Goal: Transaction & Acquisition: Purchase product/service

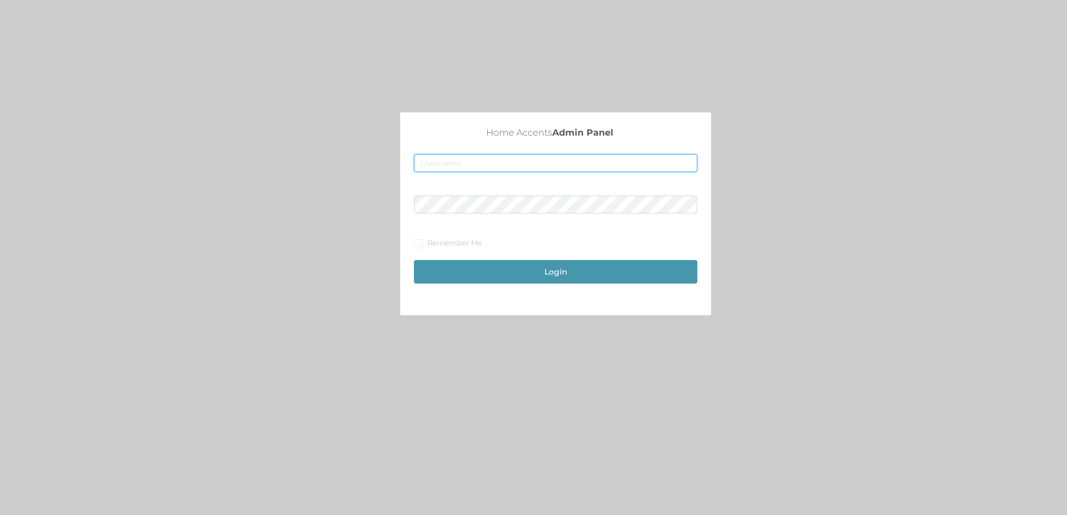
type input "merch2@accents.pw"
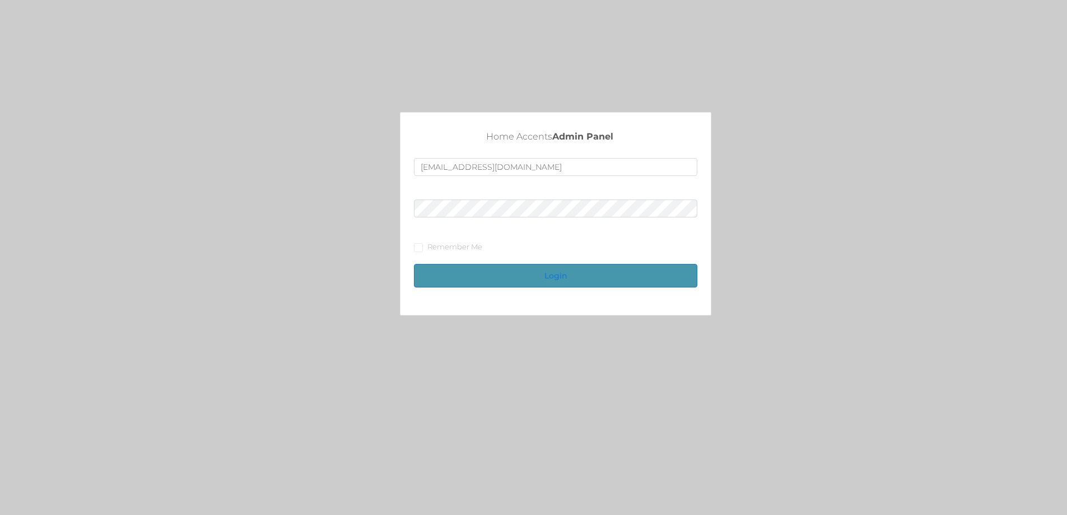
click at [522, 274] on button "Login" at bounding box center [555, 276] width 283 height 24
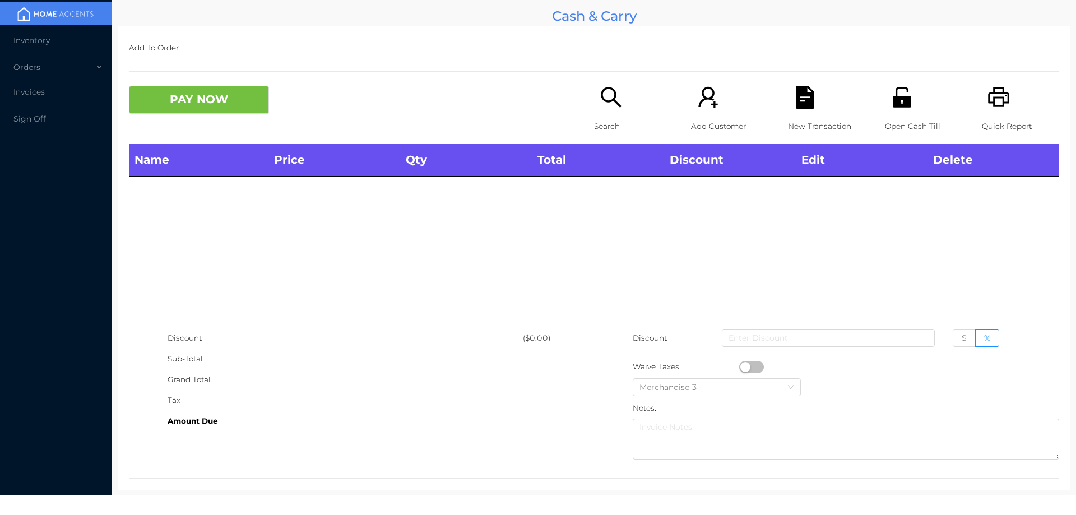
click at [604, 89] on icon "icon: search" at bounding box center [610, 97] width 23 height 23
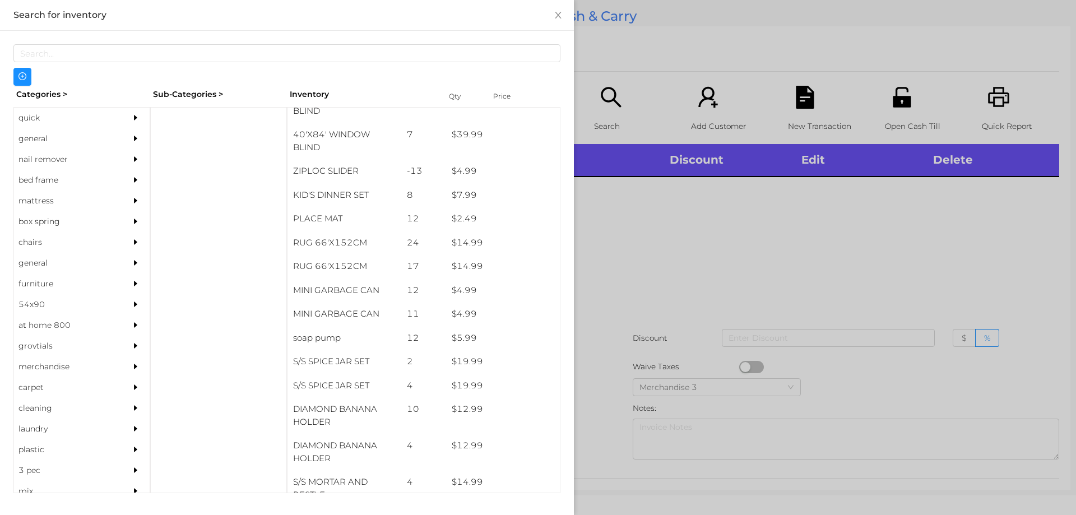
scroll to position [1604, 0]
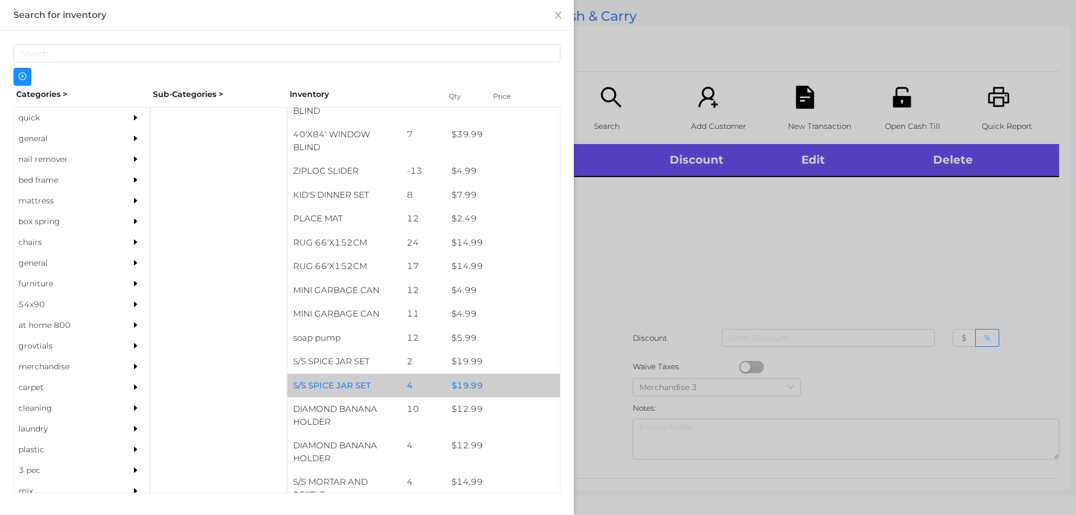
click at [481, 374] on div "$ 19.99" at bounding box center [503, 386] width 114 height 24
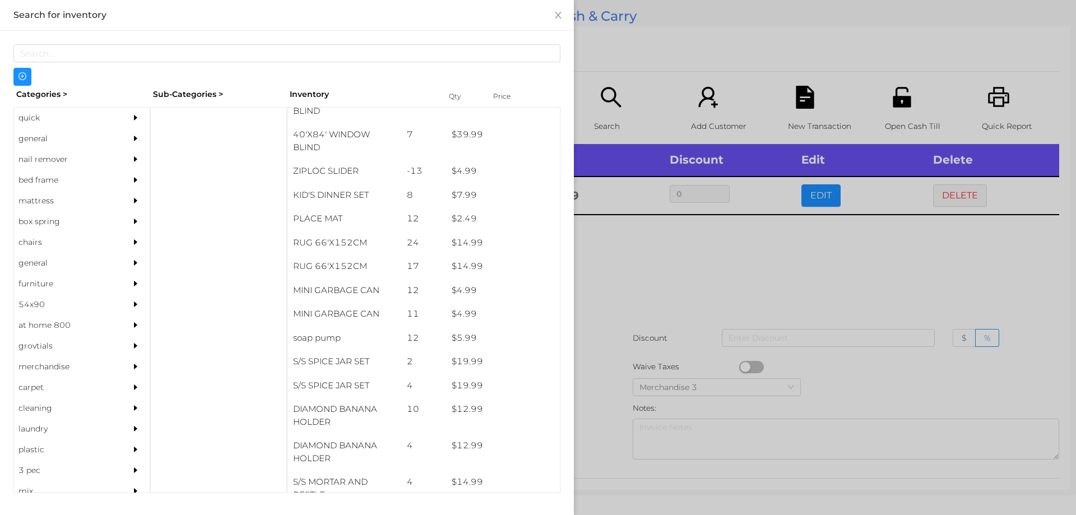
click at [652, 266] on div at bounding box center [538, 257] width 1076 height 515
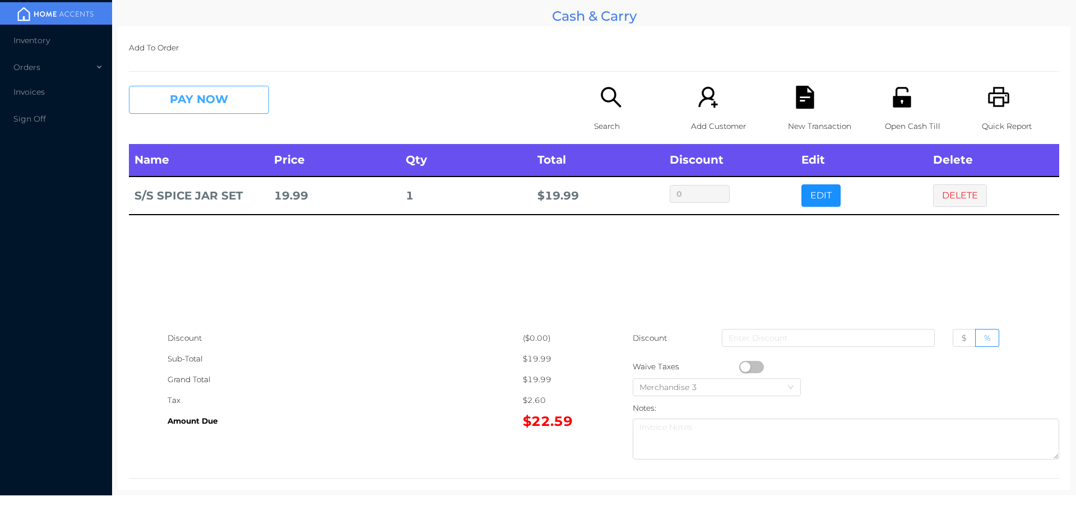
click at [207, 92] on button "PAY NOW" at bounding box center [199, 100] width 140 height 28
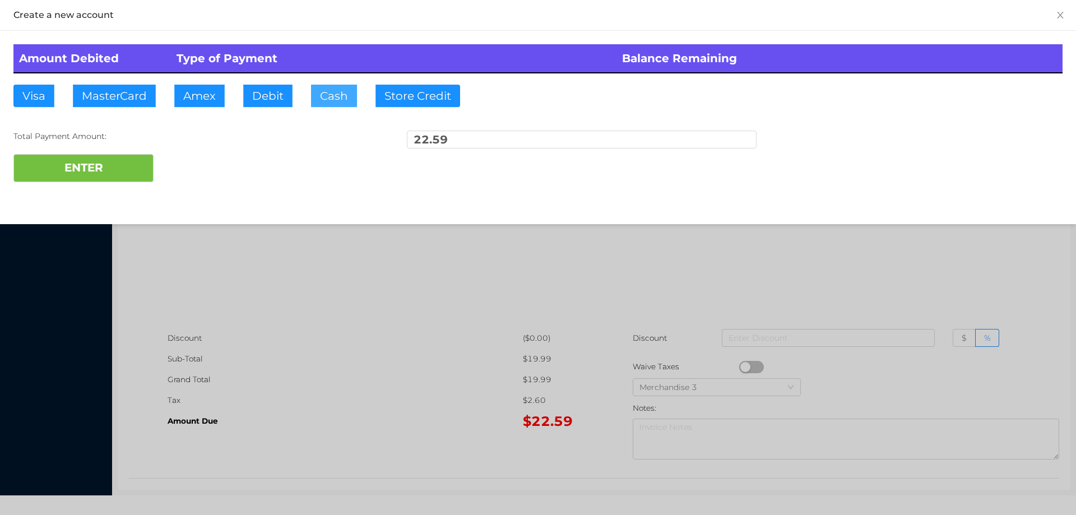
click at [327, 98] on button "Cash" at bounding box center [334, 96] width 46 height 22
type input "25.00"
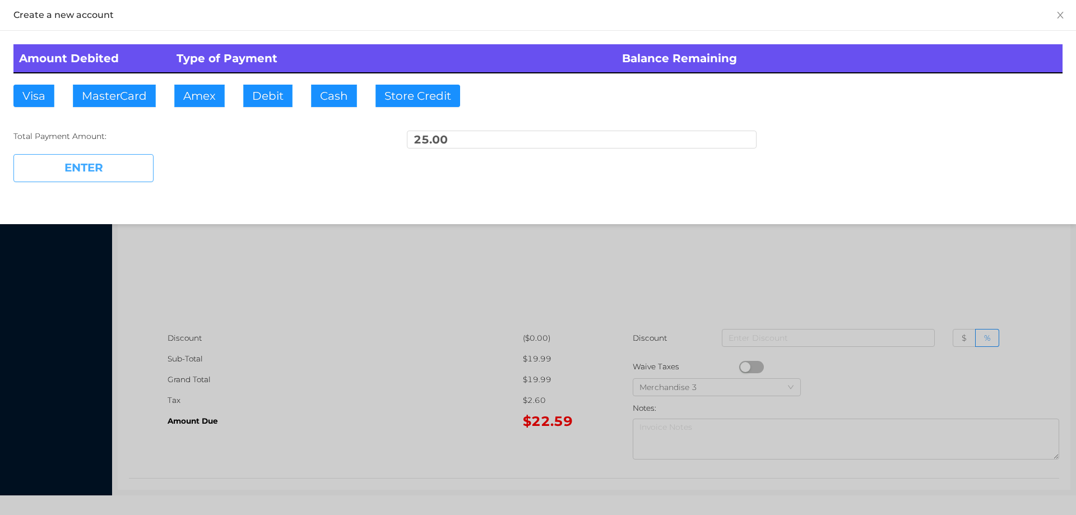
click at [73, 169] on button "ENTER" at bounding box center [83, 168] width 140 height 28
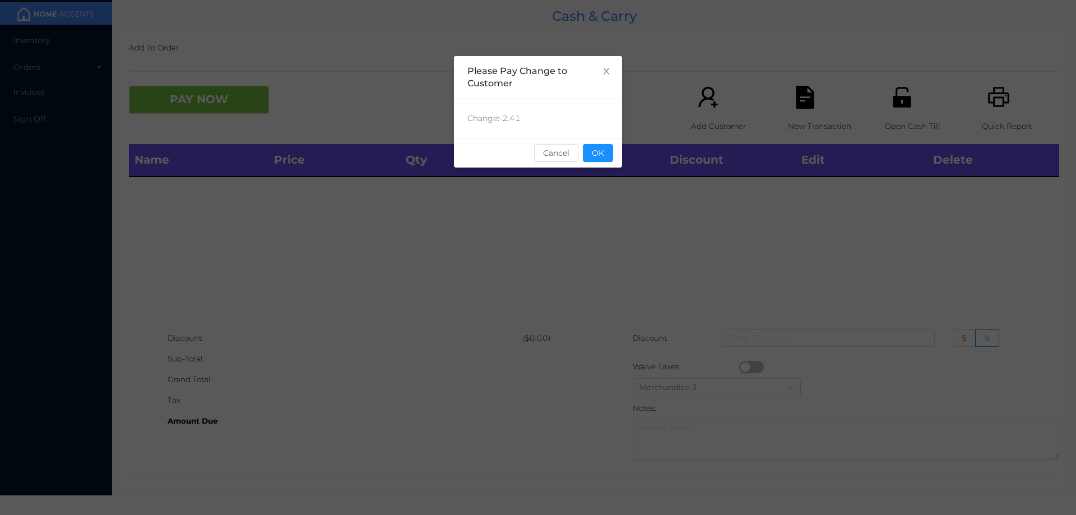
click at [607, 67] on icon "icon: close" at bounding box center [606, 71] width 9 height 9
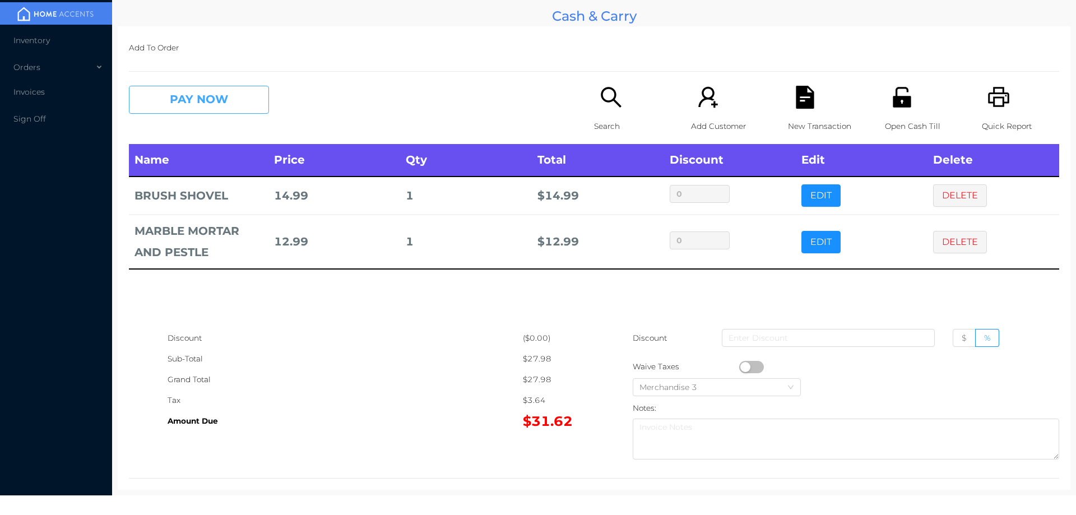
click at [201, 104] on button "PAY NOW" at bounding box center [199, 100] width 140 height 28
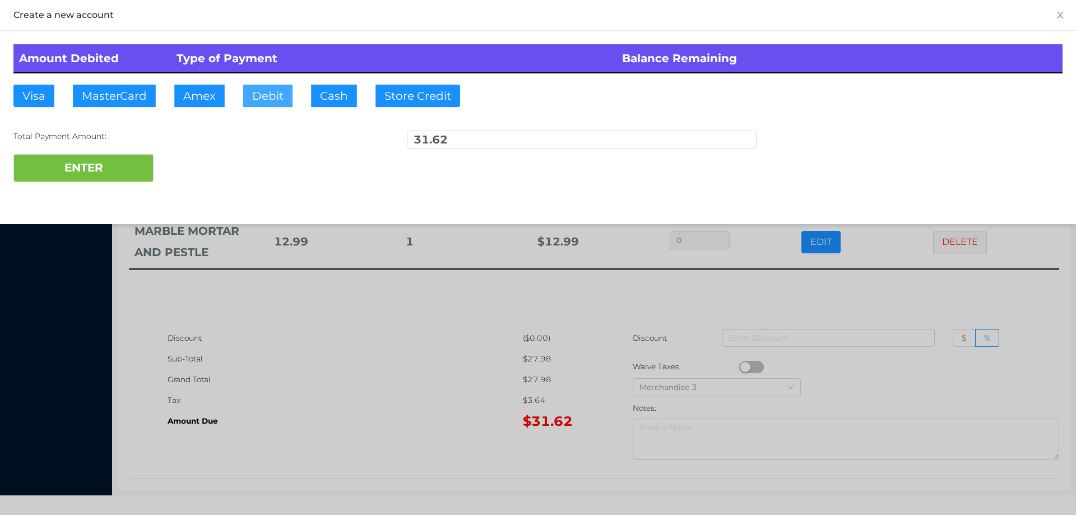
click at [273, 97] on button "Debit" at bounding box center [267, 96] width 49 height 22
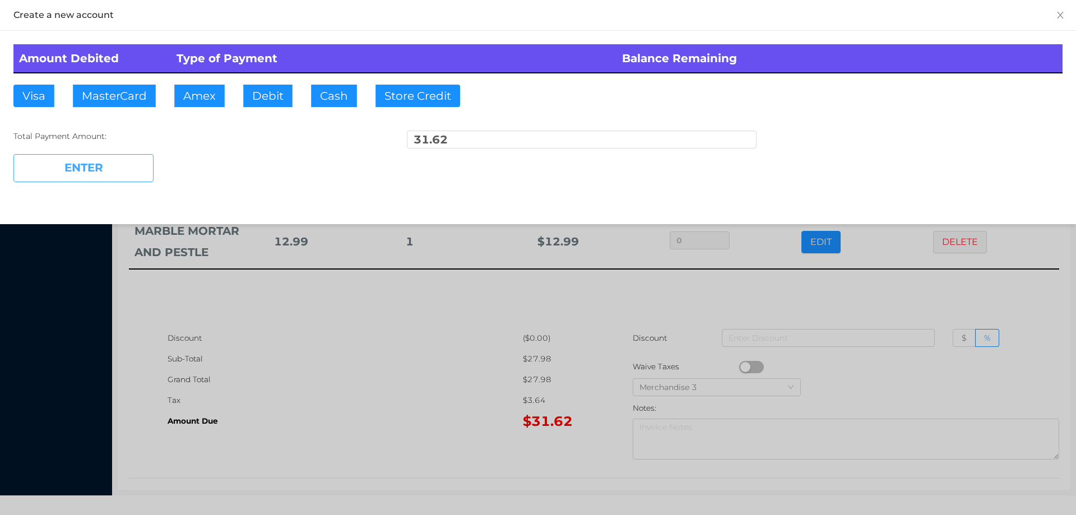
click at [81, 166] on button "ENTER" at bounding box center [83, 168] width 140 height 28
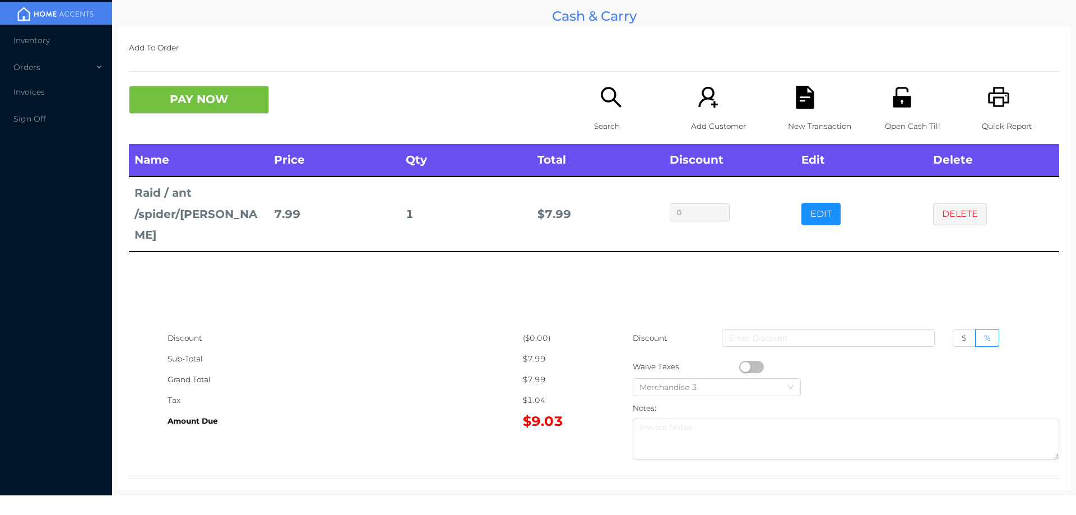
click at [245, 99] on button "PAY NOW" at bounding box center [199, 100] width 140 height 28
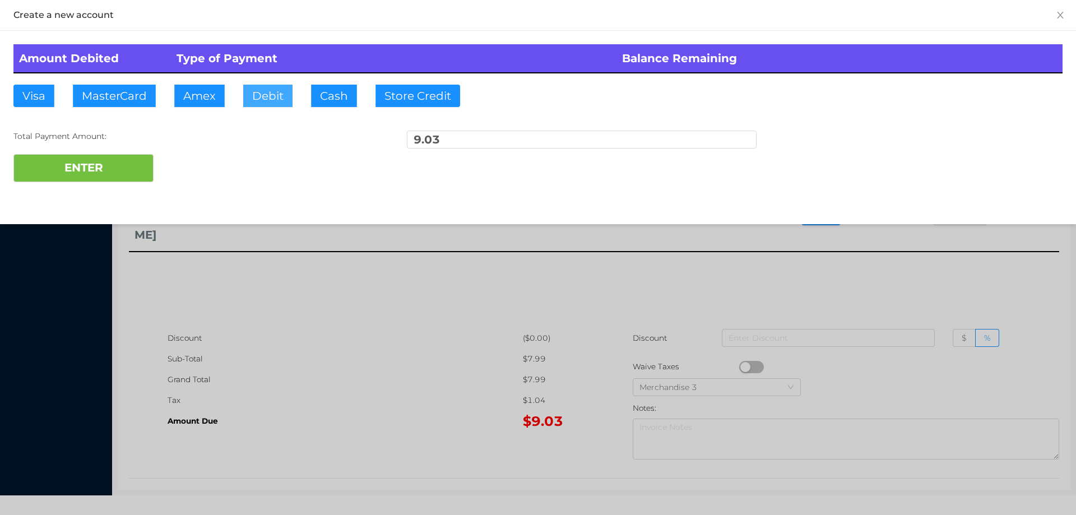
click at [270, 93] on button "Debit" at bounding box center [267, 96] width 49 height 22
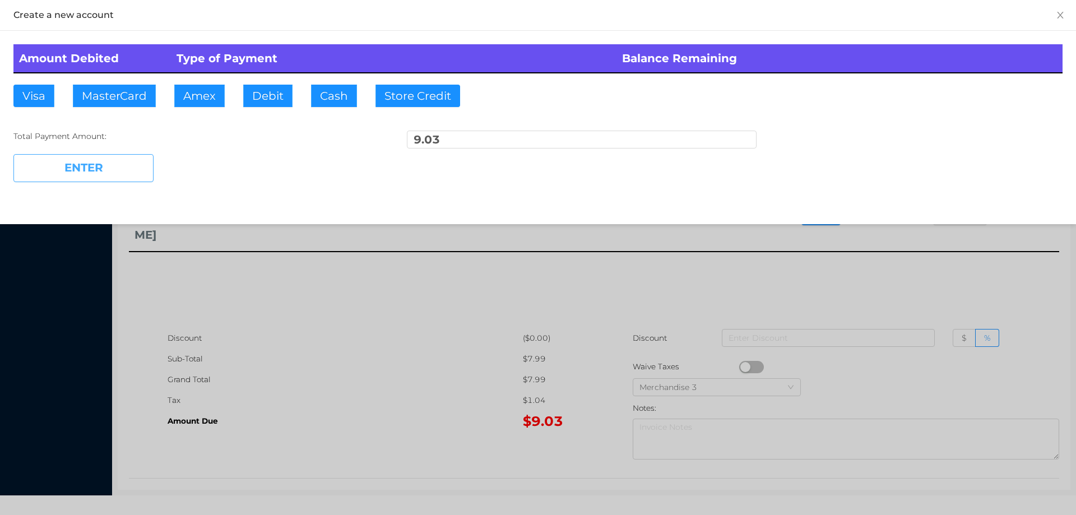
click at [81, 157] on button "ENTER" at bounding box center [83, 168] width 140 height 28
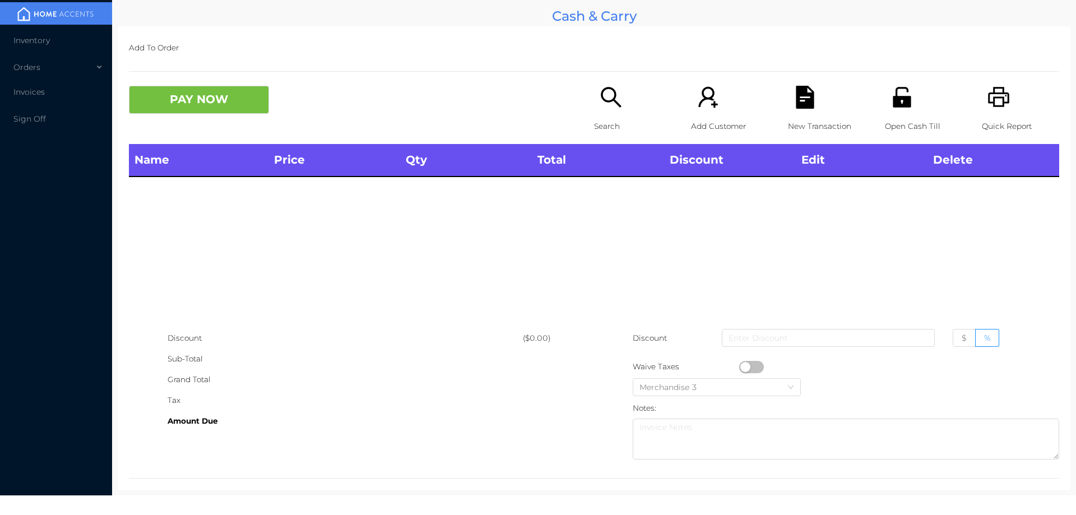
click at [594, 114] on div "Search" at bounding box center [632, 115] width 77 height 58
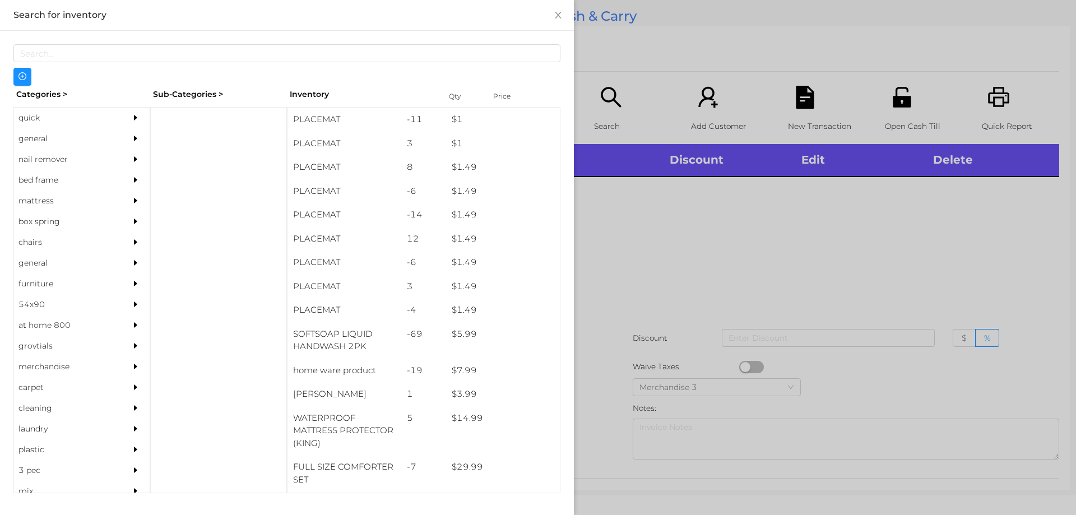
click at [48, 133] on div "general" at bounding box center [65, 138] width 102 height 21
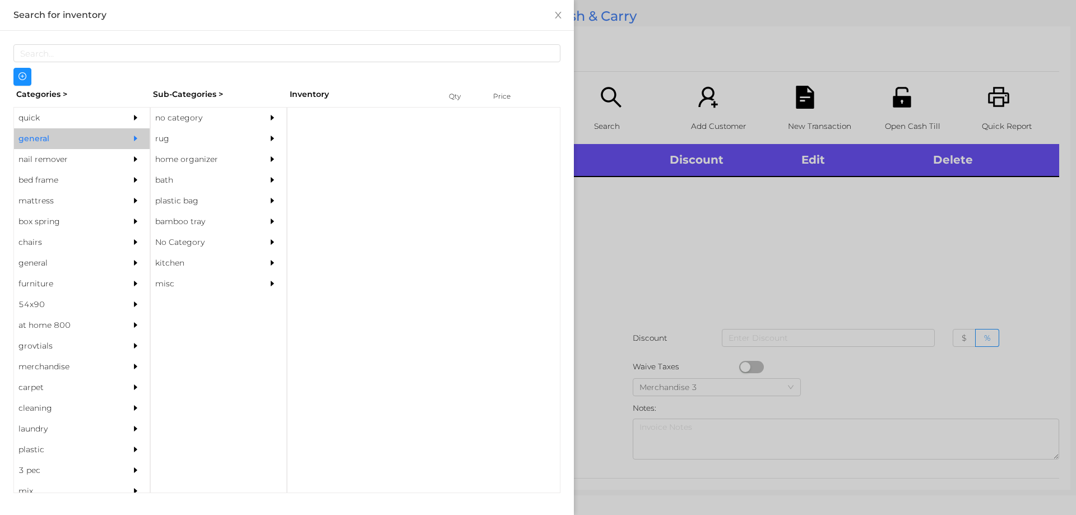
click at [220, 113] on div "no category" at bounding box center [202, 118] width 102 height 21
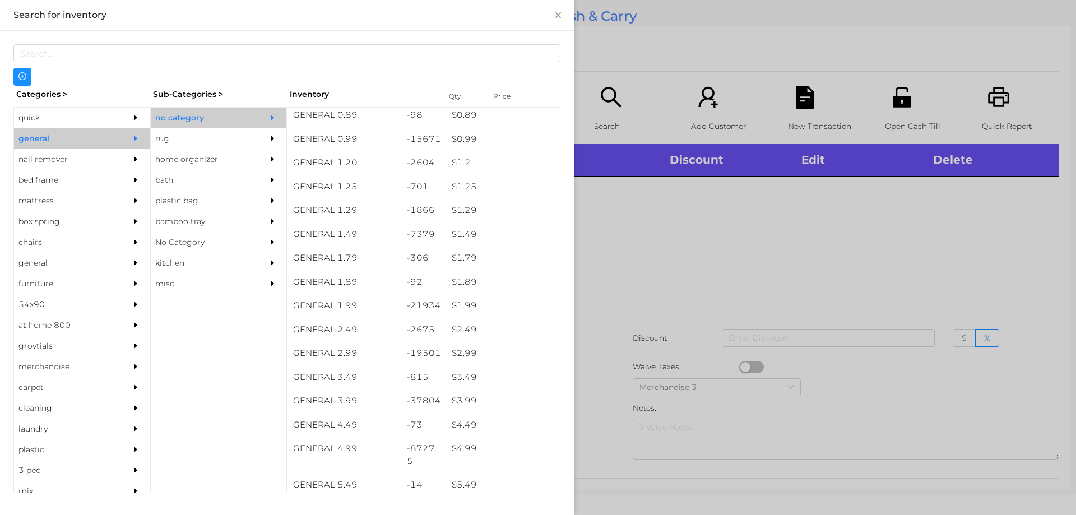
scroll to position [64, 0]
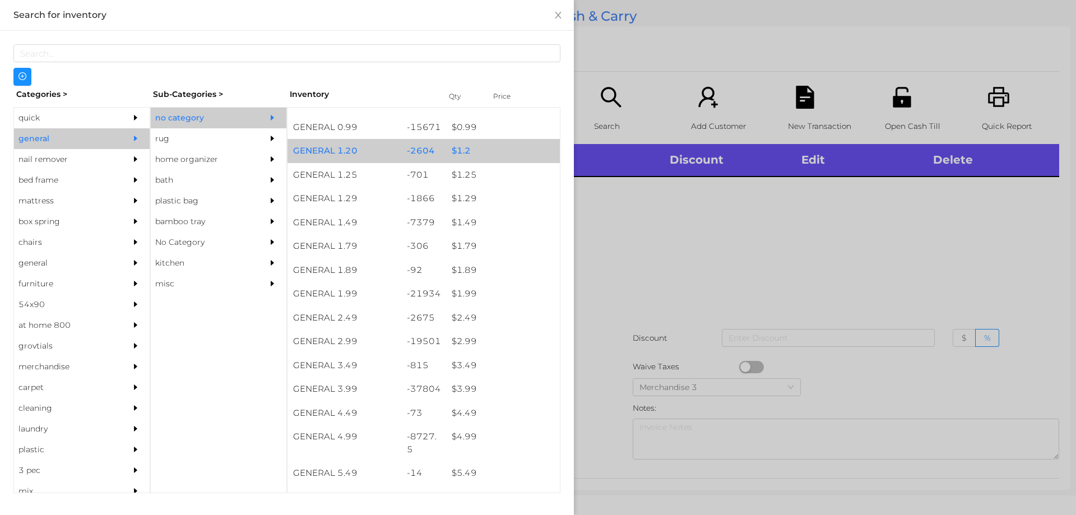
click at [481, 154] on div "$ 1.2" at bounding box center [503, 151] width 114 height 24
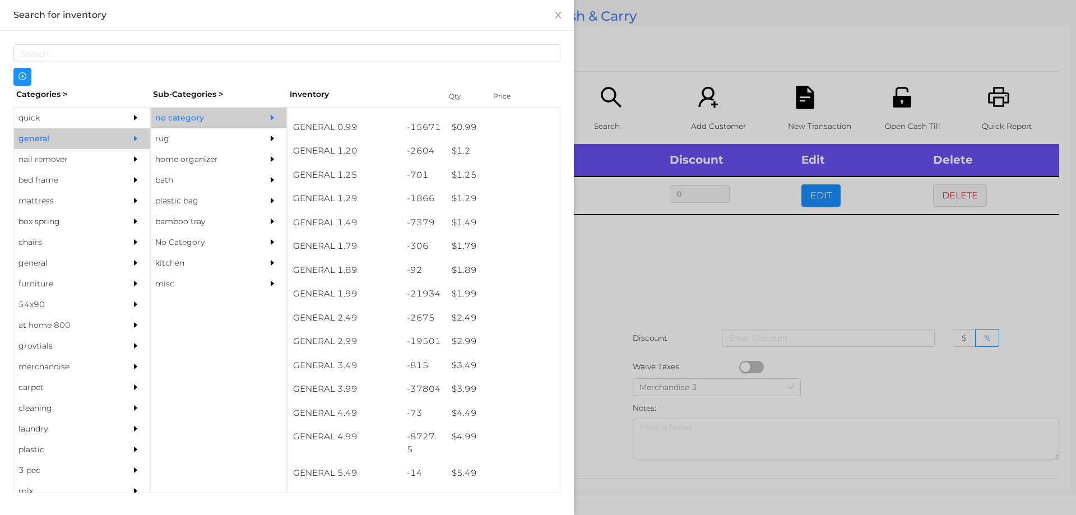
click at [622, 278] on div at bounding box center [538, 257] width 1076 height 515
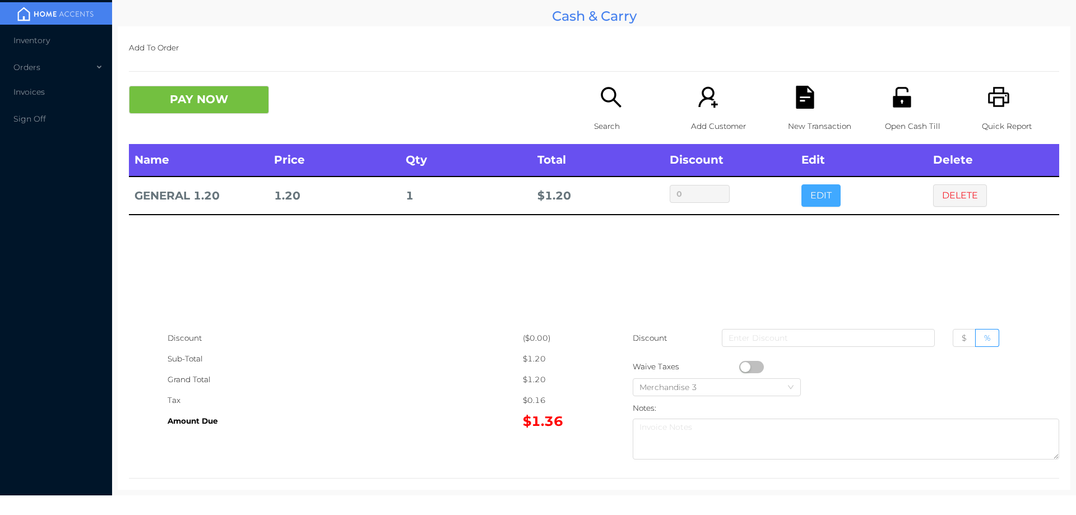
click at [831, 201] on button "EDIT" at bounding box center [820, 195] width 39 height 22
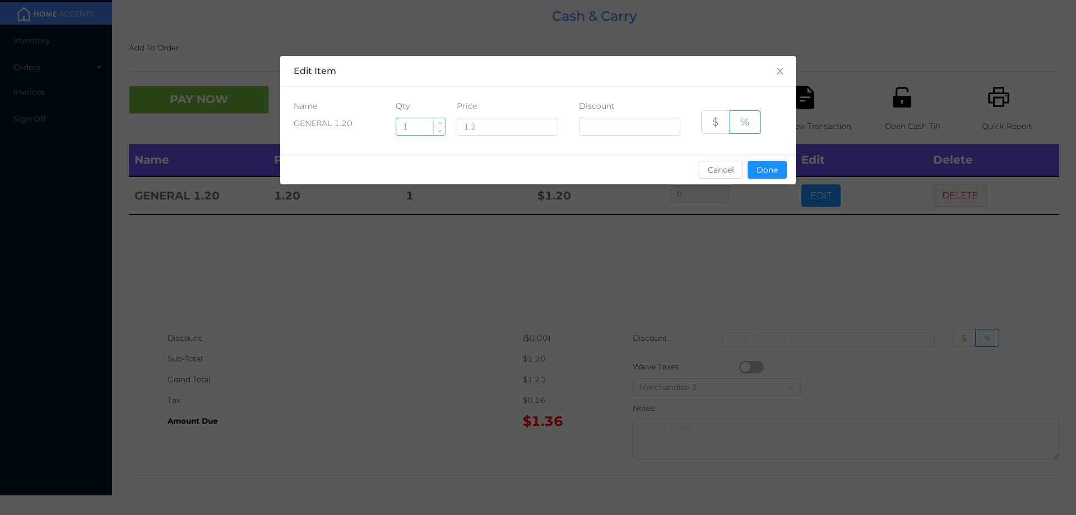
click at [404, 128] on input "1" at bounding box center [420, 126] width 49 height 17
click at [415, 124] on input "1" at bounding box center [420, 126] width 49 height 17
type input "6"
click at [770, 168] on button "Done" at bounding box center [766, 170] width 39 height 18
type input "0%"
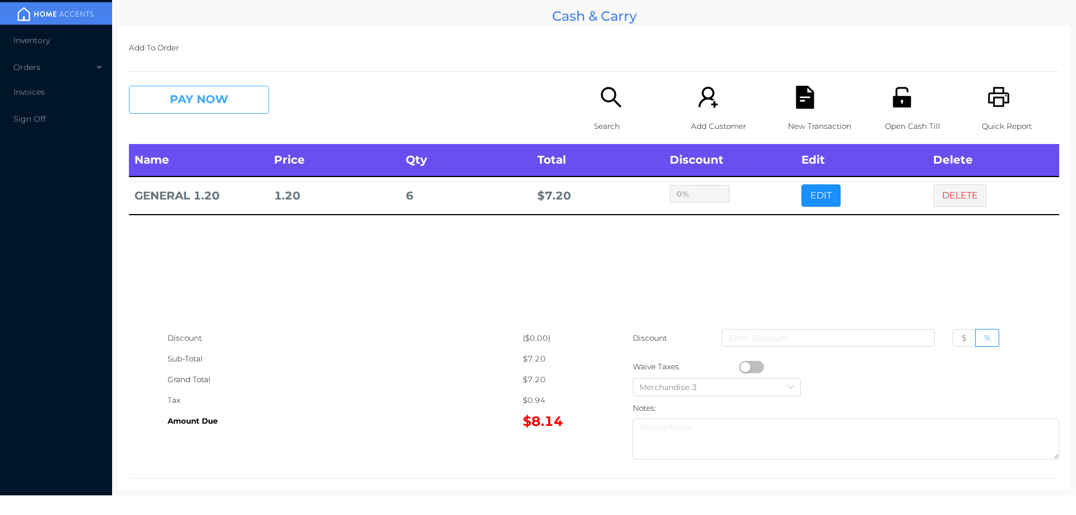
click at [213, 95] on button "PAY NOW" at bounding box center [199, 100] width 140 height 28
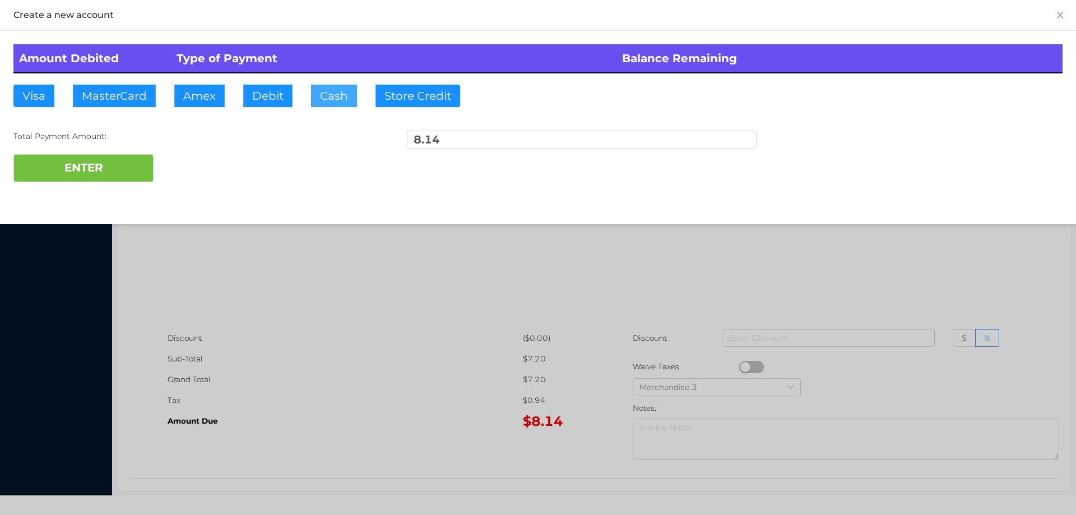
click at [335, 97] on button "Cash" at bounding box center [334, 96] width 46 height 22
click at [271, 384] on div at bounding box center [538, 257] width 1076 height 515
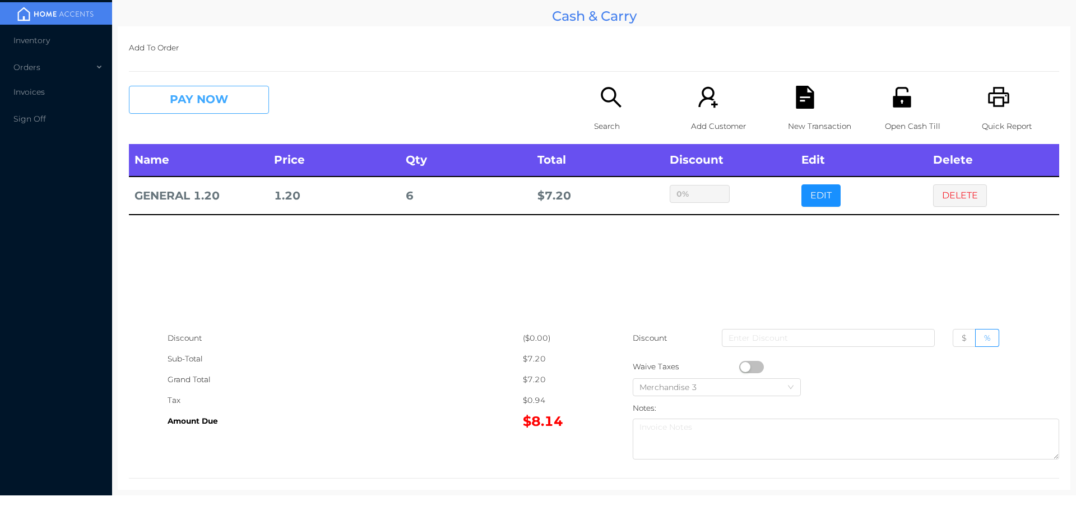
click at [240, 91] on button "PAY NOW" at bounding box center [199, 100] width 140 height 28
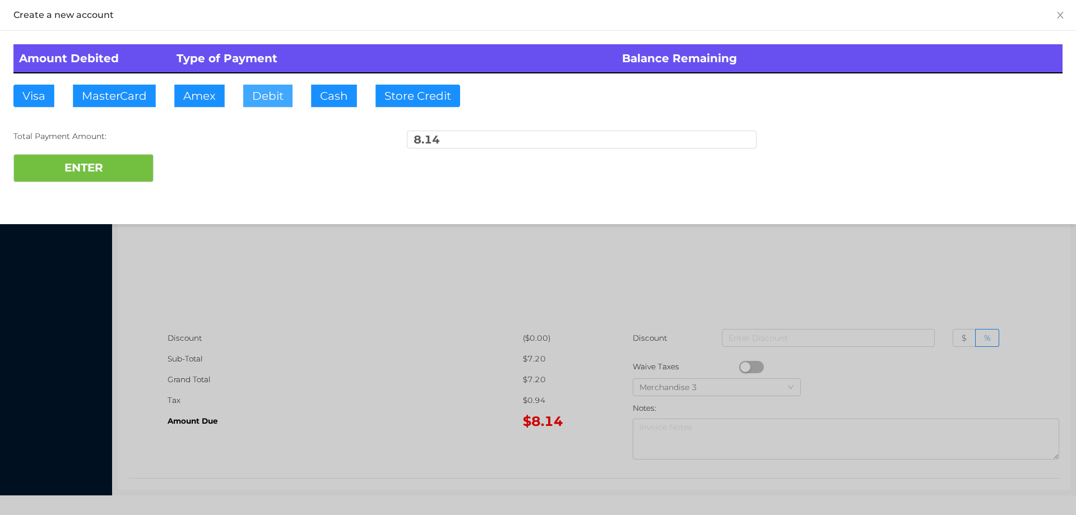
click at [271, 97] on button "Debit" at bounding box center [267, 96] width 49 height 22
type input "20"
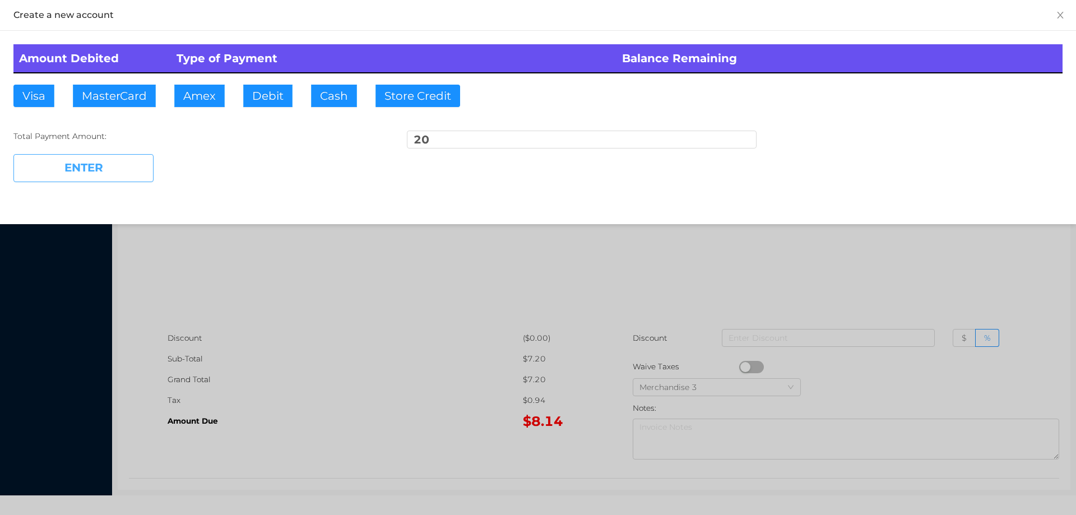
click at [96, 174] on button "ENTER" at bounding box center [83, 168] width 140 height 28
type input "0"
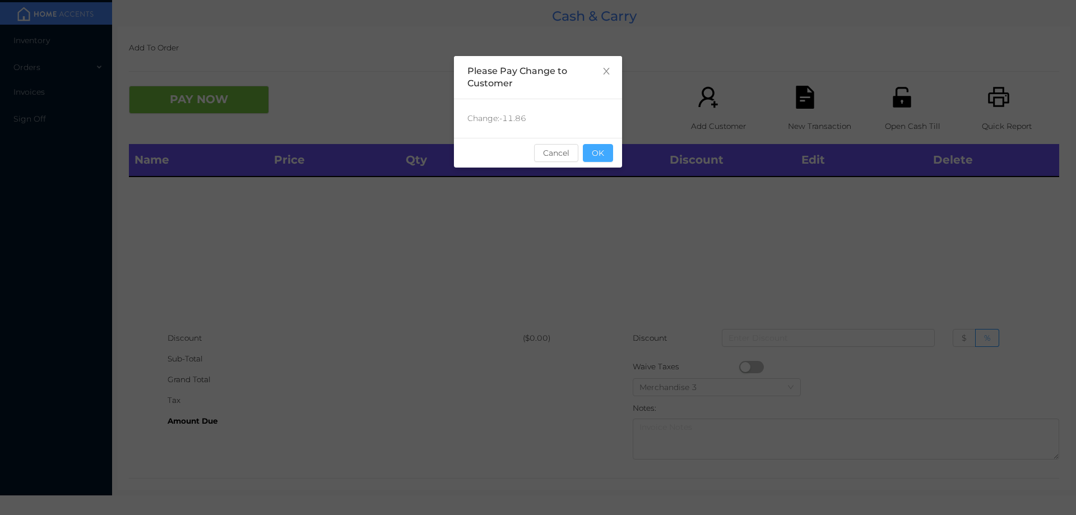
click at [611, 157] on button "OK" at bounding box center [598, 153] width 30 height 18
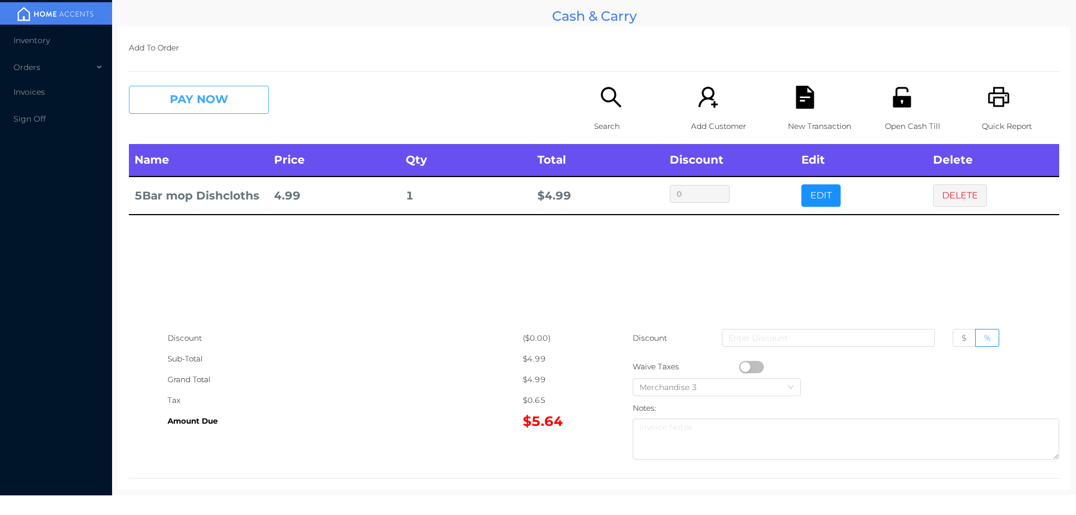
click at [172, 87] on button "PAY NOW" at bounding box center [199, 100] width 140 height 28
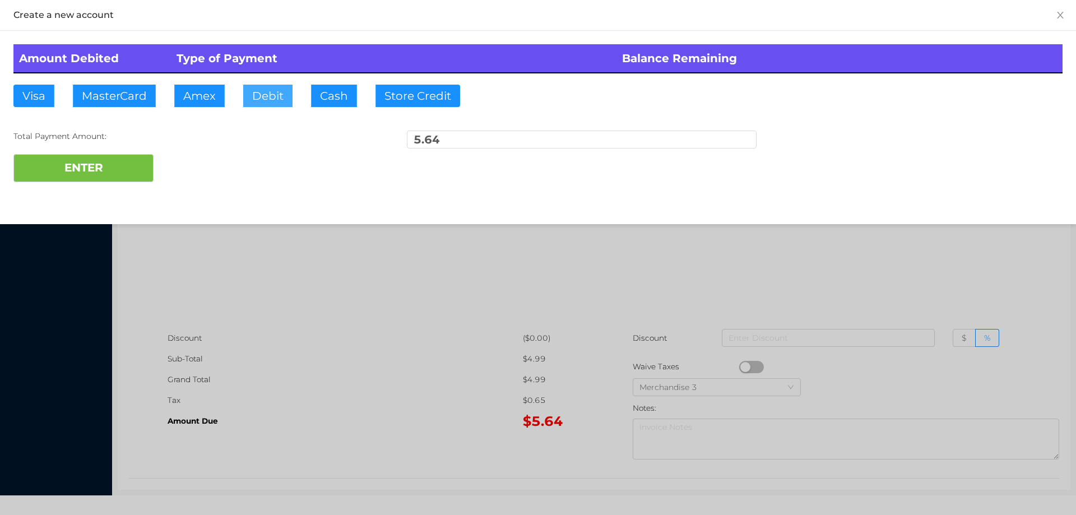
click at [267, 101] on button "Debit" at bounding box center [267, 96] width 49 height 22
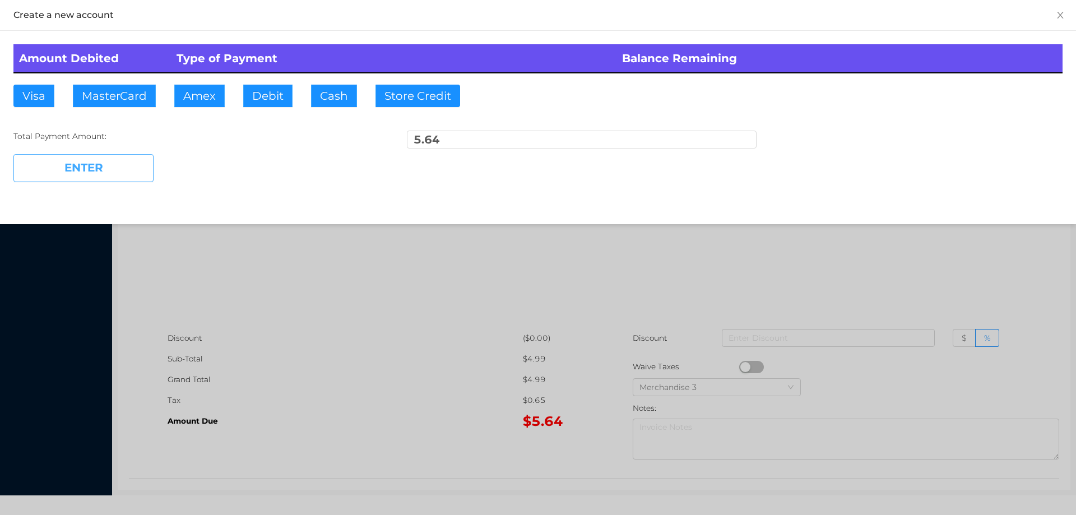
click at [126, 167] on button "ENTER" at bounding box center [83, 168] width 140 height 28
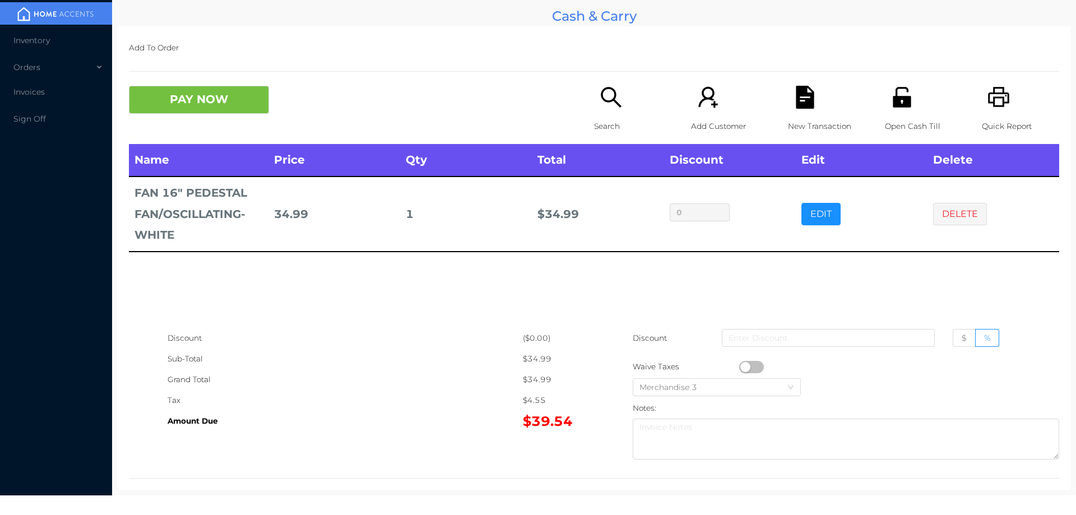
click at [788, 103] on div "New Transaction" at bounding box center [826, 115] width 77 height 58
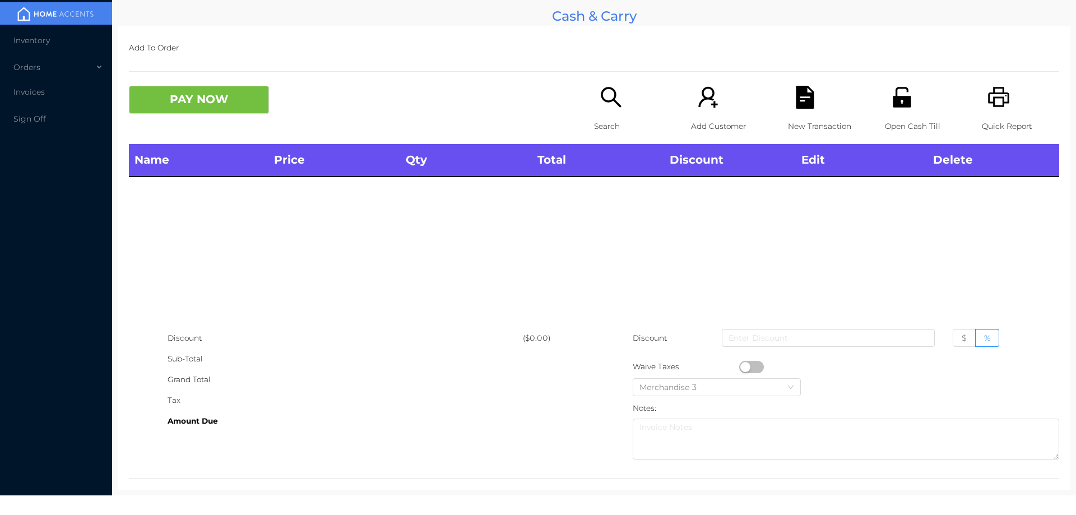
click at [994, 108] on icon "icon: printer" at bounding box center [998, 97] width 23 height 23
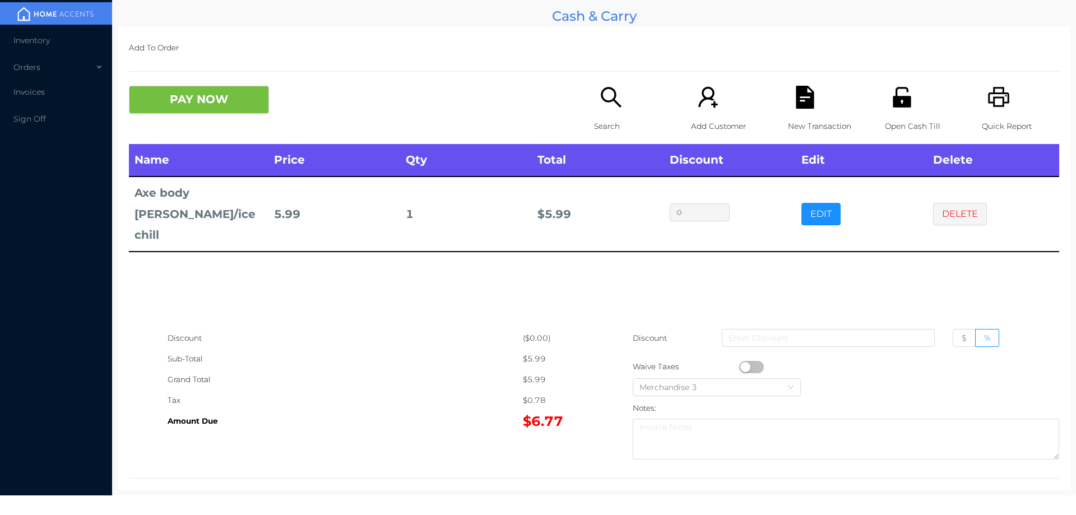
click at [804, 103] on icon "icon: file-text" at bounding box center [804, 97] width 18 height 23
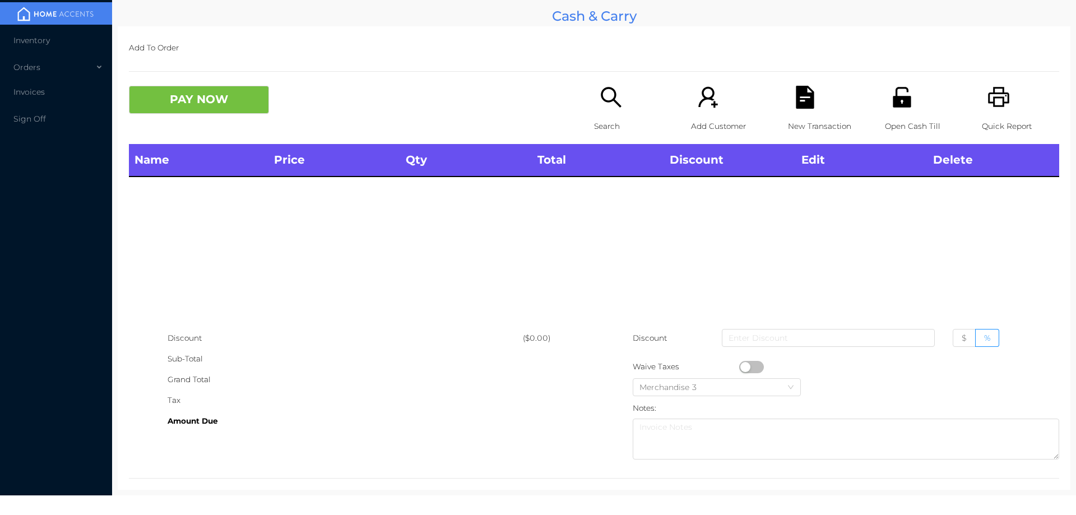
click at [890, 94] on icon "icon: unlock" at bounding box center [901, 97] width 23 height 23
click at [892, 109] on div "Open Cash Till" at bounding box center [923, 115] width 77 height 58
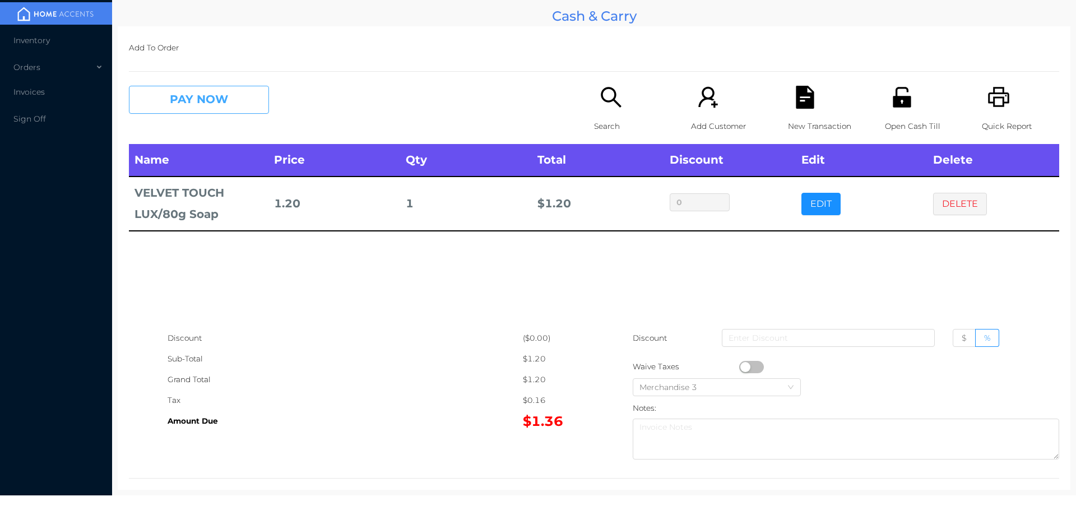
click at [179, 86] on button "PAY NOW" at bounding box center [199, 100] width 140 height 28
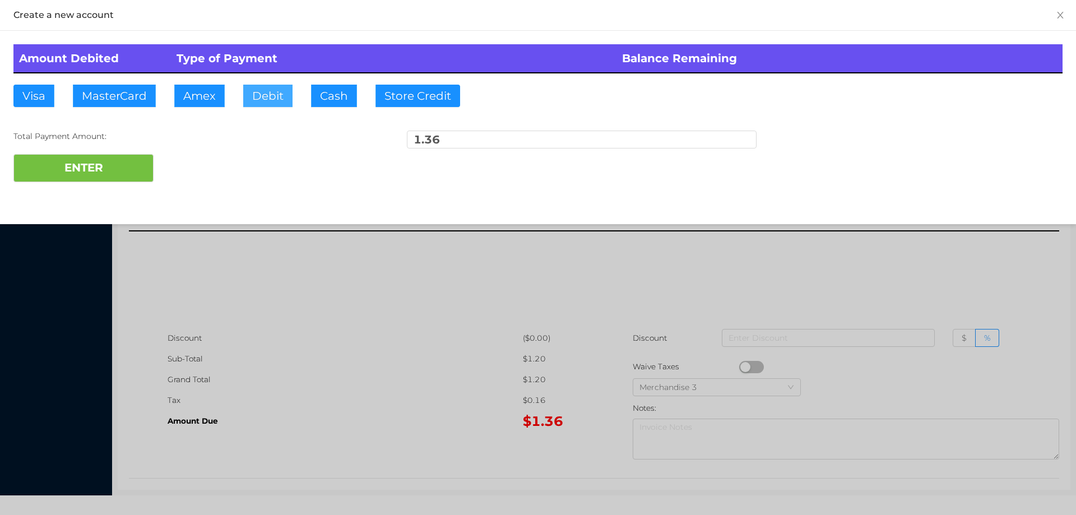
click at [253, 105] on button "Debit" at bounding box center [267, 96] width 49 height 22
type input "2"
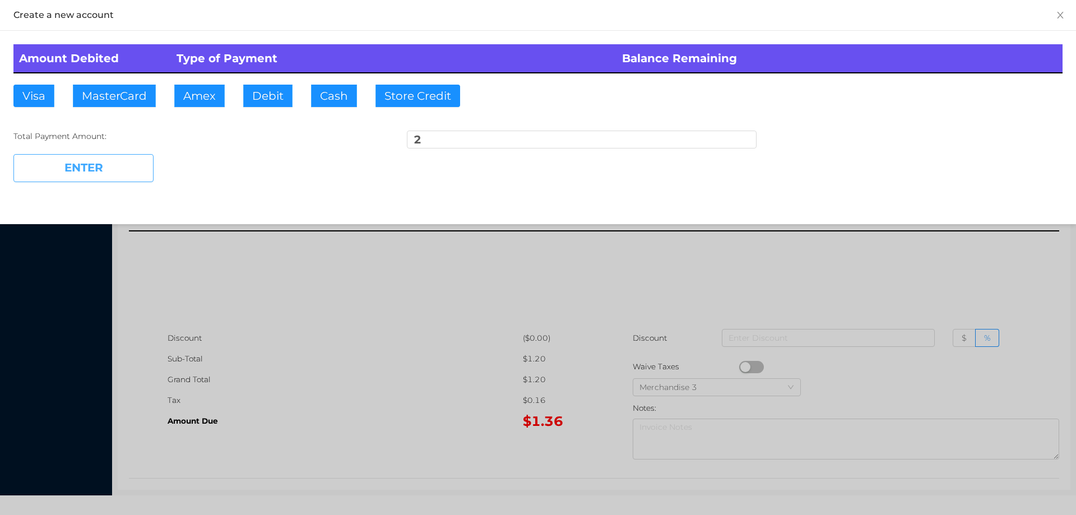
click at [90, 157] on button "ENTER" at bounding box center [83, 168] width 140 height 28
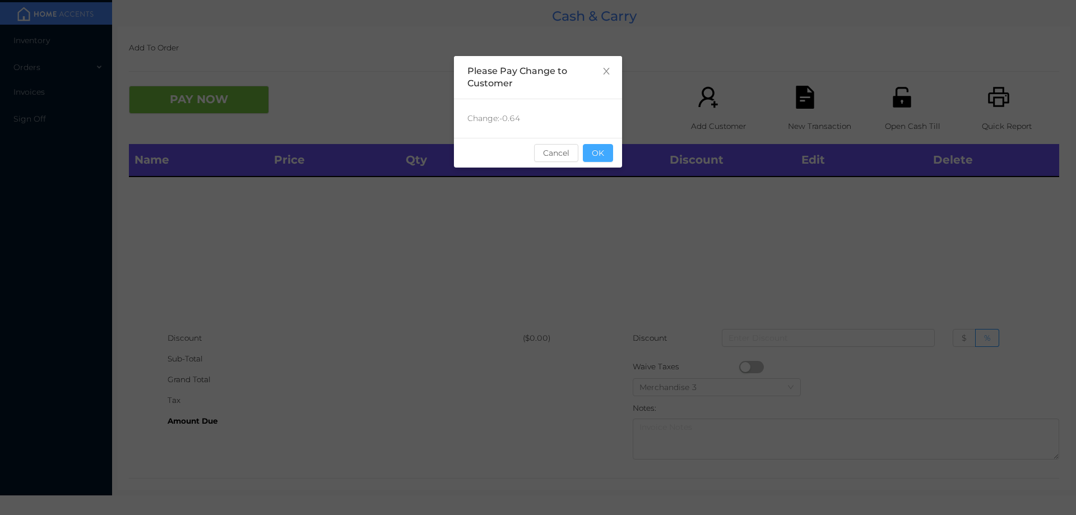
click at [603, 161] on button "OK" at bounding box center [598, 153] width 30 height 18
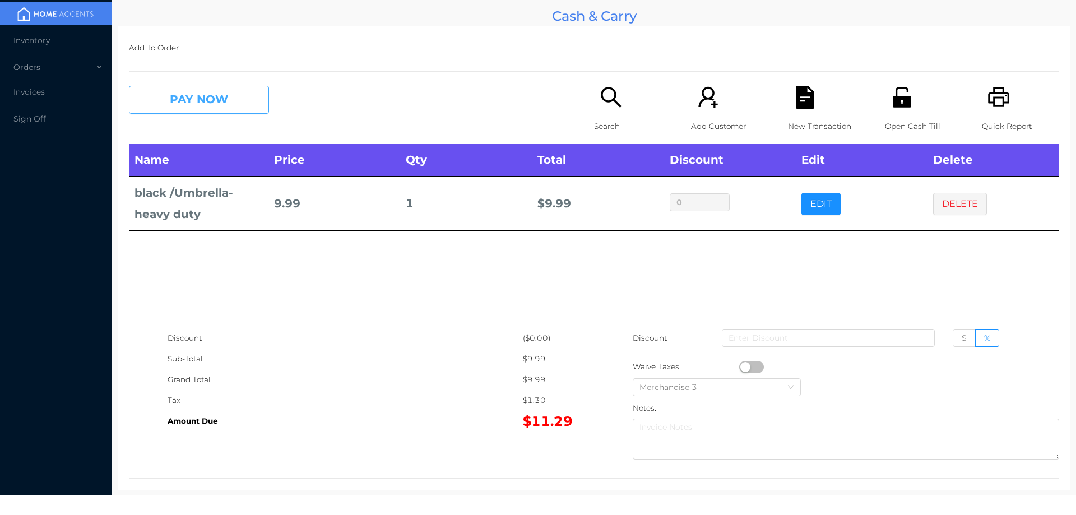
click at [237, 104] on button "PAY NOW" at bounding box center [199, 100] width 140 height 28
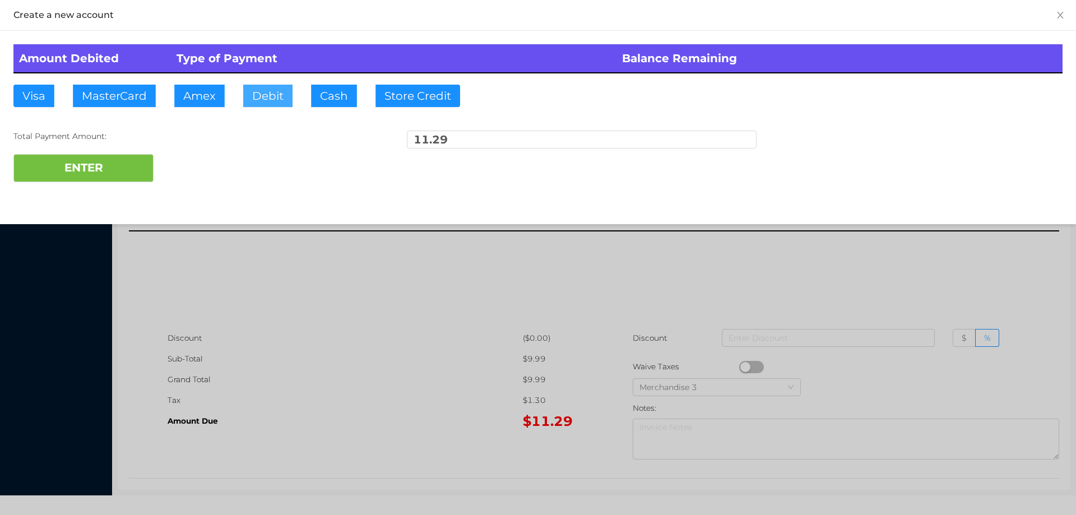
click at [262, 97] on button "Debit" at bounding box center [267, 96] width 49 height 22
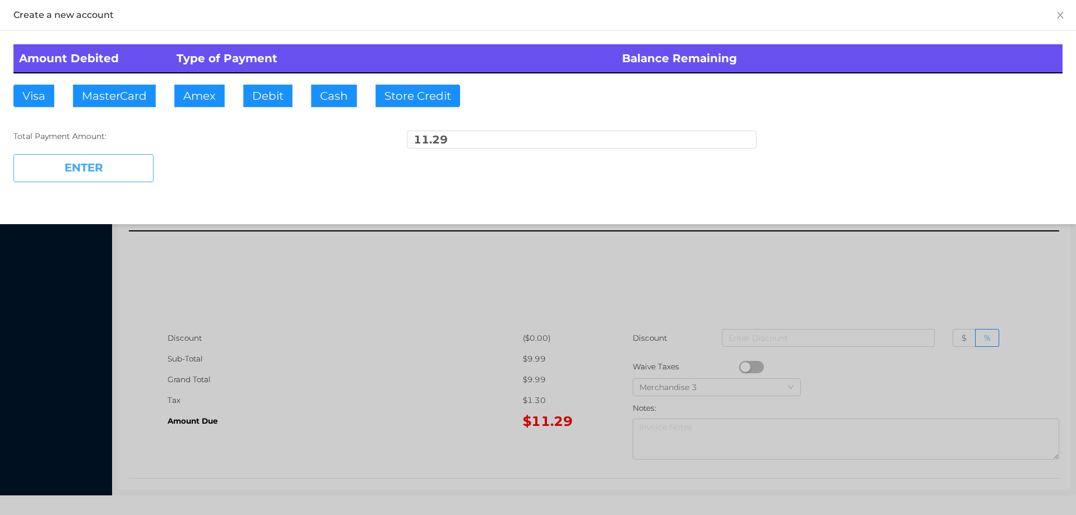
click at [136, 165] on button "ENTER" at bounding box center [83, 168] width 140 height 28
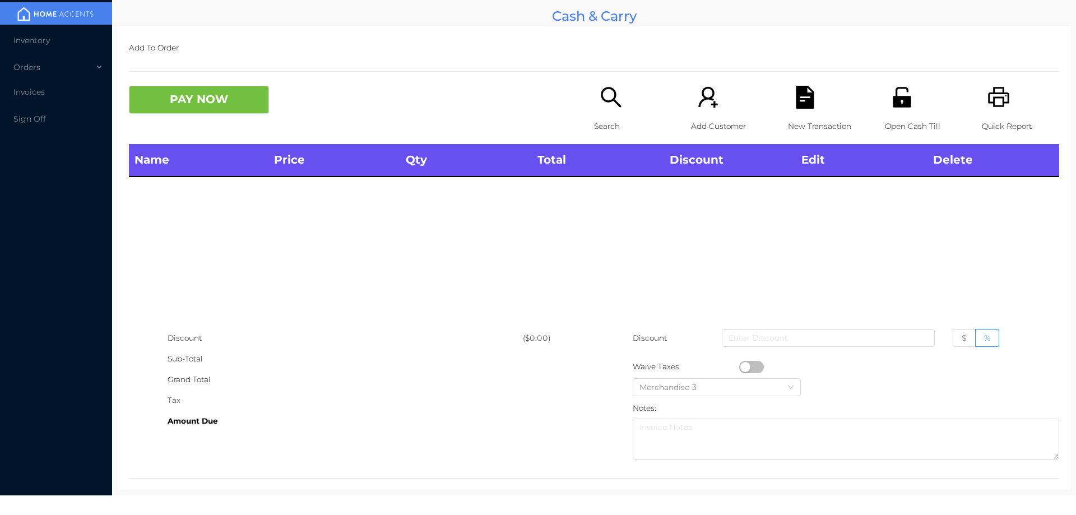
click at [617, 117] on p "Search" at bounding box center [632, 126] width 77 height 21
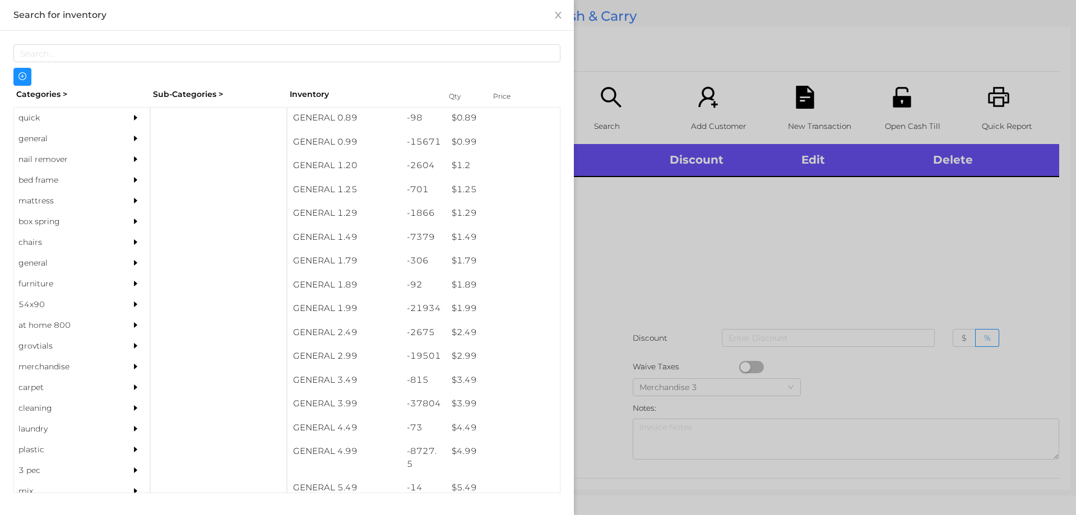
scroll to position [82, 0]
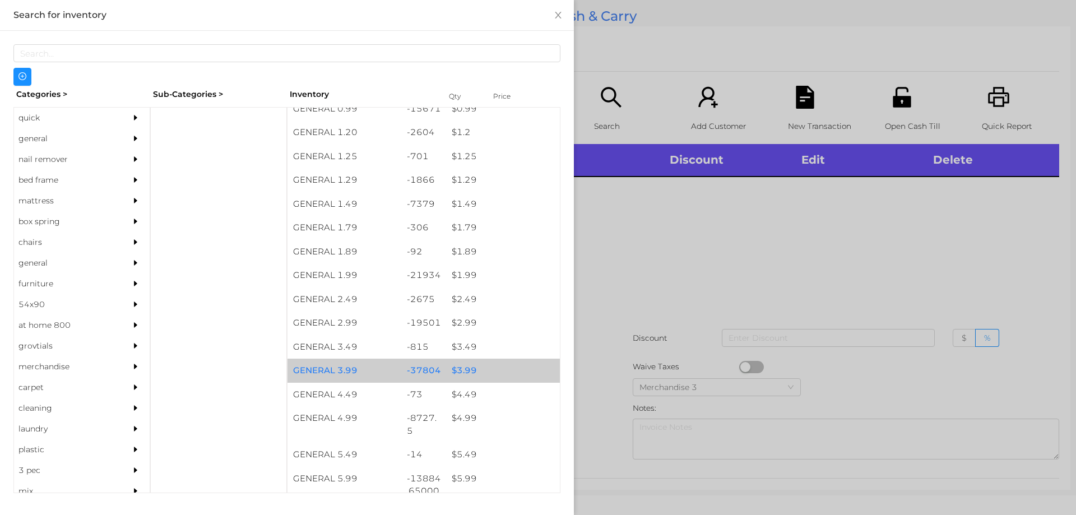
click at [464, 375] on div "$ 3.99" at bounding box center [503, 371] width 114 height 24
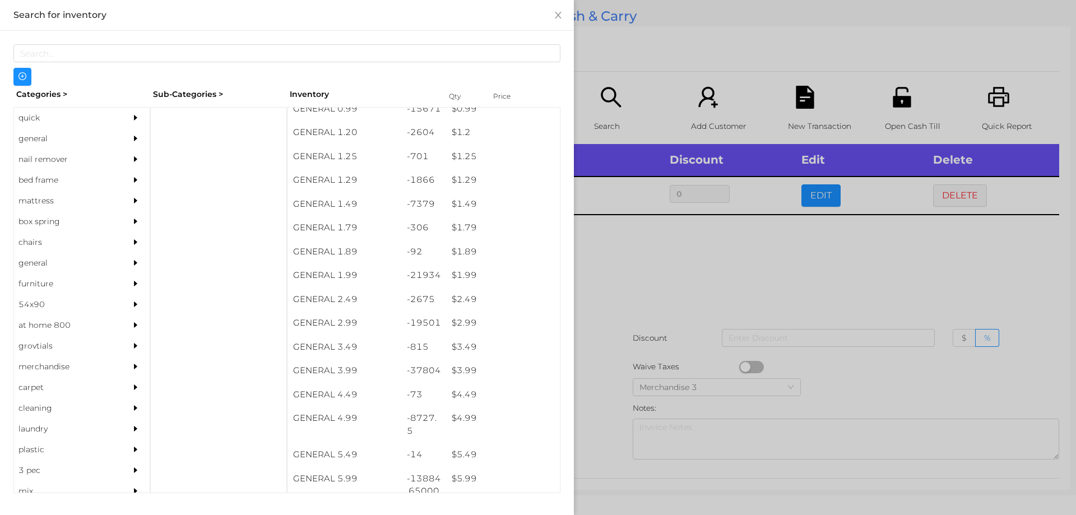
click at [599, 319] on div at bounding box center [538, 257] width 1076 height 515
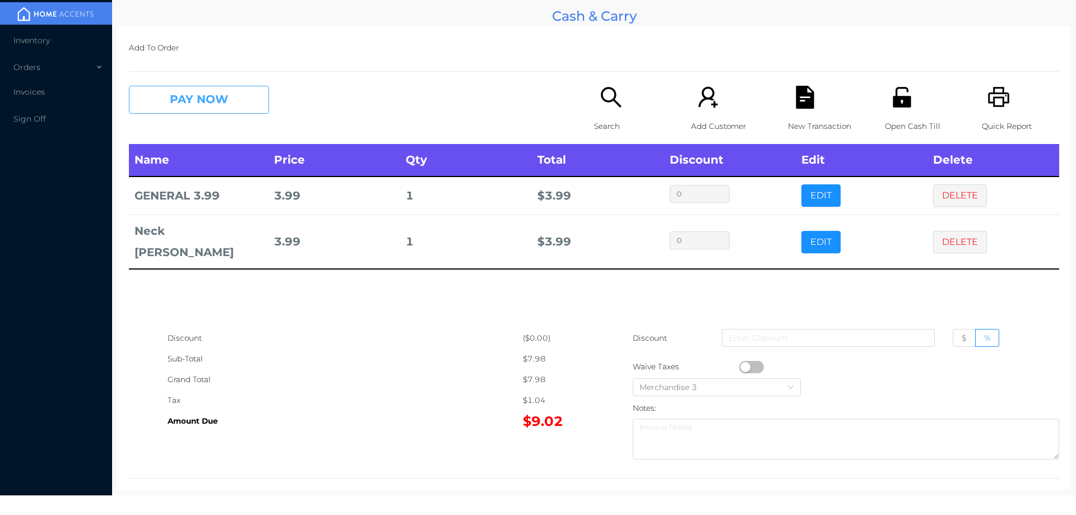
click at [239, 91] on button "PAY NOW" at bounding box center [199, 100] width 140 height 28
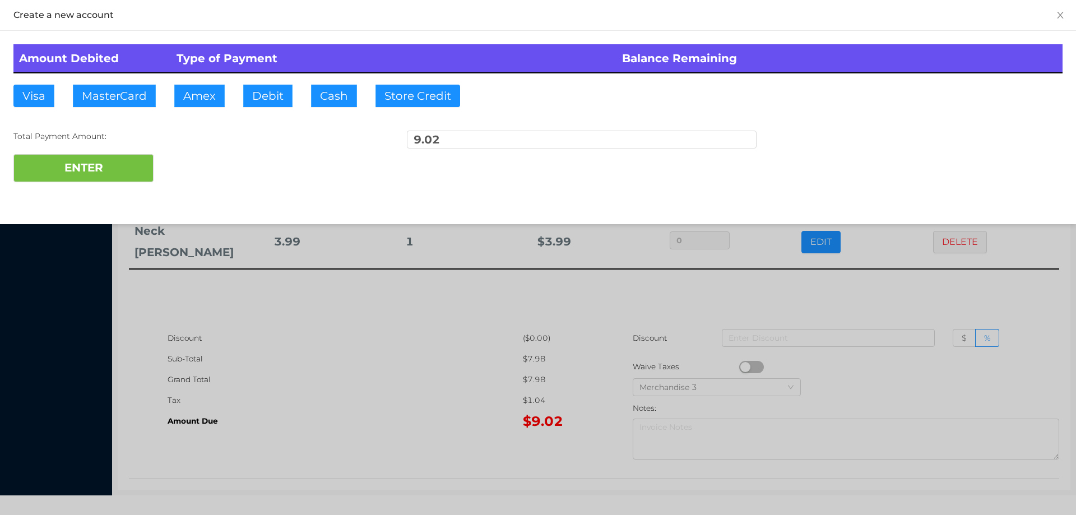
click at [182, 156] on div "ENTER" at bounding box center [537, 168] width 1049 height 28
click at [109, 174] on button "ENTER" at bounding box center [83, 168] width 140 height 28
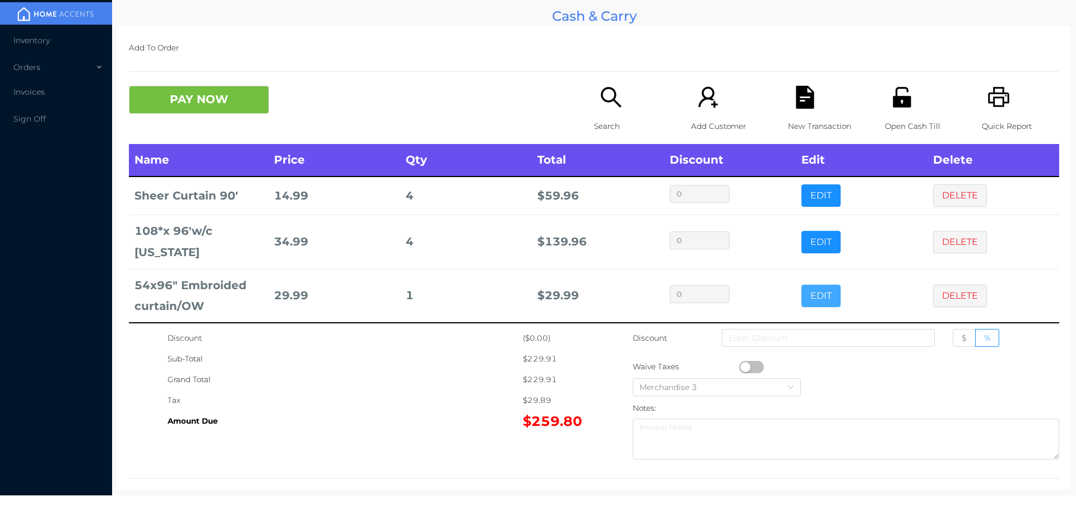
click at [811, 285] on button "EDIT" at bounding box center [820, 296] width 39 height 22
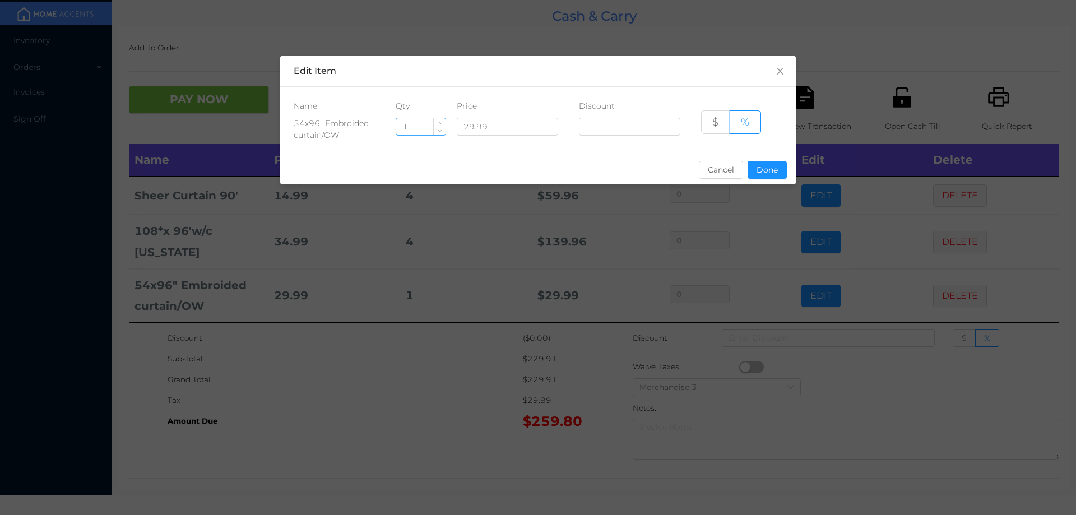
click at [417, 124] on input "1" at bounding box center [420, 126] width 49 height 17
type input "4"
click at [764, 171] on button "Done" at bounding box center [766, 170] width 39 height 18
type input "0%"
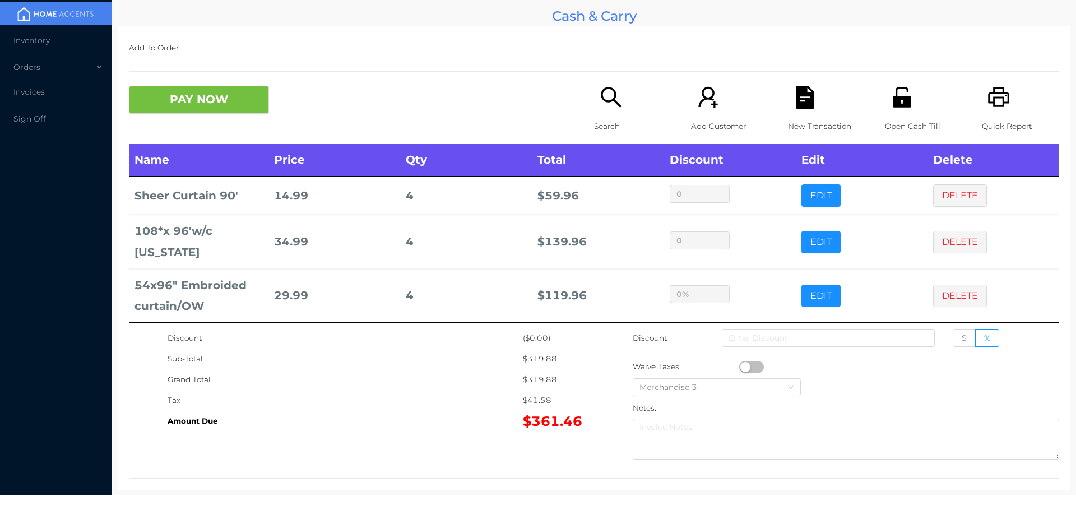
click at [448, 413] on div "Amount Due" at bounding box center [344, 421] width 355 height 21
click at [961, 337] on span "$" at bounding box center [963, 338] width 5 height 10
click at [961, 341] on input "$" at bounding box center [961, 341] width 0 height 0
click at [820, 337] on input at bounding box center [827, 338] width 213 height 18
type input "15"
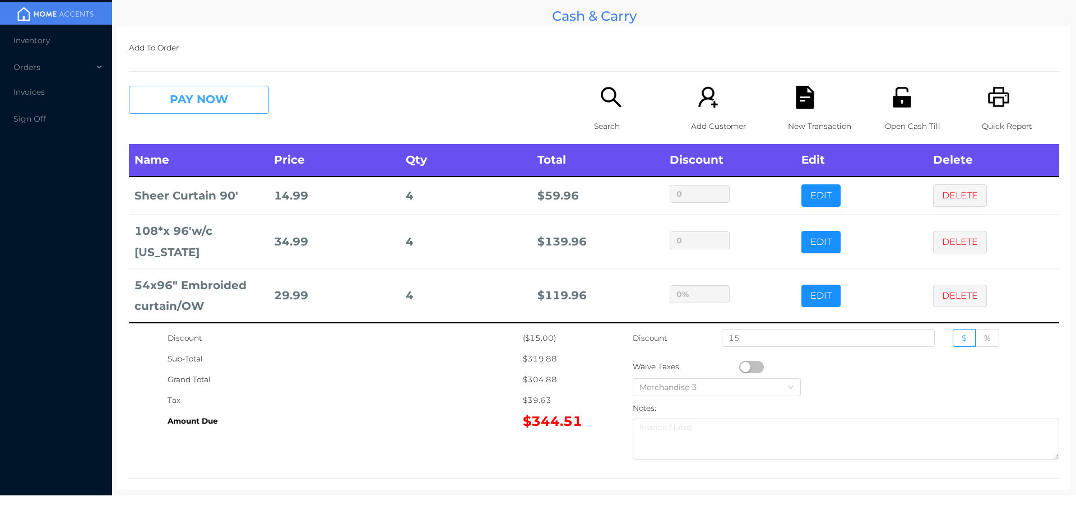
click at [222, 102] on button "PAY NOW" at bounding box center [199, 100] width 140 height 28
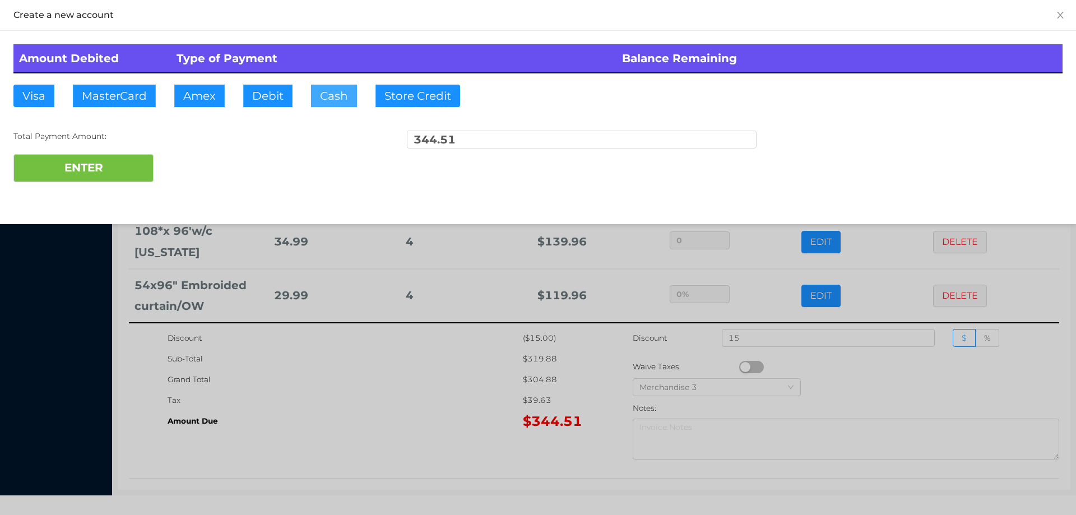
click at [315, 98] on button "Cash" at bounding box center [334, 96] width 46 height 22
type input "400."
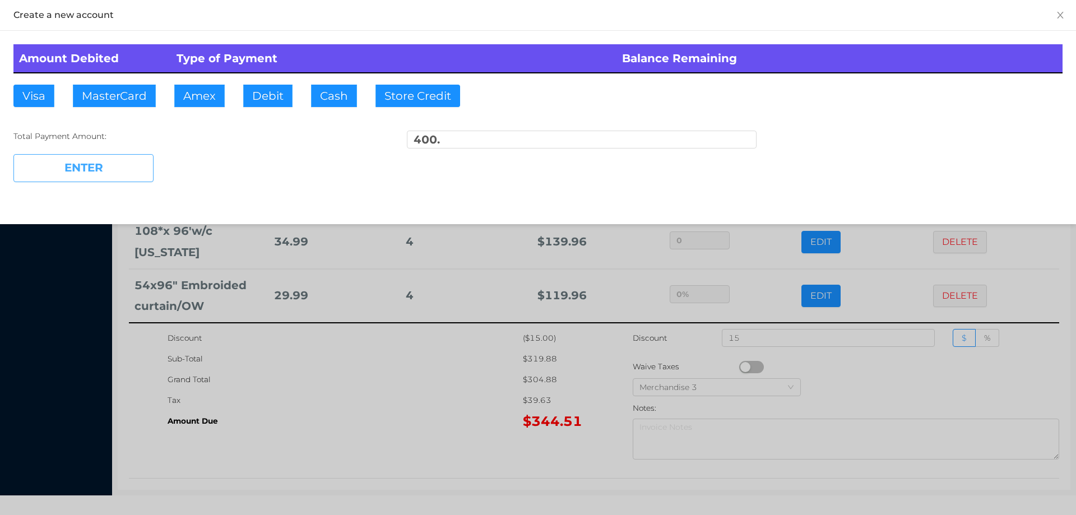
click at [134, 168] on button "ENTER" at bounding box center [83, 168] width 140 height 28
type input "0"
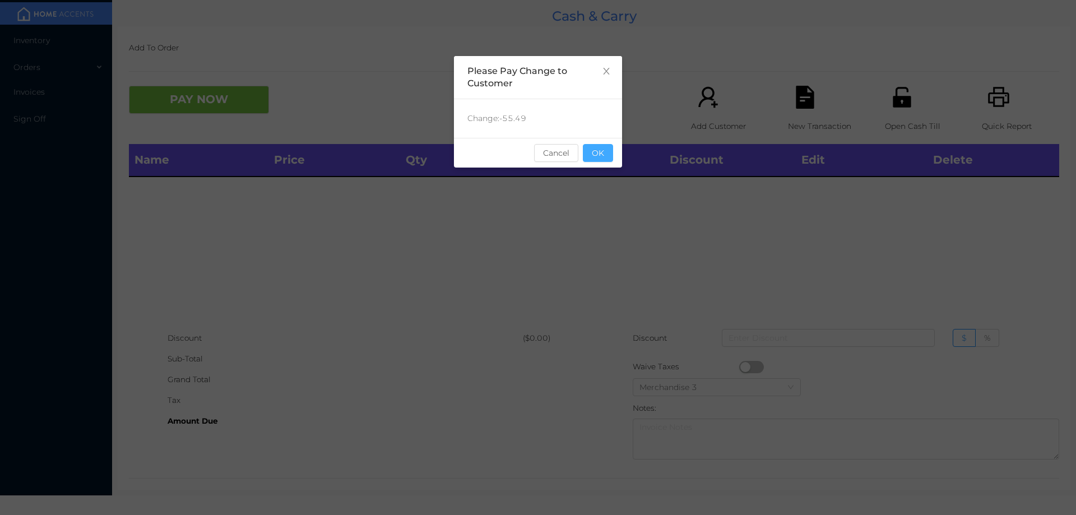
click at [603, 151] on button "OK" at bounding box center [598, 153] width 30 height 18
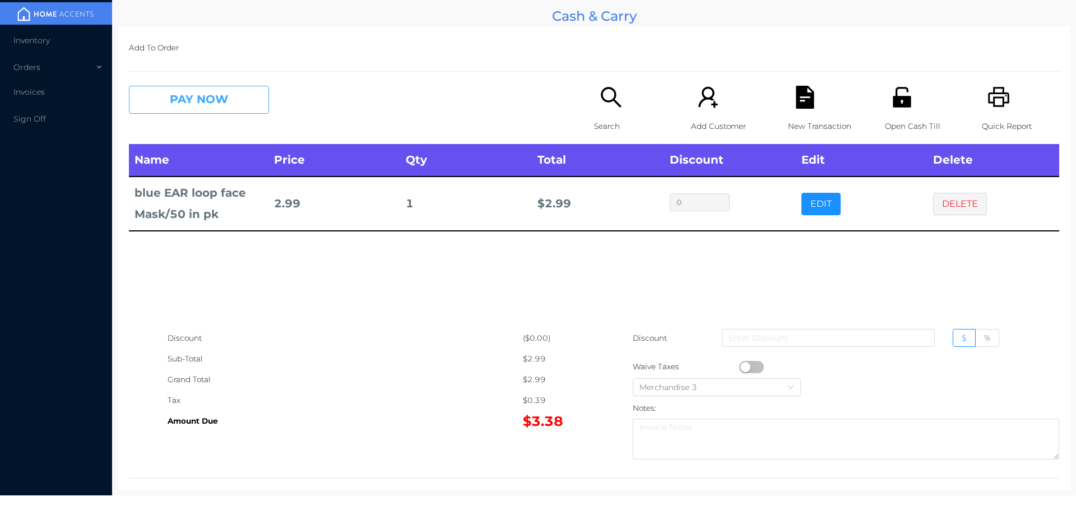
click at [191, 97] on button "PAY NOW" at bounding box center [199, 100] width 140 height 28
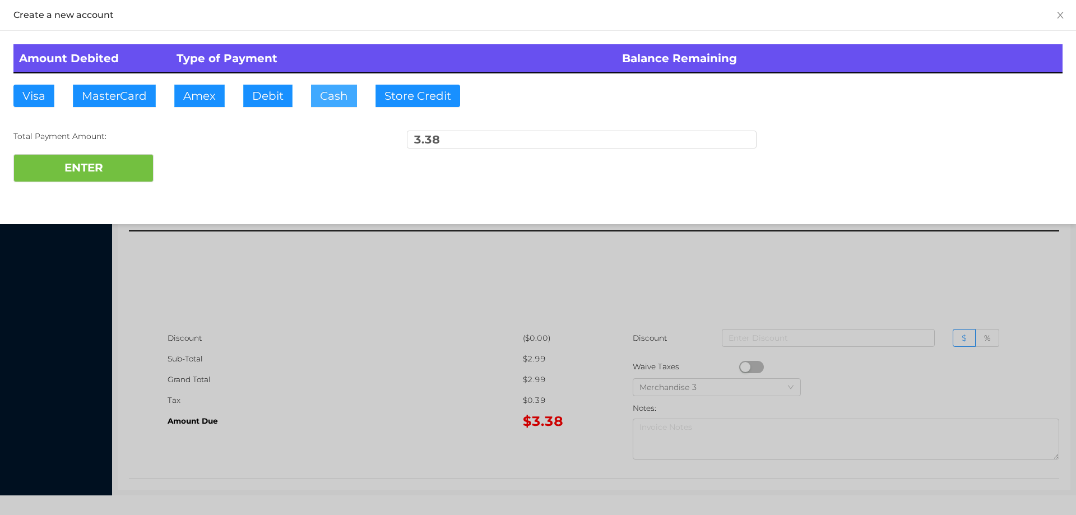
click at [332, 88] on button "Cash" at bounding box center [334, 96] width 46 height 22
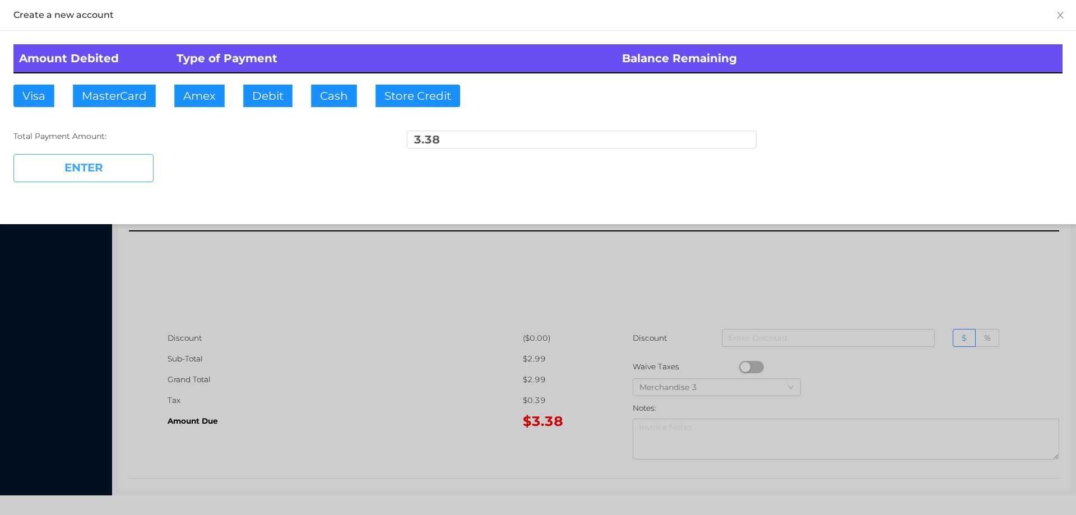
click at [130, 160] on button "ENTER" at bounding box center [83, 168] width 140 height 28
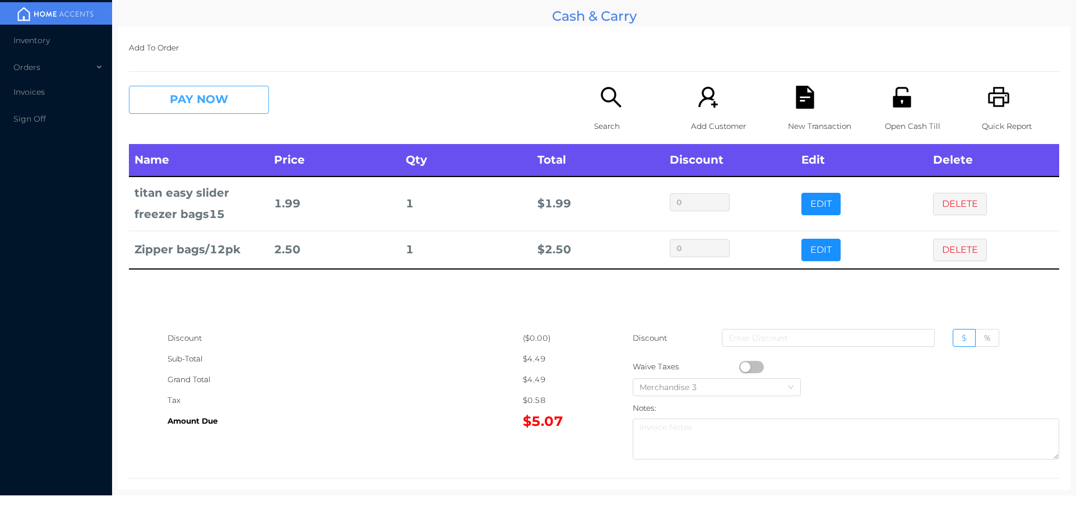
click at [215, 103] on button "PAY NOW" at bounding box center [199, 100] width 140 height 28
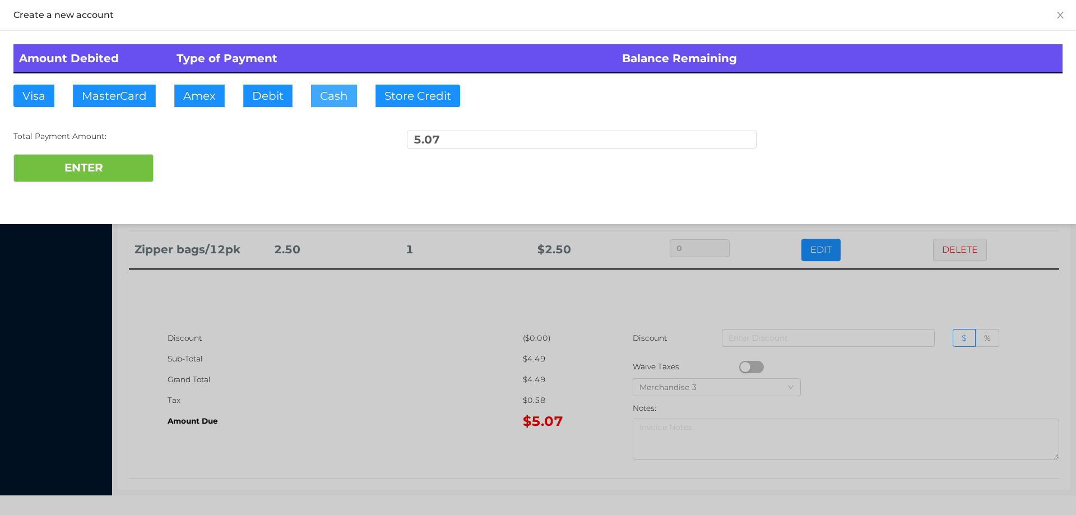
click at [332, 103] on button "Cash" at bounding box center [334, 96] width 46 height 22
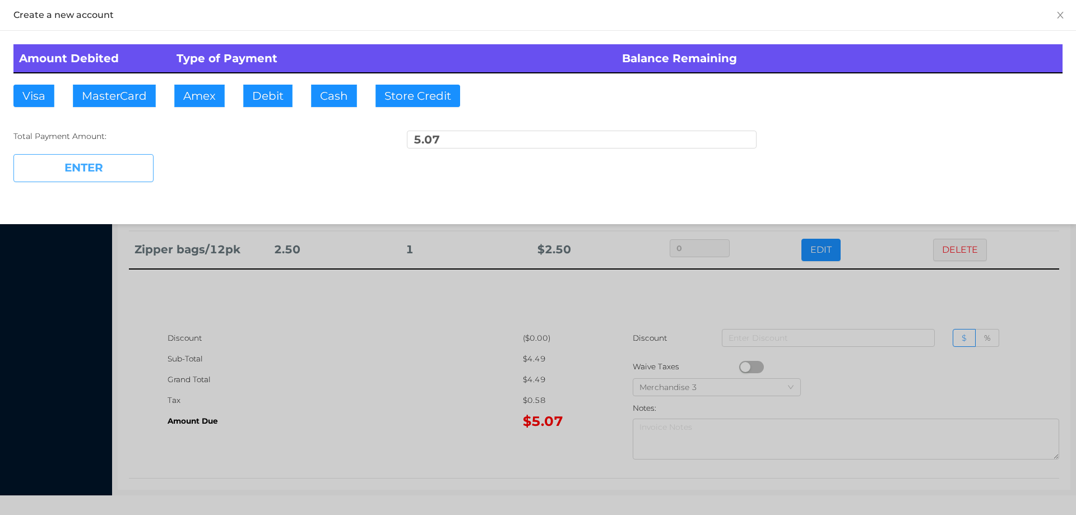
click at [83, 178] on button "ENTER" at bounding box center [83, 168] width 140 height 28
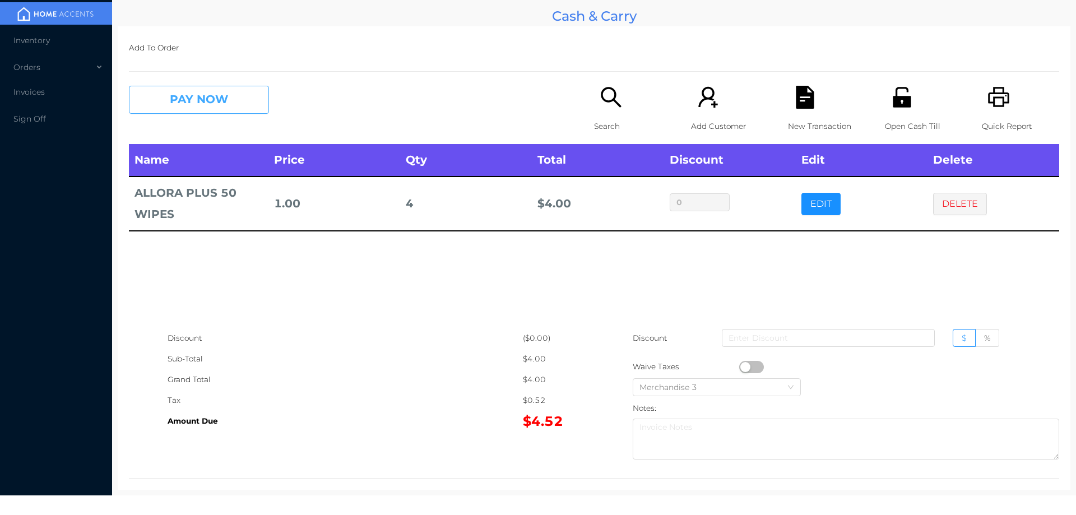
click at [181, 106] on button "PAY NOW" at bounding box center [199, 100] width 140 height 28
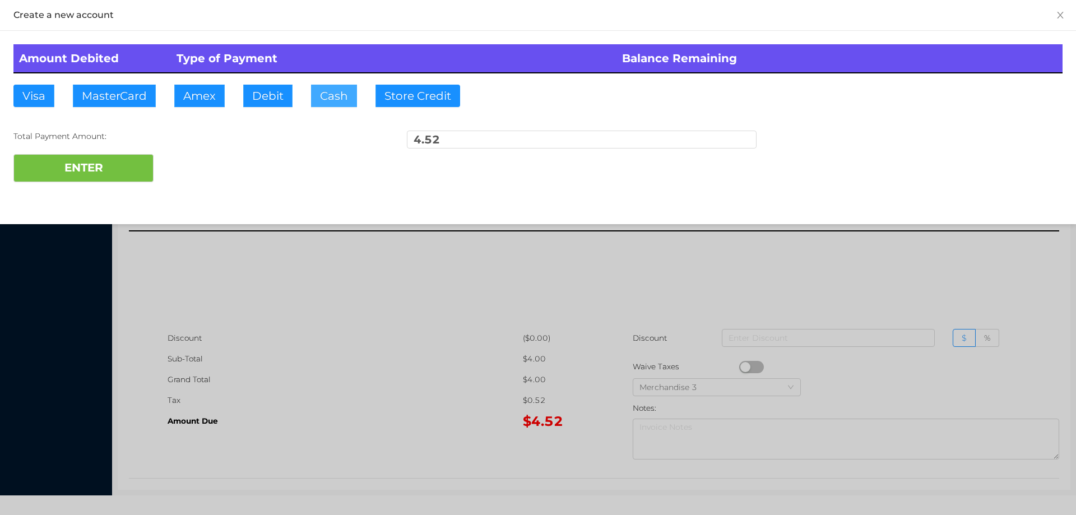
click at [315, 101] on button "Cash" at bounding box center [334, 96] width 46 height 22
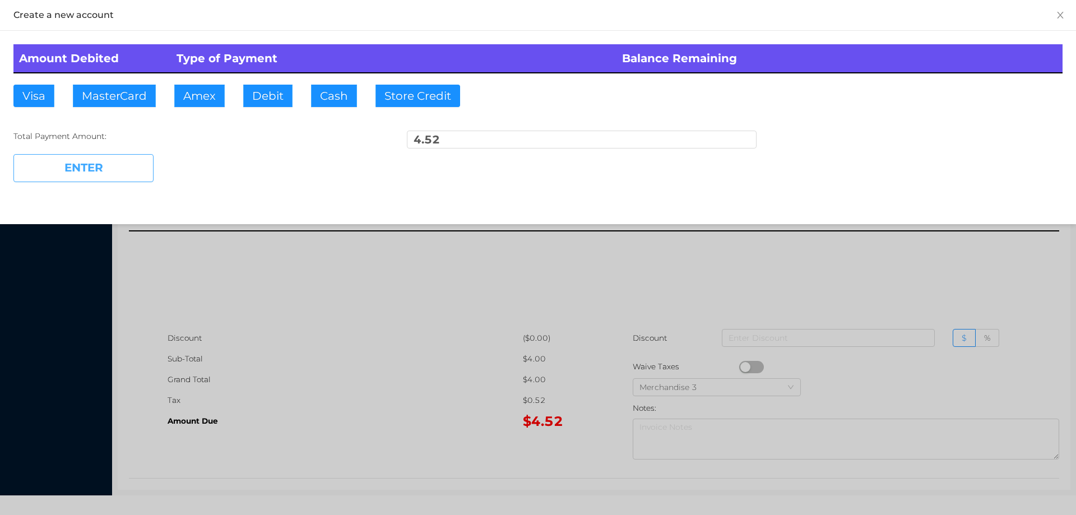
click at [77, 158] on button "ENTER" at bounding box center [83, 168] width 140 height 28
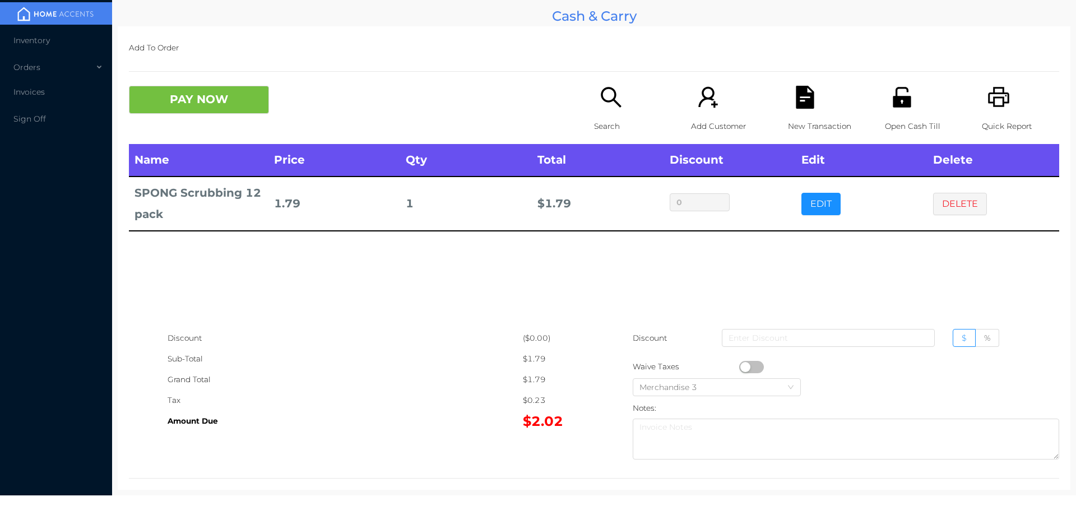
click at [610, 127] on p "Search" at bounding box center [632, 126] width 77 height 21
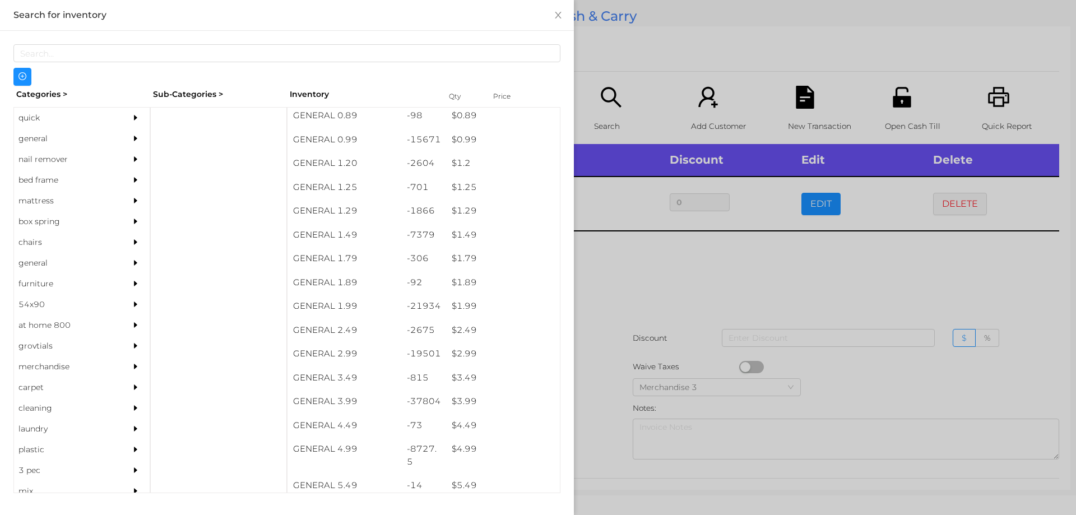
scroll to position [52, 0]
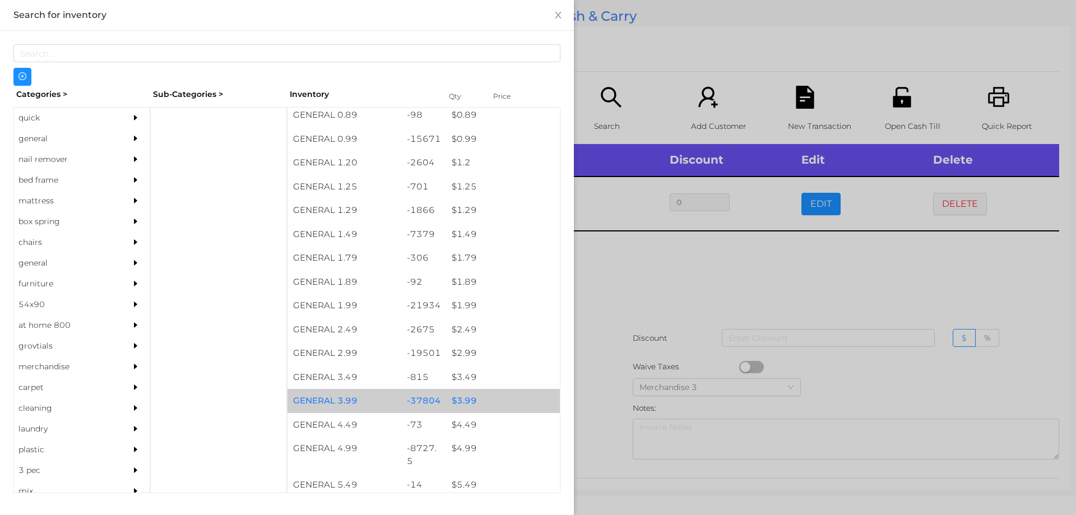
click at [463, 399] on div "$ 3.99" at bounding box center [503, 401] width 114 height 24
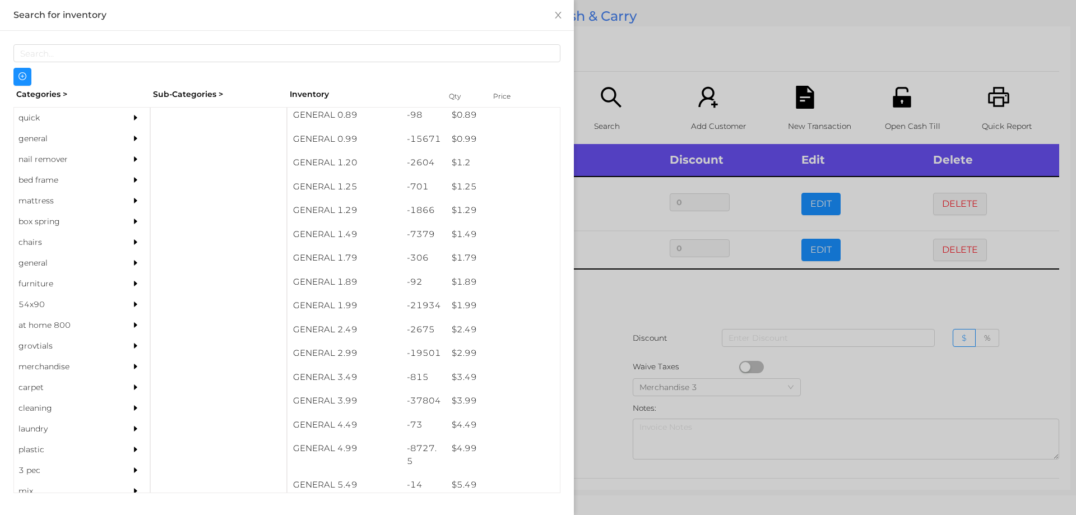
click at [599, 411] on div at bounding box center [538, 257] width 1076 height 515
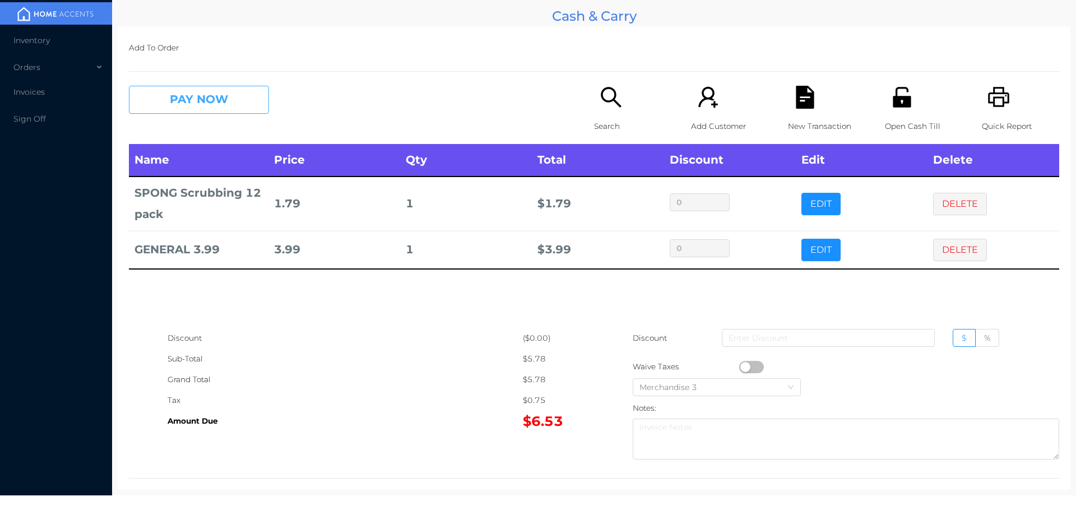
click at [241, 103] on button "PAY NOW" at bounding box center [199, 100] width 140 height 28
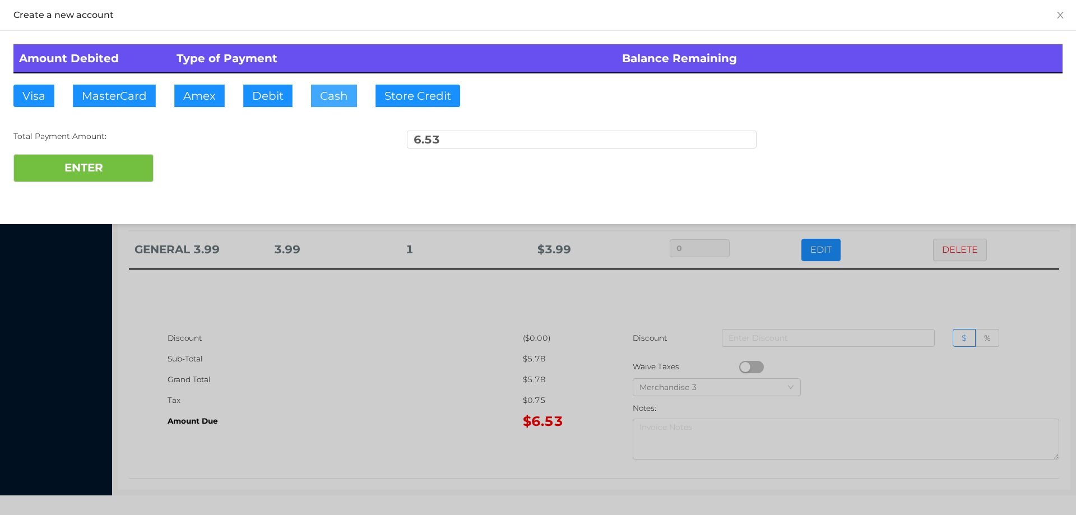
click at [329, 94] on button "Cash" at bounding box center [334, 96] width 46 height 22
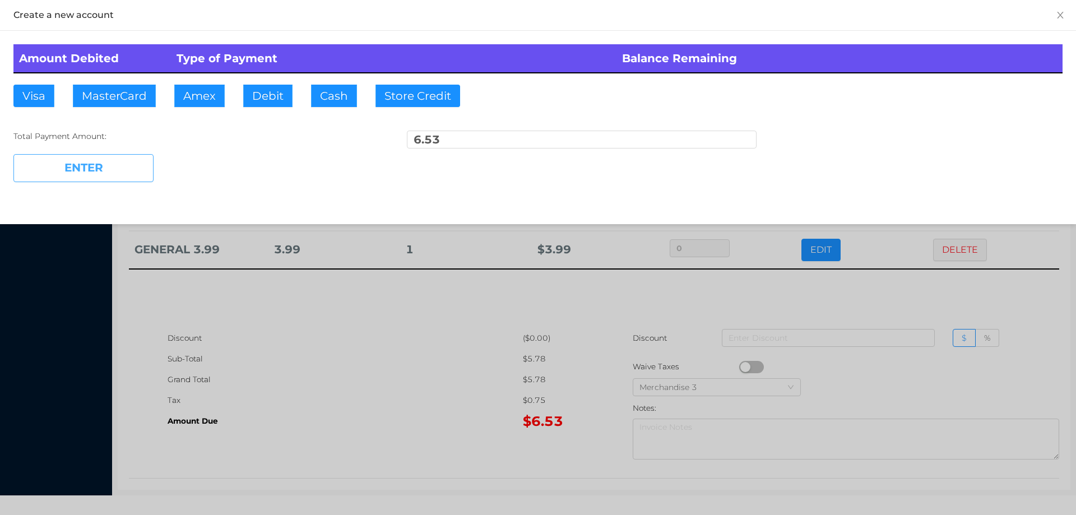
click at [129, 156] on button "ENTER" at bounding box center [83, 168] width 140 height 28
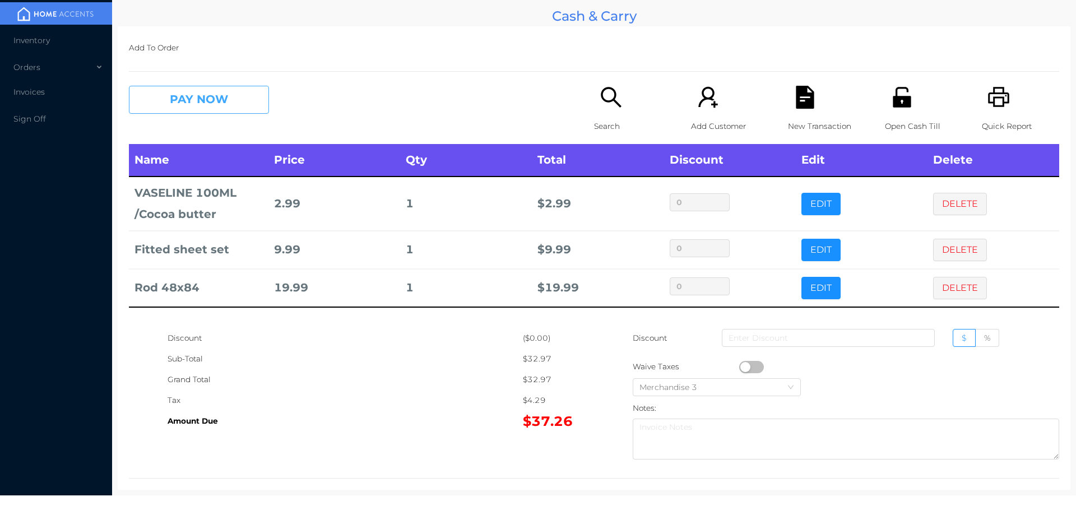
click at [202, 100] on button "PAY NOW" at bounding box center [199, 100] width 140 height 28
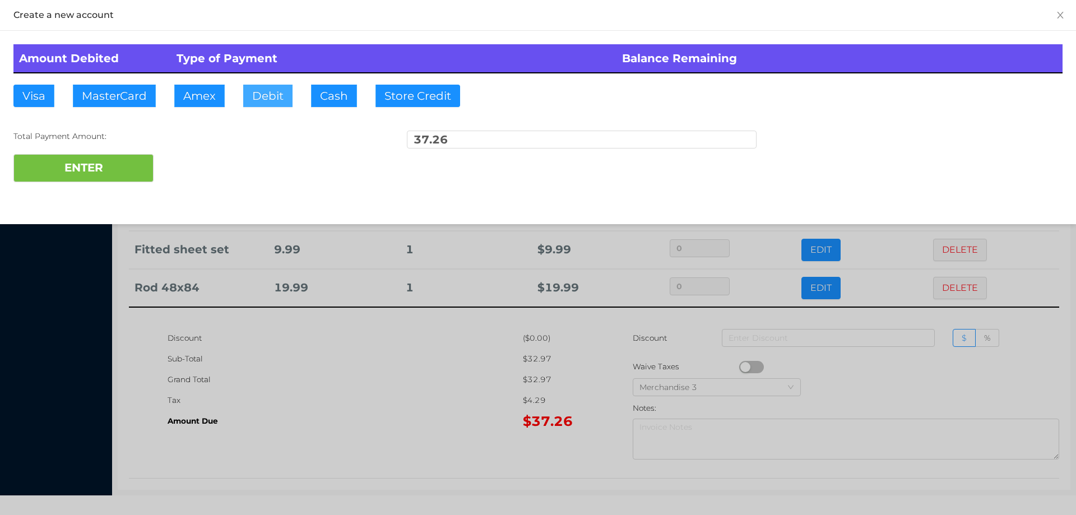
click at [263, 103] on button "Debit" at bounding box center [267, 96] width 49 height 22
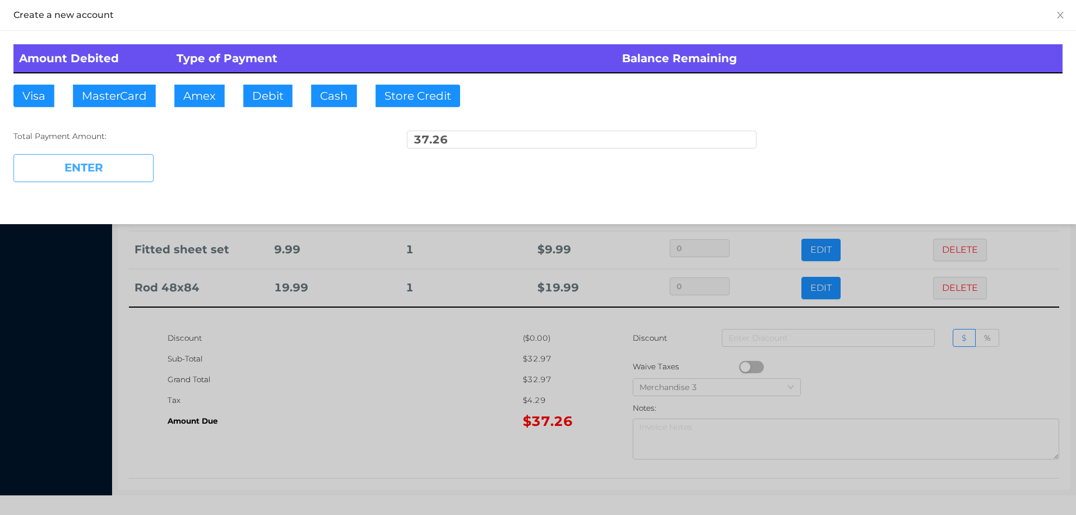
click at [120, 163] on button "ENTER" at bounding box center [83, 168] width 140 height 28
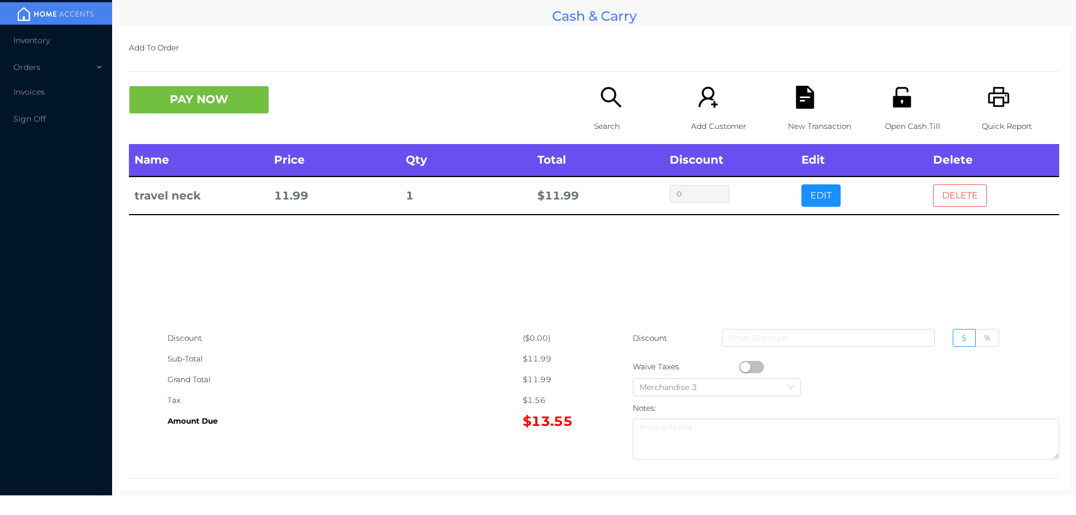
click at [966, 204] on button "DELETE" at bounding box center [960, 195] width 54 height 22
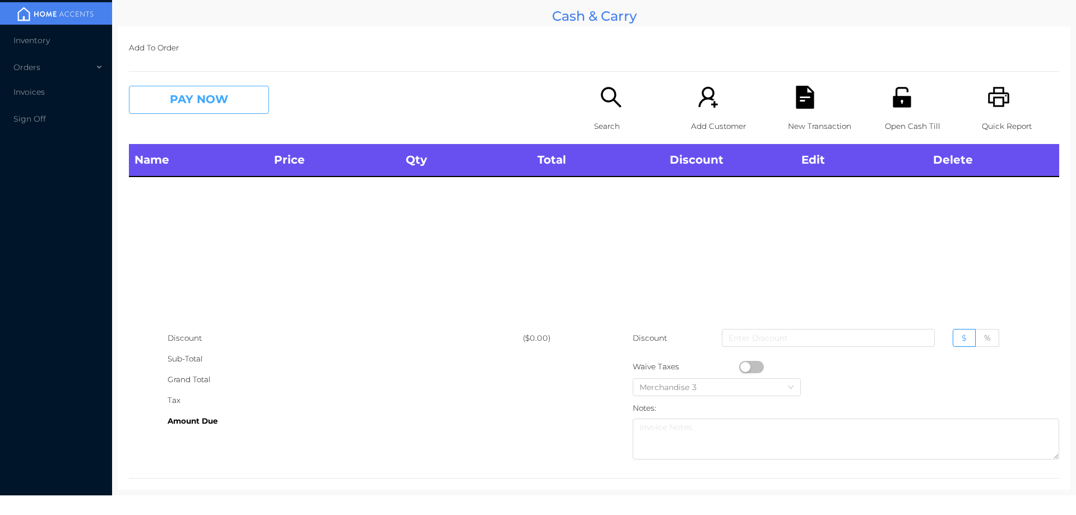
click at [216, 88] on button "PAY NOW" at bounding box center [199, 100] width 140 height 28
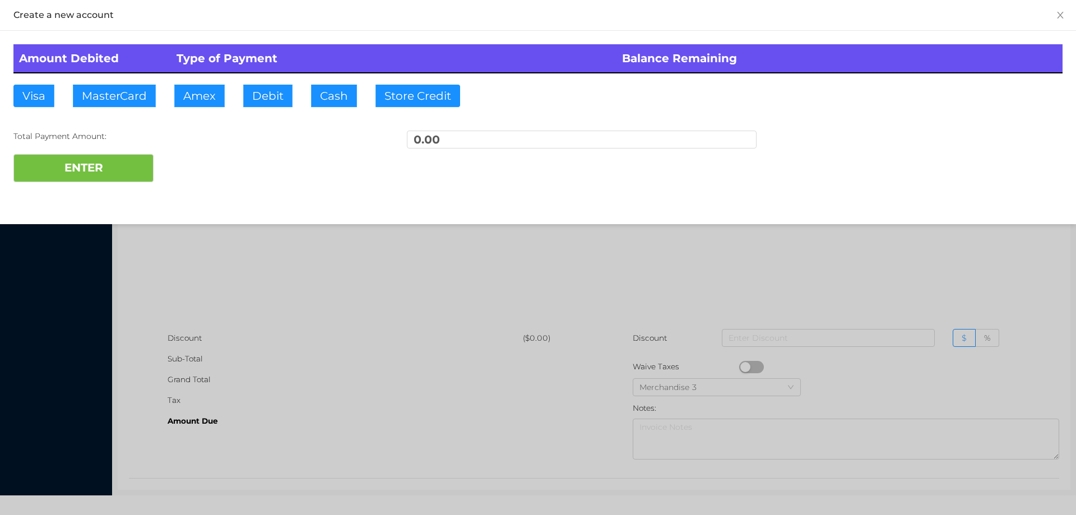
click at [818, 280] on div at bounding box center [538, 257] width 1076 height 515
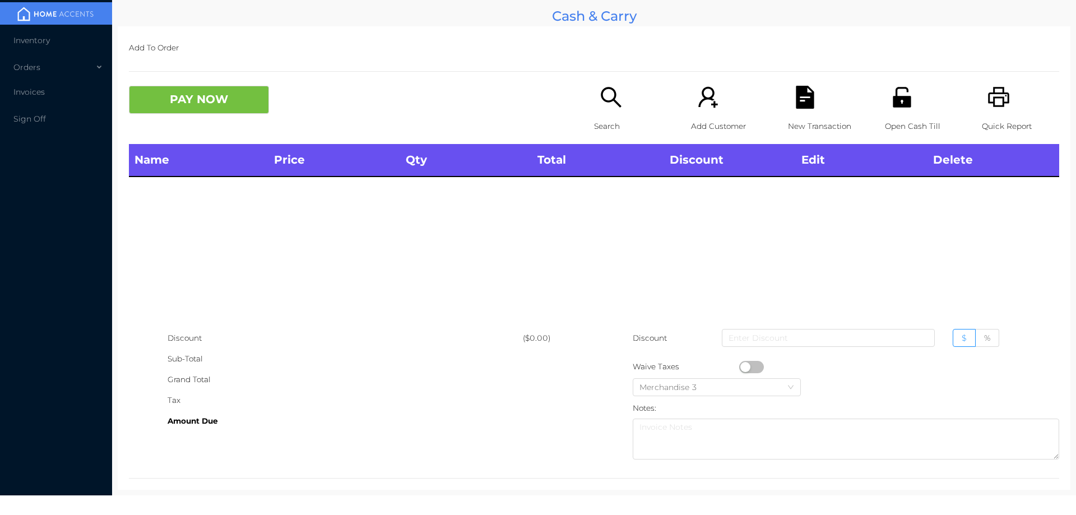
click at [607, 97] on icon "icon: search" at bounding box center [610, 97] width 23 height 23
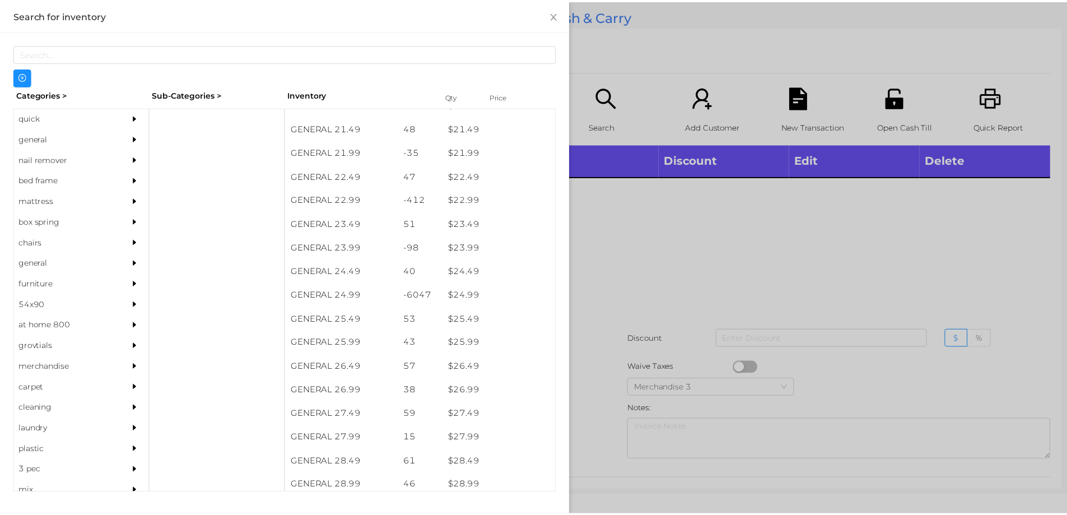
scroll to position [1270, 0]
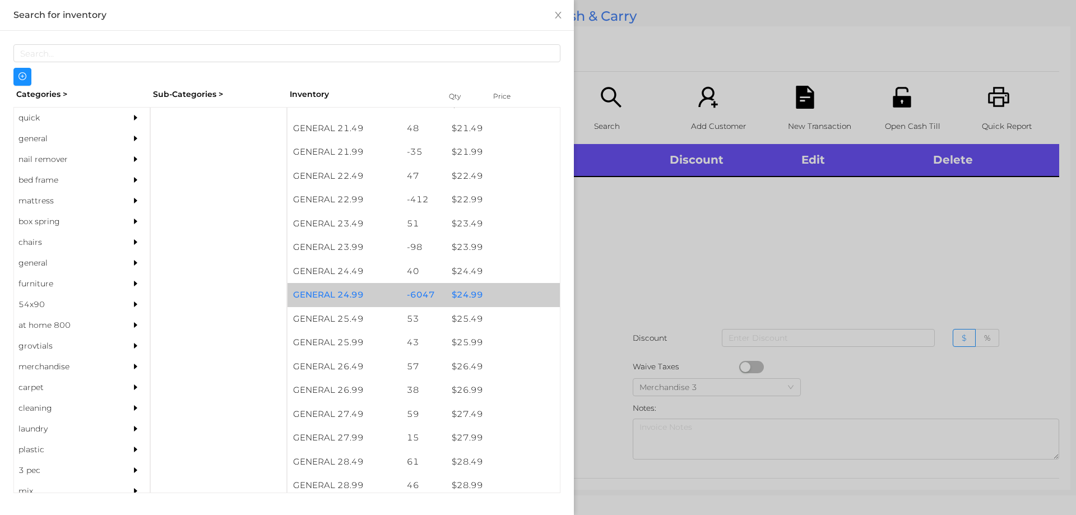
click at [464, 293] on div "$ 24.99" at bounding box center [503, 295] width 114 height 24
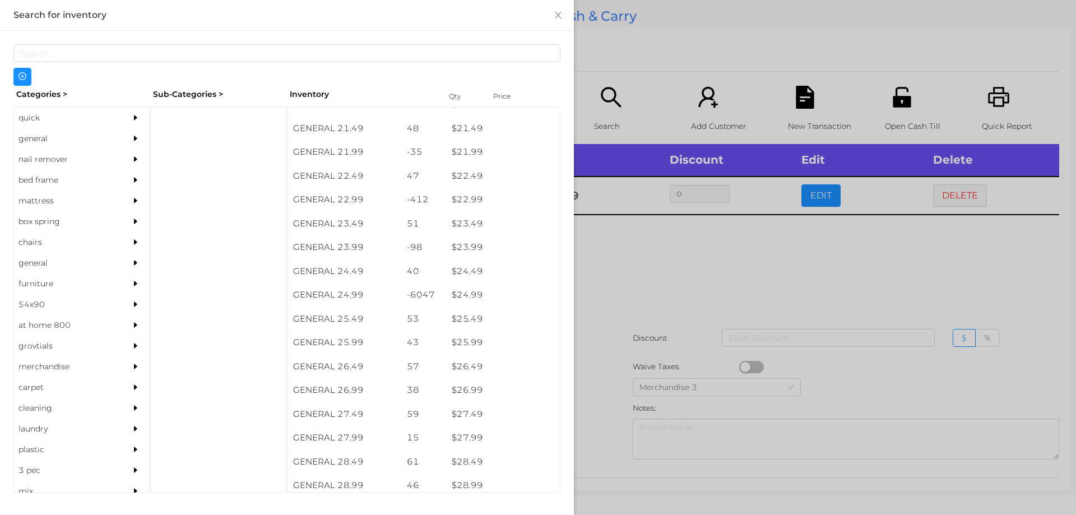
click at [659, 264] on div at bounding box center [538, 257] width 1076 height 515
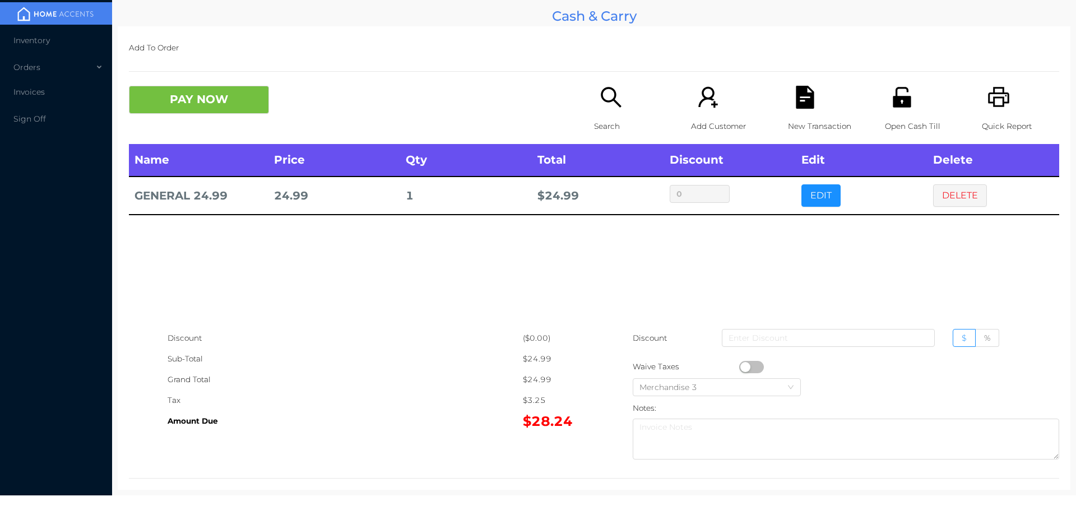
click at [886, 112] on div "Open Cash Till" at bounding box center [923, 115] width 77 height 58
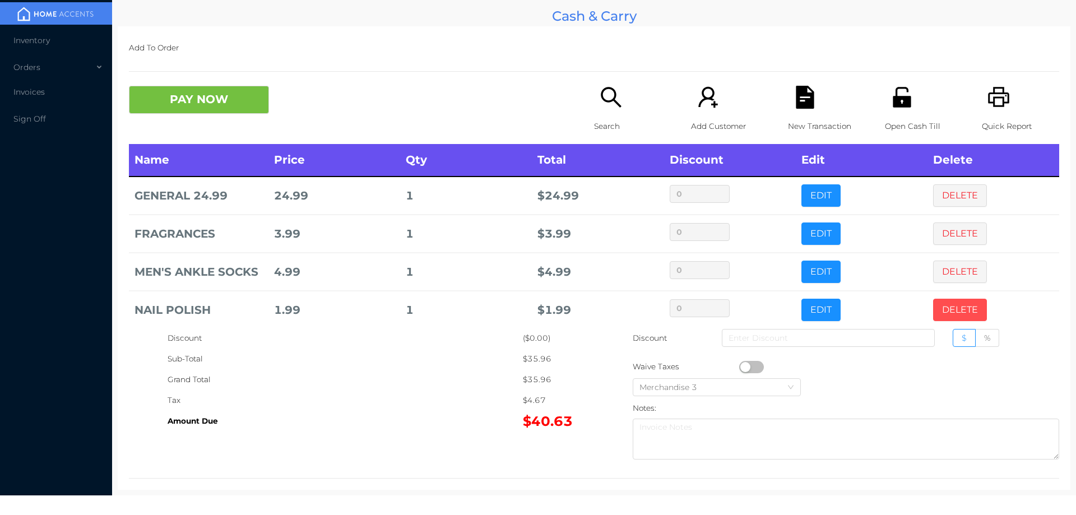
click at [952, 306] on button "DELETE" at bounding box center [960, 310] width 54 height 22
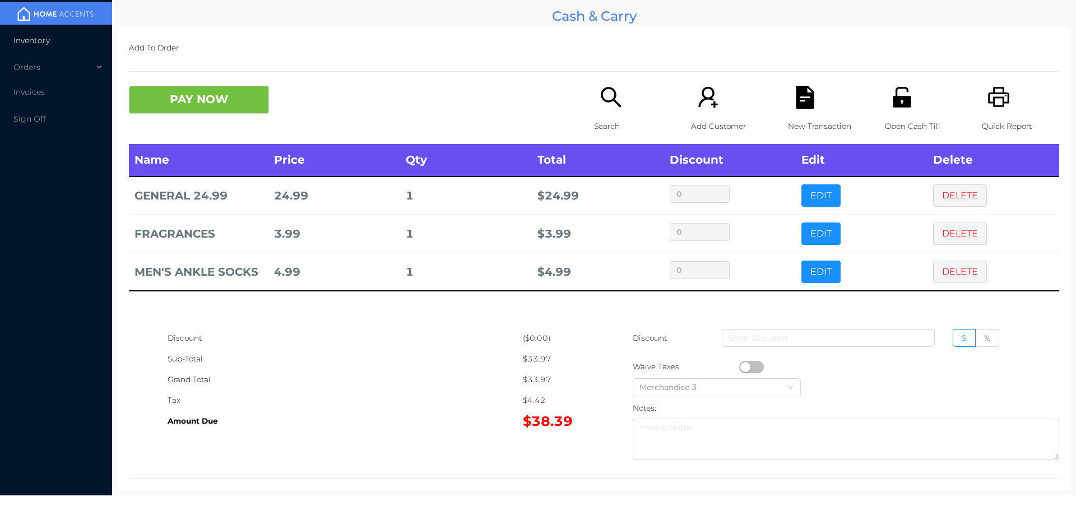
click at [34, 41] on span "Inventory" at bounding box center [31, 40] width 36 height 10
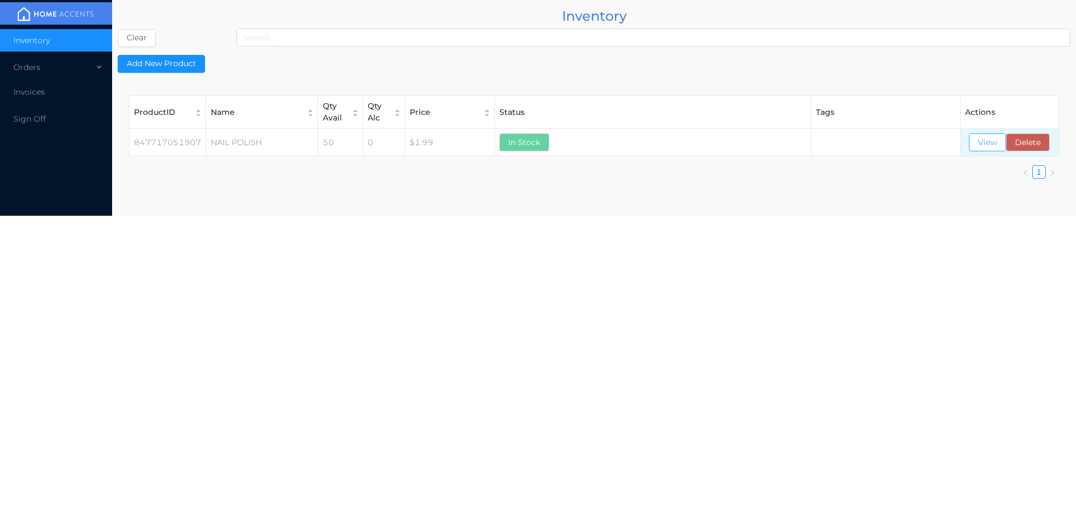
click at [983, 139] on button "View" at bounding box center [987, 142] width 37 height 18
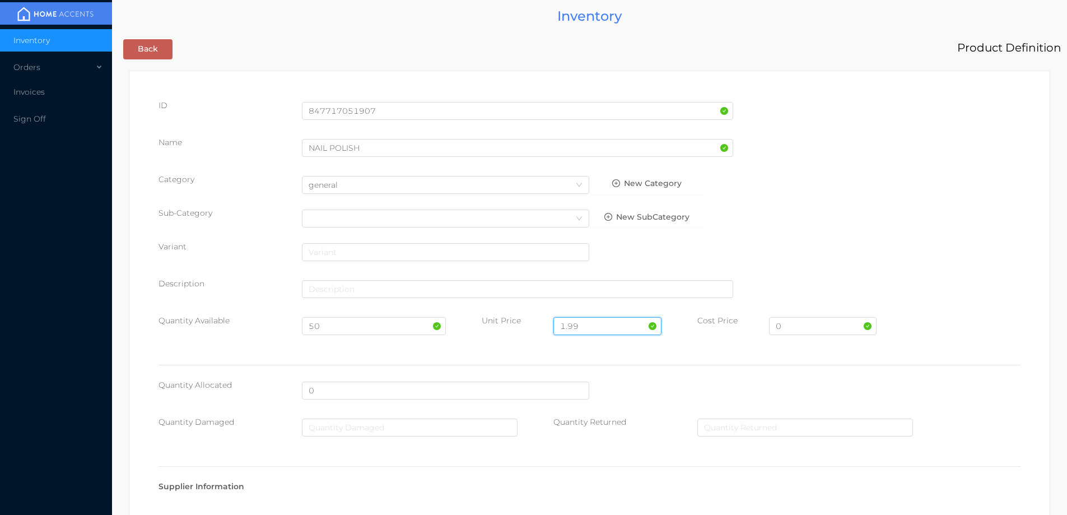
click at [591, 321] on input "1.99" at bounding box center [607, 326] width 108 height 18
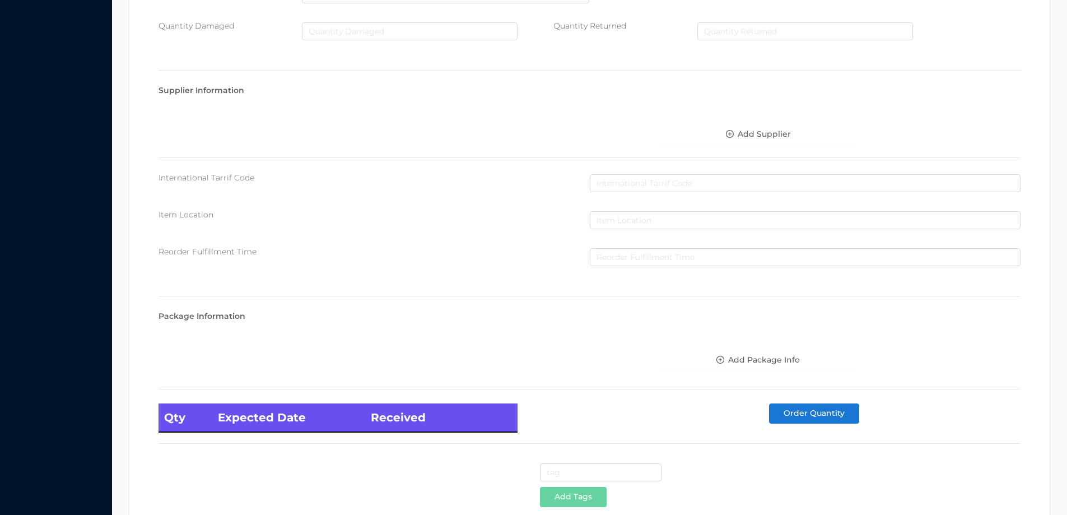
scroll to position [476, 0]
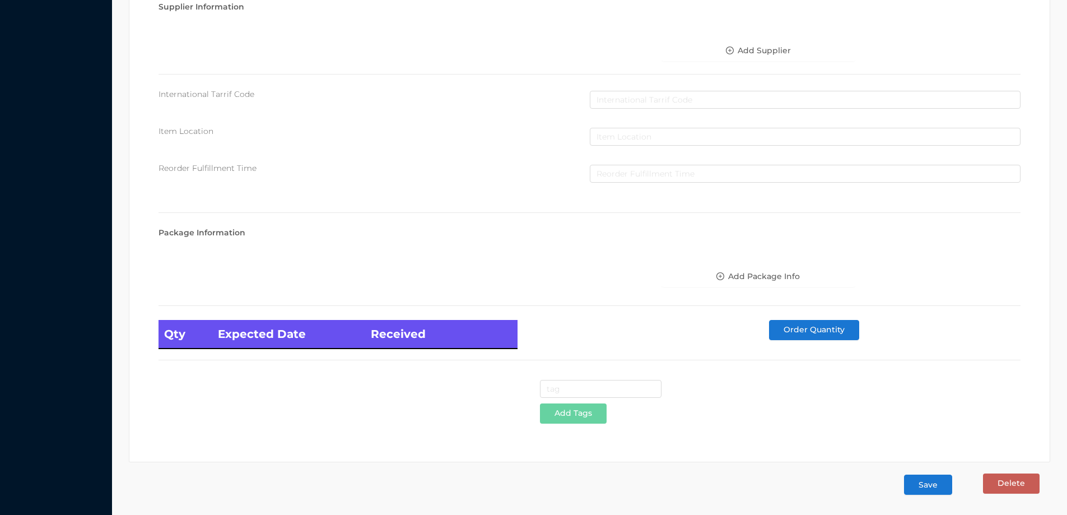
type input "1.00"
click at [927, 481] on button "Save" at bounding box center [928, 484] width 48 height 20
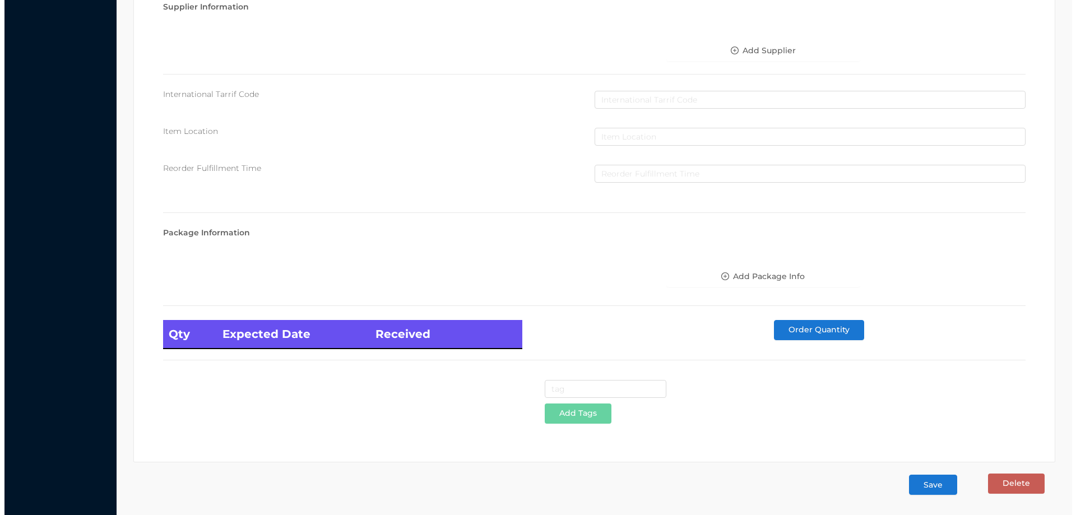
scroll to position [0, 0]
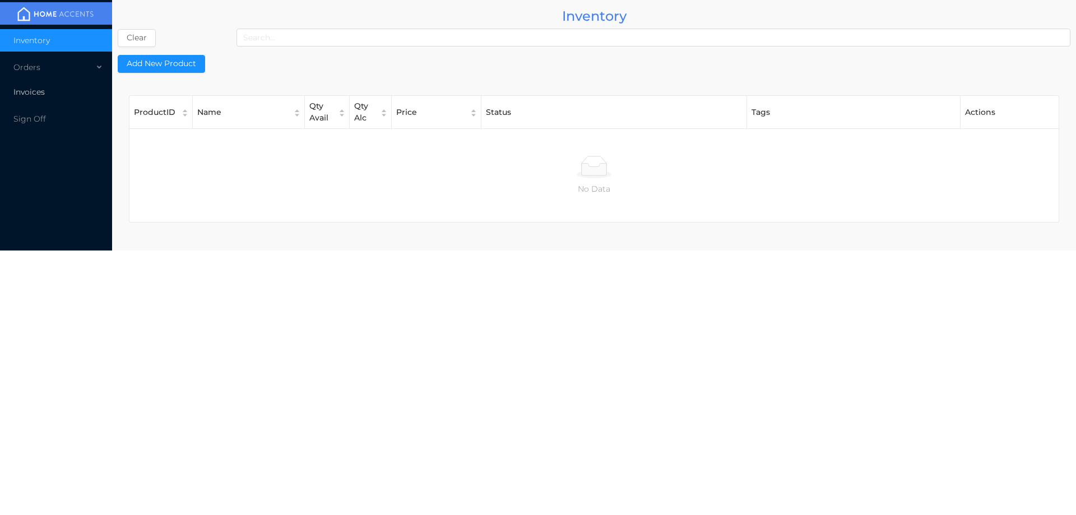
click at [40, 99] on li "Invoices" at bounding box center [56, 92] width 112 height 22
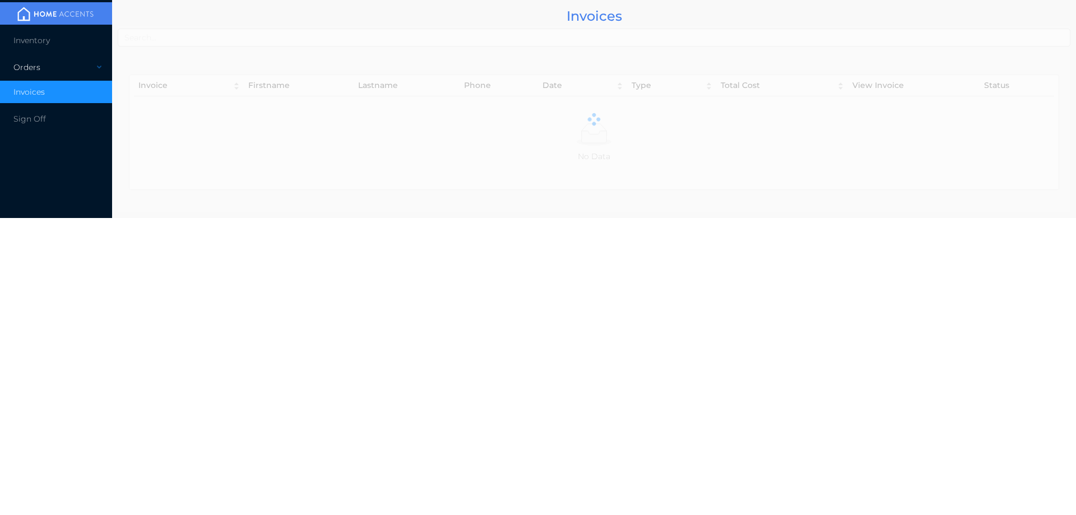
click at [33, 67] on div "Orders" at bounding box center [56, 67] width 112 height 22
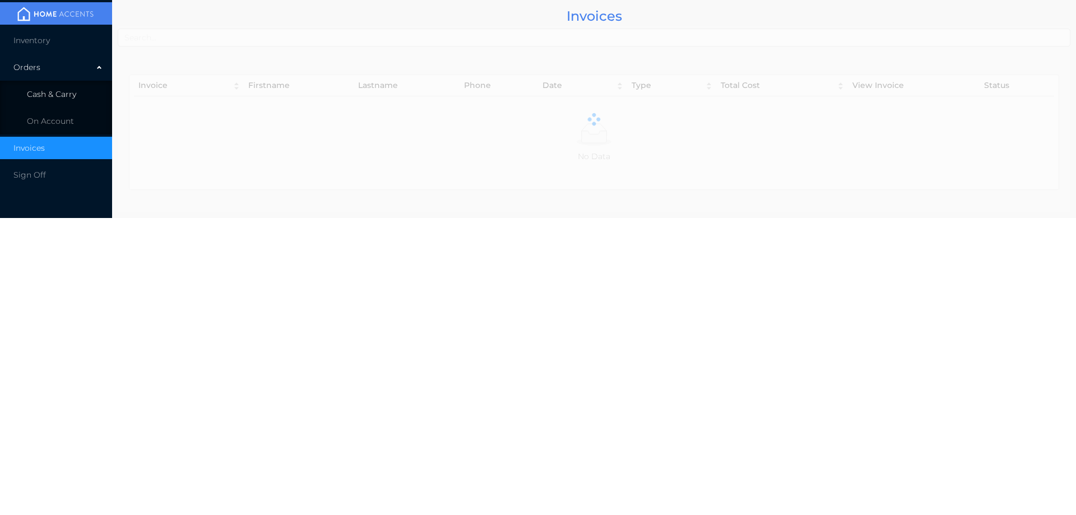
click at [31, 101] on li "Cash & Carry" at bounding box center [56, 94] width 112 height 22
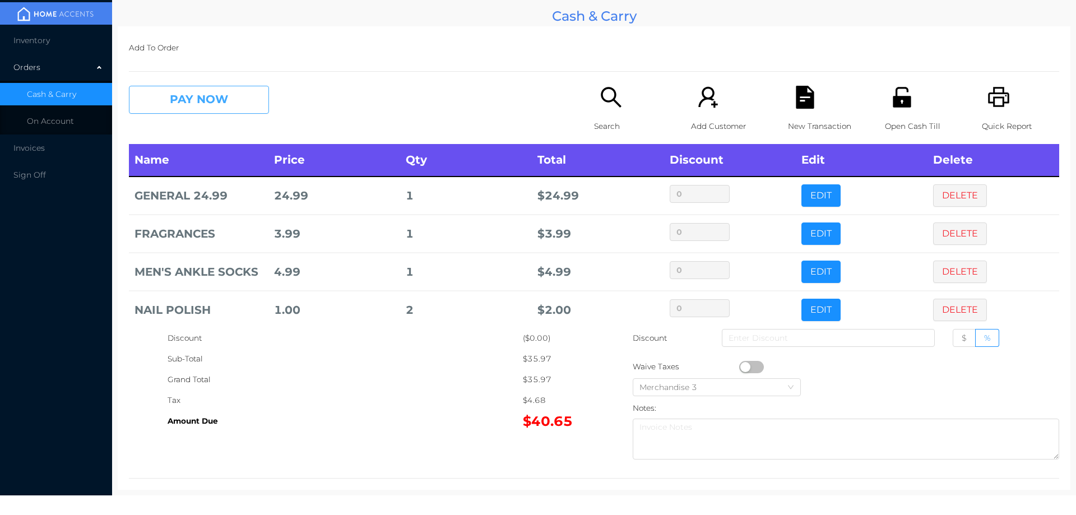
click at [206, 92] on button "PAY NOW" at bounding box center [199, 100] width 140 height 28
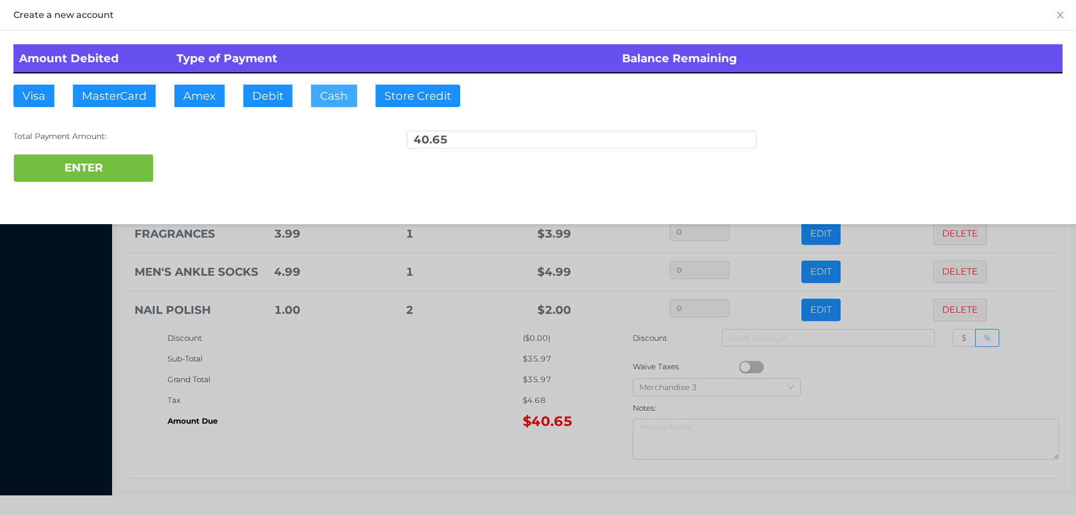
click at [330, 91] on button "Cash" at bounding box center [334, 96] width 46 height 22
type input "100."
click at [318, 430] on div at bounding box center [538, 257] width 1076 height 515
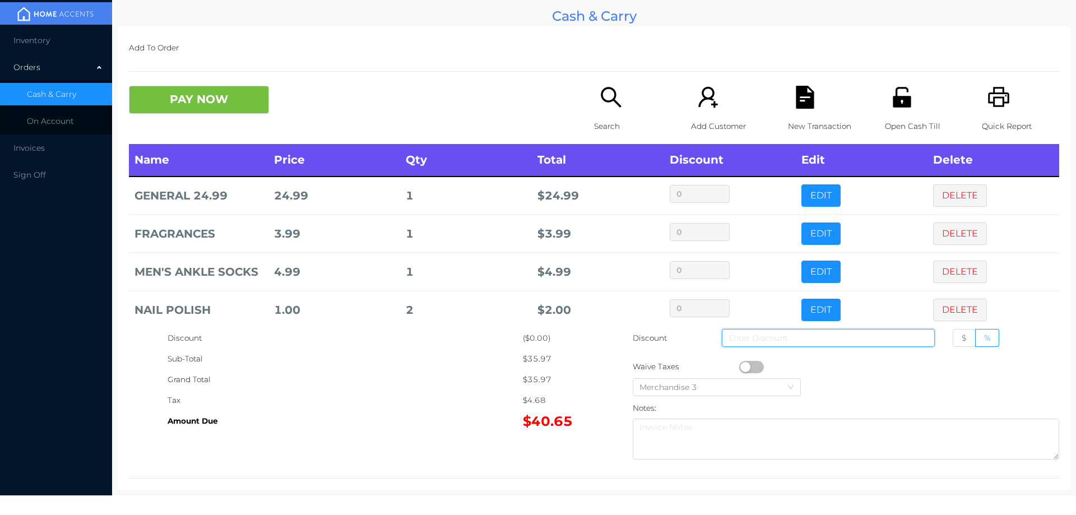
click at [862, 333] on input at bounding box center [827, 338] width 213 height 18
click at [961, 338] on span "$" at bounding box center [963, 338] width 5 height 10
click at [961, 341] on input "$" at bounding box center [961, 341] width 0 height 0
click at [742, 339] on input at bounding box center [827, 338] width 213 height 18
type input "0.50"
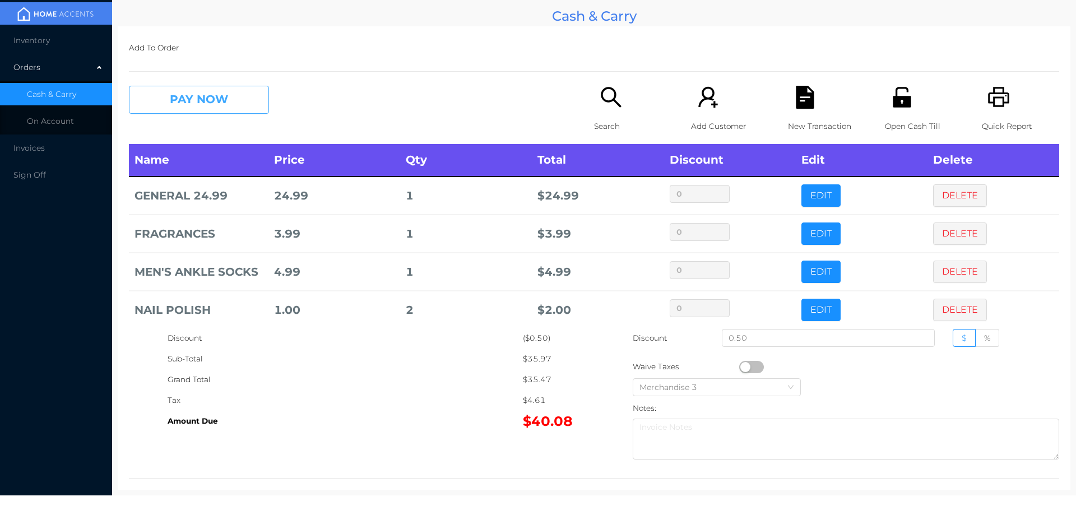
click at [178, 110] on button "PAY NOW" at bounding box center [199, 100] width 140 height 28
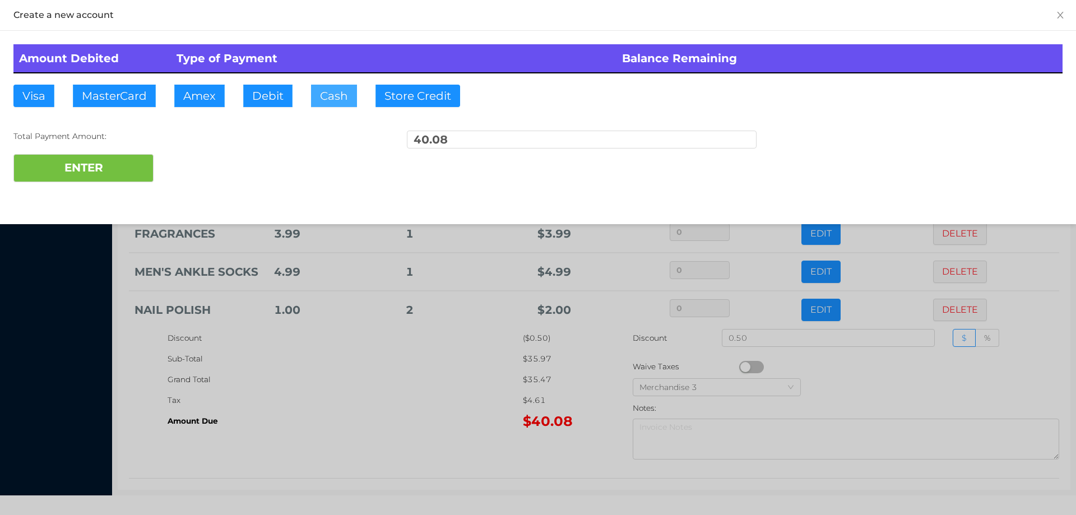
click at [329, 89] on button "Cash" at bounding box center [334, 96] width 46 height 22
type input "100."
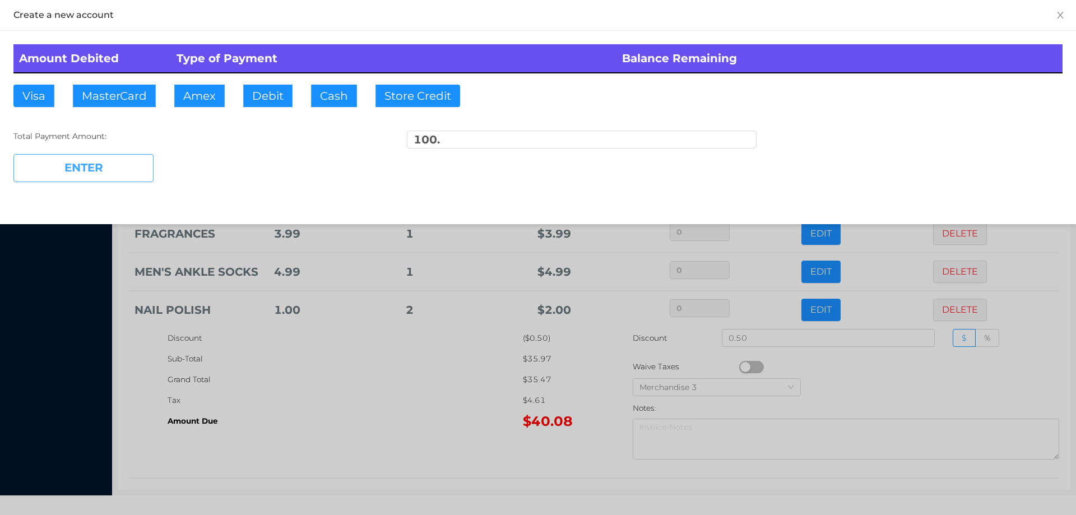
click at [91, 162] on button "ENTER" at bounding box center [83, 168] width 140 height 28
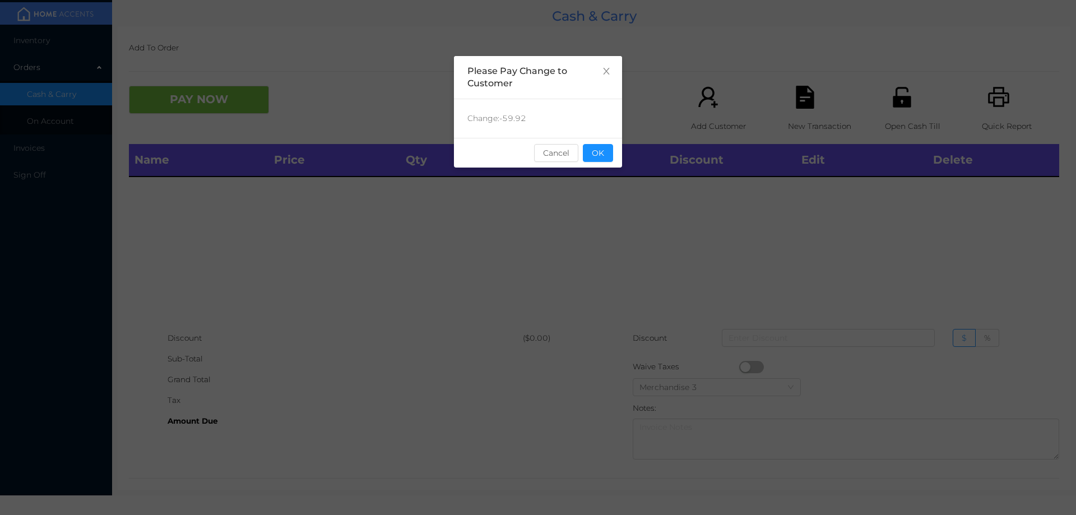
click at [652, 251] on div "sentinelStart Please Pay Change to Customer Change: -59.92 Cancel OK sentinelEnd" at bounding box center [538, 257] width 1076 height 515
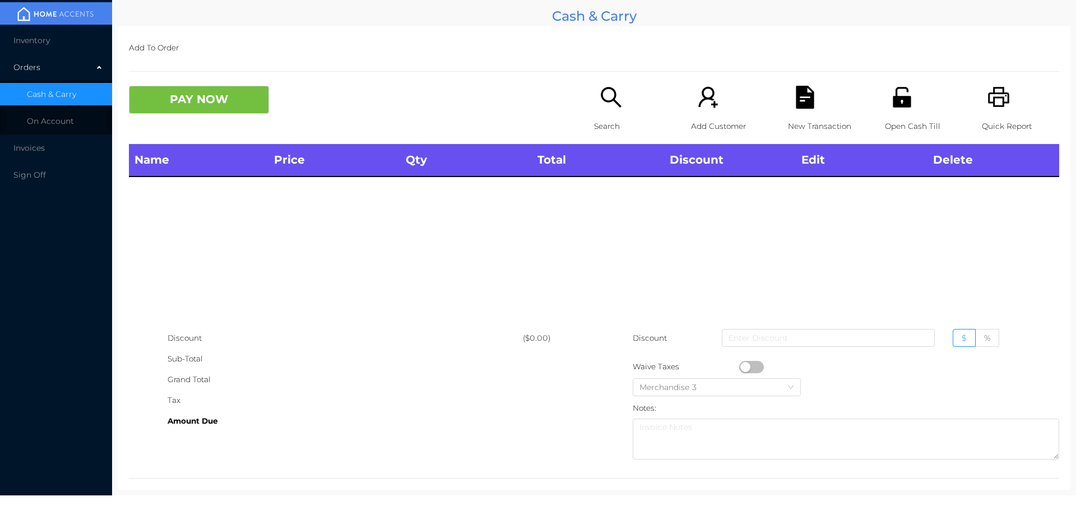
click at [892, 100] on icon "icon: unlock" at bounding box center [901, 97] width 18 height 20
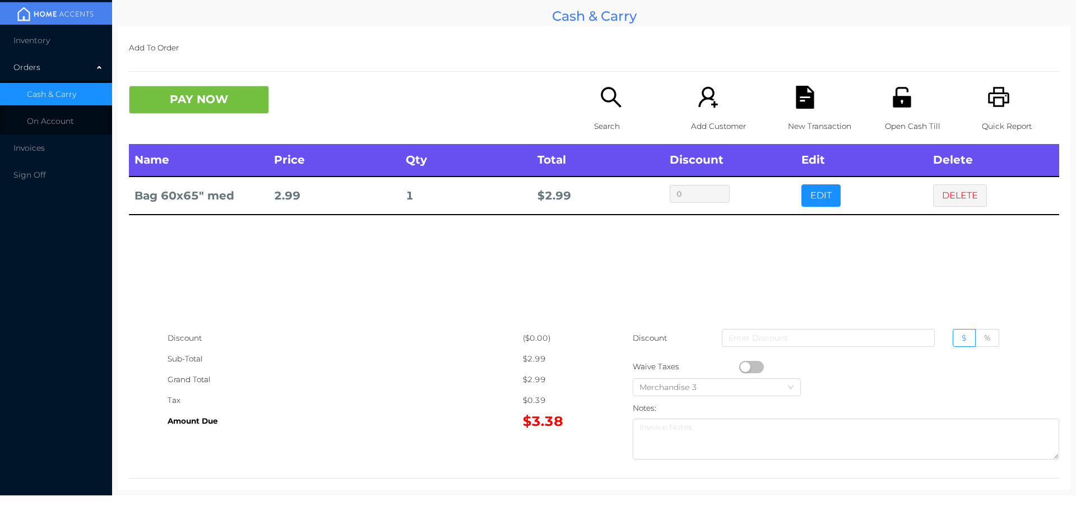
click at [594, 109] on div "Search" at bounding box center [632, 115] width 77 height 58
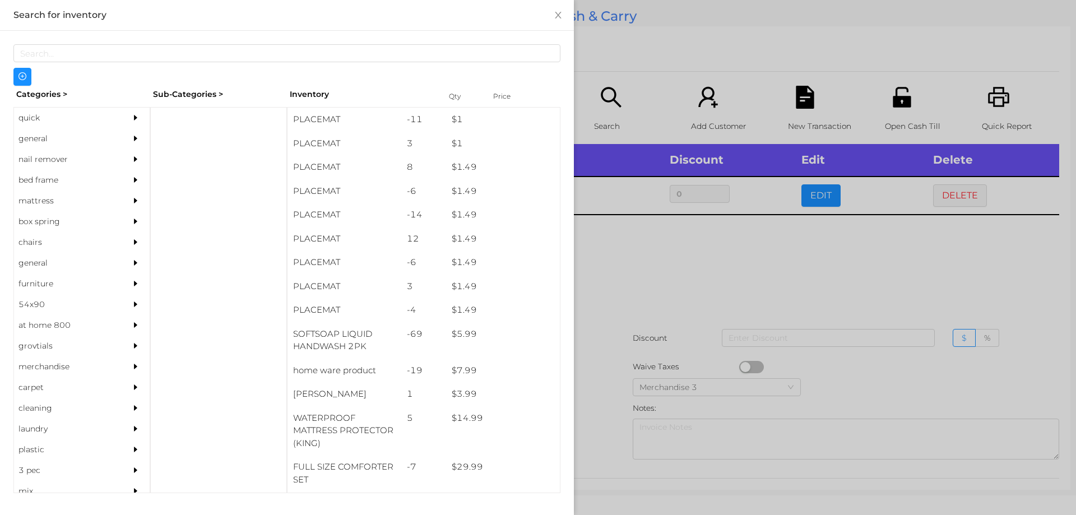
click at [51, 152] on div "nail remover" at bounding box center [65, 159] width 102 height 21
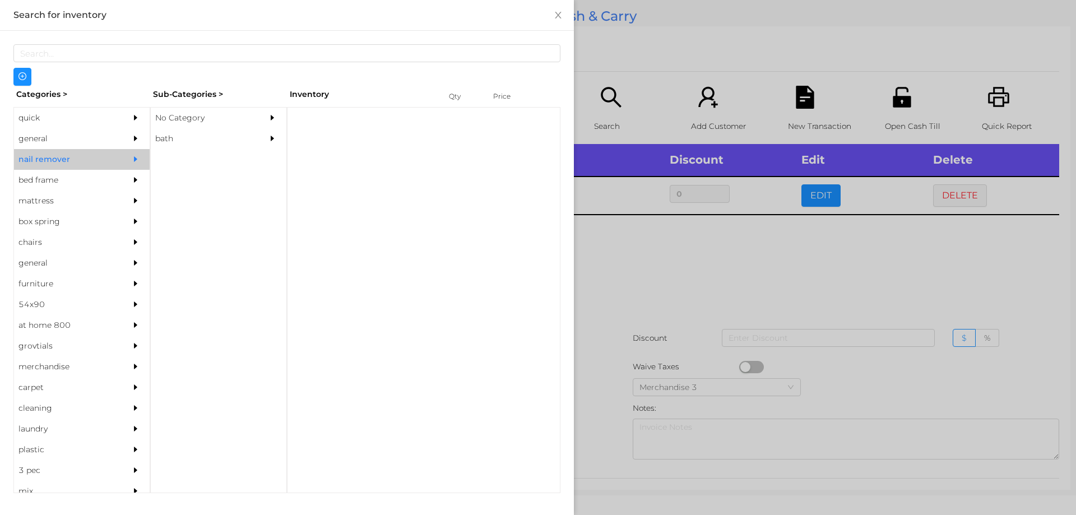
click at [46, 141] on div "general" at bounding box center [65, 138] width 102 height 21
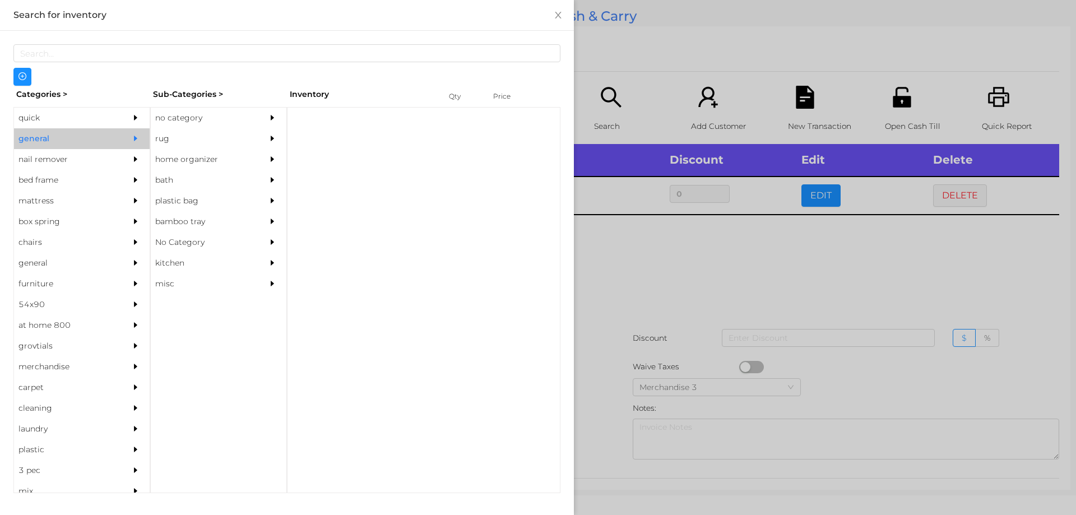
click at [214, 110] on div "no category" at bounding box center [202, 118] width 102 height 21
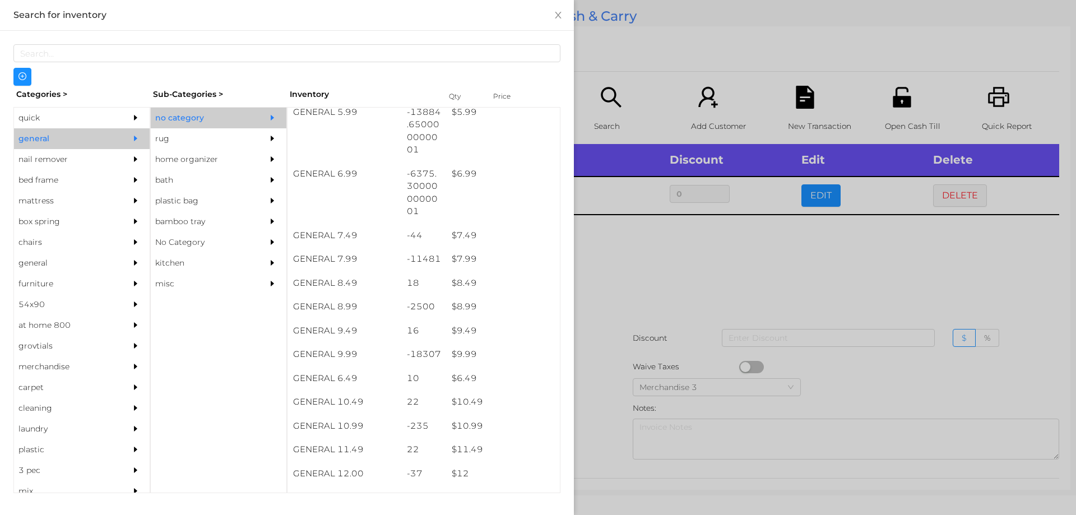
scroll to position [449, 0]
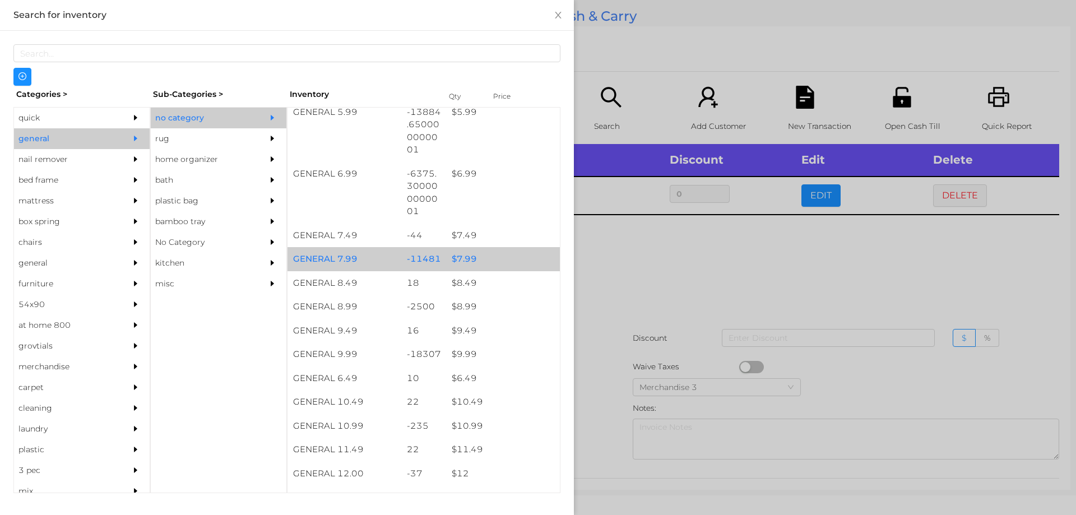
click at [483, 254] on div "$ 7.99" at bounding box center [503, 259] width 114 height 24
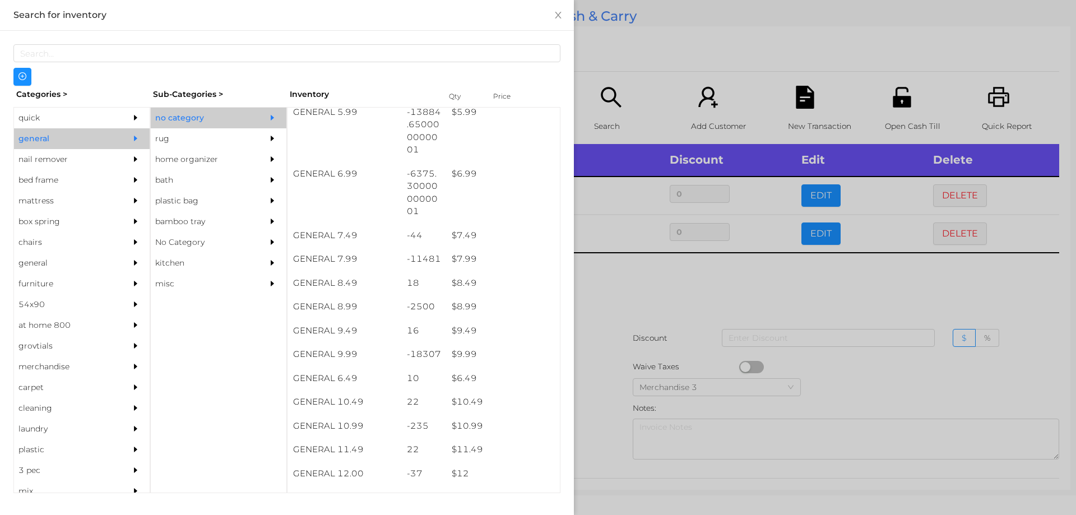
click at [662, 356] on div at bounding box center [538, 257] width 1076 height 515
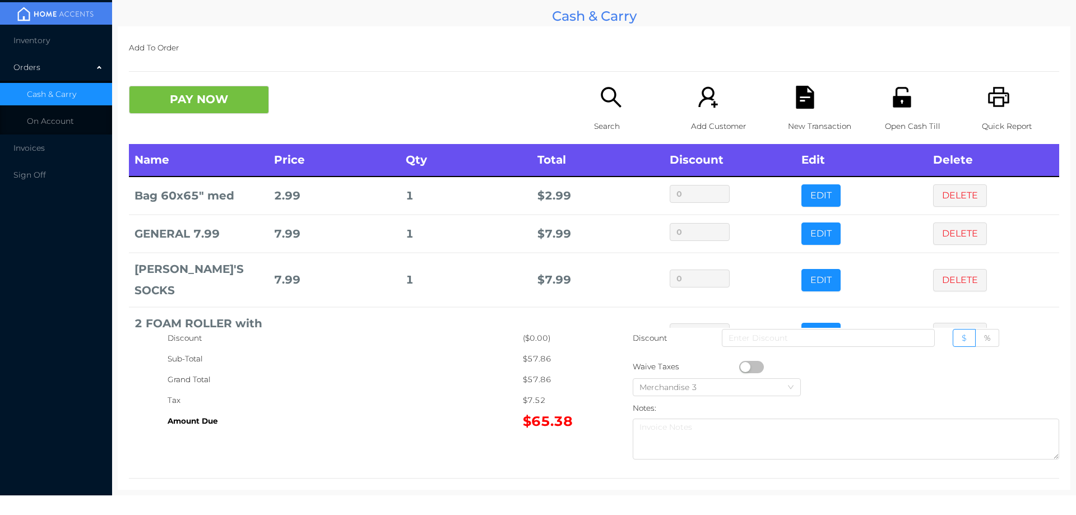
click at [798, 106] on icon "icon: file-text" at bounding box center [804, 97] width 18 height 23
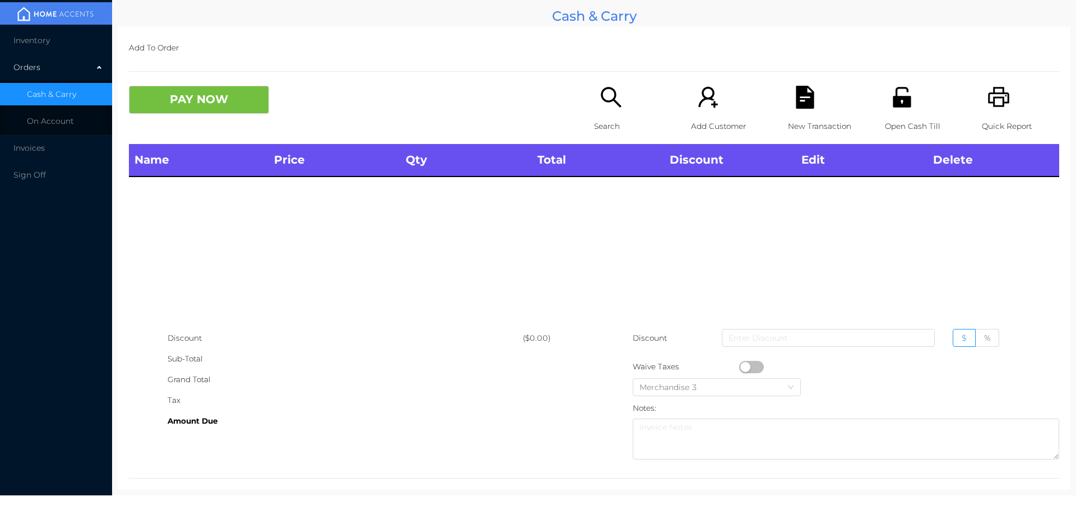
click at [1002, 90] on div "Quick Report" at bounding box center [1019, 115] width 77 height 58
click at [604, 101] on icon "icon: search" at bounding box center [610, 97] width 20 height 20
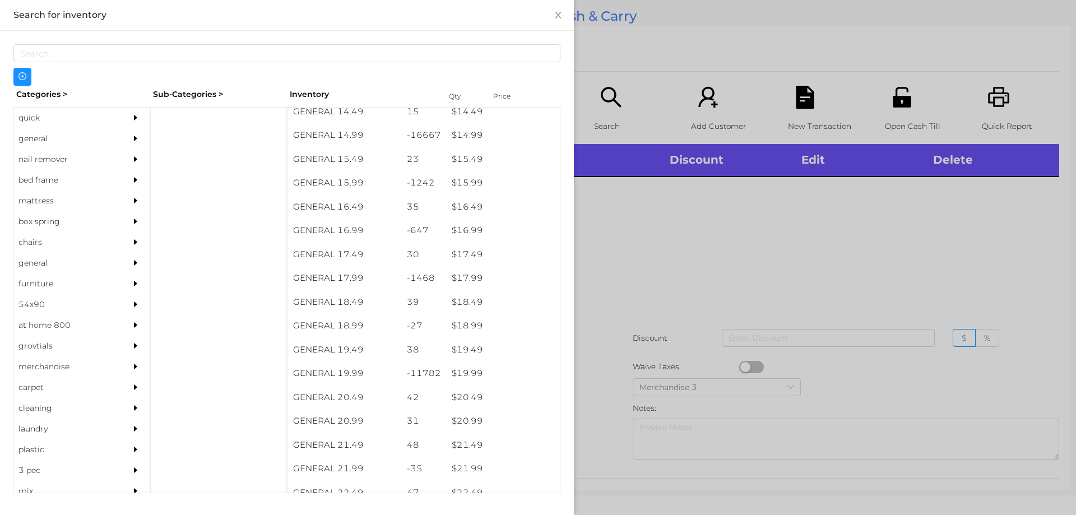
scroll to position [1078, 0]
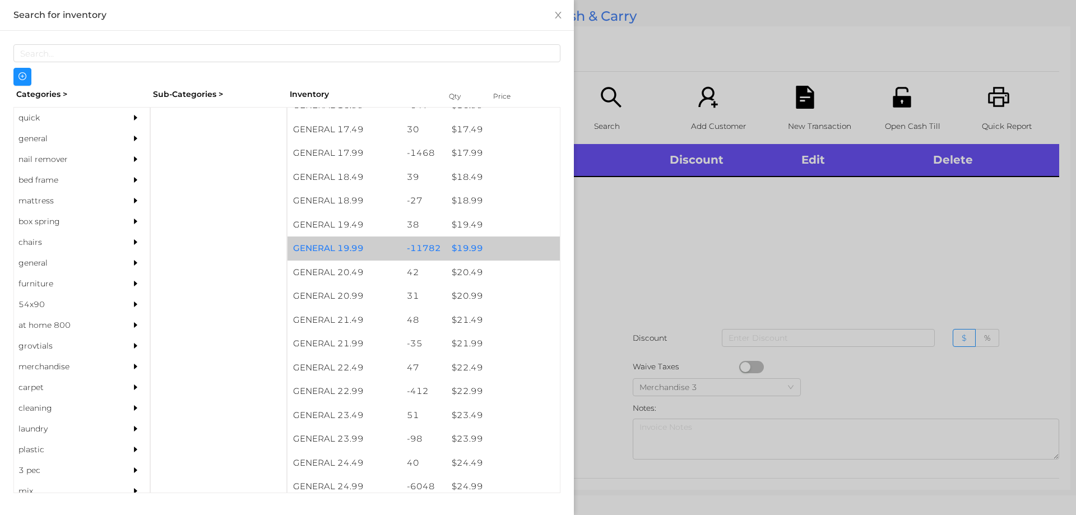
click at [446, 246] on div "$ 19.99" at bounding box center [503, 248] width 114 height 24
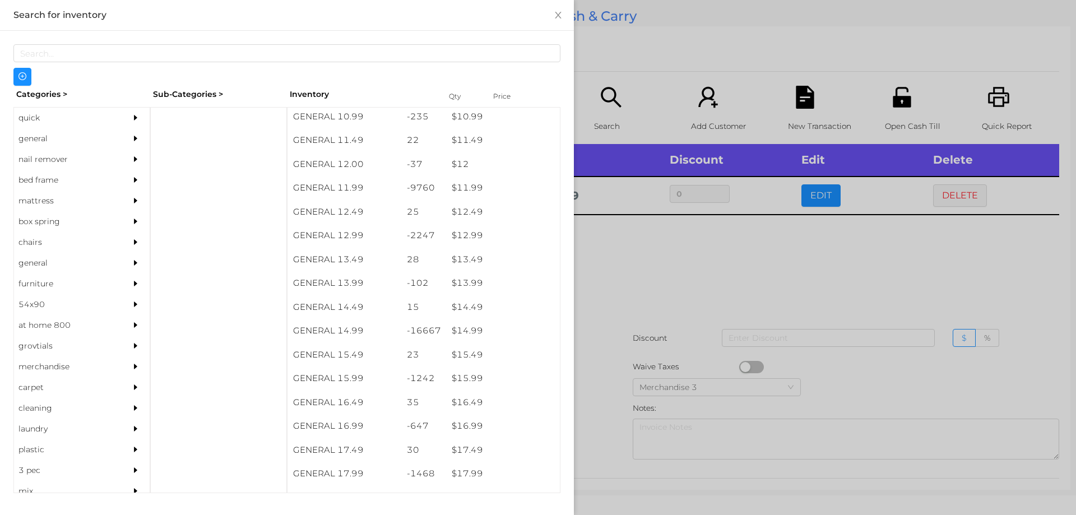
scroll to position [756, 0]
click at [39, 137] on div "general" at bounding box center [65, 138] width 102 height 21
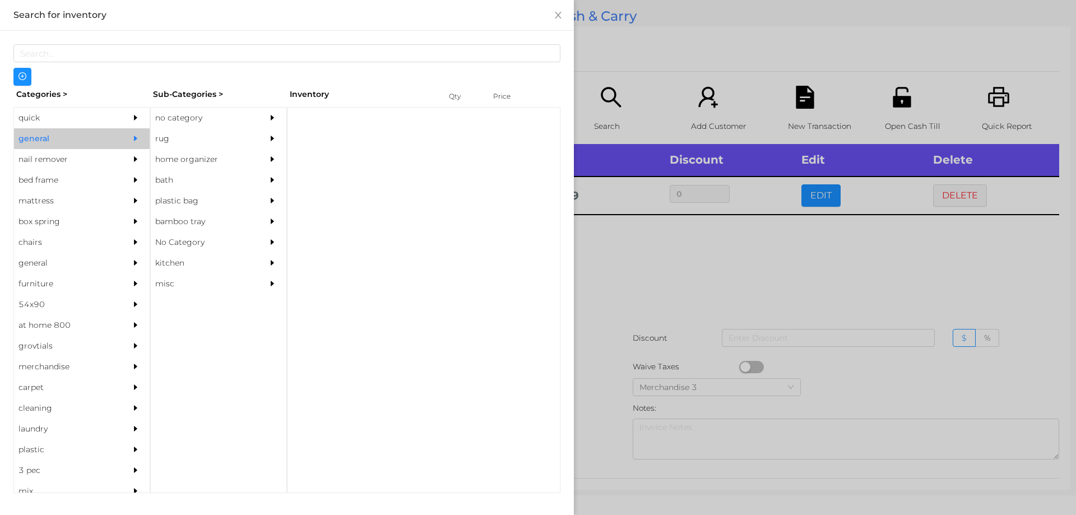
scroll to position [0, 0]
click at [205, 111] on div "no category" at bounding box center [202, 118] width 102 height 21
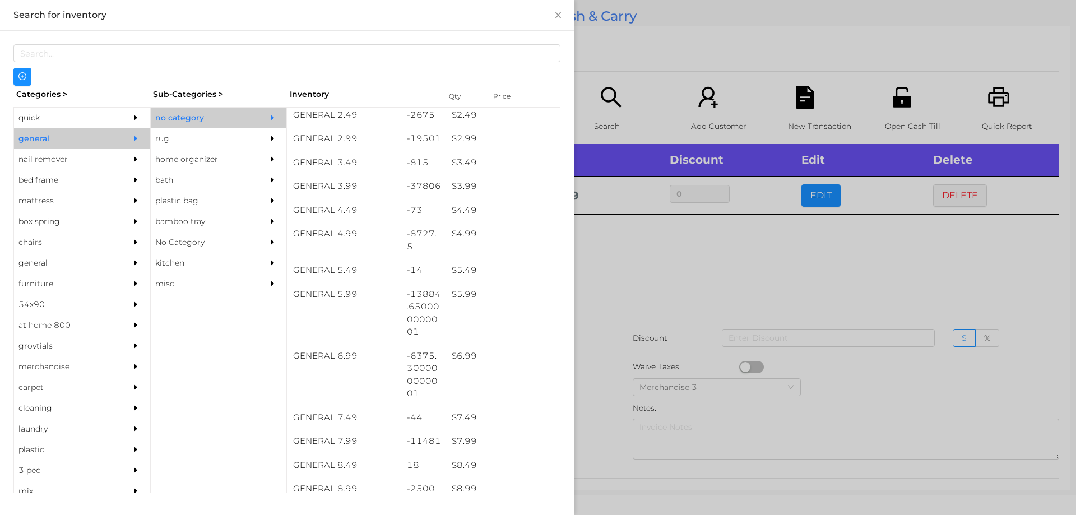
scroll to position [267, 0]
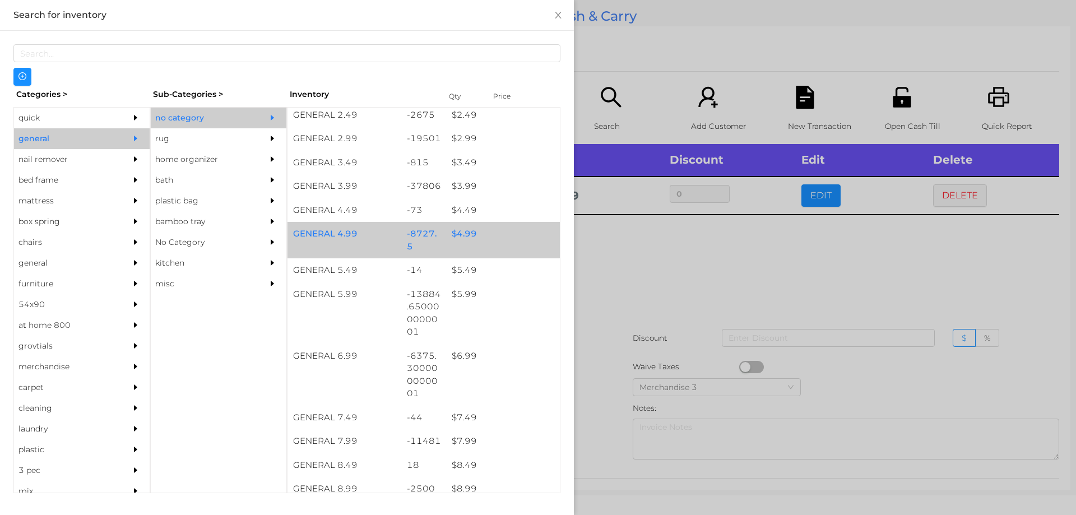
click at [492, 233] on div "$ 4.99" at bounding box center [503, 234] width 114 height 24
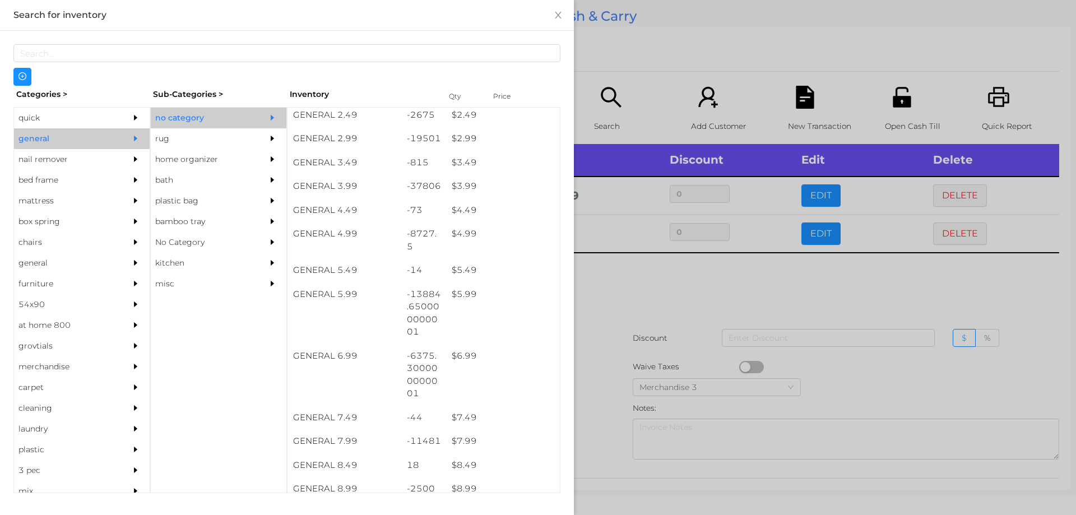
click at [676, 305] on div at bounding box center [538, 257] width 1076 height 515
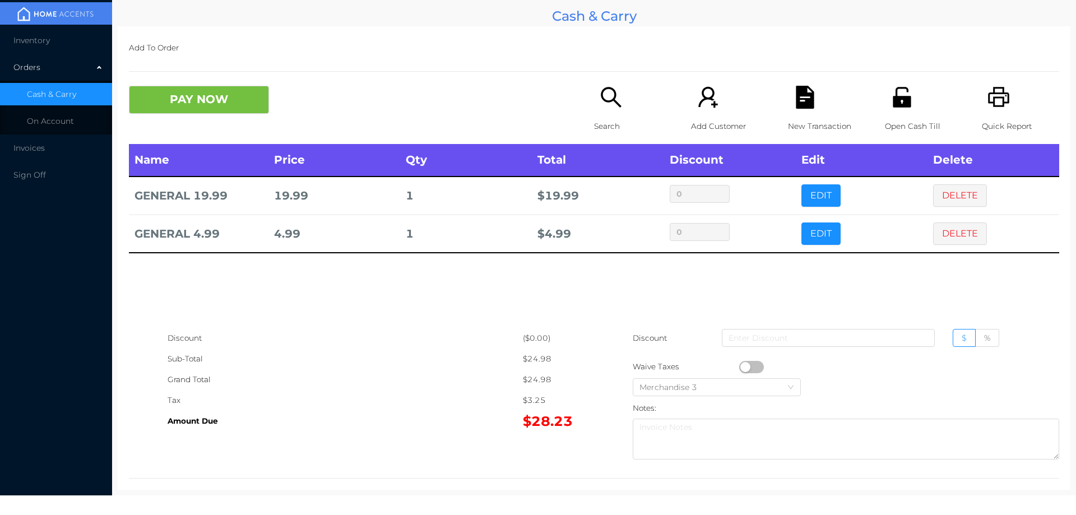
click at [799, 97] on icon "icon: file-text" at bounding box center [804, 97] width 23 height 23
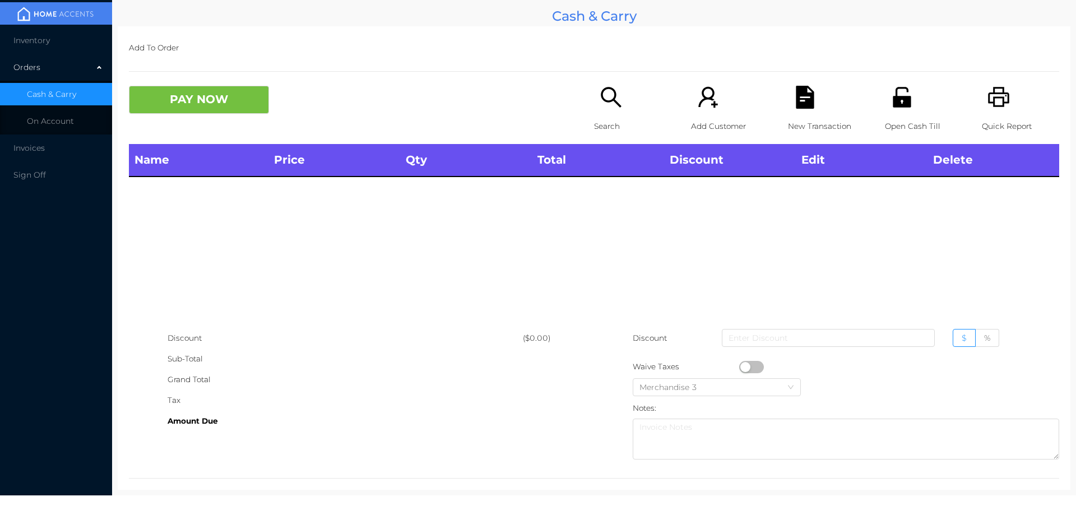
click at [996, 96] on icon "icon: printer" at bounding box center [998, 97] width 23 height 23
click at [892, 97] on icon "icon: unlock" at bounding box center [901, 97] width 18 height 20
click at [890, 99] on icon "icon: unlock" at bounding box center [901, 97] width 23 height 23
click at [599, 93] on icon "icon: search" at bounding box center [610, 97] width 23 height 23
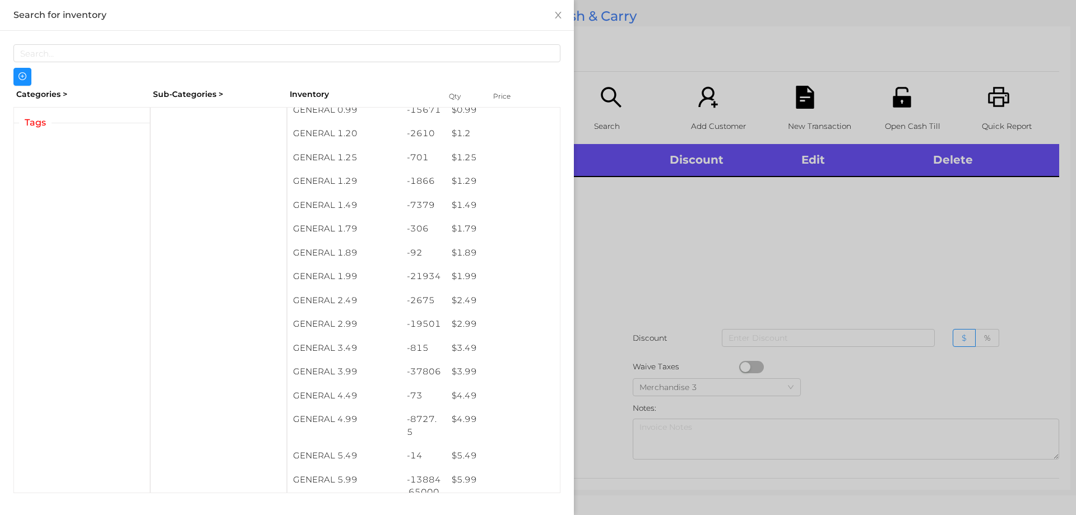
scroll to position [77, 0]
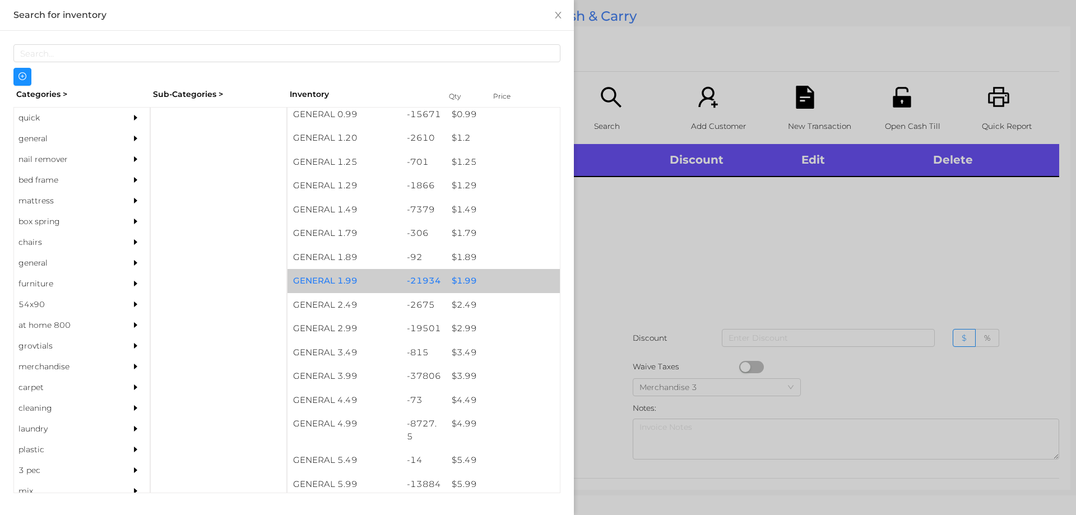
click at [514, 281] on div "$ 1.99" at bounding box center [503, 281] width 114 height 24
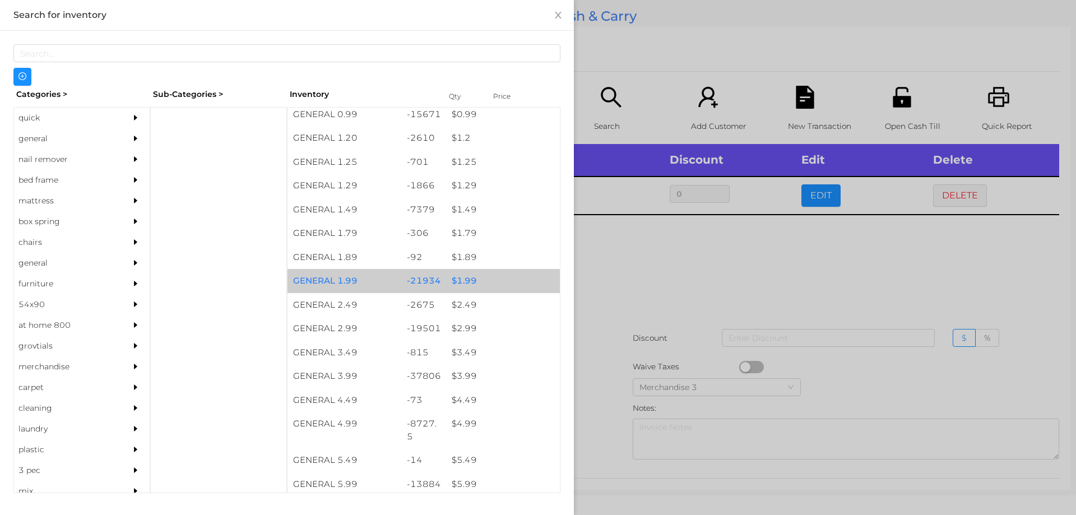
click at [522, 276] on div "$ 1.99" at bounding box center [503, 281] width 114 height 24
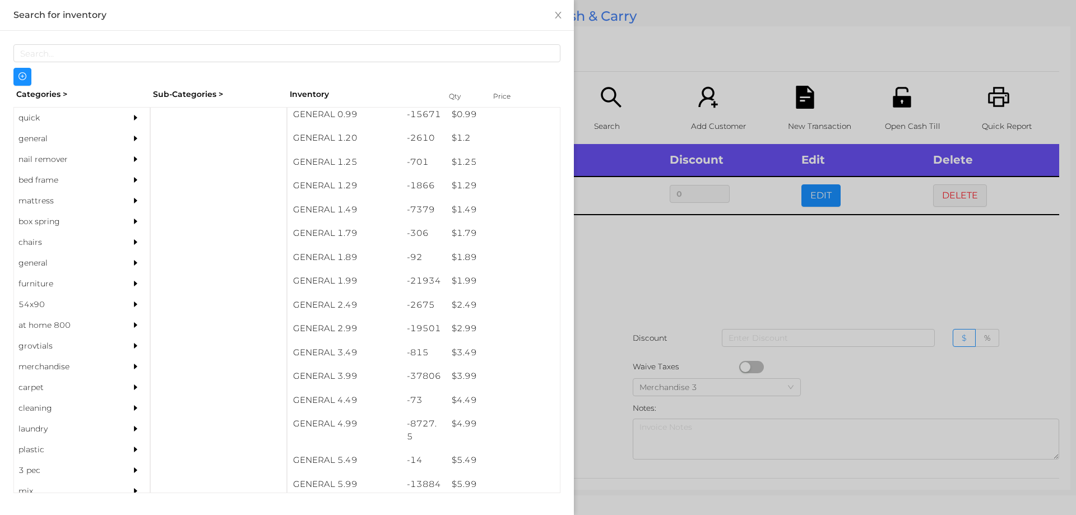
click at [693, 343] on div at bounding box center [538, 257] width 1076 height 515
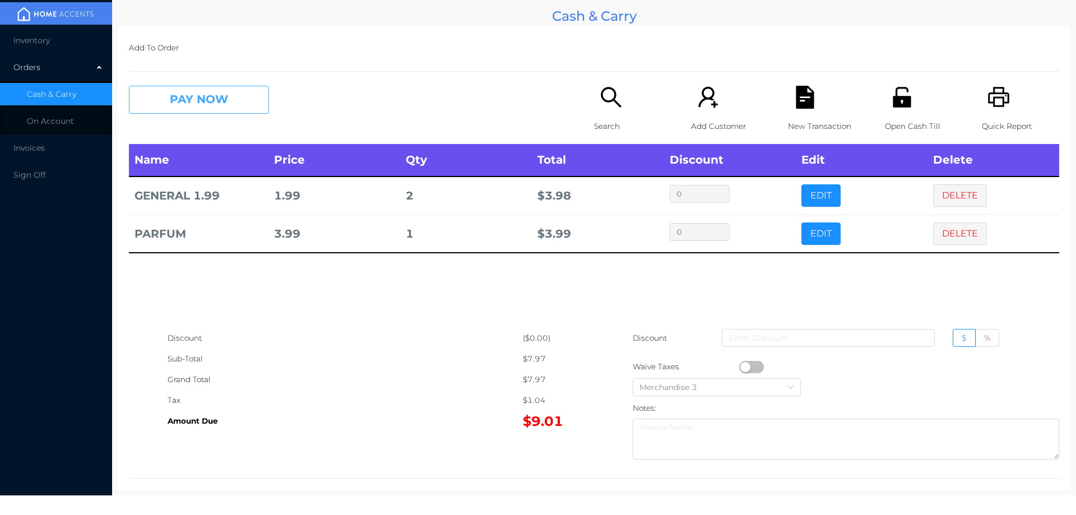
click at [181, 97] on button "PAY NOW" at bounding box center [199, 100] width 140 height 28
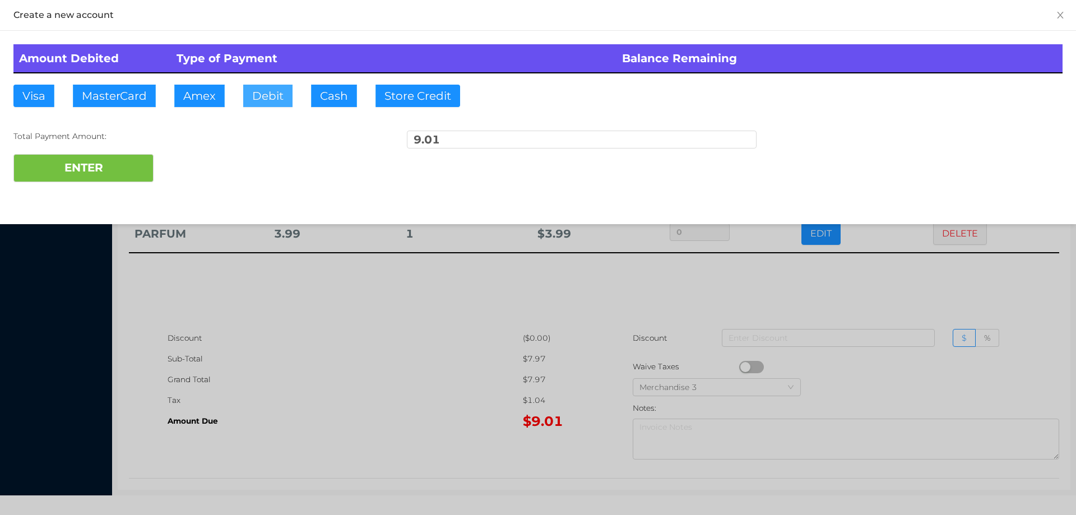
click at [265, 106] on button "Debit" at bounding box center [267, 96] width 49 height 22
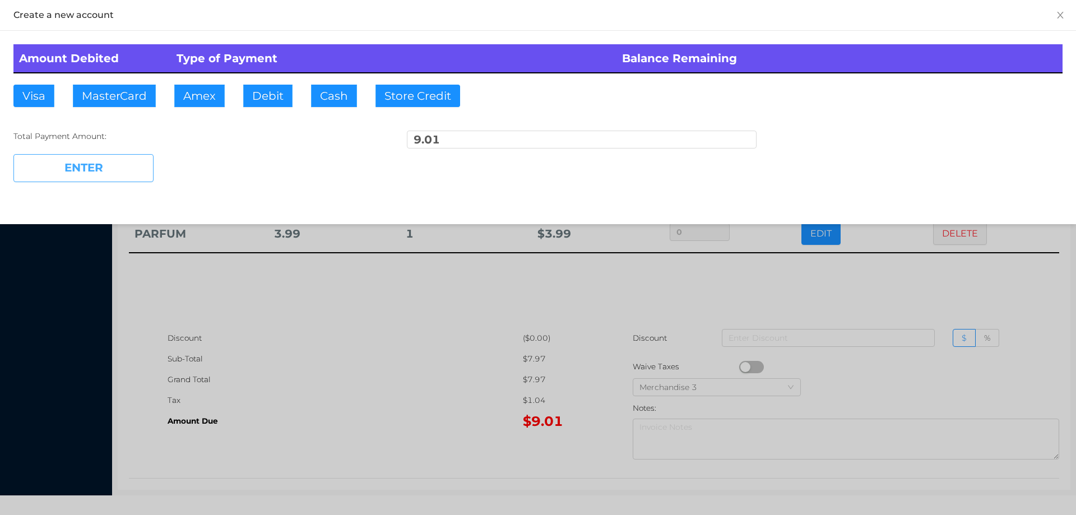
click at [118, 162] on button "ENTER" at bounding box center [83, 168] width 140 height 28
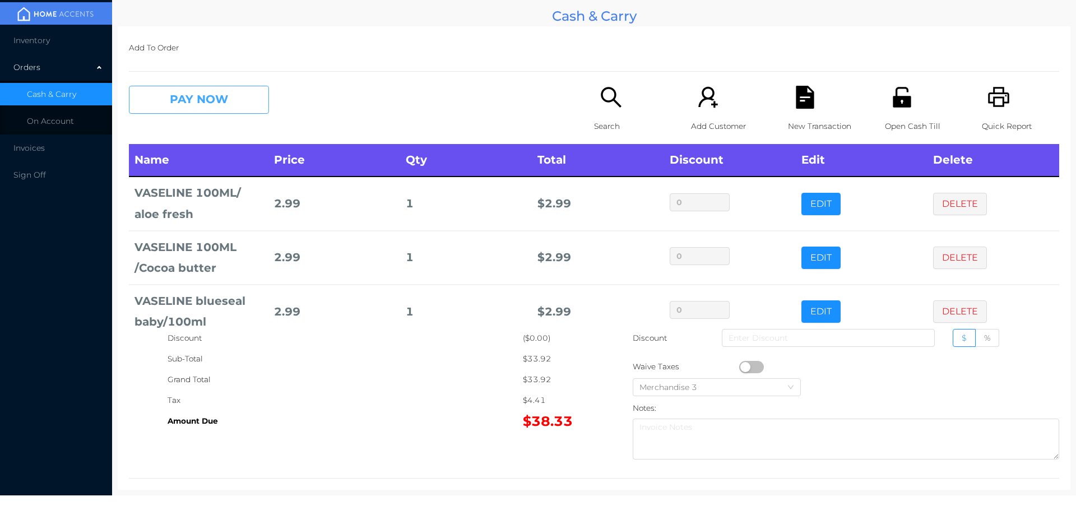
click at [203, 94] on button "PAY NOW" at bounding box center [199, 100] width 140 height 28
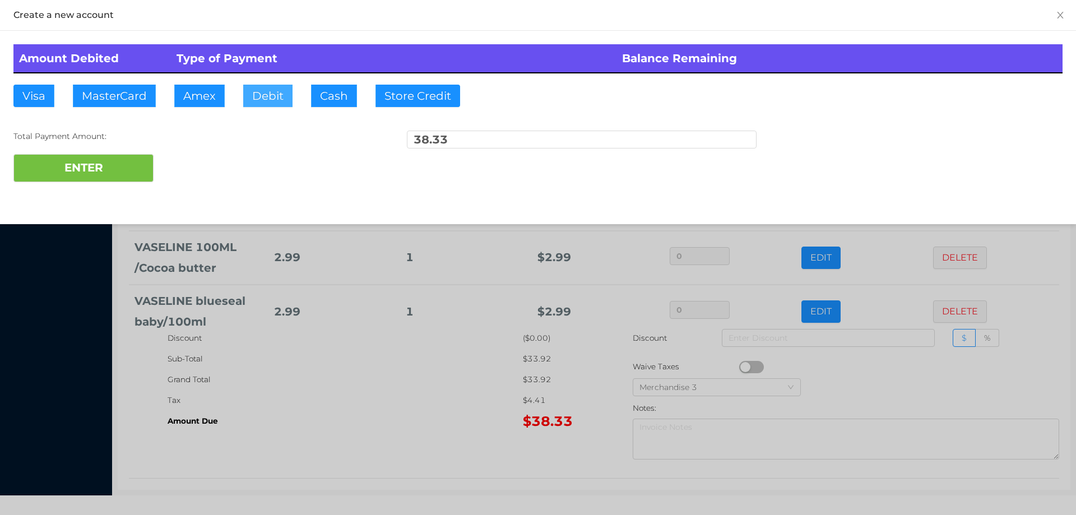
click at [269, 92] on button "Debit" at bounding box center [267, 96] width 49 height 22
type input "40"
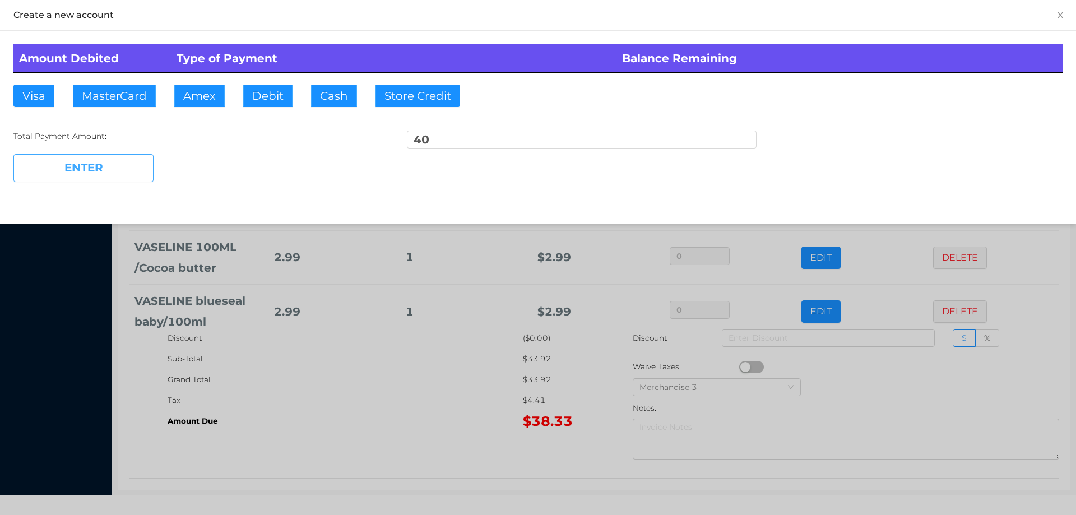
click at [98, 165] on button "ENTER" at bounding box center [83, 168] width 140 height 28
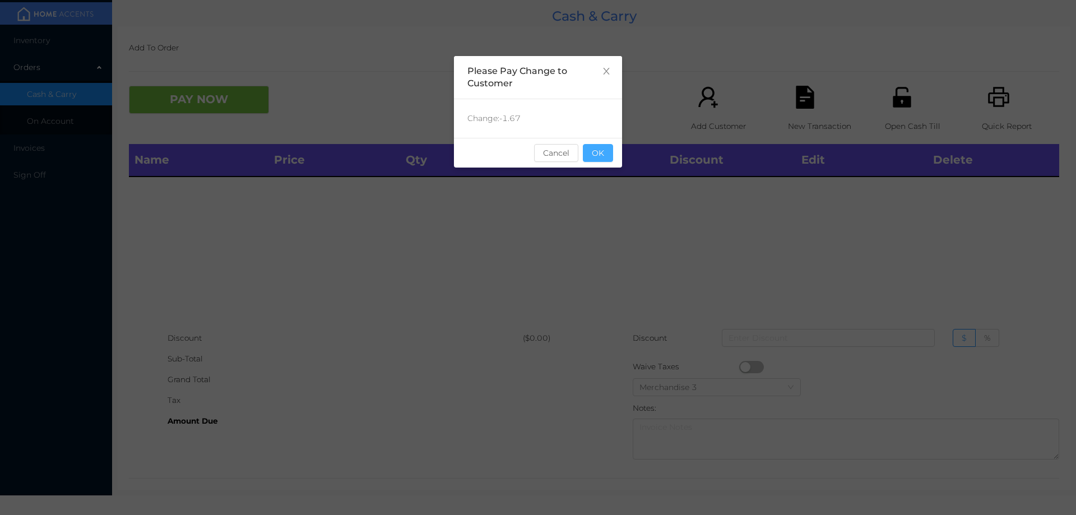
click at [611, 156] on button "OK" at bounding box center [598, 153] width 30 height 18
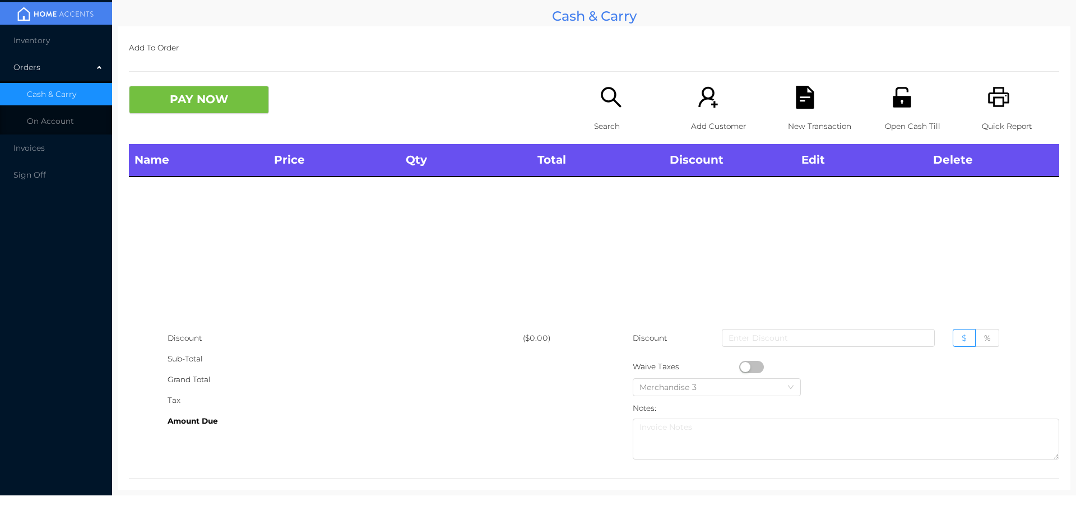
click at [901, 113] on div "Open Cash Till" at bounding box center [923, 115] width 77 height 58
click at [609, 114] on div "Search" at bounding box center [632, 115] width 77 height 58
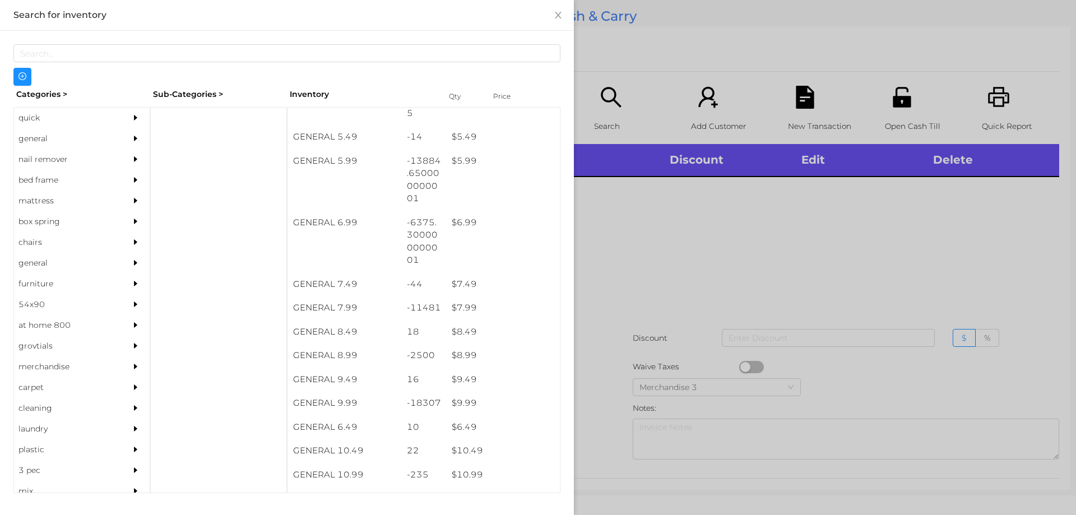
scroll to position [400, 0]
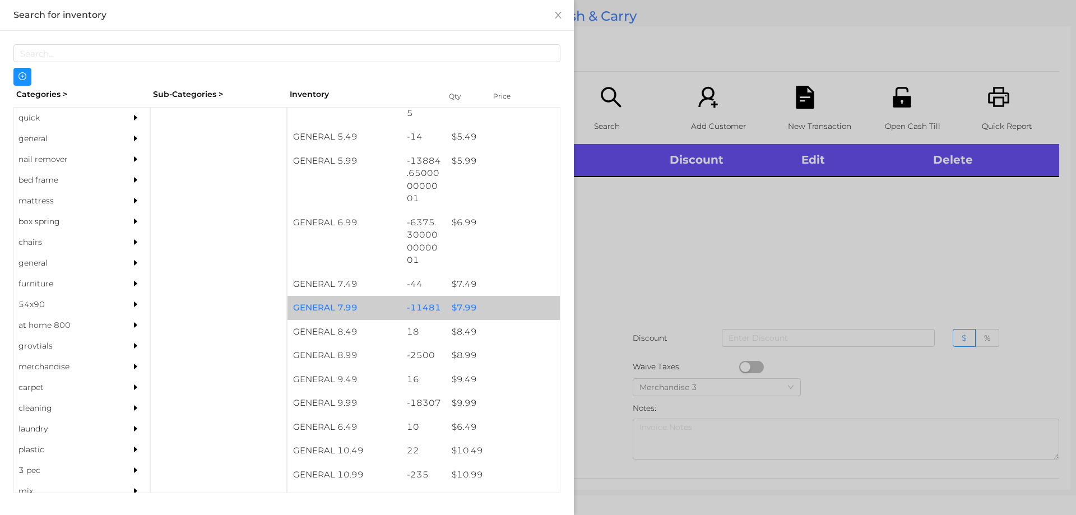
click at [487, 309] on div "$ 7.99" at bounding box center [503, 308] width 114 height 24
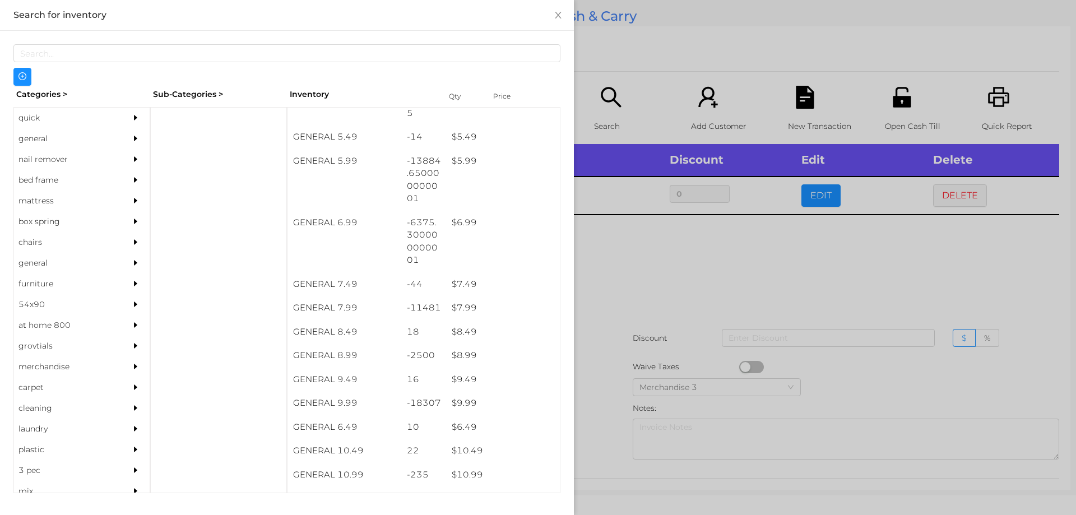
click at [648, 330] on div at bounding box center [538, 257] width 1076 height 515
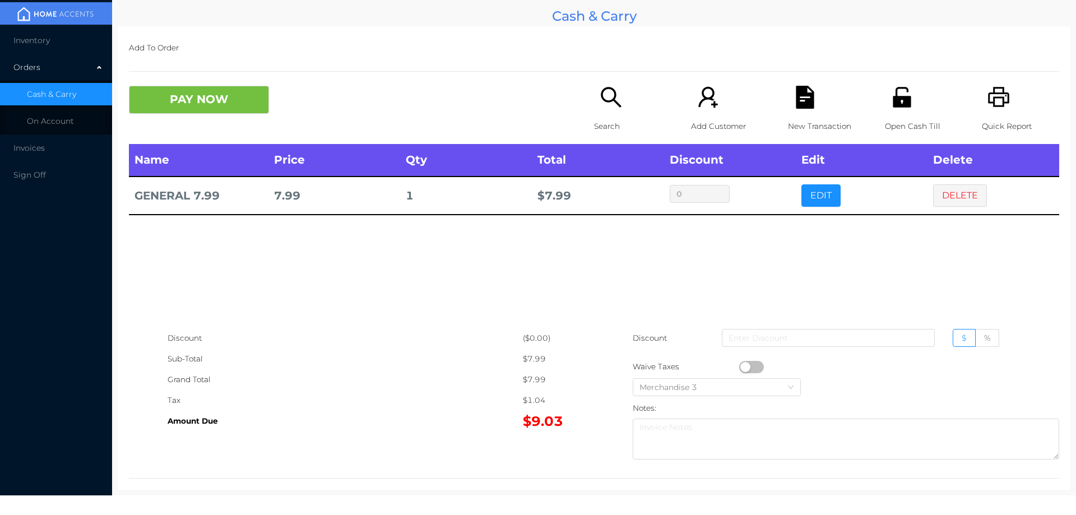
click at [911, 103] on div "Open Cash Till" at bounding box center [923, 115] width 77 height 58
click at [229, 106] on button "PAY NOW" at bounding box center [199, 100] width 140 height 28
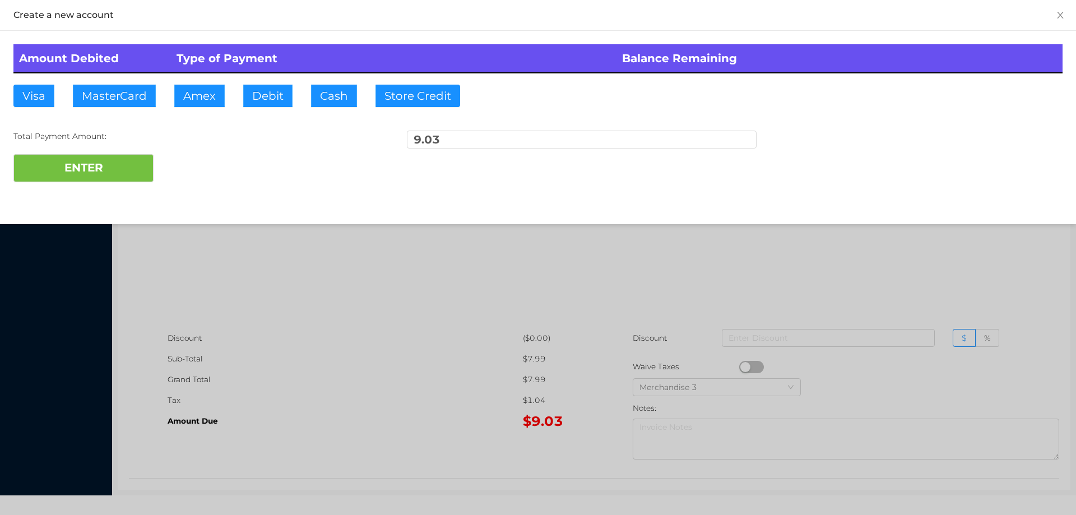
click at [440, 360] on div at bounding box center [538, 257] width 1076 height 515
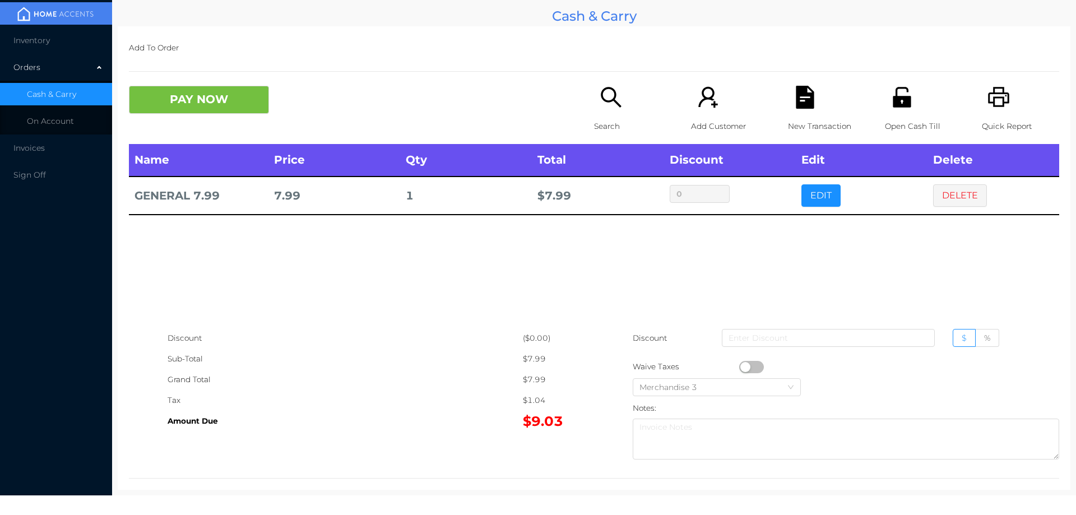
click at [798, 110] on div "New Transaction" at bounding box center [826, 115] width 77 height 58
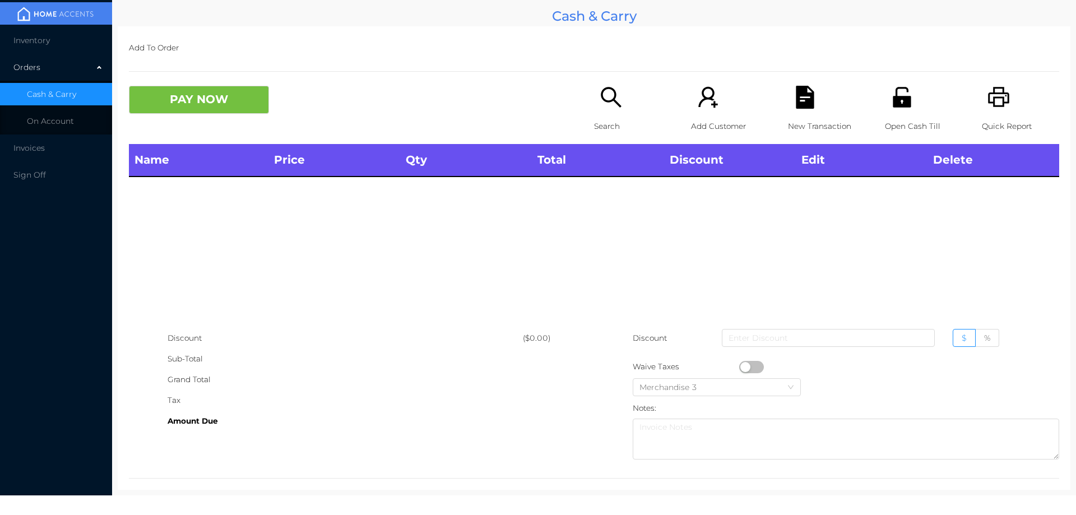
click at [997, 116] on p "Quick Report" at bounding box center [1019, 126] width 77 height 21
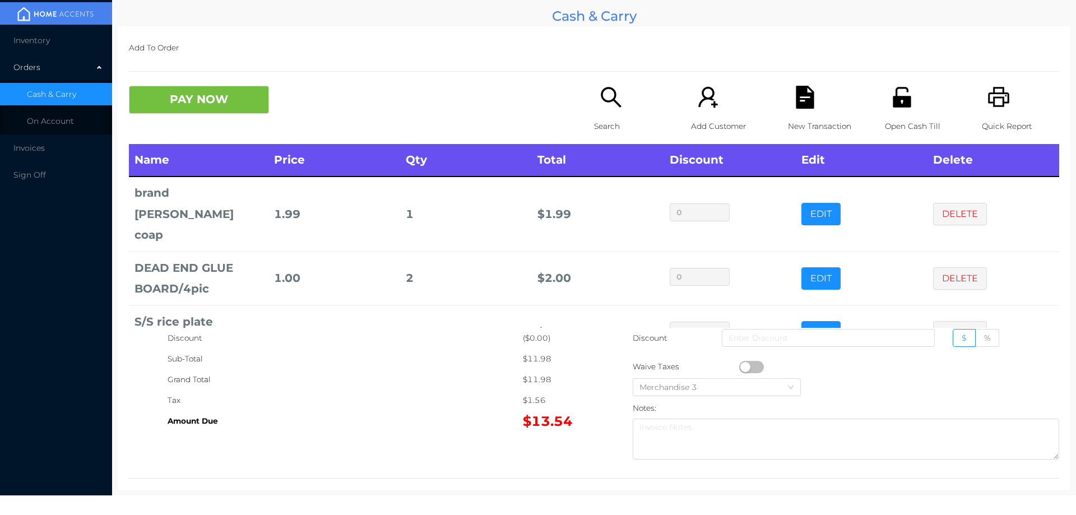
click at [788, 93] on div "New Transaction" at bounding box center [826, 115] width 77 height 58
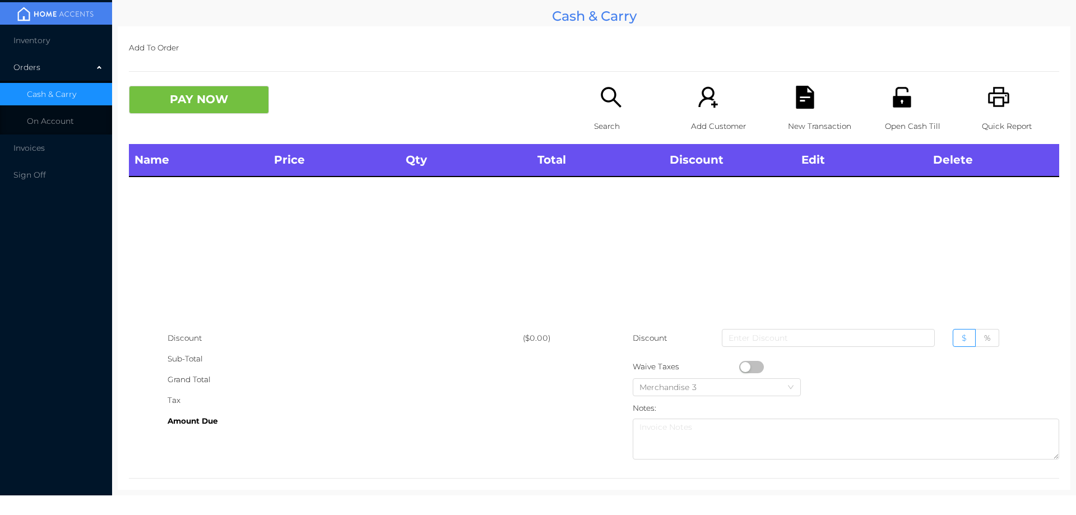
click at [987, 90] on icon "icon: printer" at bounding box center [998, 97] width 23 height 23
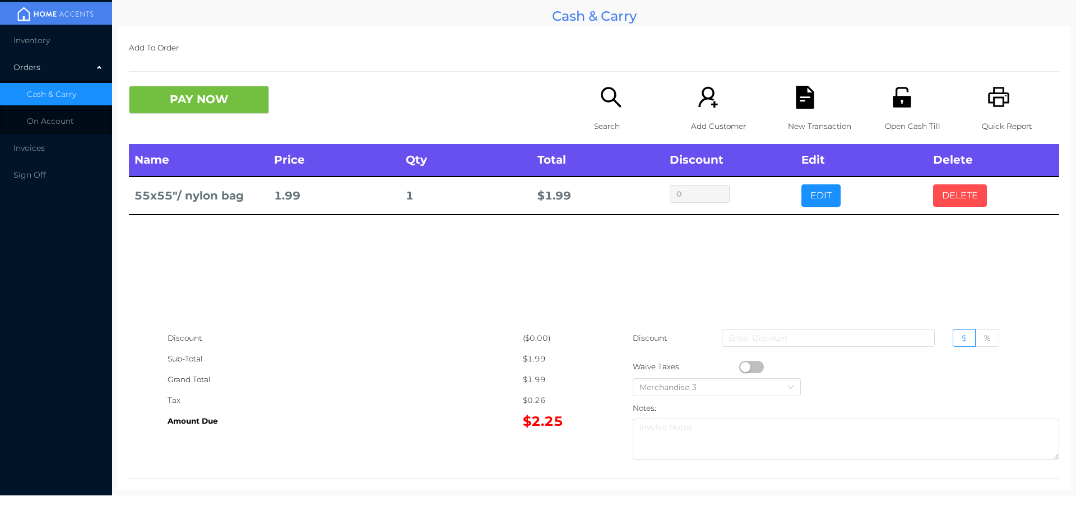
click at [953, 193] on button "DELETE" at bounding box center [960, 195] width 54 height 22
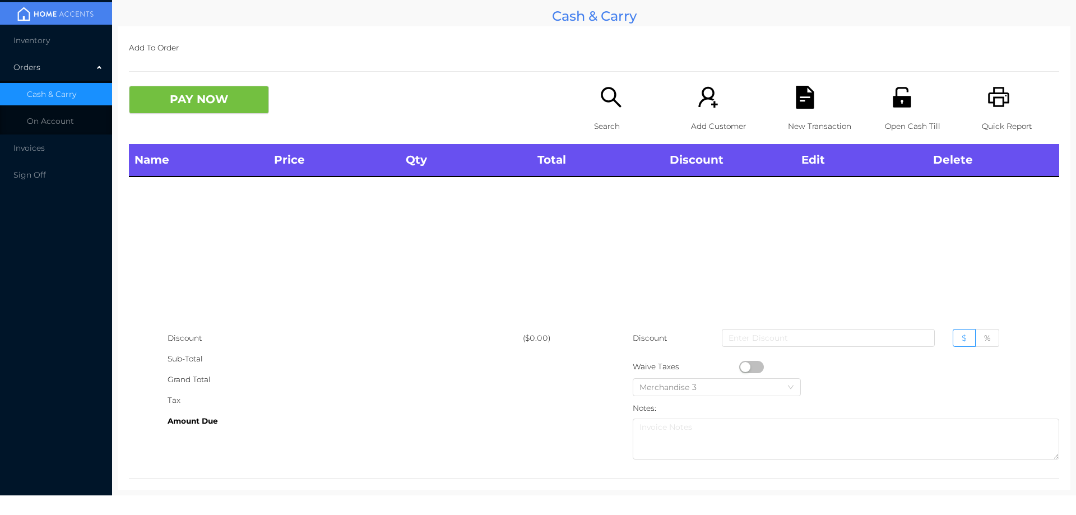
click at [901, 118] on p "Open Cash Till" at bounding box center [923, 126] width 77 height 21
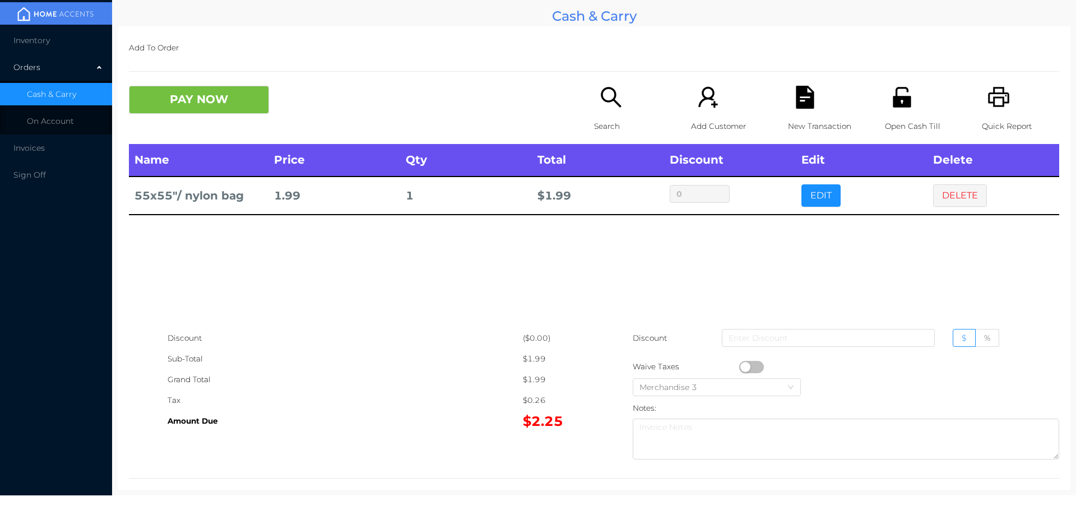
click at [800, 108] on icon "icon: file-text" at bounding box center [804, 97] width 18 height 23
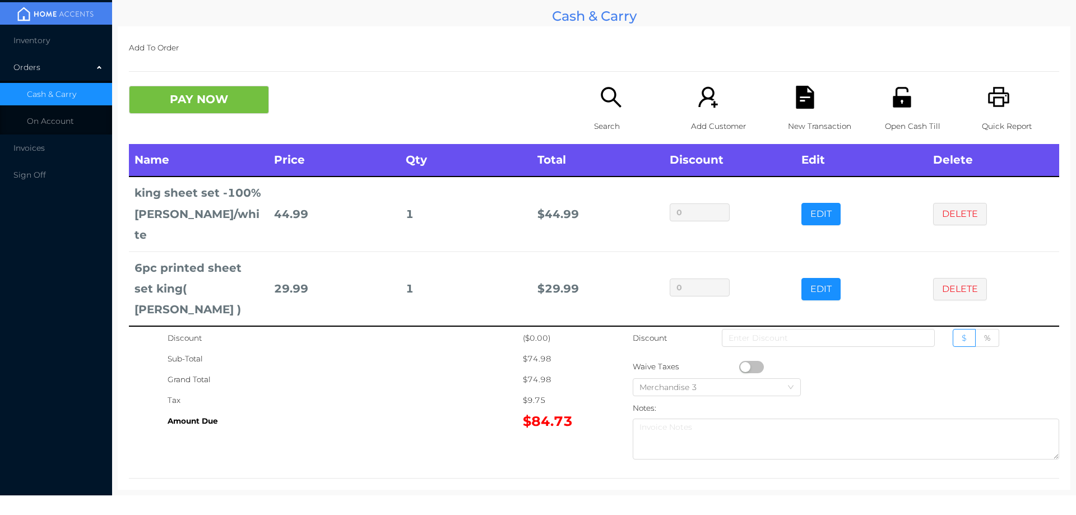
click at [797, 89] on icon "icon: file-text" at bounding box center [804, 97] width 18 height 23
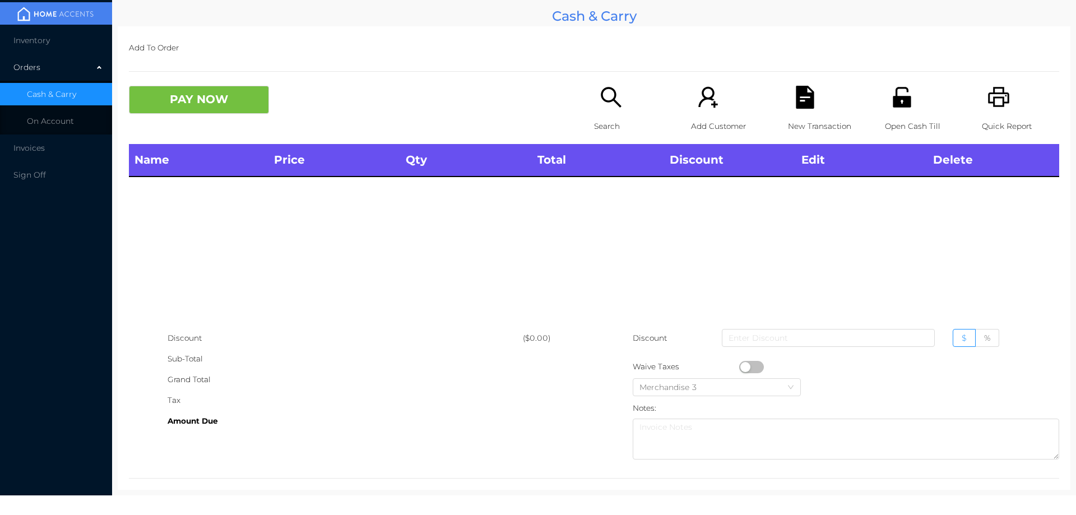
click at [896, 94] on icon "icon: unlock" at bounding box center [901, 97] width 23 height 23
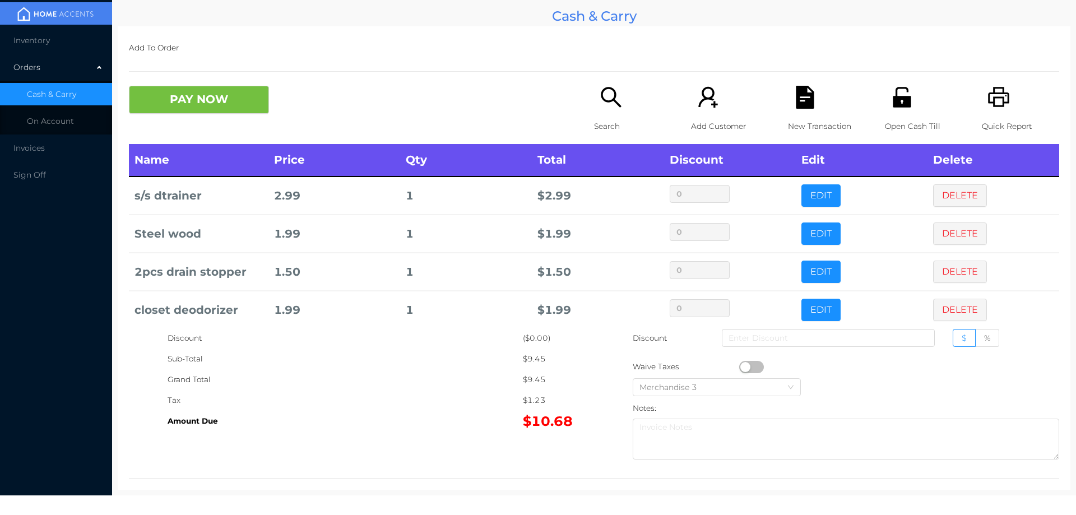
click at [604, 101] on icon "icon: search" at bounding box center [610, 97] width 20 height 20
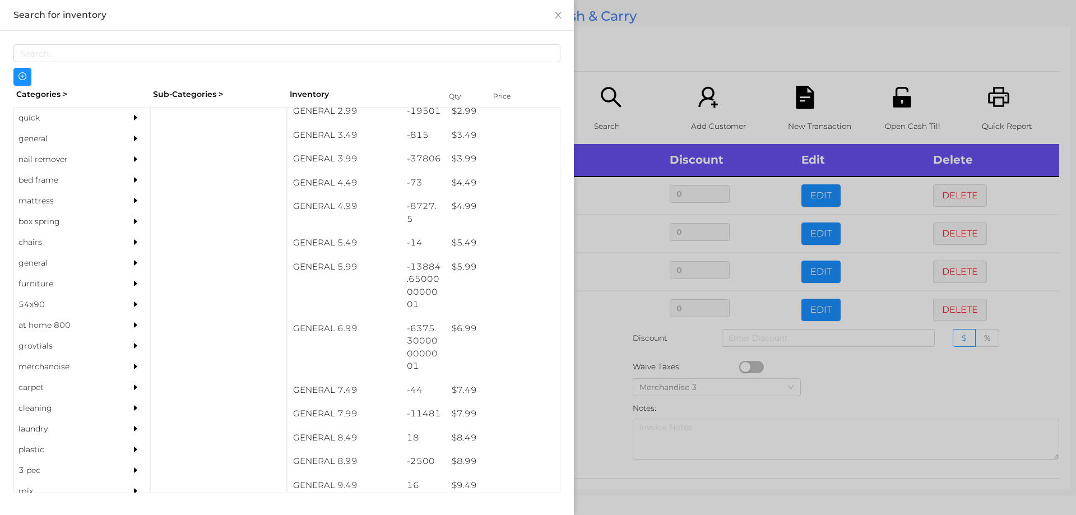
scroll to position [336, 0]
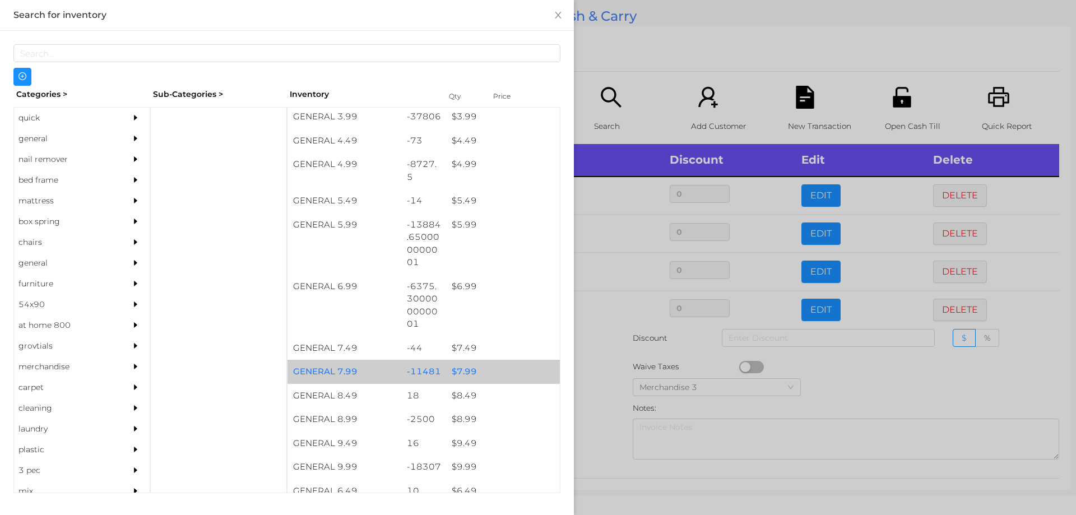
click at [446, 361] on div "$ 7.99" at bounding box center [503, 372] width 114 height 24
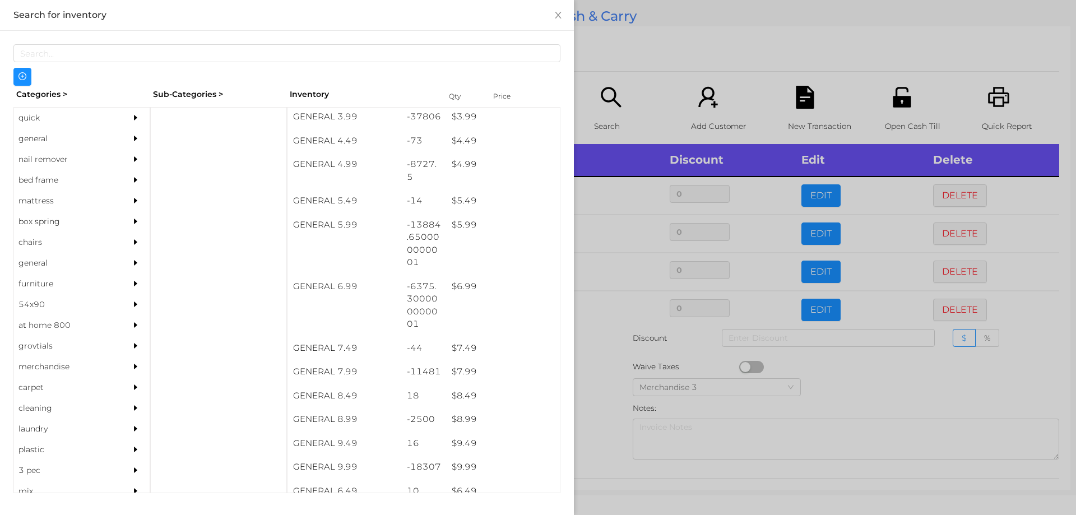
click at [689, 99] on div at bounding box center [538, 257] width 1076 height 515
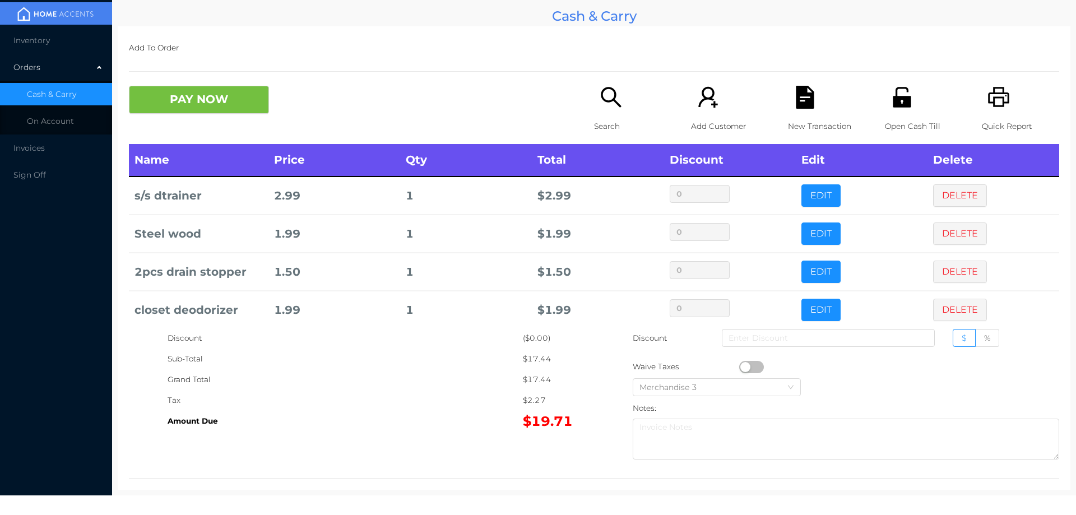
click at [812, 113] on div "New Transaction" at bounding box center [826, 115] width 77 height 58
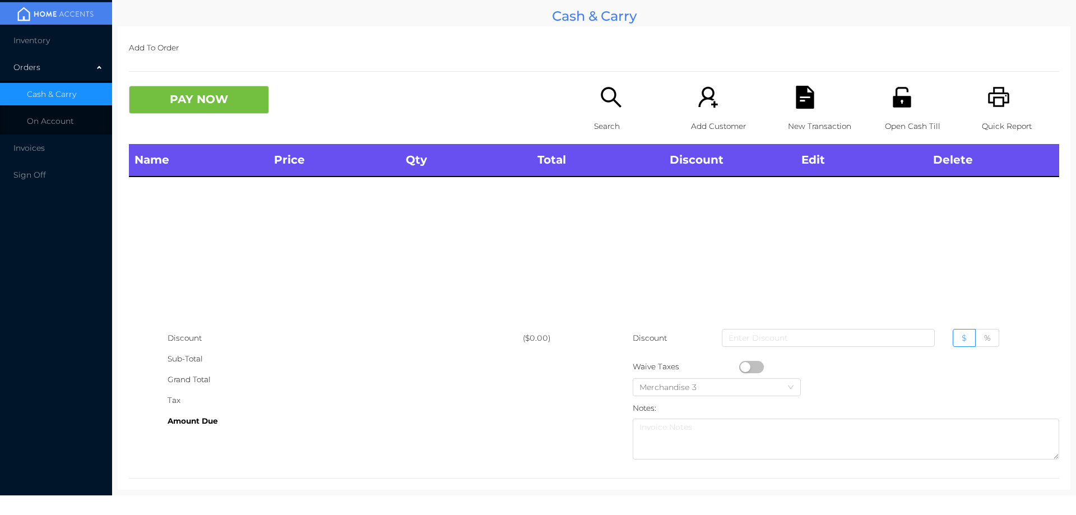
click at [901, 92] on icon "icon: unlock" at bounding box center [901, 97] width 23 height 23
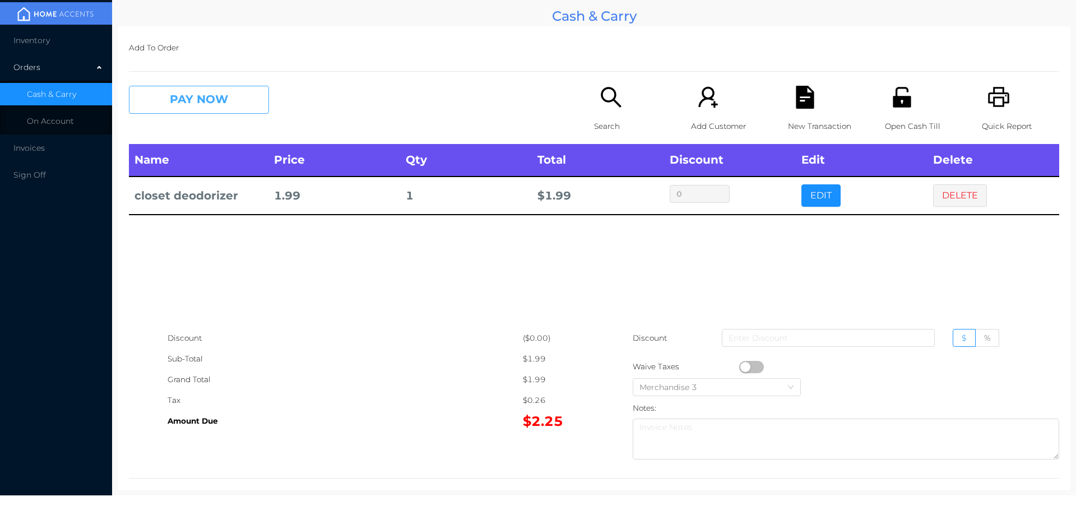
click at [201, 95] on button "PAY NOW" at bounding box center [199, 100] width 140 height 28
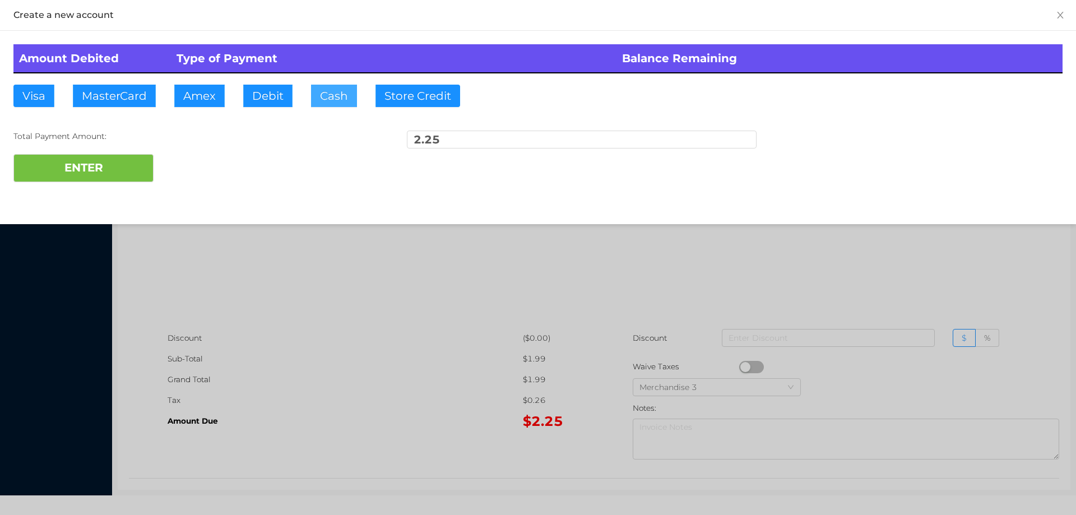
click at [330, 106] on button "Cash" at bounding box center [334, 96] width 46 height 22
type input "5"
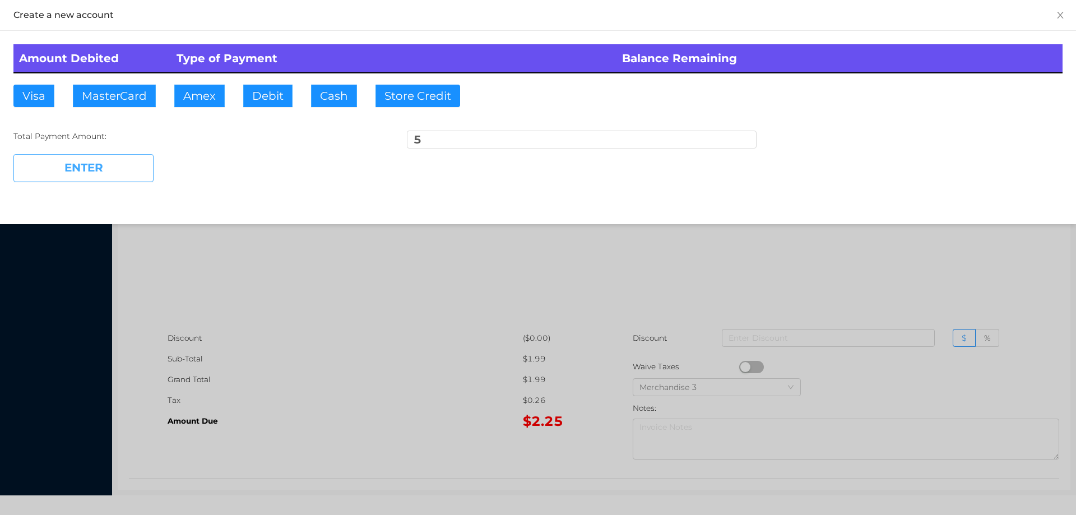
click at [78, 169] on button "ENTER" at bounding box center [83, 168] width 140 height 28
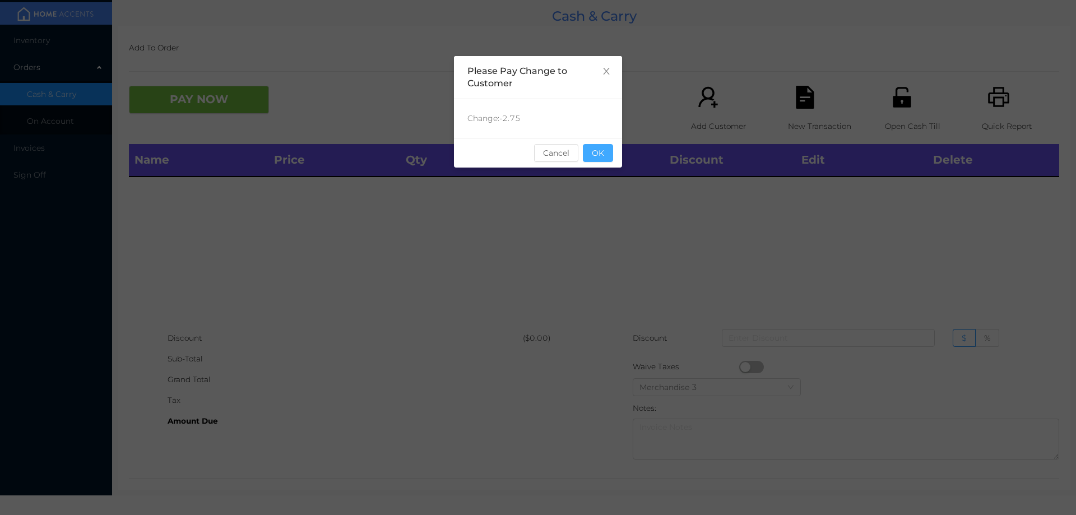
click at [604, 155] on button "OK" at bounding box center [598, 153] width 30 height 18
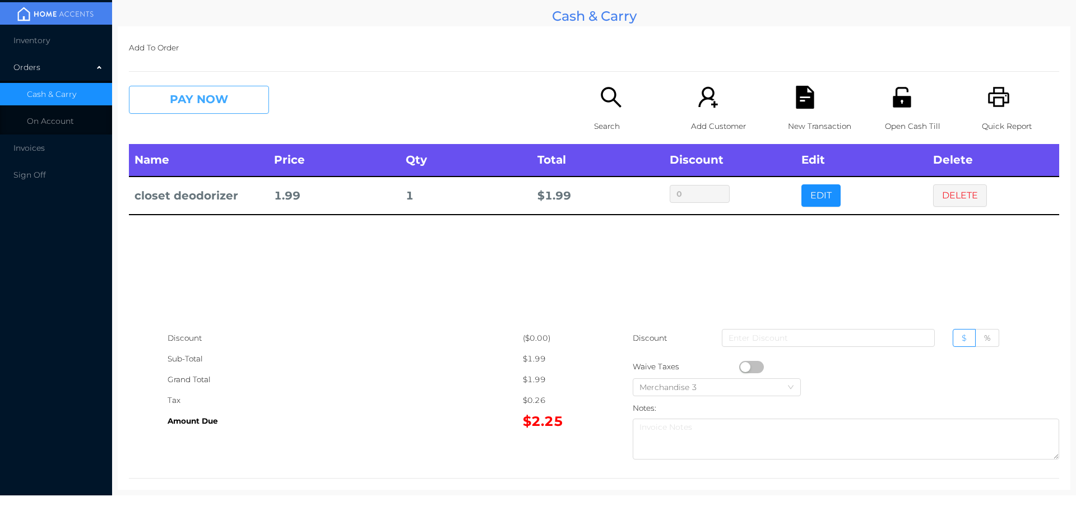
click at [211, 89] on button "PAY NOW" at bounding box center [199, 100] width 140 height 28
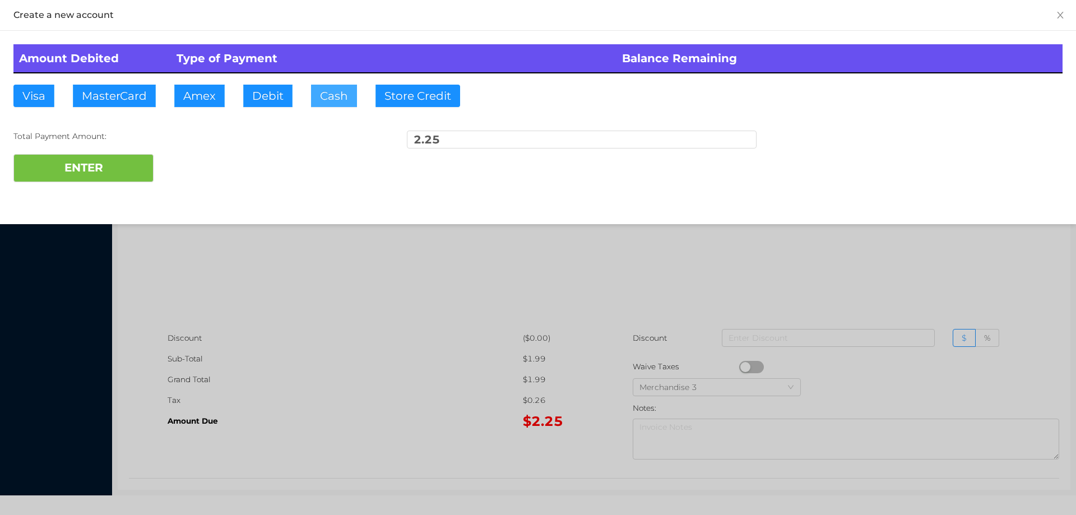
click at [326, 103] on button "Cash" at bounding box center [334, 96] width 46 height 22
type input "10"
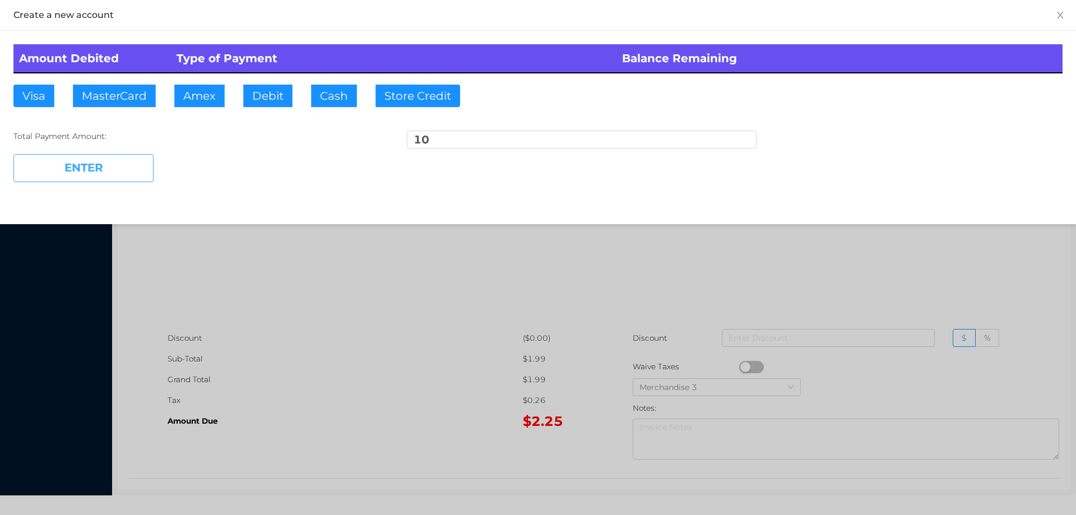
click at [91, 179] on button "ENTER" at bounding box center [83, 168] width 140 height 28
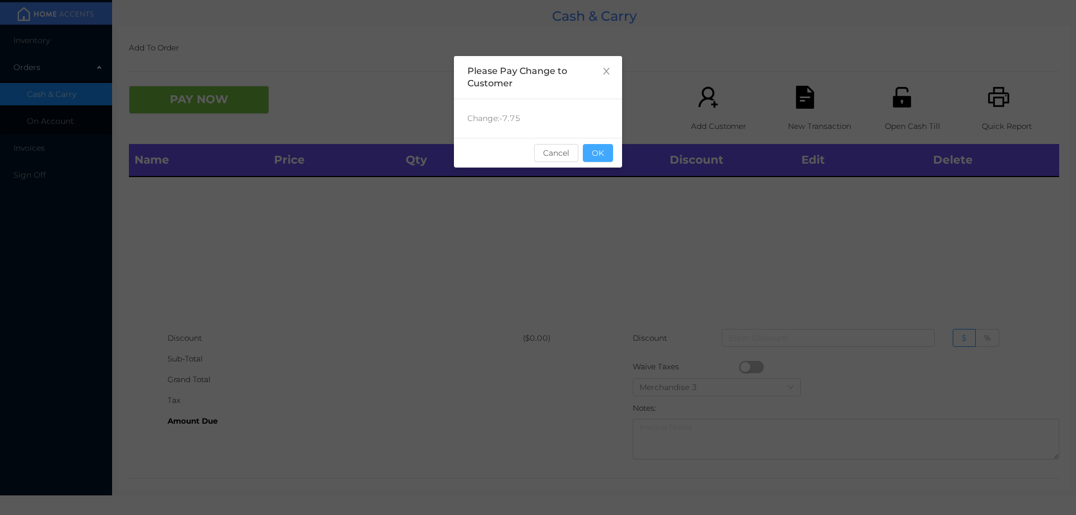
click at [605, 145] on button "OK" at bounding box center [598, 153] width 30 height 18
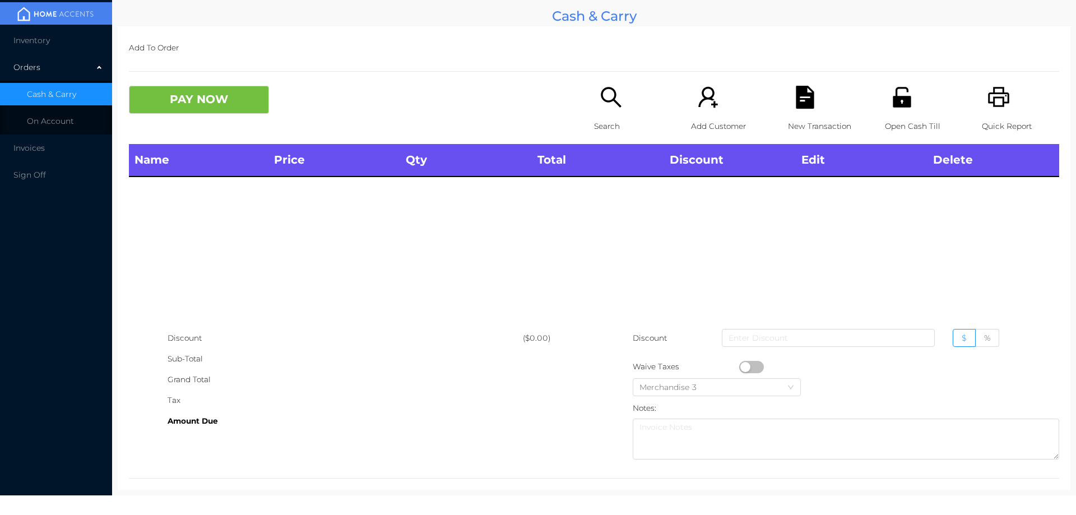
click at [901, 91] on icon "icon: unlock" at bounding box center [901, 97] width 23 height 23
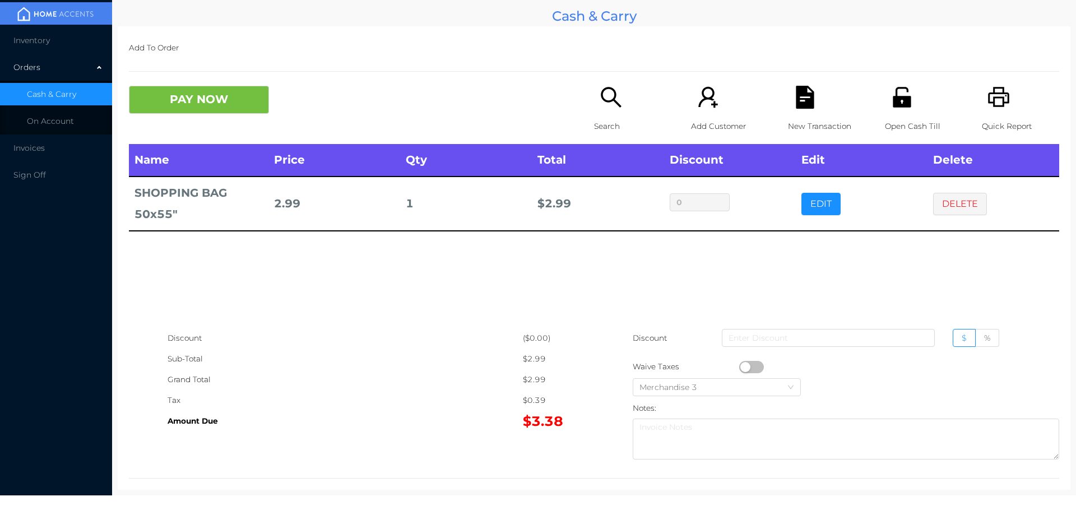
click at [806, 95] on icon "icon: file-text" at bounding box center [804, 97] width 18 height 23
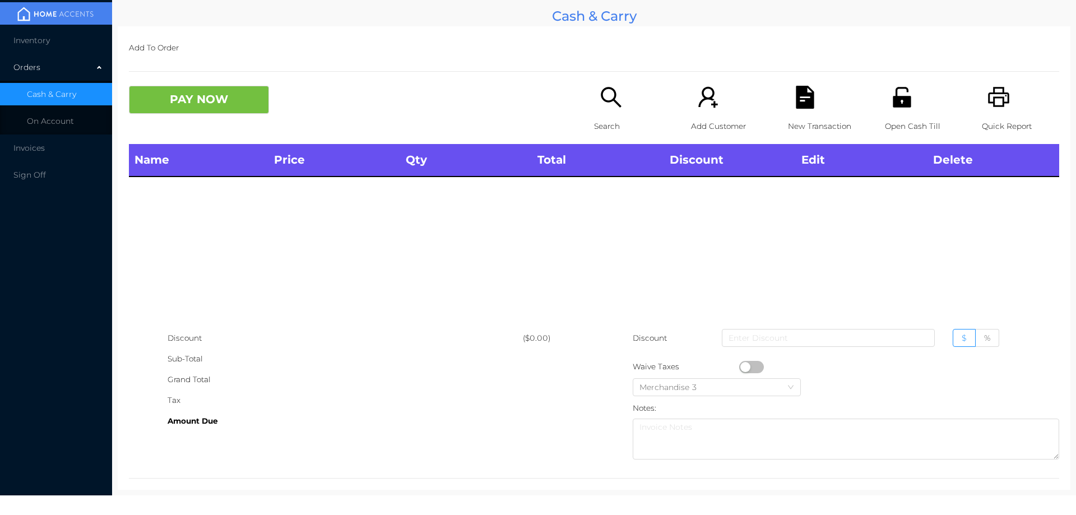
click at [896, 95] on icon "icon: unlock" at bounding box center [901, 97] width 23 height 23
click at [600, 106] on icon "icon: search" at bounding box center [610, 97] width 23 height 23
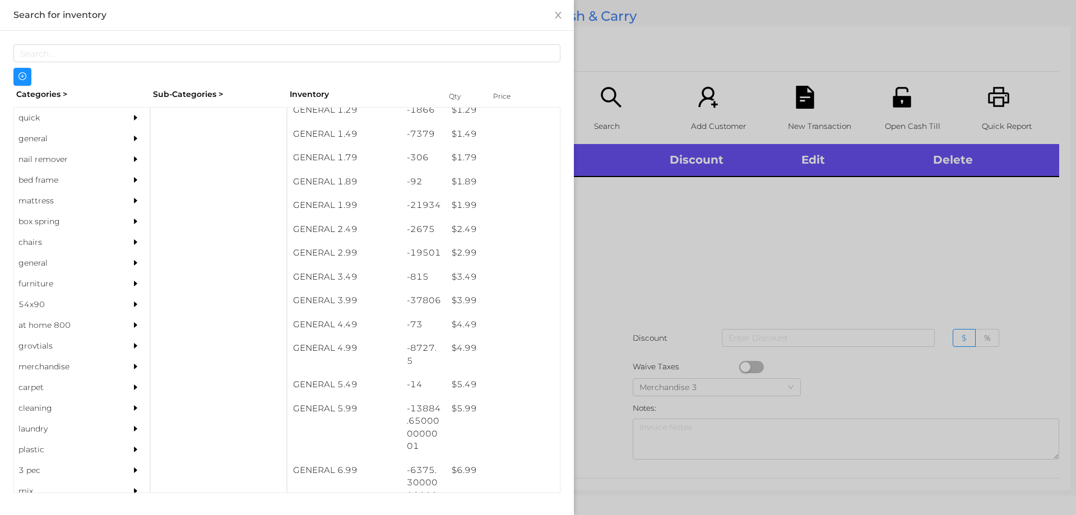
scroll to position [166, 0]
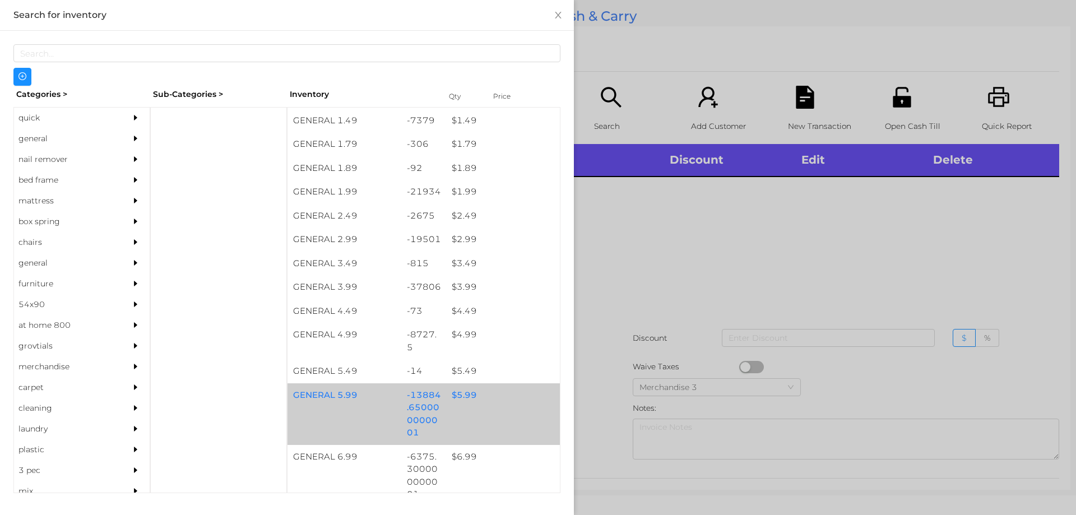
click at [481, 407] on div "GENERAL 5.99 -13884.650000000001 $ 5.99" at bounding box center [423, 414] width 272 height 62
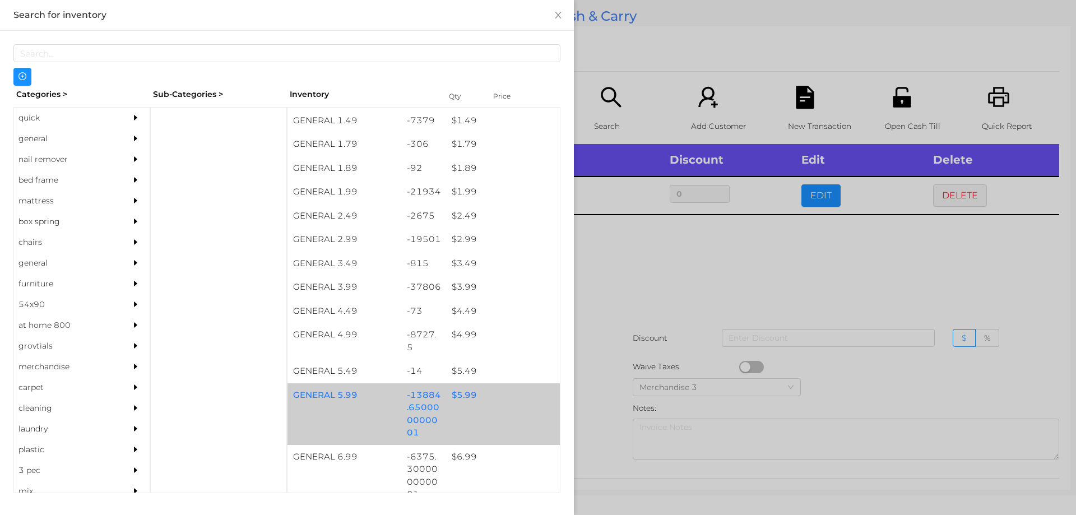
click at [497, 407] on div "GENERAL 5.99 -13884.650000000001 $ 5.99" at bounding box center [423, 414] width 272 height 62
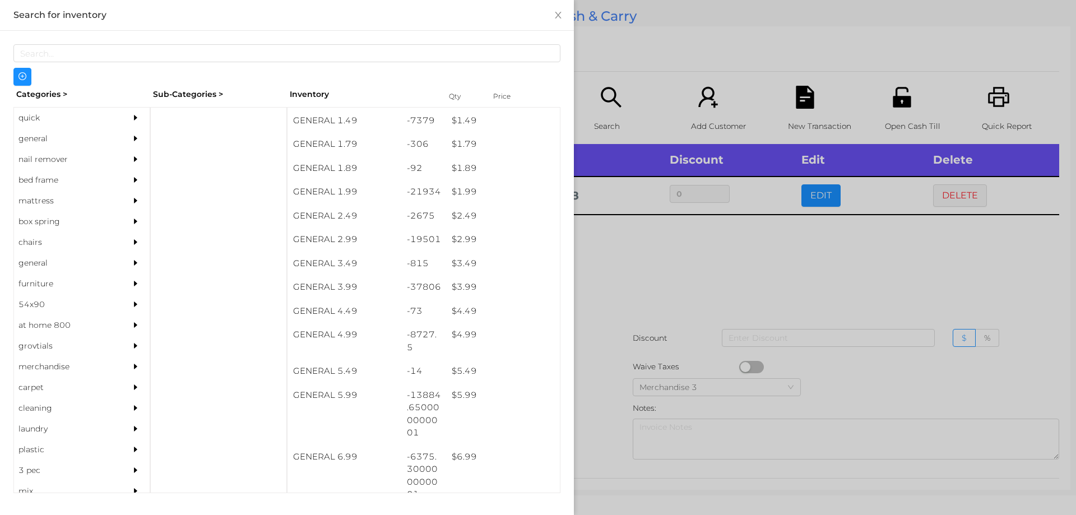
click at [691, 390] on div at bounding box center [538, 257] width 1076 height 515
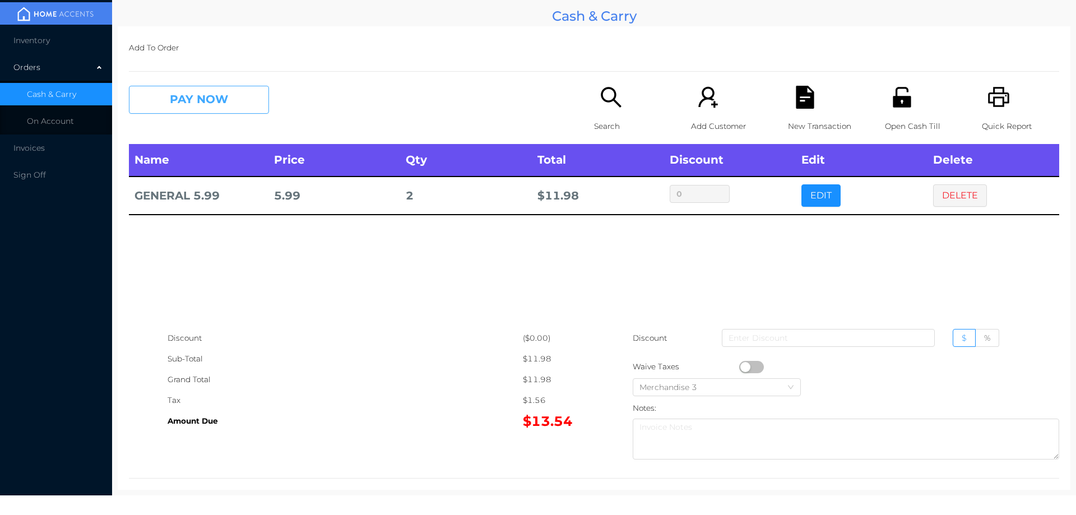
click at [182, 104] on button "PAY NOW" at bounding box center [199, 100] width 140 height 28
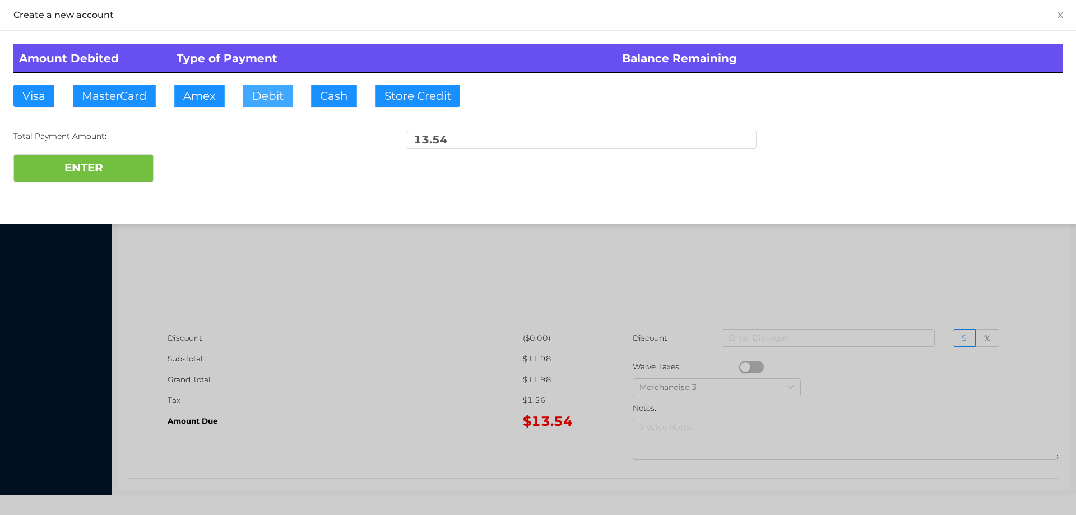
click at [269, 104] on button "Debit" at bounding box center [267, 96] width 49 height 22
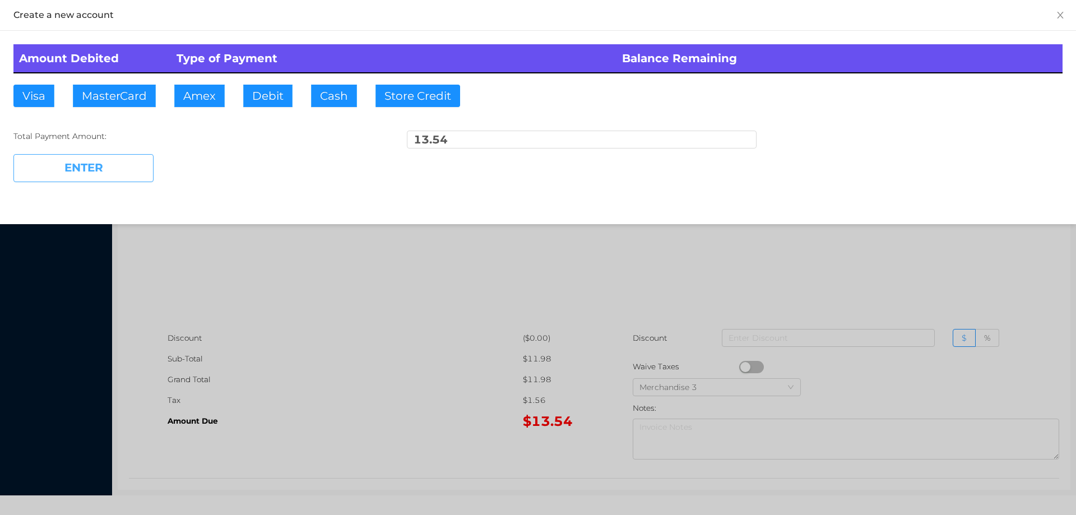
click at [120, 175] on button "ENTER" at bounding box center [83, 168] width 140 height 28
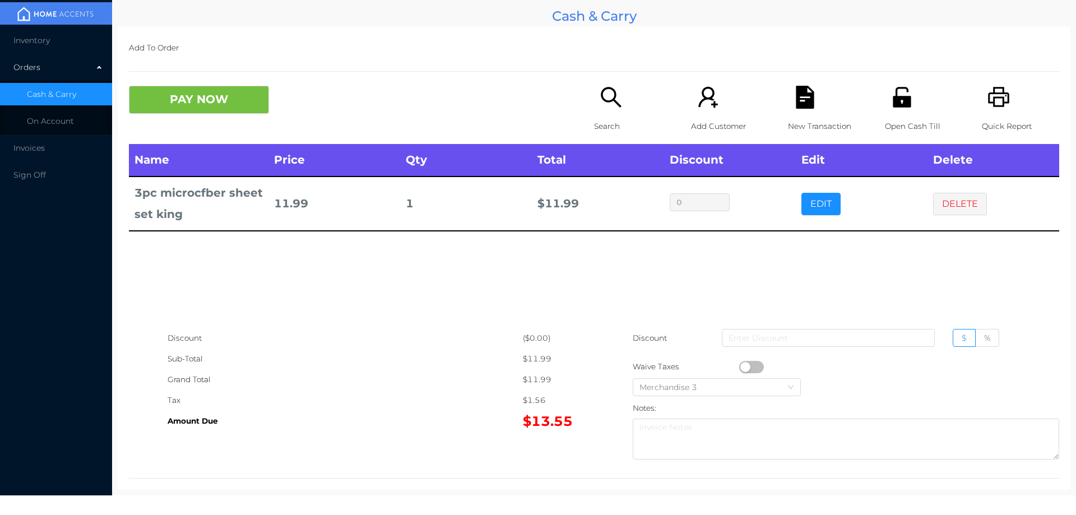
click at [788, 125] on p "New Transaction" at bounding box center [826, 126] width 77 height 21
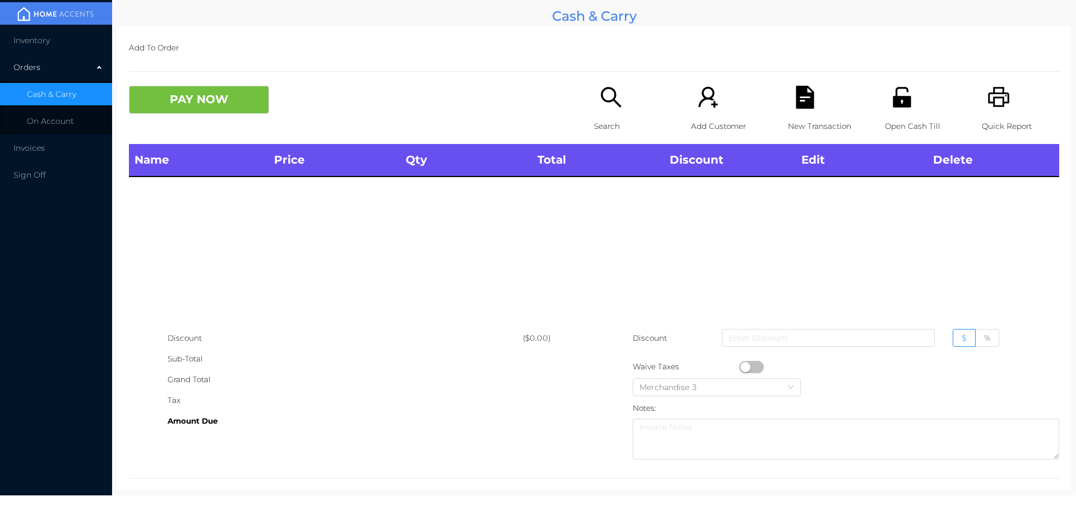
click at [1000, 101] on icon "icon: printer" at bounding box center [998, 97] width 21 height 20
click at [901, 105] on icon "icon: unlock" at bounding box center [901, 97] width 18 height 20
click at [892, 100] on icon "icon: unlock" at bounding box center [901, 97] width 18 height 20
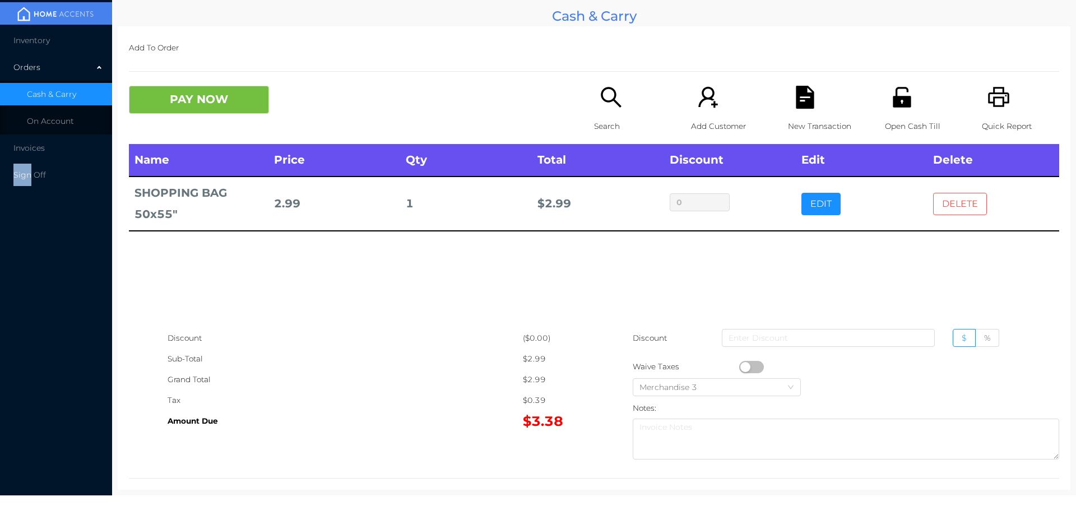
click at [945, 194] on button "DELETE" at bounding box center [960, 204] width 54 height 22
click at [939, 202] on button "DELETE" at bounding box center [960, 204] width 54 height 22
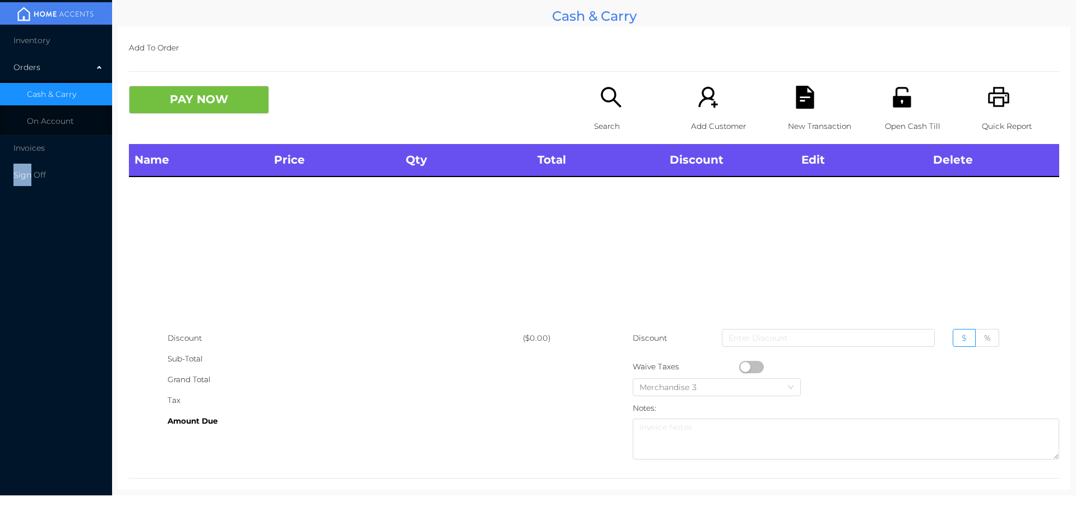
click at [600, 97] on icon "icon: search" at bounding box center [610, 97] width 23 height 23
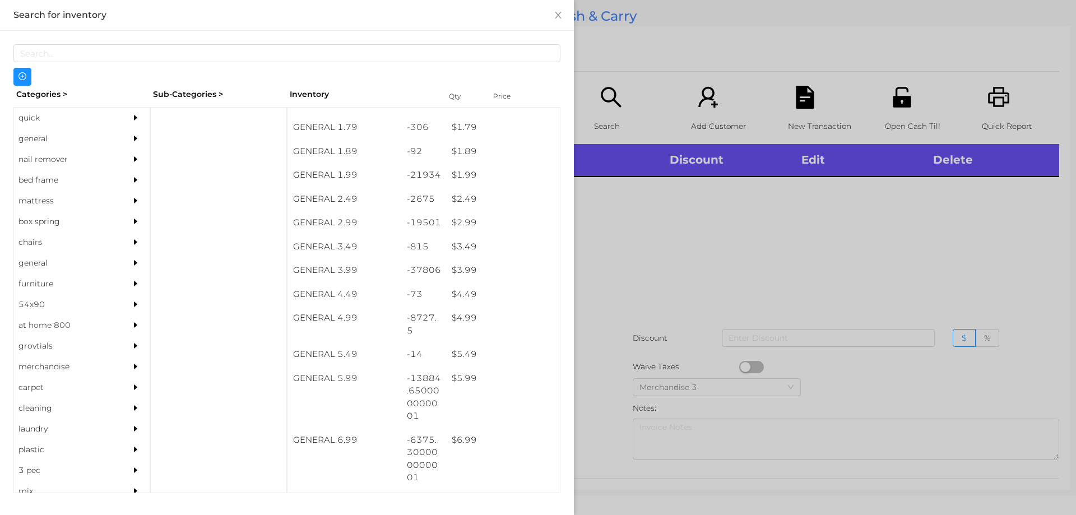
scroll to position [188, 0]
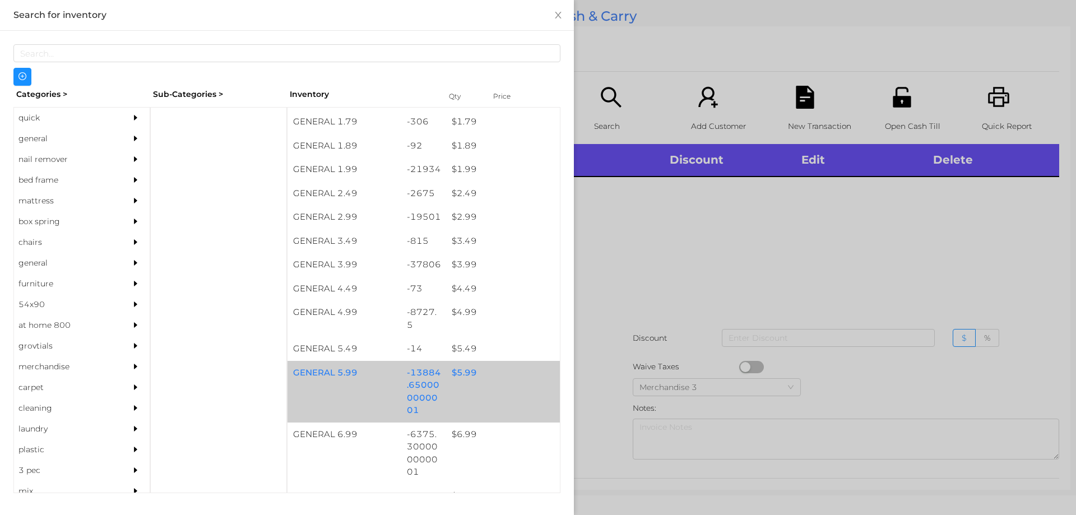
click at [458, 369] on div "$ 5.99" at bounding box center [503, 373] width 114 height 24
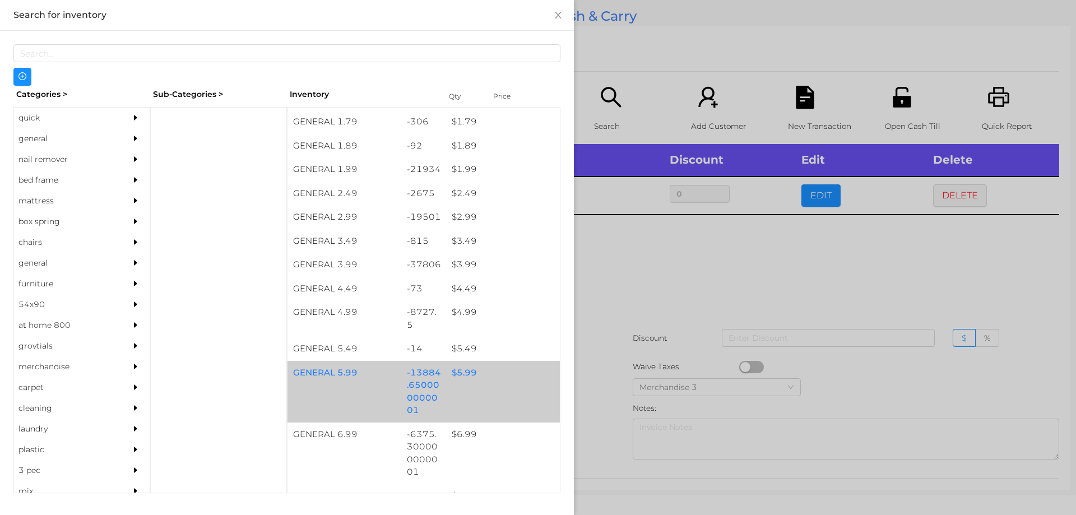
click at [459, 370] on div "$ 5.99" at bounding box center [503, 373] width 114 height 24
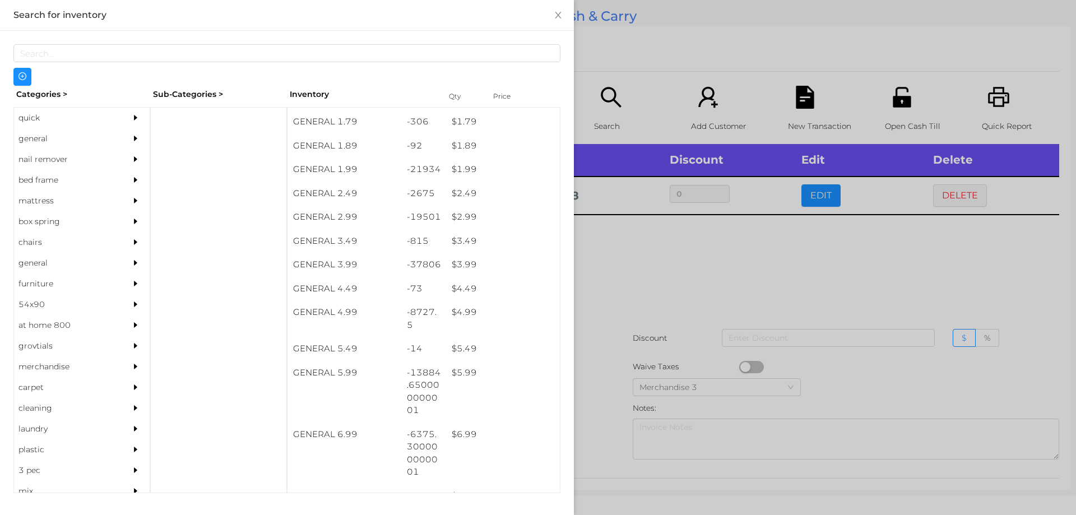
click at [625, 259] on div at bounding box center [538, 257] width 1076 height 515
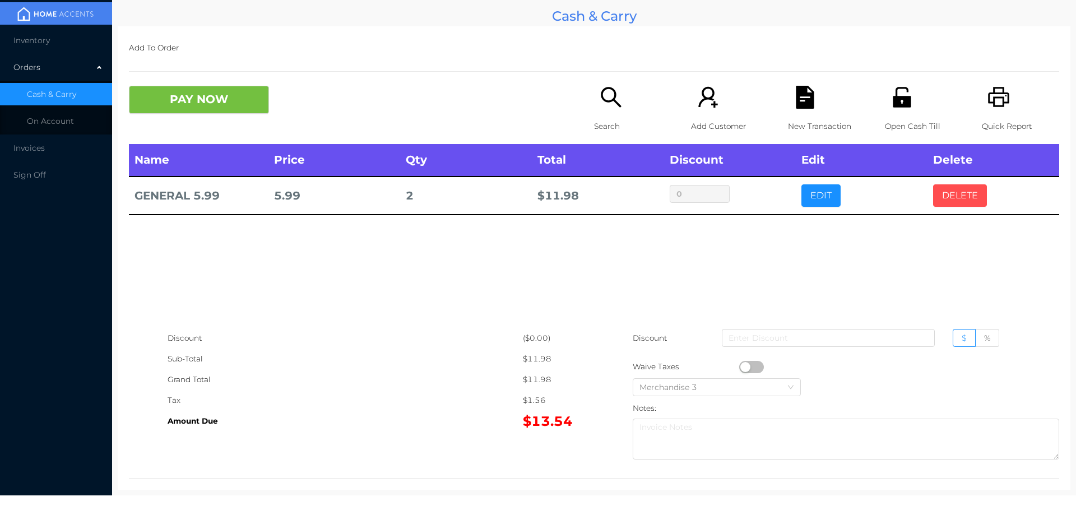
click at [952, 188] on button "DELETE" at bounding box center [960, 195] width 54 height 22
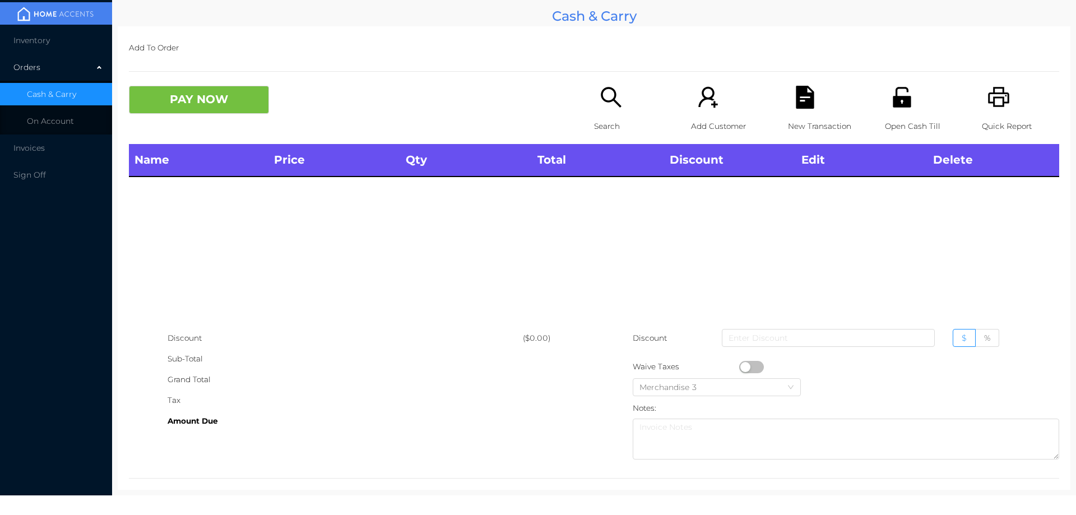
click at [1005, 100] on div "Quick Report" at bounding box center [1019, 115] width 77 height 58
click at [226, 99] on button "PAY NOW" at bounding box center [199, 100] width 140 height 28
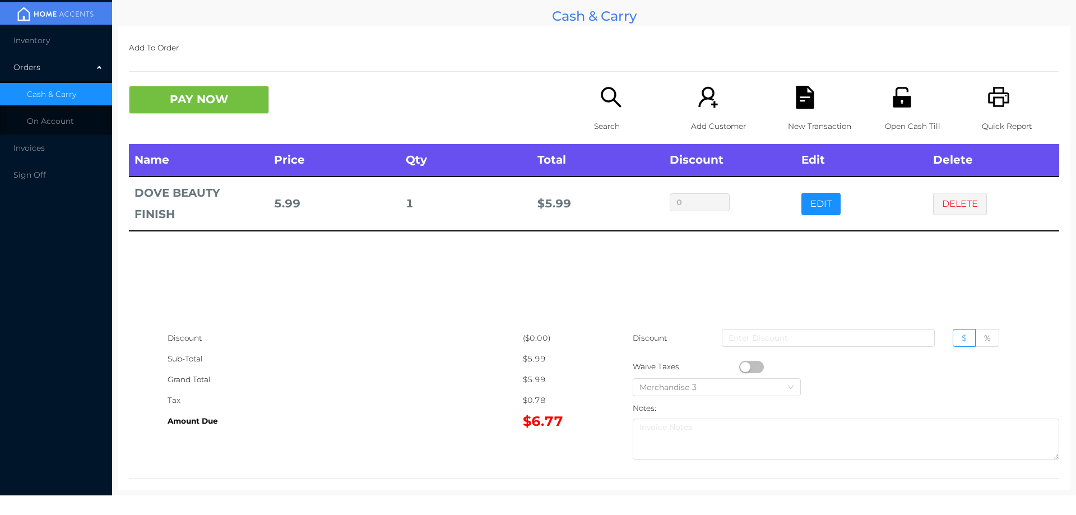
click at [606, 120] on p "Search" at bounding box center [632, 126] width 77 height 21
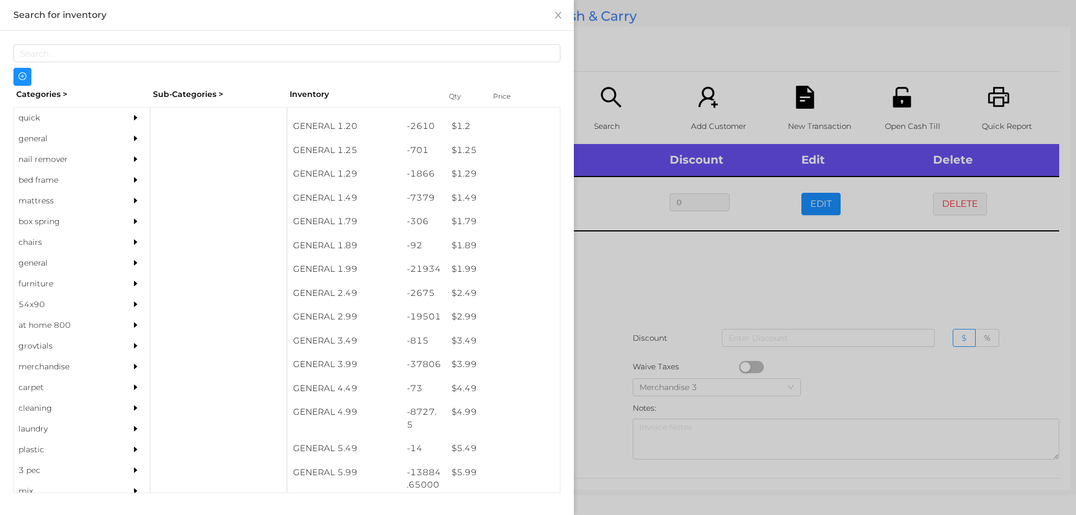
scroll to position [89, 0]
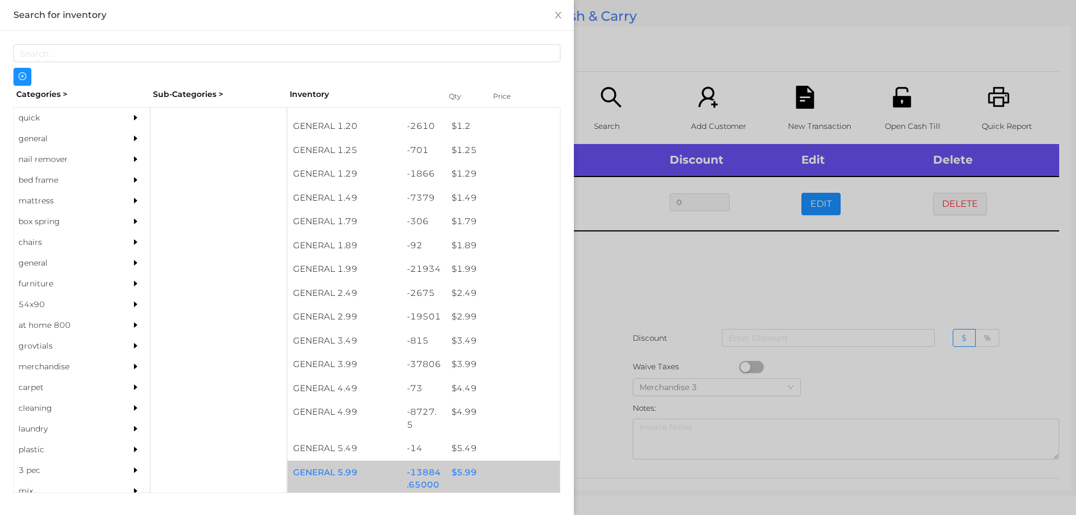
click at [463, 474] on div "$ 5.99" at bounding box center [503, 472] width 114 height 24
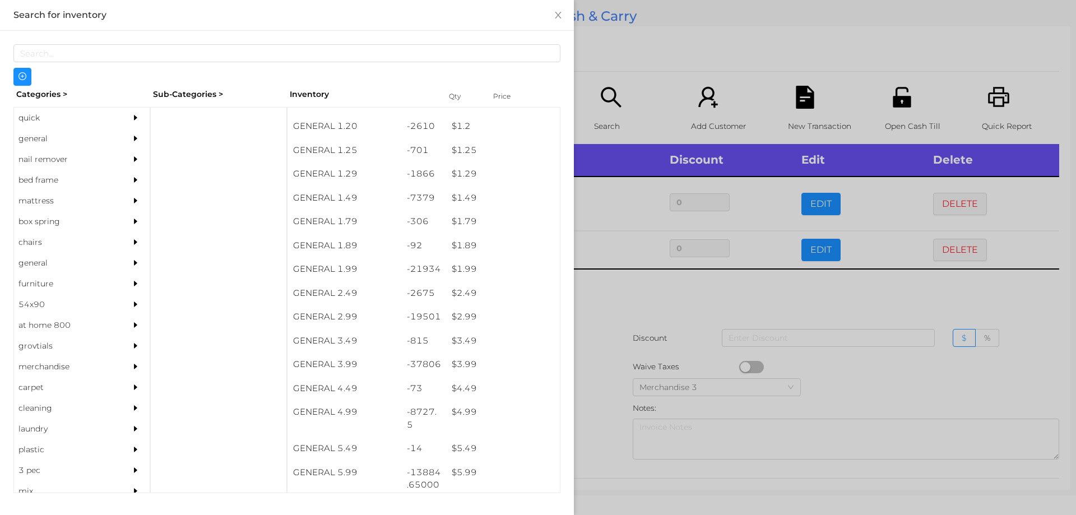
click at [613, 399] on div at bounding box center [538, 257] width 1076 height 515
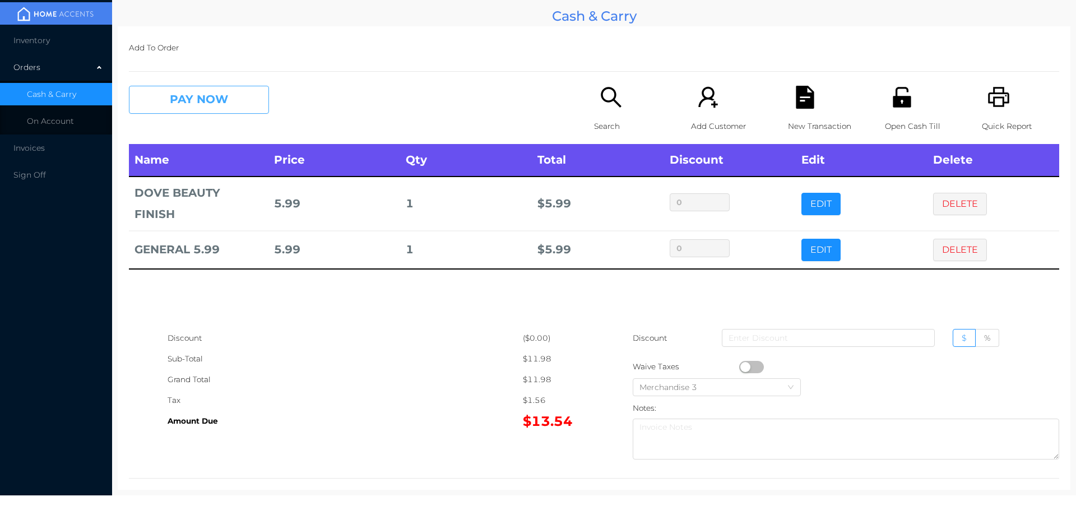
click at [187, 99] on button "PAY NOW" at bounding box center [199, 100] width 140 height 28
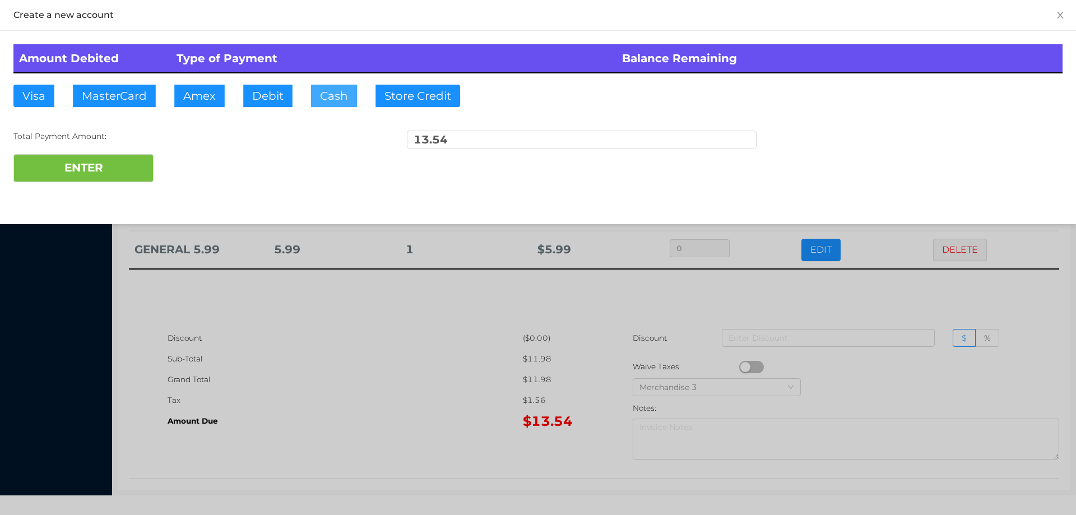
click at [339, 86] on button "Cash" at bounding box center [334, 96] width 46 height 22
type input "20."
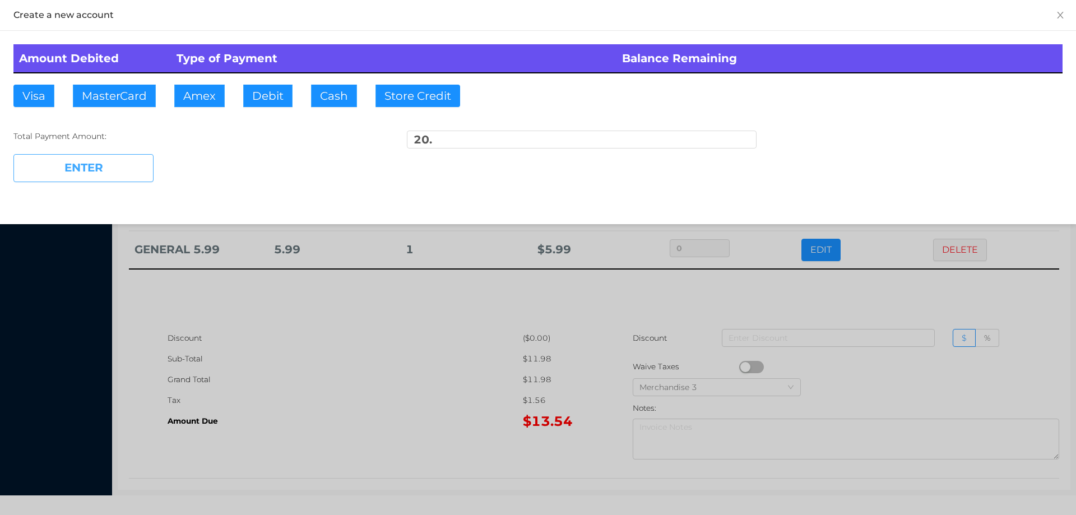
click at [80, 164] on button "ENTER" at bounding box center [83, 168] width 140 height 28
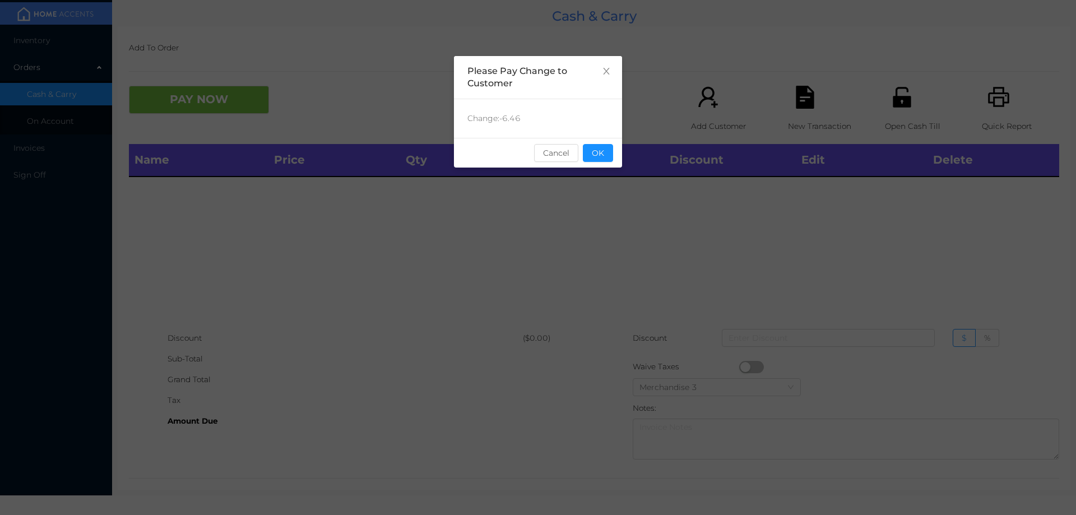
click at [601, 172] on div "sentinelStart Please Pay Change to Customer Change: -6.46 Cancel OK sentinelEnd" at bounding box center [538, 168] width 168 height 224
click at [597, 161] on button "OK" at bounding box center [598, 153] width 30 height 18
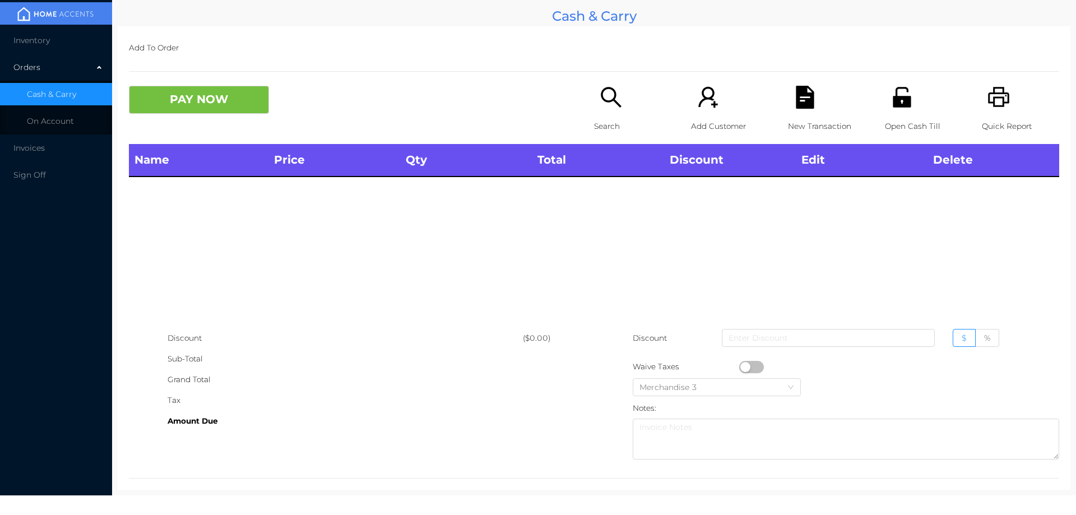
click at [593, 223] on div "Name Price Qty Total Discount Edit Delete" at bounding box center [594, 236] width 930 height 184
click at [605, 106] on icon "icon: search" at bounding box center [610, 97] width 23 height 23
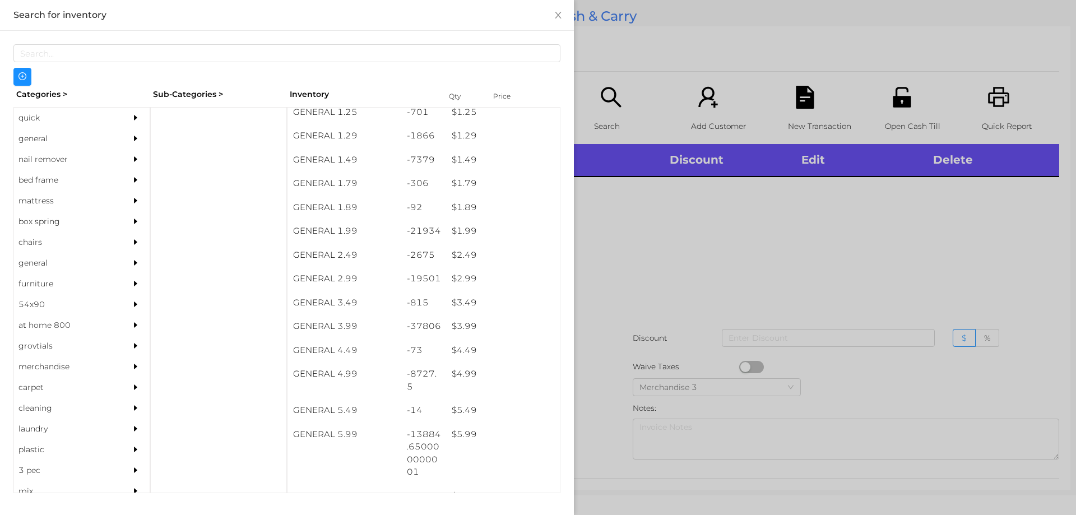
scroll to position [127, 0]
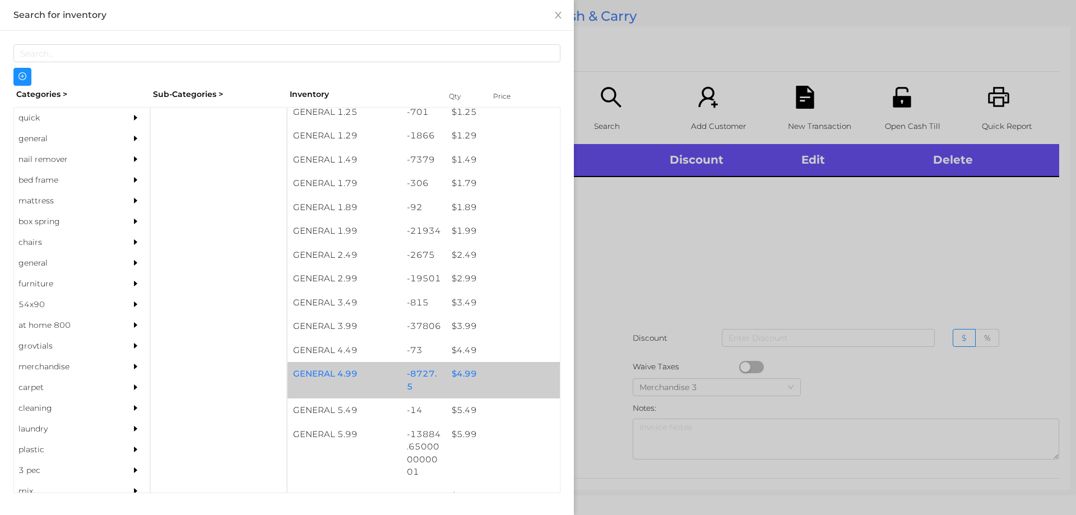
click at [454, 372] on div "$ 4.99" at bounding box center [503, 374] width 114 height 24
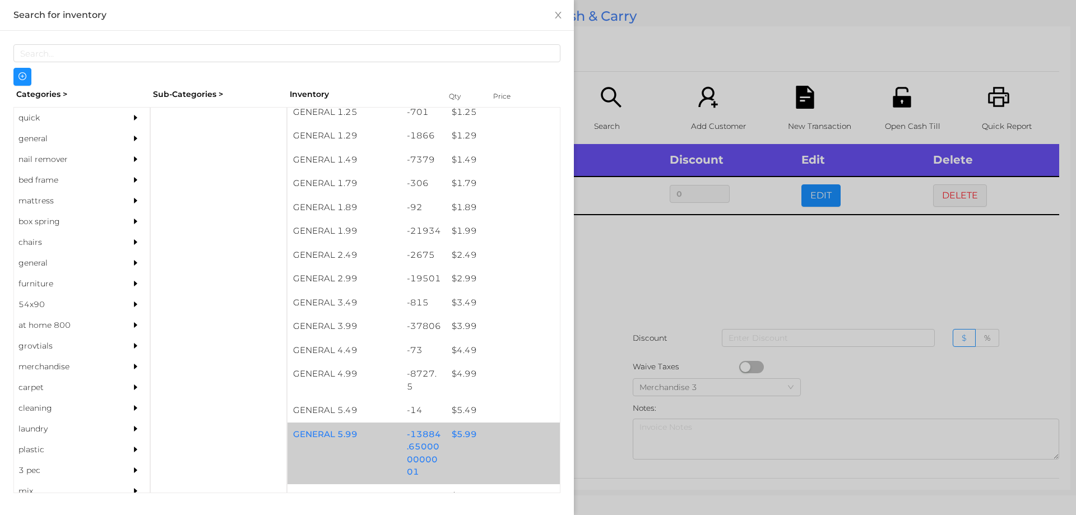
click at [455, 434] on div "$ 5.99" at bounding box center [503, 434] width 114 height 24
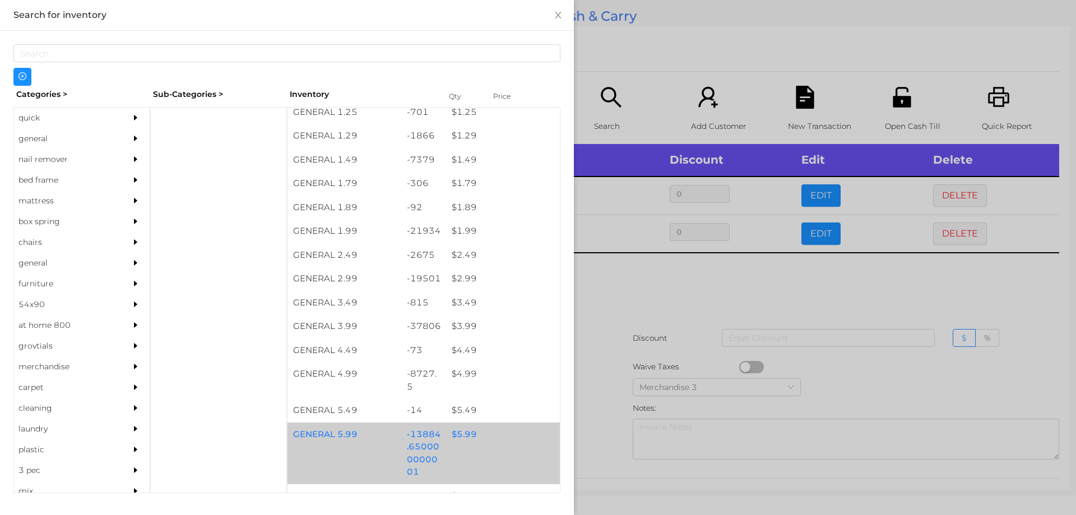
click at [462, 428] on div "$ 5.99" at bounding box center [503, 434] width 114 height 24
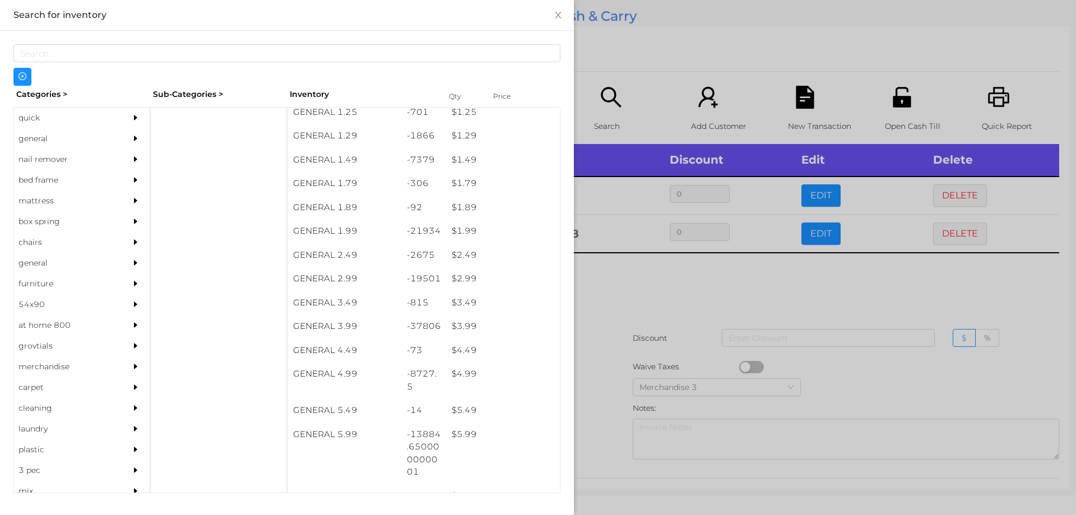
click at [671, 280] on div at bounding box center [538, 257] width 1076 height 515
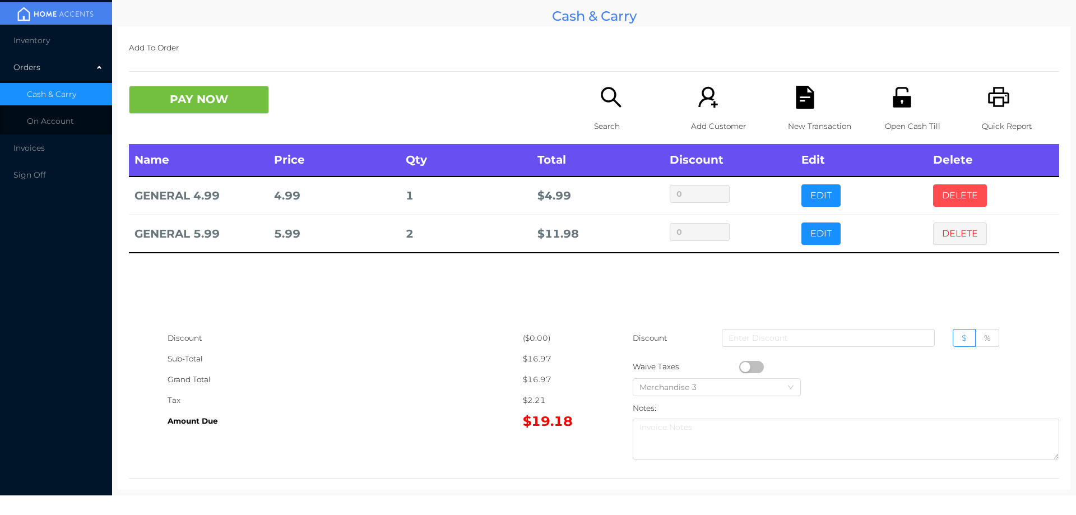
click at [944, 194] on button "DELETE" at bounding box center [960, 195] width 54 height 22
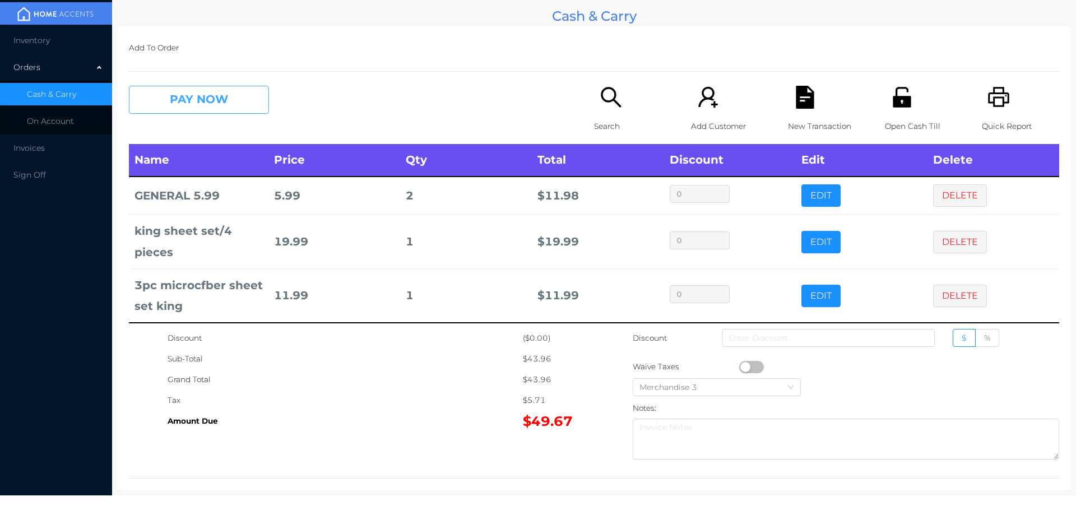
click at [227, 91] on button "PAY NOW" at bounding box center [199, 100] width 140 height 28
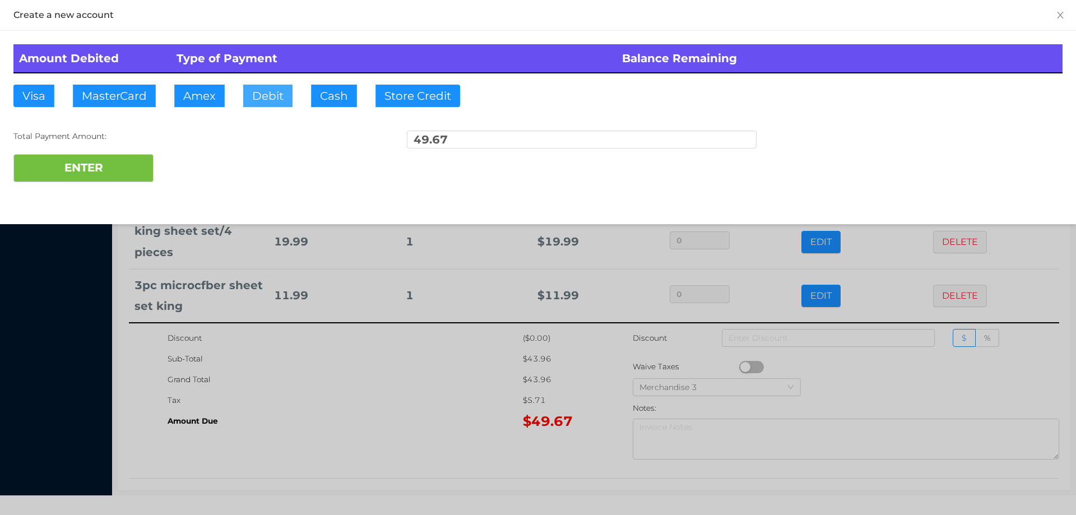
click at [270, 97] on button "Debit" at bounding box center [267, 96] width 49 height 22
click at [198, 168] on div "ENTER" at bounding box center [537, 168] width 1049 height 28
click at [377, 436] on div at bounding box center [538, 257] width 1076 height 515
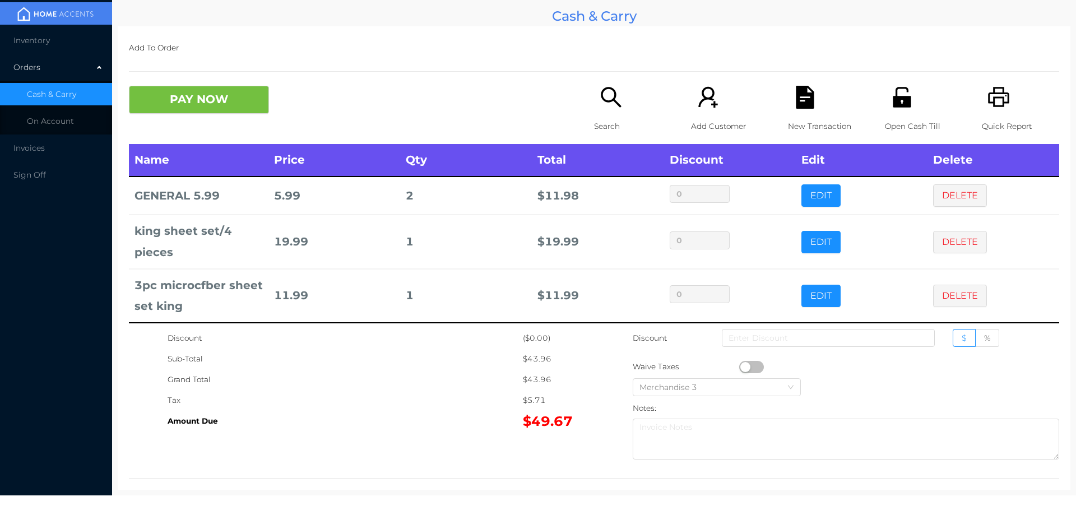
click at [800, 109] on div "New Transaction" at bounding box center [826, 115] width 77 height 58
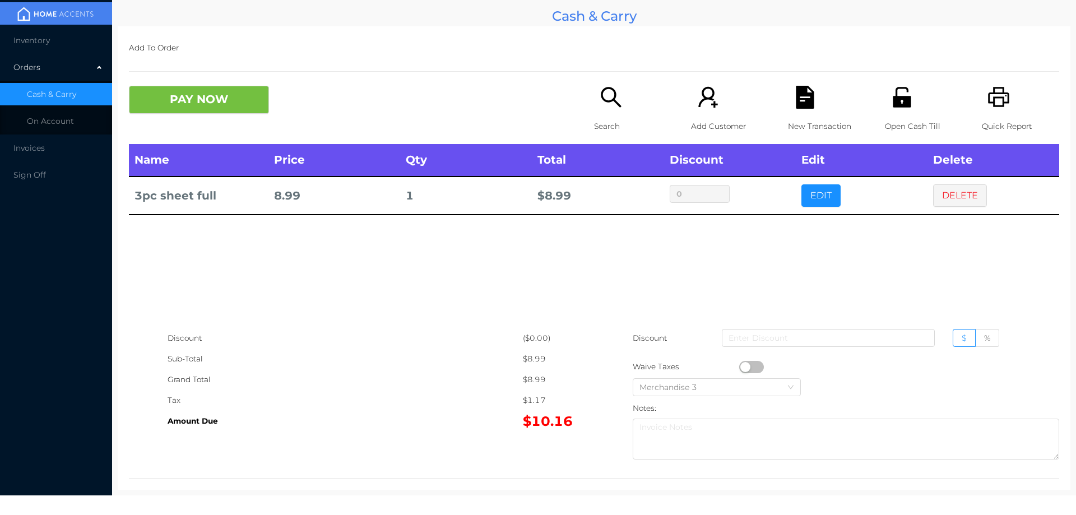
click at [613, 100] on icon "icon: search" at bounding box center [610, 97] width 23 height 23
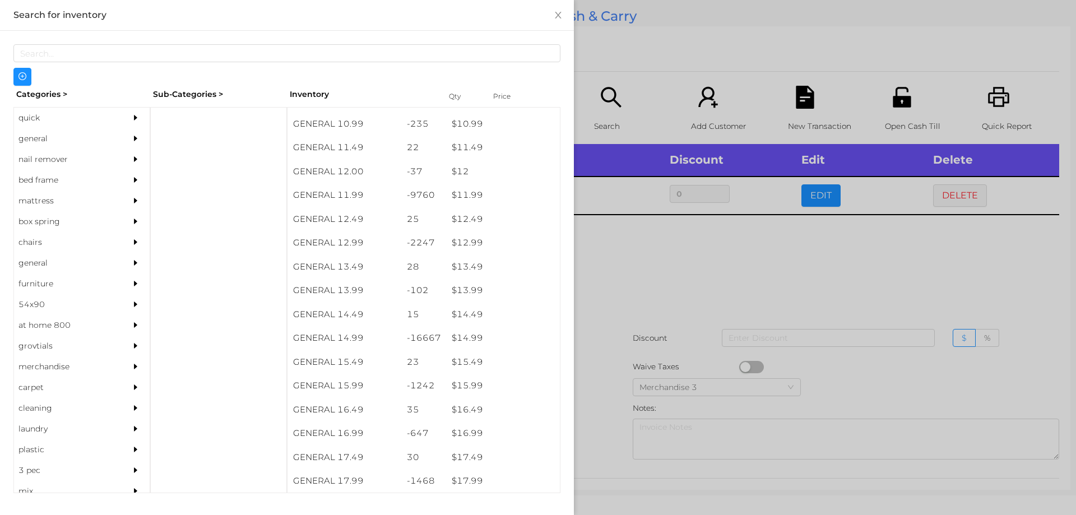
scroll to position [750, 0]
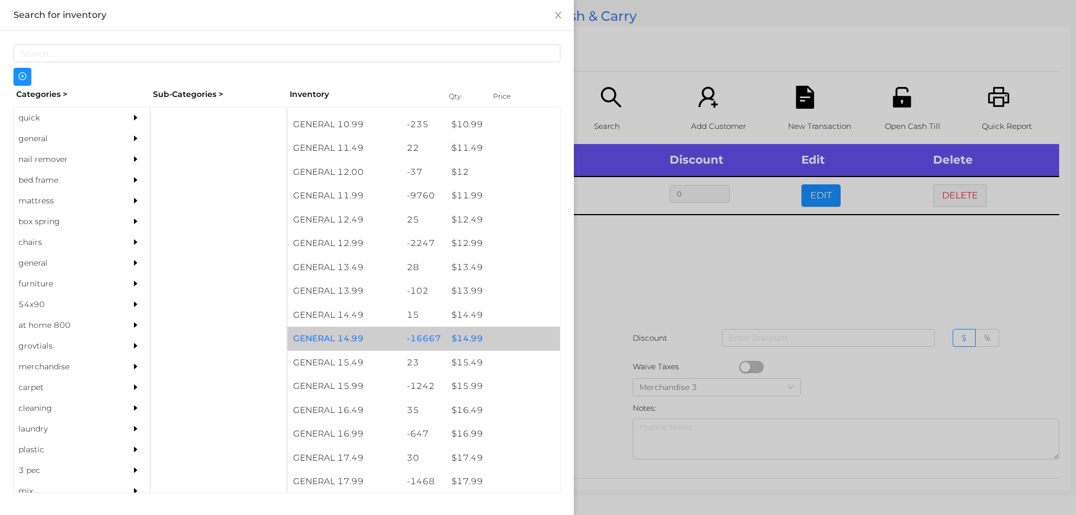
click at [458, 339] on div "$ 14.99" at bounding box center [503, 339] width 114 height 24
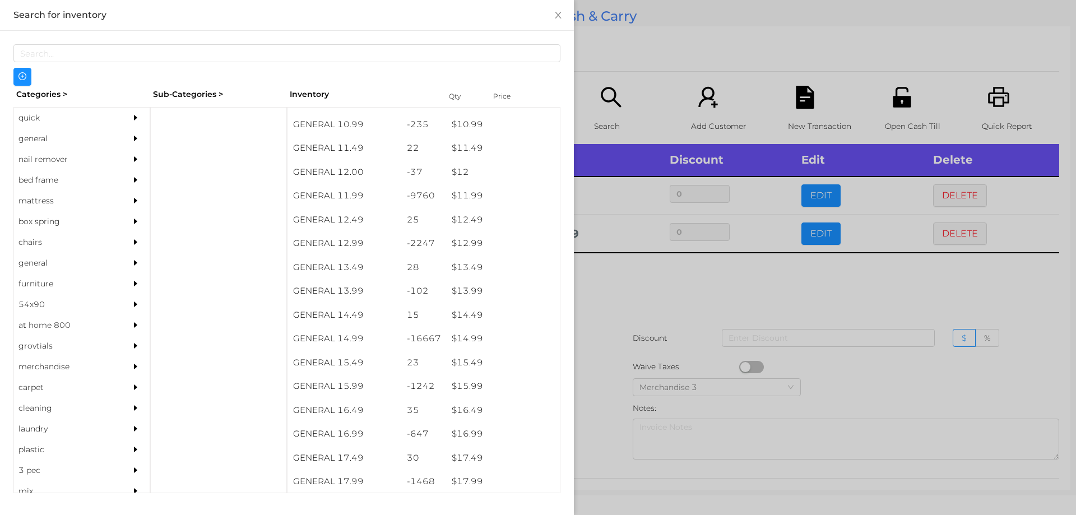
click at [631, 296] on div at bounding box center [538, 257] width 1076 height 515
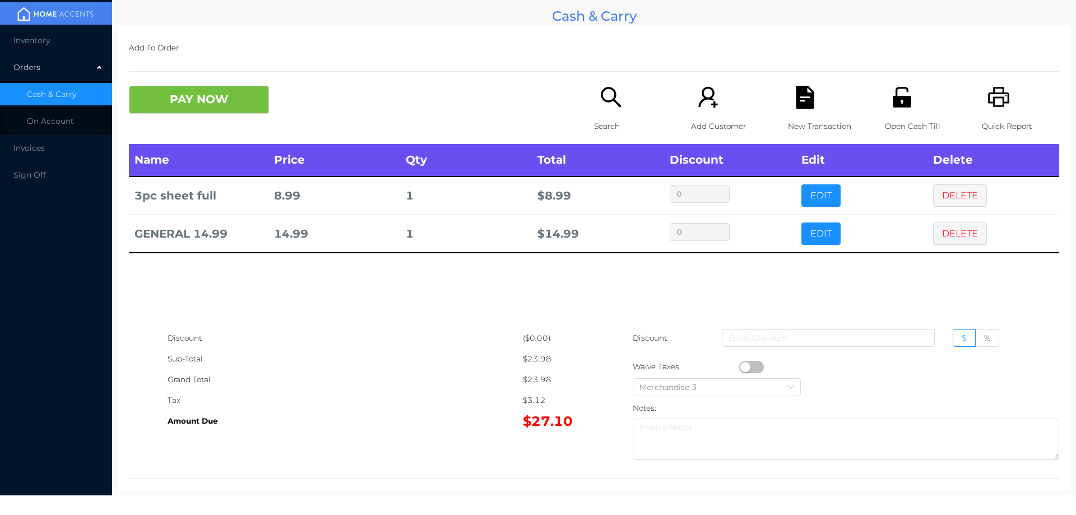
click at [237, 103] on button "PAY NOW" at bounding box center [199, 100] width 140 height 28
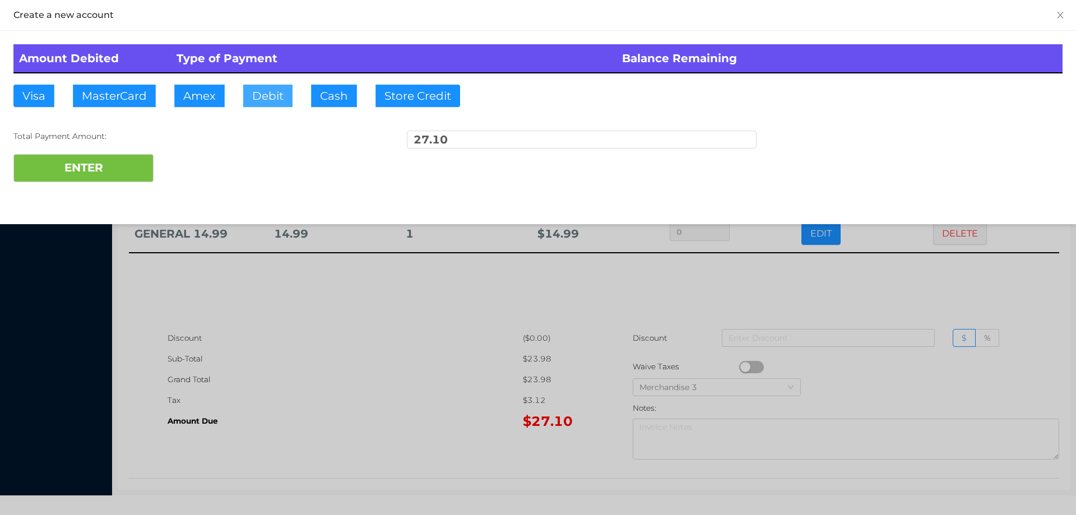
click at [272, 89] on button "Debit" at bounding box center [267, 96] width 49 height 22
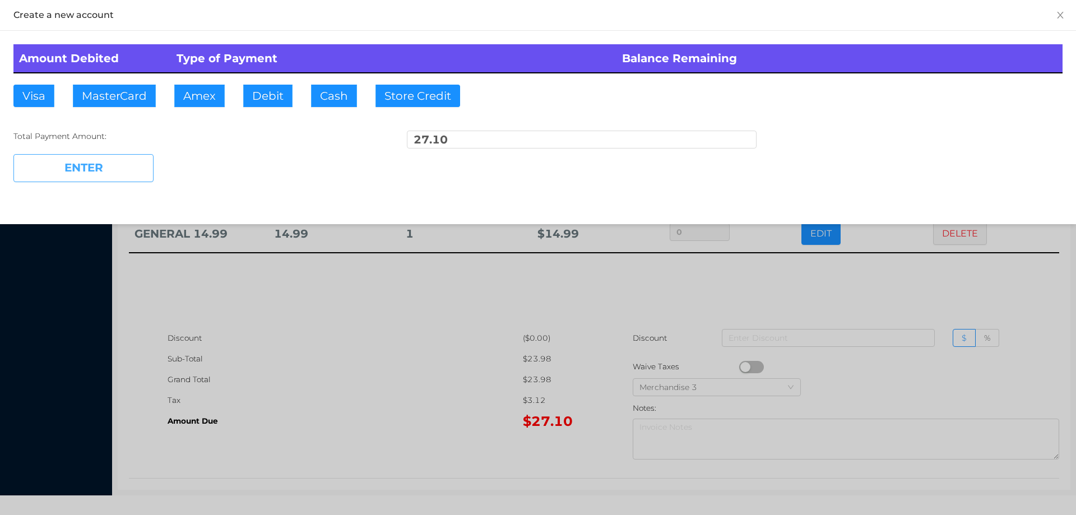
click at [117, 161] on button "ENTER" at bounding box center [83, 168] width 140 height 28
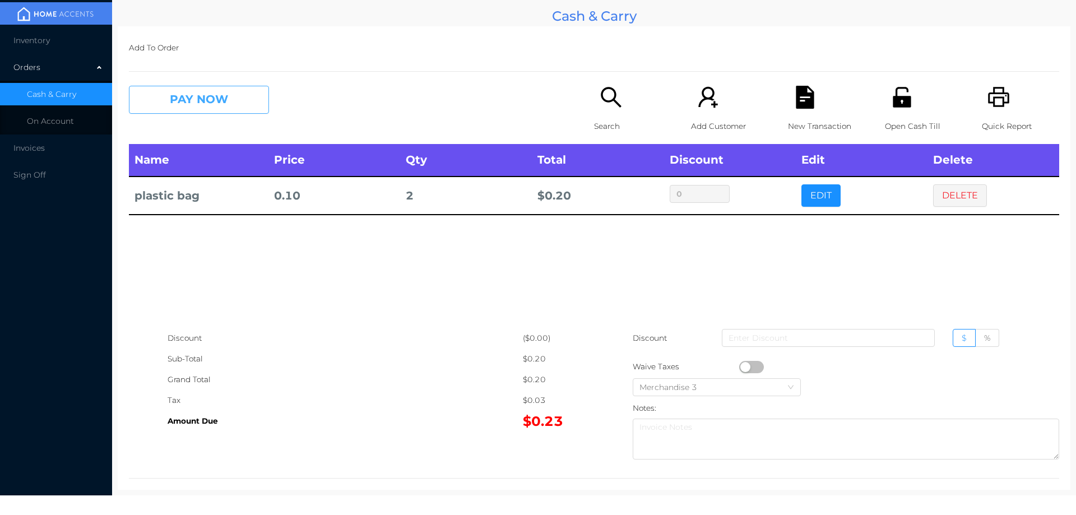
click at [174, 105] on button "PAY NOW" at bounding box center [199, 100] width 140 height 28
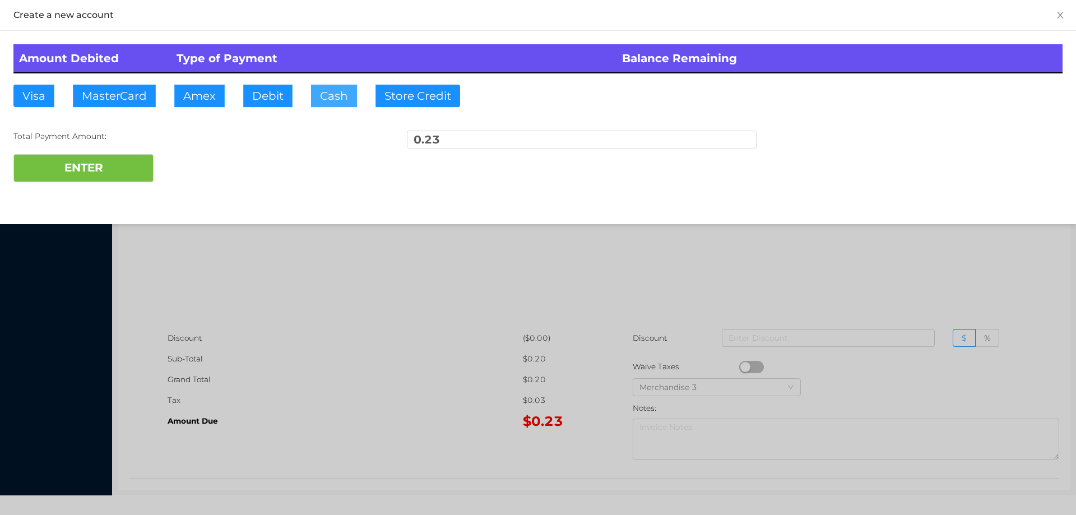
click at [326, 100] on button "Cash" at bounding box center [334, 96] width 46 height 22
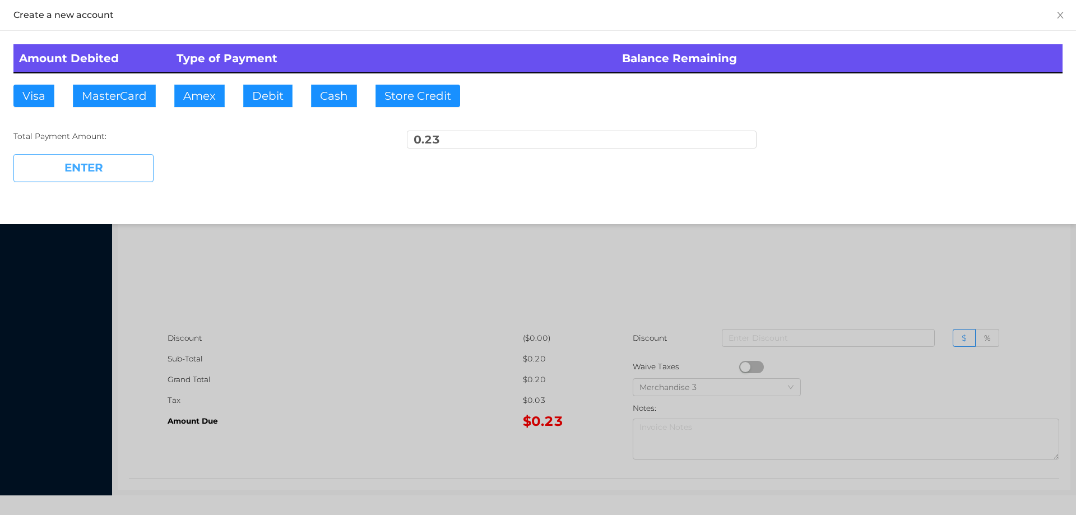
click at [117, 169] on button "ENTER" at bounding box center [83, 168] width 140 height 28
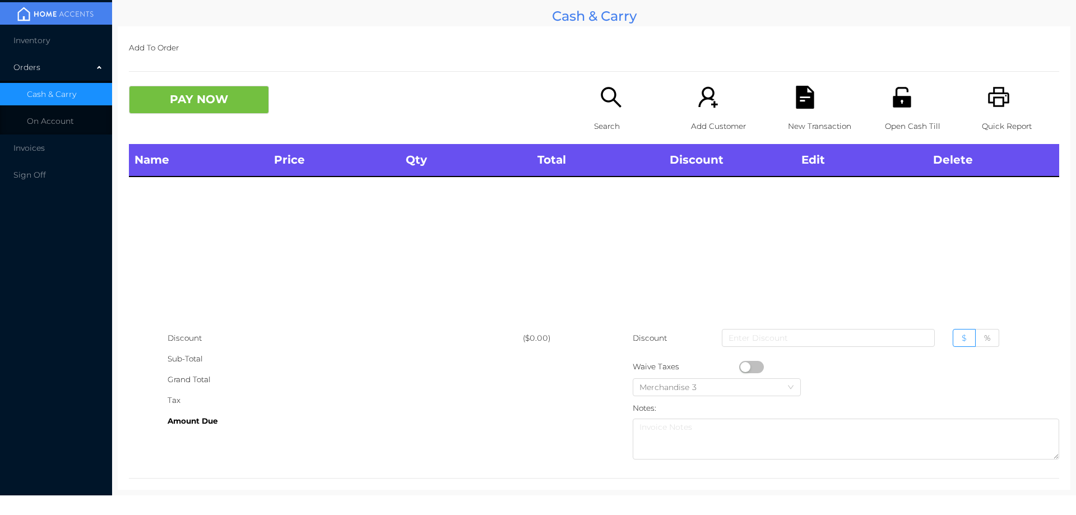
click at [611, 112] on div "Search" at bounding box center [632, 115] width 77 height 58
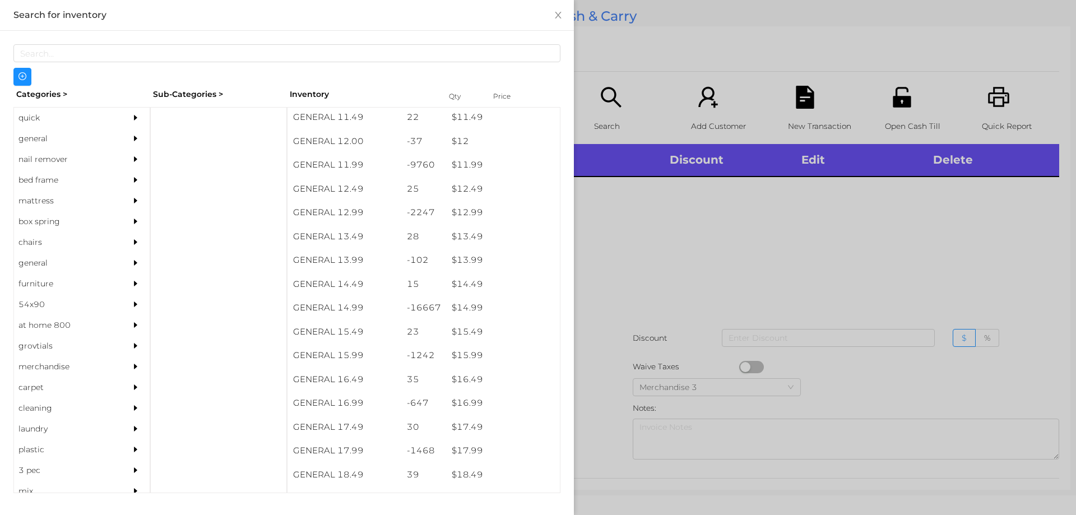
scroll to position [781, 0]
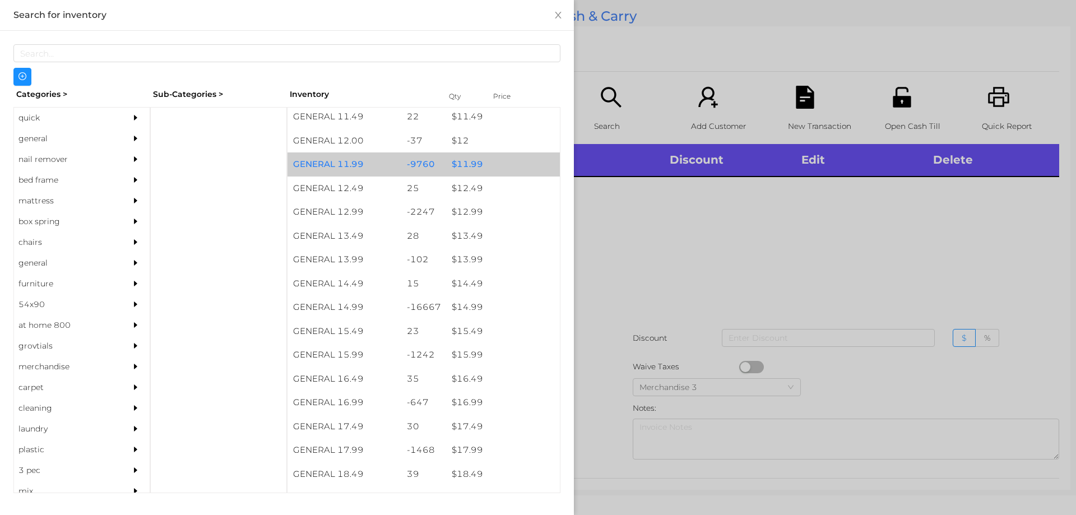
click at [472, 164] on div "$ 11.99" at bounding box center [503, 164] width 114 height 24
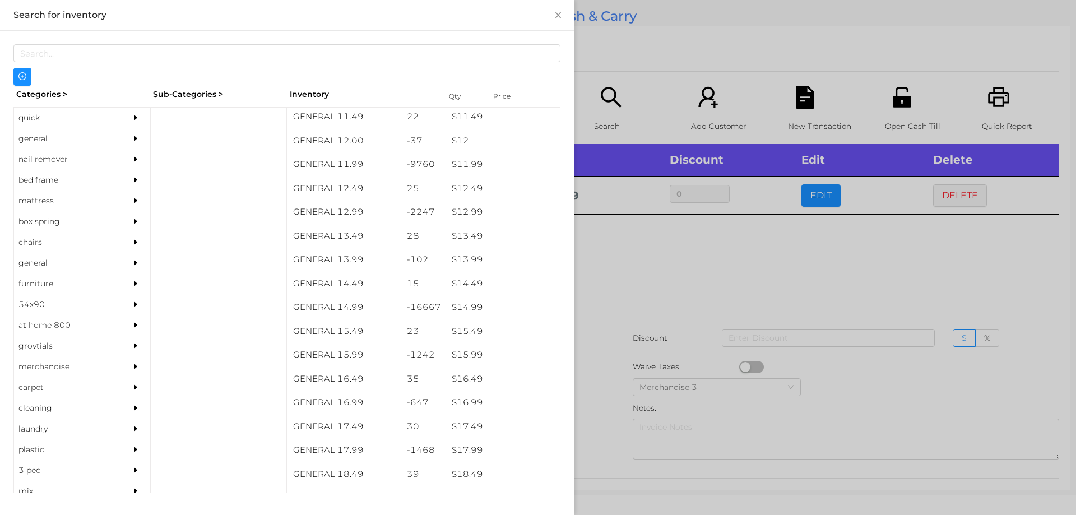
click at [623, 247] on div at bounding box center [538, 257] width 1076 height 515
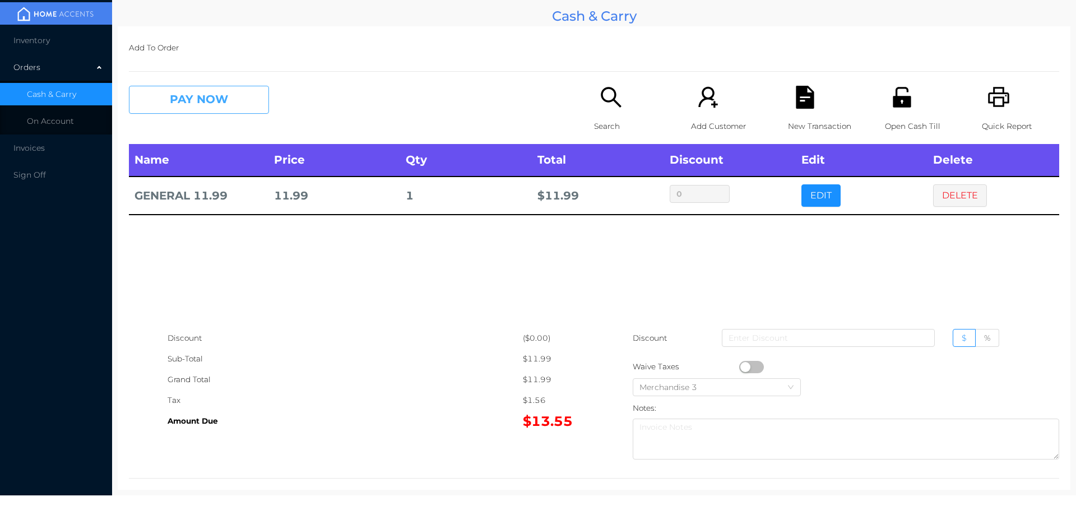
click at [235, 114] on button "PAY NOW" at bounding box center [199, 100] width 140 height 28
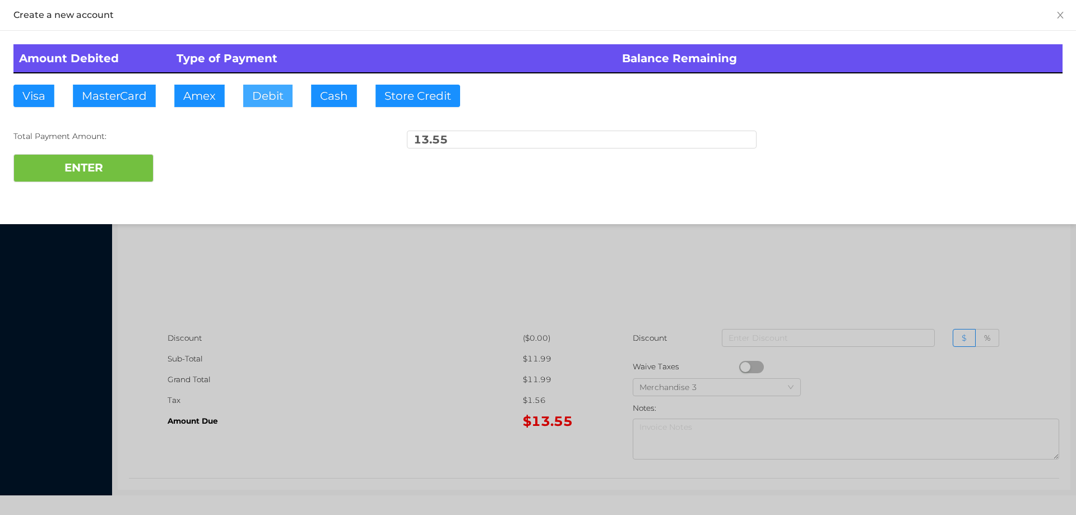
click at [264, 96] on button "Debit" at bounding box center [267, 96] width 49 height 22
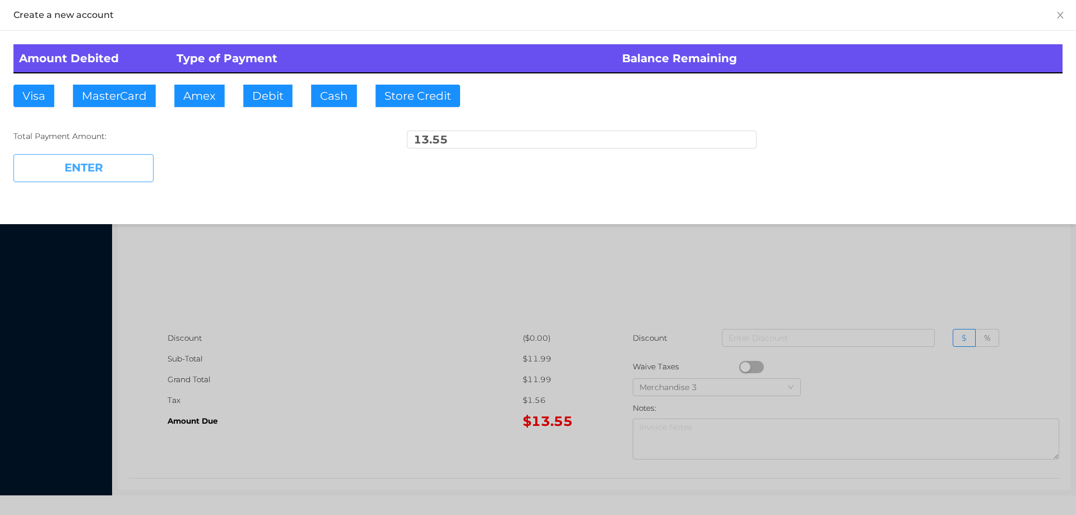
click at [125, 161] on button "ENTER" at bounding box center [83, 168] width 140 height 28
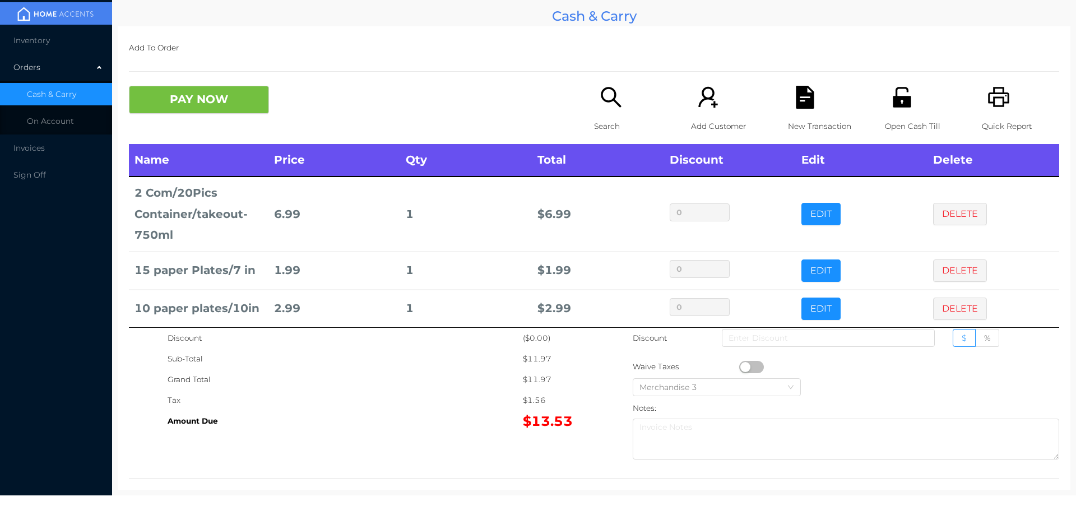
click at [744, 367] on button "button" at bounding box center [751, 367] width 25 height 12
click at [953, 308] on button "DELETE" at bounding box center [960, 308] width 54 height 22
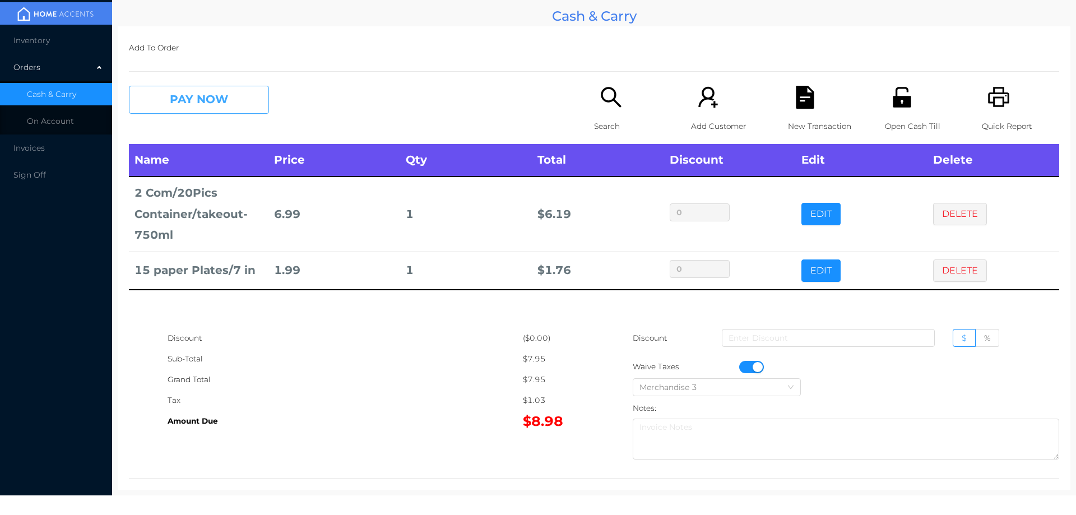
click at [230, 110] on button "PAY NOW" at bounding box center [199, 100] width 140 height 28
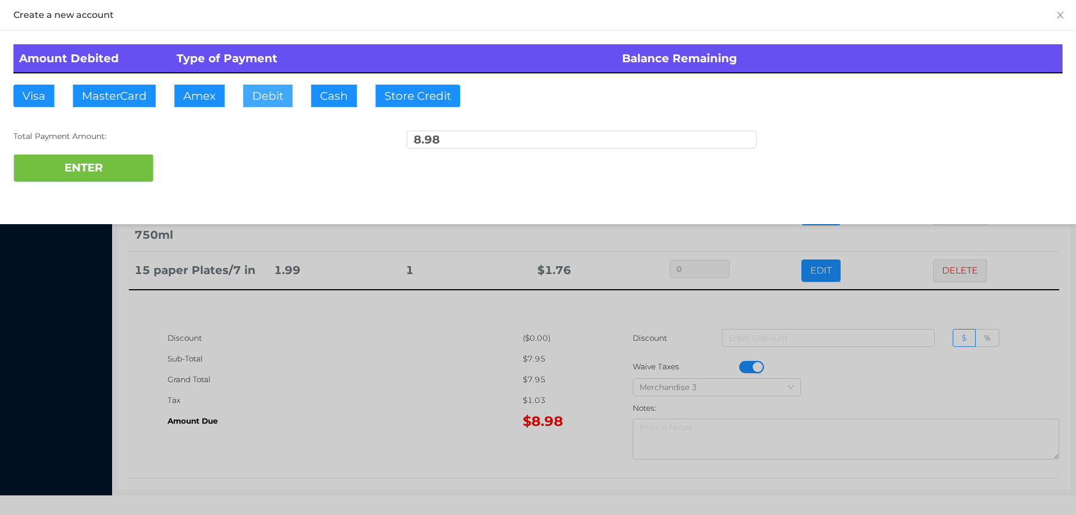
click at [269, 96] on button "Debit" at bounding box center [267, 96] width 49 height 22
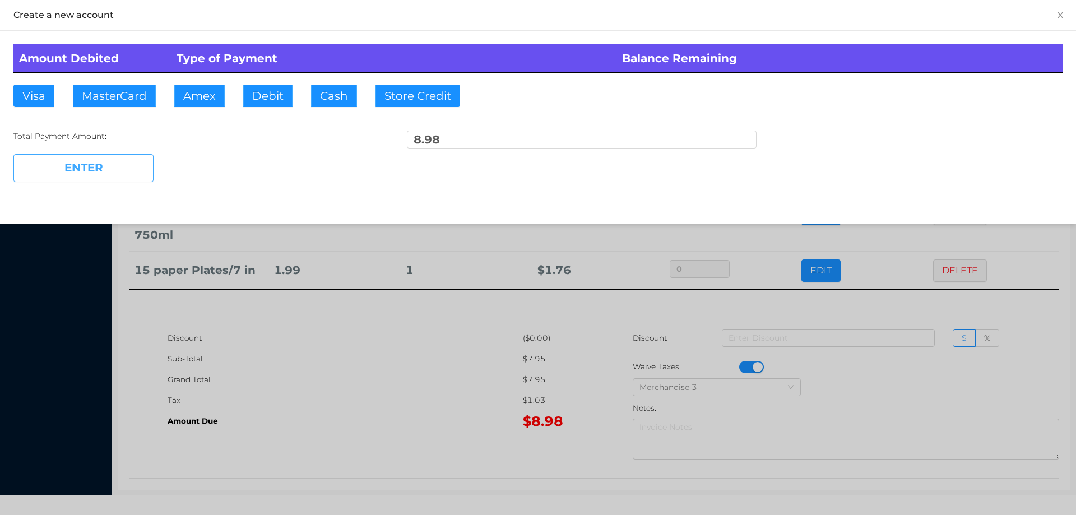
click at [126, 173] on button "ENTER" at bounding box center [83, 168] width 140 height 28
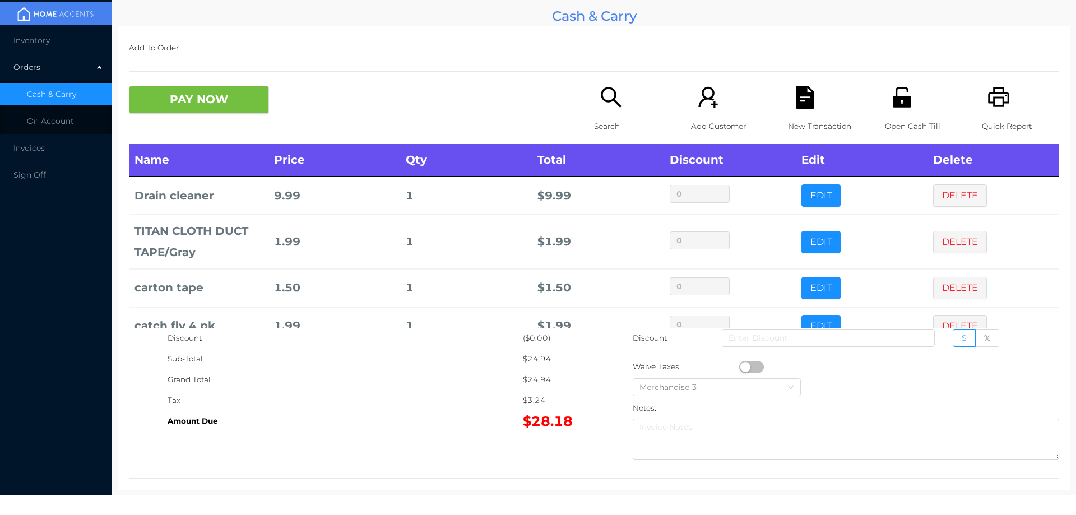
click at [211, 99] on button "PAY NOW" at bounding box center [199, 100] width 140 height 28
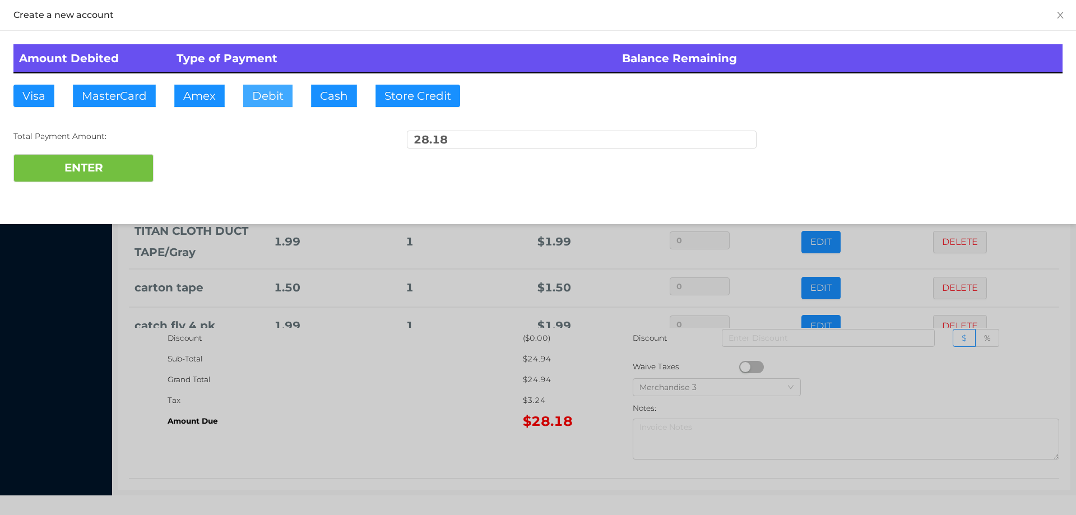
click at [285, 92] on button "Debit" at bounding box center [267, 96] width 49 height 22
type input "40."
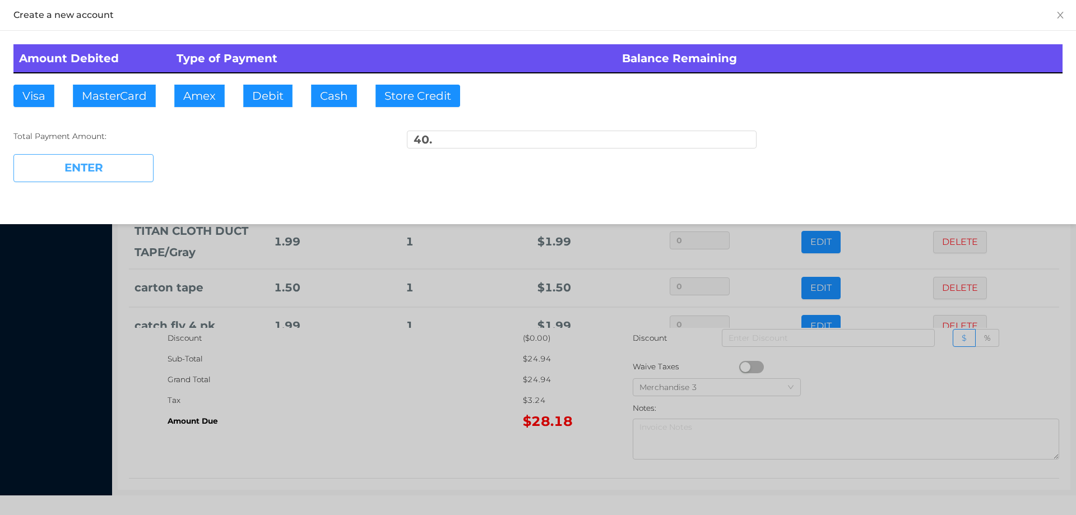
click at [98, 173] on button "ENTER" at bounding box center [83, 168] width 140 height 28
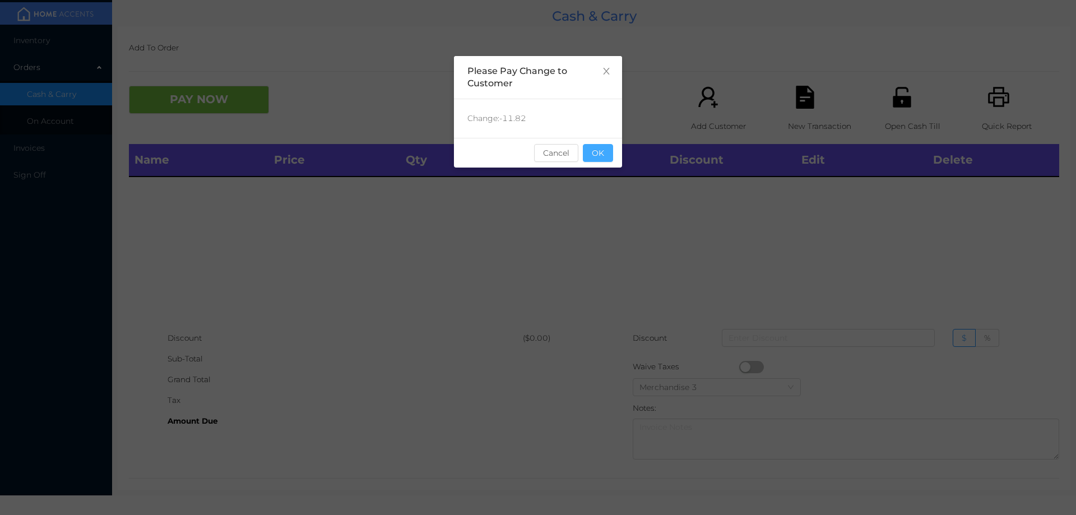
click at [597, 151] on button "OK" at bounding box center [598, 153] width 30 height 18
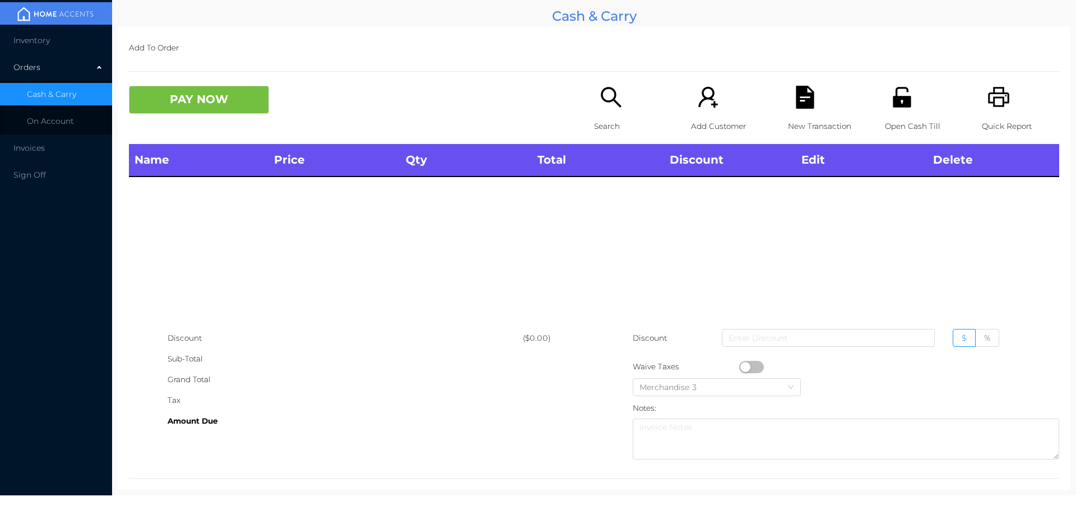
click at [887, 110] on div "Open Cash Till" at bounding box center [923, 115] width 77 height 58
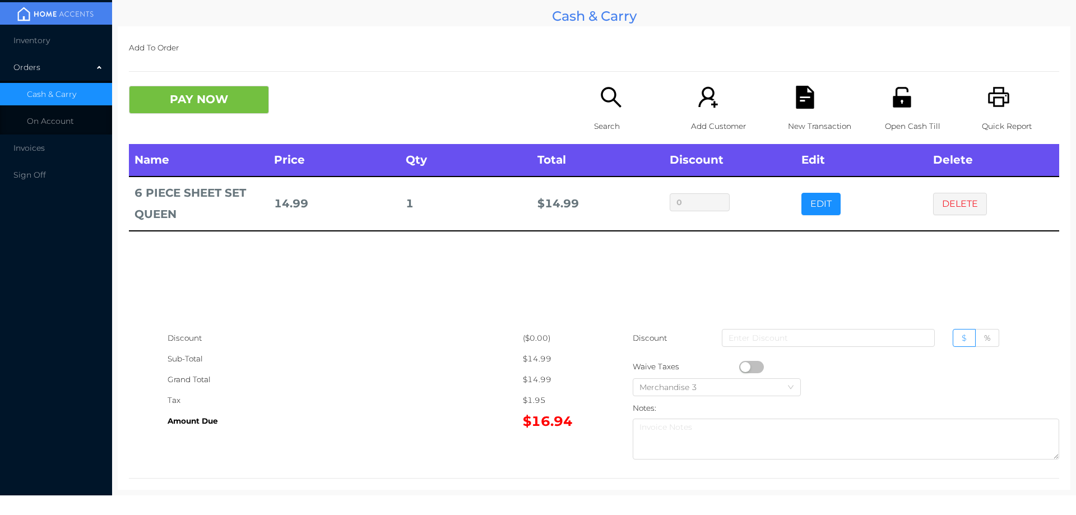
click at [897, 92] on icon "icon: unlock" at bounding box center [901, 97] width 23 height 23
click at [957, 205] on button "DELETE" at bounding box center [960, 204] width 54 height 22
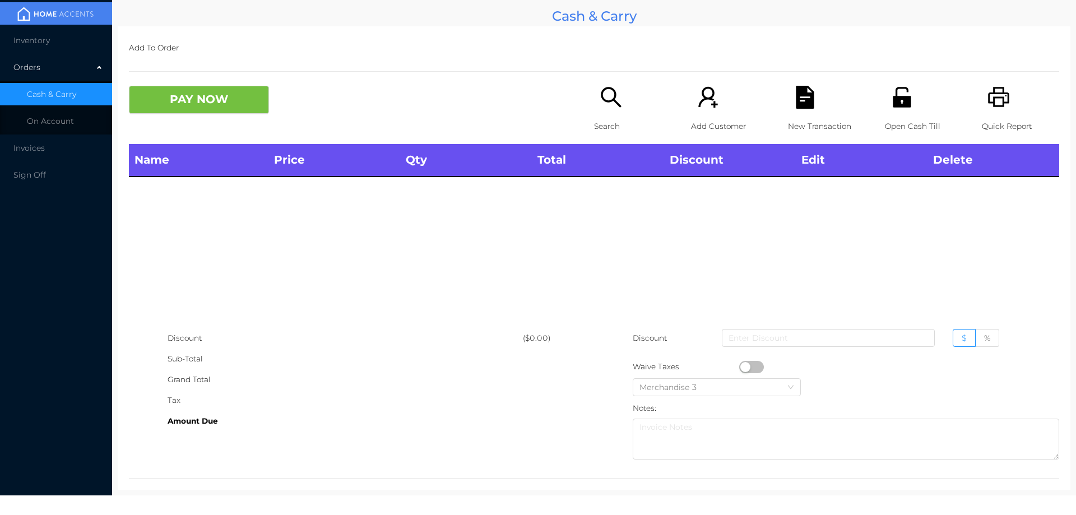
click at [1000, 92] on icon "icon: printer" at bounding box center [998, 97] width 23 height 23
click at [421, 249] on div "Name Price Qty Total Discount Edit Delete" at bounding box center [594, 236] width 930 height 184
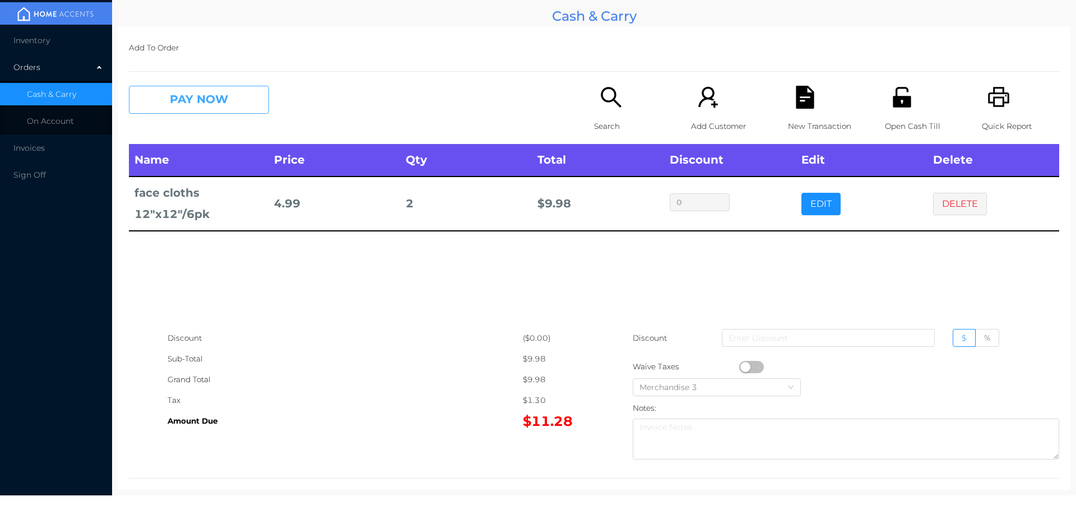
click at [180, 96] on button "PAY NOW" at bounding box center [199, 100] width 140 height 28
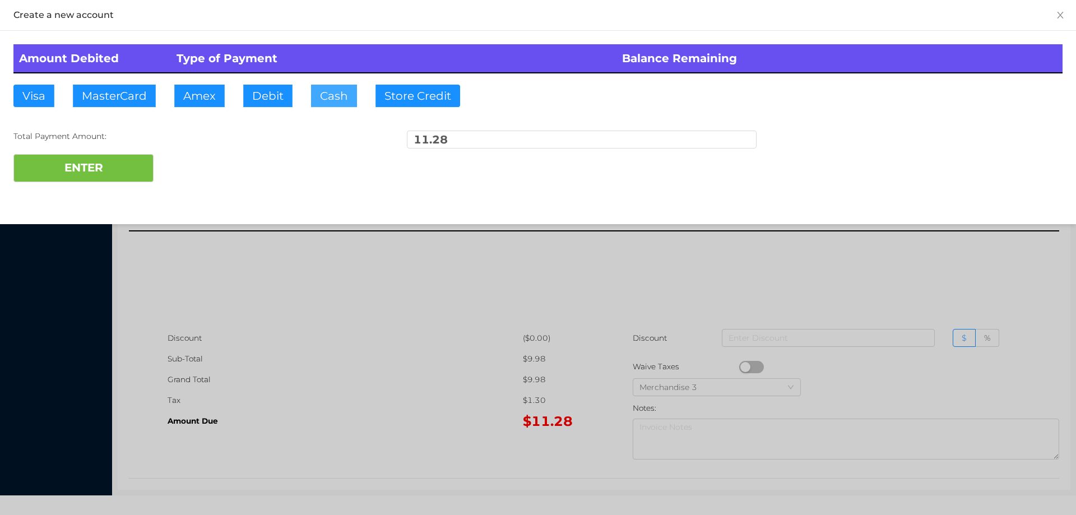
click at [324, 94] on button "Cash" at bounding box center [334, 96] width 46 height 22
type input "20."
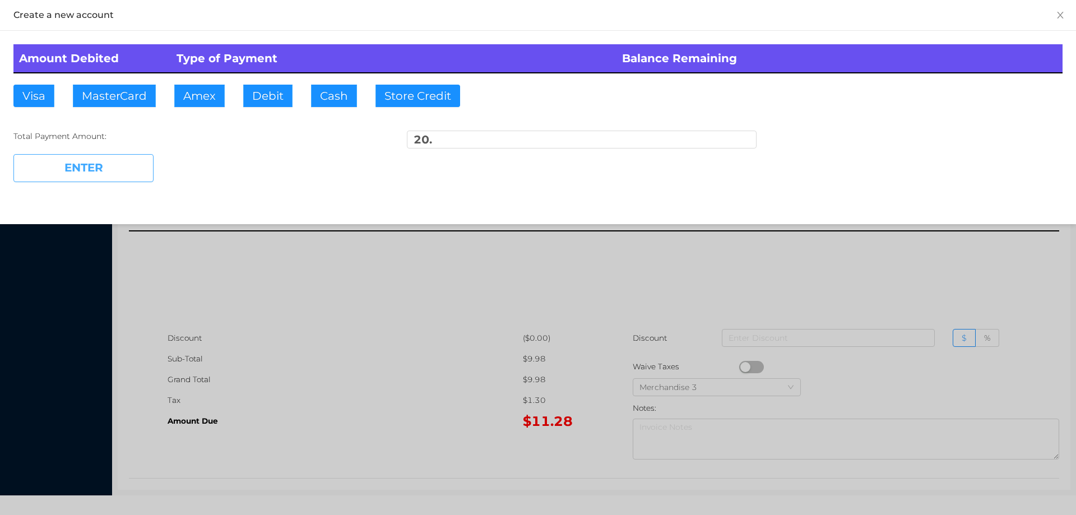
click at [108, 179] on button "ENTER" at bounding box center [83, 168] width 140 height 28
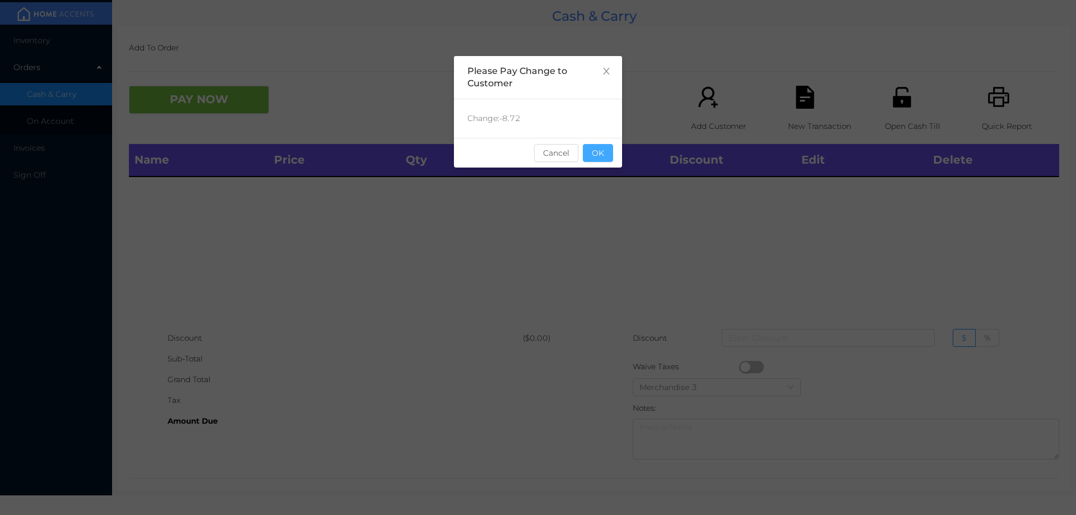
click at [596, 147] on button "OK" at bounding box center [598, 153] width 30 height 18
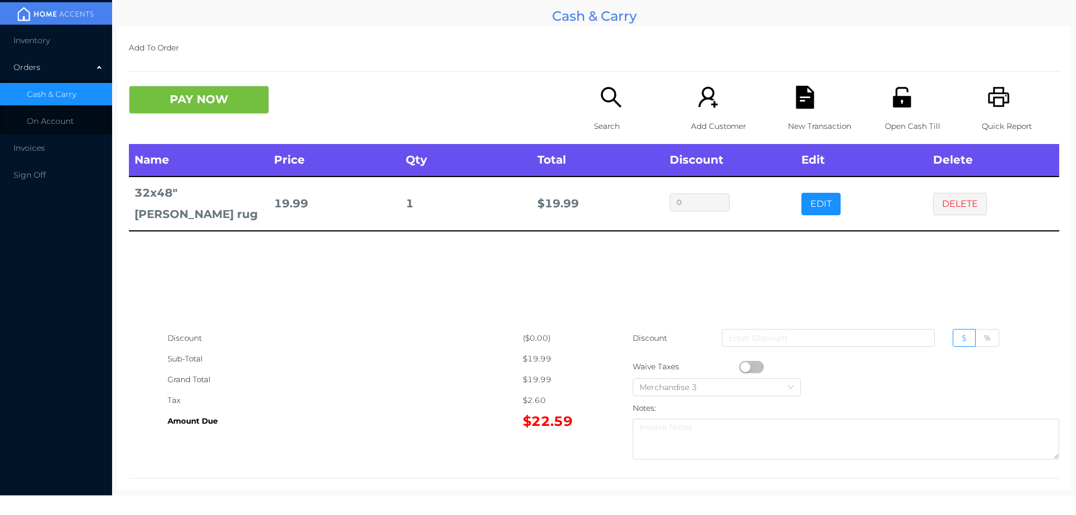
click at [604, 111] on div "Search" at bounding box center [632, 115] width 77 height 58
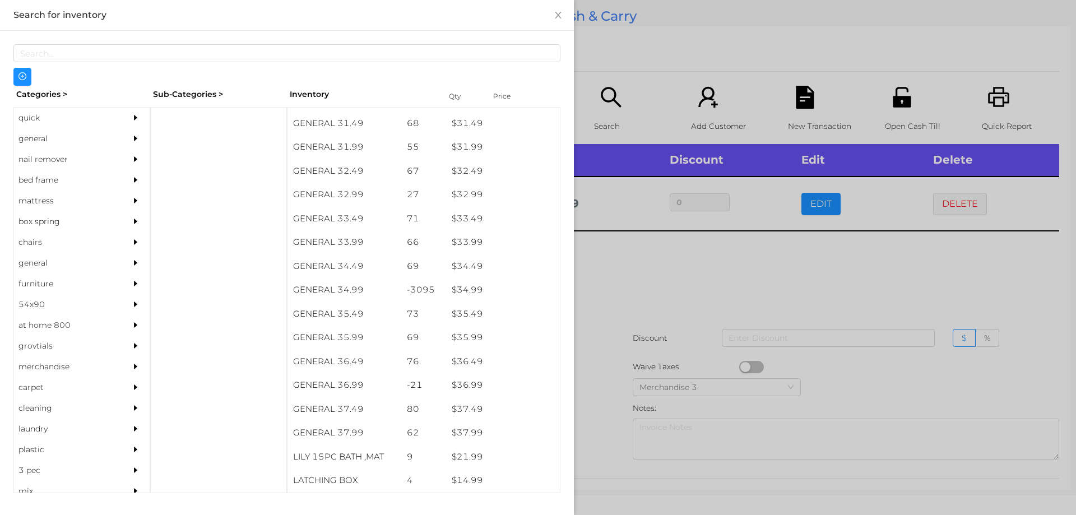
scroll to position [1751, 0]
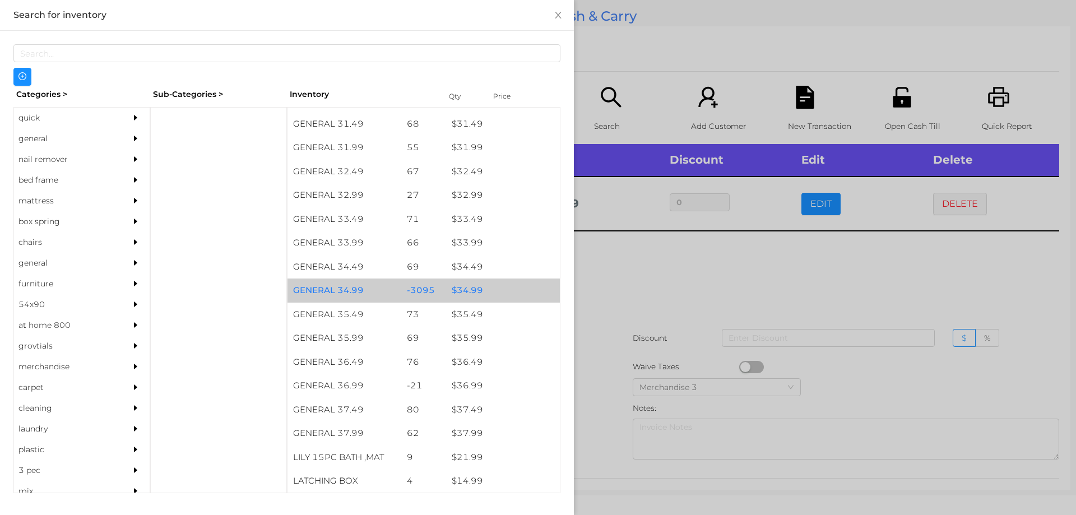
click at [457, 287] on div "$ 34.99" at bounding box center [503, 290] width 114 height 24
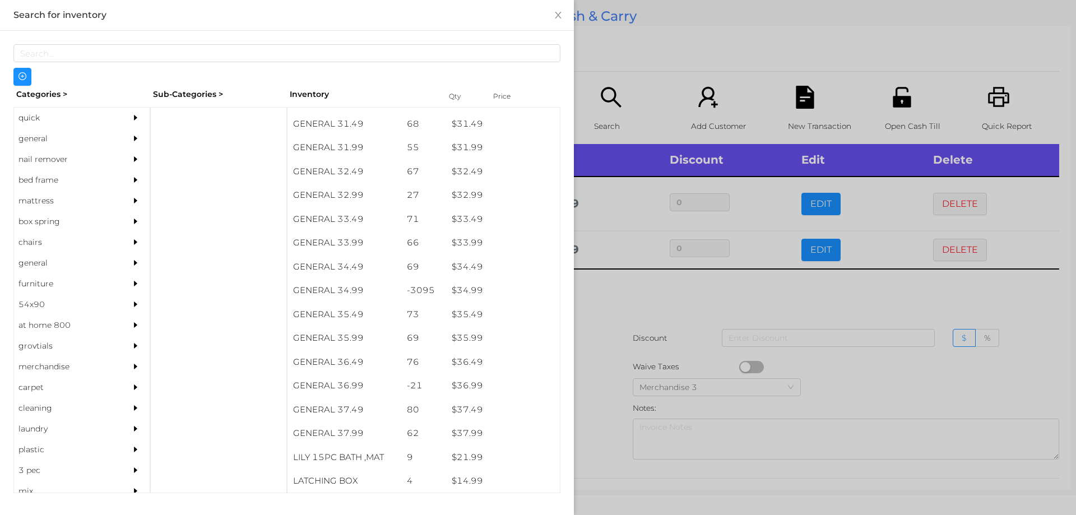
click at [602, 303] on div at bounding box center [538, 257] width 1076 height 515
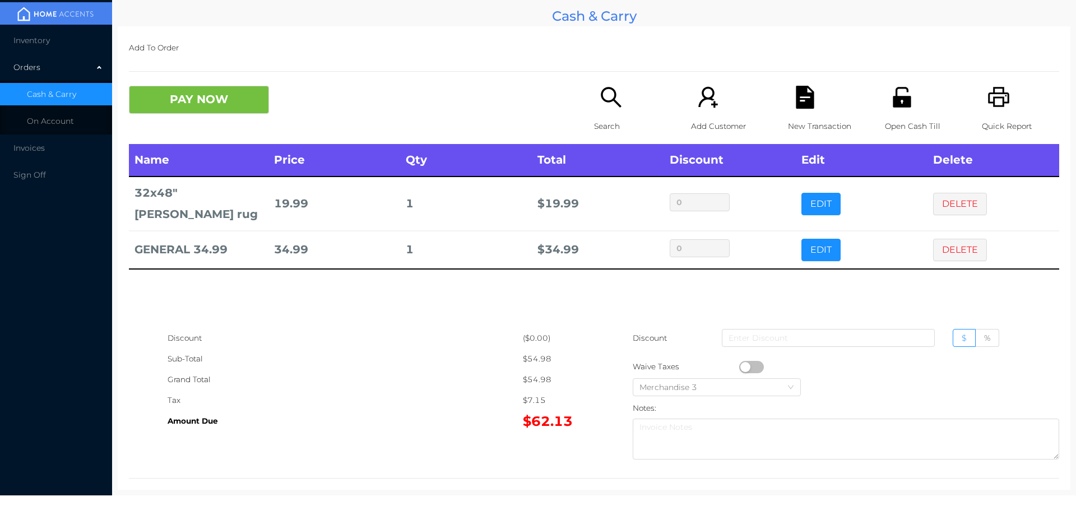
click at [950, 193] on button "DELETE" at bounding box center [960, 204] width 54 height 22
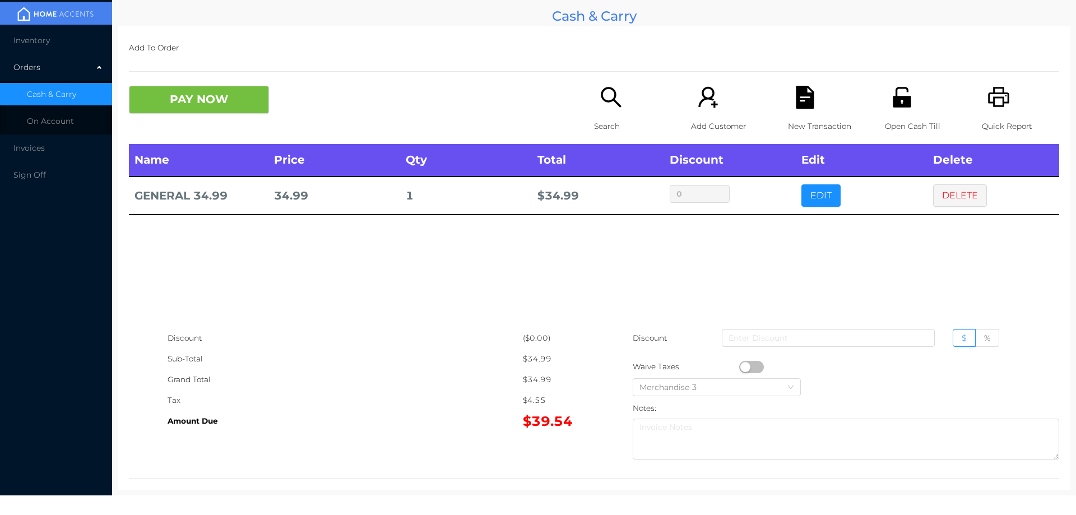
click at [597, 114] on div "Search" at bounding box center [632, 115] width 77 height 58
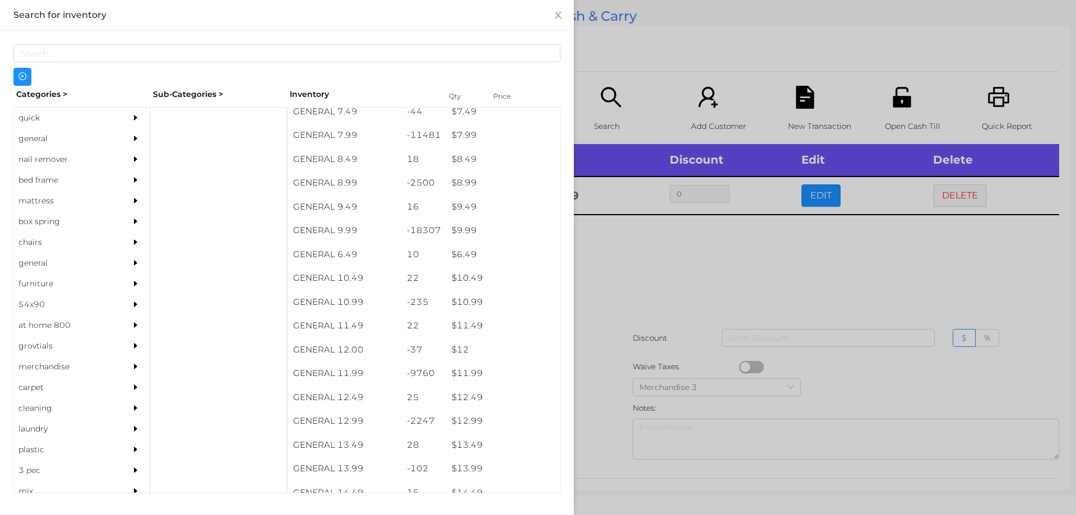
scroll to position [571, 0]
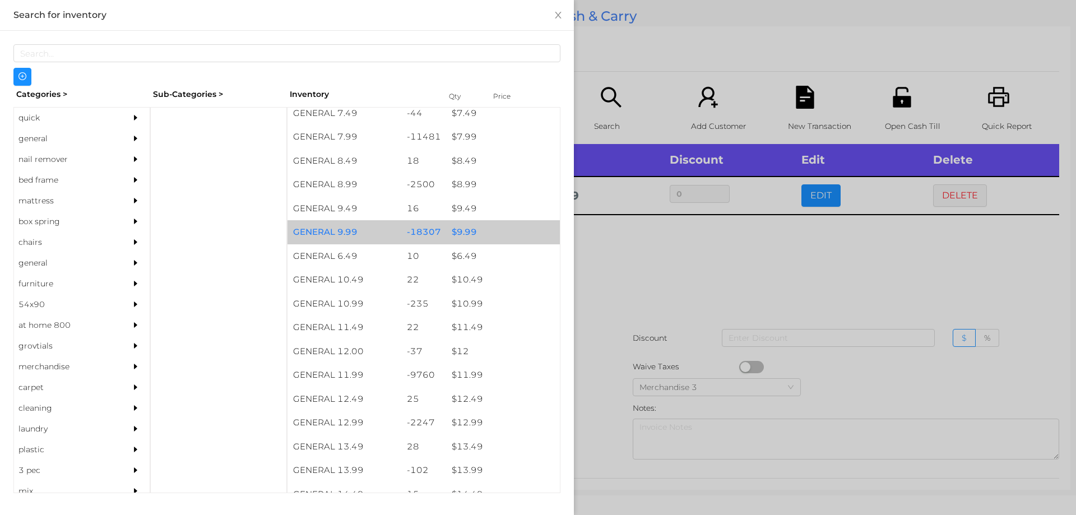
click at [450, 234] on div "$ 9.99" at bounding box center [503, 232] width 114 height 24
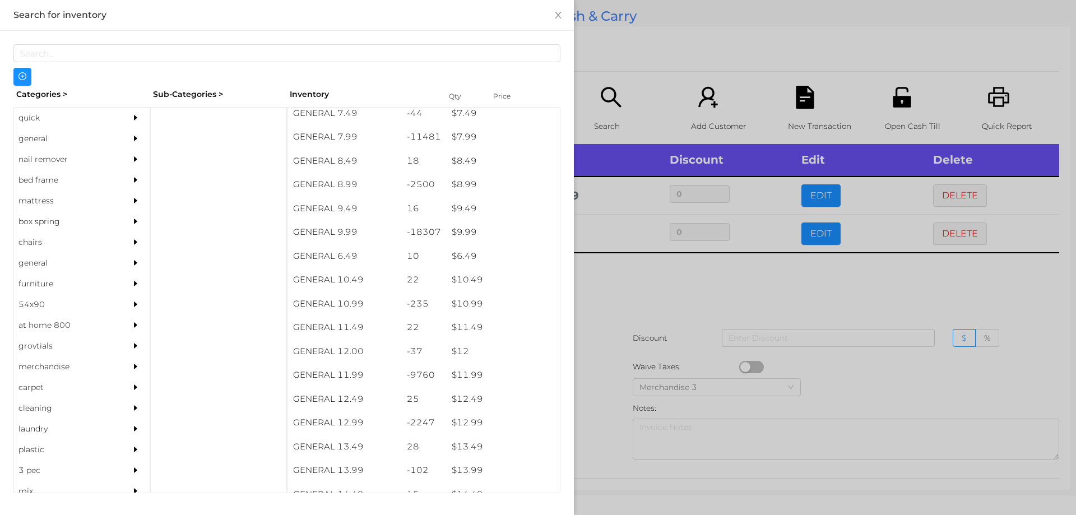
click at [632, 281] on div at bounding box center [538, 257] width 1076 height 515
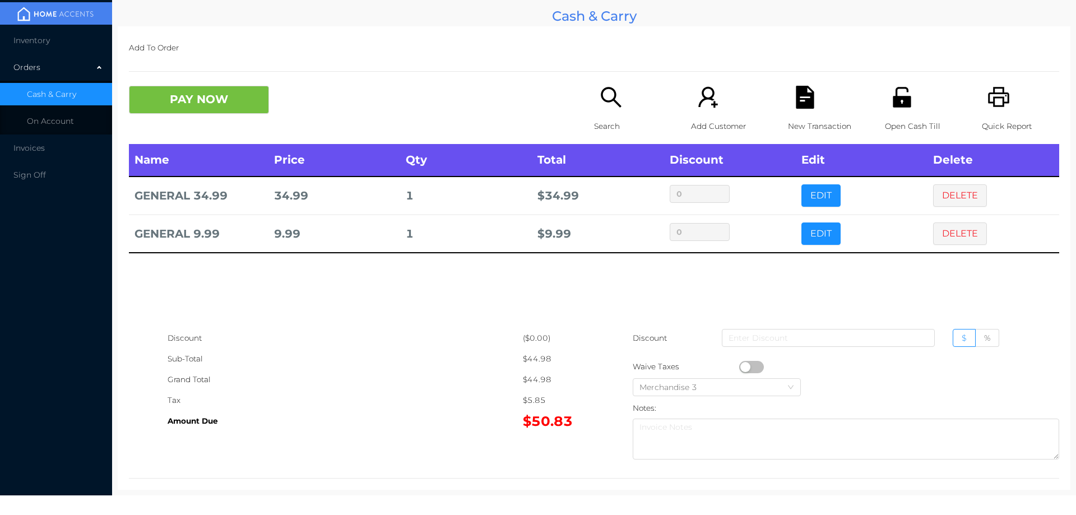
click at [221, 98] on button "PAY NOW" at bounding box center [199, 100] width 140 height 28
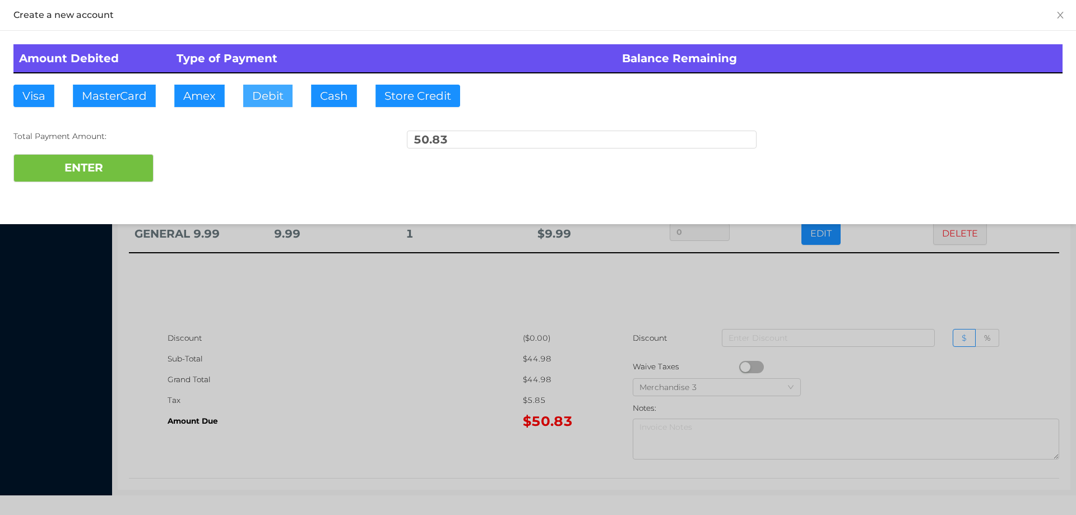
click at [266, 102] on button "Debit" at bounding box center [267, 96] width 49 height 22
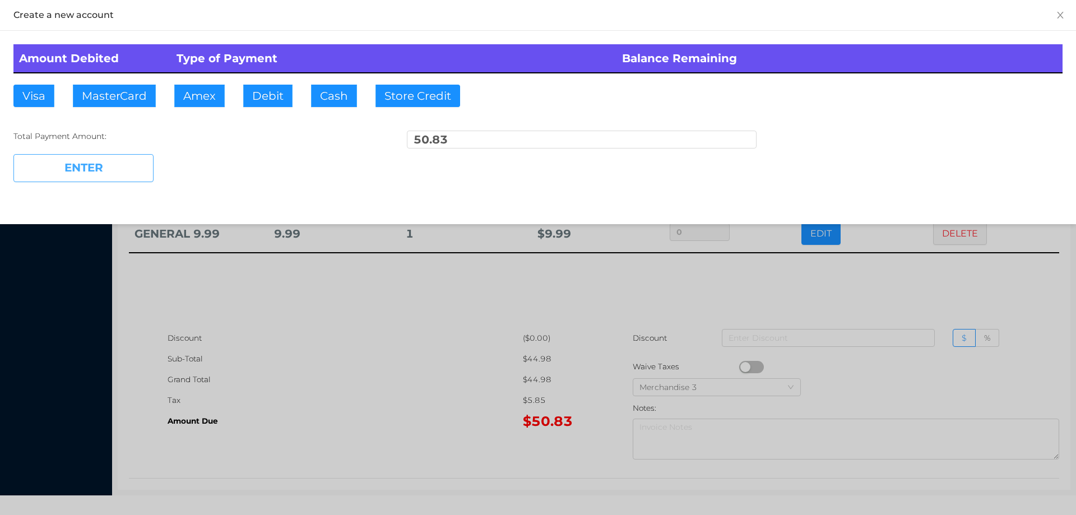
click at [133, 160] on button "ENTER" at bounding box center [83, 168] width 140 height 28
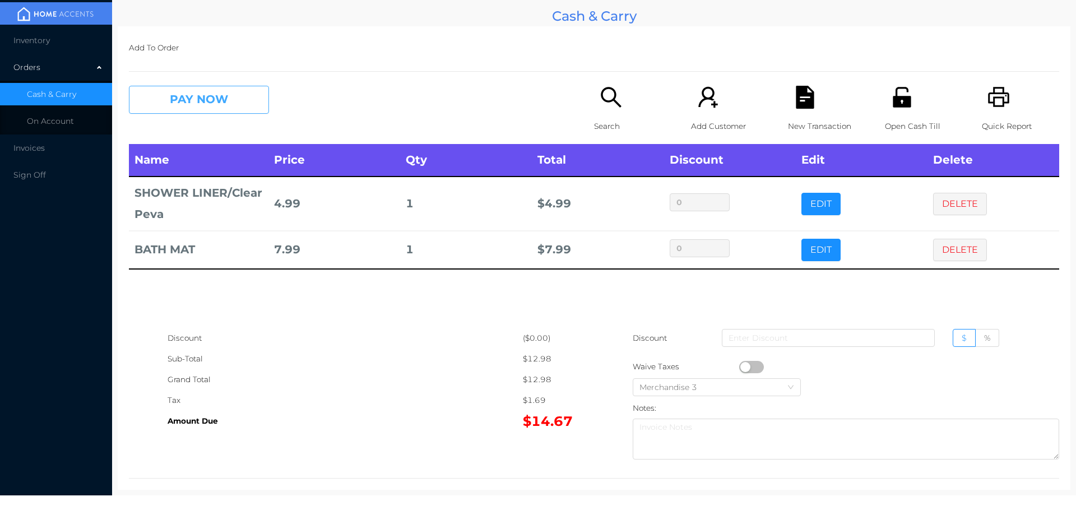
click at [192, 92] on button "PAY NOW" at bounding box center [199, 100] width 140 height 28
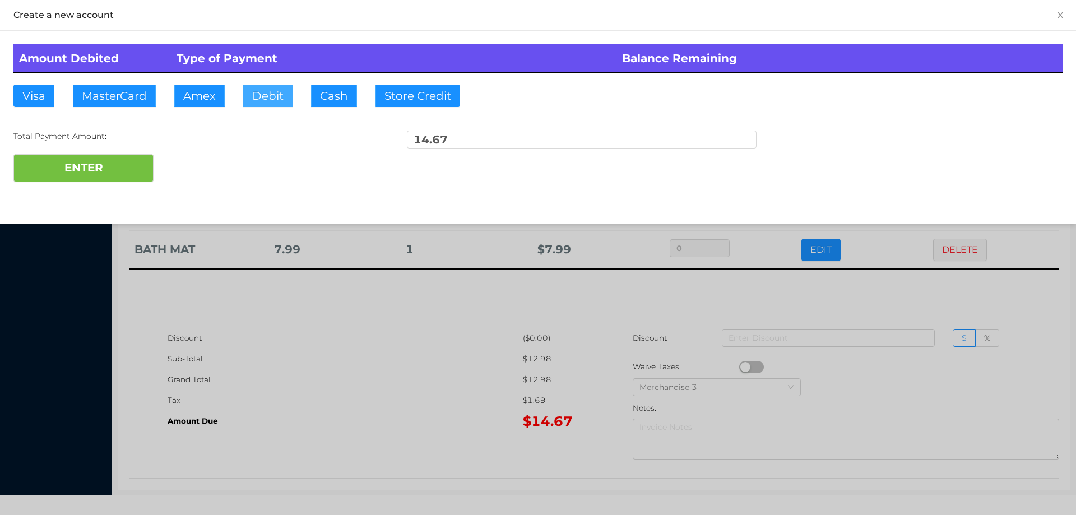
click at [263, 96] on button "Debit" at bounding box center [267, 96] width 49 height 22
type input "20."
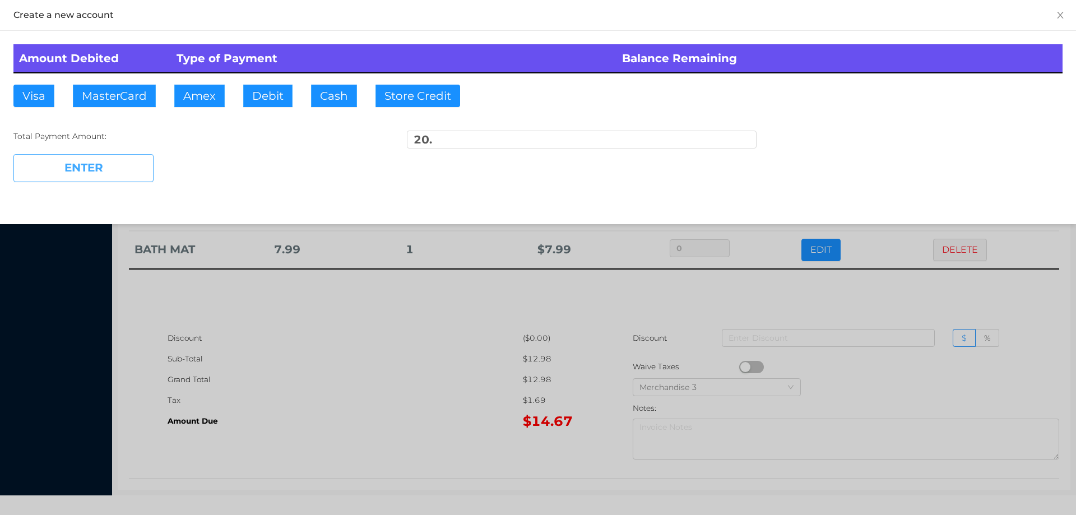
click at [87, 171] on button "ENTER" at bounding box center [83, 168] width 140 height 28
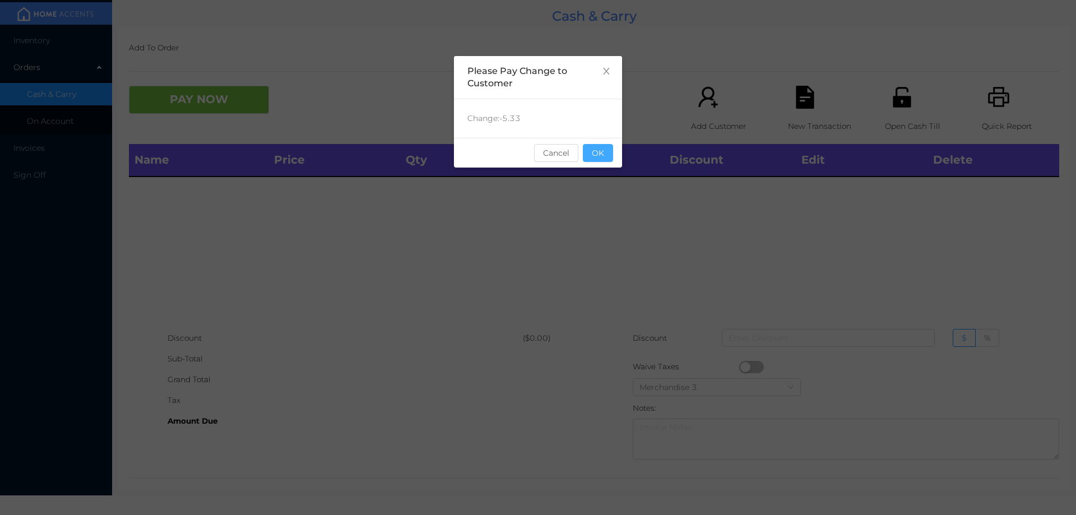
click at [597, 159] on button "OK" at bounding box center [598, 153] width 30 height 18
click at [614, 257] on div "Name Price Qty Total Discount Edit Delete" at bounding box center [594, 236] width 930 height 184
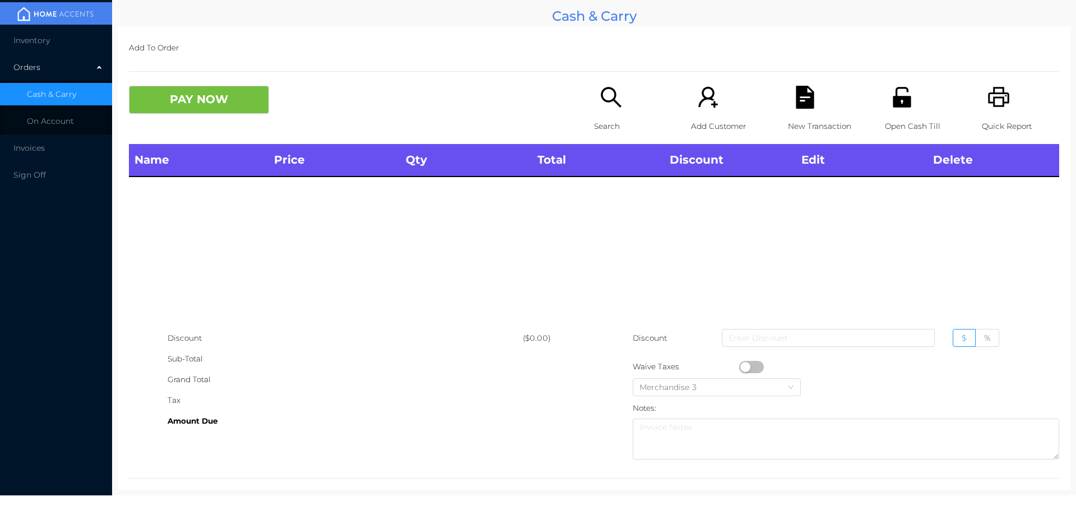
click at [911, 101] on div "Open Cash Till" at bounding box center [923, 115] width 77 height 58
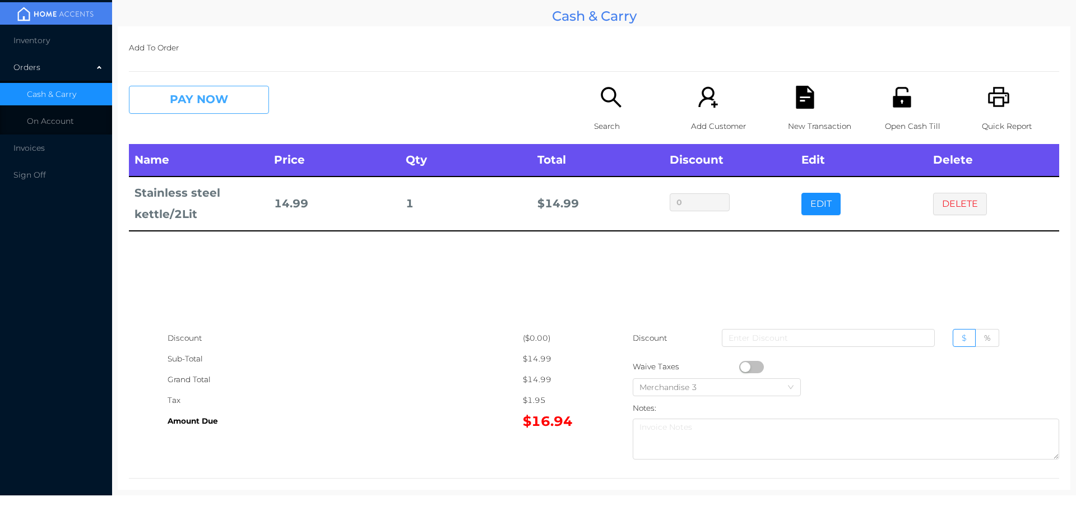
click at [198, 106] on button "PAY NOW" at bounding box center [199, 100] width 140 height 28
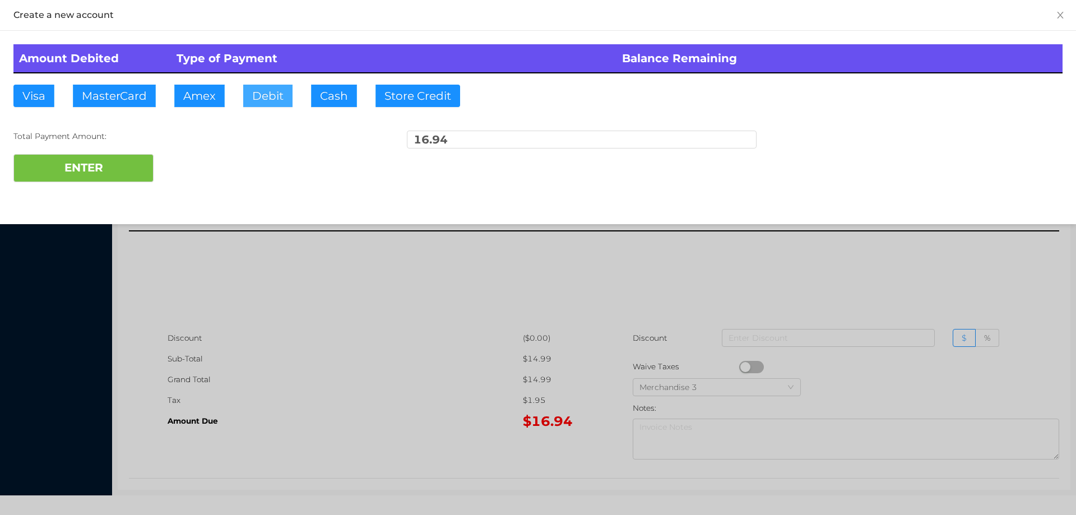
click at [262, 94] on button "Debit" at bounding box center [267, 96] width 49 height 22
click at [190, 183] on div "Amount Debited Type of Payment Balance Remaining Visa MasterCard Amex Debit Cas…" at bounding box center [538, 113] width 1076 height 165
click at [387, 305] on div at bounding box center [538, 257] width 1076 height 515
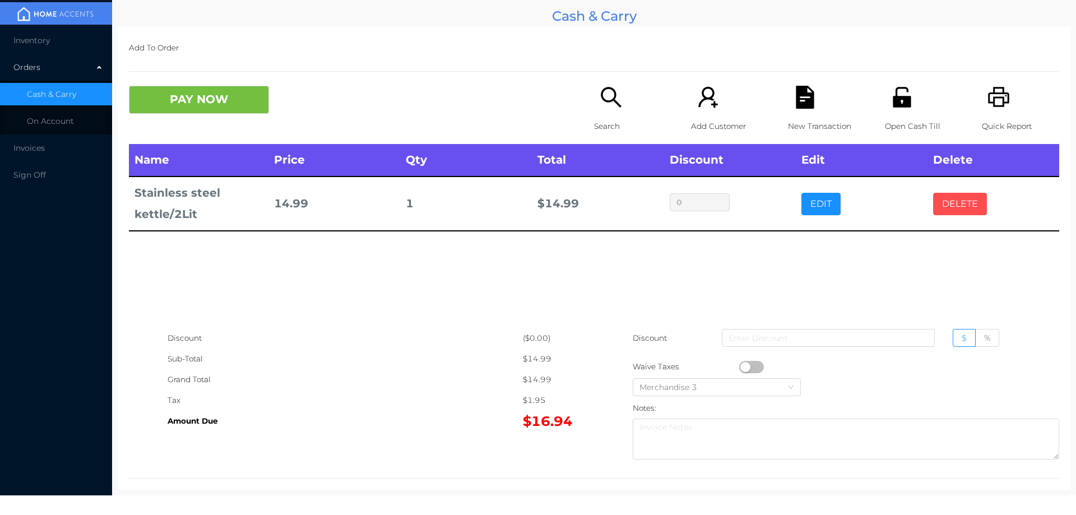
click at [972, 213] on button "DELETE" at bounding box center [960, 204] width 54 height 22
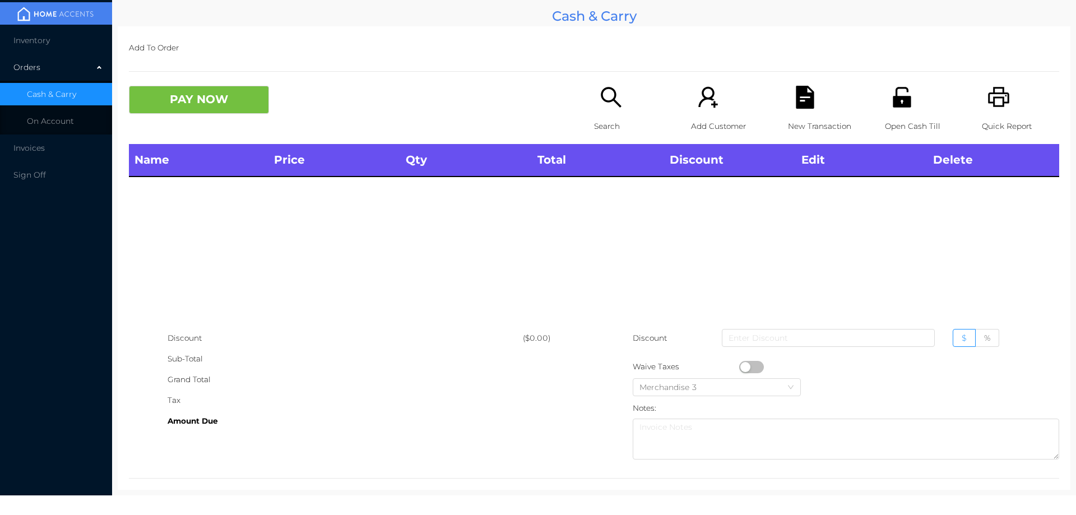
click at [903, 102] on icon "icon: unlock" at bounding box center [901, 97] width 18 height 20
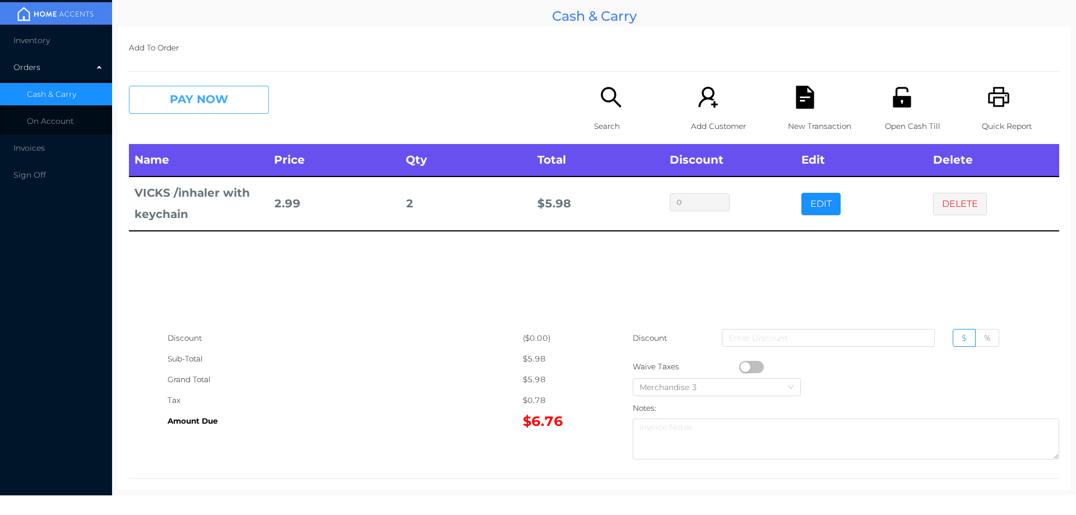
click at [175, 100] on button "PAY NOW" at bounding box center [199, 100] width 140 height 28
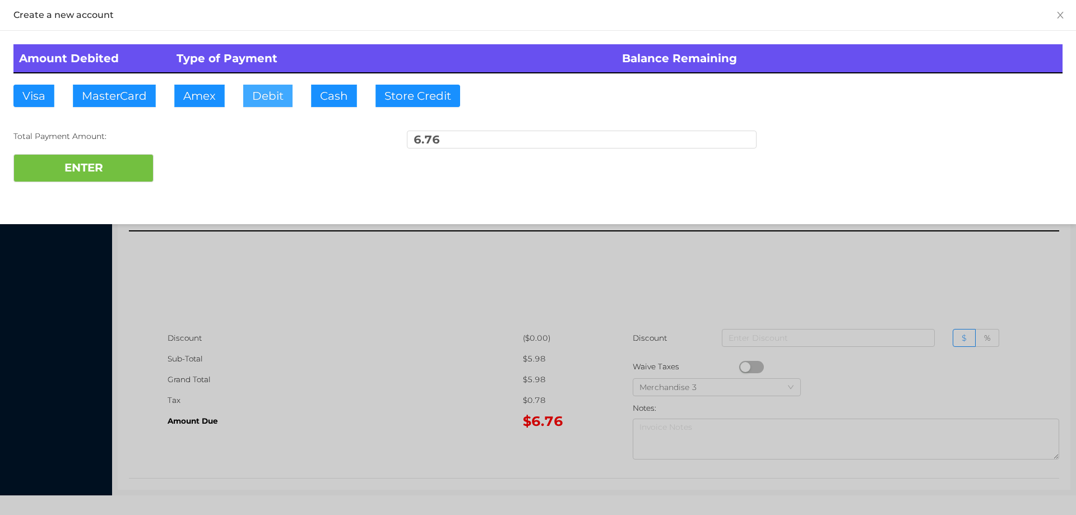
click at [274, 103] on button "Debit" at bounding box center [267, 96] width 49 height 22
type input "20."
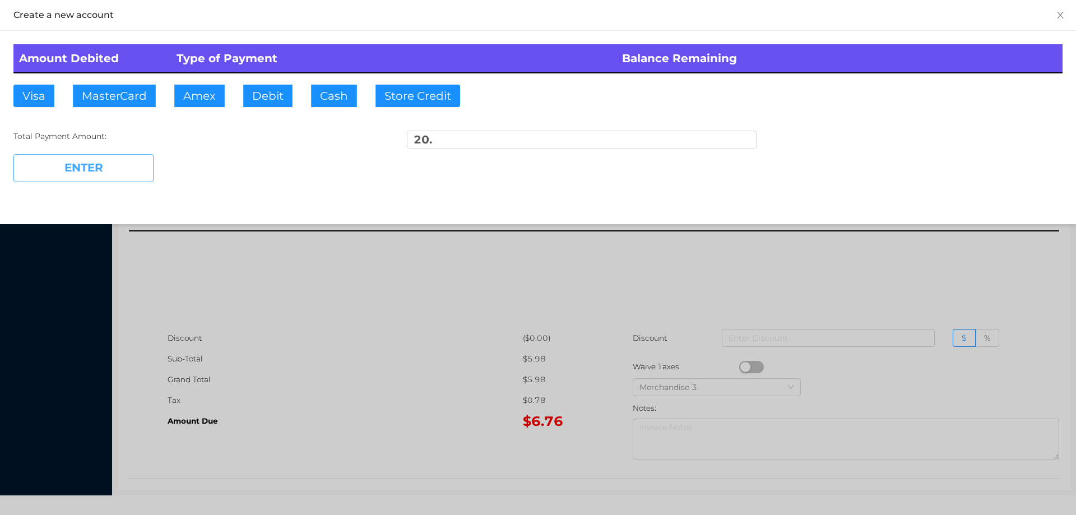
click at [74, 177] on button "ENTER" at bounding box center [83, 168] width 140 height 28
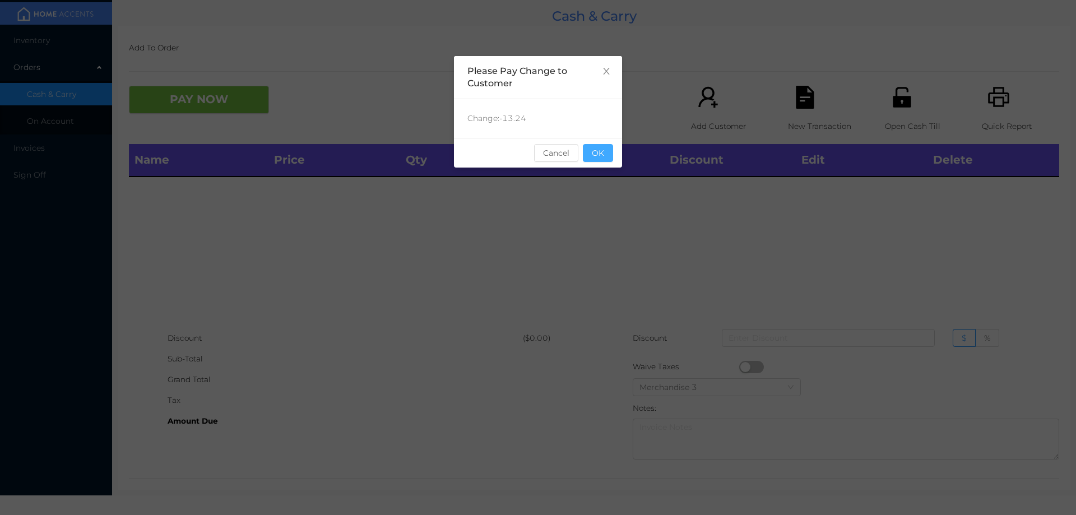
click at [600, 156] on button "OK" at bounding box center [598, 153] width 30 height 18
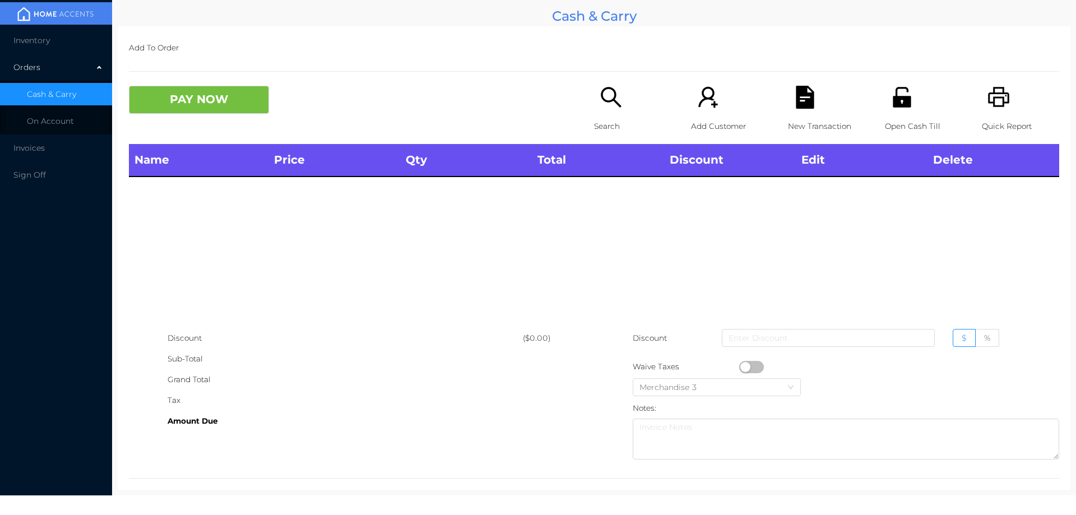
click at [606, 124] on p "Search" at bounding box center [632, 126] width 77 height 21
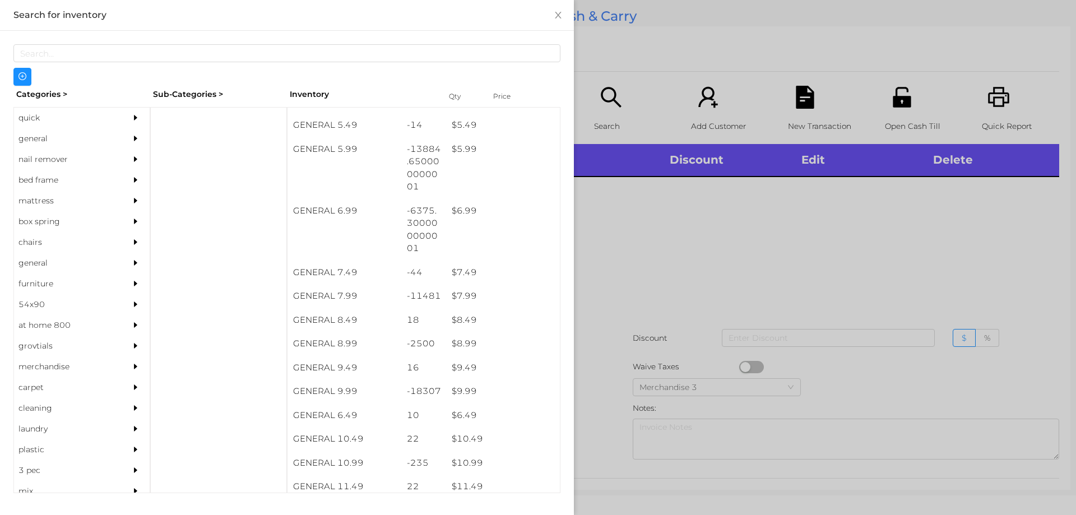
scroll to position [410, 0]
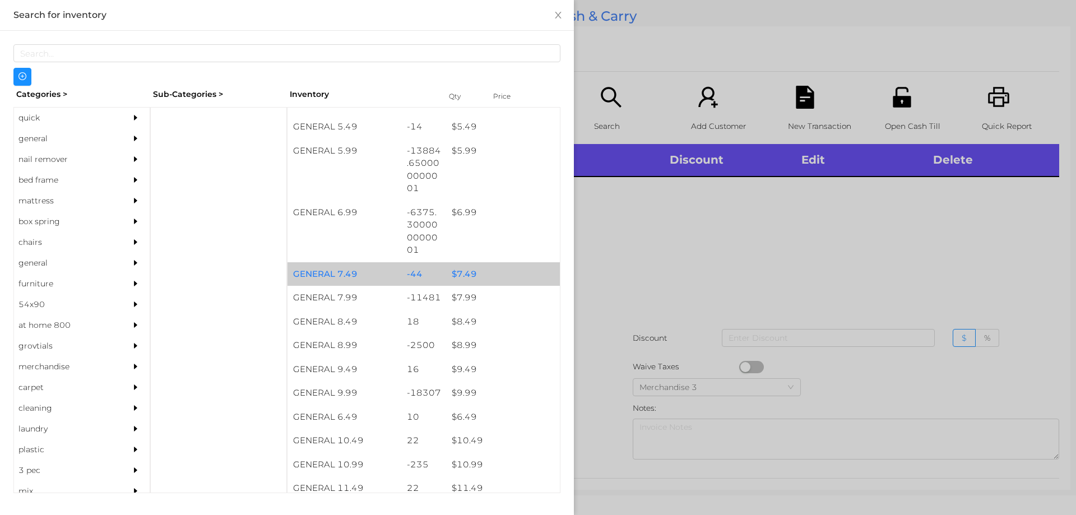
click at [463, 285] on div "$ 7.49" at bounding box center [503, 274] width 114 height 24
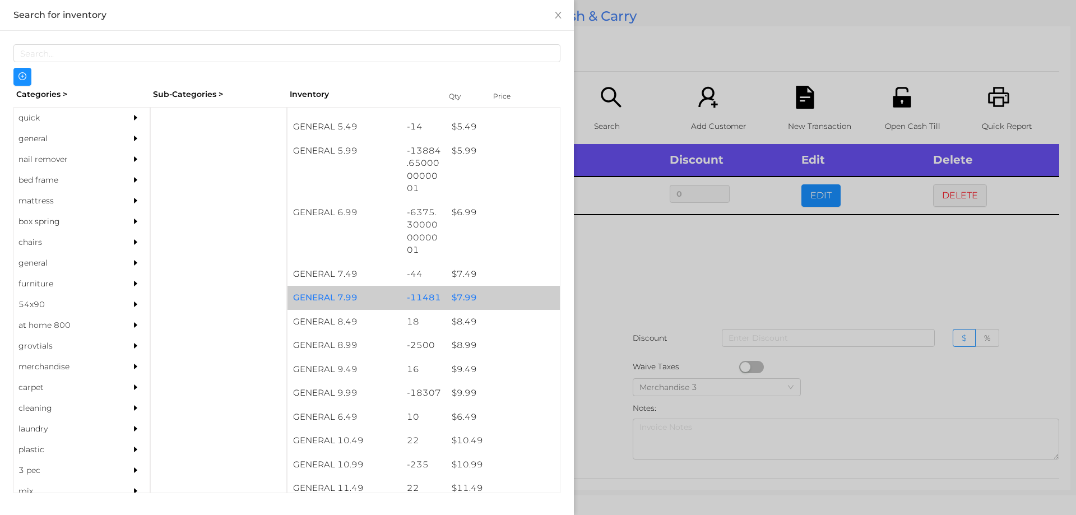
click at [465, 298] on div "$ 7.99" at bounding box center [503, 298] width 114 height 24
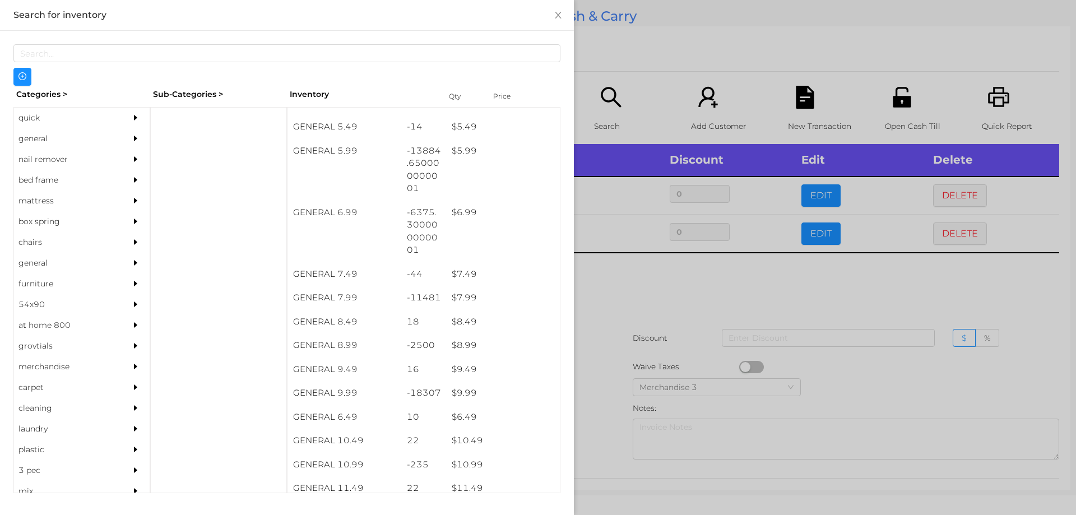
click at [651, 271] on div at bounding box center [538, 257] width 1076 height 515
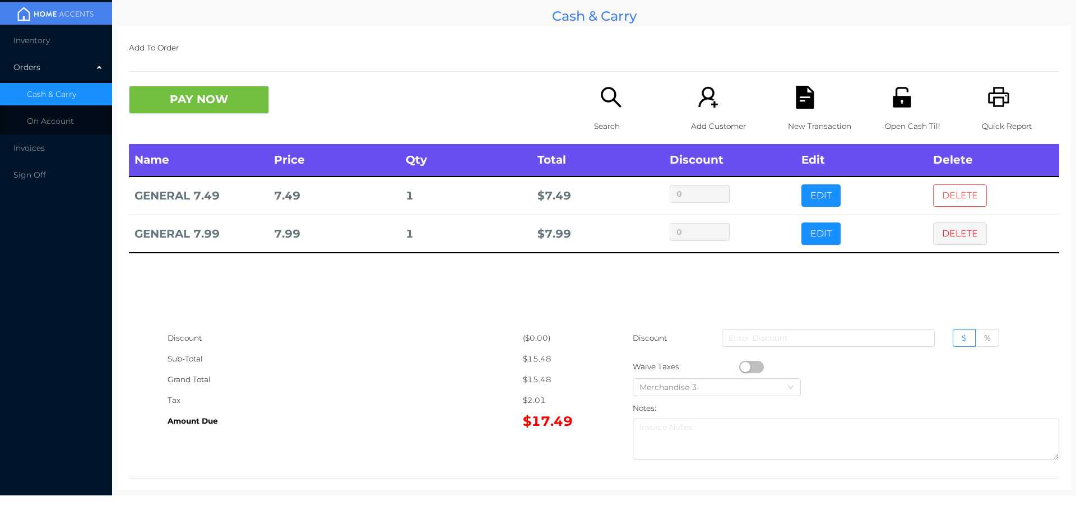
click at [957, 187] on button "DELETE" at bounding box center [960, 195] width 54 height 22
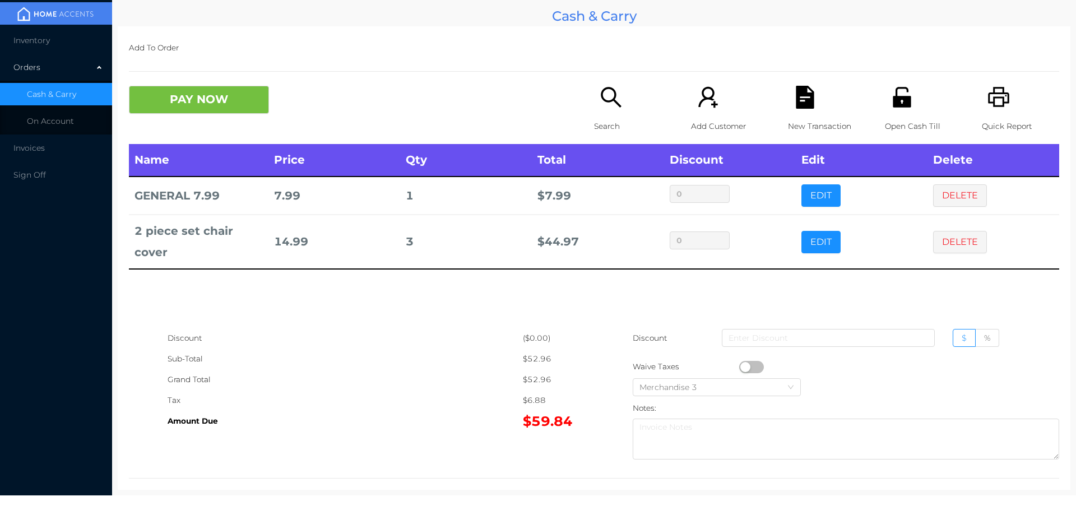
click at [892, 96] on icon "icon: unlock" at bounding box center [901, 97] width 18 height 20
click at [192, 105] on button "PAY NOW" at bounding box center [199, 100] width 140 height 28
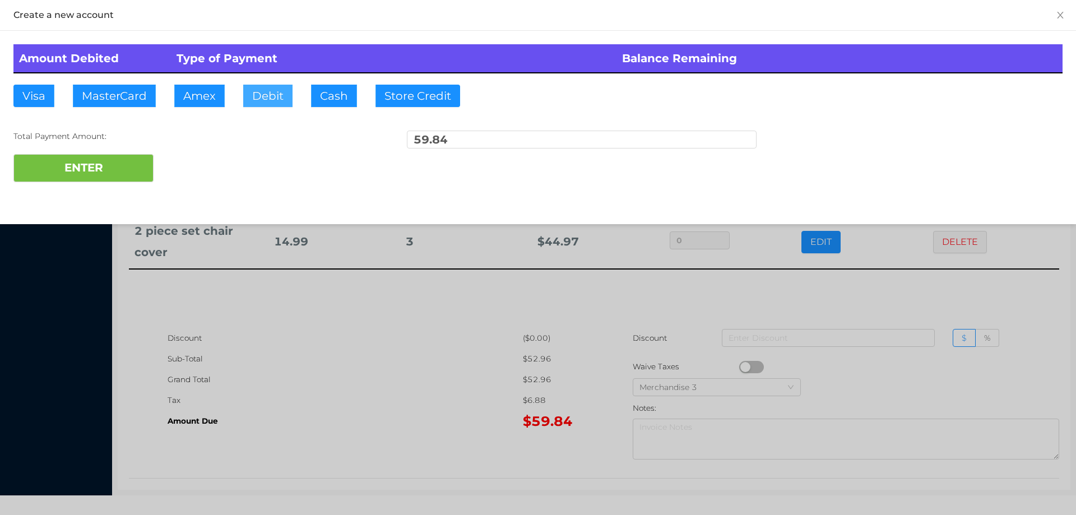
click at [259, 94] on button "Debit" at bounding box center [267, 96] width 49 height 22
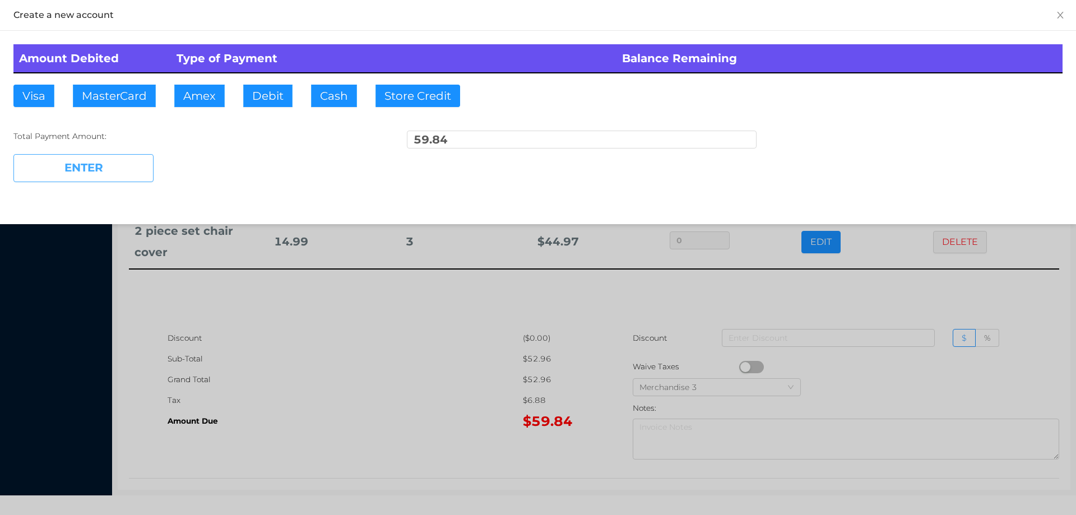
click at [109, 174] on button "ENTER" at bounding box center [83, 168] width 140 height 28
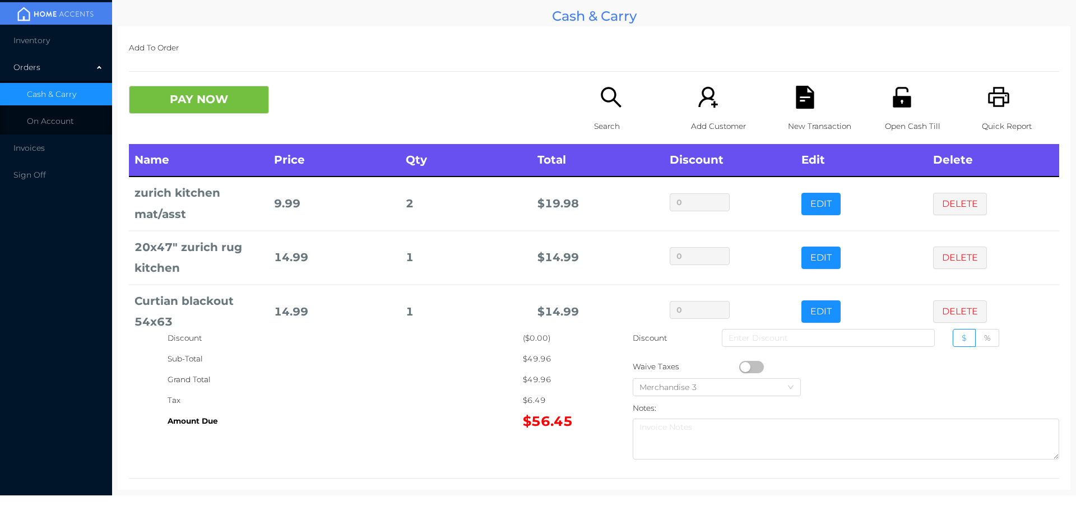
click at [612, 110] on div "Search" at bounding box center [632, 115] width 77 height 58
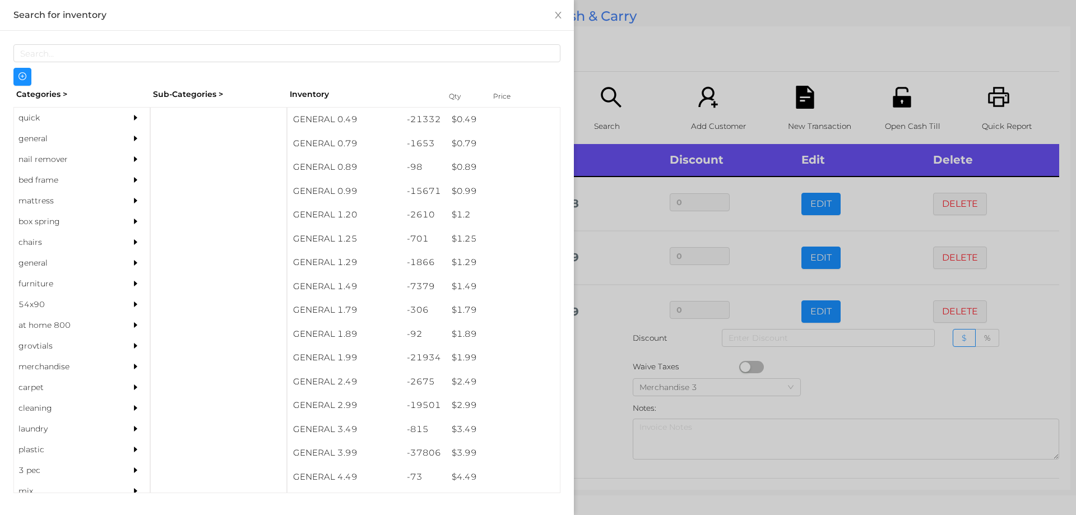
click at [24, 133] on div "general" at bounding box center [65, 138] width 102 height 21
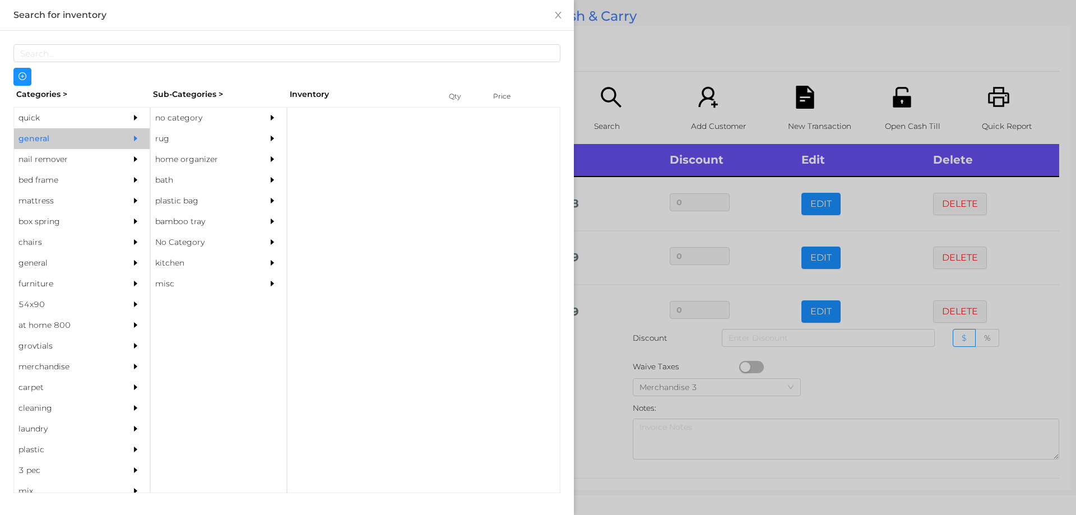
click at [152, 123] on div "no category" at bounding box center [202, 118] width 102 height 21
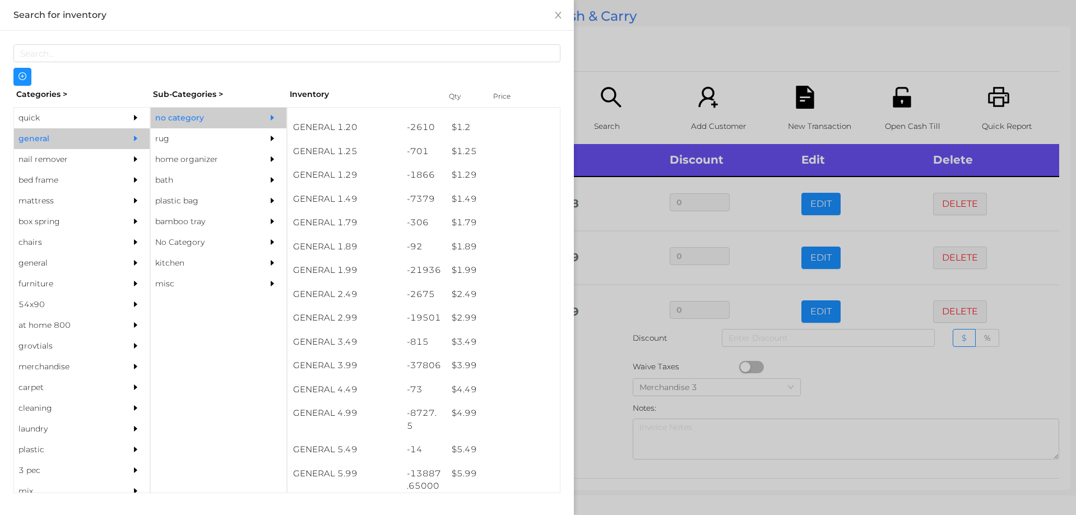
scroll to position [89, 0]
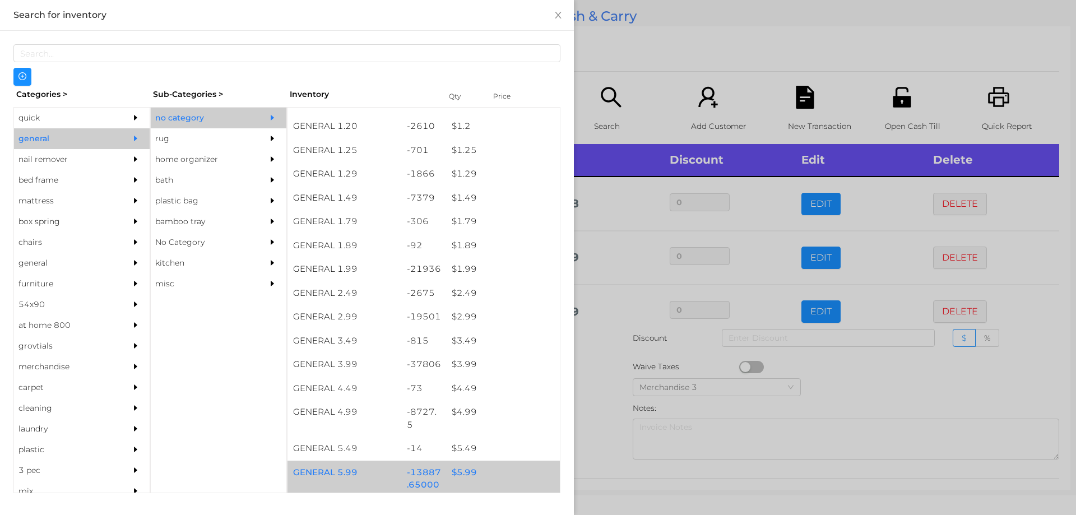
click at [456, 474] on div "$ 5.99" at bounding box center [503, 472] width 114 height 24
click at [456, 473] on div "$ 5.99" at bounding box center [503, 472] width 114 height 24
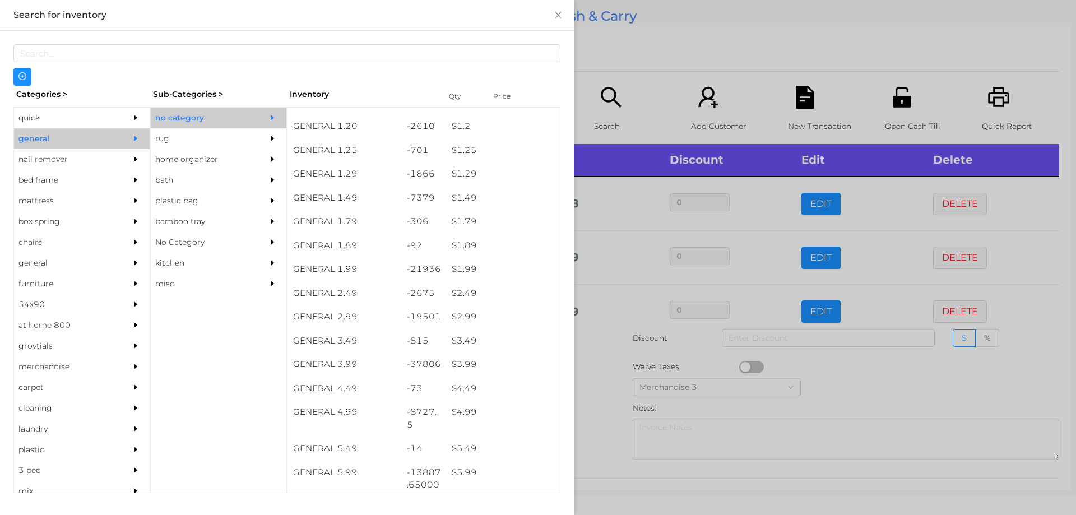
click at [597, 432] on div at bounding box center [538, 257] width 1076 height 515
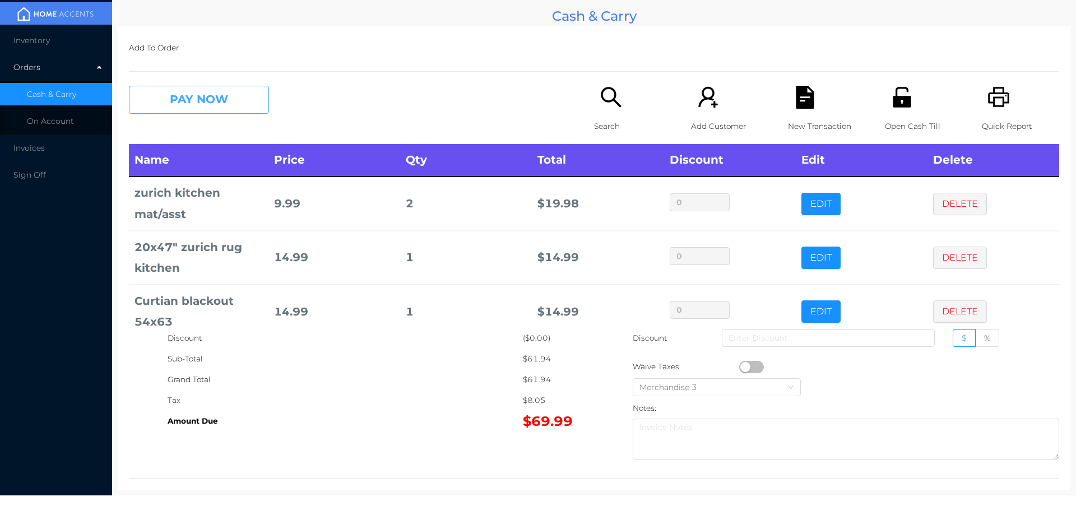
click at [185, 108] on button "PAY NOW" at bounding box center [199, 100] width 140 height 28
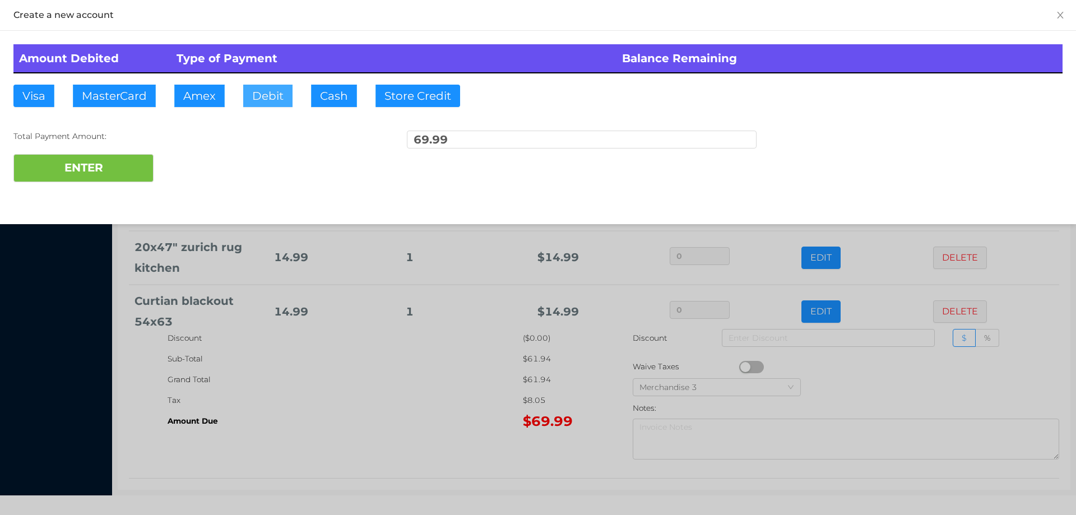
click at [253, 101] on button "Debit" at bounding box center [267, 96] width 49 height 22
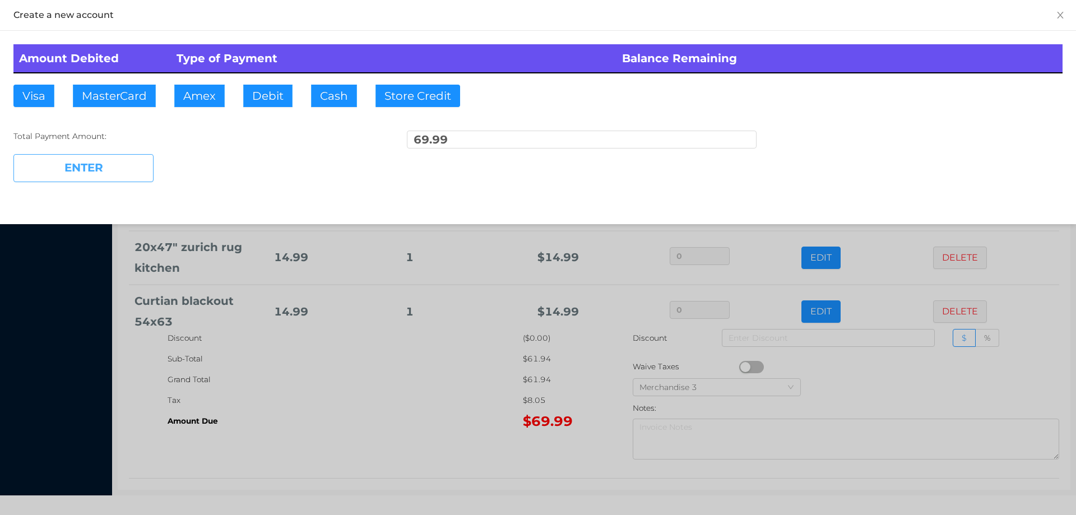
click at [100, 178] on button "ENTER" at bounding box center [83, 168] width 140 height 28
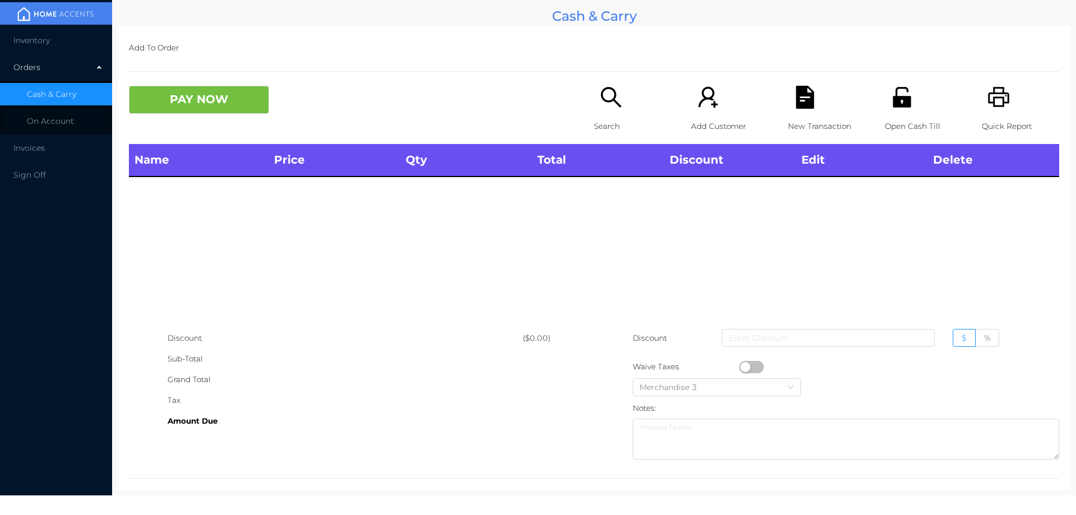
click at [603, 105] on icon "icon: search" at bounding box center [610, 97] width 23 height 23
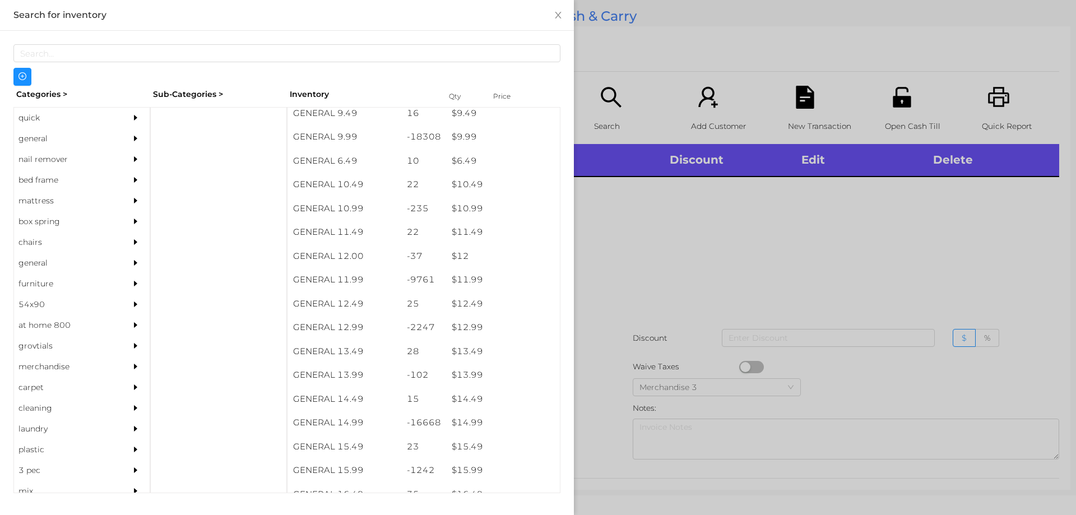
scroll to position [673, 0]
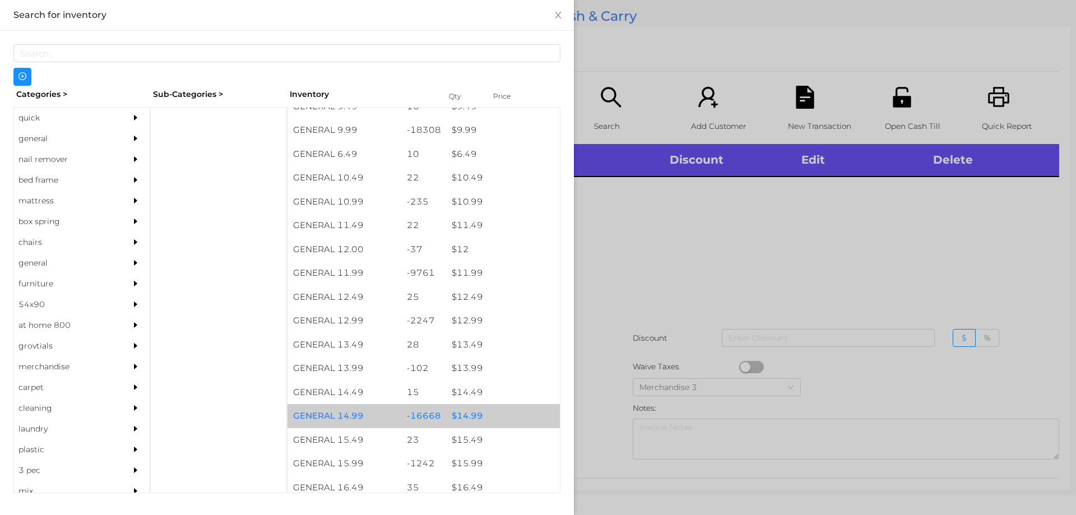
click at [460, 417] on div "$ 14.99" at bounding box center [503, 416] width 114 height 24
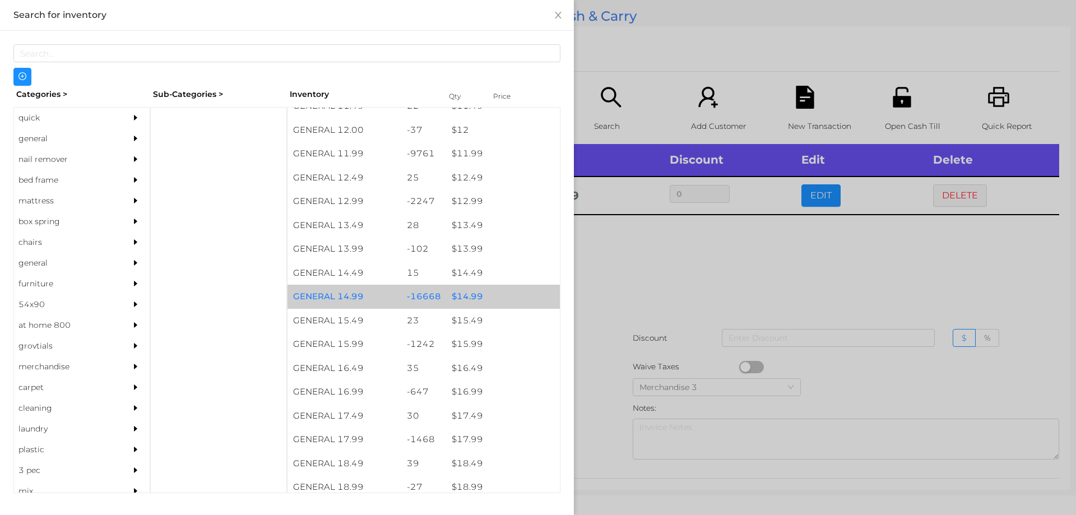
scroll to position [792, 0]
click at [460, 299] on div "$ 14.99" at bounding box center [503, 297] width 114 height 24
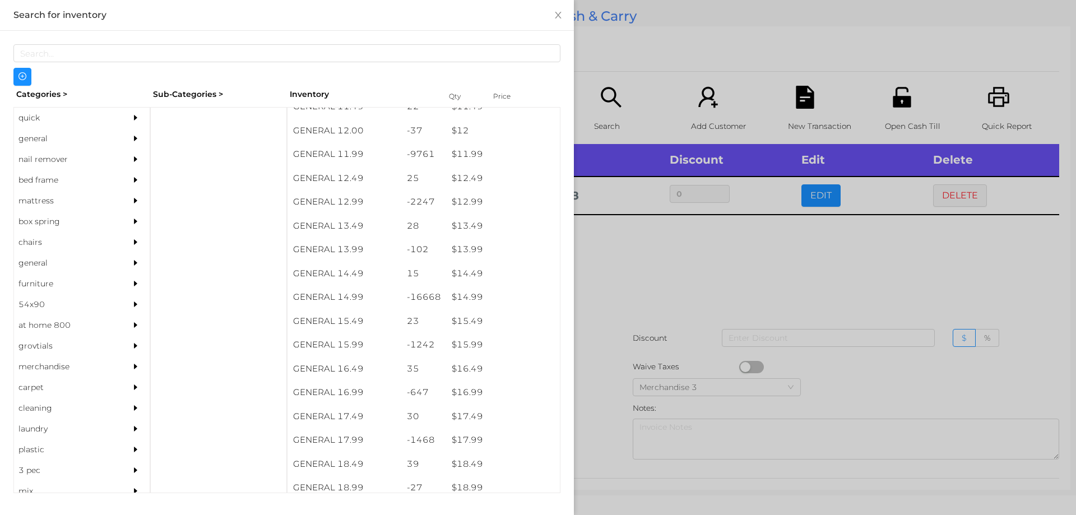
click at [638, 293] on div at bounding box center [538, 257] width 1076 height 515
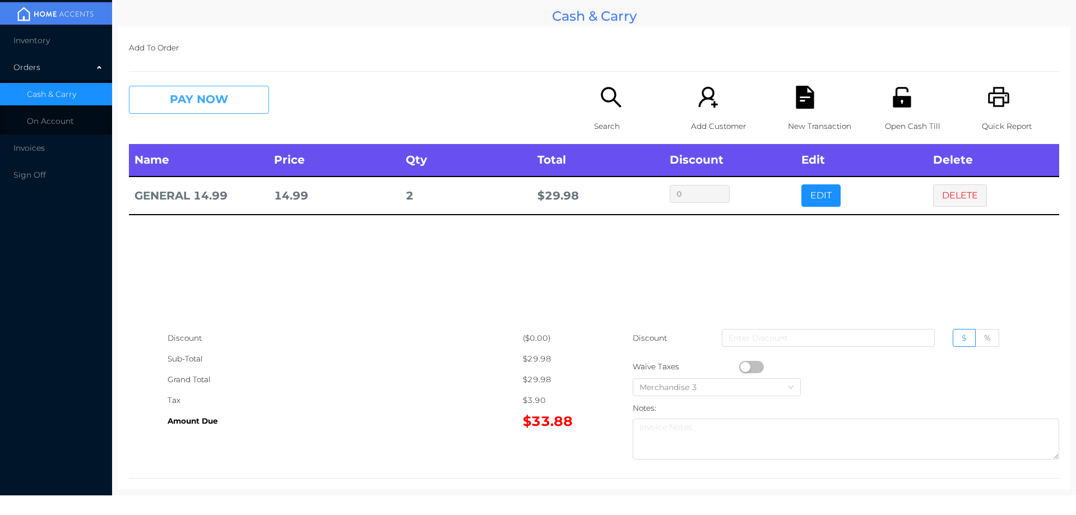
click at [202, 97] on button "PAY NOW" at bounding box center [199, 100] width 140 height 28
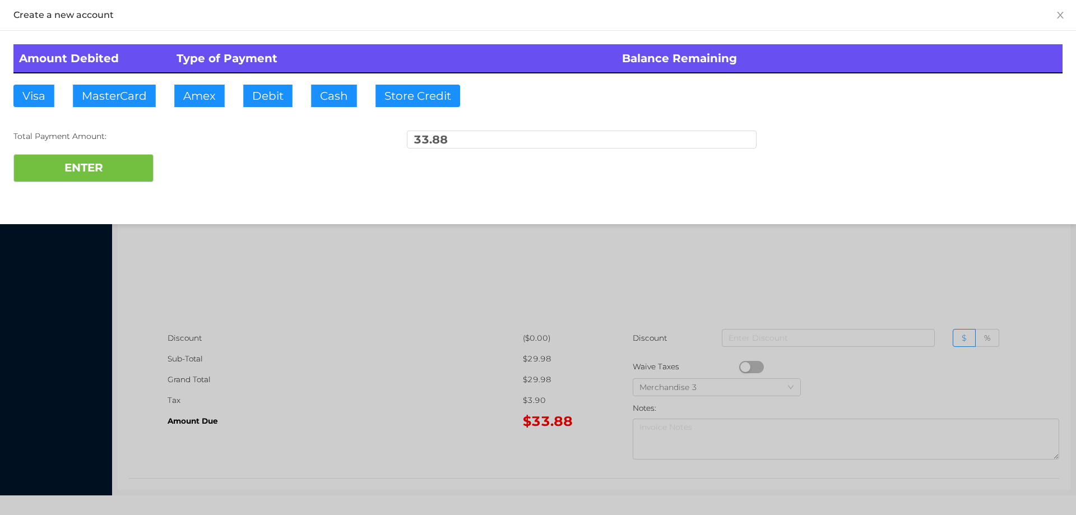
click at [193, 160] on div "ENTER" at bounding box center [537, 168] width 1049 height 28
click at [308, 279] on div at bounding box center [538, 257] width 1076 height 515
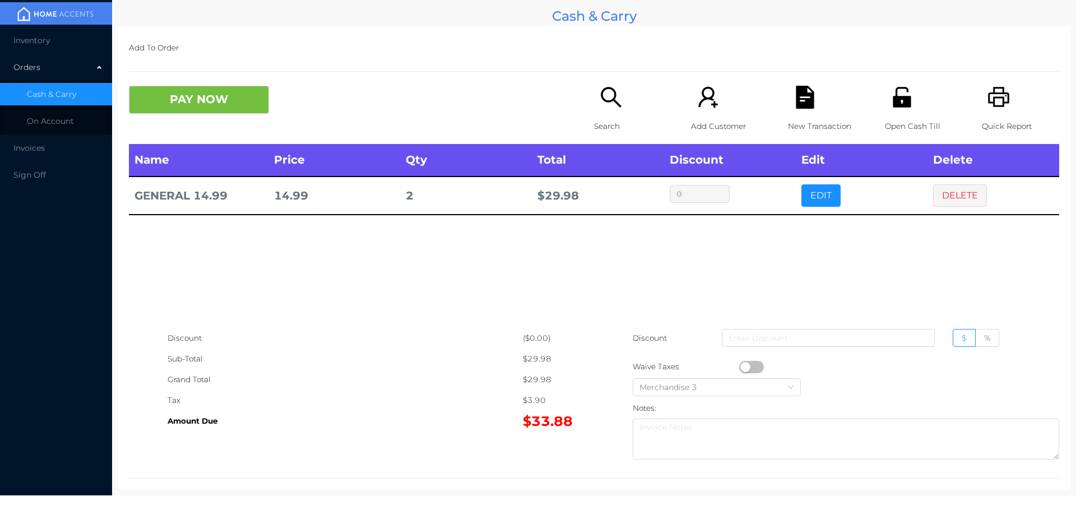
click at [951, 194] on button "DELETE" at bounding box center [960, 195] width 54 height 22
click at [807, 191] on button "EDIT" at bounding box center [820, 195] width 39 height 22
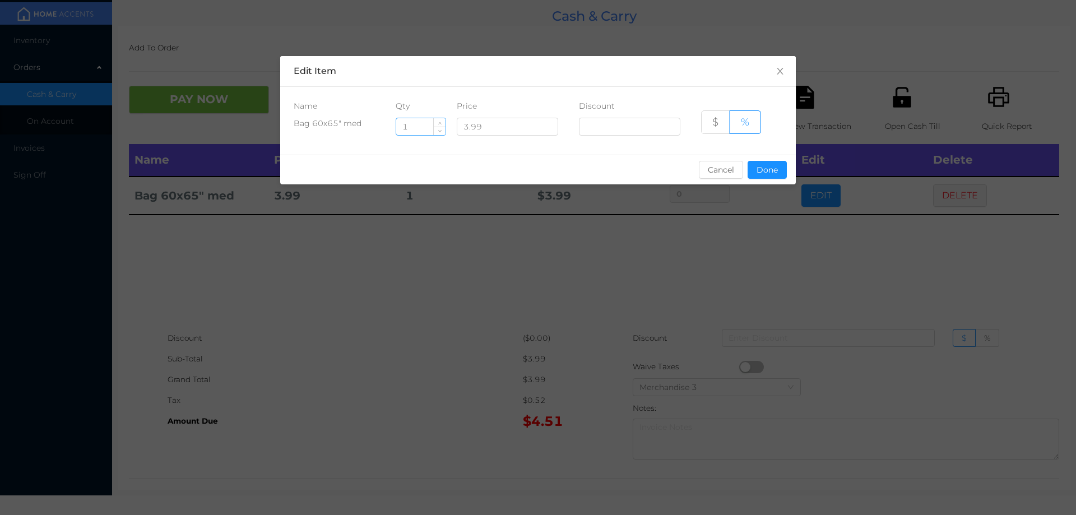
click at [420, 128] on input "1" at bounding box center [420, 126] width 49 height 17
type input "4"
click at [765, 169] on button "Done" at bounding box center [766, 170] width 39 height 18
click at [763, 225] on div "sentinelStart Edit Item Name Qty Price Discount Bag 60x65" med 4 3.99 $ % Cance…" at bounding box center [538, 257] width 1076 height 515
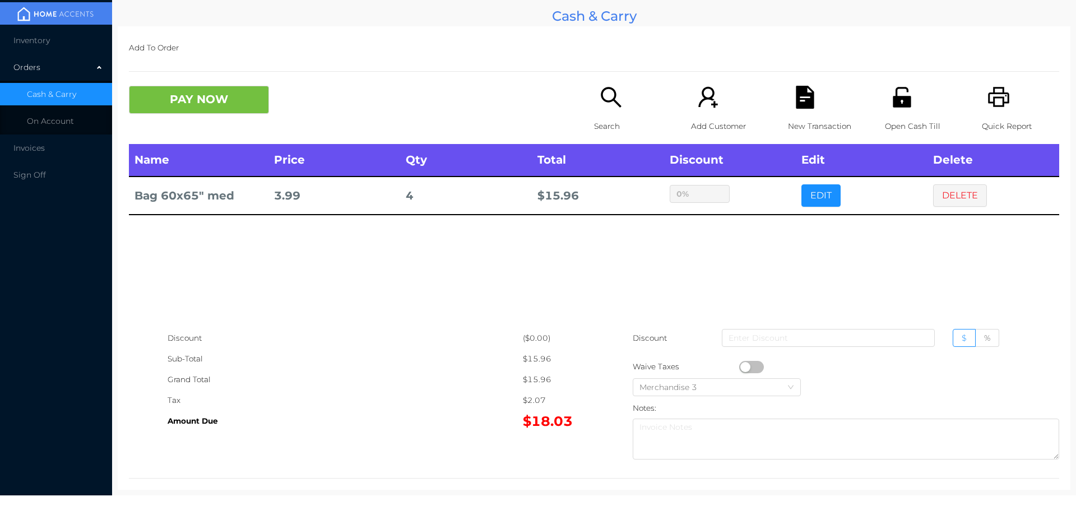
click at [172, 97] on button "PAY NOW" at bounding box center [199, 100] width 140 height 28
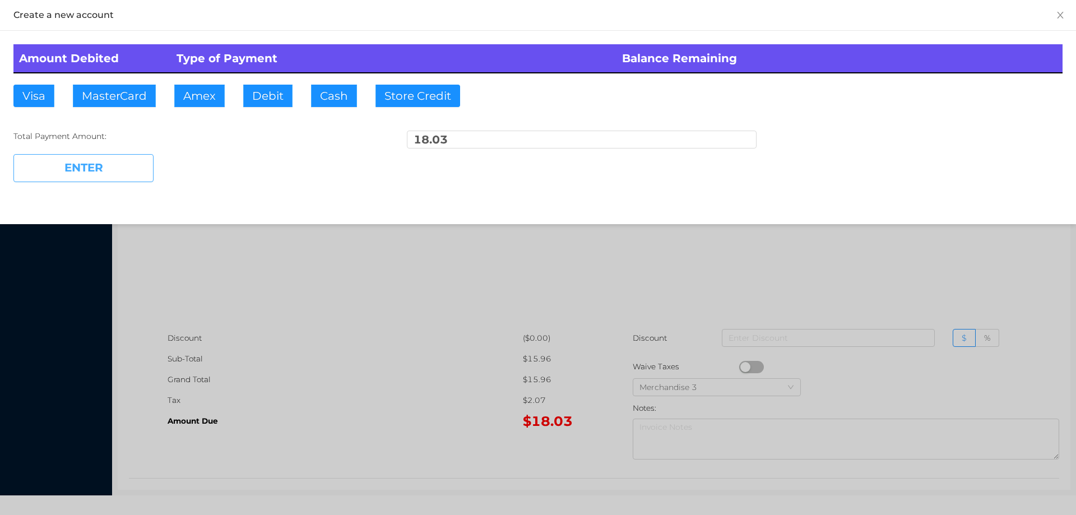
click at [116, 166] on button "ENTER" at bounding box center [83, 168] width 140 height 28
type input "0"
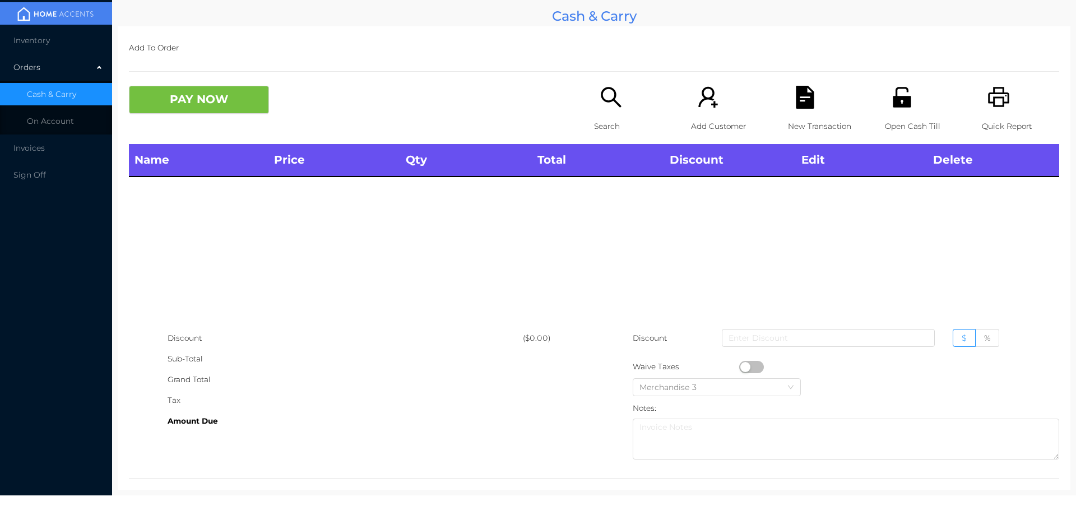
click at [578, 99] on div "PAY NOW" at bounding box center [361, 100] width 465 height 28
click at [594, 93] on div "Search" at bounding box center [632, 115] width 77 height 58
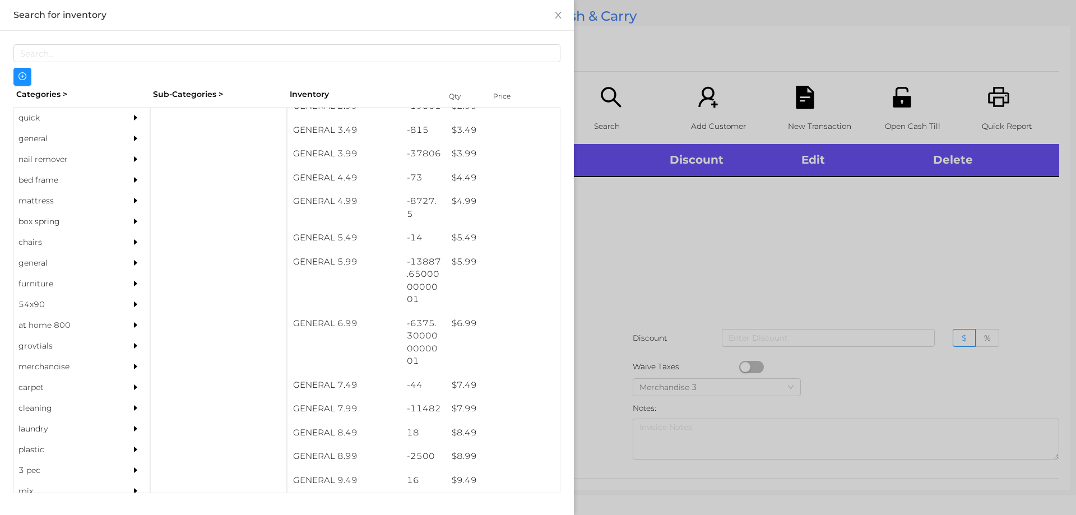
scroll to position [299, 0]
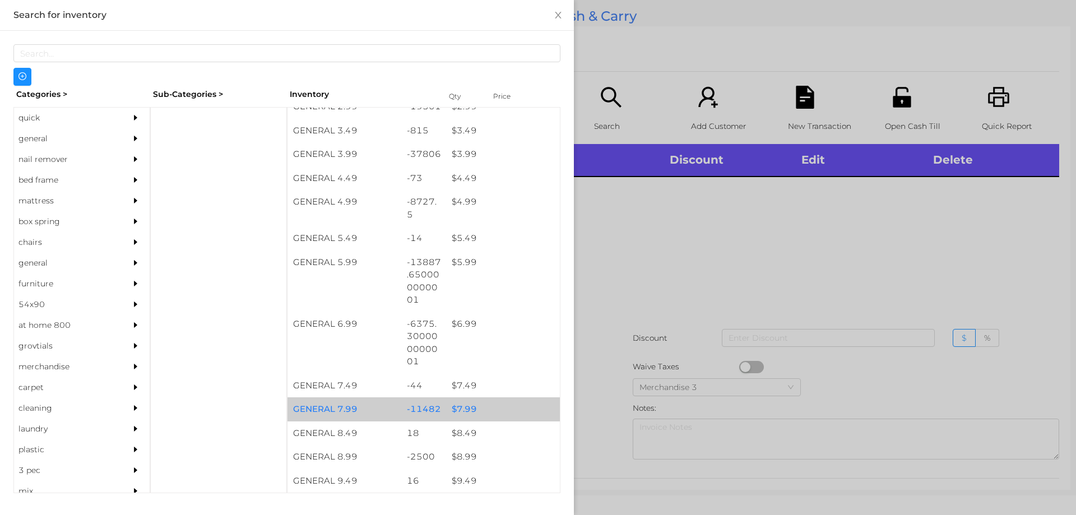
click at [449, 409] on div "$ 7.99" at bounding box center [503, 409] width 114 height 24
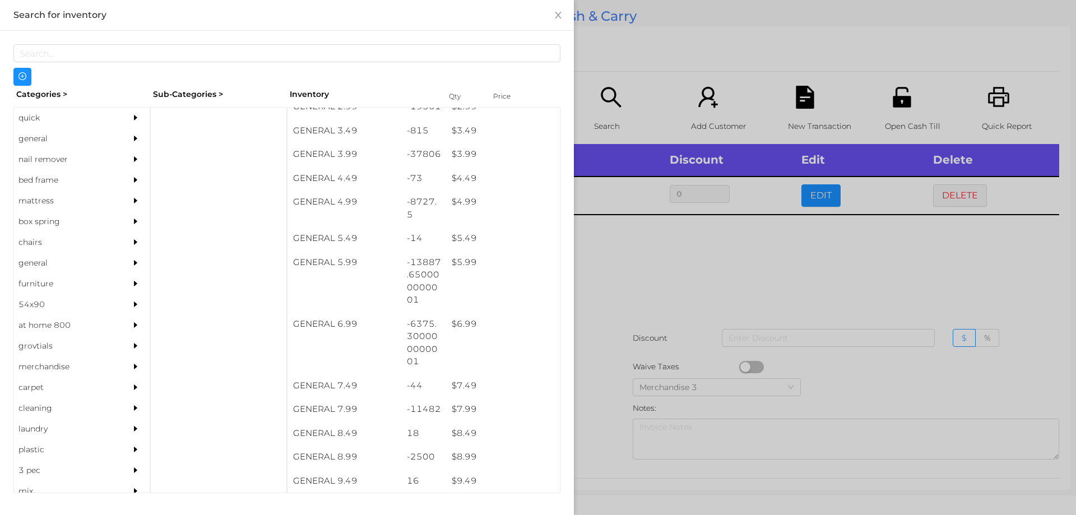
click at [599, 407] on div at bounding box center [538, 257] width 1076 height 515
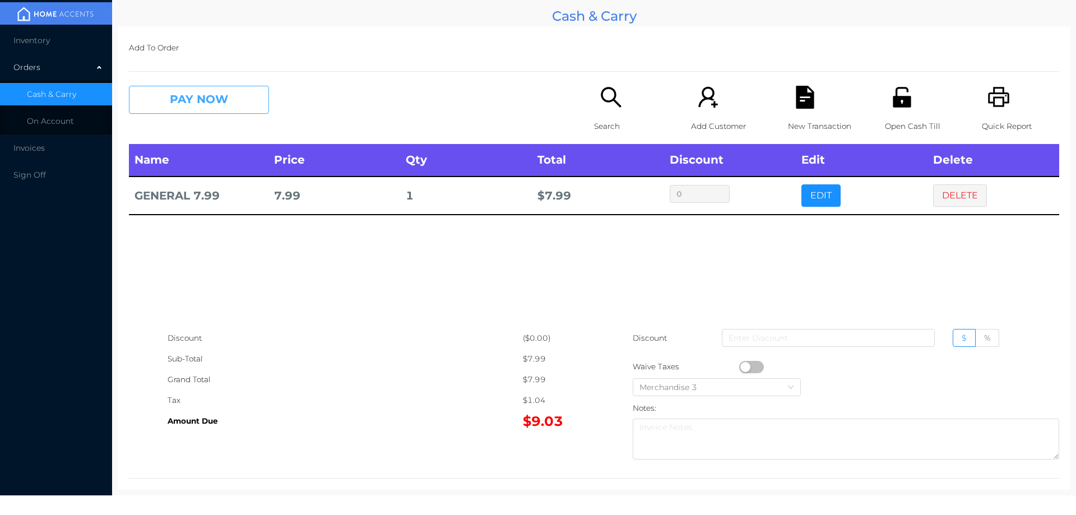
click at [179, 107] on button "PAY NOW" at bounding box center [199, 100] width 140 height 28
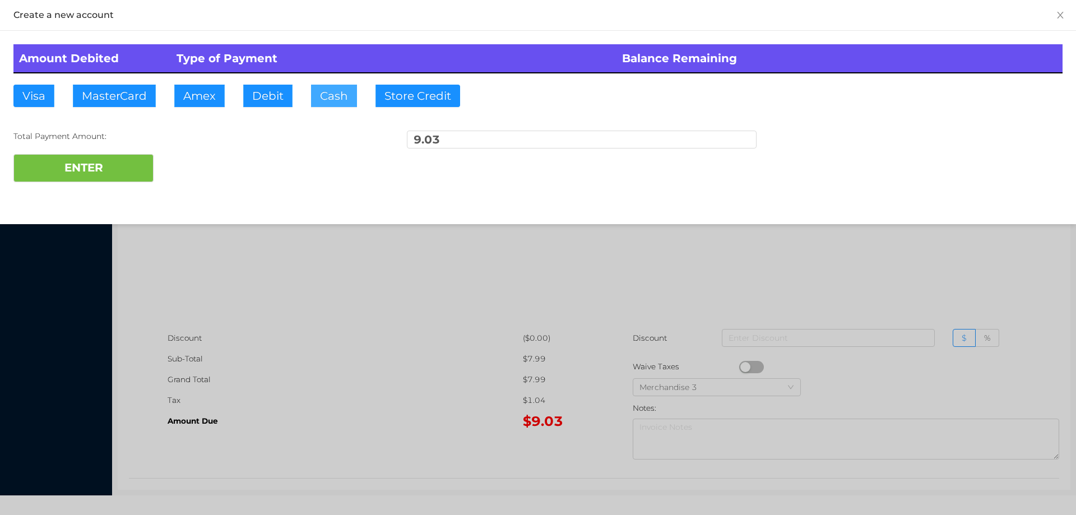
click at [318, 104] on button "Cash" at bounding box center [334, 96] width 46 height 22
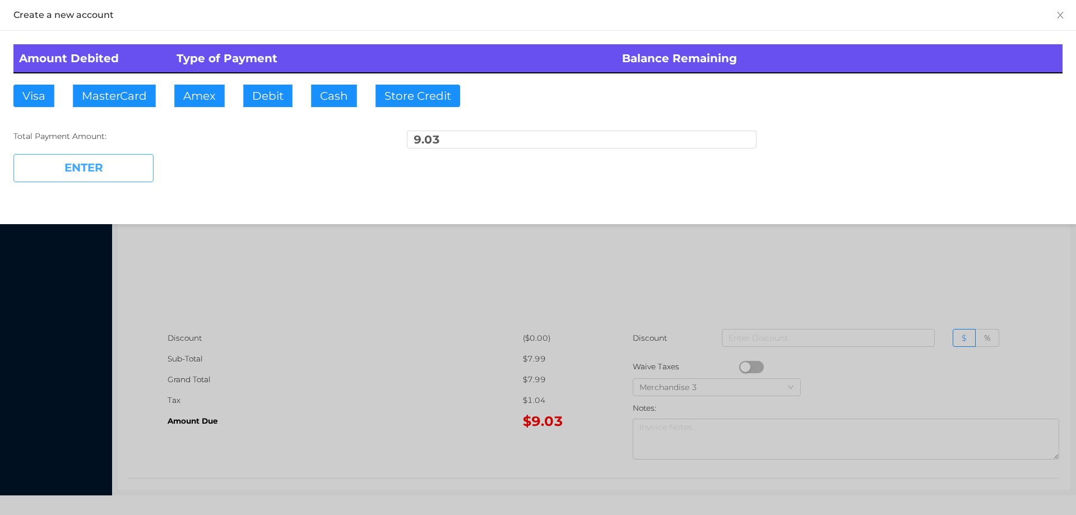
click at [96, 174] on button "ENTER" at bounding box center [83, 168] width 140 height 28
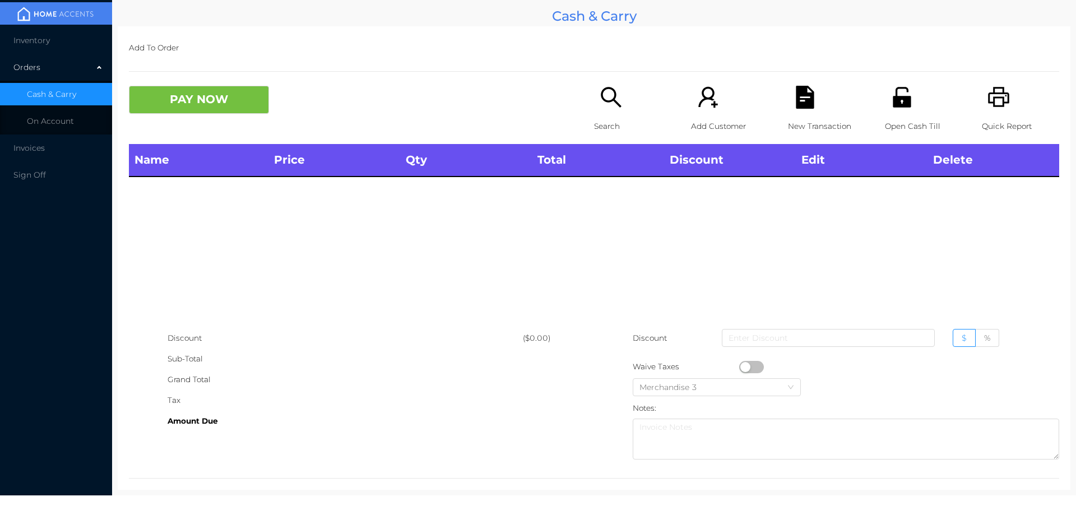
click at [890, 93] on icon "icon: unlock" at bounding box center [901, 97] width 23 height 23
click at [885, 125] on p "Open Cash Till" at bounding box center [923, 126] width 77 height 21
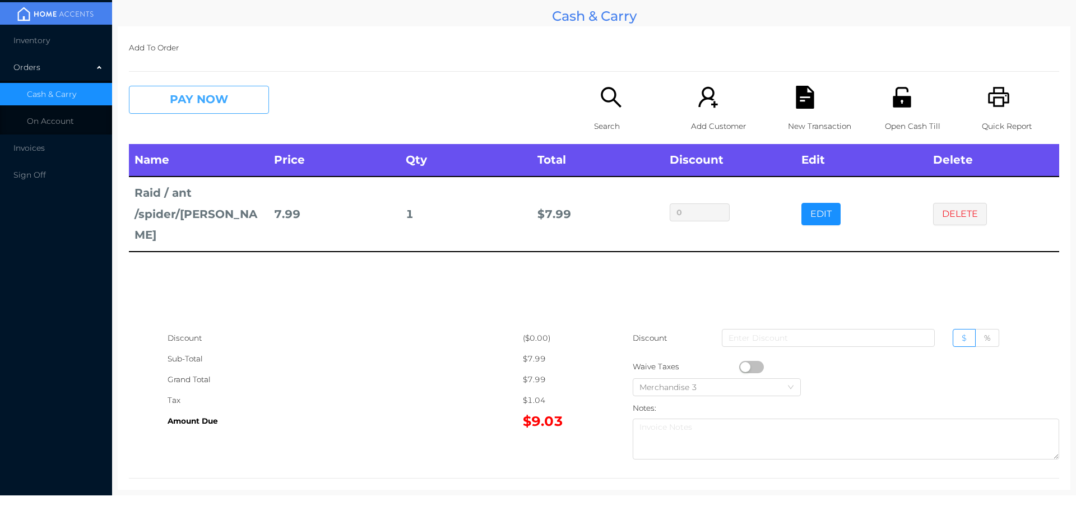
click at [181, 89] on button "PAY NOW" at bounding box center [199, 100] width 140 height 28
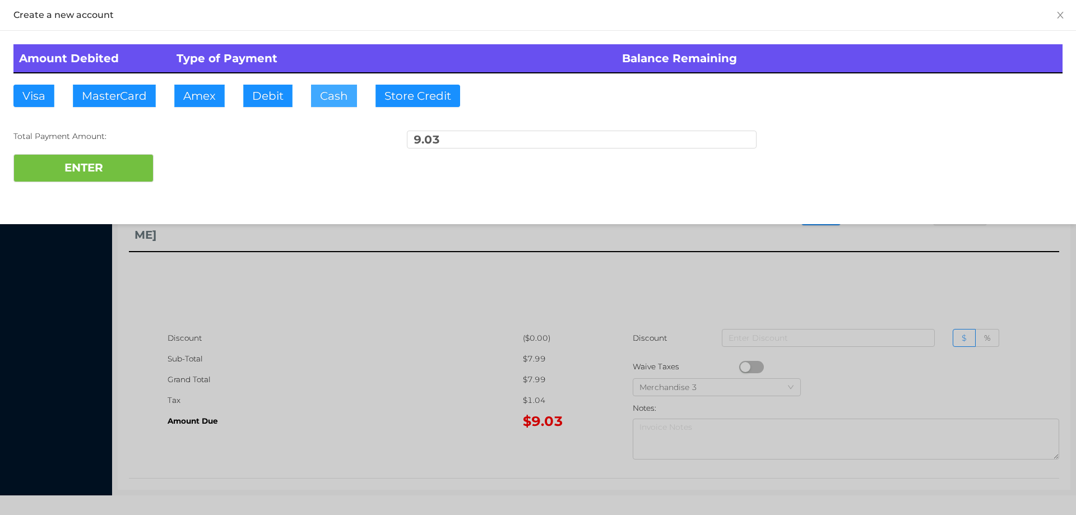
click at [328, 91] on button "Cash" at bounding box center [334, 96] width 46 height 22
type input "20."
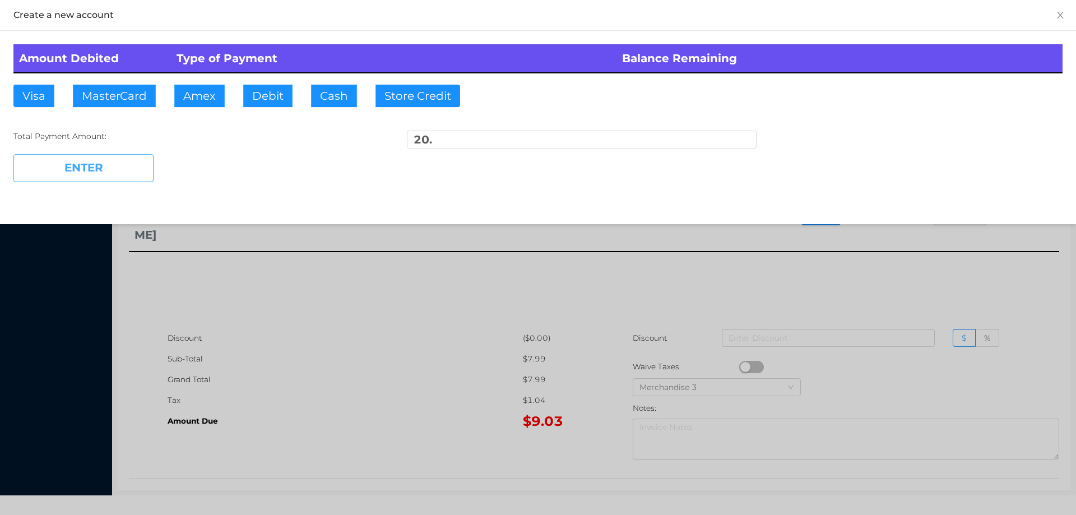
click at [104, 176] on button "ENTER" at bounding box center [83, 168] width 140 height 28
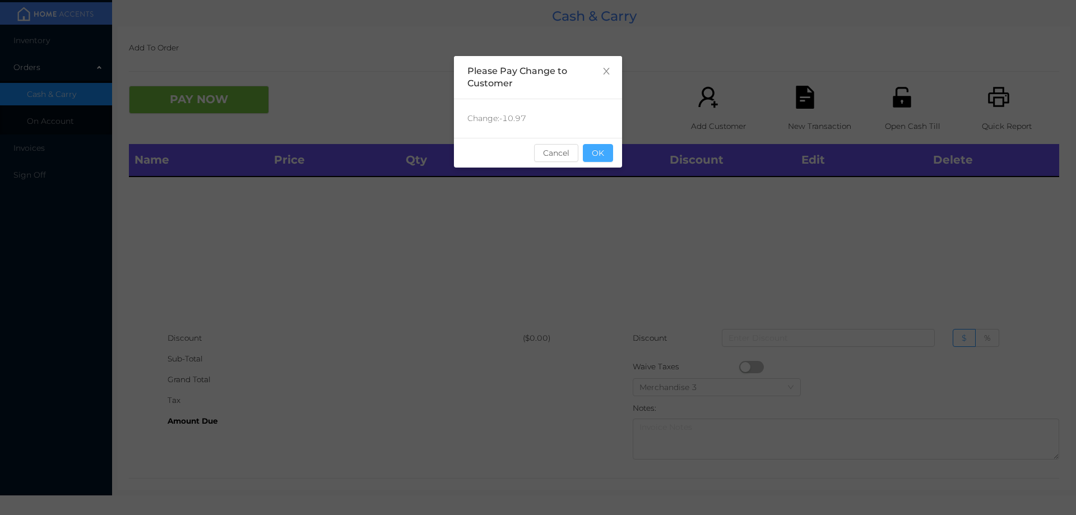
click at [606, 156] on button "OK" at bounding box center [598, 153] width 30 height 18
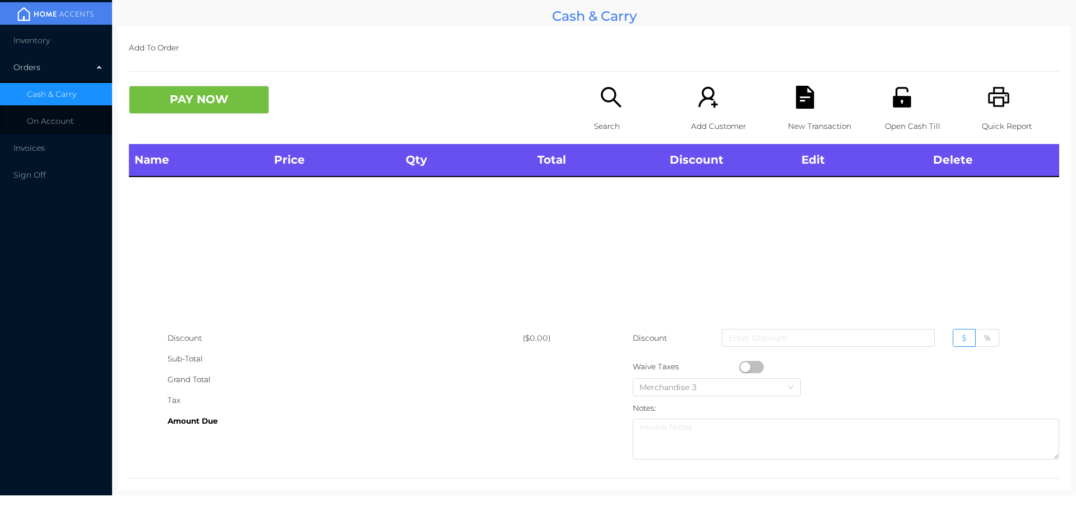
click at [607, 100] on icon "icon: search" at bounding box center [610, 97] width 20 height 20
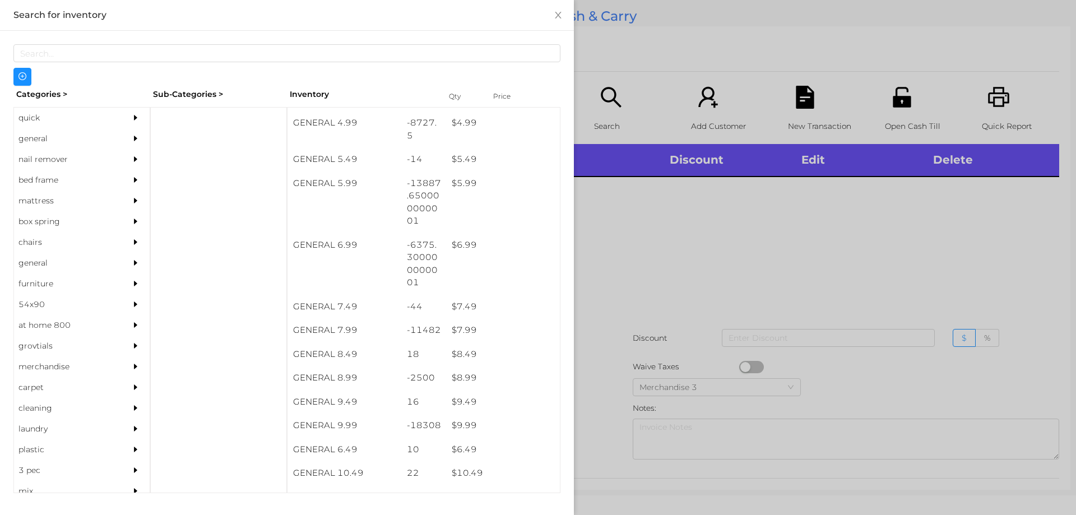
scroll to position [377, 0]
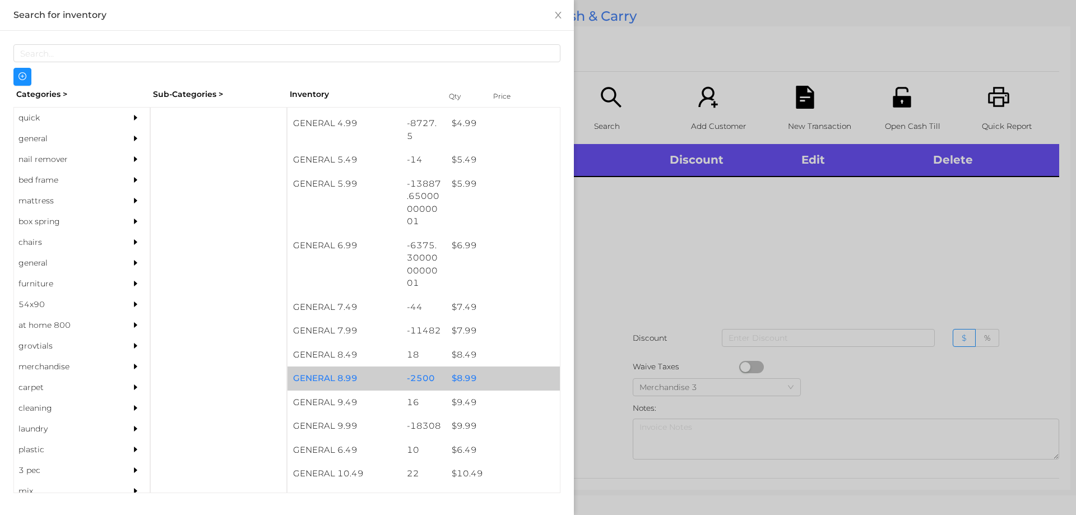
click at [468, 377] on div "$ 8.99" at bounding box center [503, 378] width 114 height 24
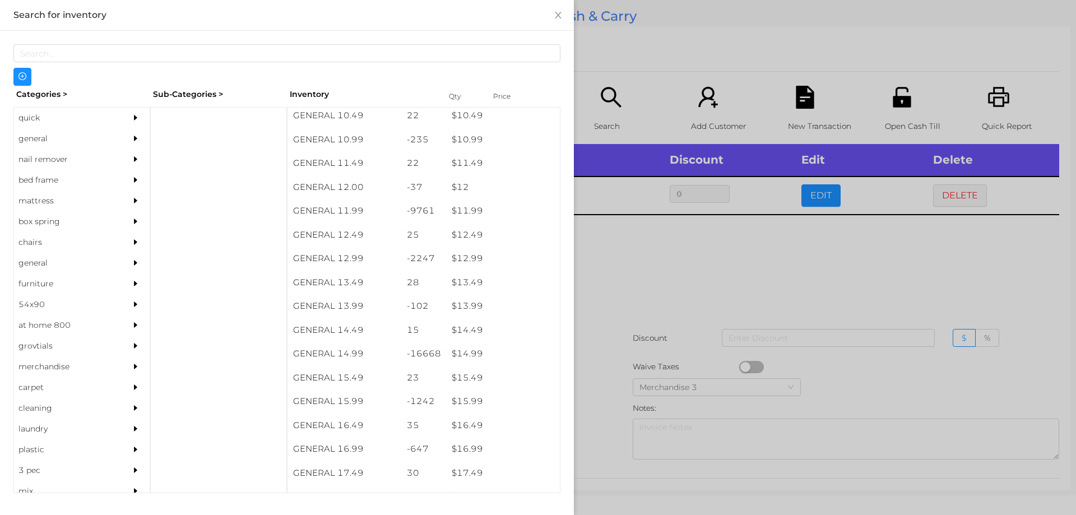
scroll to position [765, 0]
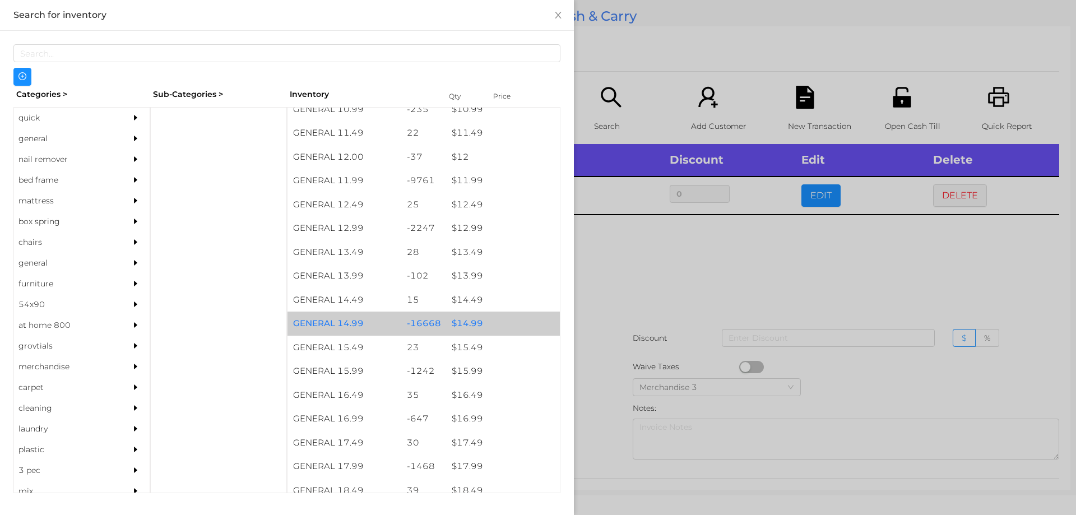
click at [455, 327] on div "$ 14.99" at bounding box center [503, 323] width 114 height 24
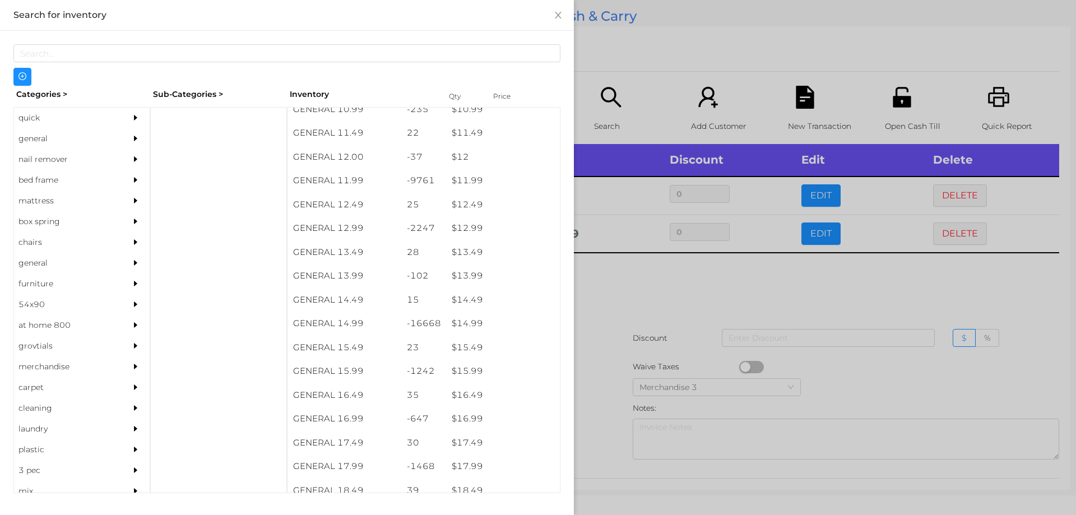
click at [637, 309] on div at bounding box center [538, 257] width 1076 height 515
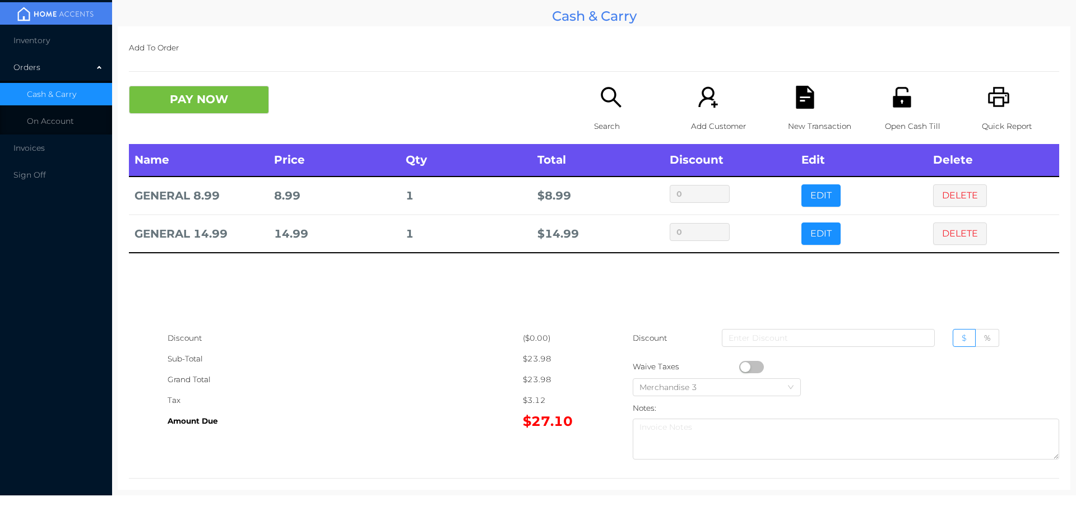
click at [993, 106] on icon "icon: printer" at bounding box center [998, 97] width 21 height 20
click at [788, 125] on p "New Transaction" at bounding box center [826, 126] width 77 height 21
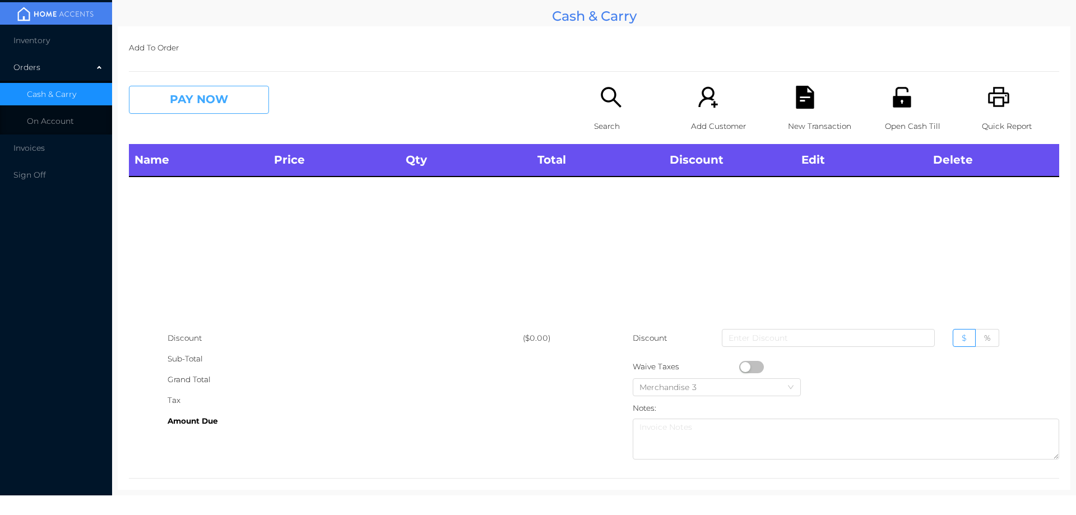
click at [190, 110] on button "PAY NOW" at bounding box center [199, 100] width 140 height 28
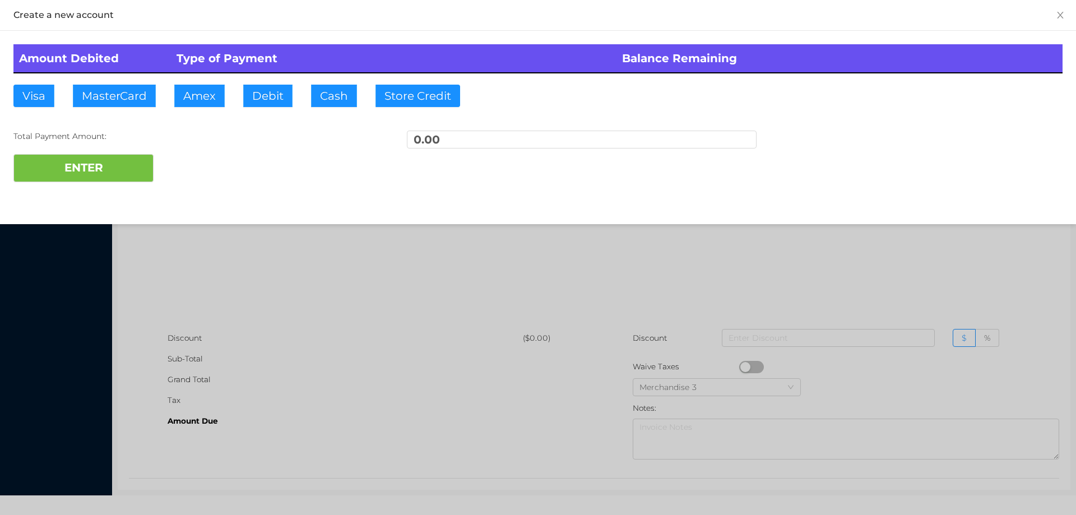
click at [539, 255] on div at bounding box center [538, 257] width 1076 height 515
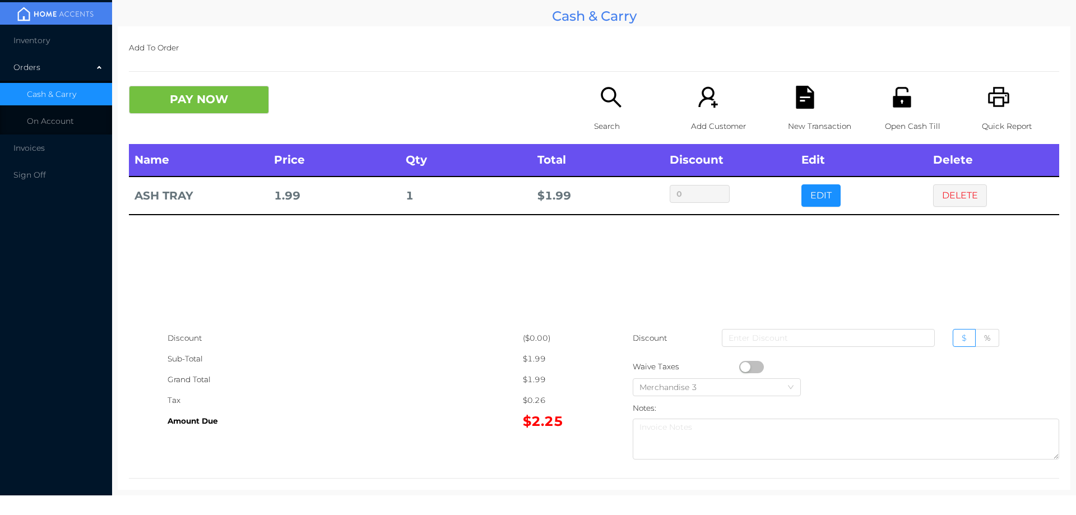
click at [606, 96] on icon "icon: search" at bounding box center [610, 97] width 23 height 23
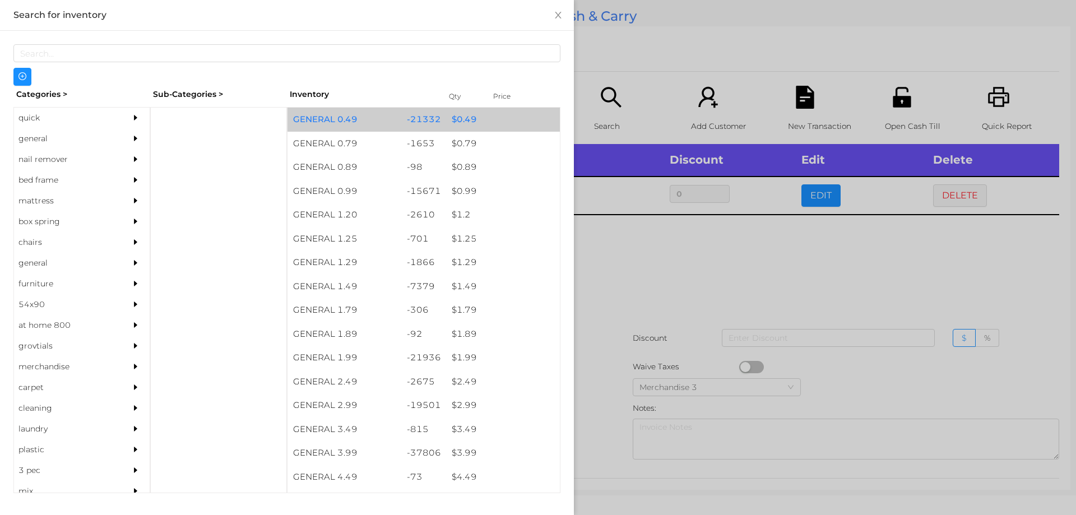
click at [450, 122] on div "$ 0.49" at bounding box center [503, 120] width 114 height 24
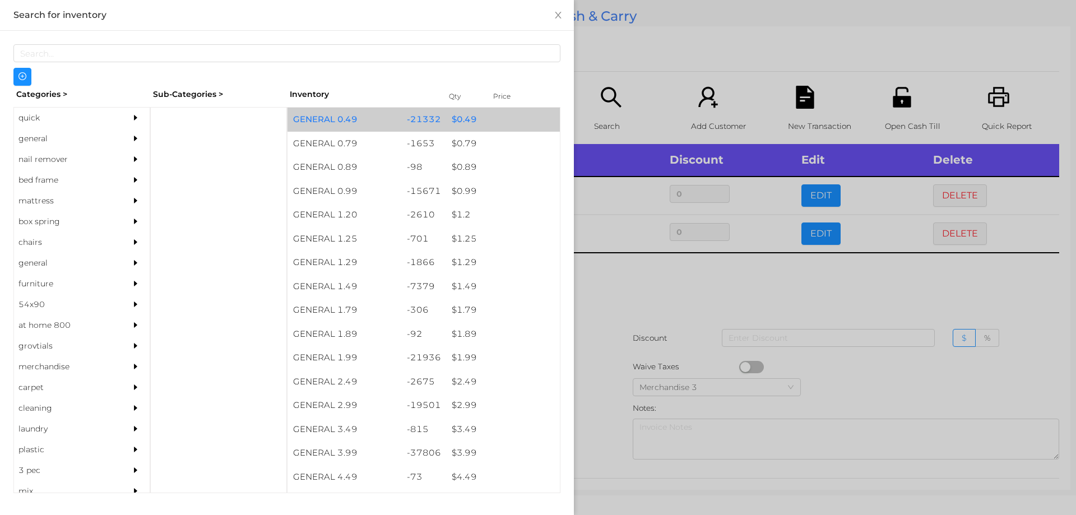
click at [453, 122] on div "$ 0.49" at bounding box center [503, 120] width 114 height 24
click at [448, 118] on div "$ 0.49" at bounding box center [503, 120] width 114 height 24
click at [450, 117] on div "$ 0.49" at bounding box center [503, 120] width 114 height 24
click at [457, 111] on div "$ 0.49" at bounding box center [503, 120] width 114 height 24
click at [460, 117] on div "$ 0.49" at bounding box center [503, 120] width 114 height 24
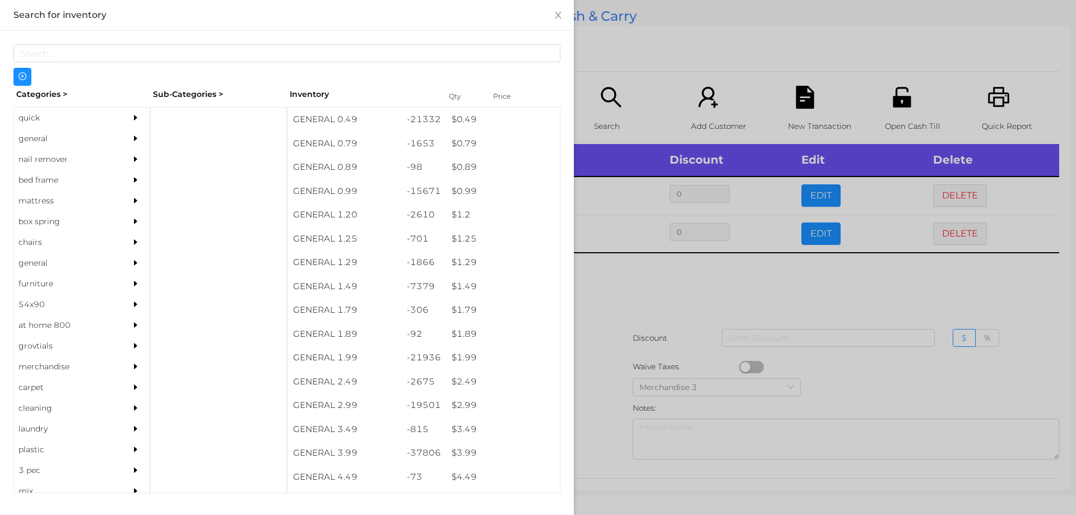
click at [630, 300] on div at bounding box center [538, 257] width 1076 height 515
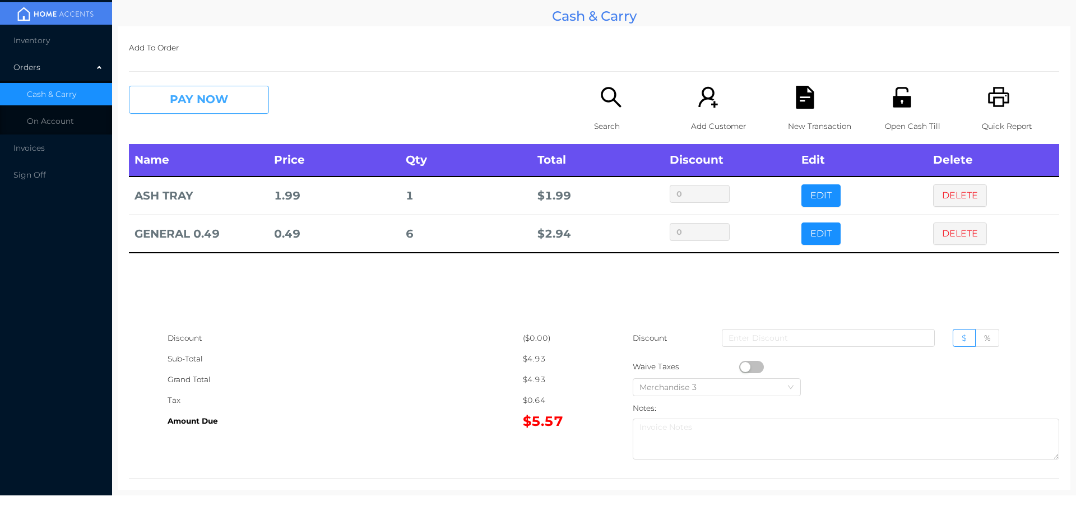
click at [204, 97] on button "PAY NOW" at bounding box center [199, 100] width 140 height 28
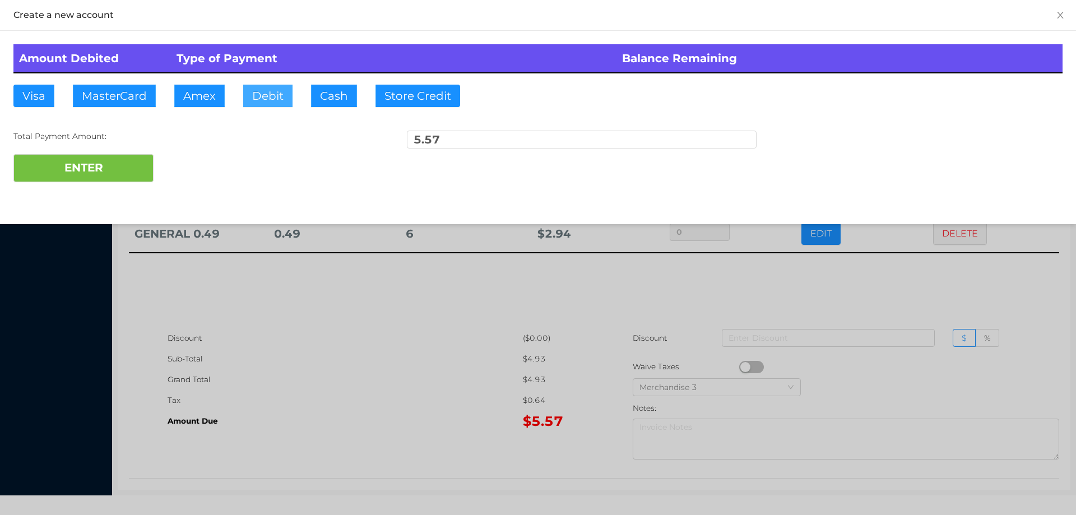
click at [269, 91] on button "Debit" at bounding box center [267, 96] width 49 height 22
type input "6."
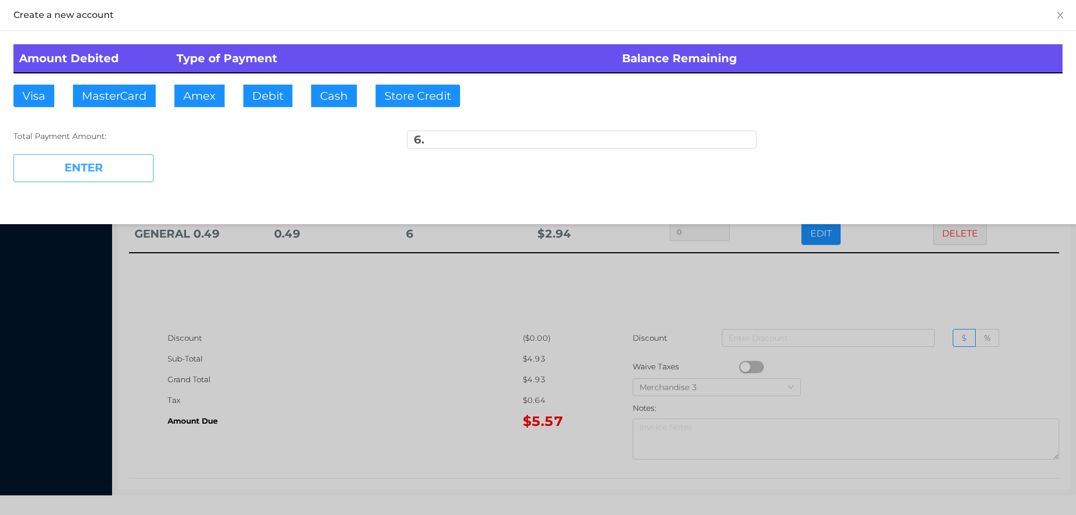
click at [128, 163] on button "ENTER" at bounding box center [83, 168] width 140 height 28
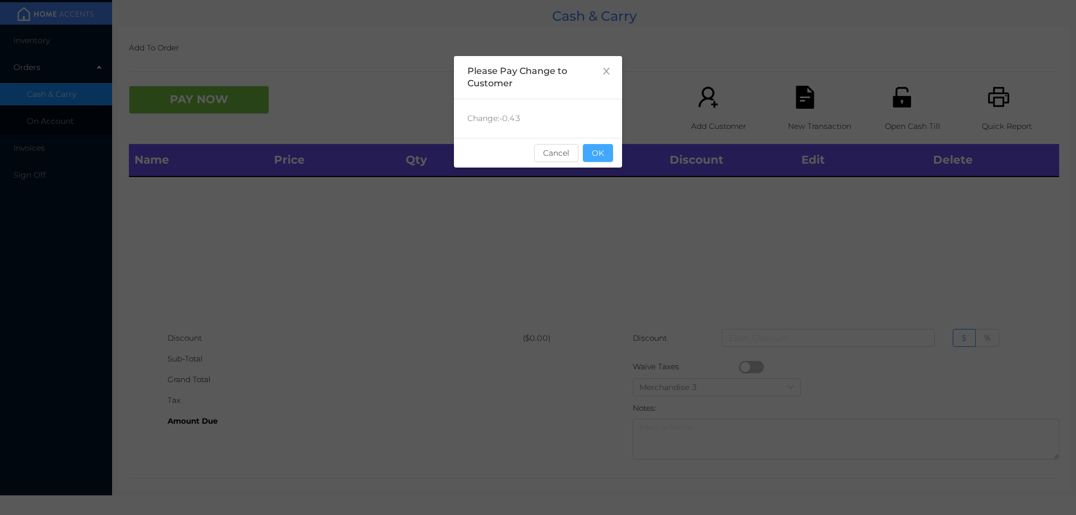
click at [603, 155] on button "OK" at bounding box center [598, 153] width 30 height 18
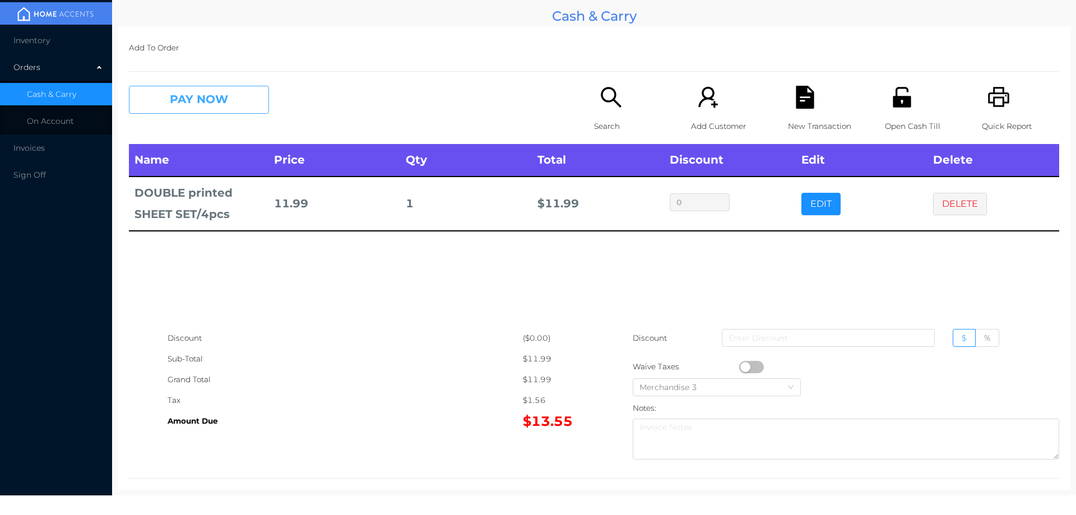
click at [171, 95] on button "PAY NOW" at bounding box center [199, 100] width 140 height 28
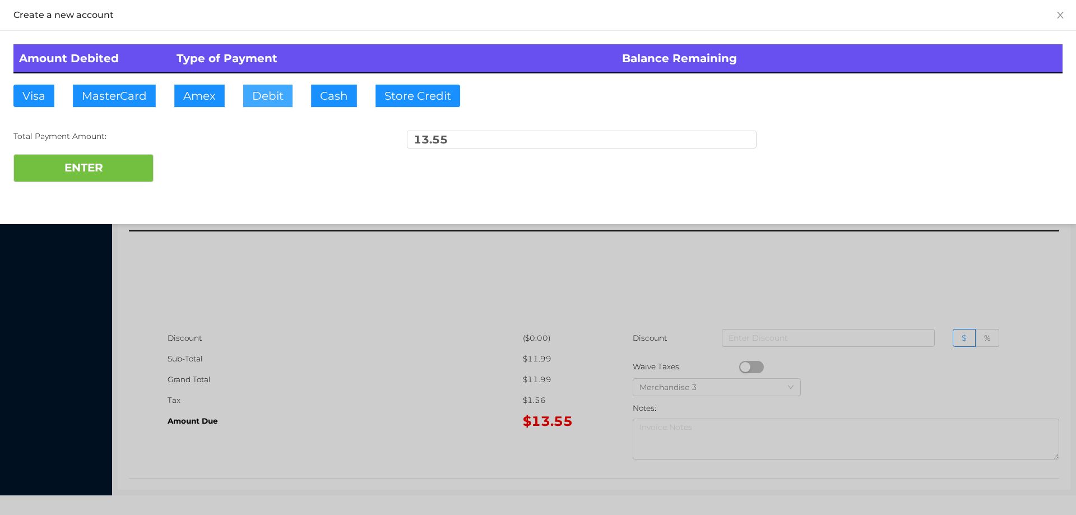
click at [279, 95] on button "Debit" at bounding box center [267, 96] width 49 height 22
type input "14."
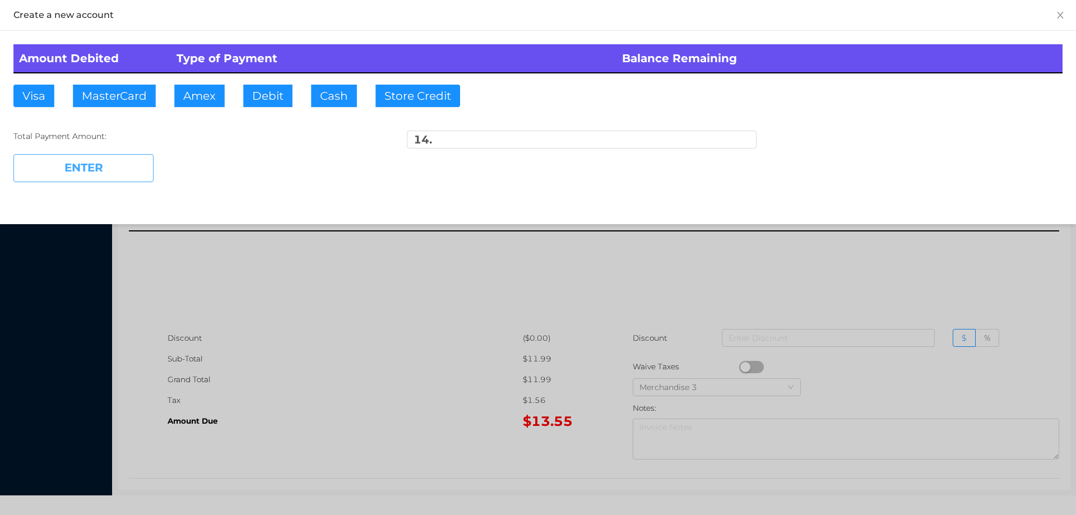
click at [94, 165] on button "ENTER" at bounding box center [83, 168] width 140 height 28
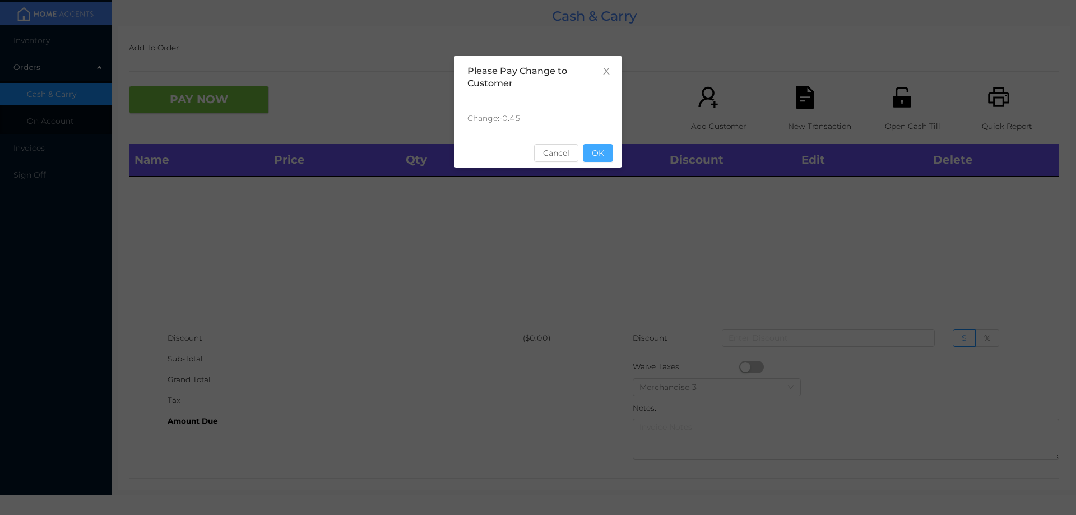
click at [608, 161] on button "OK" at bounding box center [598, 153] width 30 height 18
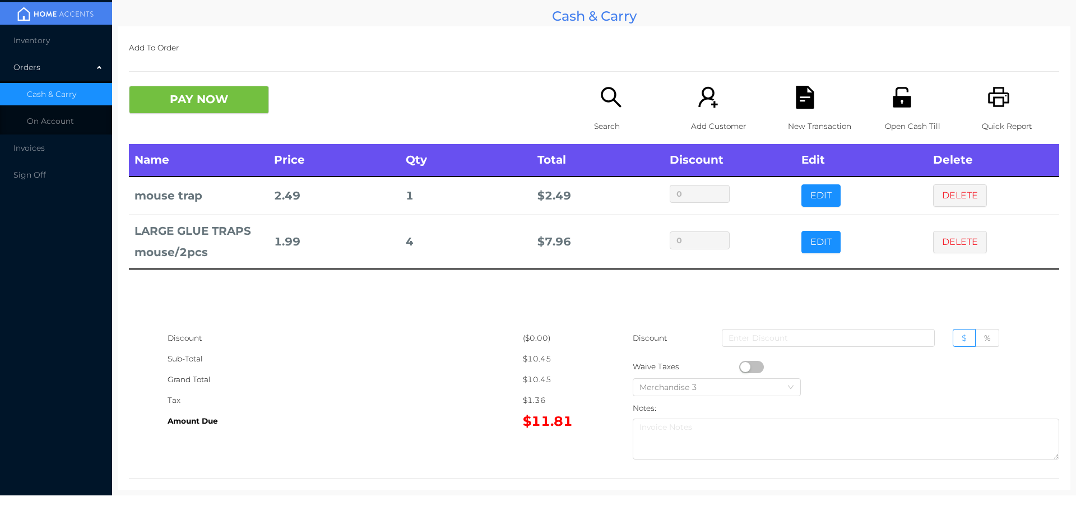
click at [797, 87] on icon "icon: file-text" at bounding box center [804, 97] width 18 height 23
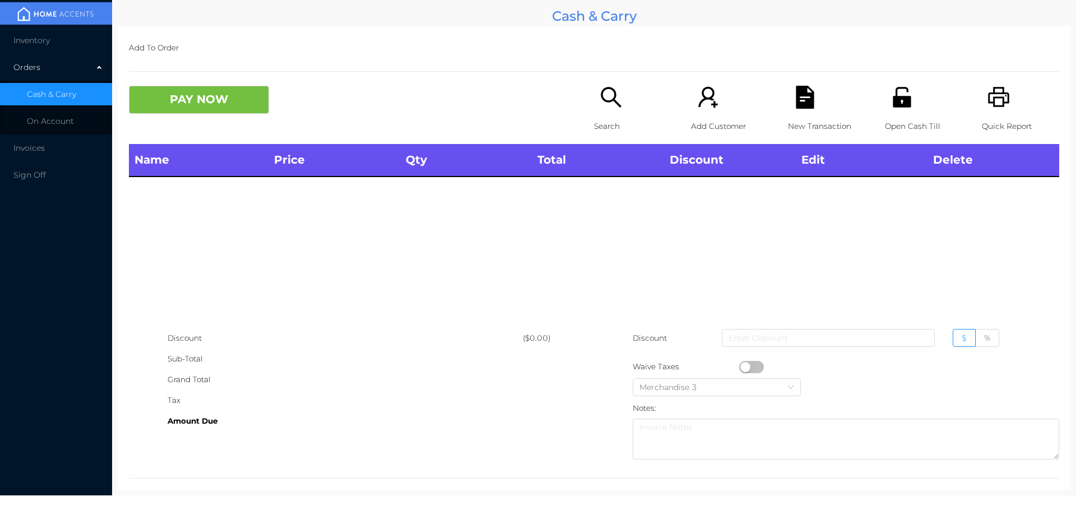
click at [981, 100] on div "Quick Report" at bounding box center [1019, 115] width 77 height 58
click at [612, 109] on icon "icon: search" at bounding box center [610, 97] width 23 height 23
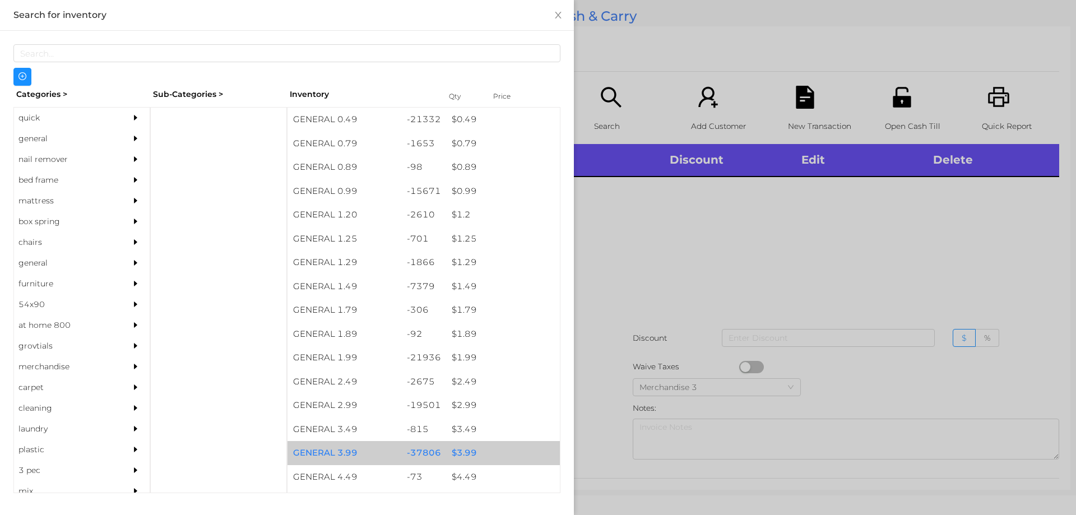
click at [472, 451] on div "$ 3.99" at bounding box center [503, 453] width 114 height 24
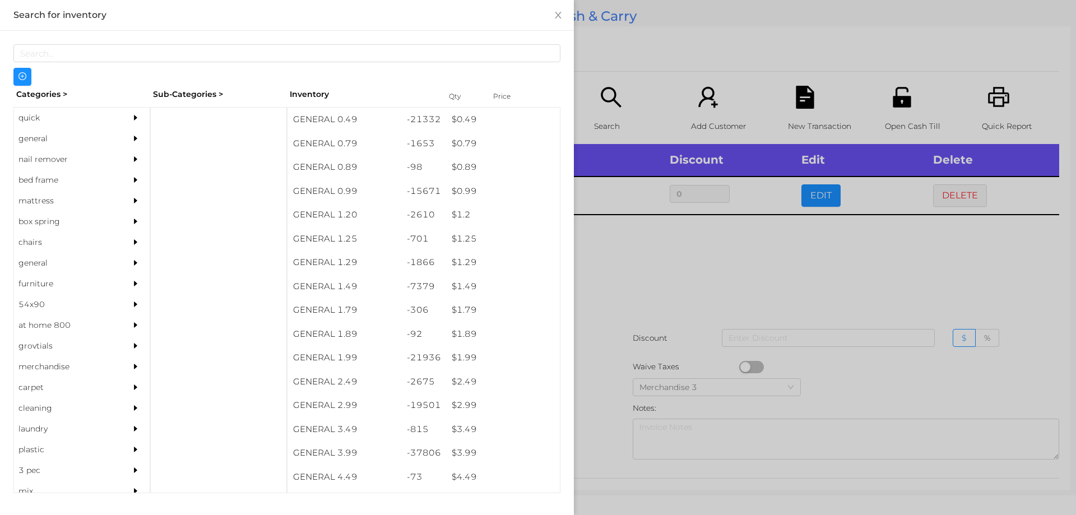
click at [716, 271] on div at bounding box center [538, 257] width 1076 height 515
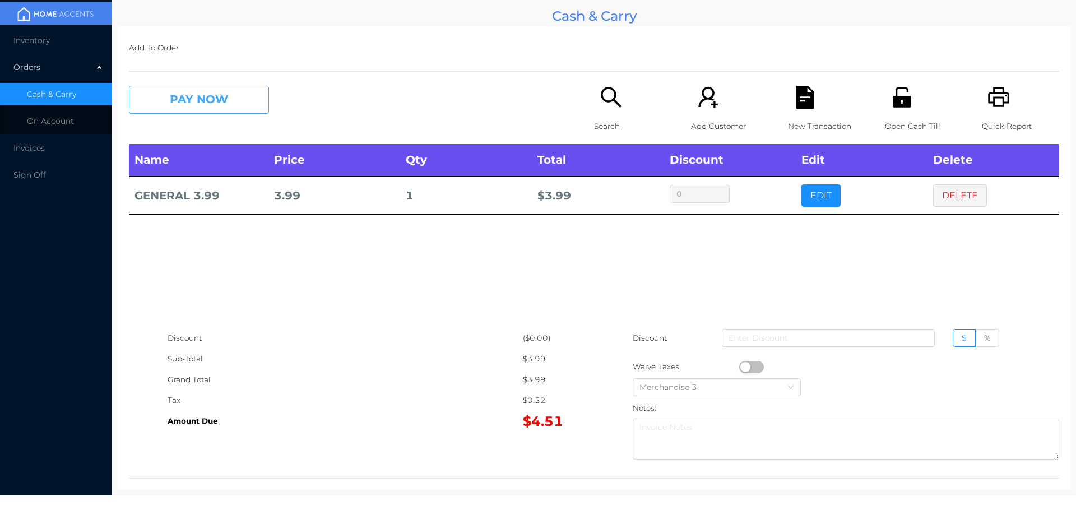
click at [238, 110] on button "PAY NOW" at bounding box center [199, 100] width 140 height 28
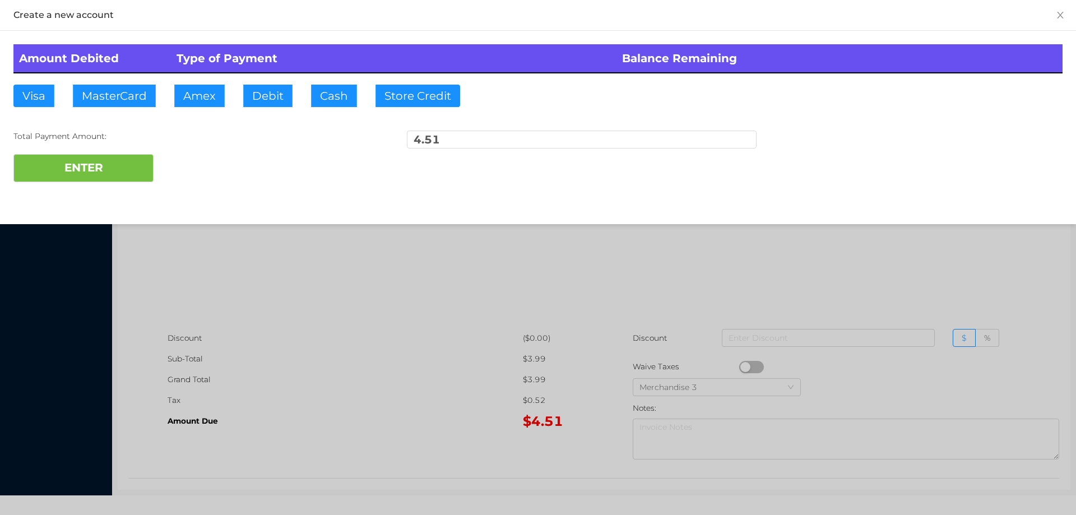
click at [190, 164] on div "ENTER" at bounding box center [537, 168] width 1049 height 28
click at [259, 306] on div at bounding box center [538, 257] width 1076 height 515
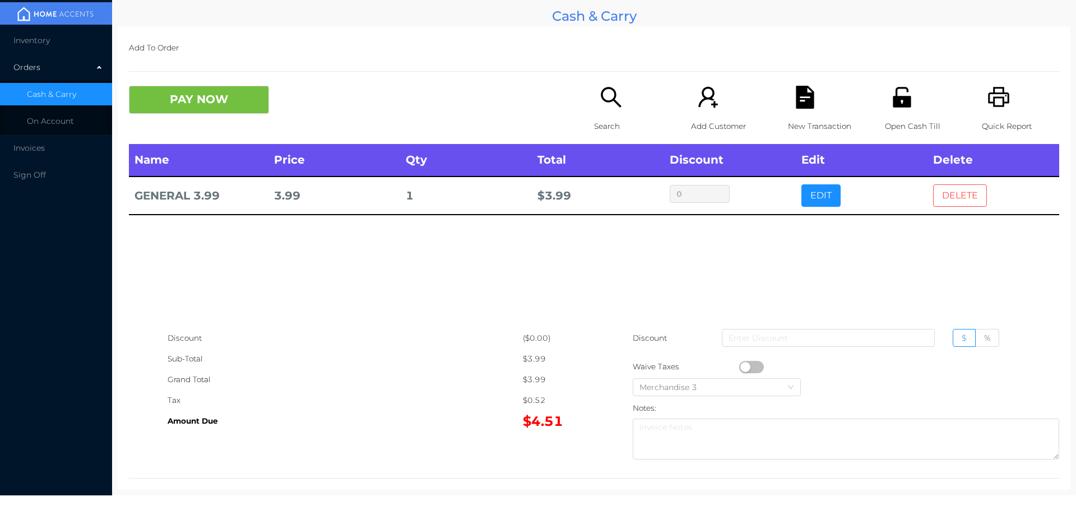
click at [966, 197] on button "DELETE" at bounding box center [960, 195] width 54 height 22
click at [995, 114] on div "Quick Report" at bounding box center [1019, 115] width 77 height 58
click at [808, 100] on icon "icon: file-text" at bounding box center [804, 97] width 23 height 23
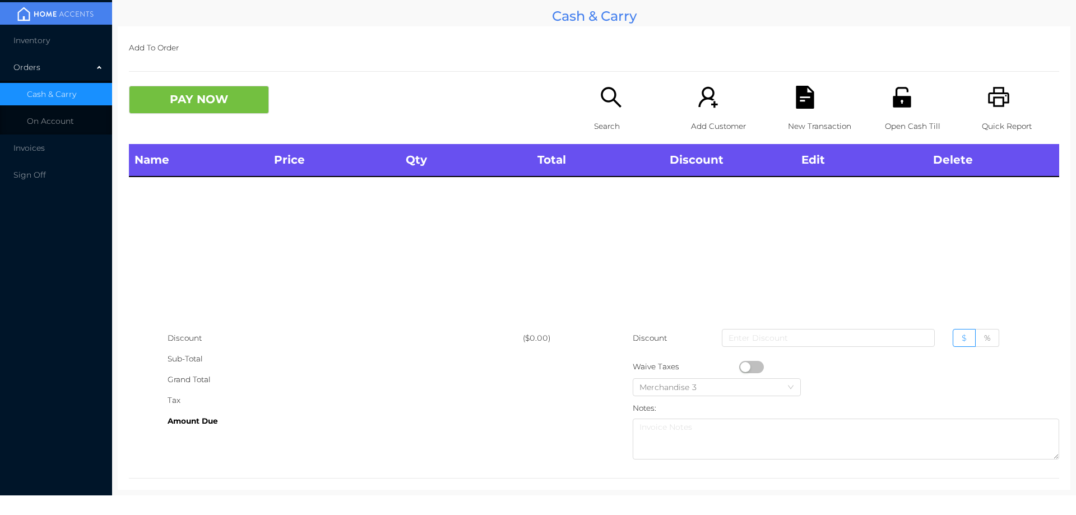
click at [900, 89] on icon "icon: unlock" at bounding box center [901, 97] width 18 height 20
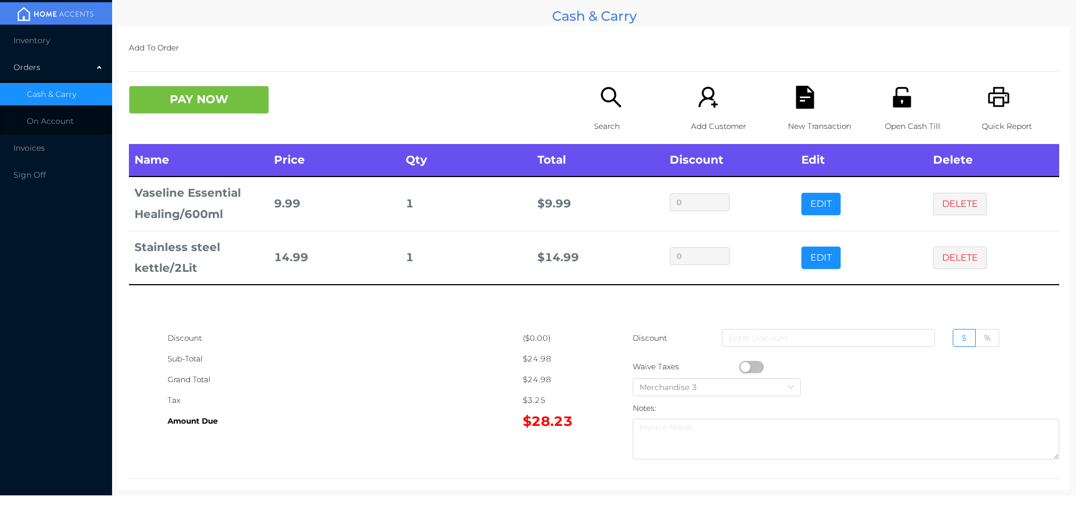
click at [794, 129] on p "New Transaction" at bounding box center [826, 126] width 77 height 21
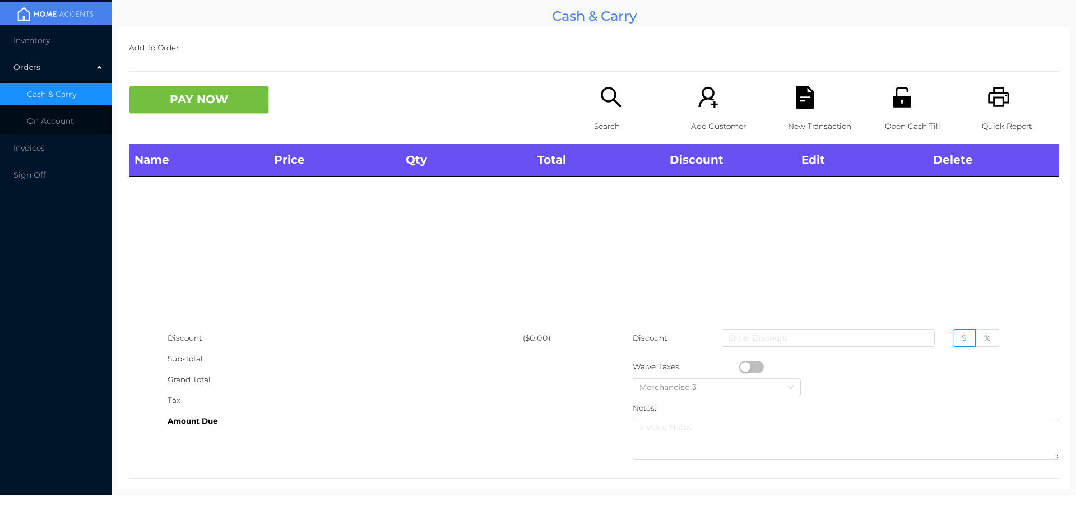
click at [891, 108] on icon "icon: unlock" at bounding box center [901, 97] width 23 height 23
click at [599, 87] on icon "icon: search" at bounding box center [610, 97] width 23 height 23
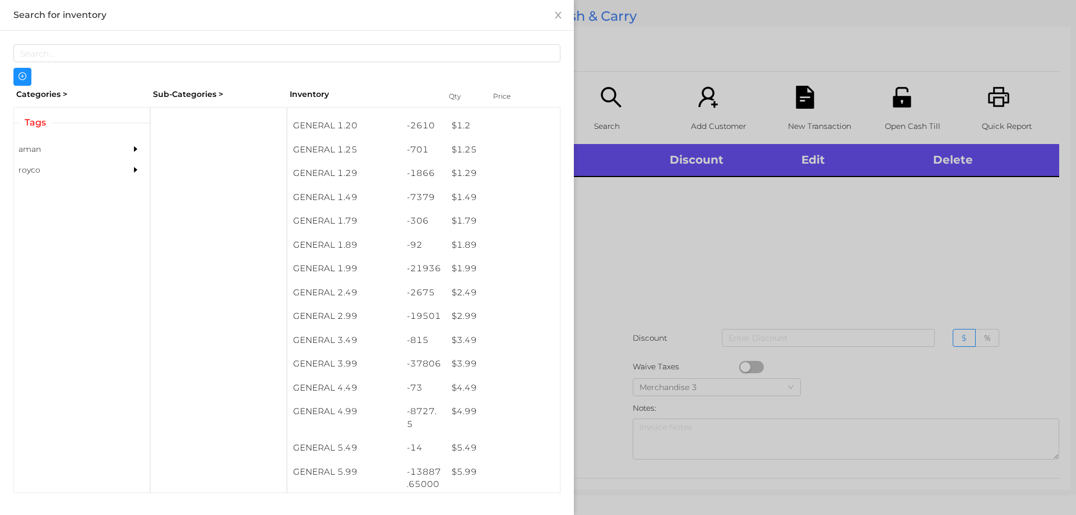
scroll to position [91, 0]
click at [701, 311] on div at bounding box center [538, 257] width 1076 height 515
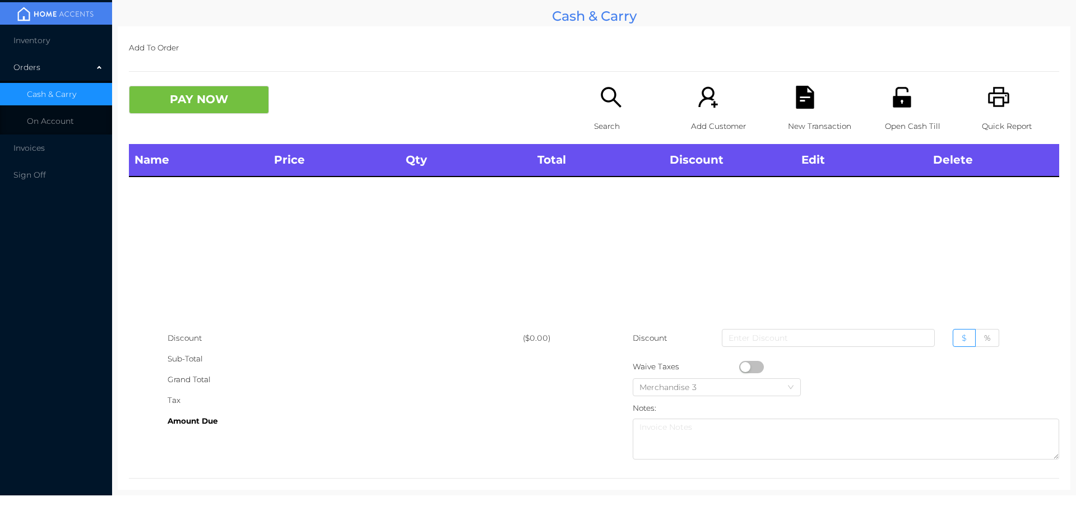
click at [892, 101] on icon "icon: unlock" at bounding box center [901, 97] width 18 height 20
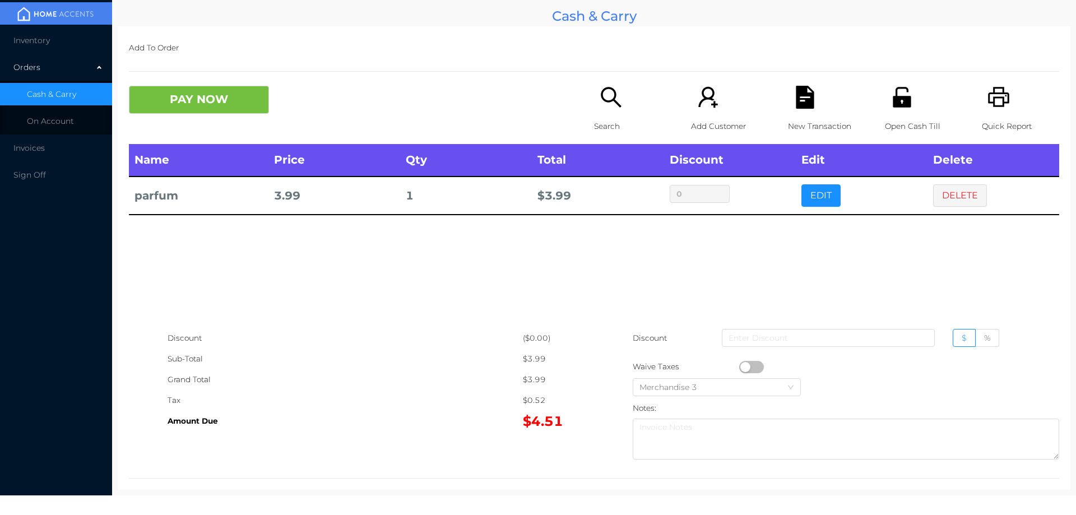
click at [261, 101] on button "PAY NOW" at bounding box center [199, 100] width 140 height 28
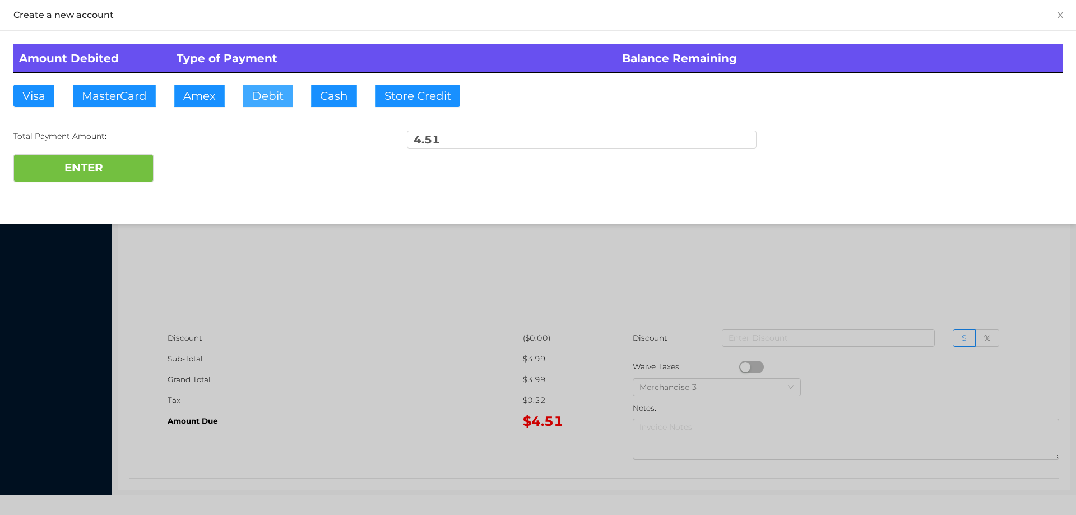
click at [288, 103] on button "Debit" at bounding box center [267, 96] width 49 height 22
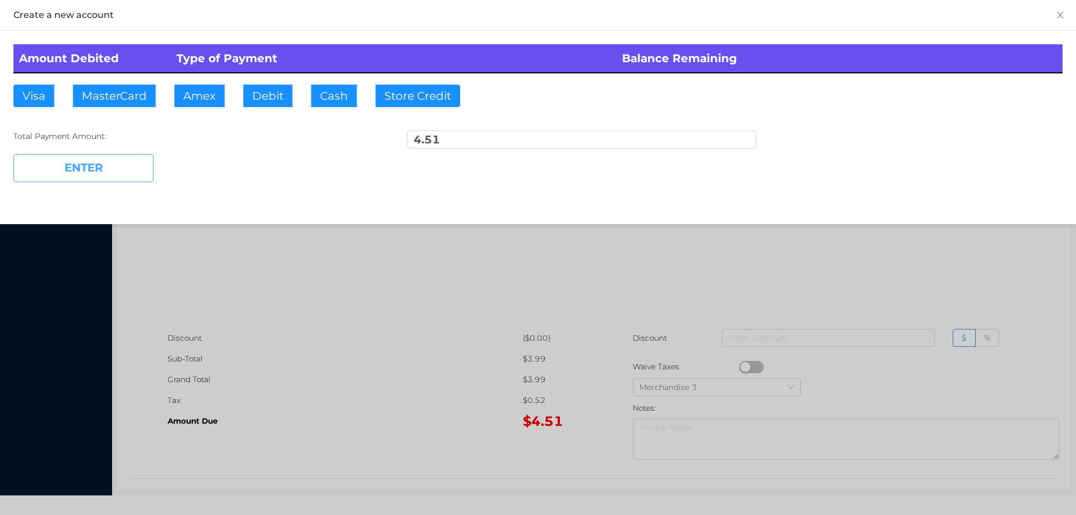
click at [107, 166] on button "ENTER" at bounding box center [83, 168] width 140 height 28
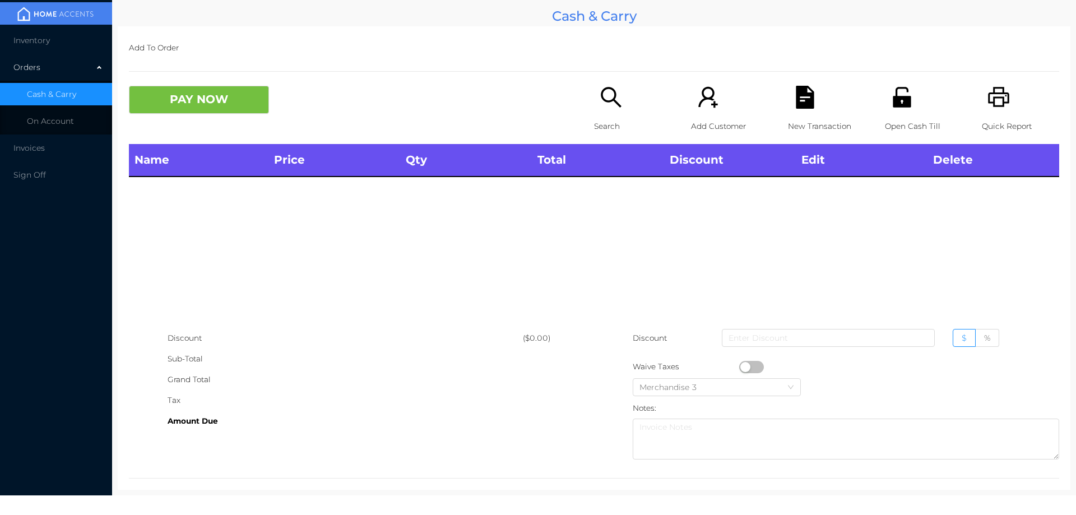
click at [600, 109] on div "Search" at bounding box center [632, 115] width 77 height 58
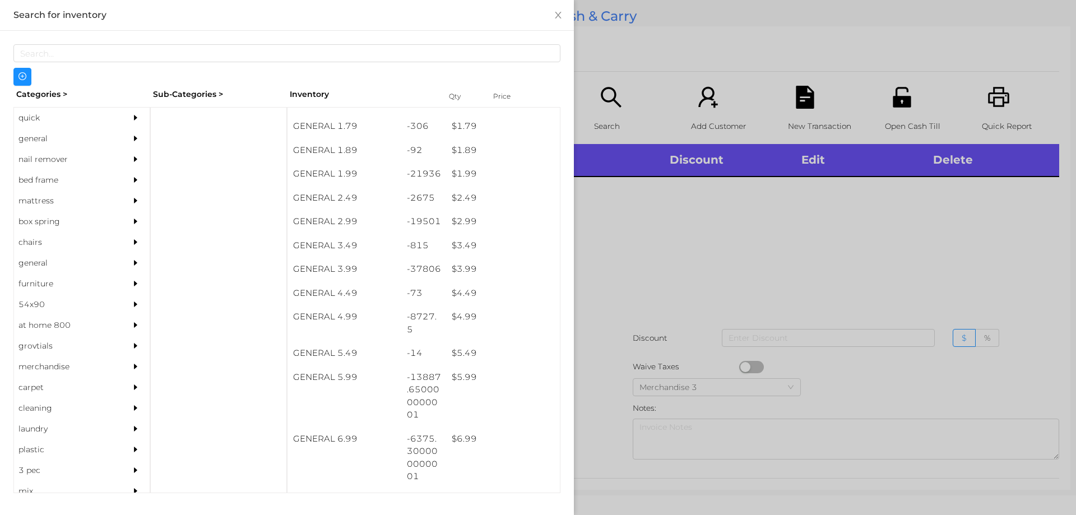
scroll to position [181, 0]
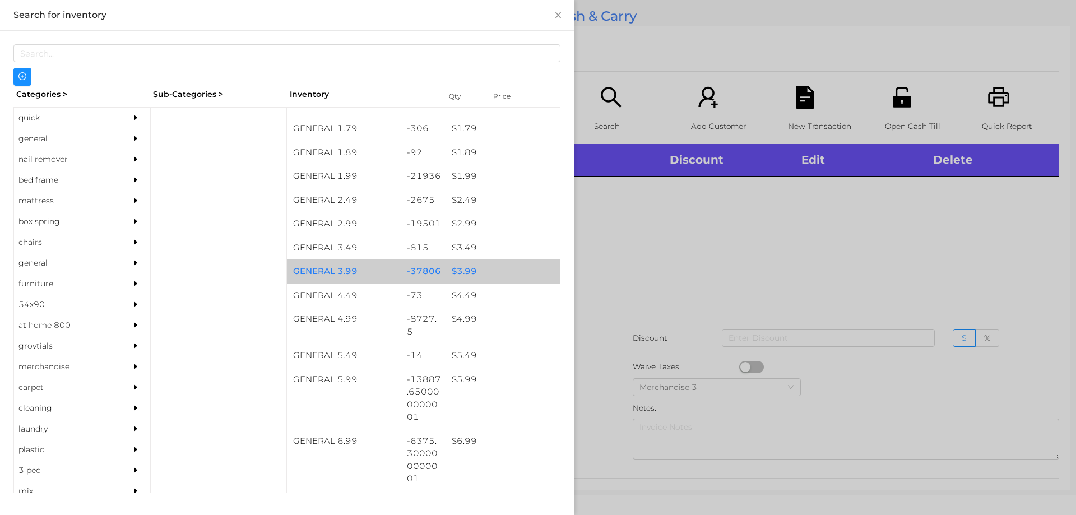
click at [461, 268] on div "$ 3.99" at bounding box center [503, 271] width 114 height 24
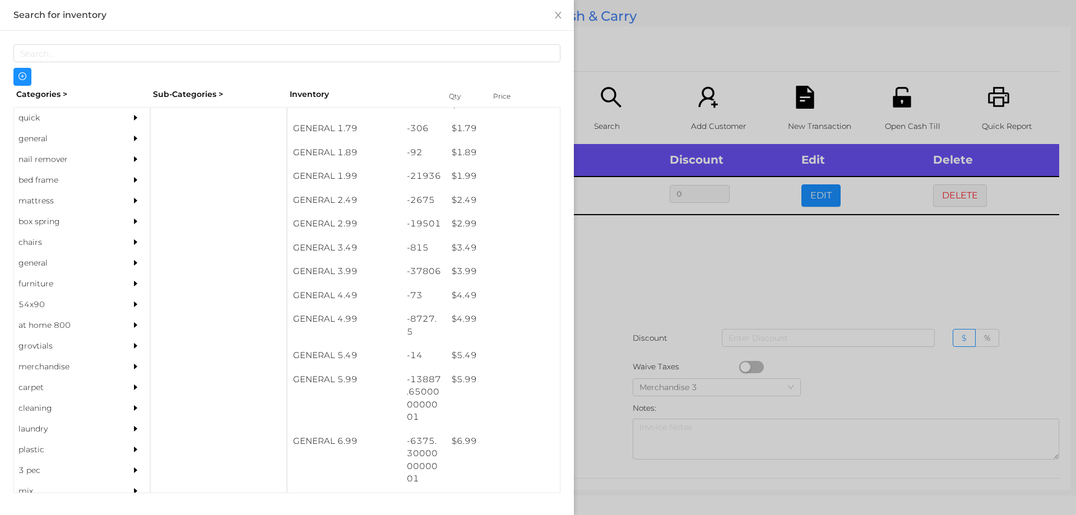
click at [644, 290] on div at bounding box center [538, 257] width 1076 height 515
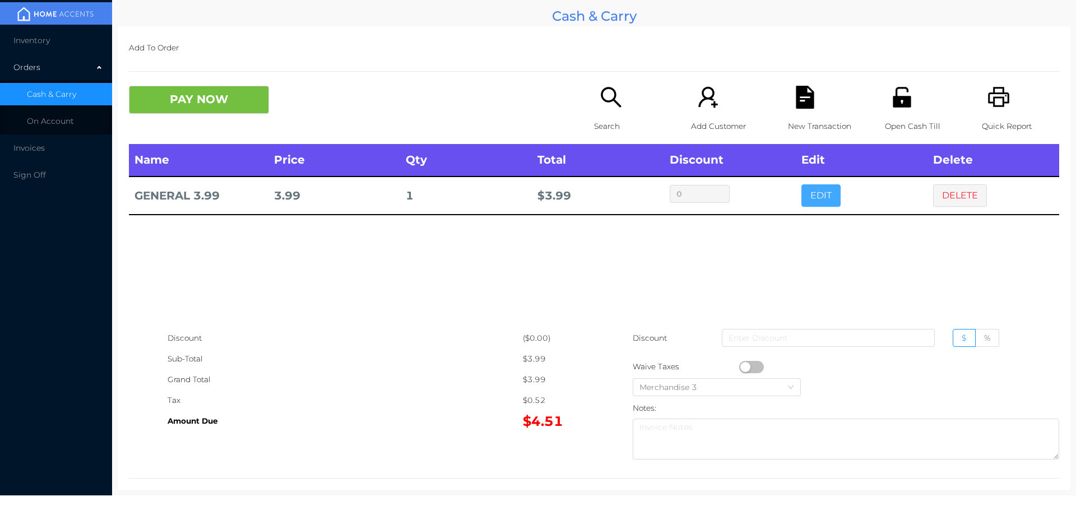
click at [809, 201] on button "EDIT" at bounding box center [820, 195] width 39 height 22
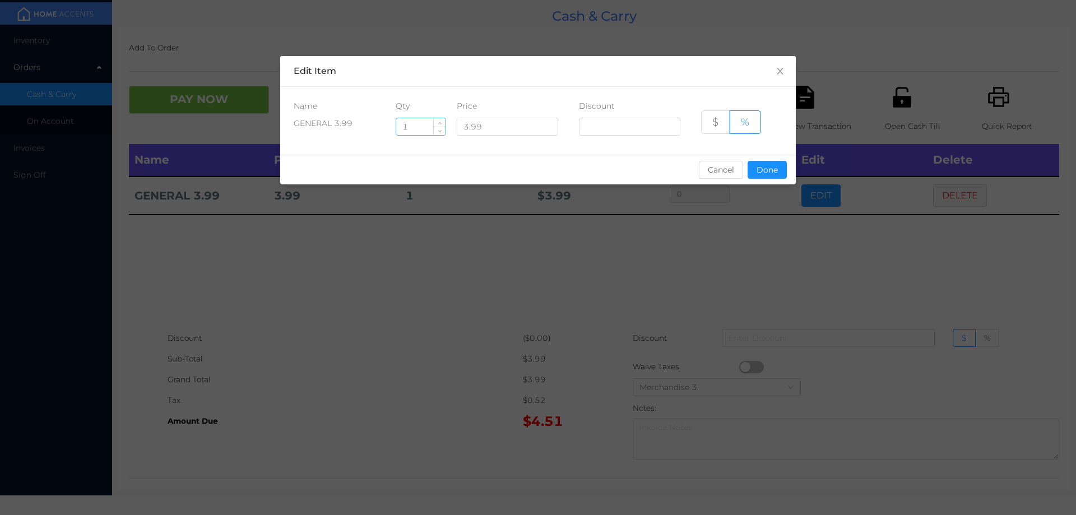
click at [424, 127] on input "1" at bounding box center [420, 126] width 49 height 17
type input "16"
click at [772, 174] on button "Done" at bounding box center [766, 170] width 39 height 18
type input "0%"
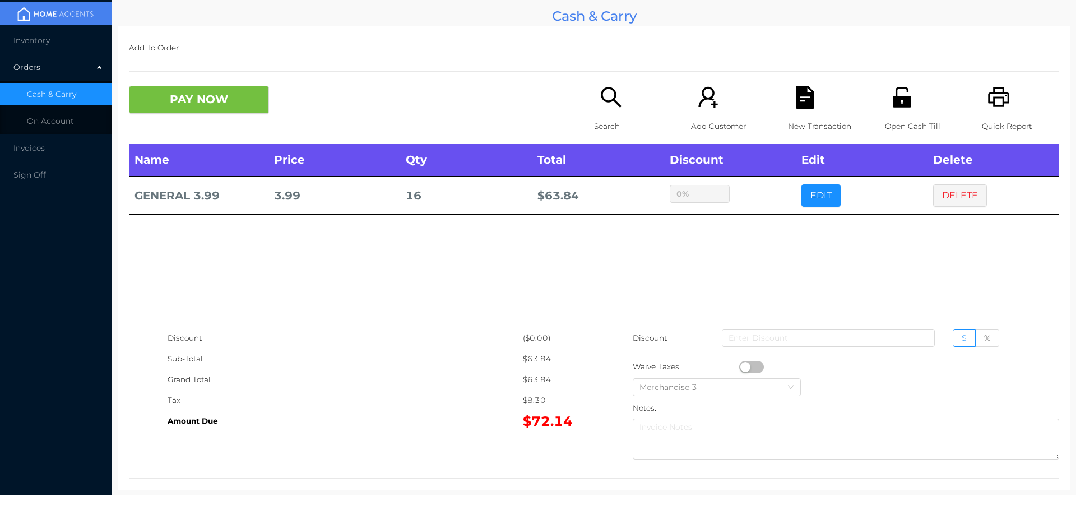
click at [760, 230] on div "sentinelStart Edit Item Name Qty Price Discount GENERAL 3.99 16 3.99 $ % Cancel…" at bounding box center [538, 257] width 1076 height 515
click at [742, 367] on button "button" at bounding box center [751, 367] width 25 height 12
click at [896, 112] on div "Open Cash Till" at bounding box center [923, 115] width 77 height 58
click at [178, 105] on button "PAY NOW" at bounding box center [199, 100] width 140 height 28
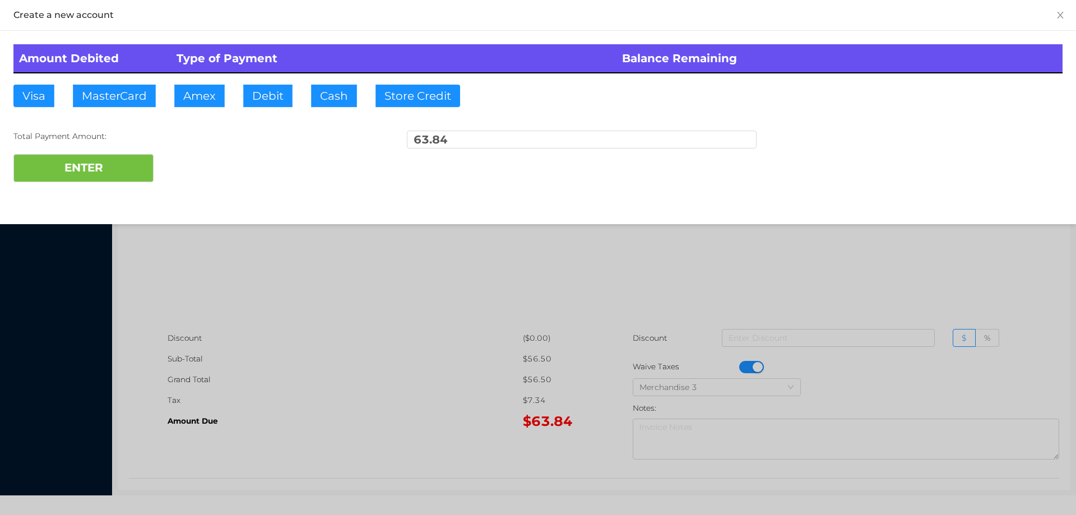
click at [209, 165] on div "ENTER" at bounding box center [537, 168] width 1049 height 28
click at [317, 351] on div at bounding box center [538, 257] width 1076 height 515
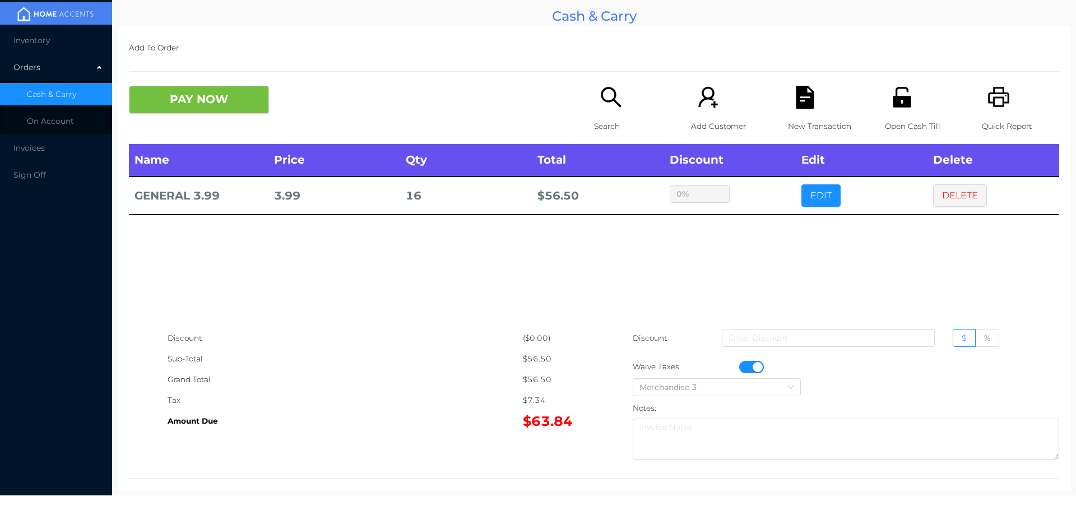
click at [739, 365] on button "button" at bounding box center [751, 367] width 25 height 12
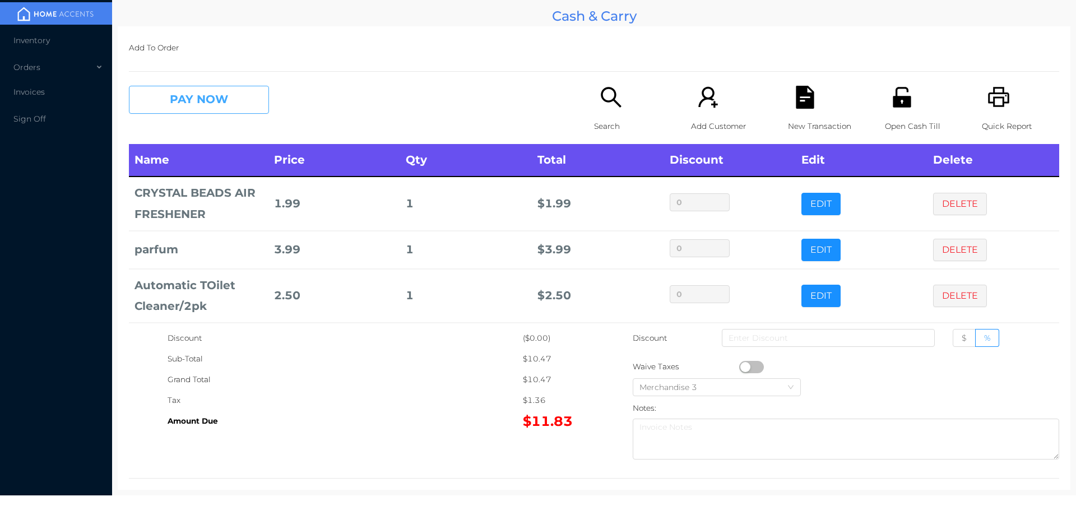
click at [193, 112] on button "PAY NOW" at bounding box center [199, 100] width 140 height 28
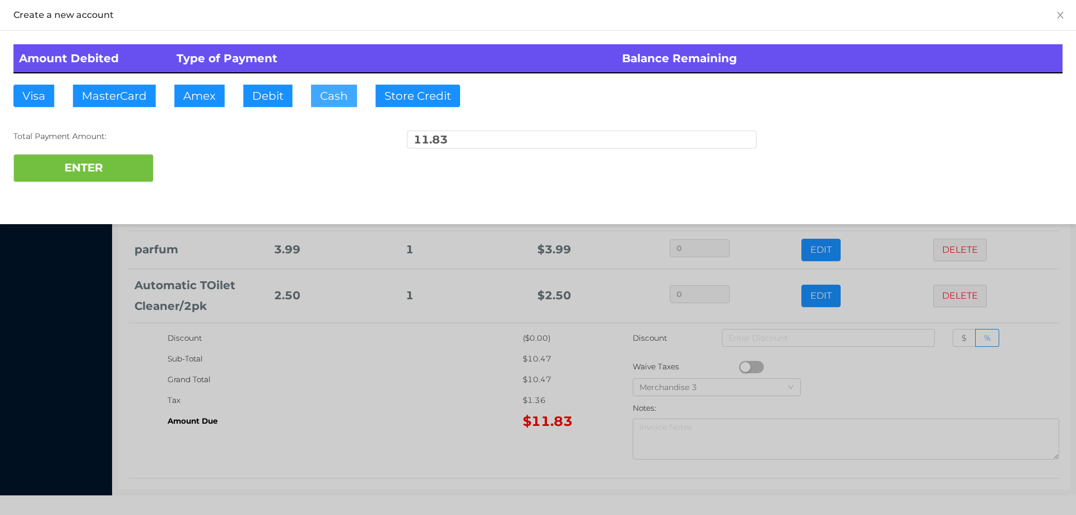
click at [331, 95] on button "Cash" at bounding box center [334, 96] width 46 height 22
type input "20."
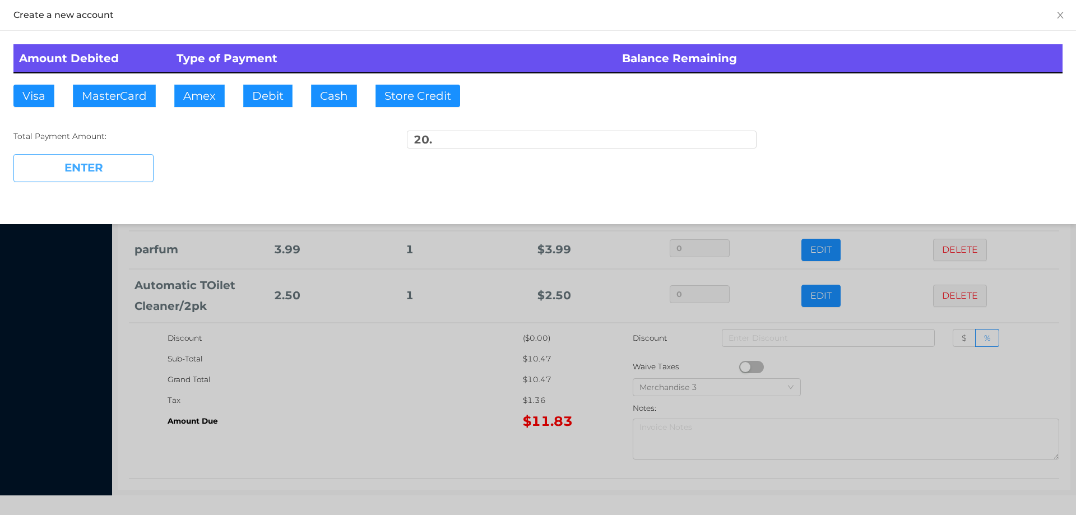
click at [83, 174] on button "ENTER" at bounding box center [83, 168] width 140 height 28
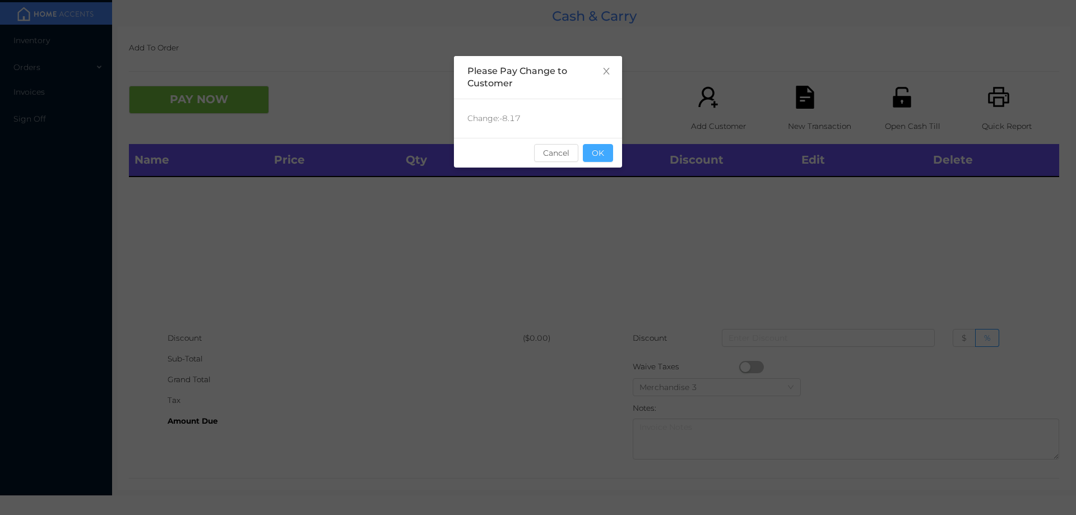
click at [597, 146] on button "OK" at bounding box center [598, 153] width 30 height 18
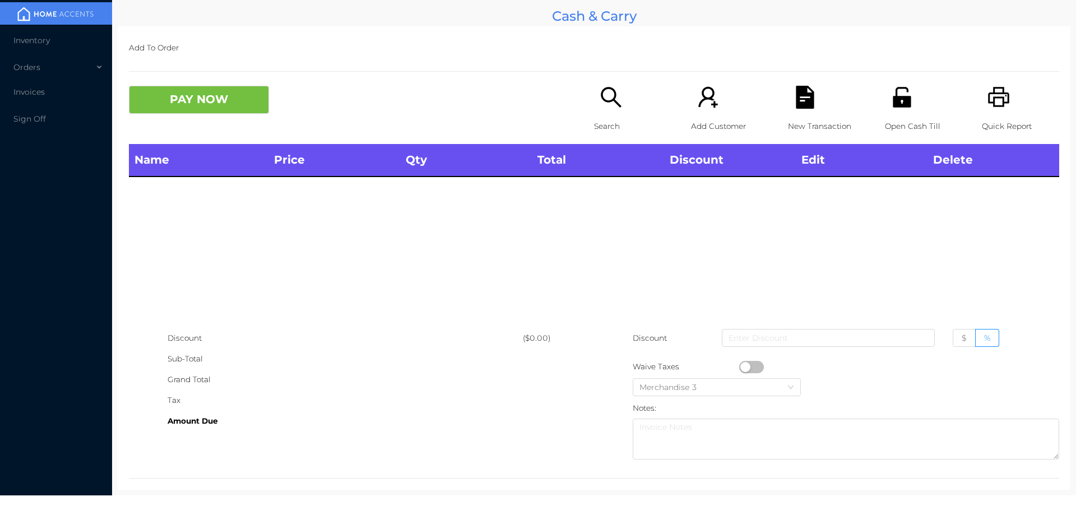
click at [606, 111] on div "Search" at bounding box center [632, 115] width 77 height 58
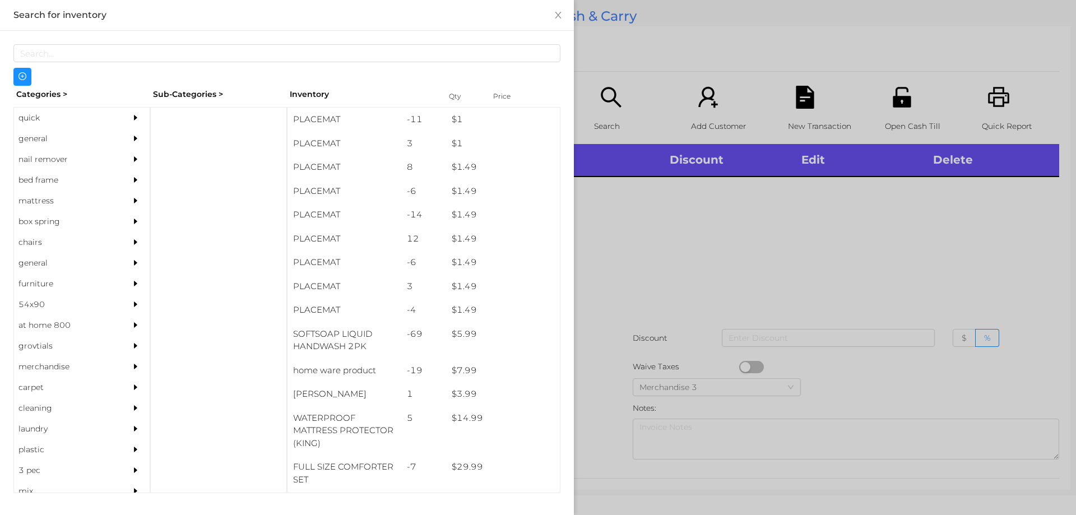
click at [37, 128] on div "general" at bounding box center [65, 138] width 102 height 21
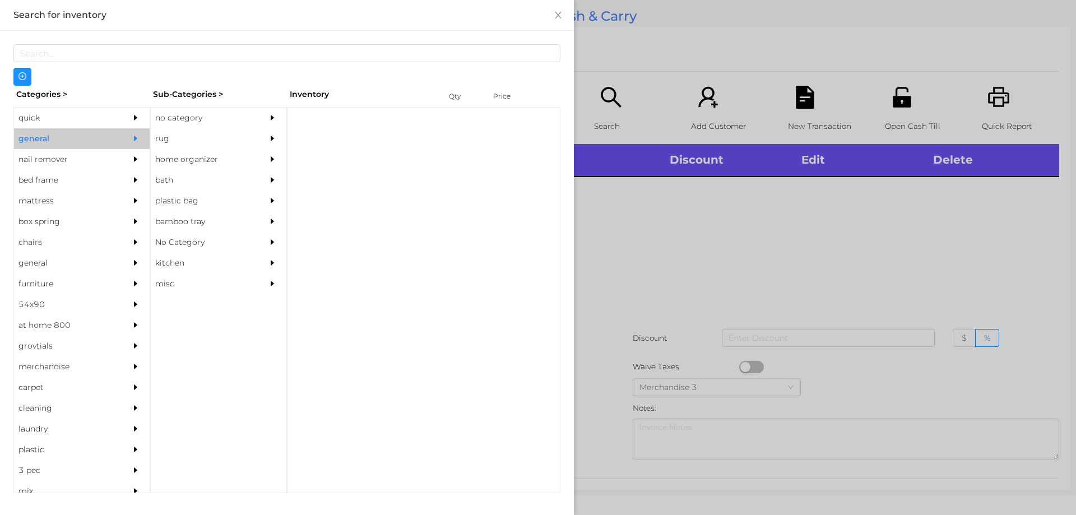
click at [201, 118] on div "no category" at bounding box center [202, 118] width 102 height 21
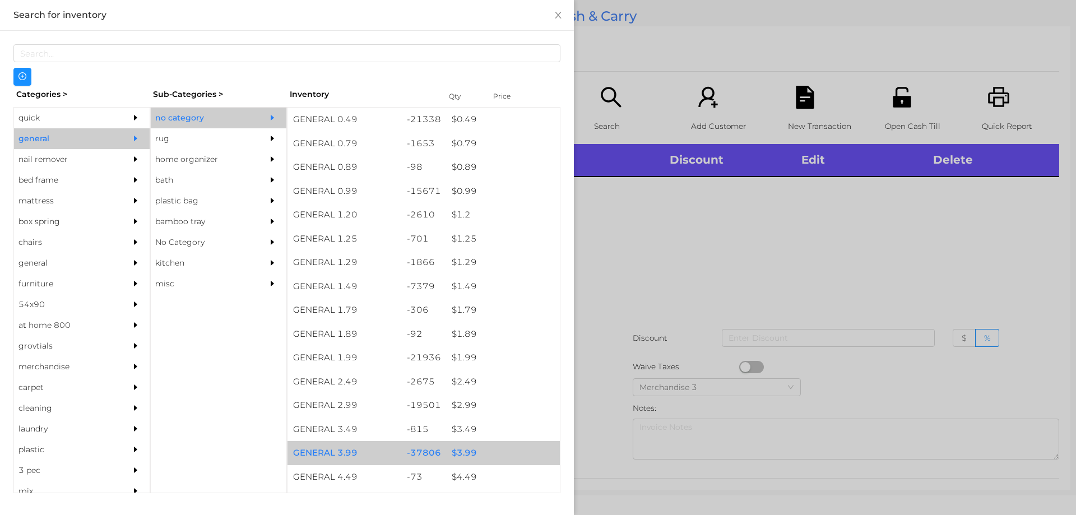
click at [468, 449] on div "$ 3.99" at bounding box center [503, 453] width 114 height 24
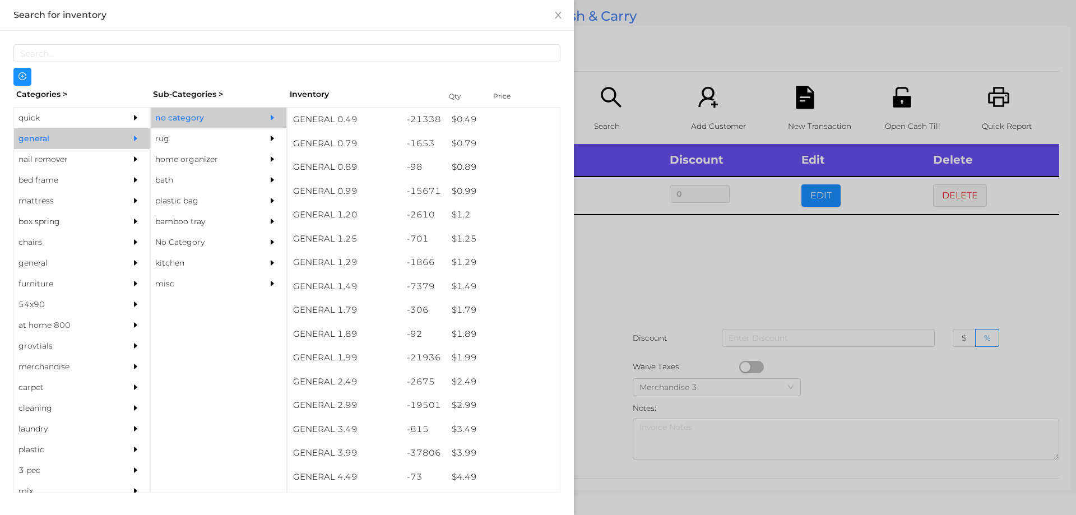
click at [588, 441] on div at bounding box center [538, 257] width 1076 height 515
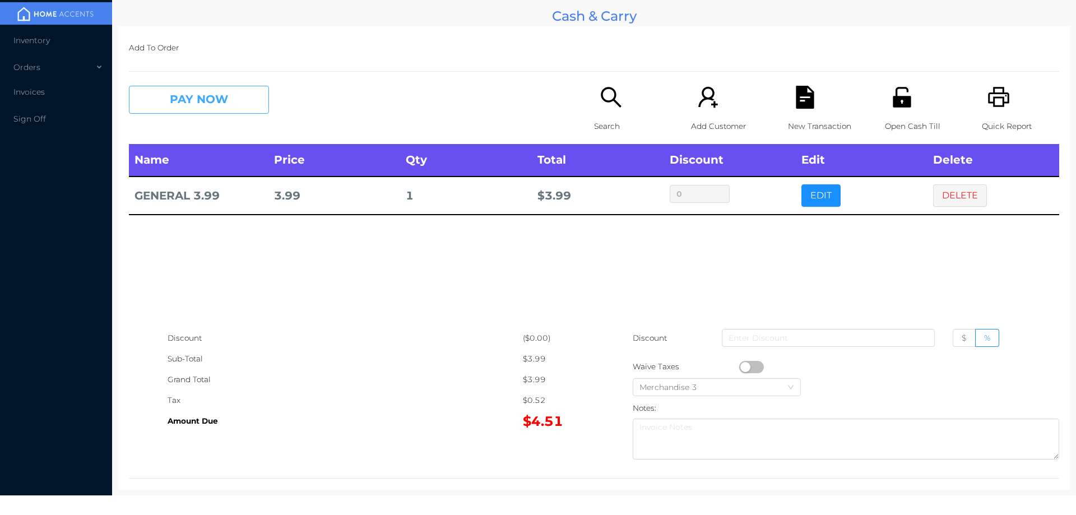
click at [175, 103] on button "PAY NOW" at bounding box center [199, 100] width 140 height 28
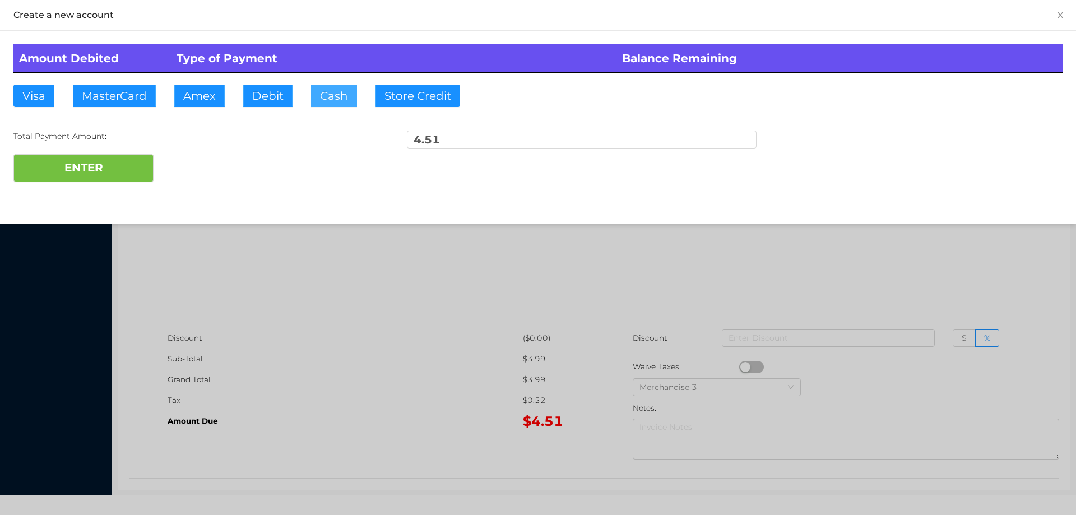
click at [328, 89] on button "Cash" at bounding box center [334, 96] width 46 height 22
type input "10.50"
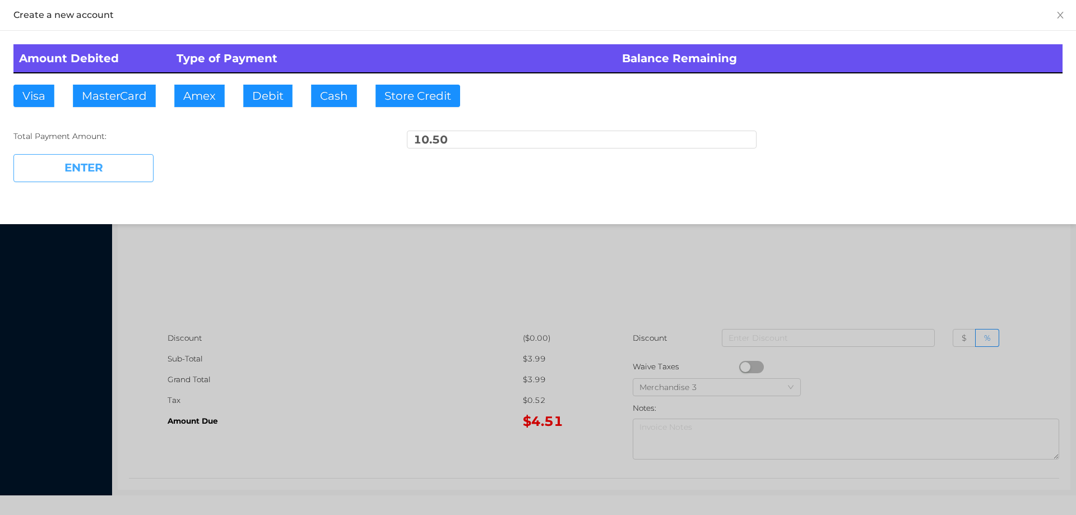
click at [117, 179] on button "ENTER" at bounding box center [83, 168] width 140 height 28
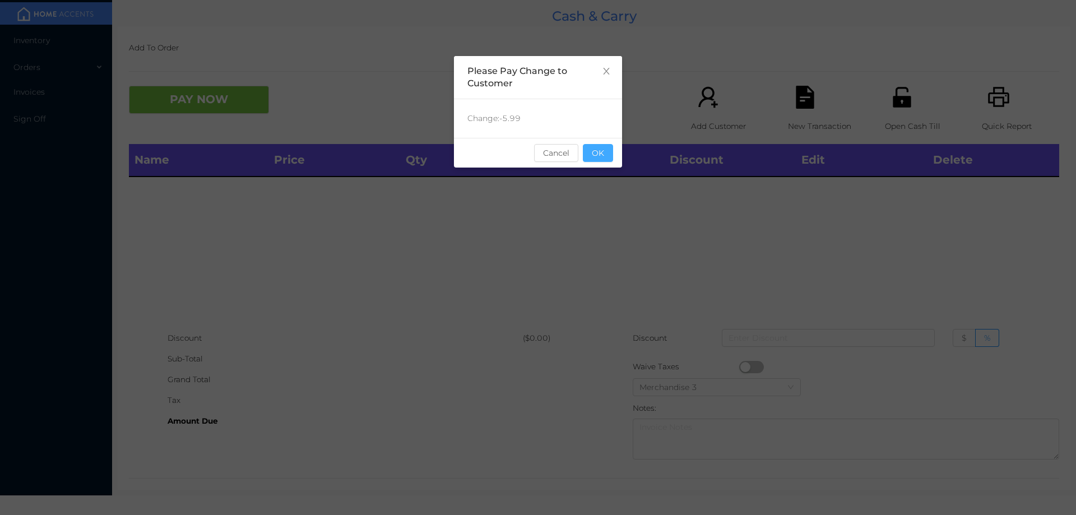
click at [604, 161] on button "OK" at bounding box center [598, 153] width 30 height 18
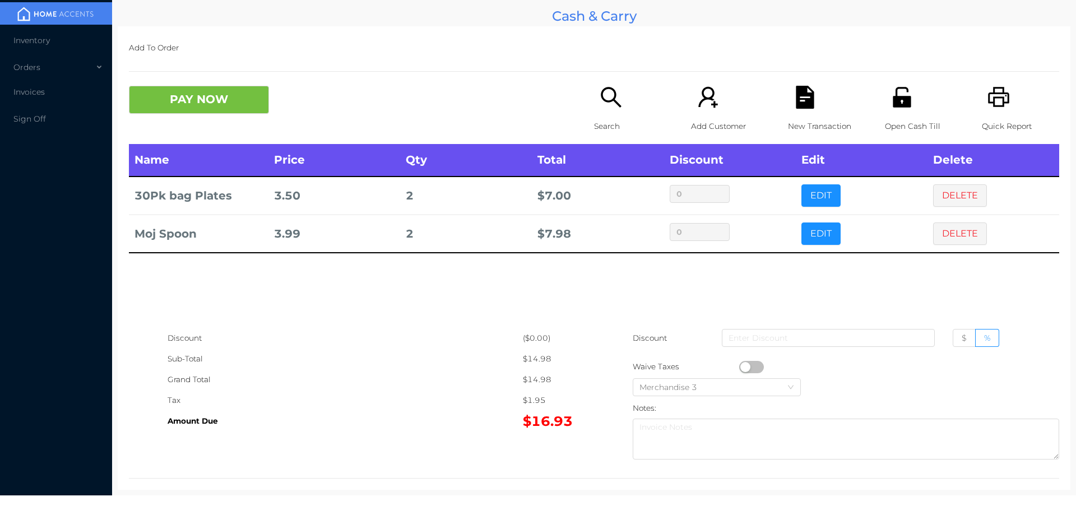
click at [604, 108] on icon "icon: search" at bounding box center [610, 97] width 23 height 23
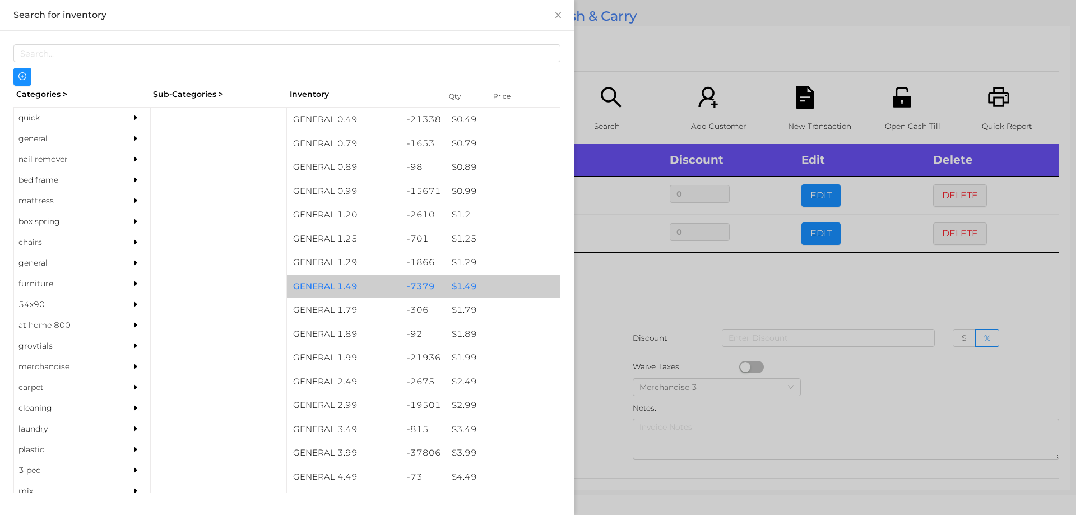
click at [480, 289] on div "$ 1.49" at bounding box center [503, 286] width 114 height 24
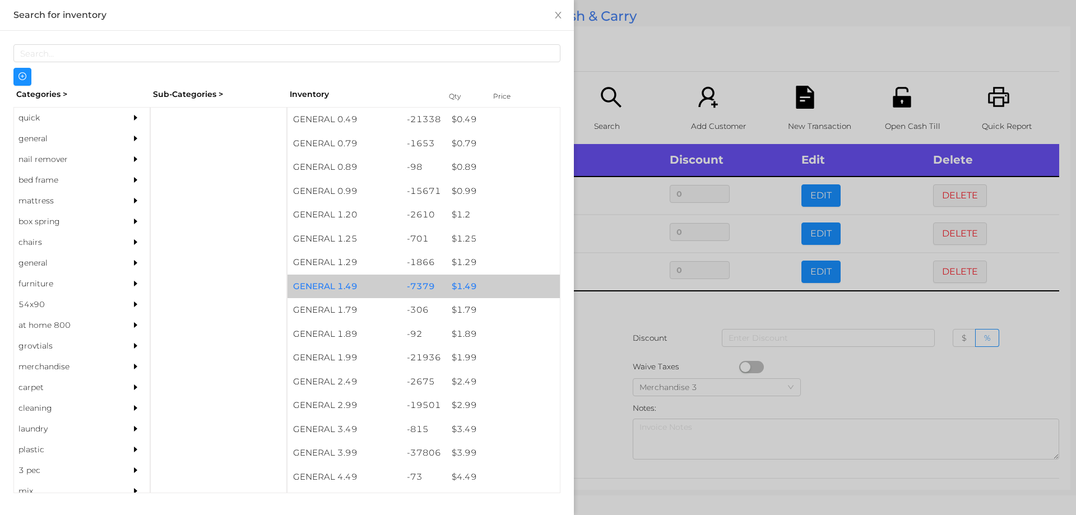
click at [495, 285] on div "$ 1.49" at bounding box center [503, 286] width 114 height 24
click at [506, 285] on div "$ 1.49" at bounding box center [503, 286] width 114 height 24
click at [522, 285] on div "$ 1.49" at bounding box center [503, 286] width 114 height 24
click at [526, 283] on div "$ 1.49" at bounding box center [503, 286] width 114 height 24
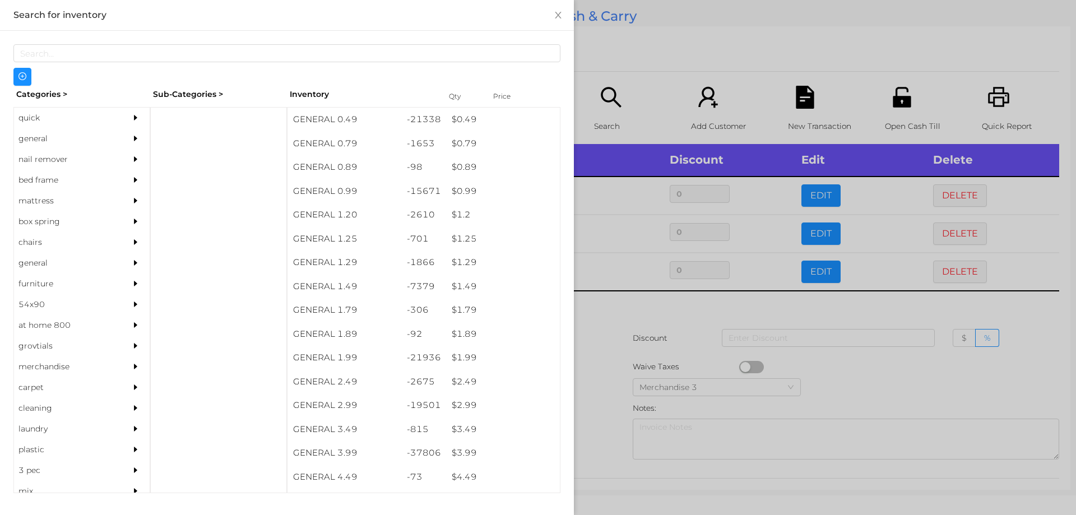
click at [657, 54] on div at bounding box center [538, 257] width 1076 height 515
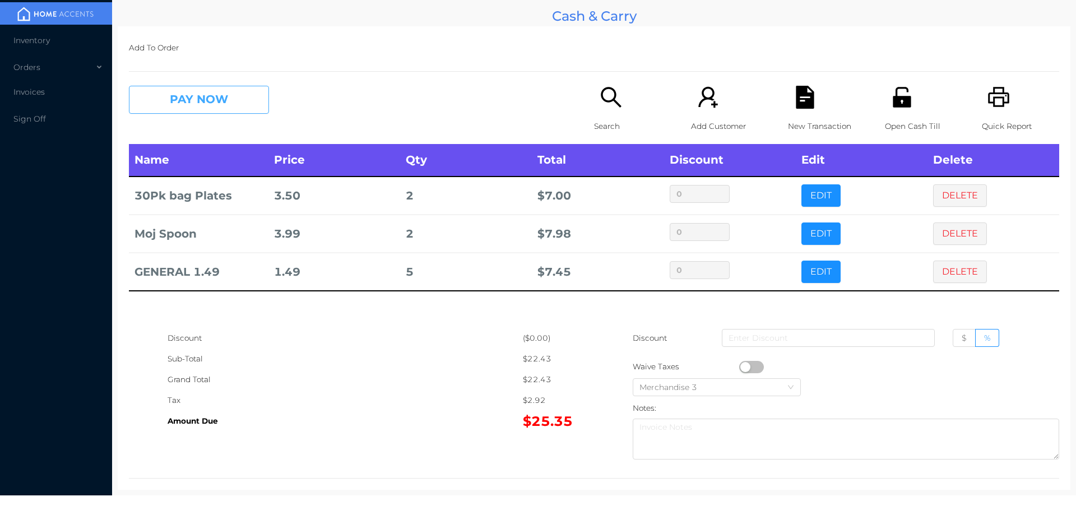
click at [178, 91] on button "PAY NOW" at bounding box center [199, 100] width 140 height 28
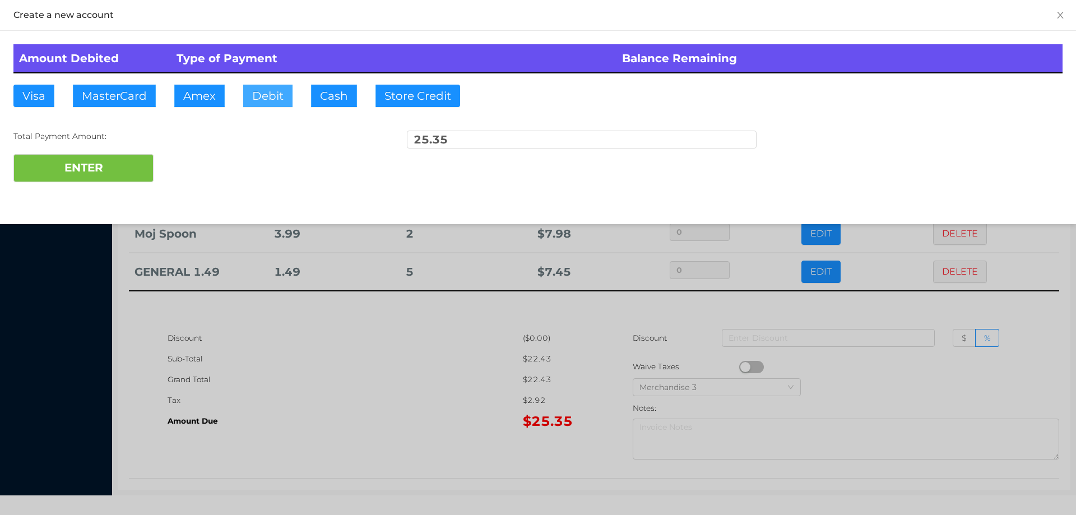
click at [257, 97] on button "Debit" at bounding box center [267, 96] width 49 height 22
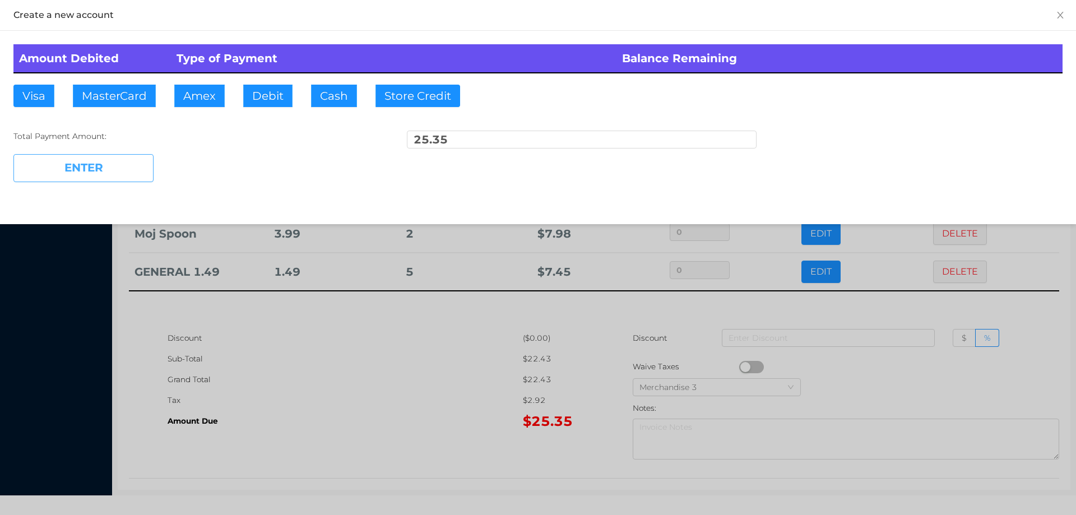
click at [100, 179] on button "ENTER" at bounding box center [83, 168] width 140 height 28
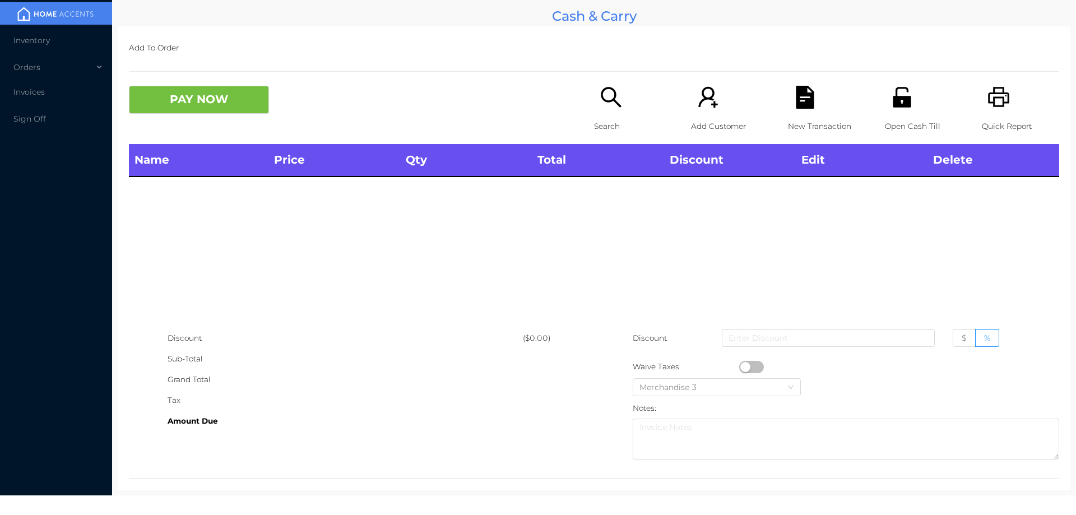
click at [992, 92] on icon "icon: printer" at bounding box center [998, 97] width 23 height 23
click at [249, 113] on button "PAY NOW" at bounding box center [199, 100] width 140 height 28
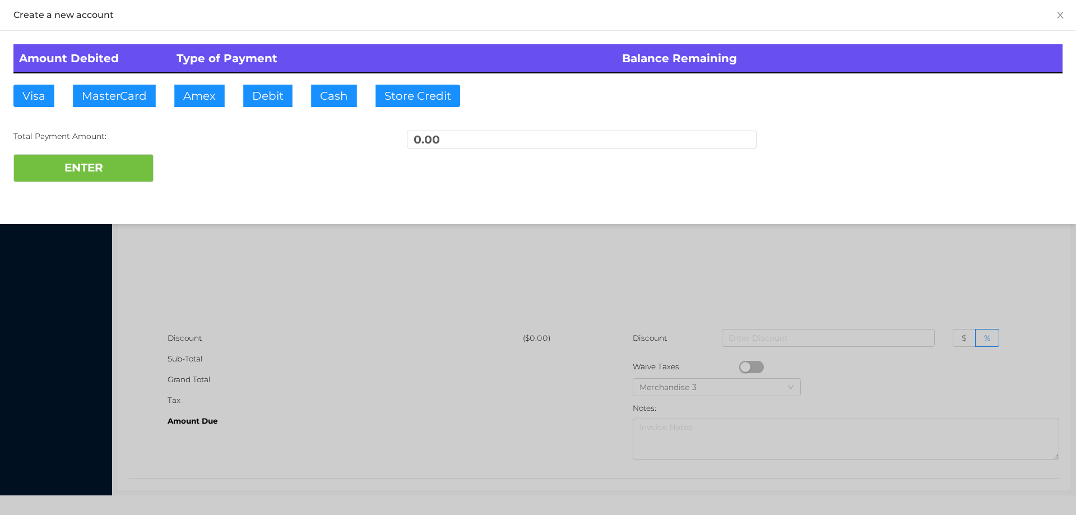
click at [129, 86] on button "PAY NOW" at bounding box center [199, 100] width 140 height 28
click at [412, 398] on div at bounding box center [538, 257] width 1076 height 515
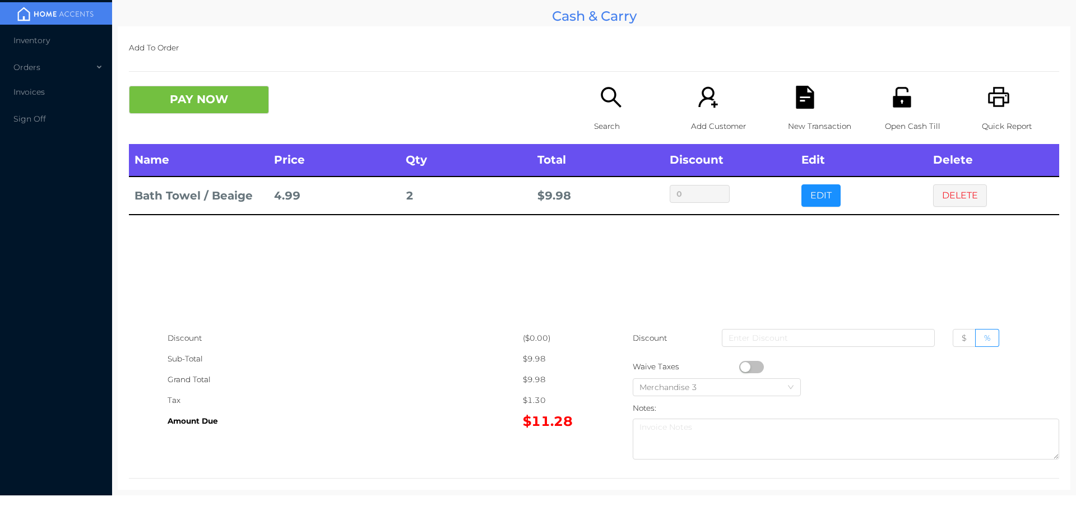
click at [739, 369] on button "button" at bounding box center [751, 367] width 25 height 12
click at [183, 92] on button "PAY NOW" at bounding box center [199, 100] width 140 height 28
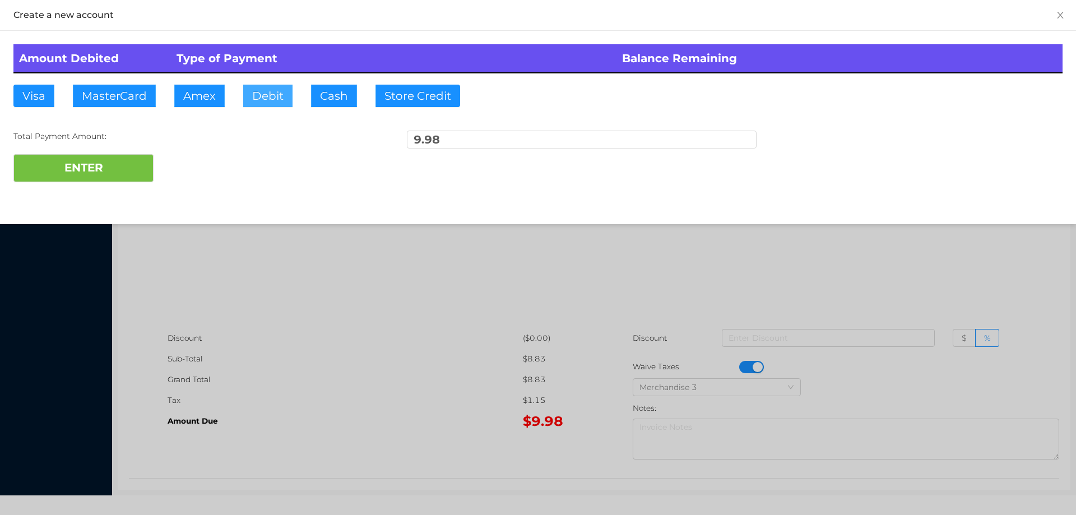
click at [246, 96] on button "Debit" at bounding box center [267, 96] width 49 height 22
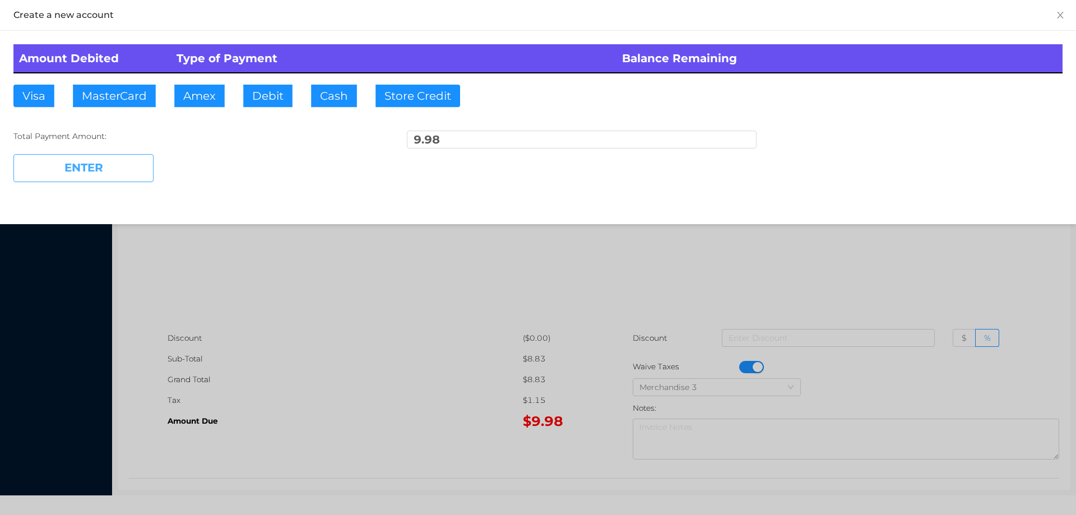
click at [95, 168] on button "ENTER" at bounding box center [83, 168] width 140 height 28
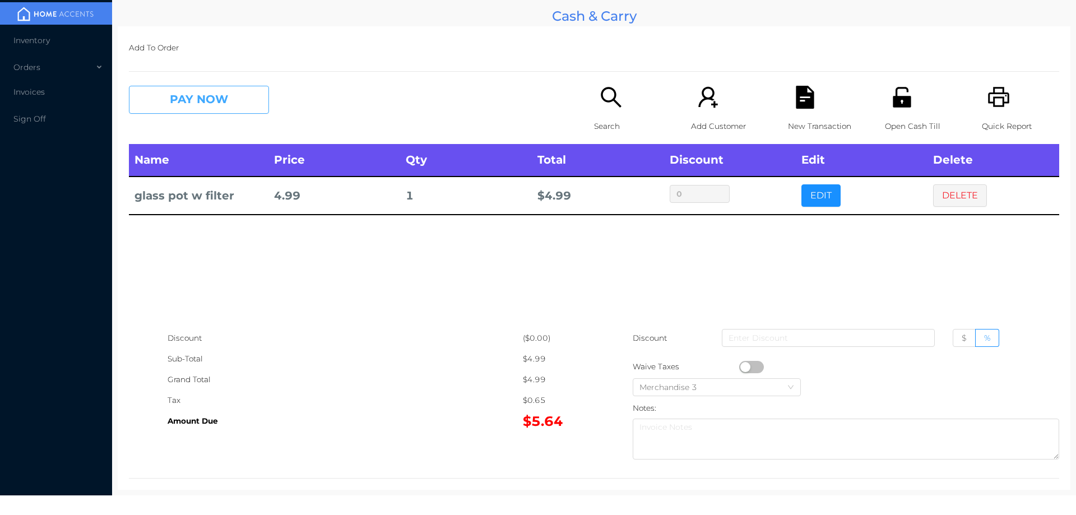
click at [208, 95] on button "PAY NOW" at bounding box center [199, 100] width 140 height 28
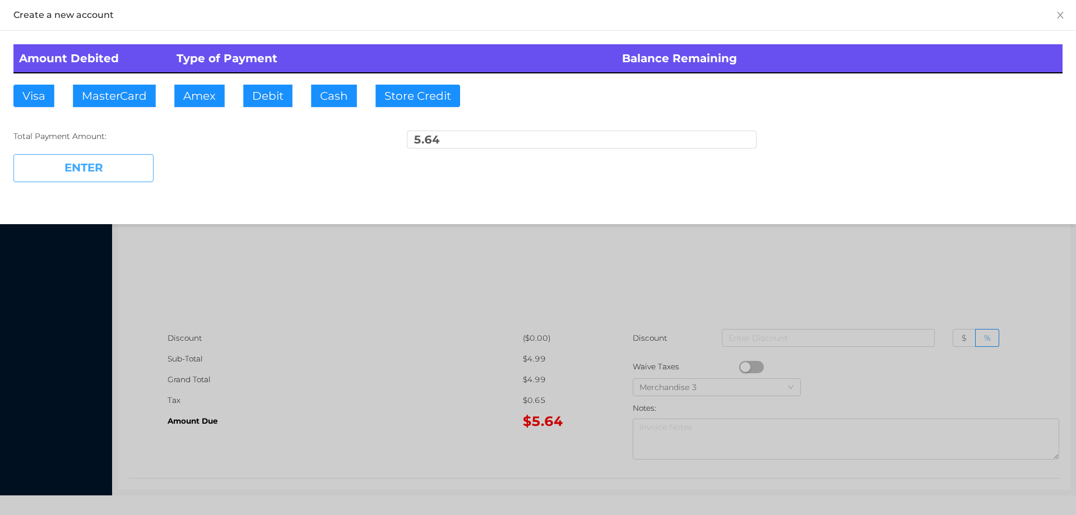
click at [69, 178] on button "ENTER" at bounding box center [83, 168] width 140 height 28
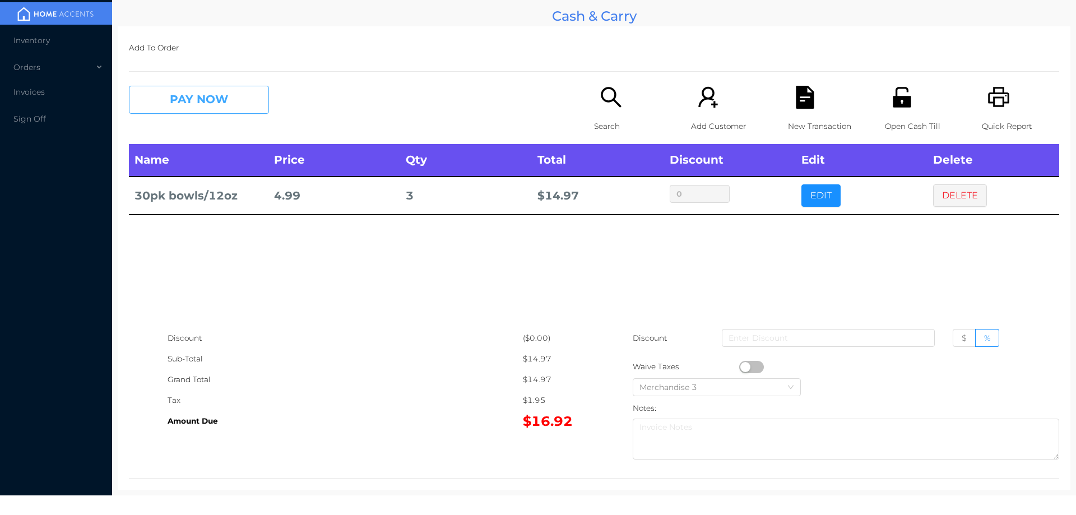
click at [202, 110] on button "PAY NOW" at bounding box center [199, 100] width 140 height 28
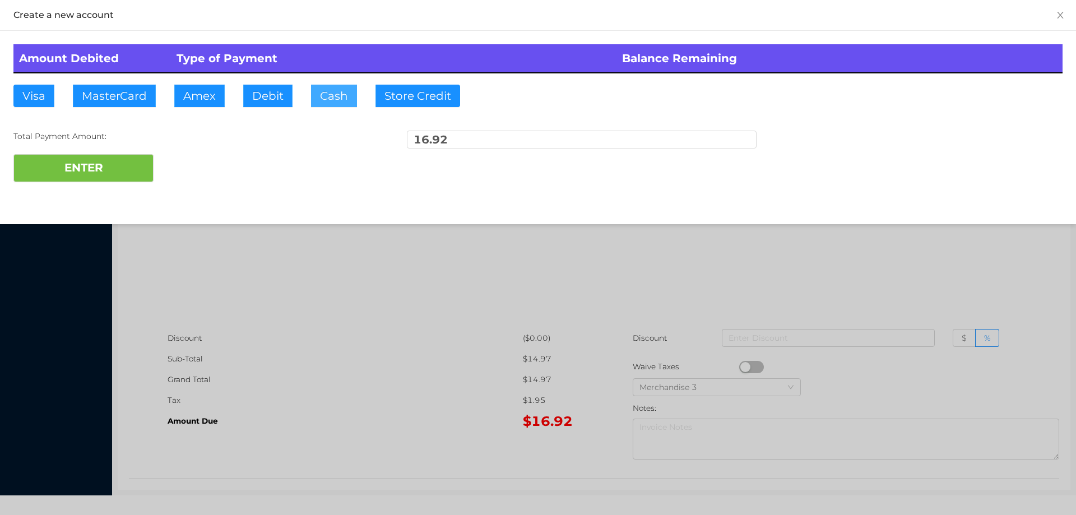
click at [323, 95] on button "Cash" at bounding box center [334, 96] width 46 height 22
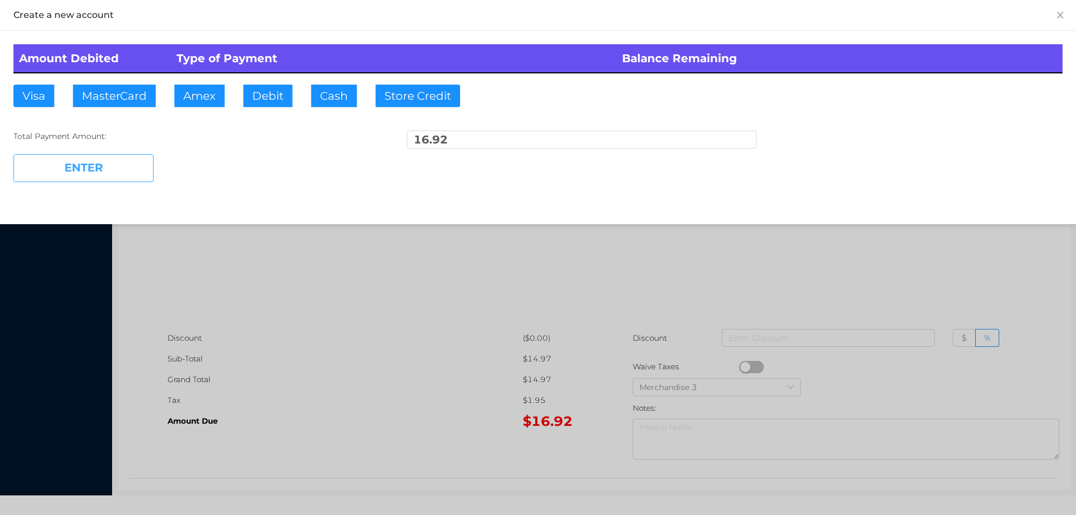
click at [74, 177] on button "ENTER" at bounding box center [83, 168] width 140 height 28
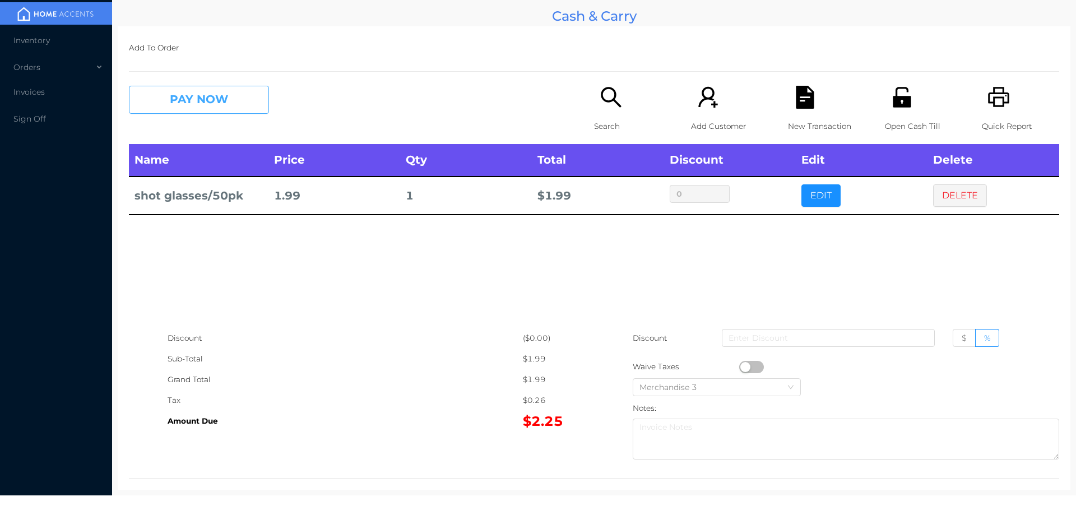
click at [186, 102] on button "PAY NOW" at bounding box center [199, 100] width 140 height 28
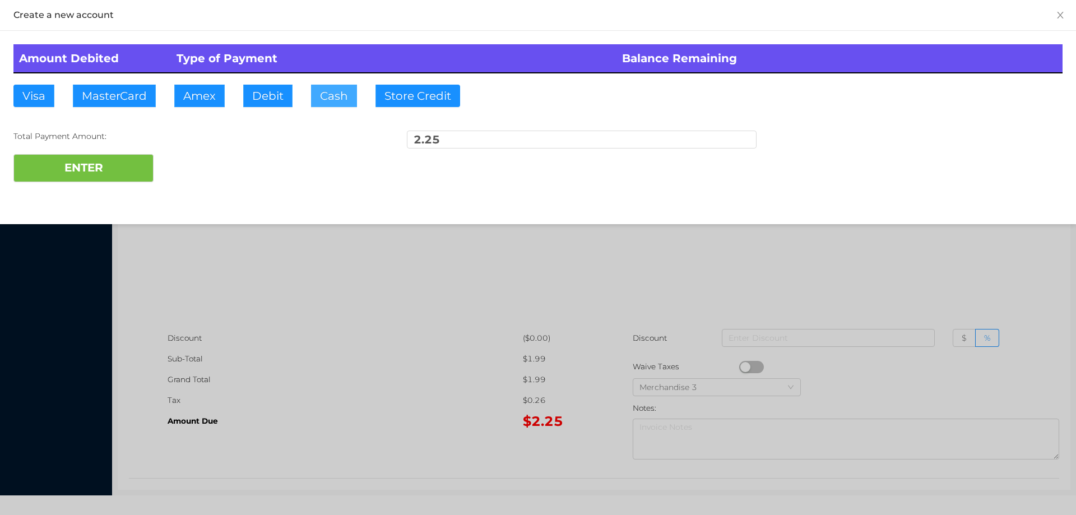
click at [338, 98] on button "Cash" at bounding box center [334, 96] width 46 height 22
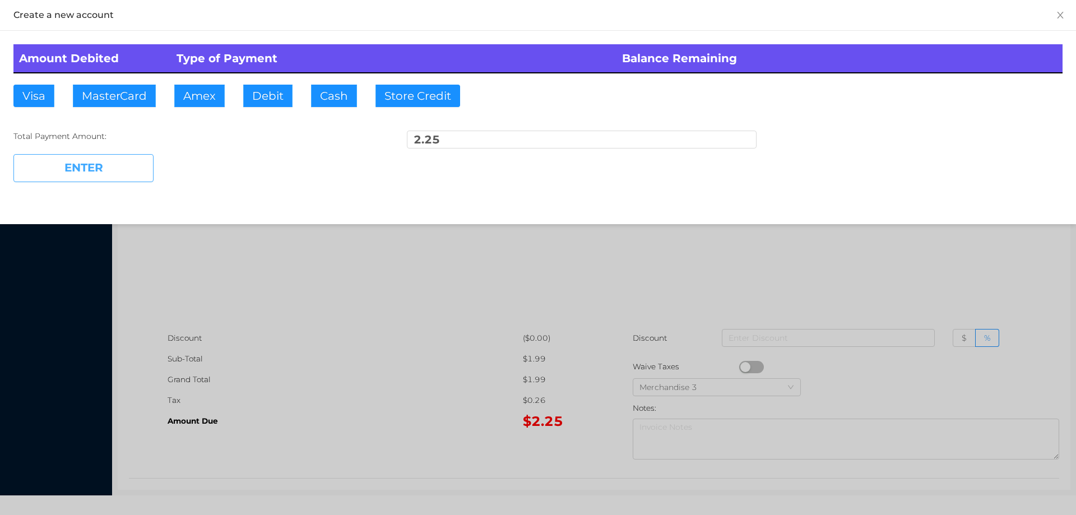
click at [101, 165] on button "ENTER" at bounding box center [83, 168] width 140 height 28
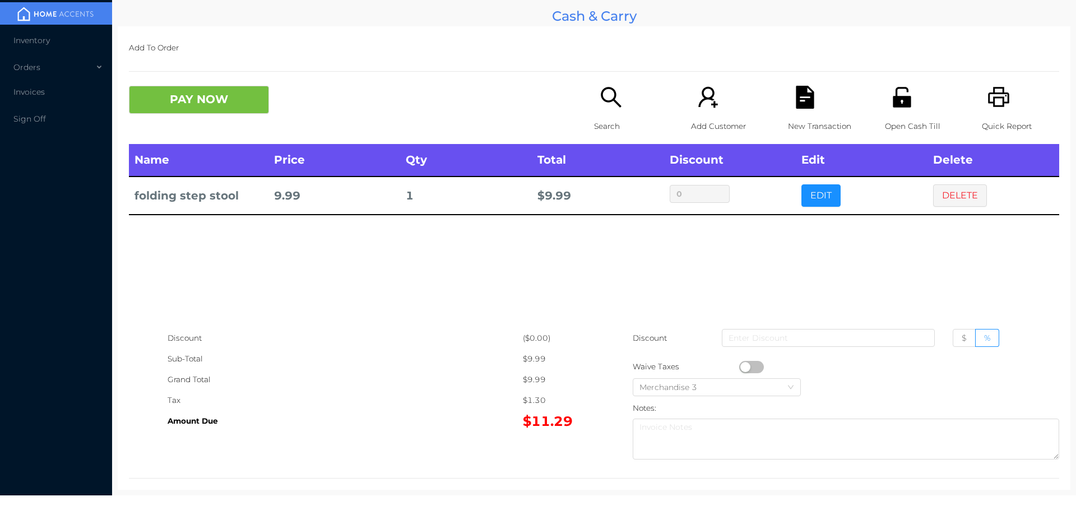
click at [606, 112] on div "Search" at bounding box center [632, 115] width 77 height 58
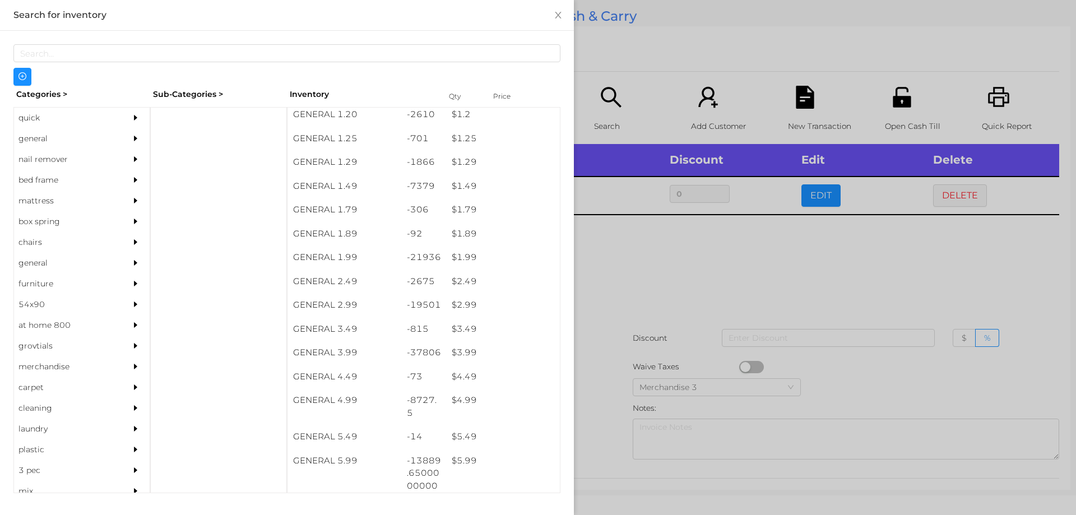
scroll to position [100, 0]
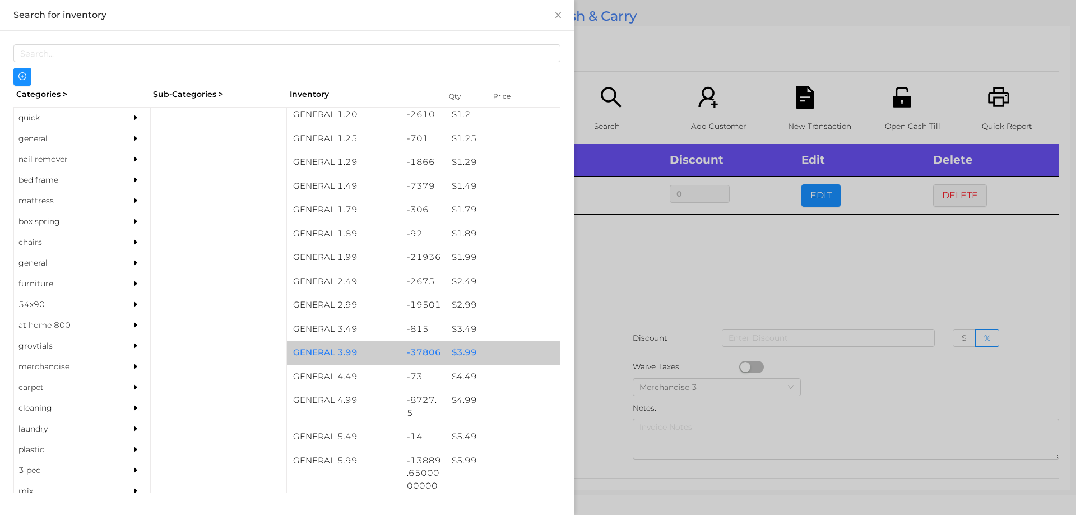
click at [460, 356] on div "$ 3.99" at bounding box center [503, 353] width 114 height 24
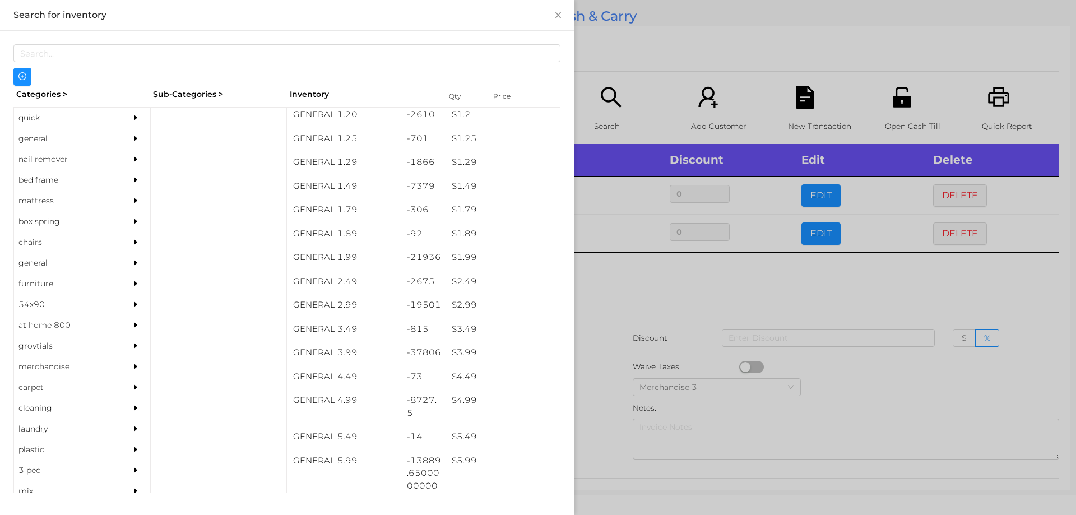
click at [600, 312] on div at bounding box center [538, 257] width 1076 height 515
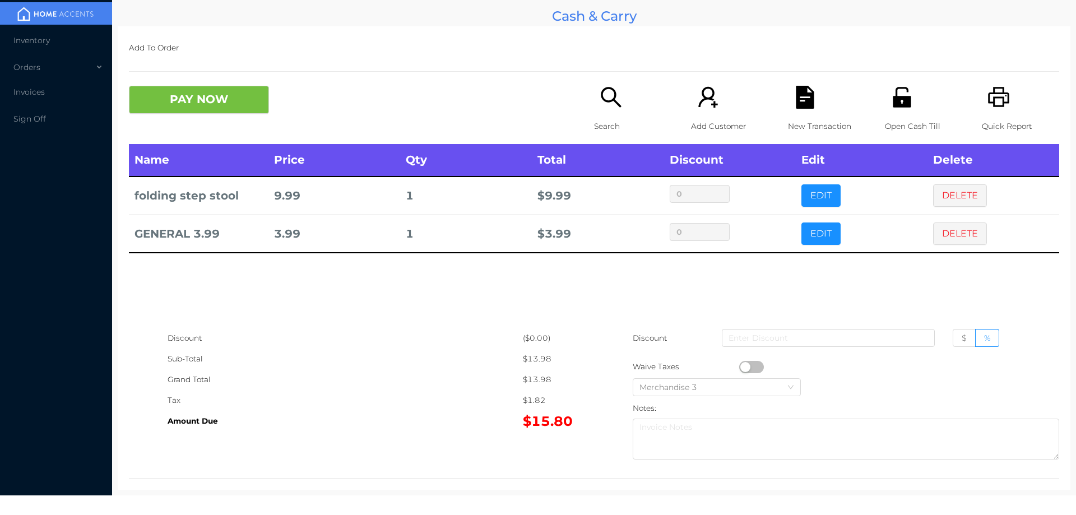
click at [600, 118] on p "Search" at bounding box center [632, 126] width 77 height 21
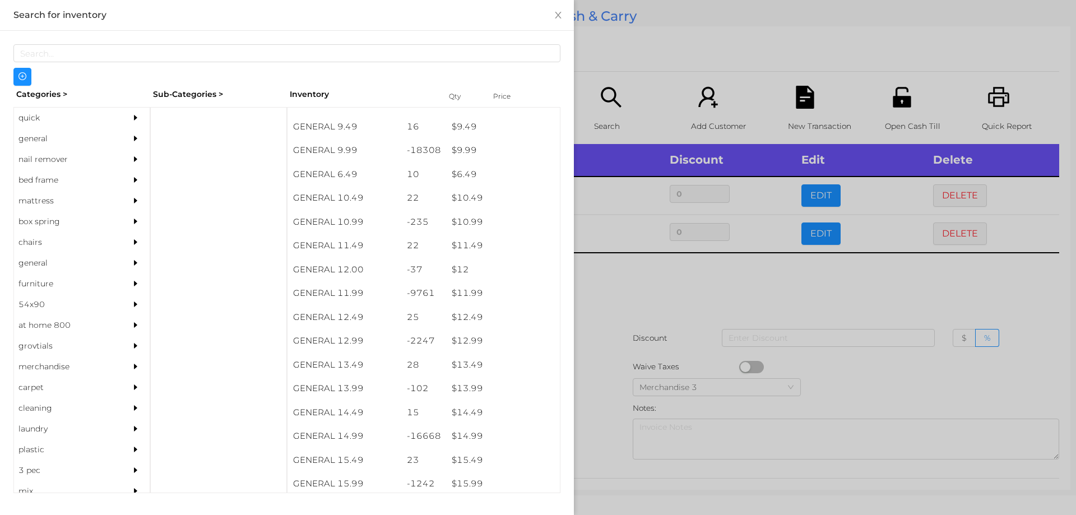
scroll to position [661, 0]
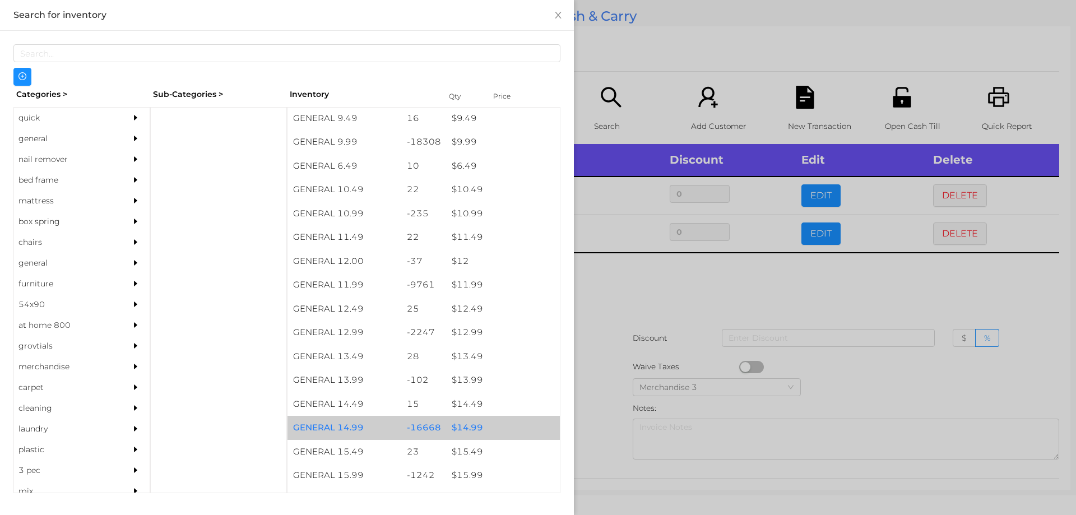
click at [460, 429] on div "$ 14.99" at bounding box center [503, 428] width 114 height 24
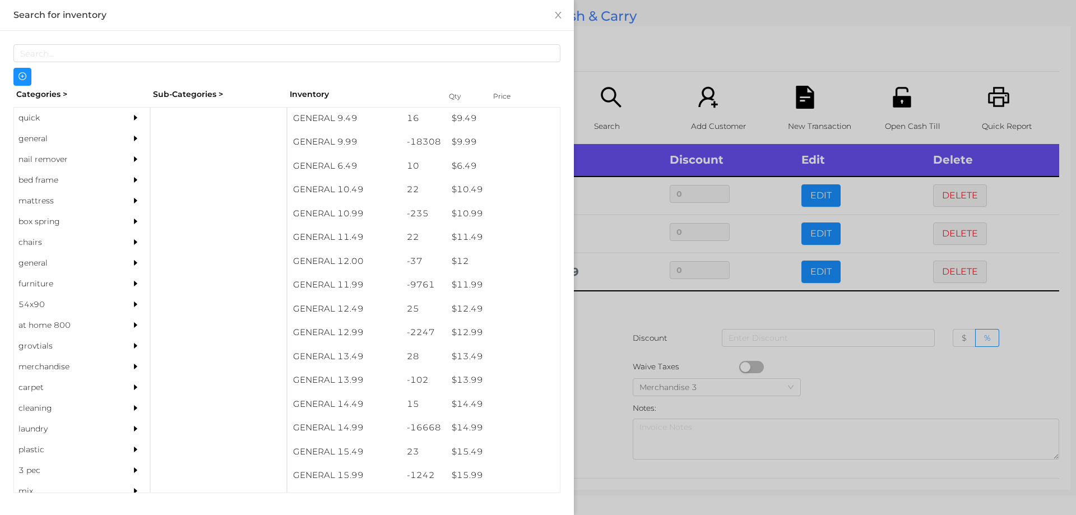
click at [605, 393] on div at bounding box center [538, 257] width 1076 height 515
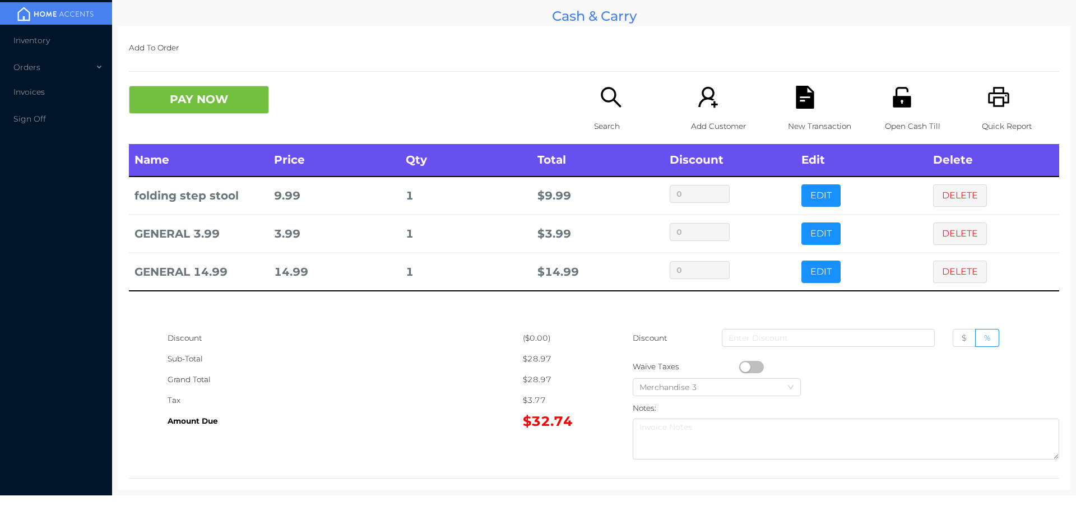
click at [807, 94] on icon "icon: file-text" at bounding box center [804, 97] width 18 height 23
click at [988, 99] on icon "icon: printer" at bounding box center [998, 97] width 21 height 20
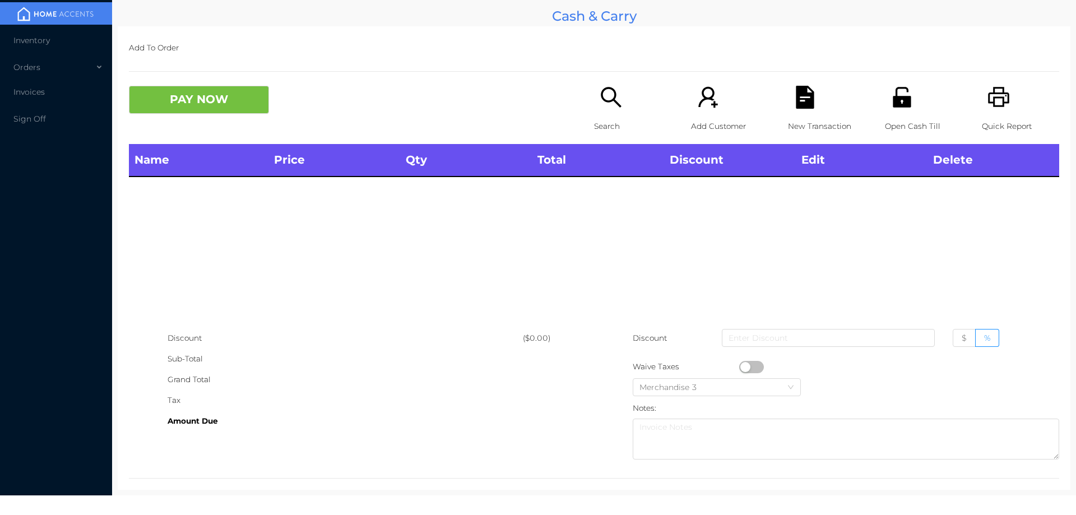
click at [788, 99] on div "New Transaction" at bounding box center [826, 115] width 77 height 58
click at [204, 100] on button "PAY NOW" at bounding box center [199, 100] width 140 height 28
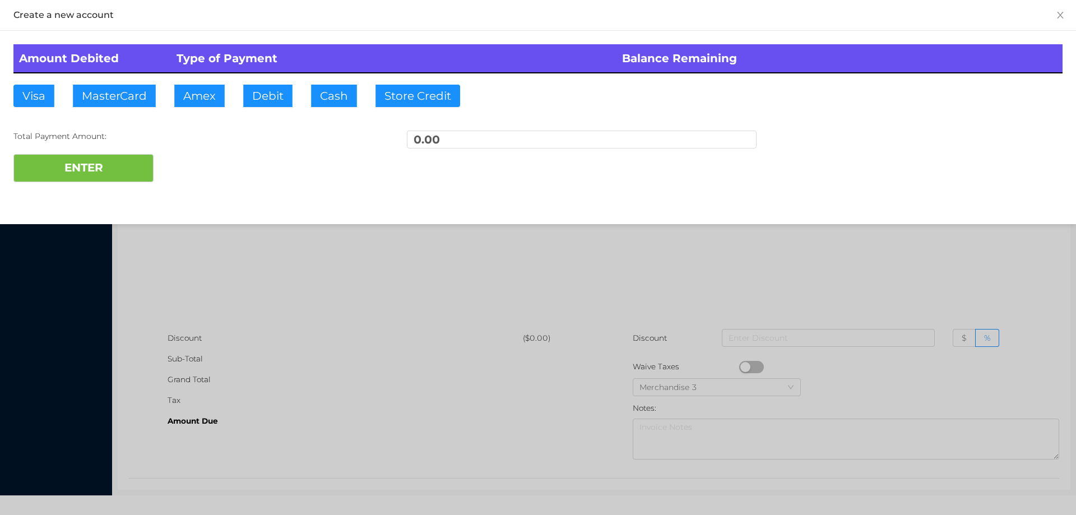
click at [238, 257] on div at bounding box center [538, 257] width 1076 height 515
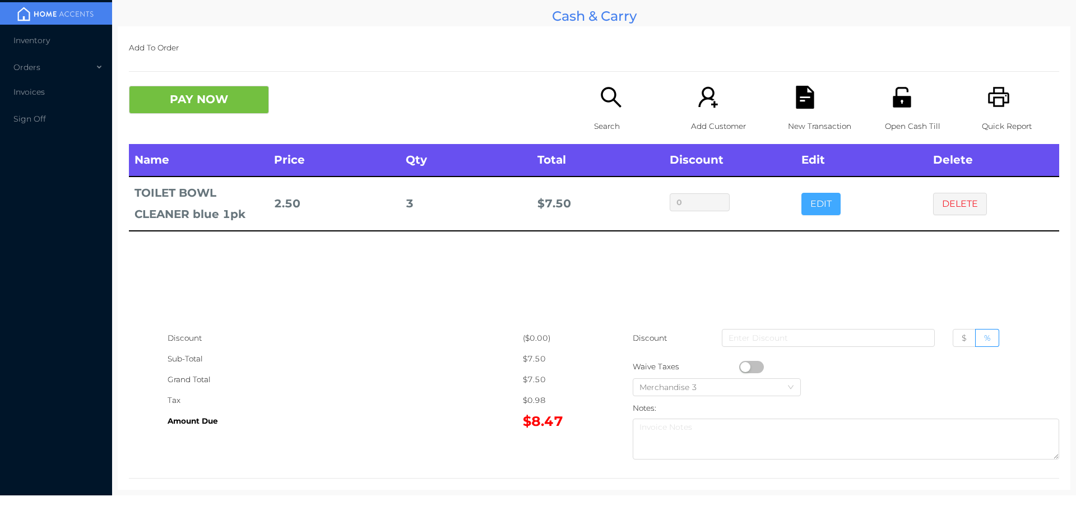
click at [815, 211] on button "EDIT" at bounding box center [820, 204] width 39 height 22
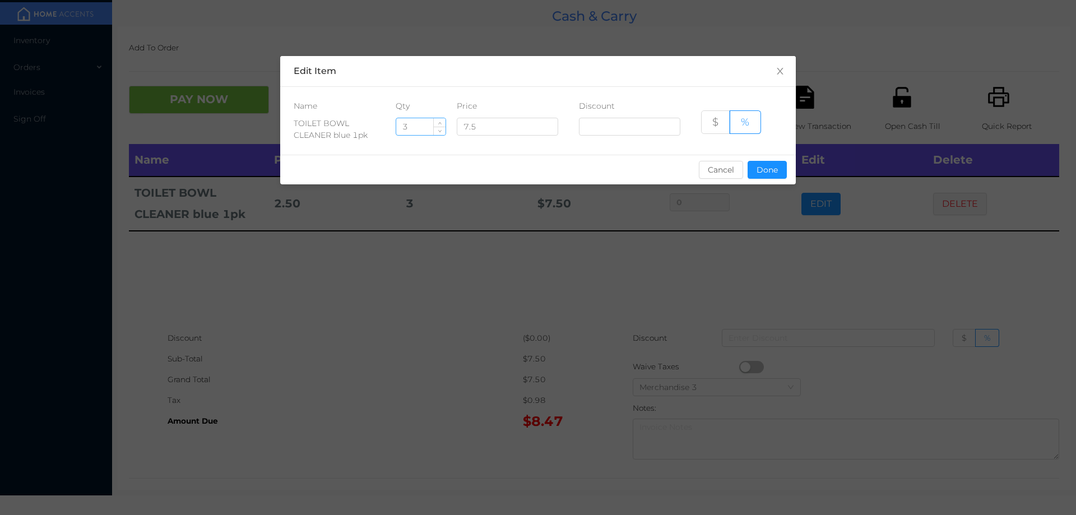
click at [420, 129] on input "3" at bounding box center [420, 126] width 49 height 17
type input "2"
click at [764, 173] on button "Done" at bounding box center [766, 170] width 39 height 18
type input "0%"
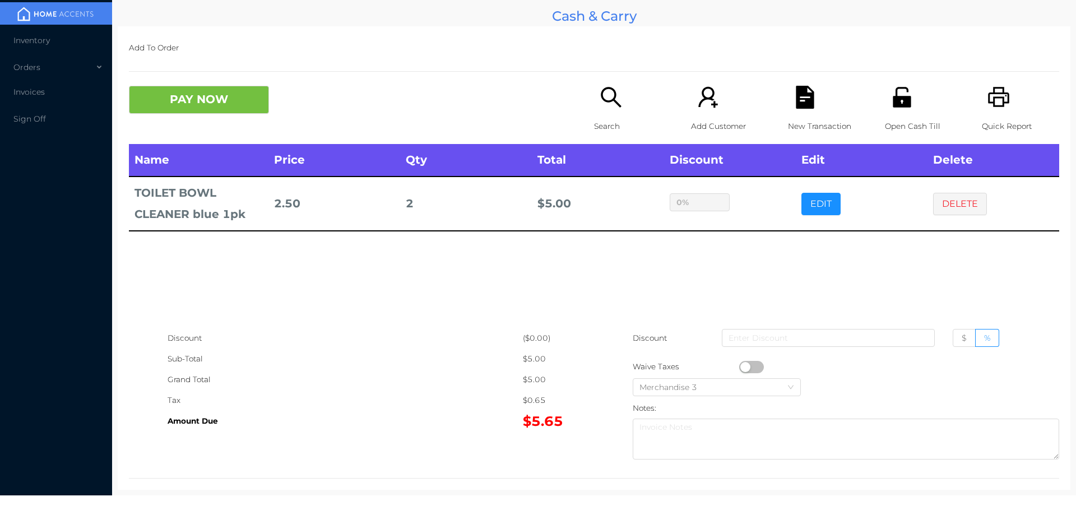
click at [780, 225] on div "sentinelStart Edit Item Name Qty Price Discount TOILET BOWL CLEANER blue 1pk 2 …" at bounding box center [538, 257] width 1076 height 515
click at [212, 94] on button "PAY NOW" at bounding box center [199, 100] width 140 height 28
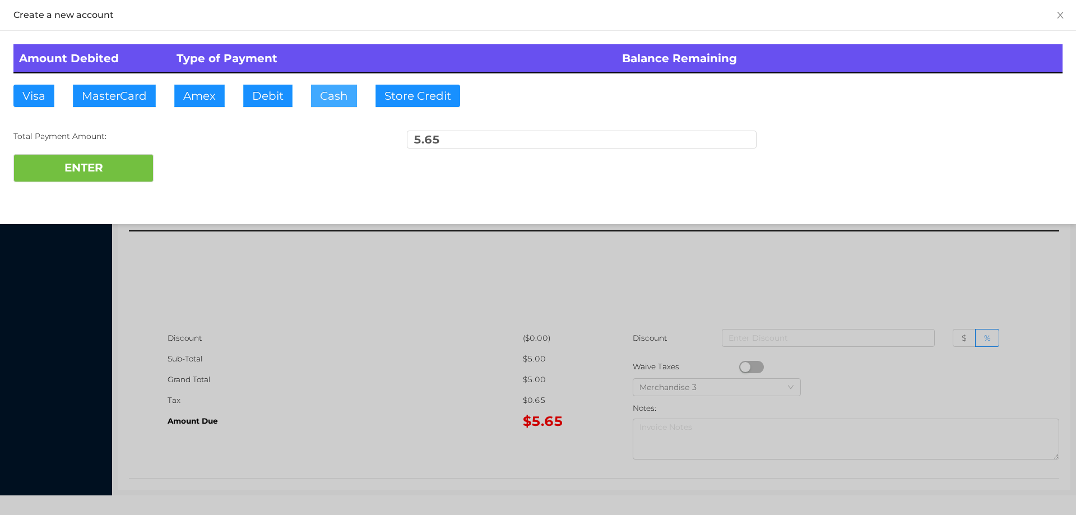
click at [332, 94] on button "Cash" at bounding box center [334, 96] width 46 height 22
type input "20."
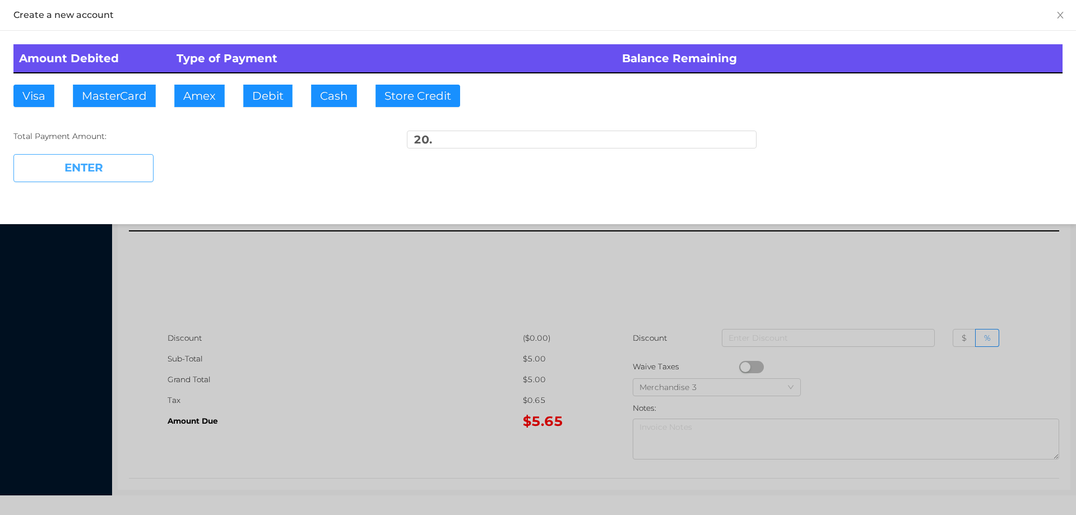
click at [102, 177] on button "ENTER" at bounding box center [83, 168] width 140 height 28
type input "0"
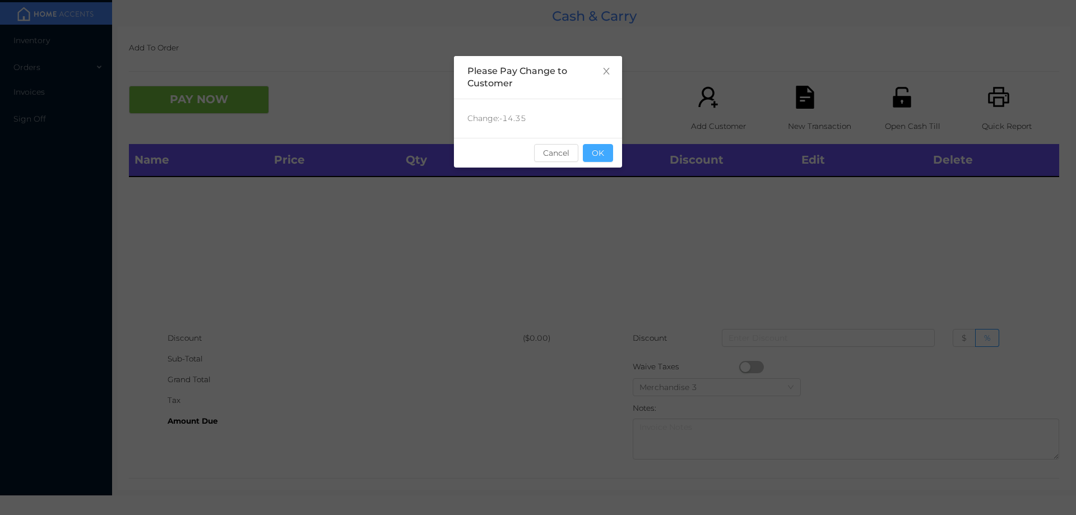
click at [604, 150] on button "OK" at bounding box center [598, 153] width 30 height 18
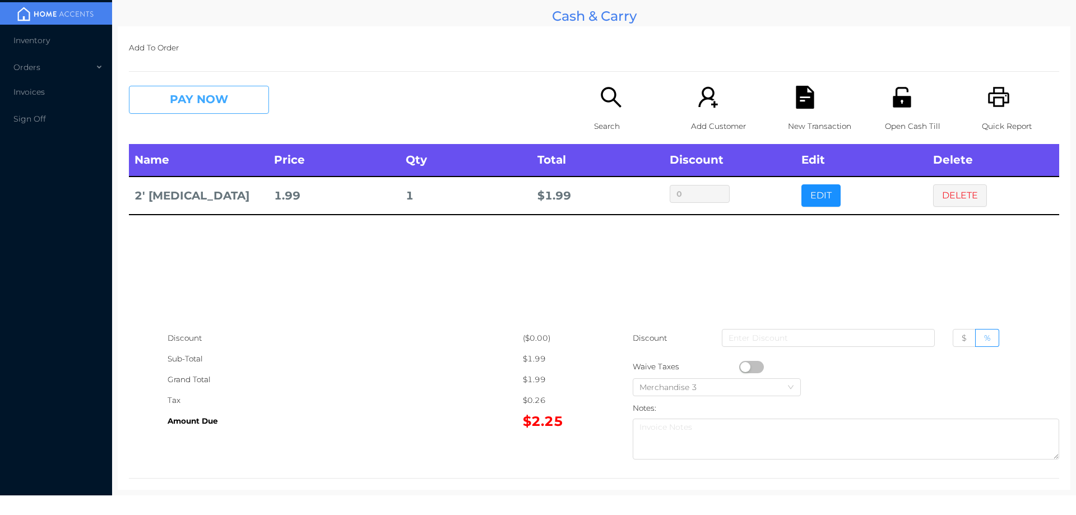
click at [216, 104] on button "PAY NOW" at bounding box center [199, 100] width 140 height 28
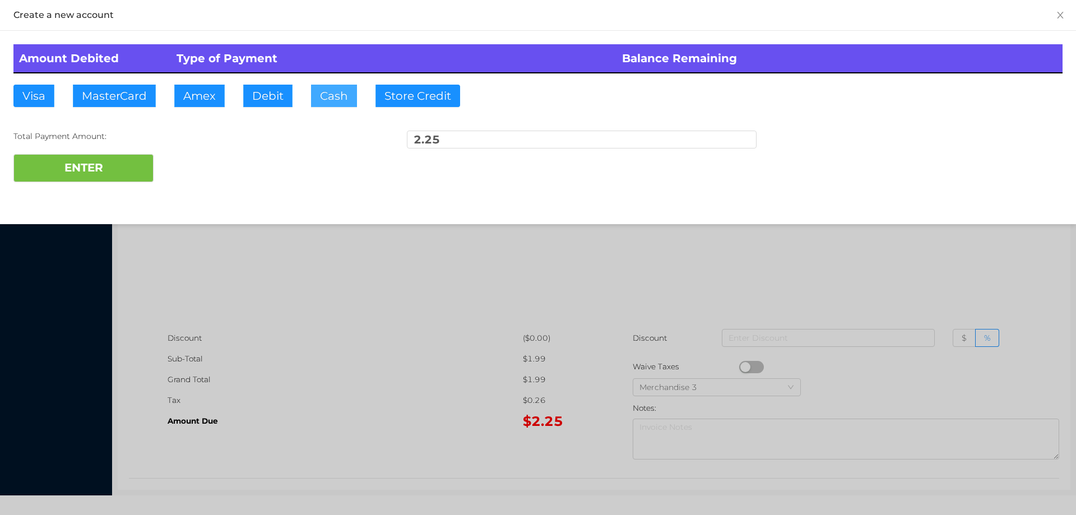
click at [322, 103] on button "Cash" at bounding box center [334, 96] width 46 height 22
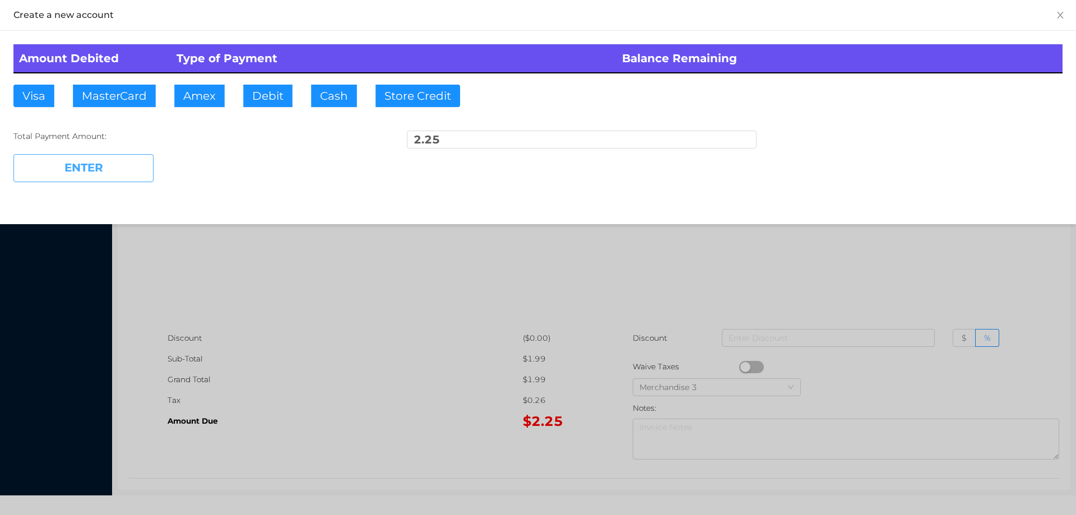
click at [145, 158] on button "ENTER" at bounding box center [83, 168] width 140 height 28
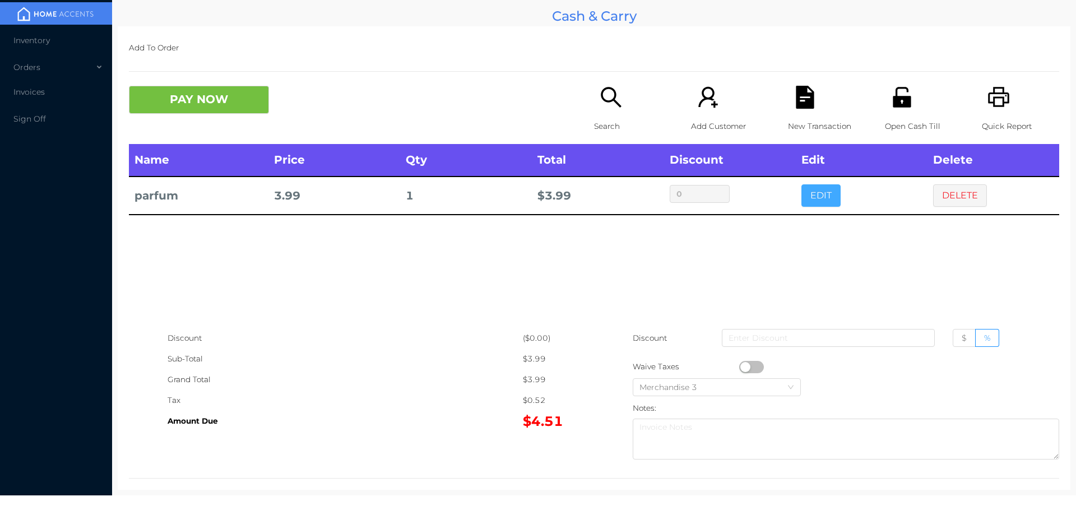
click at [817, 197] on button "EDIT" at bounding box center [820, 195] width 39 height 22
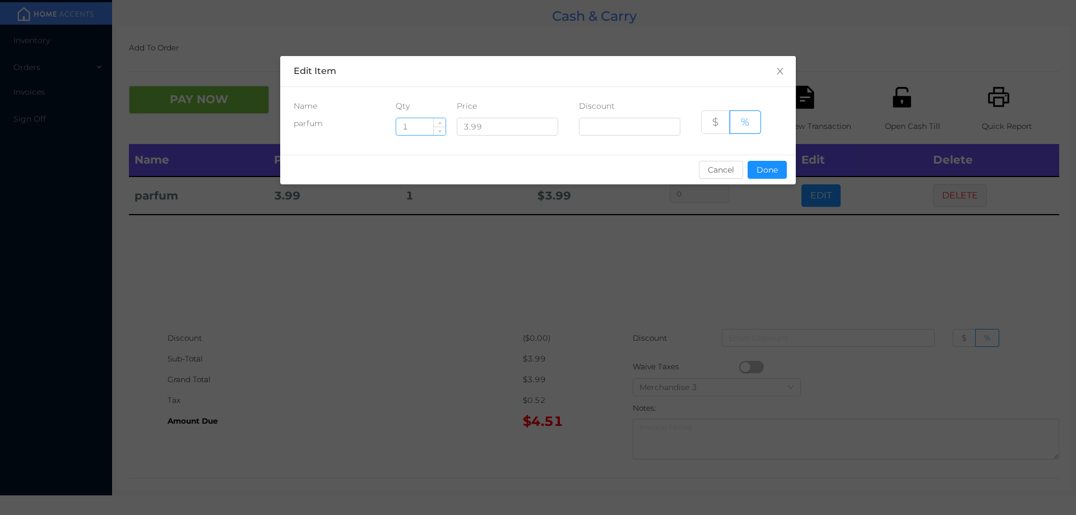
click at [421, 126] on input "1" at bounding box center [420, 126] width 49 height 17
type input "7"
click at [769, 173] on button "Done" at bounding box center [766, 170] width 39 height 18
type input "0%"
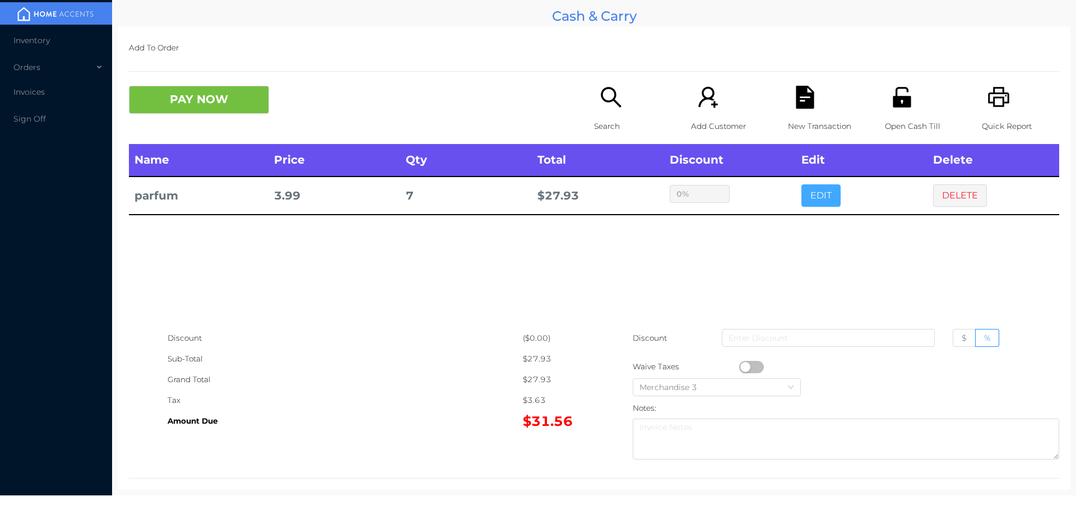
click at [801, 184] on button "EDIT" at bounding box center [820, 195] width 39 height 22
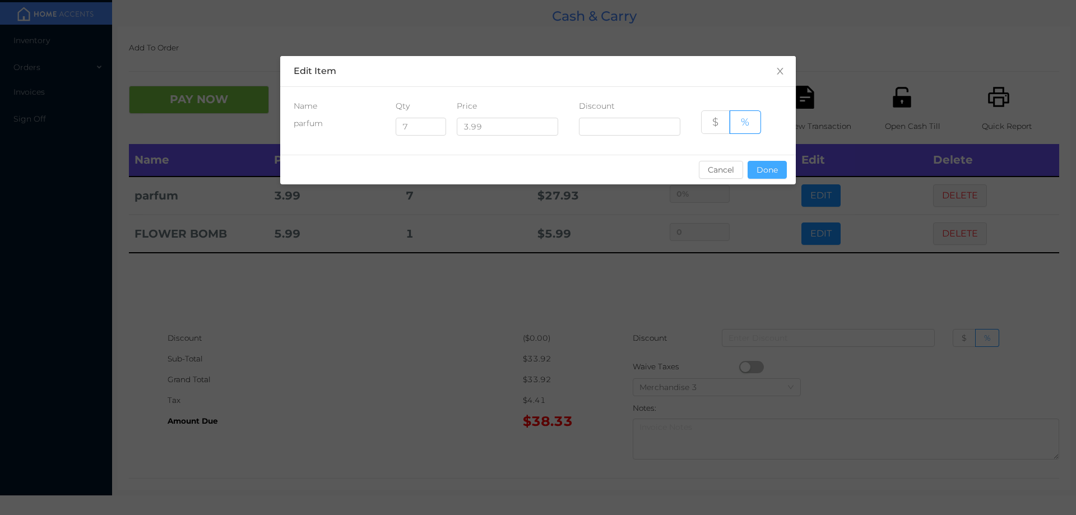
click at [772, 174] on button "Done" at bounding box center [766, 170] width 39 height 18
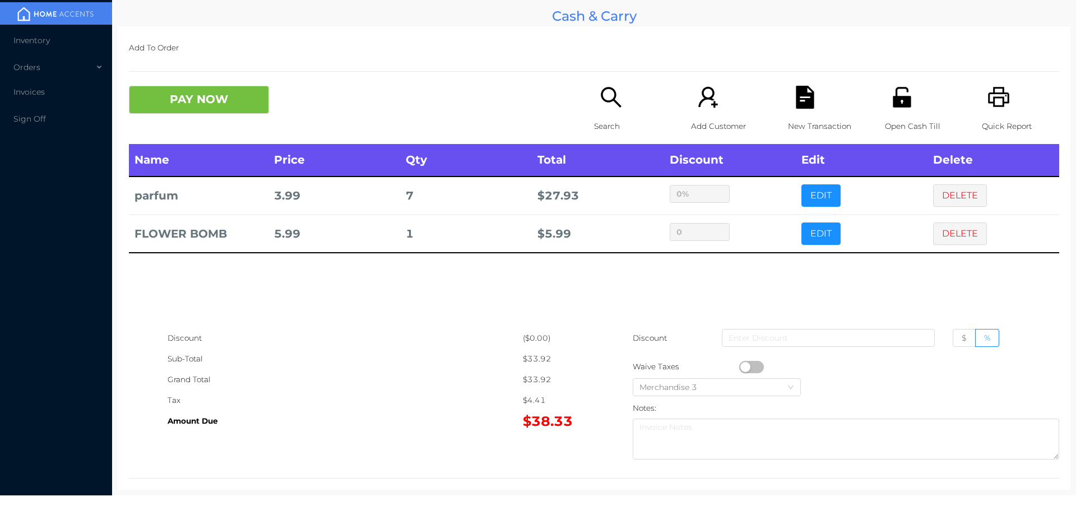
click at [600, 96] on icon "icon: search" at bounding box center [610, 97] width 20 height 20
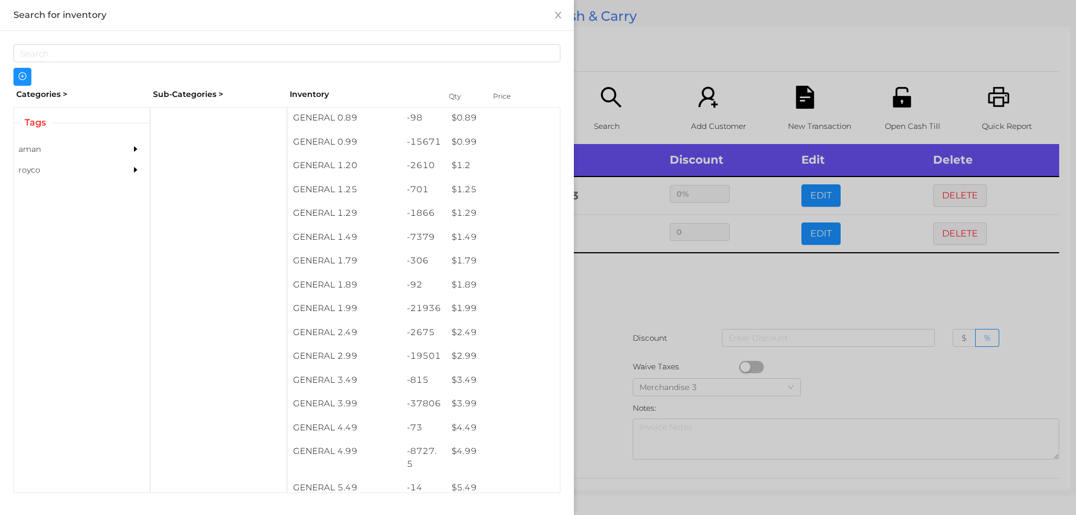
scroll to position [48, 0]
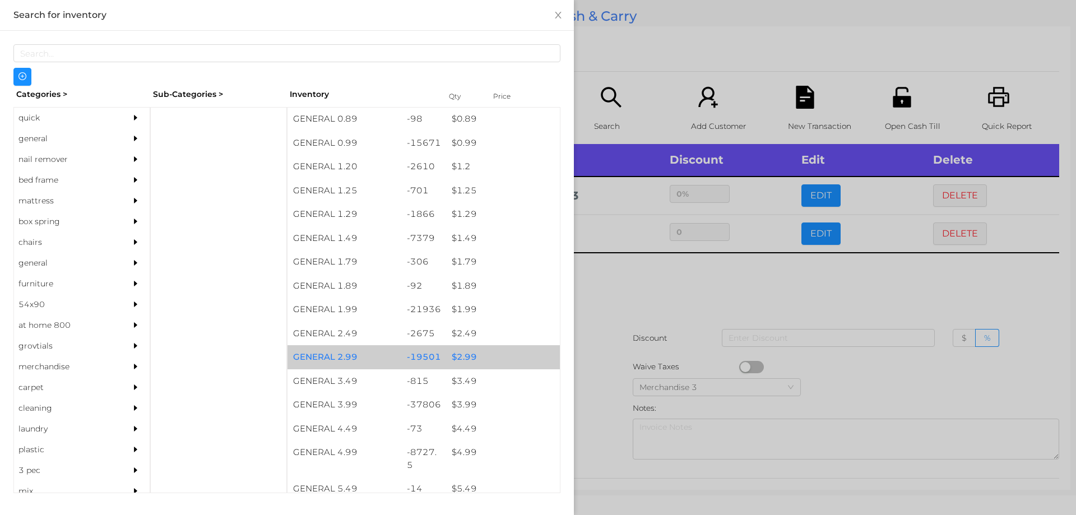
click at [457, 352] on div "$ 2.99" at bounding box center [503, 357] width 114 height 24
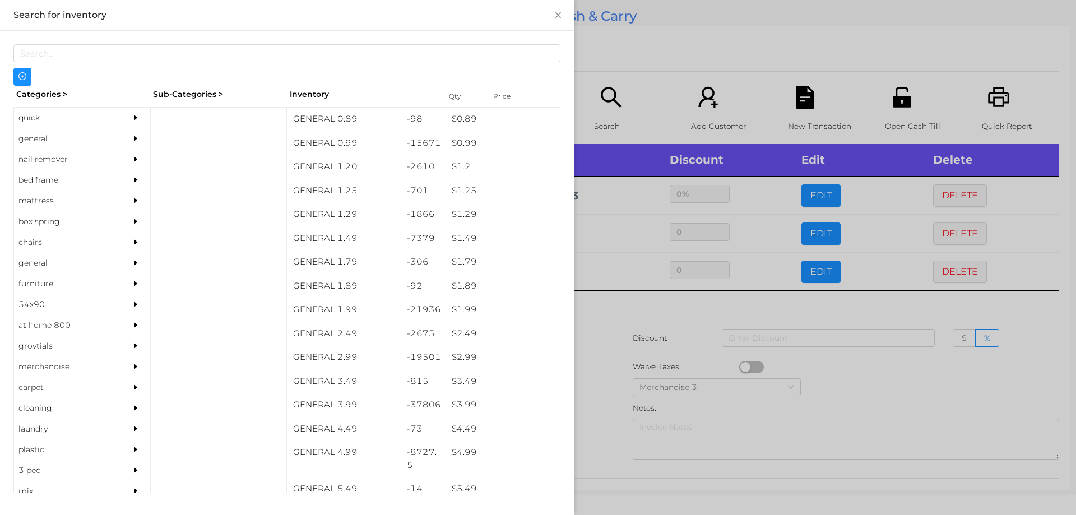
click at [671, 362] on div at bounding box center [538, 257] width 1076 height 515
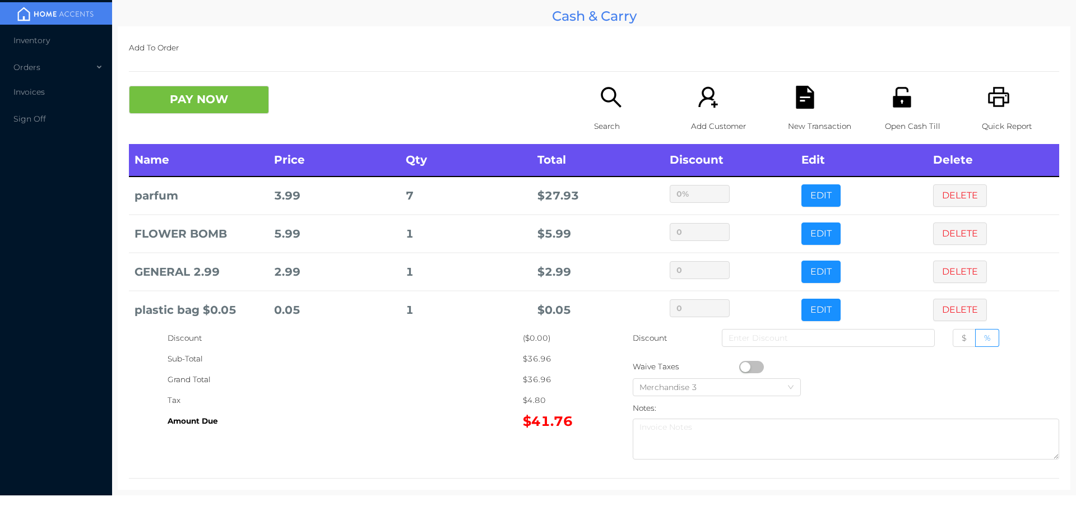
click at [172, 97] on button "PAY NOW" at bounding box center [199, 100] width 140 height 28
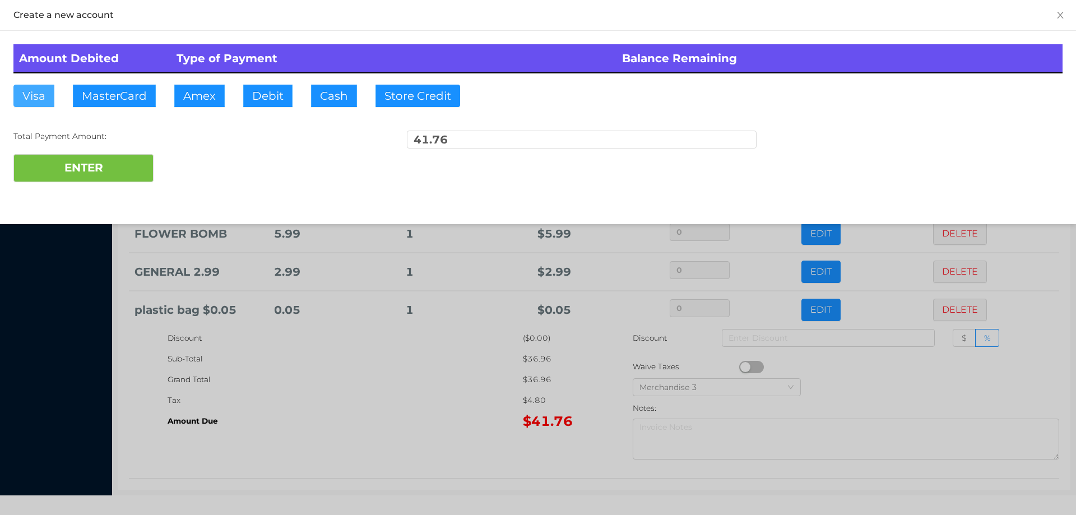
click at [38, 99] on button "Visa" at bounding box center [33, 96] width 41 height 22
click at [47, 159] on button "ENTER" at bounding box center [83, 168] width 140 height 28
type input "0"
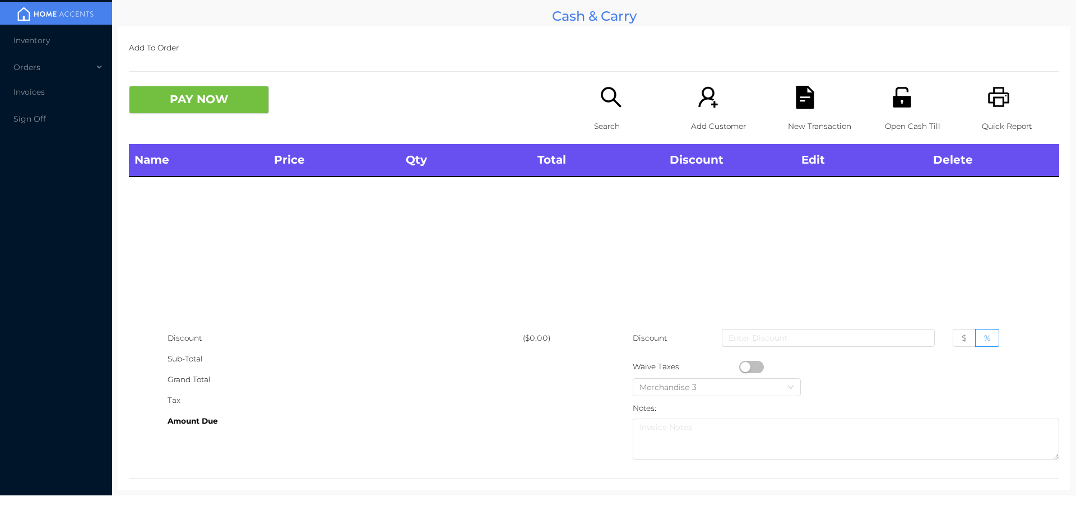
click at [616, 120] on p "Search" at bounding box center [632, 126] width 77 height 21
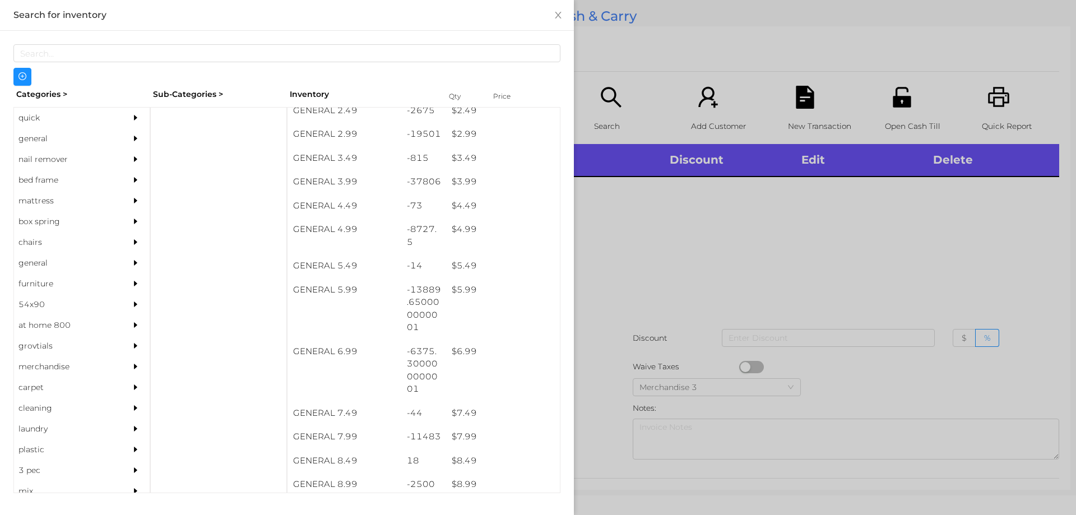
scroll to position [272, 0]
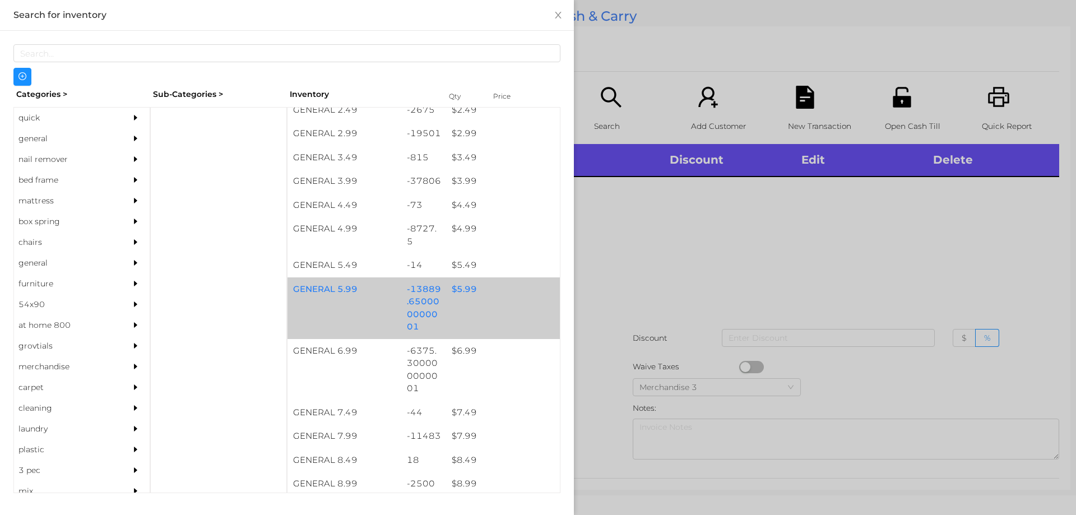
click at [475, 304] on div "GENERAL 5.99 -13889.650000000001 $ 5.99" at bounding box center [423, 308] width 272 height 62
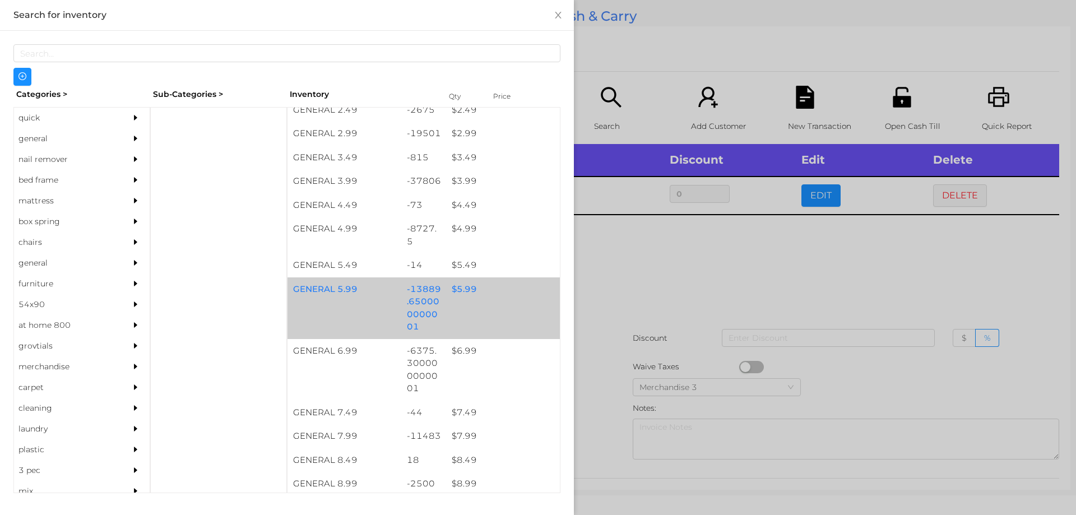
click at [499, 303] on div "GENERAL 5.99 -13889.650000000001 $ 5.99" at bounding box center [423, 308] width 272 height 62
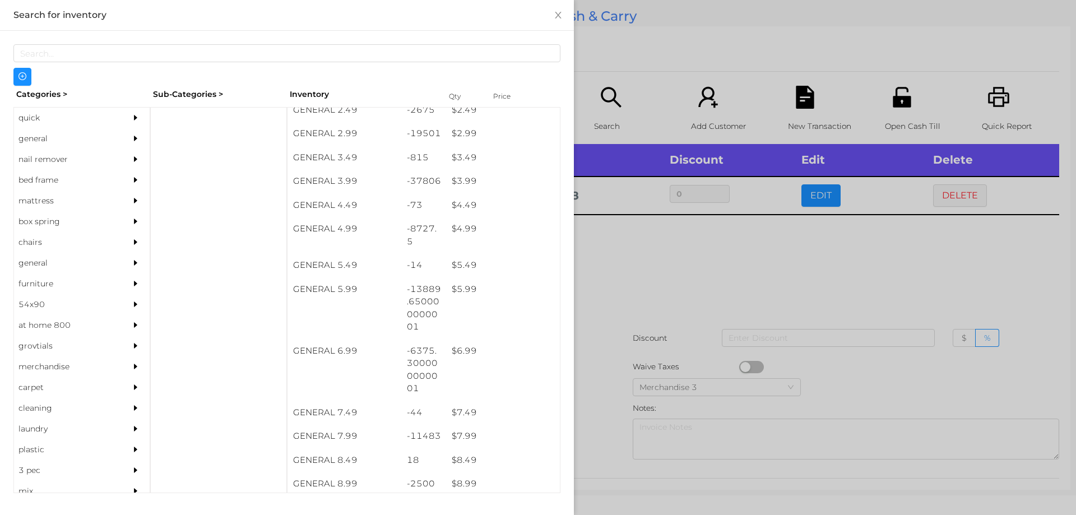
click at [688, 324] on div at bounding box center [538, 257] width 1076 height 515
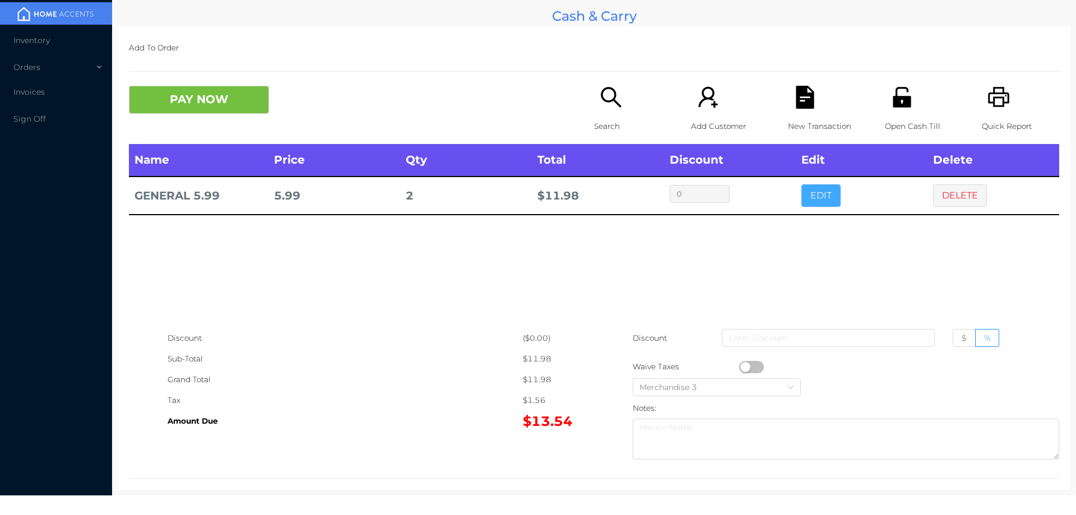
click at [817, 198] on button "EDIT" at bounding box center [820, 195] width 39 height 22
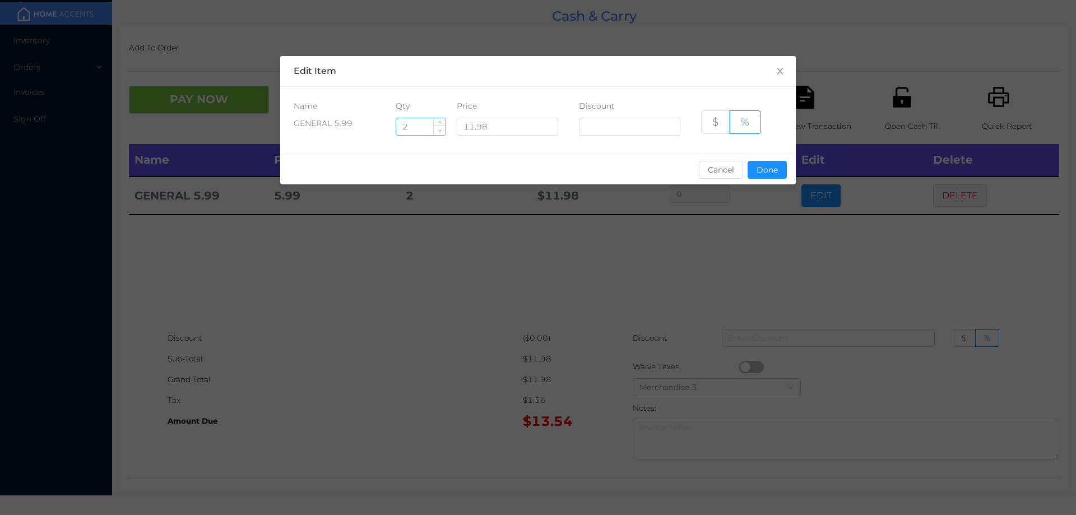
click at [440, 131] on icon "icon: down" at bounding box center [439, 130] width 3 height 2
type input "1"
type input "2.5"
click at [761, 173] on button "Done" at bounding box center [766, 170] width 39 height 18
type input "0%"
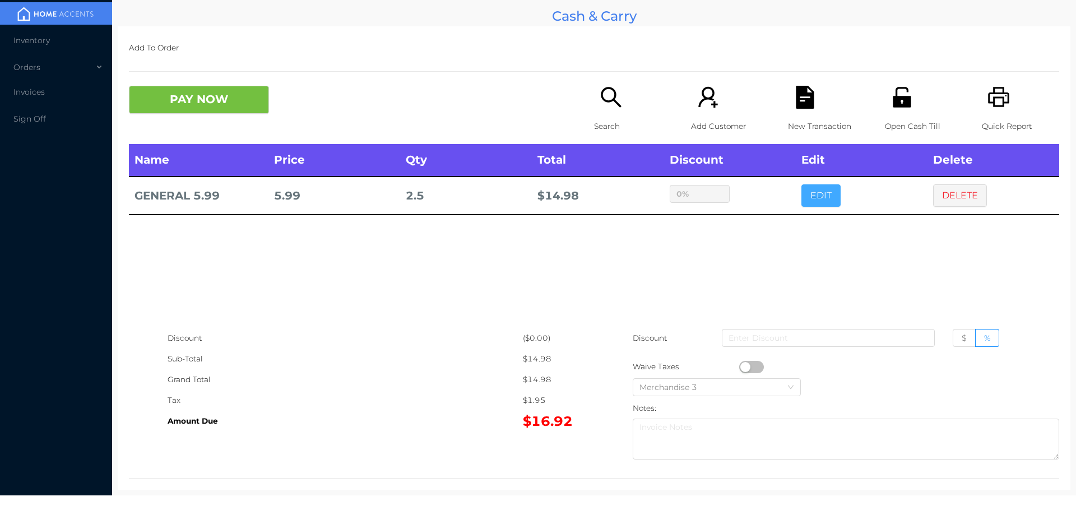
scroll to position [14, 0]
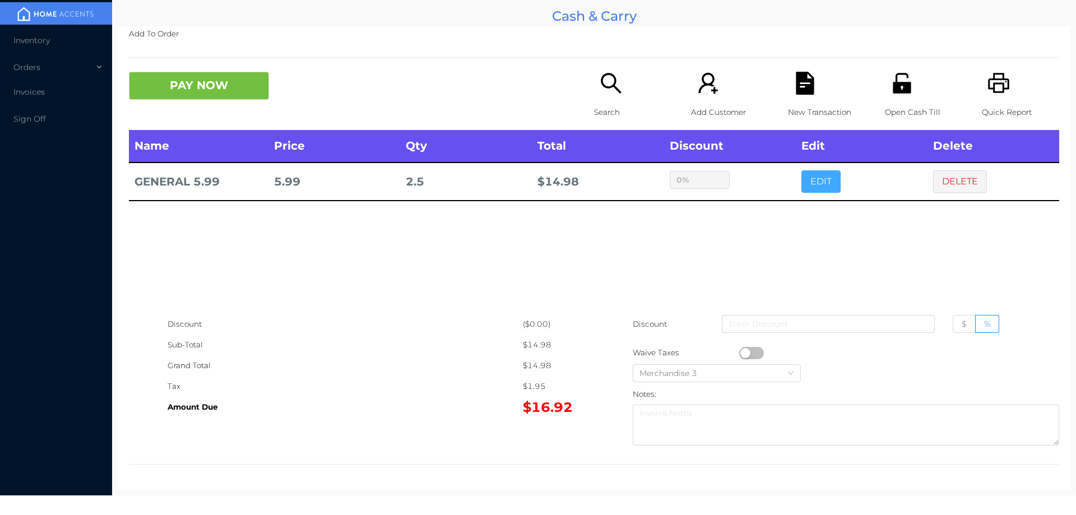
click at [801, 170] on button "EDIT" at bounding box center [820, 181] width 39 height 22
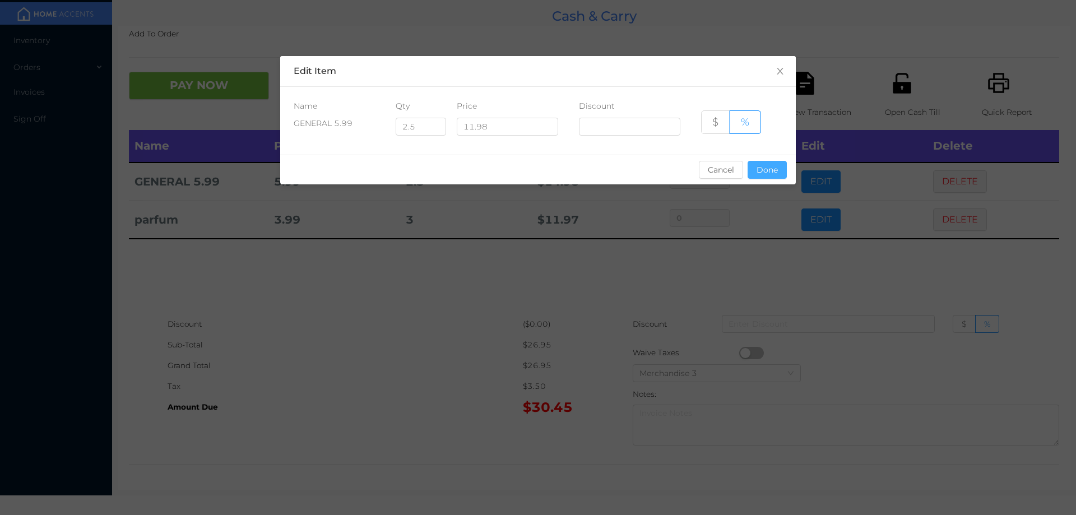
click at [764, 175] on button "Done" at bounding box center [766, 170] width 39 height 18
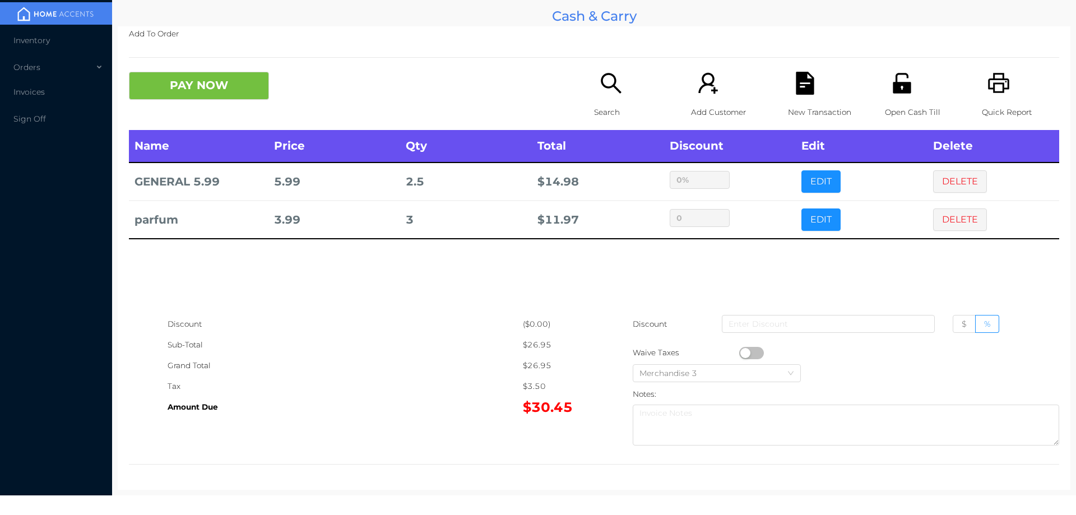
click at [597, 102] on p "Search" at bounding box center [632, 112] width 77 height 21
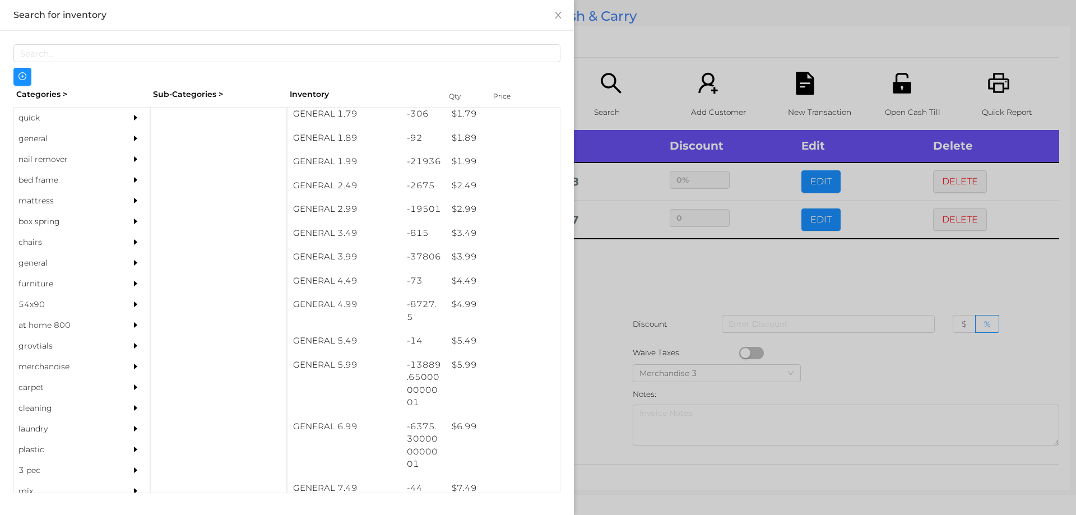
scroll to position [205, 0]
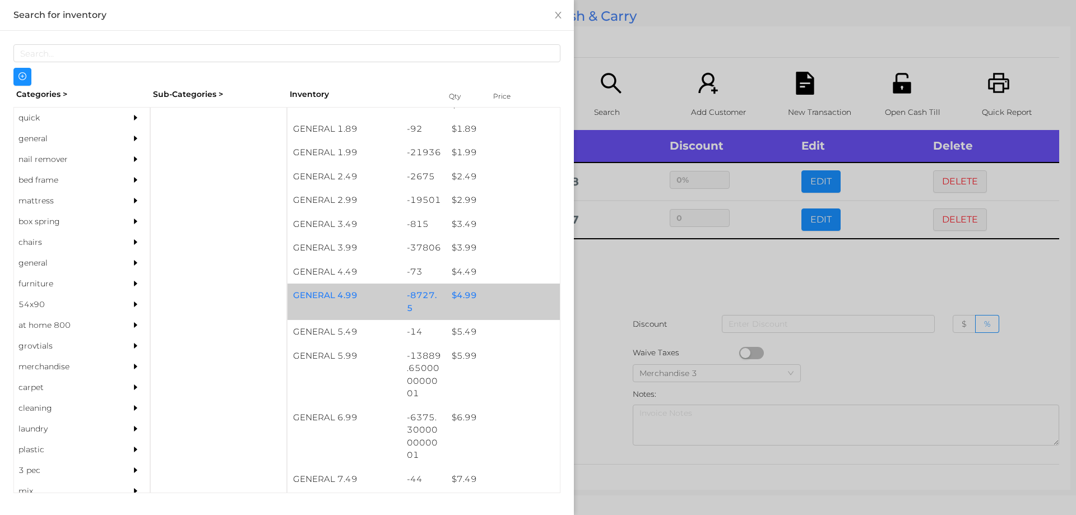
click at [415, 306] on div "-8727.5" at bounding box center [423, 301] width 45 height 36
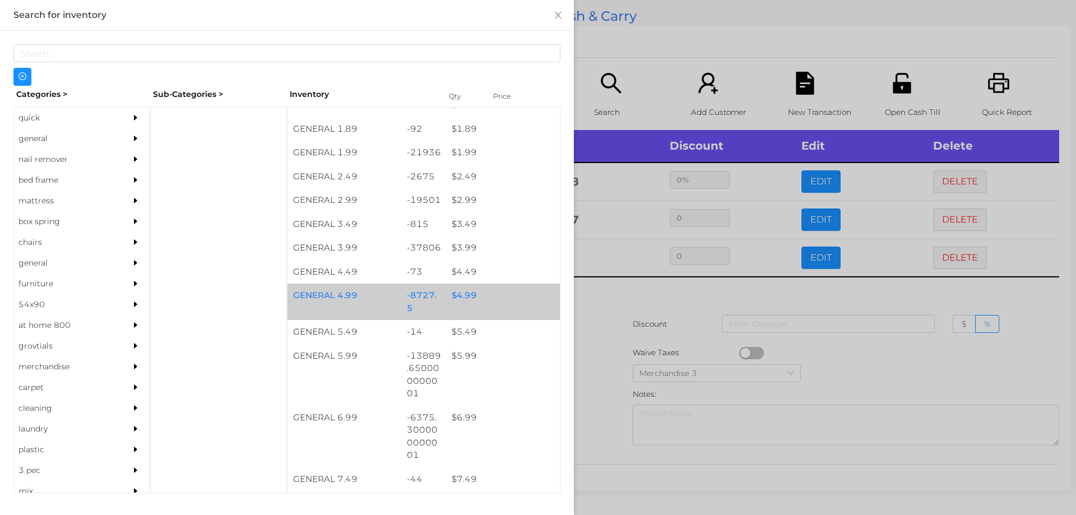
click at [429, 309] on div "-8727.5" at bounding box center [423, 301] width 45 height 36
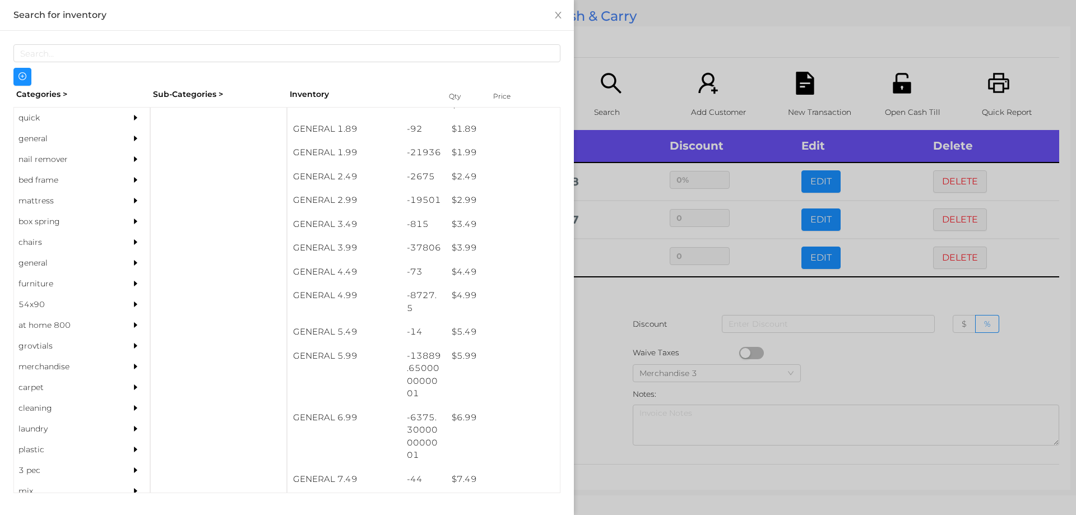
click at [644, 91] on div at bounding box center [538, 257] width 1076 height 515
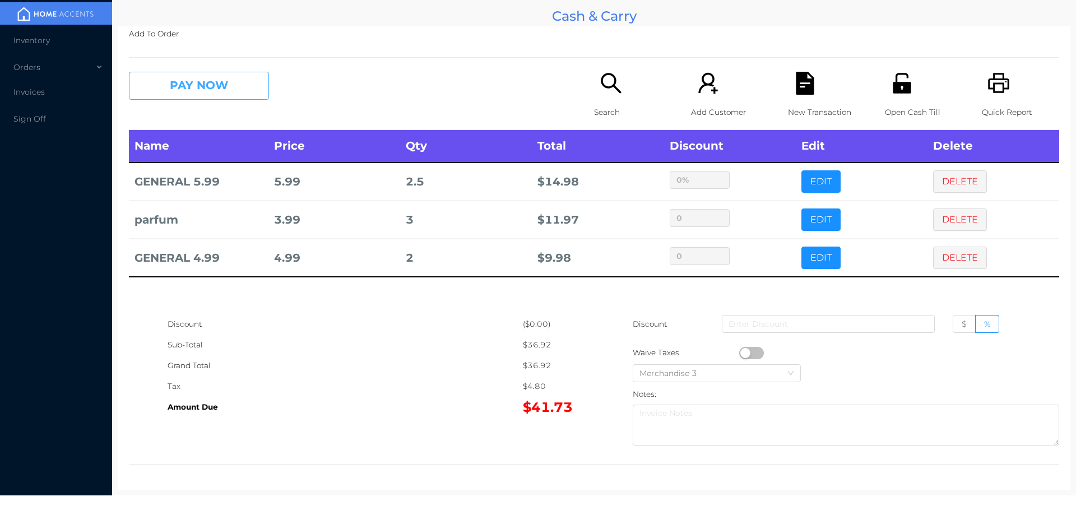
click at [164, 83] on button "PAY NOW" at bounding box center [199, 86] width 140 height 28
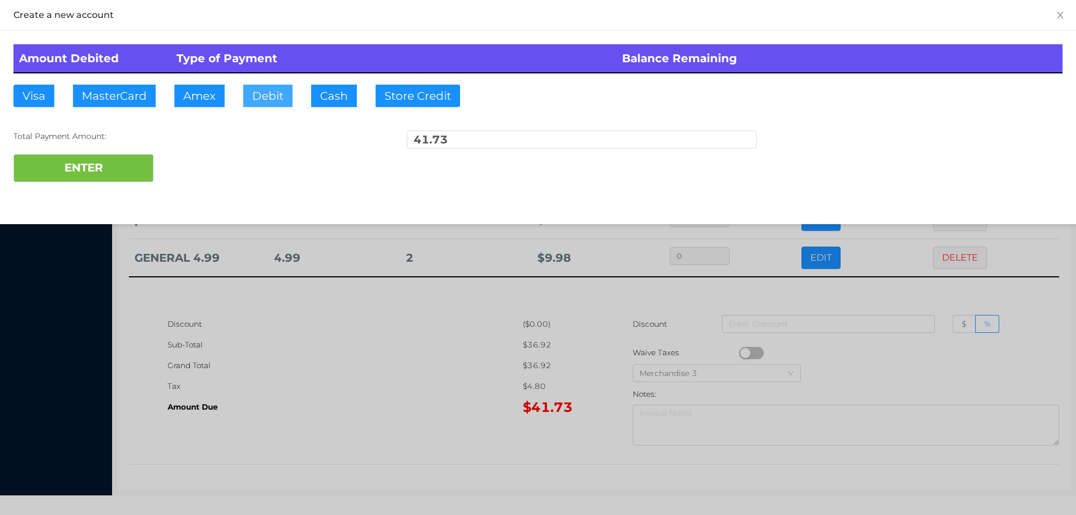
click at [265, 91] on button "Debit" at bounding box center [267, 96] width 49 height 22
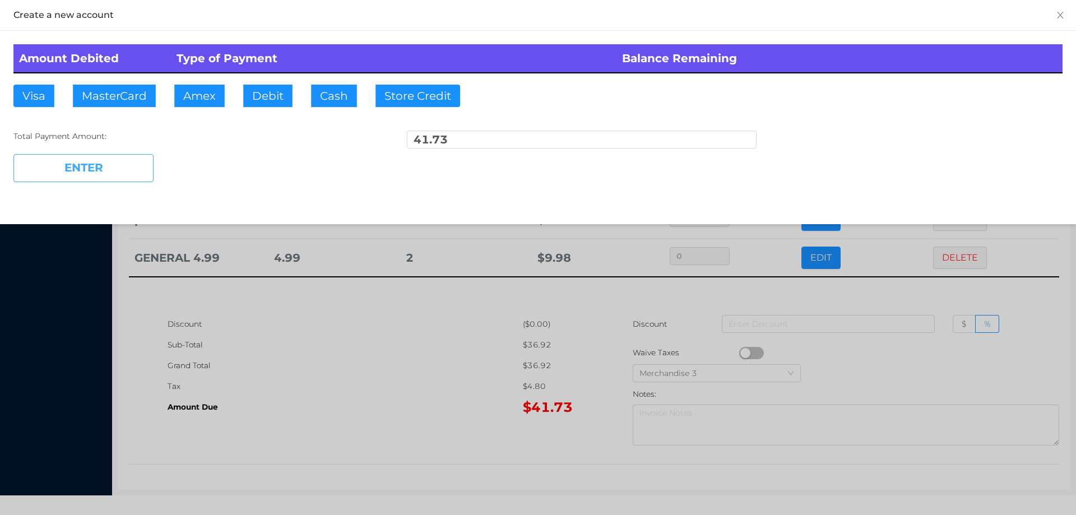
click at [122, 169] on button "ENTER" at bounding box center [83, 168] width 140 height 28
type input "0"
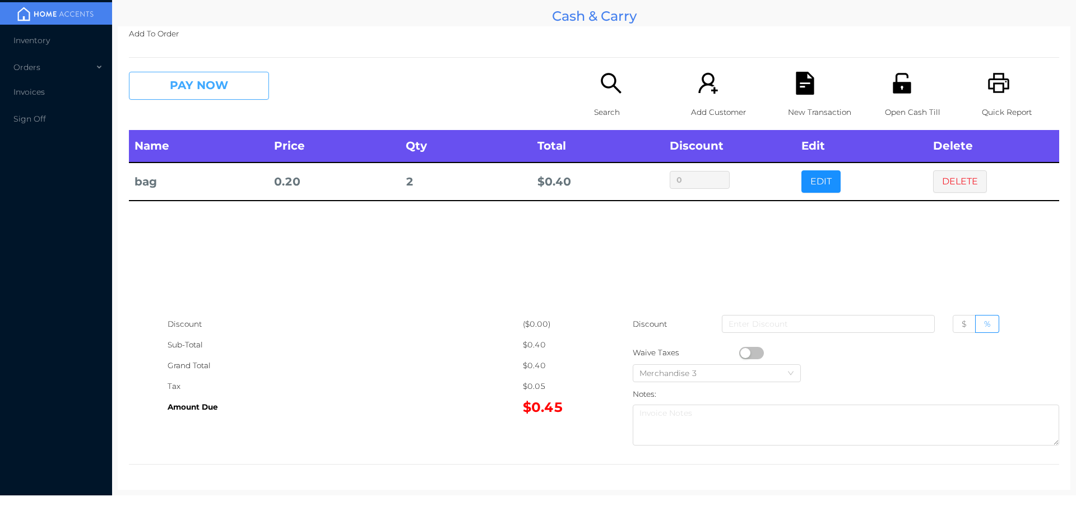
click at [225, 94] on button "PAY NOW" at bounding box center [199, 86] width 140 height 28
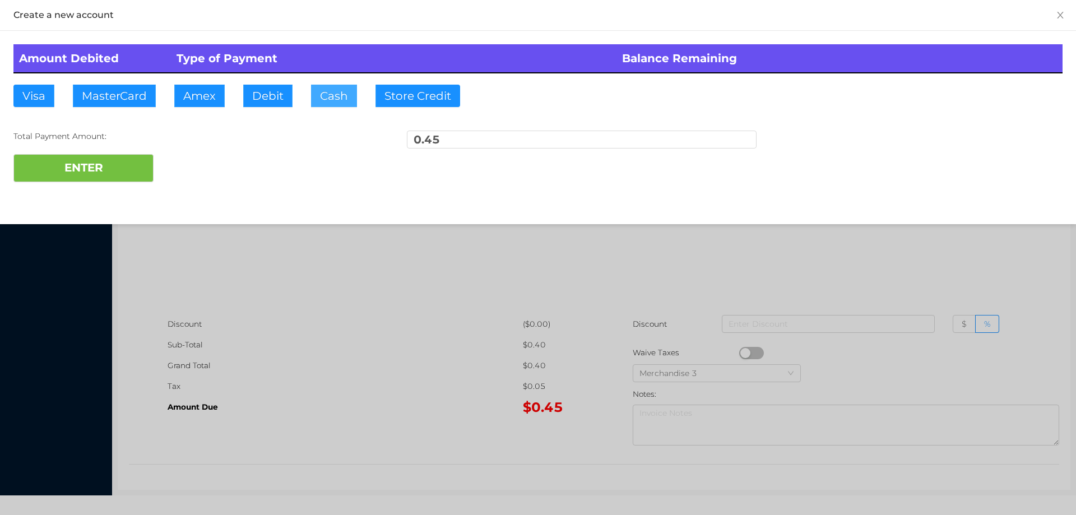
click at [337, 90] on button "Cash" at bounding box center [334, 96] width 46 height 22
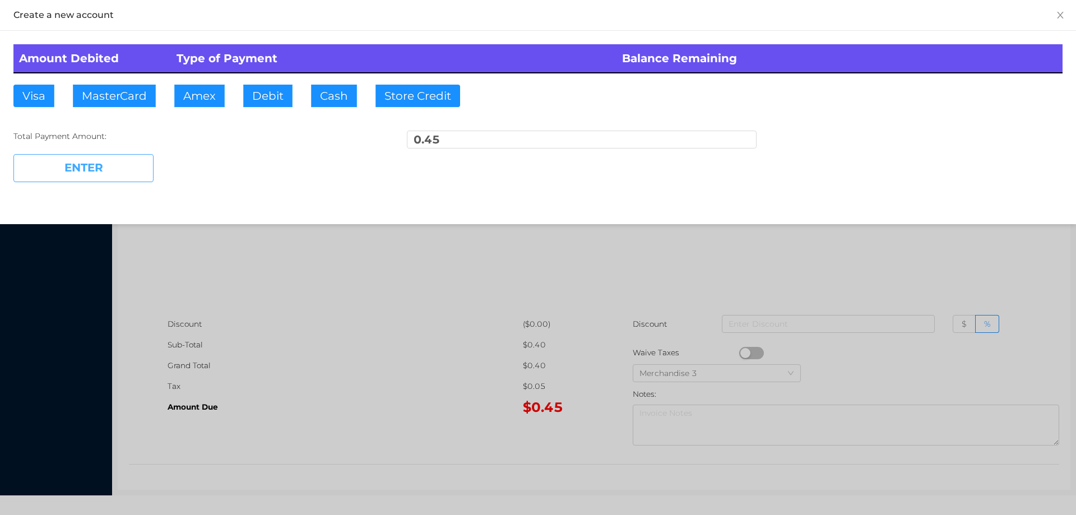
click at [114, 166] on button "ENTER" at bounding box center [83, 168] width 140 height 28
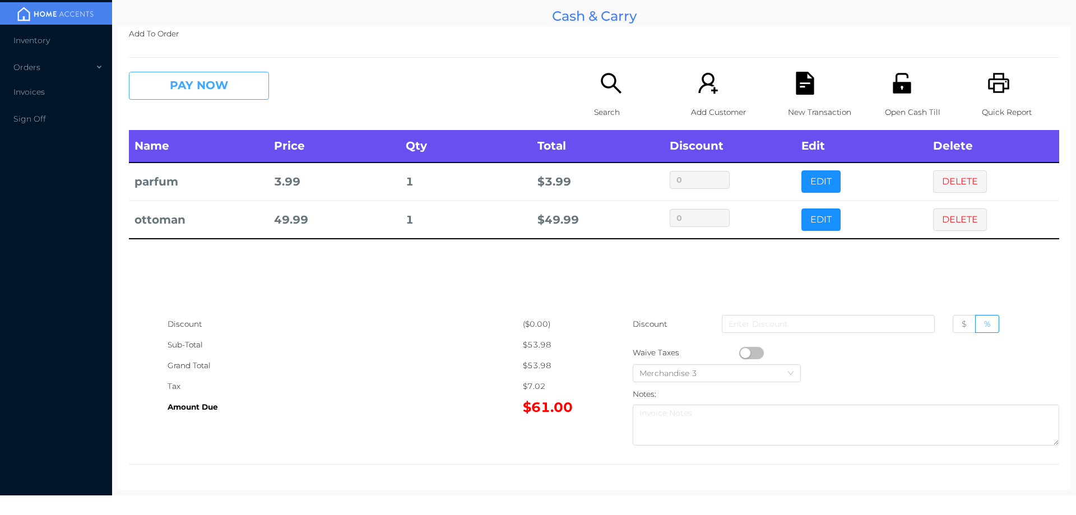
click at [224, 95] on button "PAY NOW" at bounding box center [199, 86] width 140 height 28
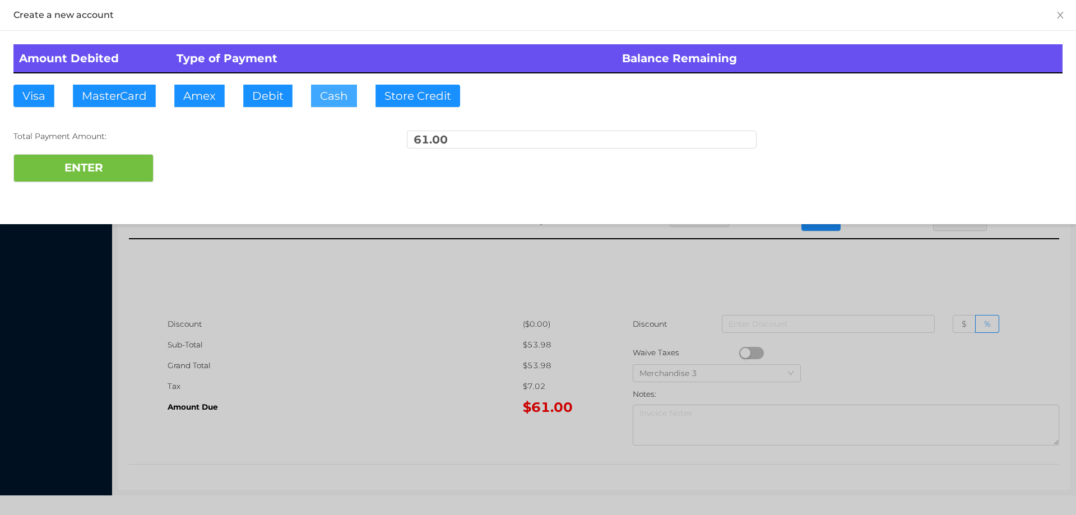
click at [332, 94] on button "Cash" at bounding box center [334, 96] width 46 height 22
type input "70"
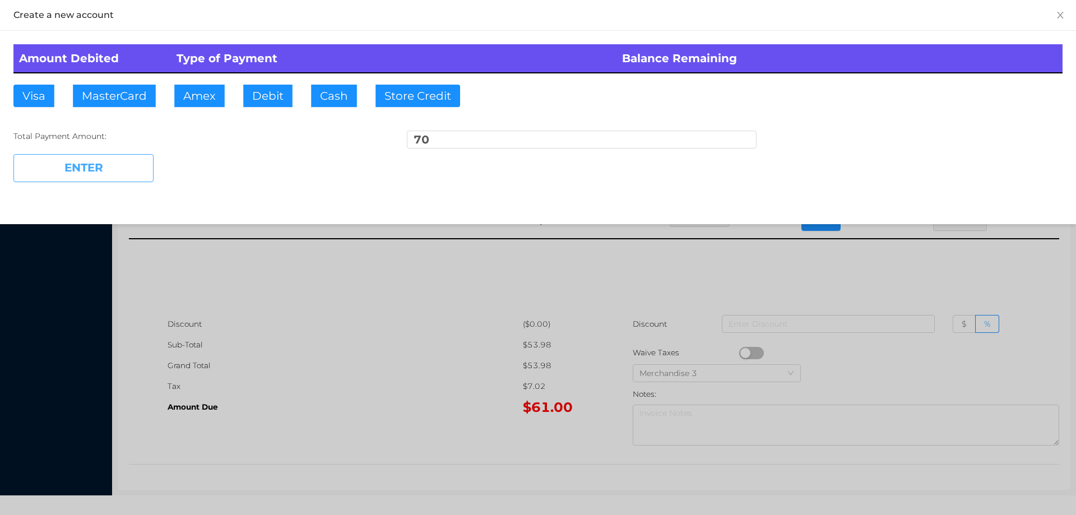
click at [117, 165] on button "ENTER" at bounding box center [83, 168] width 140 height 28
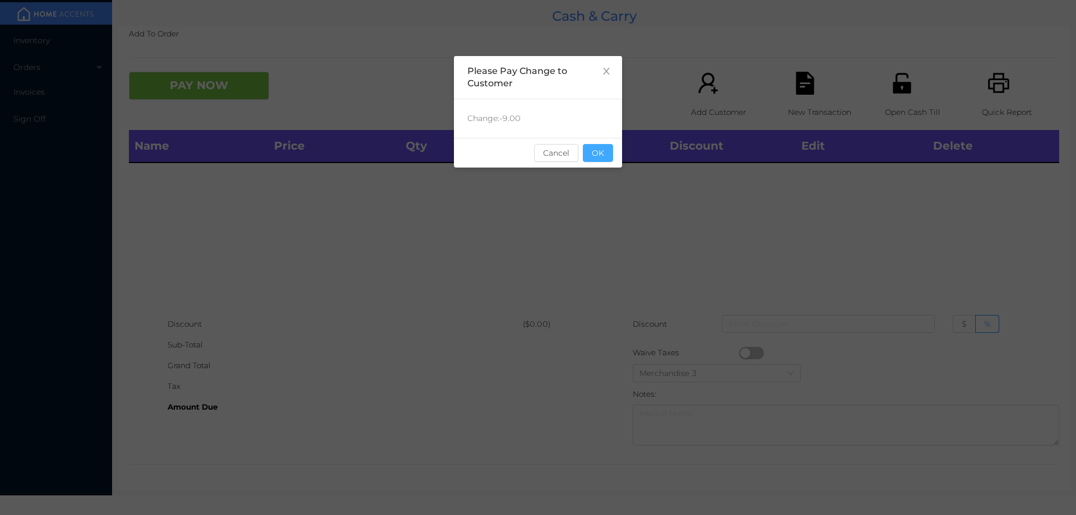
click at [597, 160] on button "OK" at bounding box center [598, 153] width 30 height 18
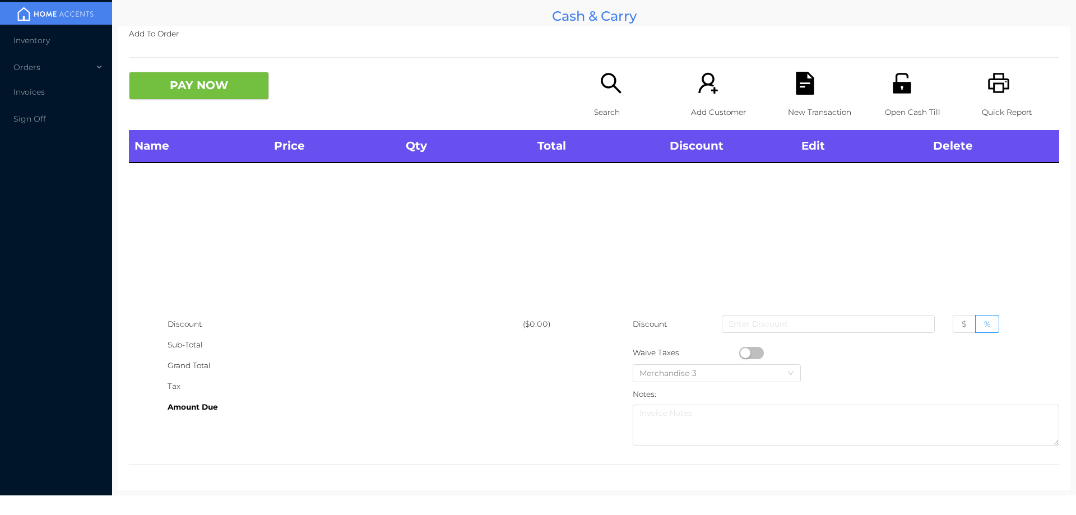
click at [621, 81] on div "Search" at bounding box center [632, 101] width 77 height 58
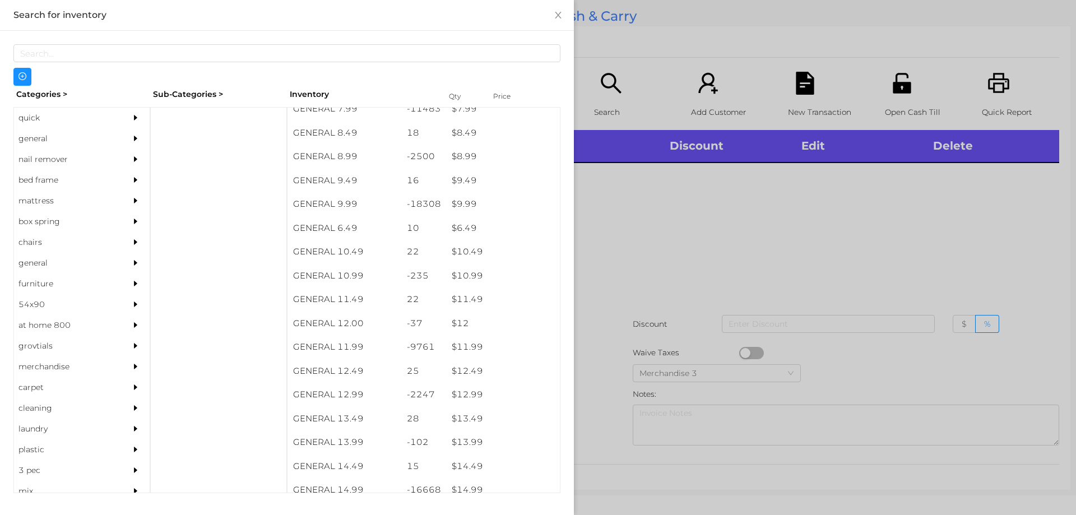
scroll to position [600, 0]
click at [54, 139] on div "general" at bounding box center [65, 138] width 102 height 21
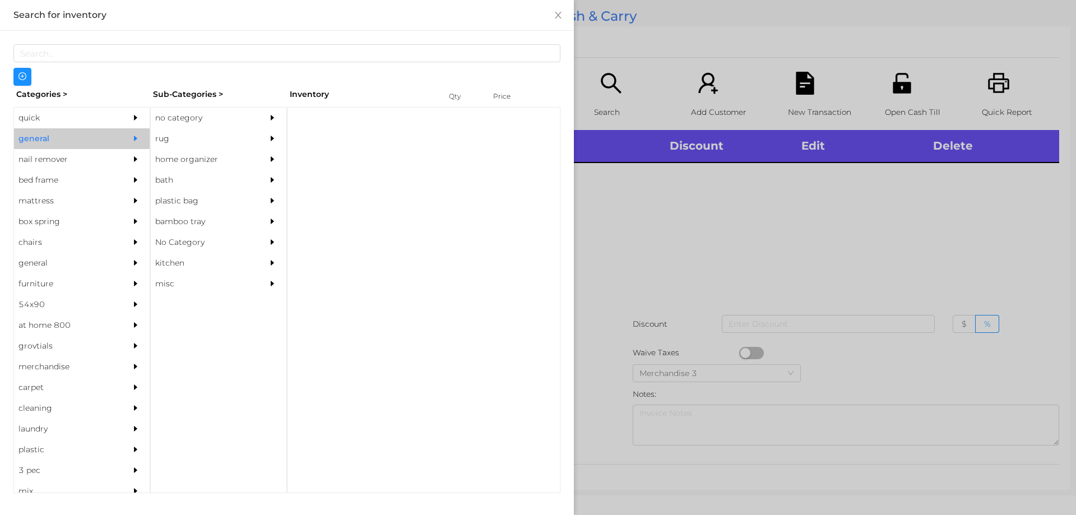
scroll to position [0, 0]
click at [205, 121] on div "no category" at bounding box center [202, 118] width 102 height 21
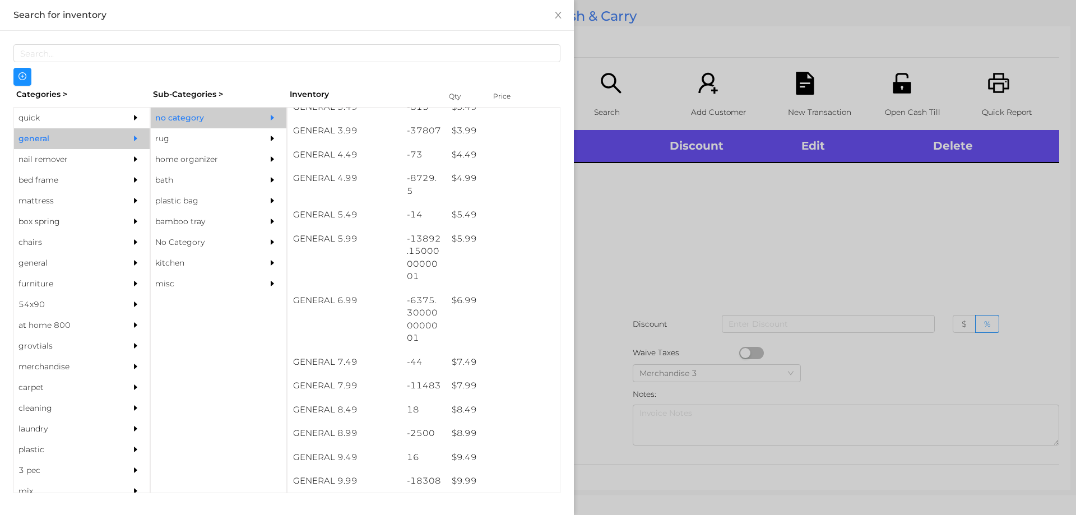
scroll to position [325, 0]
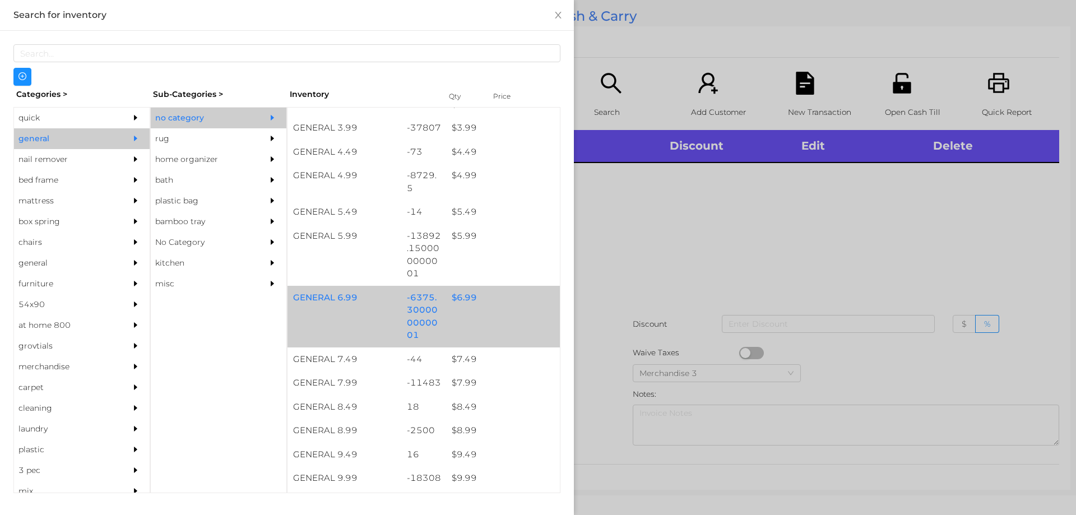
click at [467, 296] on div "$ 6.99" at bounding box center [503, 298] width 114 height 24
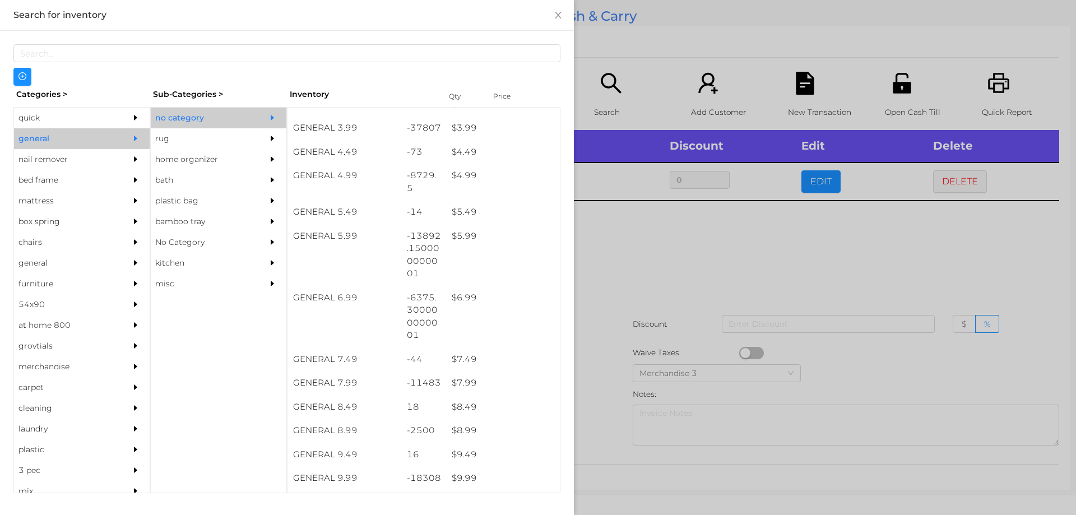
click at [704, 278] on div at bounding box center [538, 257] width 1076 height 515
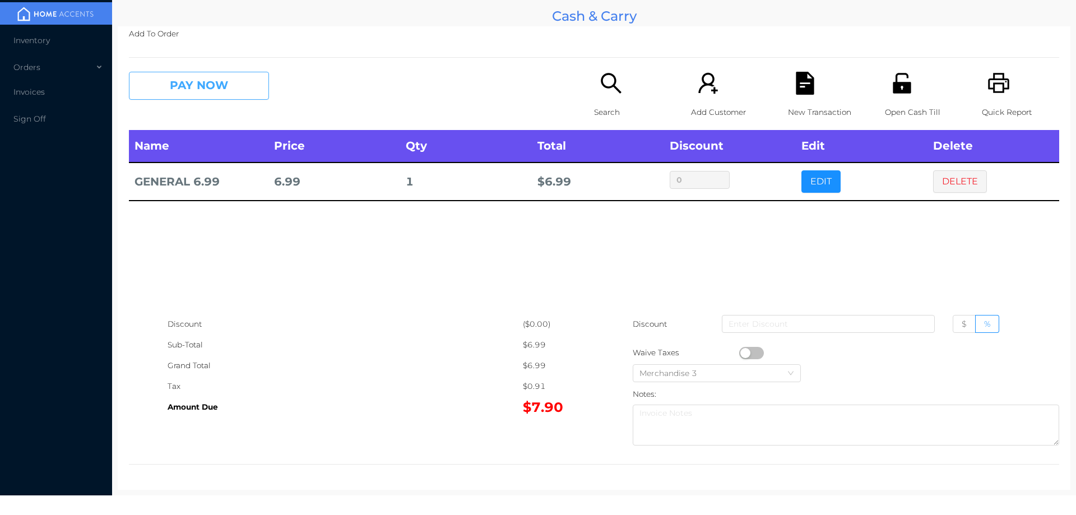
click at [211, 83] on button "PAY NOW" at bounding box center [199, 86] width 140 height 28
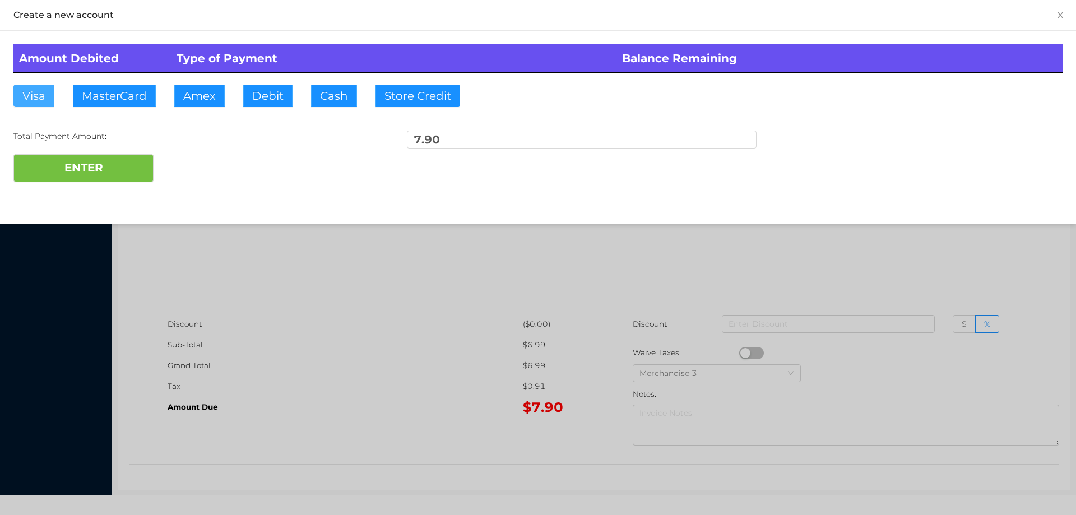
click at [31, 91] on button "Visa" at bounding box center [33, 96] width 41 height 22
click at [104, 168] on button "ENTER" at bounding box center [83, 168] width 140 height 28
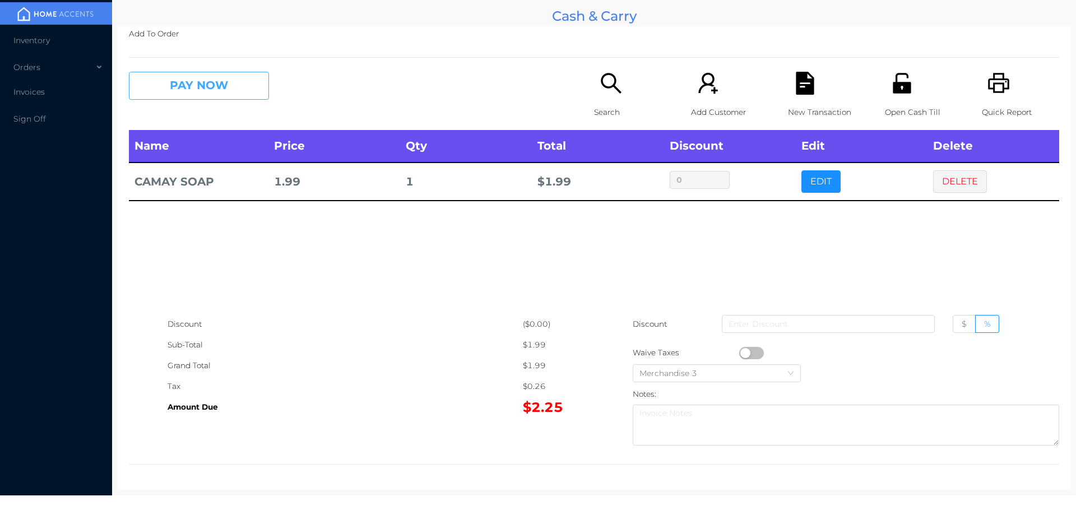
click at [215, 96] on button "PAY NOW" at bounding box center [199, 86] width 140 height 28
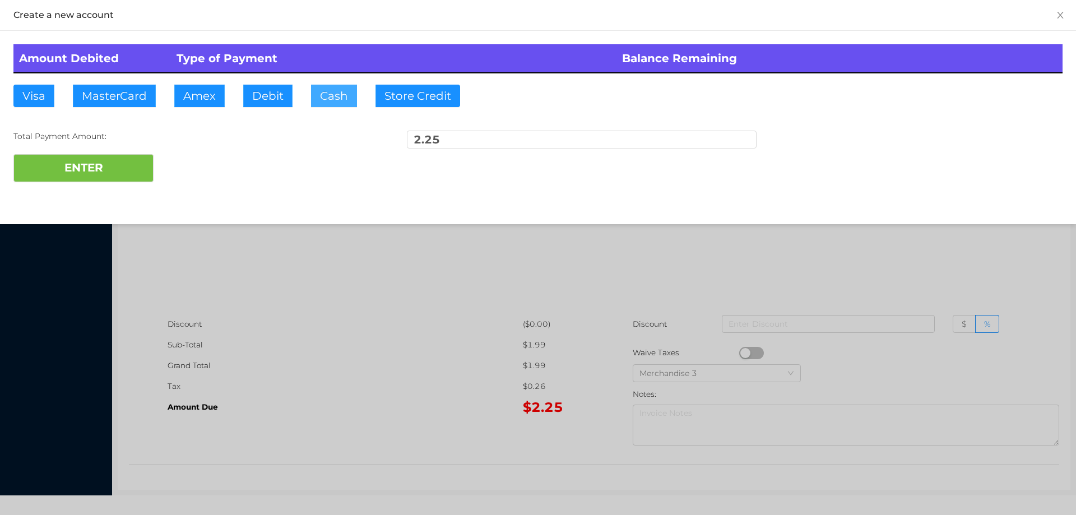
click at [323, 91] on button "Cash" at bounding box center [334, 96] width 46 height 22
type input "5"
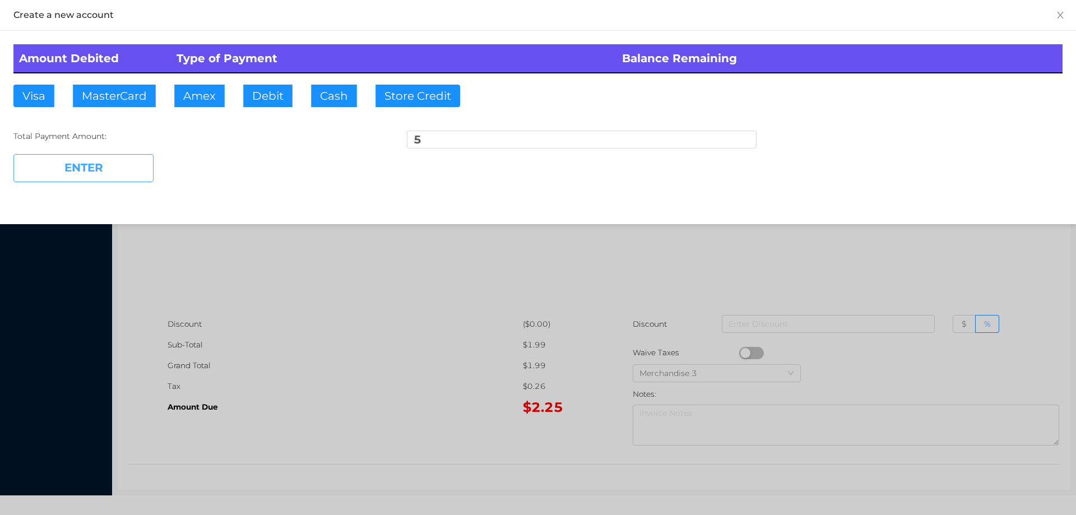
click at [109, 166] on button "ENTER" at bounding box center [83, 168] width 140 height 28
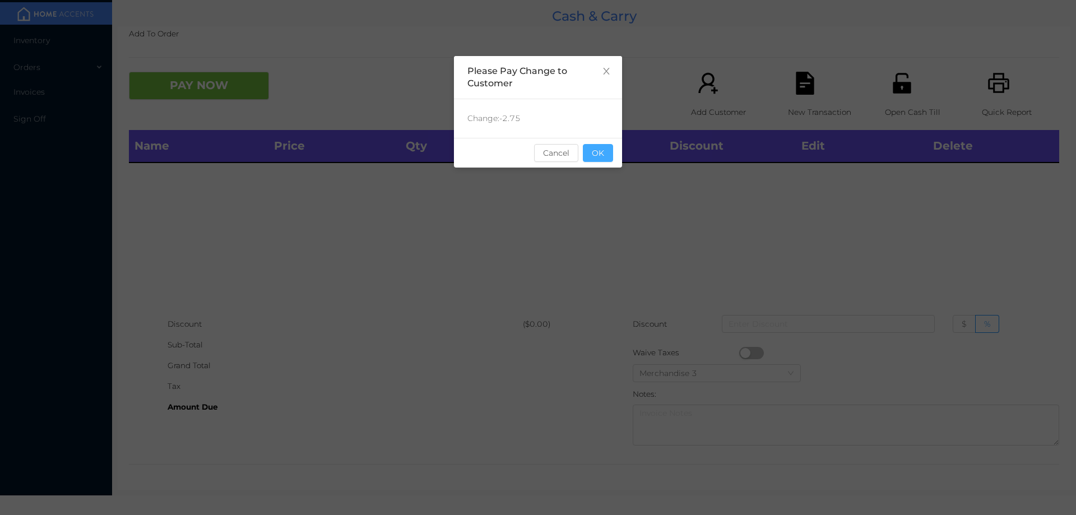
click at [608, 157] on button "OK" at bounding box center [598, 153] width 30 height 18
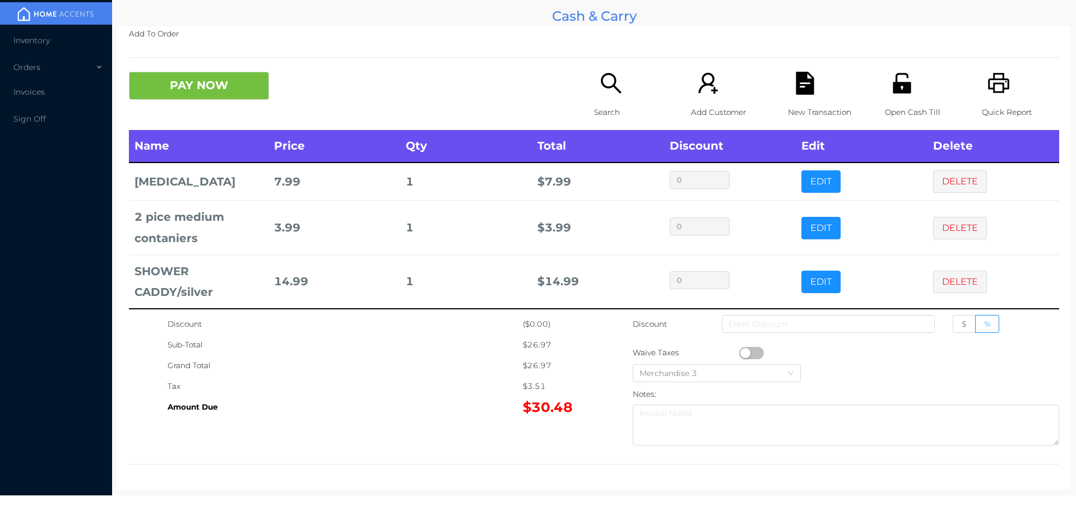
click at [800, 97] on div "New Transaction" at bounding box center [826, 101] width 77 height 58
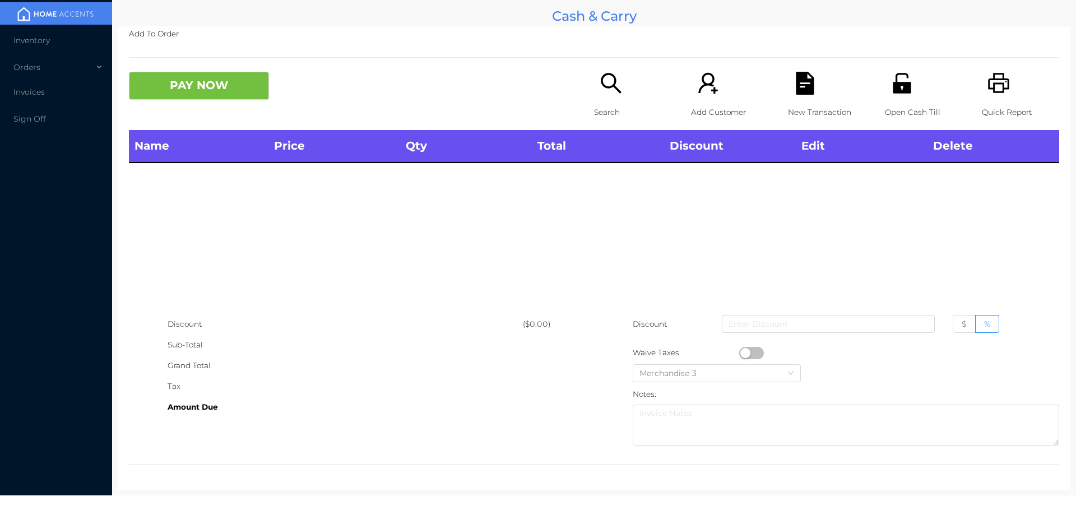
click at [989, 102] on p "Quick Report" at bounding box center [1019, 112] width 77 height 21
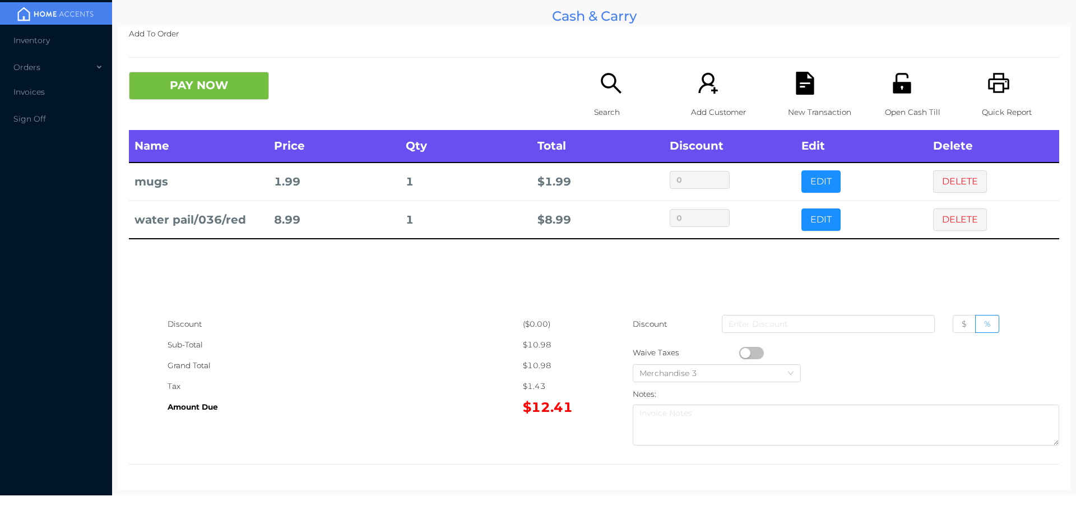
click at [906, 83] on div "Open Cash Till" at bounding box center [923, 101] width 77 height 58
click at [788, 111] on p "New Transaction" at bounding box center [826, 112] width 77 height 21
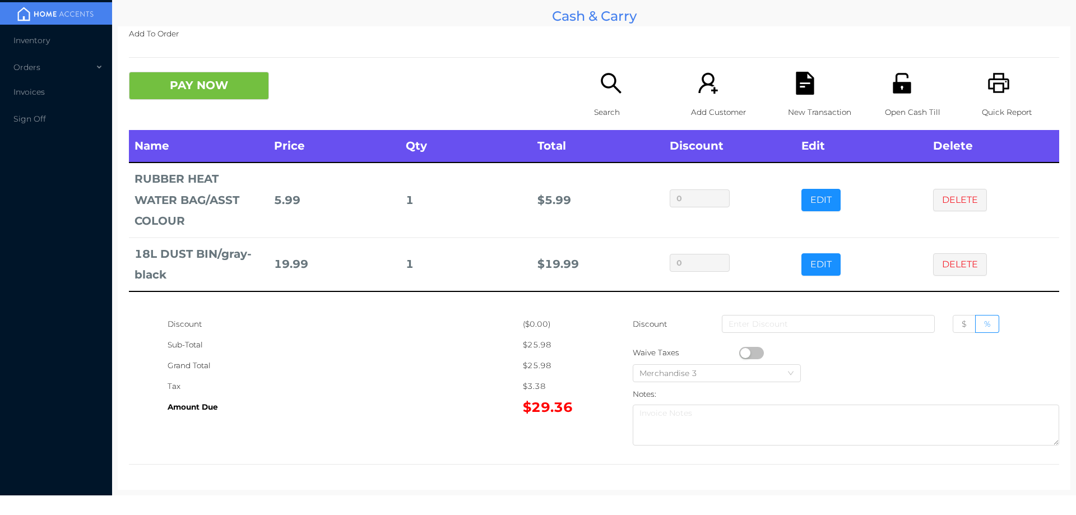
click at [619, 83] on div "Search" at bounding box center [632, 101] width 77 height 58
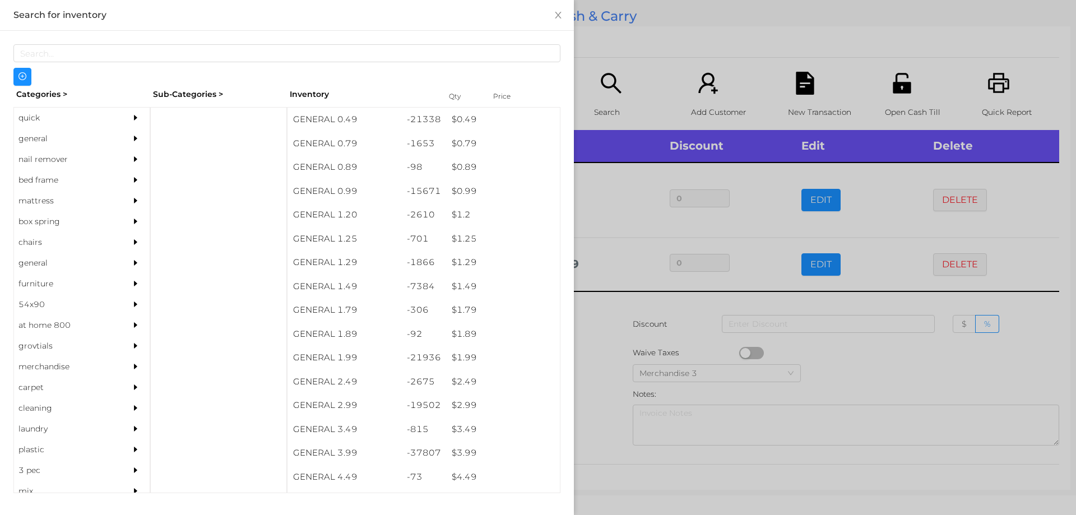
click at [77, 108] on div "quick" at bounding box center [65, 118] width 102 height 21
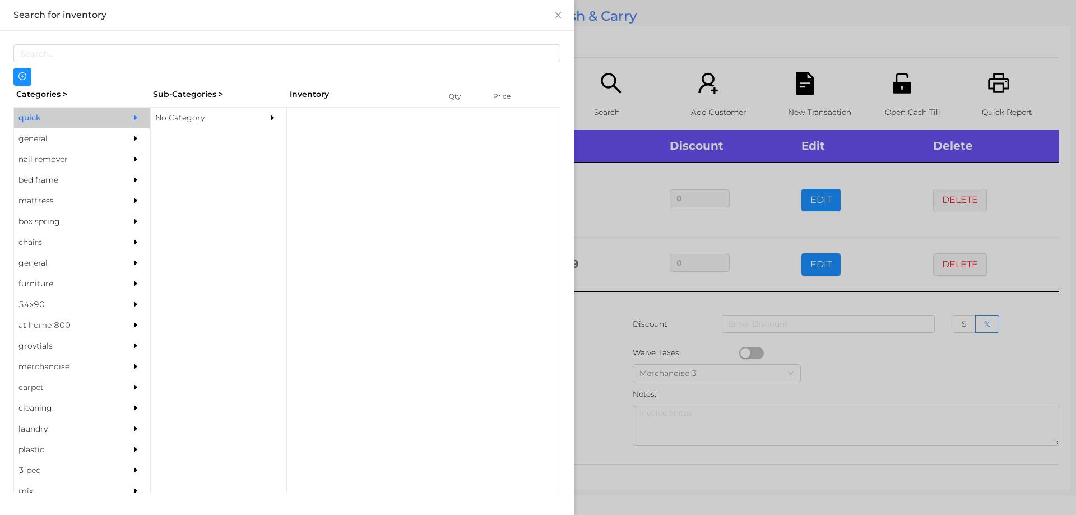
click at [212, 110] on div "No Category" at bounding box center [202, 118] width 102 height 21
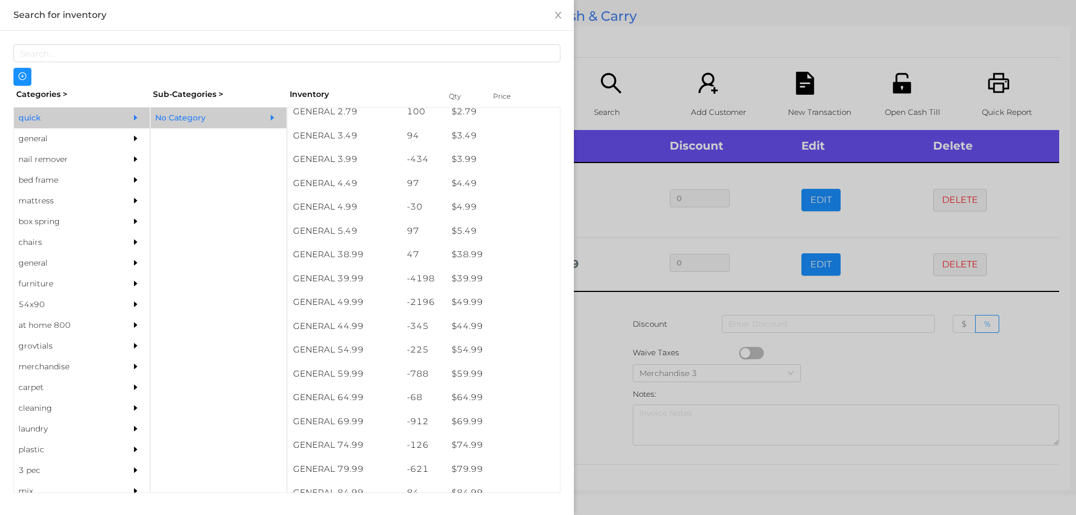
scroll to position [562, 0]
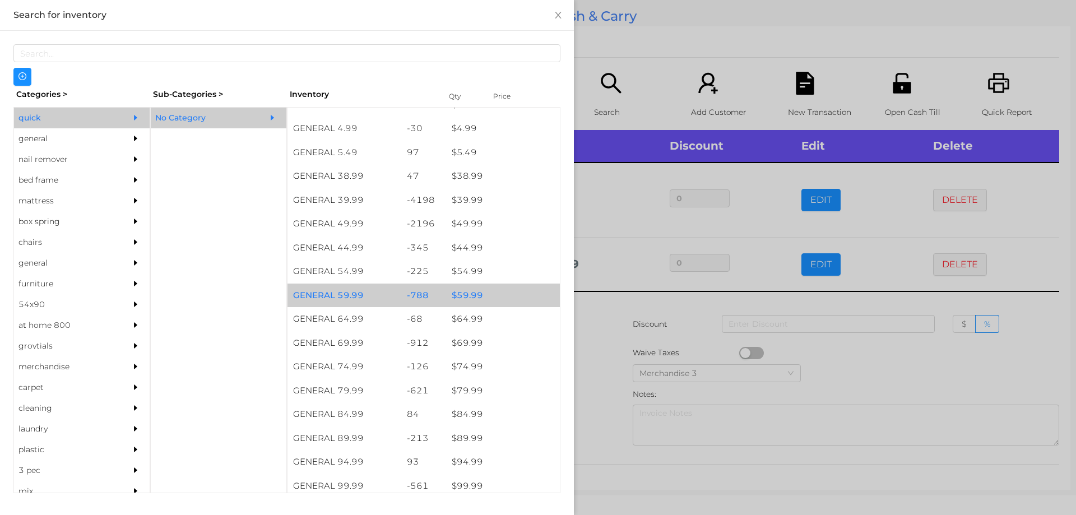
click at [482, 303] on div "$ 59.99" at bounding box center [503, 295] width 114 height 24
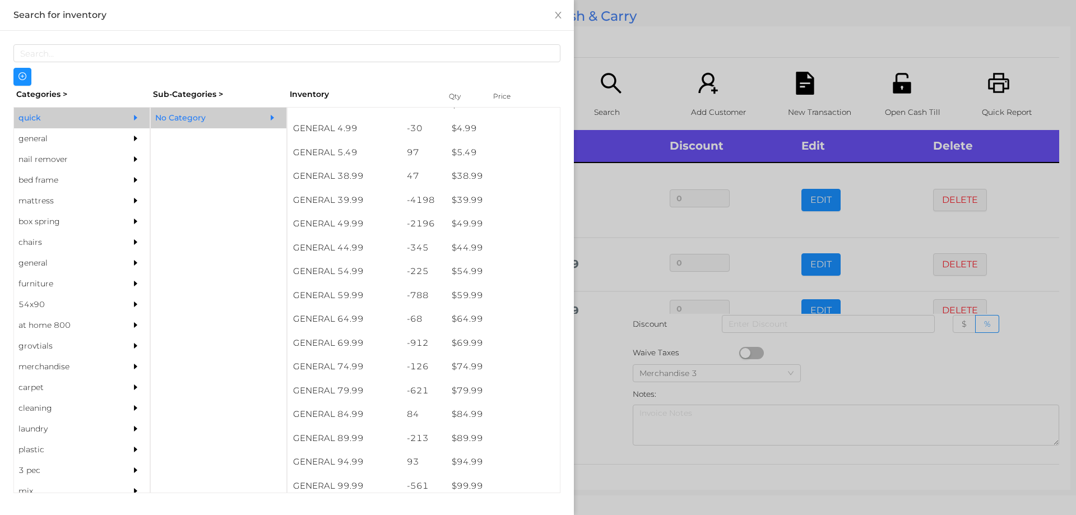
click at [635, 58] on div at bounding box center [538, 257] width 1076 height 515
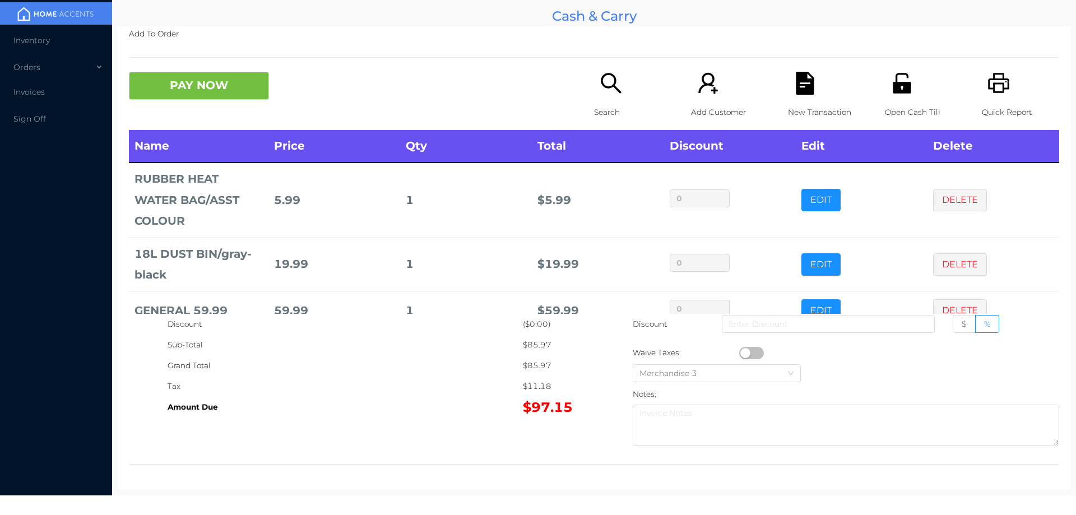
click at [603, 85] on icon "icon: search" at bounding box center [610, 83] width 23 height 23
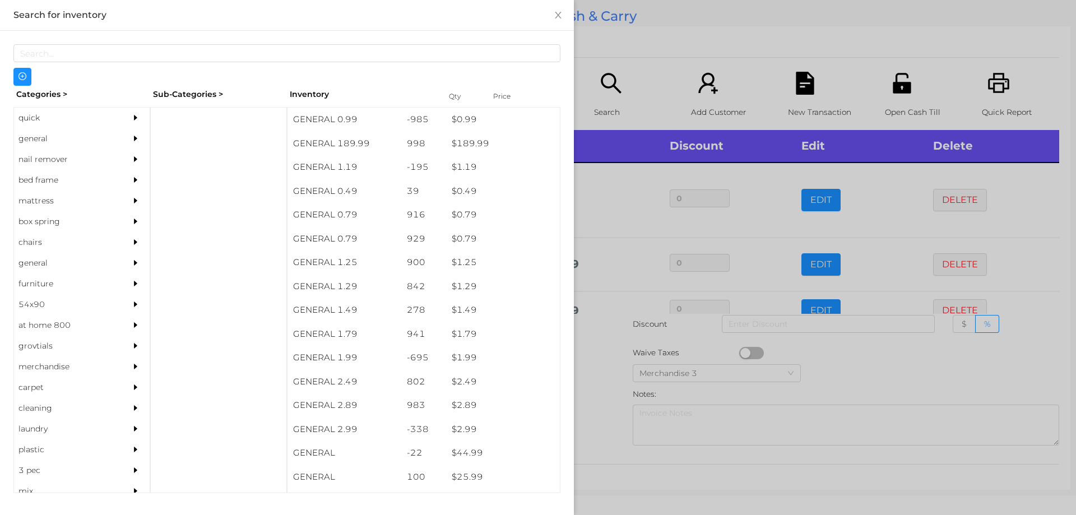
click at [40, 117] on div "quick" at bounding box center [65, 118] width 102 height 21
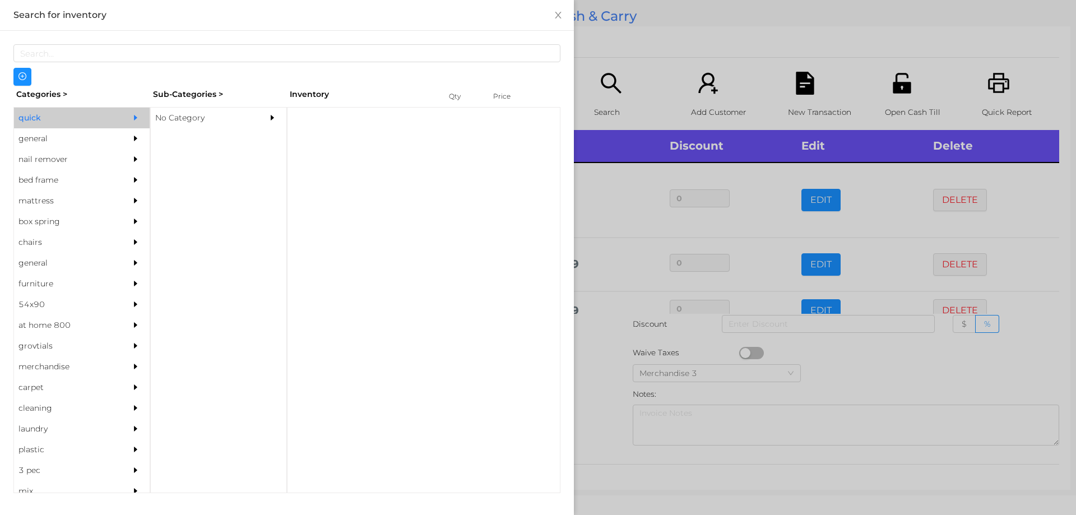
click at [199, 122] on div "No Category" at bounding box center [202, 118] width 102 height 21
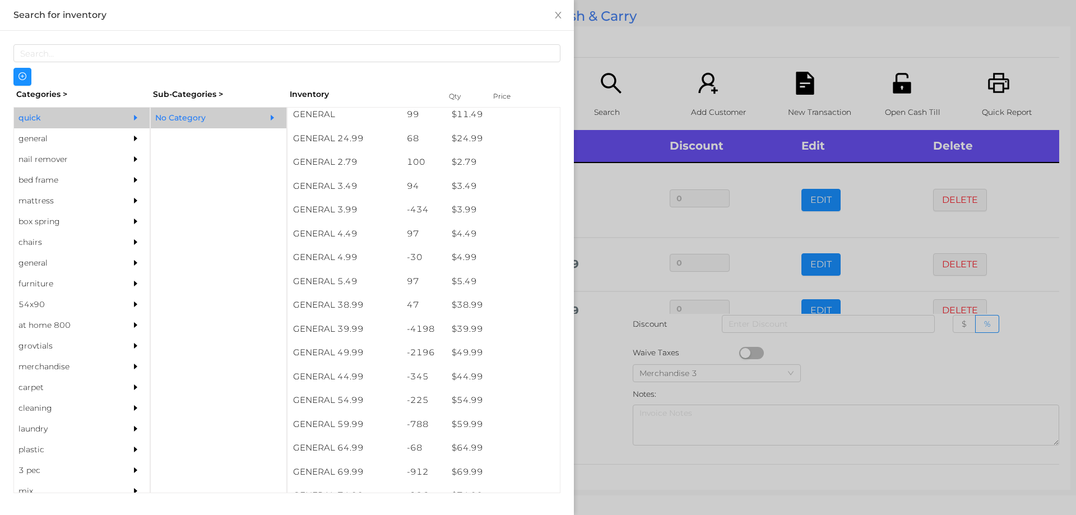
scroll to position [434, 0]
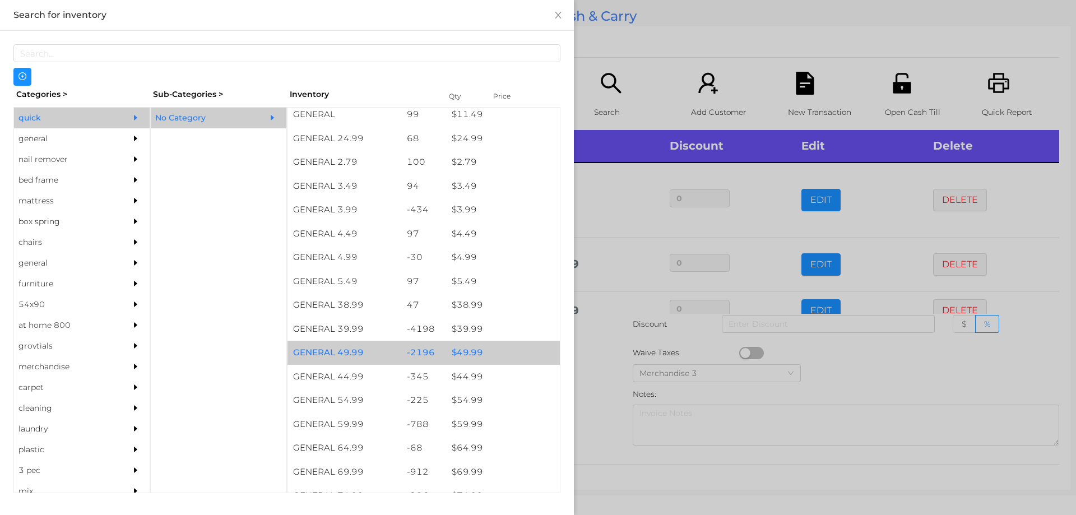
click at [499, 362] on div "$ 49.99" at bounding box center [503, 353] width 114 height 24
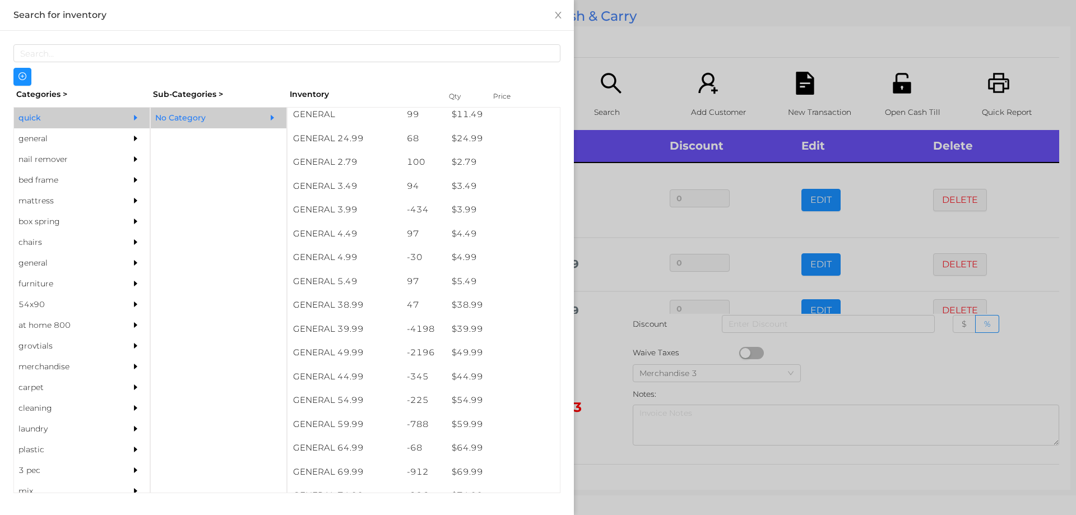
click at [688, 39] on div at bounding box center [538, 257] width 1076 height 515
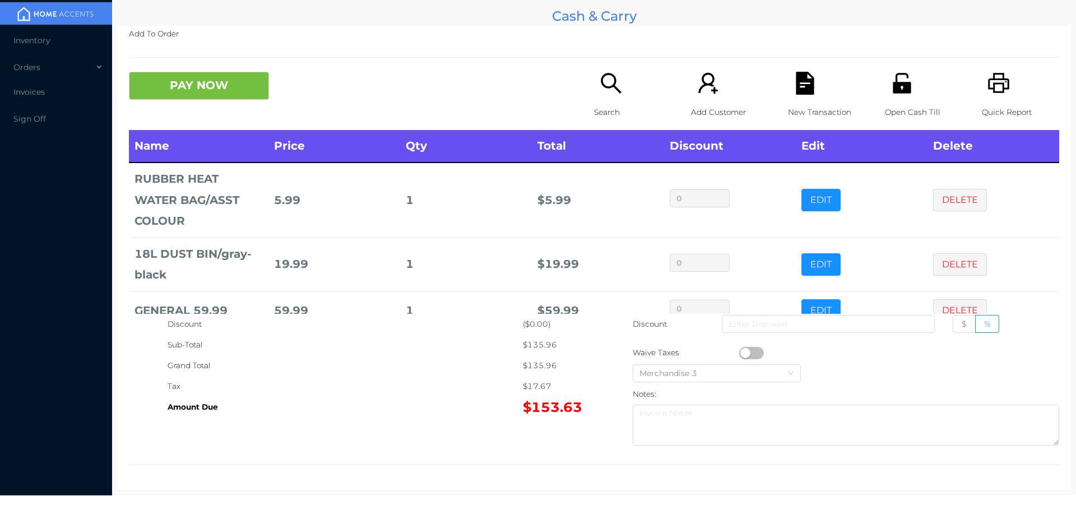
click at [797, 90] on icon "icon: file-text" at bounding box center [804, 83] width 18 height 23
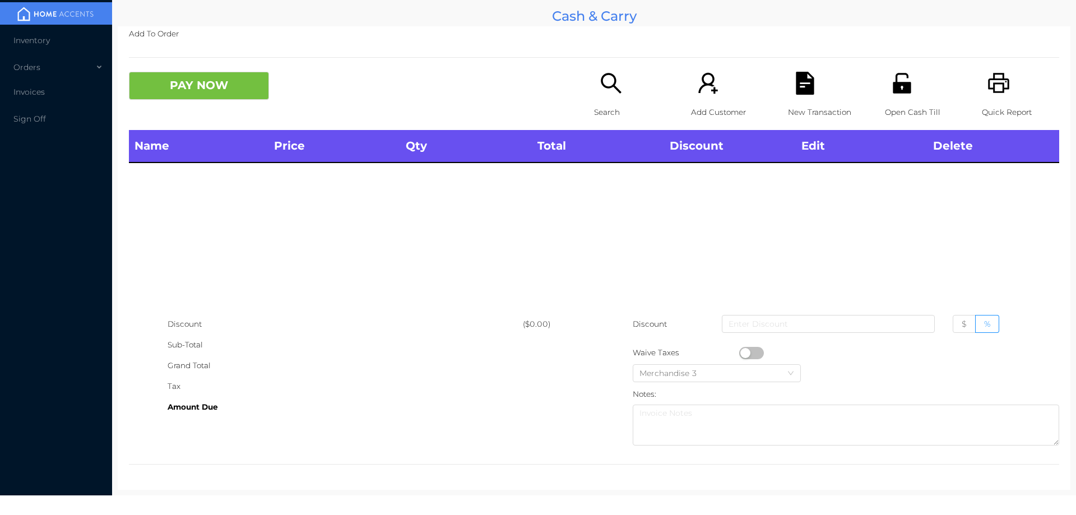
click at [991, 84] on icon "icon: printer" at bounding box center [998, 83] width 21 height 20
click at [599, 92] on icon "icon: search" at bounding box center [610, 83] width 23 height 23
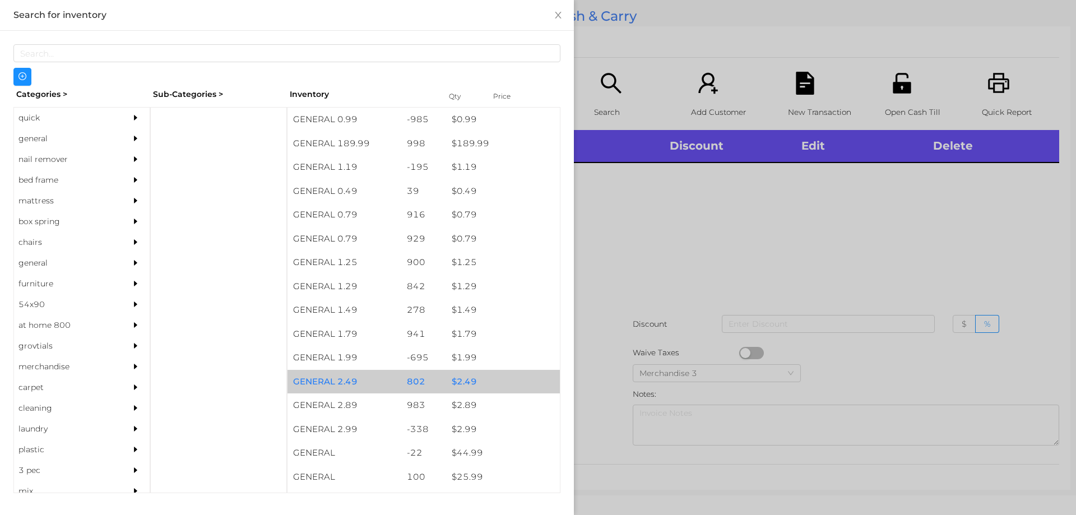
click at [432, 388] on div "802" at bounding box center [423, 382] width 45 height 24
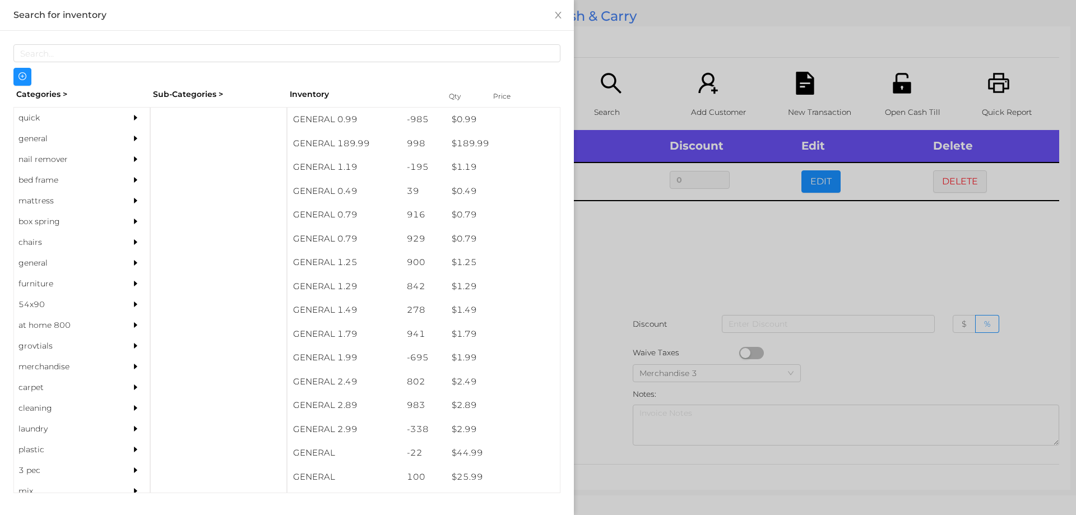
click at [699, 297] on div at bounding box center [538, 257] width 1076 height 515
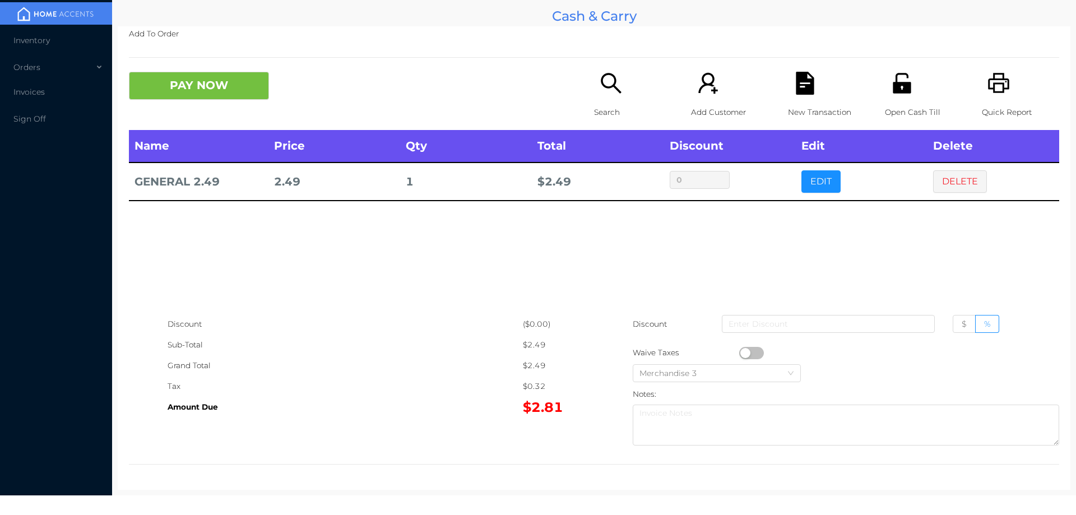
click at [794, 98] on div "New Transaction" at bounding box center [826, 101] width 77 height 58
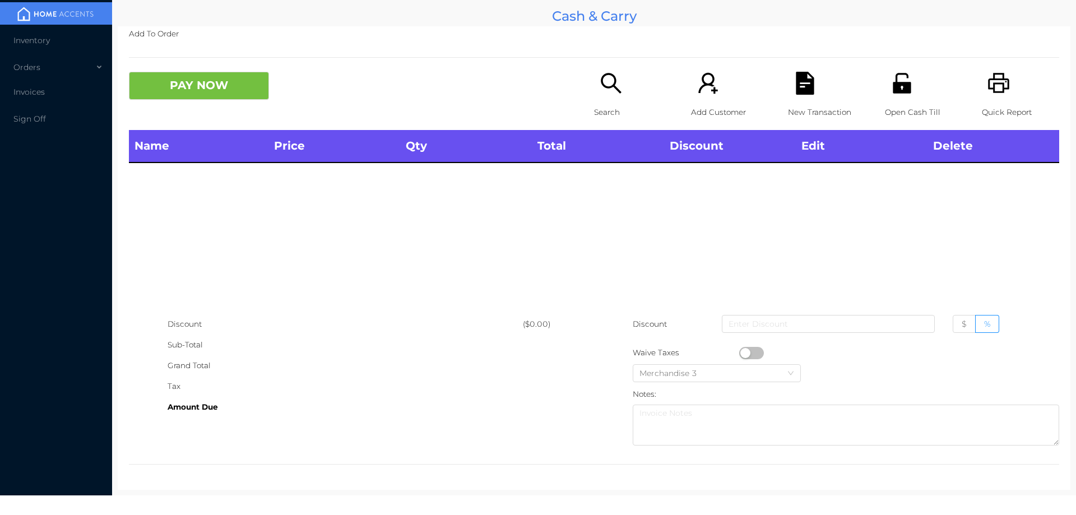
click at [1011, 104] on p "Quick Report" at bounding box center [1019, 112] width 77 height 21
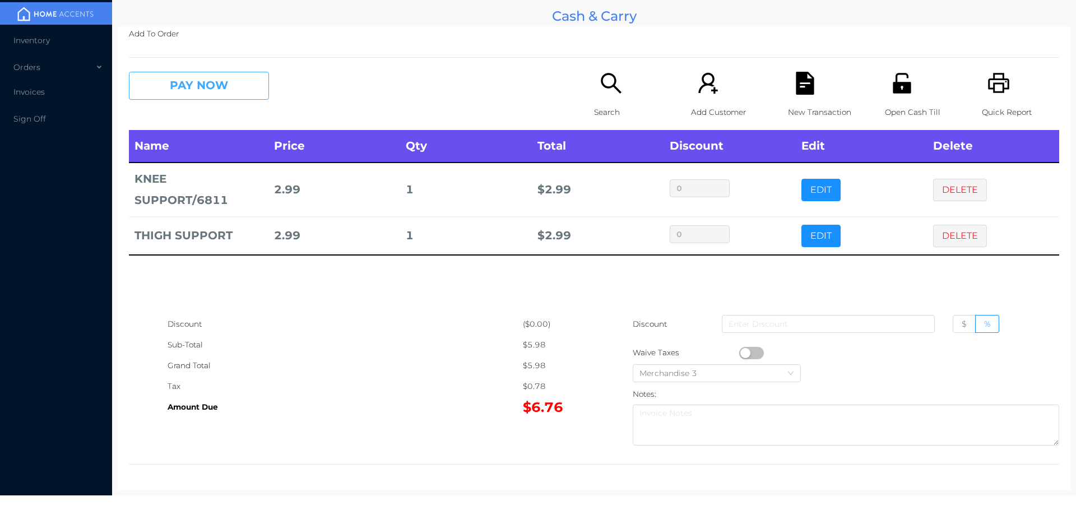
click at [200, 88] on button "PAY NOW" at bounding box center [199, 86] width 140 height 28
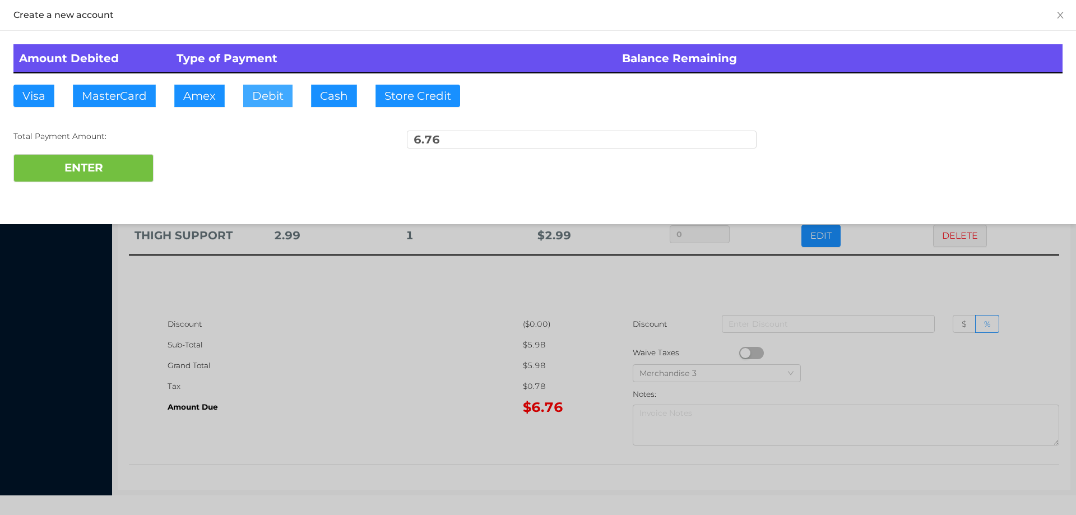
click at [271, 88] on button "Debit" at bounding box center [267, 96] width 49 height 22
type input "10"
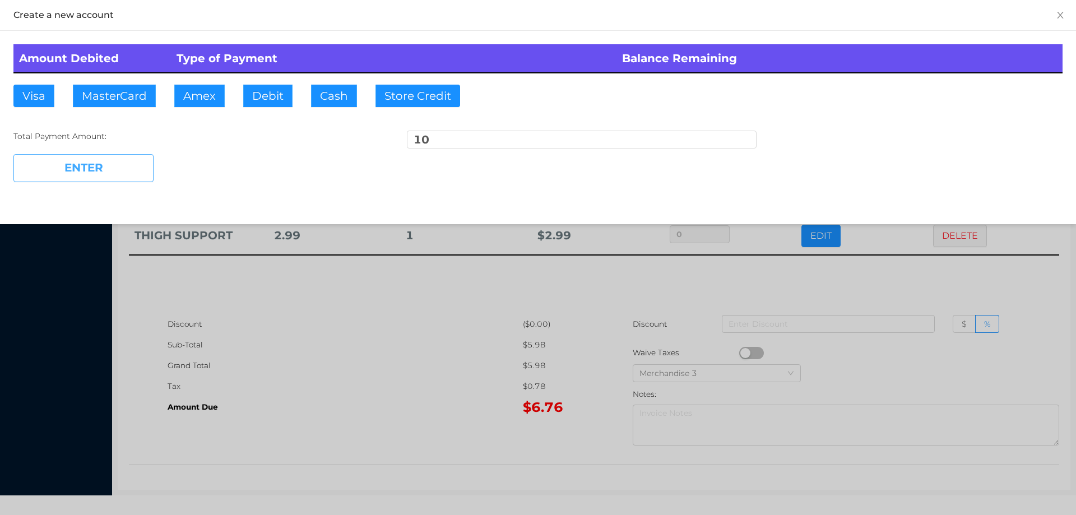
click at [122, 174] on button "ENTER" at bounding box center [83, 168] width 140 height 28
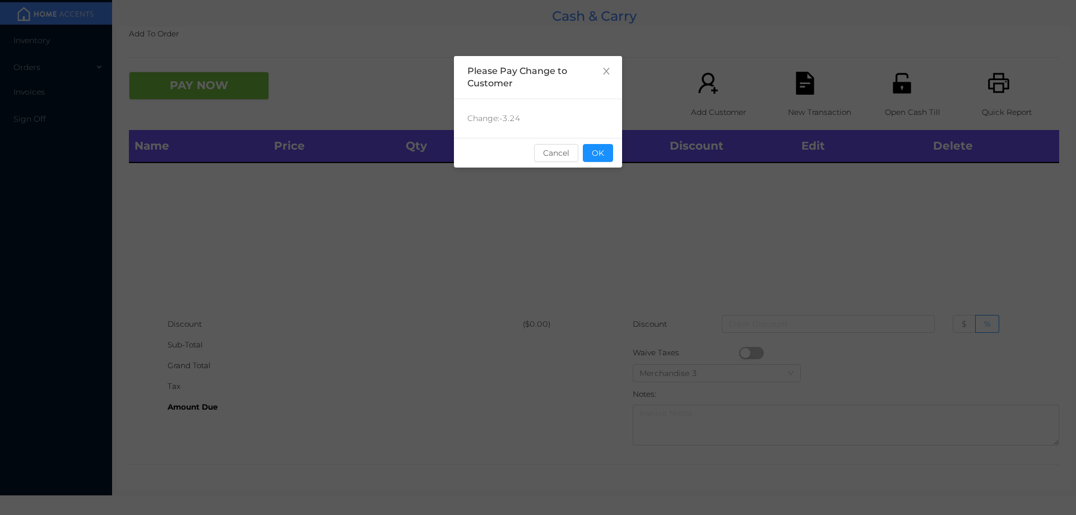
click at [606, 171] on div "sentinelStart Please Pay Change to Customer Change: -3.24 Cancel OK sentinelEnd" at bounding box center [538, 168] width 168 height 224
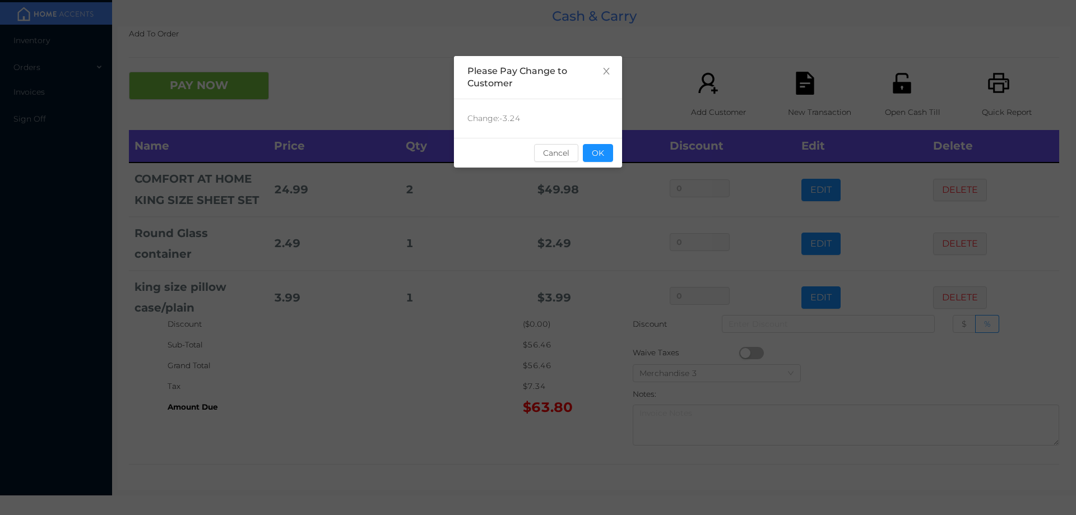
click at [455, 418] on div "sentinelStart Please Pay Change to Customer Change: -3.24 Cancel OK sentinelEnd" at bounding box center [538, 257] width 1076 height 515
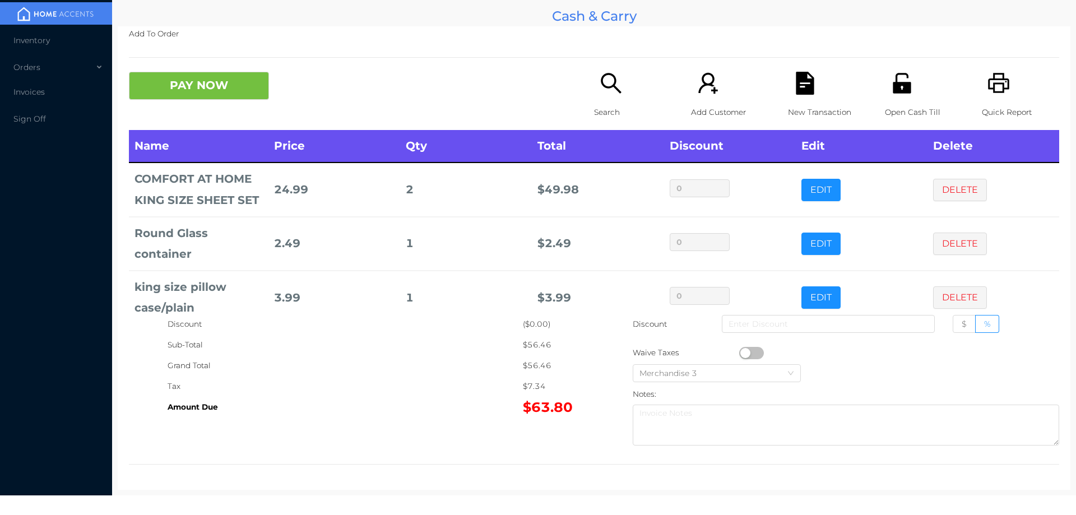
click at [612, 81] on icon "icon: search" at bounding box center [610, 83] width 23 height 23
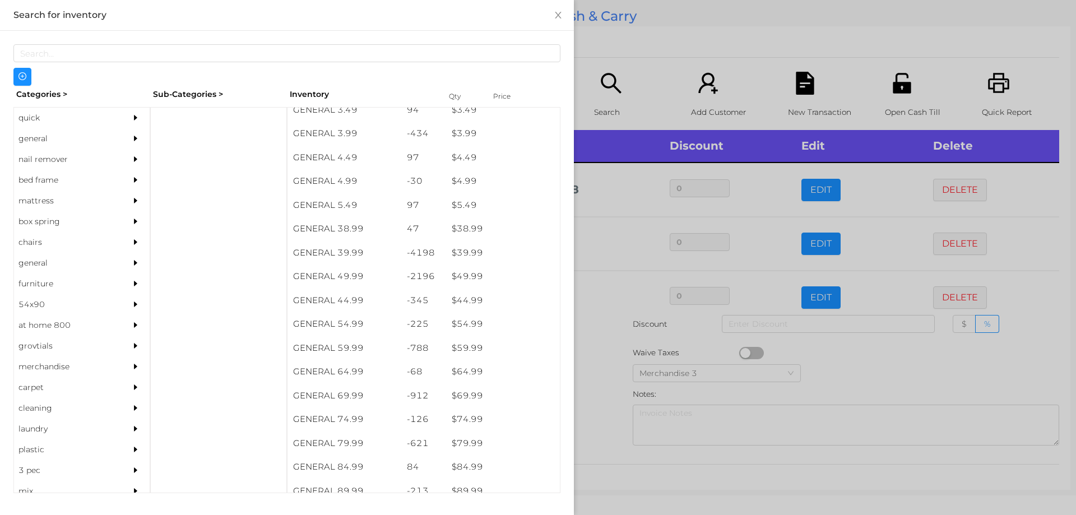
scroll to position [550, 0]
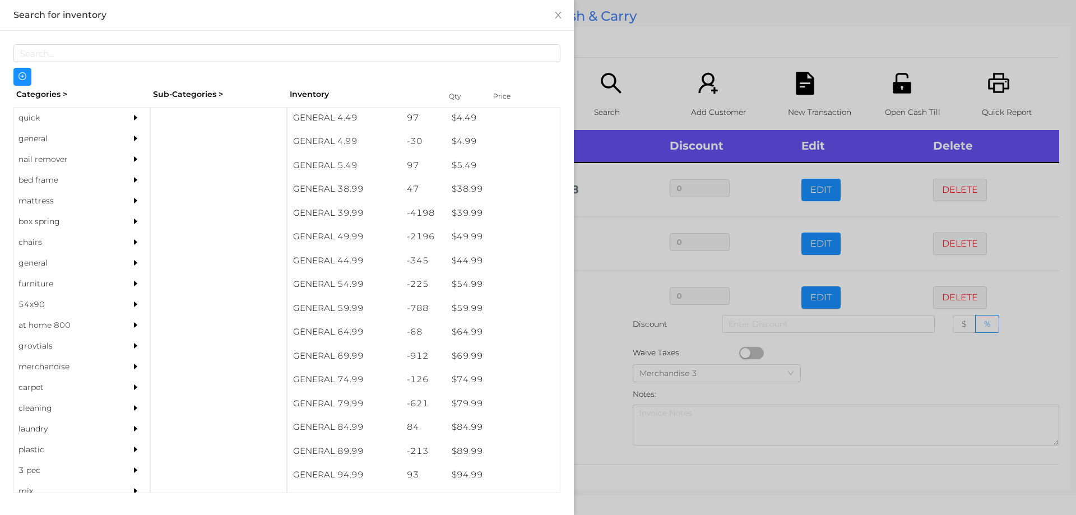
click at [54, 147] on div "general" at bounding box center [65, 138] width 102 height 21
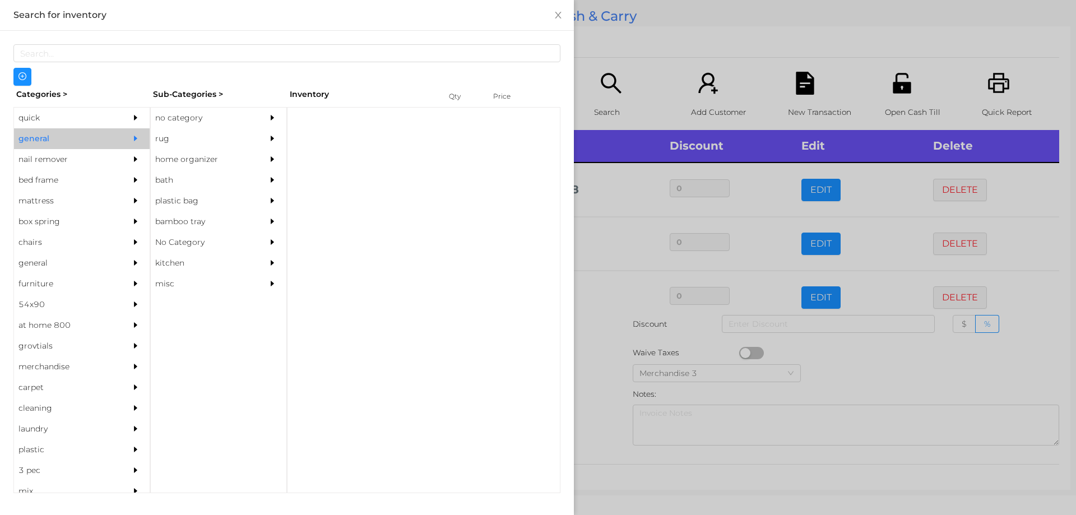
scroll to position [0, 0]
click at [211, 117] on div "no category" at bounding box center [202, 118] width 102 height 21
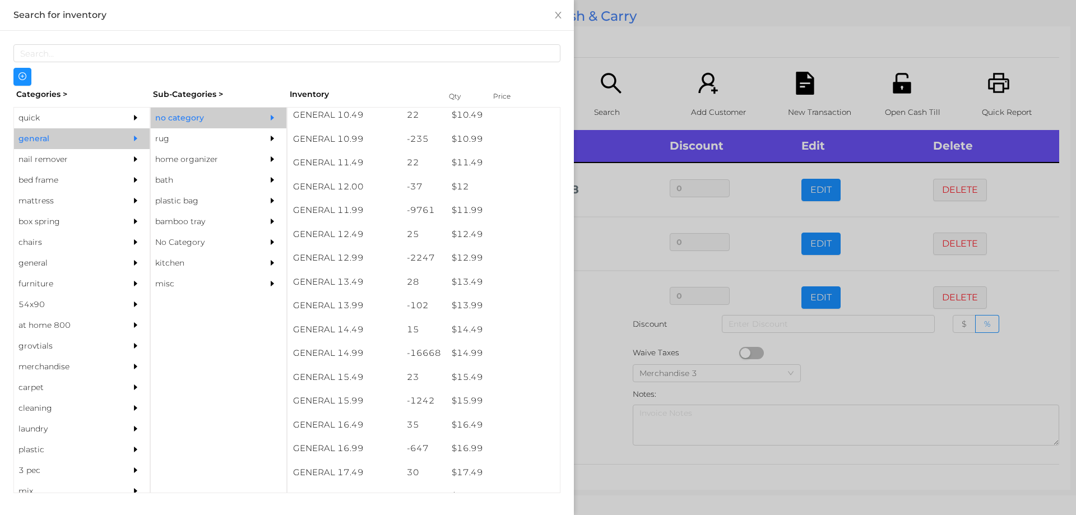
scroll to position [735, 0]
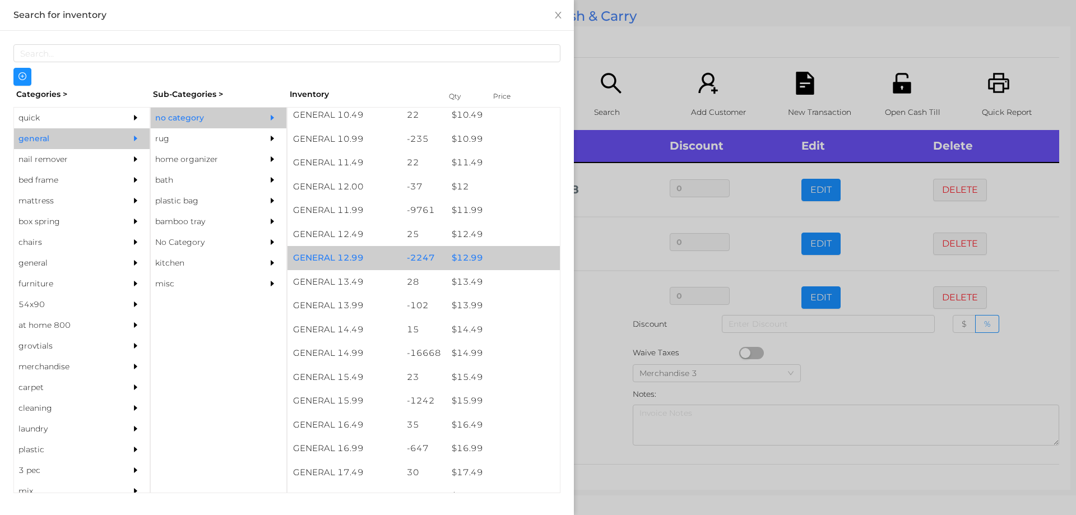
click at [470, 263] on div "$ 12.99" at bounding box center [503, 258] width 114 height 24
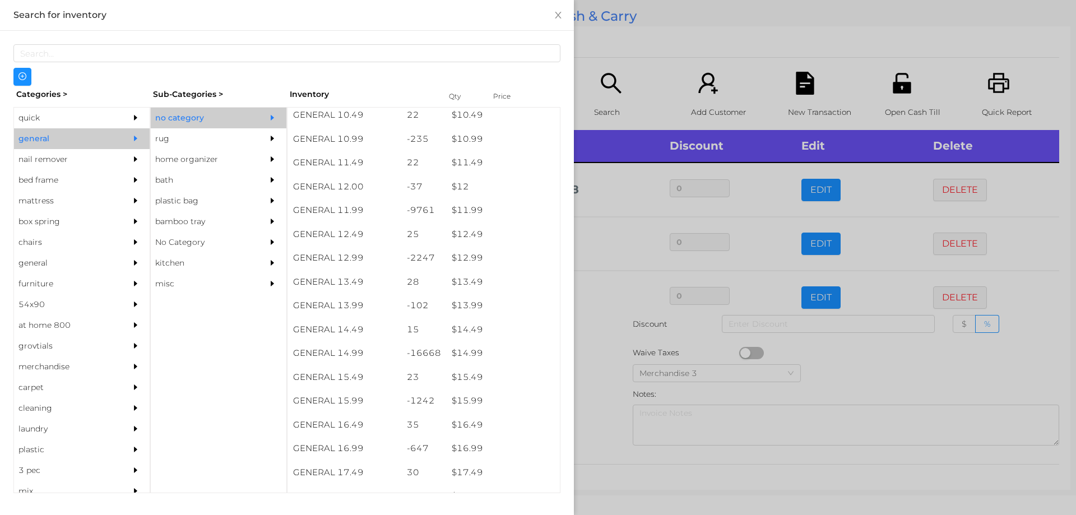
click at [623, 60] on div at bounding box center [538, 257] width 1076 height 515
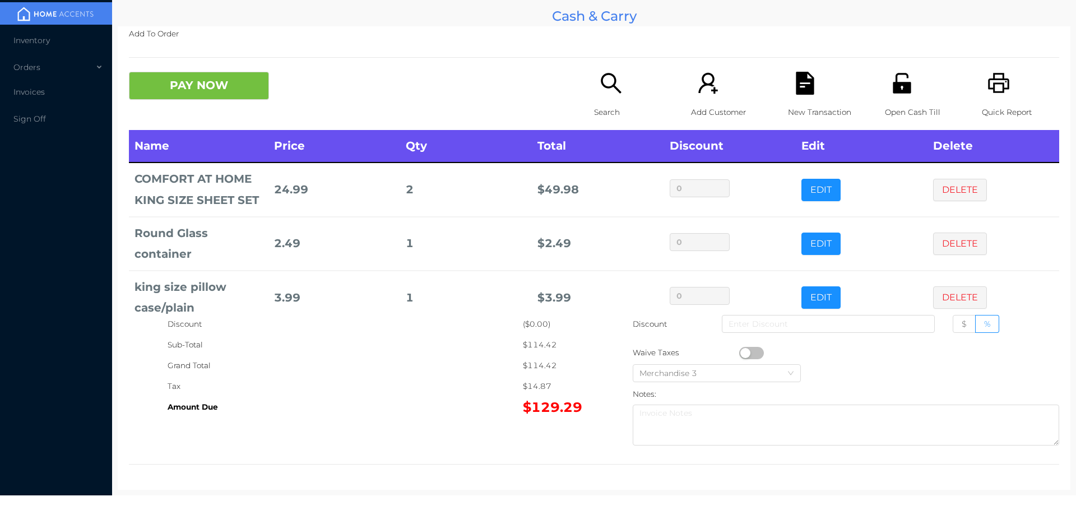
scroll to position [137, 0]
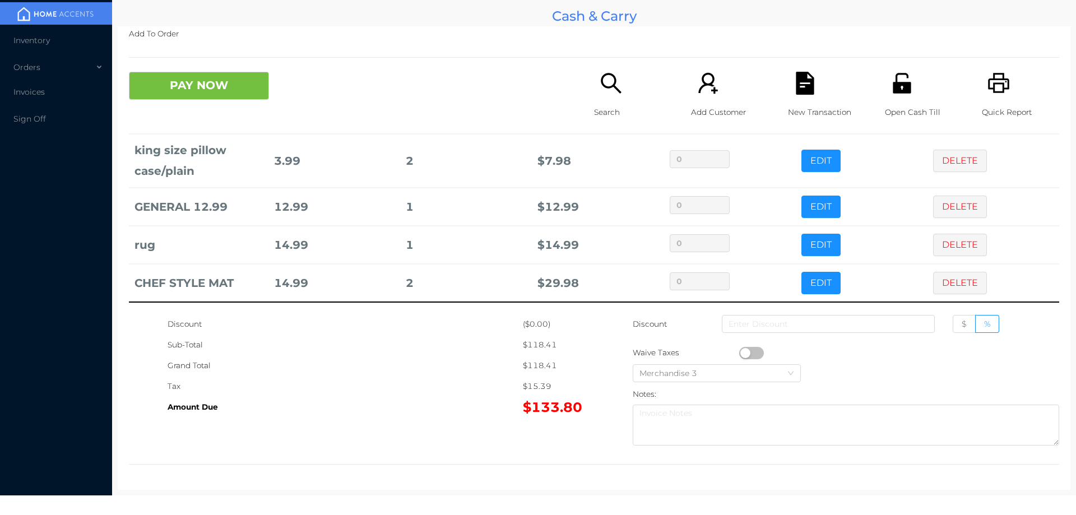
click at [603, 85] on icon "icon: search" at bounding box center [610, 83] width 23 height 23
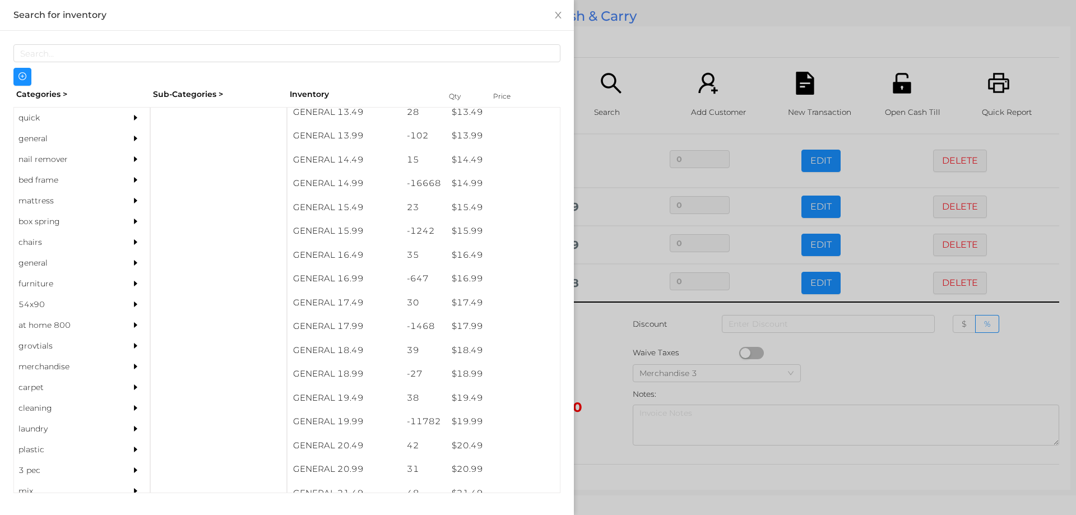
scroll to position [933, 0]
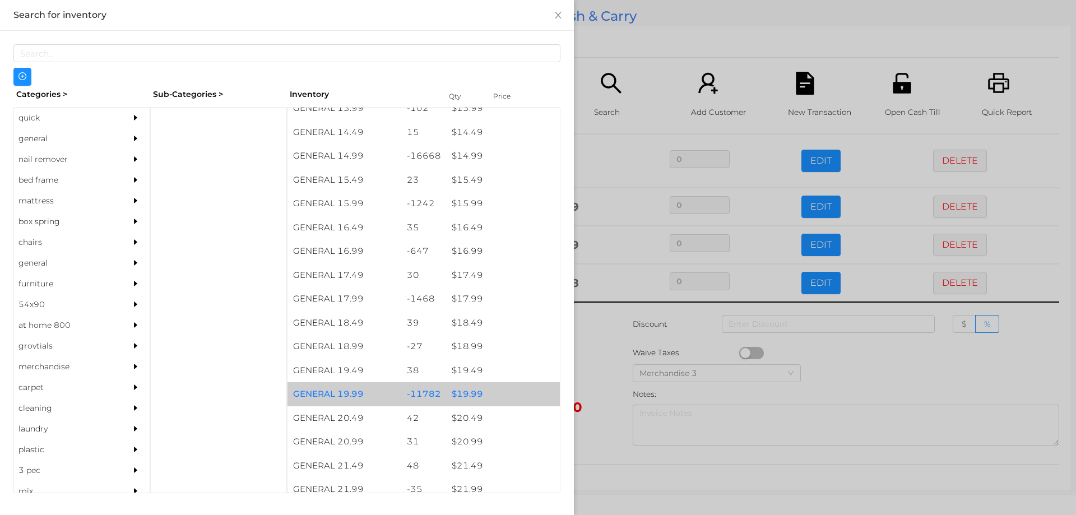
click at [495, 391] on div "$ 19.99" at bounding box center [503, 394] width 114 height 24
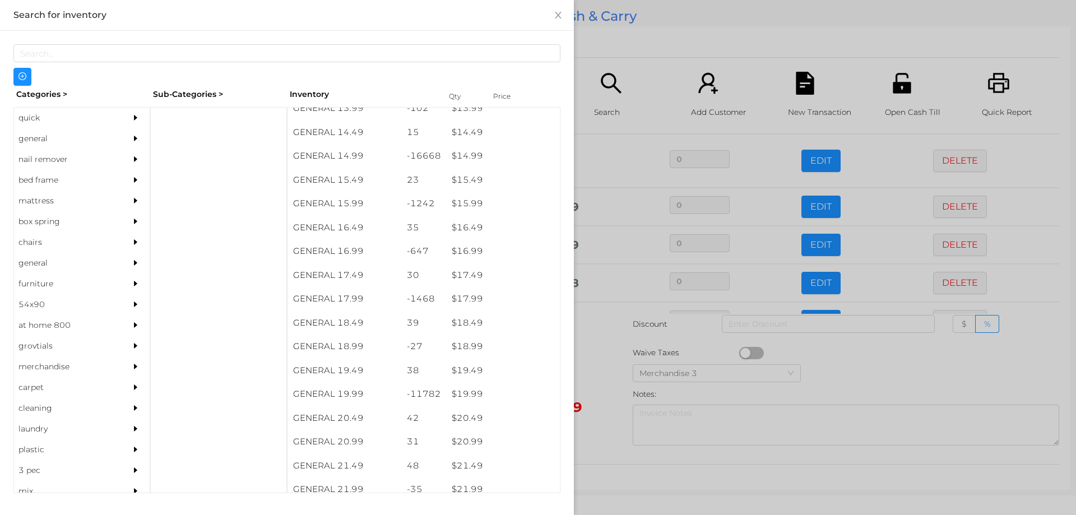
click at [667, 64] on div at bounding box center [538, 257] width 1076 height 515
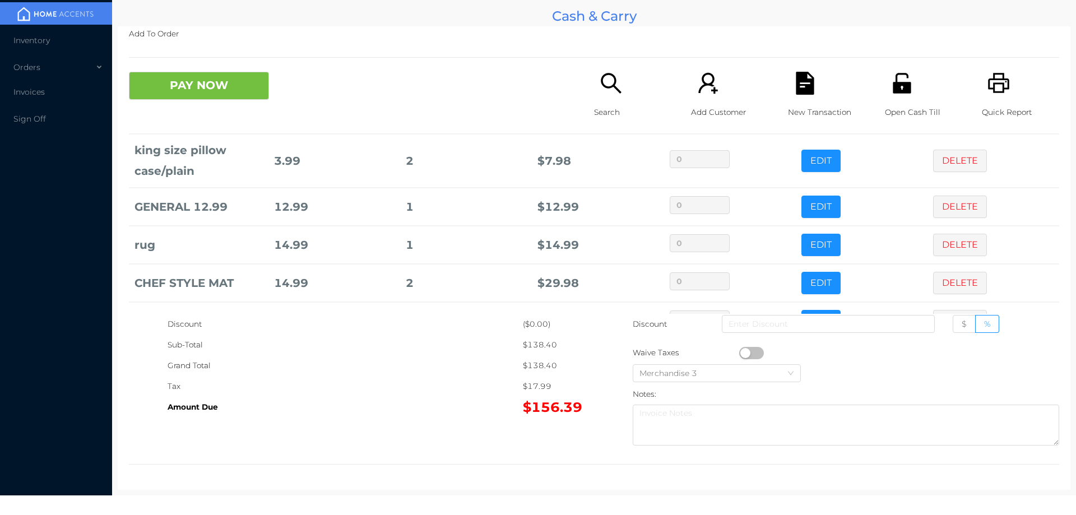
scroll to position [175, 0]
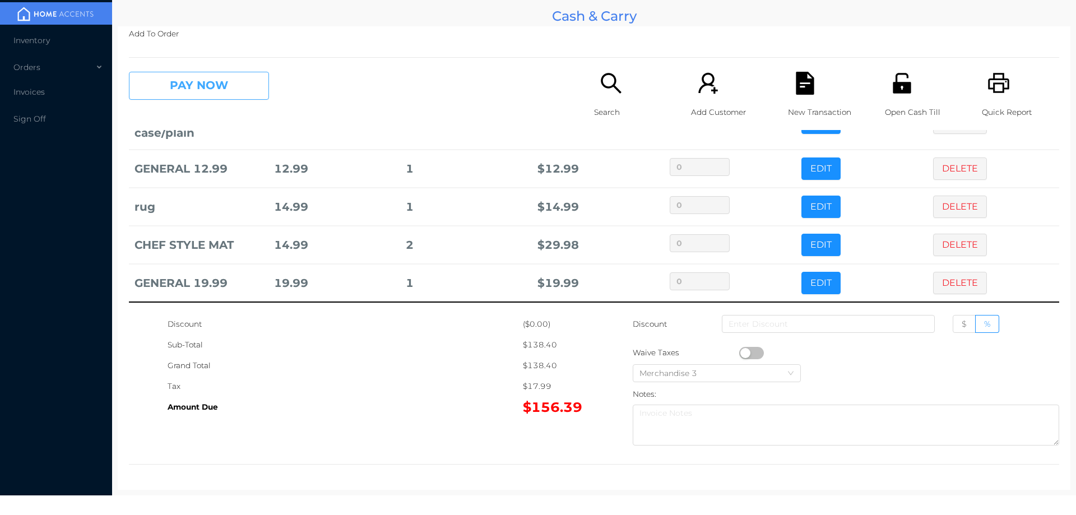
click at [240, 82] on button "PAY NOW" at bounding box center [199, 86] width 140 height 28
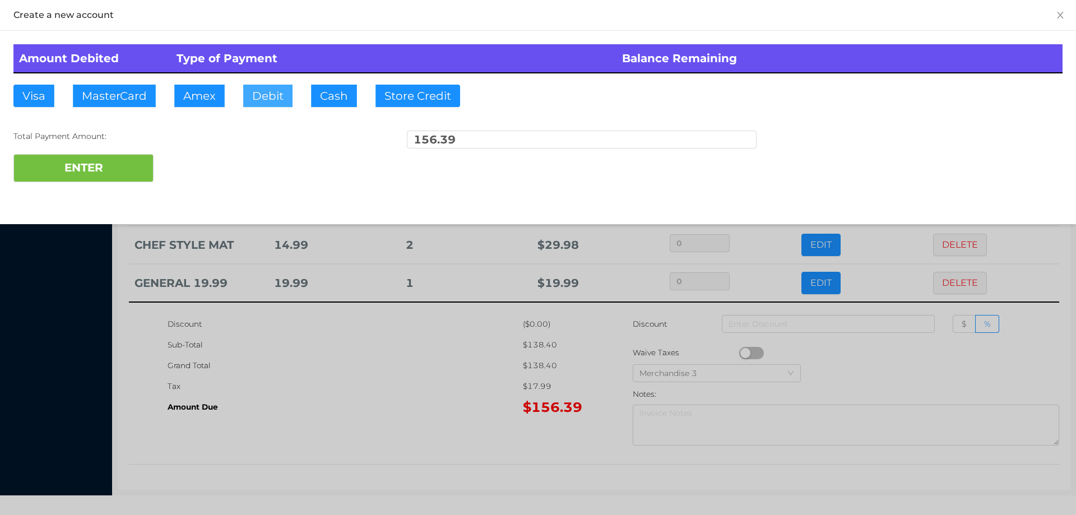
click at [267, 86] on button "Debit" at bounding box center [267, 96] width 49 height 22
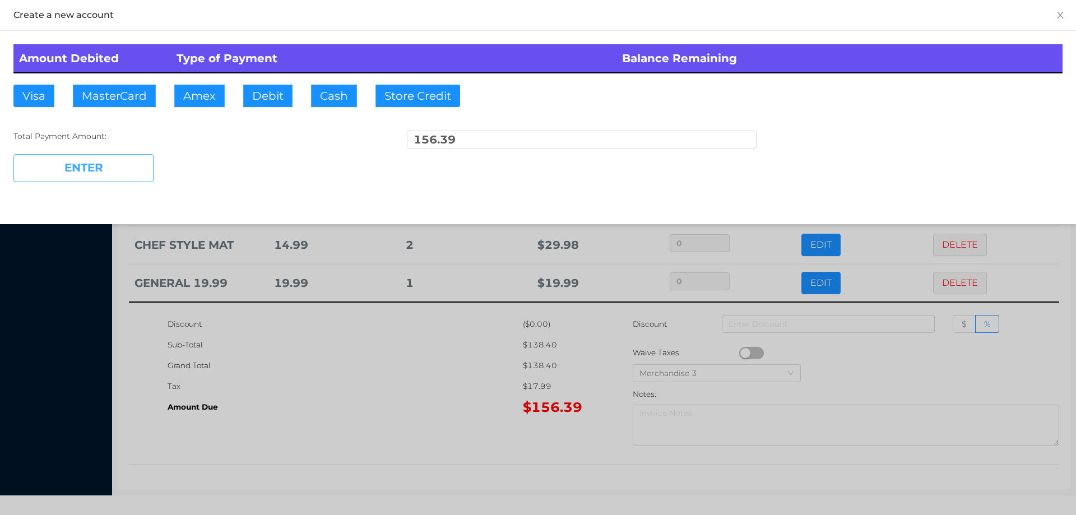
click at [128, 172] on button "ENTER" at bounding box center [83, 168] width 140 height 28
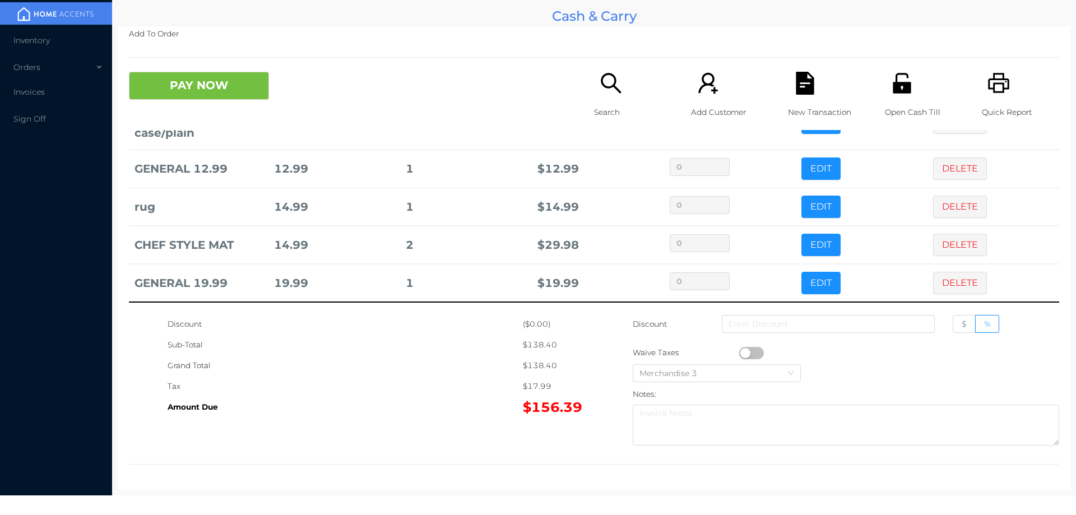
scroll to position [0, 0]
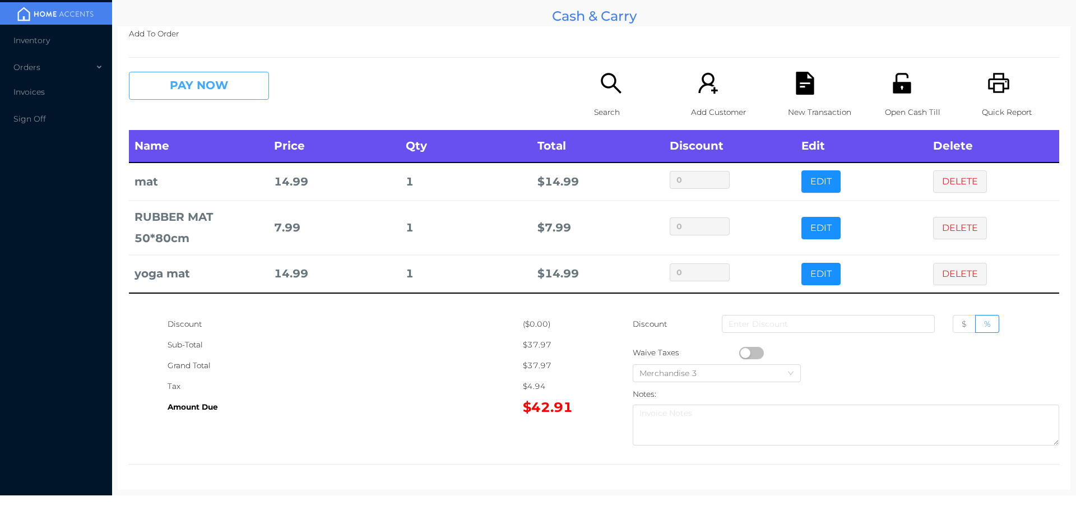
click at [185, 90] on button "PAY NOW" at bounding box center [199, 86] width 140 height 28
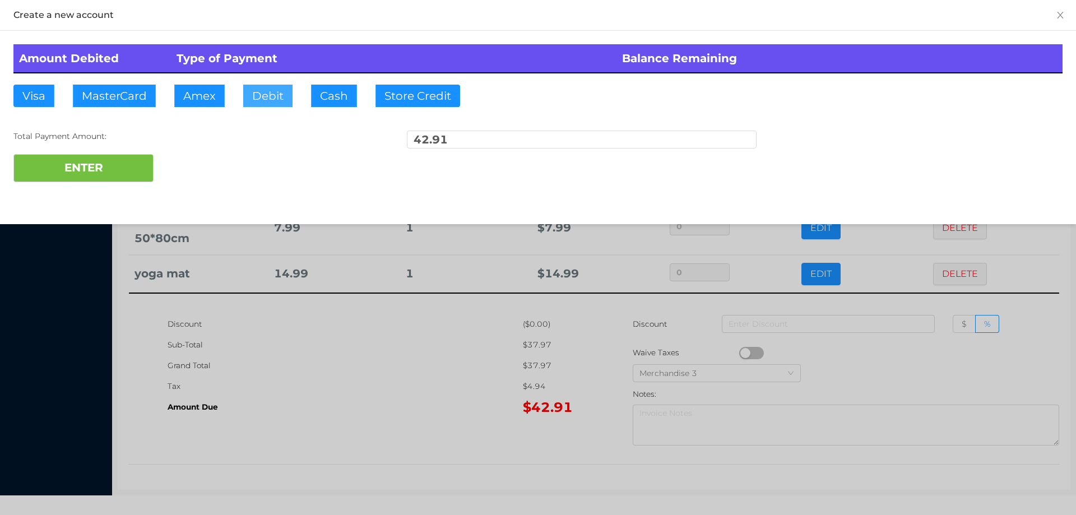
click at [259, 85] on button "Debit" at bounding box center [267, 96] width 49 height 22
type input "50."
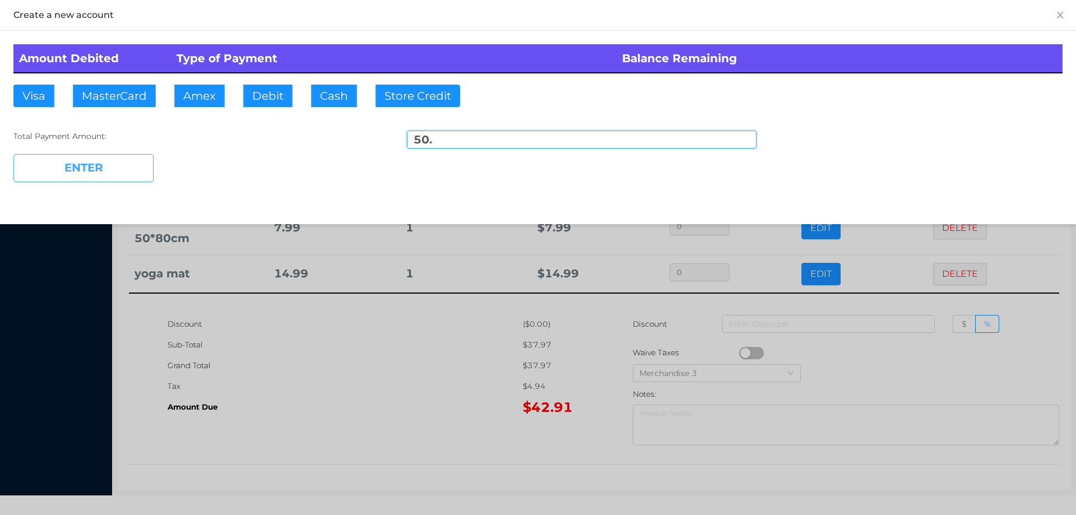
click at [113, 160] on button "ENTER" at bounding box center [83, 168] width 140 height 28
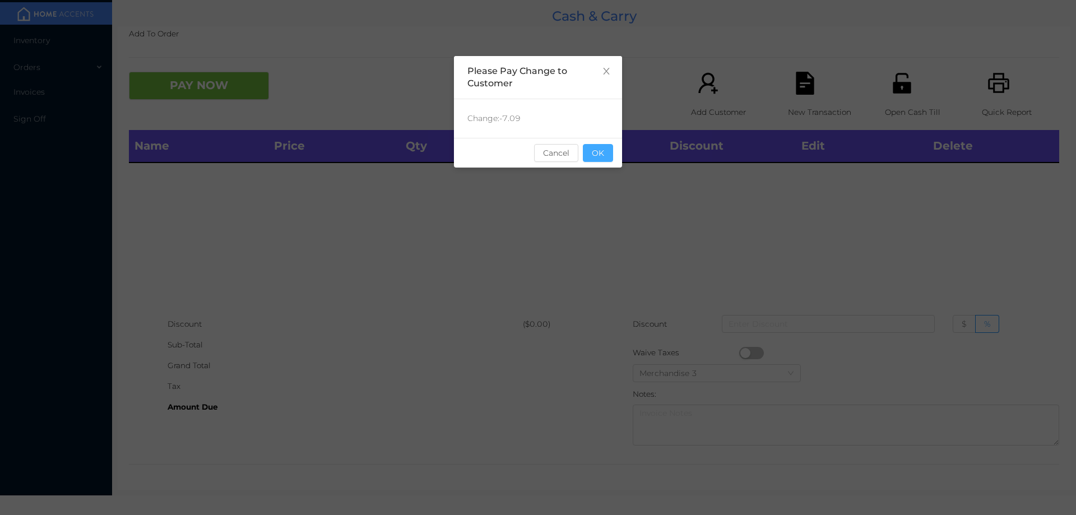
click at [593, 159] on button "OK" at bounding box center [598, 153] width 30 height 18
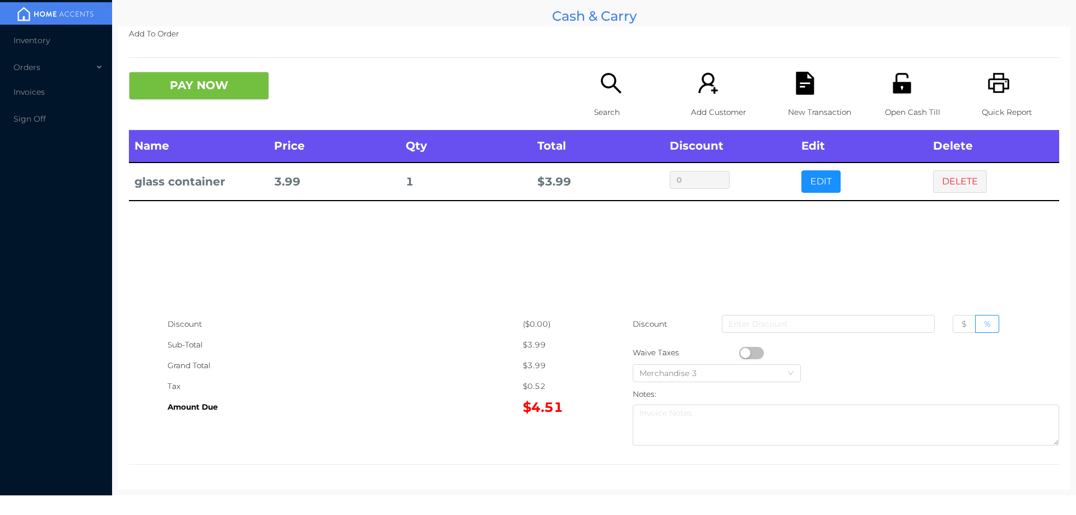
click at [609, 91] on icon "icon: search" at bounding box center [610, 83] width 23 height 23
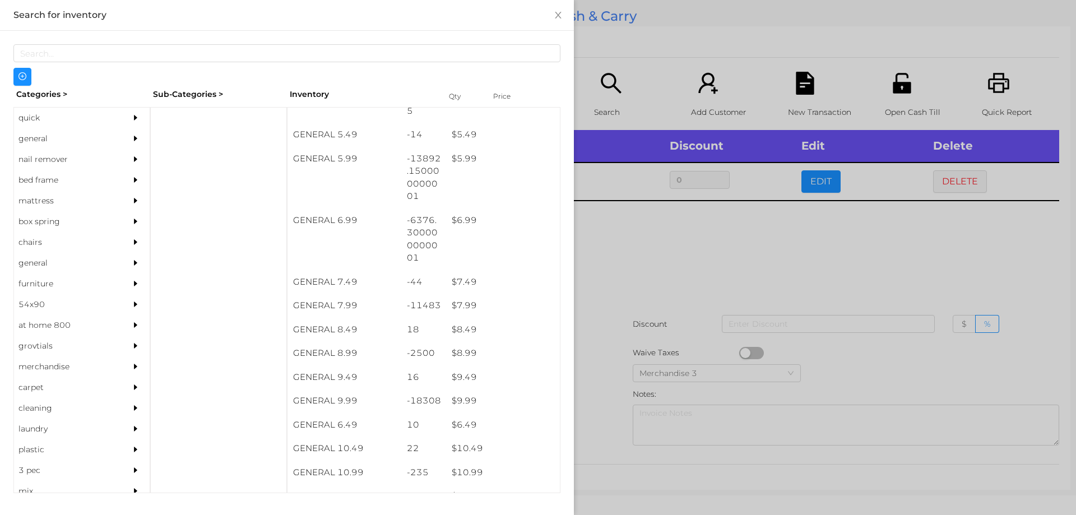
scroll to position [441, 0]
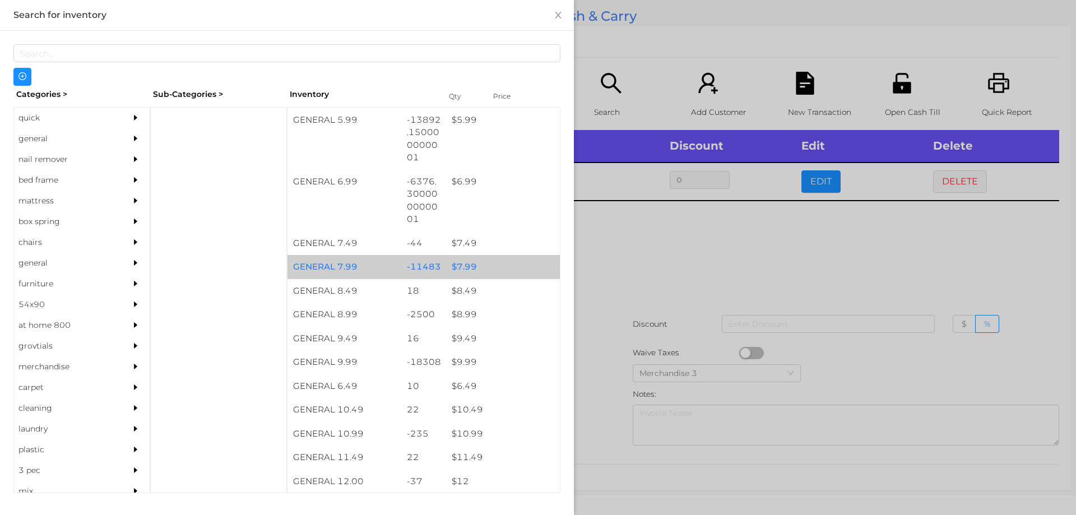
click at [465, 268] on div "$ 7.99" at bounding box center [503, 267] width 114 height 24
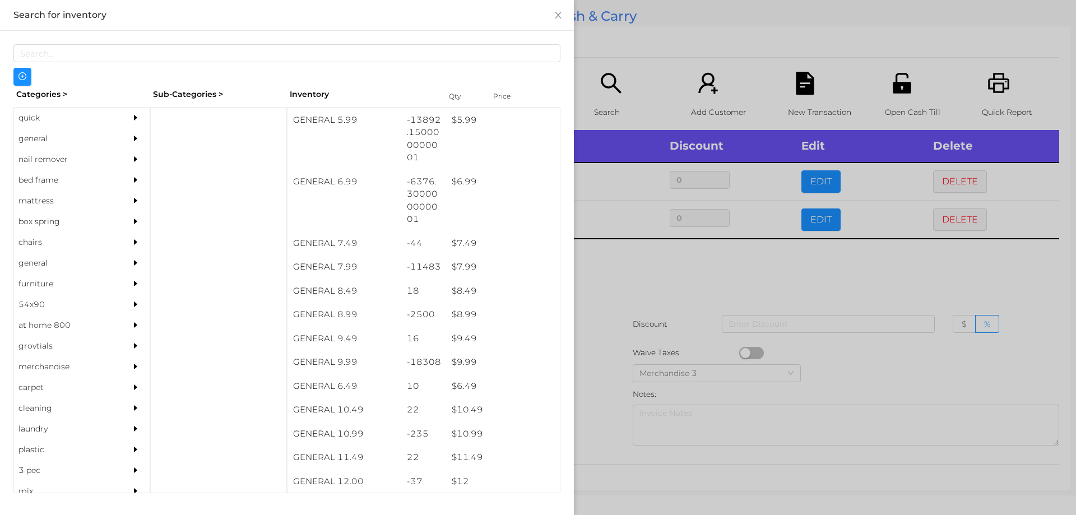
click at [630, 329] on div at bounding box center [538, 257] width 1076 height 515
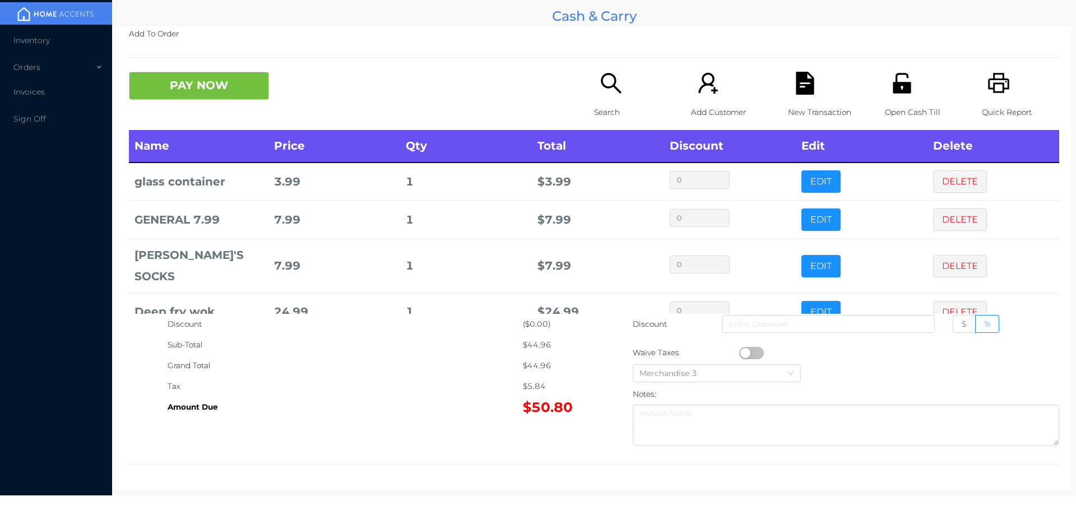
click at [800, 94] on icon "icon: file-text" at bounding box center [804, 83] width 18 height 23
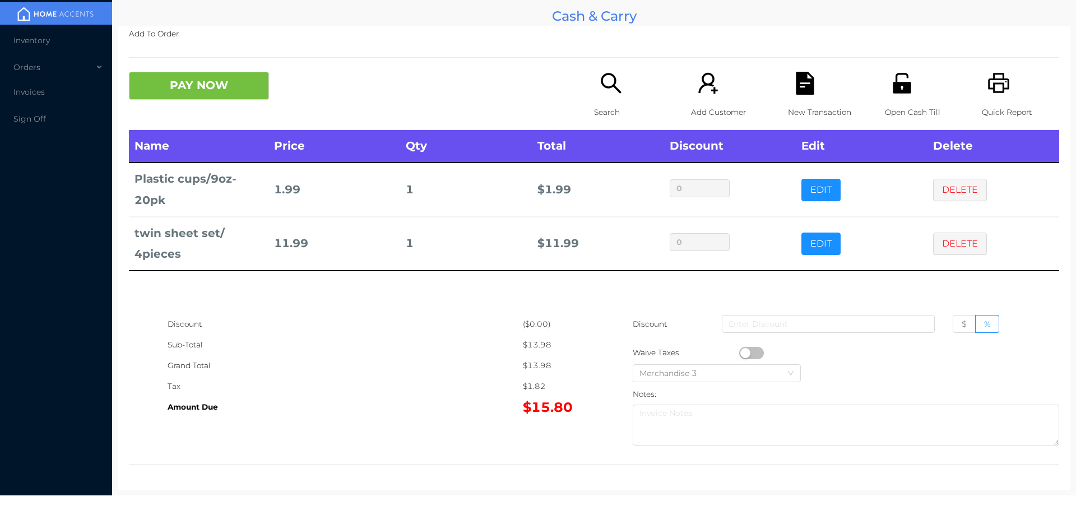
click at [892, 92] on icon "icon: unlock" at bounding box center [901, 83] width 18 height 20
click at [797, 93] on icon "icon: file-text" at bounding box center [804, 83] width 18 height 23
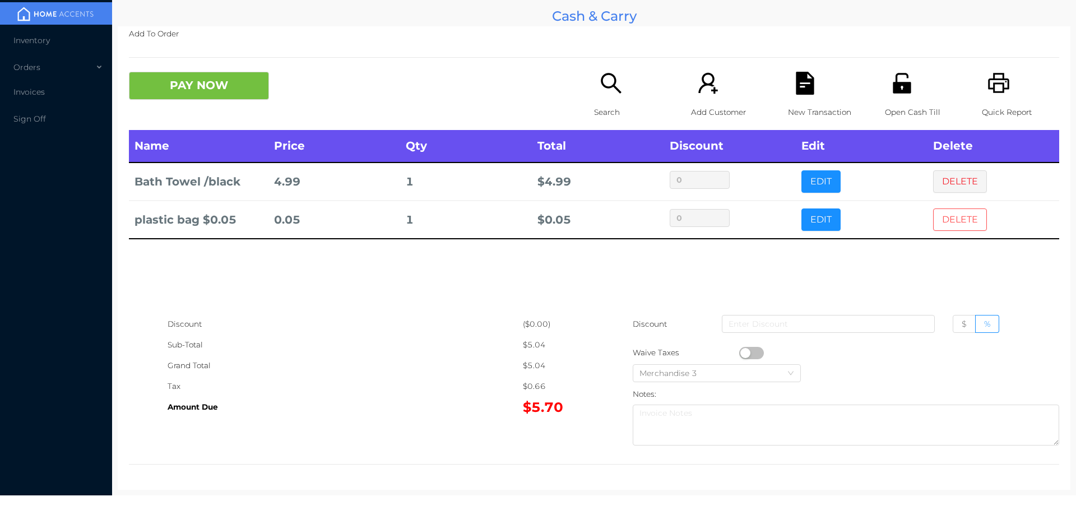
click at [962, 220] on button "DELETE" at bounding box center [960, 219] width 54 height 22
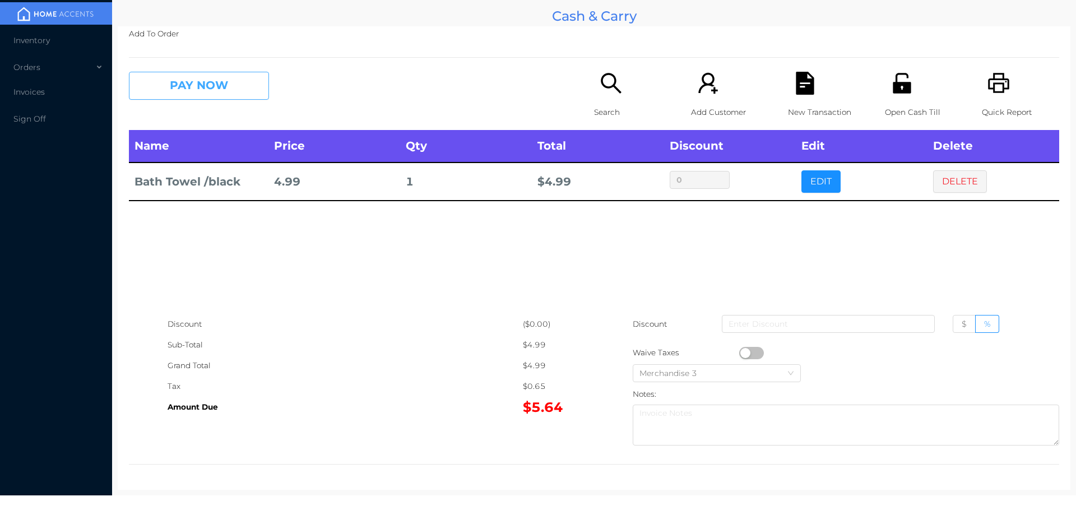
click at [226, 89] on button "PAY NOW" at bounding box center [199, 86] width 140 height 28
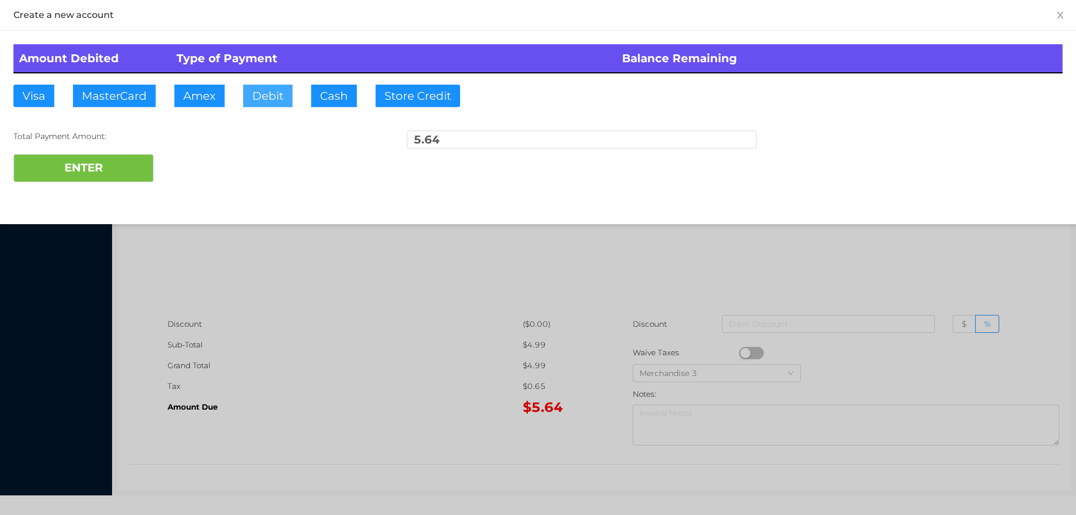
click at [274, 96] on button "Debit" at bounding box center [267, 96] width 49 height 22
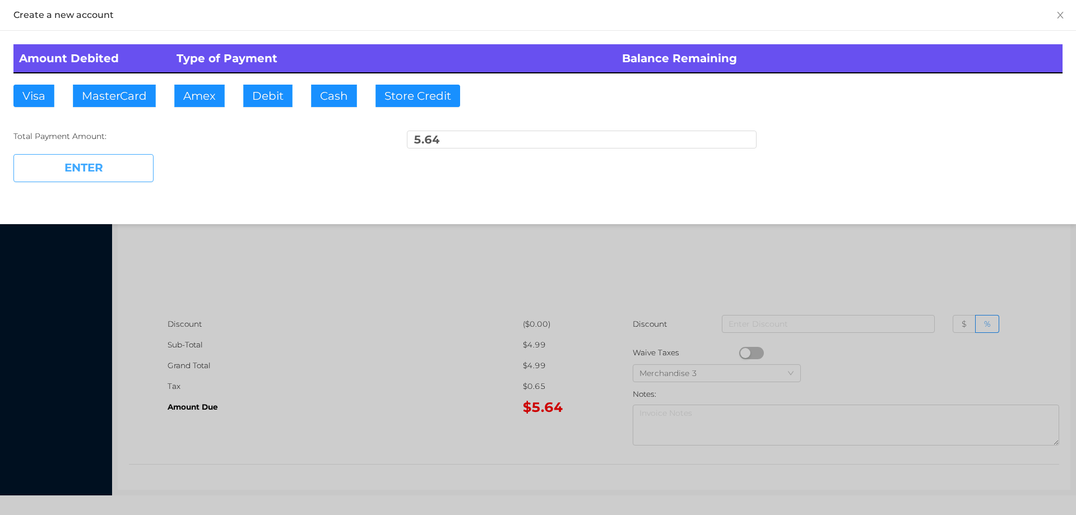
click at [94, 166] on button "ENTER" at bounding box center [83, 168] width 140 height 28
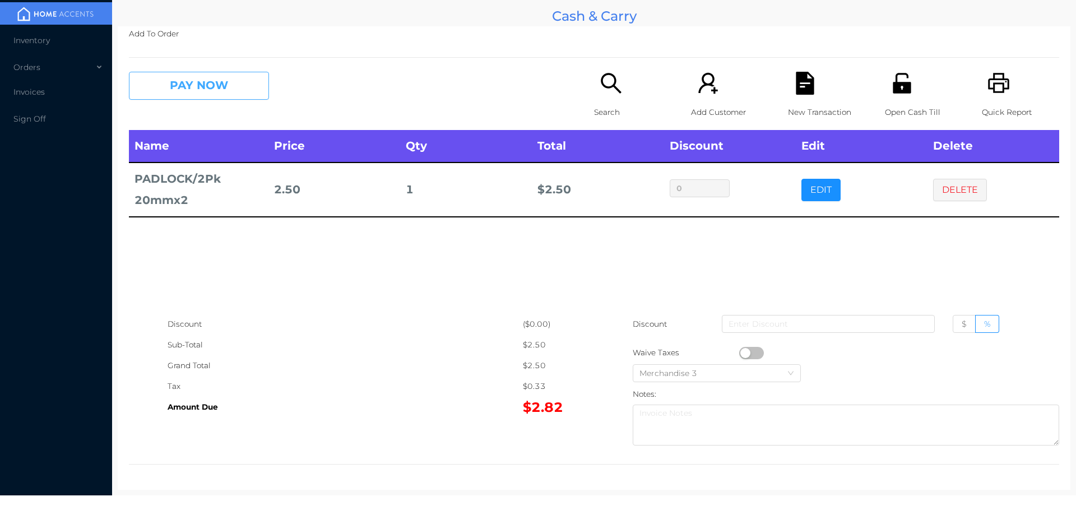
click at [234, 89] on button "PAY NOW" at bounding box center [199, 86] width 140 height 28
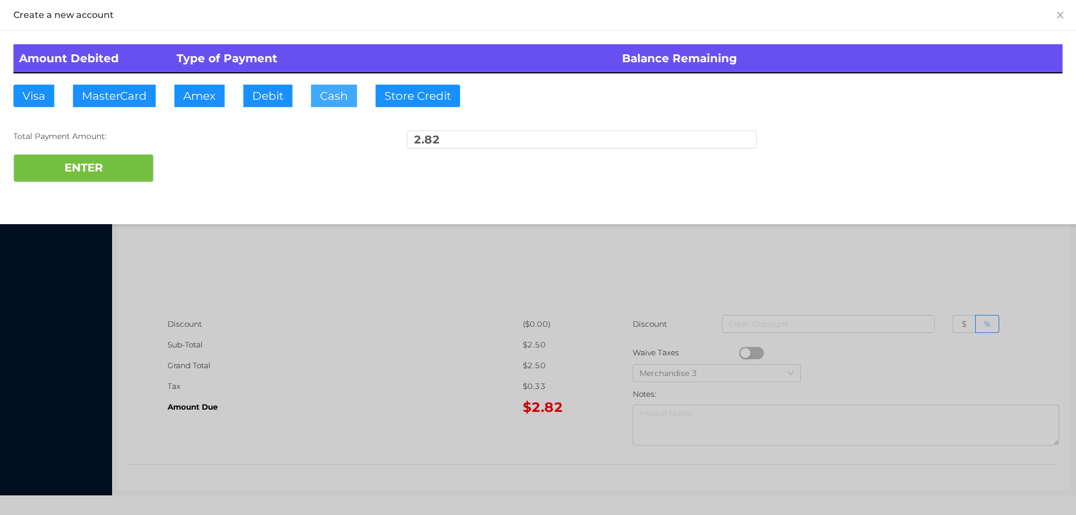
click at [330, 94] on button "Cash" at bounding box center [334, 96] width 46 height 22
type input "5"
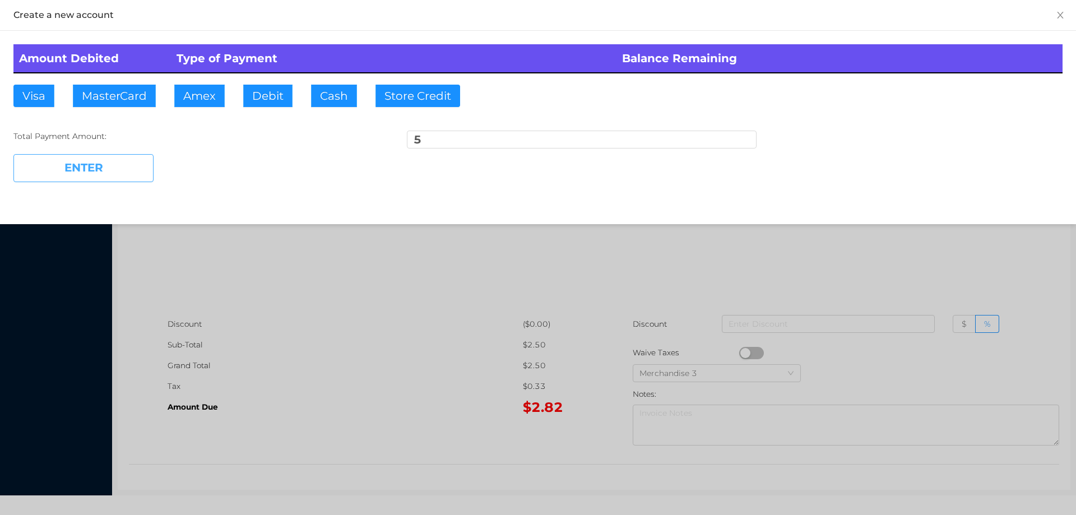
click at [124, 165] on button "ENTER" at bounding box center [83, 168] width 140 height 28
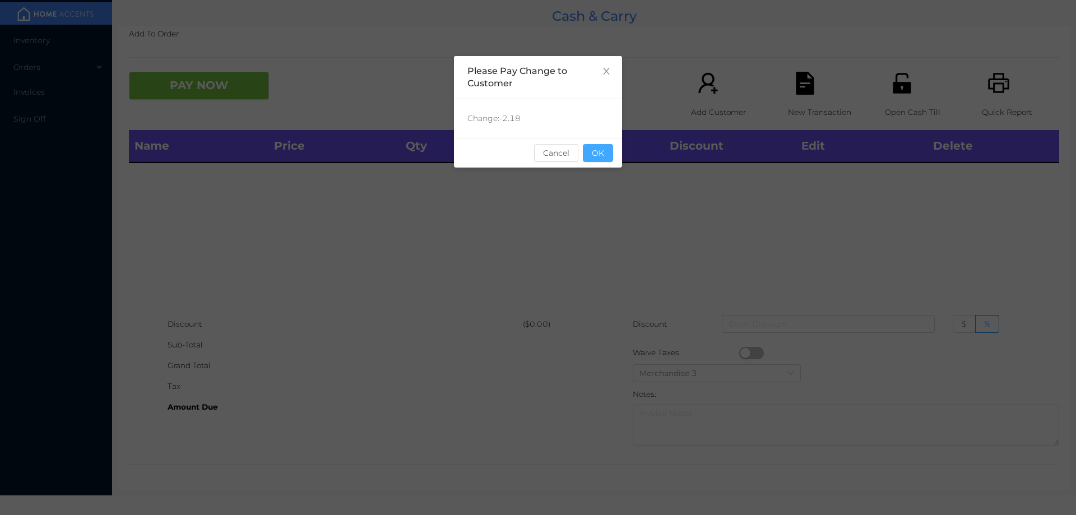
click at [603, 157] on button "OK" at bounding box center [598, 153] width 30 height 18
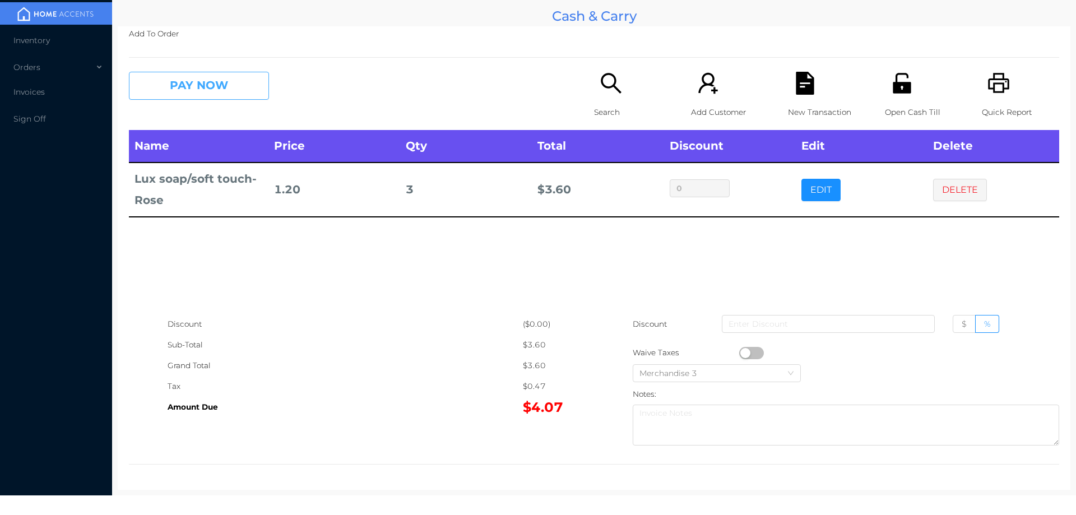
click at [231, 95] on button "PAY NOW" at bounding box center [199, 86] width 140 height 28
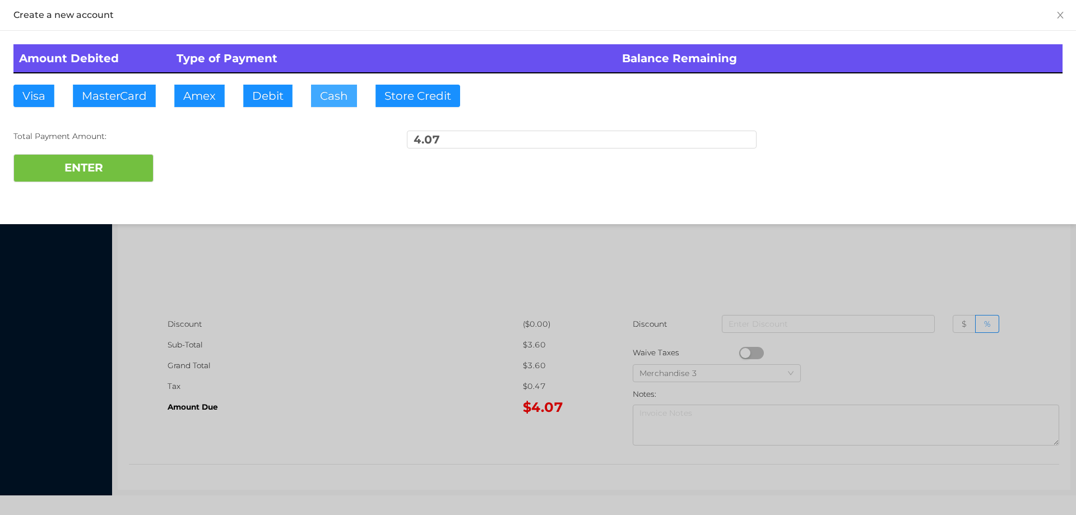
click at [338, 96] on button "Cash" at bounding box center [334, 96] width 46 height 22
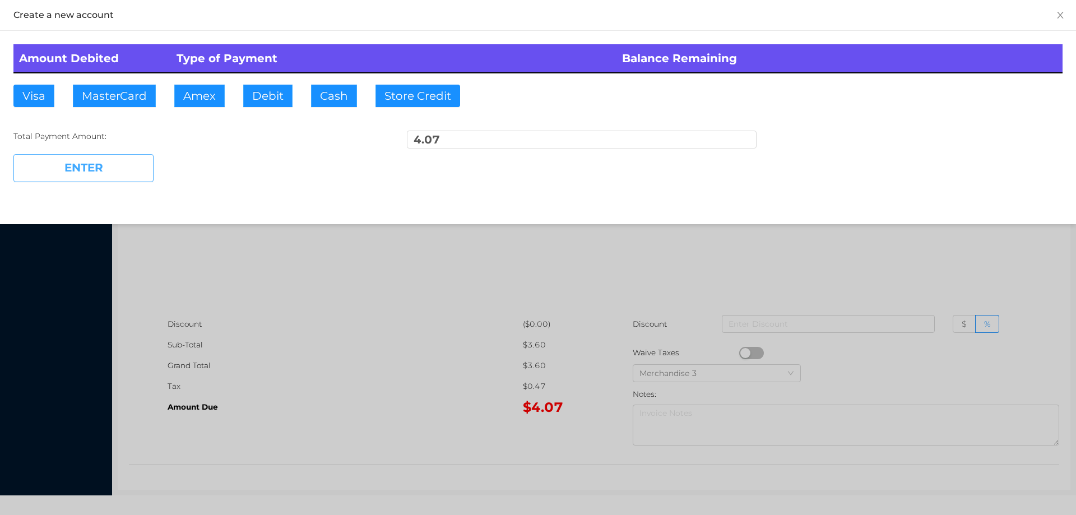
click at [128, 160] on button "ENTER" at bounding box center [83, 168] width 140 height 28
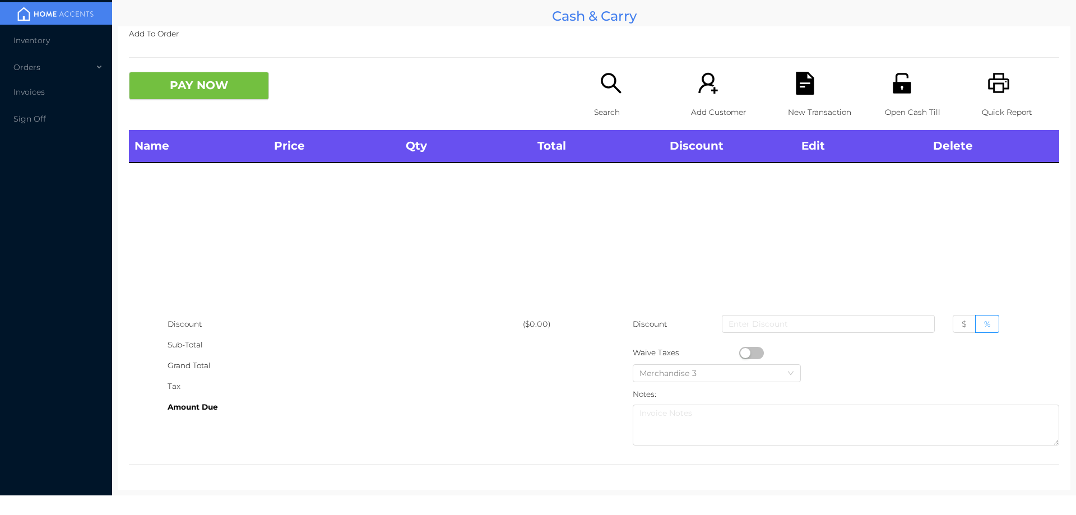
click at [902, 80] on icon "icon: unlock" at bounding box center [901, 83] width 23 height 23
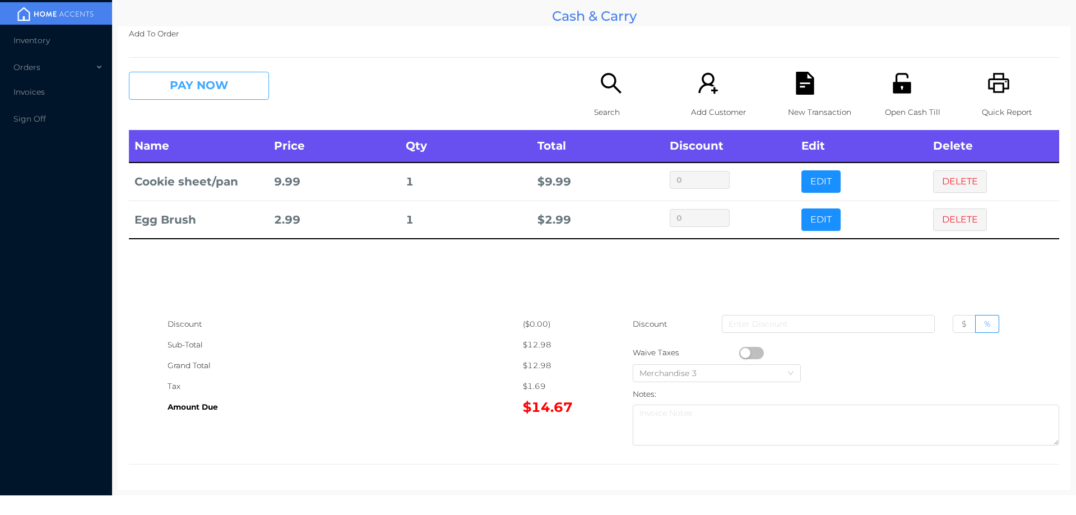
click at [226, 89] on button "PAY NOW" at bounding box center [199, 86] width 140 height 28
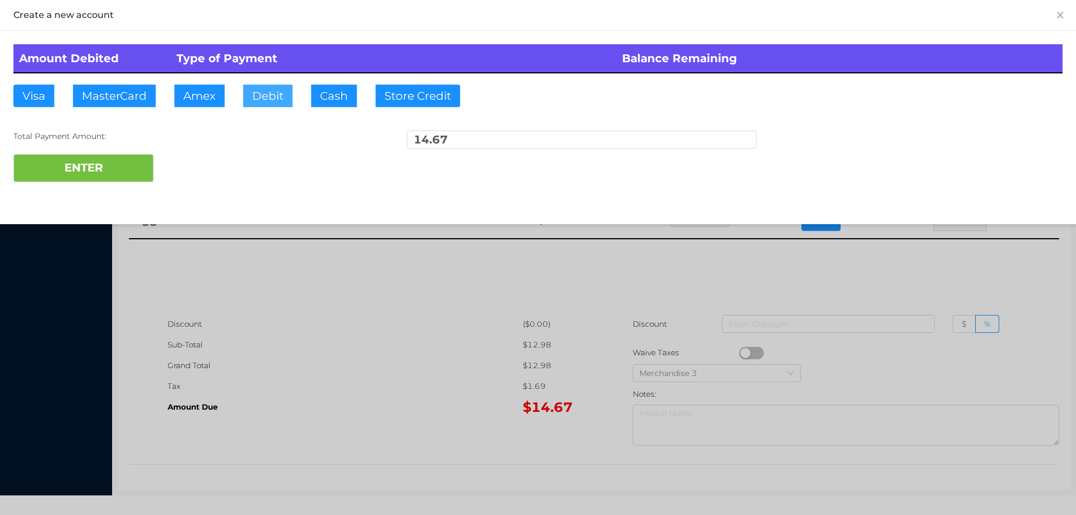
click at [274, 96] on button "Debit" at bounding box center [267, 96] width 49 height 22
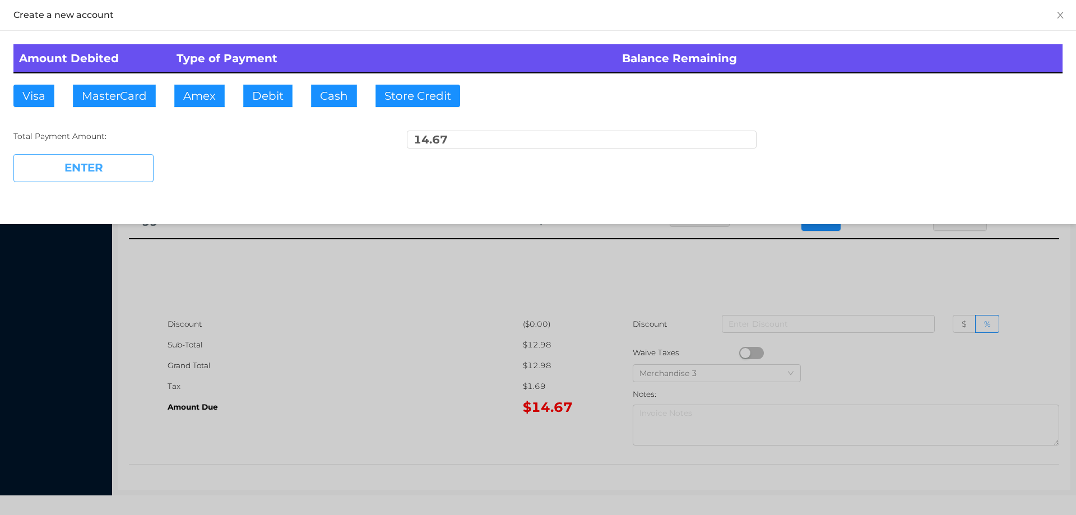
click at [100, 167] on button "ENTER" at bounding box center [83, 168] width 140 height 28
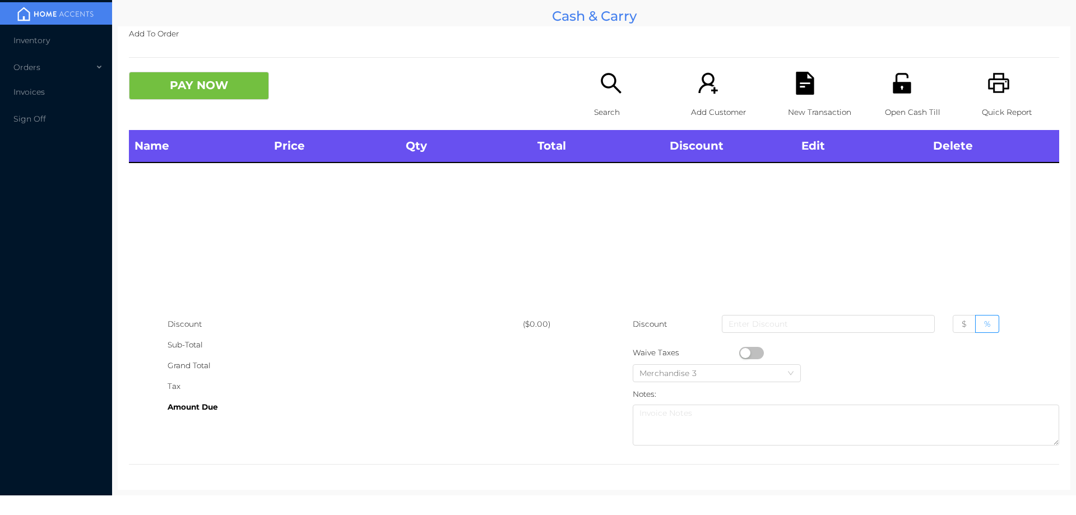
click at [604, 89] on icon "icon: search" at bounding box center [610, 83] width 23 height 23
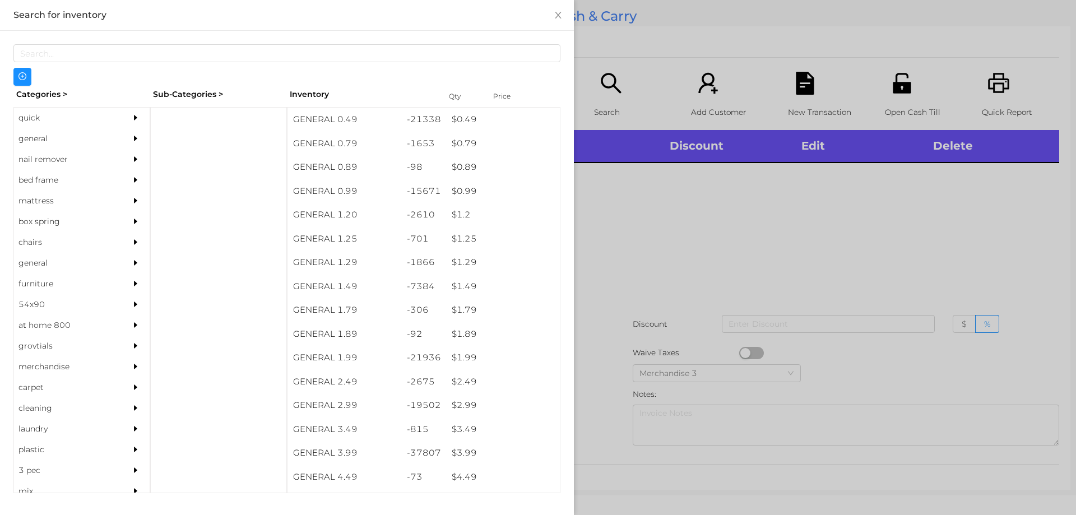
click at [54, 110] on div "quick" at bounding box center [65, 118] width 102 height 21
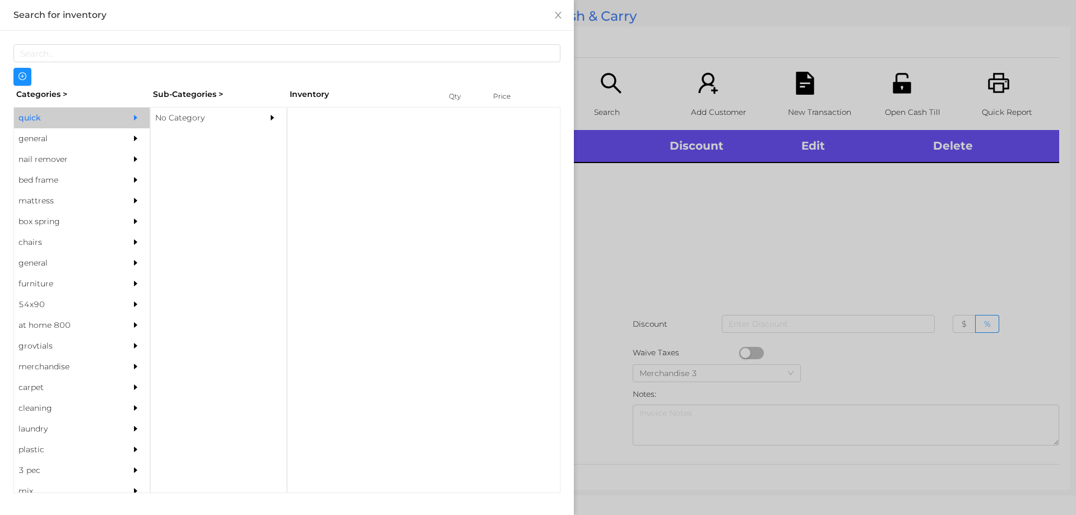
click at [171, 119] on div "No Category" at bounding box center [202, 118] width 102 height 21
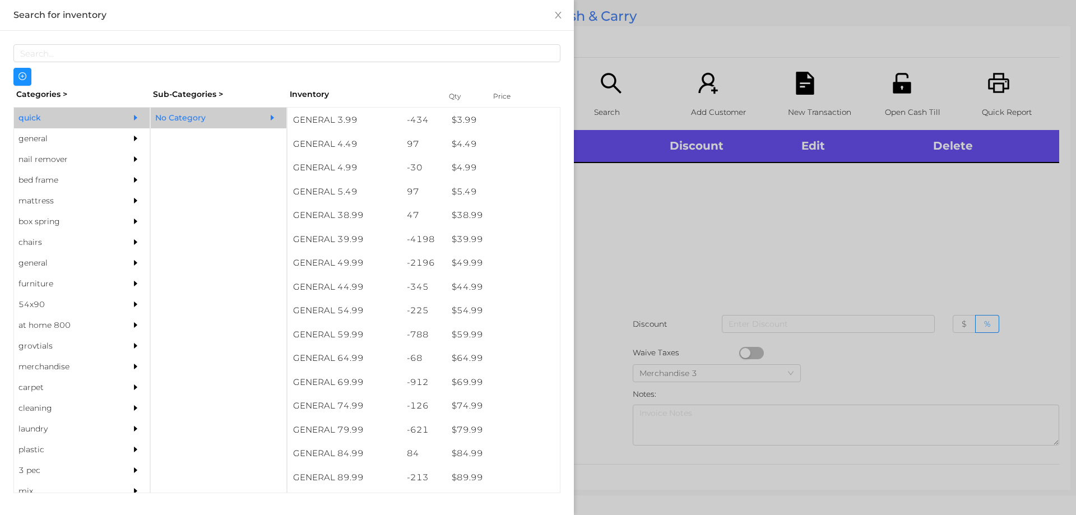
scroll to position [539, 0]
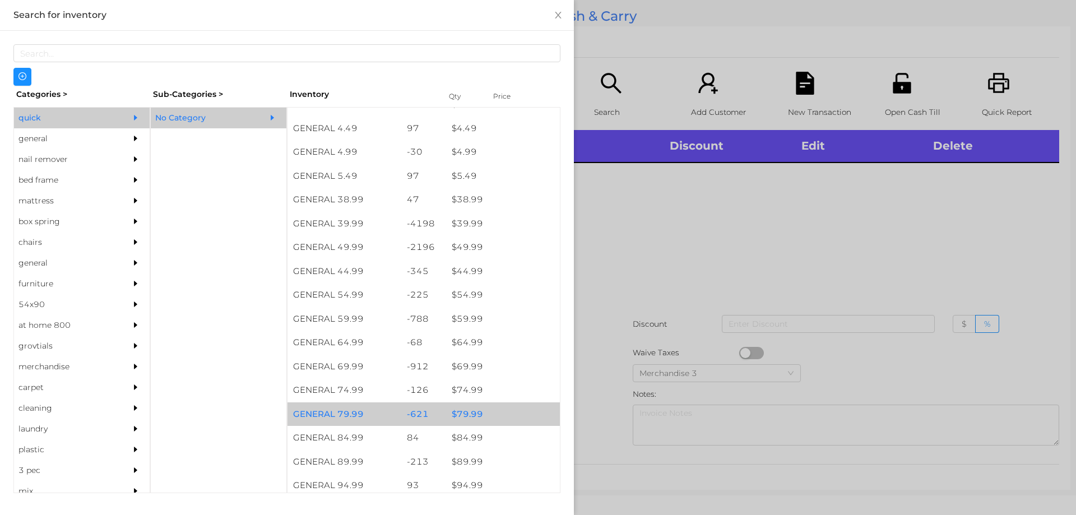
click at [469, 414] on div "$ 79.99" at bounding box center [503, 414] width 114 height 24
click at [469, 407] on div "$ 79.99" at bounding box center [503, 414] width 114 height 24
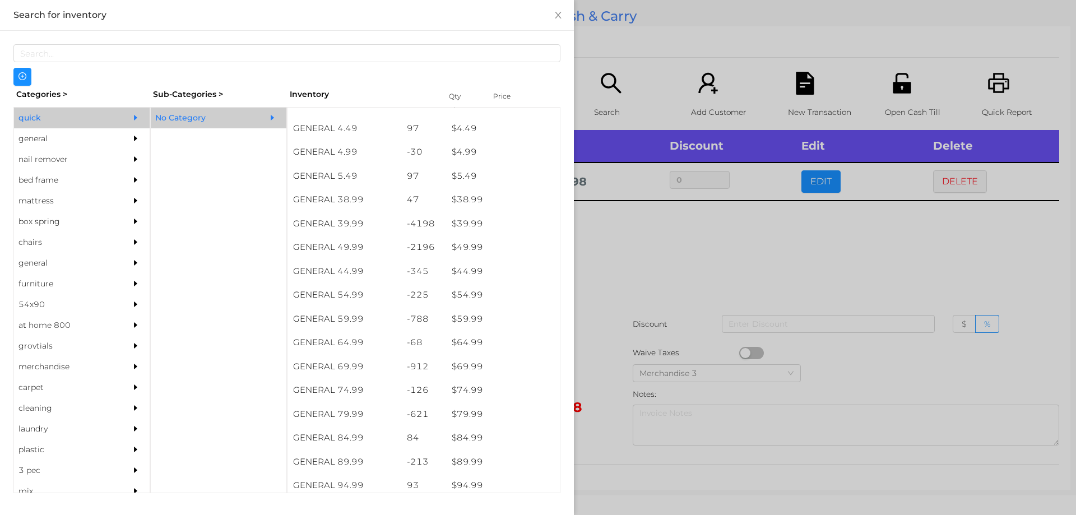
click at [667, 258] on div at bounding box center [538, 257] width 1076 height 515
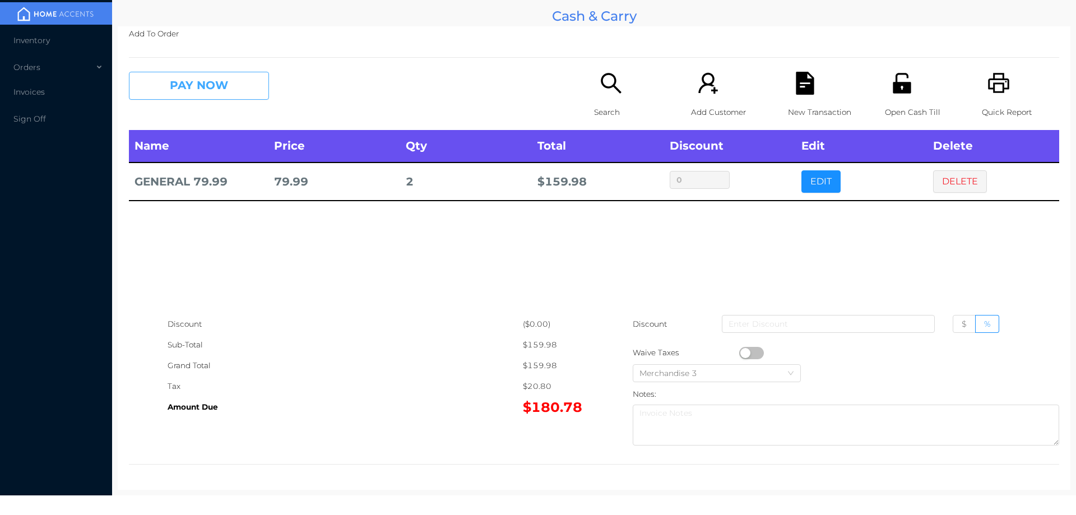
click at [226, 92] on button "PAY NOW" at bounding box center [199, 86] width 140 height 28
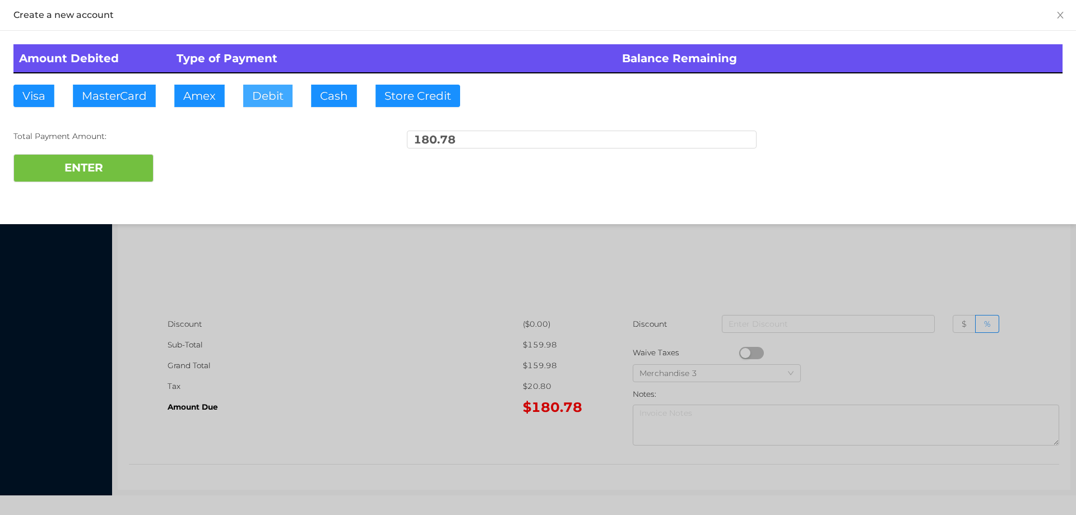
click at [273, 90] on button "Debit" at bounding box center [267, 96] width 49 height 22
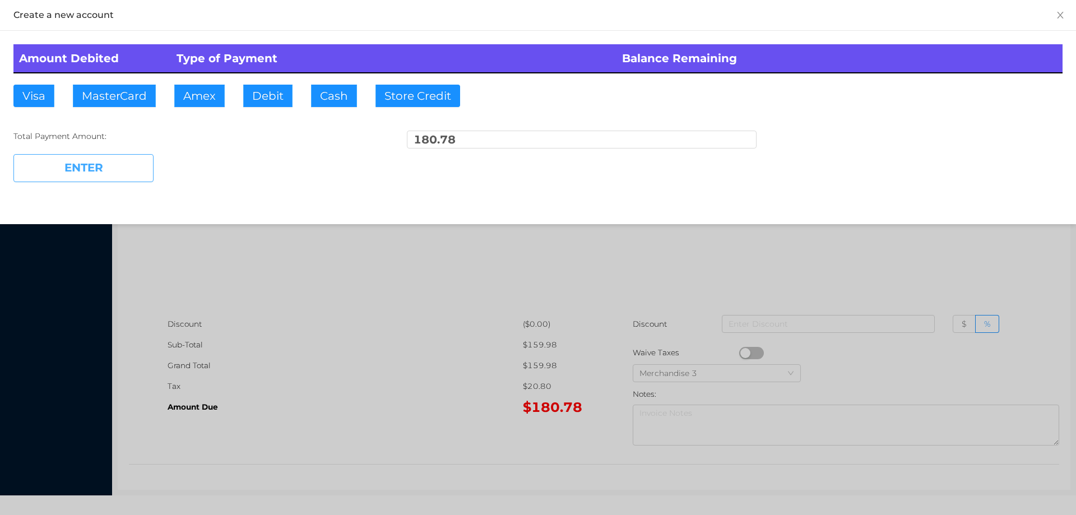
click at [92, 157] on button "ENTER" at bounding box center [83, 168] width 140 height 28
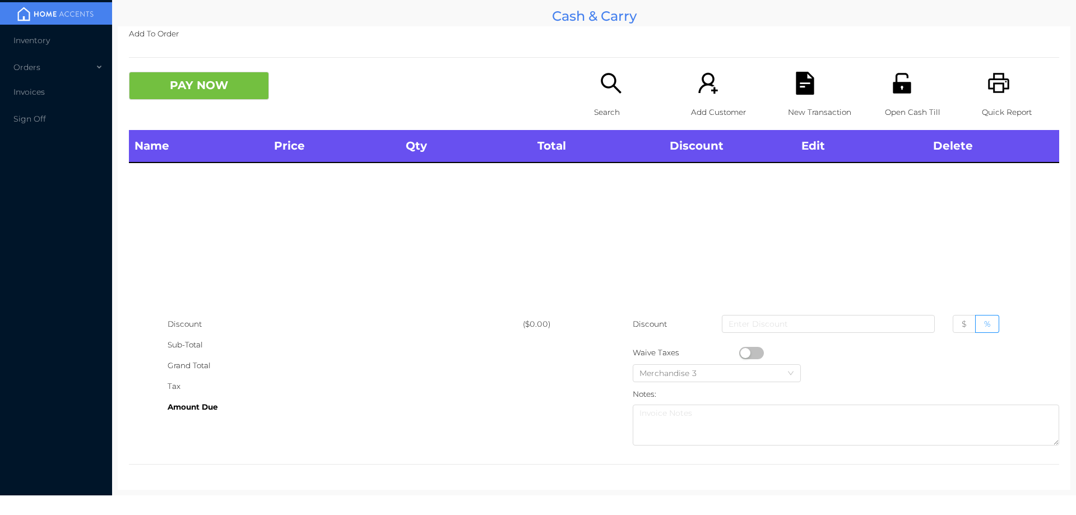
click at [602, 73] on icon "icon: search" at bounding box center [610, 83] width 20 height 20
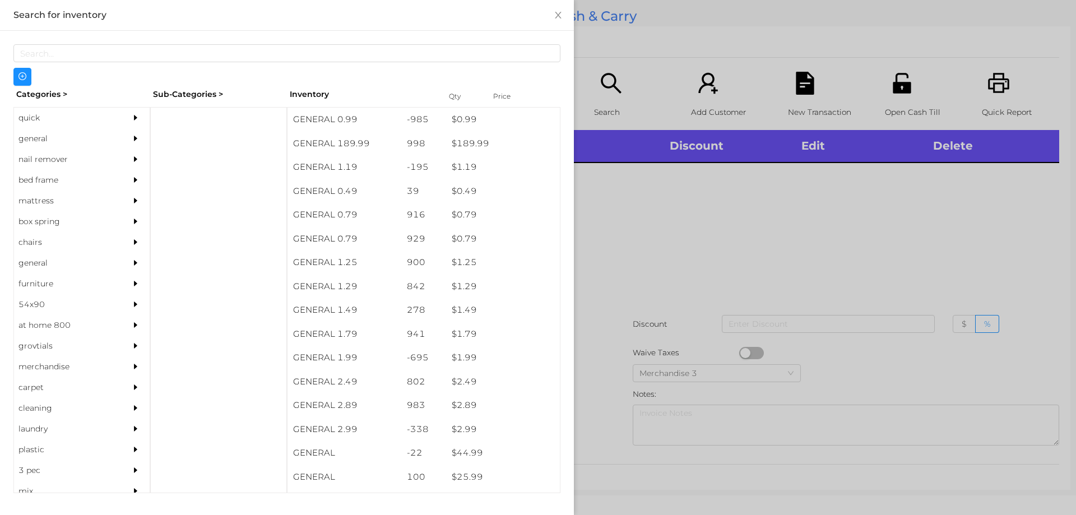
click at [34, 143] on div "general" at bounding box center [65, 138] width 102 height 21
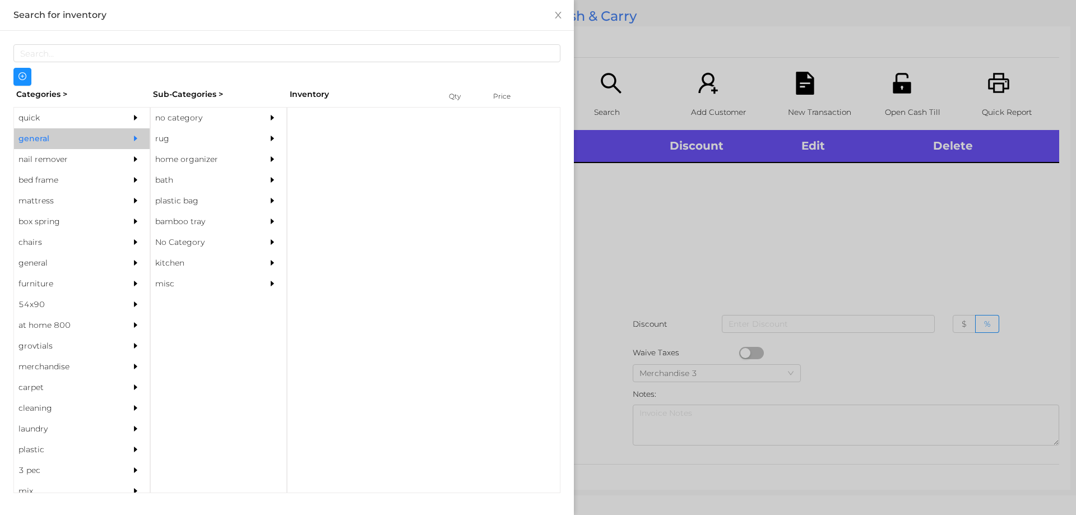
click at [190, 119] on div "no category" at bounding box center [202, 118] width 102 height 21
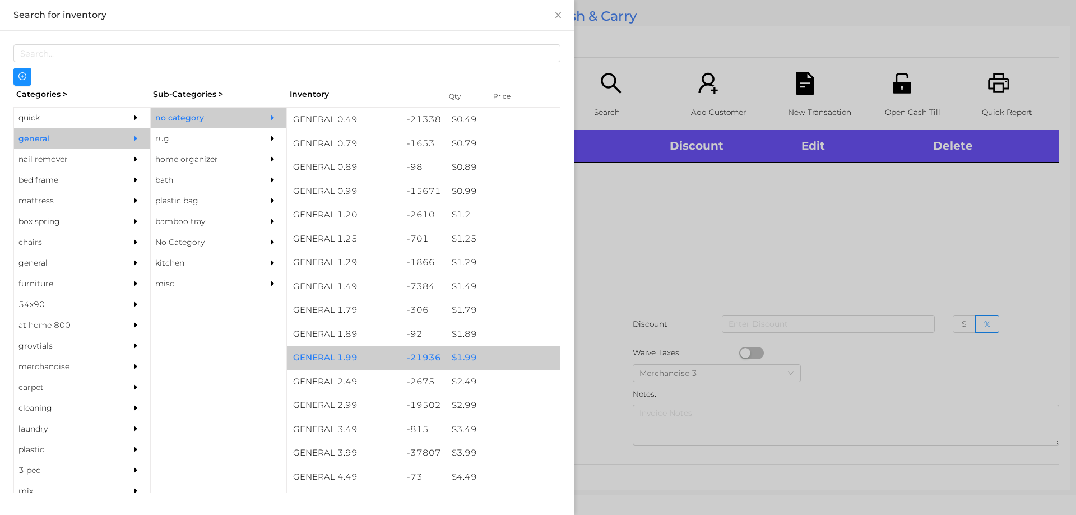
click at [462, 357] on div "$ 1.99" at bounding box center [503, 358] width 114 height 24
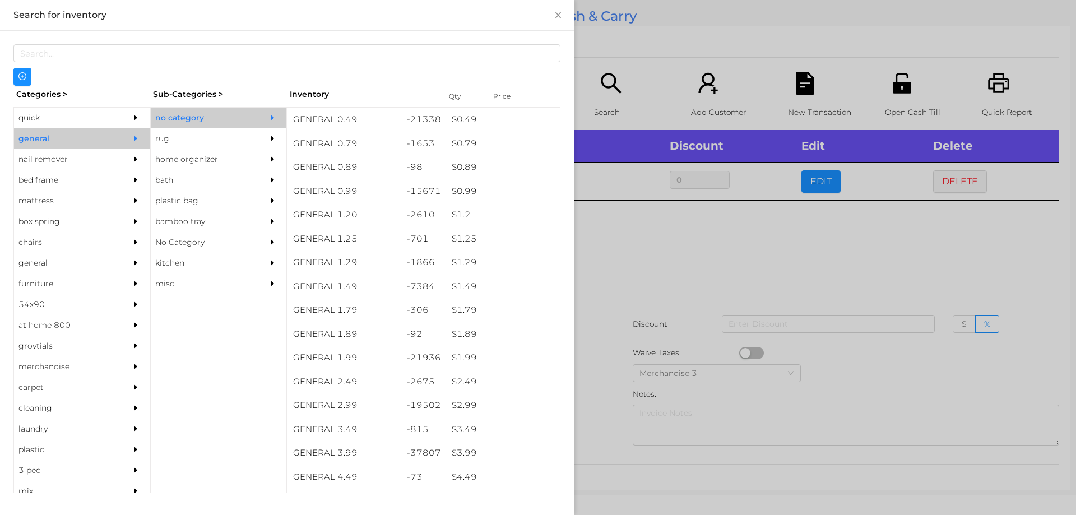
click at [661, 271] on div at bounding box center [538, 257] width 1076 height 515
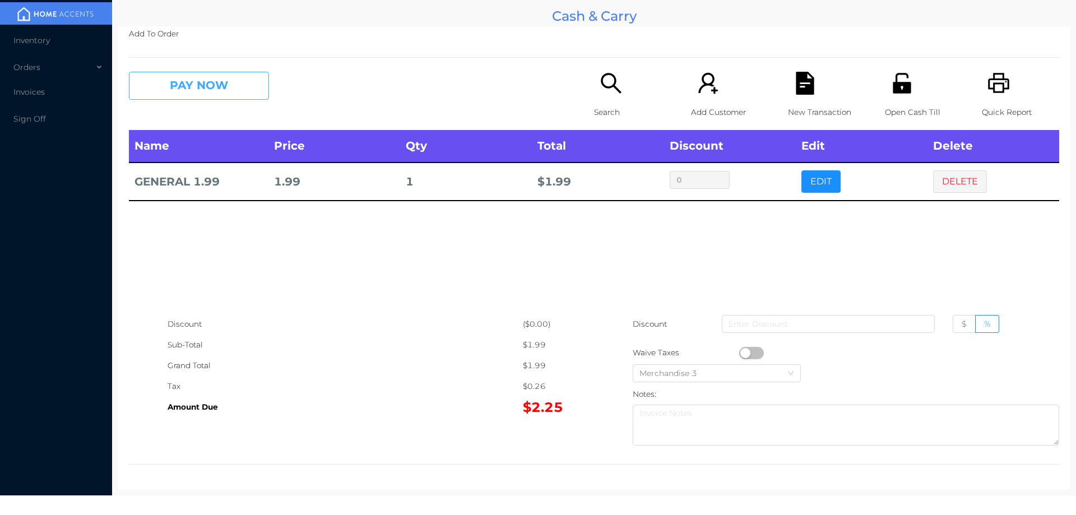
click at [195, 87] on button "PAY NOW" at bounding box center [199, 86] width 140 height 28
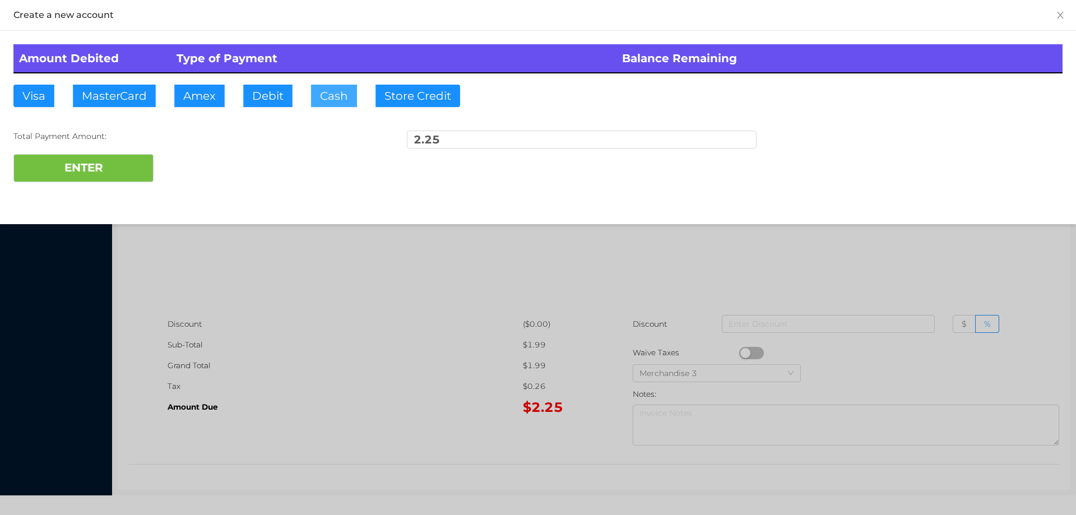
click at [334, 94] on button "Cash" at bounding box center [334, 96] width 46 height 22
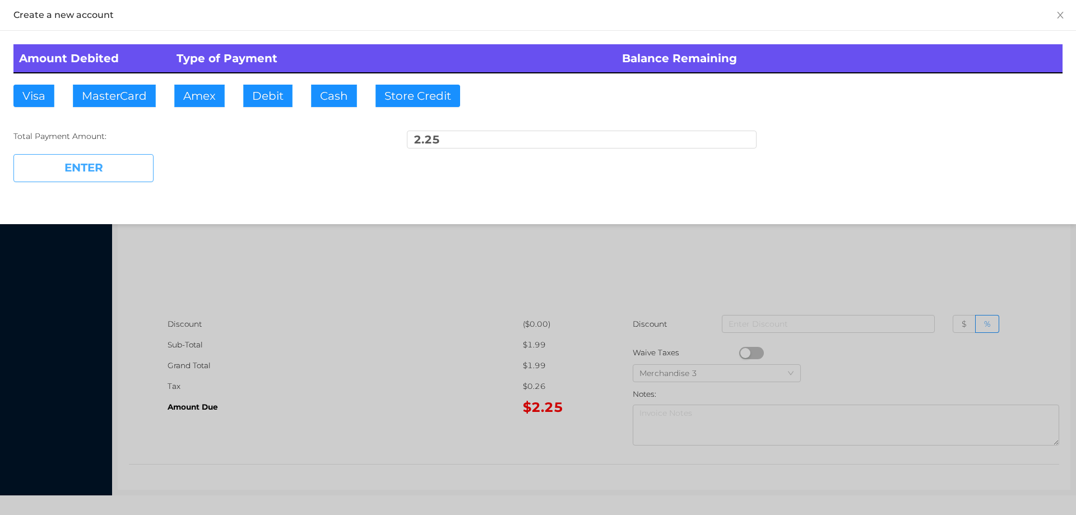
click at [94, 164] on button "ENTER" at bounding box center [83, 168] width 140 height 28
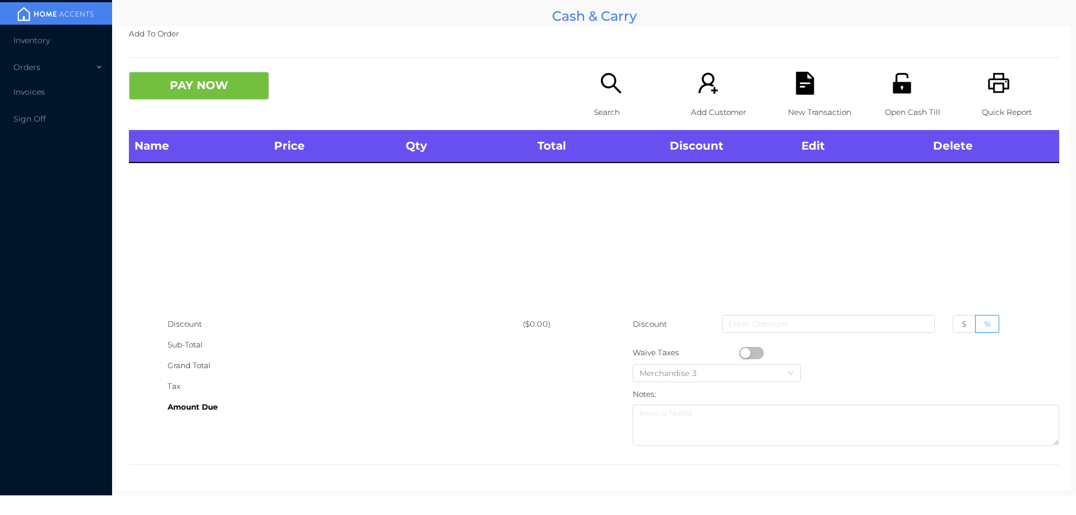
click at [605, 103] on p "Search" at bounding box center [632, 112] width 77 height 21
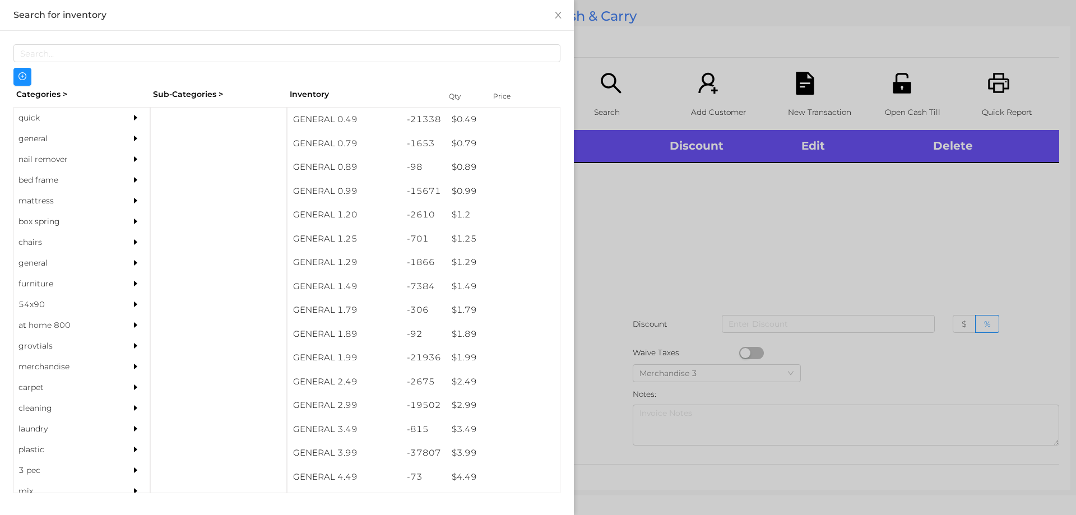
click at [34, 138] on div "general" at bounding box center [65, 138] width 102 height 21
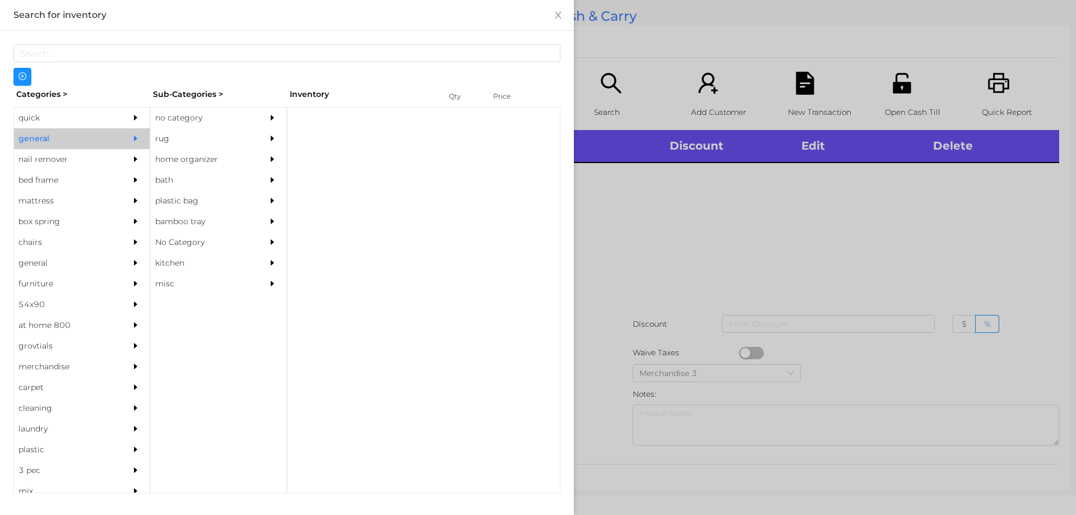
click at [160, 118] on div "no category" at bounding box center [202, 118] width 102 height 21
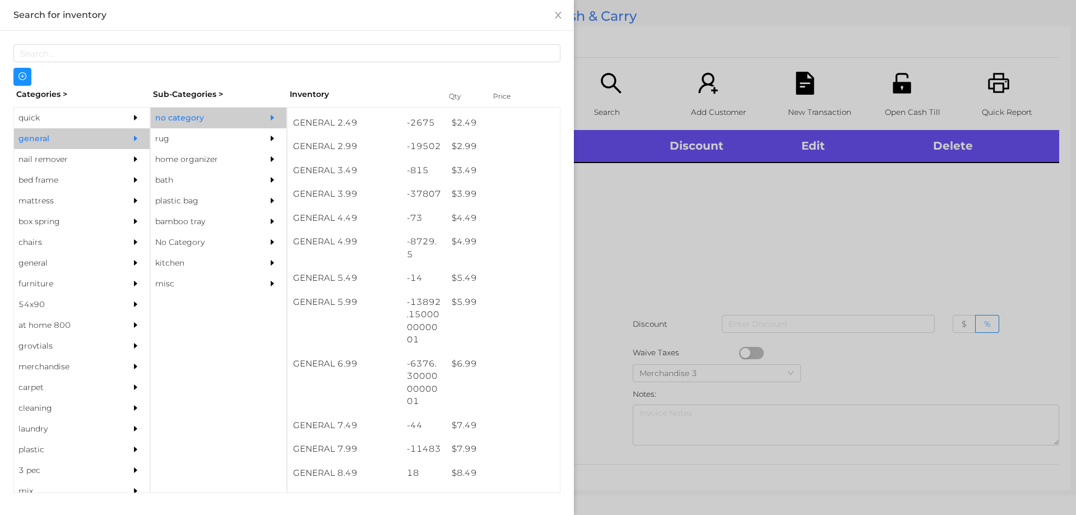
scroll to position [259, 0]
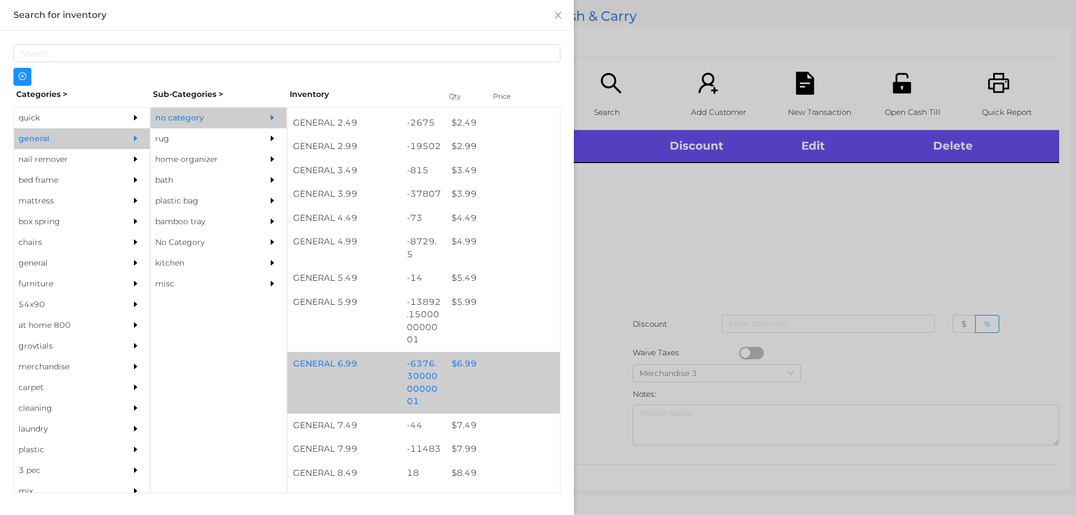
click at [463, 358] on div "$ 6.99" at bounding box center [503, 364] width 114 height 24
click at [449, 363] on div "$ 6.99" at bounding box center [503, 364] width 114 height 24
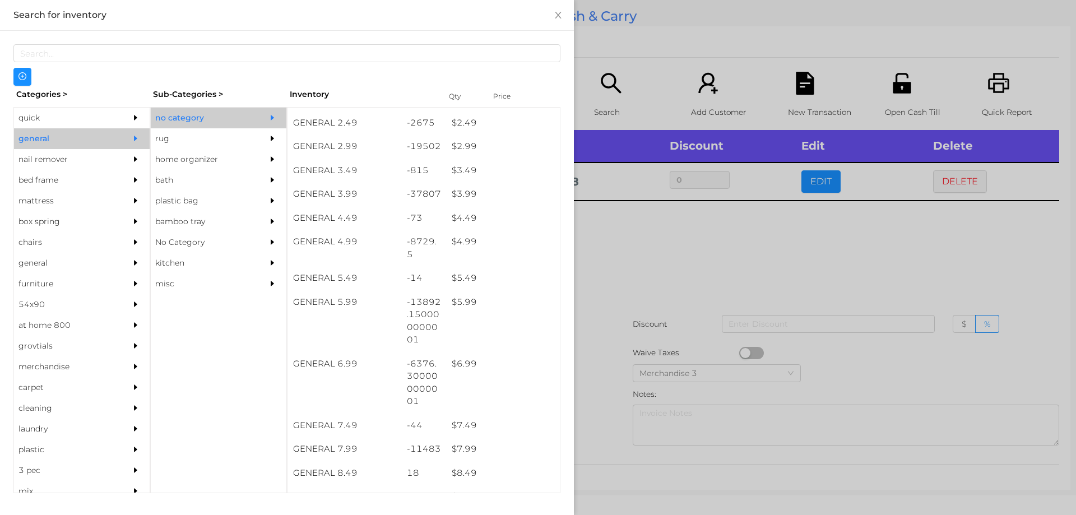
click at [676, 268] on div at bounding box center [538, 257] width 1076 height 515
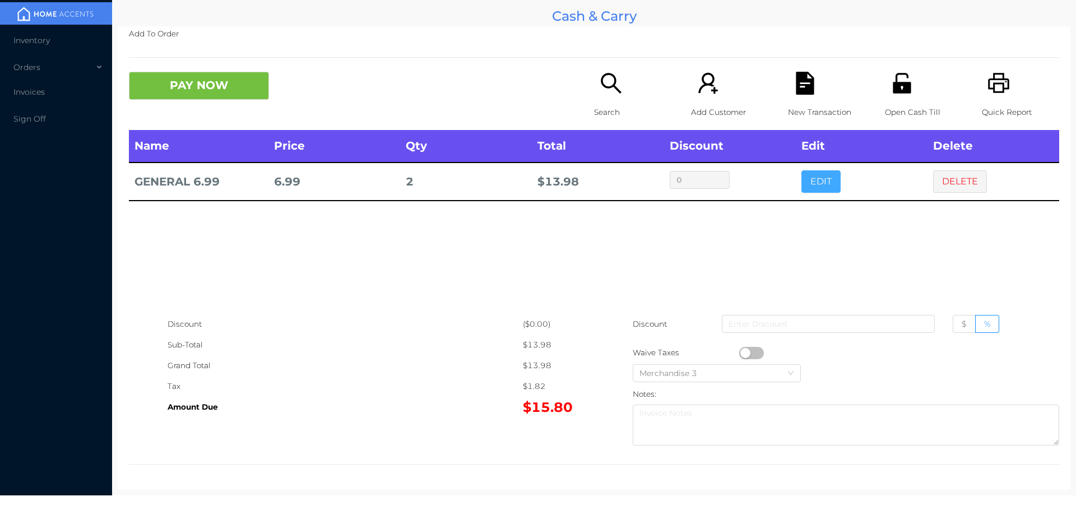
click at [818, 173] on button "EDIT" at bounding box center [820, 181] width 39 height 22
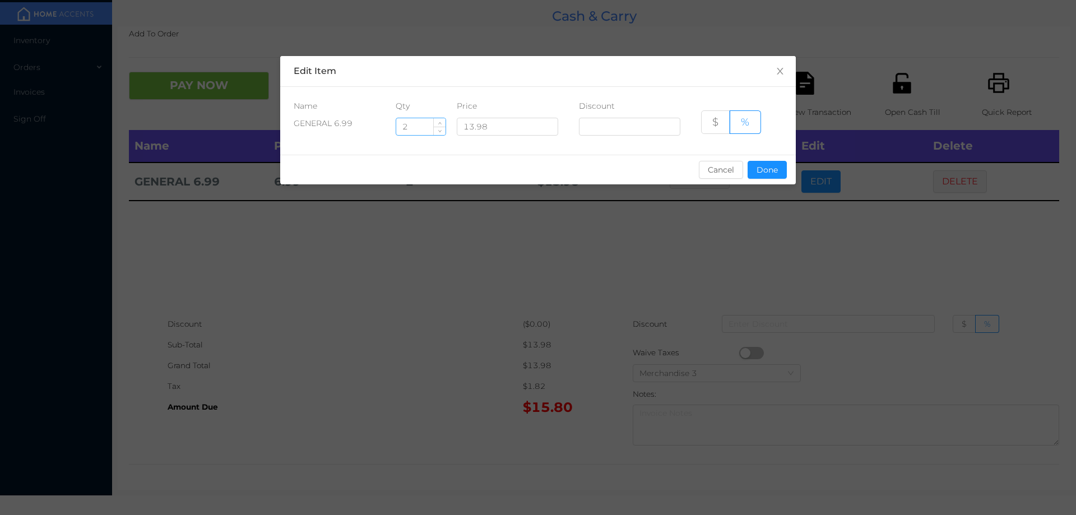
click at [429, 129] on input "2" at bounding box center [420, 126] width 49 height 17
type input "2.5"
click at [764, 175] on button "Done" at bounding box center [766, 170] width 39 height 18
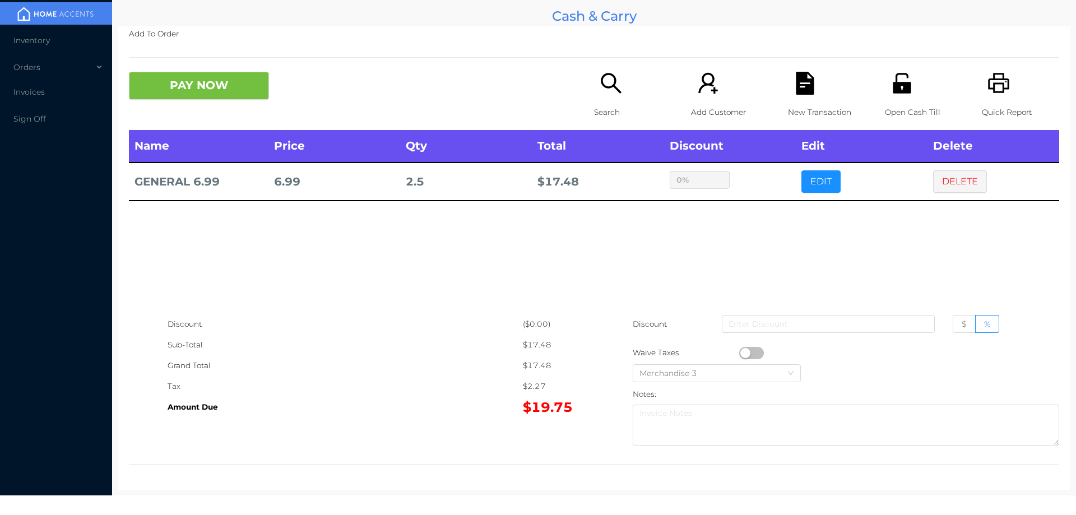
click at [754, 253] on div "sentinelStart Edit Item Name Qty Price Discount GENERAL 6.99 2.5 13.98 $ % Canc…" at bounding box center [538, 257] width 1076 height 515
click at [191, 97] on button "PAY NOW" at bounding box center [199, 86] width 140 height 28
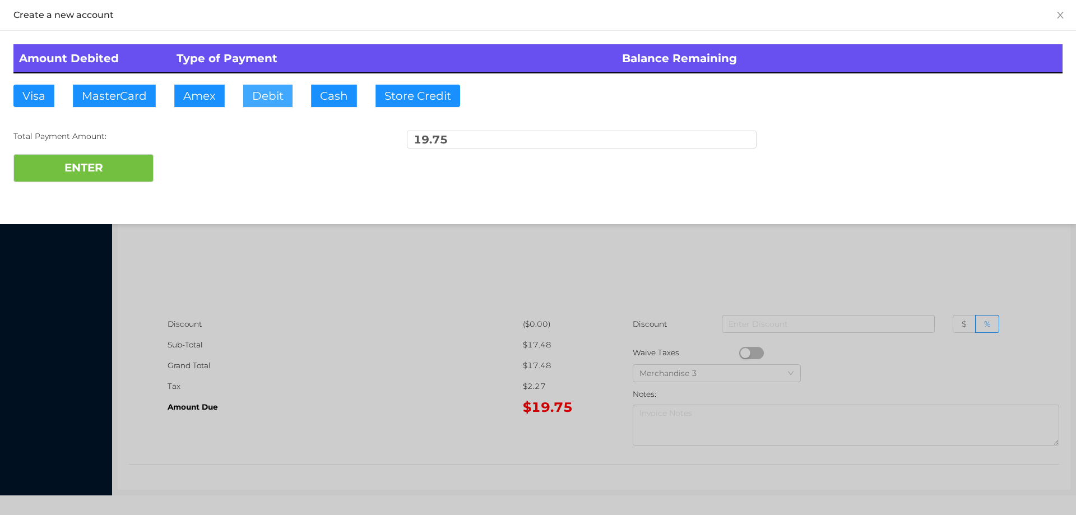
click at [264, 99] on button "Debit" at bounding box center [267, 96] width 49 height 22
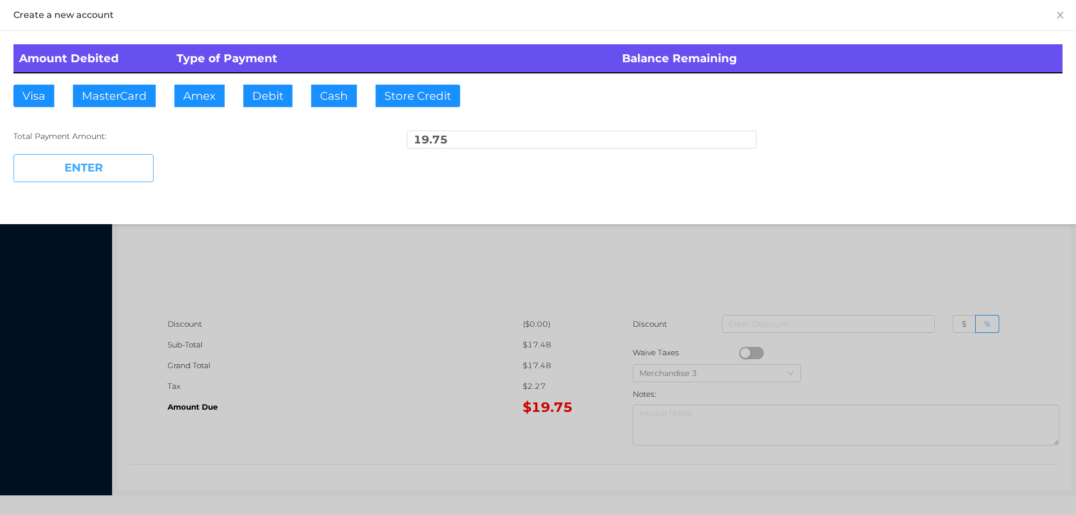
click at [101, 175] on button "ENTER" at bounding box center [83, 168] width 140 height 28
type input "0"
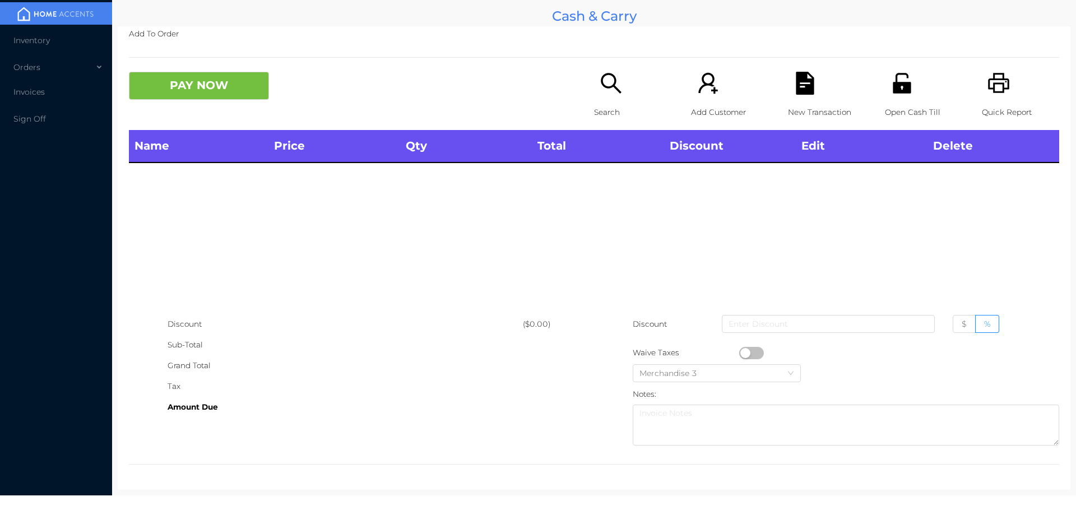
click at [602, 73] on icon "icon: search" at bounding box center [610, 83] width 23 height 23
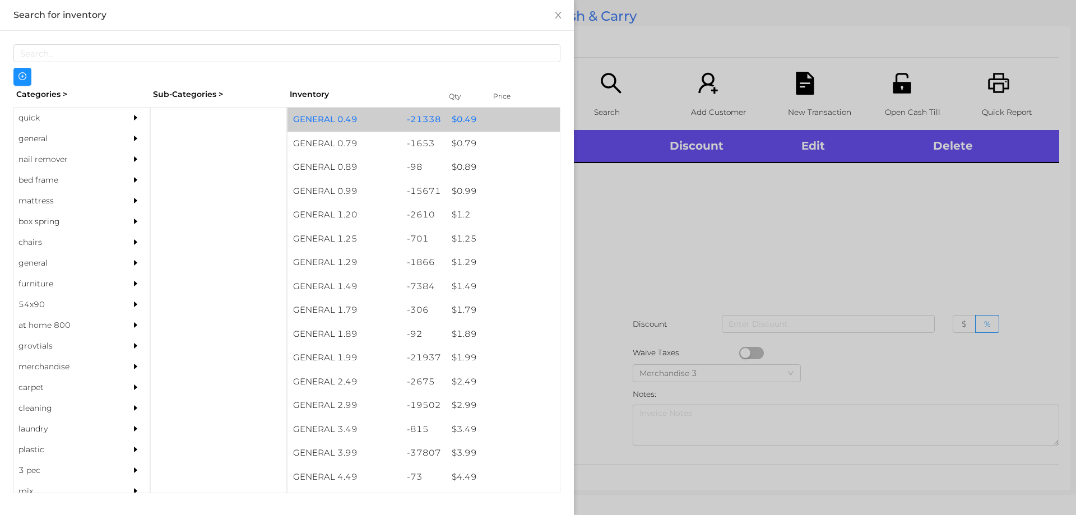
click at [473, 123] on div "$ 0.49" at bounding box center [503, 120] width 114 height 24
click at [476, 125] on div "$ 0.49" at bounding box center [503, 120] width 114 height 24
click at [471, 123] on div "$ 0.49" at bounding box center [503, 120] width 114 height 24
click at [462, 119] on div "$ 0.49" at bounding box center [503, 120] width 114 height 24
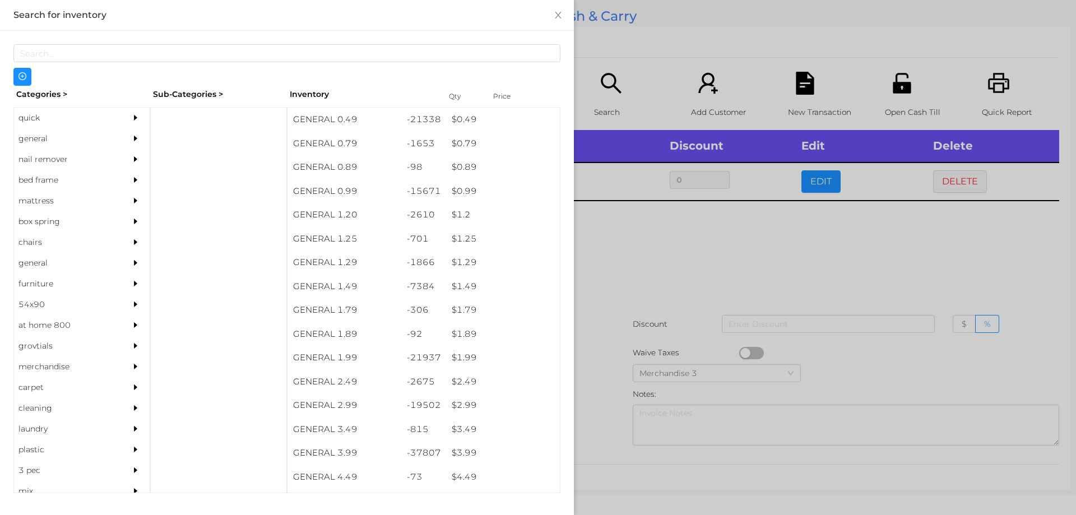
click at [660, 277] on div at bounding box center [538, 257] width 1076 height 515
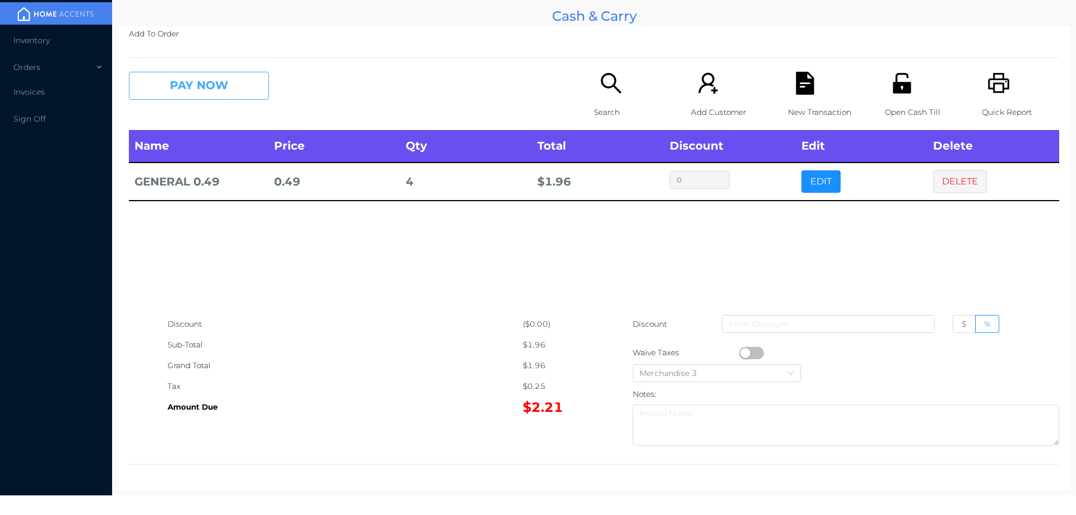
click at [218, 92] on button "PAY NOW" at bounding box center [199, 86] width 140 height 28
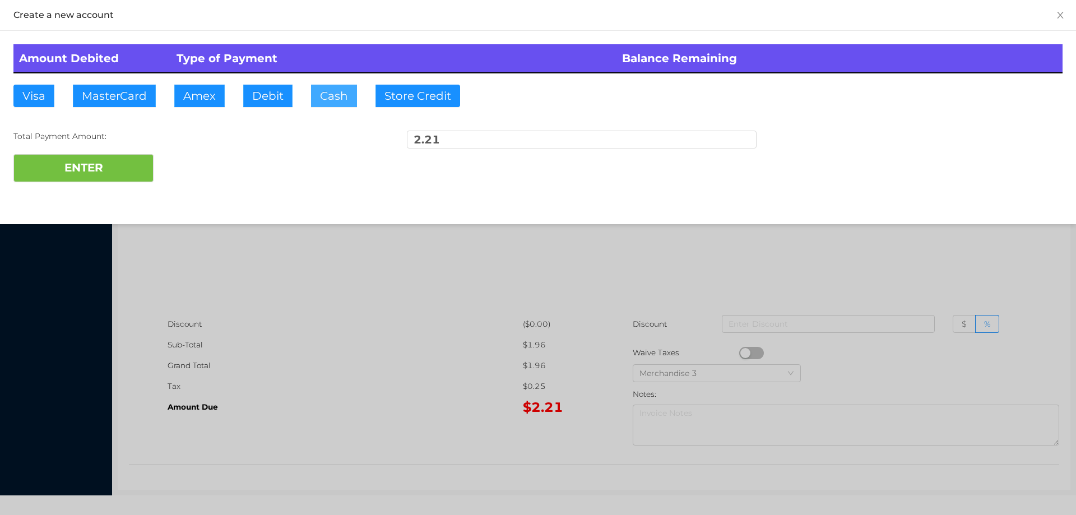
click at [339, 93] on button "Cash" at bounding box center [334, 96] width 46 height 22
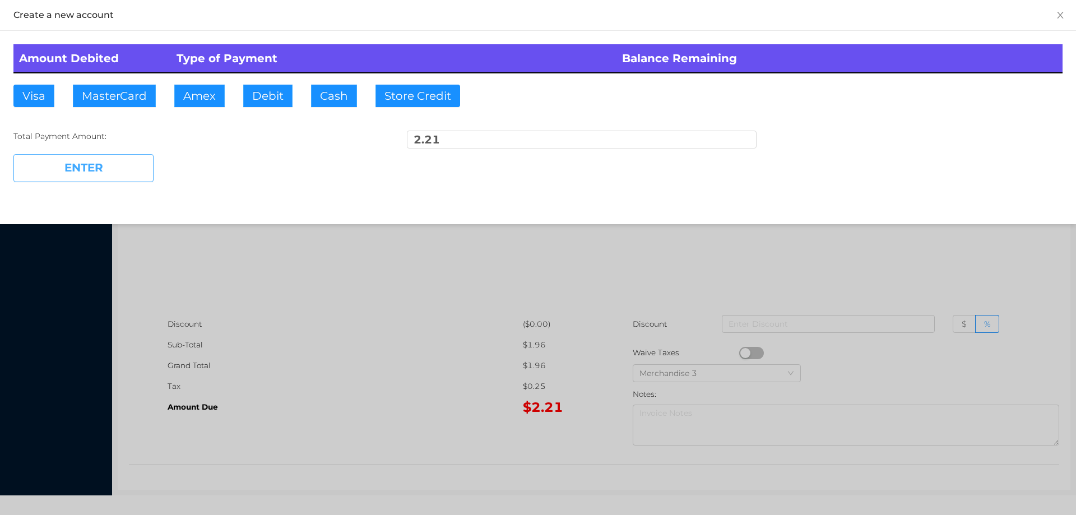
click at [119, 169] on button "ENTER" at bounding box center [83, 168] width 140 height 28
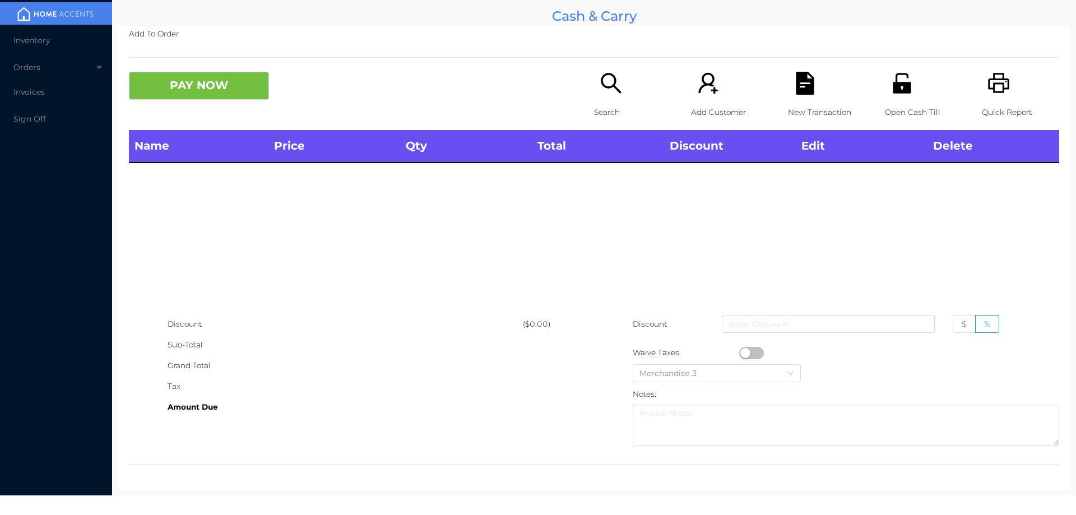
click at [997, 85] on icon "icon: printer" at bounding box center [998, 83] width 23 height 23
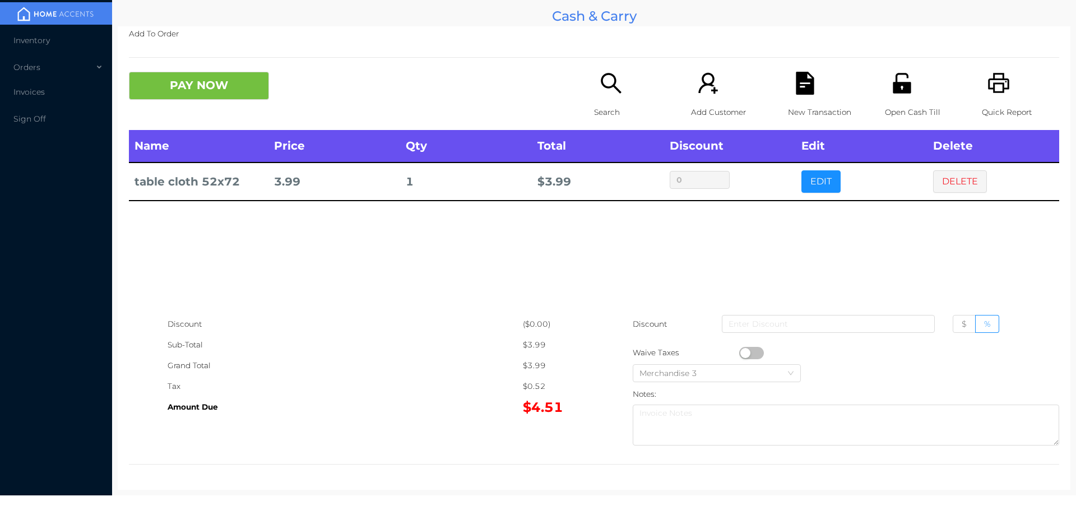
click at [991, 91] on icon "icon: printer" at bounding box center [998, 83] width 23 height 23
click at [189, 97] on button "PAY NOW" at bounding box center [199, 86] width 140 height 28
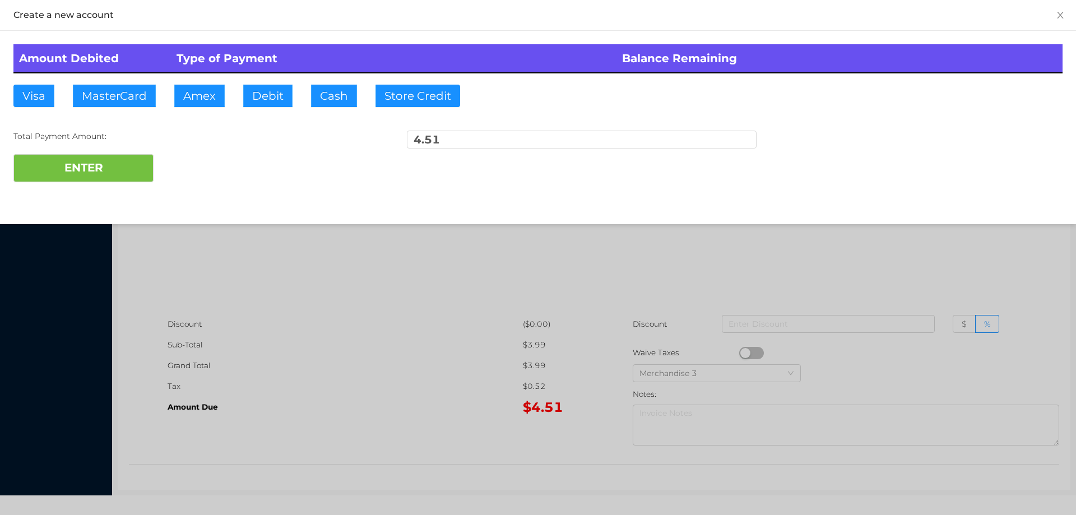
click at [272, 79] on div "Amount Debited Type of Payment Balance Remaining Visa MasterCard Amex Debit Cas…" at bounding box center [538, 113] width 1076 height 165
click at [121, 156] on button "ENTER" at bounding box center [83, 168] width 140 height 28
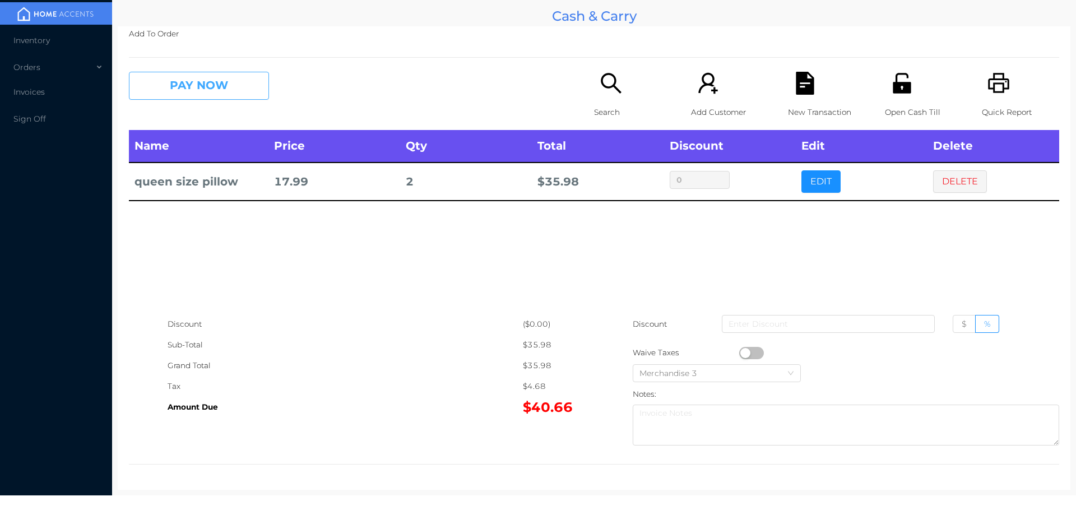
click at [212, 89] on button "PAY NOW" at bounding box center [199, 86] width 140 height 28
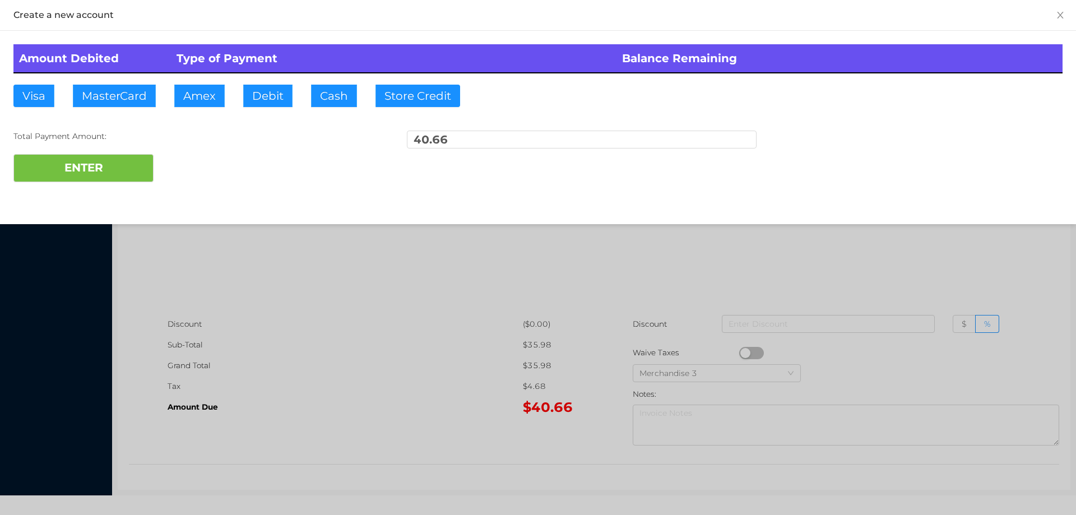
click at [260, 82] on div "Amount Debited Type of Payment Balance Remaining Visa MasterCard Amex Debit Cas…" at bounding box center [538, 113] width 1076 height 165
click at [123, 155] on button "ENTER" at bounding box center [83, 168] width 140 height 28
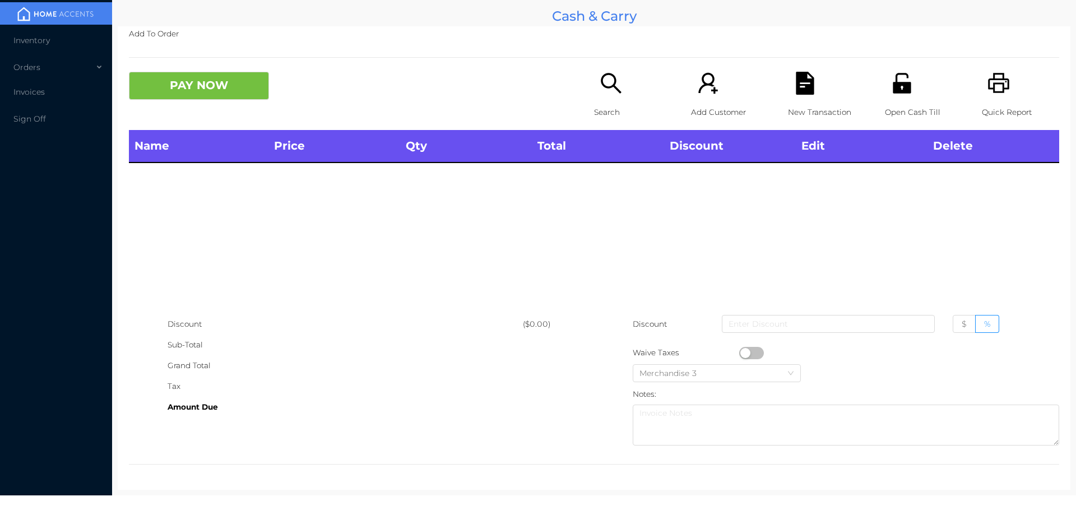
click at [890, 76] on icon "icon: unlock" at bounding box center [901, 83] width 23 height 23
click at [606, 80] on icon "icon: search" at bounding box center [610, 83] width 23 height 23
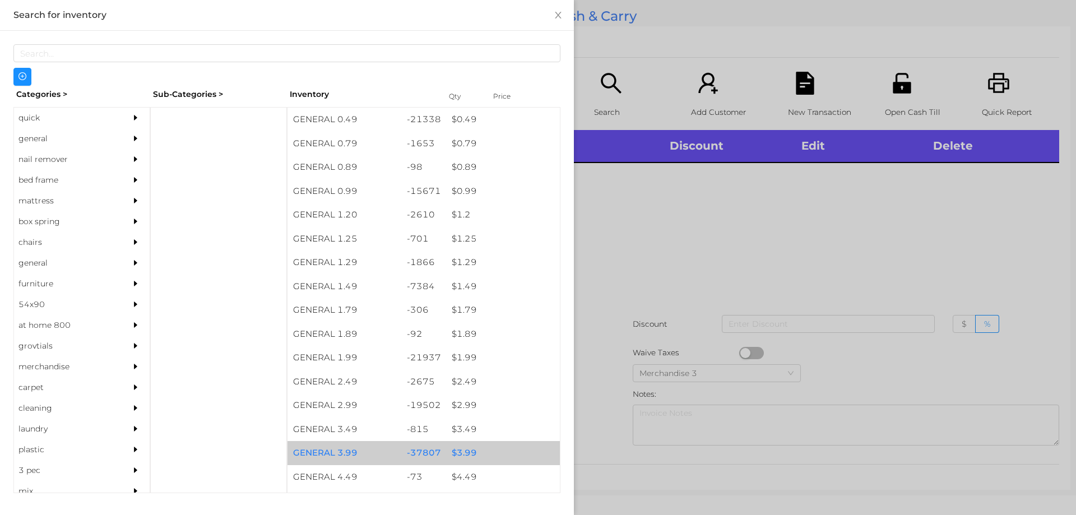
click at [464, 454] on div "$ 3.99" at bounding box center [503, 453] width 114 height 24
click at [463, 447] on div "$ 3.99" at bounding box center [503, 453] width 114 height 24
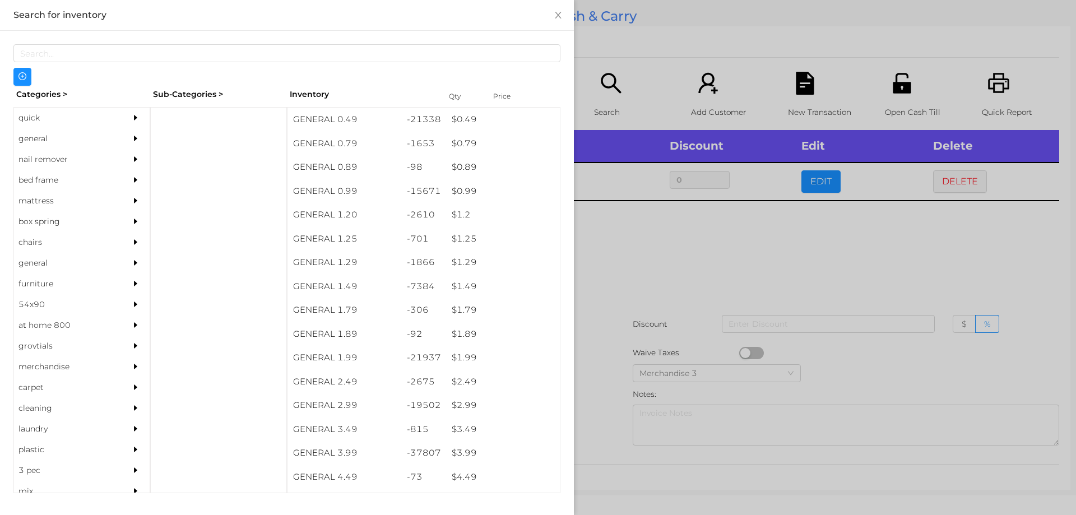
click at [668, 258] on div at bounding box center [538, 257] width 1076 height 515
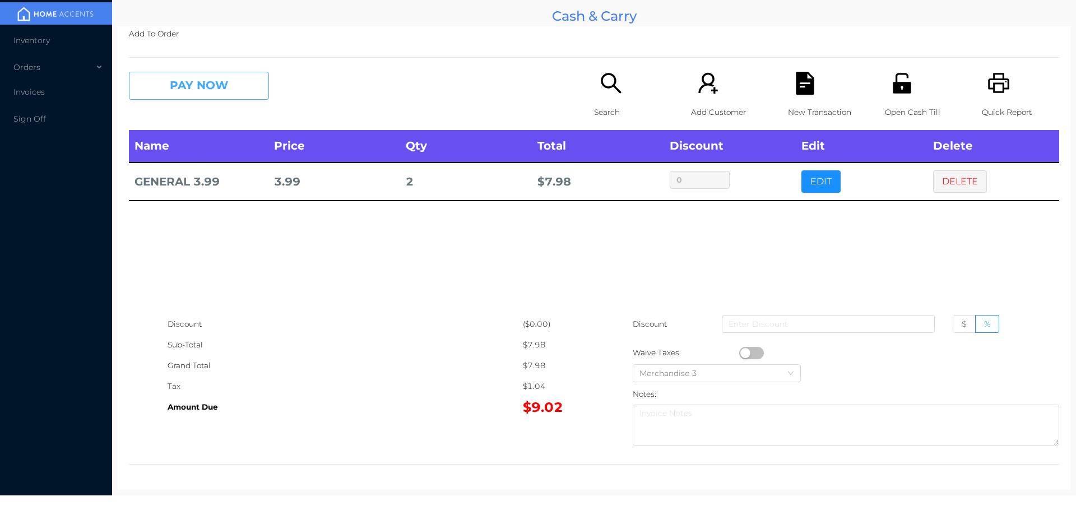
click at [221, 83] on button "PAY NOW" at bounding box center [199, 86] width 140 height 28
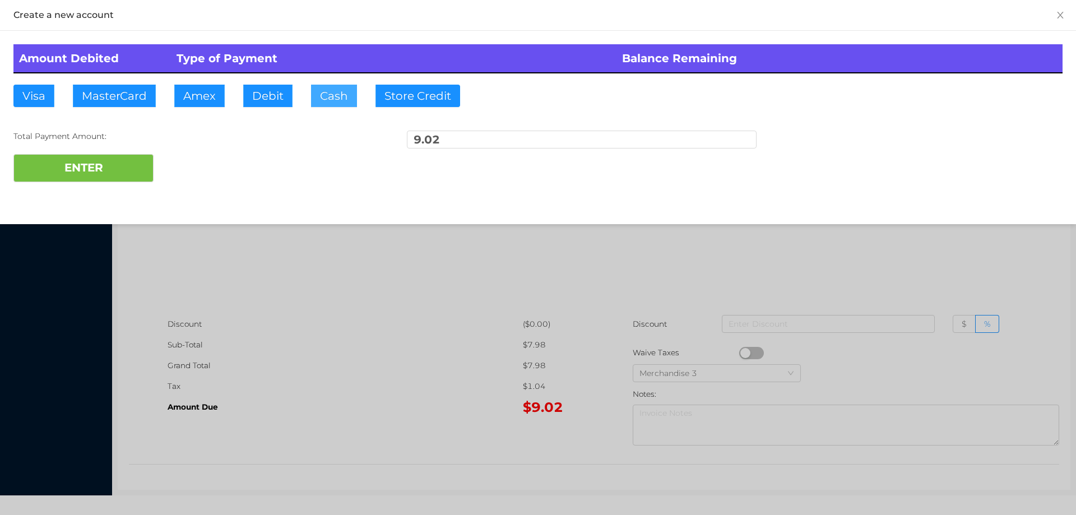
click at [337, 96] on button "Cash" at bounding box center [334, 96] width 46 height 22
type input "10"
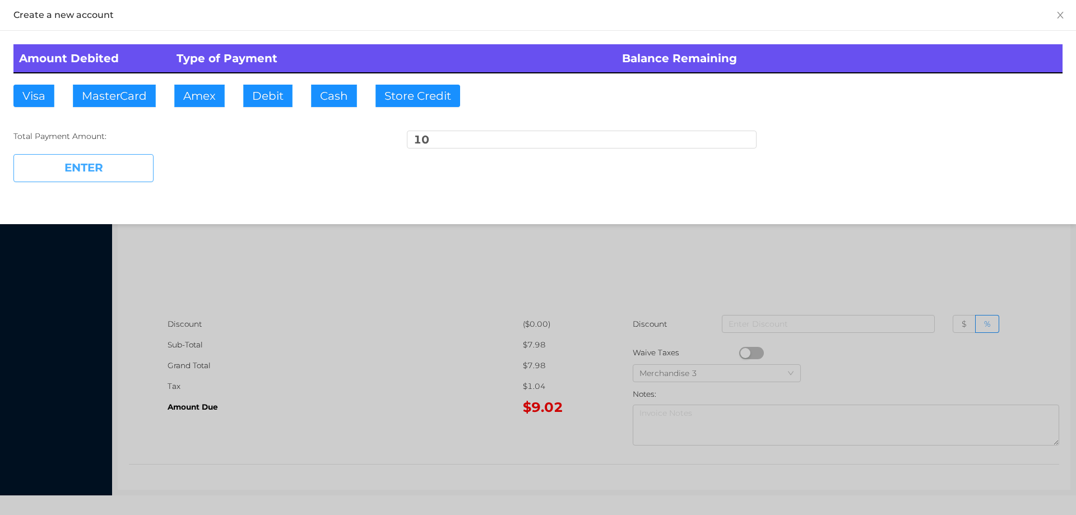
click at [132, 167] on button "ENTER" at bounding box center [83, 168] width 140 height 28
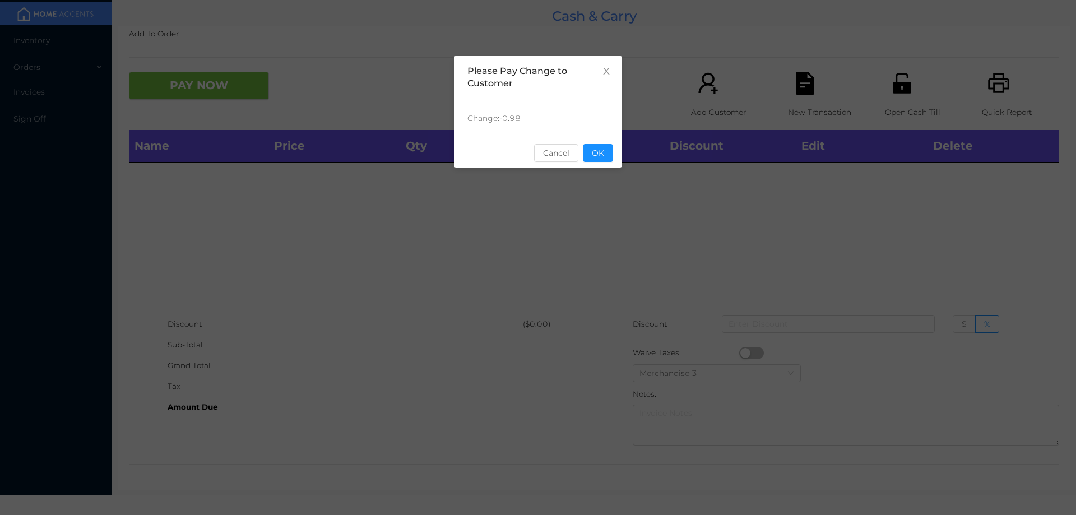
click at [588, 134] on div "Change: -0.98" at bounding box center [538, 118] width 168 height 39
click at [591, 160] on button "OK" at bounding box center [598, 153] width 30 height 18
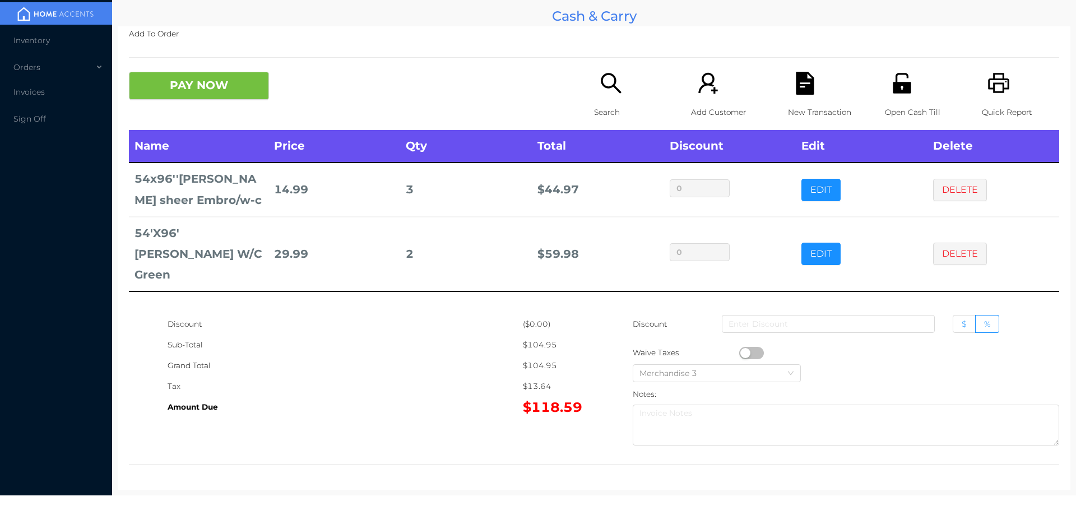
click at [960, 315] on label "$" at bounding box center [963, 324] width 23 height 18
click at [961, 327] on input "$" at bounding box center [961, 327] width 0 height 0
click at [961, 325] on span "$" at bounding box center [963, 324] width 5 height 10
click at [961, 327] on input "$" at bounding box center [961, 327] width 0 height 0
click at [899, 325] on input at bounding box center [827, 324] width 213 height 18
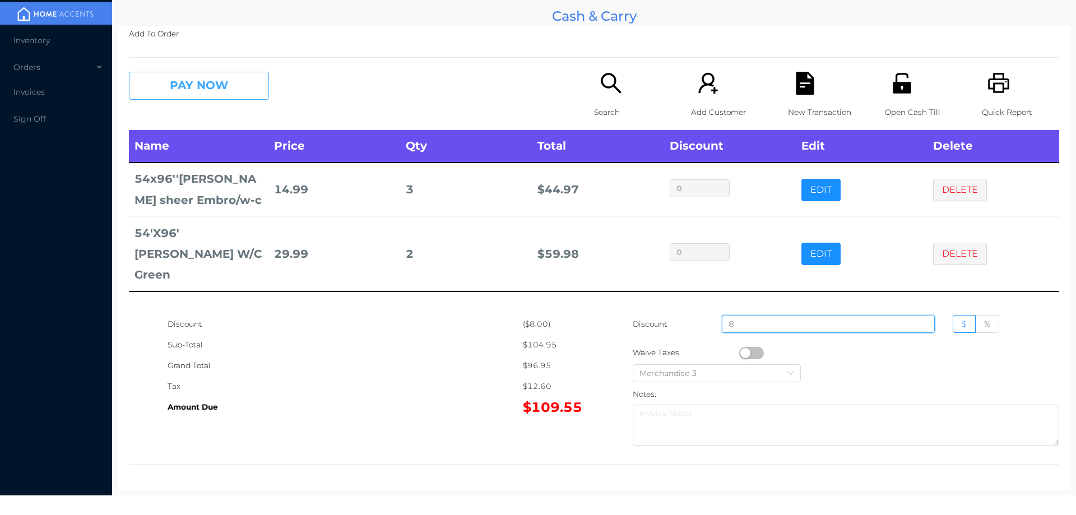
type input "8"
click at [179, 95] on button "PAY NOW" at bounding box center [199, 86] width 140 height 28
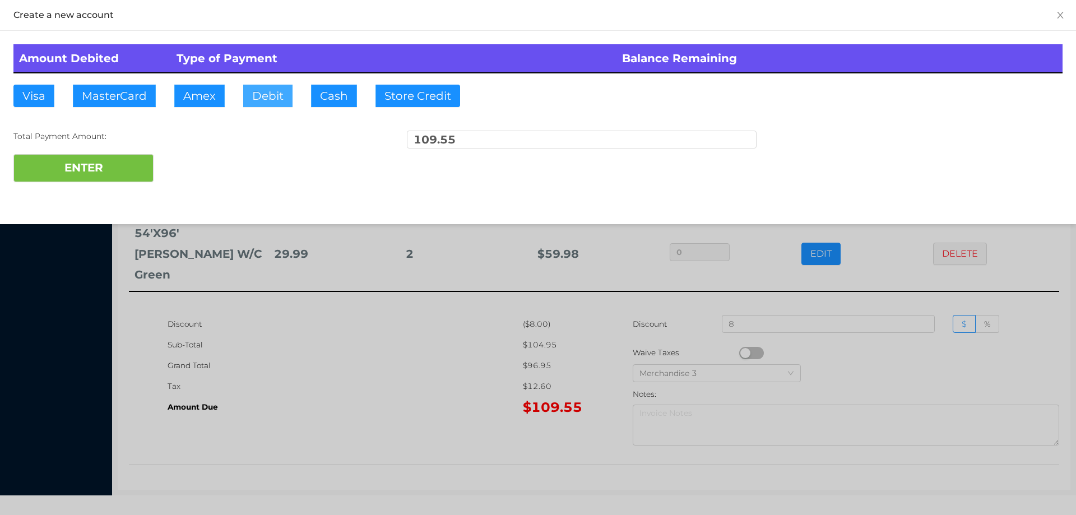
click at [266, 94] on button "Debit" at bounding box center [267, 96] width 49 height 22
type input "110"
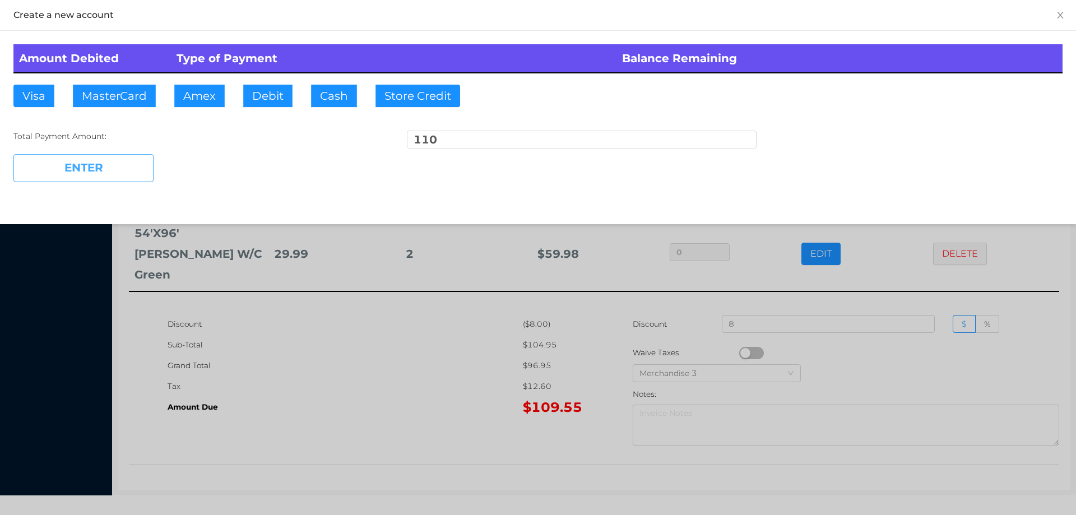
click at [91, 179] on button "ENTER" at bounding box center [83, 168] width 140 height 28
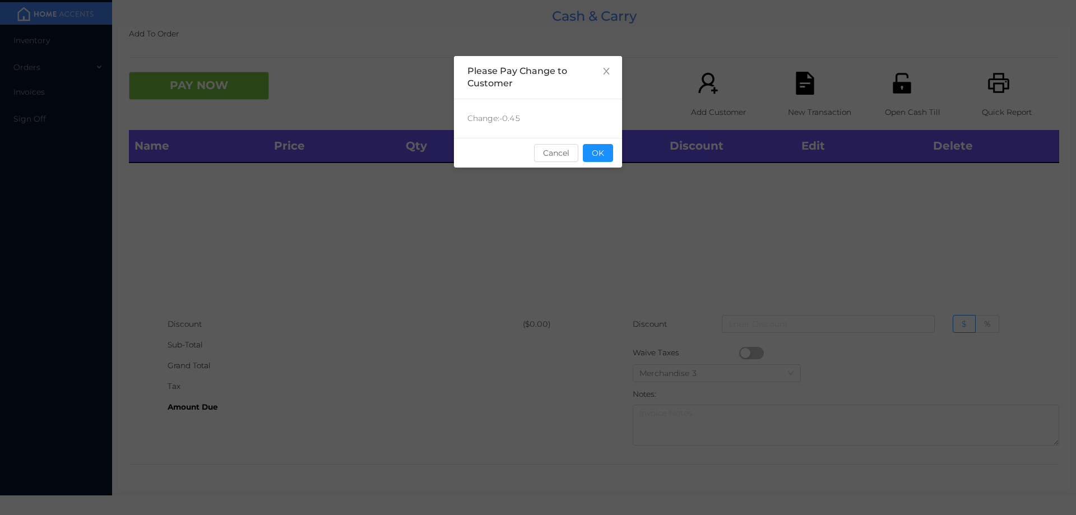
click at [603, 157] on button "OK" at bounding box center [598, 153] width 30 height 18
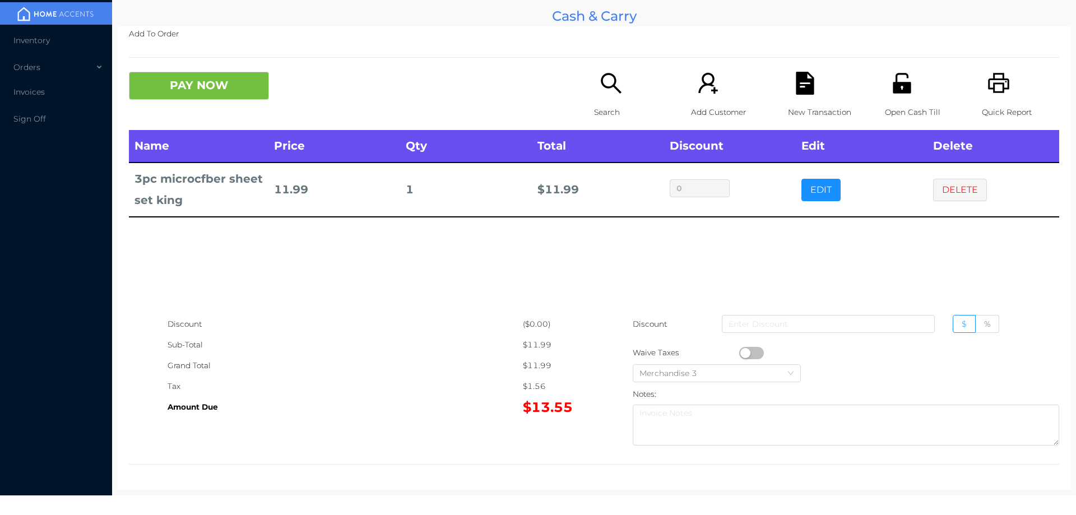
click at [598, 100] on div "Search" at bounding box center [632, 101] width 77 height 58
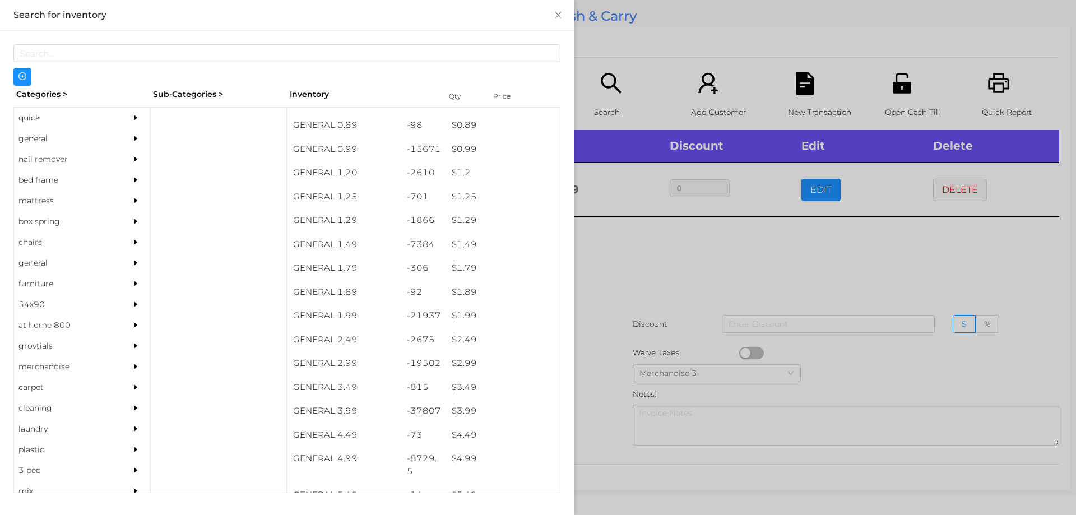
scroll to position [99, 0]
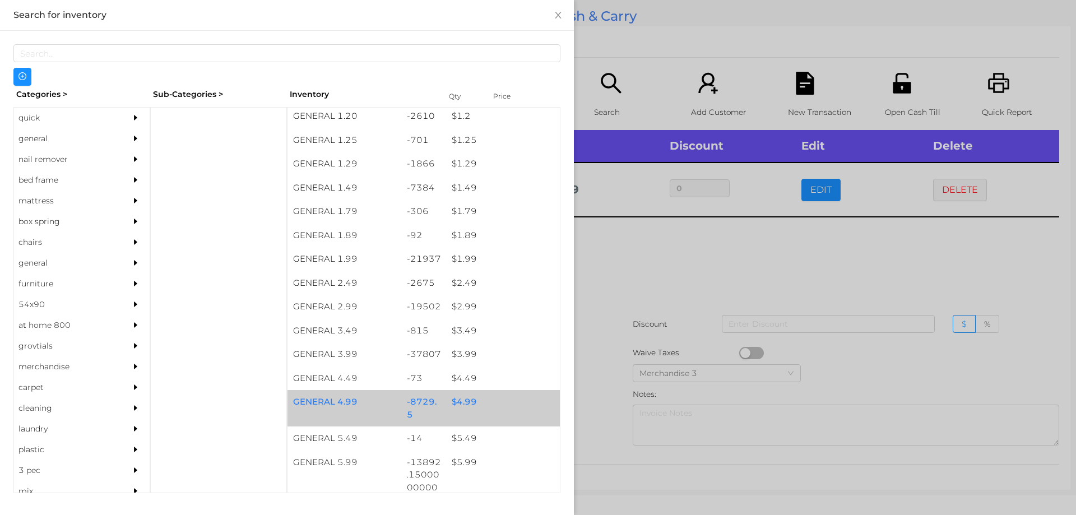
click at [453, 403] on div "$ 4.99" at bounding box center [503, 402] width 114 height 24
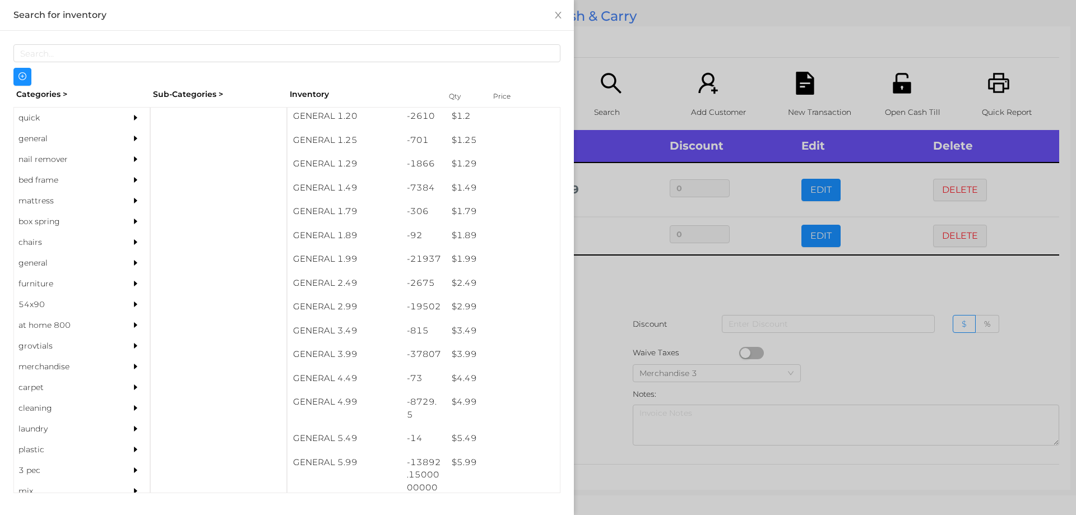
click at [603, 399] on div at bounding box center [538, 257] width 1076 height 515
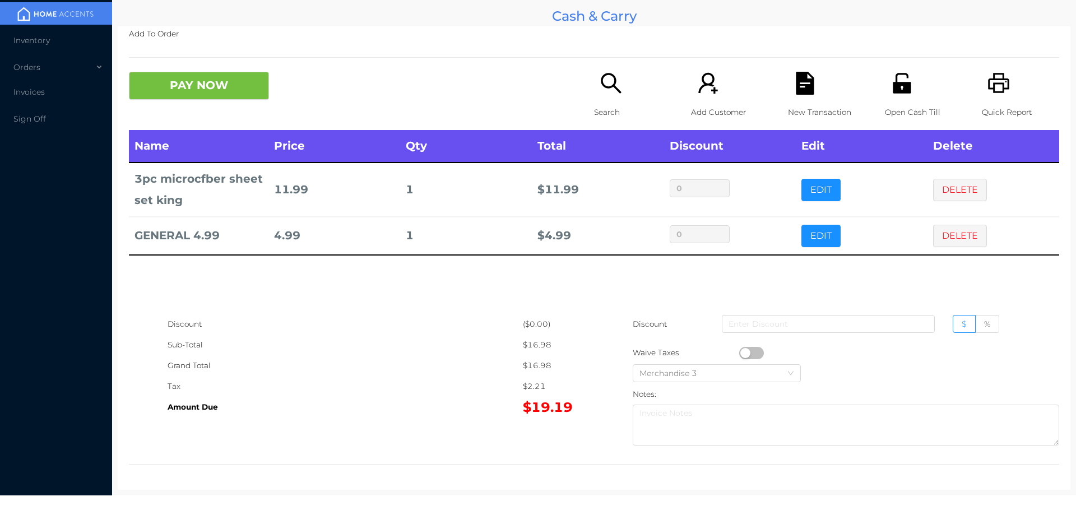
click at [795, 90] on icon "icon: file-text" at bounding box center [804, 83] width 18 height 23
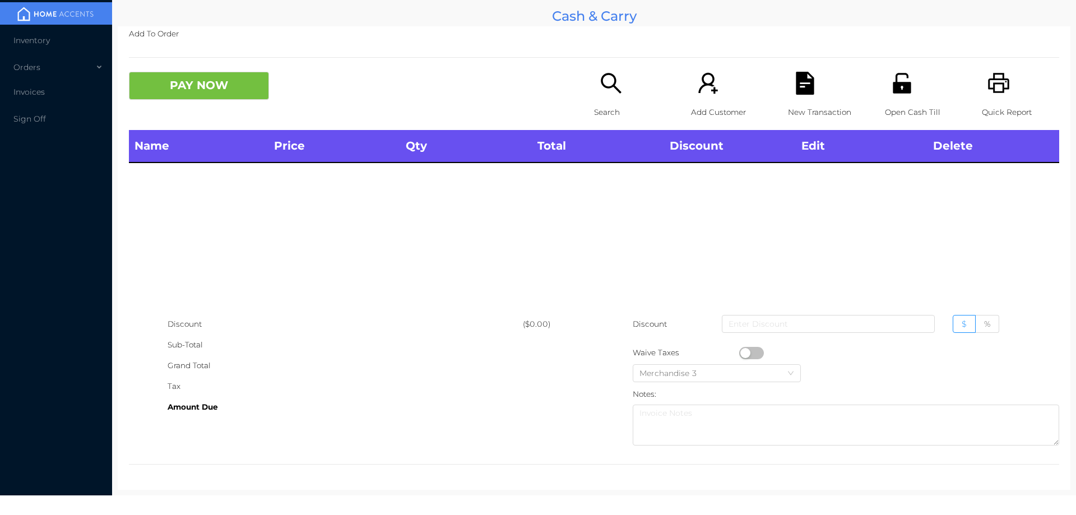
click at [885, 82] on div "Open Cash Till" at bounding box center [923, 101] width 77 height 58
click at [891, 98] on div "Open Cash Till" at bounding box center [923, 101] width 77 height 58
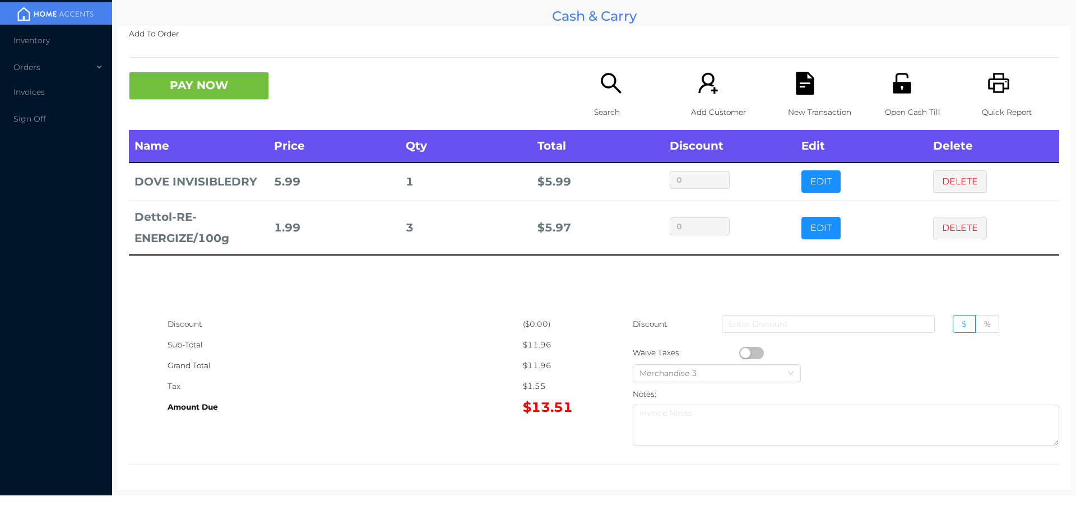
click at [803, 88] on icon "icon: file-text" at bounding box center [804, 83] width 18 height 23
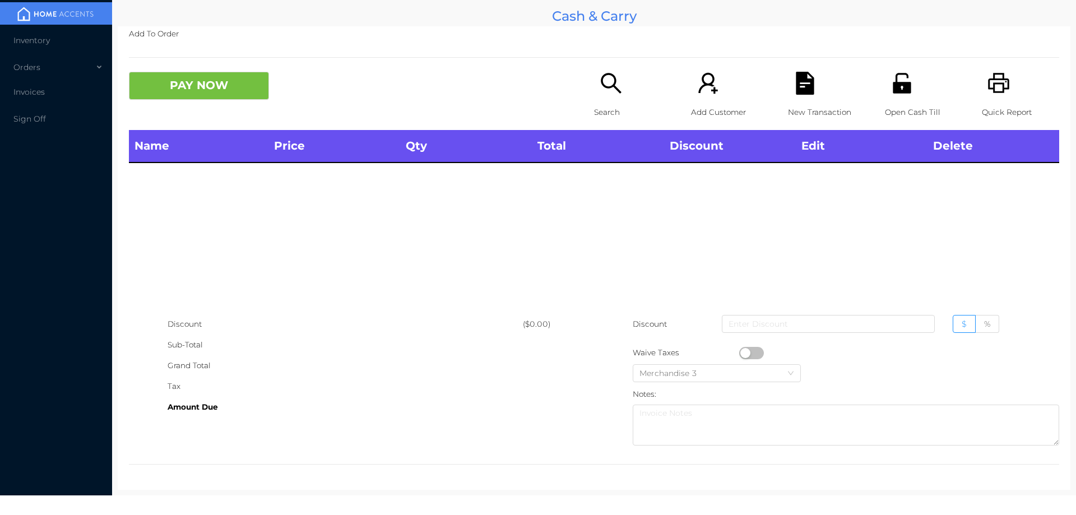
click at [892, 86] on icon "icon: unlock" at bounding box center [901, 83] width 18 height 20
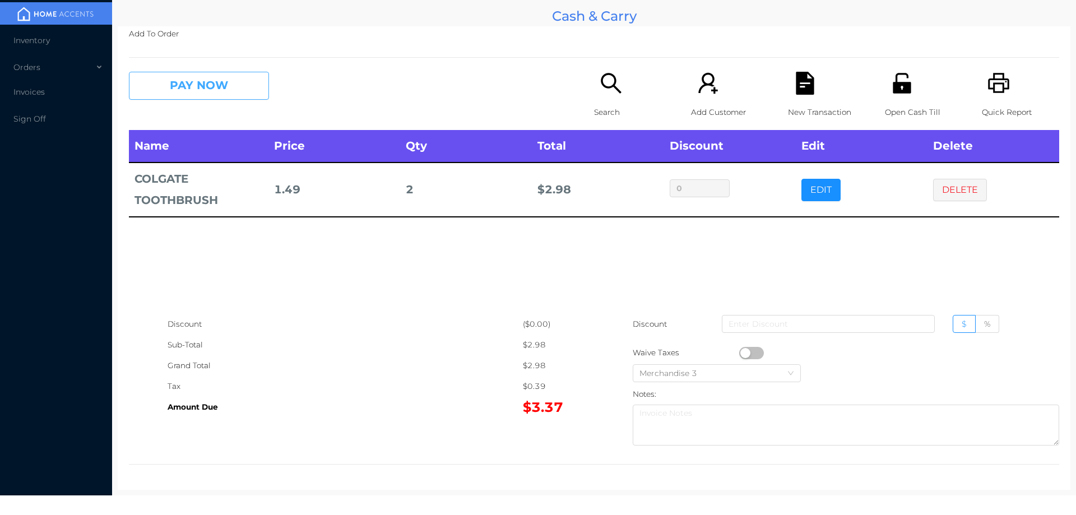
click at [195, 94] on button "PAY NOW" at bounding box center [199, 86] width 140 height 28
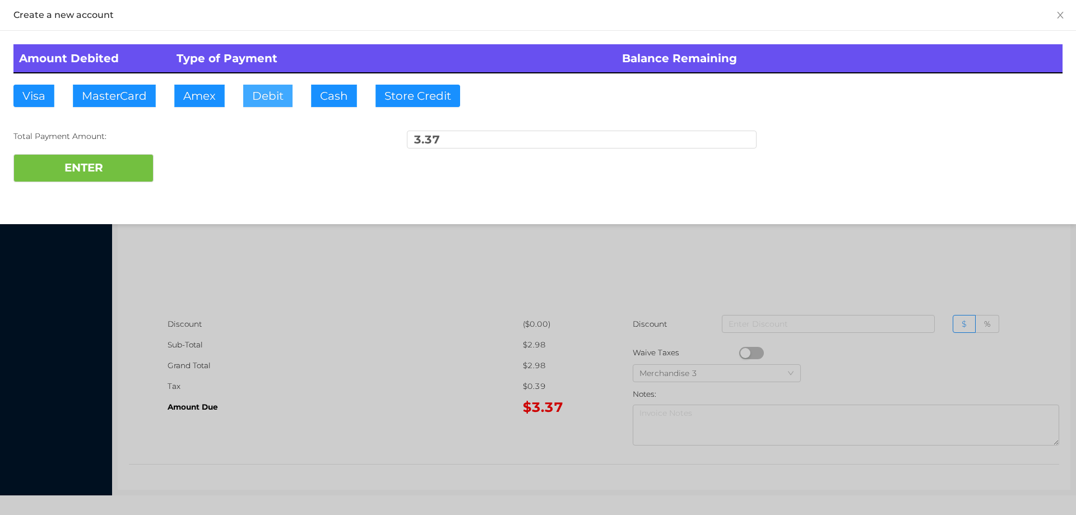
click at [263, 90] on button "Debit" at bounding box center [267, 96] width 49 height 22
type input "5"
click at [60, 195] on div "Amount Debited Type of Payment Balance Remaining Visa MasterCard Amex Debit Cas…" at bounding box center [538, 113] width 1076 height 165
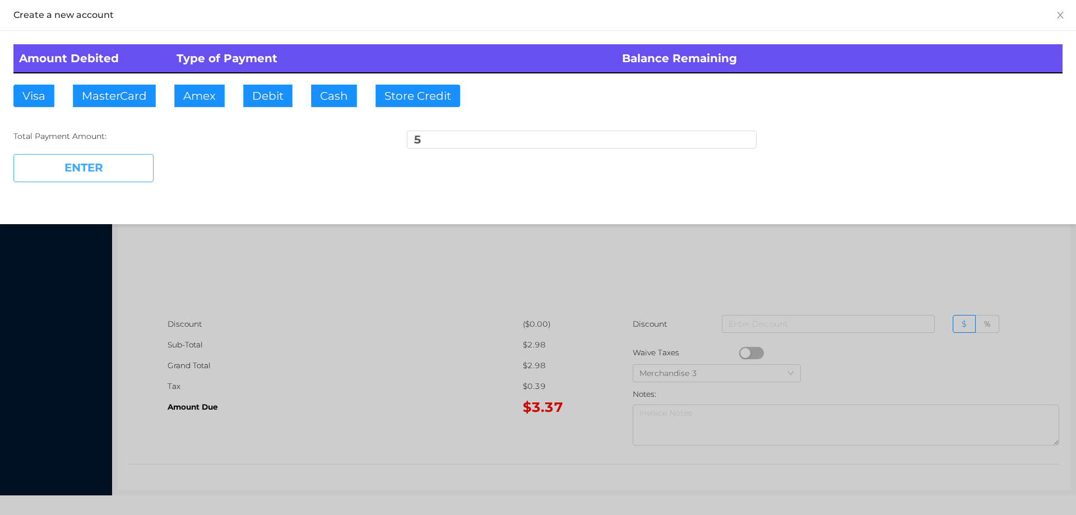
click at [87, 159] on button "ENTER" at bounding box center [83, 168] width 140 height 28
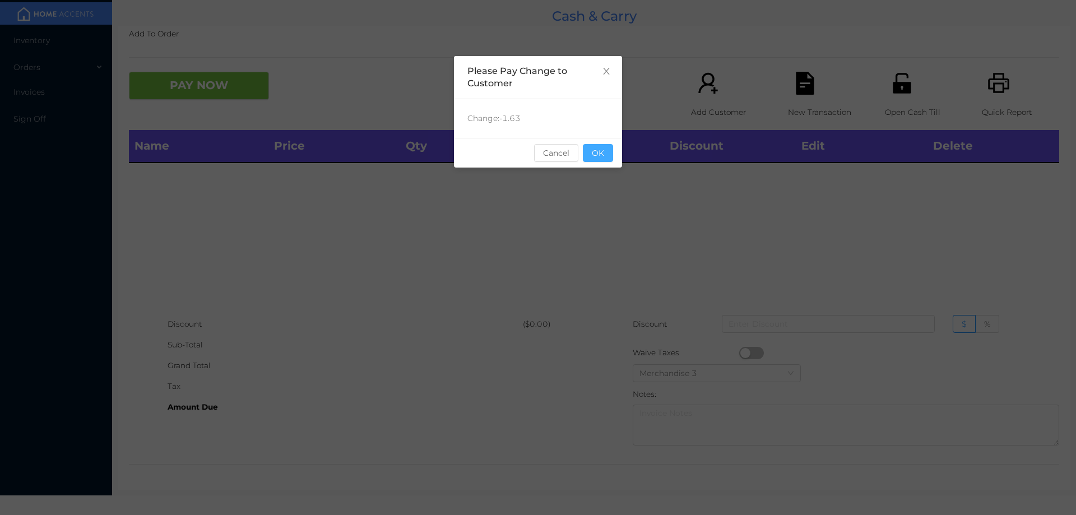
click at [586, 154] on button "OK" at bounding box center [598, 153] width 30 height 18
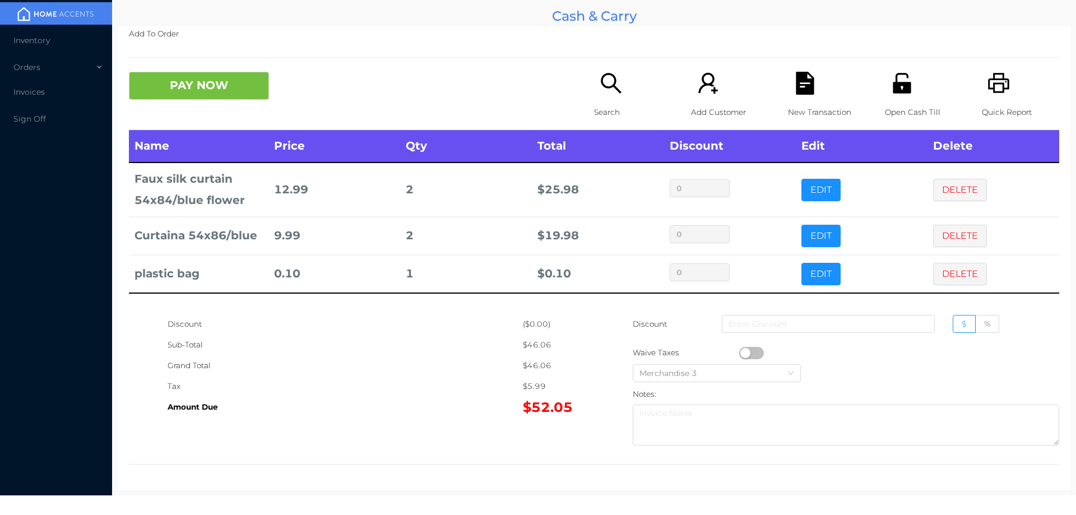
click at [956, 282] on button "DELETE" at bounding box center [960, 274] width 54 height 22
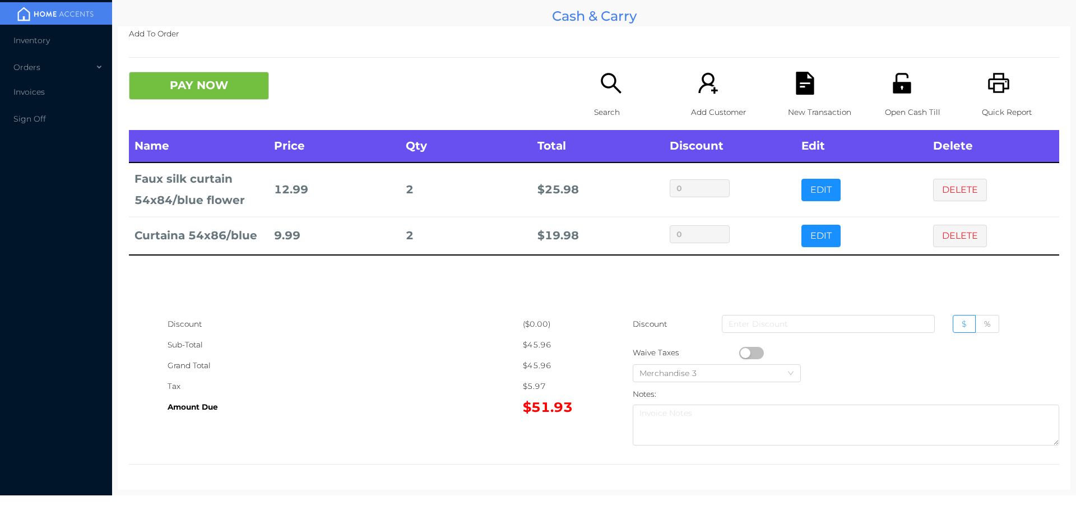
click at [609, 96] on div "Search" at bounding box center [632, 101] width 77 height 58
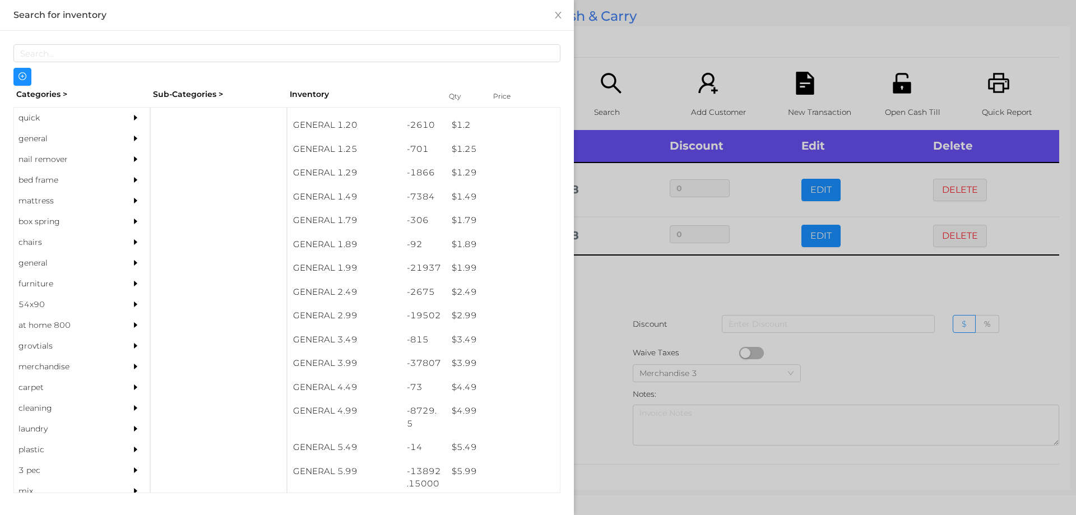
scroll to position [89, 0]
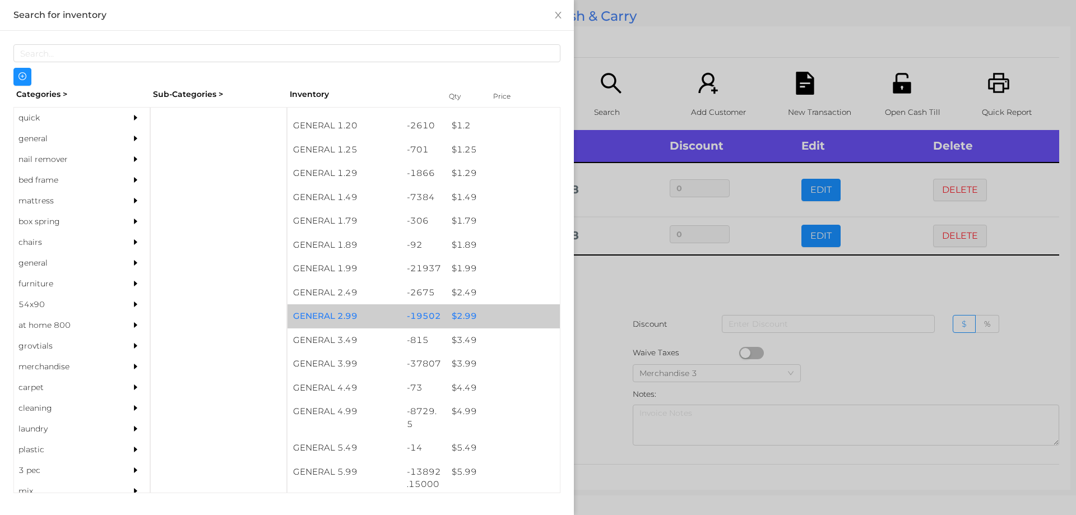
click at [475, 315] on div "$ 2.99" at bounding box center [503, 316] width 114 height 24
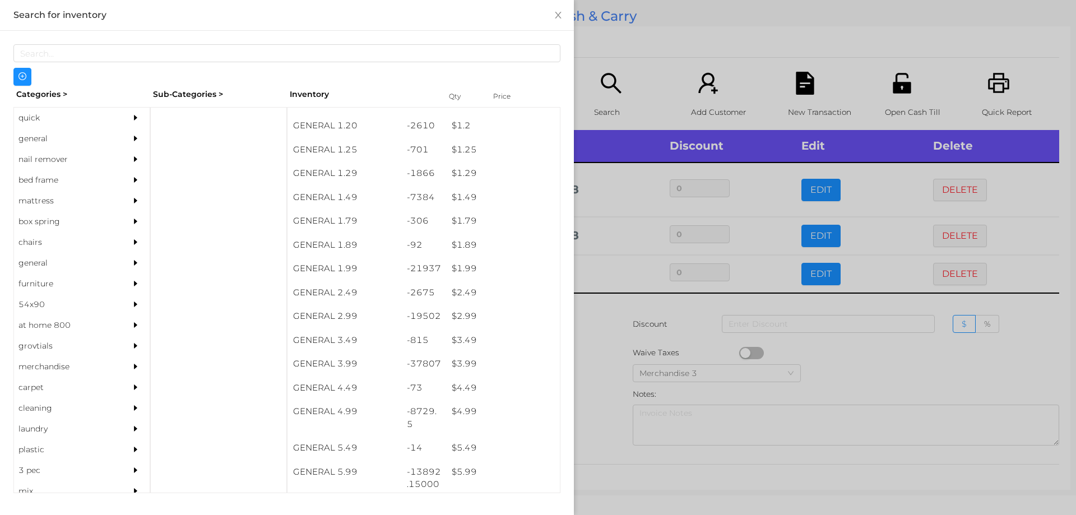
click at [633, 77] on div at bounding box center [538, 257] width 1076 height 515
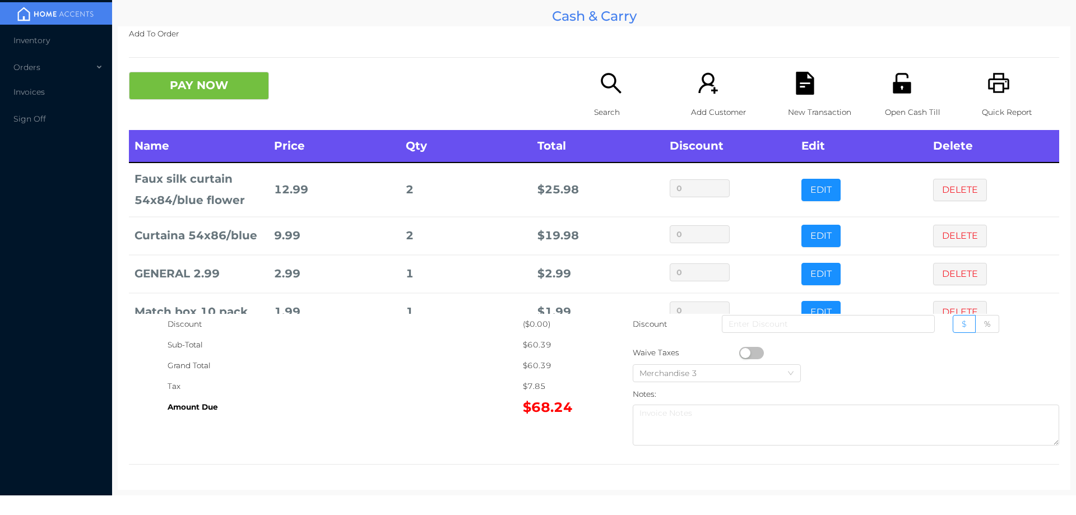
click at [603, 88] on icon "icon: search" at bounding box center [610, 83] width 20 height 20
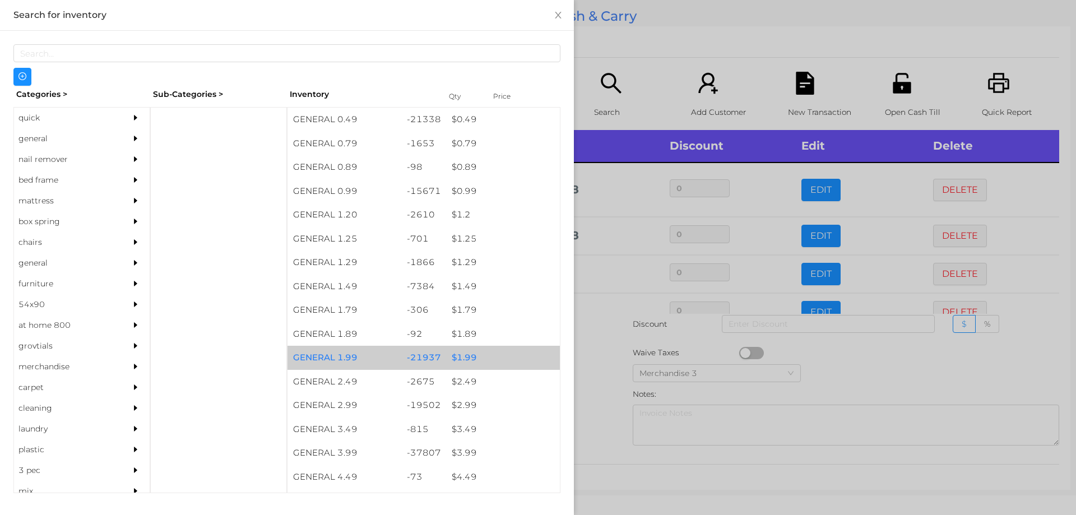
click at [474, 356] on div "$ 1.99" at bounding box center [503, 358] width 114 height 24
click at [477, 356] on div "$ 1.99" at bounding box center [503, 358] width 114 height 24
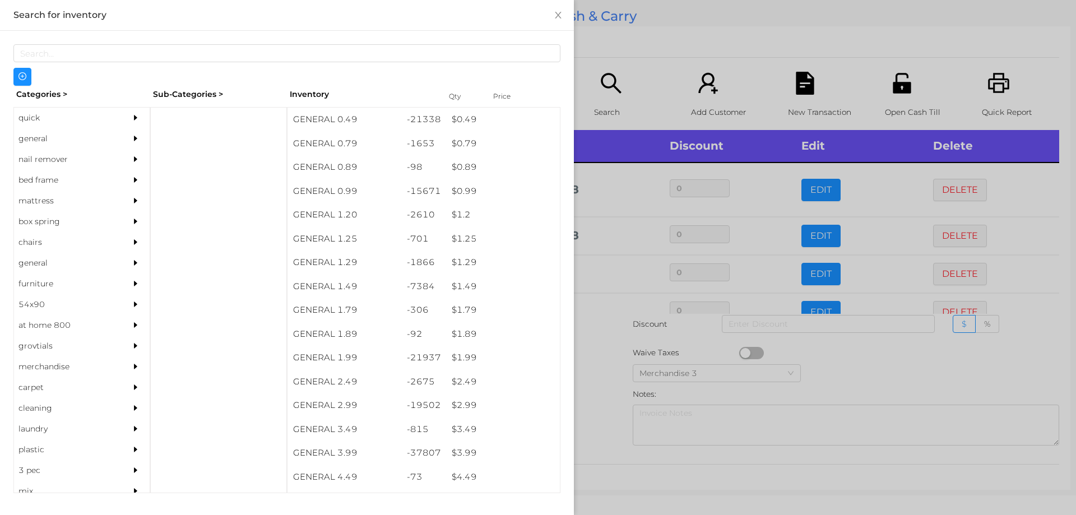
click at [643, 65] on div at bounding box center [538, 257] width 1076 height 515
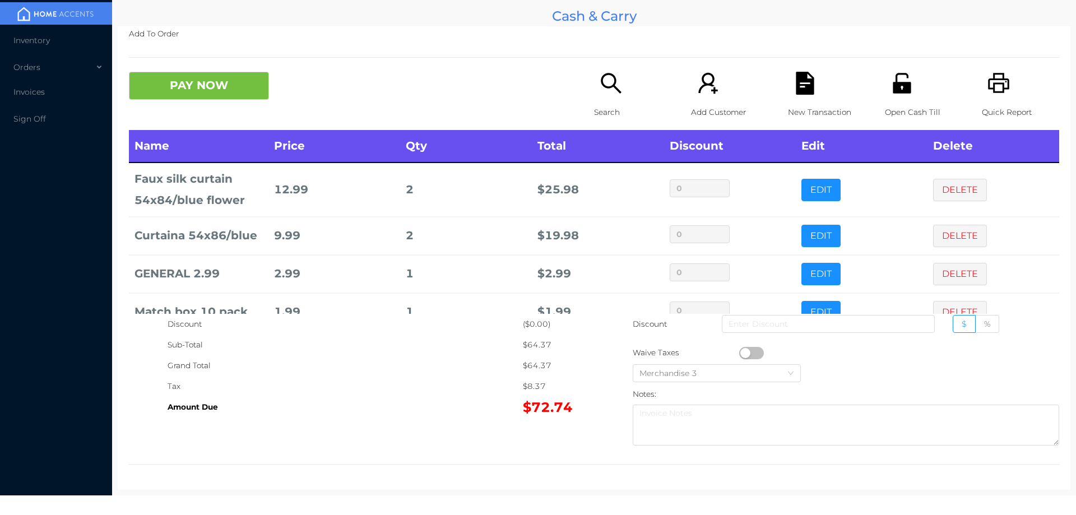
click at [803, 78] on icon "icon: file-text" at bounding box center [804, 83] width 23 height 23
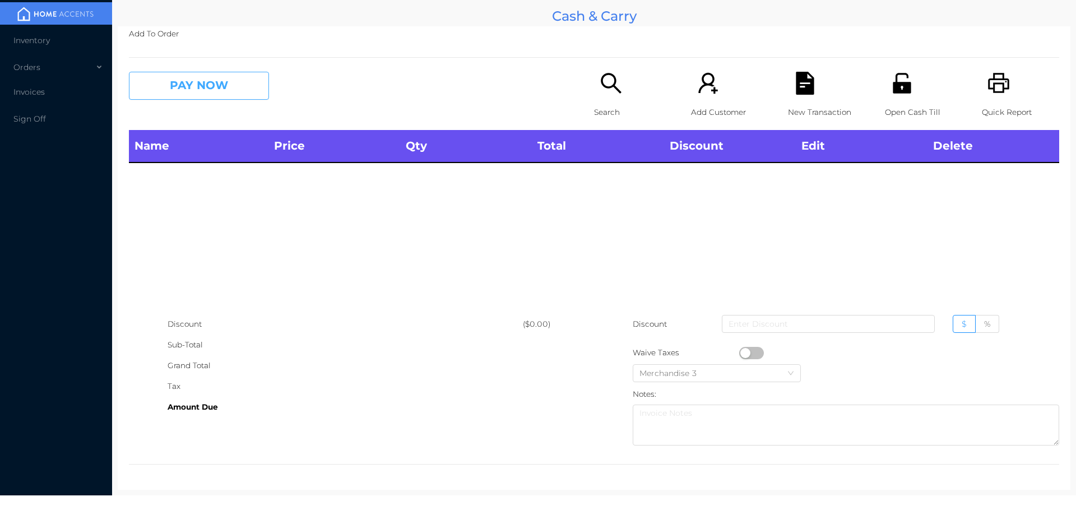
click at [218, 91] on button "PAY NOW" at bounding box center [199, 86] width 140 height 28
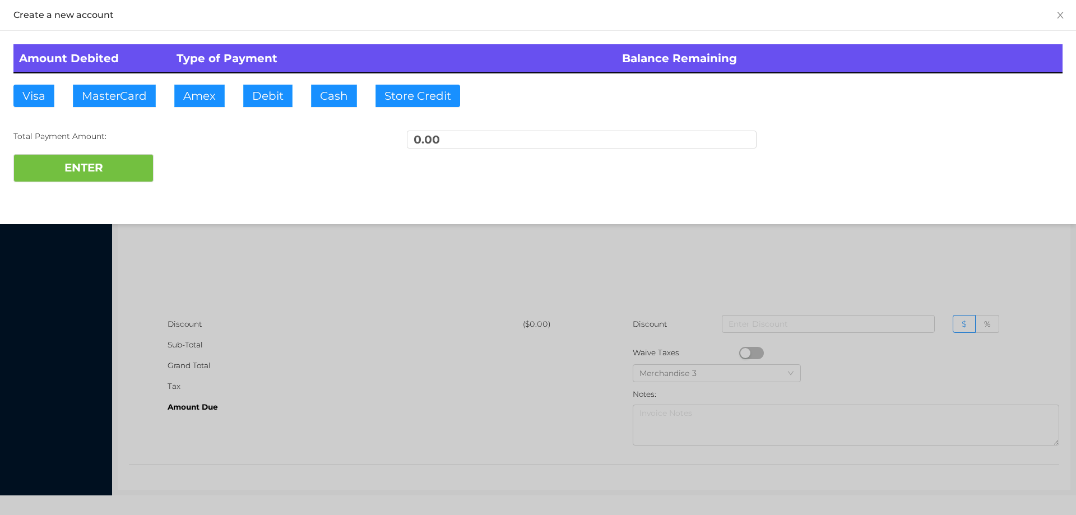
click at [241, 165] on div "ENTER" at bounding box center [537, 168] width 1049 height 28
click at [259, 175] on div "ENTER" at bounding box center [537, 168] width 1049 height 28
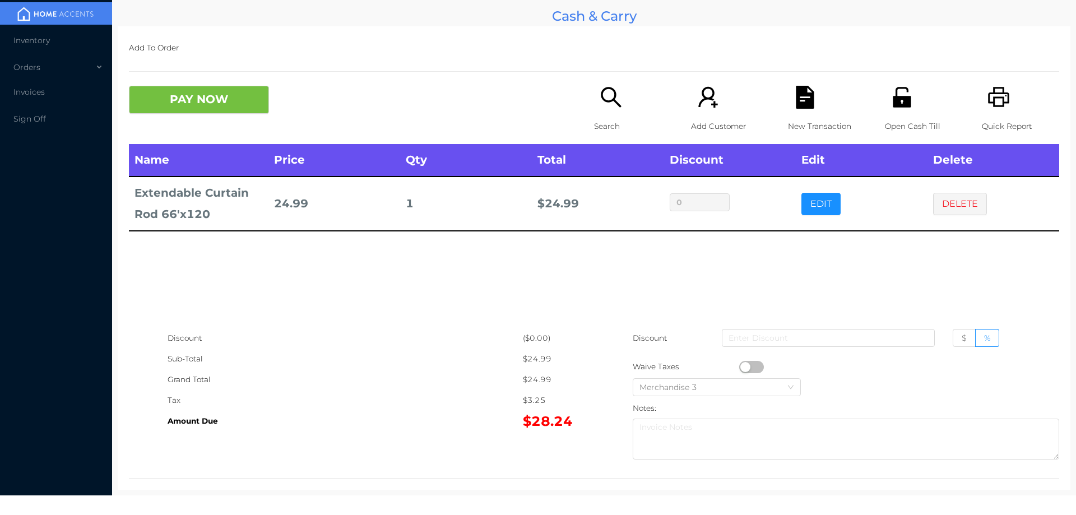
click at [218, 77] on div "Add To Order PAY NOW Search Add Customer New Transaction Open Cash Till Quick R…" at bounding box center [594, 257] width 952 height 463
click at [238, 108] on button "PAY NOW" at bounding box center [199, 100] width 140 height 28
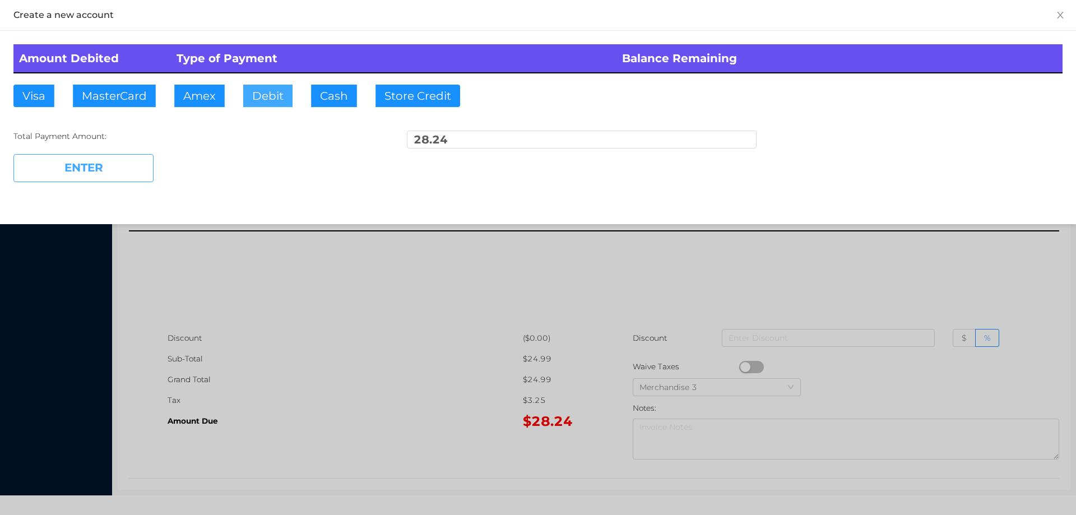
click at [259, 95] on button "Debit" at bounding box center [267, 96] width 49 height 22
click at [117, 170] on button "ENTER" at bounding box center [83, 168] width 140 height 28
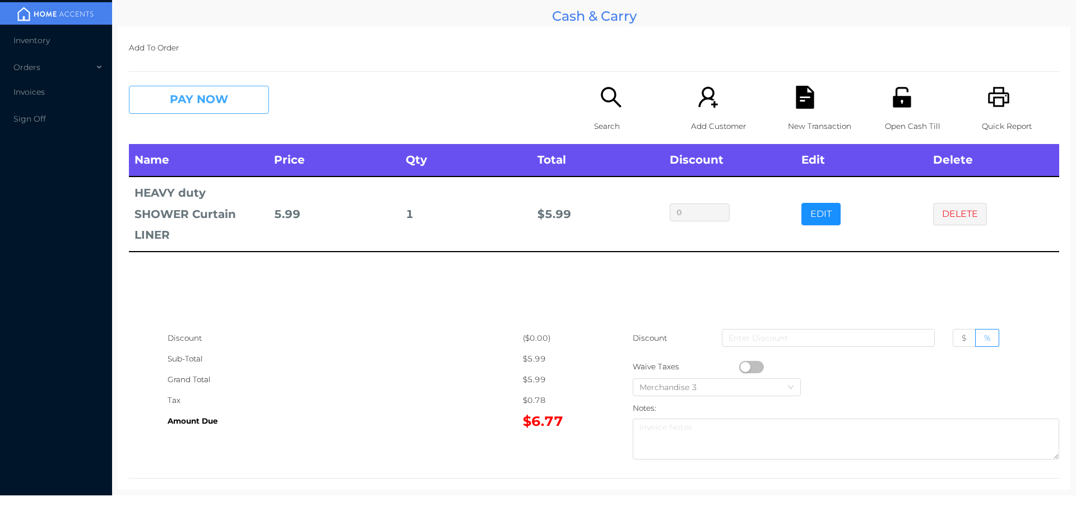
click at [210, 110] on button "PAY NOW" at bounding box center [199, 100] width 140 height 28
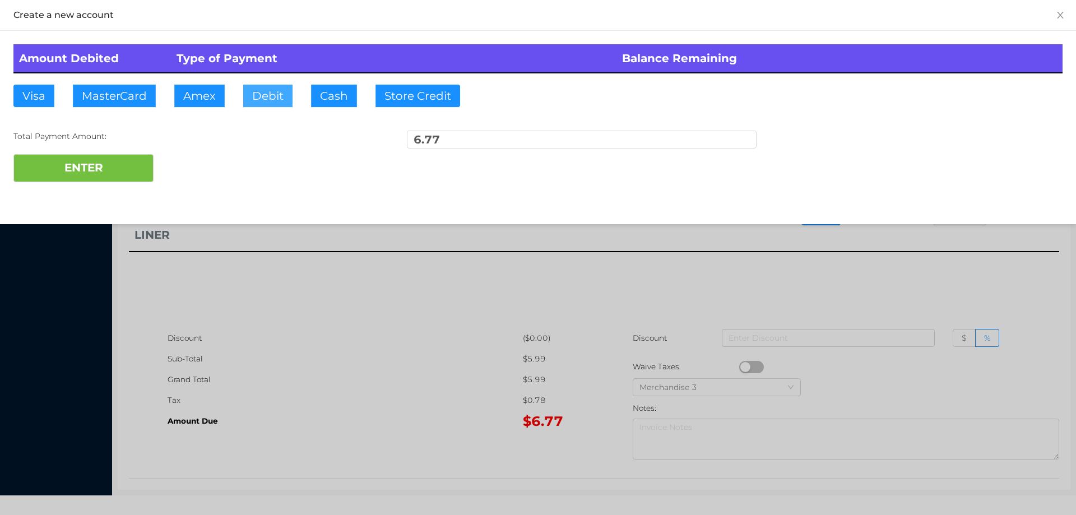
click at [265, 105] on button "Debit" at bounding box center [267, 96] width 49 height 22
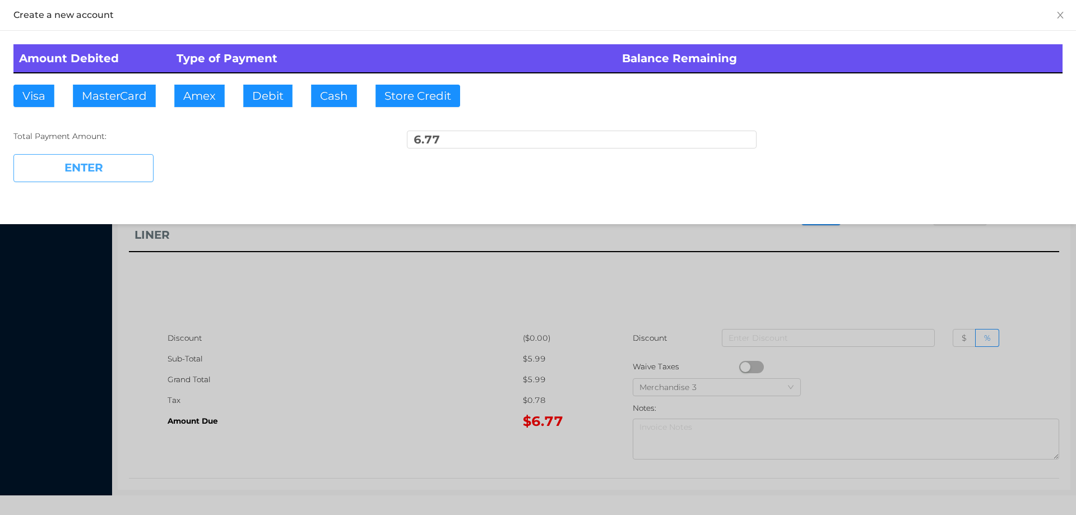
click at [124, 160] on button "ENTER" at bounding box center [83, 168] width 140 height 28
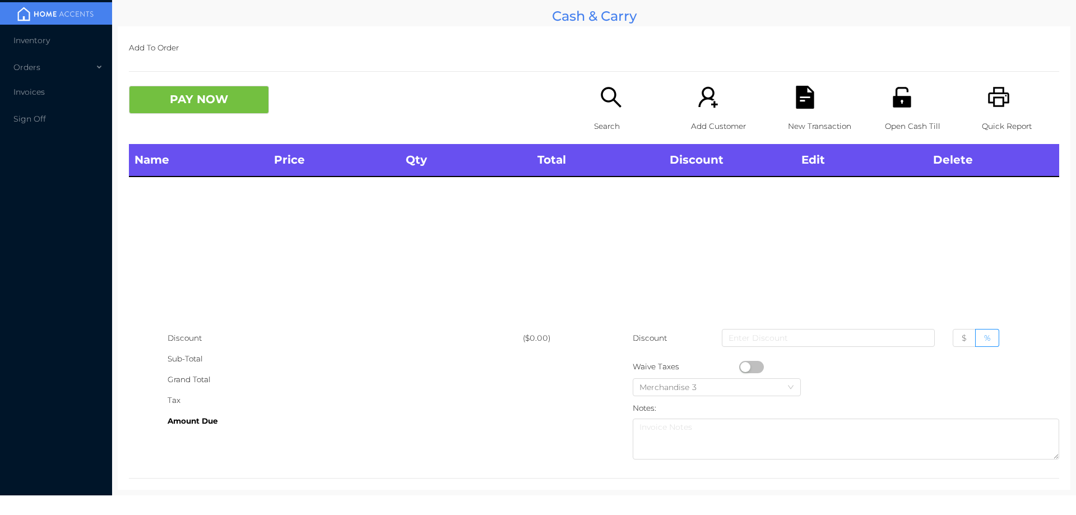
click at [609, 90] on icon "icon: search" at bounding box center [610, 97] width 20 height 20
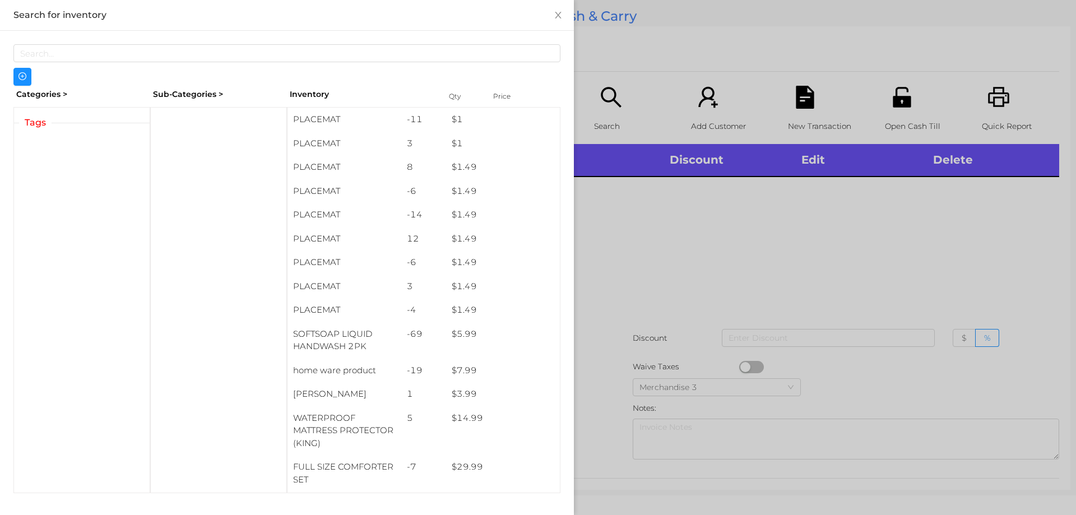
scroll to position [14, 0]
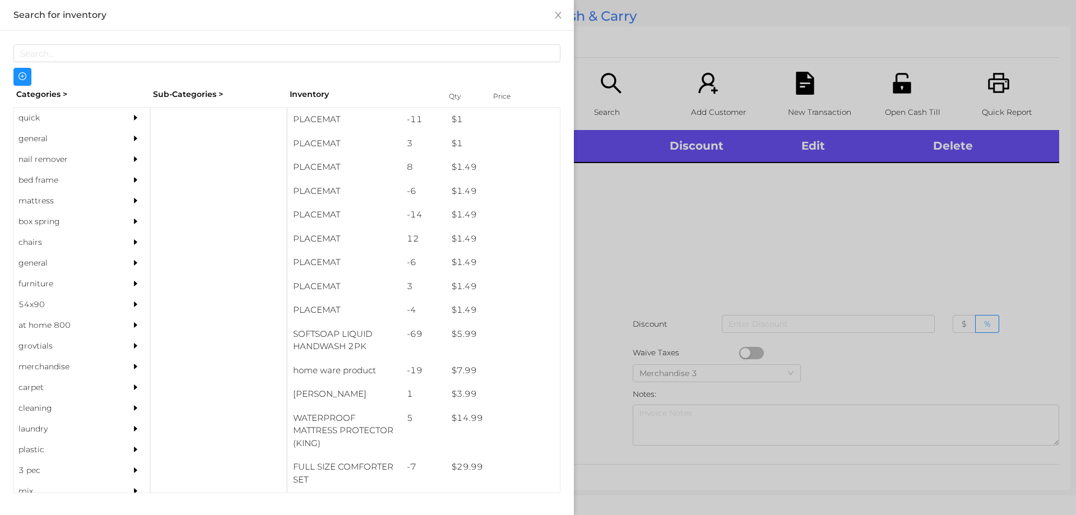
click at [59, 137] on div "general" at bounding box center [65, 138] width 102 height 21
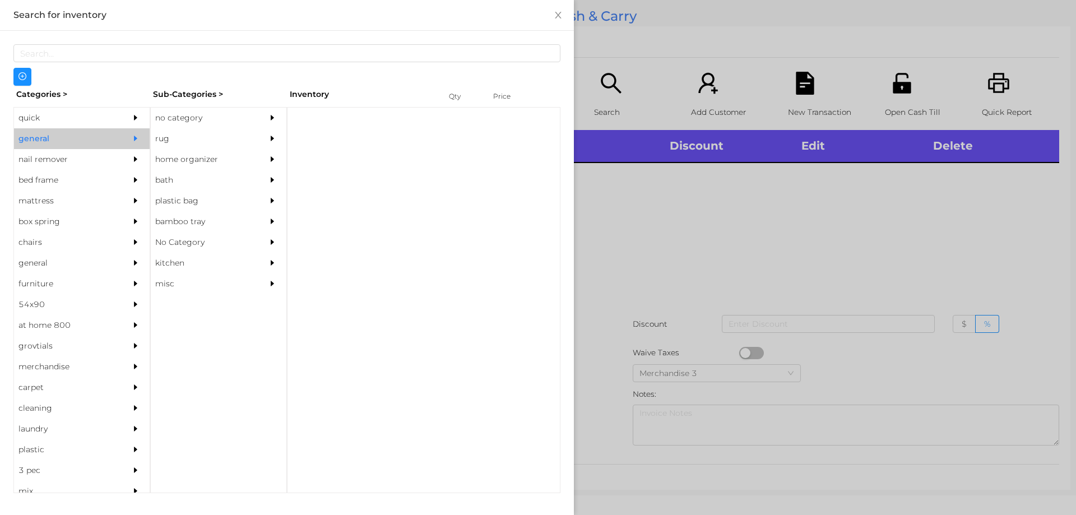
click at [185, 109] on div "no category" at bounding box center [202, 118] width 102 height 21
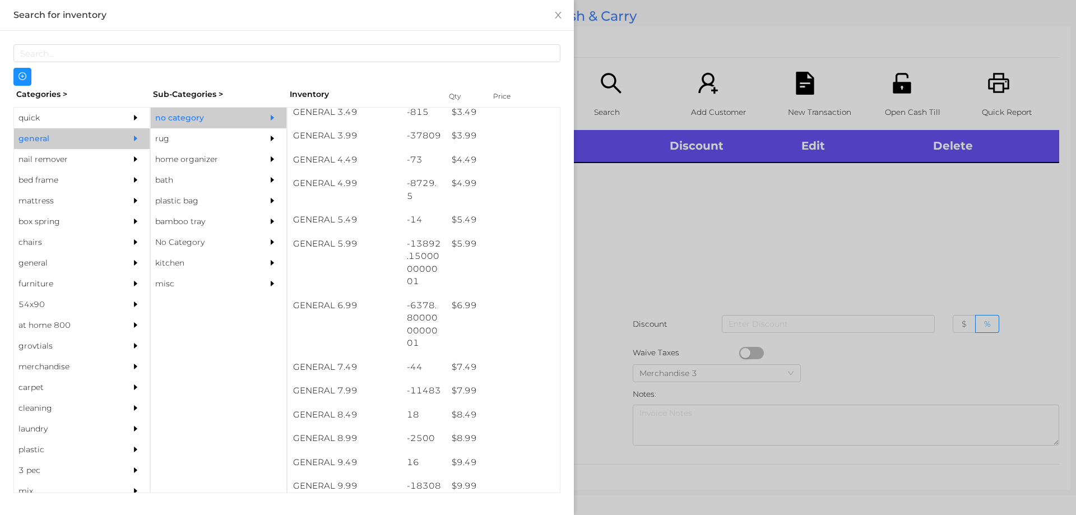
scroll to position [250, 0]
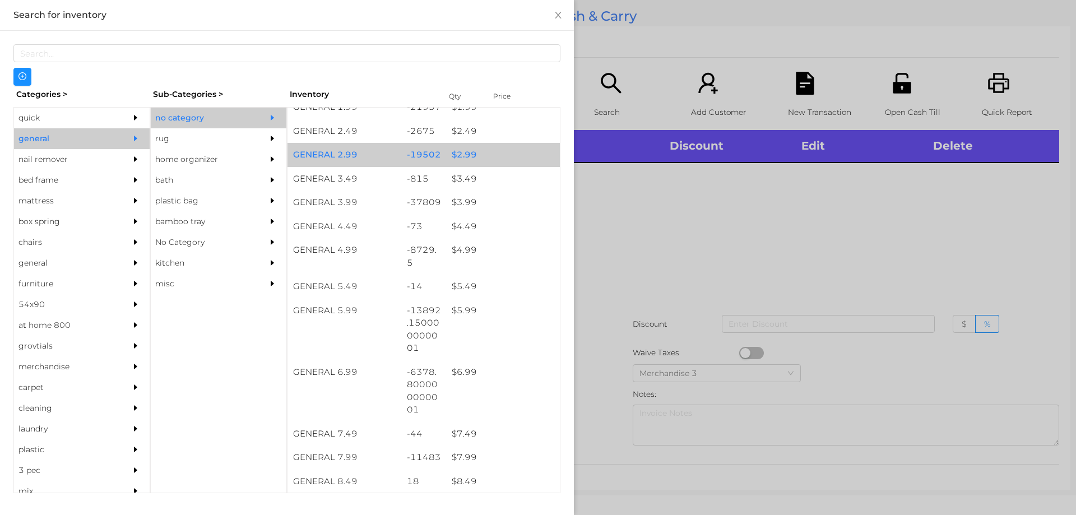
click at [499, 153] on div "$ 2.99" at bounding box center [503, 155] width 114 height 24
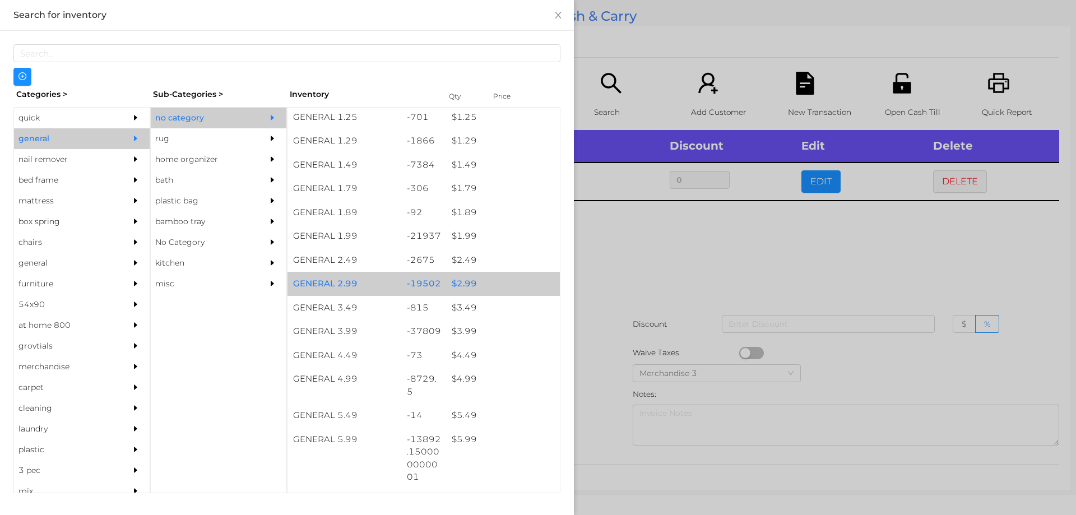
scroll to position [0, 0]
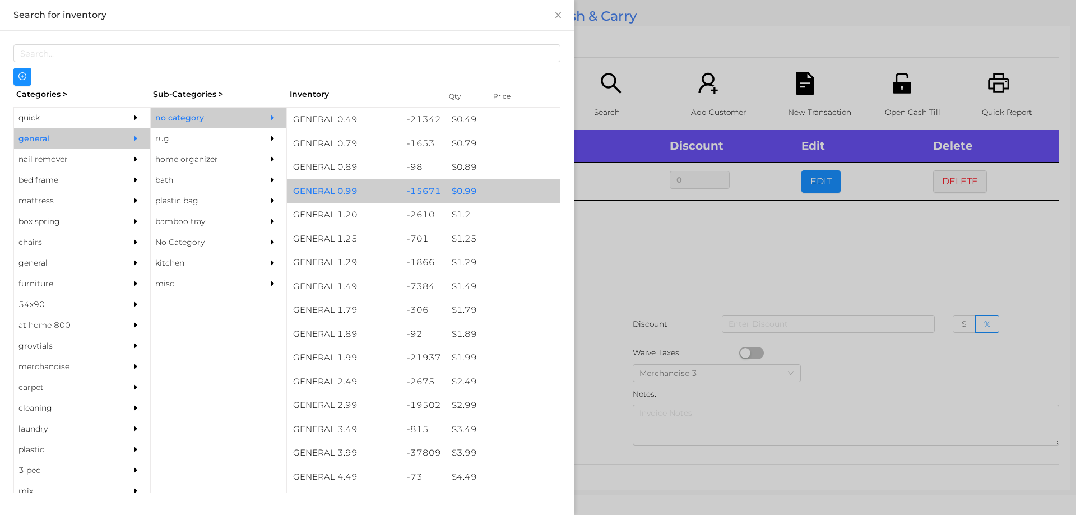
click at [497, 197] on div "$ 0.99" at bounding box center [503, 191] width 114 height 24
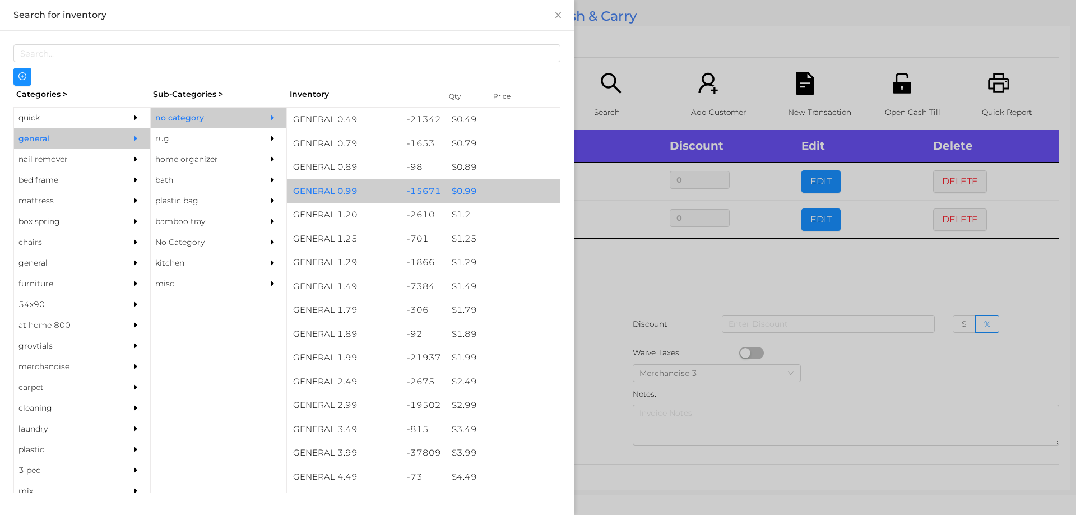
click at [489, 192] on div "$ 0.99" at bounding box center [503, 191] width 114 height 24
click at [497, 185] on div "$ 0.99" at bounding box center [503, 191] width 114 height 24
click at [526, 186] on div "$ 0.99" at bounding box center [503, 191] width 114 height 24
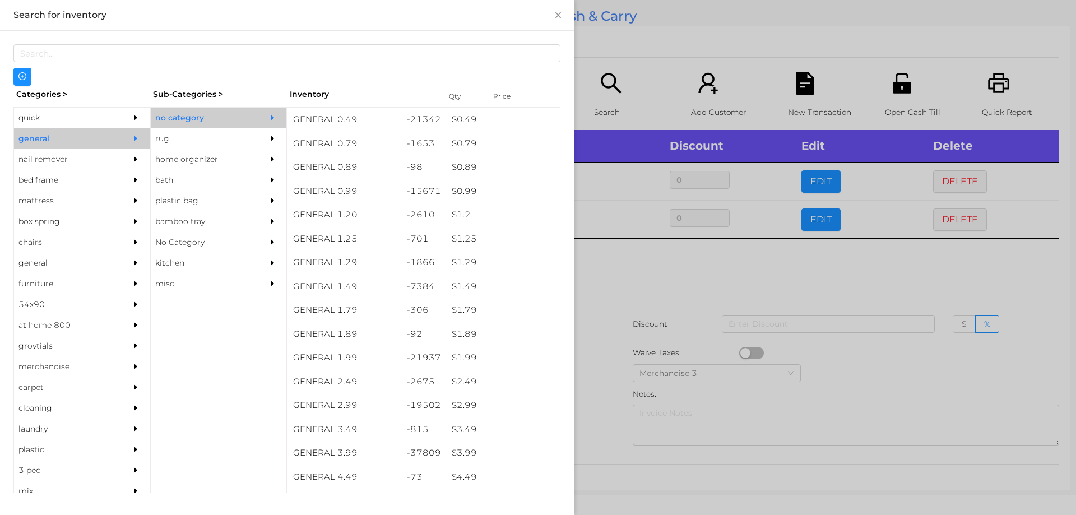
click at [656, 62] on div at bounding box center [538, 257] width 1076 height 515
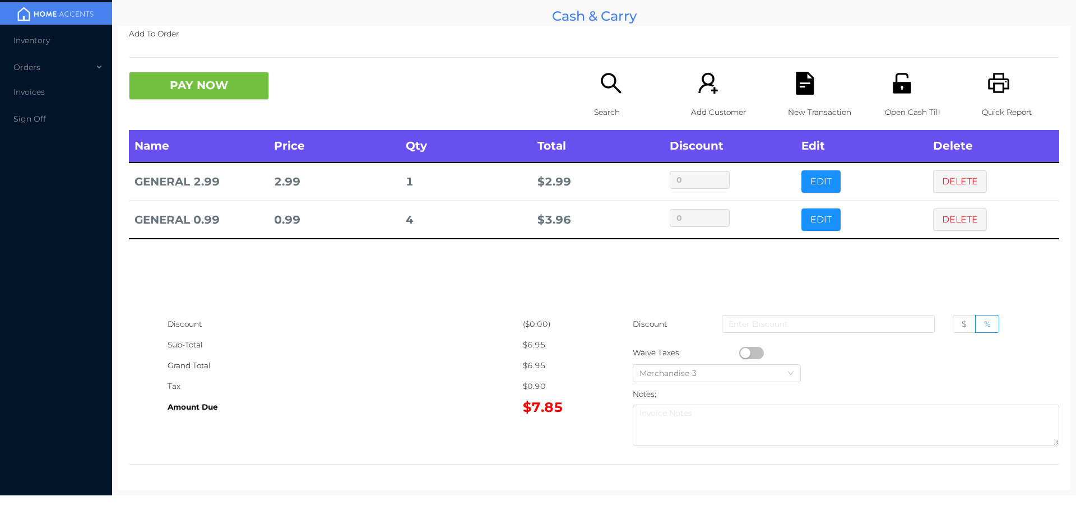
click at [795, 89] on icon "icon: file-text" at bounding box center [804, 83] width 18 height 23
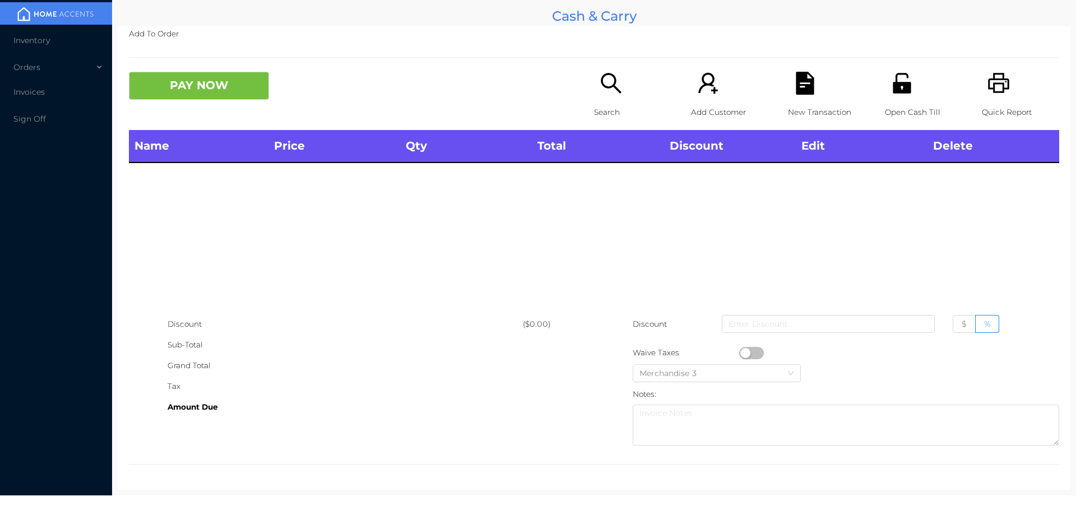
click at [890, 91] on icon "icon: unlock" at bounding box center [901, 83] width 23 height 23
click at [232, 100] on button "PAY NOW" at bounding box center [199, 86] width 140 height 28
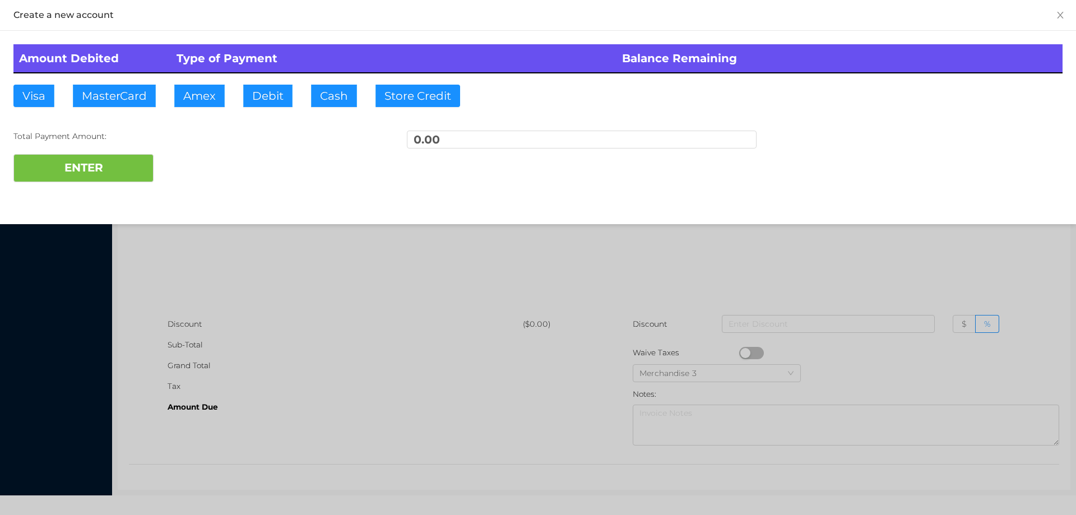
click at [407, 477] on div at bounding box center [538, 257] width 1076 height 515
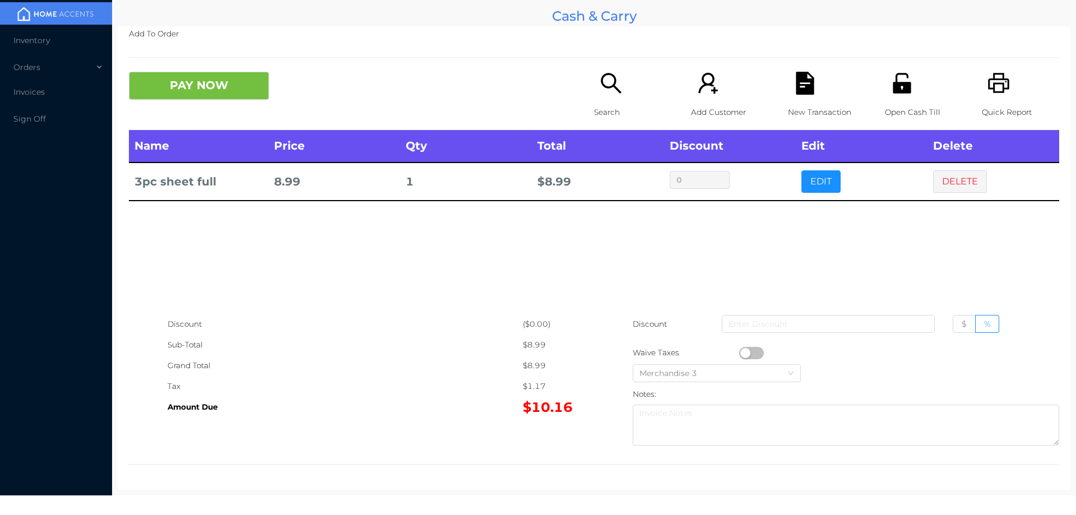
click at [605, 103] on p "Search" at bounding box center [632, 112] width 77 height 21
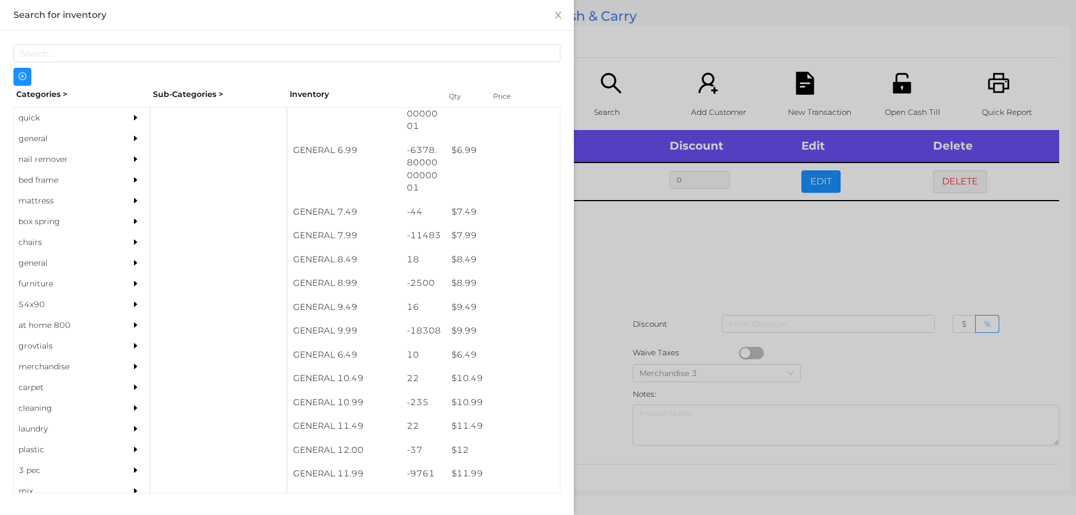
scroll to position [472, 0]
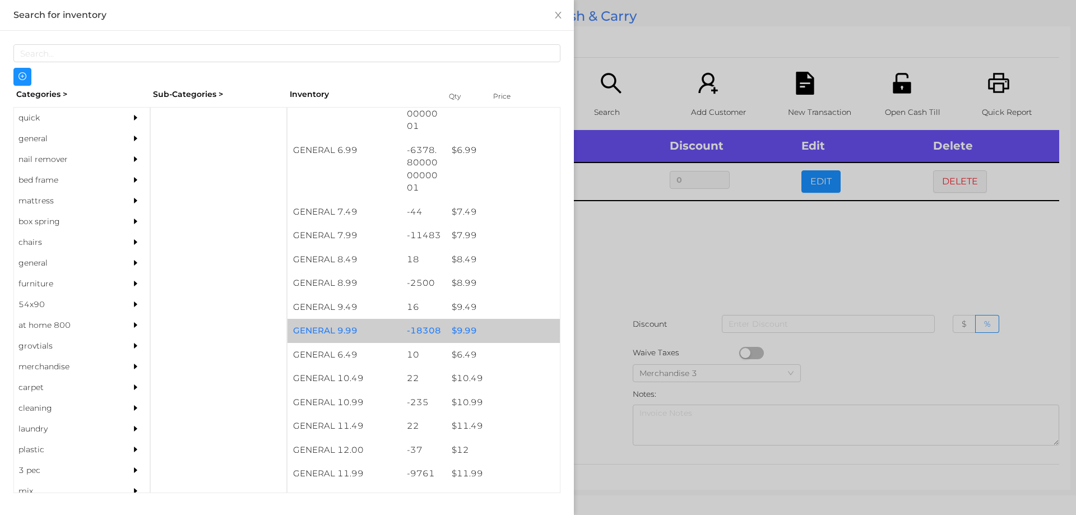
click at [409, 328] on div "-18308" at bounding box center [423, 331] width 45 height 24
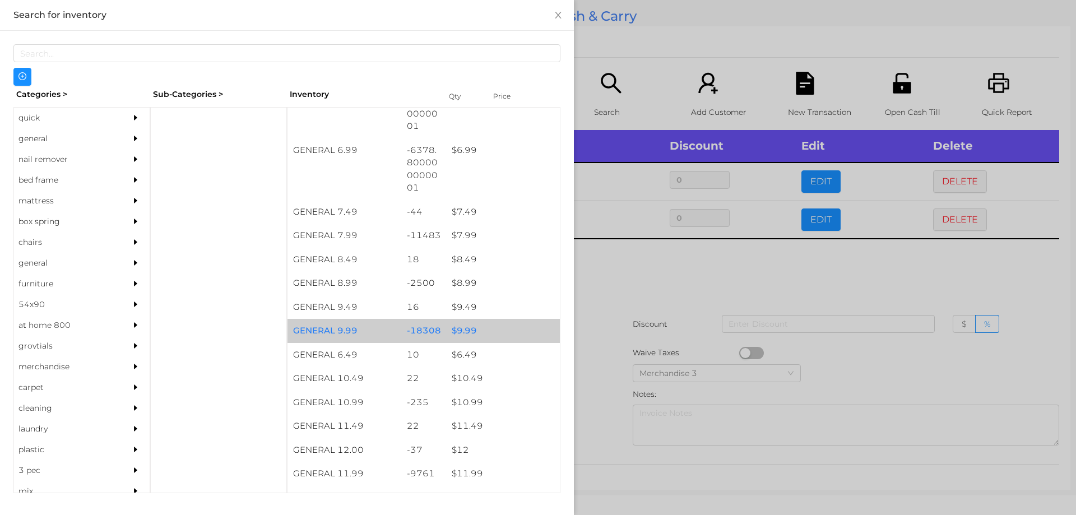
click at [401, 330] on div "-18308" at bounding box center [423, 331] width 45 height 24
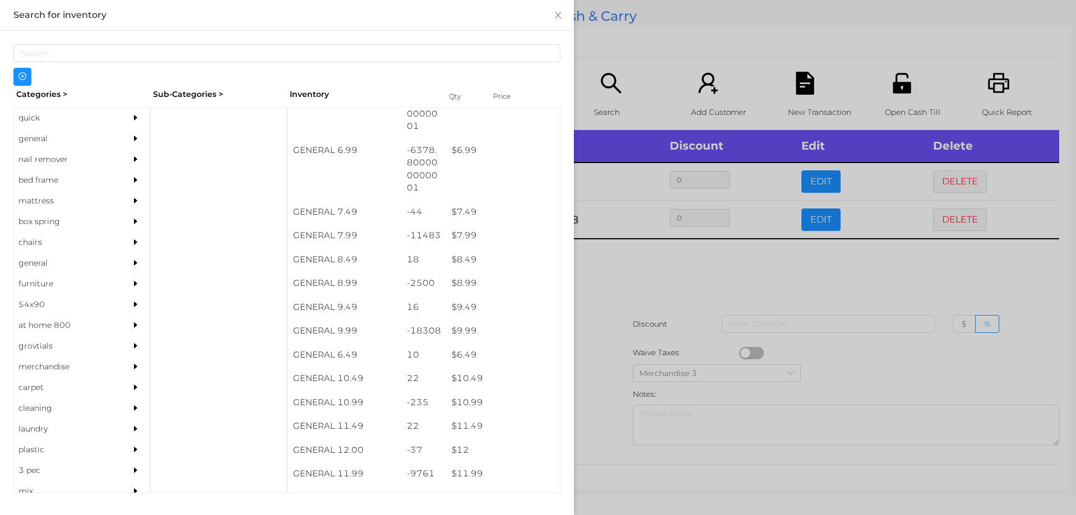
click at [646, 349] on div at bounding box center [538, 257] width 1076 height 515
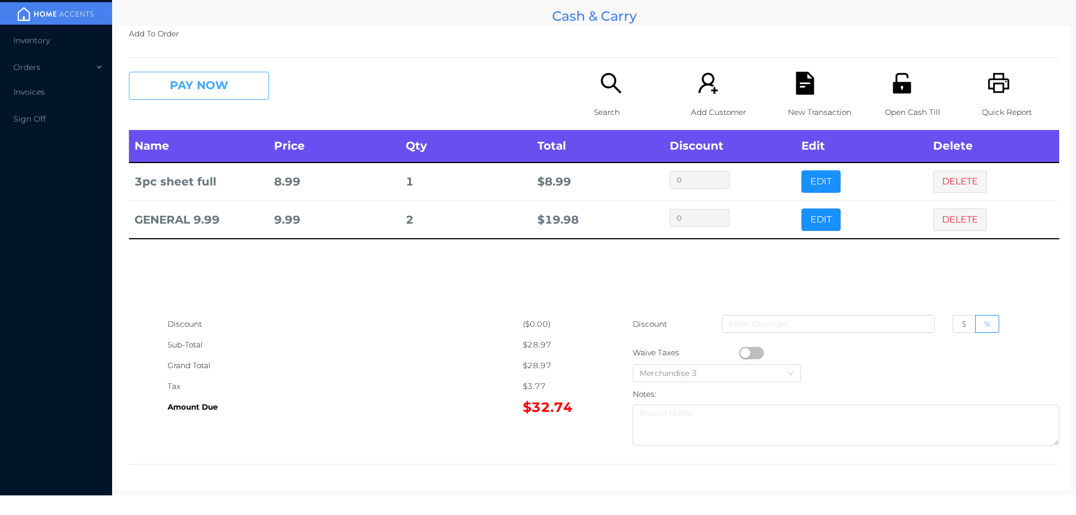
click at [218, 89] on button "PAY NOW" at bounding box center [199, 86] width 140 height 28
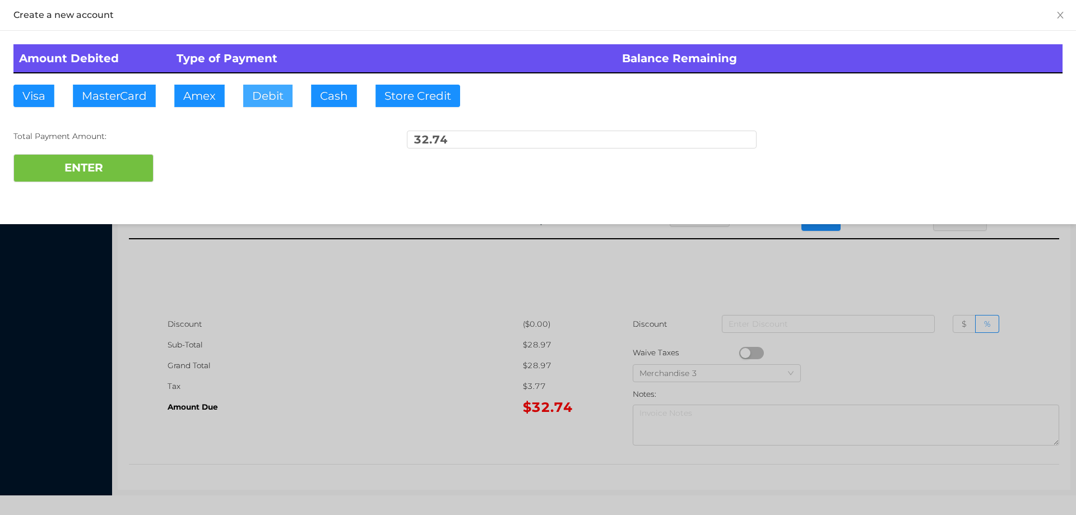
click at [264, 97] on button "Debit" at bounding box center [267, 96] width 49 height 22
type input "35"
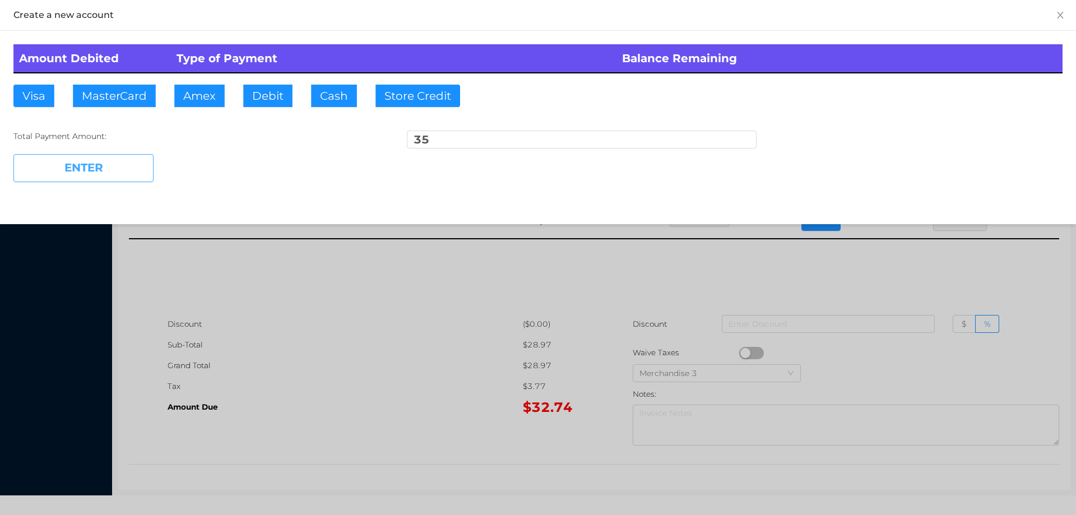
click at [104, 180] on button "ENTER" at bounding box center [83, 168] width 140 height 28
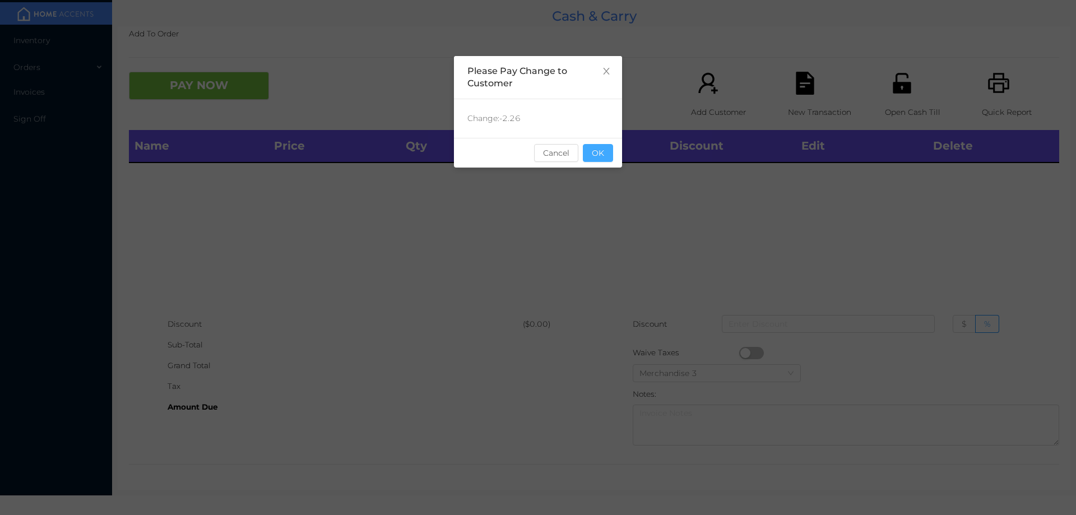
click at [600, 159] on button "OK" at bounding box center [598, 153] width 30 height 18
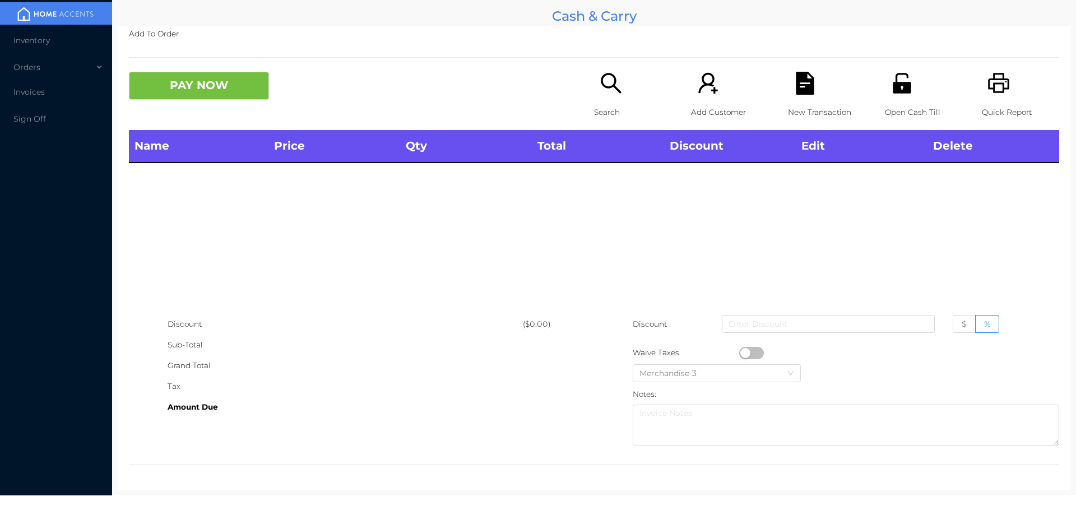
click at [616, 91] on icon "icon: search" at bounding box center [610, 83] width 20 height 20
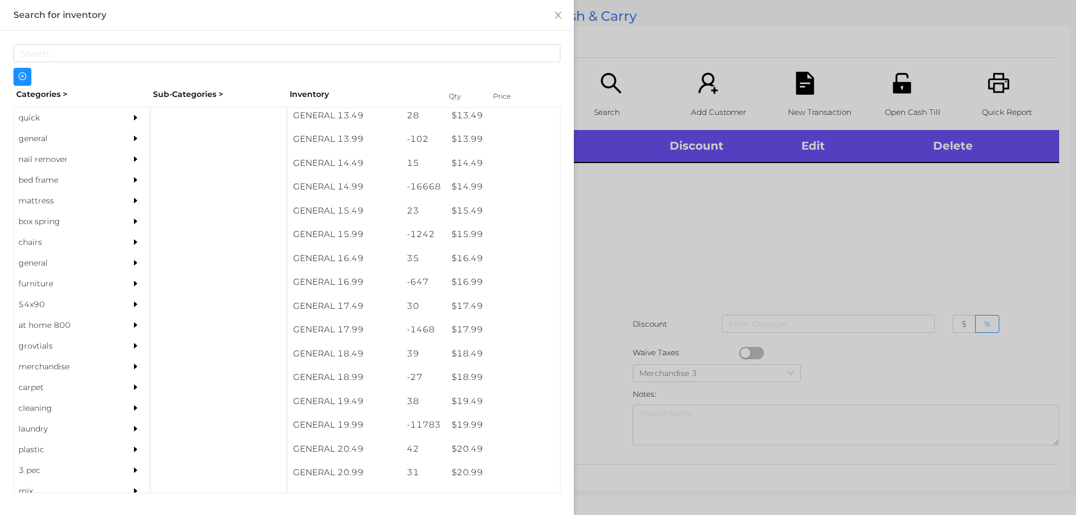
scroll to position [911, 0]
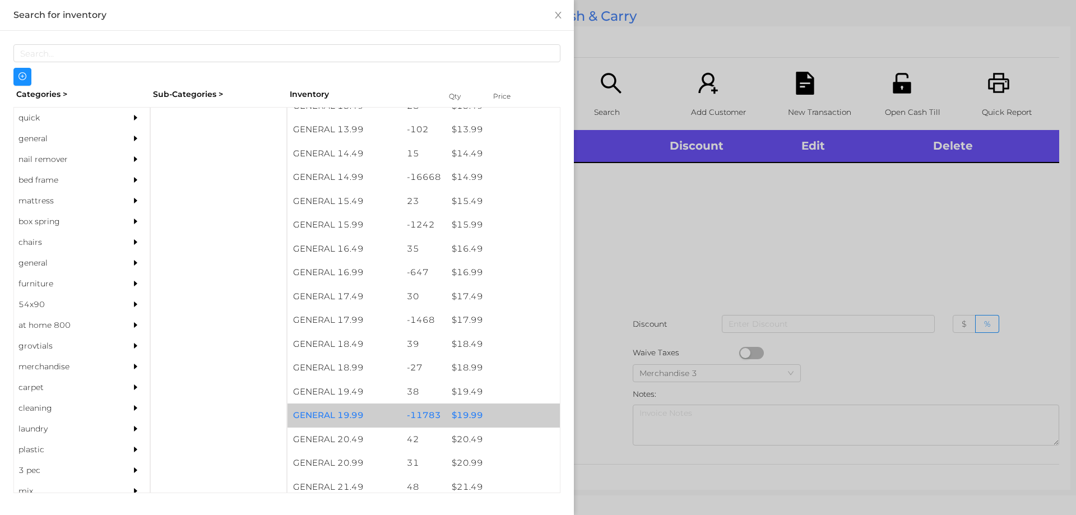
click at [464, 422] on div "$ 19.99" at bounding box center [503, 415] width 114 height 24
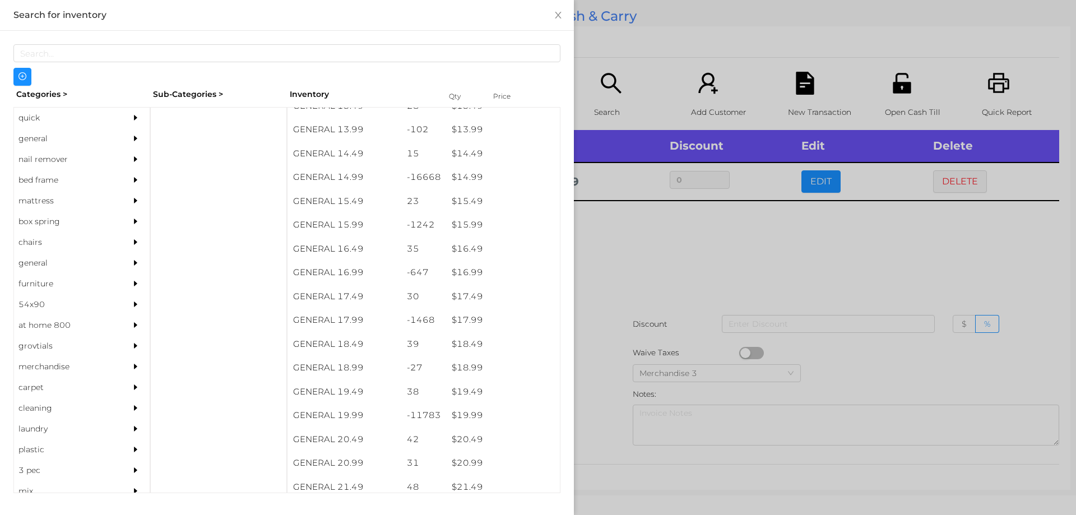
click at [606, 429] on div at bounding box center [538, 257] width 1076 height 515
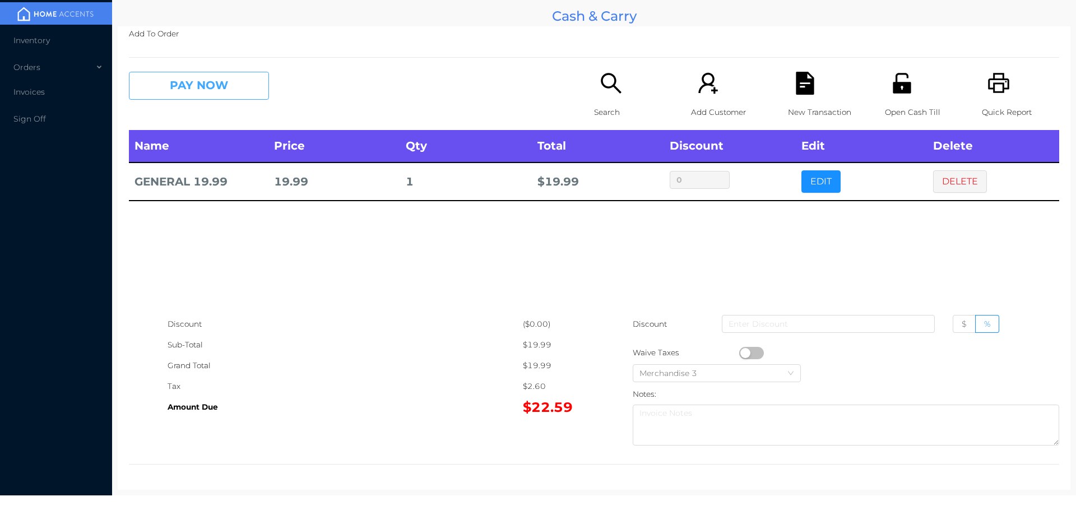
click at [233, 76] on button "PAY NOW" at bounding box center [199, 86] width 140 height 28
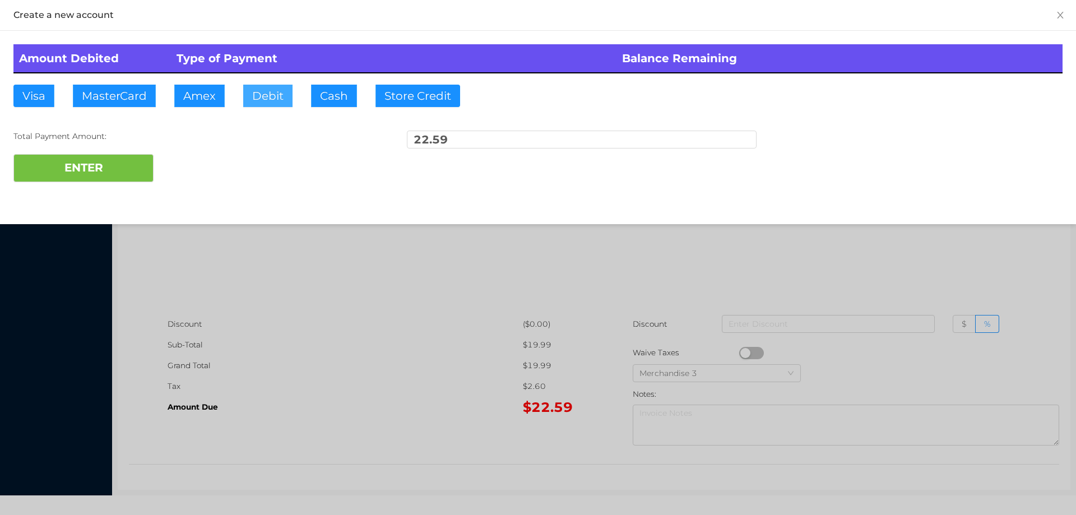
click at [264, 90] on button "Debit" at bounding box center [267, 96] width 49 height 22
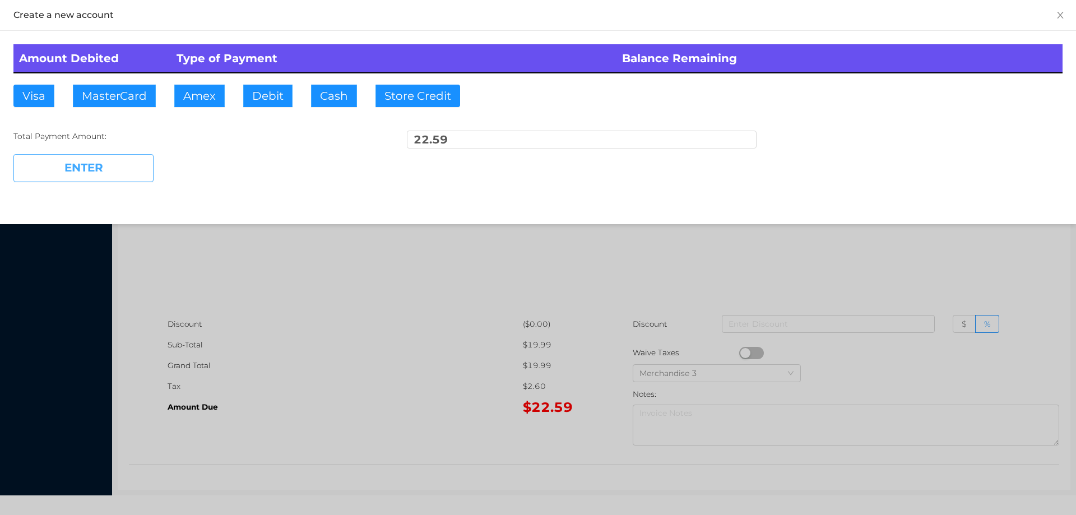
click at [125, 155] on button "ENTER" at bounding box center [83, 168] width 140 height 28
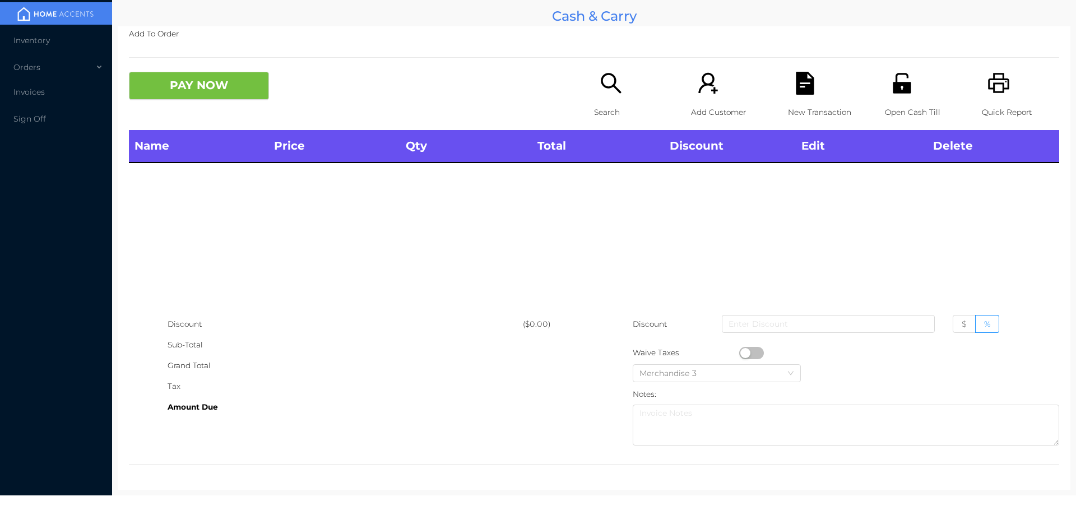
click at [615, 94] on icon "icon: search" at bounding box center [610, 83] width 23 height 23
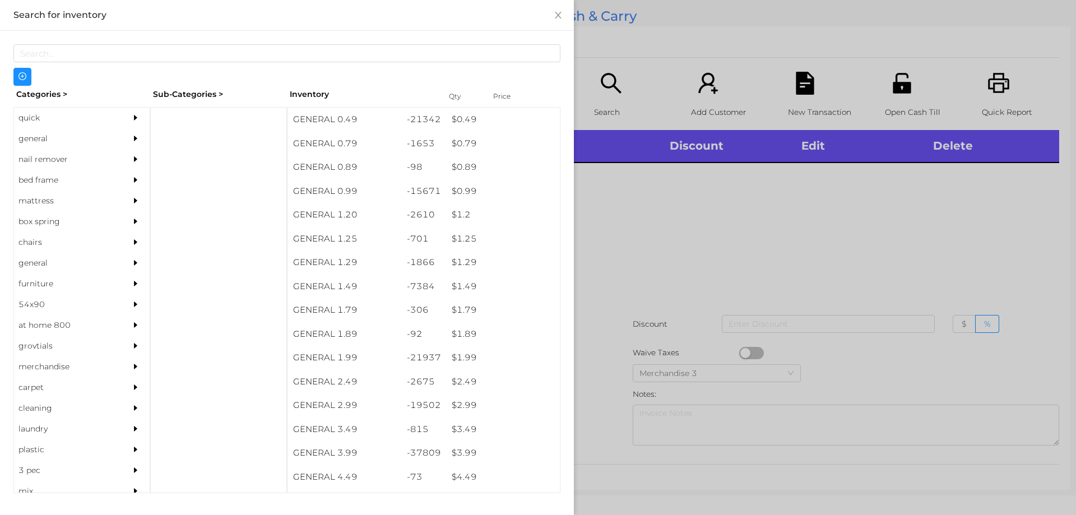
scroll to position [0, 0]
click at [468, 188] on div "$ 0.99" at bounding box center [503, 191] width 114 height 24
click at [723, 241] on div at bounding box center [538, 257] width 1076 height 515
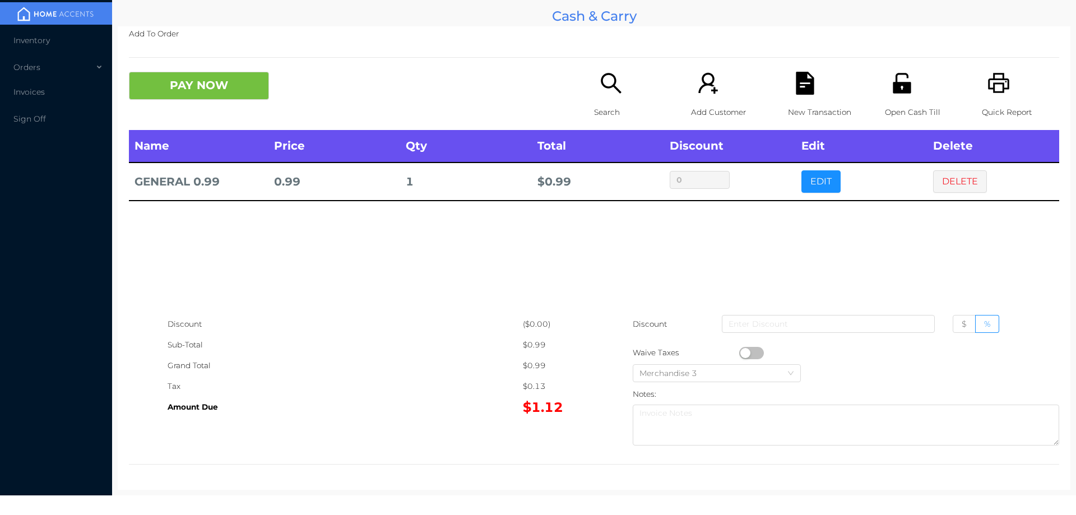
click at [743, 353] on button "button" at bounding box center [751, 353] width 25 height 12
click at [245, 74] on button "PAY NOW" at bounding box center [199, 86] width 140 height 28
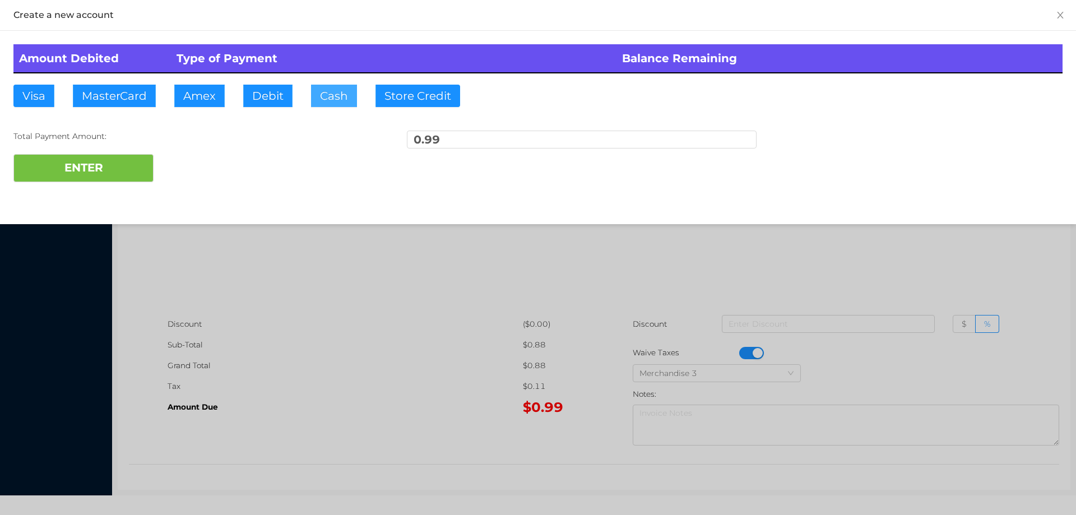
click at [329, 95] on button "Cash" at bounding box center [334, 96] width 46 height 22
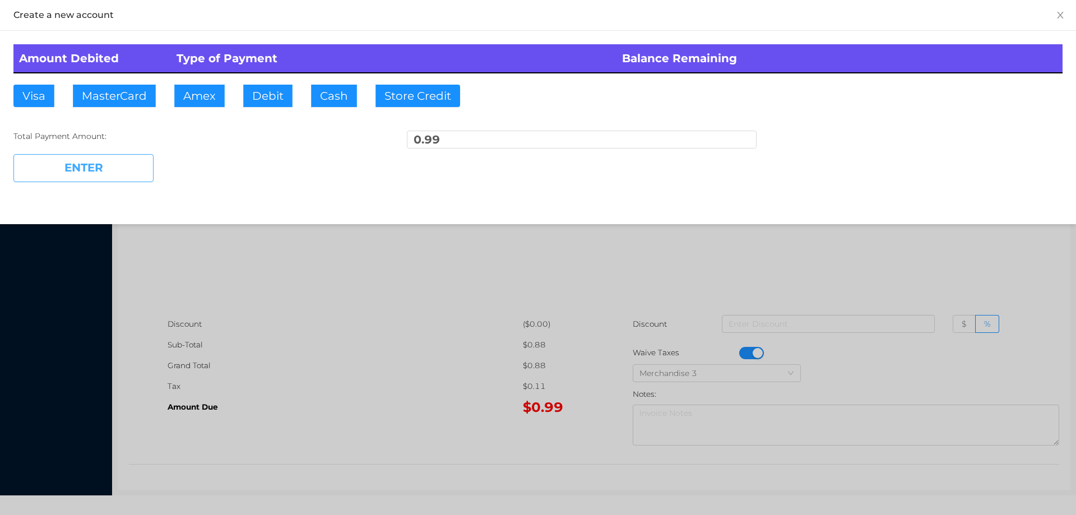
click at [127, 176] on button "ENTER" at bounding box center [83, 168] width 140 height 28
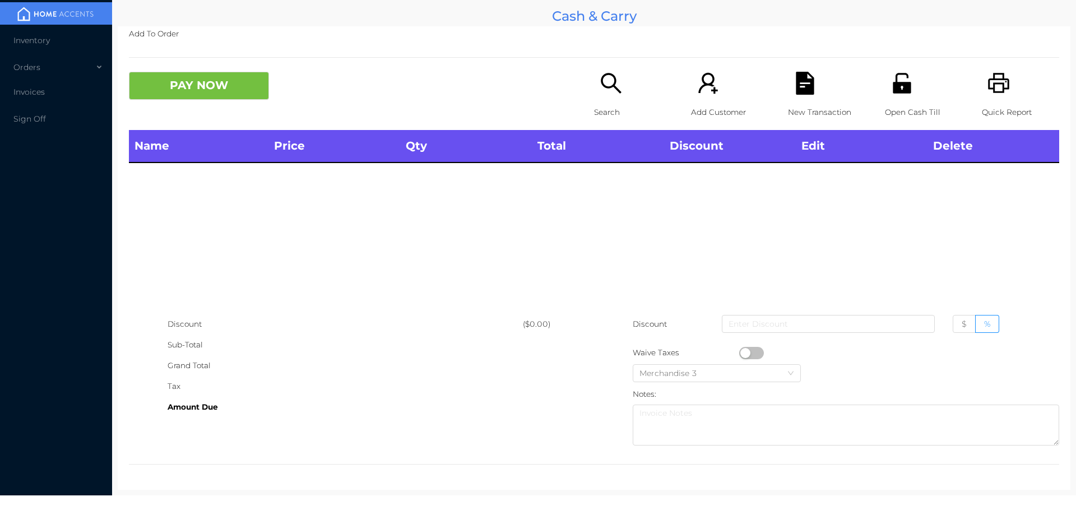
click at [885, 92] on div "Open Cash Till" at bounding box center [923, 101] width 77 height 58
click at [896, 100] on div "Open Cash Till" at bounding box center [923, 101] width 77 height 58
click at [603, 99] on div "Search" at bounding box center [632, 101] width 77 height 58
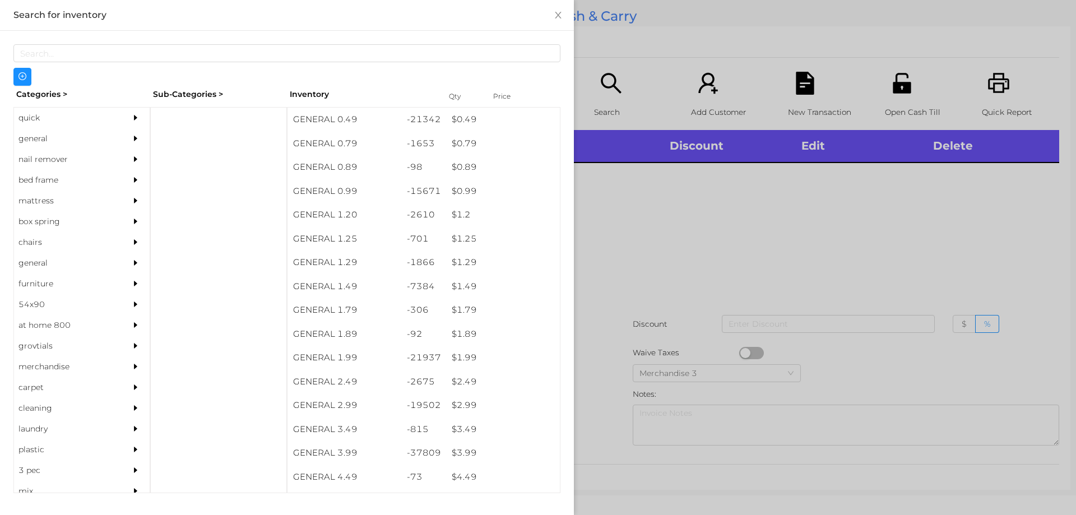
click at [48, 134] on div "general" at bounding box center [65, 138] width 102 height 21
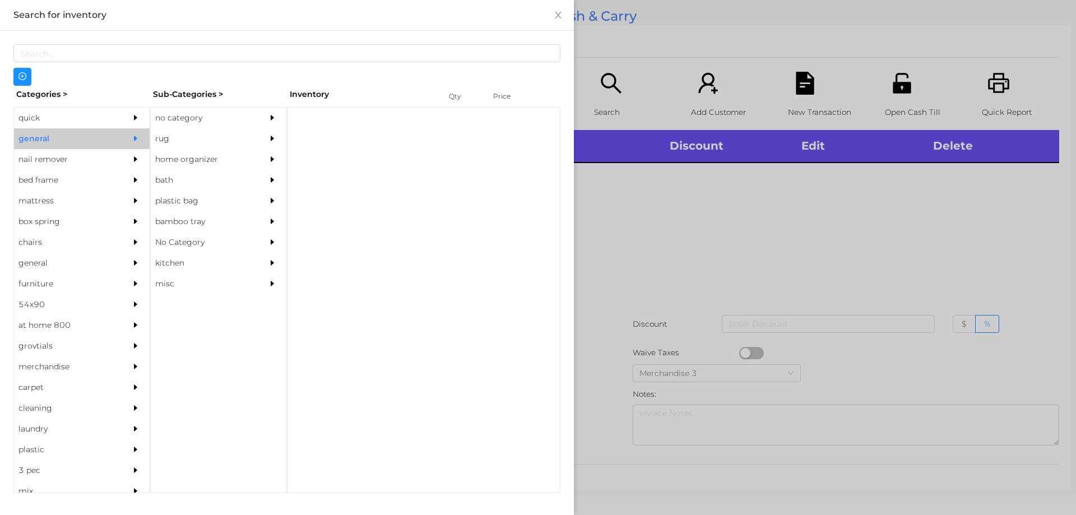
click at [187, 118] on div "no category" at bounding box center [202, 118] width 102 height 21
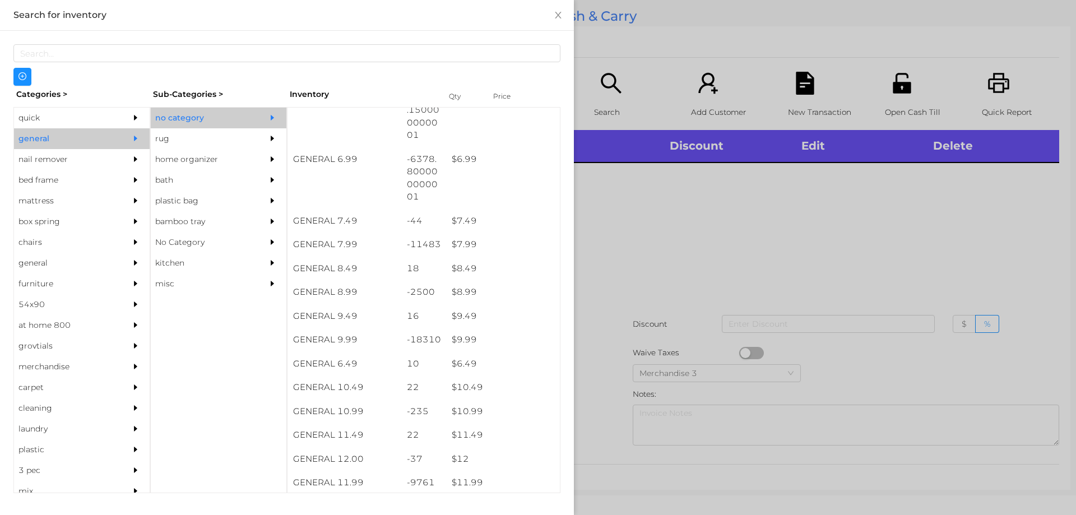
scroll to position [463, 0]
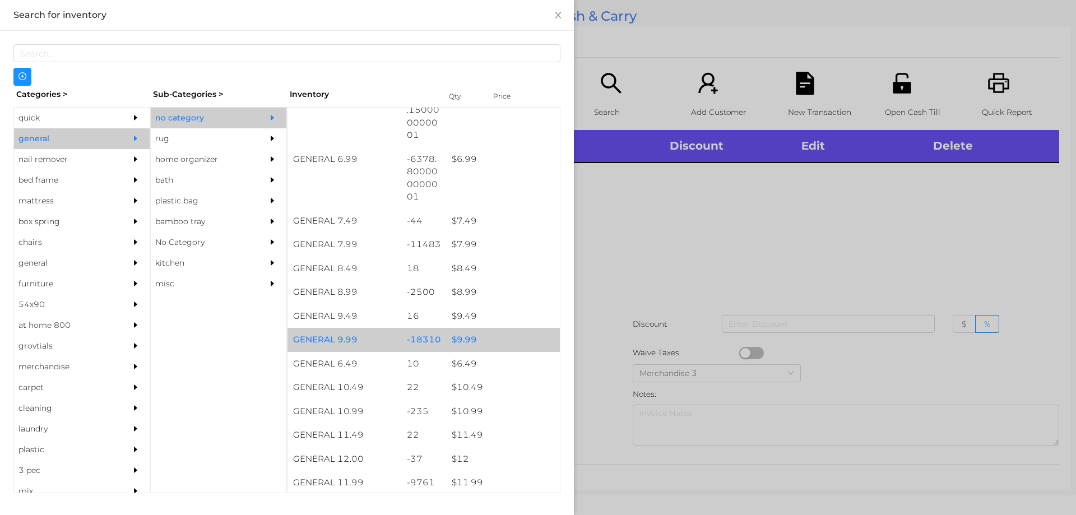
click at [461, 338] on div "$ 9.99" at bounding box center [503, 340] width 114 height 24
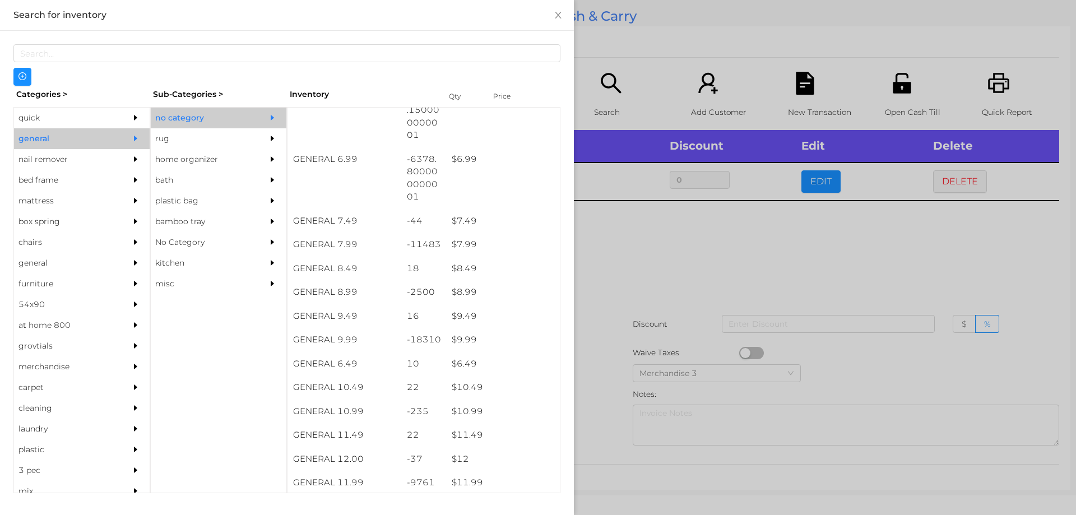
click at [644, 260] on div at bounding box center [538, 257] width 1076 height 515
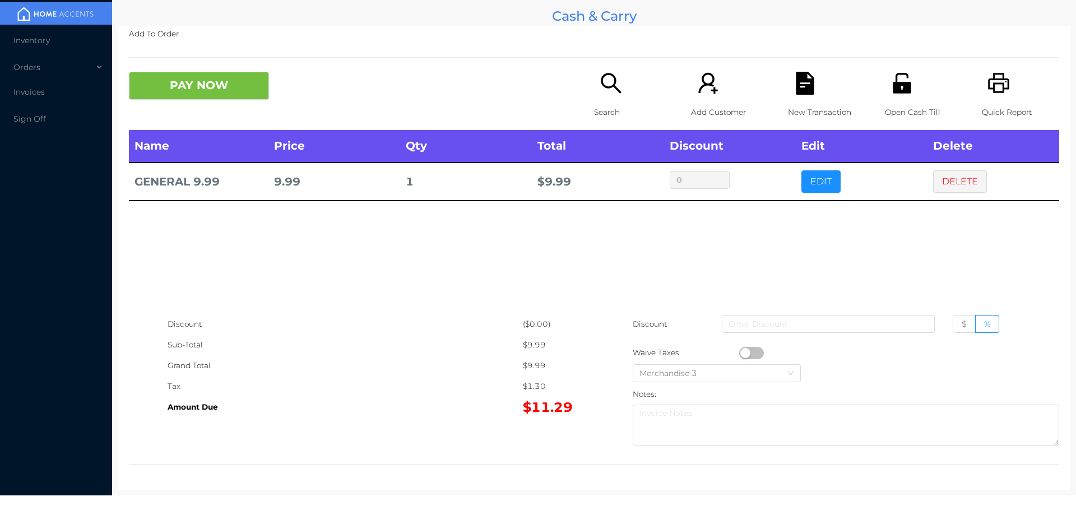
click at [221, 83] on button "PAY NOW" at bounding box center [199, 86] width 140 height 28
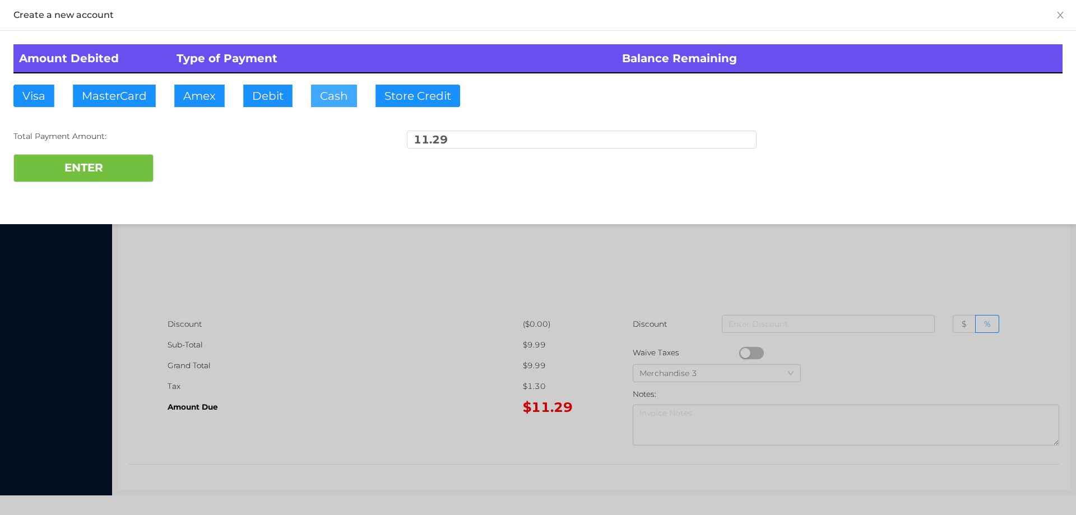
click at [324, 94] on button "Cash" at bounding box center [334, 96] width 46 height 22
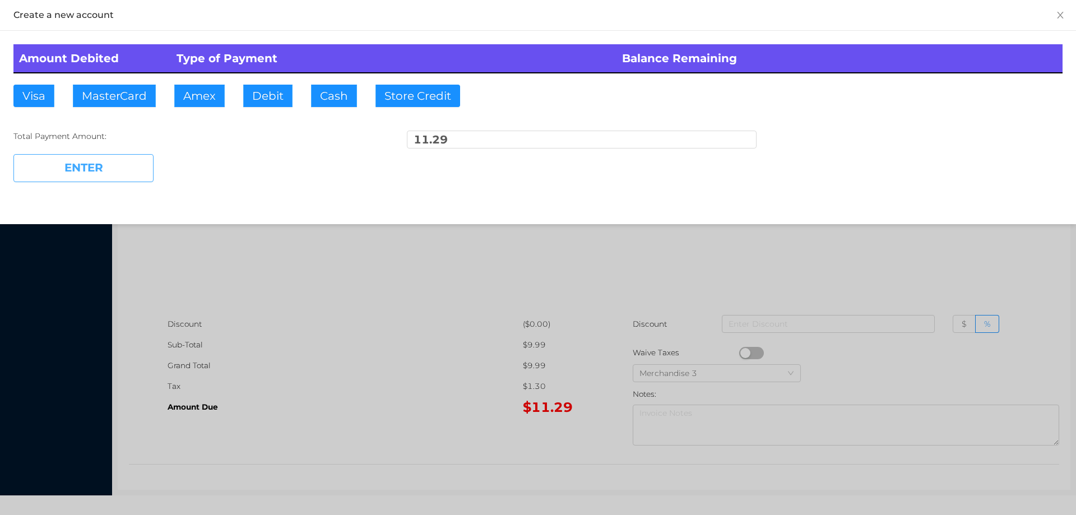
click at [115, 170] on button "ENTER" at bounding box center [83, 168] width 140 height 28
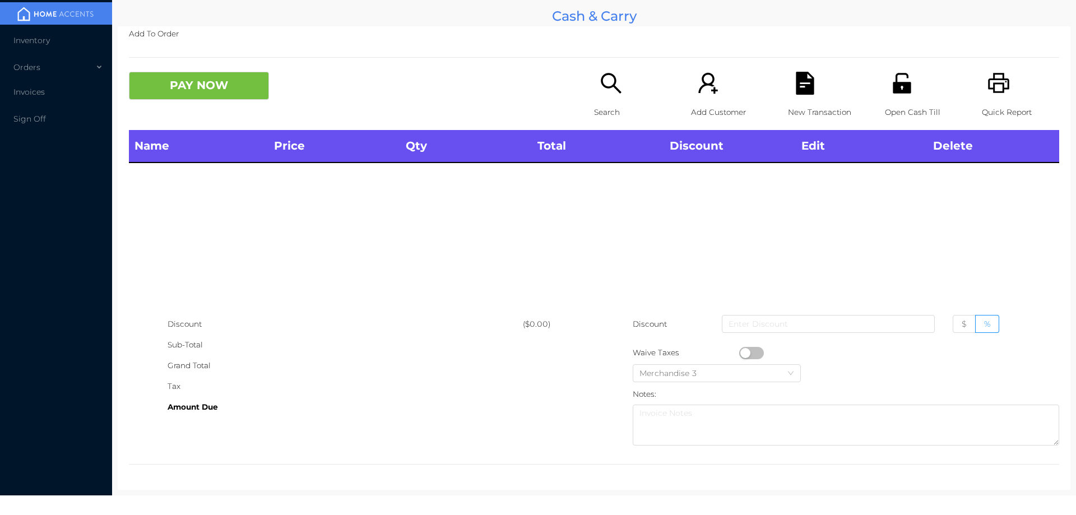
click at [896, 90] on icon "icon: unlock" at bounding box center [901, 83] width 18 height 20
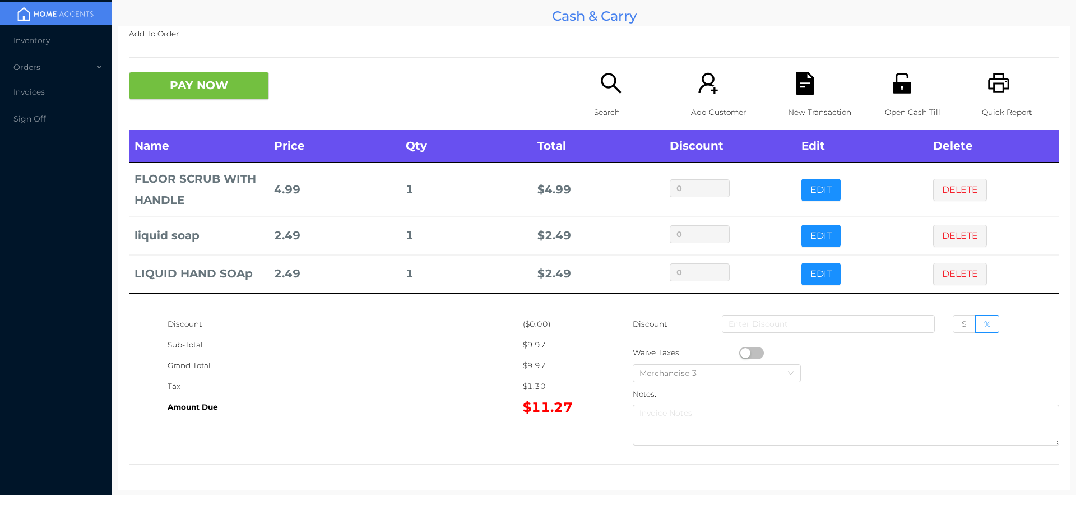
click at [229, 94] on button "PAY NOW" at bounding box center [199, 86] width 140 height 28
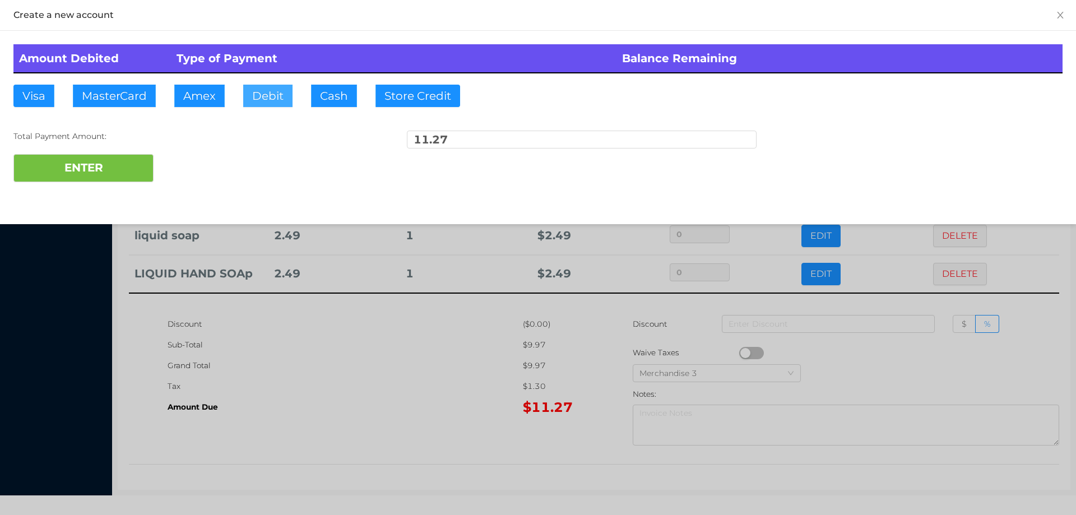
click at [262, 101] on button "Debit" at bounding box center [267, 96] width 49 height 22
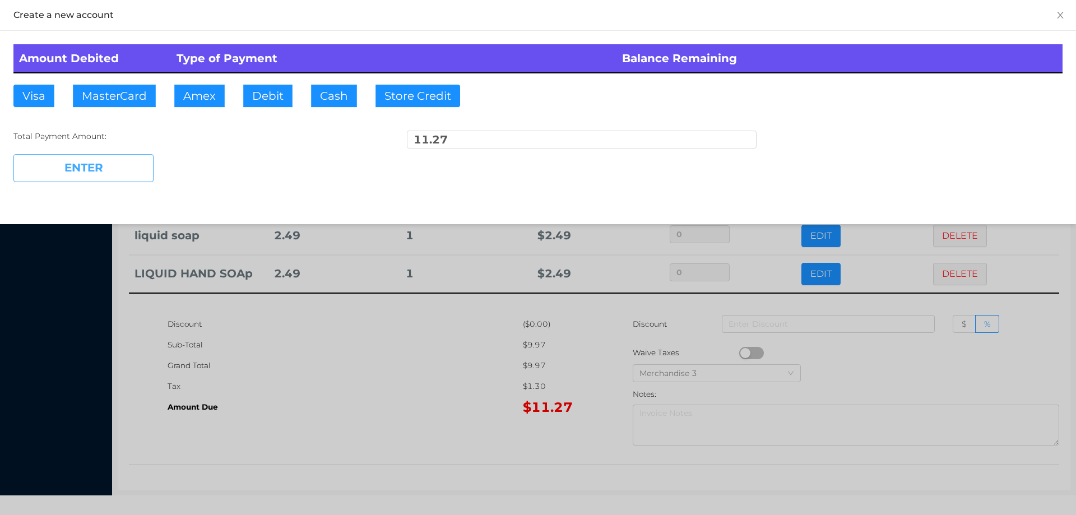
click at [121, 164] on button "ENTER" at bounding box center [83, 168] width 140 height 28
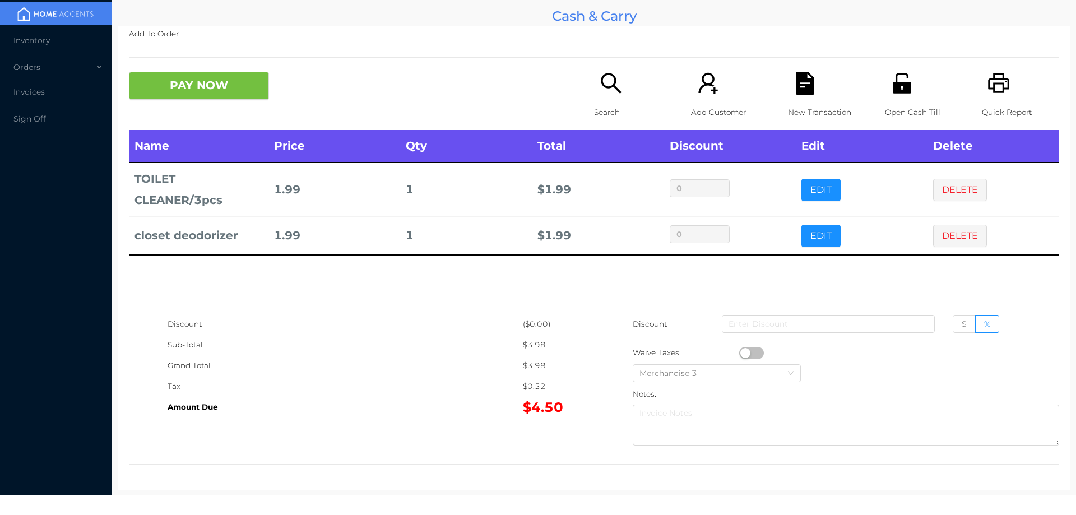
click at [594, 104] on p "Search" at bounding box center [632, 112] width 77 height 21
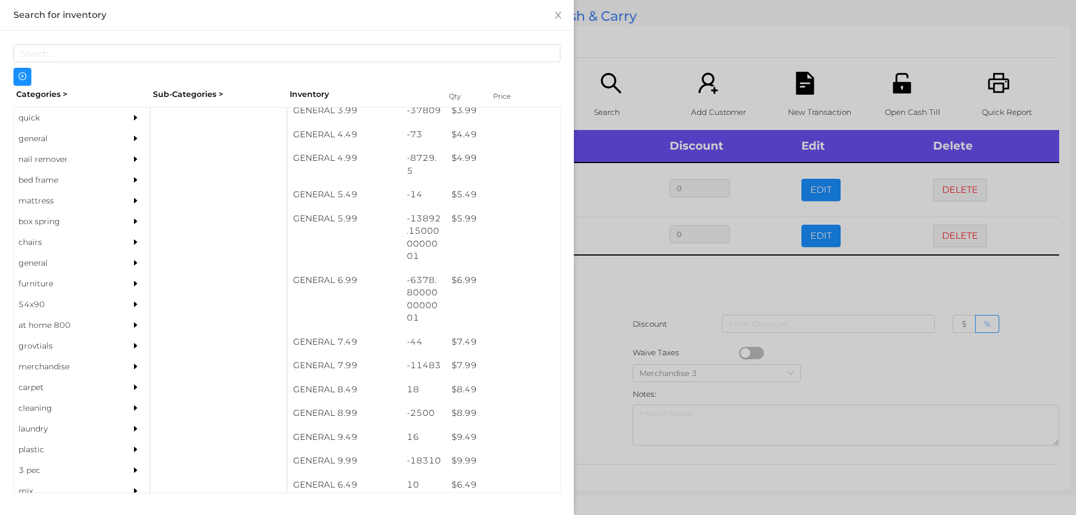
scroll to position [339, 0]
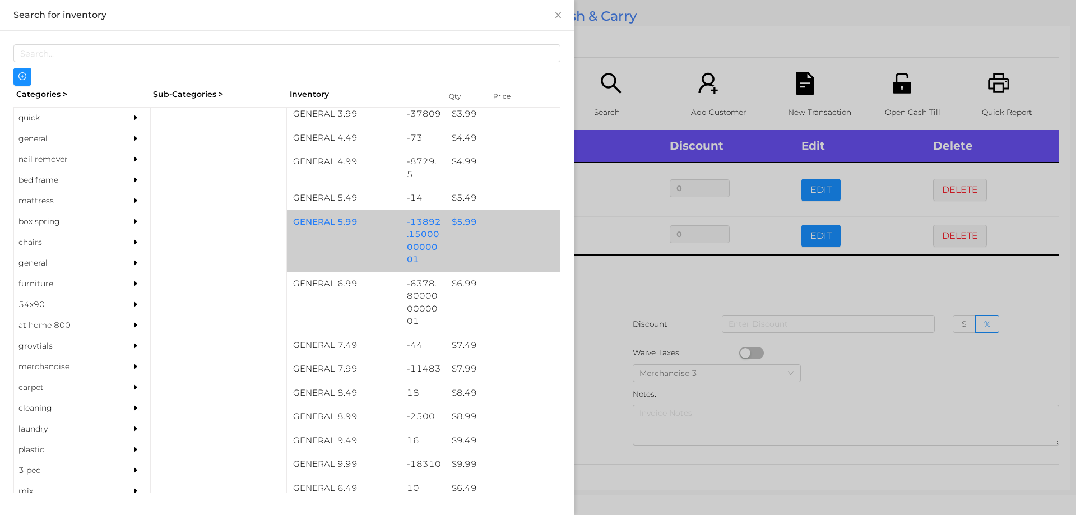
click at [460, 222] on div "$ 5.99" at bounding box center [503, 222] width 114 height 24
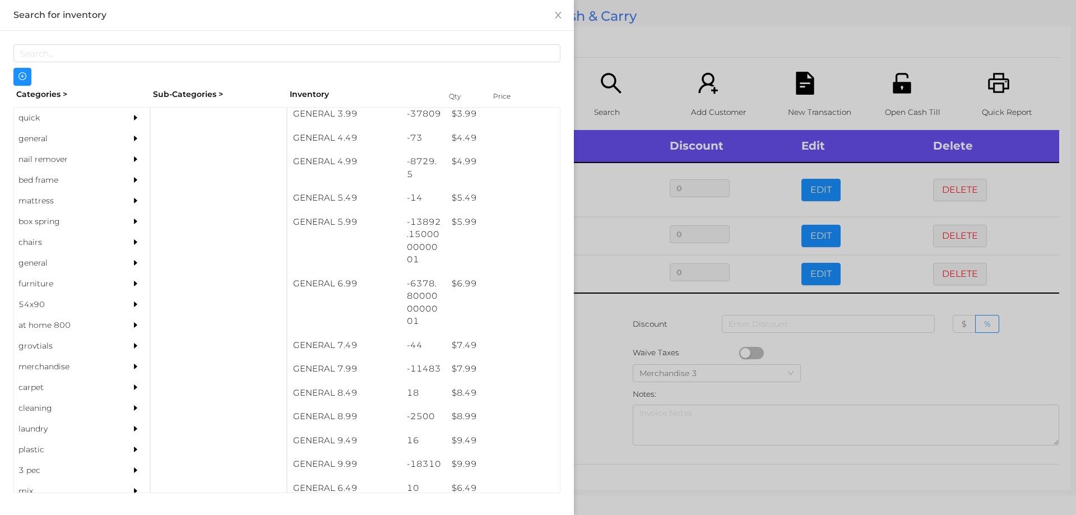
click at [622, 303] on div at bounding box center [538, 257] width 1076 height 515
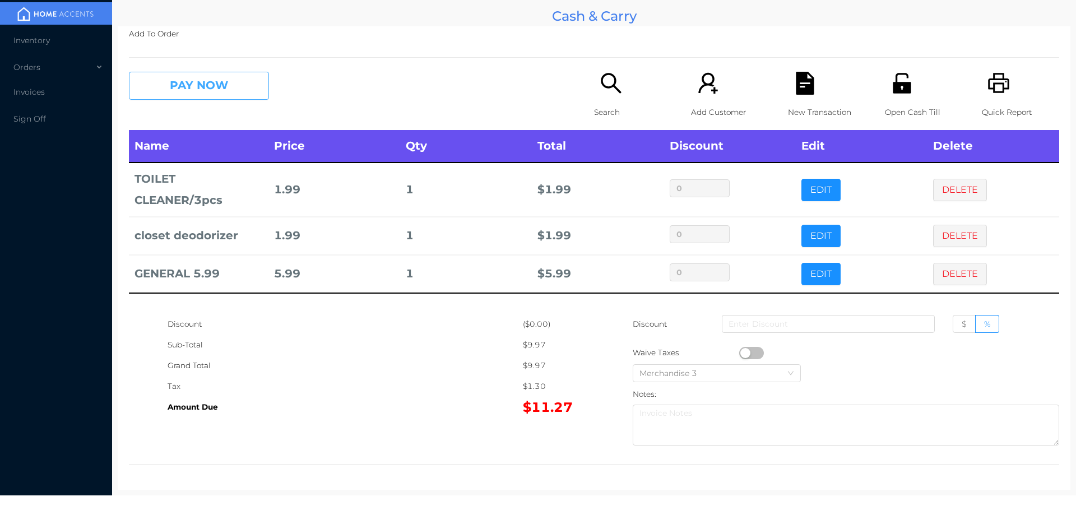
click at [175, 86] on button "PAY NOW" at bounding box center [199, 86] width 140 height 28
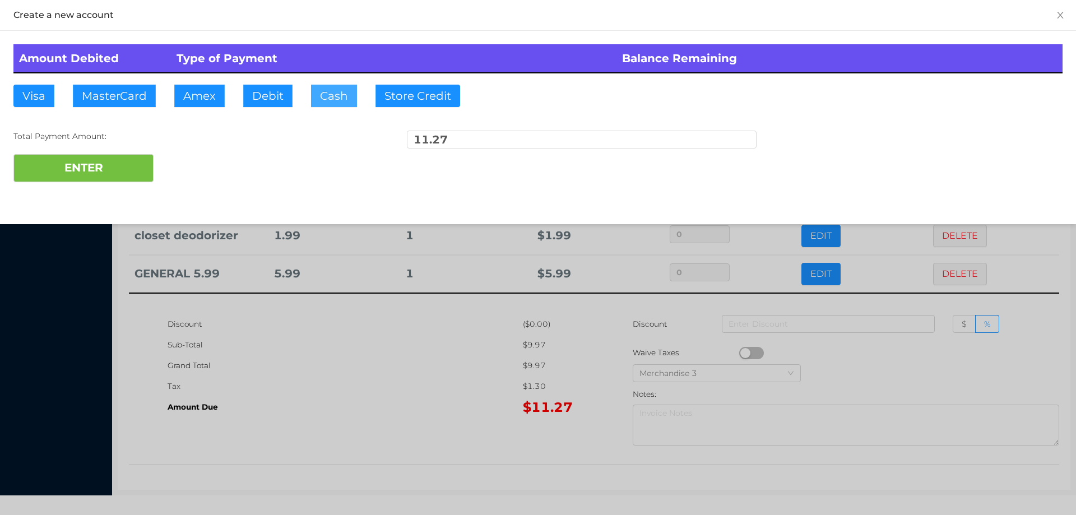
click at [323, 92] on button "Cash" at bounding box center [334, 96] width 46 height 22
type input "15."
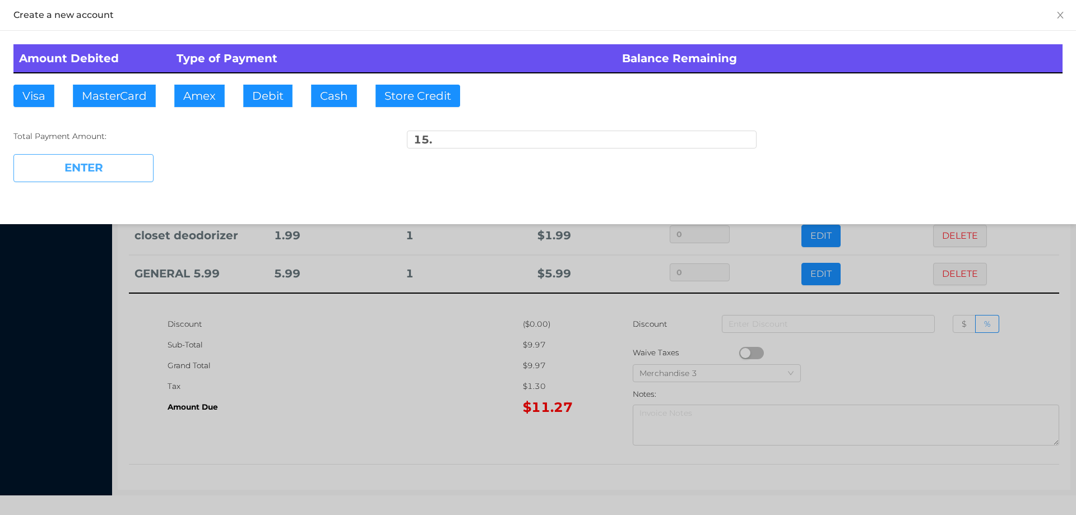
click at [112, 163] on button "ENTER" at bounding box center [83, 168] width 140 height 28
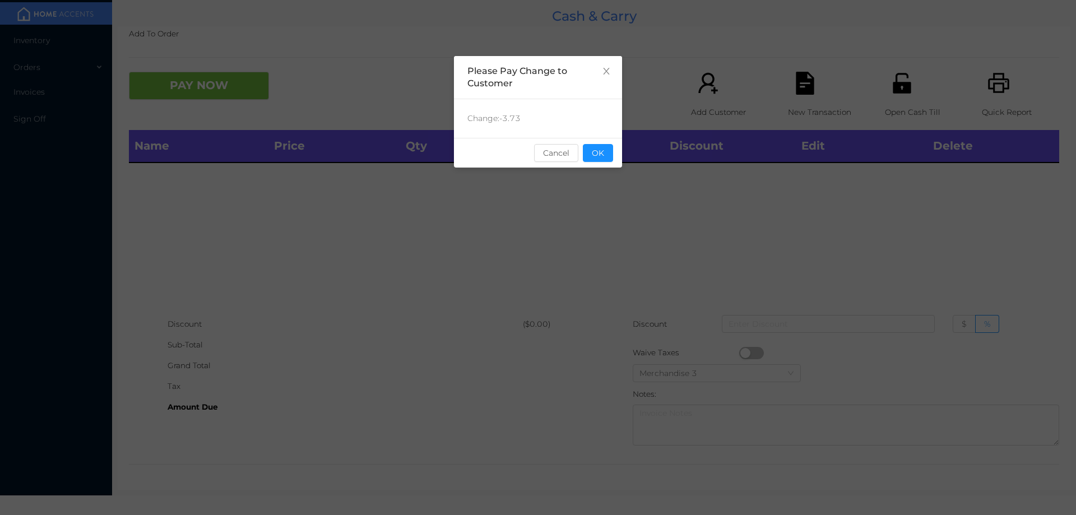
click at [605, 150] on button "OK" at bounding box center [598, 153] width 30 height 18
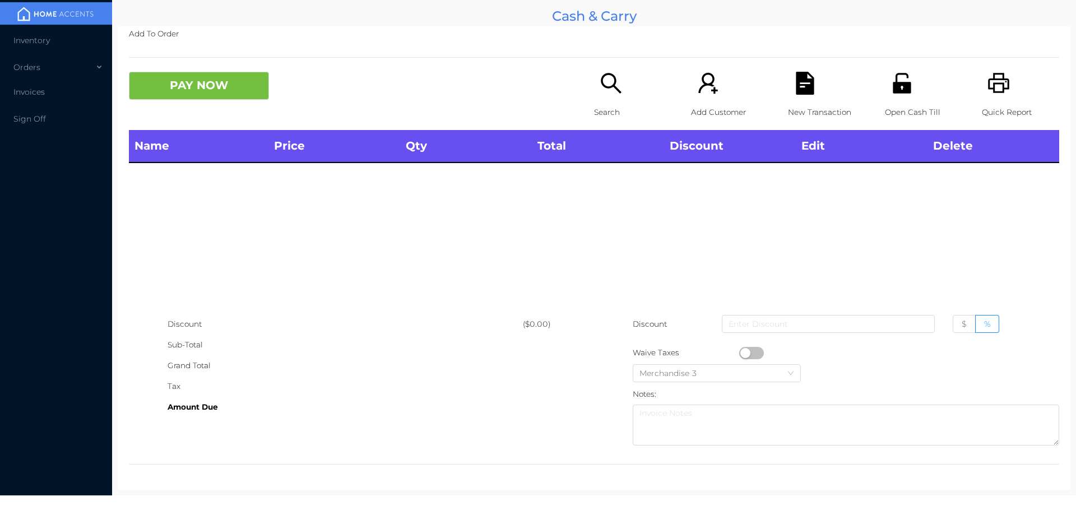
click at [597, 181] on div "Name Price Qty Total Discount Edit Delete" at bounding box center [594, 222] width 930 height 184
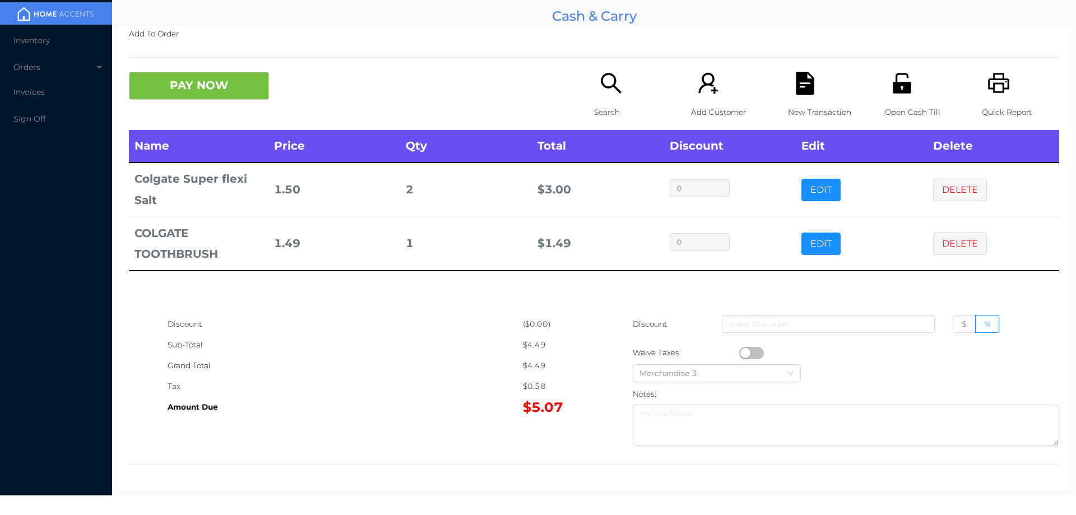
click at [951, 249] on button "DELETE" at bounding box center [960, 243] width 54 height 22
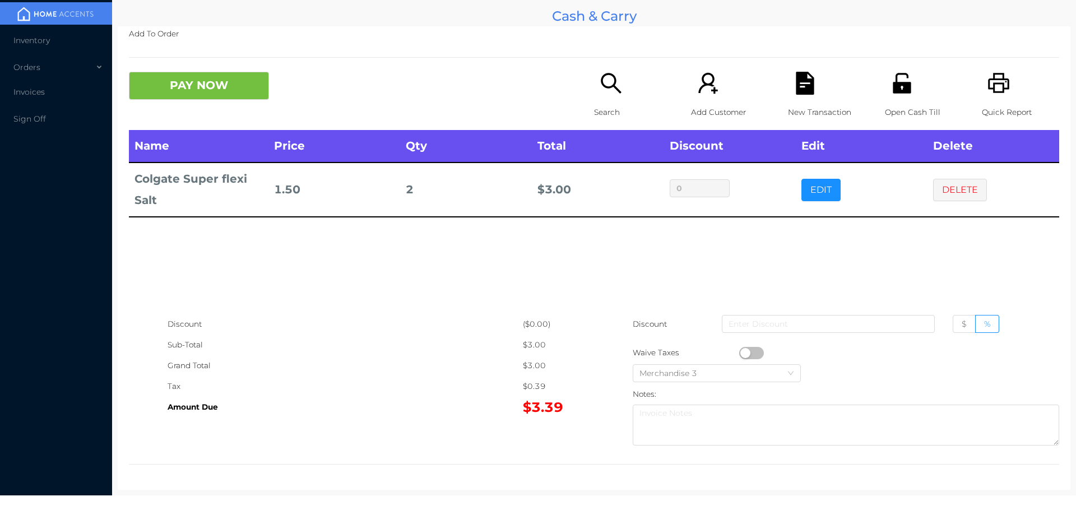
click at [184, 86] on button "PAY NOW" at bounding box center [199, 86] width 140 height 28
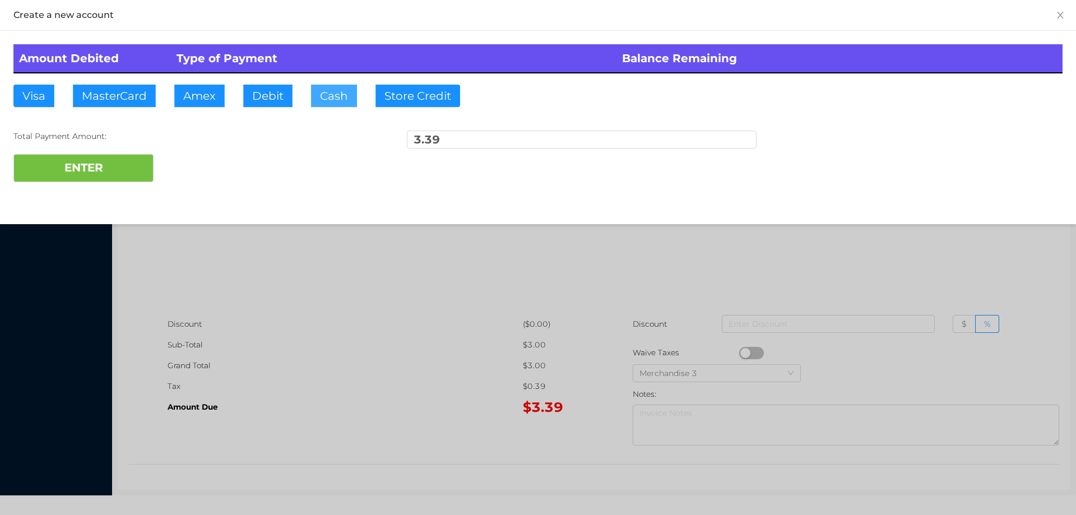
click at [333, 85] on button "Cash" at bounding box center [334, 96] width 46 height 22
type input "5."
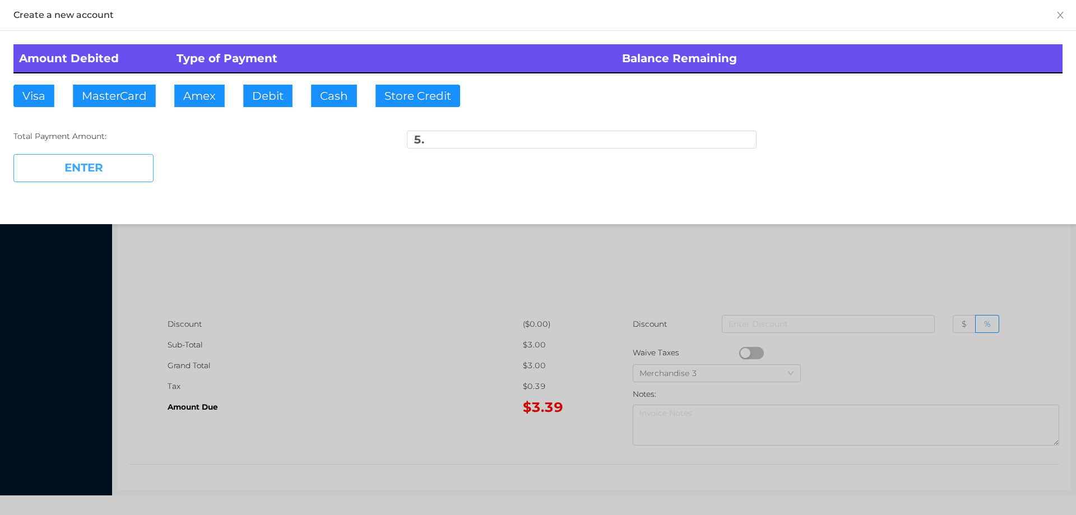
click at [132, 165] on button "ENTER" at bounding box center [83, 168] width 140 height 28
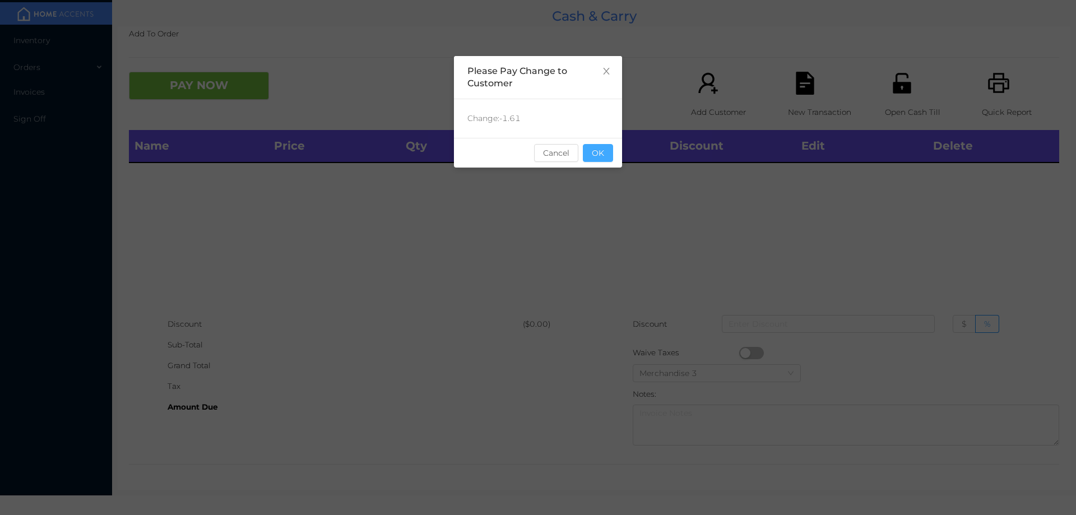
click at [599, 150] on button "OK" at bounding box center [598, 153] width 30 height 18
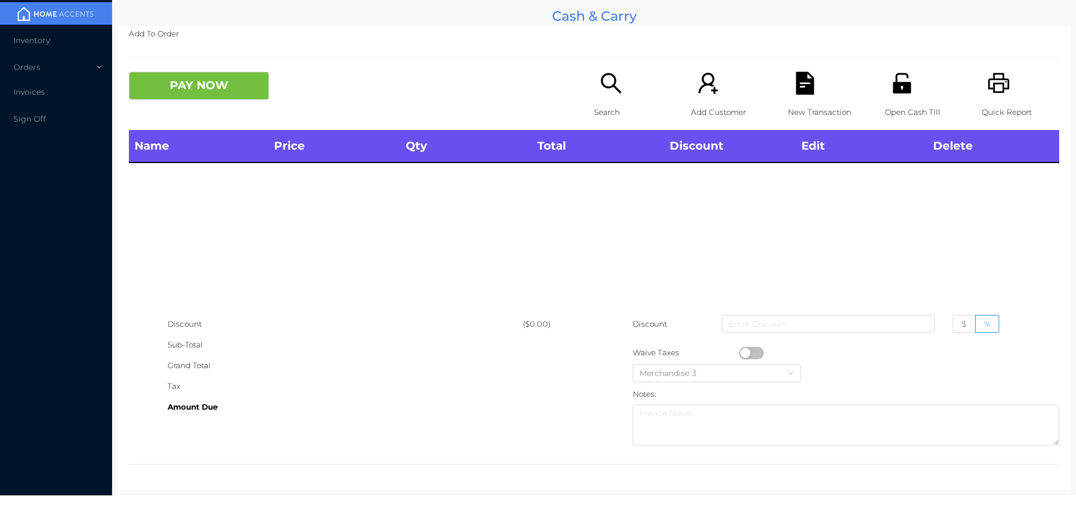
click at [605, 77] on icon "icon: search" at bounding box center [610, 83] width 23 height 23
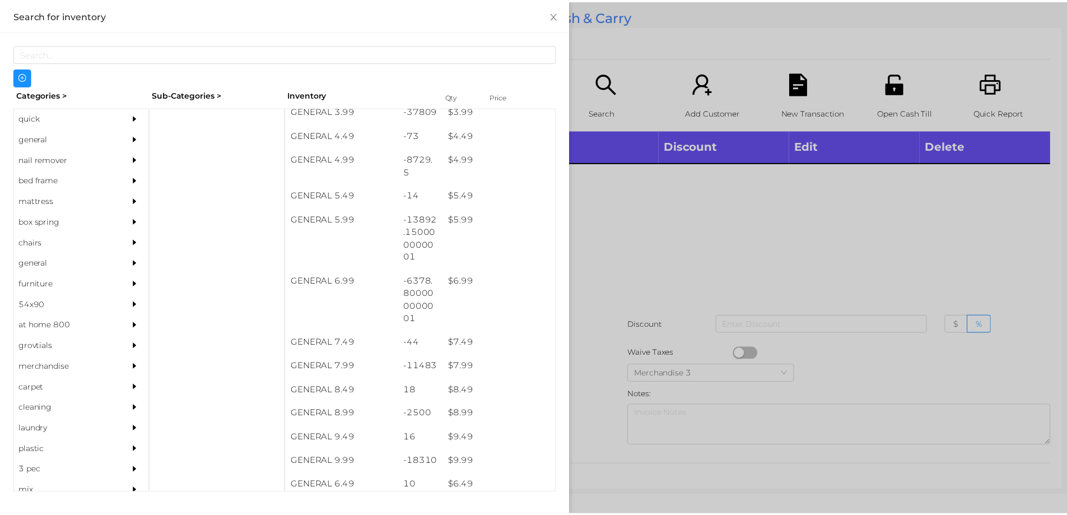
scroll to position [371, 0]
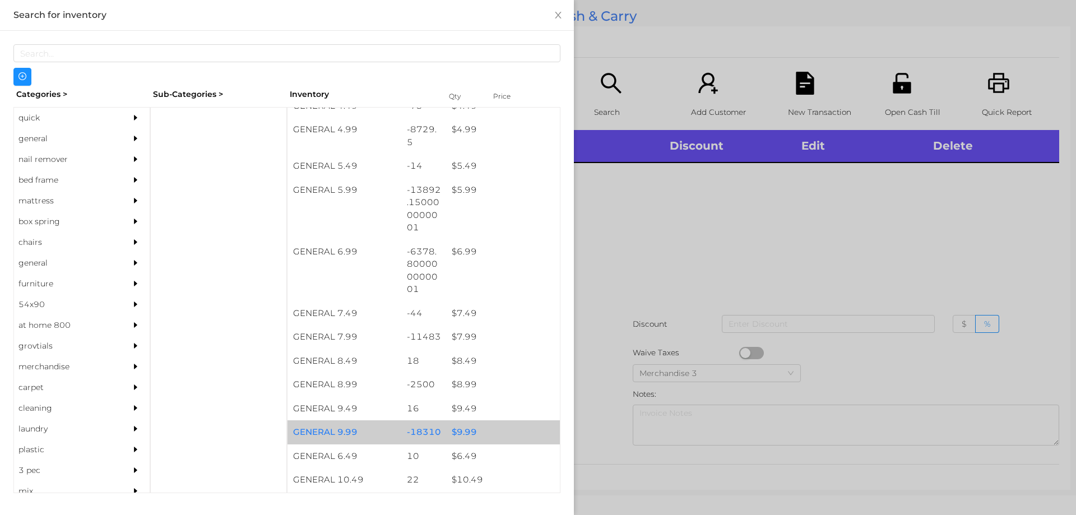
click at [453, 434] on div "$ 9.99" at bounding box center [503, 432] width 114 height 24
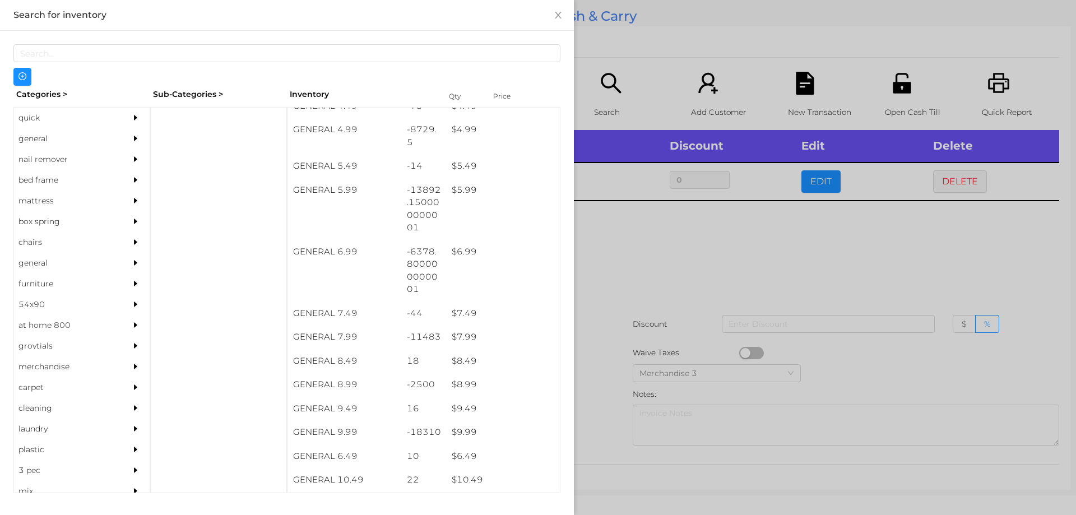
click at [602, 408] on div at bounding box center [538, 257] width 1076 height 515
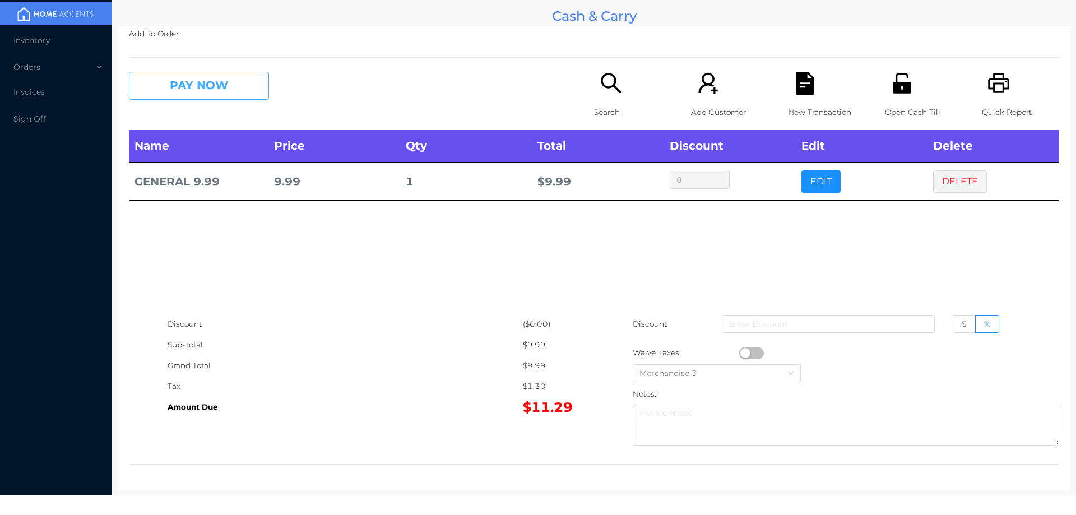
click at [194, 81] on button "PAY NOW" at bounding box center [199, 86] width 140 height 28
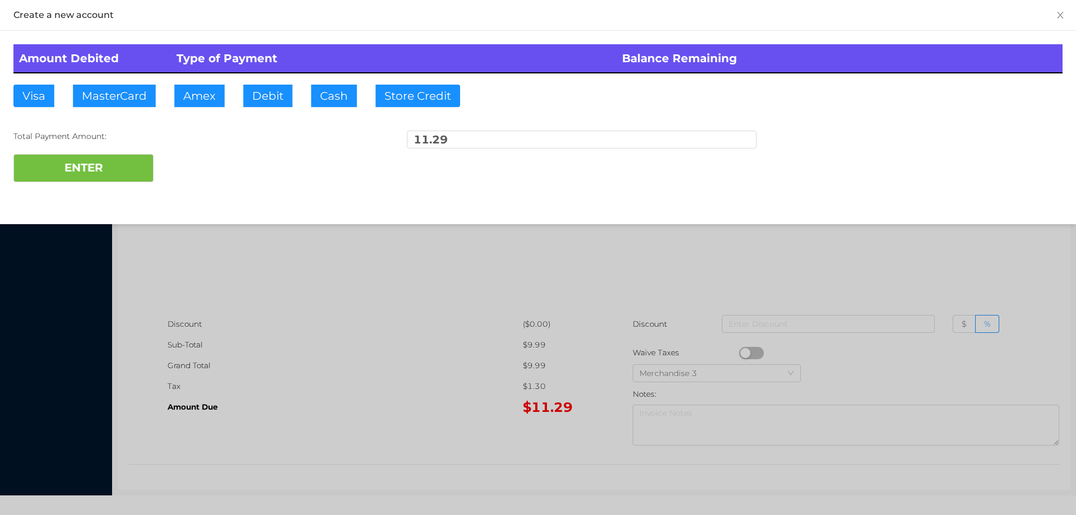
click at [942, 273] on div at bounding box center [538, 257] width 1076 height 515
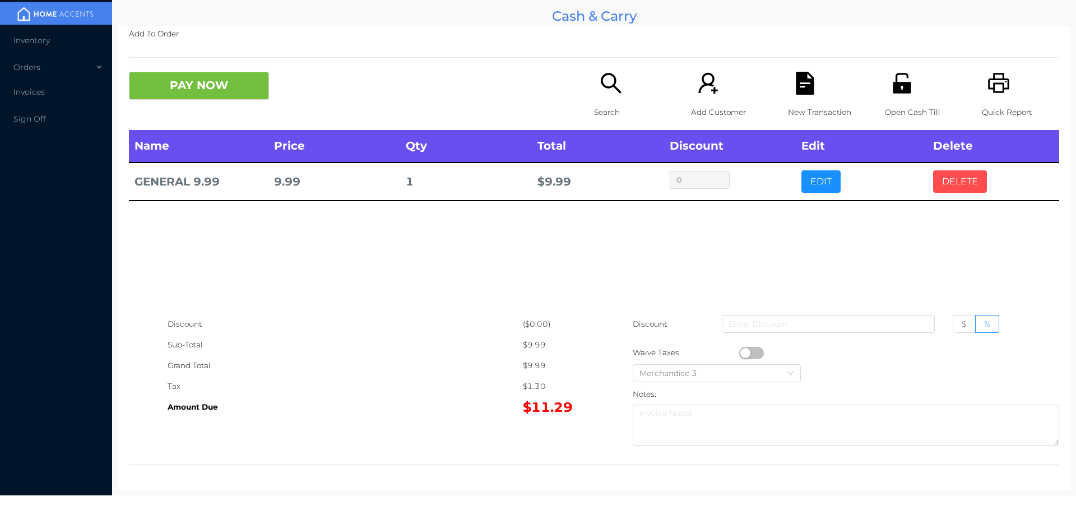
click at [953, 179] on button "DELETE" at bounding box center [960, 181] width 54 height 22
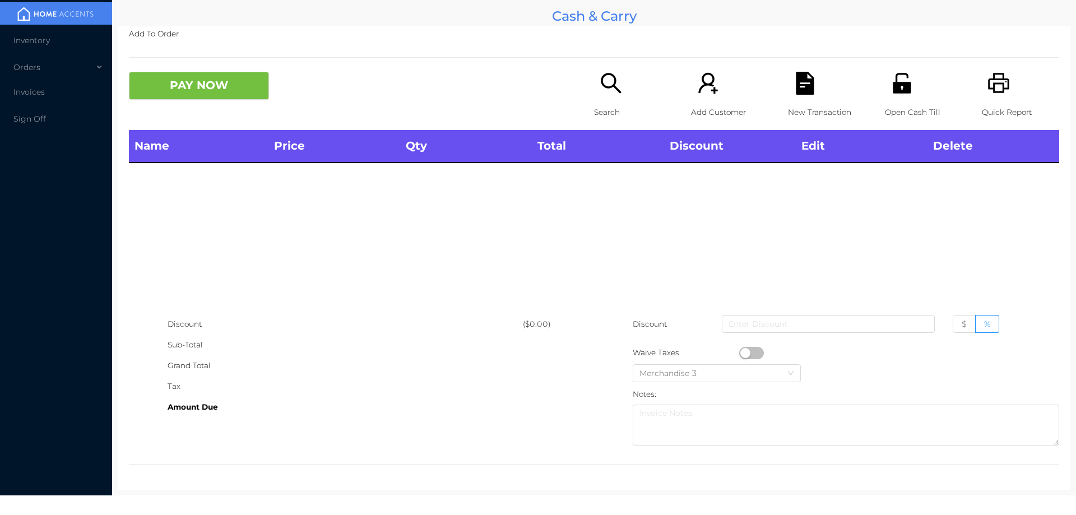
click at [991, 93] on icon "icon: printer" at bounding box center [998, 83] width 21 height 20
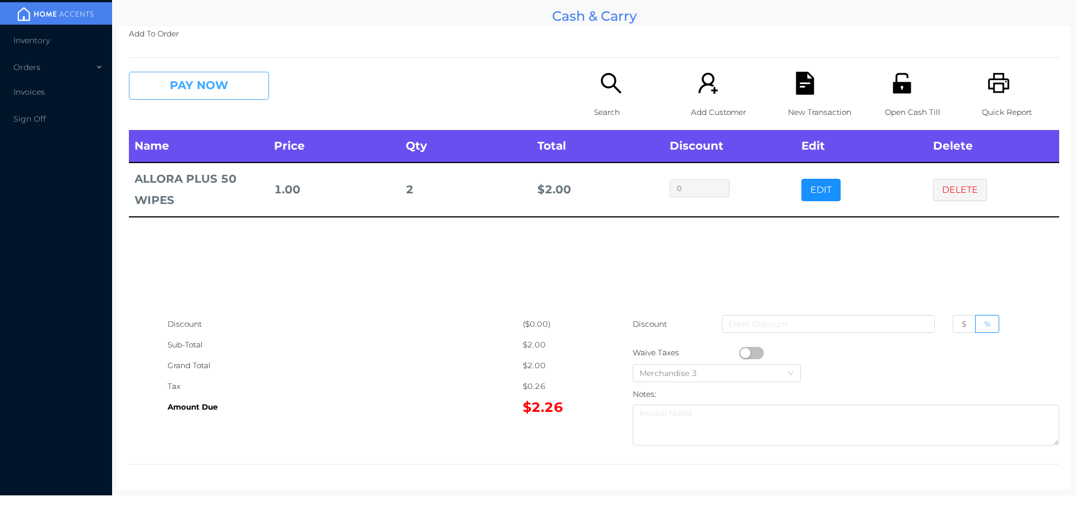
click at [229, 93] on button "PAY NOW" at bounding box center [199, 86] width 140 height 28
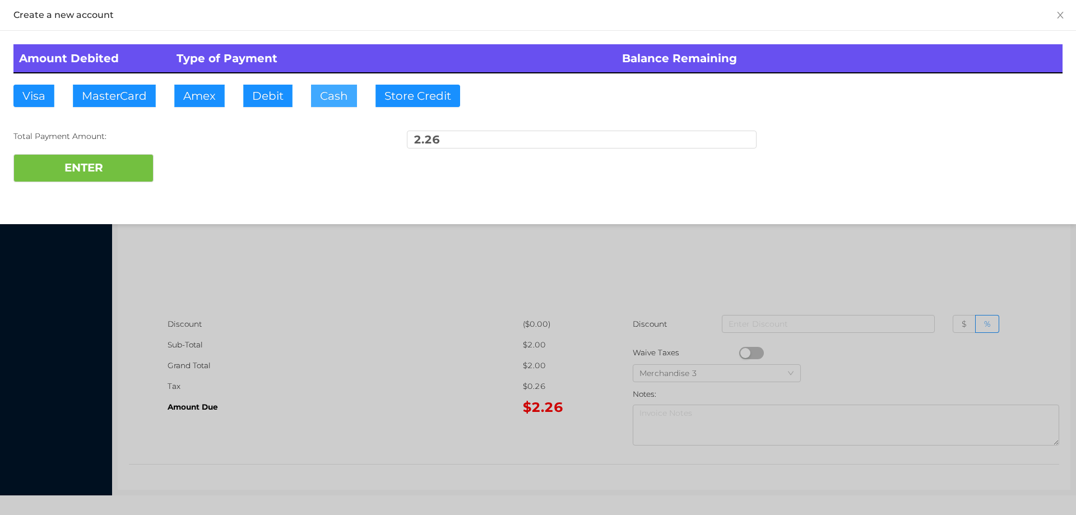
click at [328, 98] on button "Cash" at bounding box center [334, 96] width 46 height 22
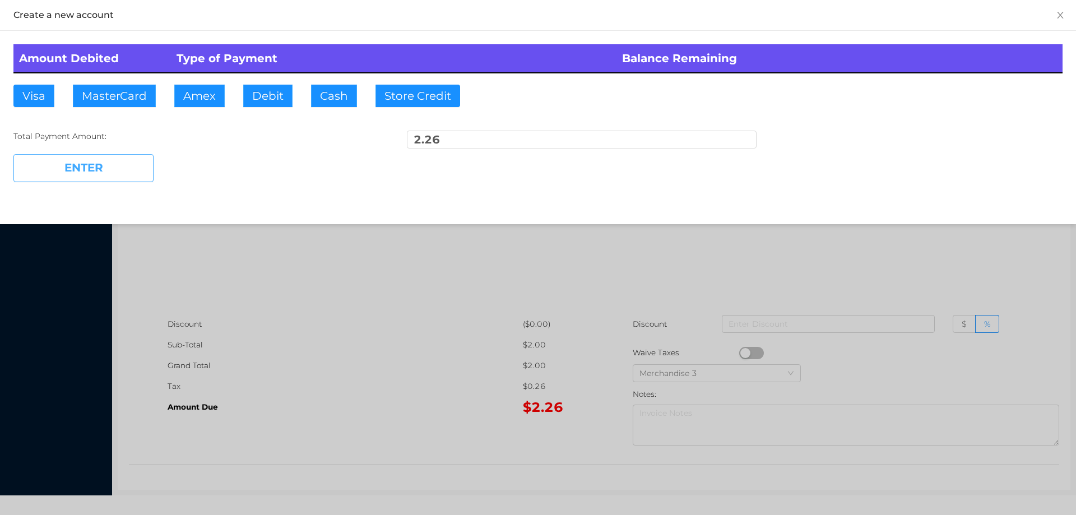
click at [92, 169] on button "ENTER" at bounding box center [83, 168] width 140 height 28
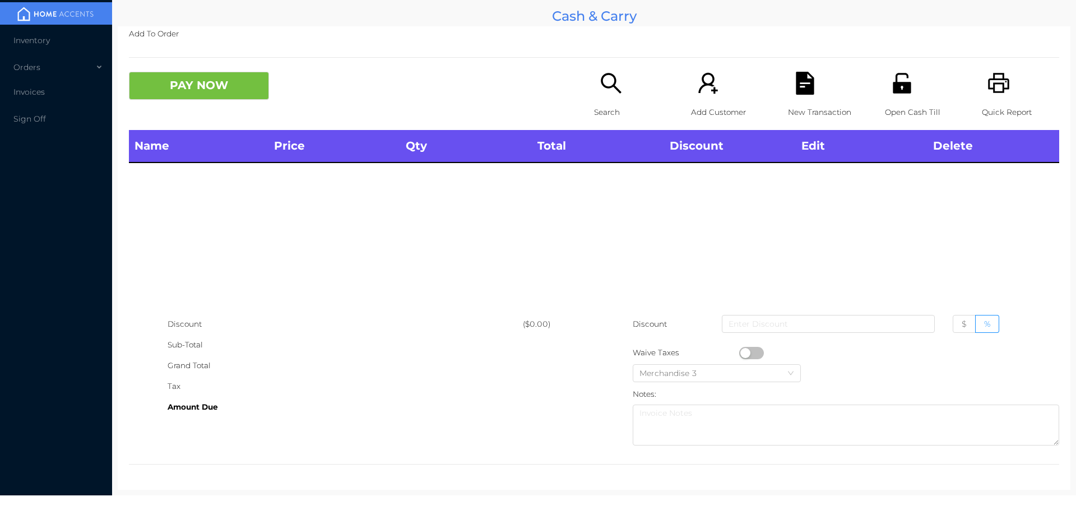
click at [29, 47] on li "Inventory" at bounding box center [56, 40] width 112 height 22
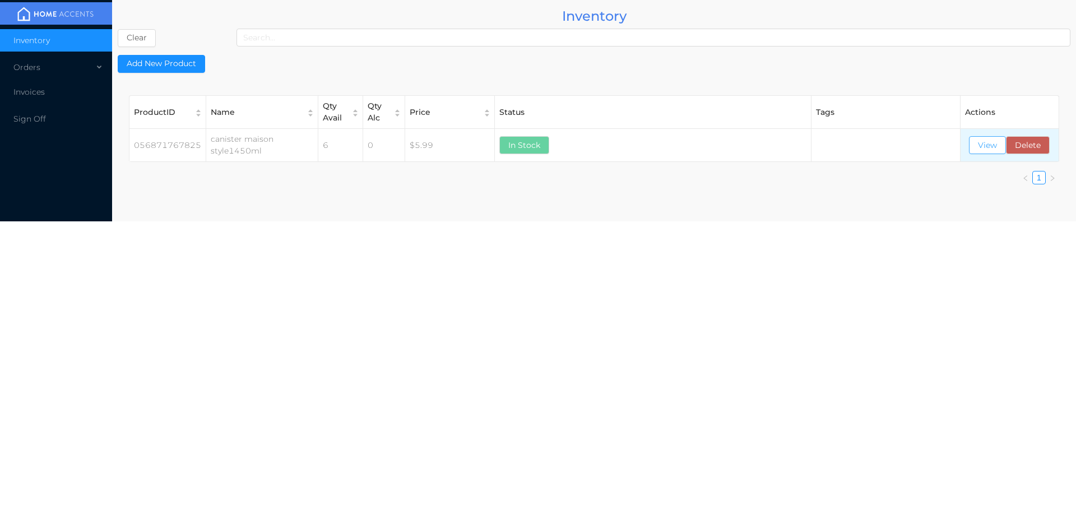
click at [979, 142] on button "View" at bounding box center [987, 145] width 37 height 18
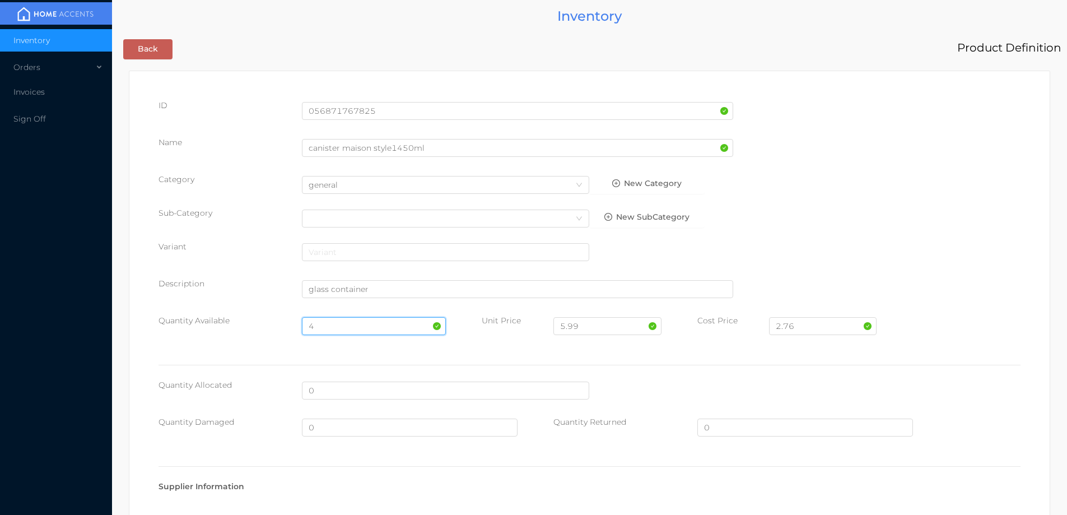
click at [322, 317] on input "4" at bounding box center [373, 326] width 143 height 18
type input "12"
click at [802, 322] on input "2.76" at bounding box center [823, 326] width 108 height 18
type input "2"
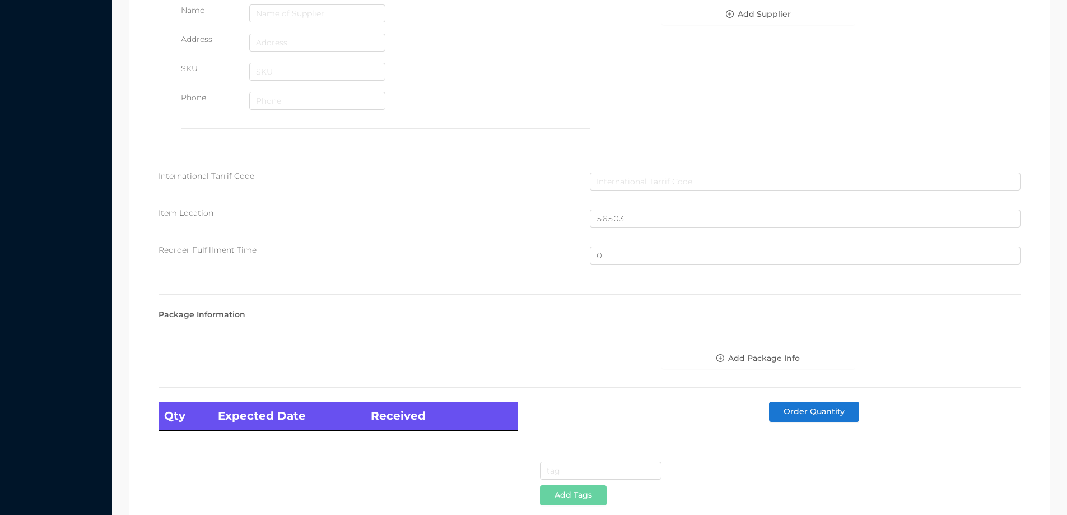
scroll to position [594, 0]
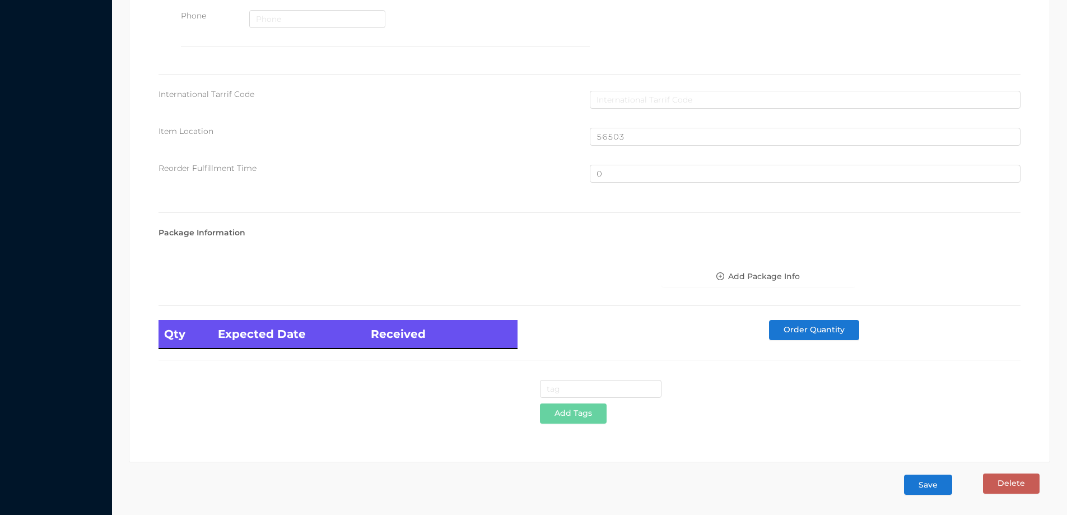
type input "3"
click at [923, 483] on button "Save" at bounding box center [928, 484] width 48 height 20
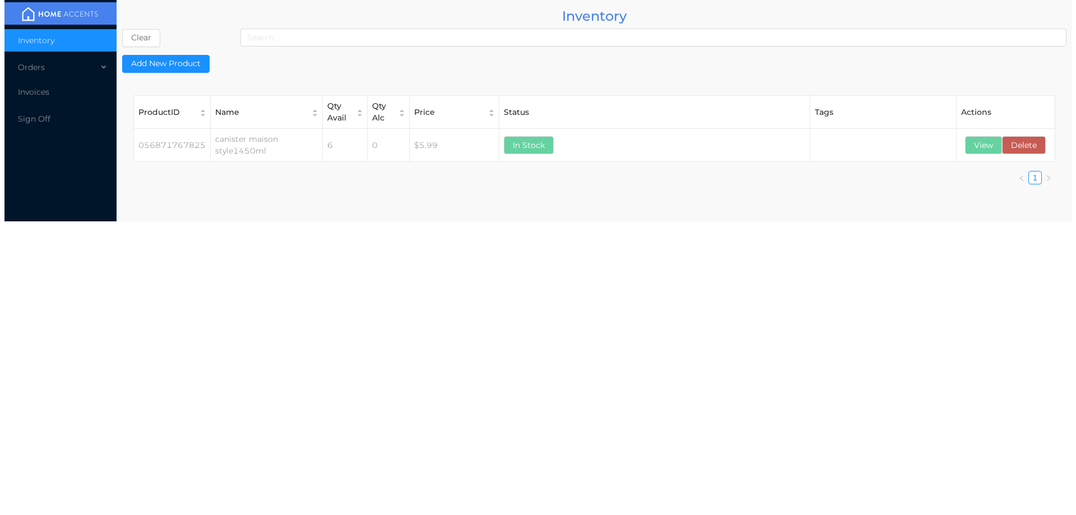
scroll to position [0, 0]
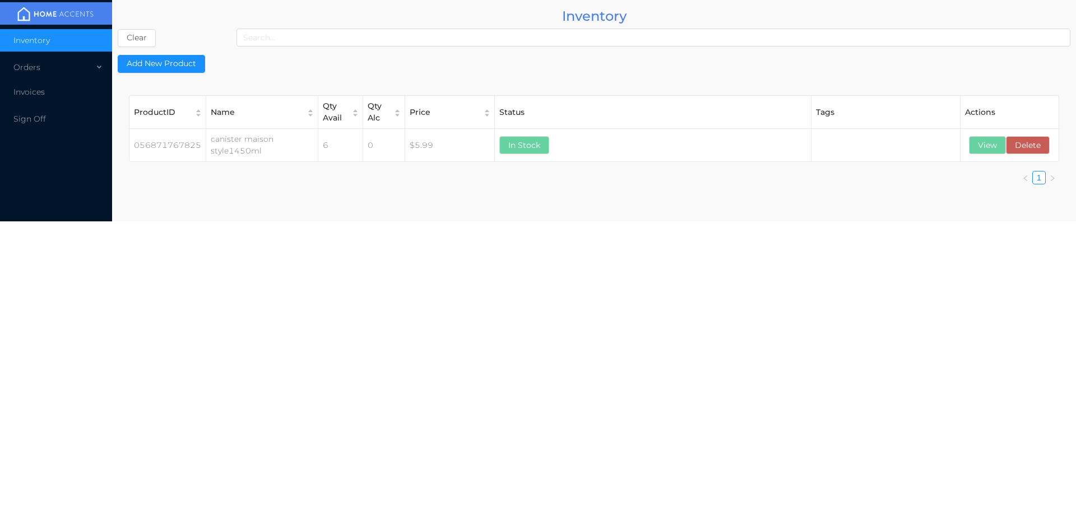
click at [25, 74] on div "Orders" at bounding box center [56, 67] width 112 height 22
click at [53, 96] on span "Cash & Carry" at bounding box center [51, 94] width 49 height 10
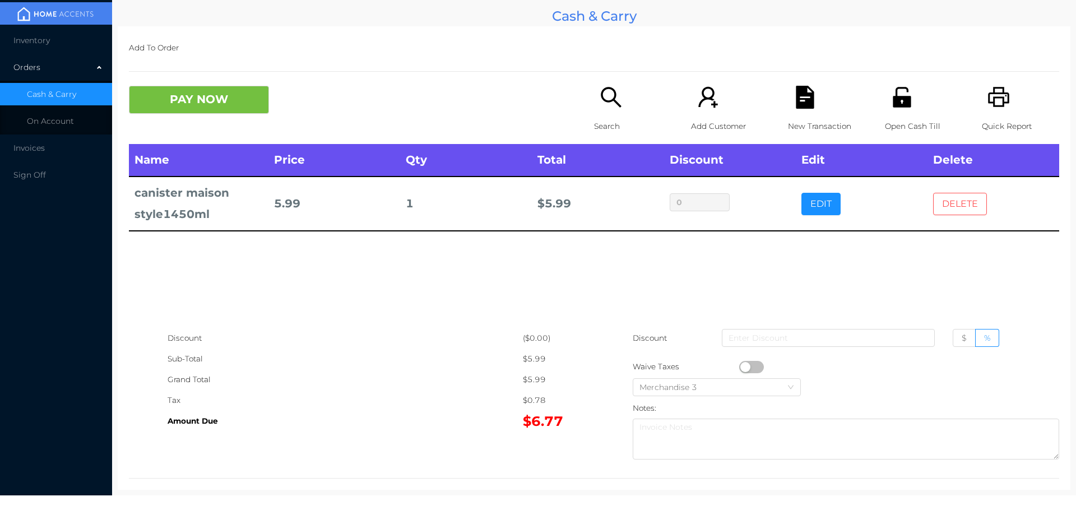
click at [943, 203] on button "DELETE" at bounding box center [960, 204] width 54 height 22
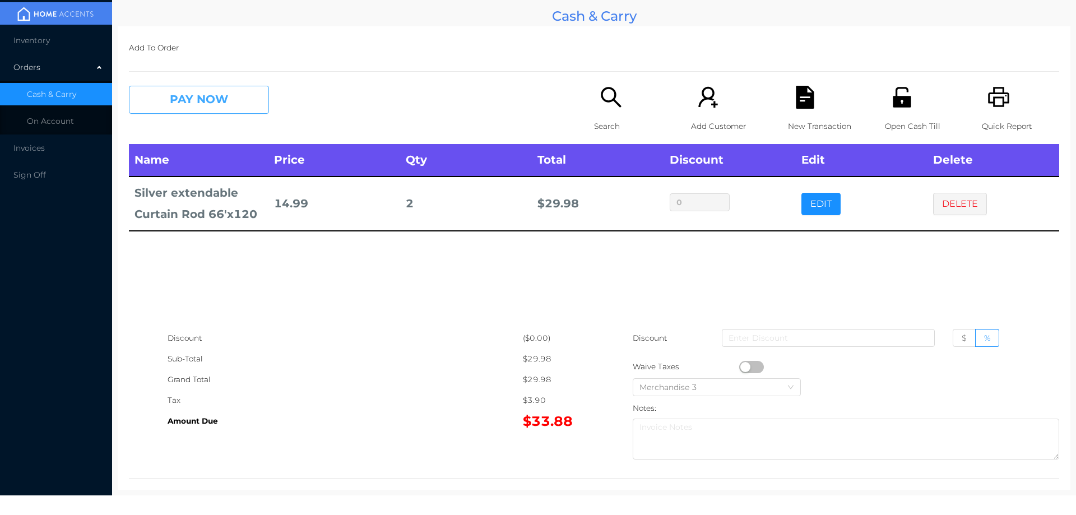
click at [174, 110] on button "PAY NOW" at bounding box center [199, 100] width 140 height 28
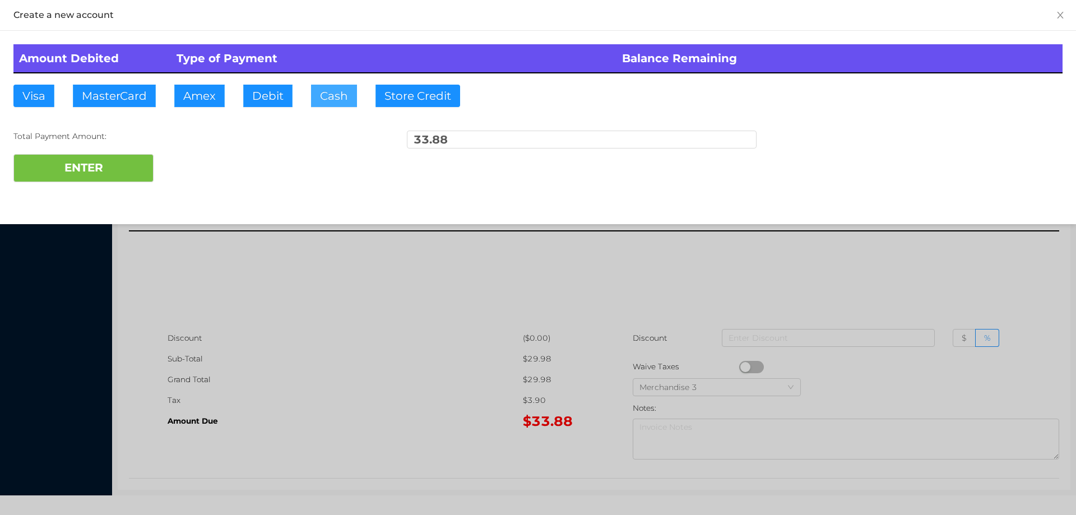
click at [328, 102] on button "Cash" at bounding box center [334, 96] width 46 height 22
type input "50."
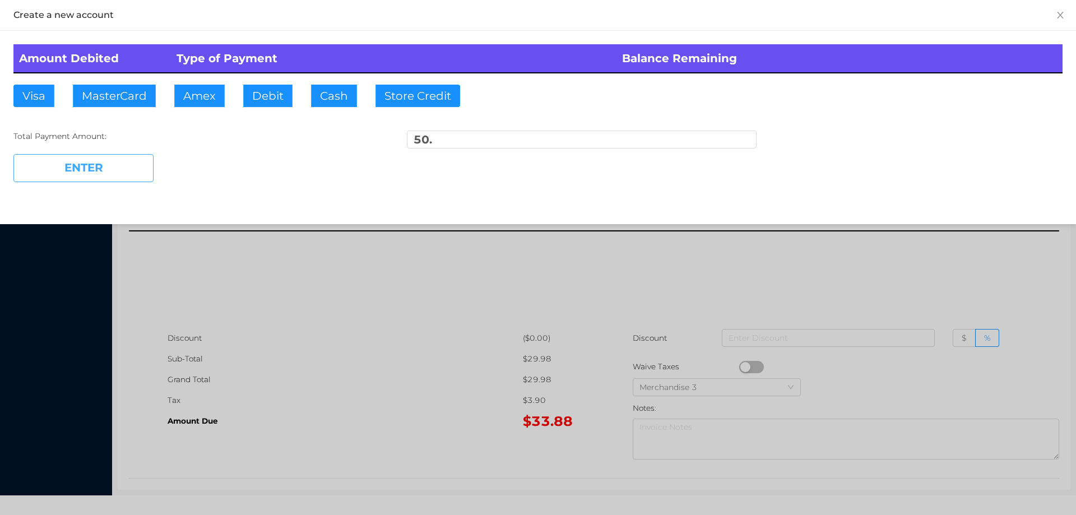
click at [96, 174] on button "ENTER" at bounding box center [83, 168] width 140 height 28
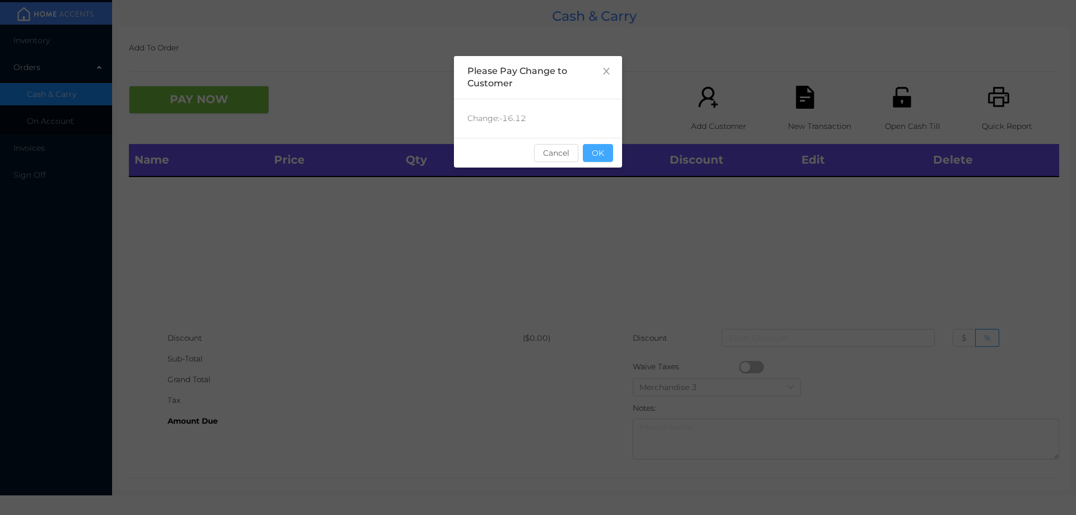
click at [593, 157] on button "OK" at bounding box center [598, 153] width 30 height 18
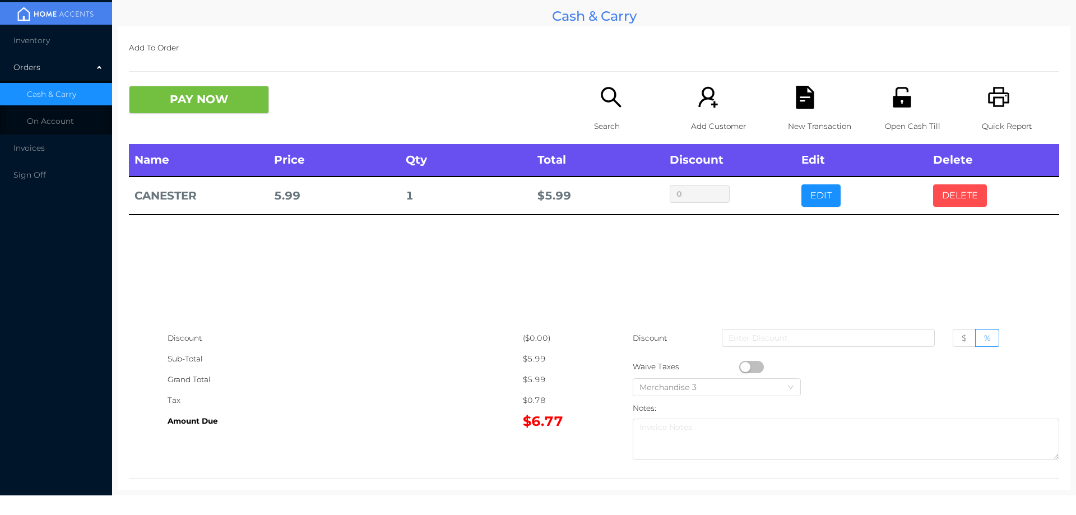
click at [946, 197] on button "DELETE" at bounding box center [960, 195] width 54 height 22
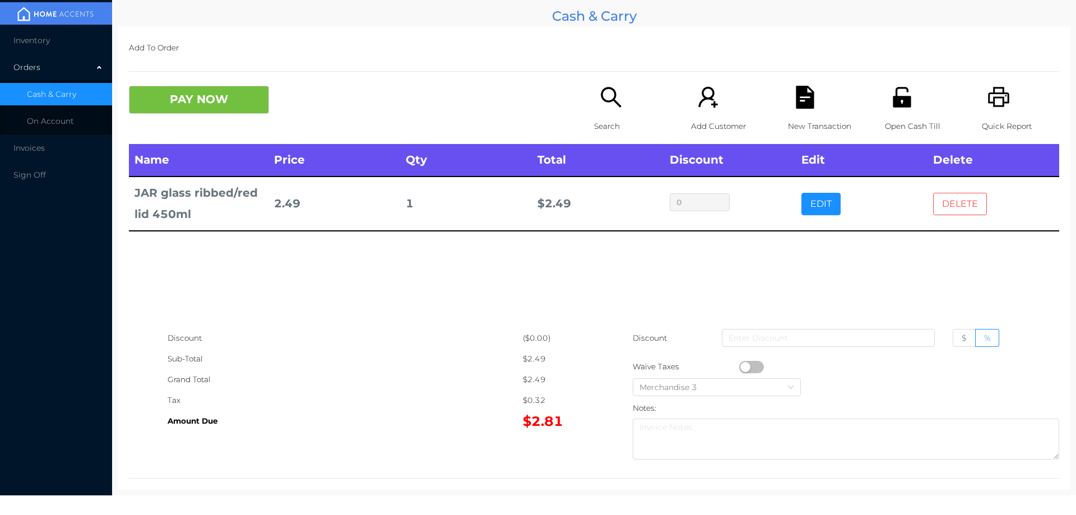
click at [944, 211] on button "DELETE" at bounding box center [960, 204] width 54 height 22
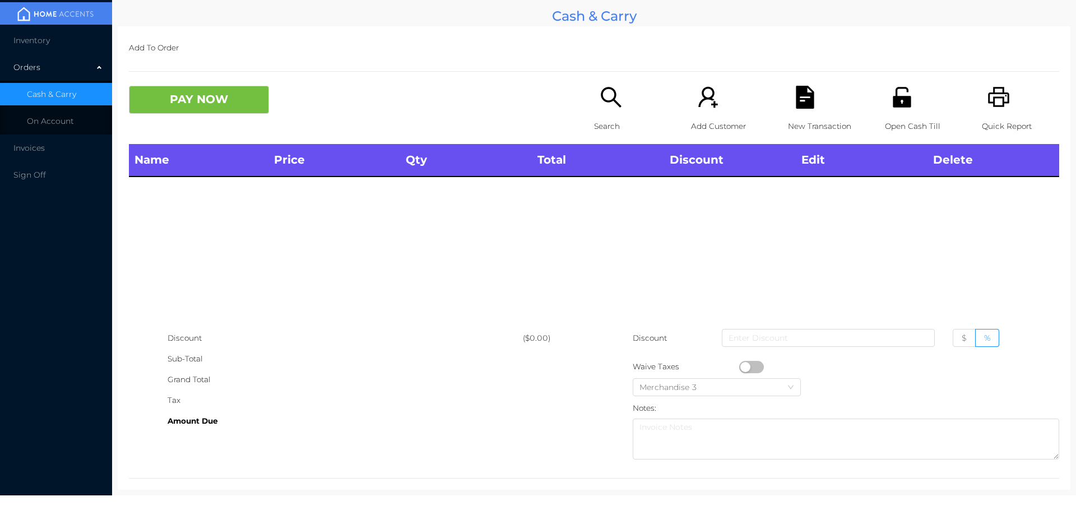
click at [613, 113] on div "Search" at bounding box center [632, 115] width 77 height 58
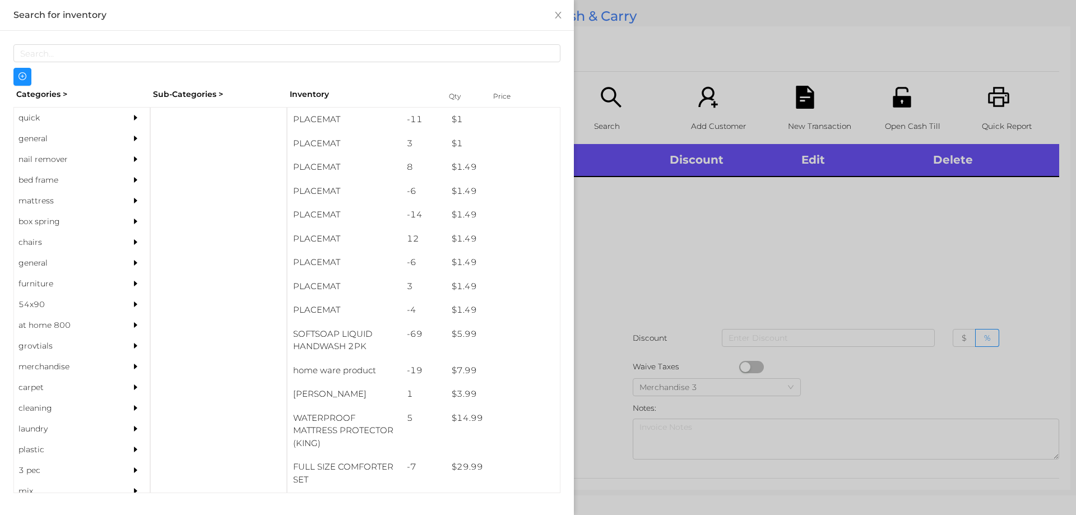
click at [30, 137] on div "general" at bounding box center [65, 138] width 102 height 21
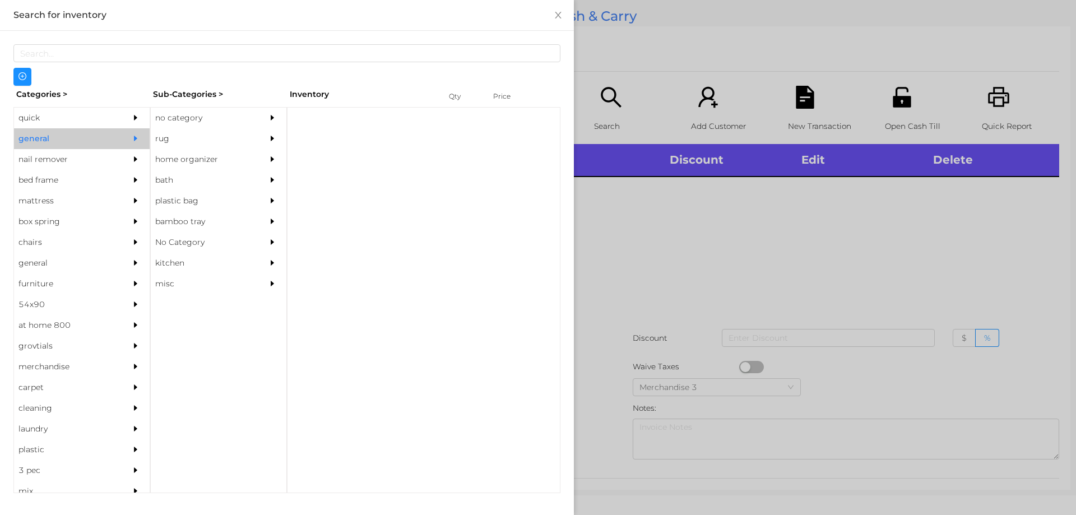
click at [179, 114] on div "no category" at bounding box center [202, 118] width 102 height 21
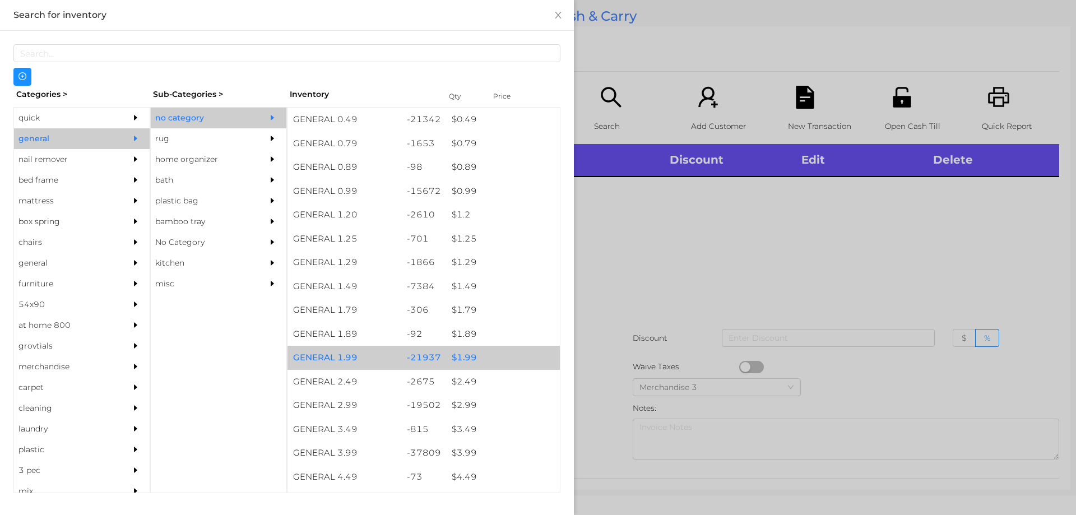
click at [449, 356] on div "$ 1.99" at bounding box center [503, 358] width 114 height 24
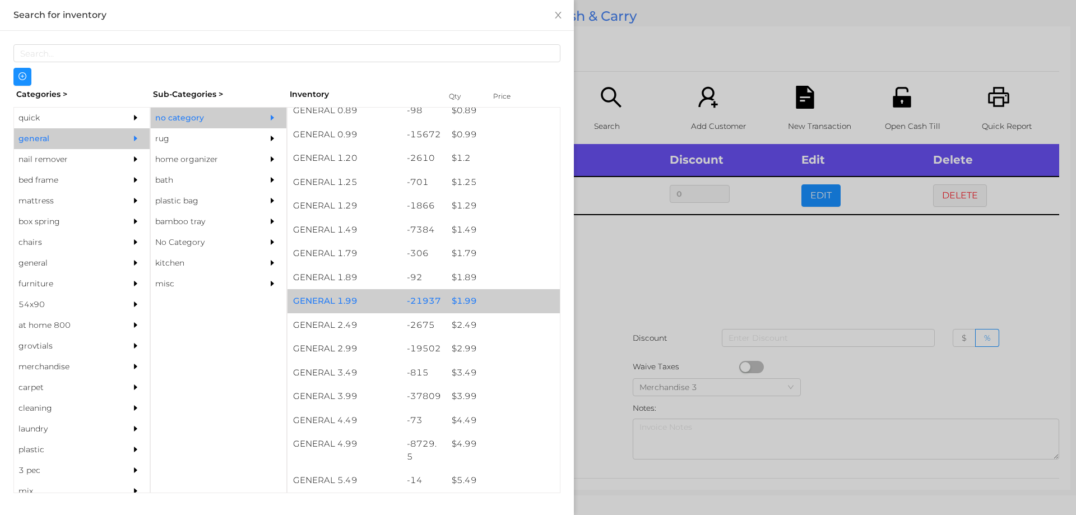
scroll to position [57, 0]
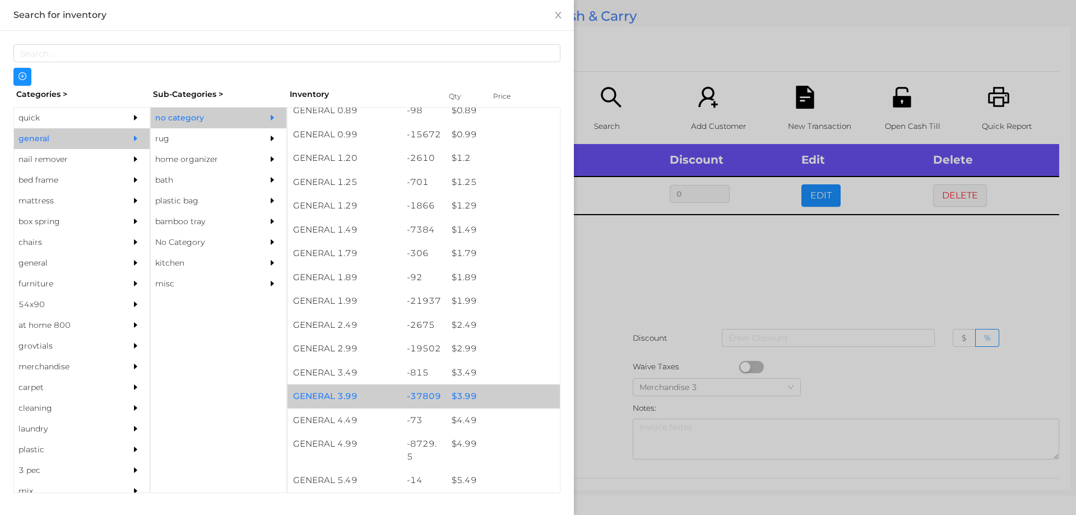
click at [462, 396] on div "$ 3.99" at bounding box center [503, 396] width 114 height 24
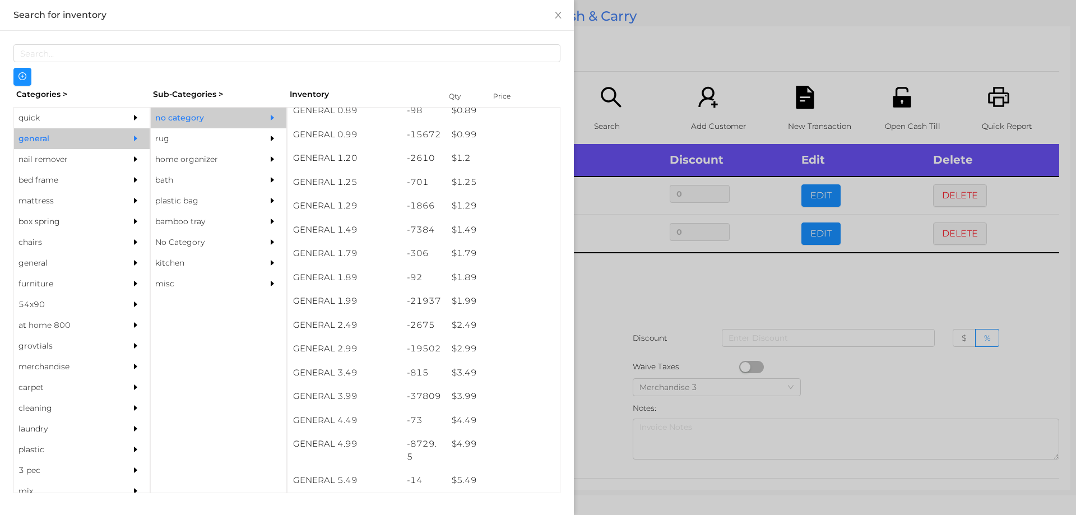
click at [636, 275] on div at bounding box center [538, 257] width 1076 height 515
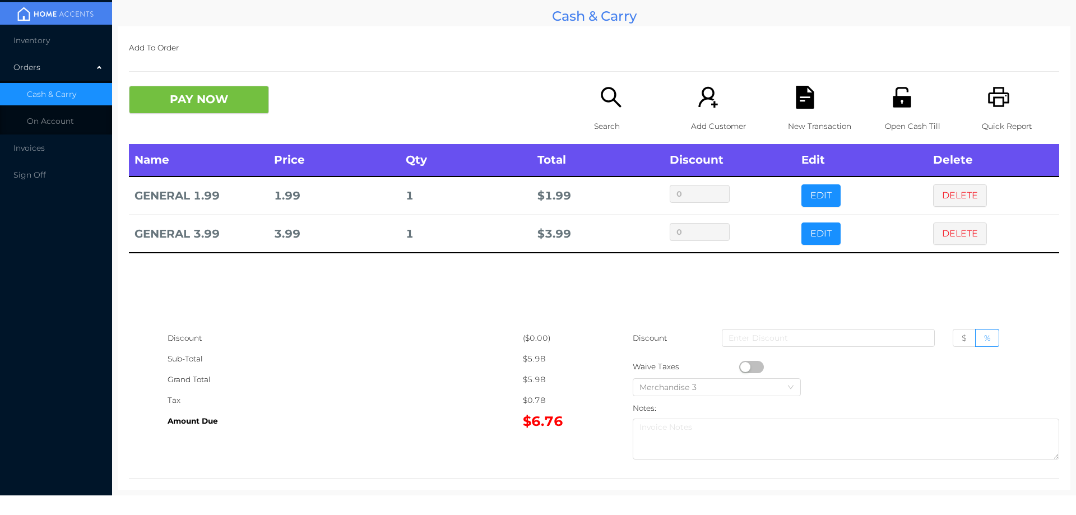
click at [599, 100] on icon "icon: search" at bounding box center [610, 97] width 23 height 23
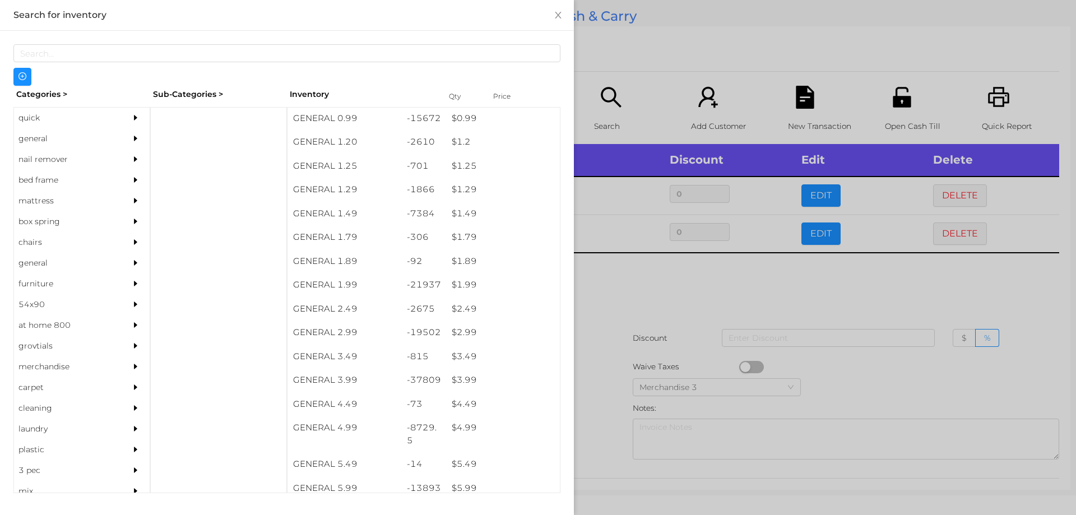
scroll to position [78, 0]
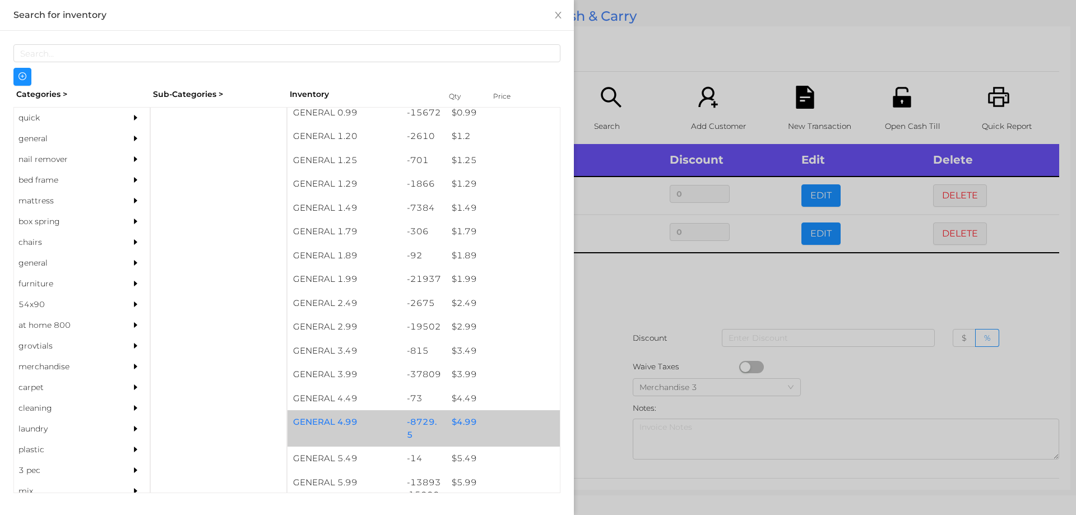
click at [465, 420] on div "$ 4.99" at bounding box center [503, 422] width 114 height 24
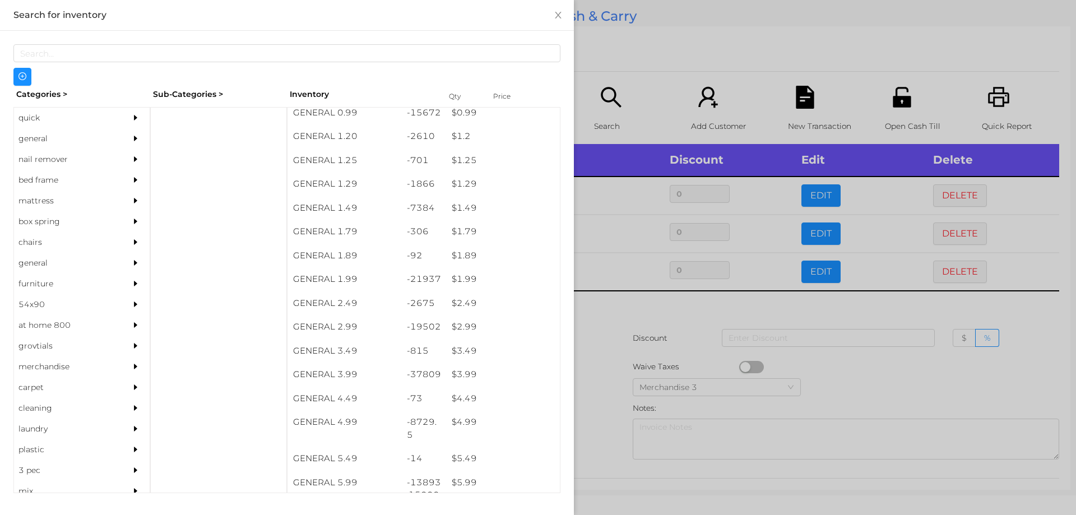
click at [604, 398] on div at bounding box center [538, 257] width 1076 height 515
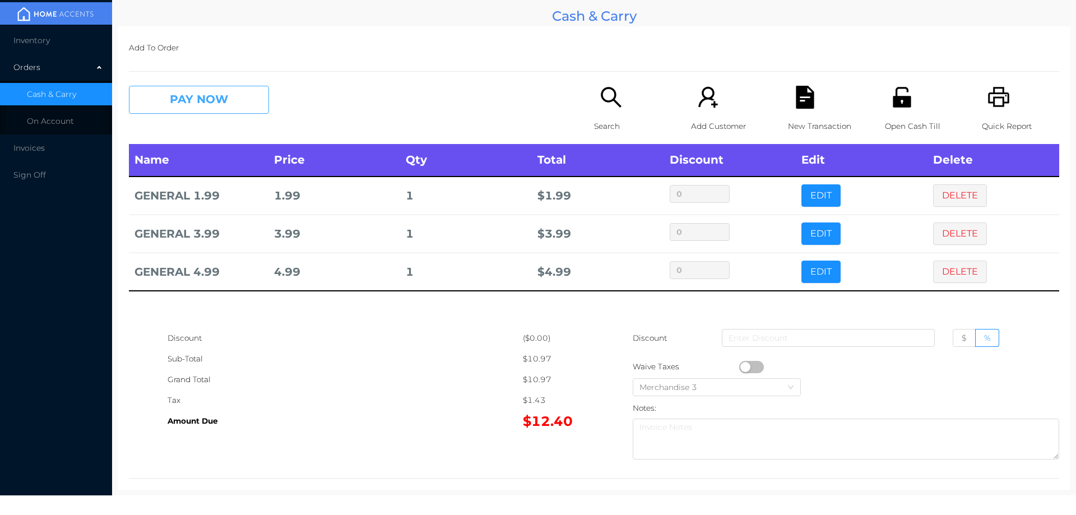
click at [207, 106] on button "PAY NOW" at bounding box center [199, 100] width 140 height 28
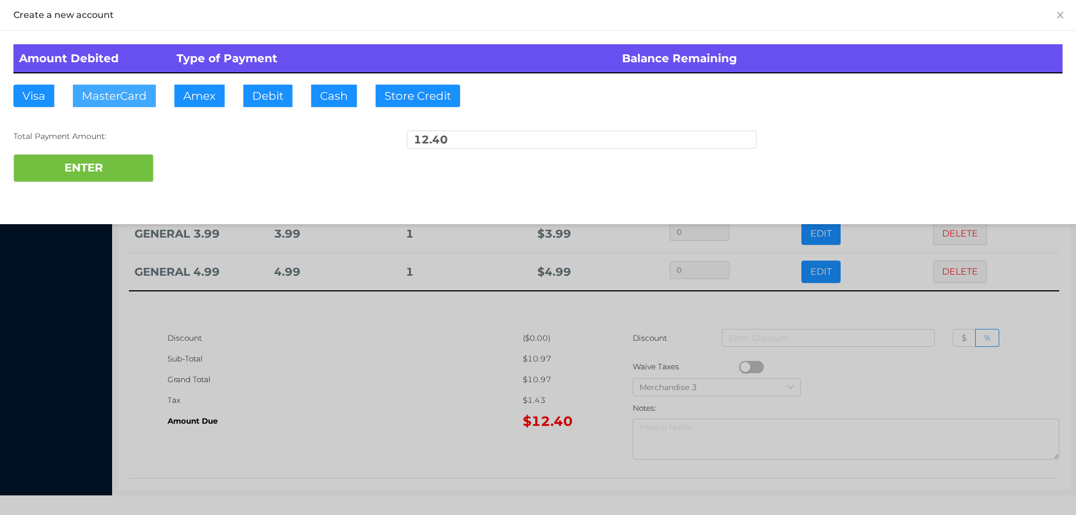
click at [109, 98] on button "MasterCard" at bounding box center [114, 96] width 83 height 22
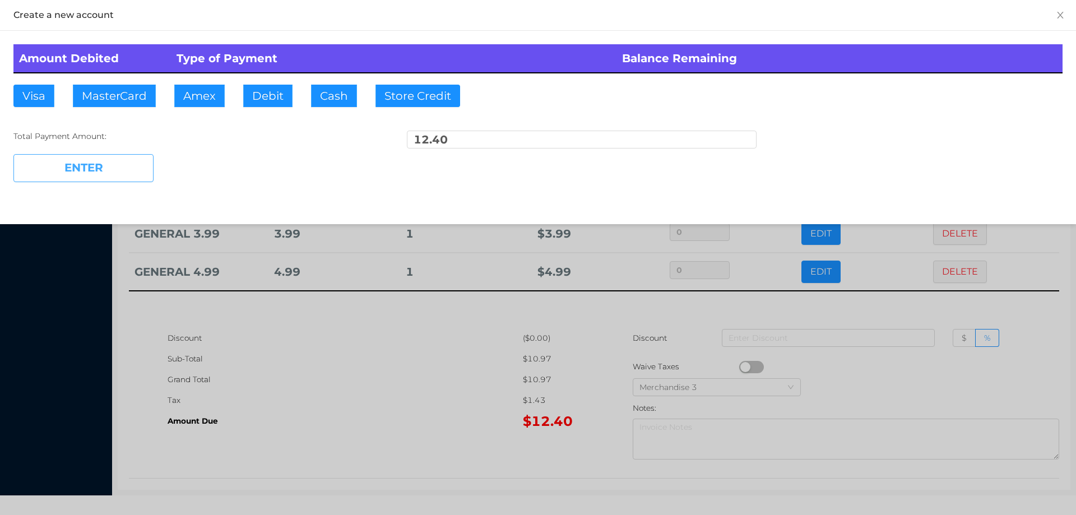
click at [95, 170] on button "ENTER" at bounding box center [83, 168] width 140 height 28
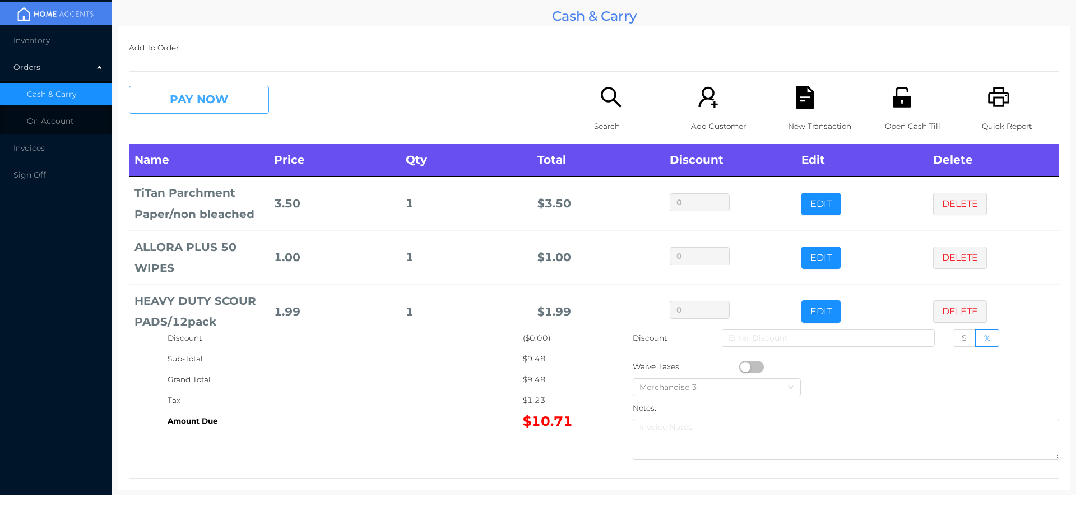
click at [178, 102] on button "PAY NOW" at bounding box center [199, 100] width 140 height 28
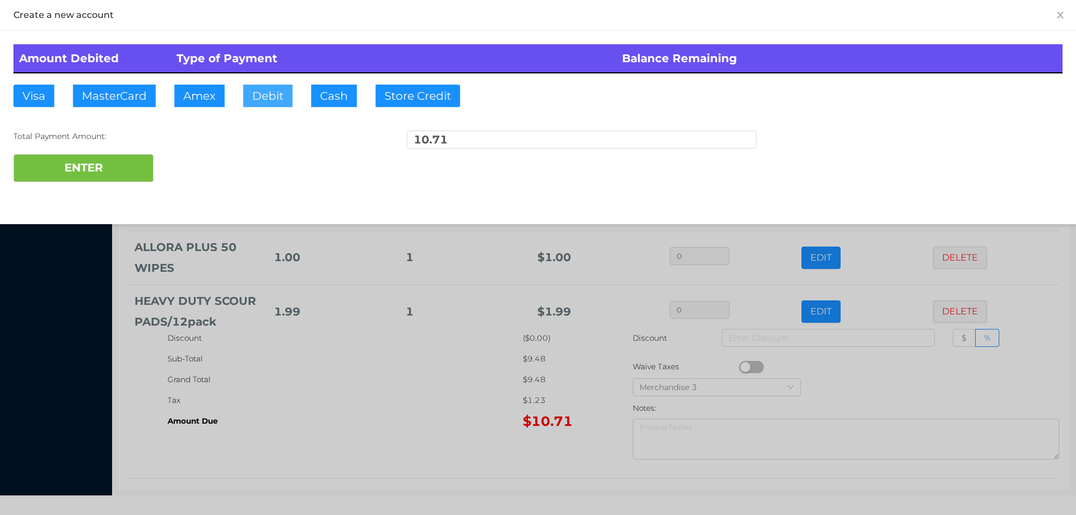
click at [261, 103] on button "Debit" at bounding box center [267, 96] width 49 height 22
type input "20."
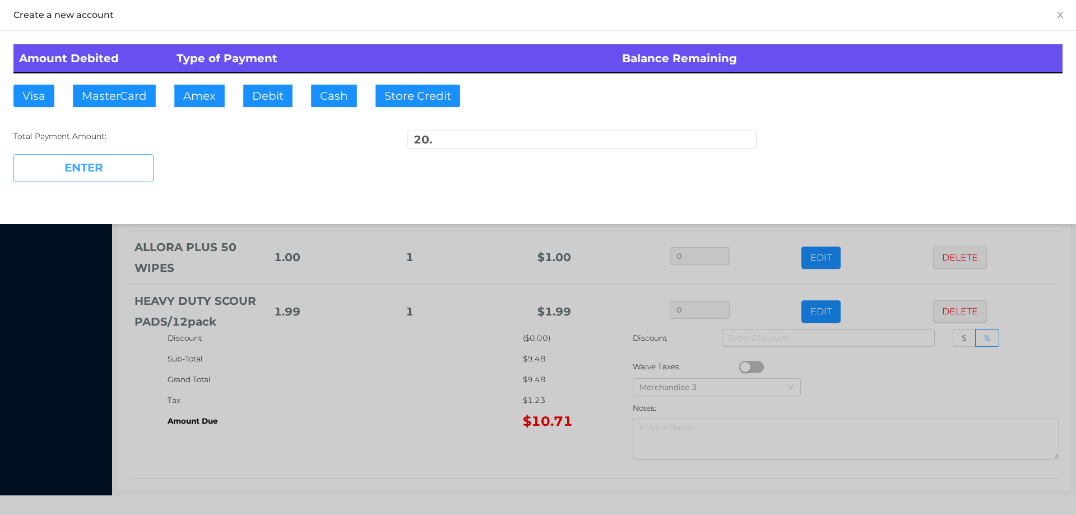
click at [113, 174] on button "ENTER" at bounding box center [83, 168] width 140 height 28
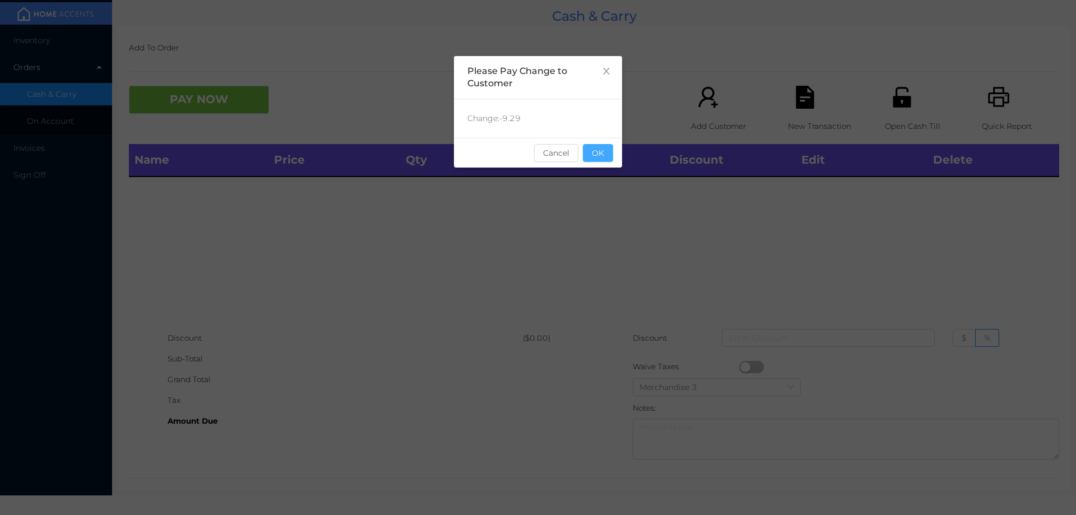
click at [608, 161] on button "OK" at bounding box center [598, 153] width 30 height 18
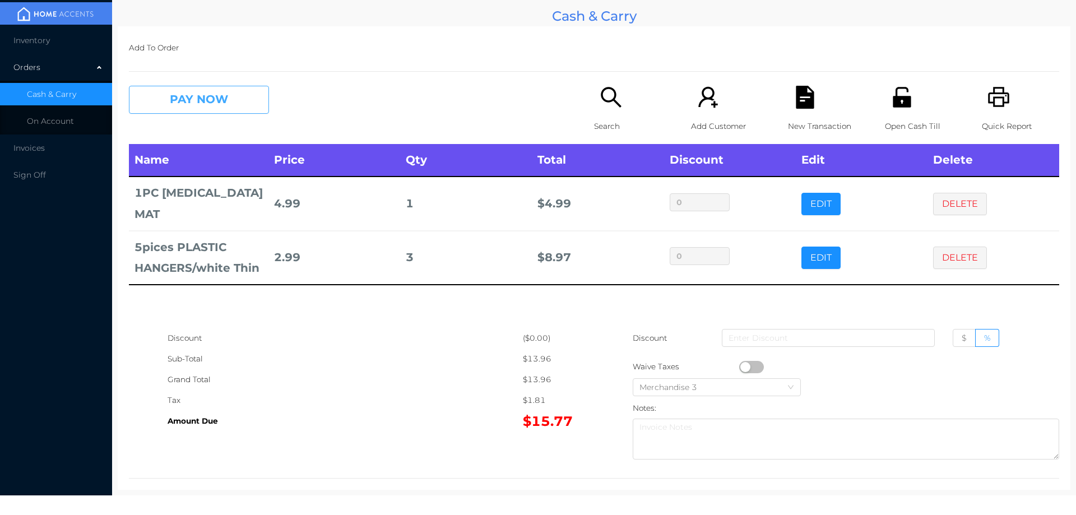
click at [171, 91] on button "PAY NOW" at bounding box center [199, 100] width 140 height 28
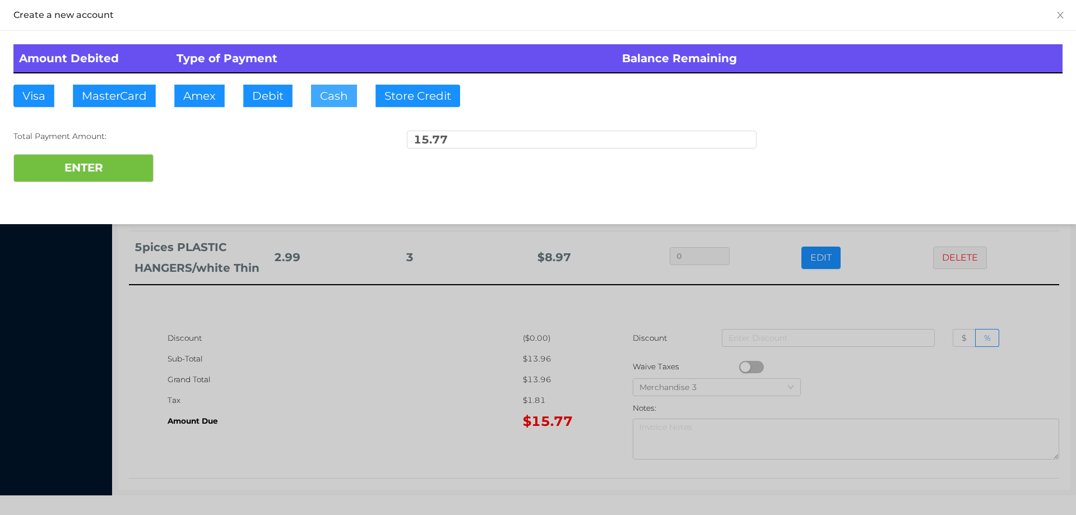
click at [319, 91] on button "Cash" at bounding box center [334, 96] width 46 height 22
click at [313, 361] on div at bounding box center [538, 257] width 1076 height 515
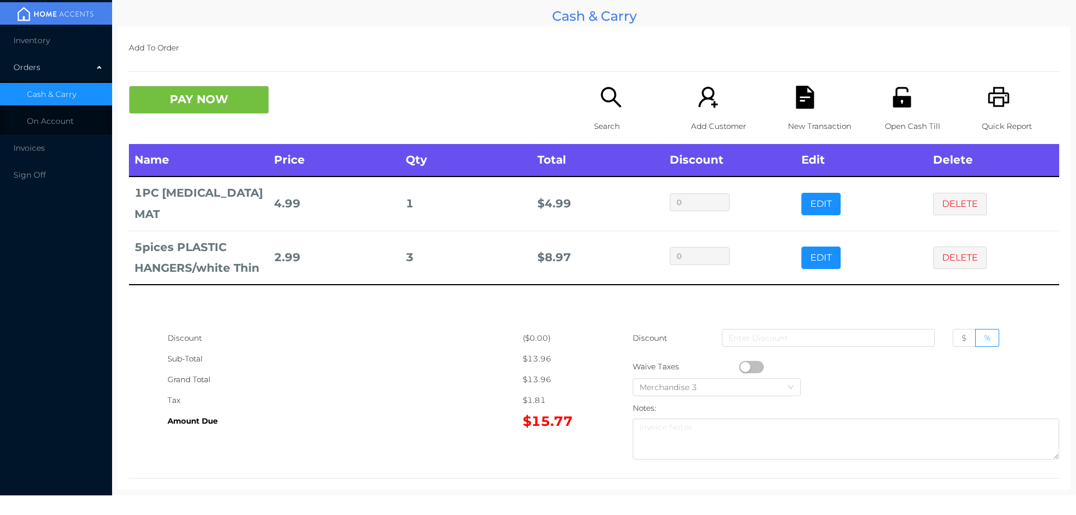
click at [796, 103] on icon "icon: file-text" at bounding box center [804, 97] width 18 height 23
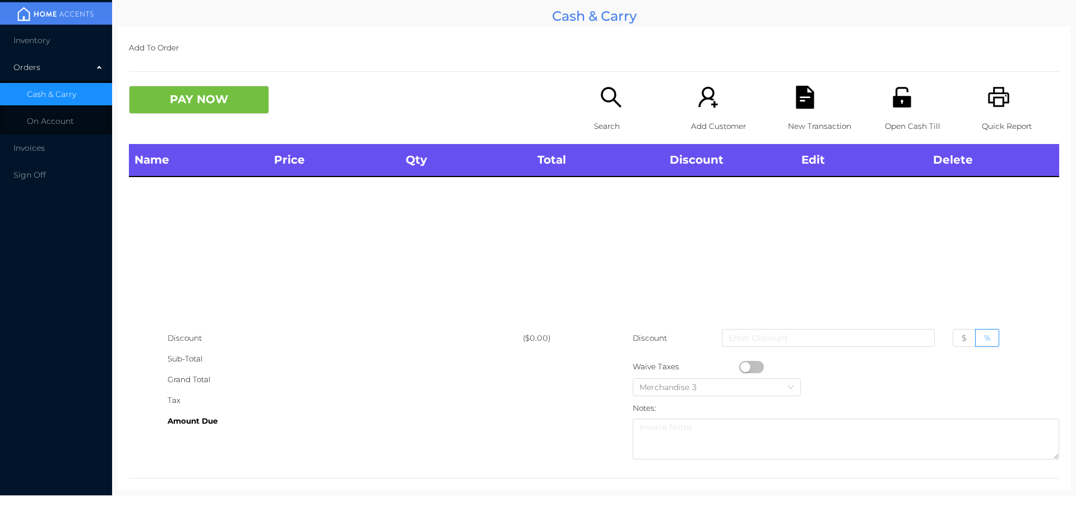
click at [987, 104] on icon "icon: printer" at bounding box center [998, 97] width 23 height 23
click at [594, 125] on p "Search" at bounding box center [632, 126] width 77 height 21
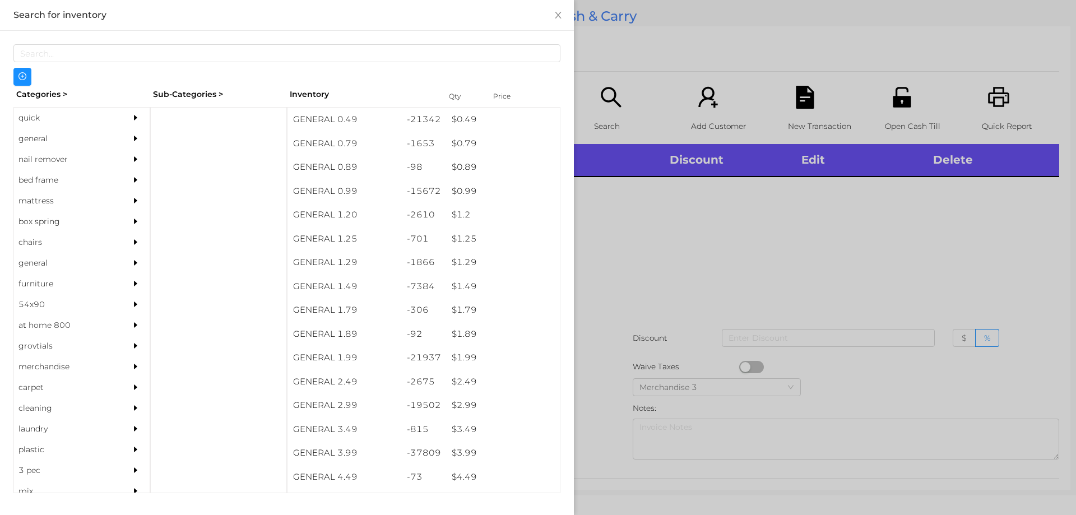
click at [34, 122] on div "quick" at bounding box center [65, 118] width 102 height 21
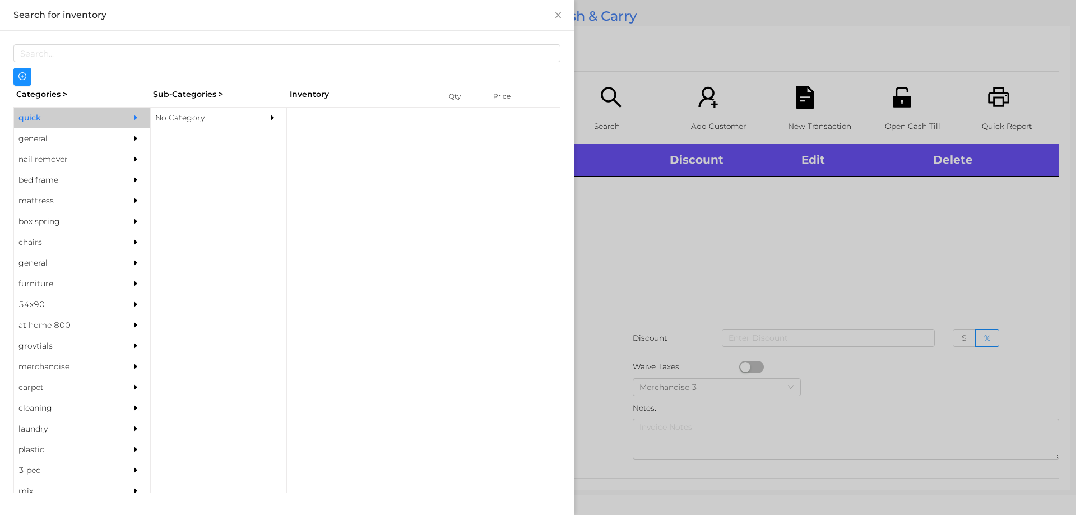
click at [182, 122] on div "No Category" at bounding box center [202, 118] width 102 height 21
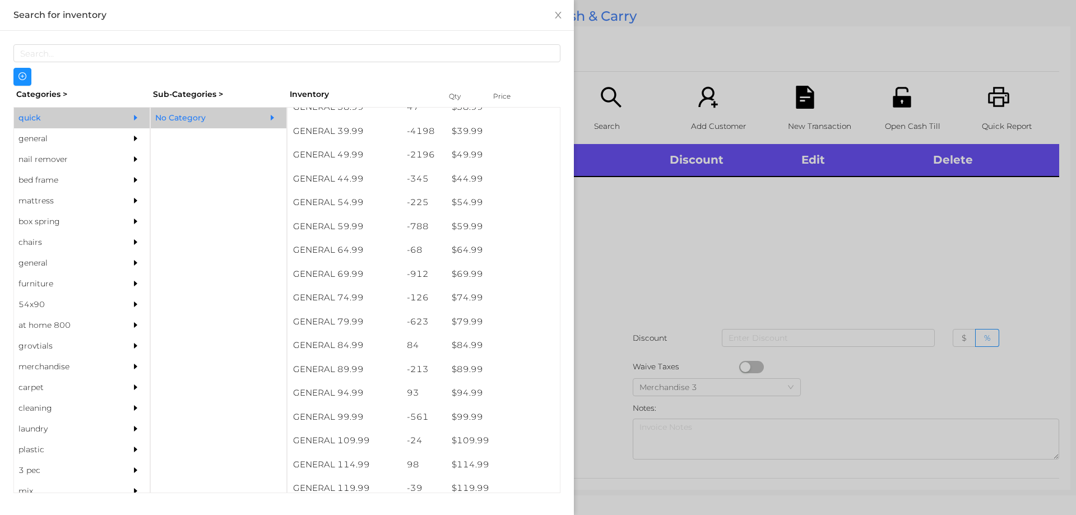
scroll to position [632, 0]
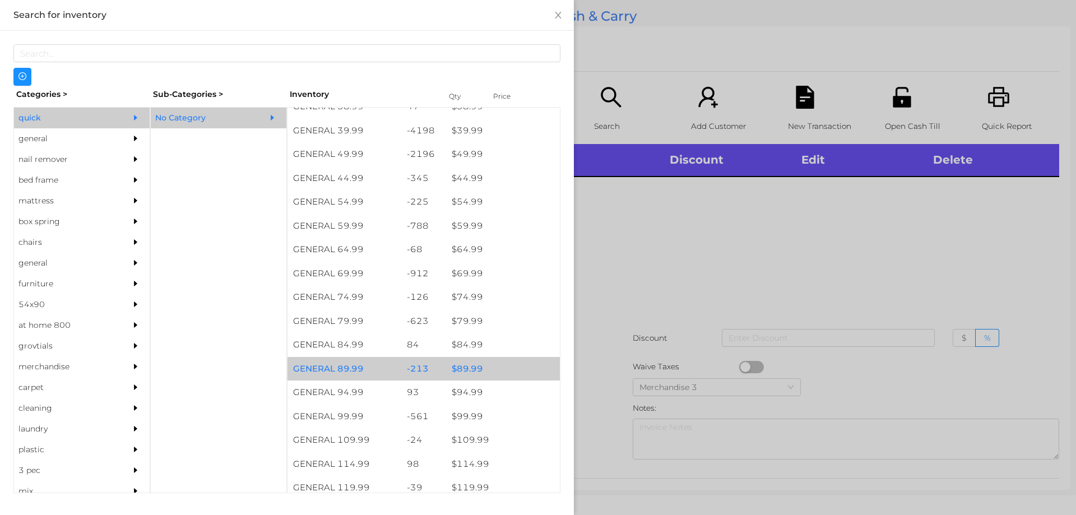
click at [463, 369] on div "$ 89.99" at bounding box center [503, 369] width 114 height 24
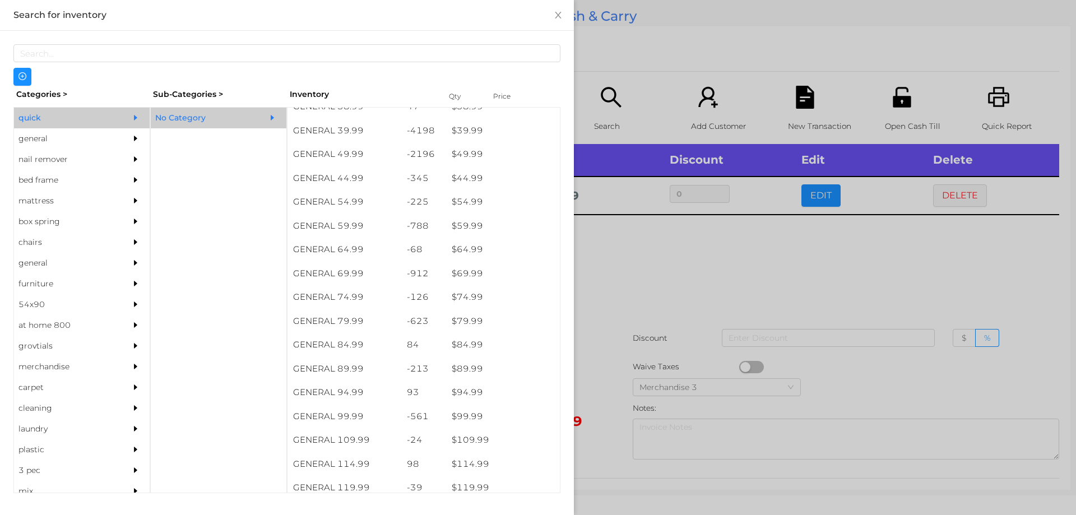
click at [618, 258] on div at bounding box center [538, 257] width 1076 height 515
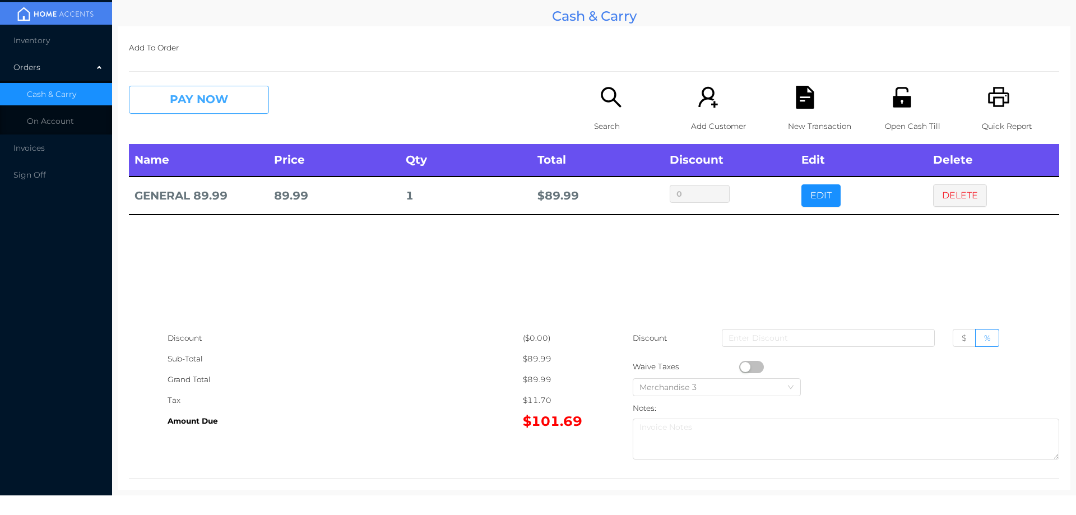
click at [226, 91] on button "PAY NOW" at bounding box center [199, 100] width 140 height 28
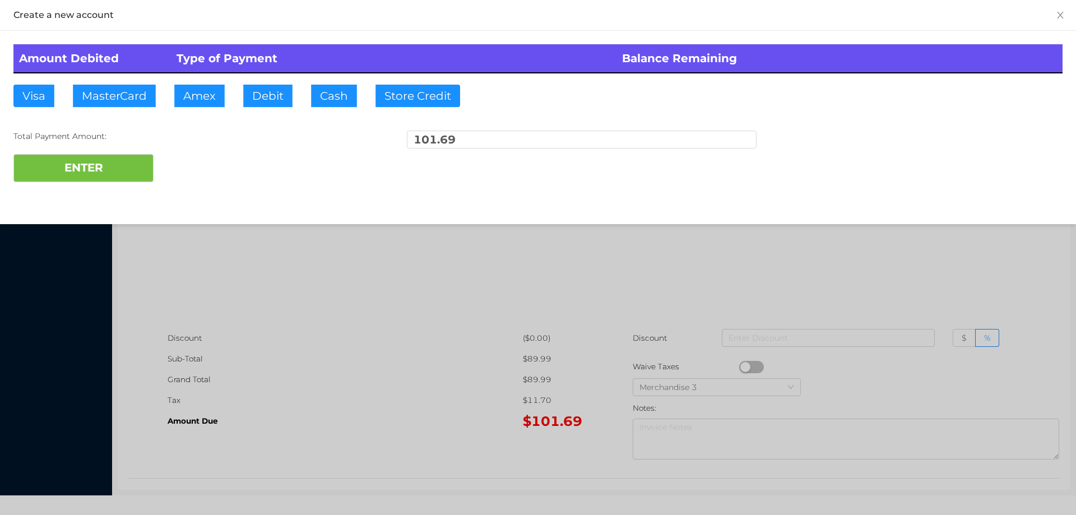
click at [197, 167] on div "ENTER" at bounding box center [537, 168] width 1049 height 28
click at [939, 271] on div at bounding box center [538, 257] width 1076 height 515
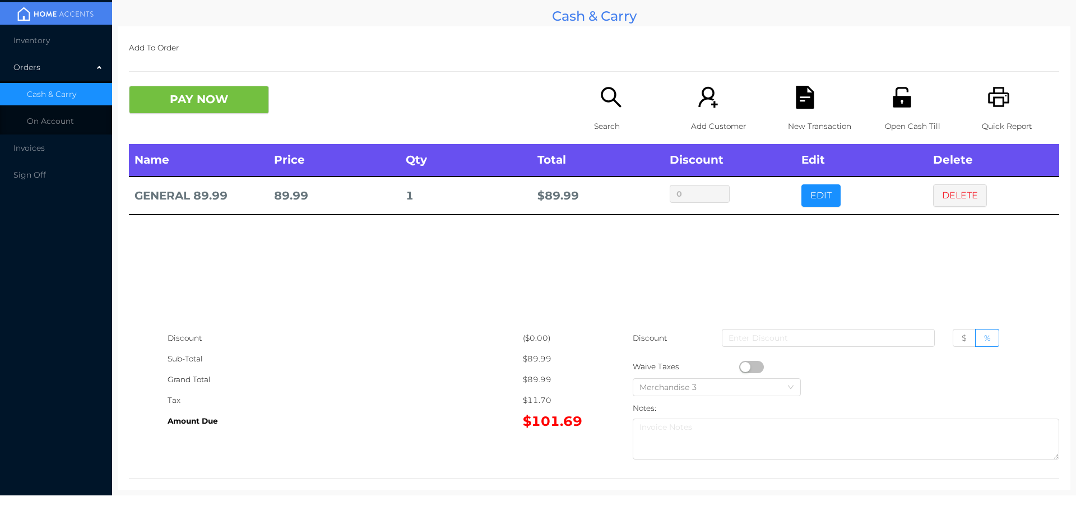
click at [804, 96] on icon "icon: file-text" at bounding box center [804, 97] width 18 height 23
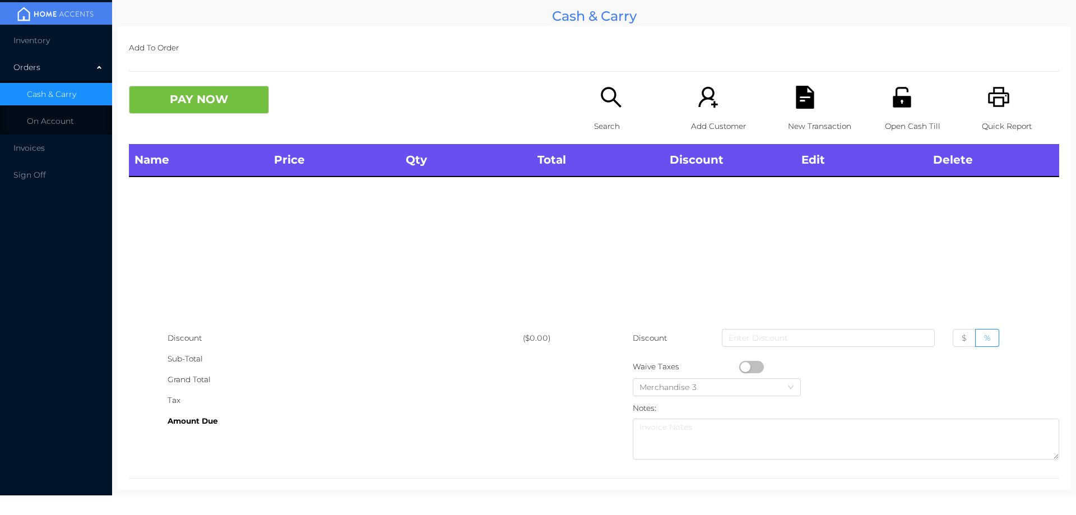
click at [902, 105] on icon "icon: unlock" at bounding box center [901, 97] width 18 height 20
click at [599, 108] on icon "icon: search" at bounding box center [610, 97] width 23 height 23
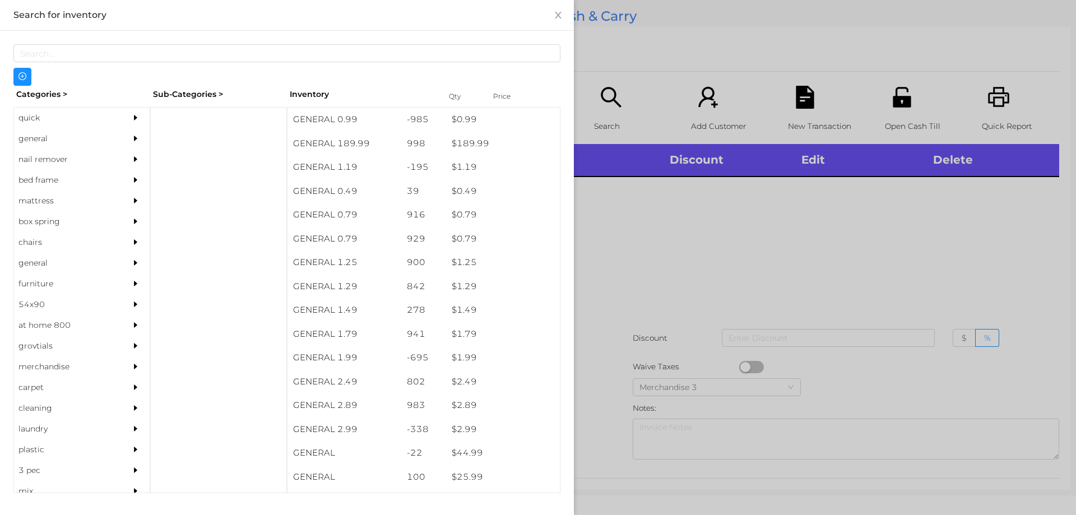
click at [662, 234] on div at bounding box center [538, 257] width 1076 height 515
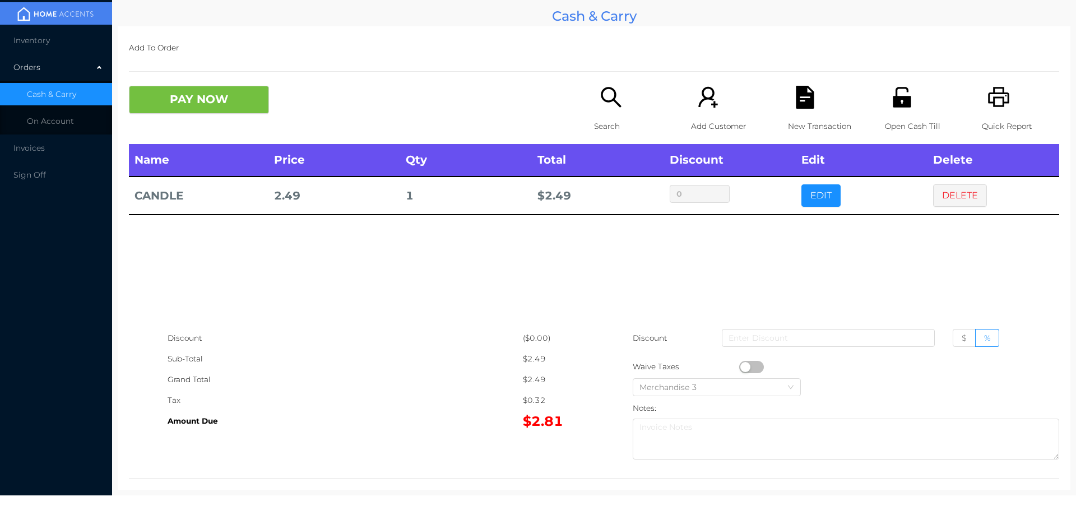
click at [606, 106] on icon "icon: search" at bounding box center [610, 97] width 23 height 23
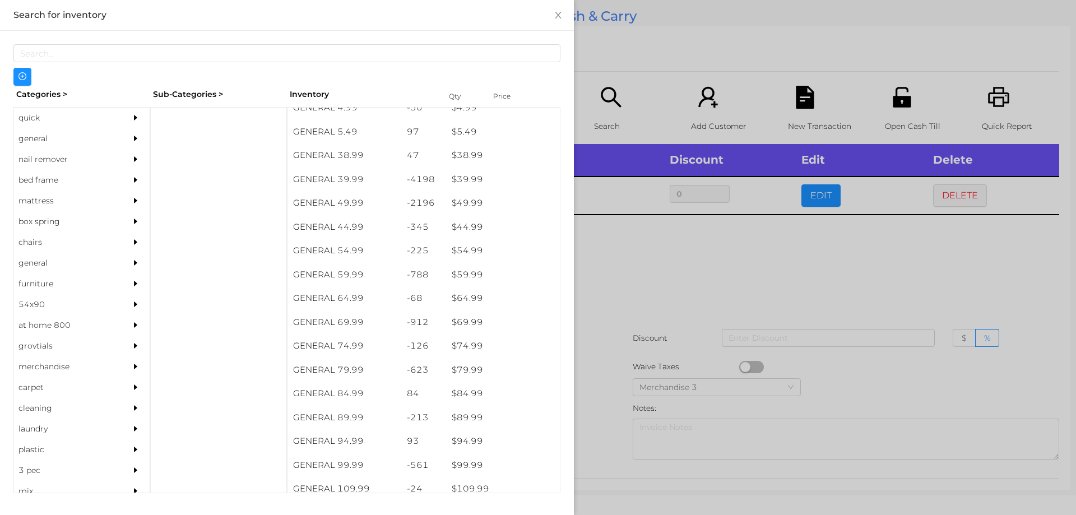
scroll to position [598, 0]
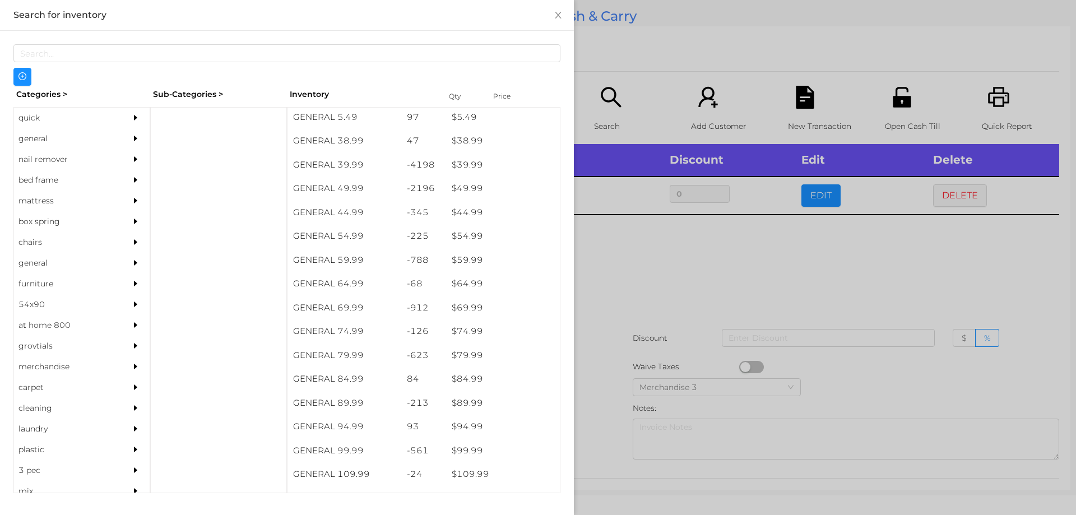
click at [40, 137] on div "general" at bounding box center [65, 138] width 102 height 21
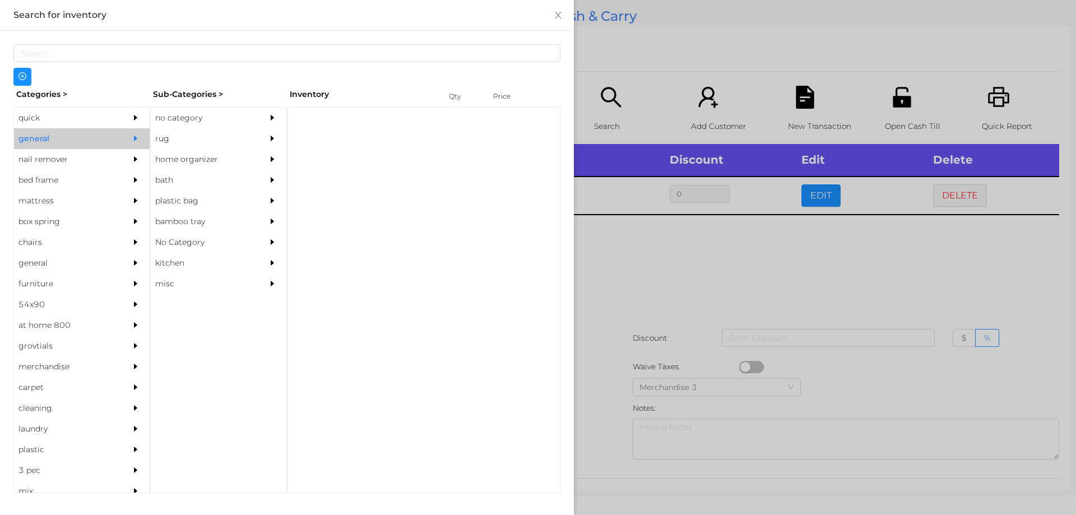
click at [180, 117] on div "no category" at bounding box center [202, 118] width 102 height 21
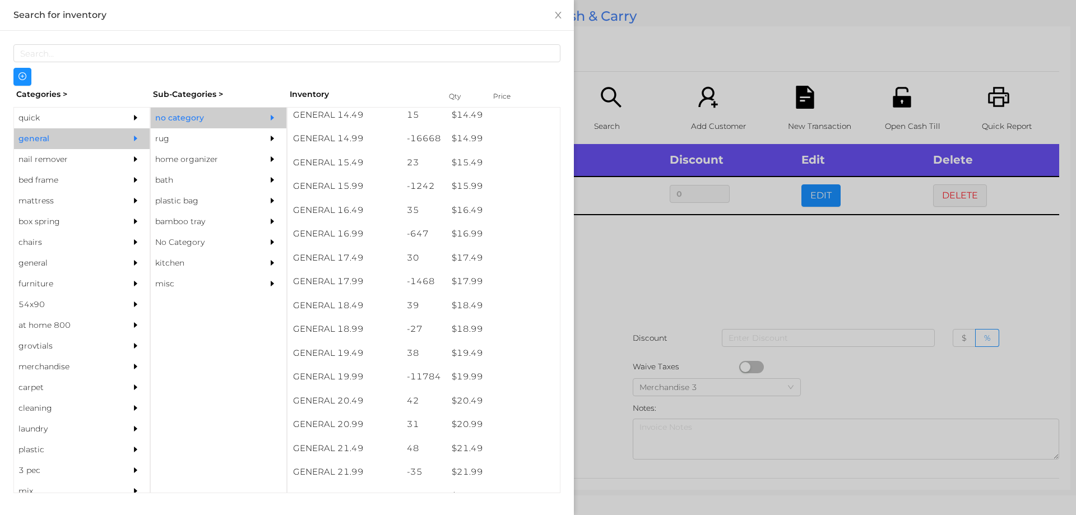
scroll to position [950, 0]
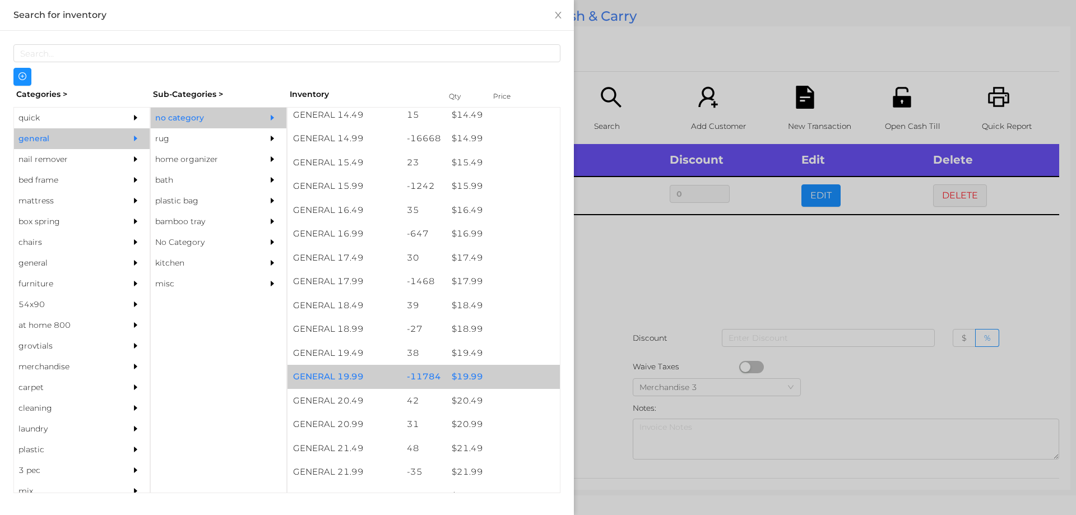
click at [472, 375] on div "$ 19.99" at bounding box center [503, 377] width 114 height 24
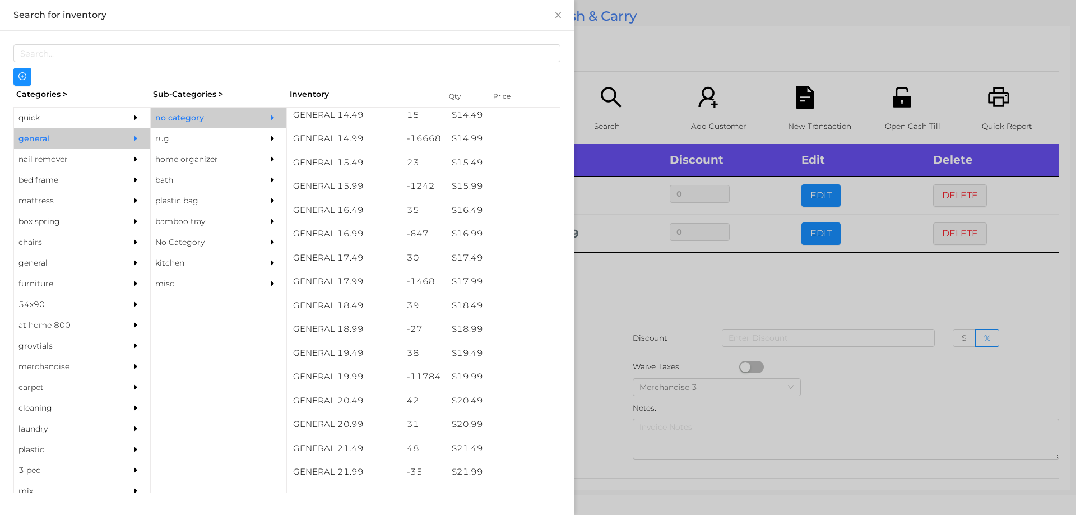
click at [681, 276] on div at bounding box center [538, 257] width 1076 height 515
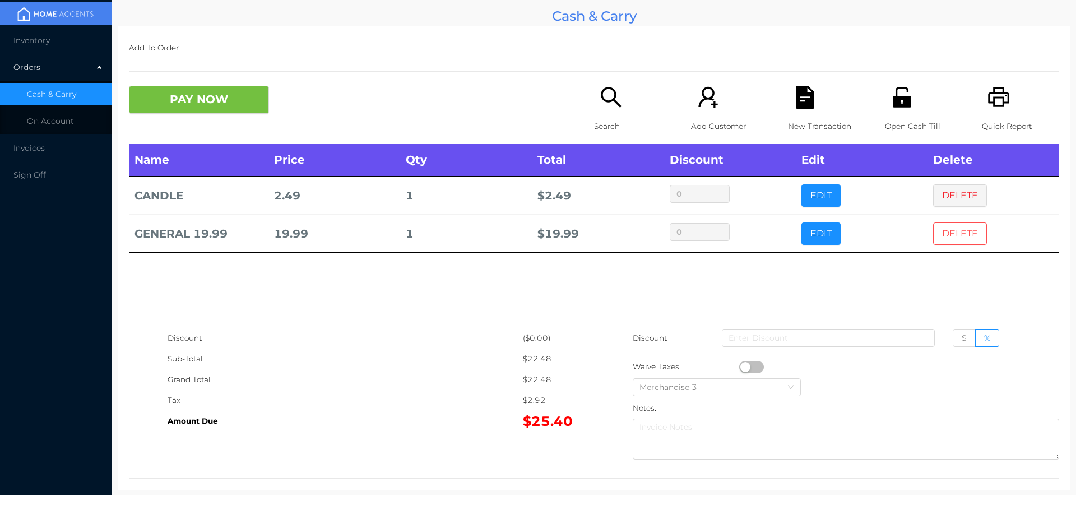
click at [960, 240] on button "DELETE" at bounding box center [960, 233] width 54 height 22
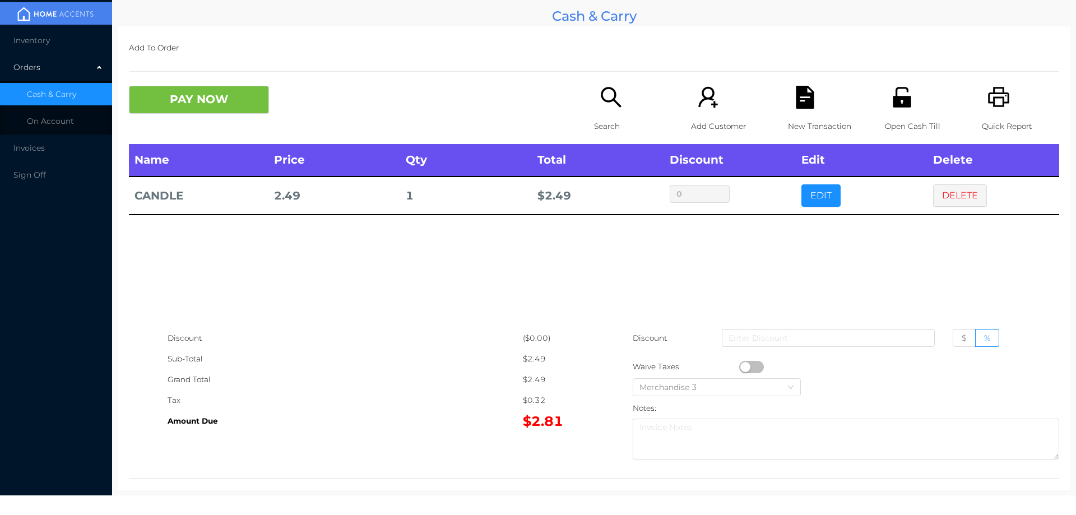
click at [609, 114] on div "Search" at bounding box center [632, 115] width 77 height 58
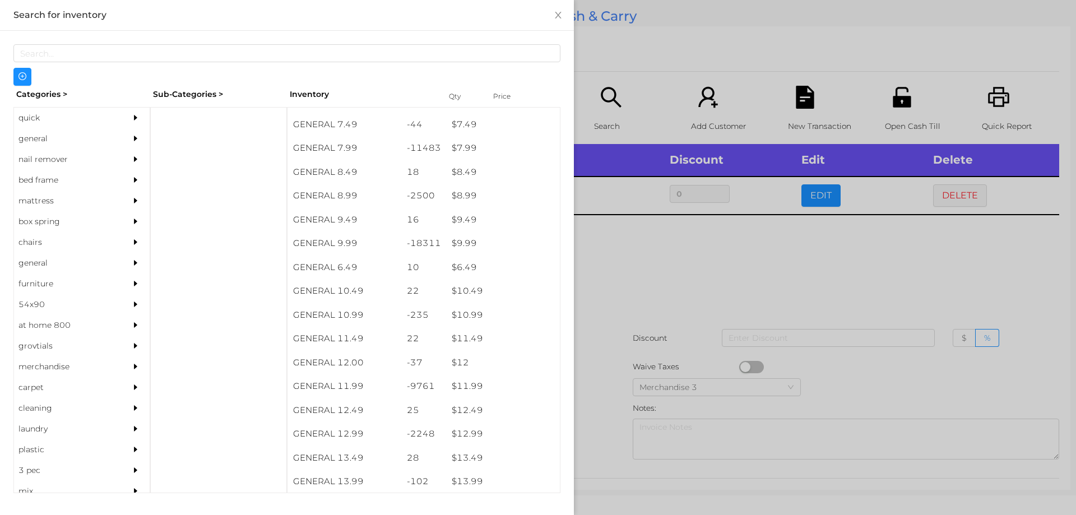
scroll to position [550, 0]
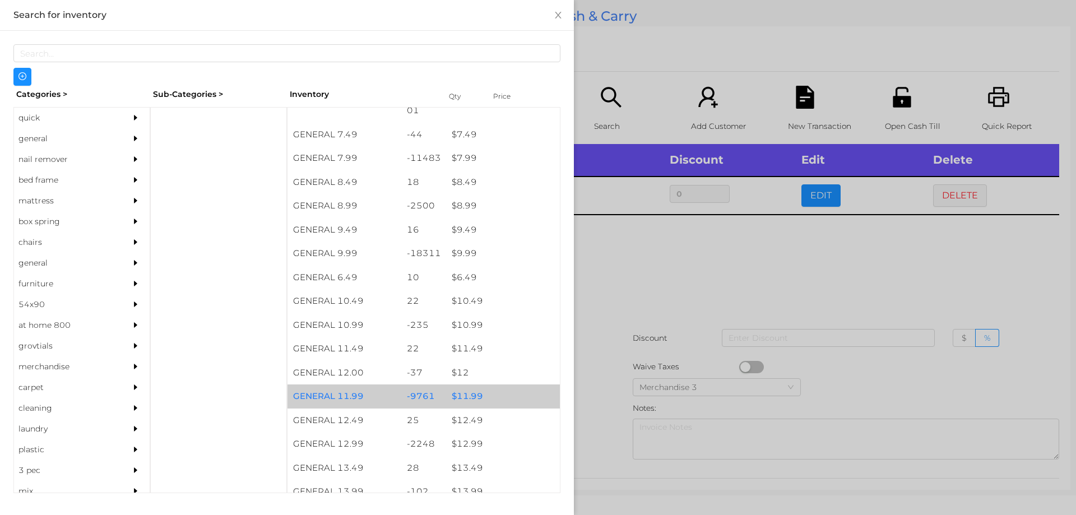
click at [472, 387] on div "$ 11.99" at bounding box center [503, 396] width 114 height 24
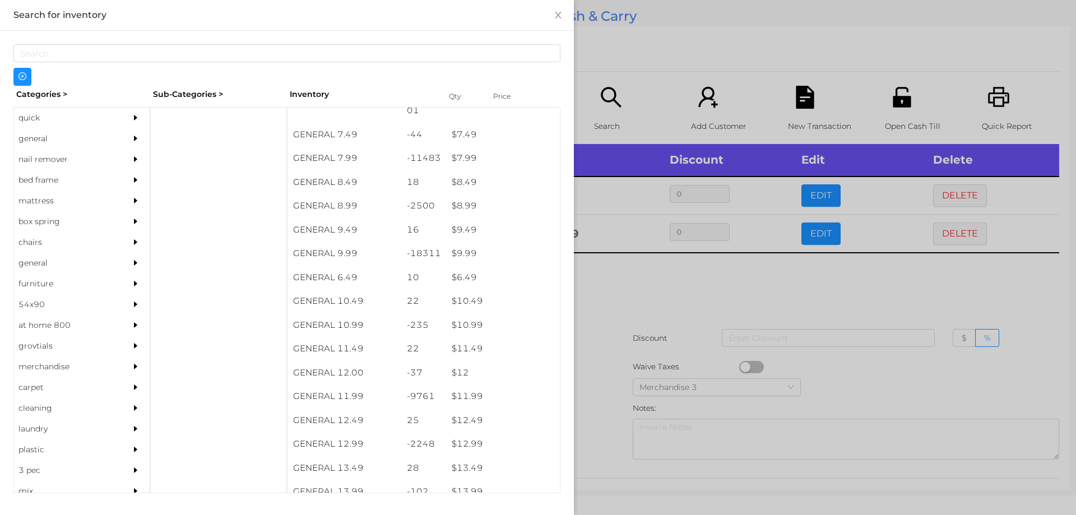
click at [694, 297] on div at bounding box center [538, 257] width 1076 height 515
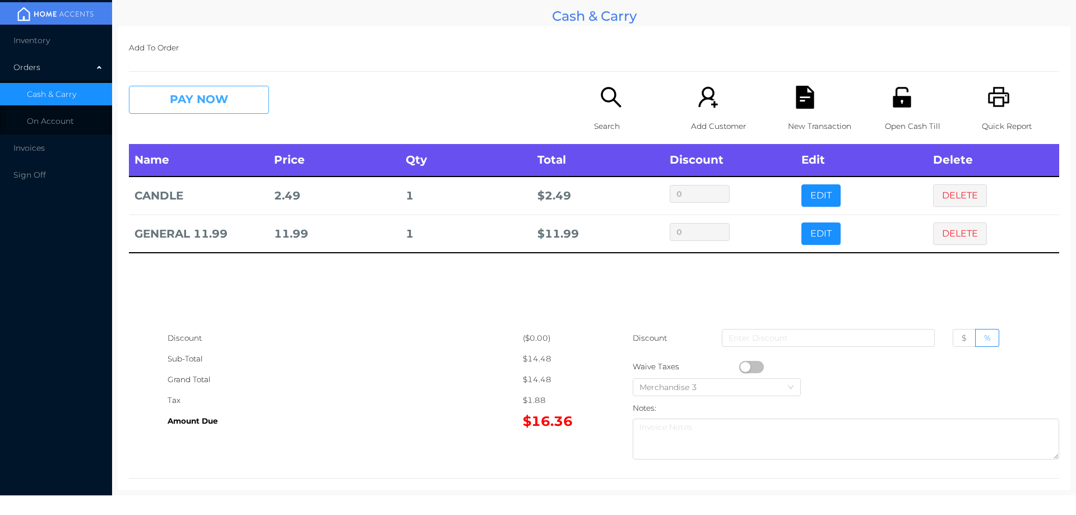
click at [170, 88] on button "PAY NOW" at bounding box center [199, 100] width 140 height 28
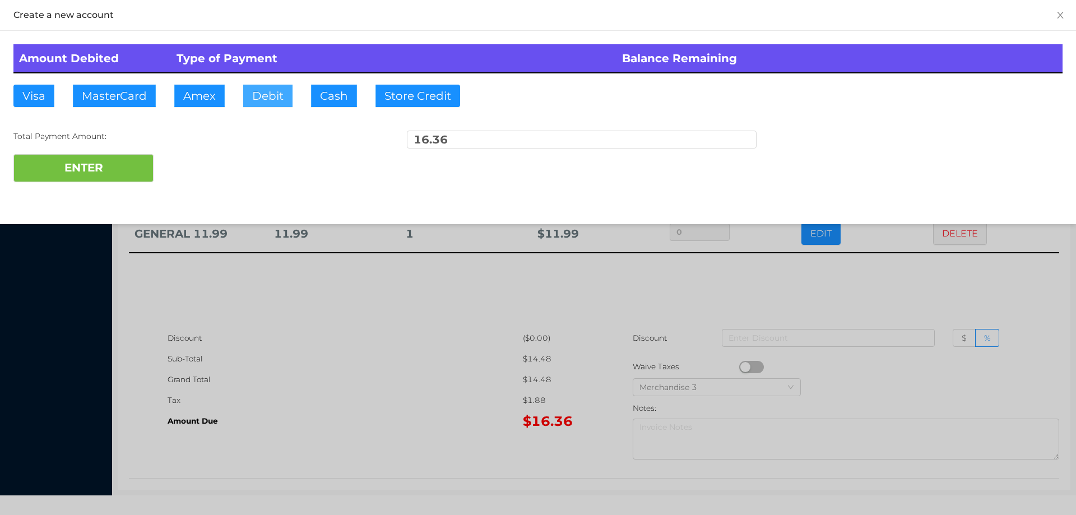
click at [267, 101] on button "Debit" at bounding box center [267, 96] width 49 height 22
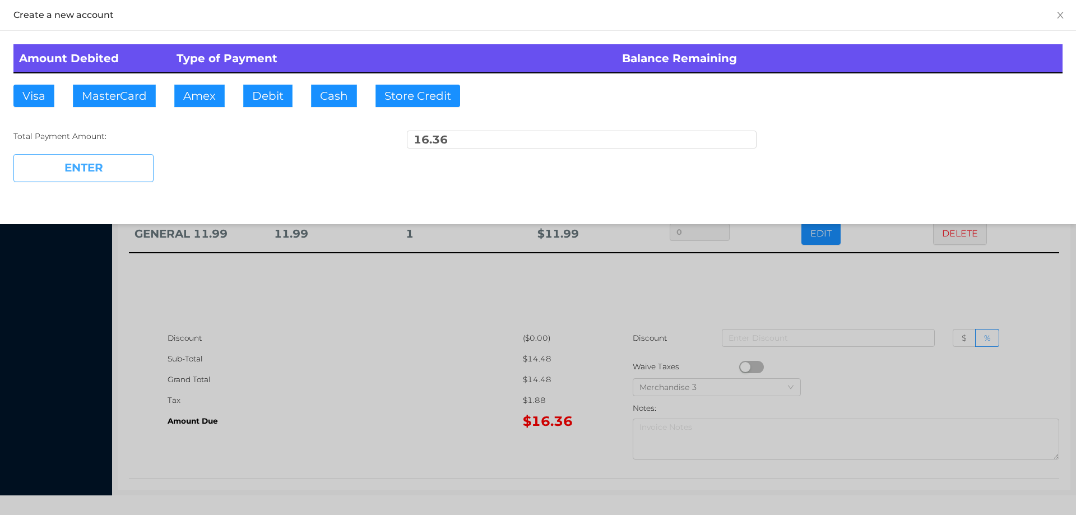
click at [101, 157] on button "ENTER" at bounding box center [83, 168] width 140 height 28
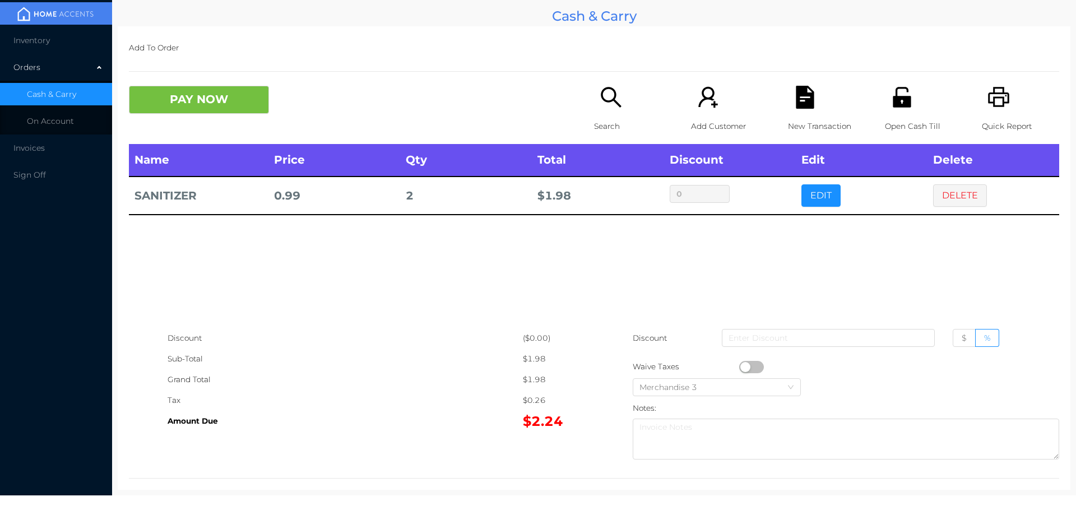
click at [620, 111] on div "Search" at bounding box center [632, 115] width 77 height 58
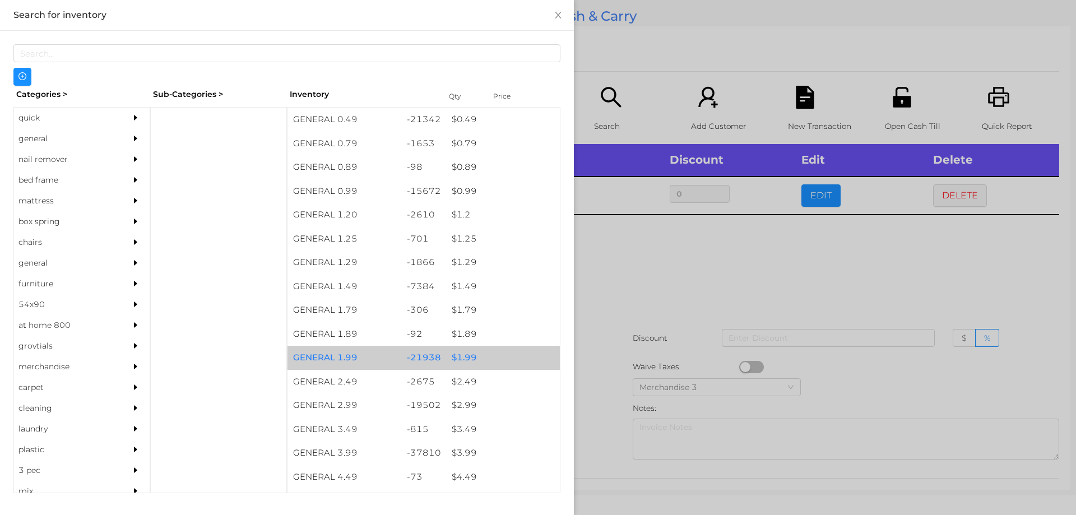
click at [455, 359] on div "$ 1.99" at bounding box center [503, 358] width 114 height 24
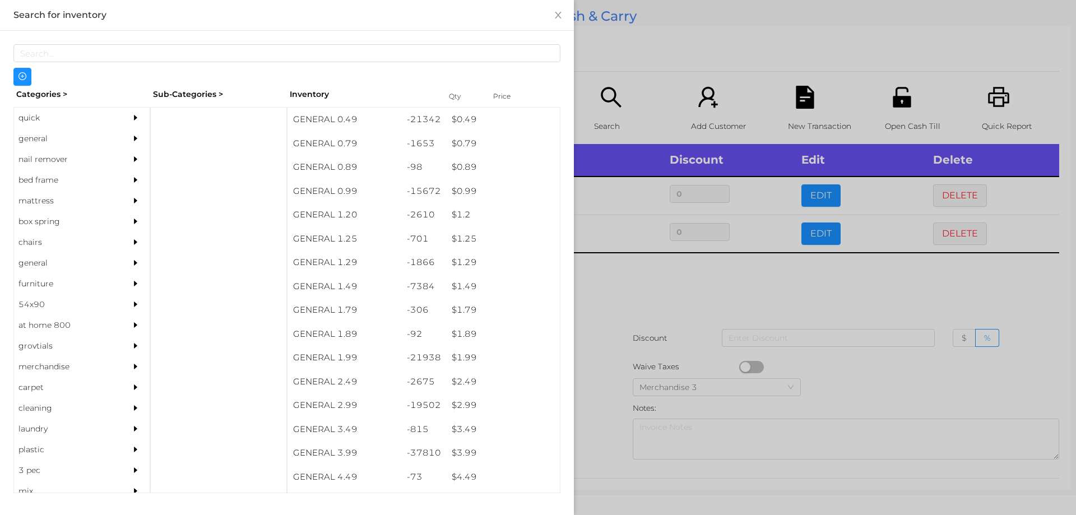
click at [613, 356] on div at bounding box center [538, 257] width 1076 height 515
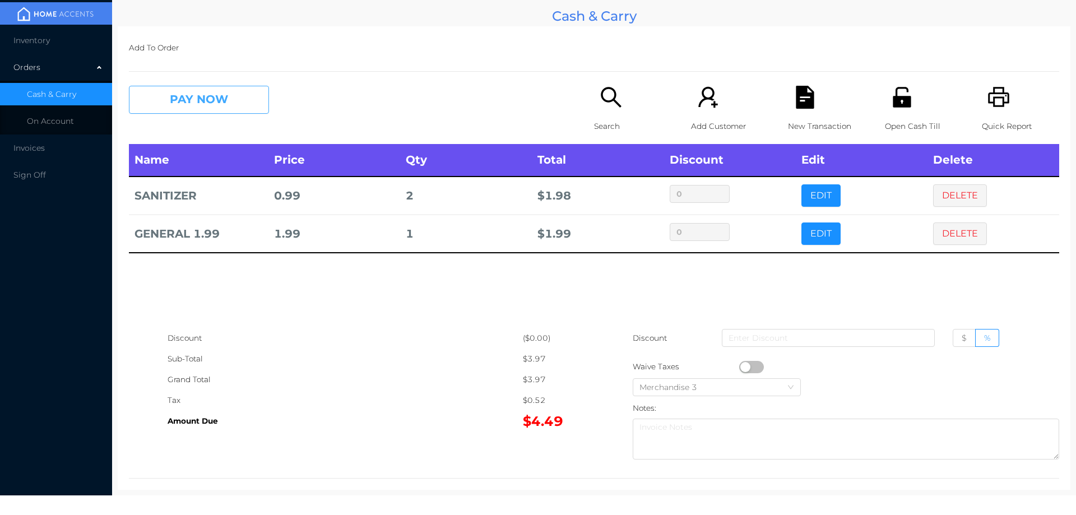
click at [220, 99] on button "PAY NOW" at bounding box center [199, 100] width 140 height 28
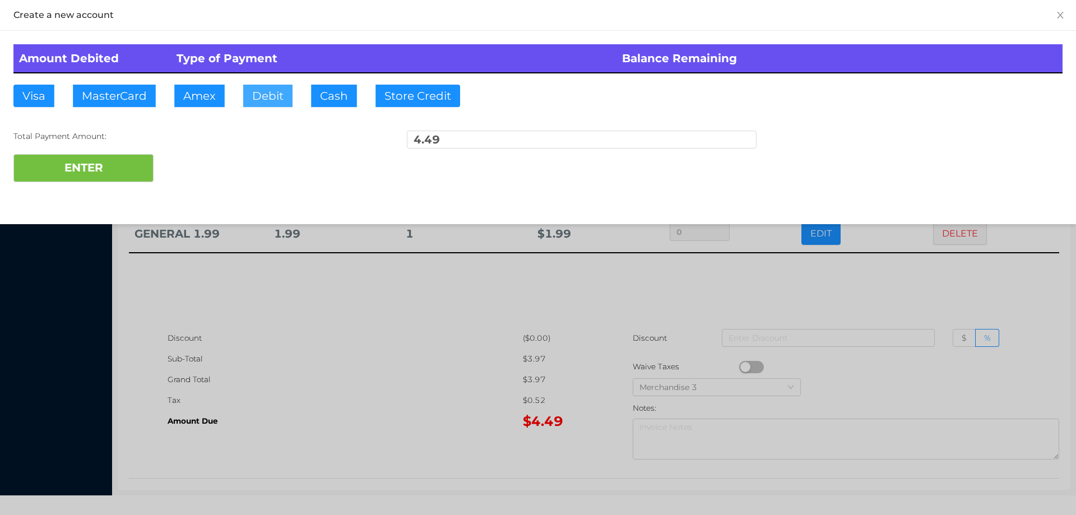
click at [272, 90] on button "Debit" at bounding box center [267, 96] width 49 height 22
click at [398, 337] on div at bounding box center [538, 257] width 1076 height 515
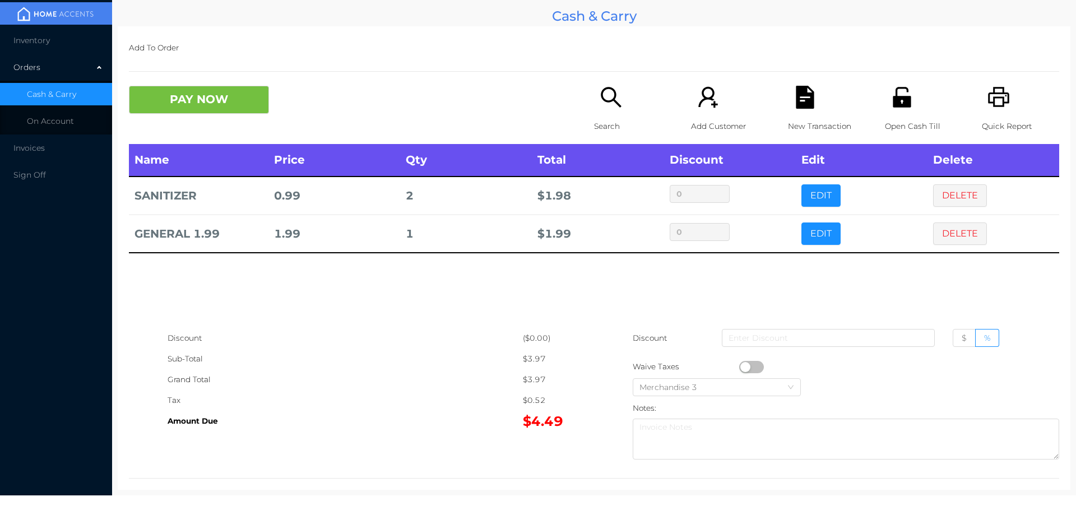
click at [807, 96] on icon "icon: file-text" at bounding box center [804, 97] width 18 height 23
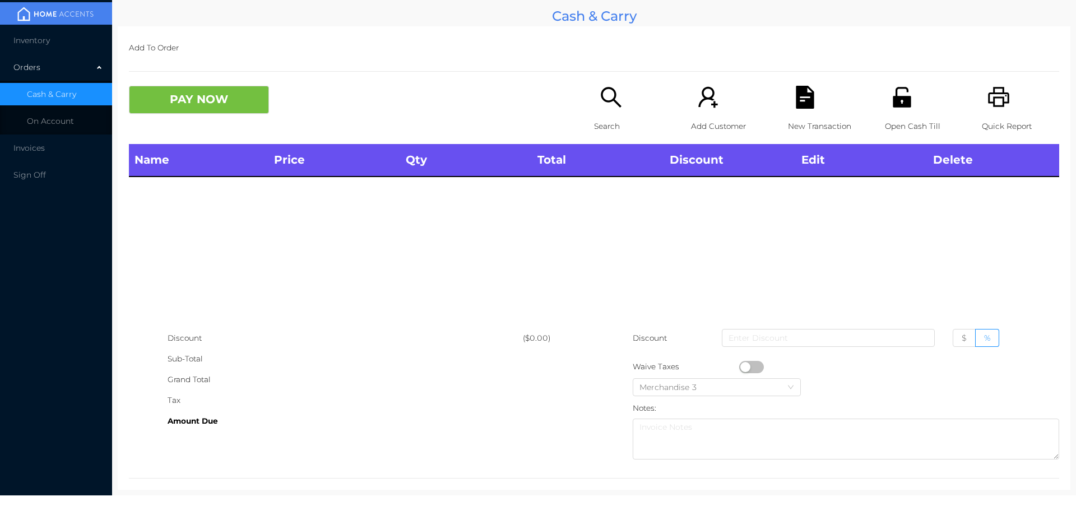
click at [603, 111] on div "Search" at bounding box center [632, 115] width 77 height 58
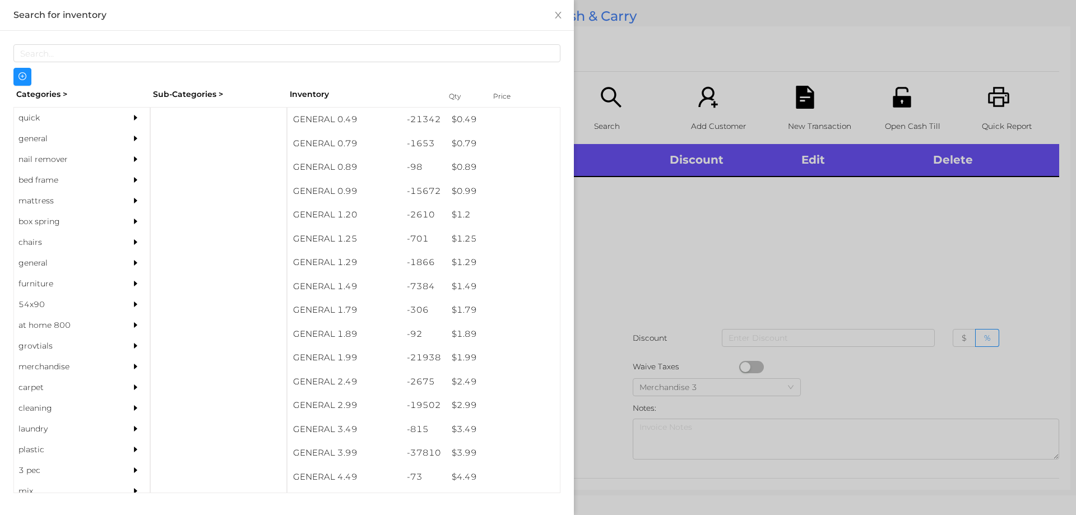
click at [31, 133] on div "general" at bounding box center [65, 138] width 102 height 21
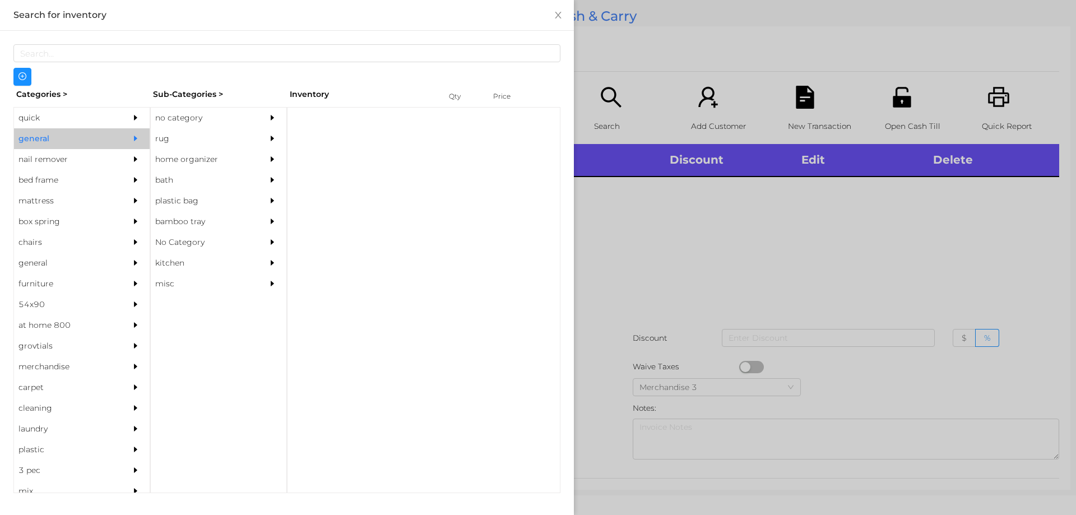
click at [173, 120] on div "no category" at bounding box center [202, 118] width 102 height 21
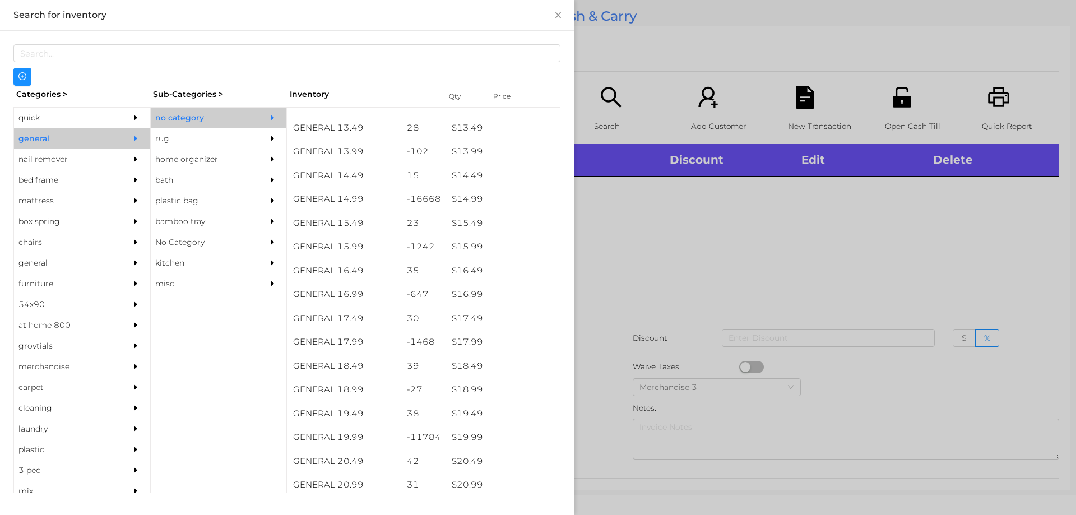
scroll to position [887, 0]
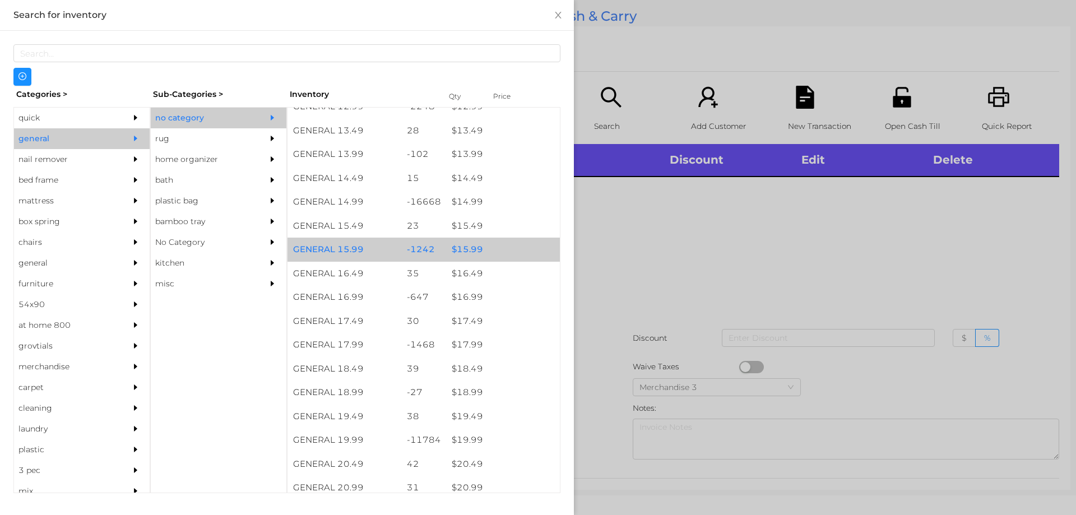
click at [467, 256] on div "$ 15.99" at bounding box center [503, 250] width 114 height 24
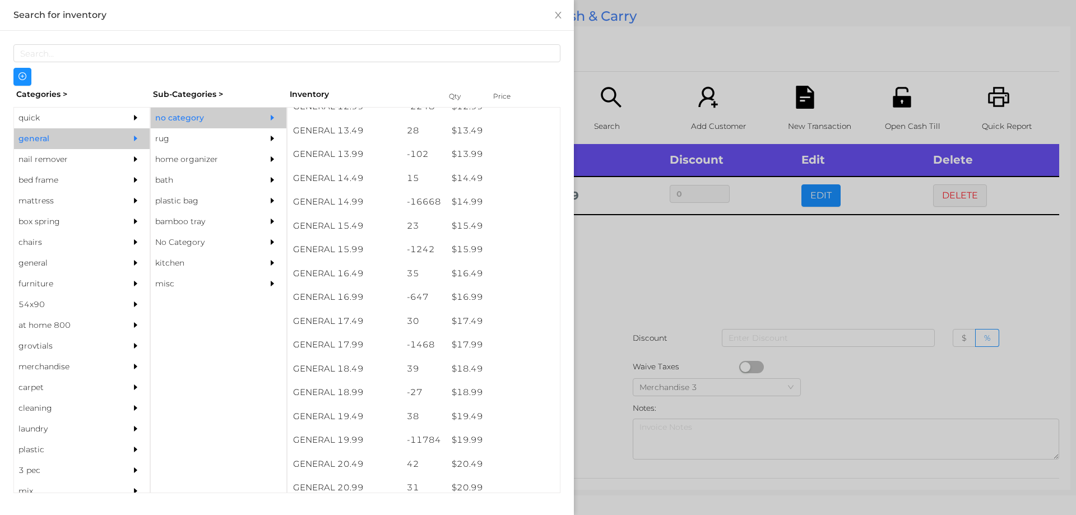
click at [632, 266] on div at bounding box center [538, 257] width 1076 height 515
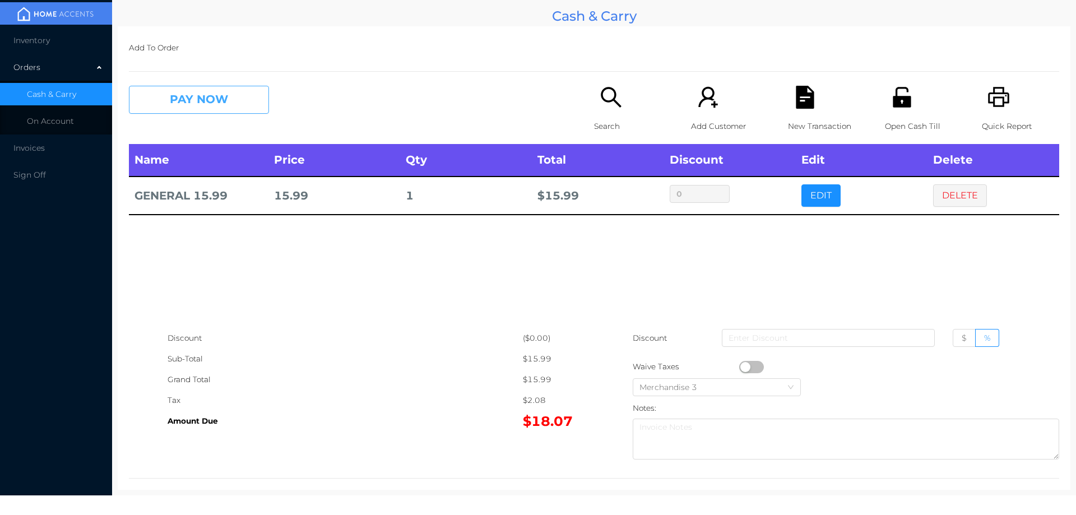
click at [226, 91] on button "PAY NOW" at bounding box center [199, 100] width 140 height 28
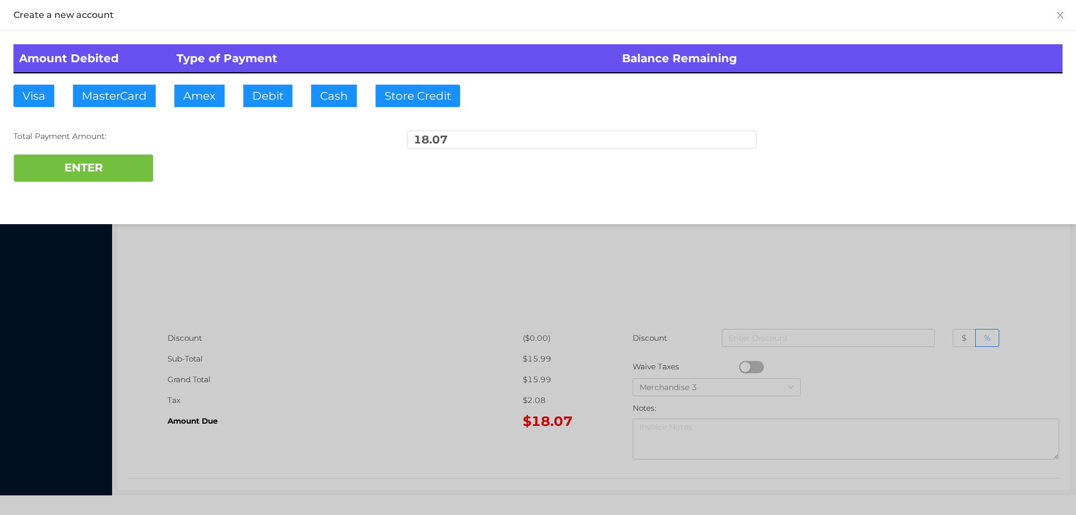
click at [182, 173] on div "ENTER" at bounding box center [537, 168] width 1049 height 28
click at [264, 317] on div at bounding box center [538, 257] width 1076 height 515
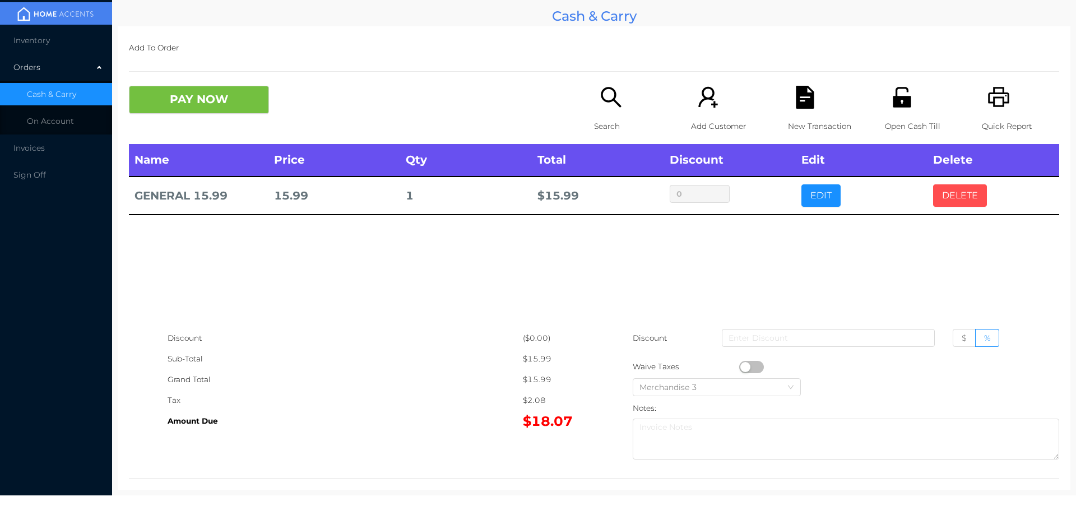
click at [951, 185] on button "DELETE" at bounding box center [960, 195] width 54 height 22
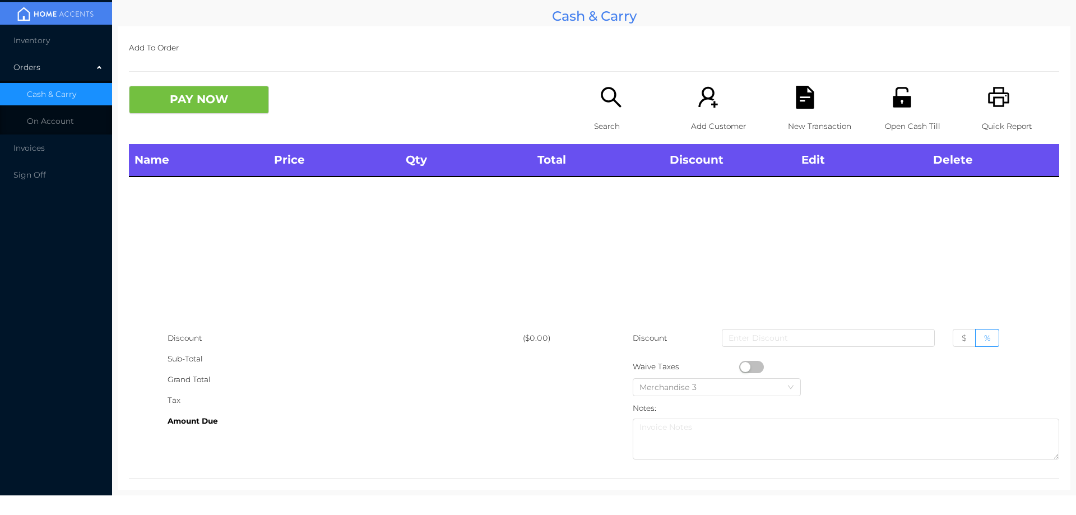
click at [899, 122] on p "Open Cash Till" at bounding box center [923, 126] width 77 height 21
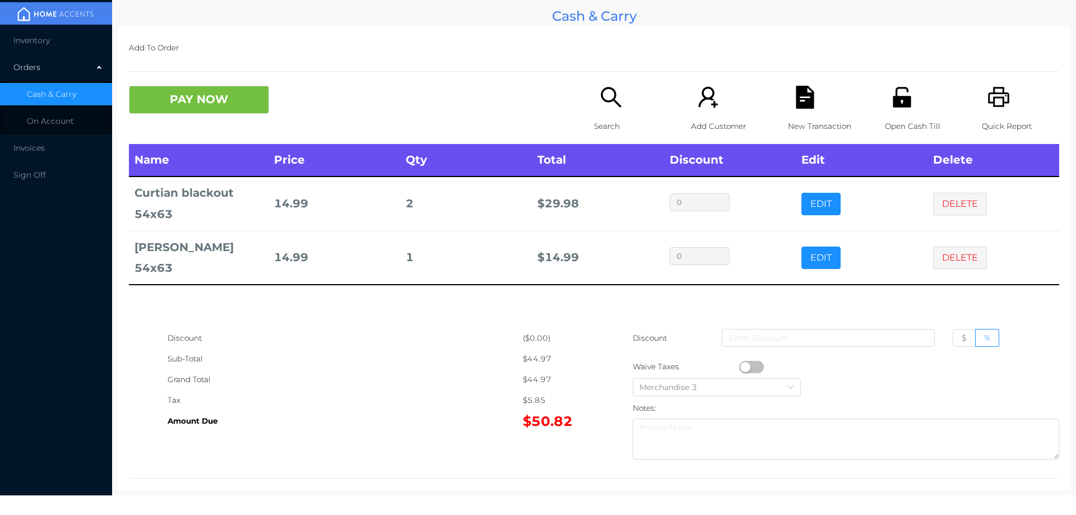
click at [190, 110] on button "PAY NOW" at bounding box center [199, 100] width 140 height 28
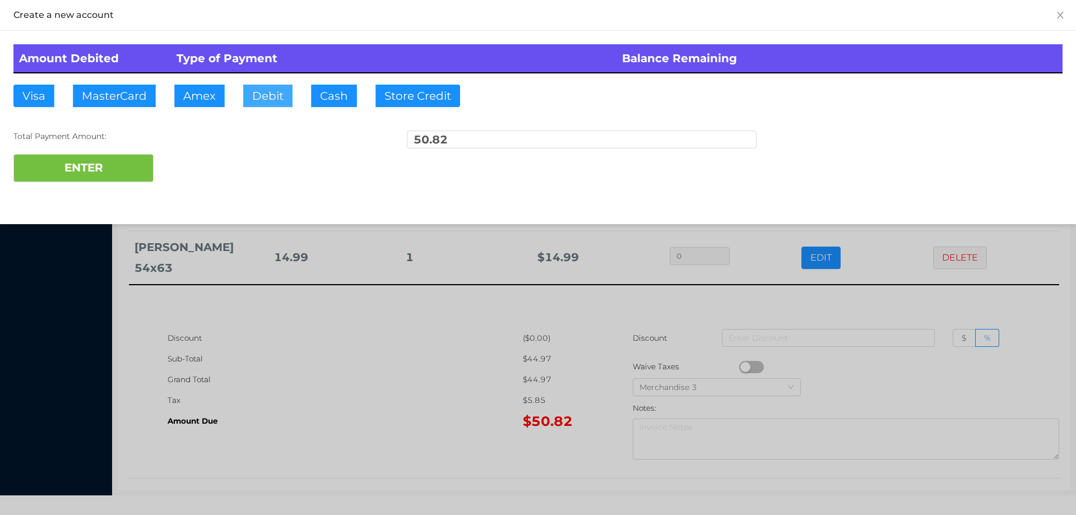
click at [261, 99] on button "Debit" at bounding box center [267, 96] width 49 height 22
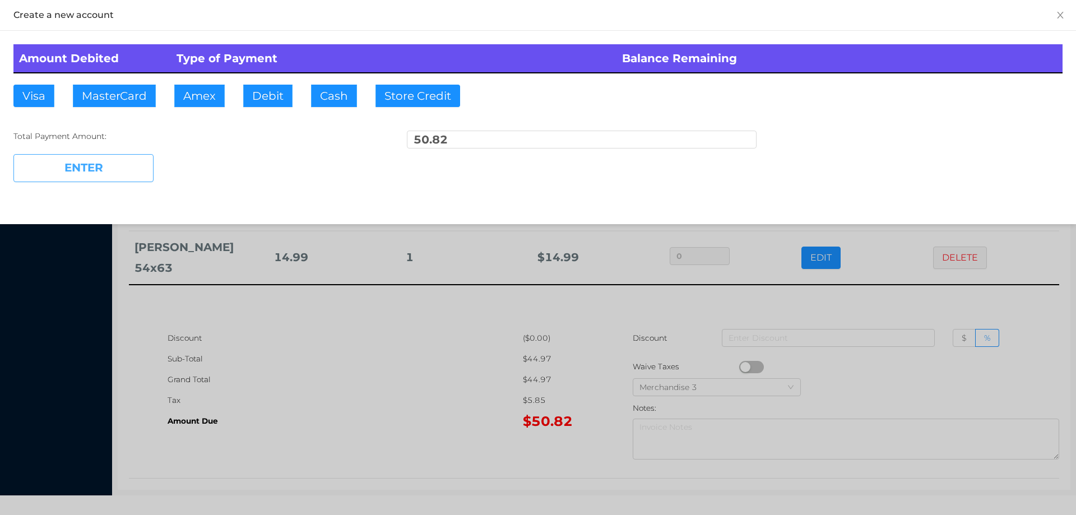
click at [95, 174] on button "ENTER" at bounding box center [83, 168] width 140 height 28
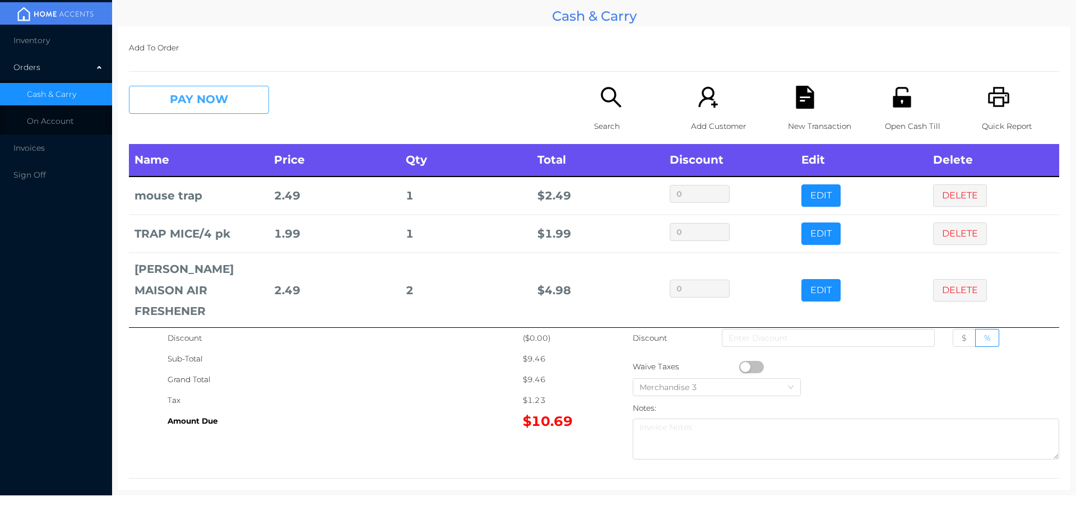
click at [187, 103] on button "PAY NOW" at bounding box center [199, 100] width 140 height 28
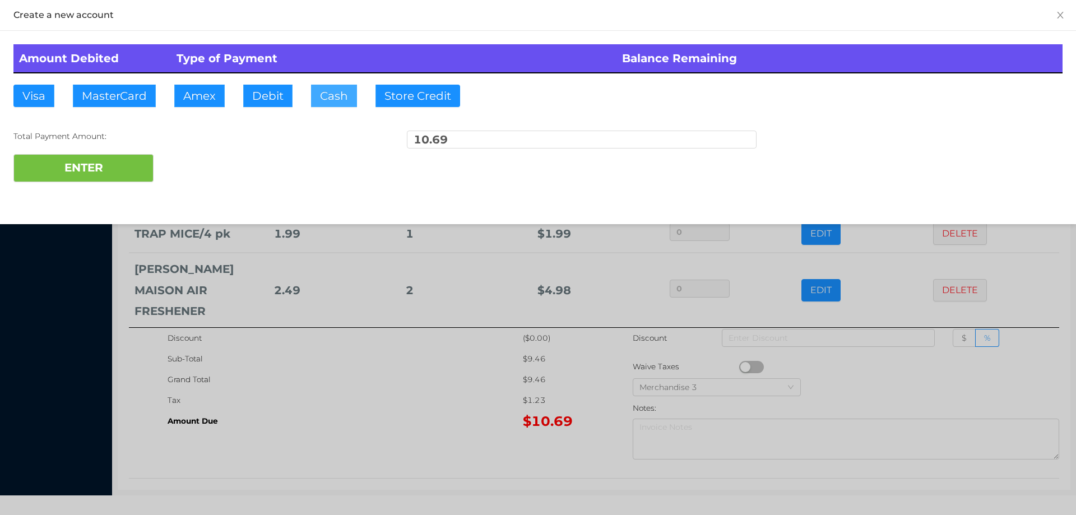
click at [312, 101] on button "Cash" at bounding box center [334, 96] width 46 height 22
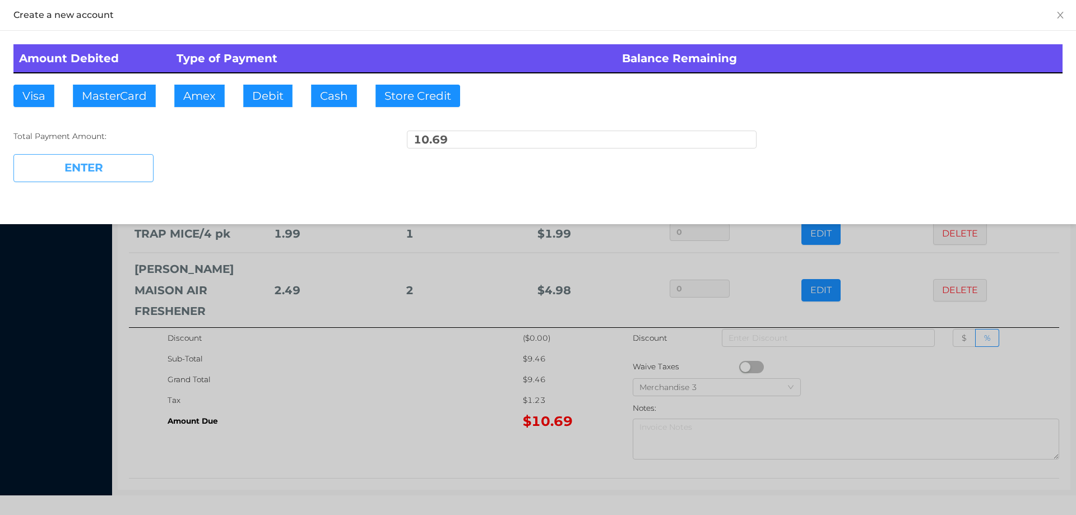
click at [122, 170] on button "ENTER" at bounding box center [83, 168] width 140 height 28
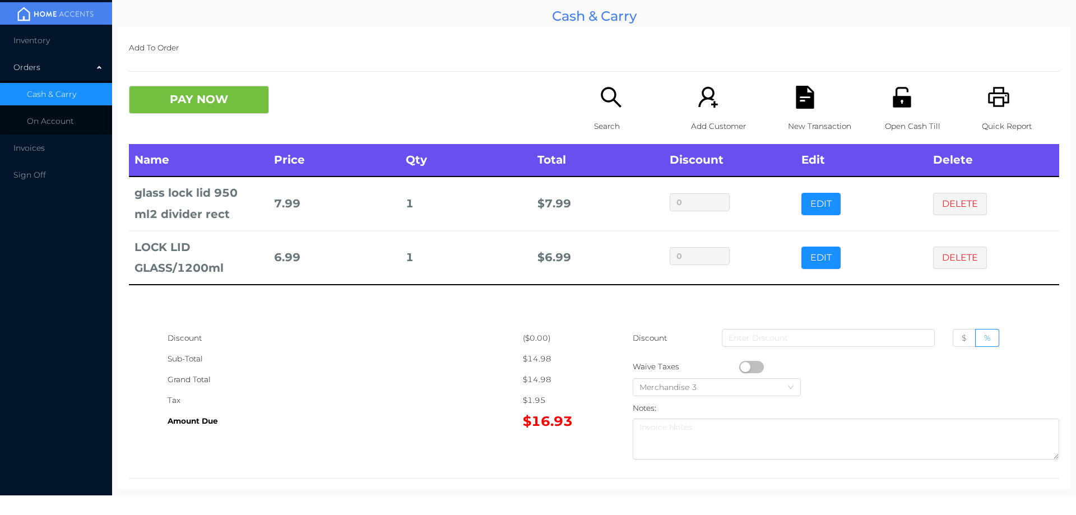
click at [813, 100] on div "New Transaction" at bounding box center [826, 115] width 77 height 58
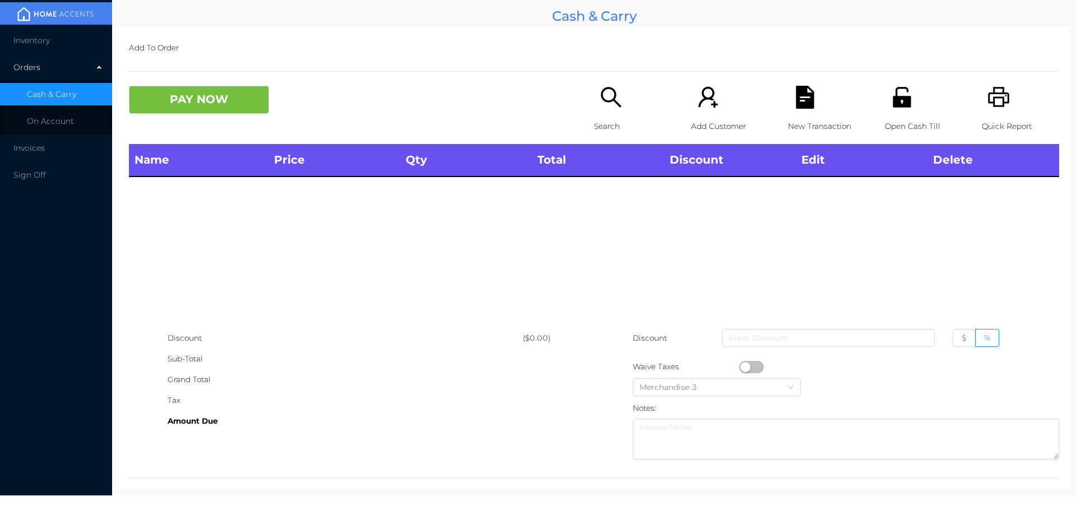
click at [608, 121] on p "Search" at bounding box center [632, 126] width 77 height 21
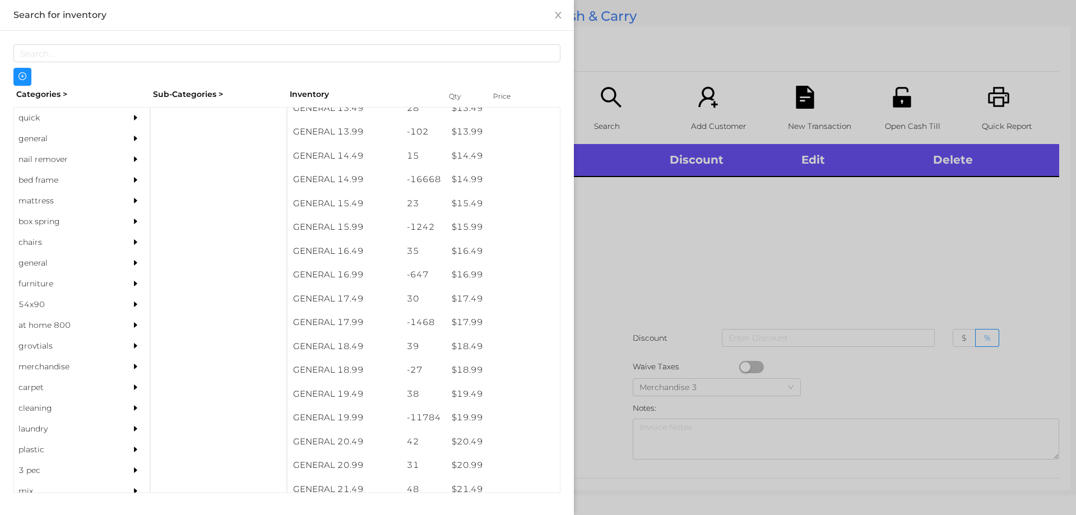
scroll to position [909, 0]
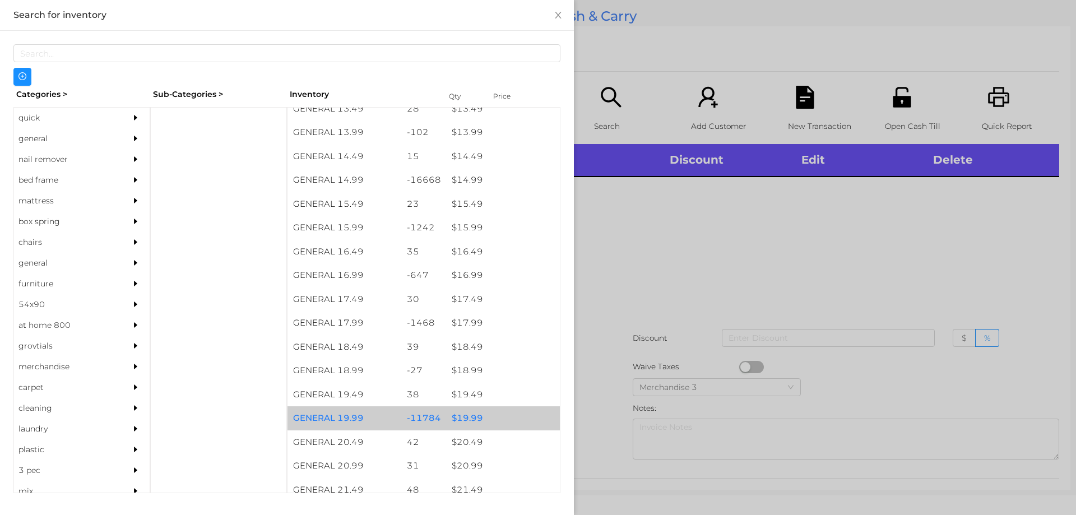
click at [471, 416] on div "$ 19.99" at bounding box center [503, 418] width 114 height 24
click at [476, 414] on div "$ 19.99" at bounding box center [503, 418] width 114 height 24
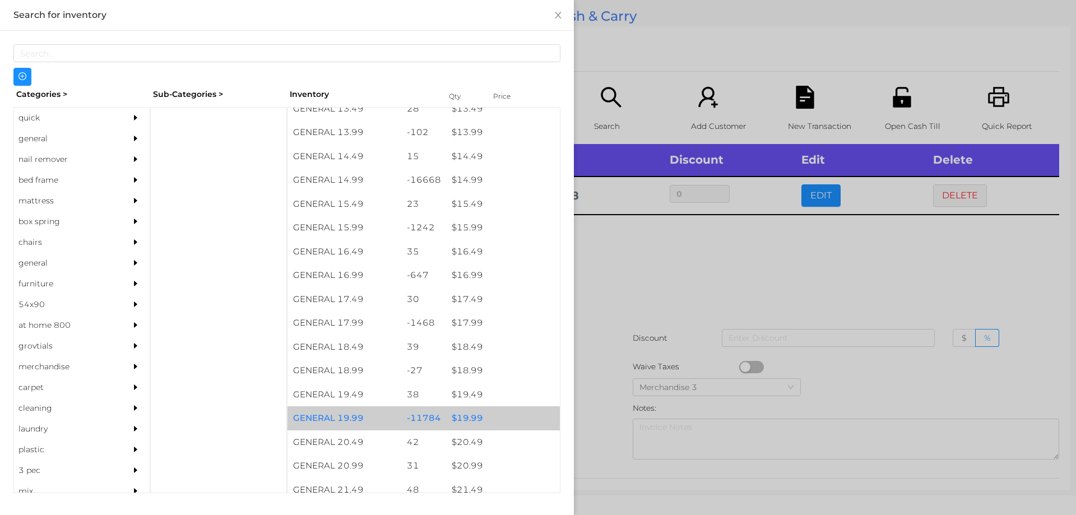
click at [479, 415] on div "$ 19.99" at bounding box center [503, 418] width 114 height 24
click at [490, 419] on div "$ 19.99" at bounding box center [503, 418] width 114 height 24
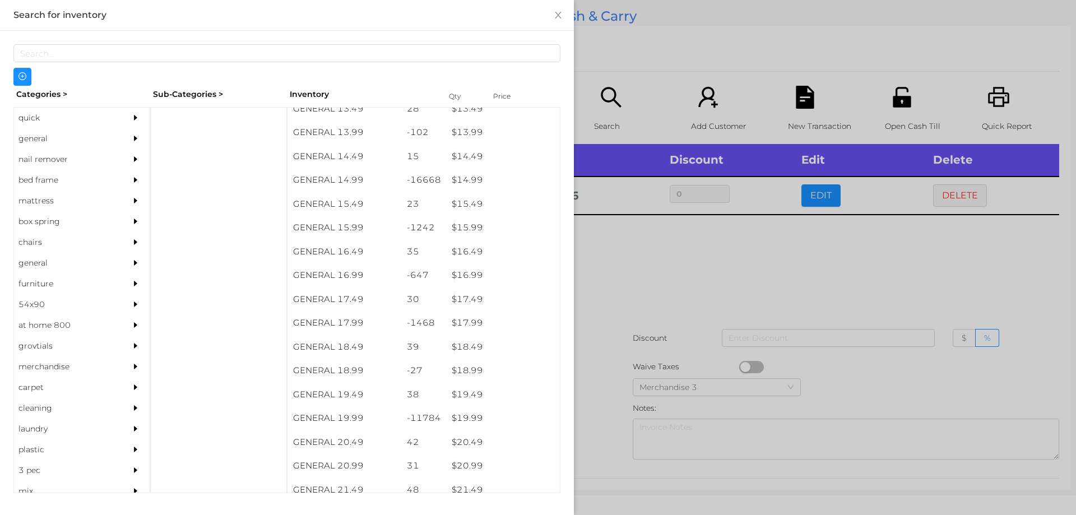
click at [622, 268] on div at bounding box center [538, 257] width 1076 height 515
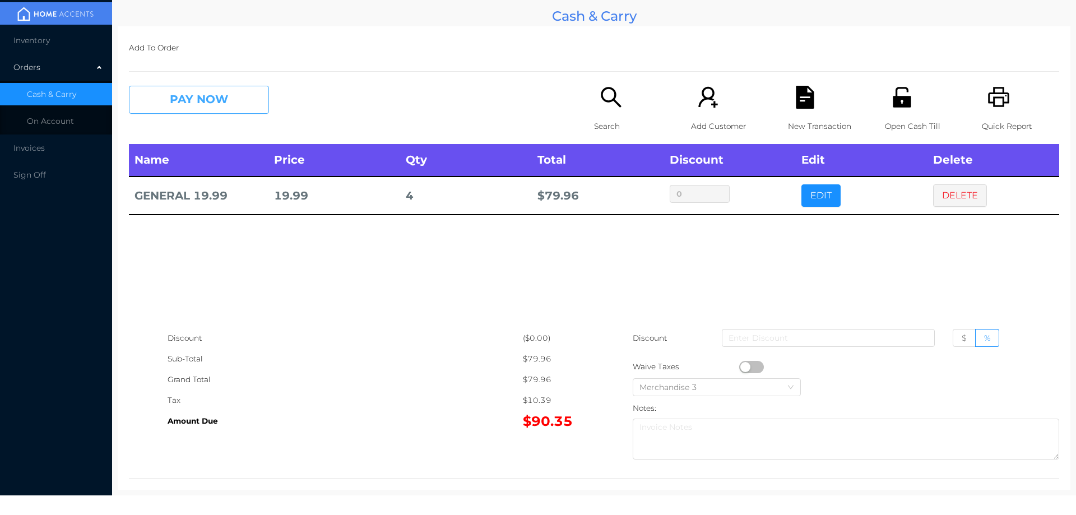
click at [231, 104] on button "PAY NOW" at bounding box center [199, 100] width 140 height 28
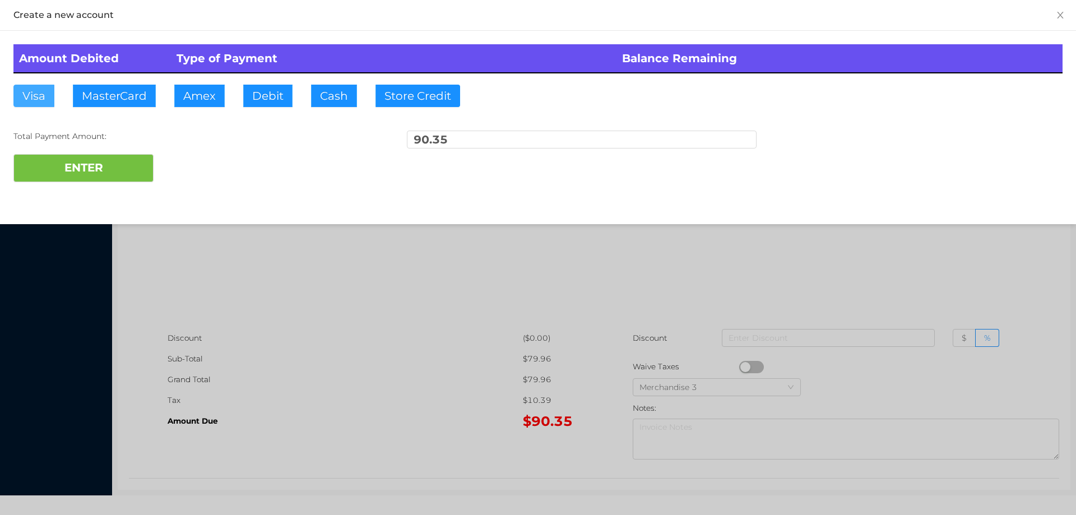
click at [30, 97] on button "Visa" at bounding box center [33, 96] width 41 height 22
click at [80, 167] on button "ENTER" at bounding box center [83, 168] width 140 height 28
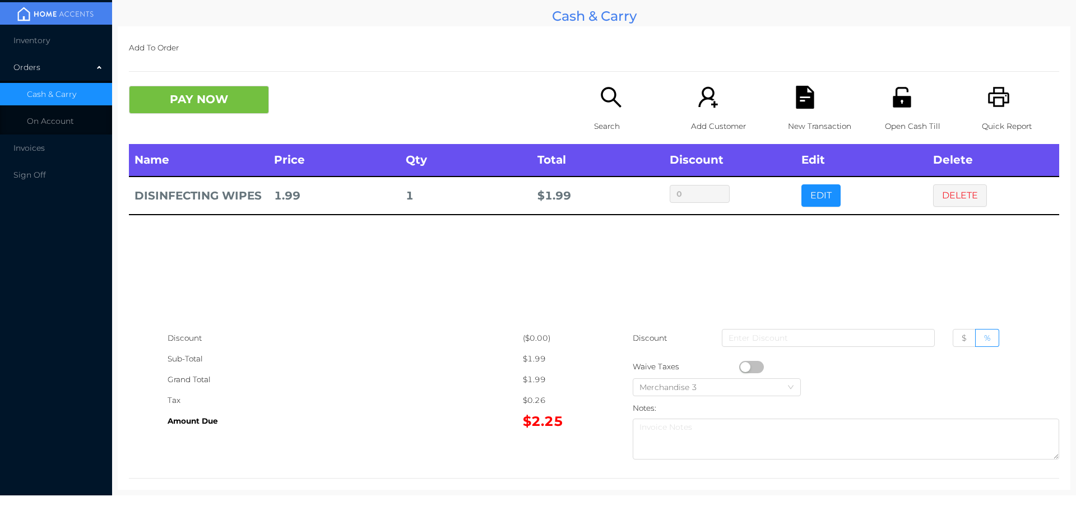
click at [600, 125] on p "Search" at bounding box center [632, 126] width 77 height 21
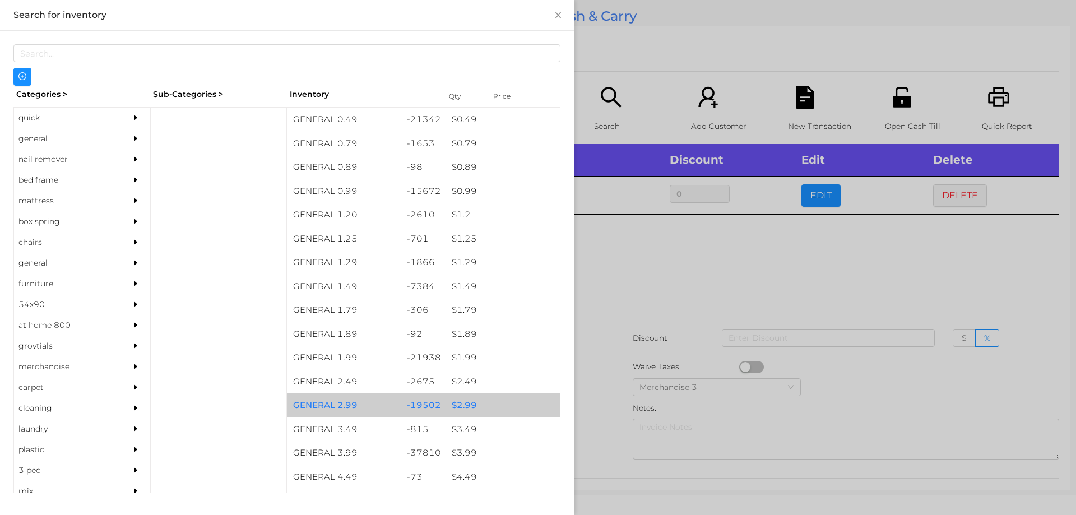
click at [458, 403] on div "$ 2.99" at bounding box center [503, 405] width 114 height 24
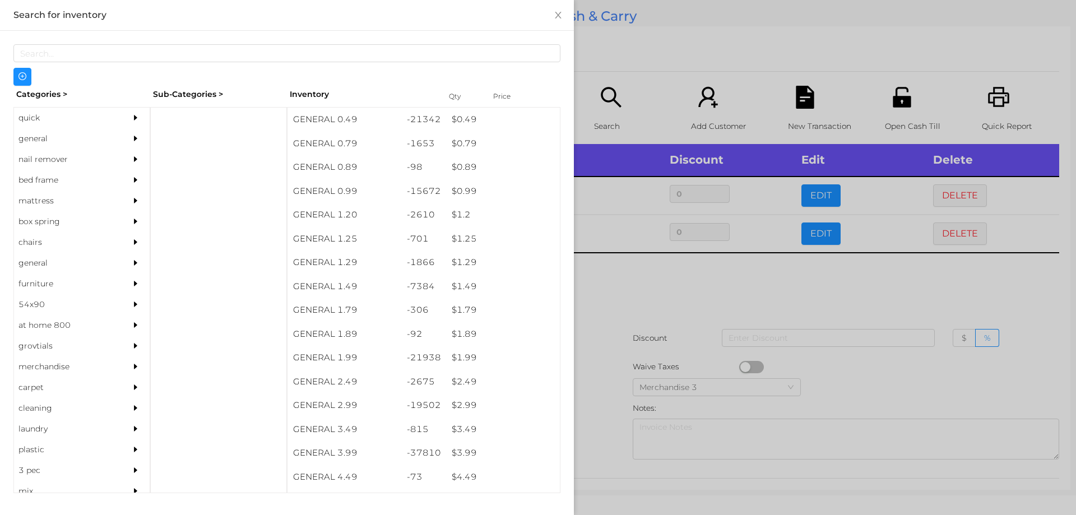
click at [608, 410] on div at bounding box center [538, 257] width 1076 height 515
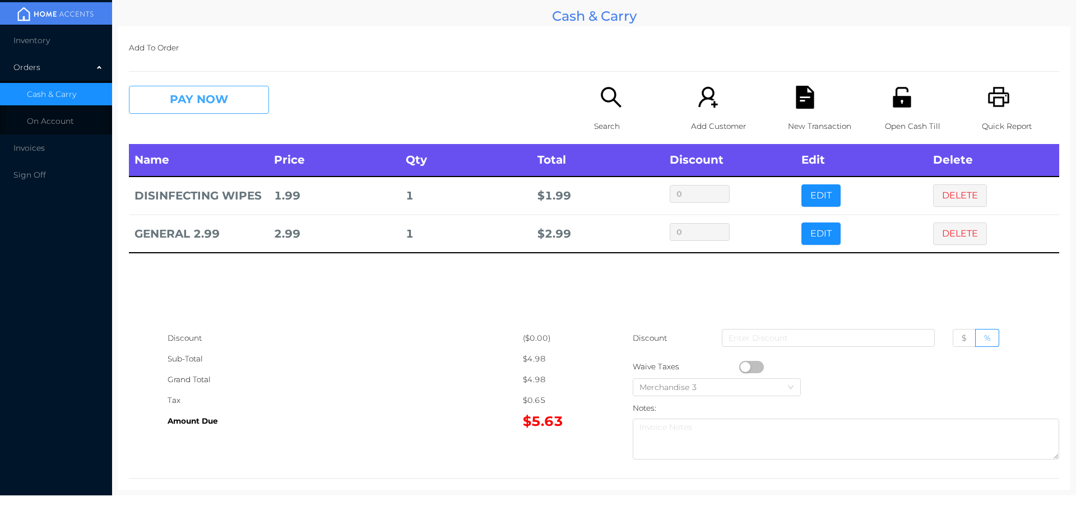
click at [200, 94] on button "PAY NOW" at bounding box center [199, 100] width 140 height 28
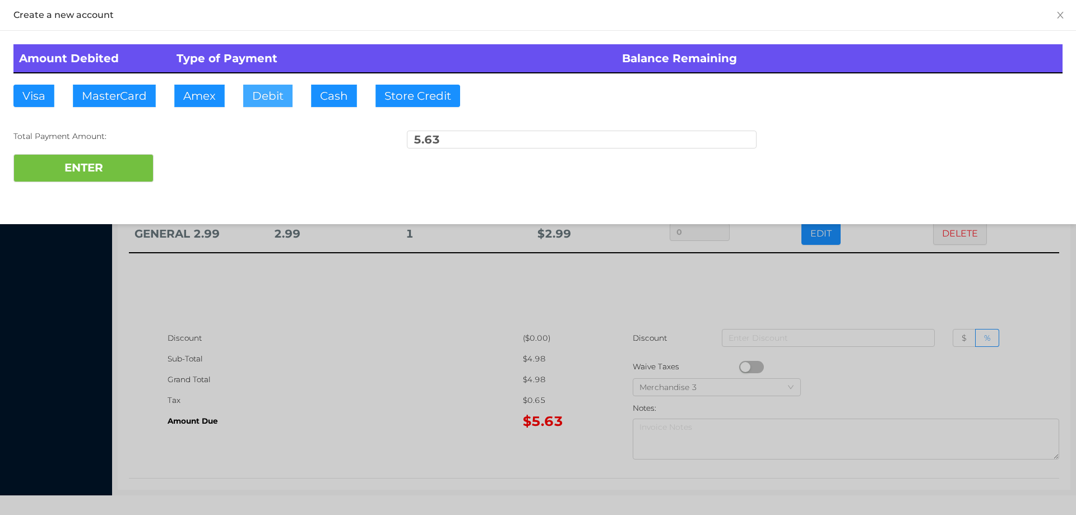
click at [268, 98] on button "Debit" at bounding box center [267, 96] width 49 height 22
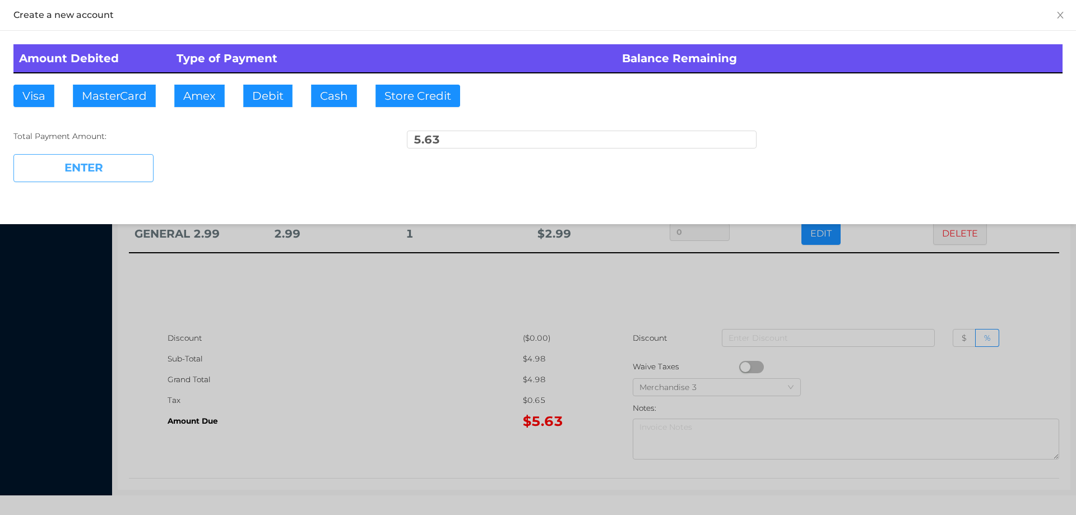
click at [135, 161] on button "ENTER" at bounding box center [83, 168] width 140 height 28
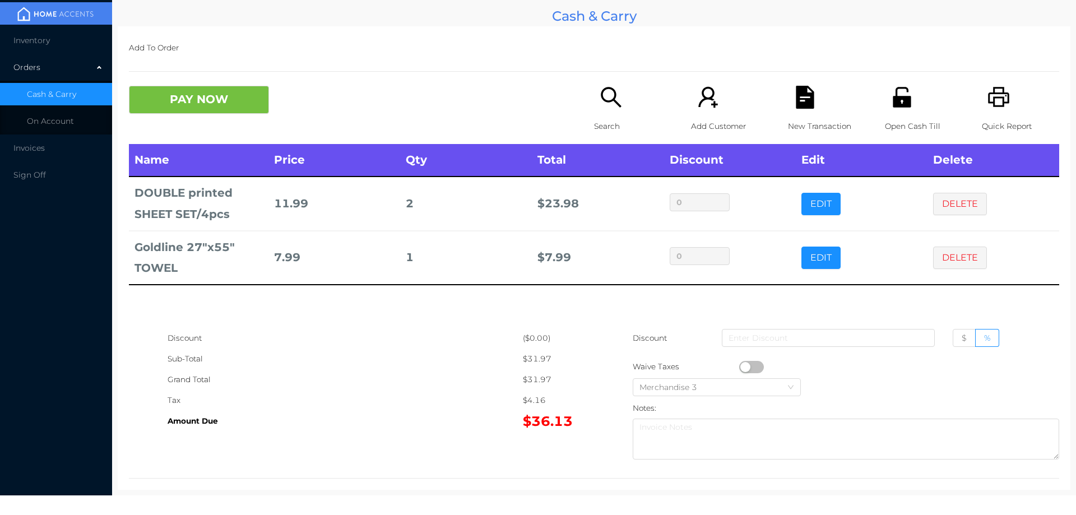
click at [607, 111] on div "Search" at bounding box center [632, 115] width 77 height 58
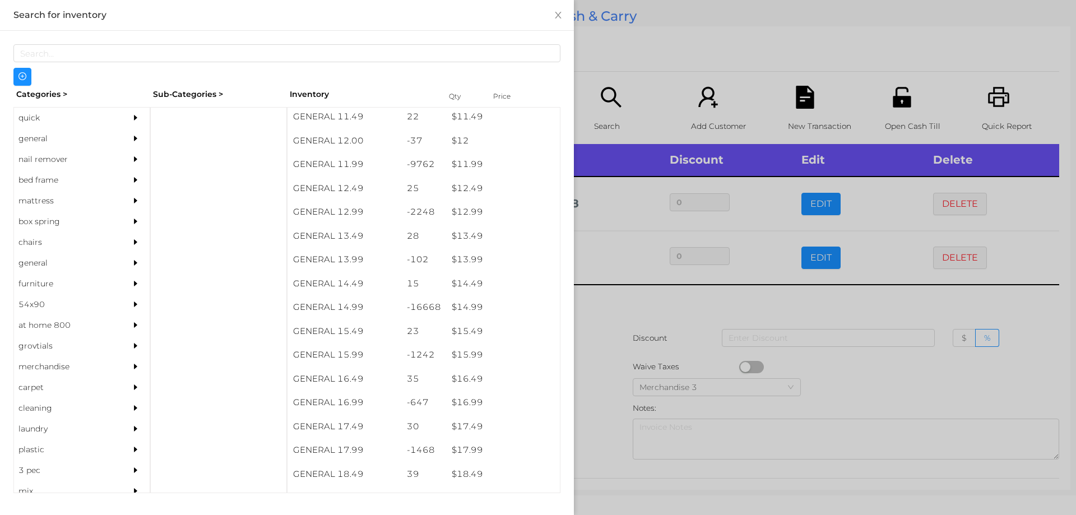
scroll to position [781, 0]
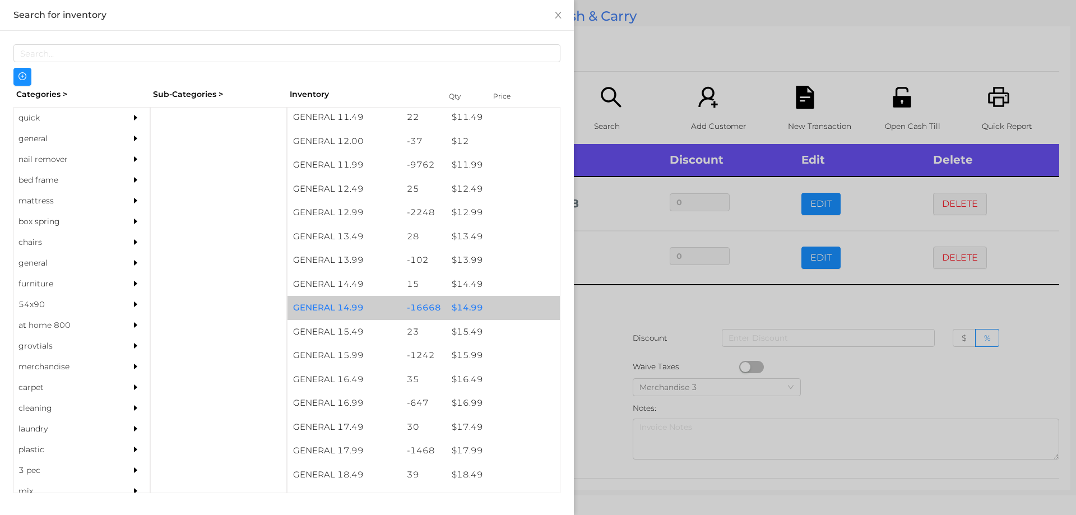
click at [458, 307] on div "$ 14.99" at bounding box center [503, 308] width 114 height 24
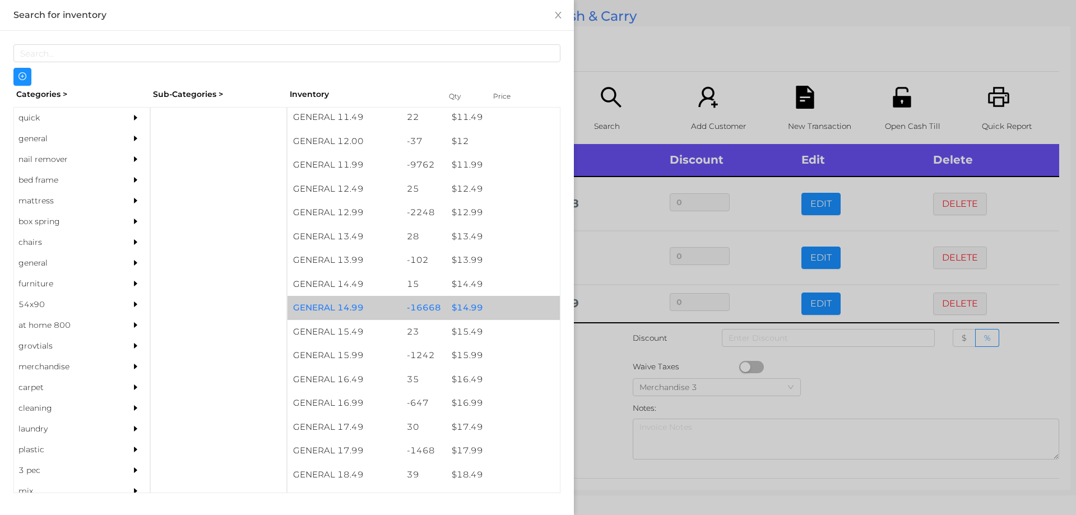
click at [463, 305] on div "$ 14.99" at bounding box center [503, 308] width 114 height 24
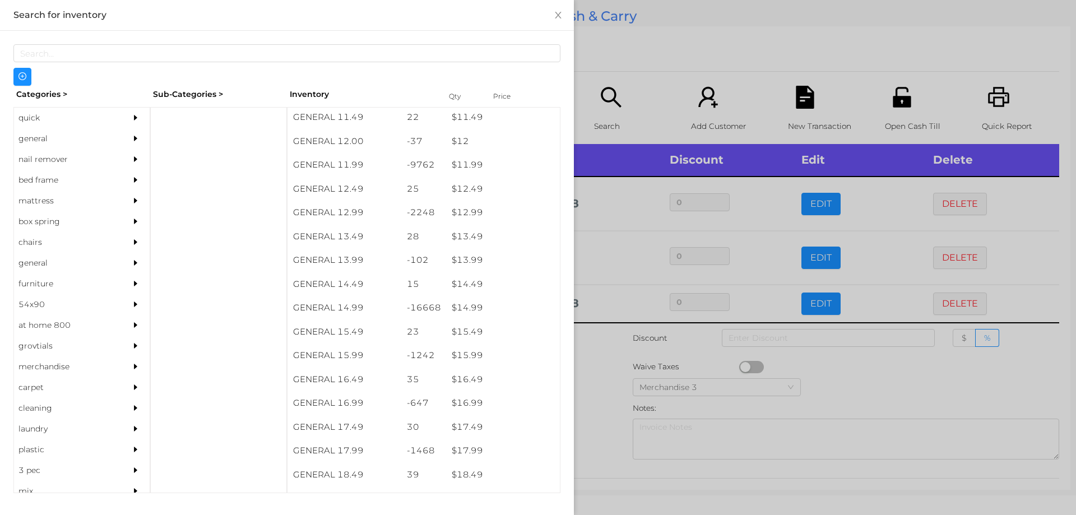
click at [593, 333] on div at bounding box center [538, 257] width 1076 height 515
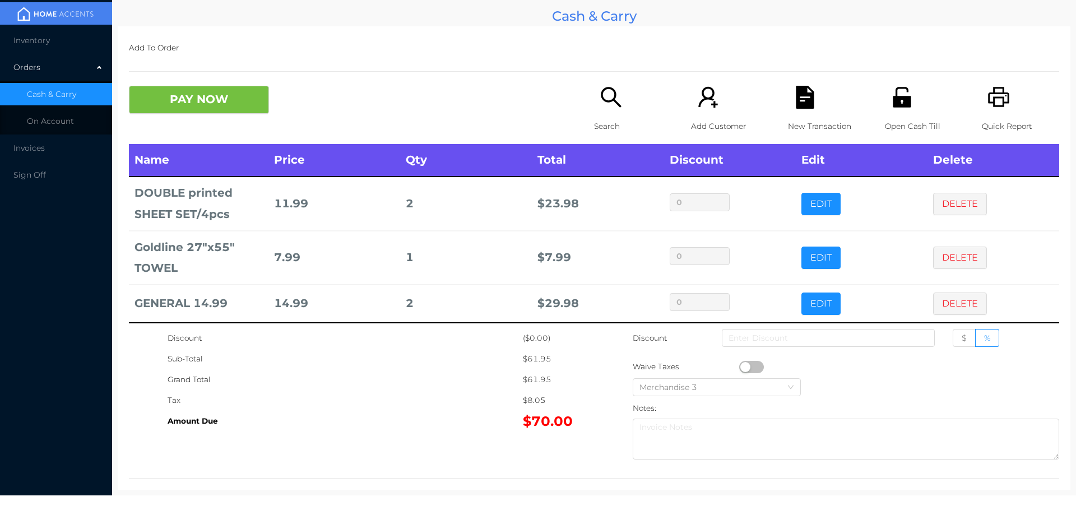
scroll to position [7, 0]
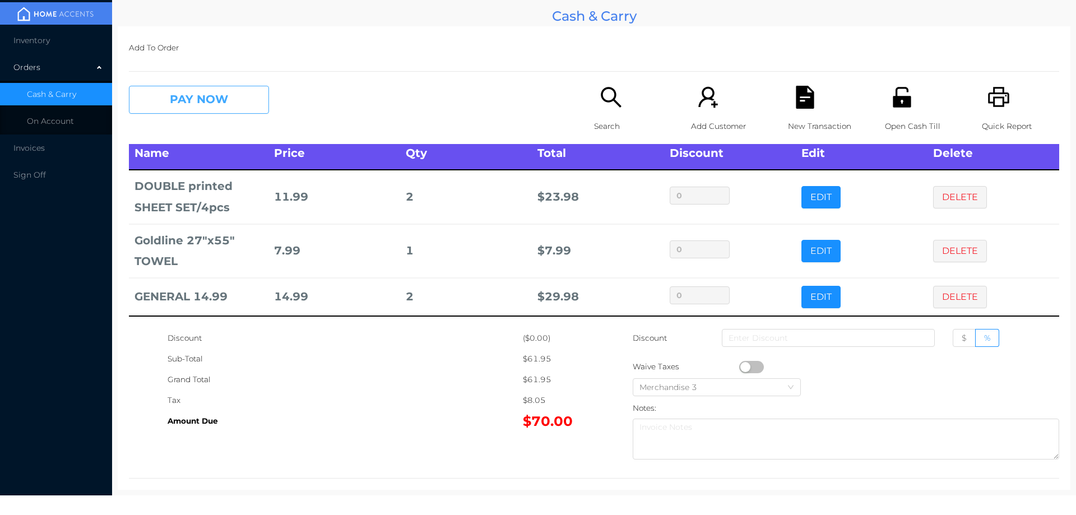
click at [225, 111] on button "PAY NOW" at bounding box center [199, 100] width 140 height 28
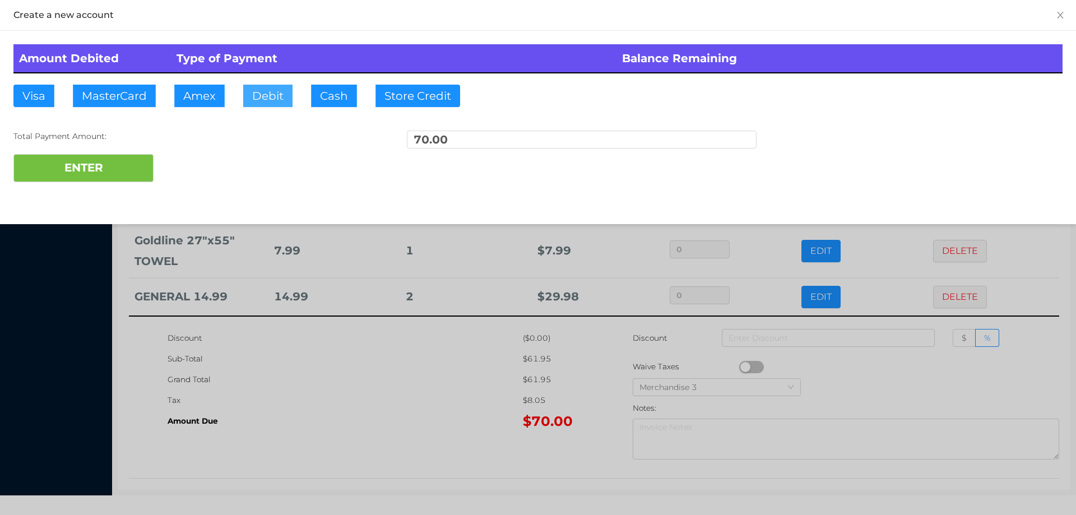
click at [272, 105] on button "Debit" at bounding box center [267, 96] width 49 height 22
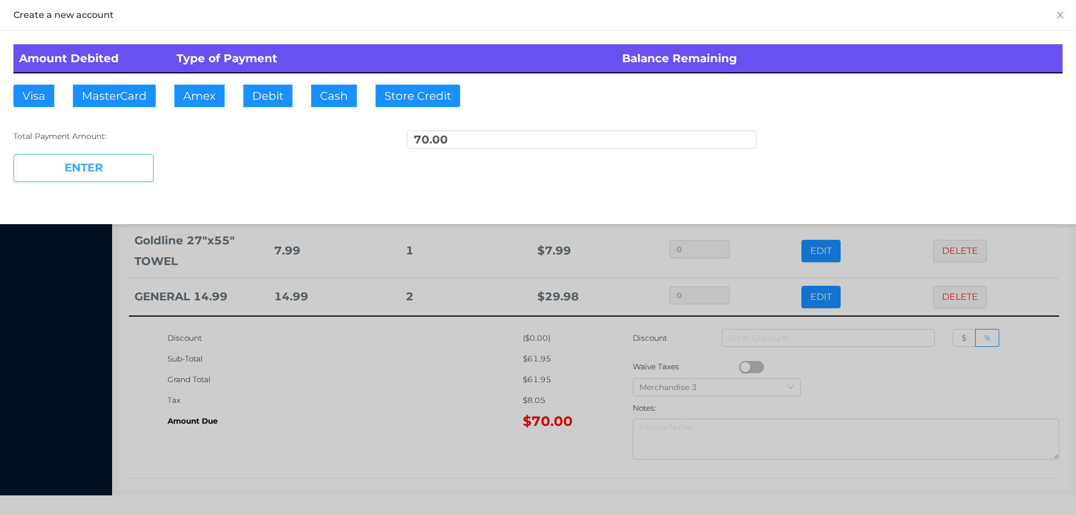
click at [119, 162] on button "ENTER" at bounding box center [83, 168] width 140 height 28
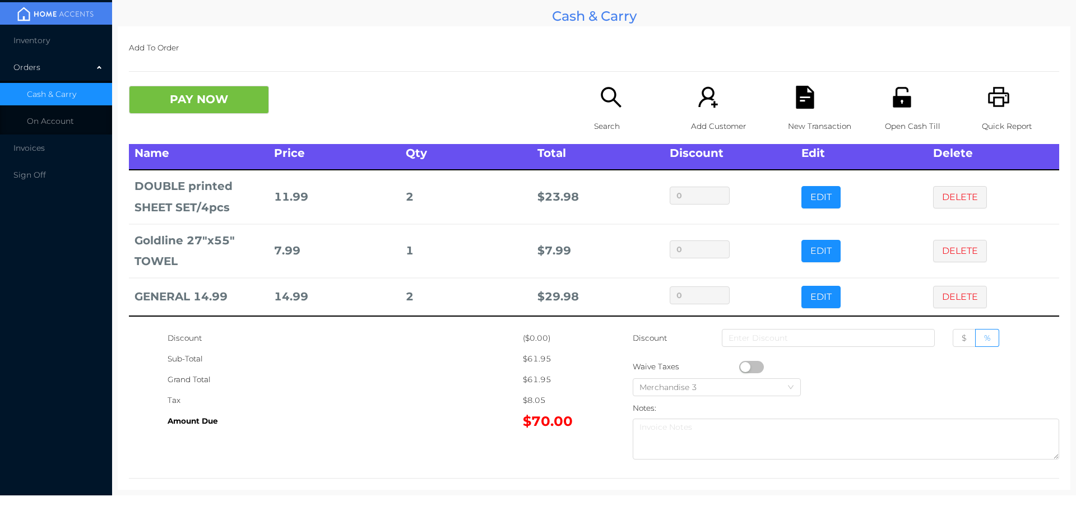
scroll to position [0, 0]
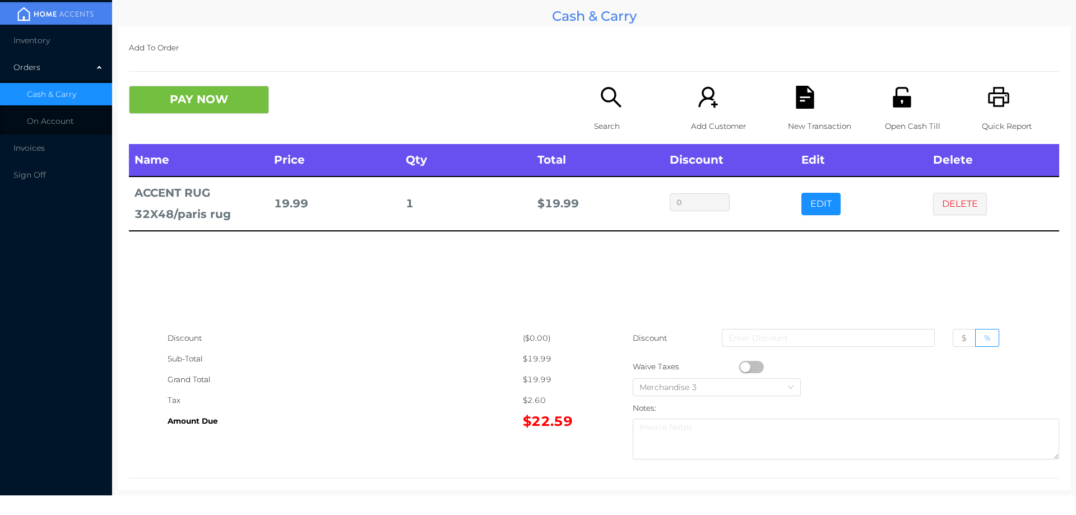
click at [598, 115] on div "Search" at bounding box center [632, 115] width 77 height 58
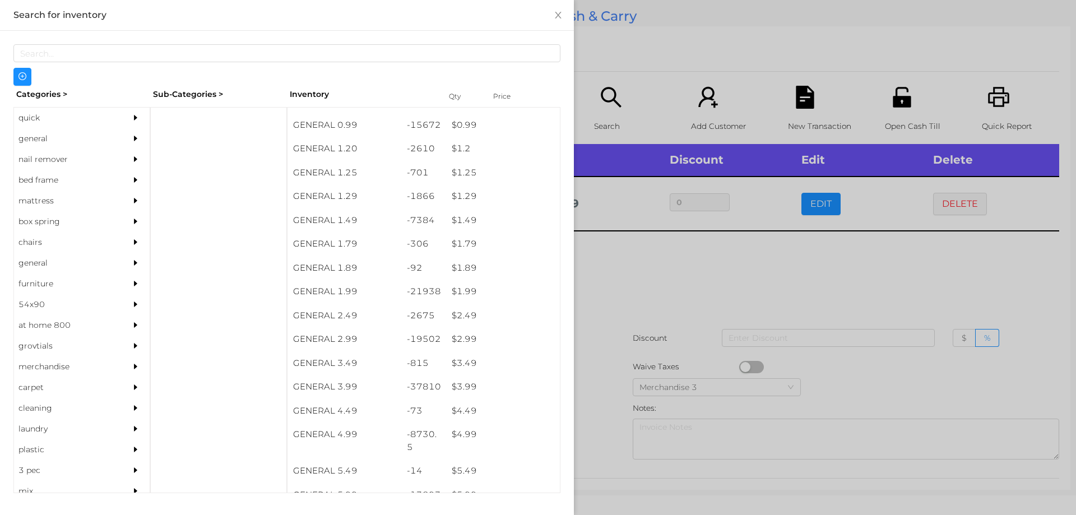
scroll to position [111, 0]
click at [458, 337] on div "$ 3.99" at bounding box center [503, 341] width 114 height 24
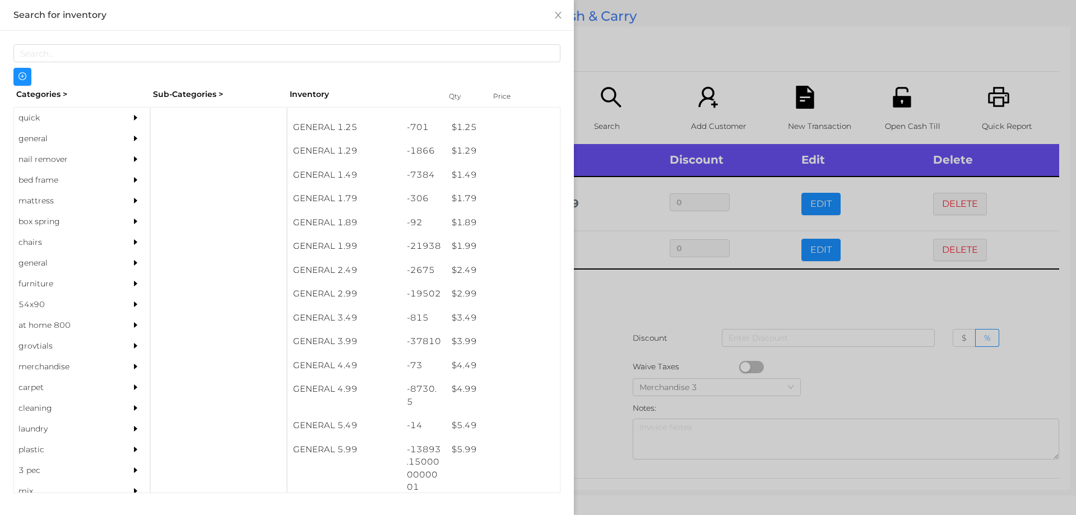
click at [610, 305] on div at bounding box center [538, 257] width 1076 height 515
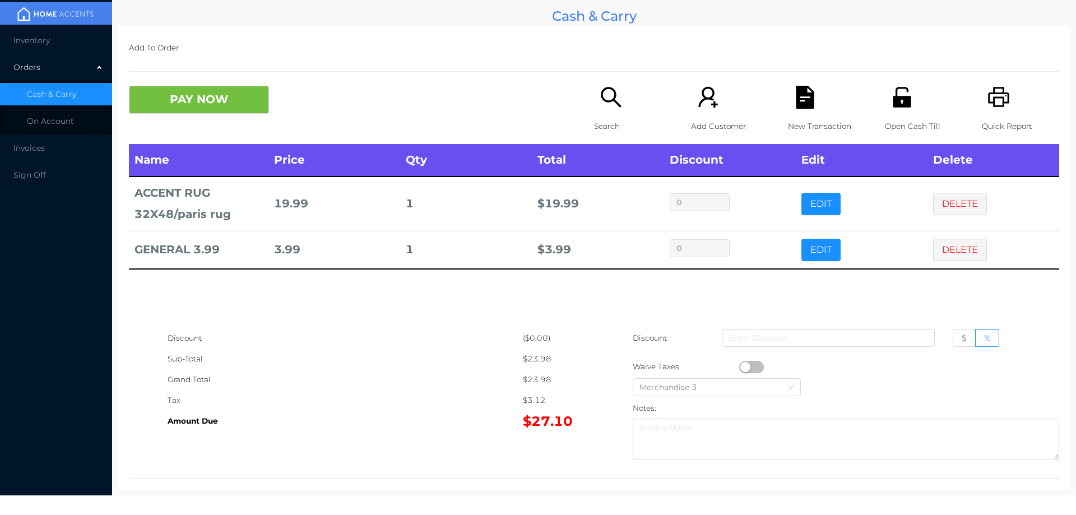
click at [823, 104] on div "New Transaction" at bounding box center [826, 115] width 77 height 58
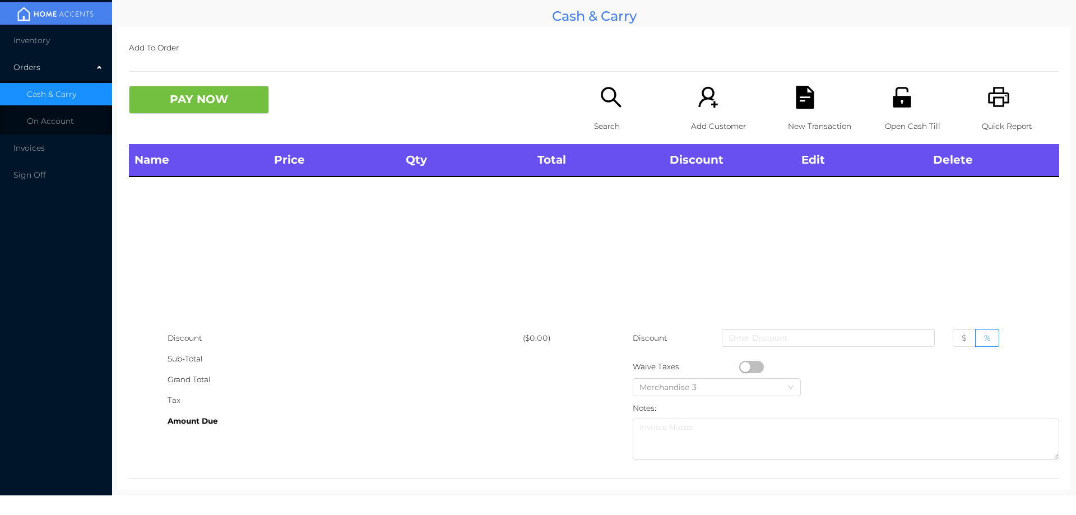
click at [802, 108] on icon "icon: file-text" at bounding box center [804, 97] width 18 height 23
click at [206, 125] on div "PAY NOW Search Add Customer New Transaction Open Cash Till Quick Report" at bounding box center [594, 115] width 930 height 58
click at [995, 99] on icon "icon: printer" at bounding box center [998, 97] width 21 height 20
click at [900, 98] on icon "icon: unlock" at bounding box center [901, 97] width 18 height 20
click at [608, 113] on div "Search" at bounding box center [632, 115] width 77 height 58
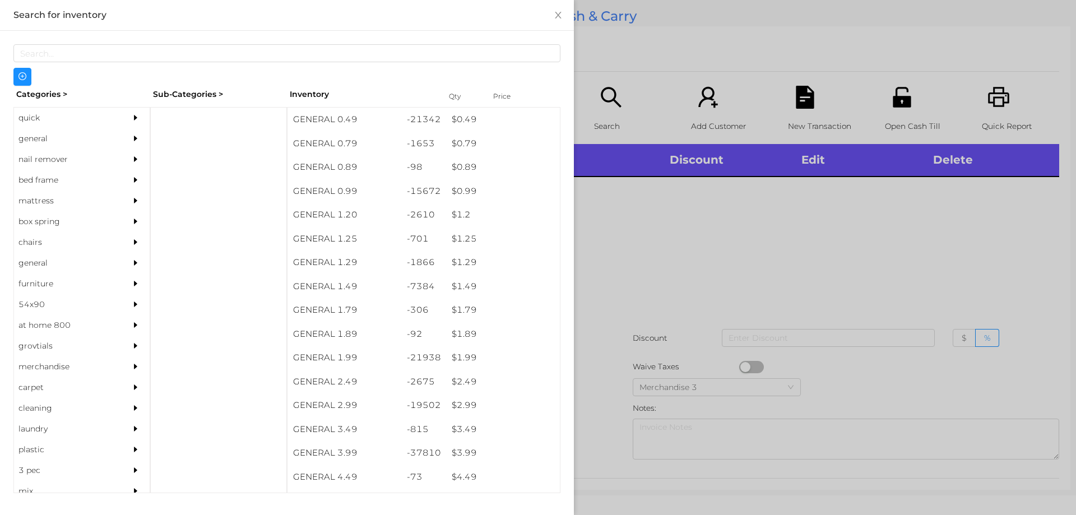
click at [36, 145] on div "general" at bounding box center [65, 138] width 102 height 21
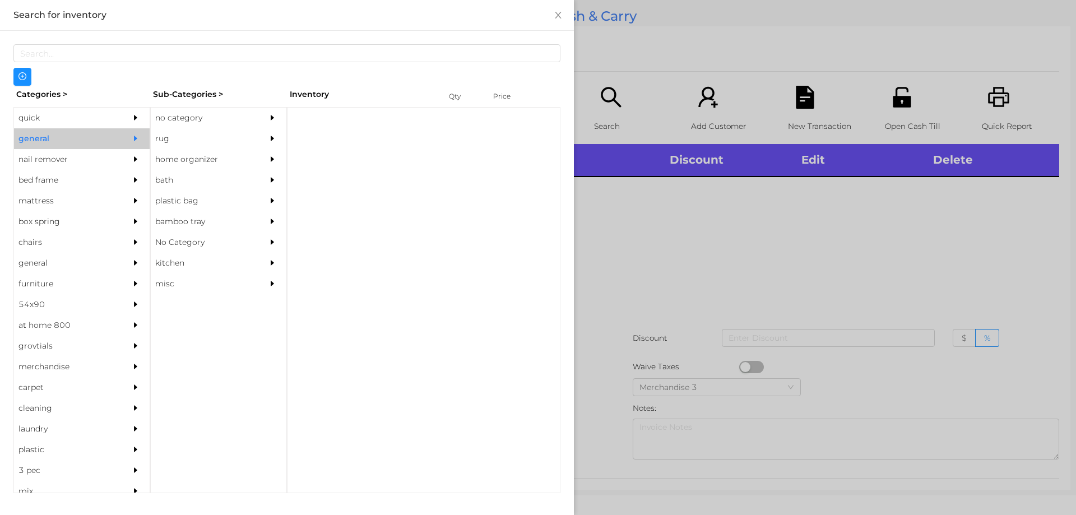
click at [176, 116] on div "no category" at bounding box center [202, 118] width 102 height 21
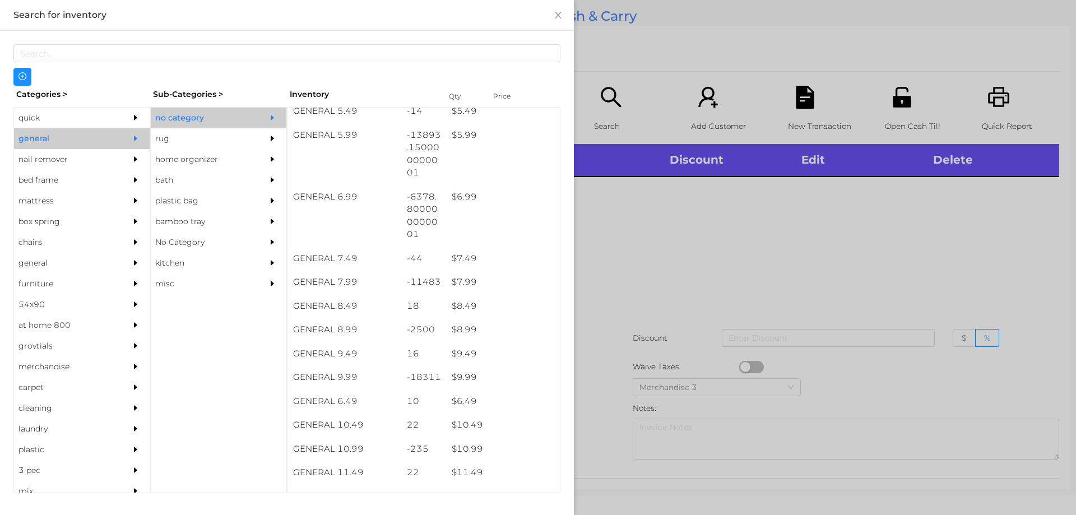
scroll to position [418, 0]
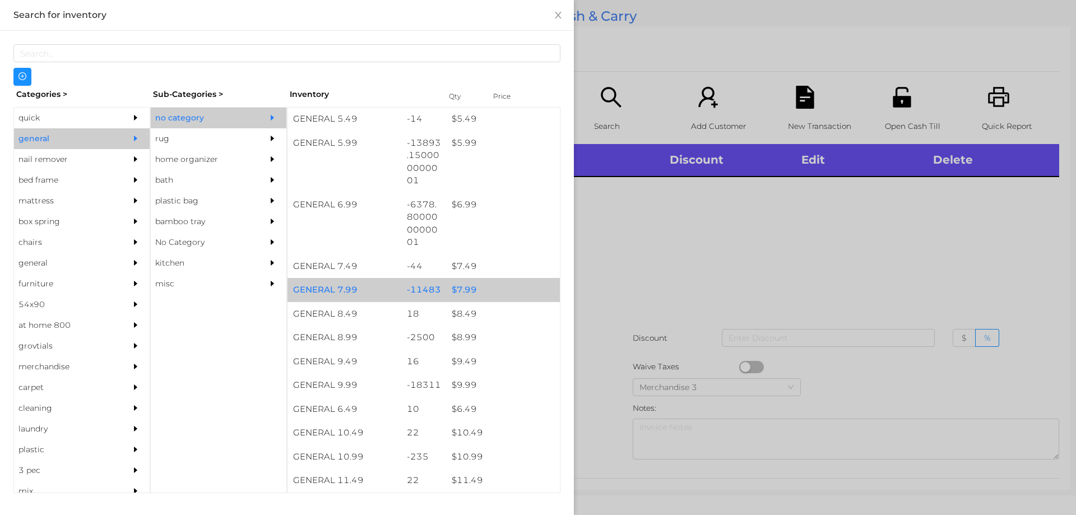
click at [455, 282] on div "$ 7.99" at bounding box center [503, 290] width 114 height 24
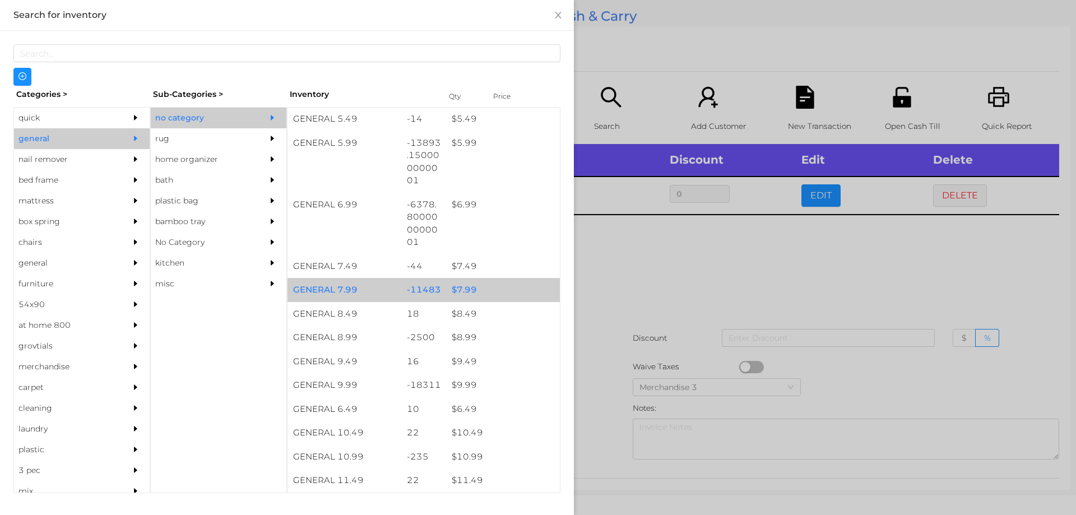
click at [469, 287] on div "$ 7.99" at bounding box center [503, 290] width 114 height 24
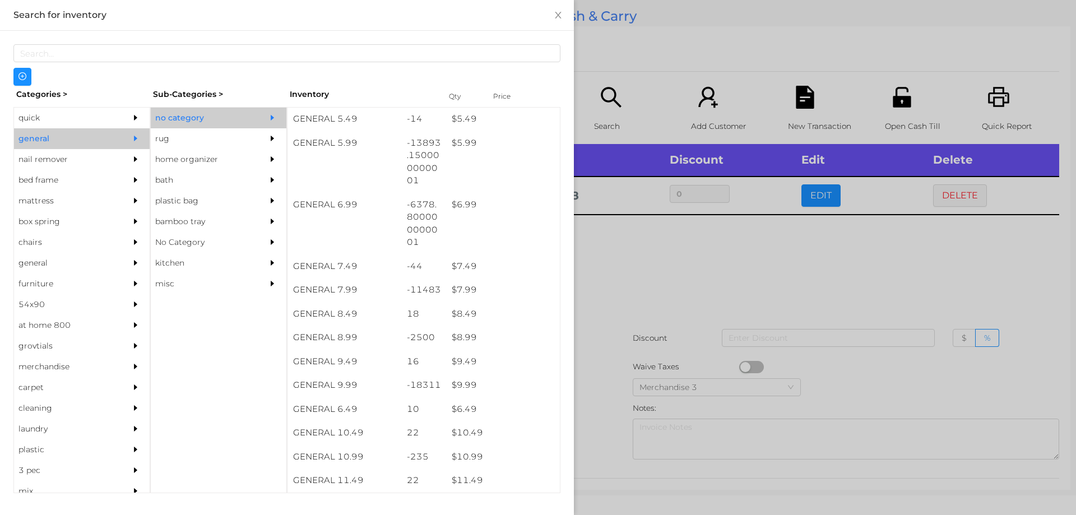
click at [625, 278] on div at bounding box center [538, 257] width 1076 height 515
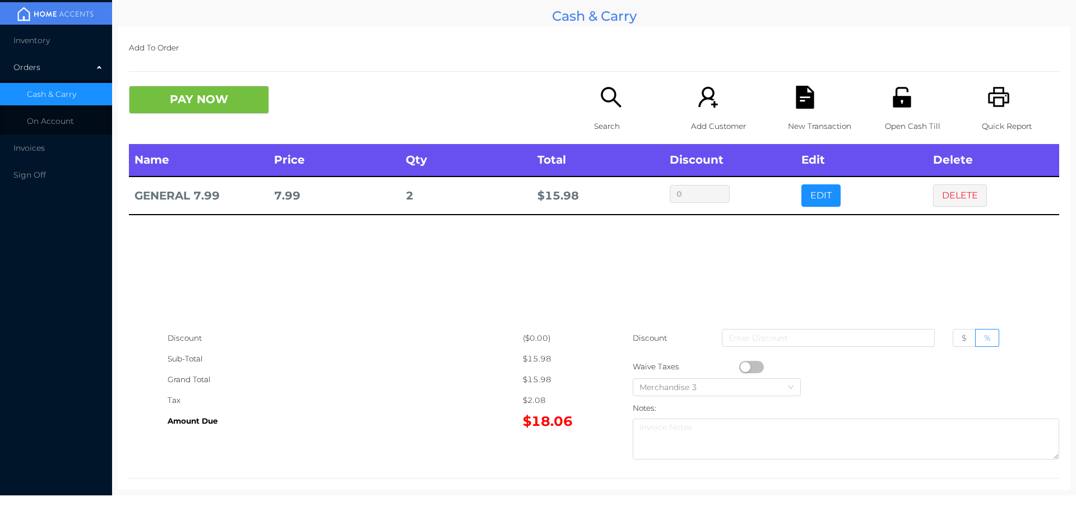
click at [595, 122] on p "Search" at bounding box center [632, 126] width 77 height 21
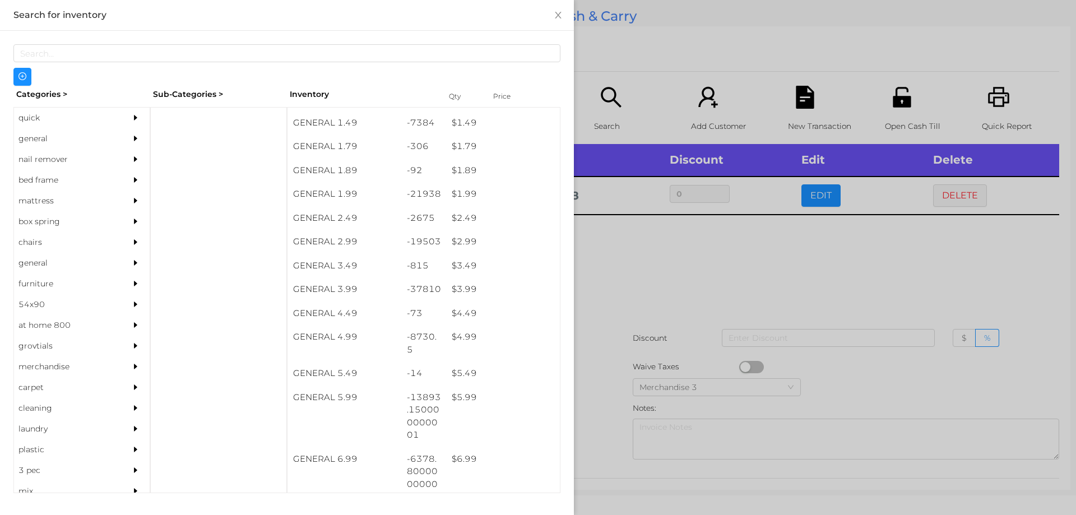
scroll to position [162, 0]
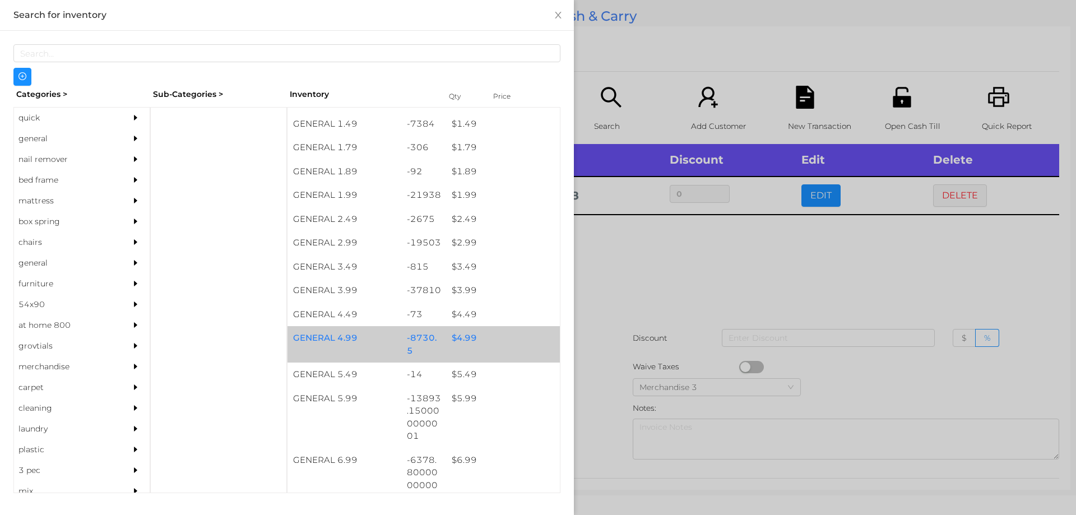
click at [459, 342] on div "$ 4.99" at bounding box center [503, 338] width 114 height 24
click at [467, 336] on div "$ 4.99" at bounding box center [503, 338] width 114 height 24
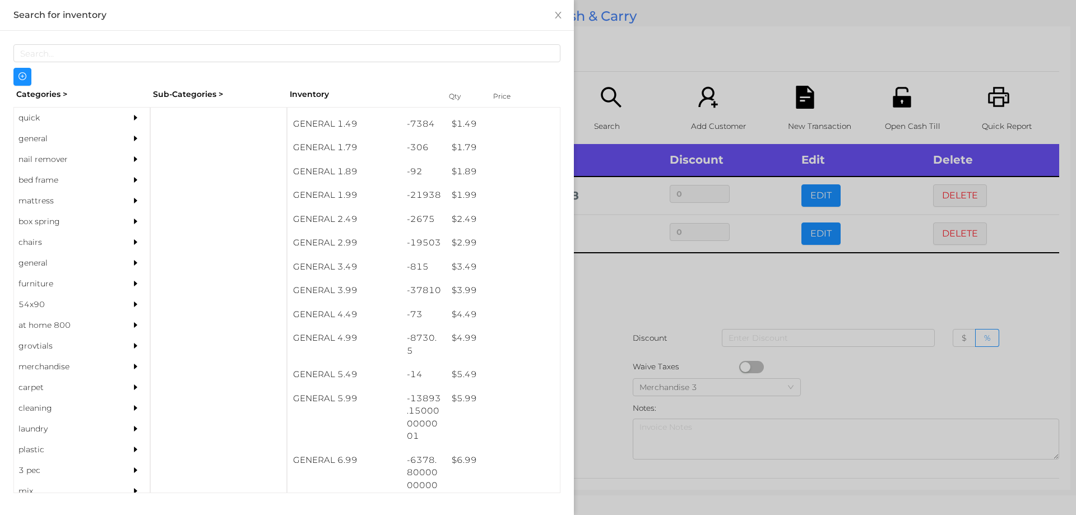
click at [630, 290] on div at bounding box center [538, 257] width 1076 height 515
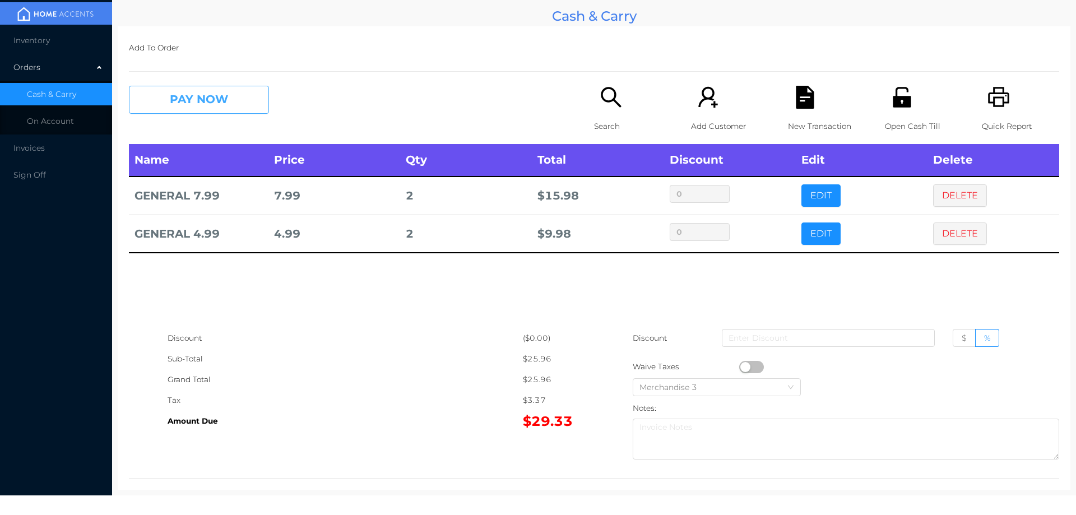
click at [186, 99] on button "PAY NOW" at bounding box center [199, 100] width 140 height 28
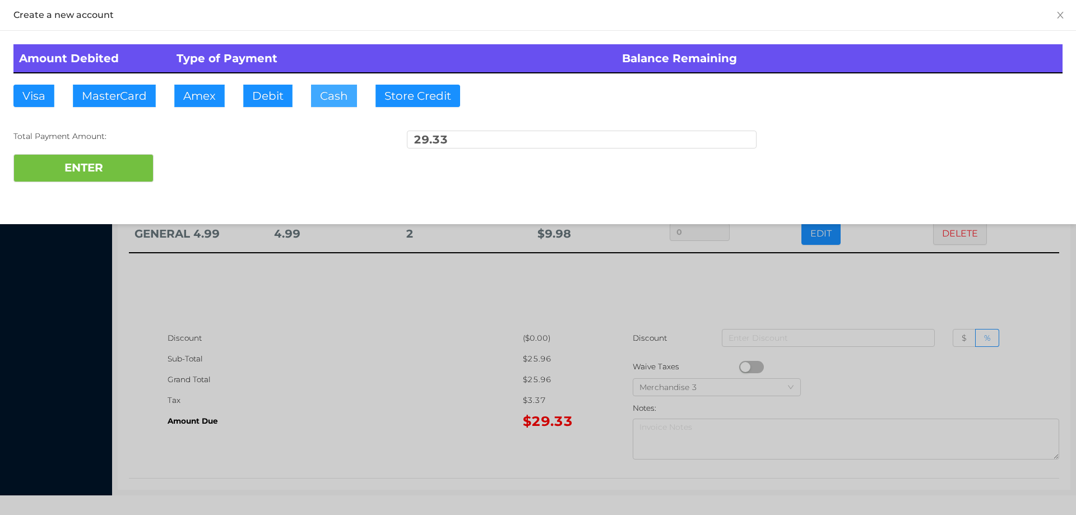
click at [321, 100] on button "Cash" at bounding box center [334, 96] width 46 height 22
type input "100."
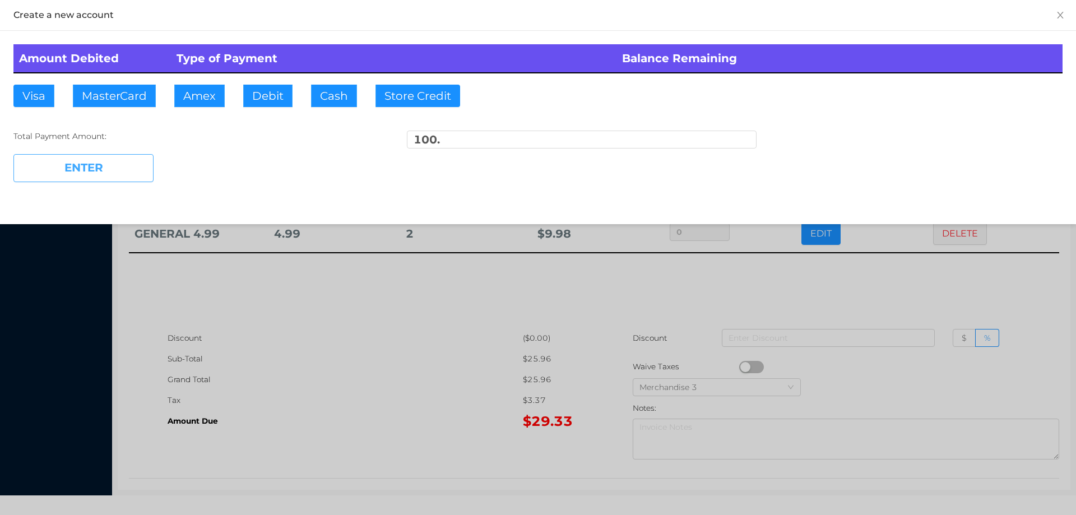
click at [122, 175] on button "ENTER" at bounding box center [83, 168] width 140 height 28
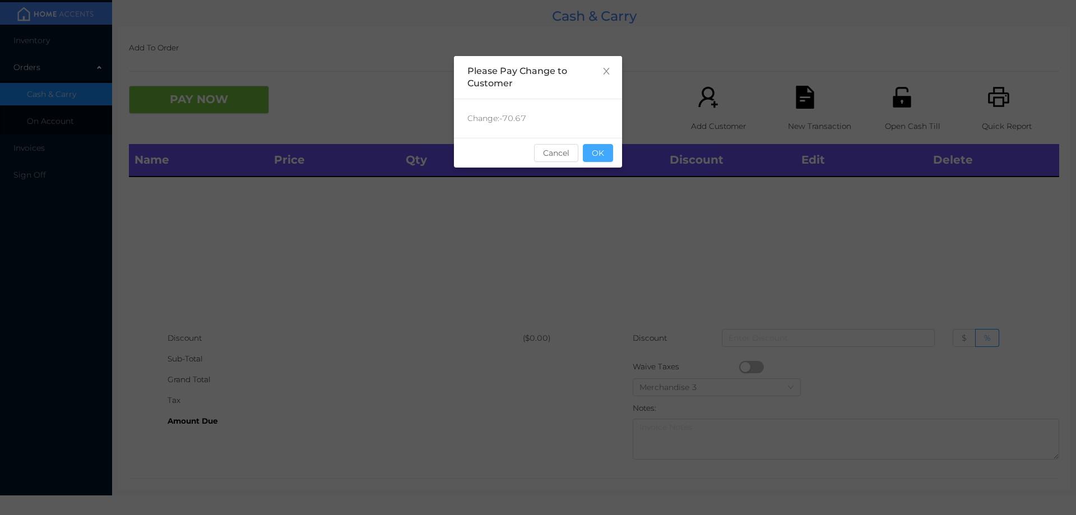
click at [607, 157] on button "OK" at bounding box center [598, 153] width 30 height 18
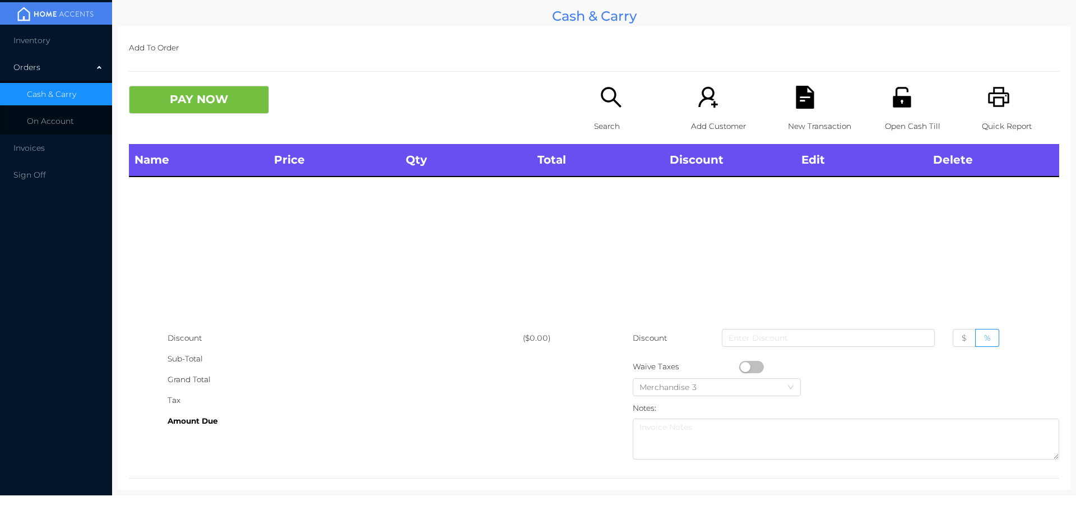
click at [599, 107] on icon "icon: search" at bounding box center [610, 97] width 23 height 23
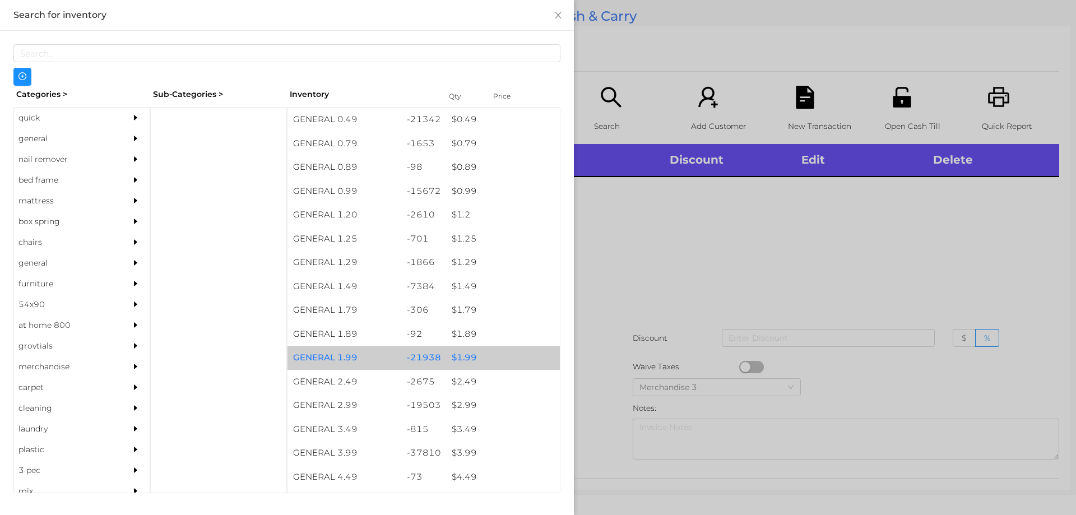
click at [455, 357] on div "$ 1.99" at bounding box center [503, 358] width 114 height 24
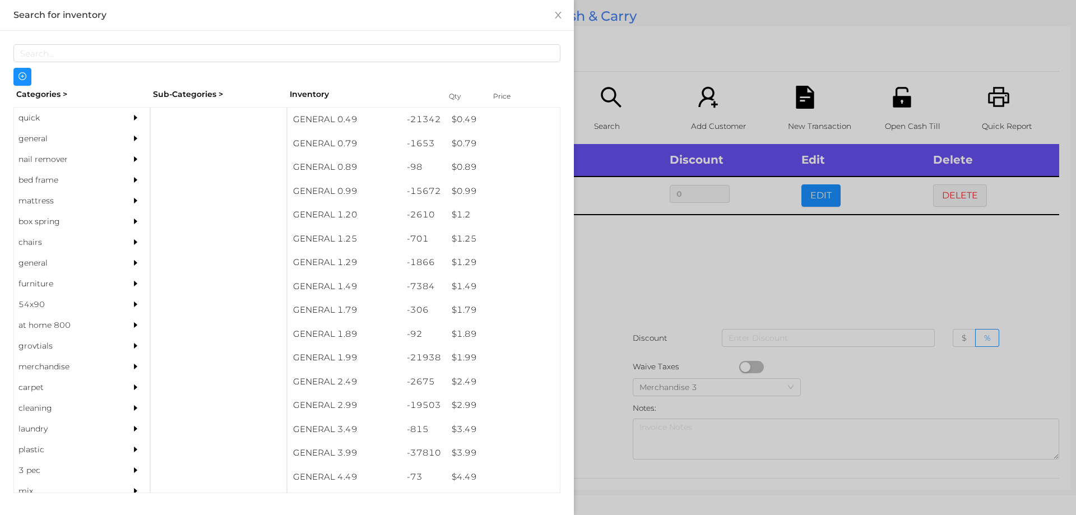
click at [626, 293] on div at bounding box center [538, 257] width 1076 height 515
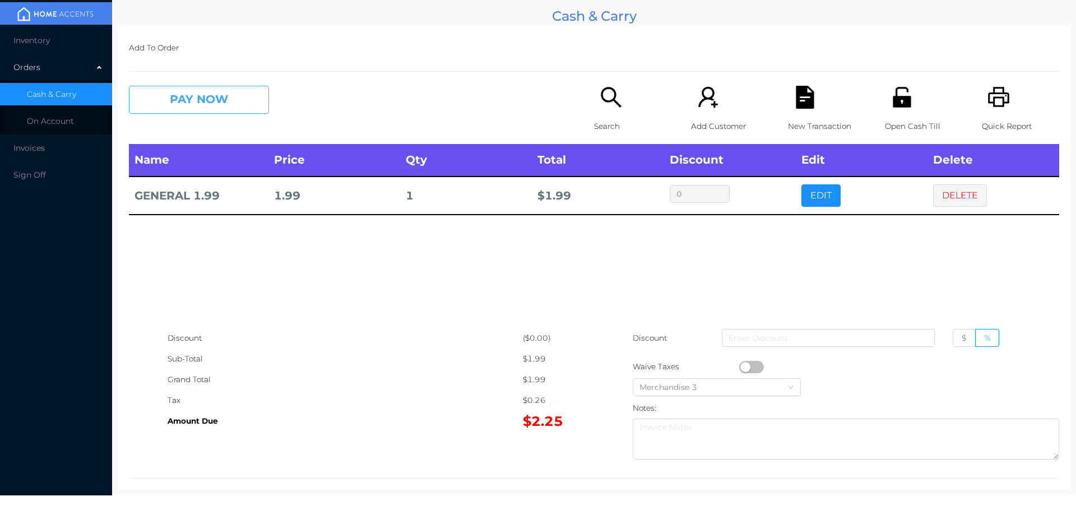
click at [229, 98] on button "PAY NOW" at bounding box center [199, 100] width 140 height 28
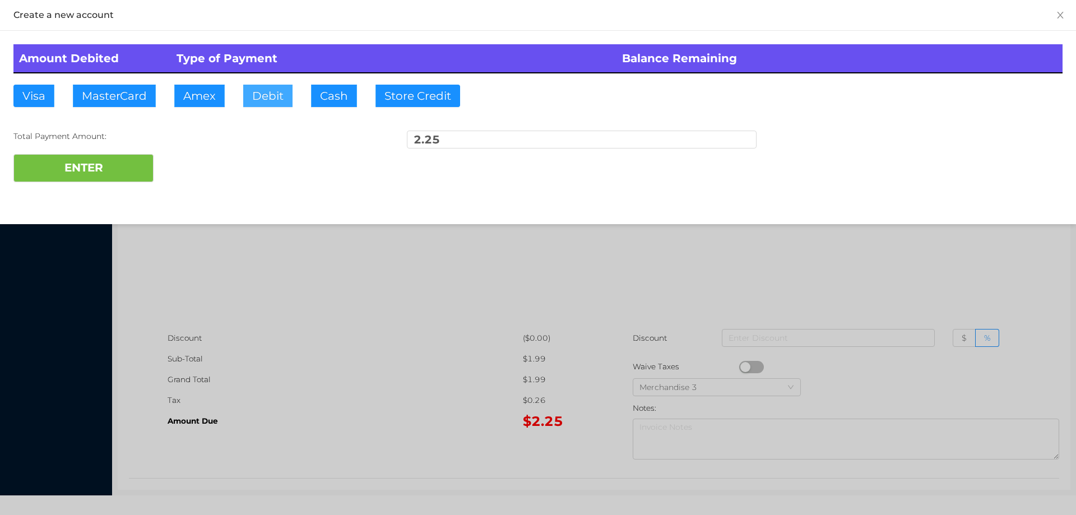
click at [264, 93] on button "Debit" at bounding box center [267, 96] width 49 height 22
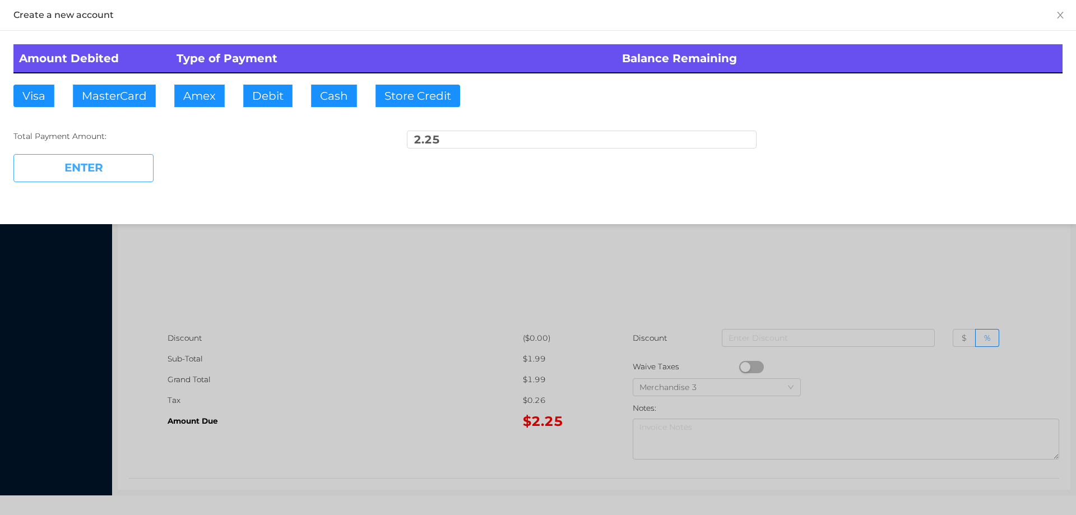
click at [148, 155] on button "ENTER" at bounding box center [83, 168] width 140 height 28
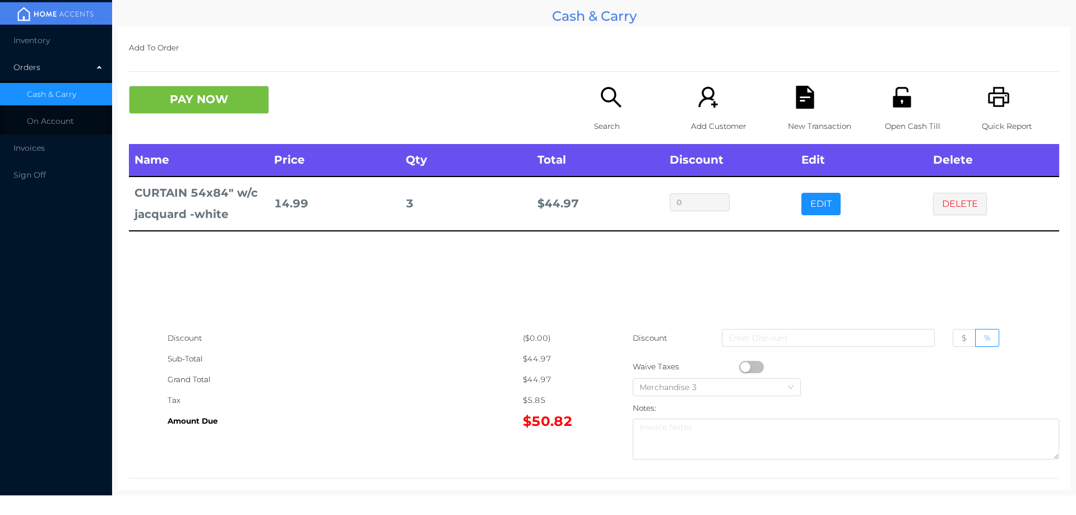
click at [599, 120] on p "Search" at bounding box center [632, 126] width 77 height 21
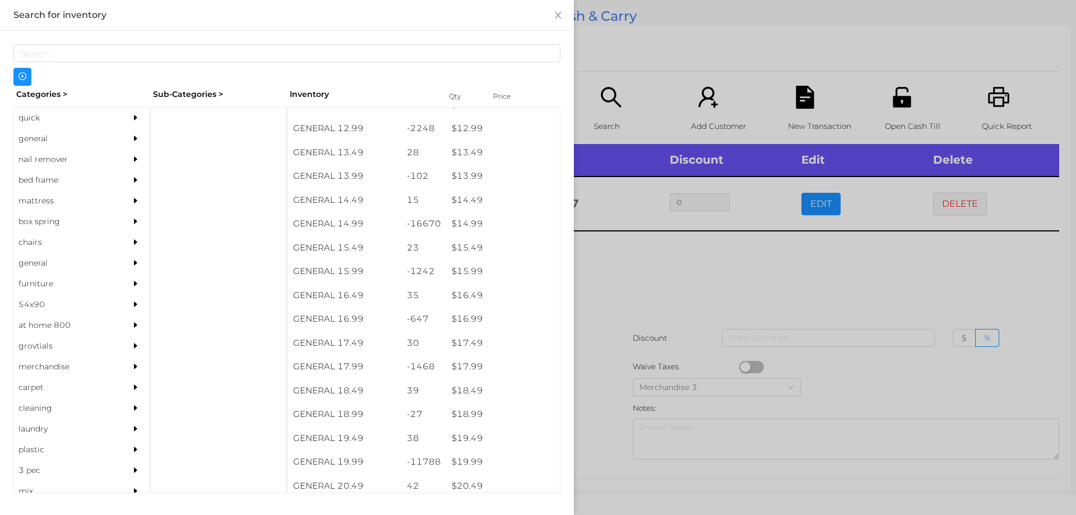
scroll to position [886, 0]
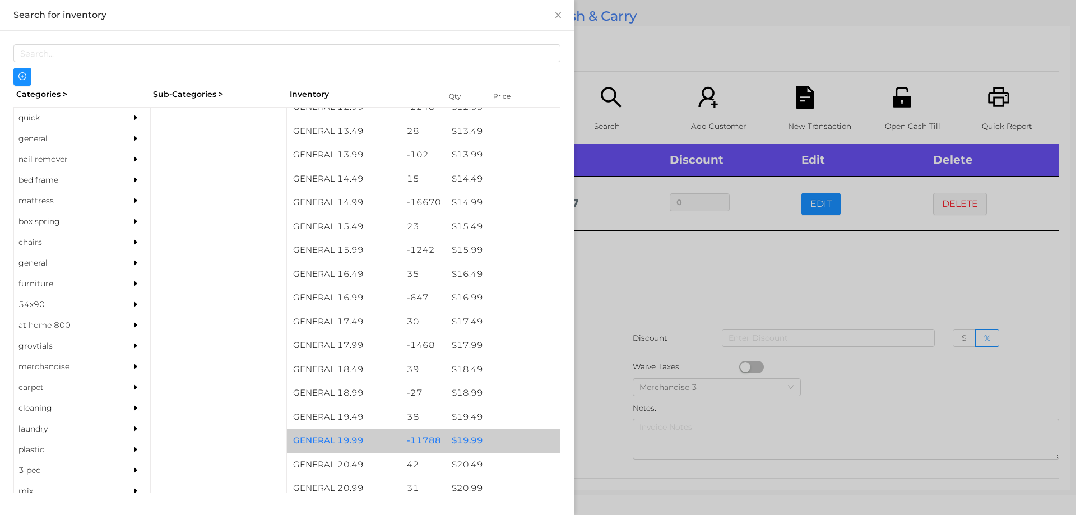
click at [469, 439] on div "$ 19.99" at bounding box center [503, 441] width 114 height 24
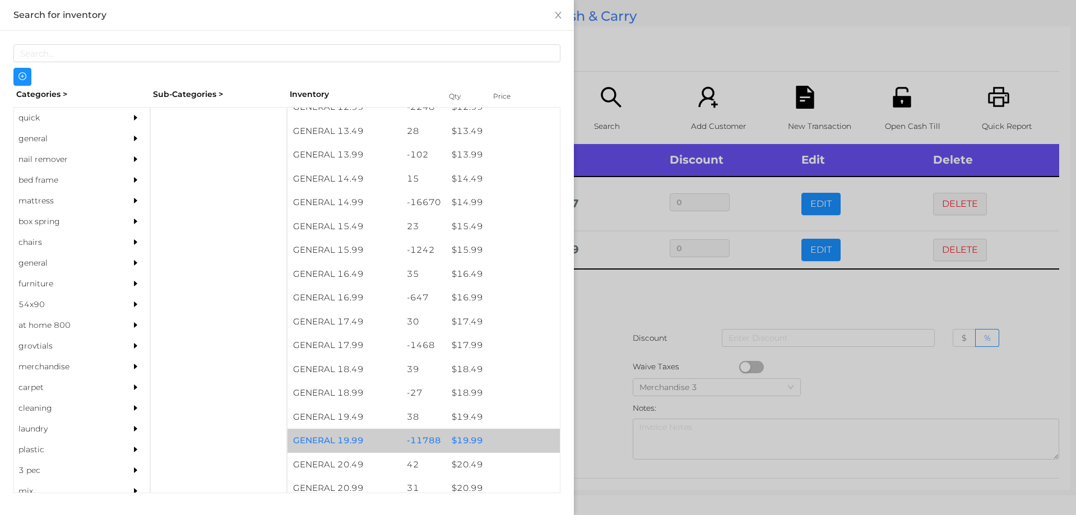
click at [474, 434] on div "$ 19.99" at bounding box center [503, 441] width 114 height 24
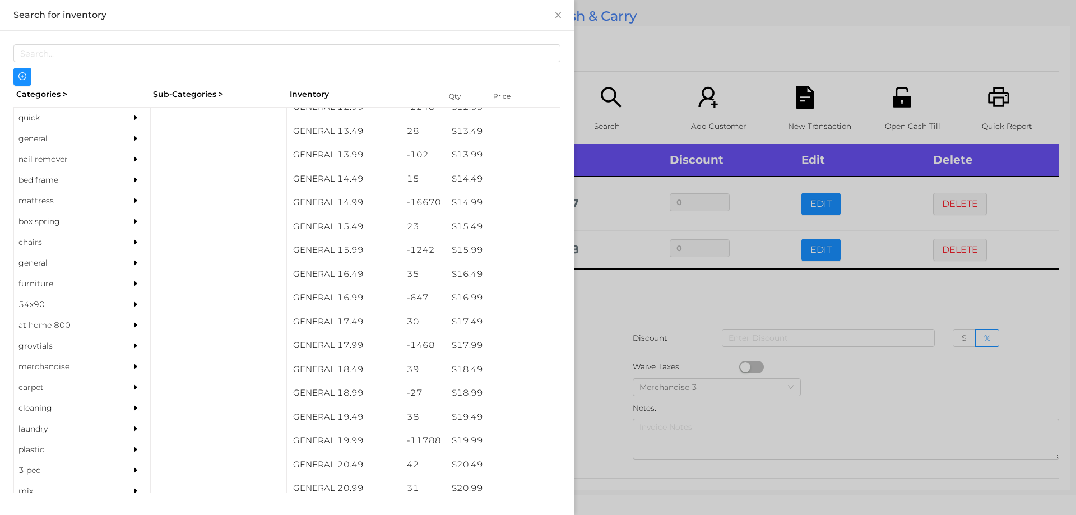
click at [589, 407] on div at bounding box center [538, 257] width 1076 height 515
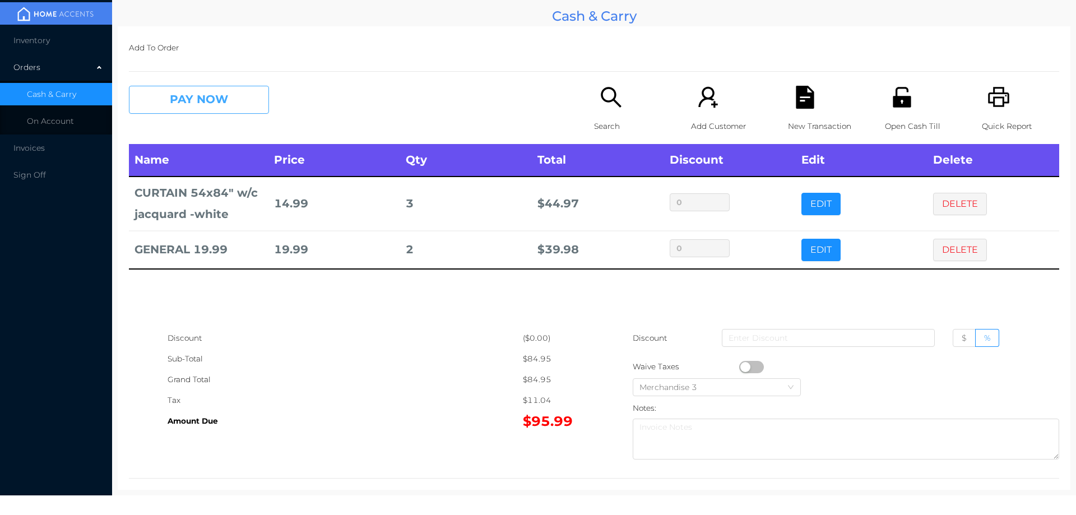
click at [222, 107] on button "PAY NOW" at bounding box center [199, 100] width 140 height 28
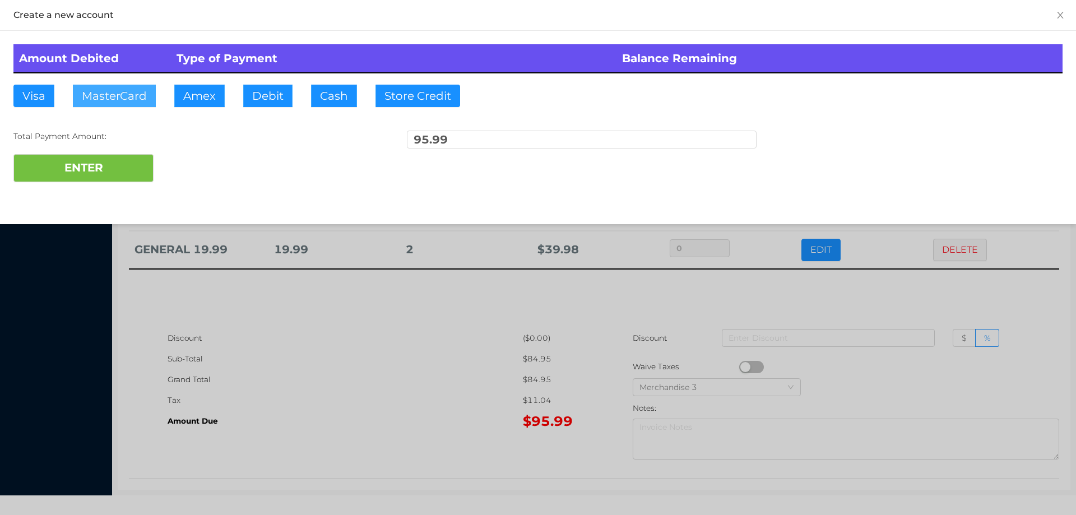
click at [128, 95] on button "MasterCard" at bounding box center [114, 96] width 83 height 22
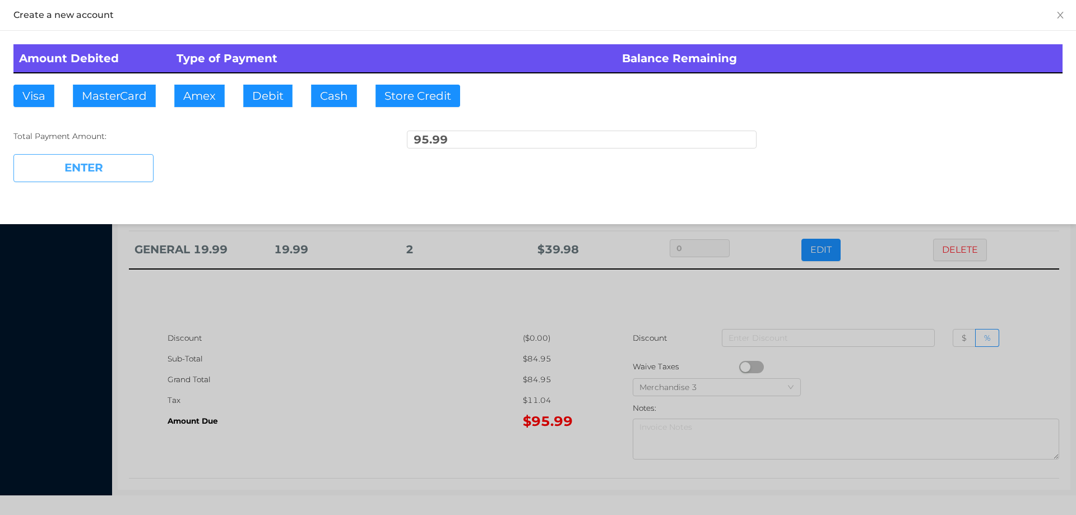
click at [96, 161] on button "ENTER" at bounding box center [83, 168] width 140 height 28
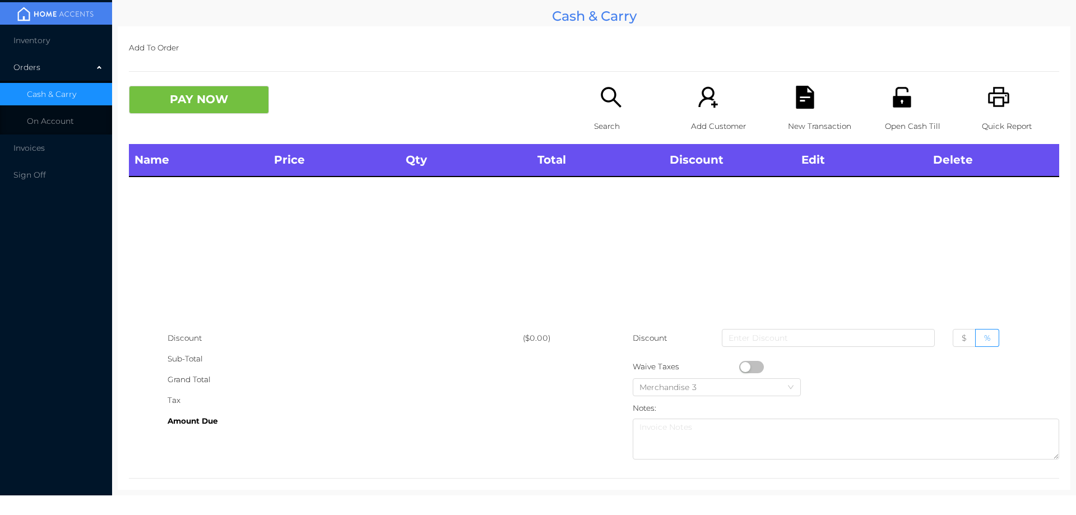
click at [594, 120] on p "Search" at bounding box center [632, 126] width 77 height 21
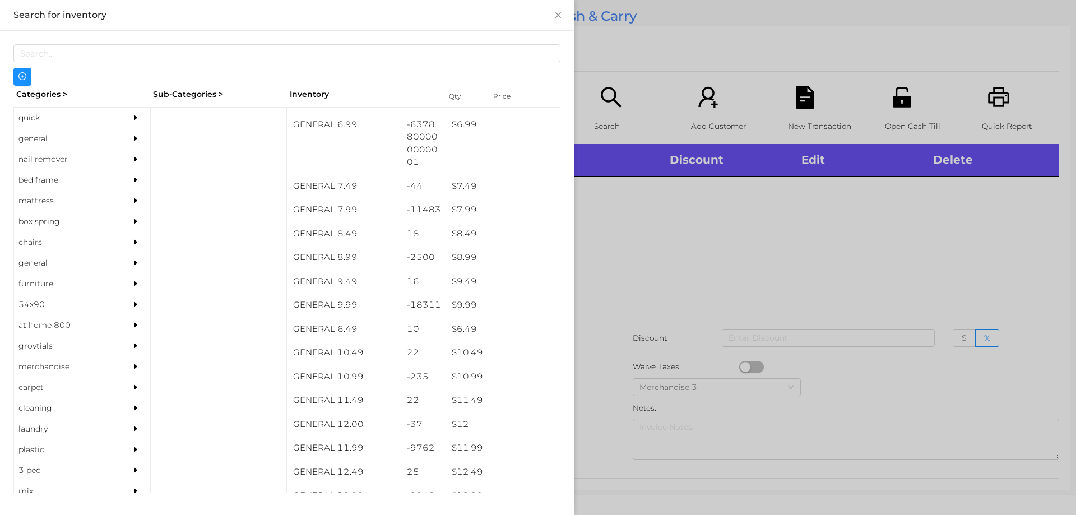
scroll to position [496, 0]
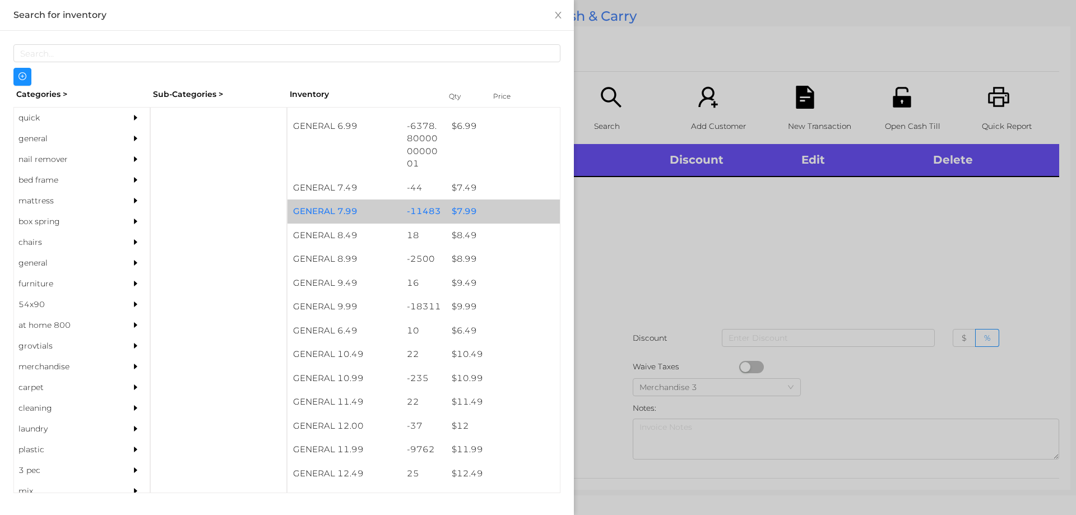
click at [458, 212] on div "$ 7.99" at bounding box center [503, 211] width 114 height 24
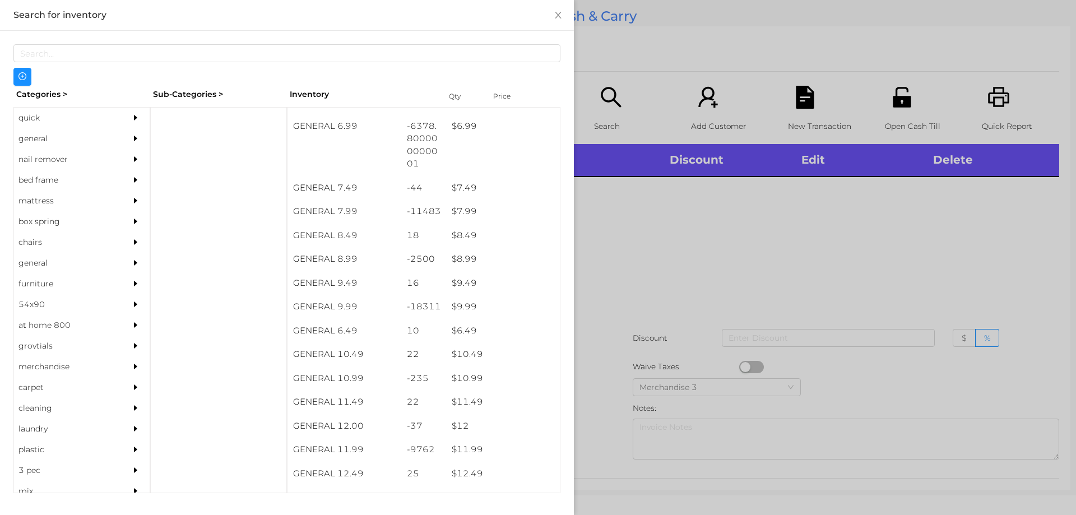
click at [621, 249] on div at bounding box center [538, 257] width 1076 height 515
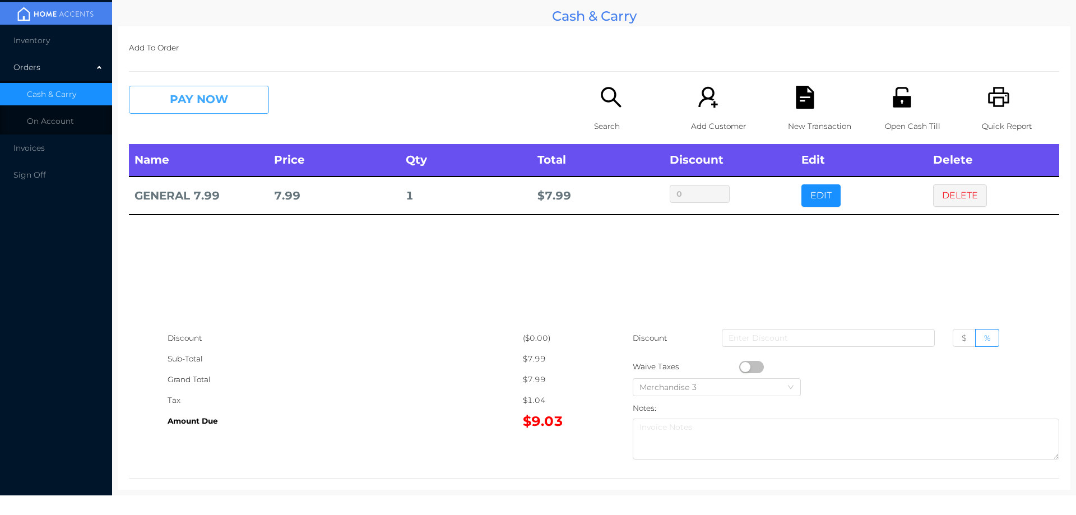
click at [207, 99] on button "PAY NOW" at bounding box center [199, 100] width 140 height 28
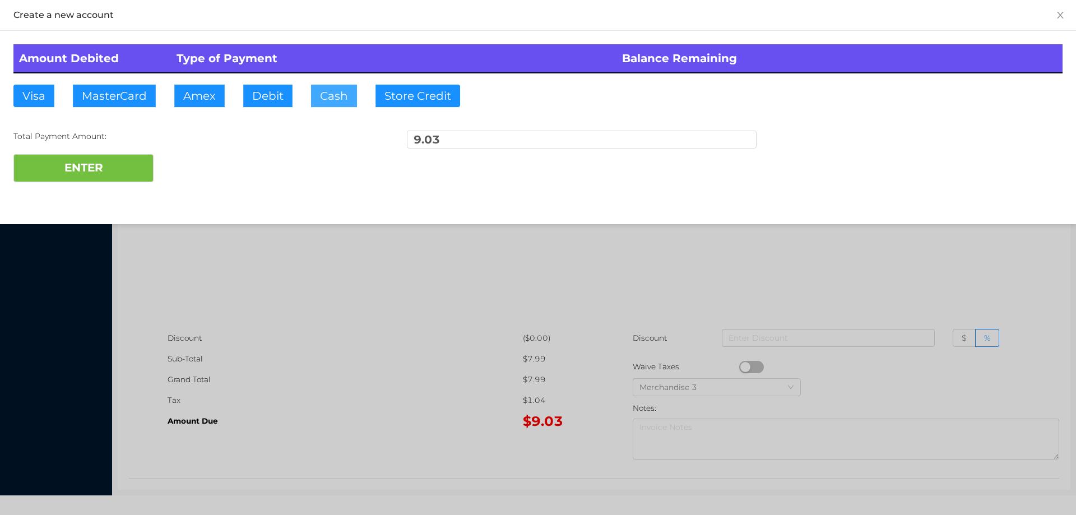
click at [325, 95] on button "Cash" at bounding box center [334, 96] width 46 height 22
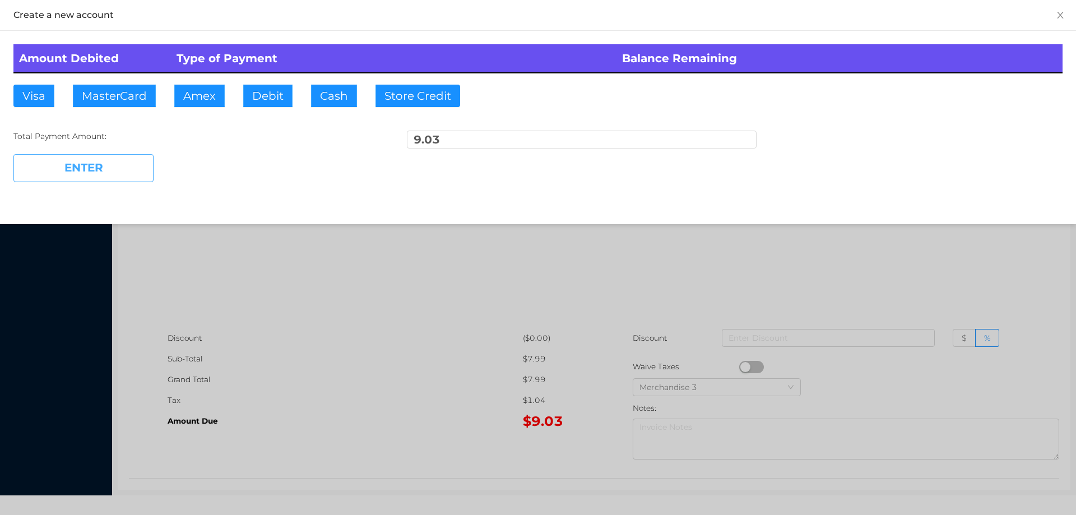
click at [99, 178] on button "ENTER" at bounding box center [83, 168] width 140 height 28
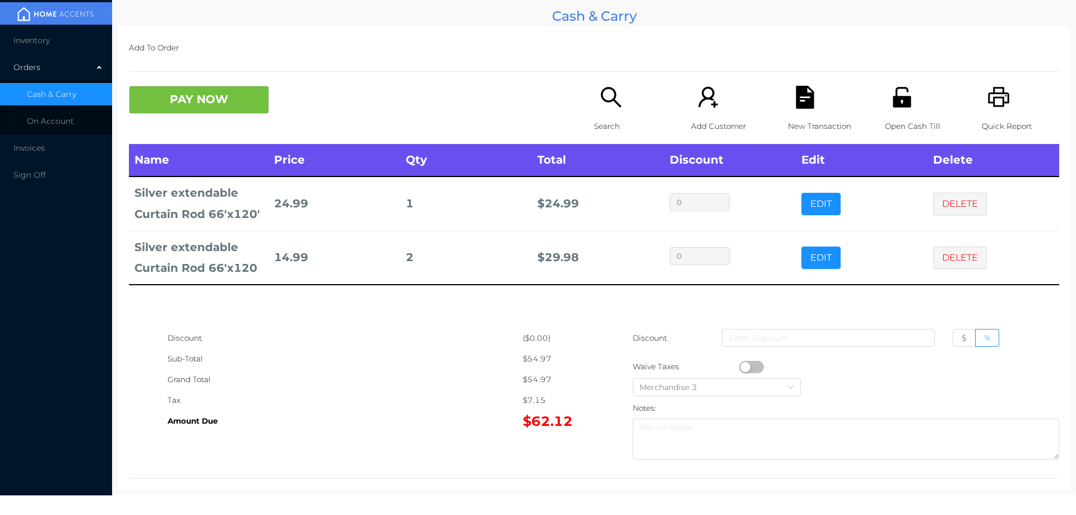
click at [599, 109] on icon "icon: search" at bounding box center [610, 97] width 23 height 23
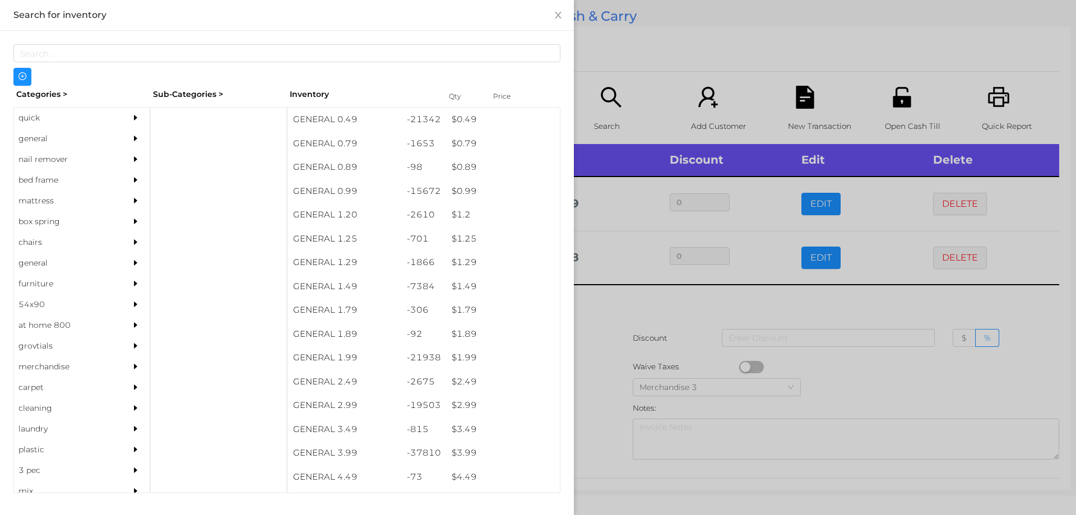
click at [34, 142] on div "general" at bounding box center [65, 138] width 102 height 21
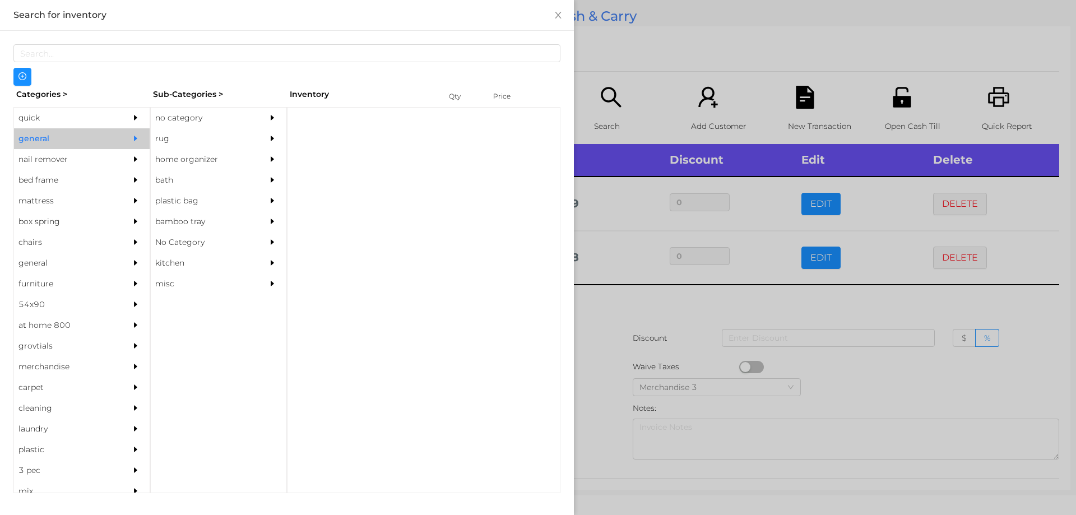
click at [190, 118] on div "no category" at bounding box center [202, 118] width 102 height 21
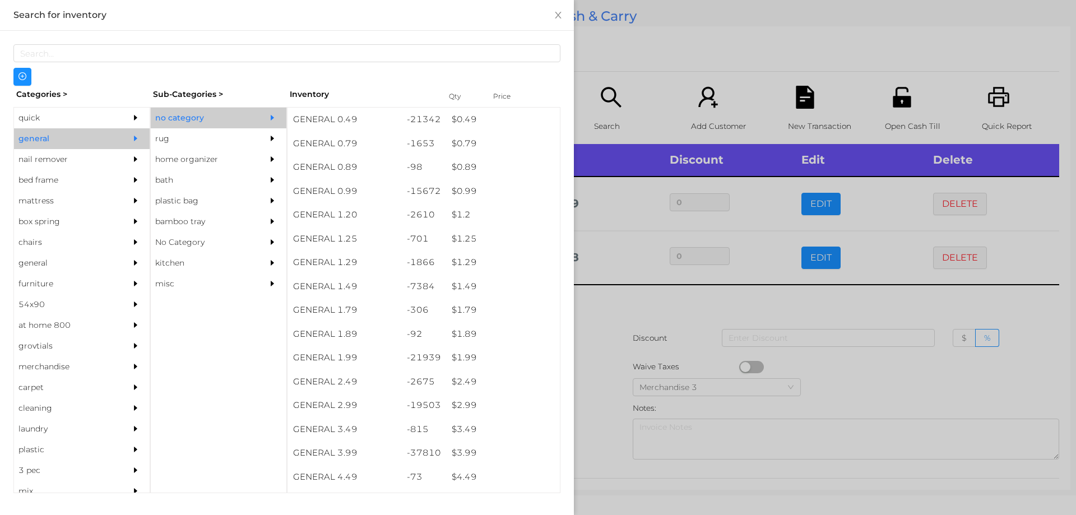
scroll to position [0, 0]
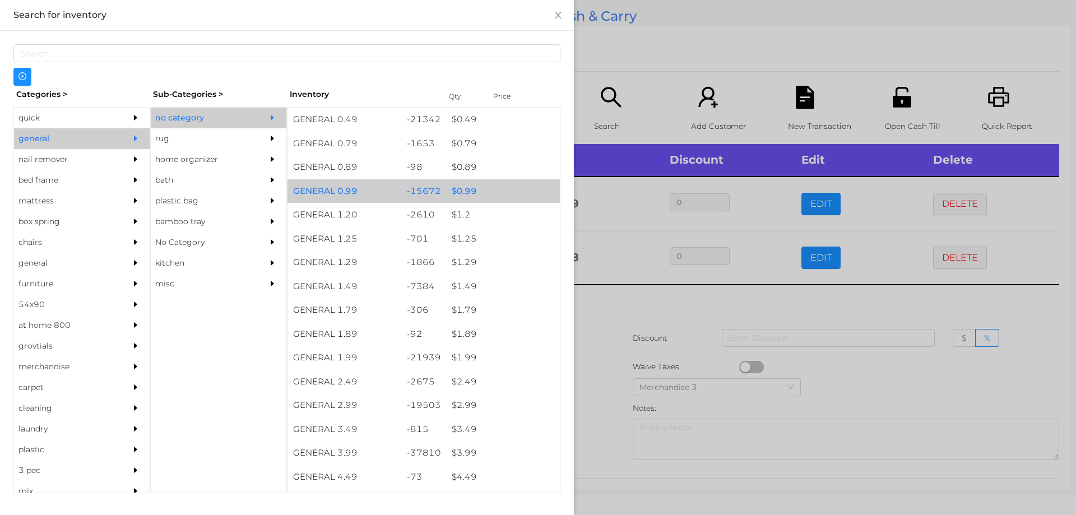
click at [457, 192] on div "$ 0.99" at bounding box center [503, 191] width 114 height 24
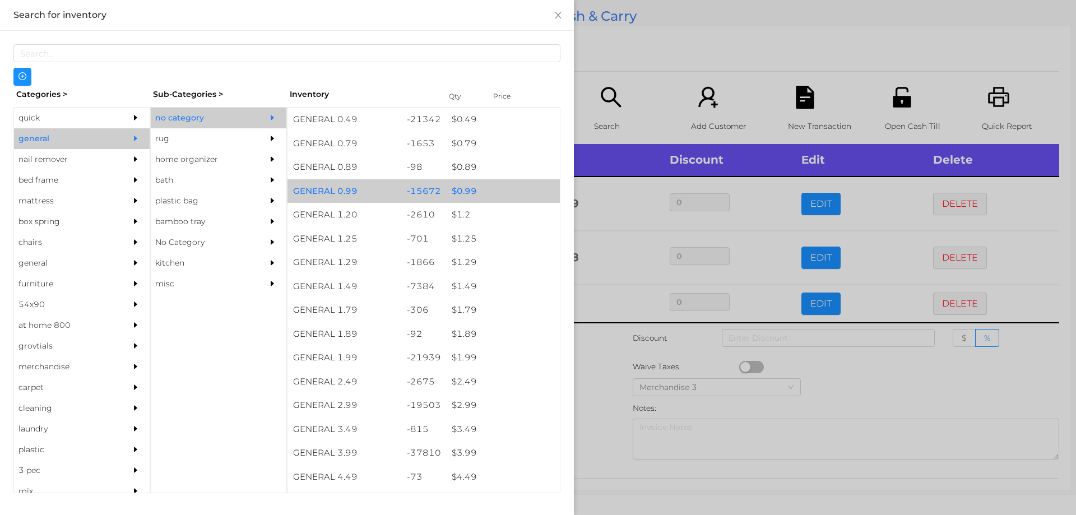
click at [455, 186] on div "$ 0.99" at bounding box center [503, 191] width 114 height 24
click at [460, 194] on div "$ 0.99" at bounding box center [503, 191] width 114 height 24
click at [457, 189] on div "$ 0.99" at bounding box center [503, 191] width 114 height 24
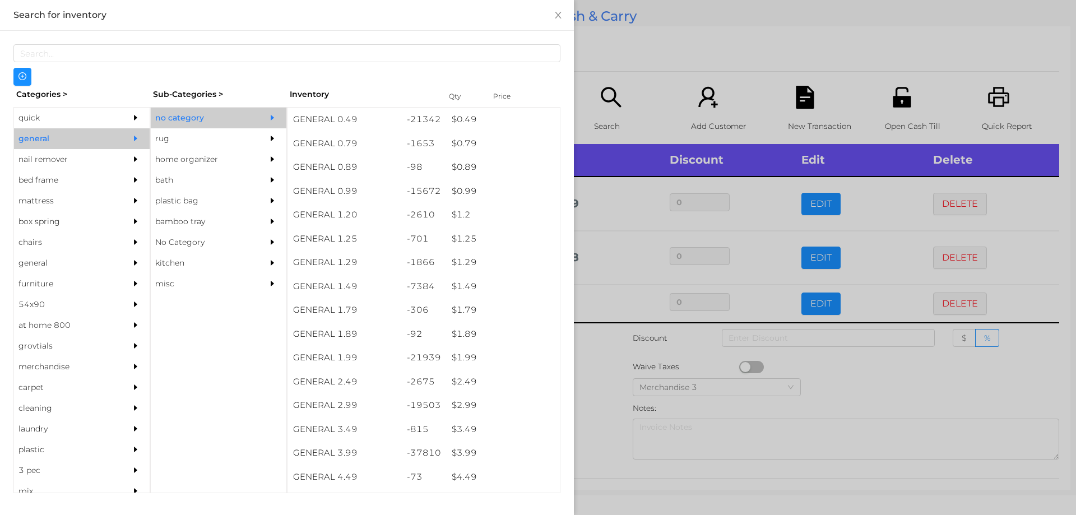
click at [598, 370] on div at bounding box center [538, 257] width 1076 height 515
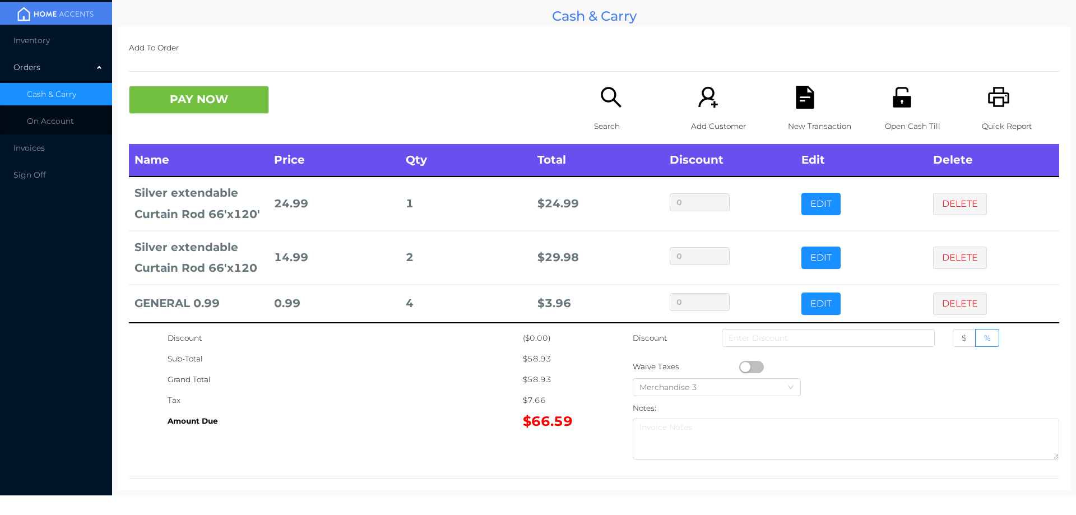
scroll to position [7, 0]
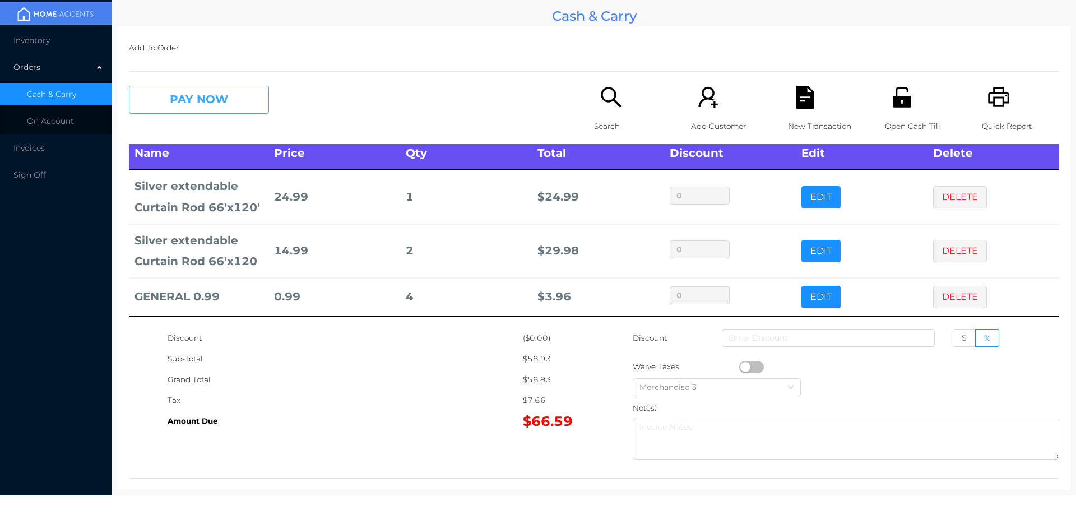
click at [227, 90] on button "PAY NOW" at bounding box center [199, 100] width 140 height 28
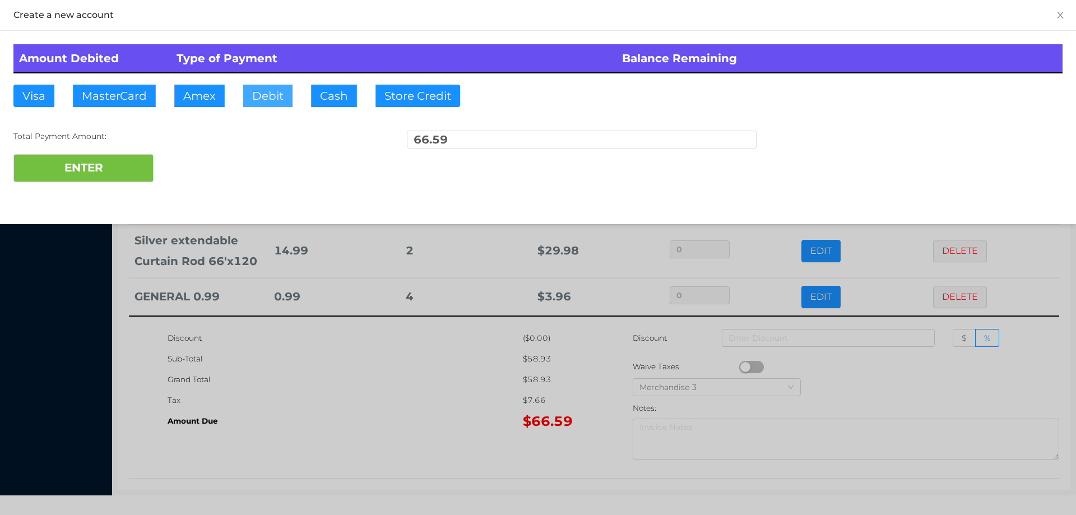
click at [260, 91] on button "Debit" at bounding box center [267, 96] width 49 height 22
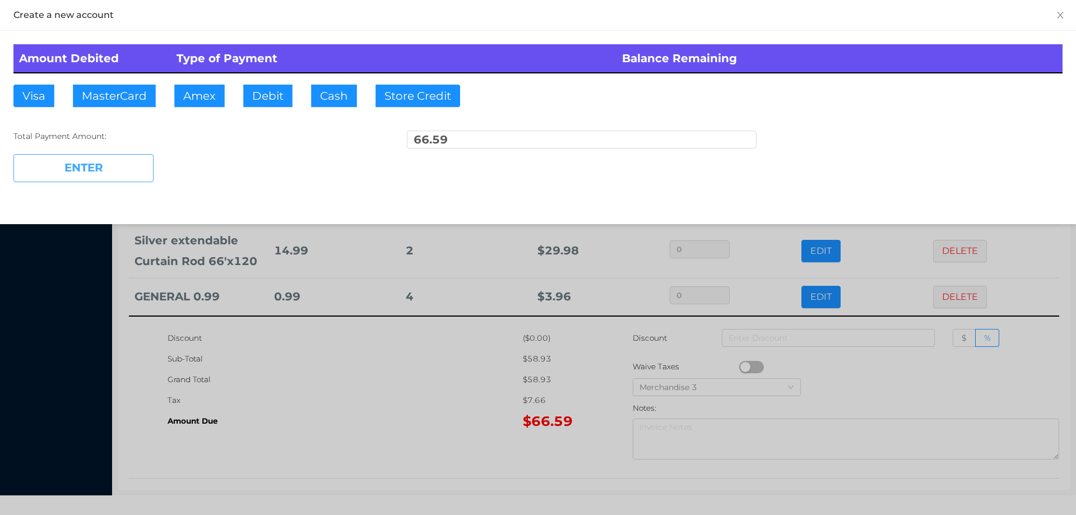
click at [119, 171] on button "ENTER" at bounding box center [83, 168] width 140 height 28
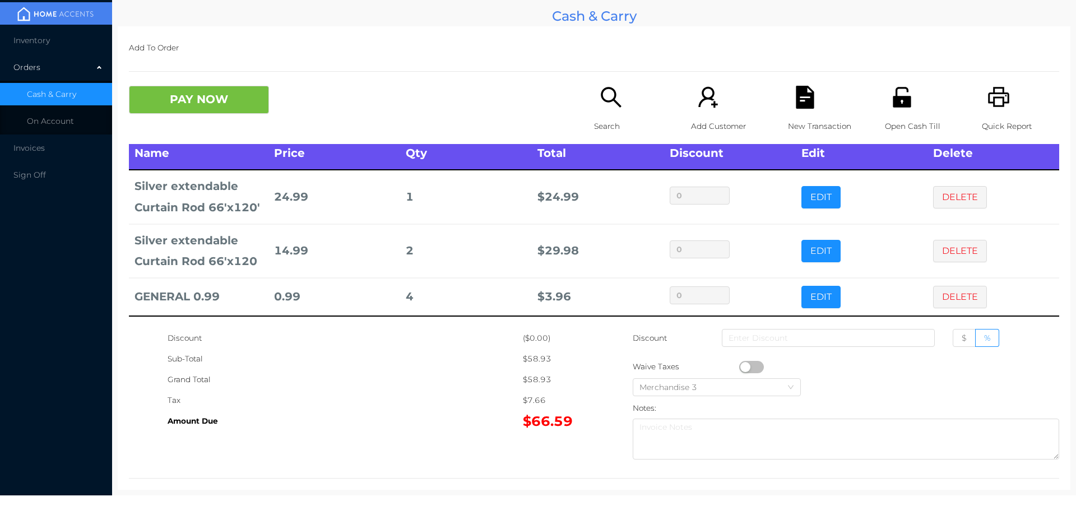
scroll to position [0, 0]
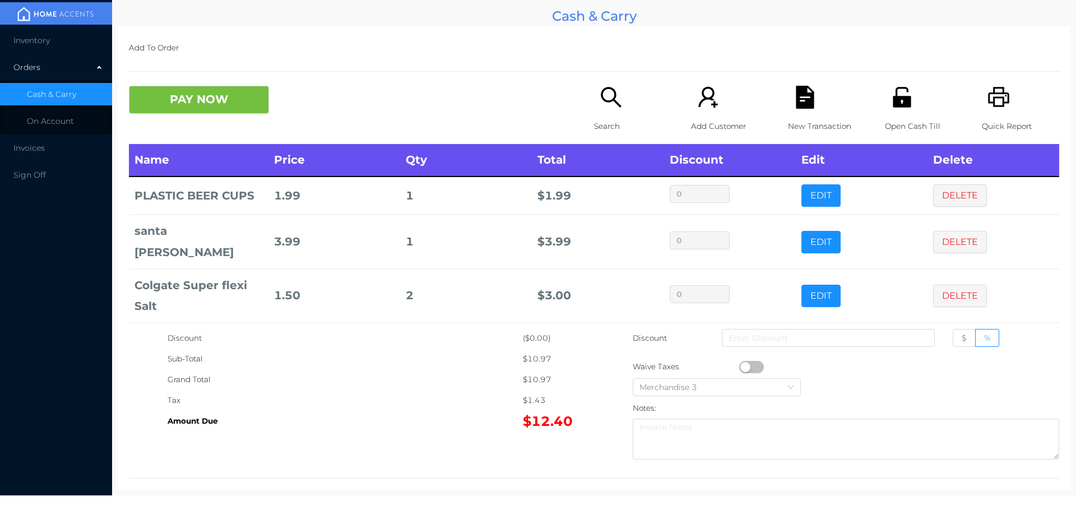
click at [609, 100] on icon "icon: search" at bounding box center [610, 97] width 20 height 20
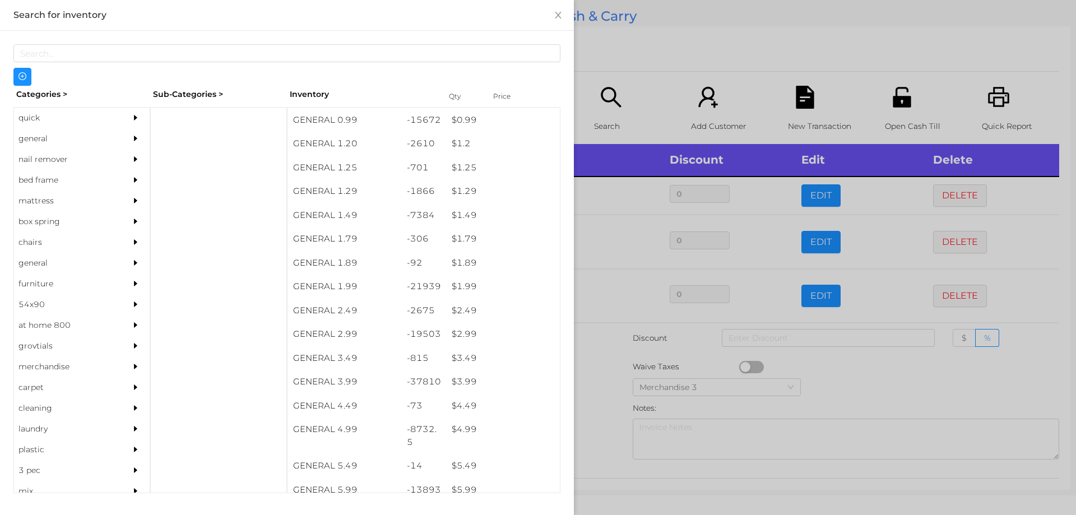
scroll to position [71, 0]
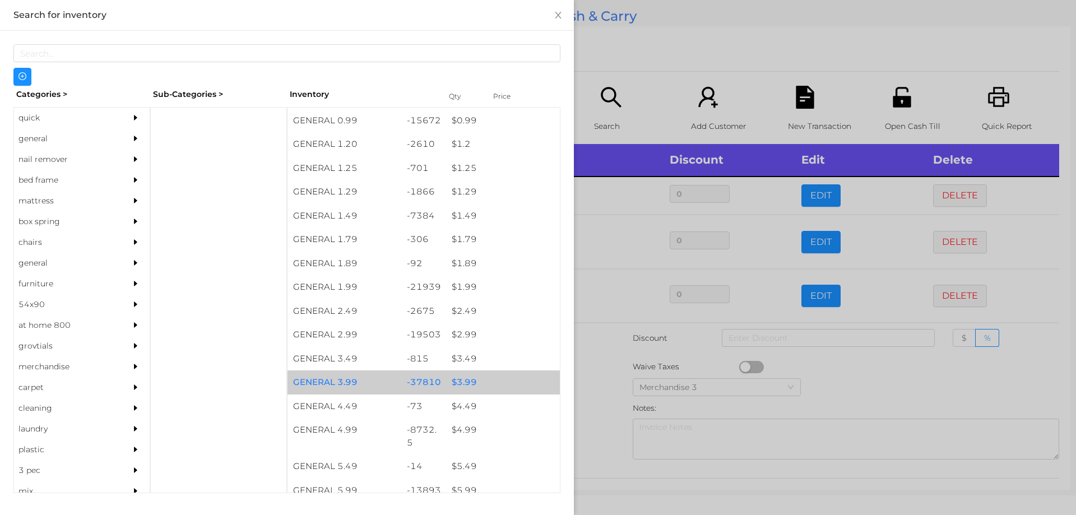
click at [462, 385] on div "$ 3.99" at bounding box center [503, 382] width 114 height 24
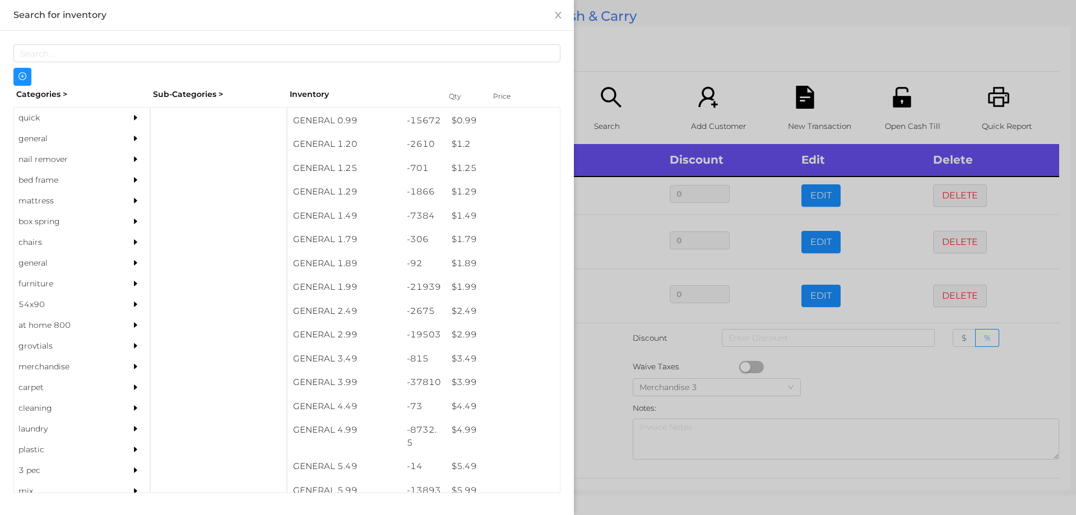
click at [600, 417] on div at bounding box center [538, 257] width 1076 height 515
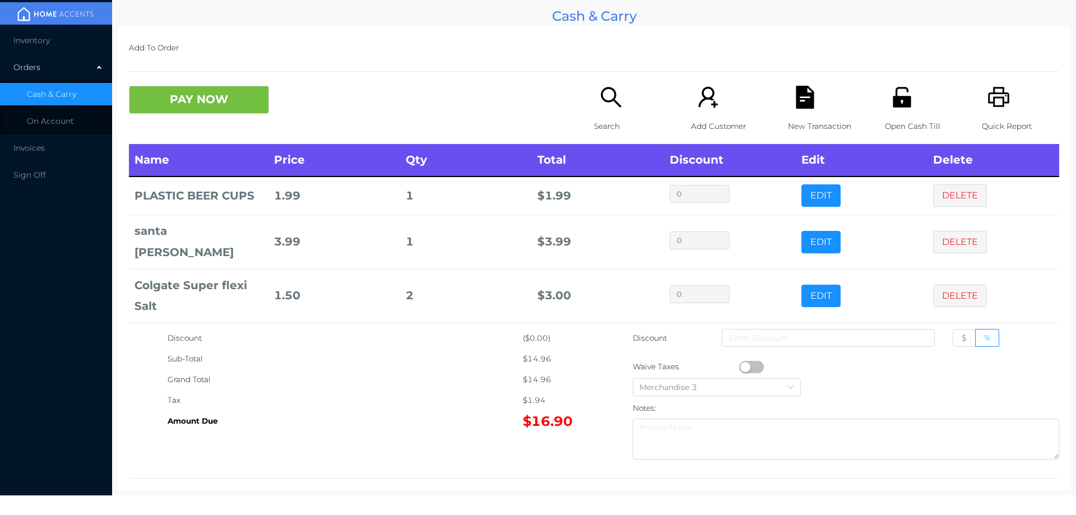
click at [532, 269] on td "$ 3.00" at bounding box center [598, 296] width 132 height 54
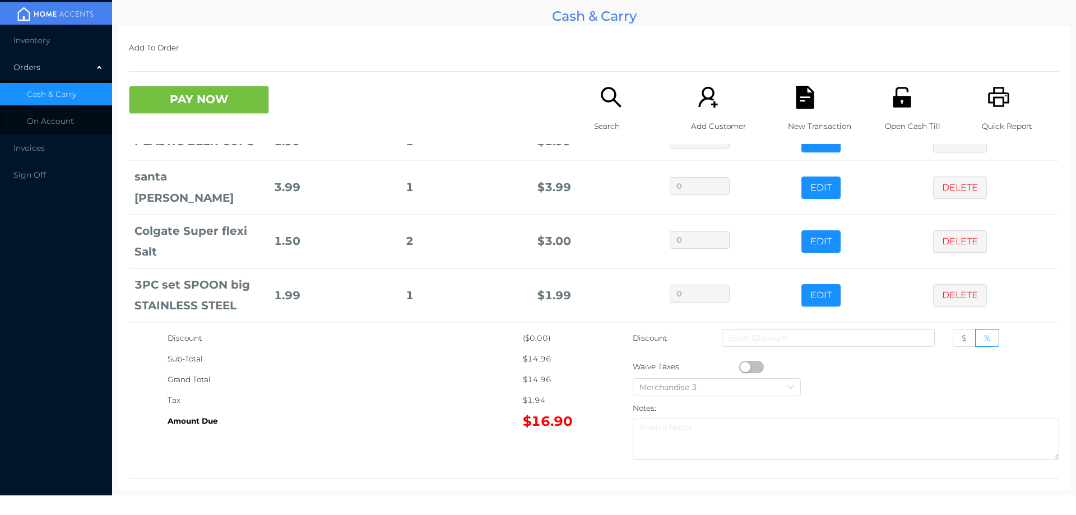
scroll to position [83, 0]
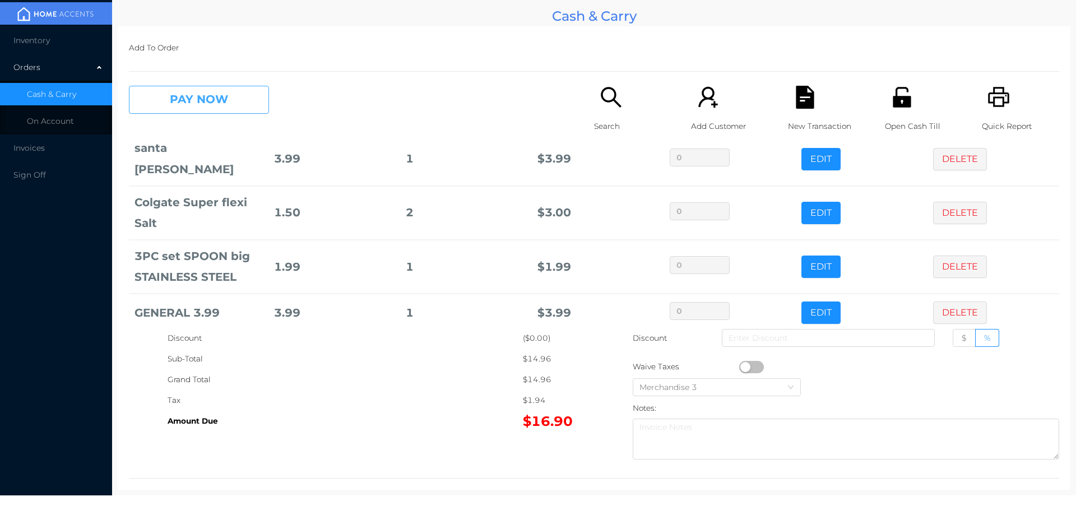
click at [178, 92] on button "PAY NOW" at bounding box center [199, 100] width 140 height 28
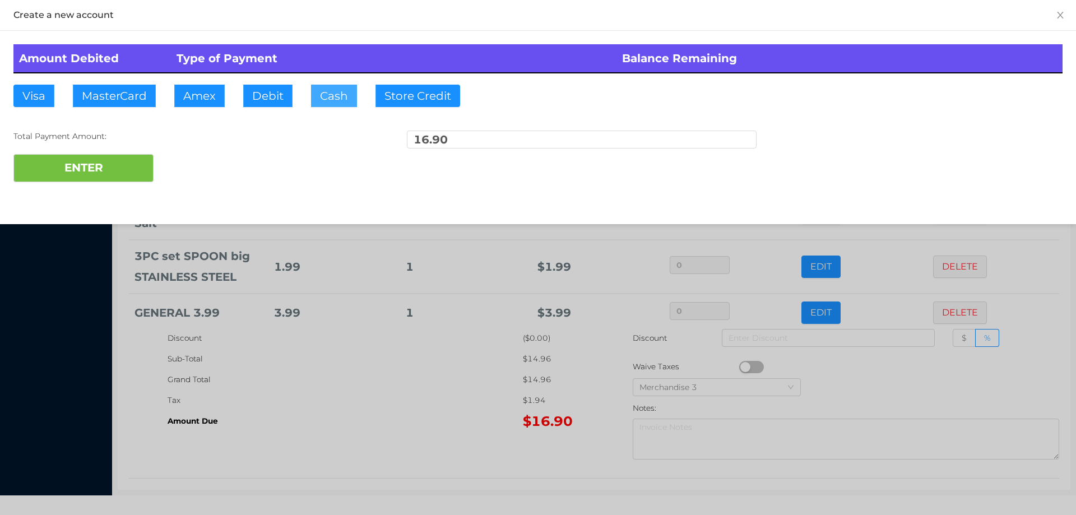
click at [311, 88] on button "Cash" at bounding box center [334, 96] width 46 height 22
type input "20."
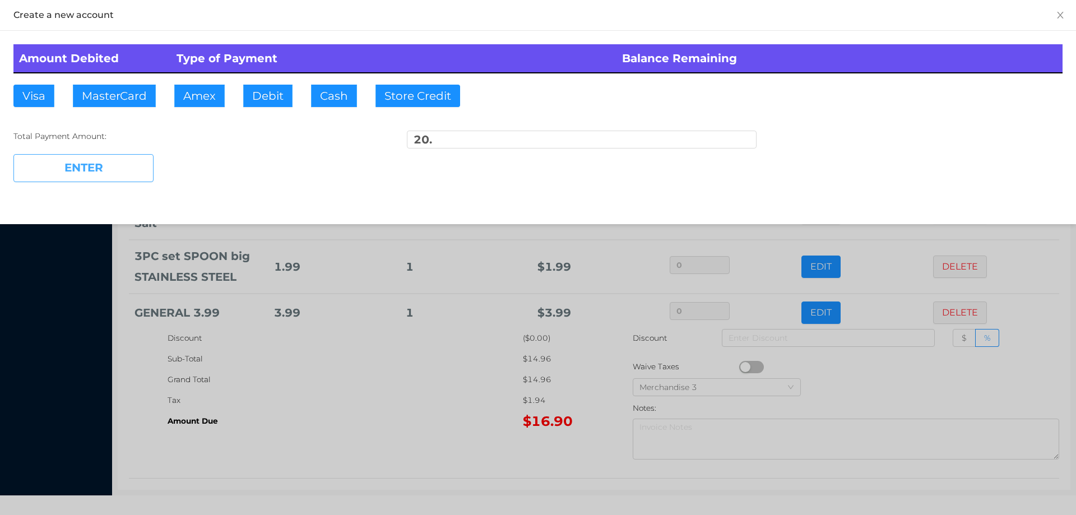
click at [97, 165] on button "ENTER" at bounding box center [83, 168] width 140 height 28
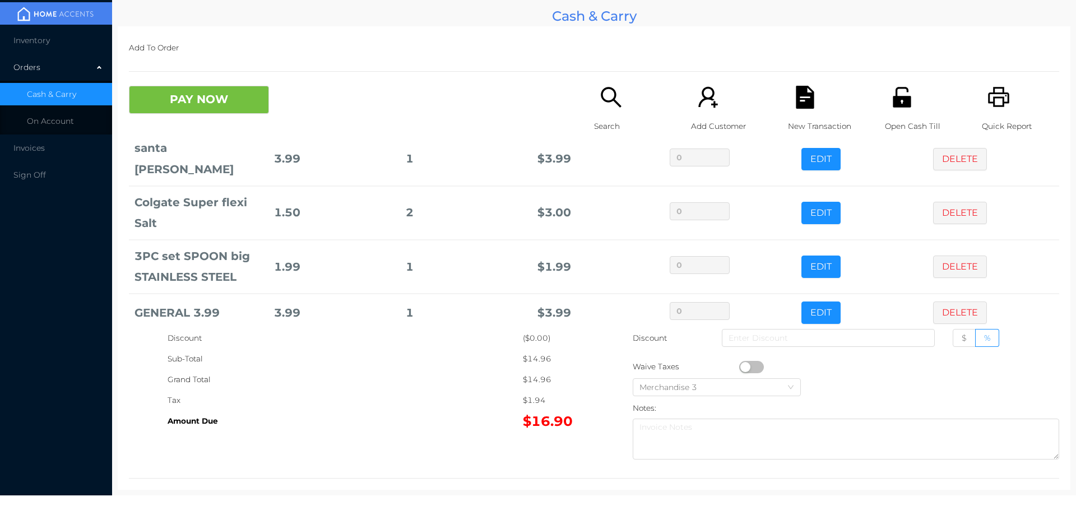
scroll to position [0, 0]
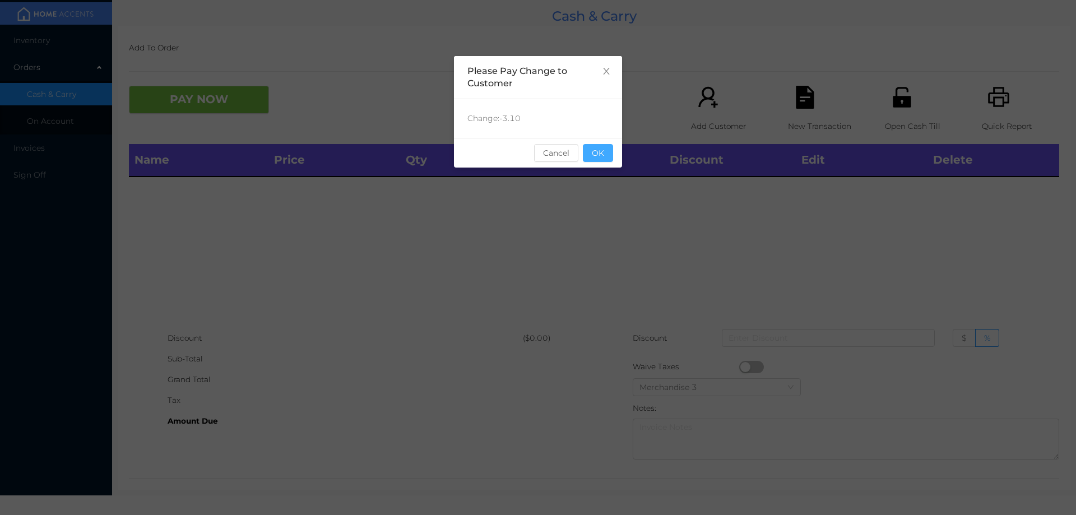
click at [593, 157] on button "OK" at bounding box center [598, 153] width 30 height 18
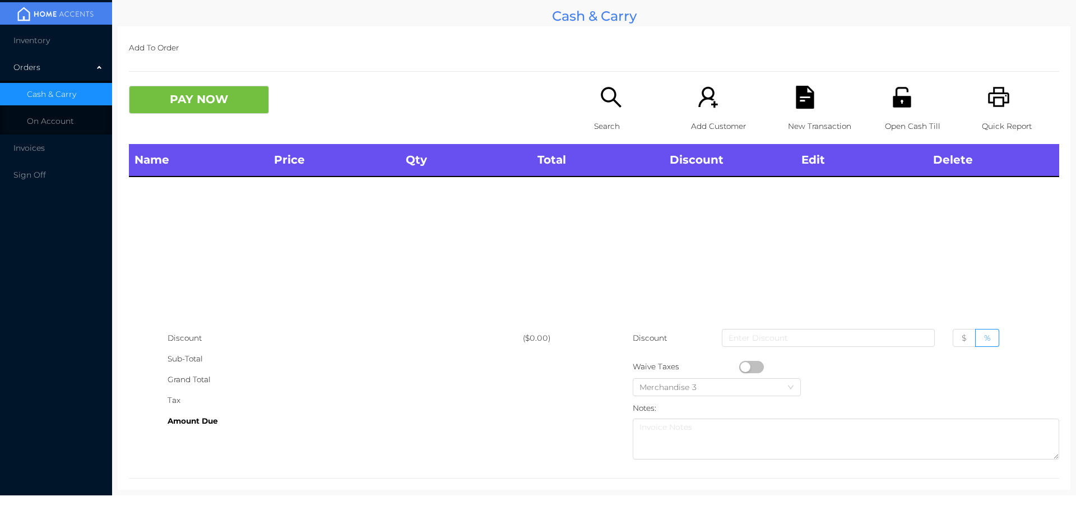
click at [619, 97] on div "Search" at bounding box center [632, 115] width 77 height 58
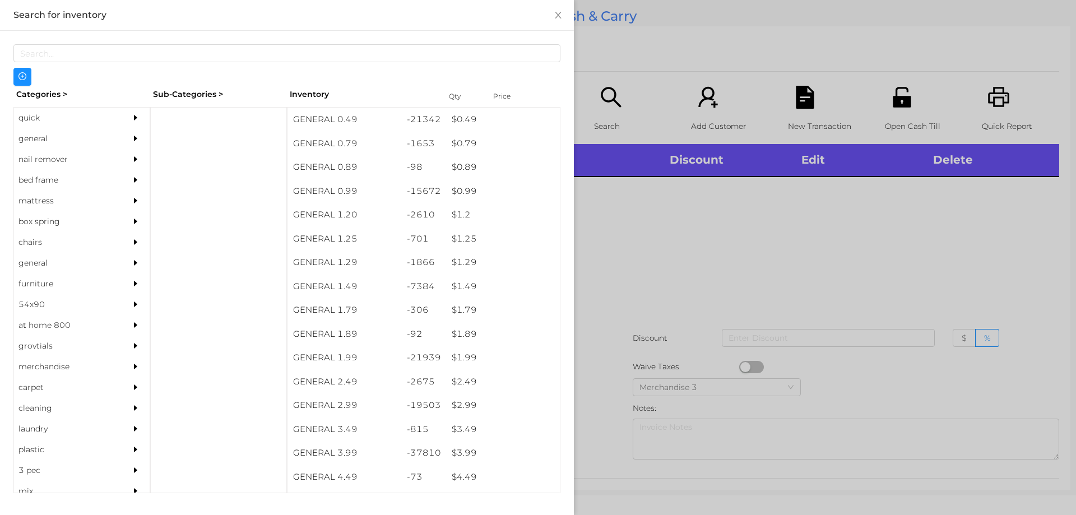
click at [42, 142] on div "general" at bounding box center [65, 138] width 102 height 21
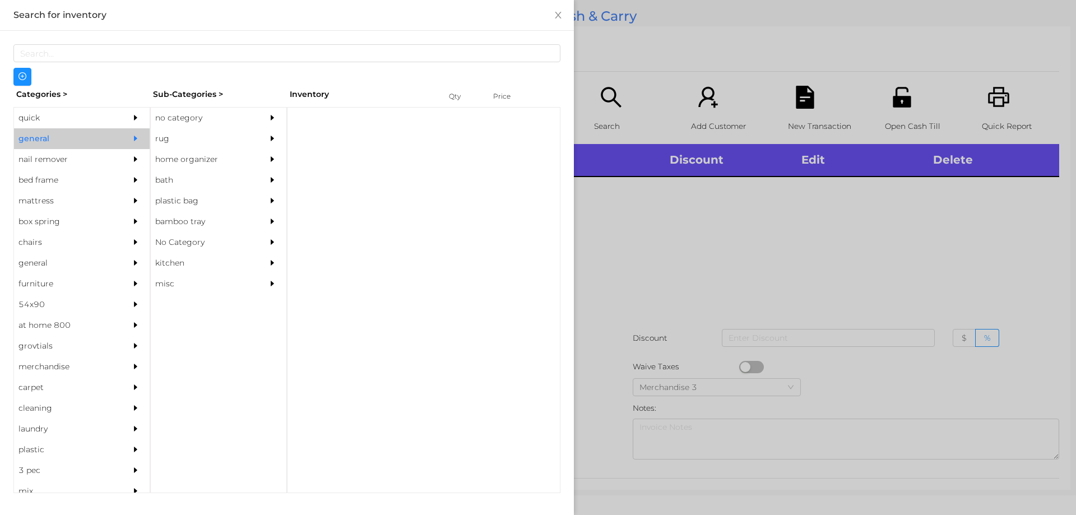
click at [189, 115] on div "no category" at bounding box center [202, 118] width 102 height 21
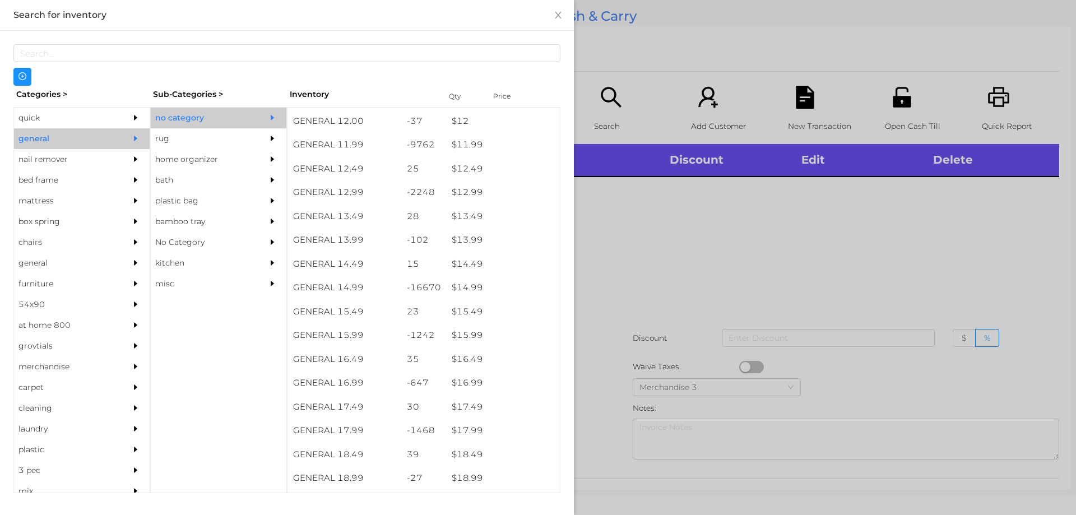
scroll to position [801, 0]
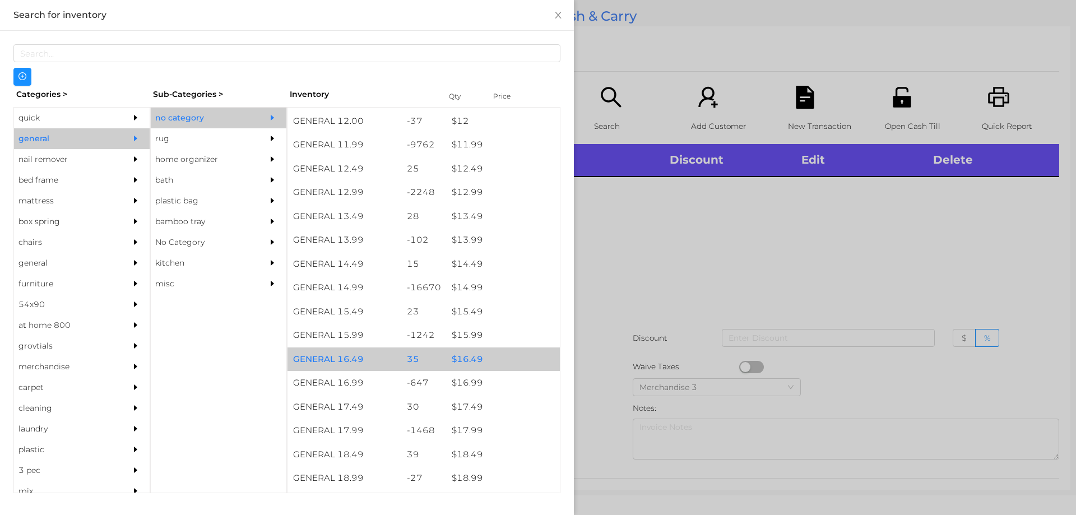
click at [465, 347] on div "$ 16.49" at bounding box center [503, 359] width 114 height 24
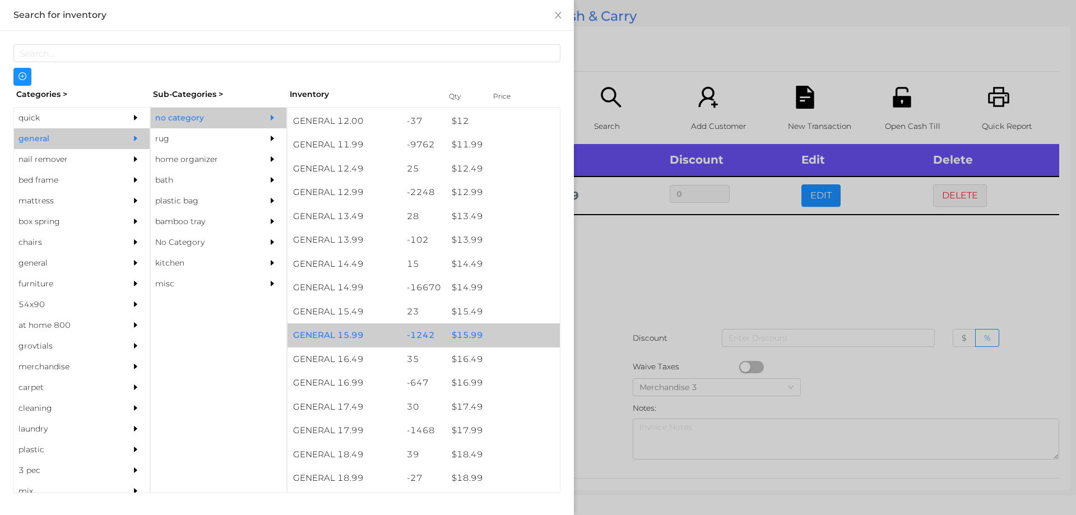
click at [469, 346] on div "$ 15.99" at bounding box center [503, 335] width 114 height 24
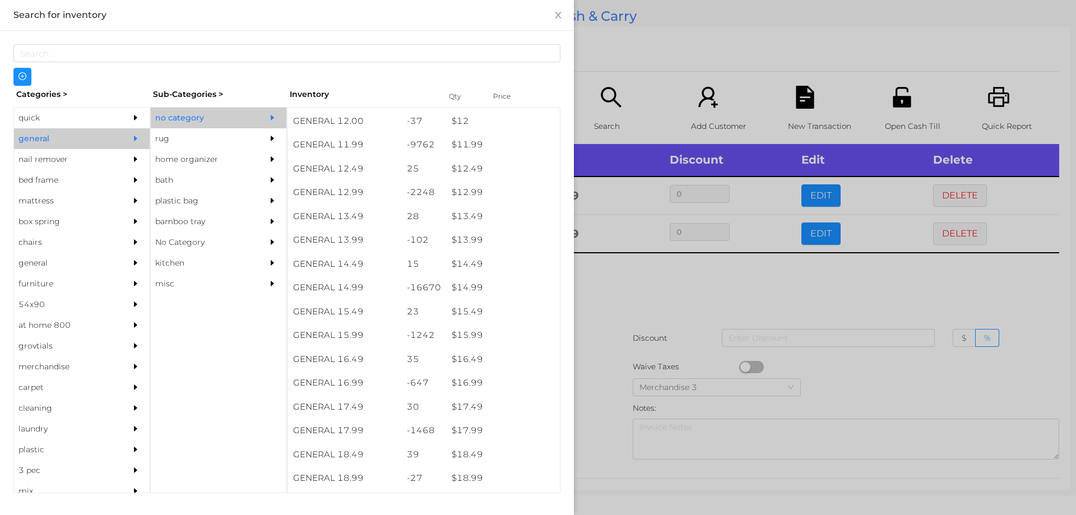
click at [672, 282] on div at bounding box center [538, 257] width 1076 height 515
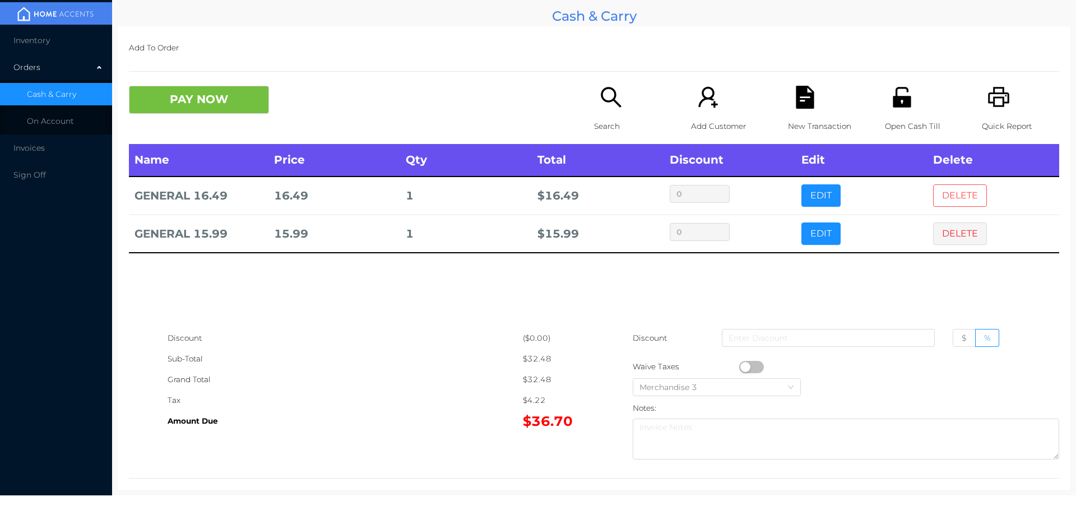
click at [965, 187] on button "DELETE" at bounding box center [960, 195] width 54 height 22
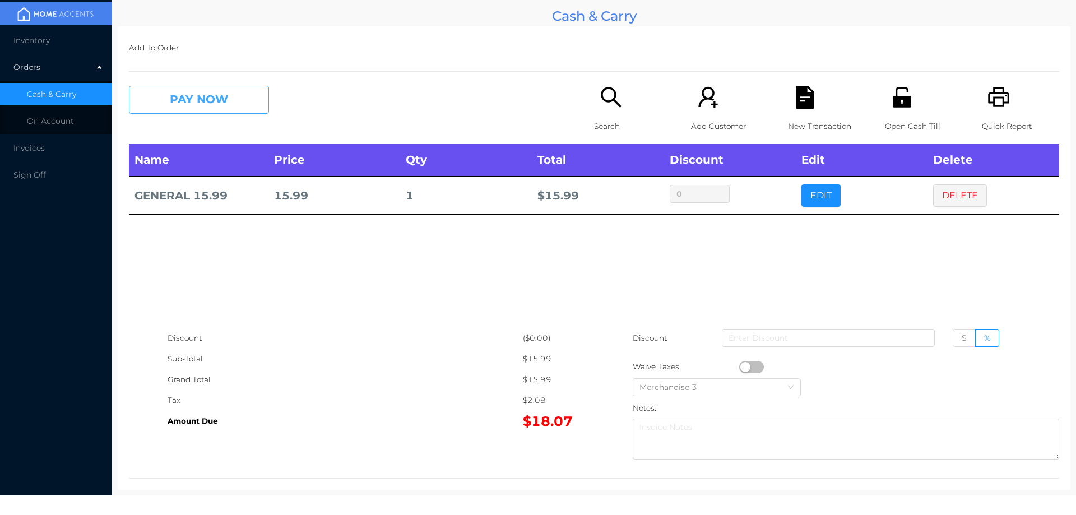
click at [194, 104] on button "PAY NOW" at bounding box center [199, 100] width 140 height 28
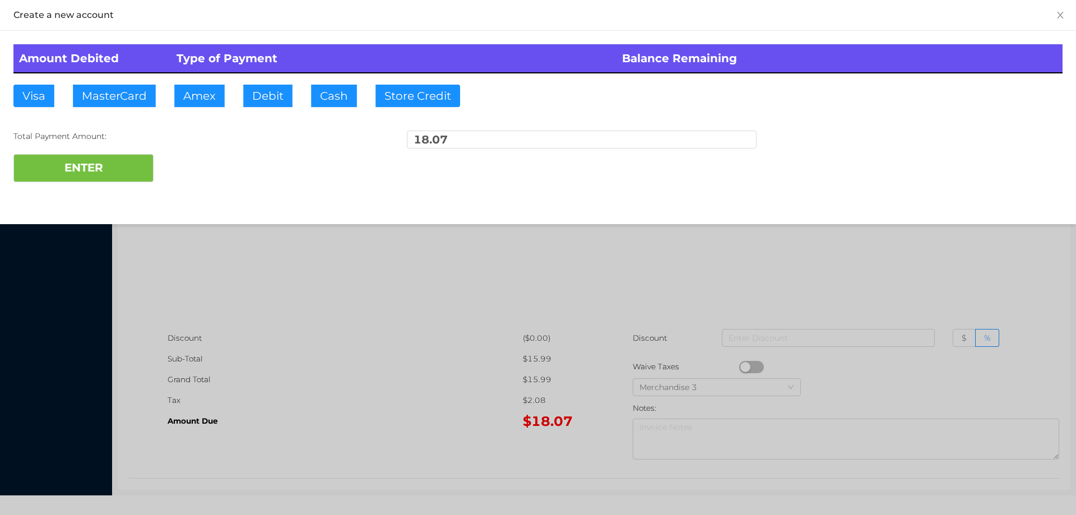
click at [203, 168] on div "ENTER" at bounding box center [537, 168] width 1049 height 28
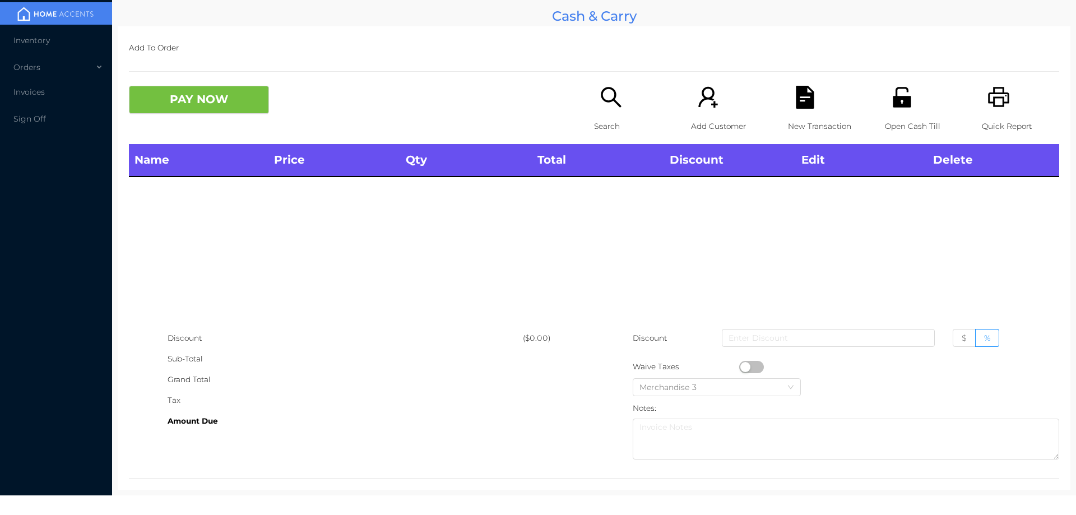
click at [896, 99] on icon "icon: unlock" at bounding box center [901, 97] width 18 height 20
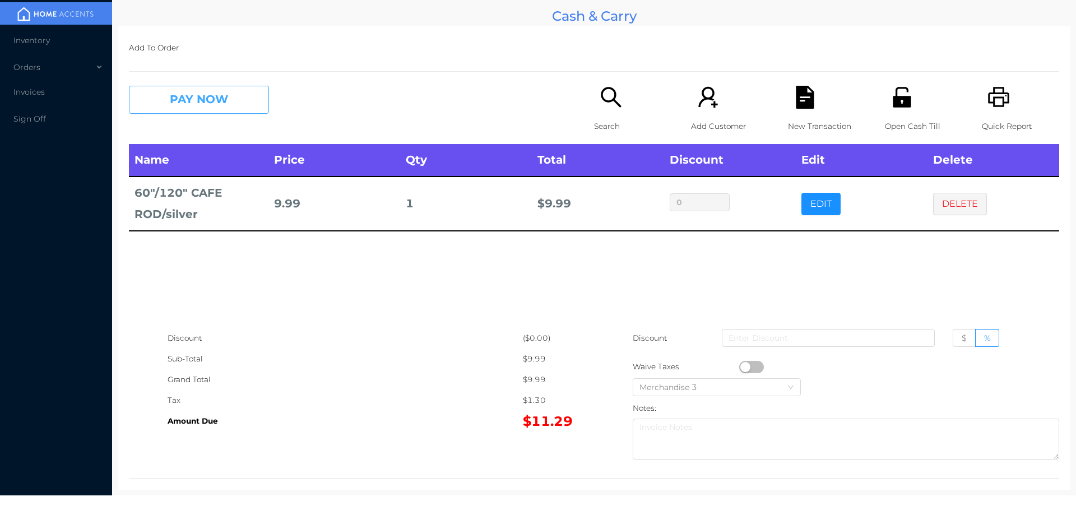
click at [166, 99] on button "PAY NOW" at bounding box center [199, 100] width 140 height 28
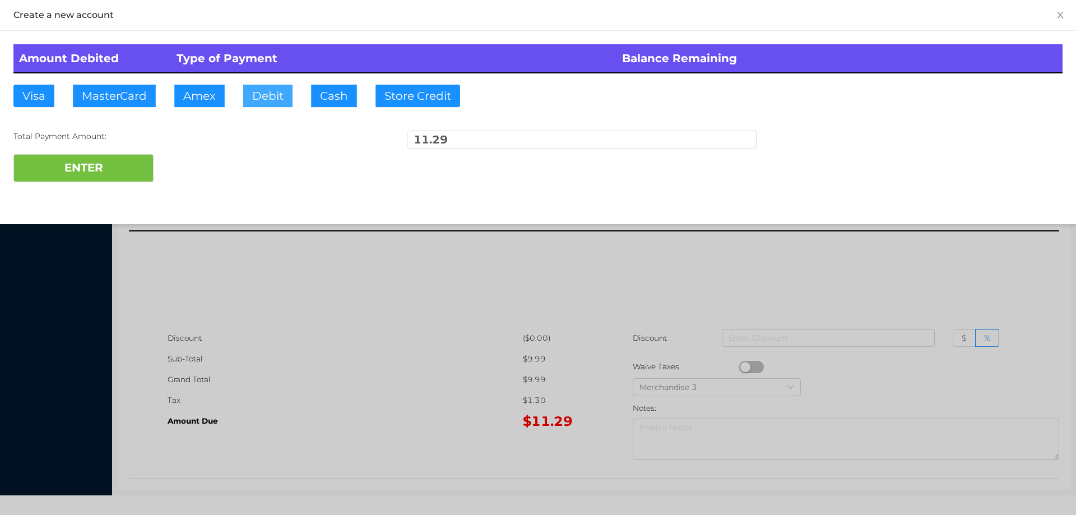
click at [254, 101] on button "Debit" at bounding box center [267, 96] width 49 height 22
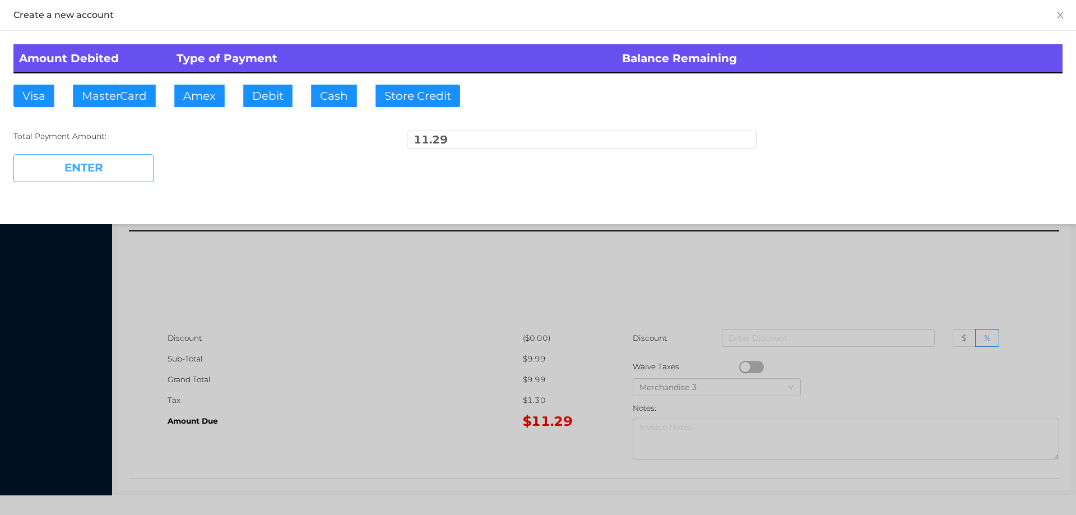
click at [109, 169] on button "ENTER" at bounding box center [83, 168] width 140 height 28
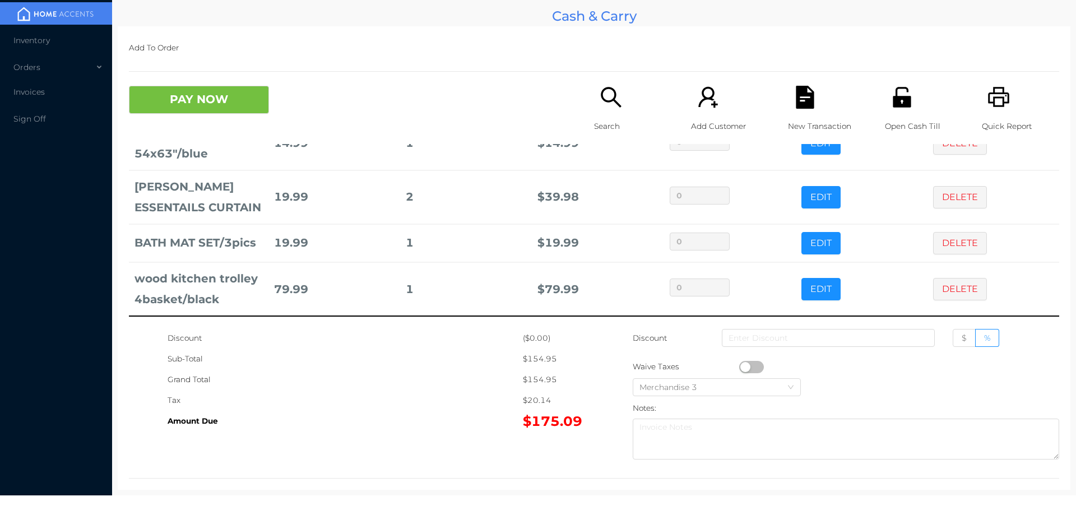
scroll to position [44, 0]
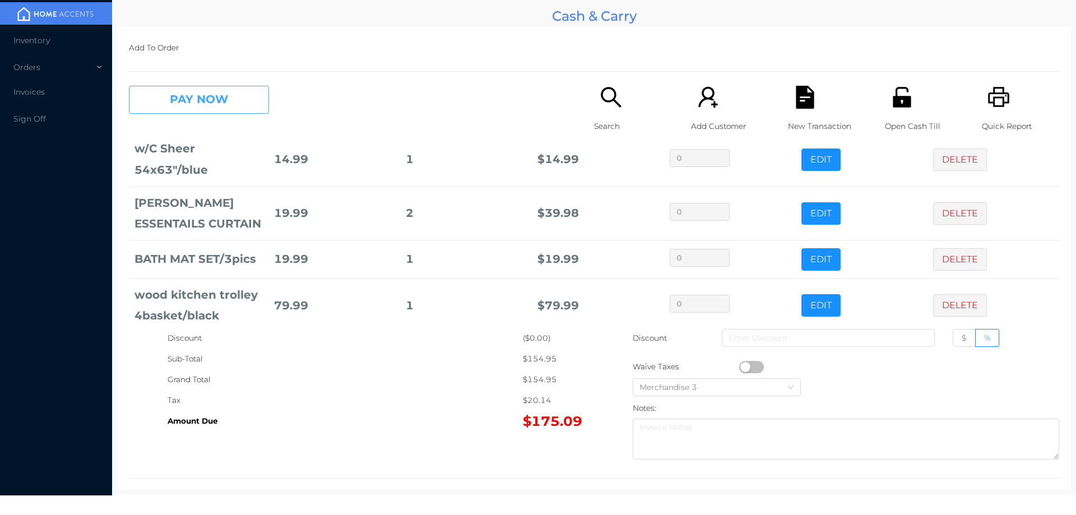
click at [229, 97] on button "PAY NOW" at bounding box center [199, 100] width 140 height 28
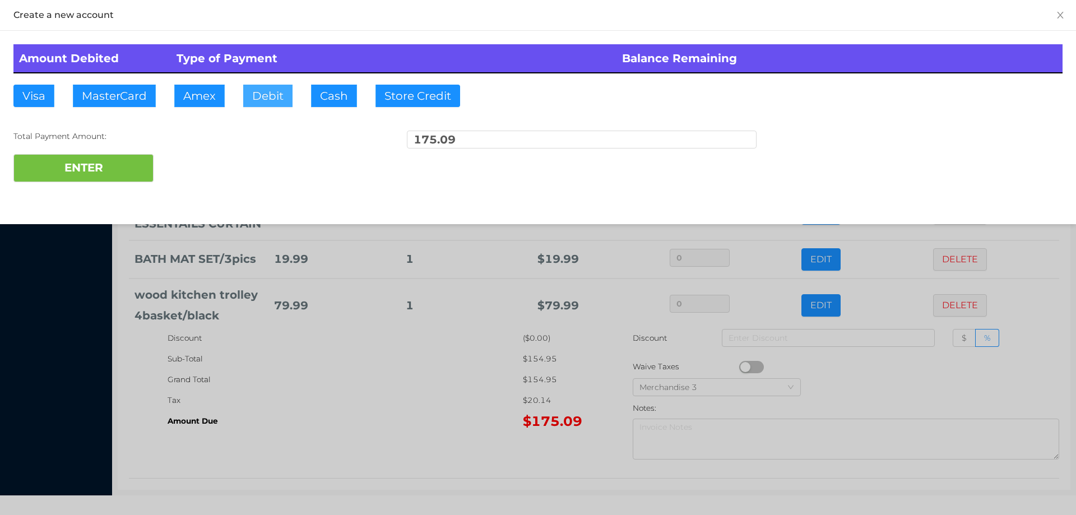
click at [259, 95] on button "Debit" at bounding box center [267, 96] width 49 height 22
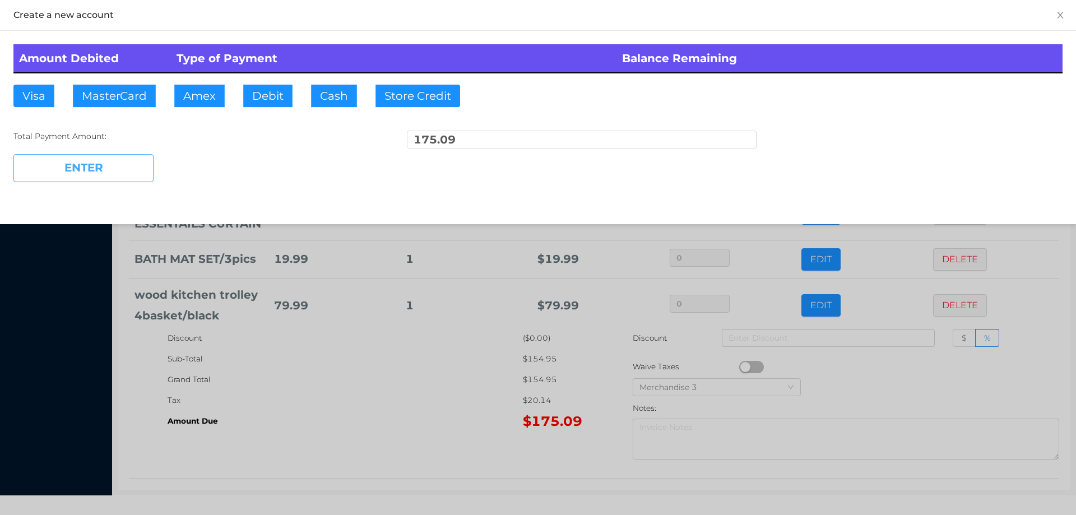
click at [124, 166] on button "ENTER" at bounding box center [83, 168] width 140 height 28
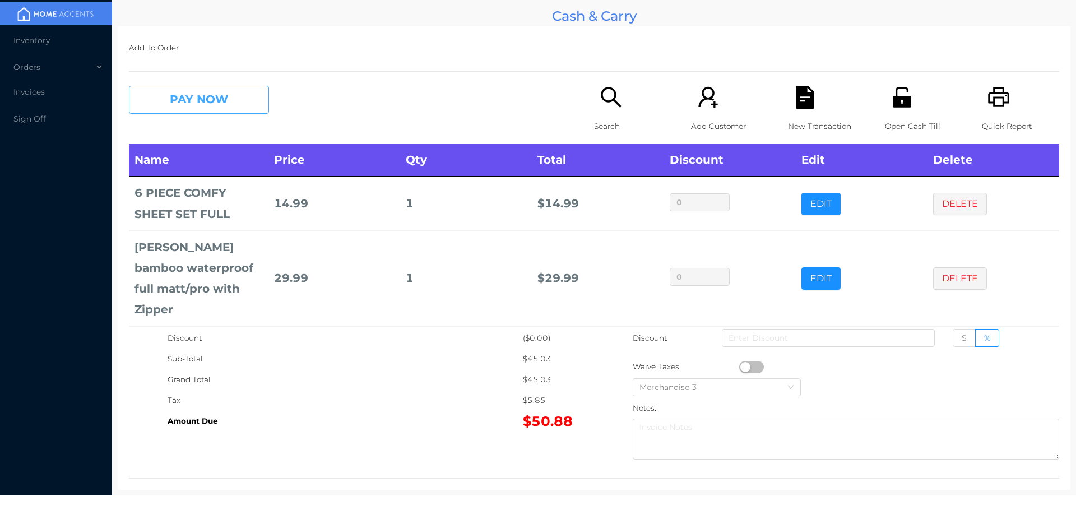
click at [171, 98] on button "PAY NOW" at bounding box center [199, 100] width 140 height 28
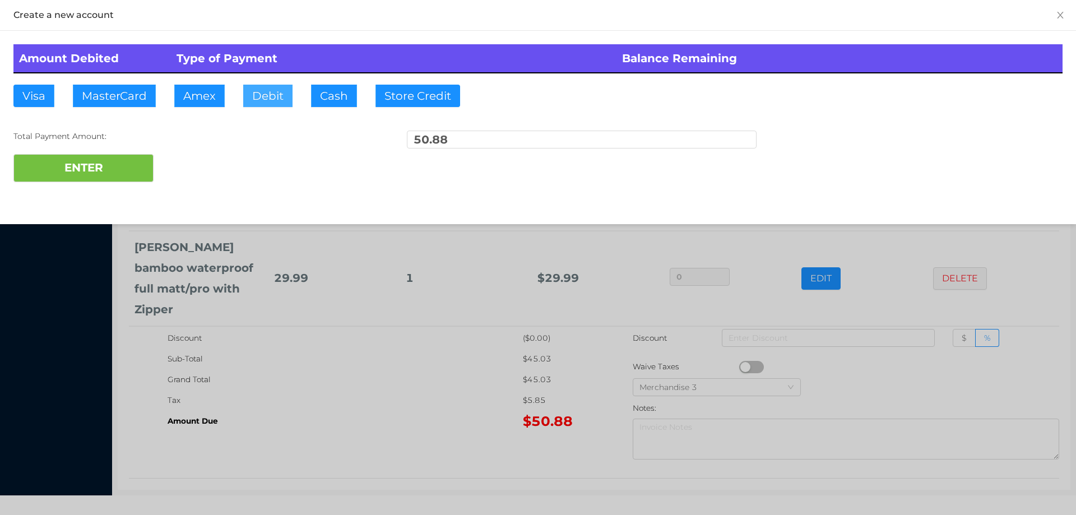
click at [263, 93] on button "Debit" at bounding box center [267, 96] width 49 height 22
type input "100."
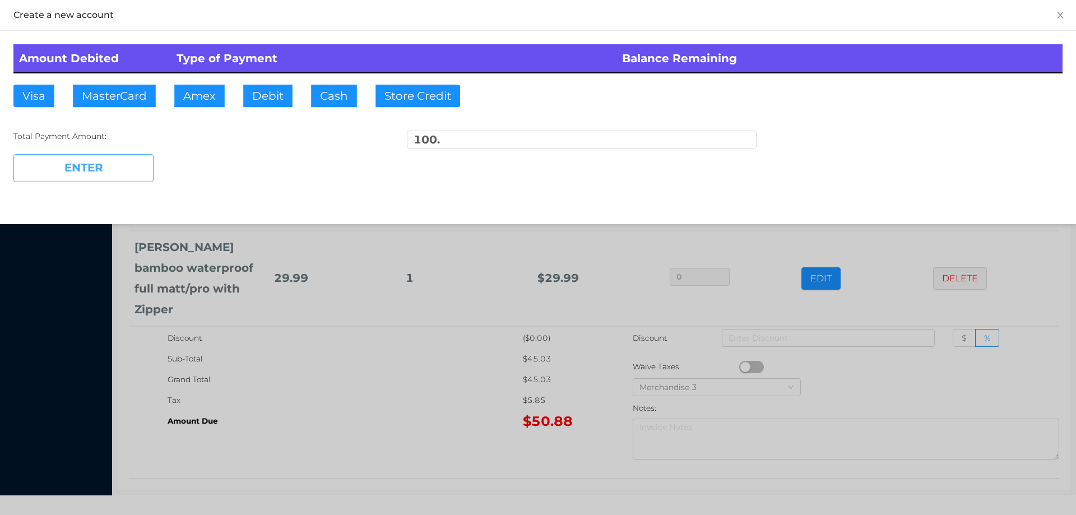
click at [91, 172] on button "ENTER" at bounding box center [83, 168] width 140 height 28
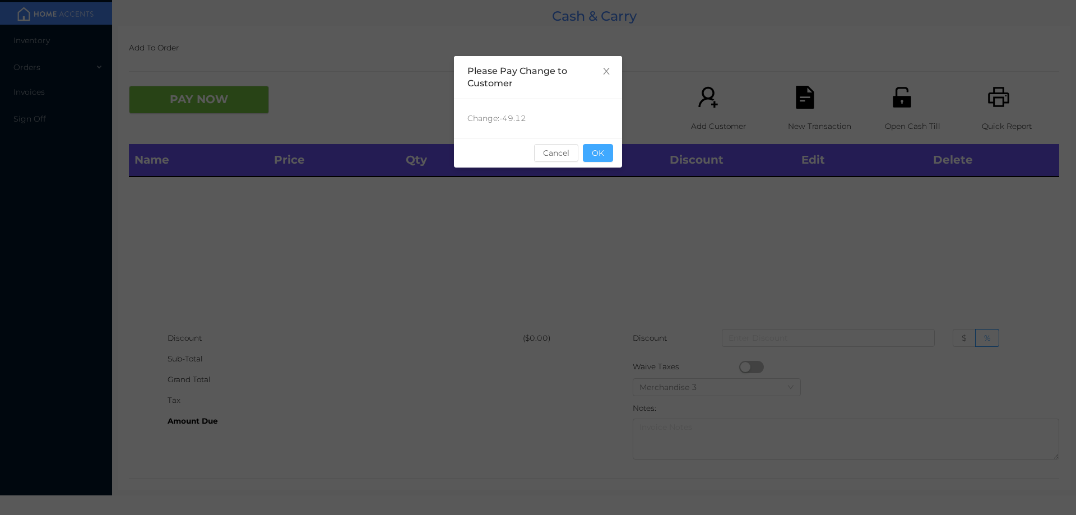
click at [596, 160] on button "OK" at bounding box center [598, 153] width 30 height 18
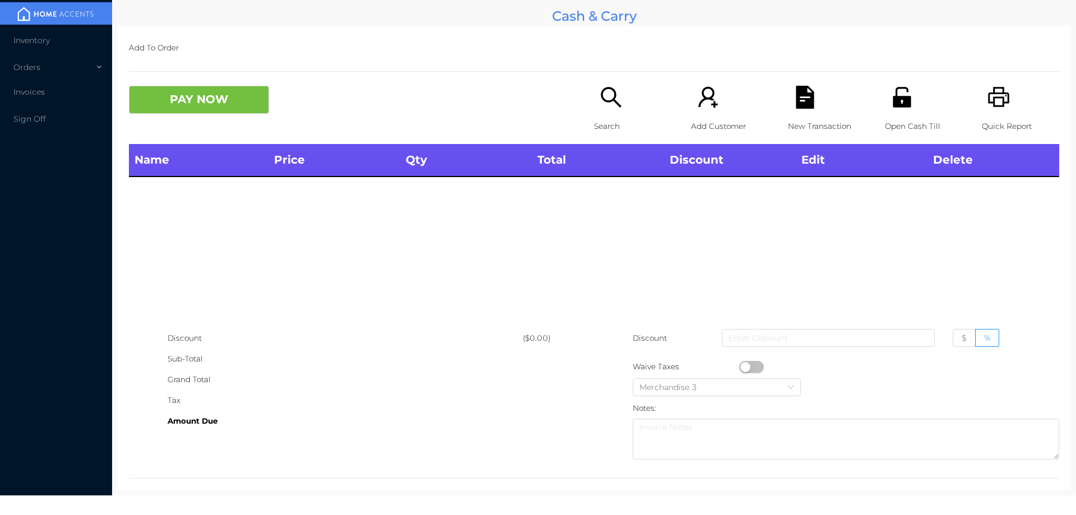
click at [600, 232] on div "Name Price Qty Total Discount Edit Delete" at bounding box center [594, 236] width 930 height 184
click at [599, 90] on icon "icon: search" at bounding box center [610, 97] width 23 height 23
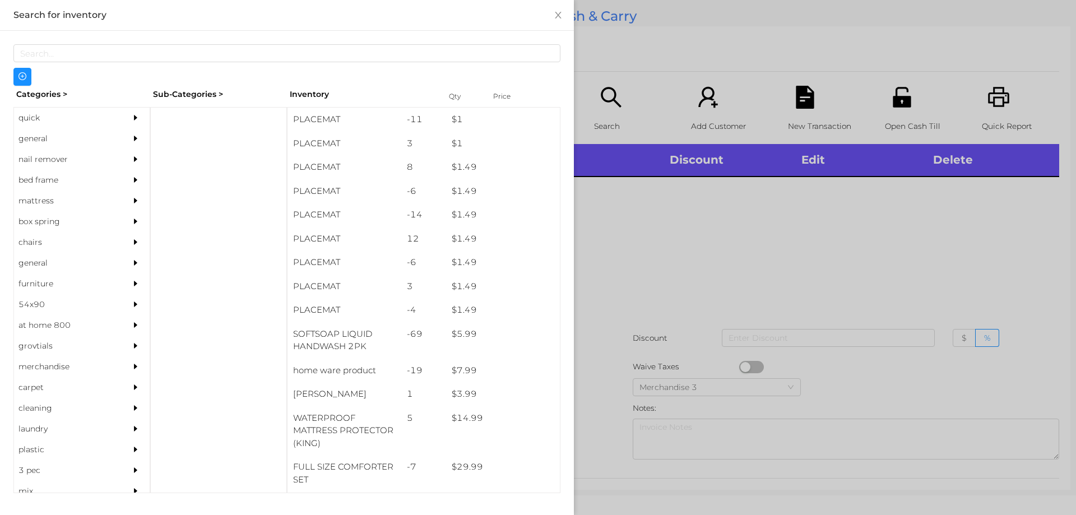
click at [49, 134] on div "general" at bounding box center [65, 138] width 102 height 21
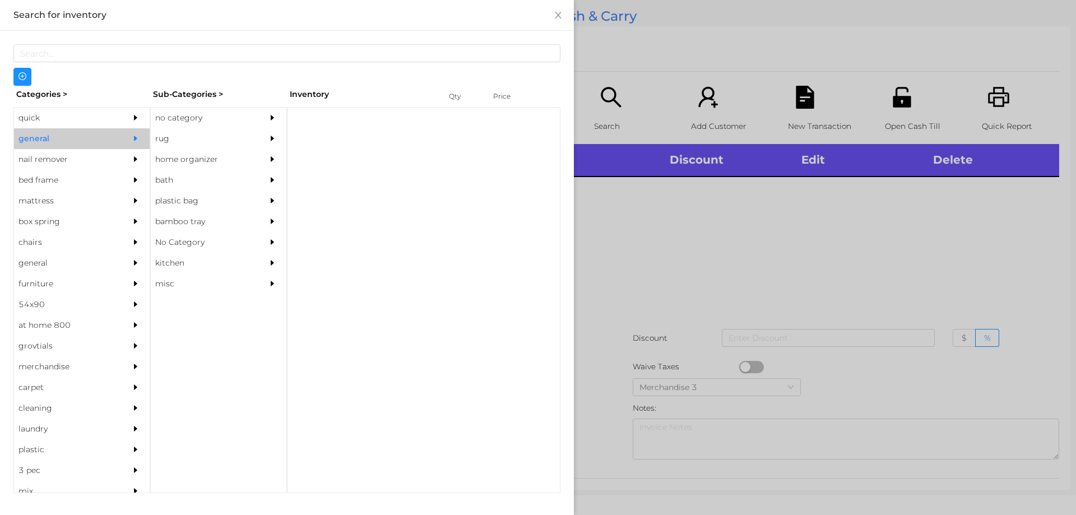
click at [216, 117] on div "no category" at bounding box center [202, 118] width 102 height 21
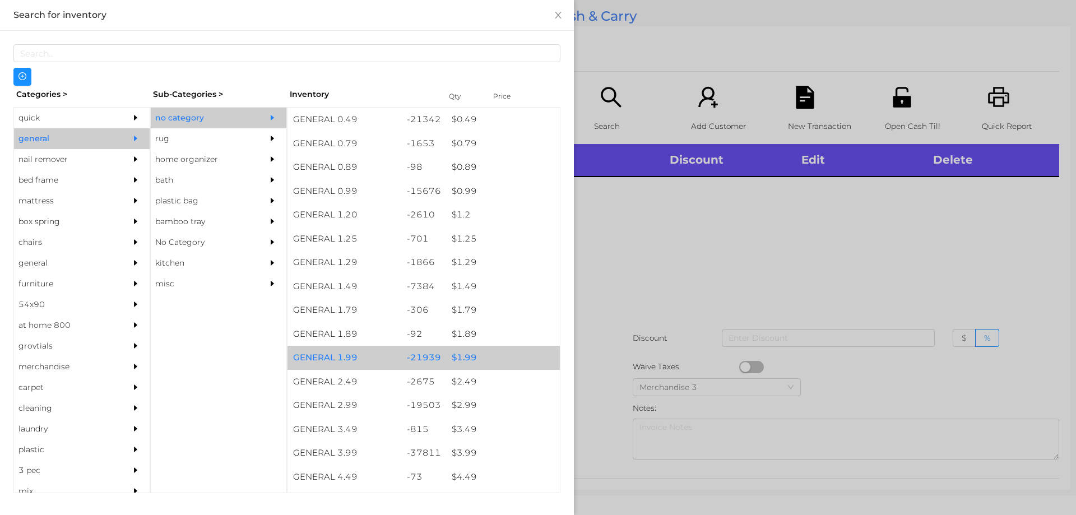
click at [469, 364] on div "$ 1.99" at bounding box center [503, 358] width 114 height 24
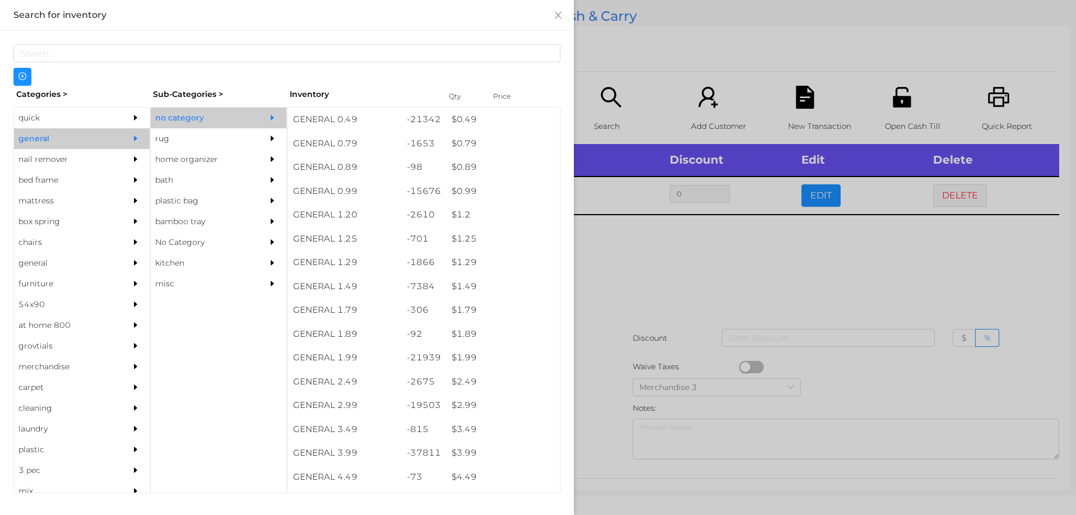
click at [683, 286] on div at bounding box center [538, 257] width 1076 height 515
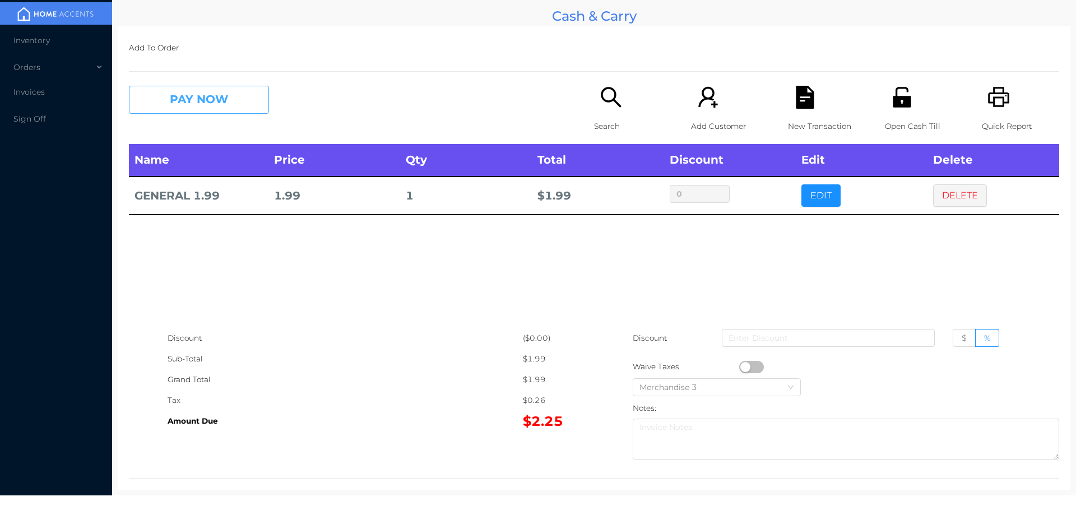
click at [197, 104] on button "PAY NOW" at bounding box center [199, 100] width 140 height 28
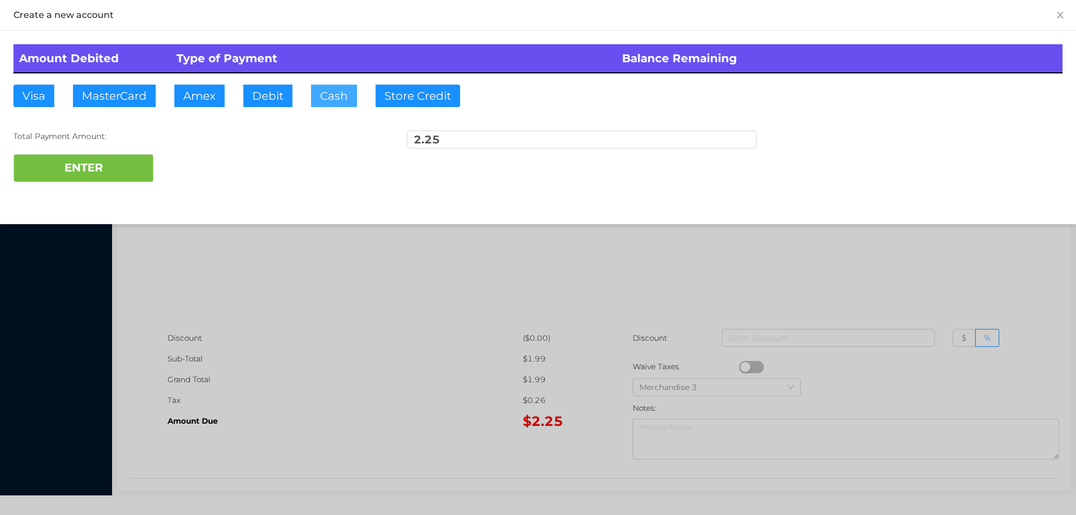
click at [338, 103] on button "Cash" at bounding box center [334, 96] width 46 height 22
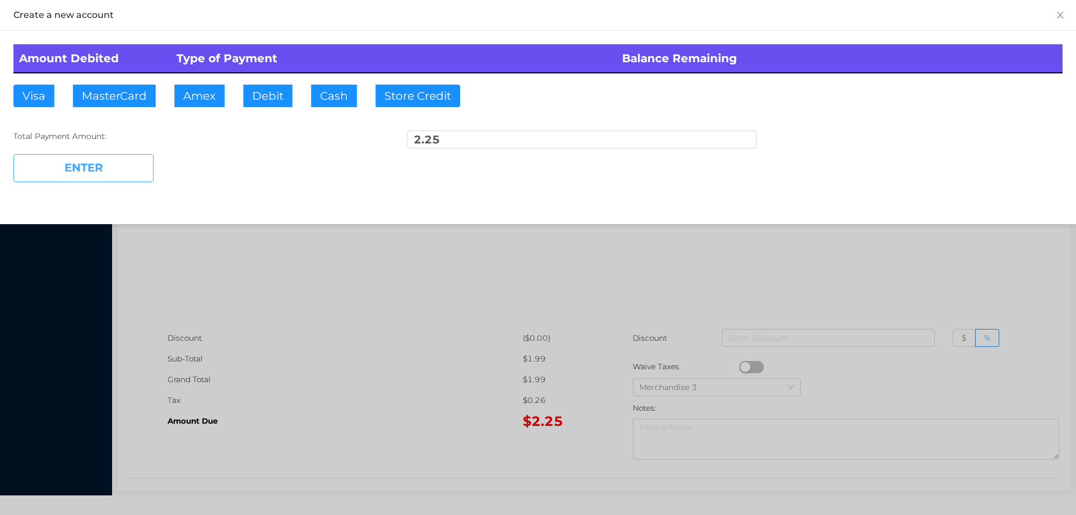
click at [104, 161] on button "ENTER" at bounding box center [83, 168] width 140 height 28
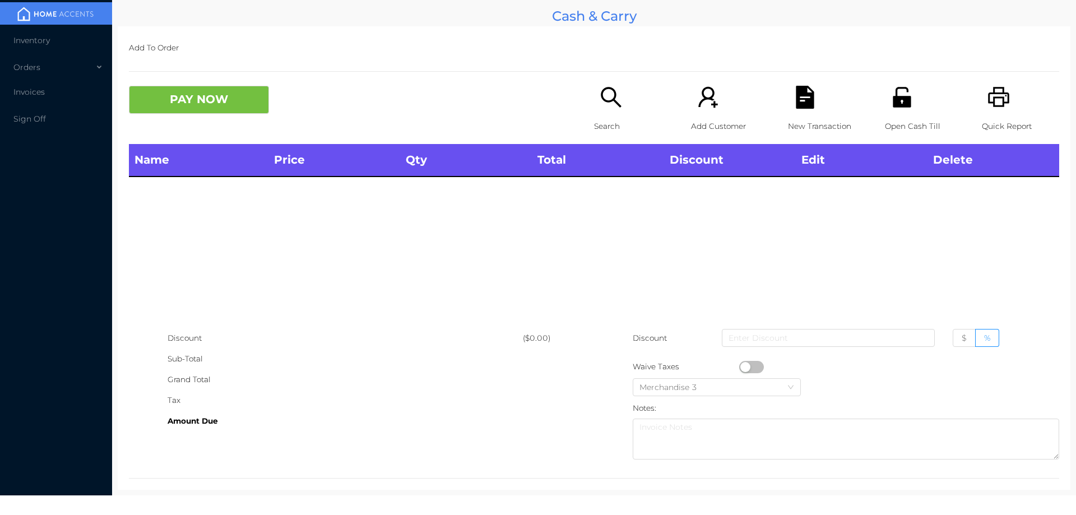
click at [605, 97] on icon "icon: search" at bounding box center [610, 97] width 23 height 23
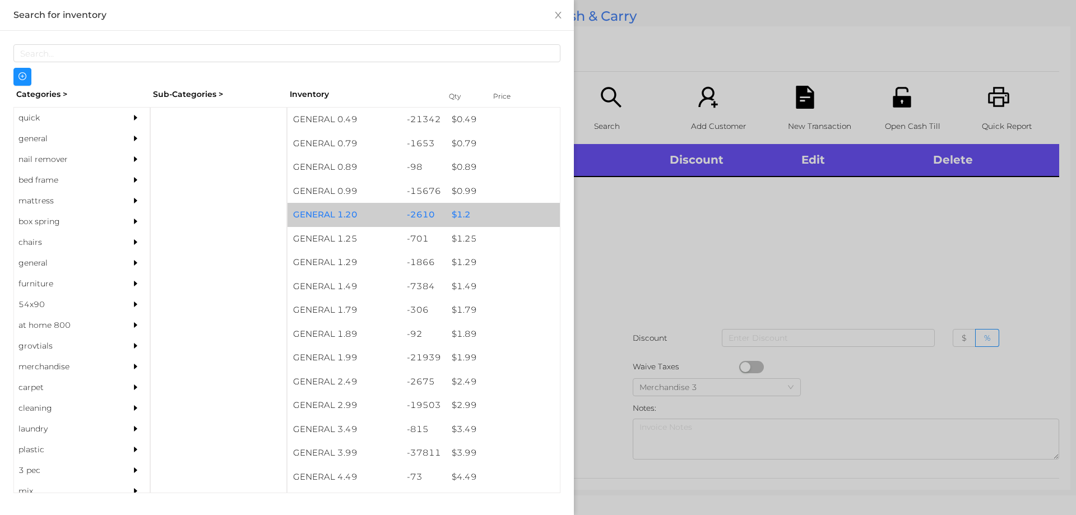
click at [453, 217] on div "$ 1.2" at bounding box center [503, 215] width 114 height 24
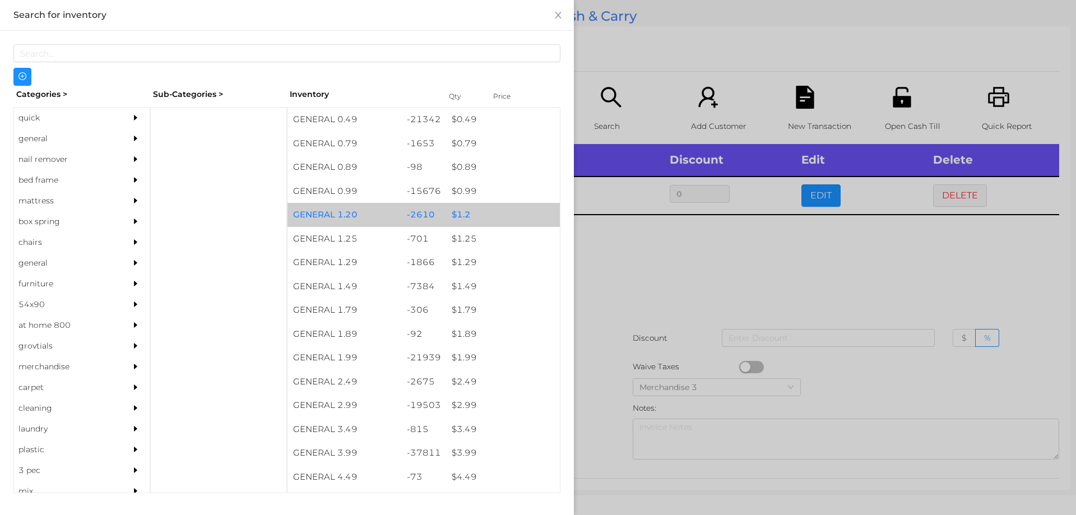
click at [446, 212] on div "$ 1.2" at bounding box center [503, 215] width 114 height 24
click at [449, 208] on div "$ 1.2" at bounding box center [503, 215] width 114 height 24
click at [454, 212] on div "$ 1.2" at bounding box center [503, 215] width 114 height 24
click at [455, 216] on div "$ 1.2" at bounding box center [503, 215] width 114 height 24
click at [457, 213] on div "$ 1.2" at bounding box center [503, 215] width 114 height 24
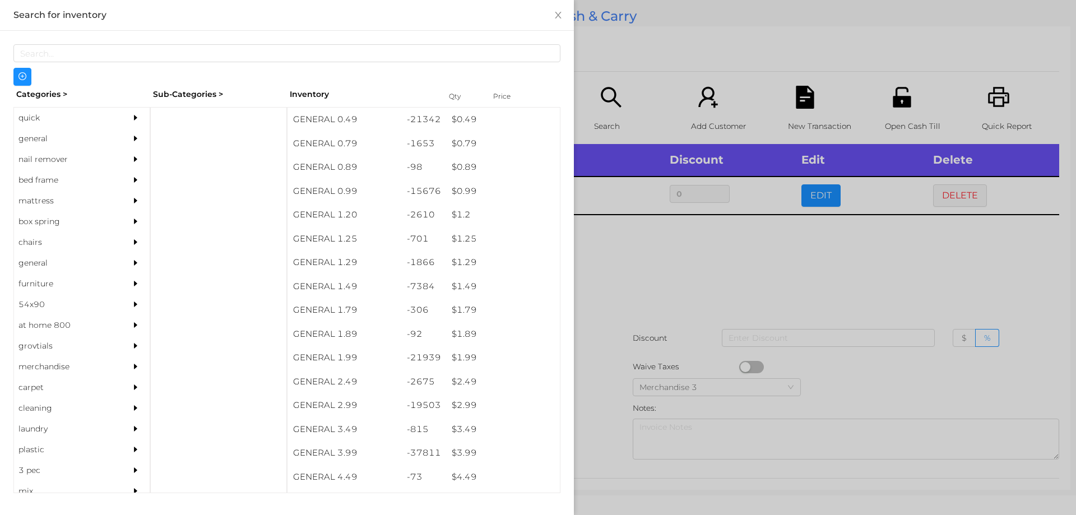
click at [634, 271] on div at bounding box center [538, 257] width 1076 height 515
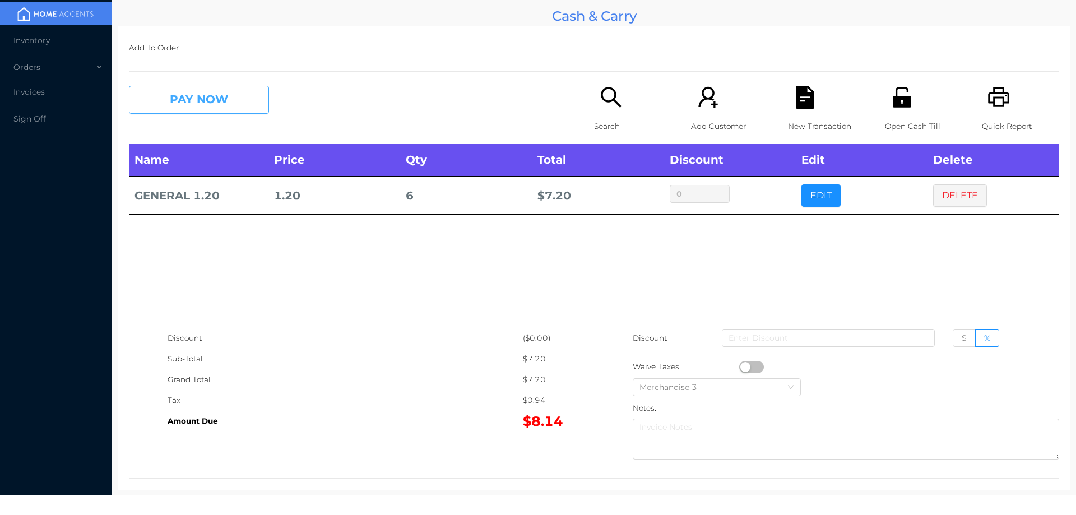
click at [172, 101] on button "PAY NOW" at bounding box center [199, 100] width 140 height 28
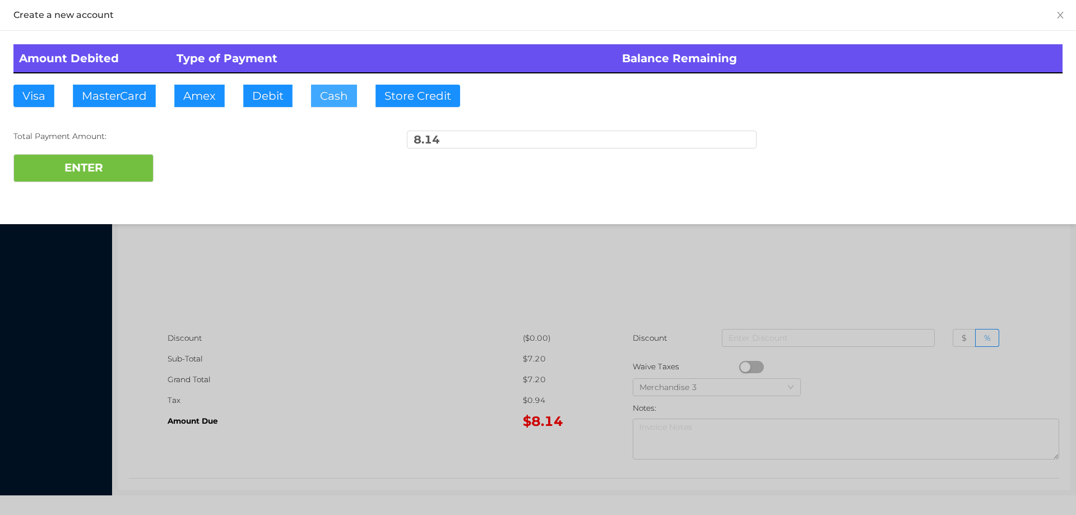
click at [320, 93] on button "Cash" at bounding box center [334, 96] width 46 height 22
type input "20."
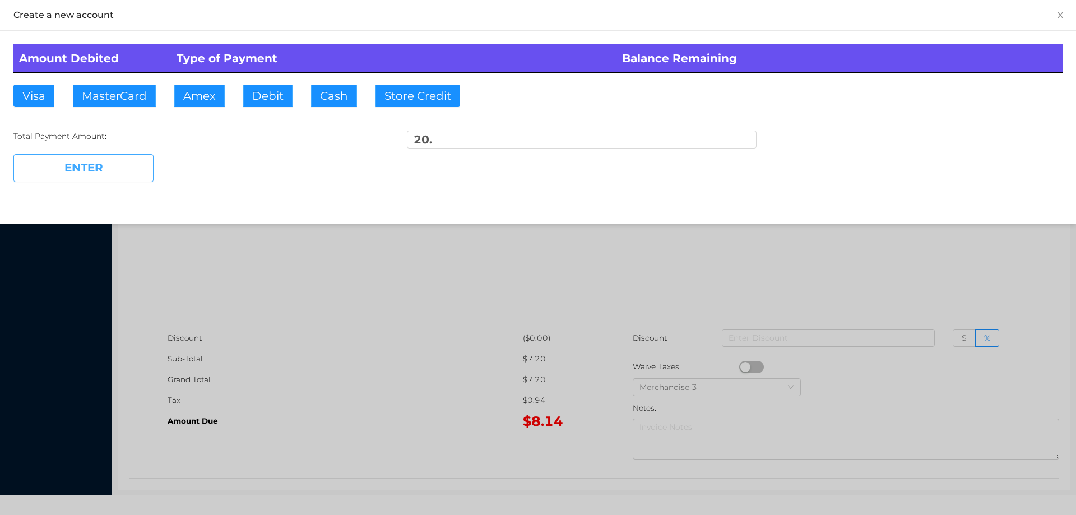
click at [107, 175] on button "ENTER" at bounding box center [83, 168] width 140 height 28
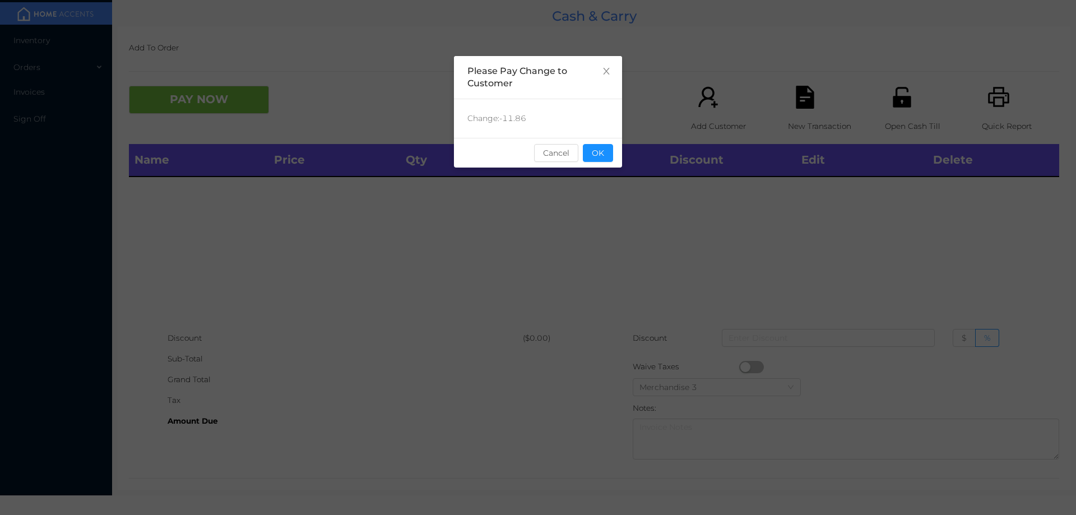
click at [697, 267] on div "sentinelStart Please Pay Change to Customer Change: -11.86 Cancel OK sentinelEnd" at bounding box center [538, 257] width 1076 height 515
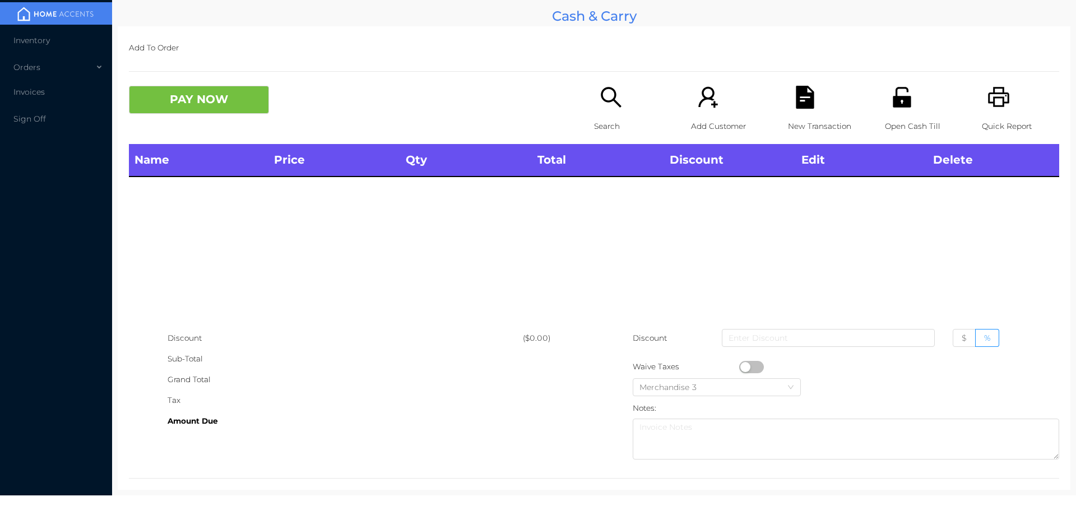
click at [604, 102] on icon "icon: search" at bounding box center [610, 97] width 20 height 20
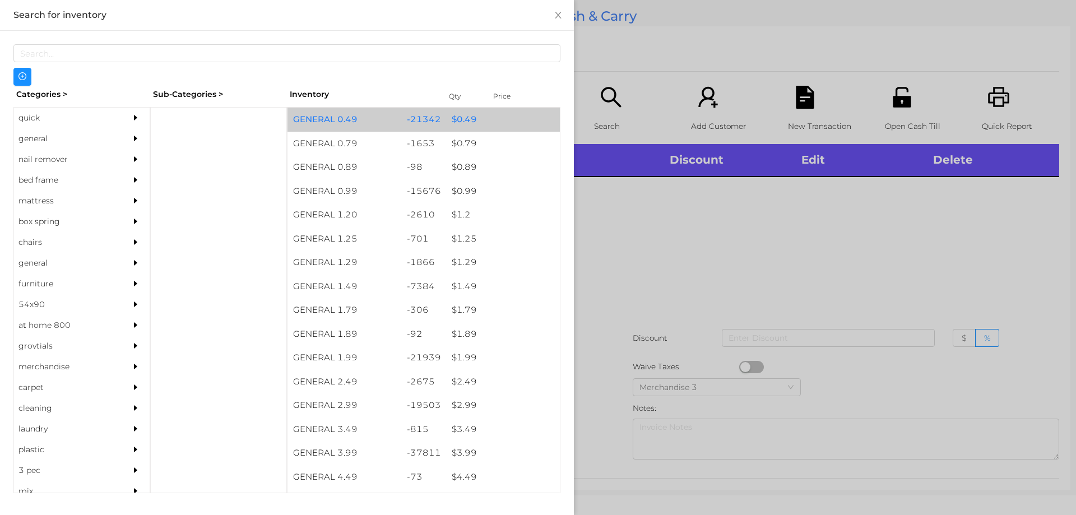
click at [458, 121] on div "$ 0.49" at bounding box center [503, 120] width 114 height 24
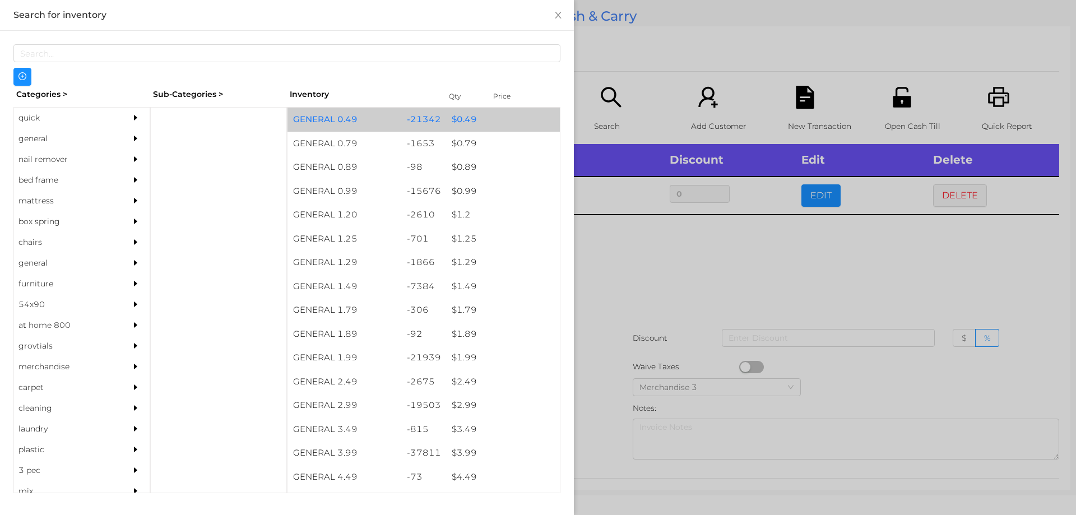
click at [452, 124] on div "$ 0.49" at bounding box center [503, 120] width 114 height 24
click at [467, 119] on div "$ 0.49" at bounding box center [503, 120] width 114 height 24
click at [463, 117] on div "$ 0.49" at bounding box center [503, 120] width 114 height 24
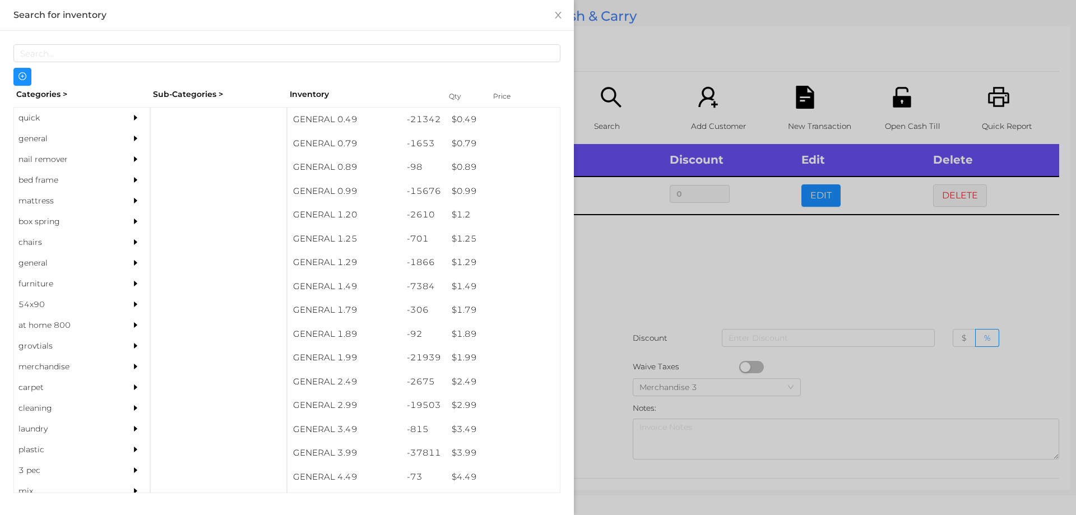
click at [622, 266] on div at bounding box center [538, 257] width 1076 height 515
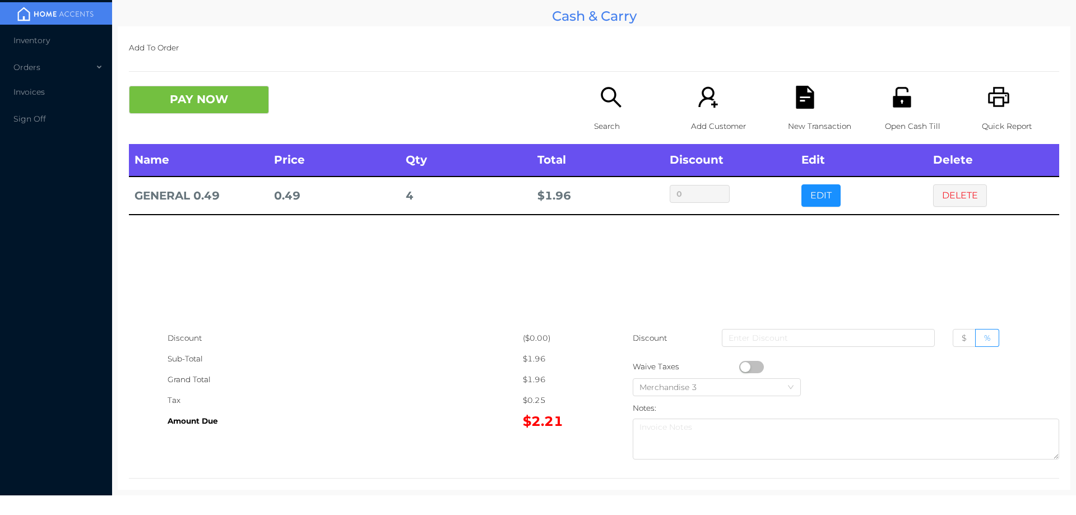
click at [600, 123] on p "Search" at bounding box center [632, 126] width 77 height 21
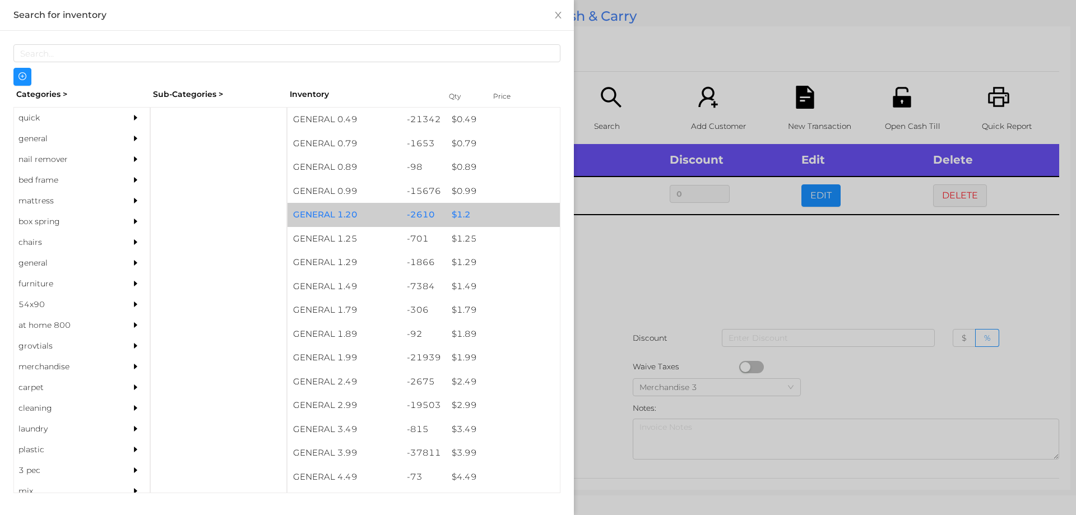
click at [449, 213] on div "$ 1.2" at bounding box center [503, 215] width 114 height 24
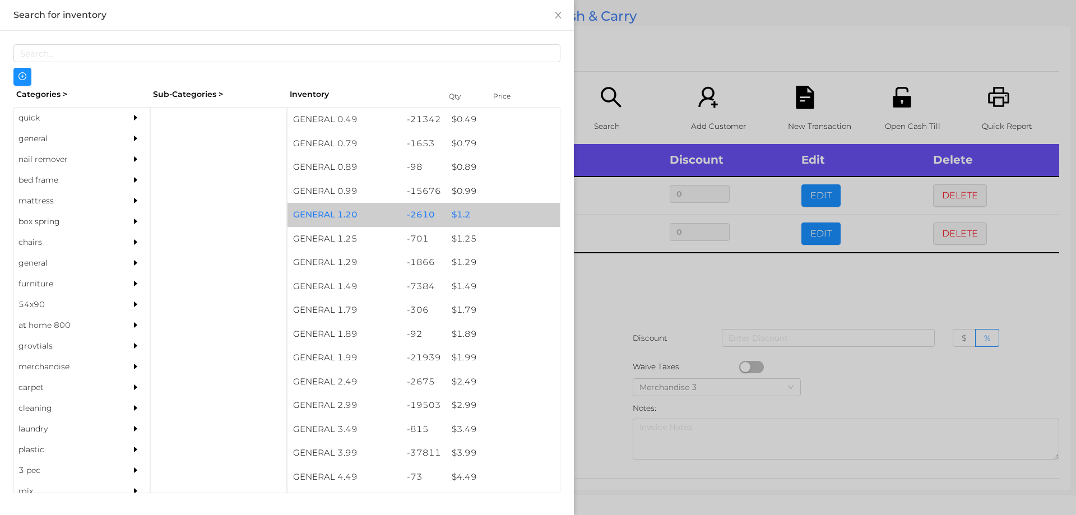
click at [449, 211] on div "$ 1.2" at bounding box center [503, 215] width 114 height 24
click at [447, 208] on div "$ 1.2" at bounding box center [503, 215] width 114 height 24
click at [451, 212] on div "$ 1.2" at bounding box center [503, 215] width 114 height 24
click at [446, 212] on div "$ 1.2" at bounding box center [503, 215] width 114 height 24
click at [446, 213] on div "$ 1.2" at bounding box center [503, 215] width 114 height 24
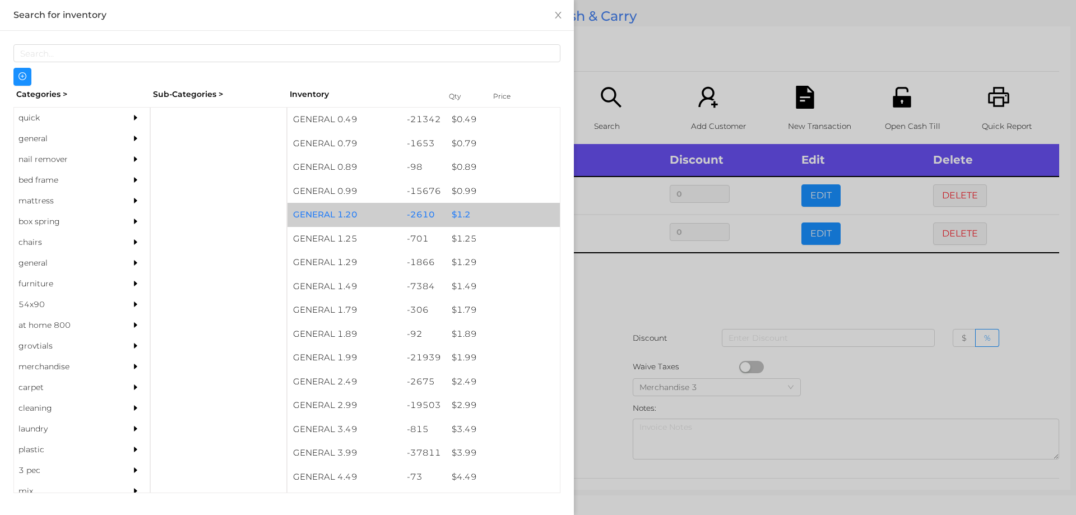
click at [448, 213] on div "$ 1.2" at bounding box center [503, 215] width 114 height 24
click at [446, 211] on div "$ 1.2" at bounding box center [503, 215] width 114 height 24
click at [446, 212] on div "$ 1.2" at bounding box center [503, 215] width 114 height 24
click at [448, 213] on div "$ 1.2" at bounding box center [503, 215] width 114 height 24
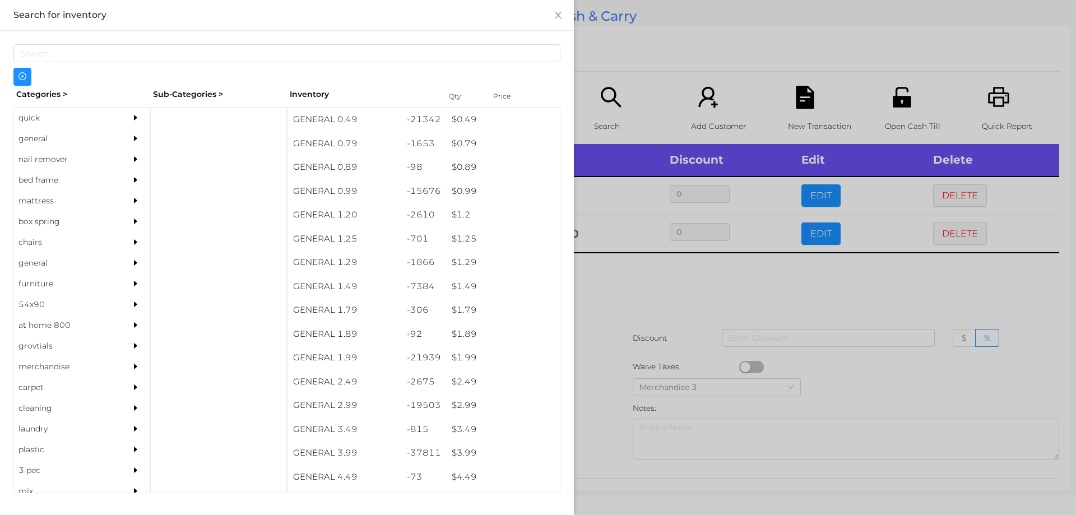
click at [627, 283] on div at bounding box center [538, 257] width 1076 height 515
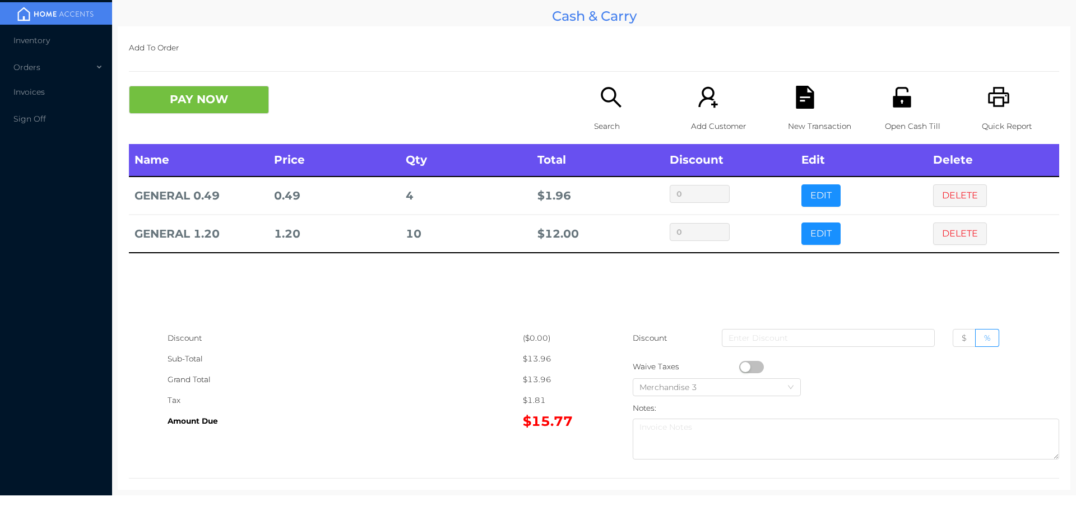
click at [612, 106] on icon "icon: search" at bounding box center [610, 97] width 23 height 23
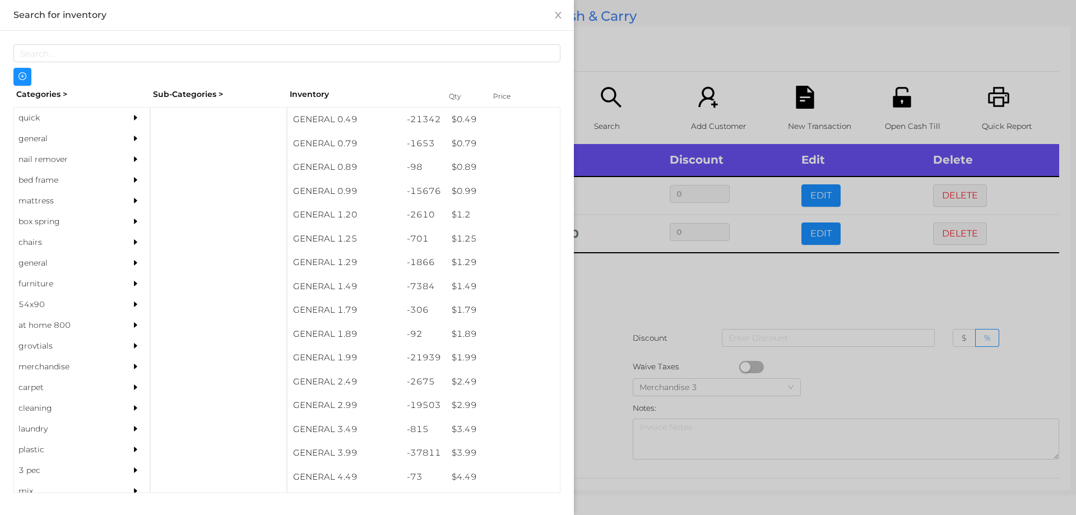
click at [459, 191] on div "$ 0.99" at bounding box center [503, 191] width 114 height 24
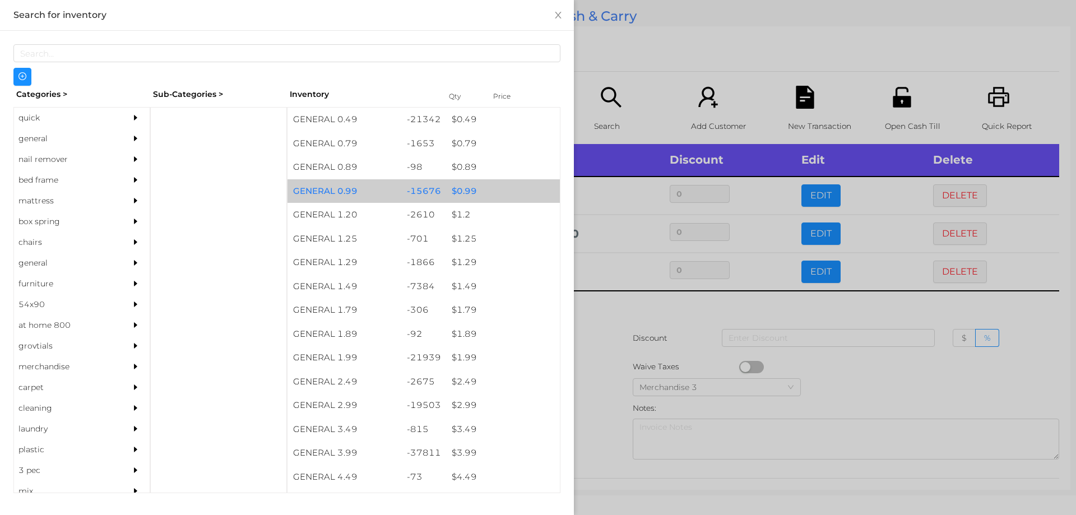
click at [453, 190] on div "$ 0.99" at bounding box center [503, 191] width 114 height 24
click at [446, 185] on div "$ 0.99" at bounding box center [503, 191] width 114 height 24
click at [452, 187] on div "$ 0.99" at bounding box center [503, 191] width 114 height 24
click at [455, 185] on div "$ 0.99" at bounding box center [503, 191] width 114 height 24
click at [452, 180] on div "$ 0.99" at bounding box center [503, 191] width 114 height 24
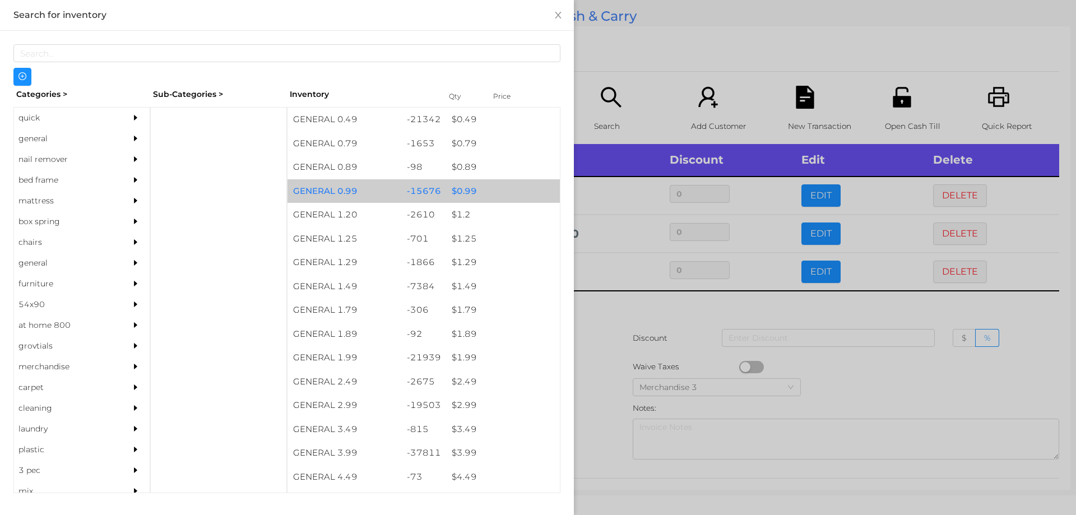
click at [456, 185] on div "$ 0.99" at bounding box center [503, 191] width 114 height 24
click at [451, 187] on div "$ 0.99" at bounding box center [503, 191] width 114 height 24
click at [449, 187] on div "$ 0.99" at bounding box center [503, 191] width 114 height 24
click at [446, 188] on div "$ 0.99" at bounding box center [503, 191] width 114 height 24
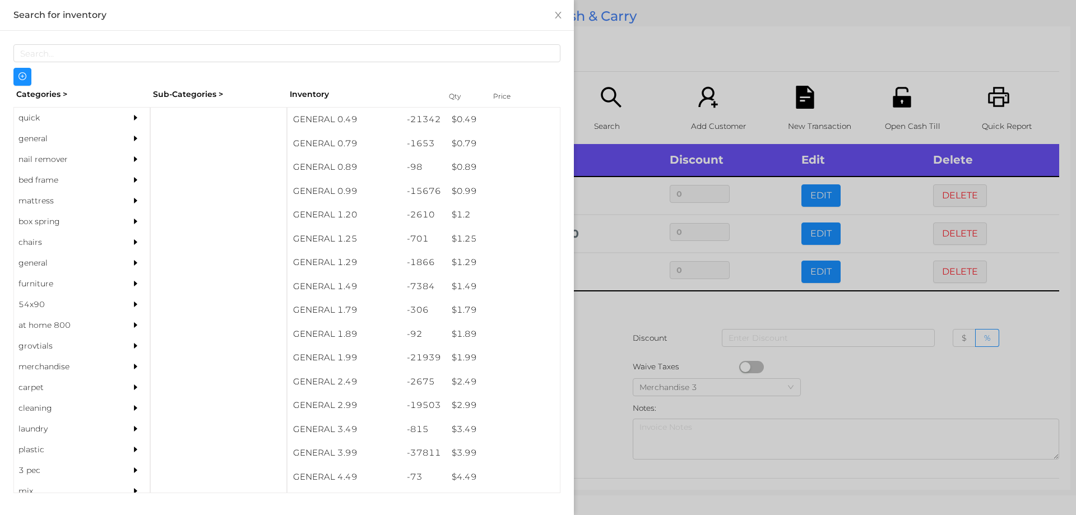
click at [613, 346] on div at bounding box center [538, 257] width 1076 height 515
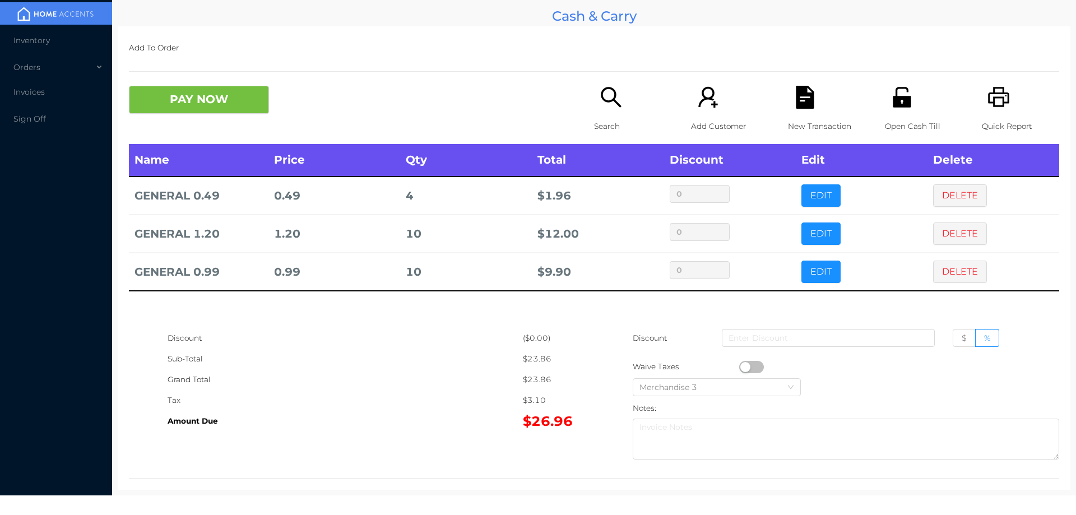
scroll to position [14, 0]
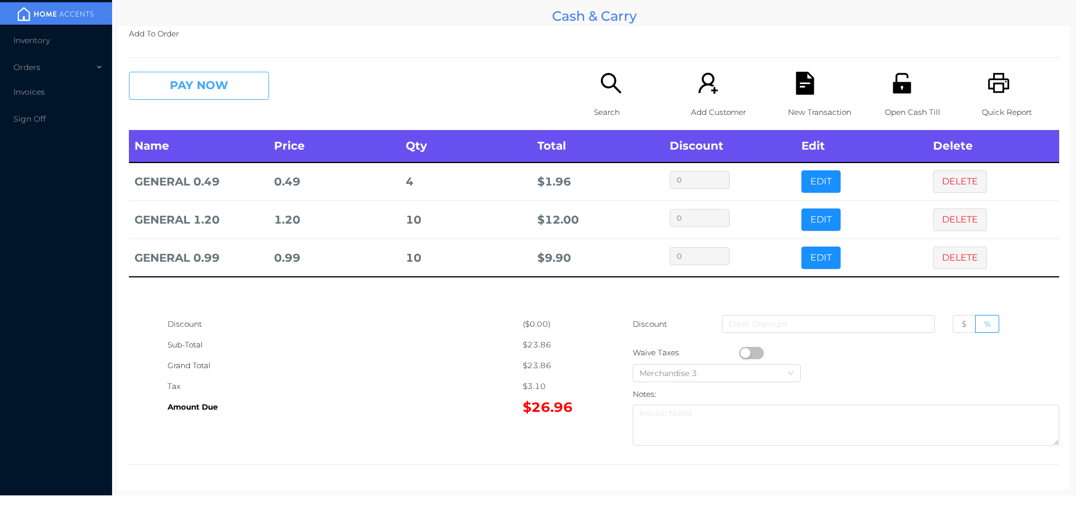
click at [187, 89] on button "PAY NOW" at bounding box center [199, 86] width 140 height 28
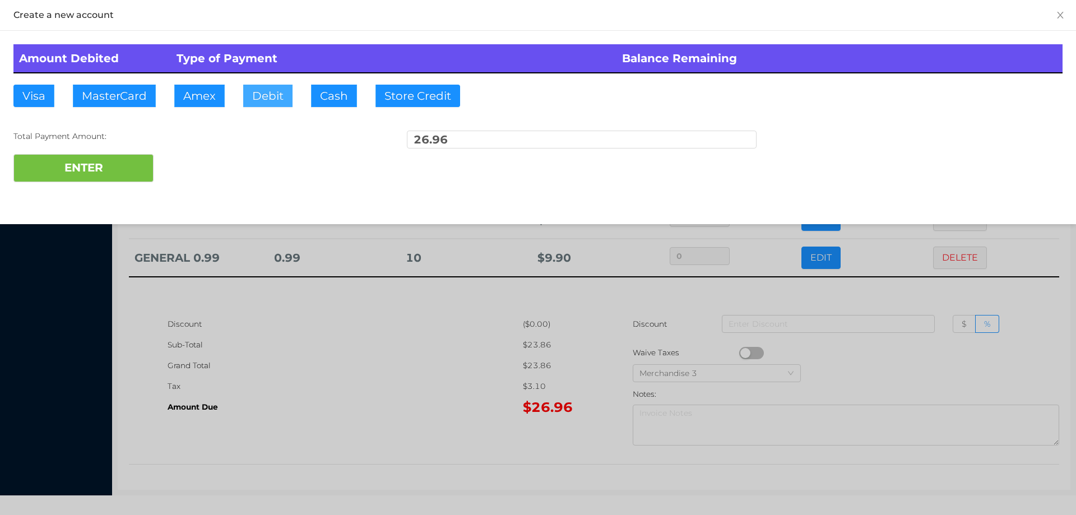
click at [260, 89] on button "Debit" at bounding box center [267, 96] width 49 height 22
type input "50."
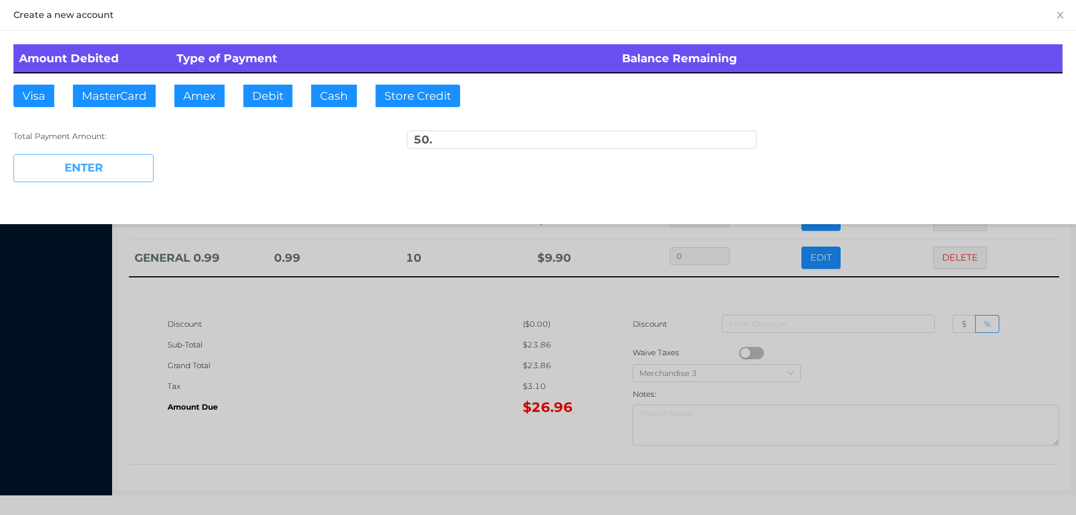
click at [98, 179] on button "ENTER" at bounding box center [83, 168] width 140 height 28
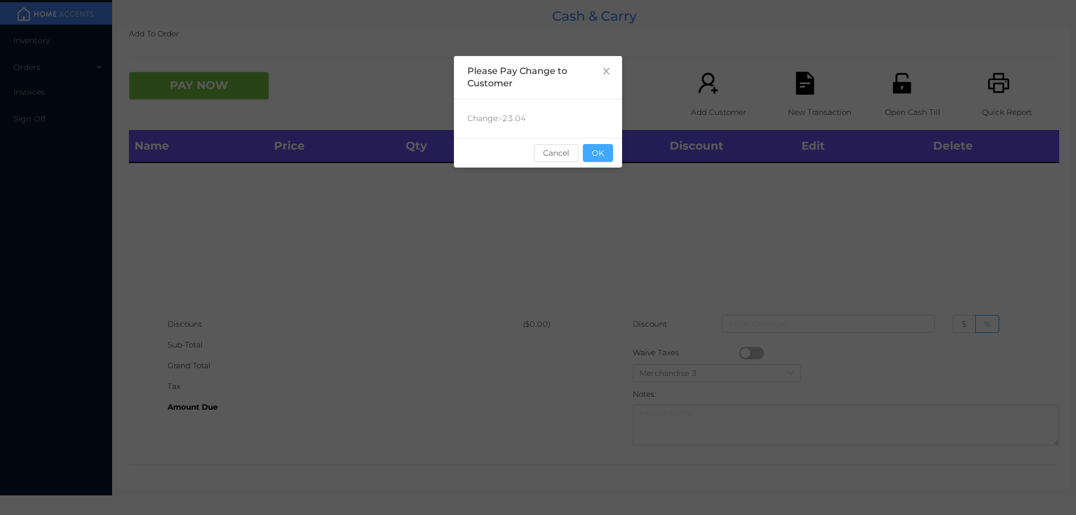
click at [607, 147] on button "OK" at bounding box center [598, 153] width 30 height 18
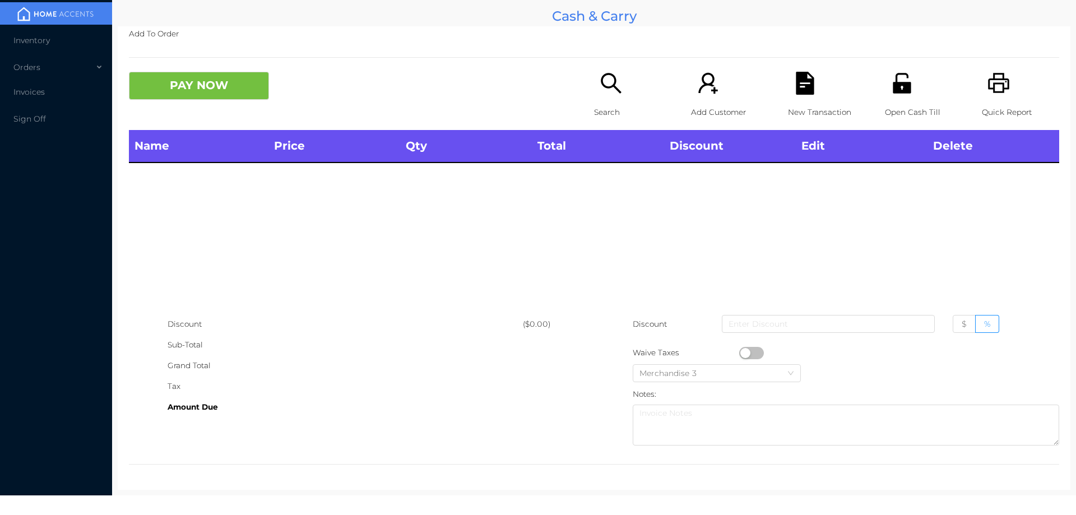
click at [607, 106] on p "Search" at bounding box center [632, 112] width 77 height 21
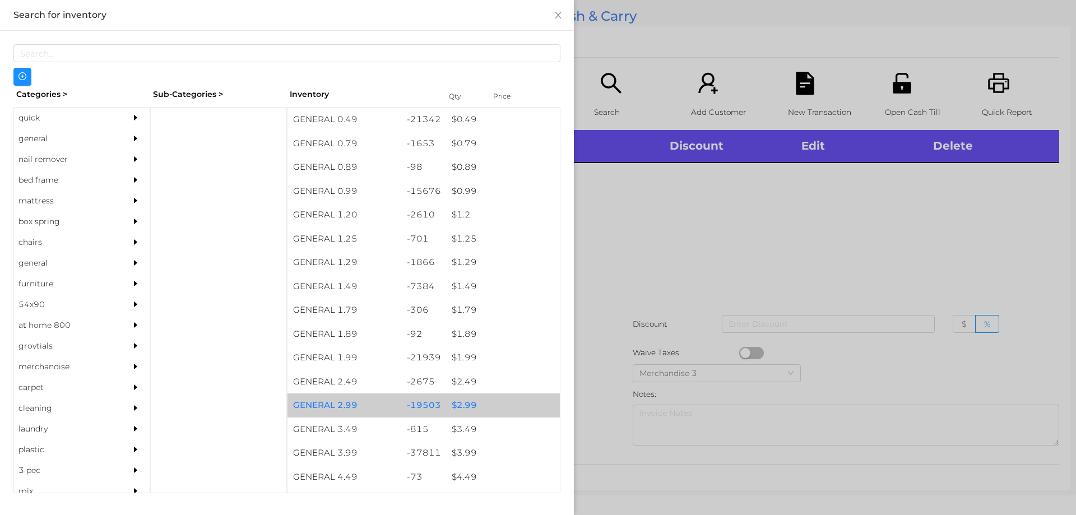
click at [464, 407] on div "$ 2.99" at bounding box center [503, 405] width 114 height 24
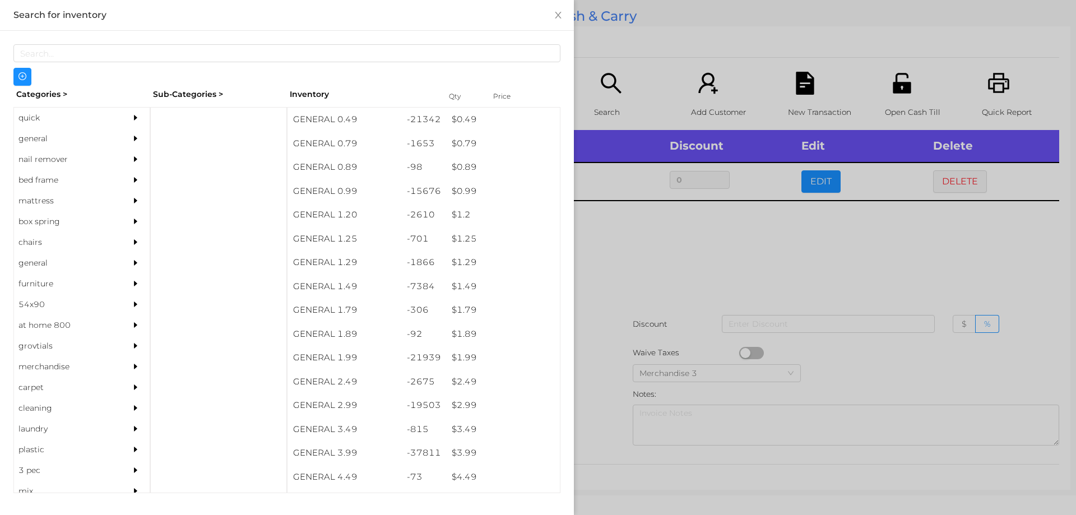
click at [631, 292] on div at bounding box center [538, 257] width 1076 height 515
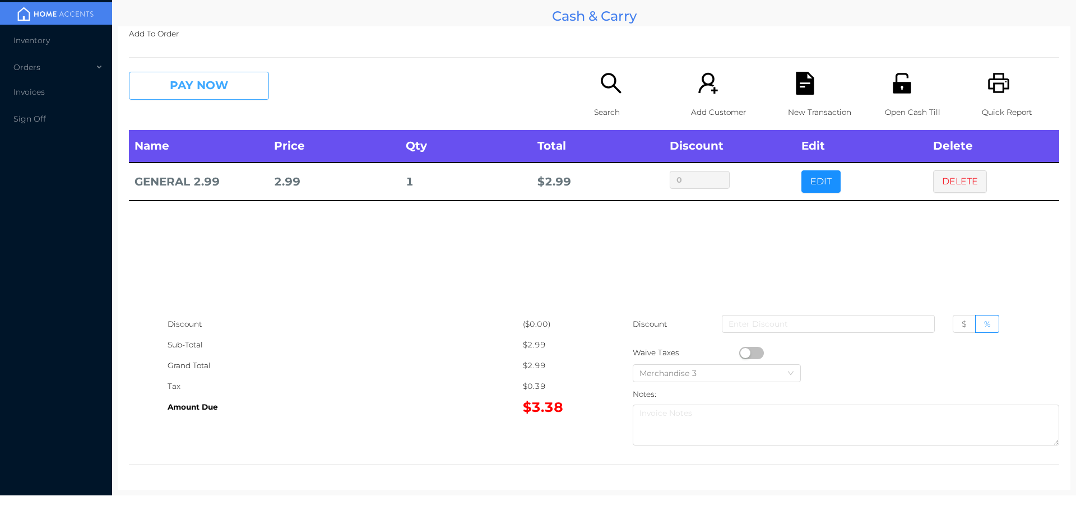
click at [136, 92] on button "PAY NOW" at bounding box center [199, 86] width 140 height 28
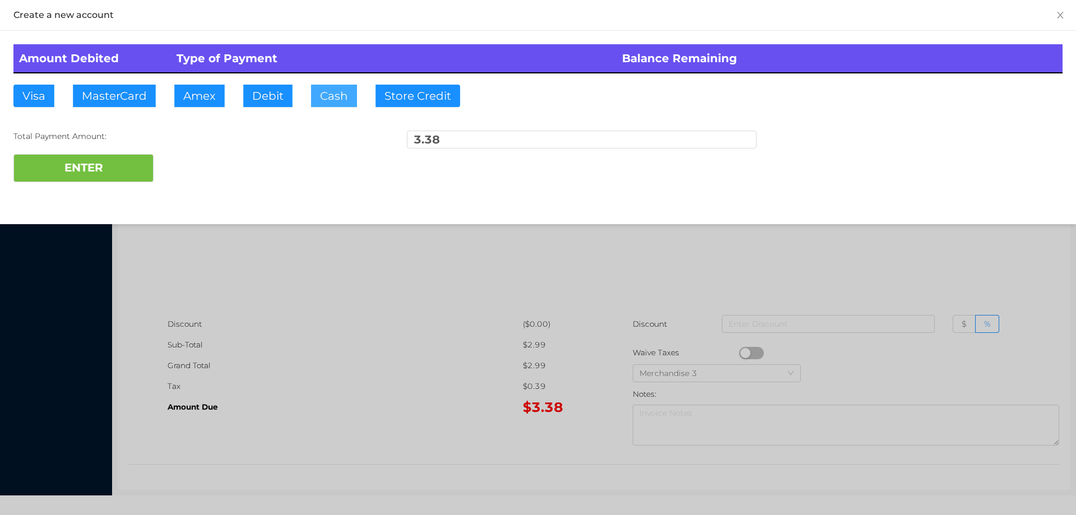
click at [329, 90] on button "Cash" at bounding box center [334, 96] width 46 height 22
type input "20."
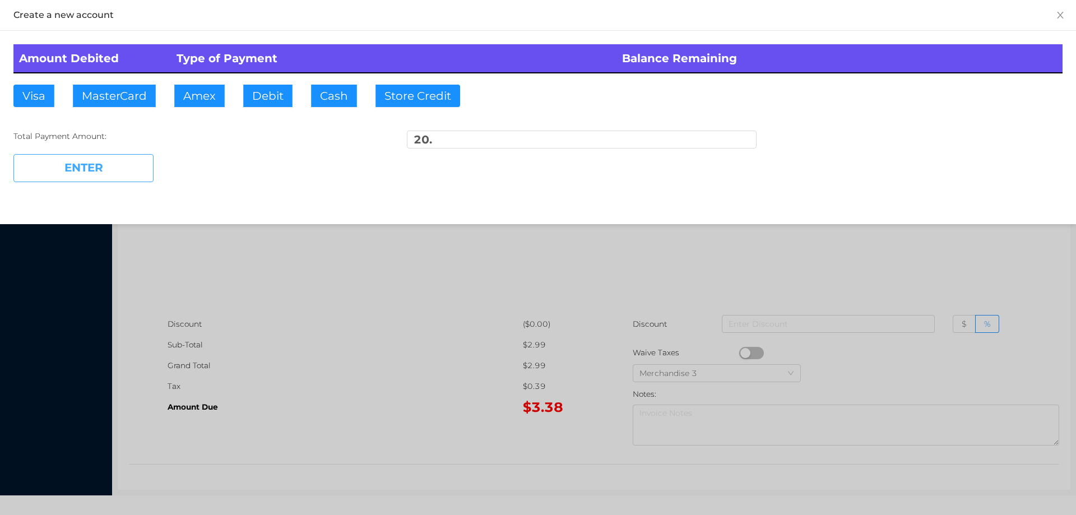
click at [118, 175] on button "ENTER" at bounding box center [83, 168] width 140 height 28
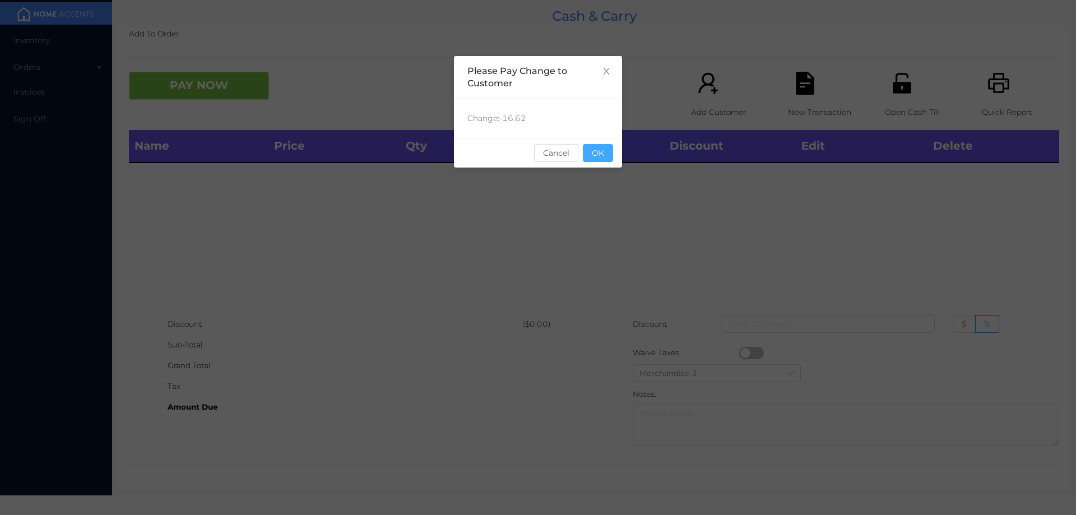
click at [600, 156] on button "OK" at bounding box center [598, 153] width 30 height 18
click at [608, 221] on div "Name Price Qty Total Discount Edit Delete" at bounding box center [594, 222] width 930 height 184
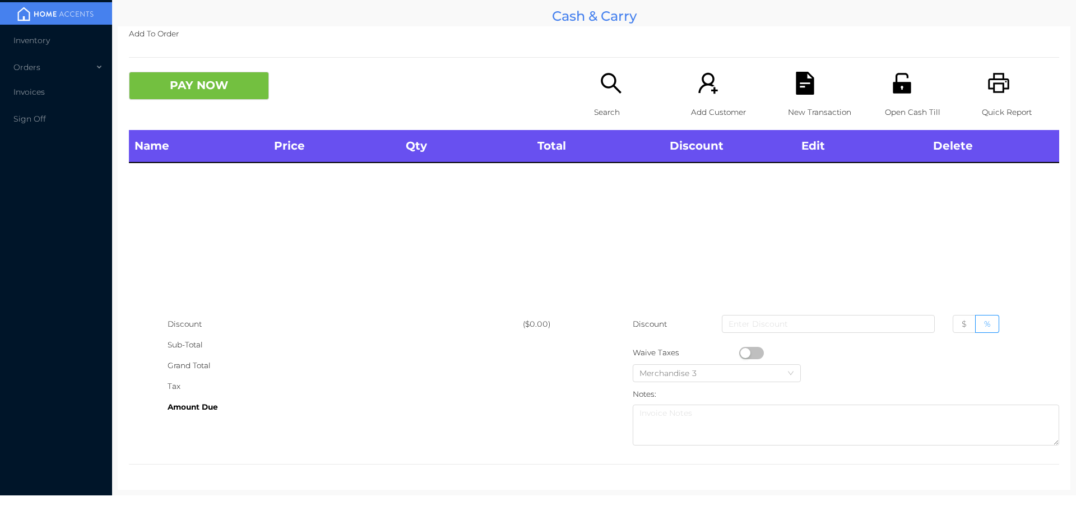
click at [594, 86] on div "Search" at bounding box center [632, 101] width 77 height 58
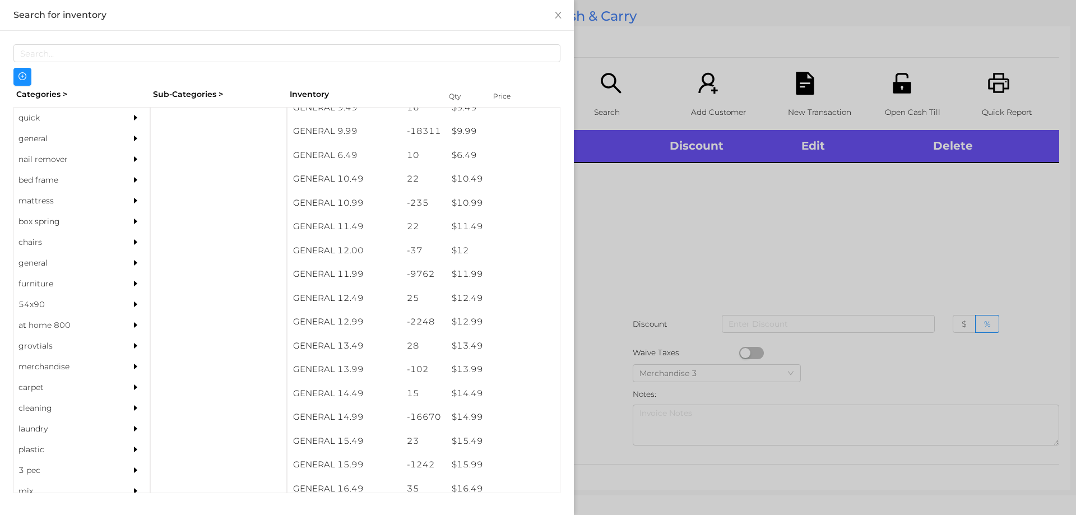
scroll to position [671, 0]
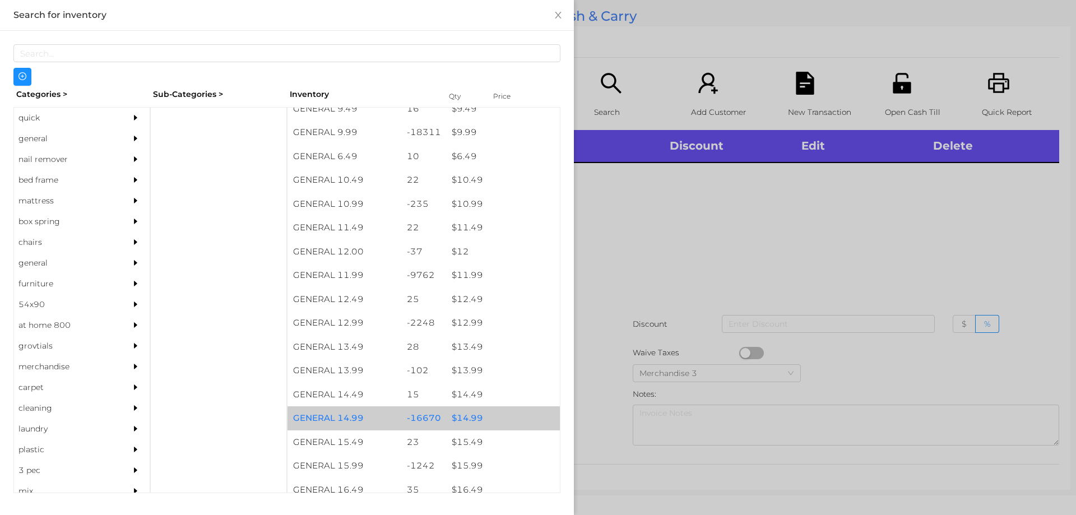
click at [455, 417] on div "$ 14.99" at bounding box center [503, 418] width 114 height 24
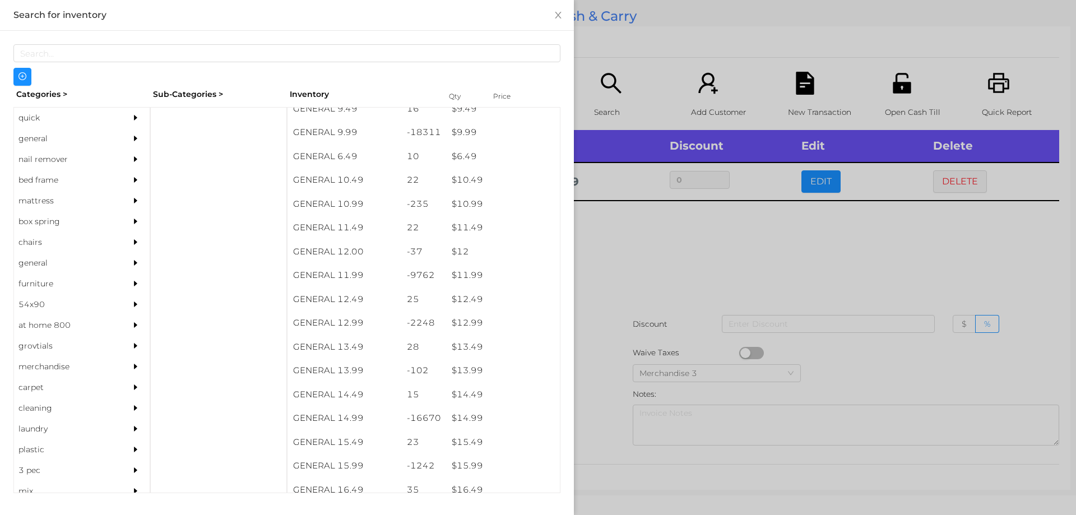
click at [613, 277] on div at bounding box center [538, 257] width 1076 height 515
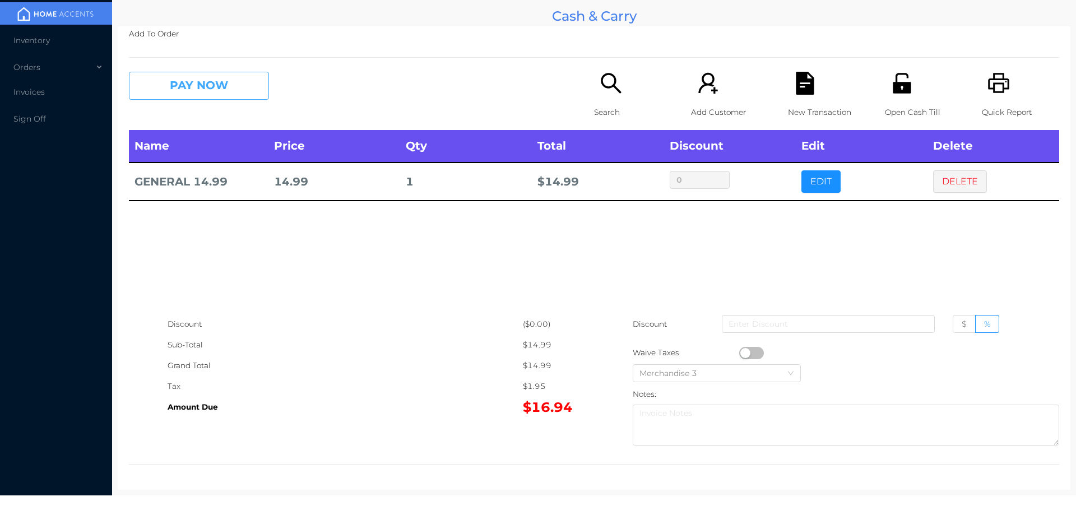
click at [211, 94] on button "PAY NOW" at bounding box center [199, 86] width 140 height 28
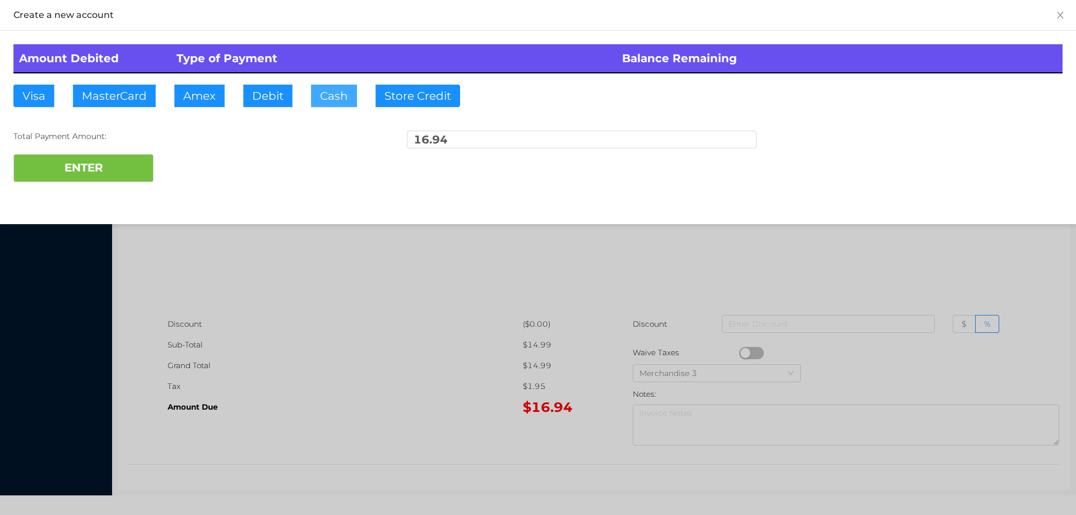
click at [319, 104] on button "Cash" at bounding box center [334, 96] width 46 height 22
type input "20."
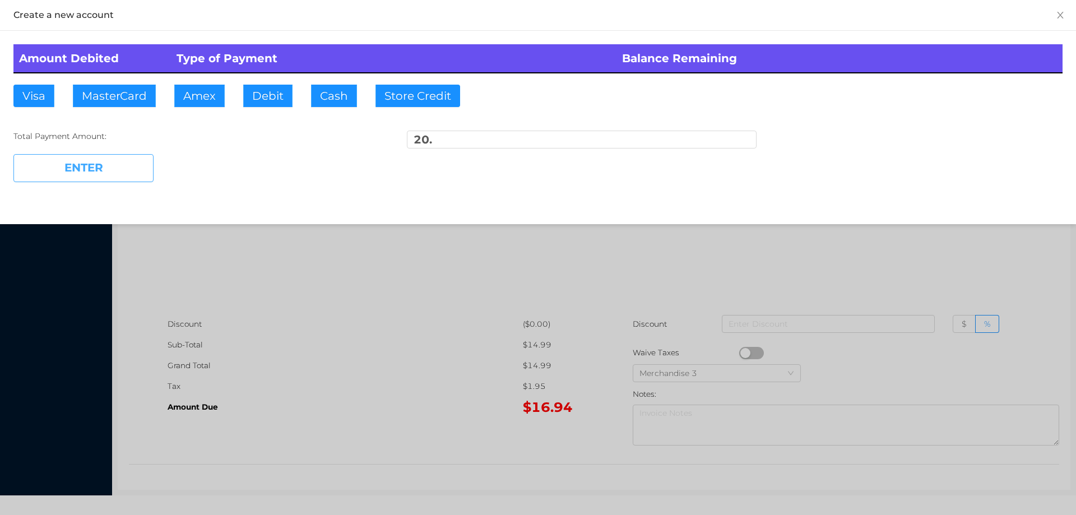
click at [118, 163] on button "ENTER" at bounding box center [83, 168] width 140 height 28
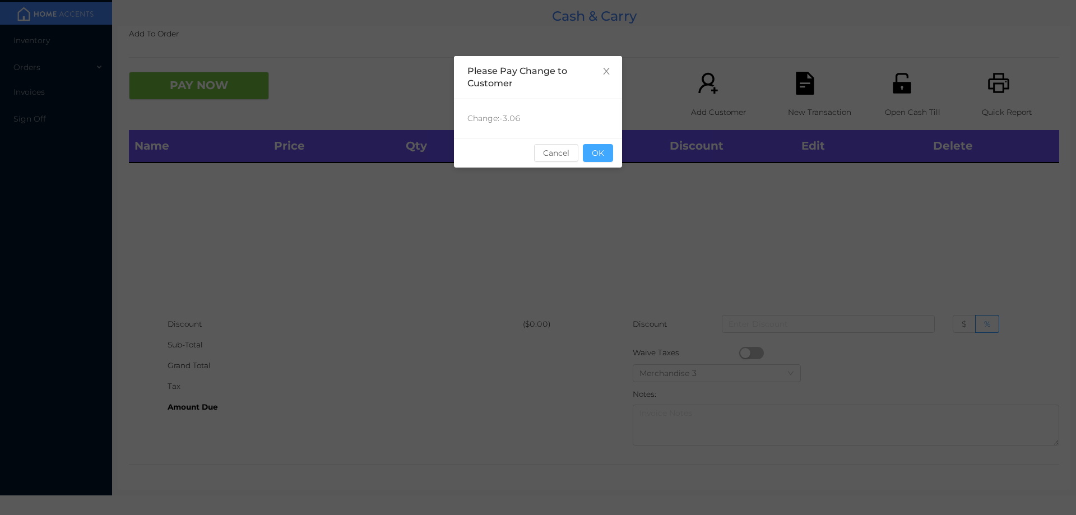
click at [605, 157] on button "OK" at bounding box center [598, 153] width 30 height 18
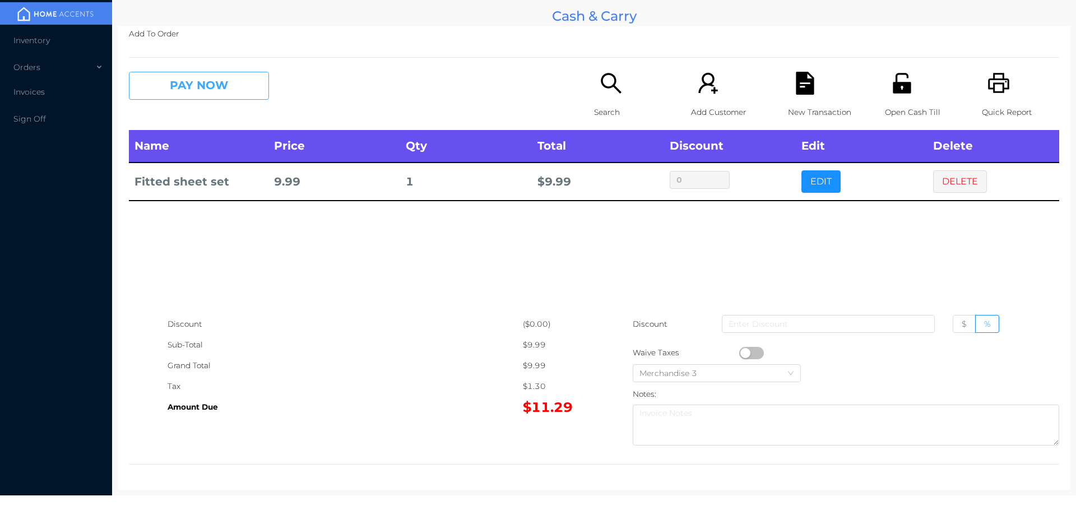
click at [206, 77] on button "PAY NOW" at bounding box center [199, 86] width 140 height 28
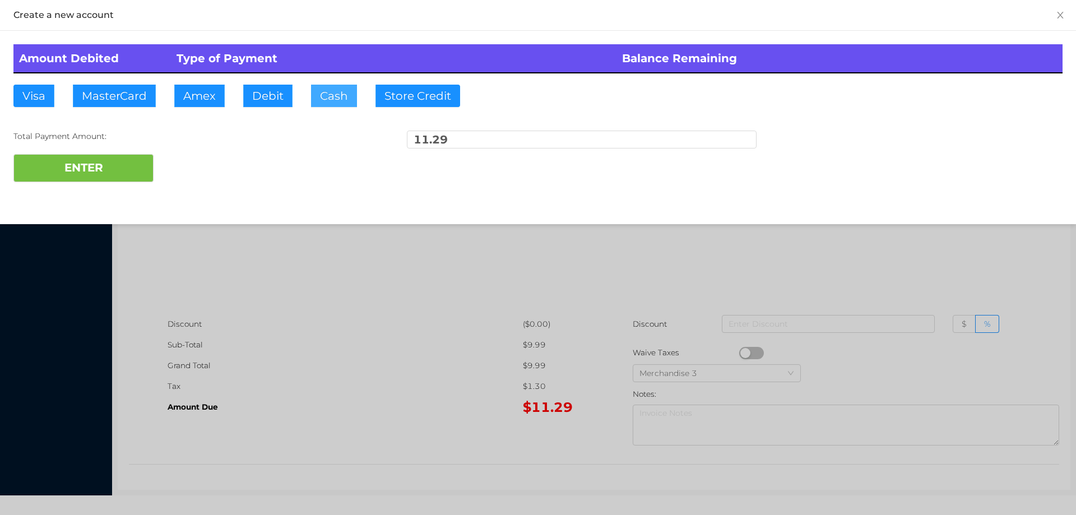
click at [335, 86] on button "Cash" at bounding box center [334, 96] width 46 height 22
type input "100.50"
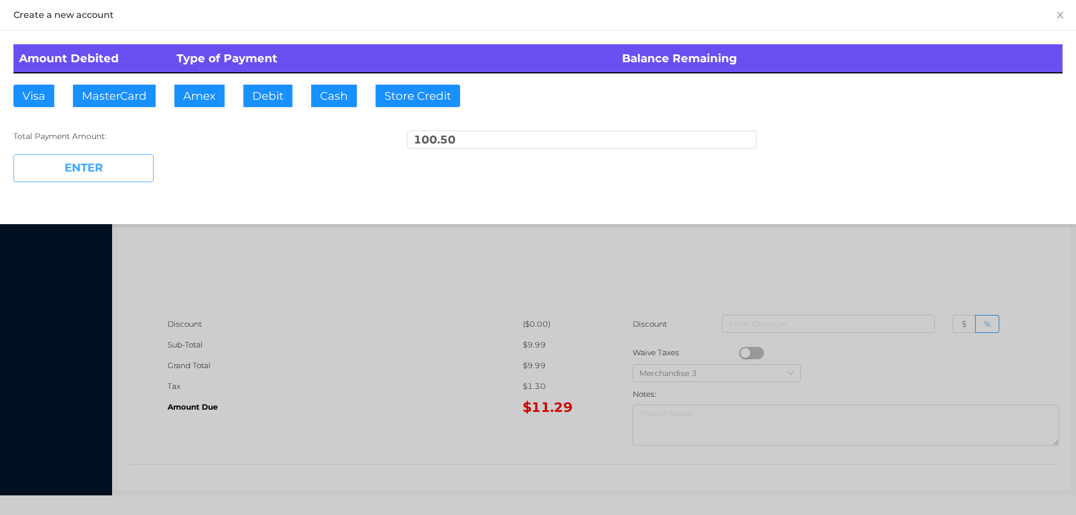
click at [117, 159] on button "ENTER" at bounding box center [83, 168] width 140 height 28
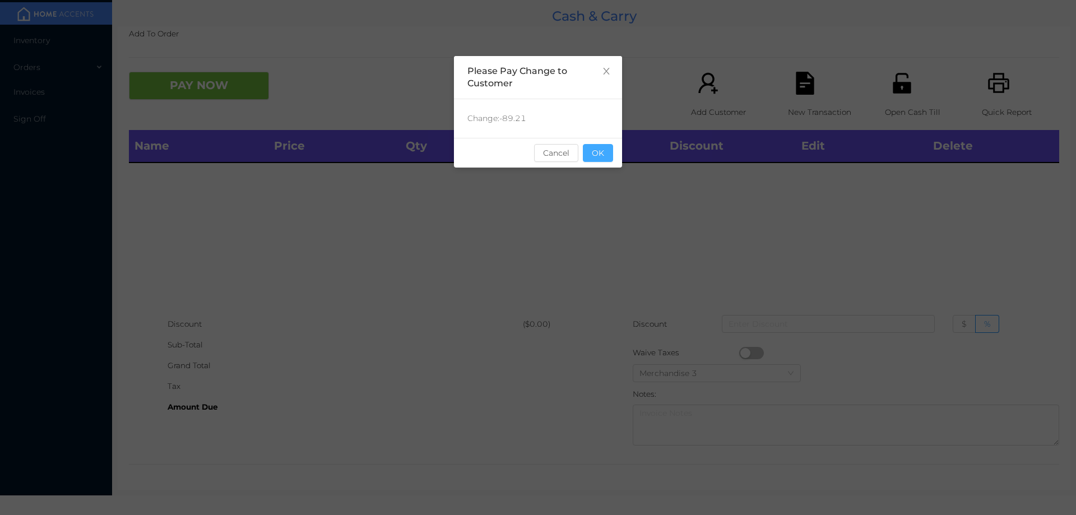
click at [604, 153] on button "OK" at bounding box center [598, 153] width 30 height 18
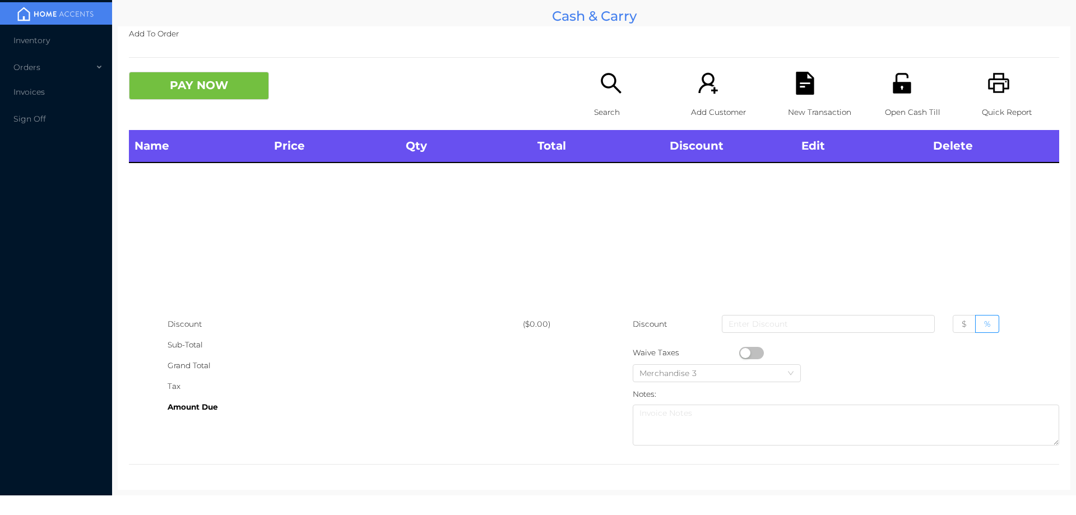
click at [886, 99] on div "Open Cash Till" at bounding box center [923, 101] width 77 height 58
click at [885, 83] on div "Open Cash Till" at bounding box center [923, 101] width 77 height 58
click at [612, 106] on p "Search" at bounding box center [632, 112] width 77 height 21
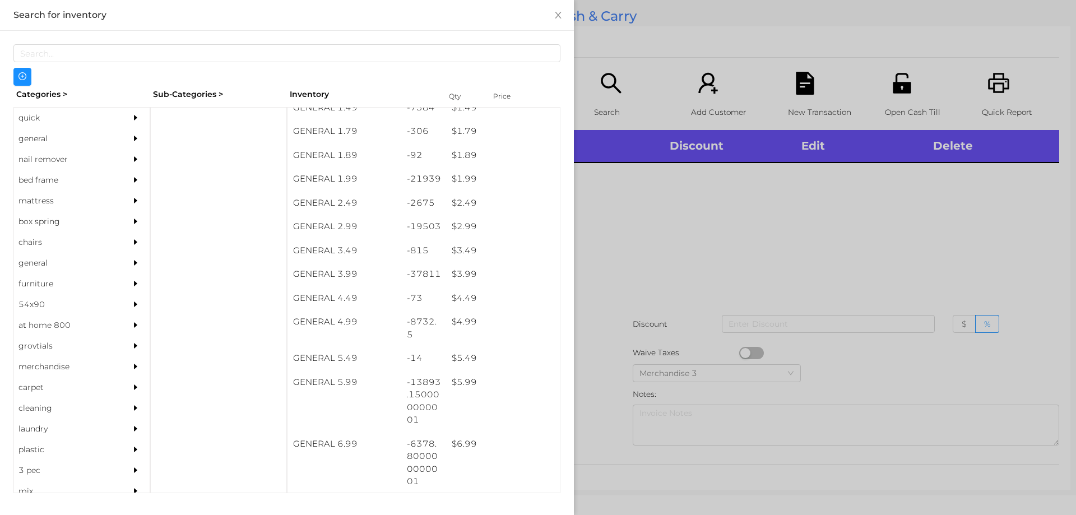
scroll to position [201, 0]
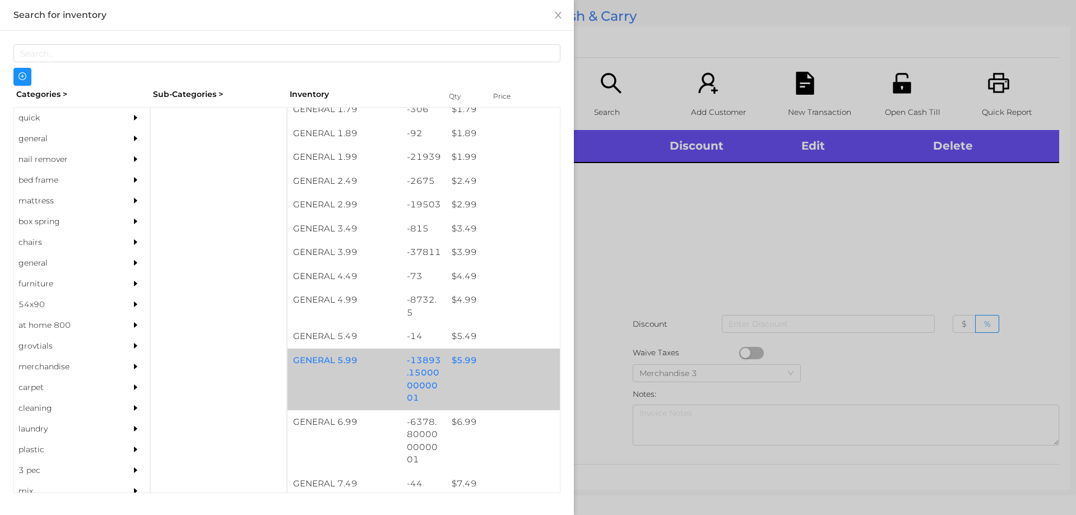
click at [459, 363] on div "$ 5.99" at bounding box center [503, 360] width 114 height 24
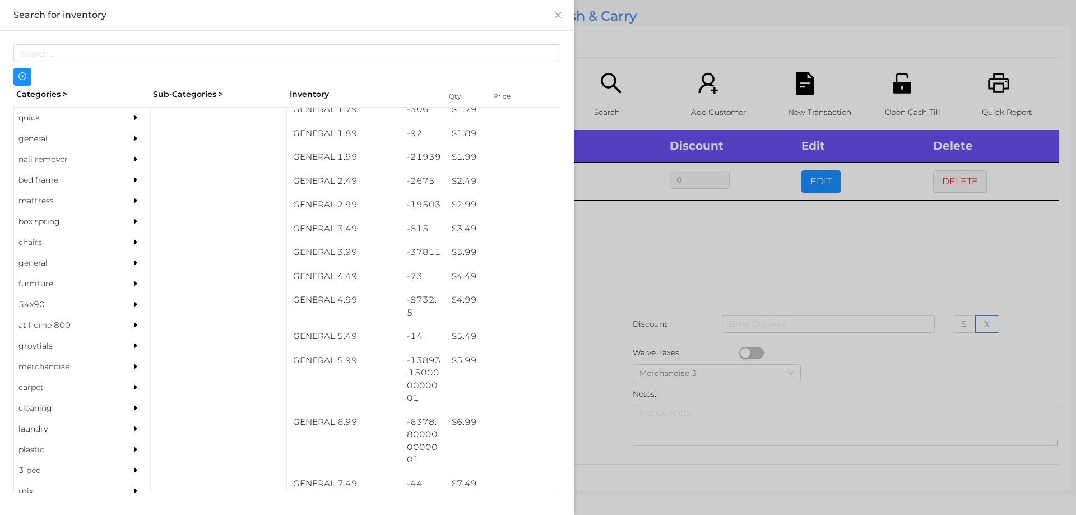
click at [618, 278] on div at bounding box center [538, 257] width 1076 height 515
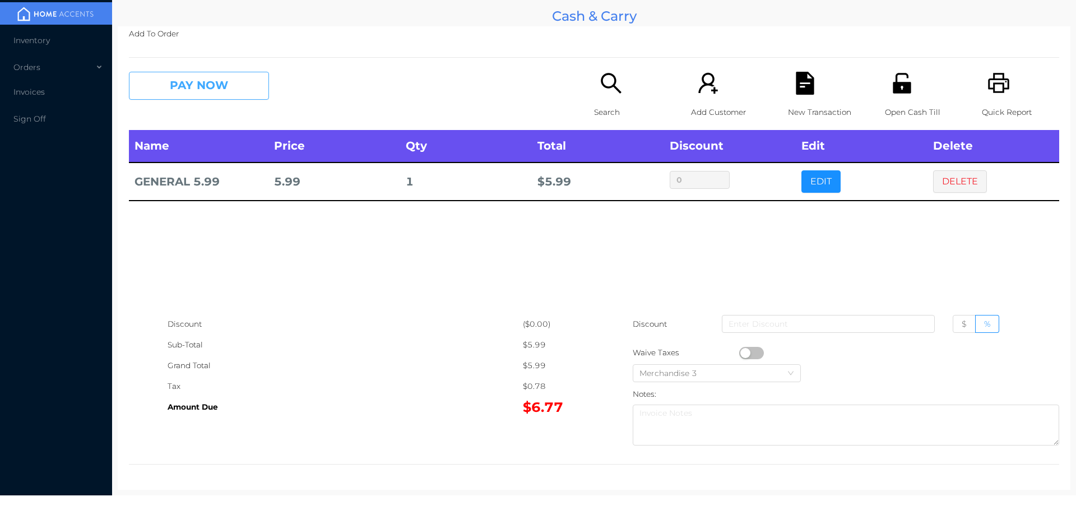
click at [187, 97] on button "PAY NOW" at bounding box center [199, 86] width 140 height 28
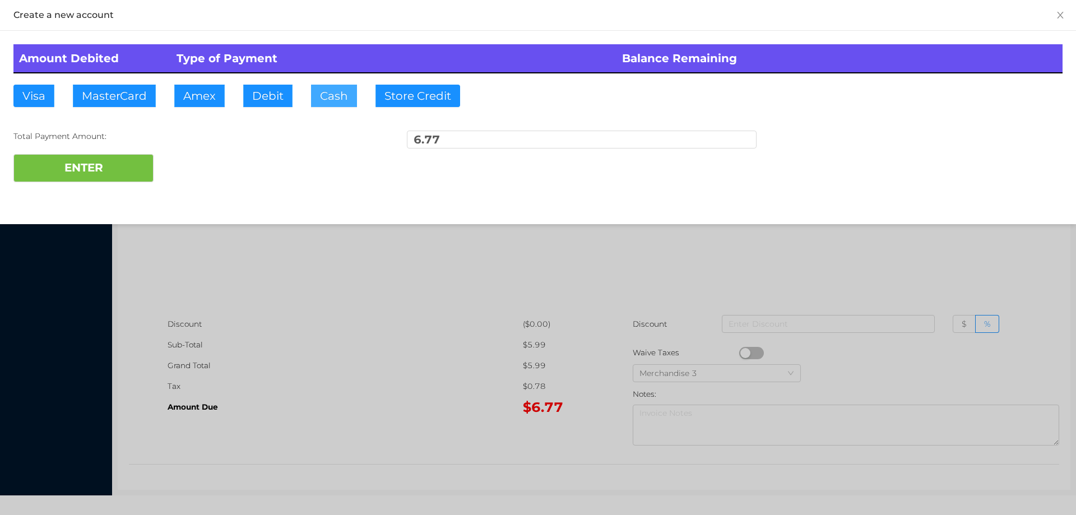
click at [324, 86] on button "Cash" at bounding box center [334, 96] width 46 height 22
type input "10."
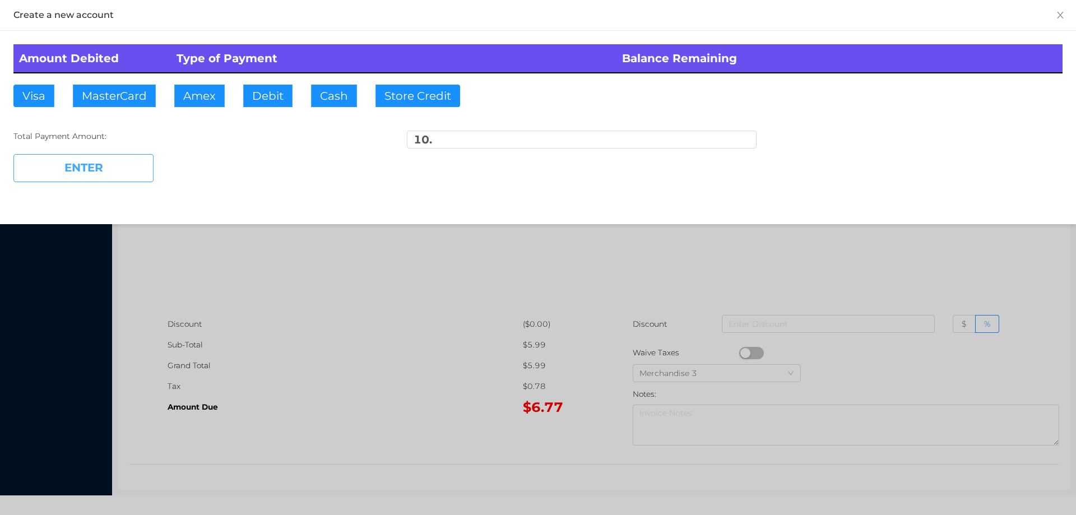
click at [84, 177] on button "ENTER" at bounding box center [83, 168] width 140 height 28
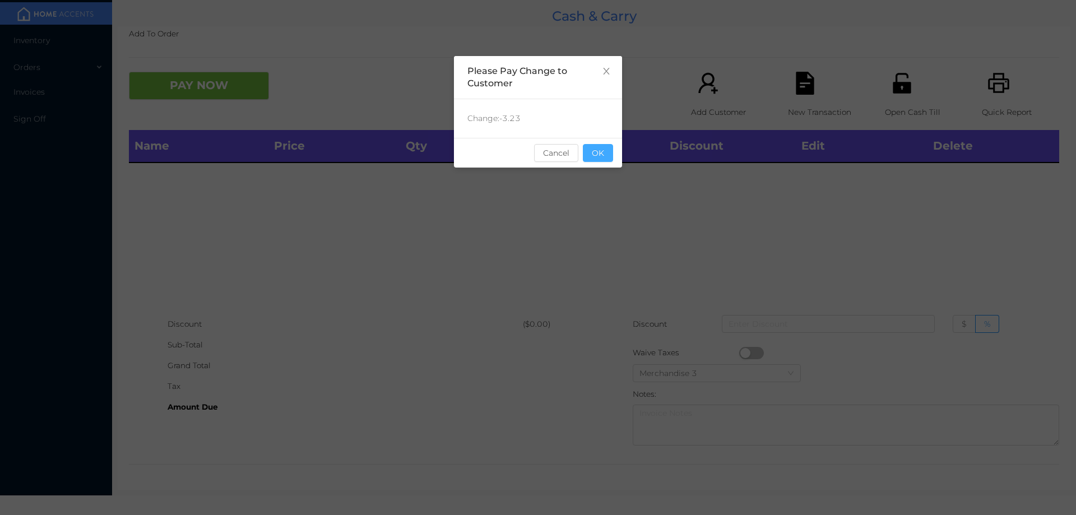
click at [600, 155] on button "OK" at bounding box center [598, 153] width 30 height 18
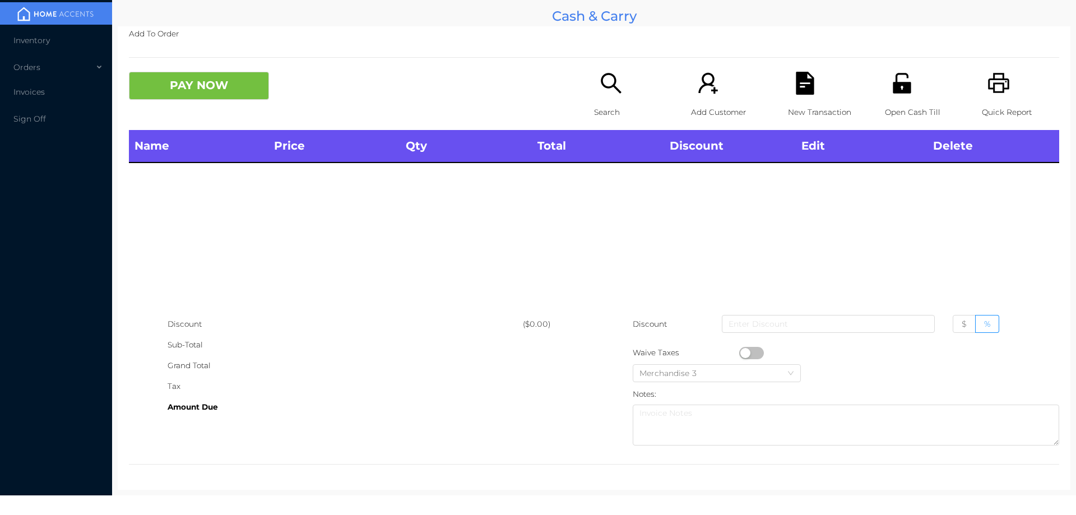
click at [618, 262] on div "Name Price Qty Total Discount Edit Delete" at bounding box center [594, 222] width 930 height 184
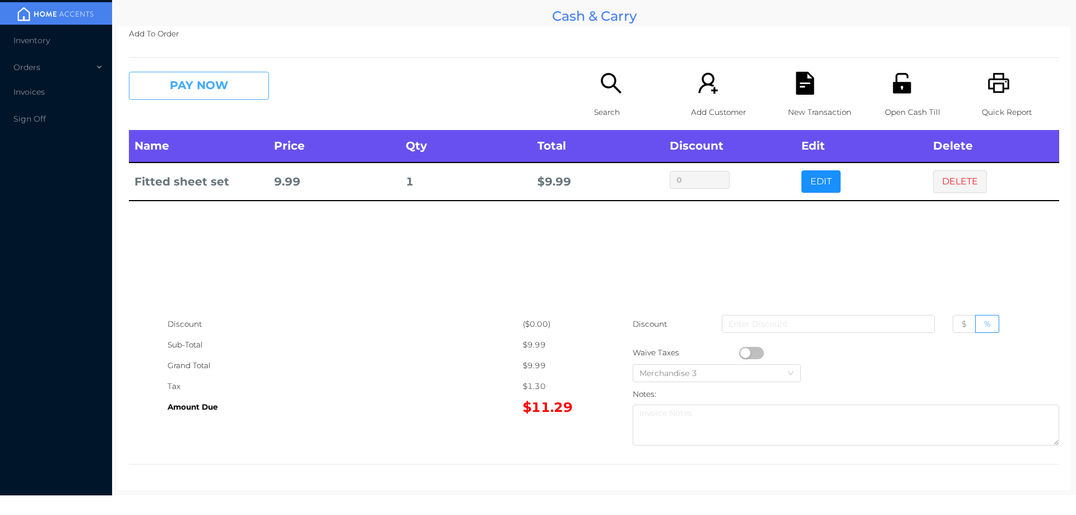
click at [195, 87] on button "PAY NOW" at bounding box center [199, 86] width 140 height 28
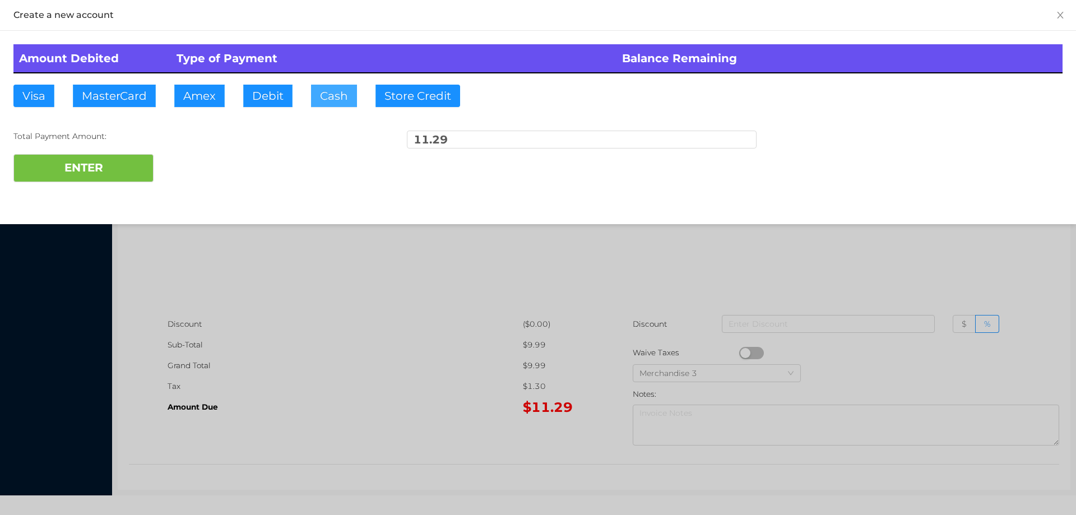
click at [329, 85] on button "Cash" at bounding box center [334, 96] width 46 height 22
type input "20."
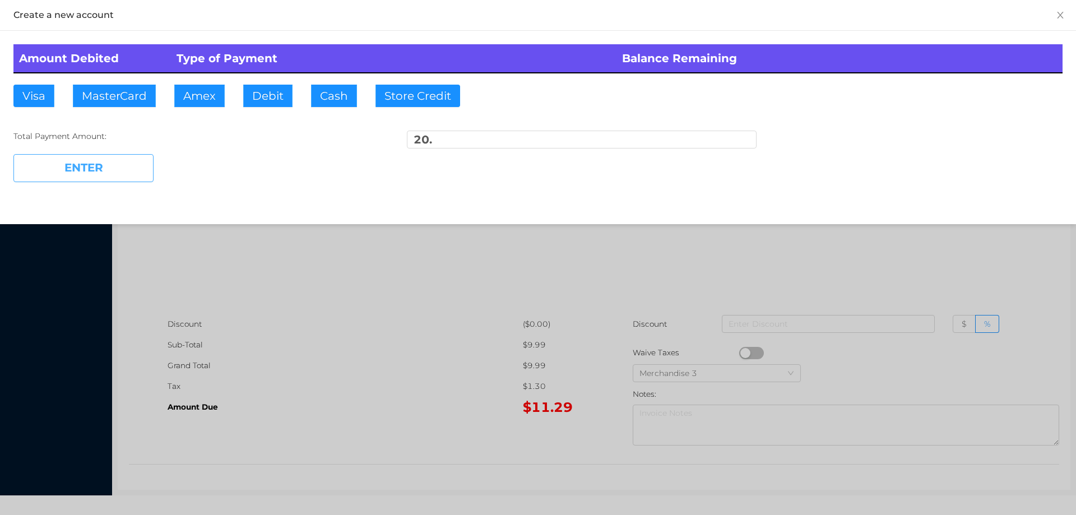
click at [75, 169] on button "ENTER" at bounding box center [83, 168] width 140 height 28
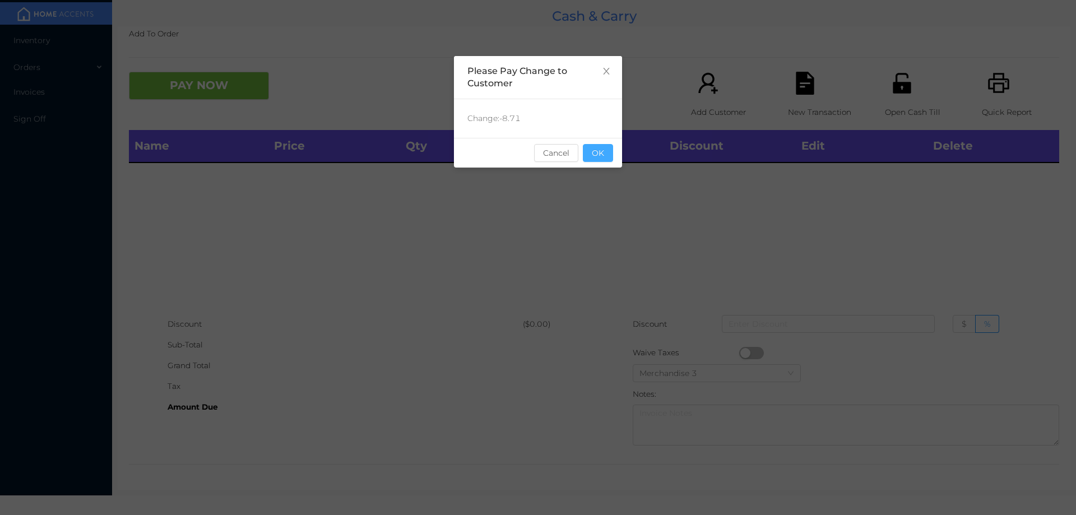
click at [598, 153] on button "OK" at bounding box center [598, 153] width 30 height 18
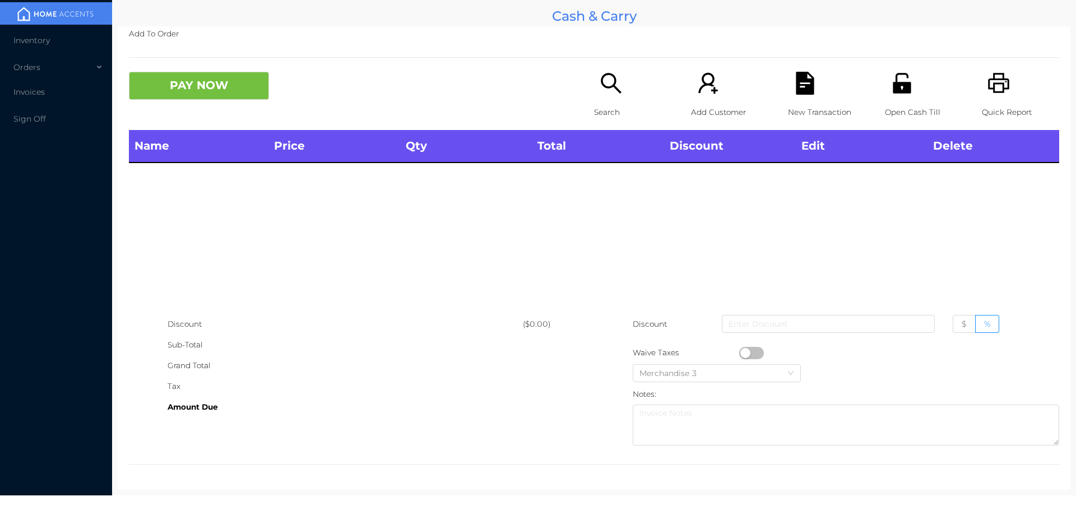
click at [902, 94] on icon "icon: unlock" at bounding box center [901, 83] width 23 height 23
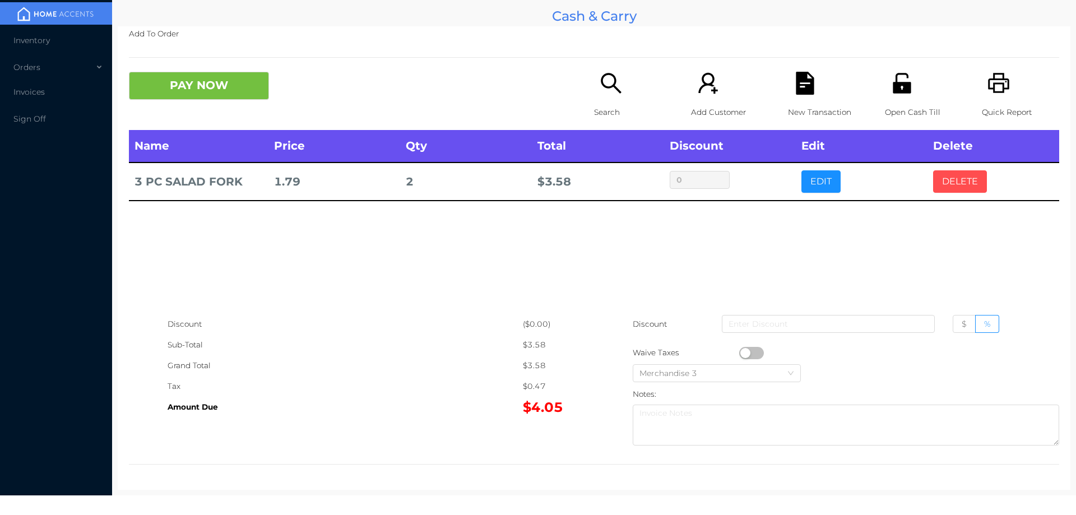
click at [975, 184] on button "DELETE" at bounding box center [960, 181] width 54 height 22
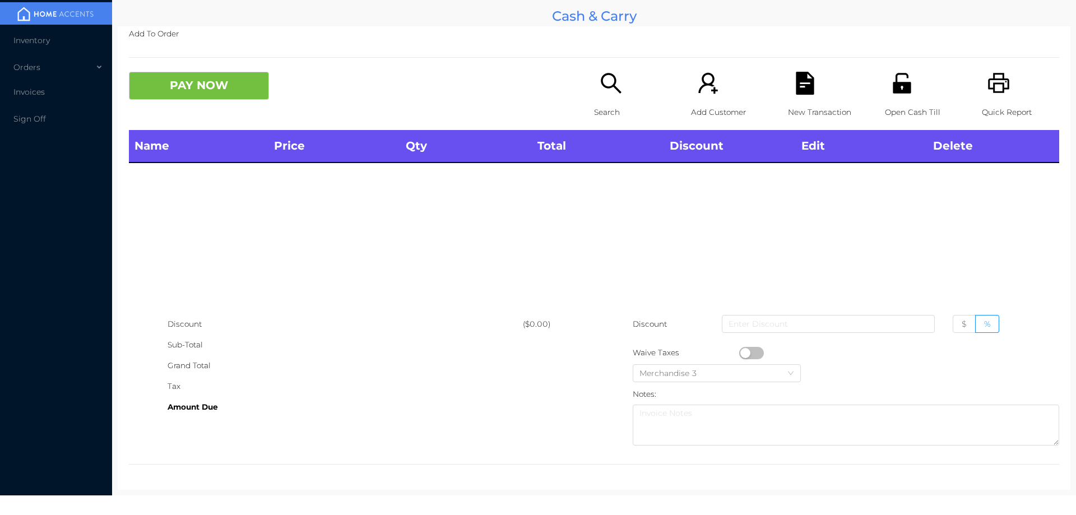
click at [997, 101] on div "Quick Report" at bounding box center [1019, 101] width 77 height 58
click at [225, 92] on button "PAY NOW" at bounding box center [199, 86] width 140 height 28
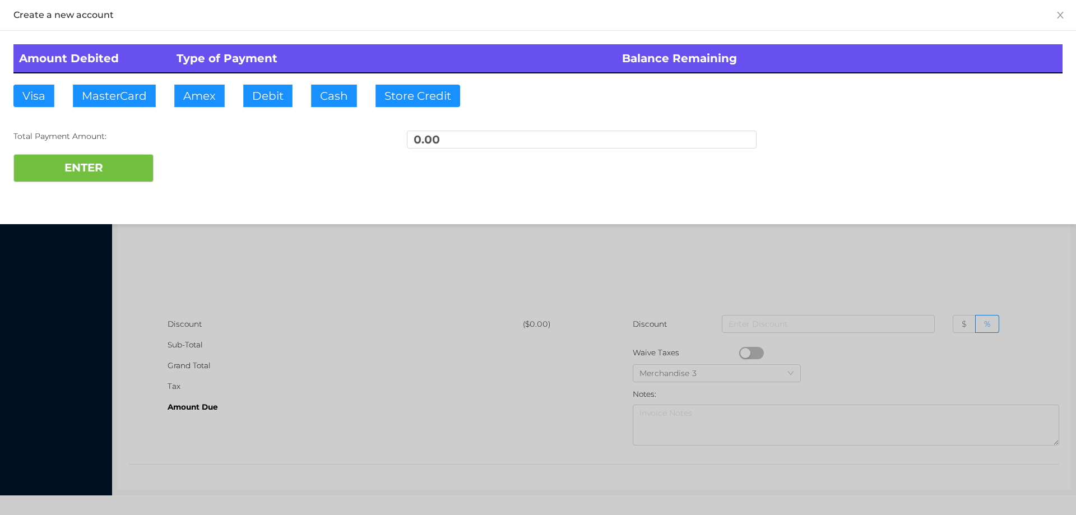
click at [216, 221] on div at bounding box center [538, 257] width 1076 height 515
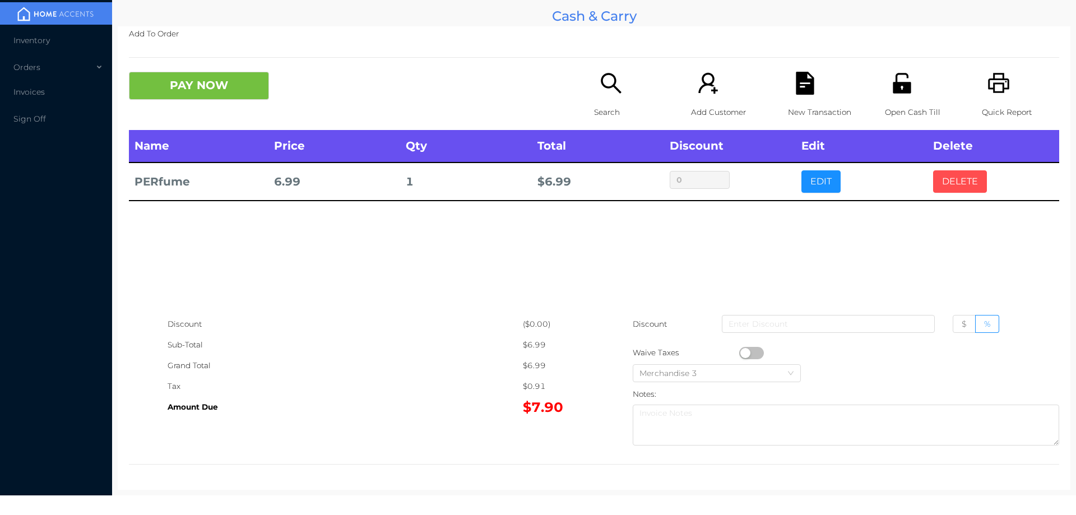
click at [946, 187] on button "DELETE" at bounding box center [960, 181] width 54 height 22
click at [230, 94] on button "PAY NOW" at bounding box center [199, 86] width 140 height 28
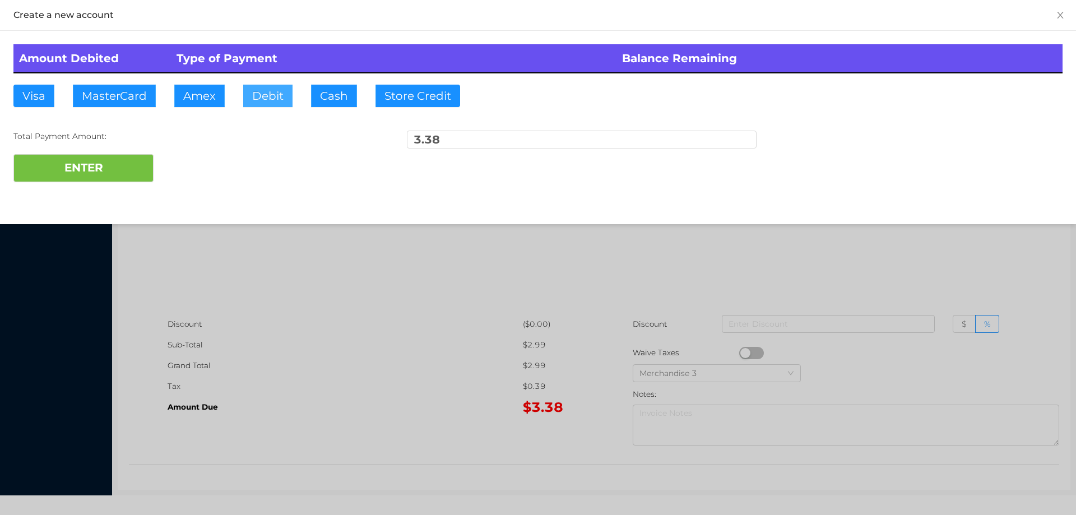
click at [253, 87] on button "Debit" at bounding box center [267, 96] width 49 height 22
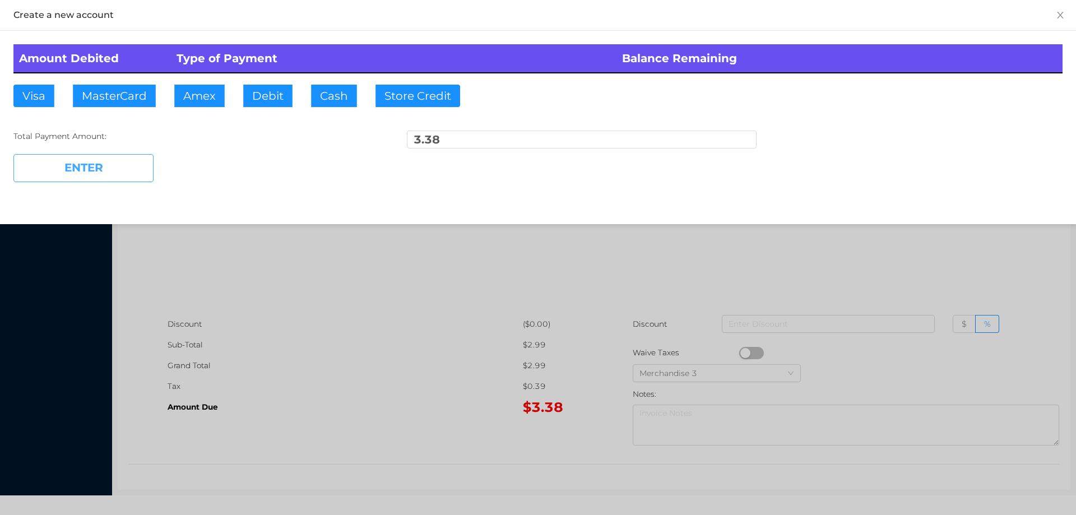
click at [122, 155] on button "ENTER" at bounding box center [83, 168] width 140 height 28
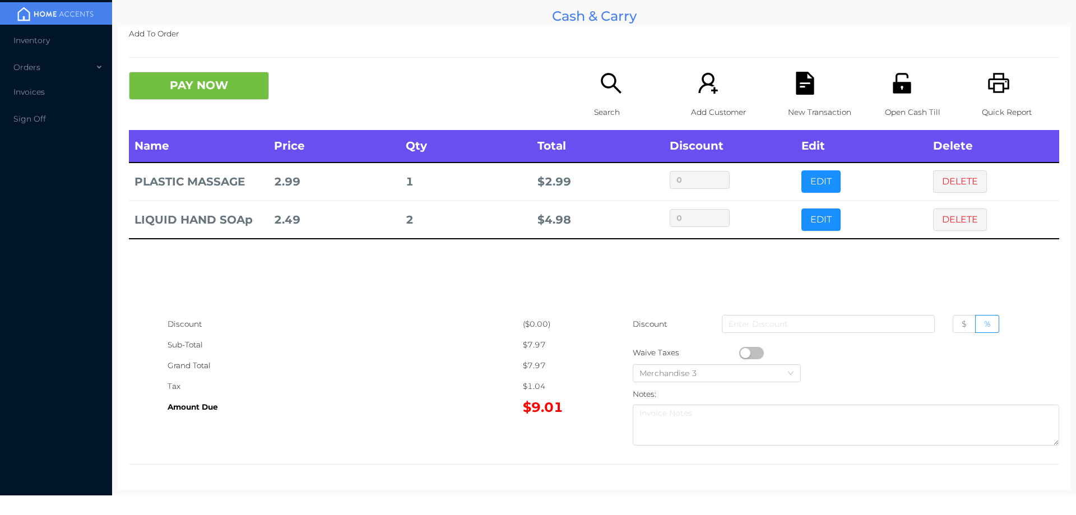
click at [981, 80] on div "Quick Report" at bounding box center [1019, 101] width 77 height 58
click at [793, 73] on icon "icon: file-text" at bounding box center [804, 83] width 23 height 23
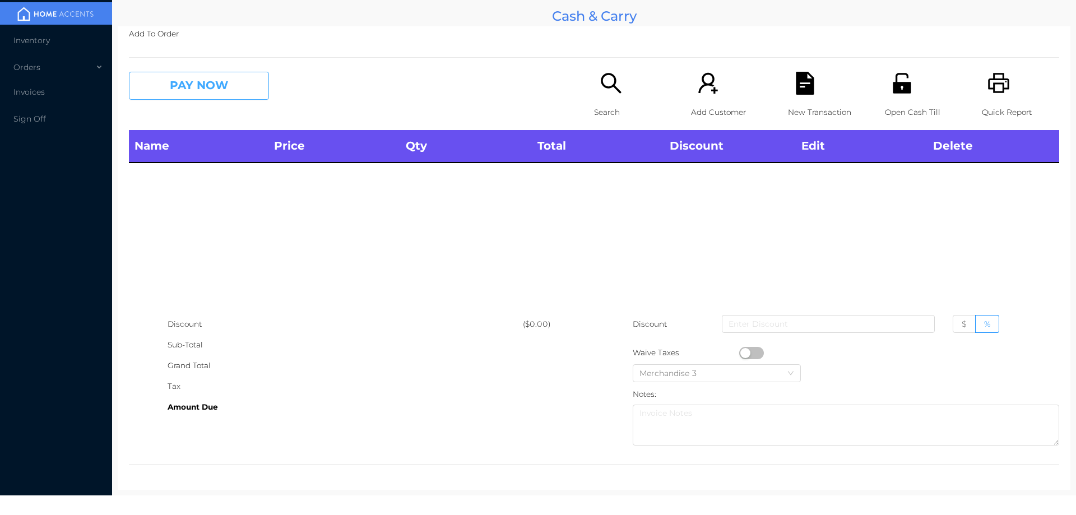
click at [225, 81] on button "PAY NOW" at bounding box center [199, 86] width 140 height 28
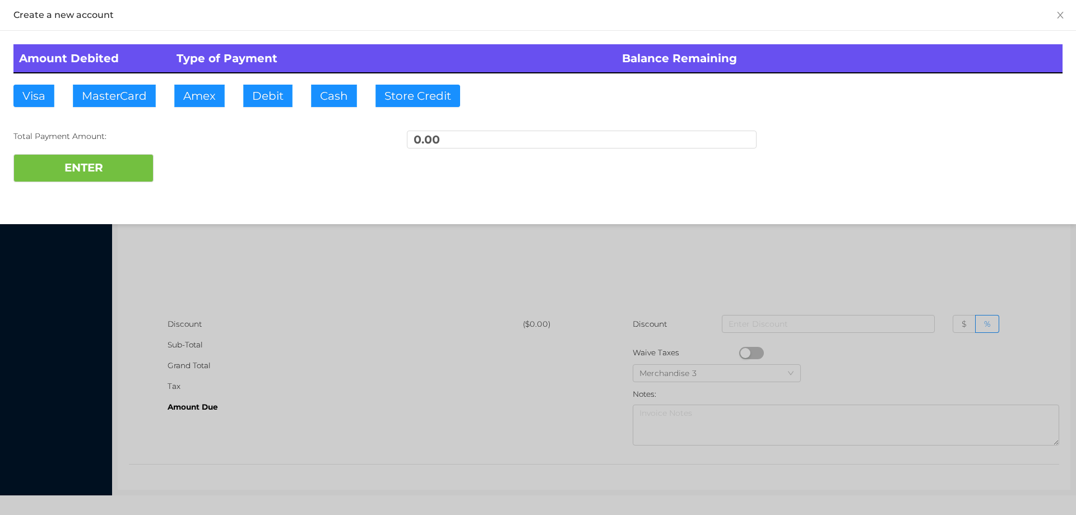
click at [869, 283] on div at bounding box center [538, 257] width 1076 height 515
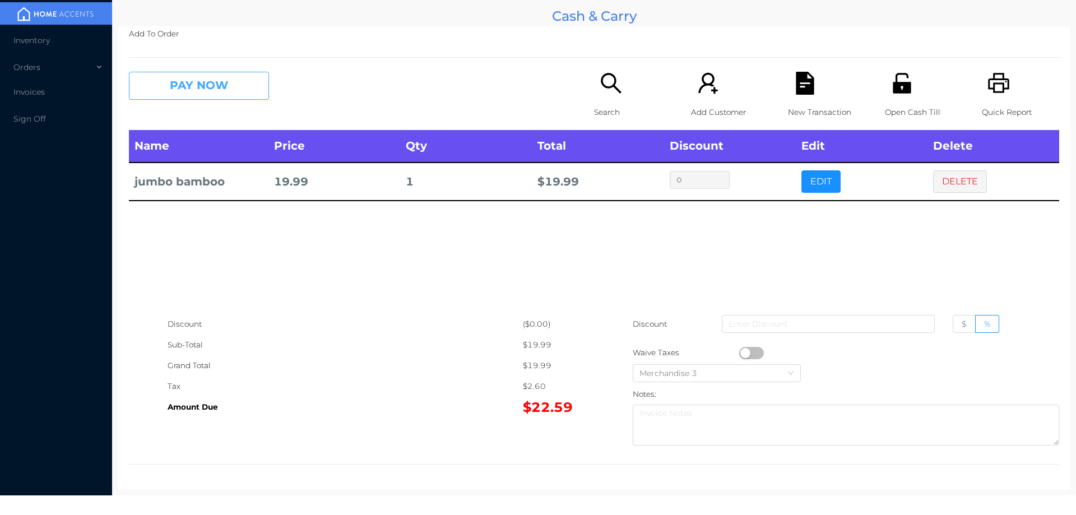
click at [184, 94] on button "PAY NOW" at bounding box center [199, 86] width 140 height 28
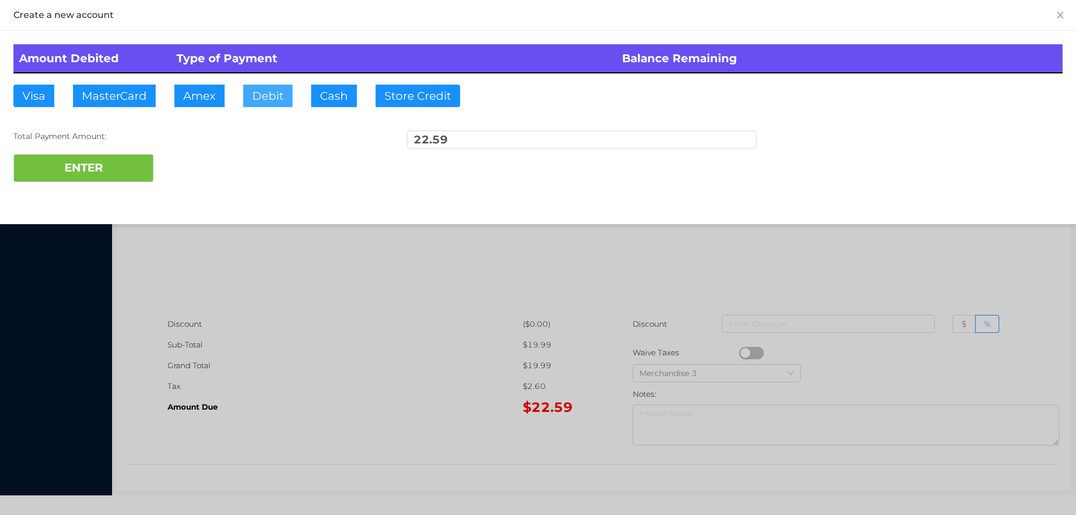
click at [265, 96] on button "Debit" at bounding box center [267, 96] width 49 height 22
type input "50."
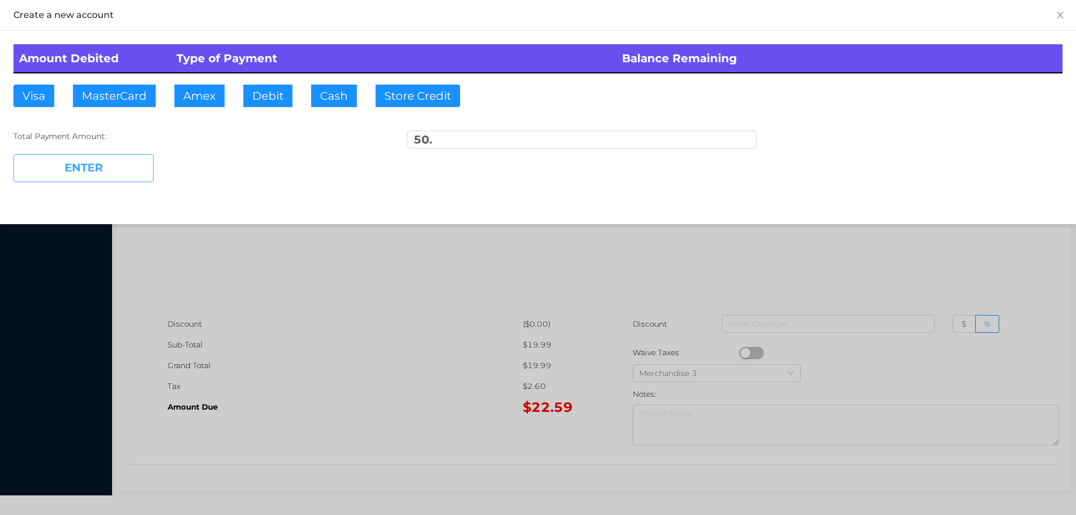
click at [96, 174] on button "ENTER" at bounding box center [83, 168] width 140 height 28
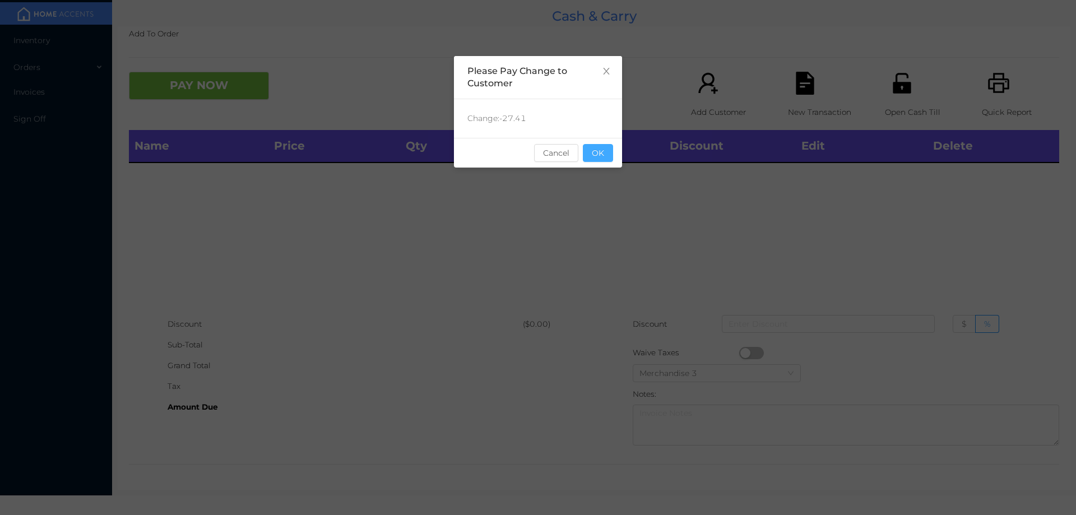
click at [598, 147] on button "OK" at bounding box center [598, 153] width 30 height 18
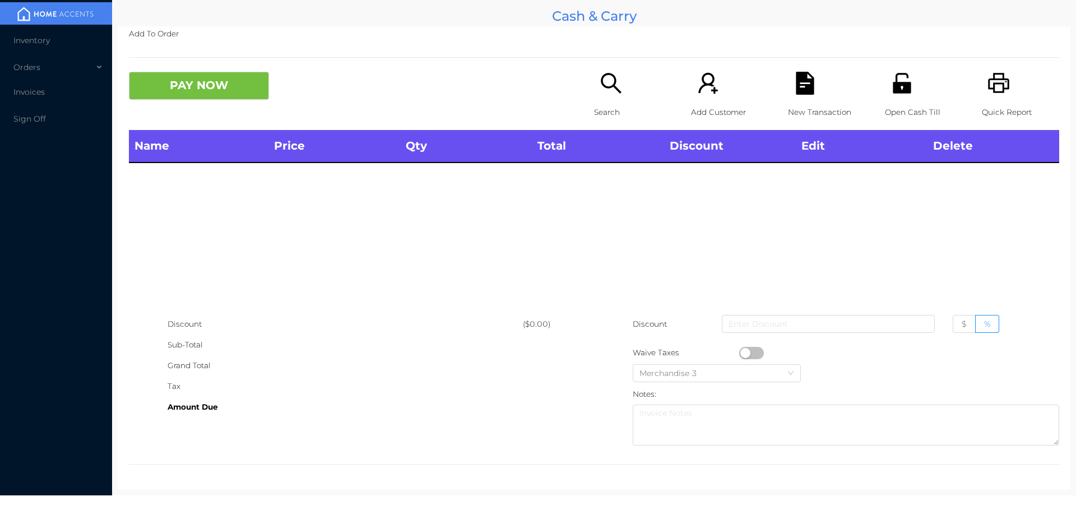
click at [617, 176] on div "Name Price Qty Total Discount Edit Delete" at bounding box center [594, 222] width 930 height 184
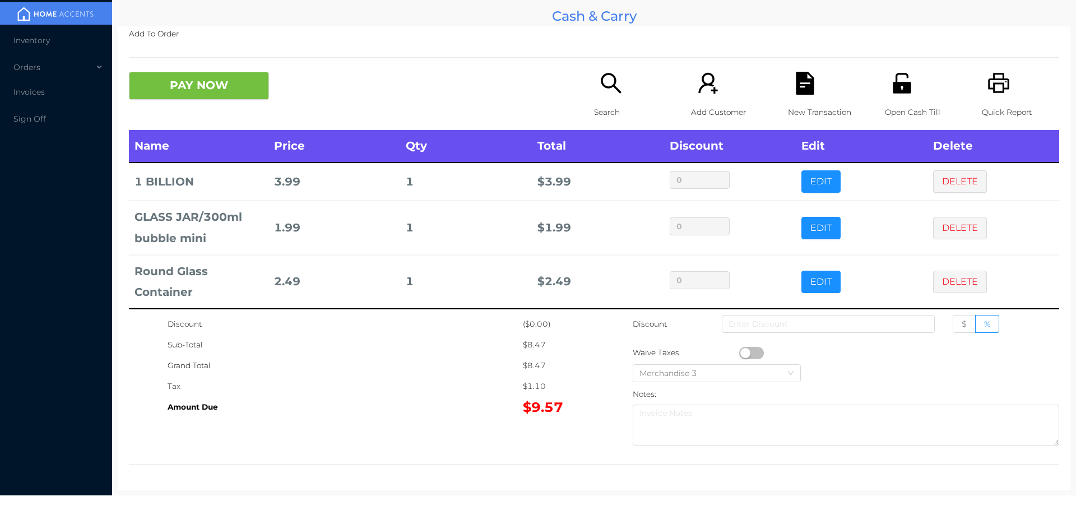
click at [606, 104] on p "Search" at bounding box center [632, 112] width 77 height 21
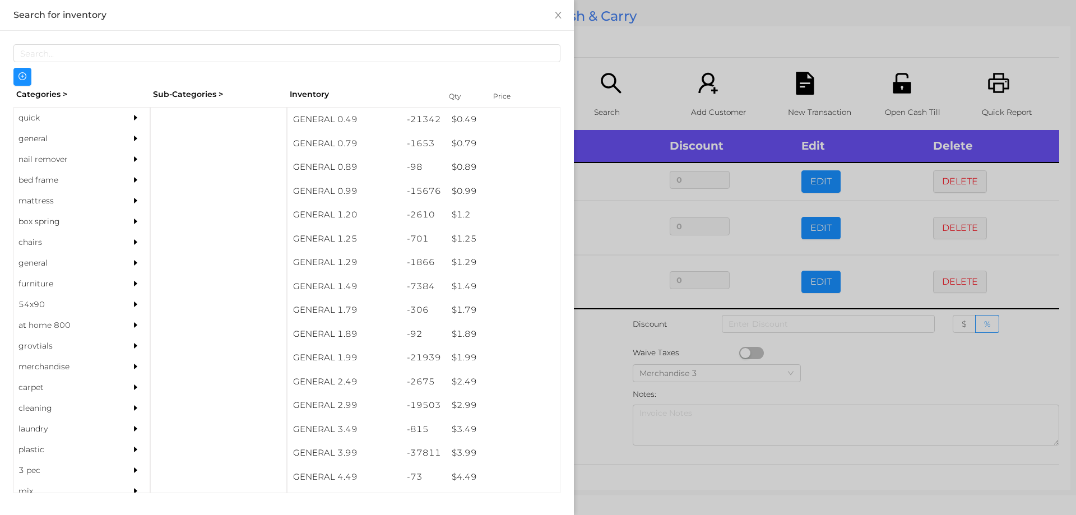
click at [457, 355] on div "$ 1.99" at bounding box center [503, 358] width 114 height 24
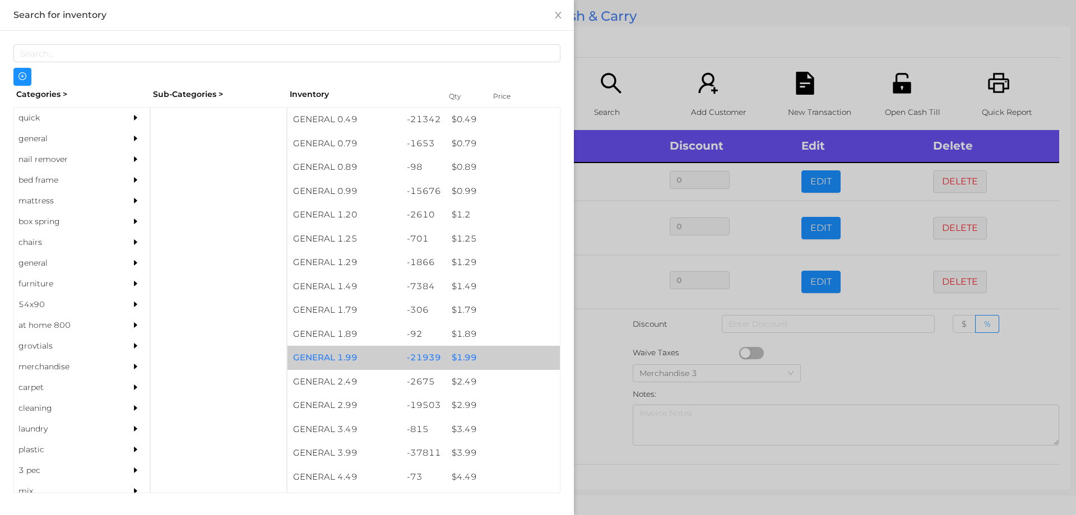
click at [464, 188] on div "$ 0.99" at bounding box center [503, 191] width 114 height 24
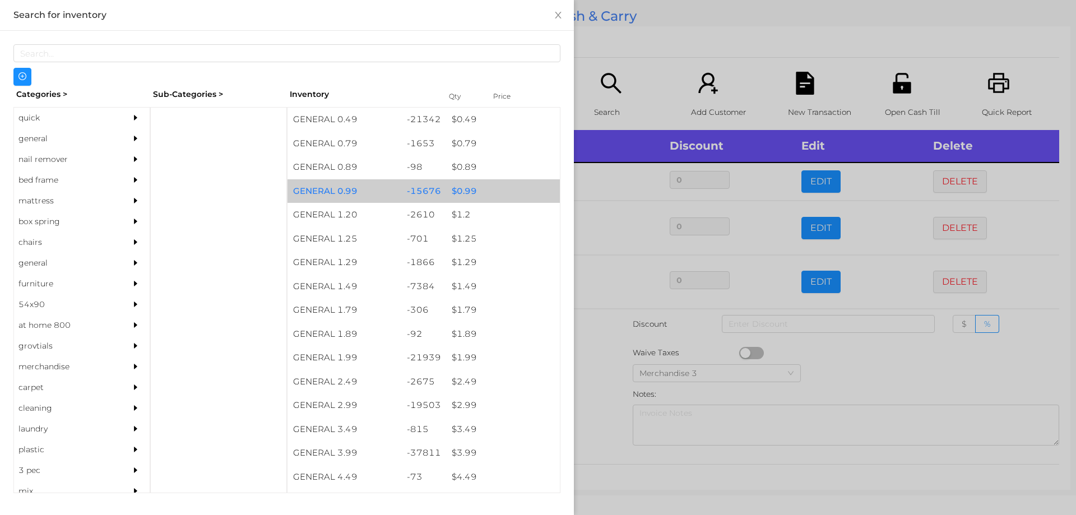
click at [463, 190] on div "$ 0.99" at bounding box center [503, 191] width 114 height 24
click at [459, 188] on div "$ 0.99" at bounding box center [503, 191] width 114 height 24
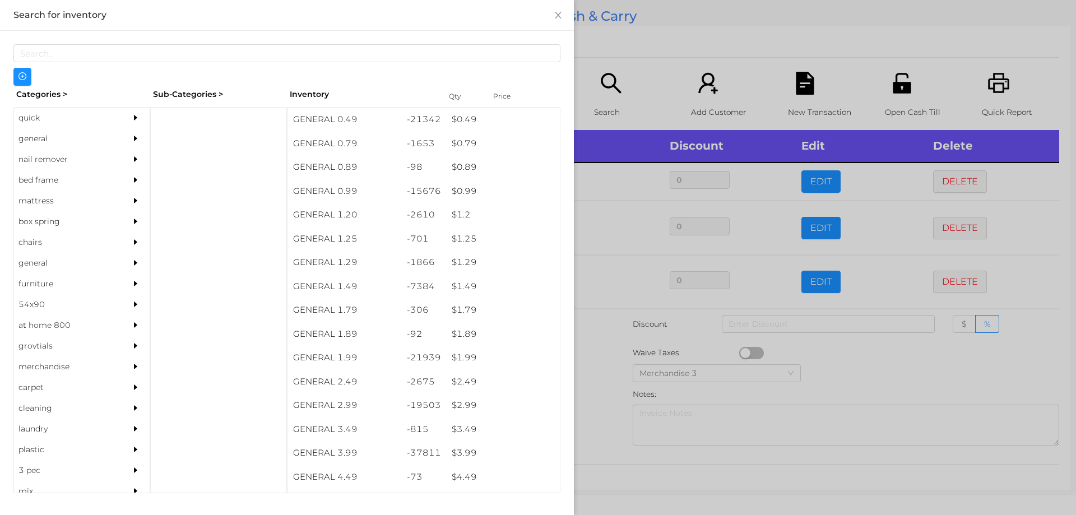
click at [597, 376] on div at bounding box center [538, 257] width 1076 height 515
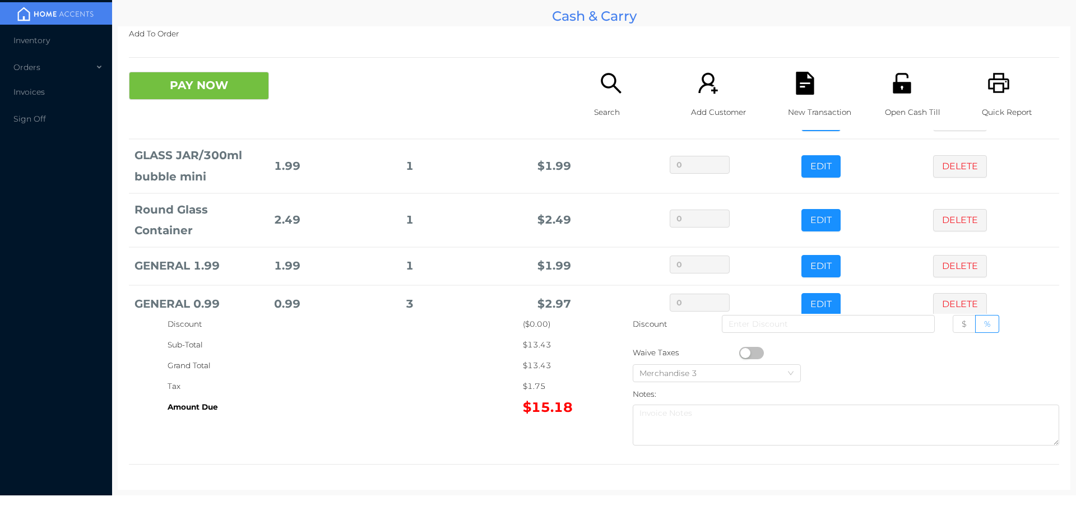
scroll to position [83, 0]
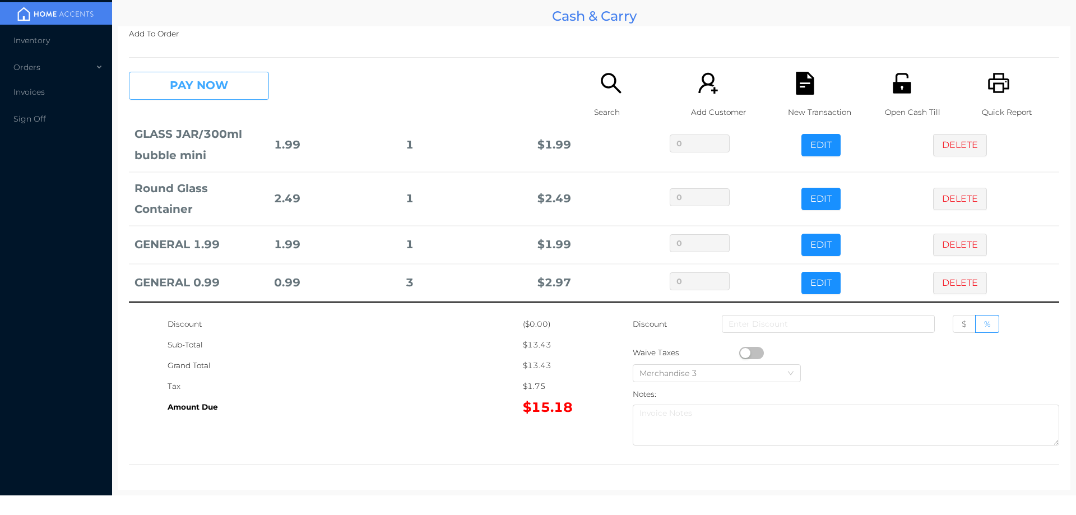
click at [171, 83] on button "PAY NOW" at bounding box center [199, 86] width 140 height 28
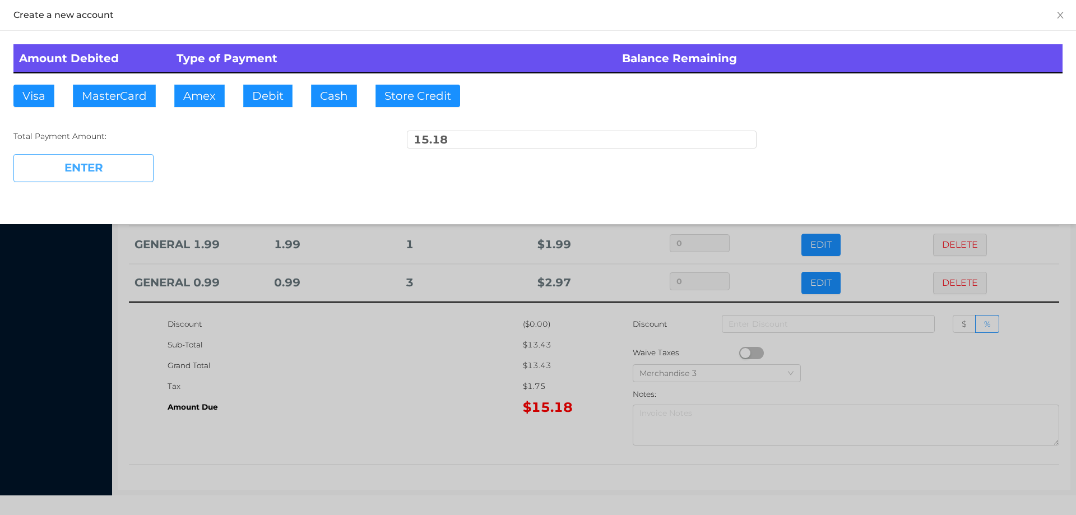
click at [75, 155] on button "ENTER" at bounding box center [83, 168] width 140 height 28
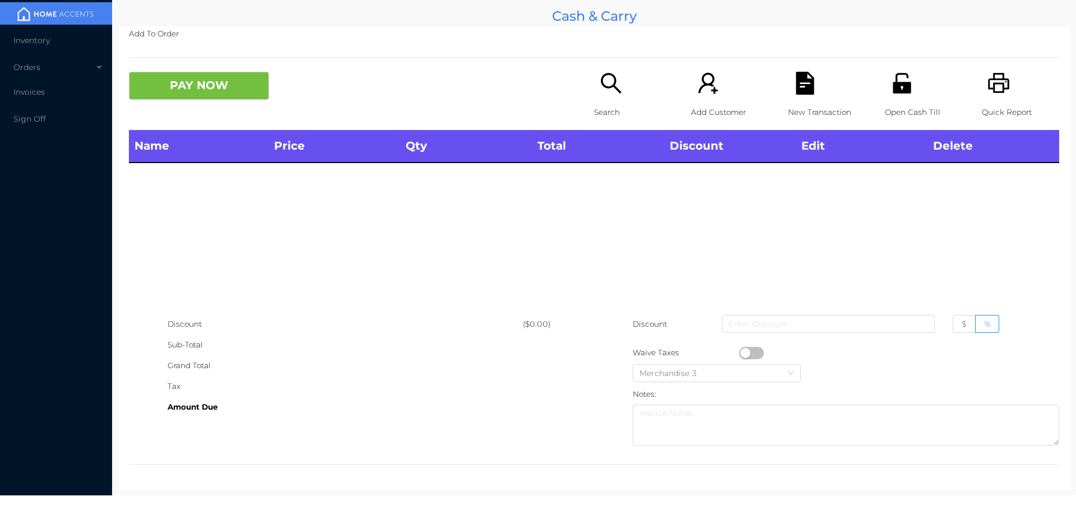
scroll to position [0, 0]
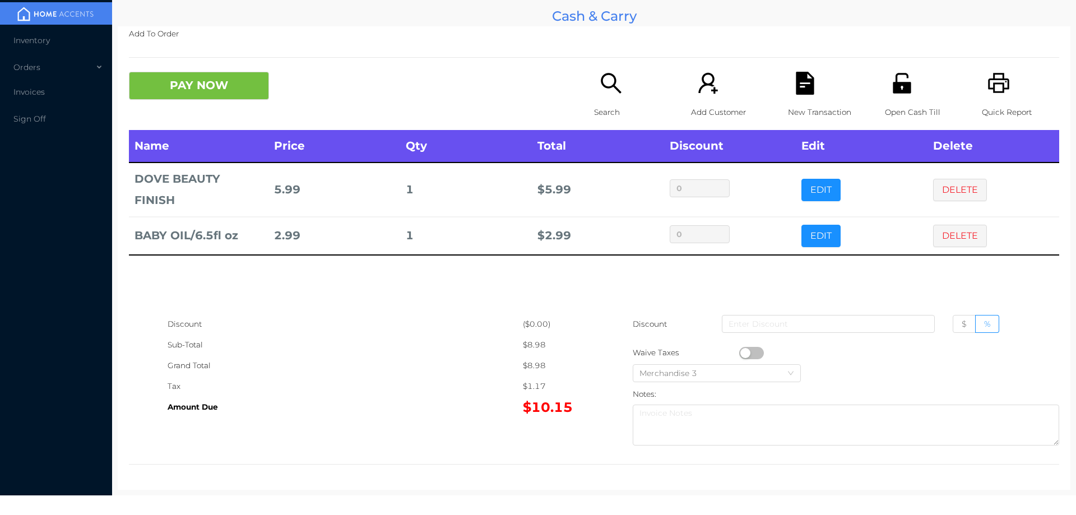
click at [606, 107] on p "Search" at bounding box center [632, 112] width 77 height 21
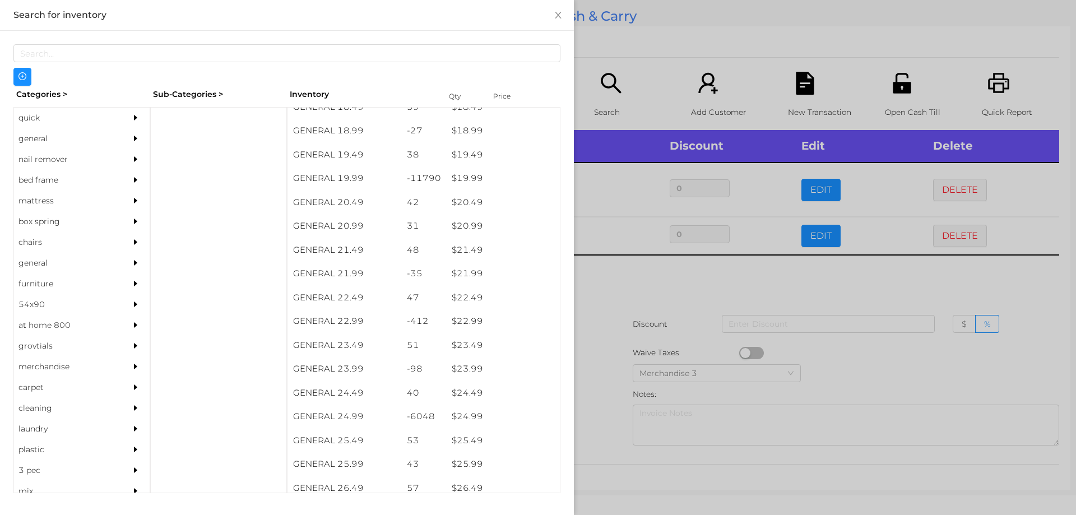
scroll to position [1151, 0]
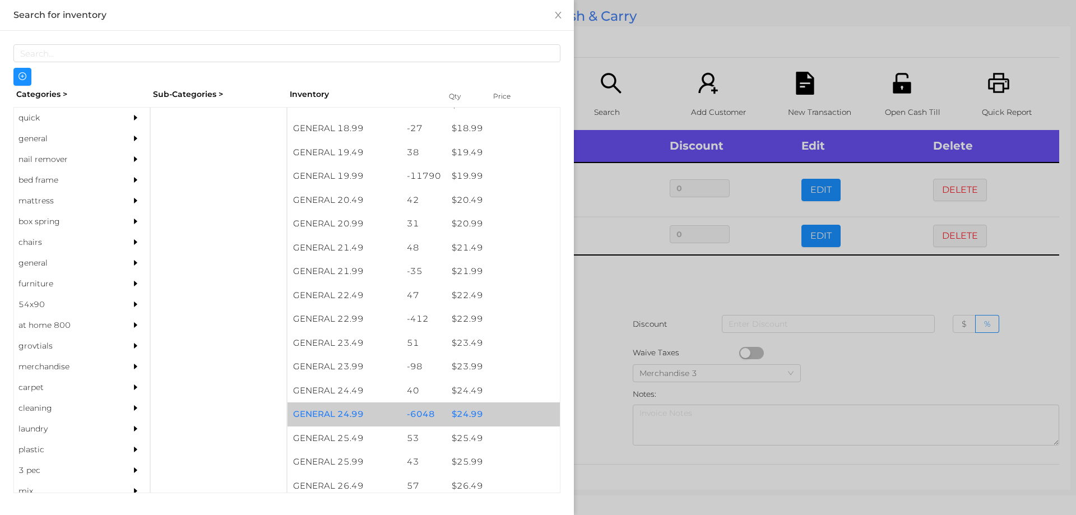
click at [461, 409] on div "$ 24.99" at bounding box center [503, 414] width 114 height 24
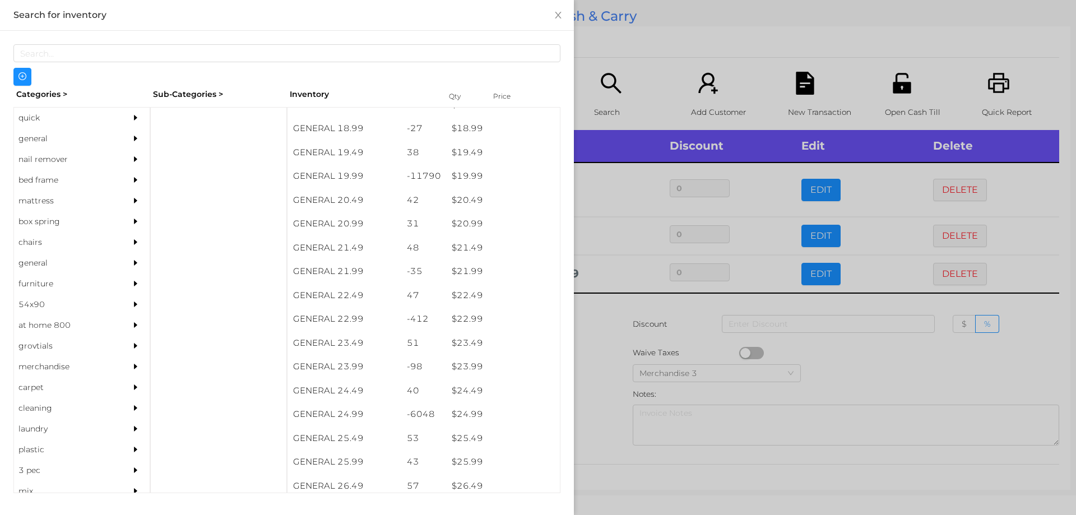
click at [590, 406] on div at bounding box center [538, 257] width 1076 height 515
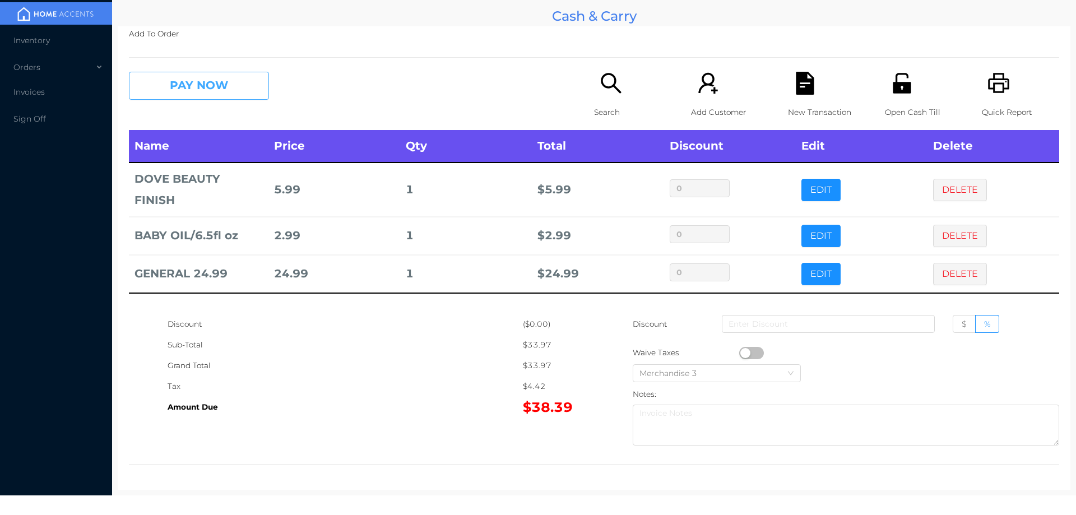
click at [186, 83] on button "PAY NOW" at bounding box center [199, 86] width 140 height 28
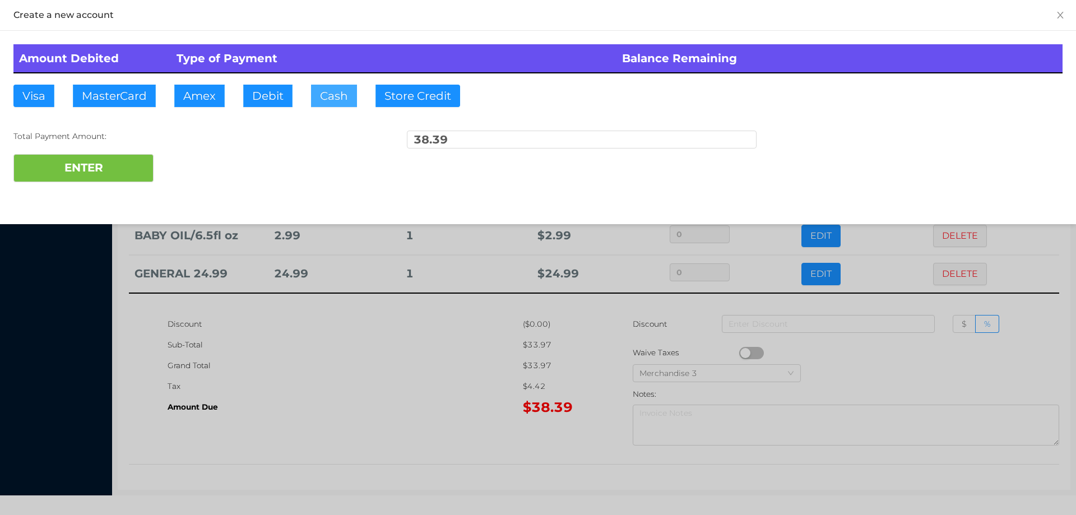
click at [328, 89] on button "Cash" at bounding box center [334, 96] width 46 height 22
type input "40."
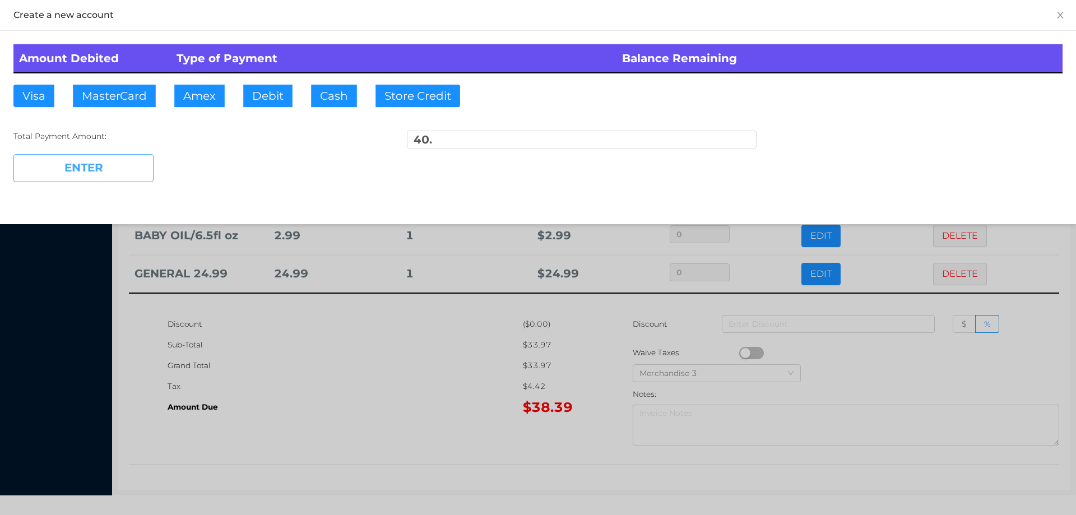
click at [95, 179] on button "ENTER" at bounding box center [83, 168] width 140 height 28
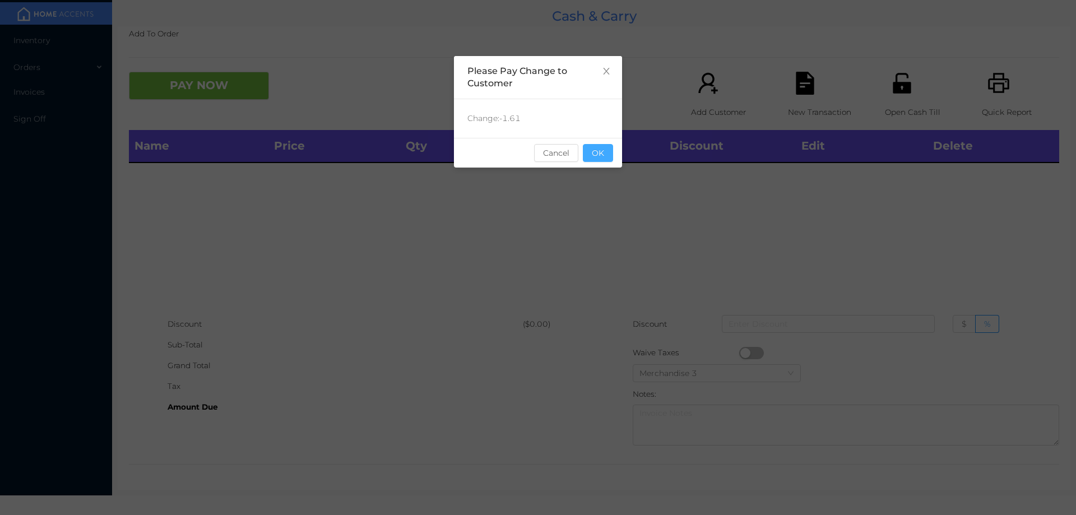
click at [599, 147] on button "OK" at bounding box center [598, 153] width 30 height 18
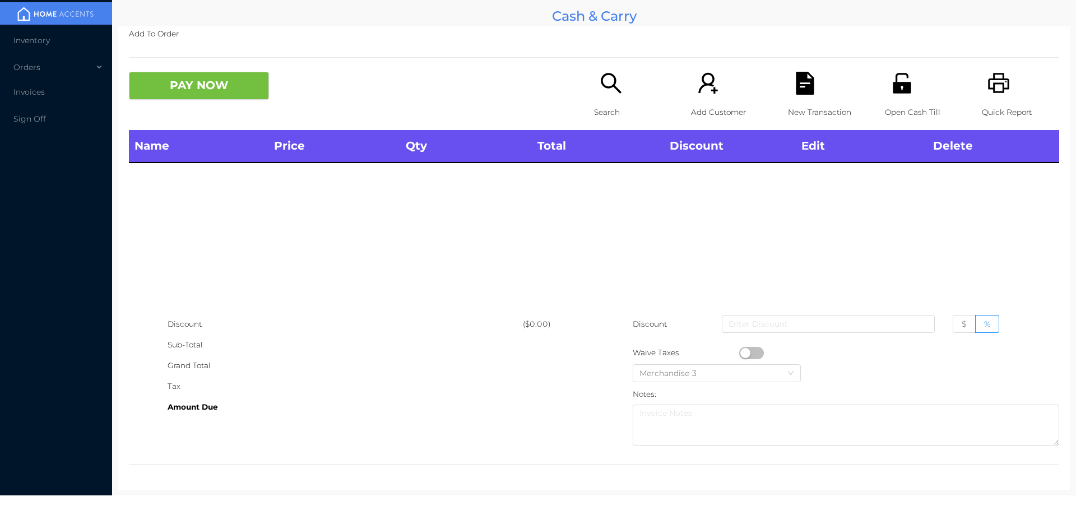
click at [618, 193] on div "Name Price Qty Total Discount Edit Delete" at bounding box center [594, 222] width 930 height 184
click at [604, 106] on p "Search" at bounding box center [632, 112] width 77 height 21
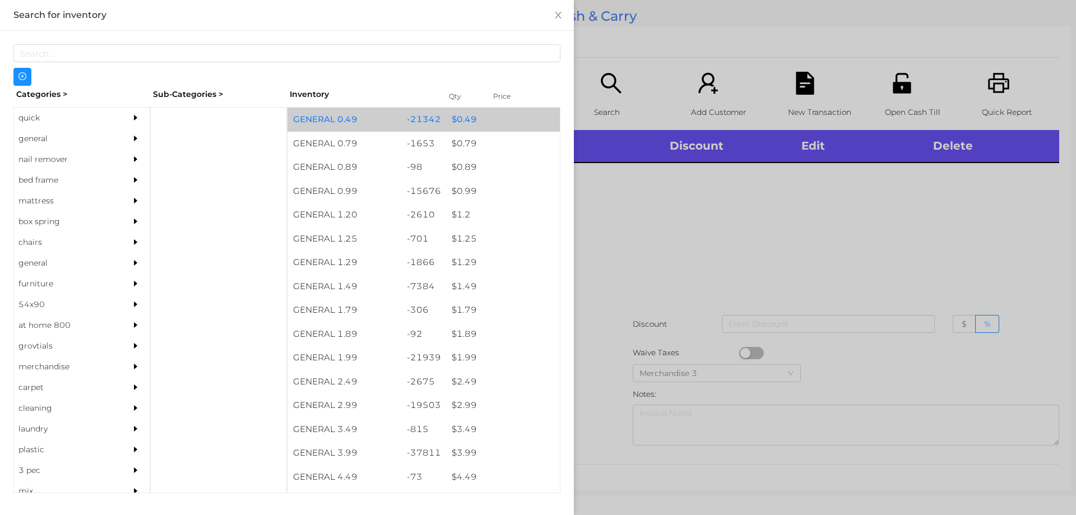
click at [446, 125] on div "$ 0.49" at bounding box center [503, 120] width 114 height 24
click at [446, 121] on div "$ 0.49" at bounding box center [503, 120] width 114 height 24
click at [446, 118] on div "$ 0.49" at bounding box center [503, 120] width 114 height 24
click at [454, 122] on div "$ 0.49" at bounding box center [503, 120] width 114 height 24
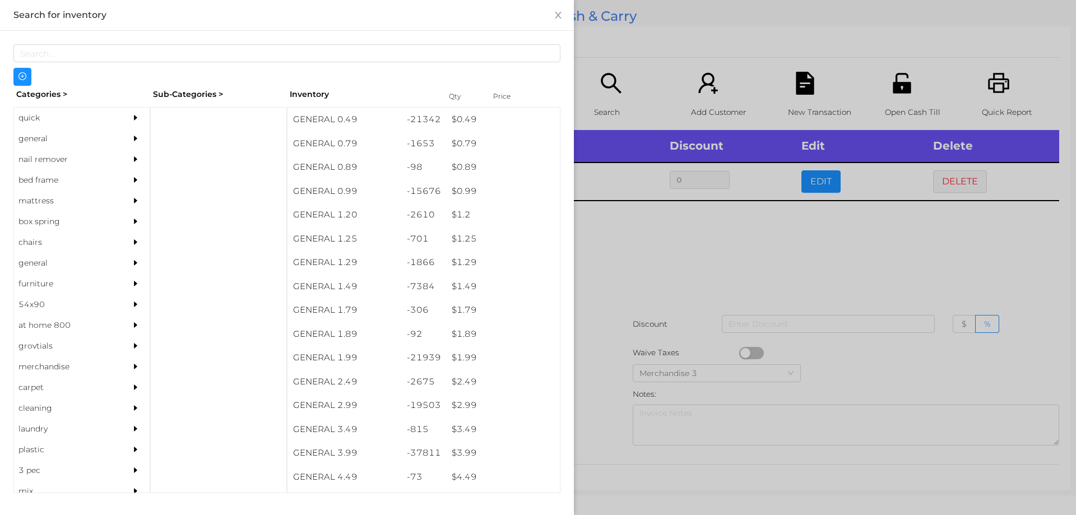
click at [637, 272] on div at bounding box center [538, 257] width 1076 height 515
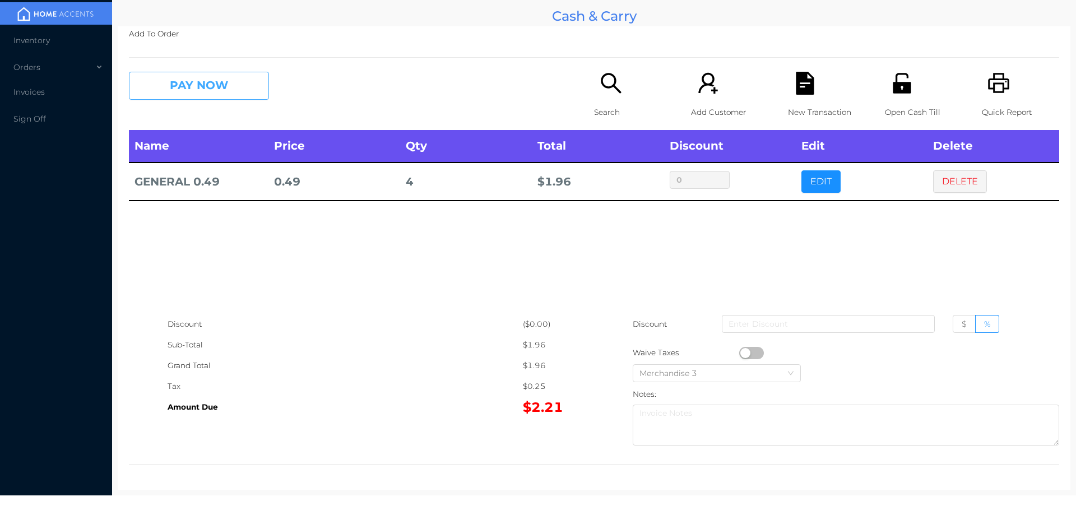
click at [171, 85] on button "PAY NOW" at bounding box center [199, 86] width 140 height 28
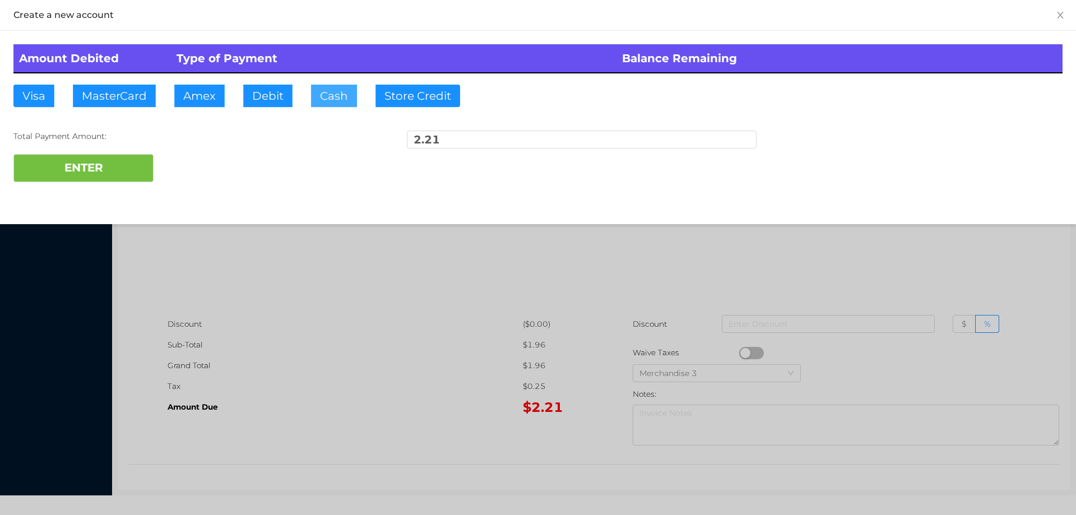
click at [328, 103] on button "Cash" at bounding box center [334, 96] width 46 height 22
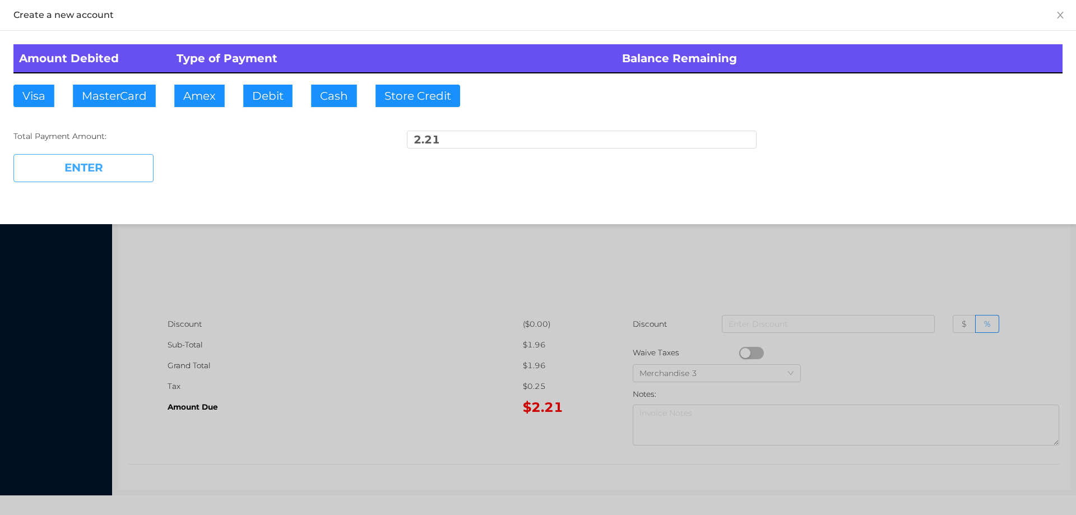
click at [102, 156] on button "ENTER" at bounding box center [83, 168] width 140 height 28
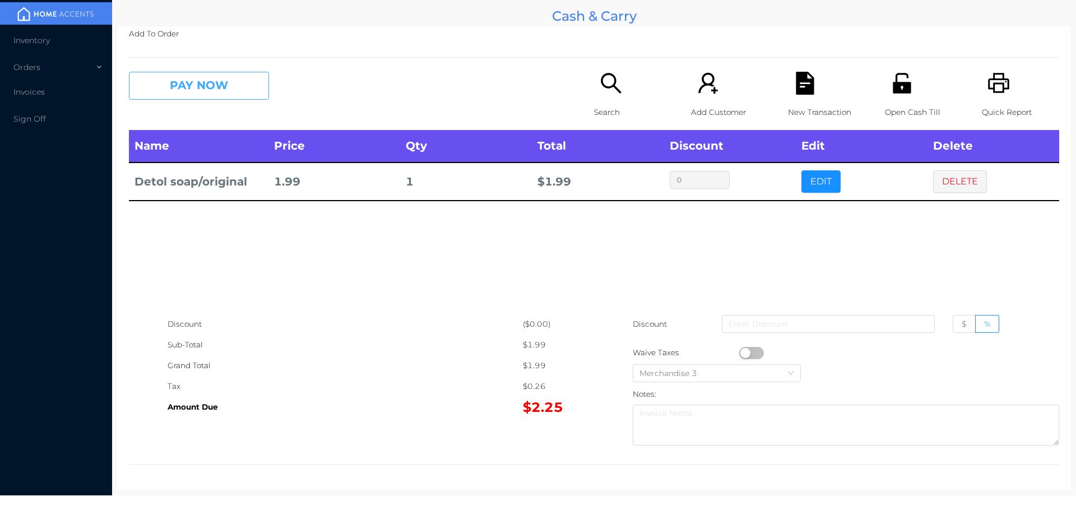
click at [202, 85] on button "PAY NOW" at bounding box center [199, 86] width 140 height 28
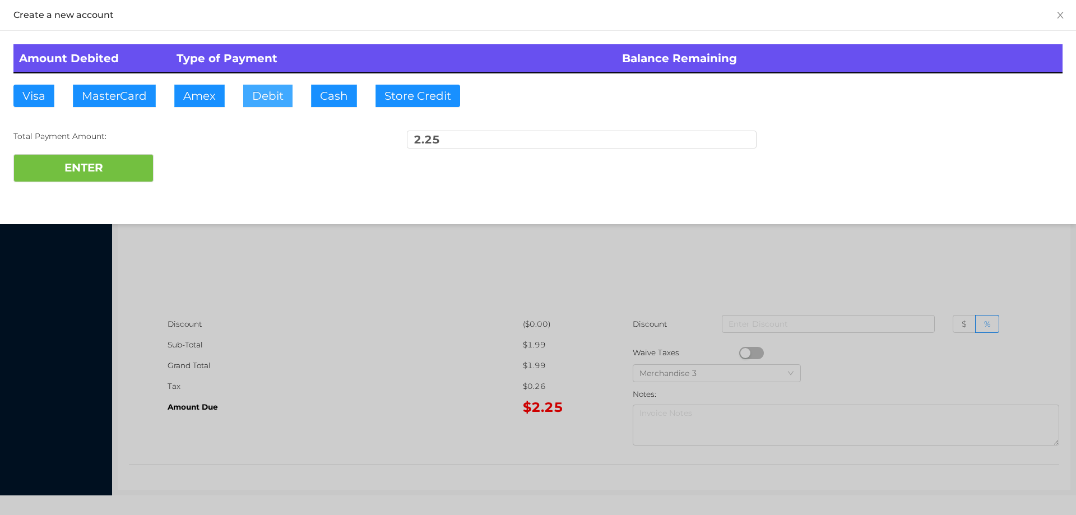
click at [260, 99] on button "Debit" at bounding box center [267, 96] width 49 height 22
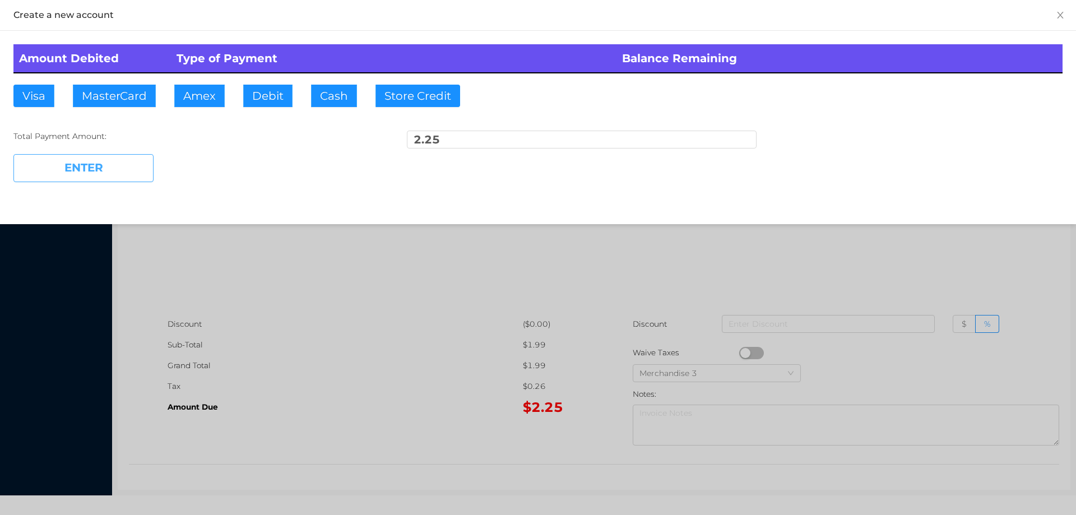
click at [94, 155] on button "ENTER" at bounding box center [83, 168] width 140 height 28
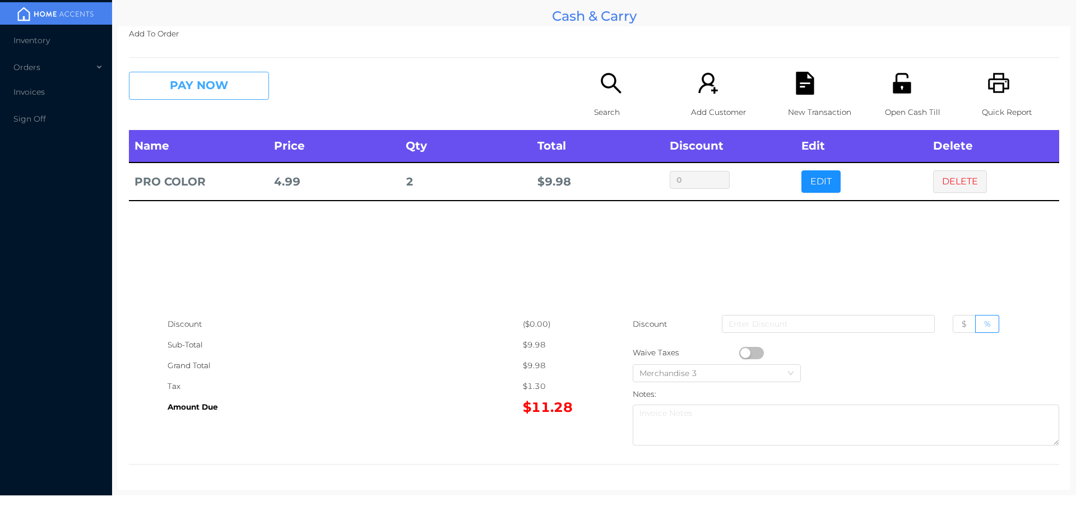
click at [203, 92] on button "PAY NOW" at bounding box center [199, 86] width 140 height 28
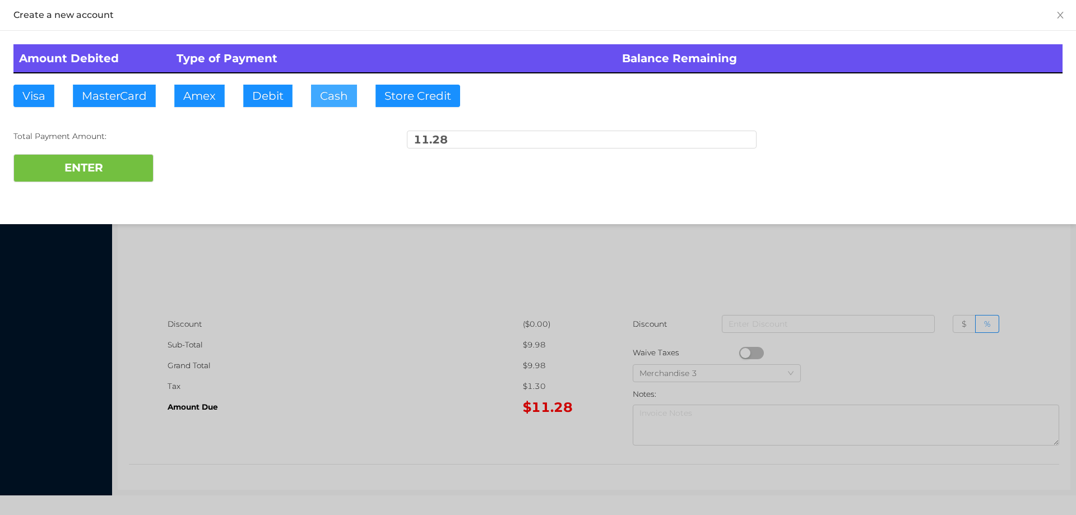
click at [339, 92] on button "Cash" at bounding box center [334, 96] width 46 height 22
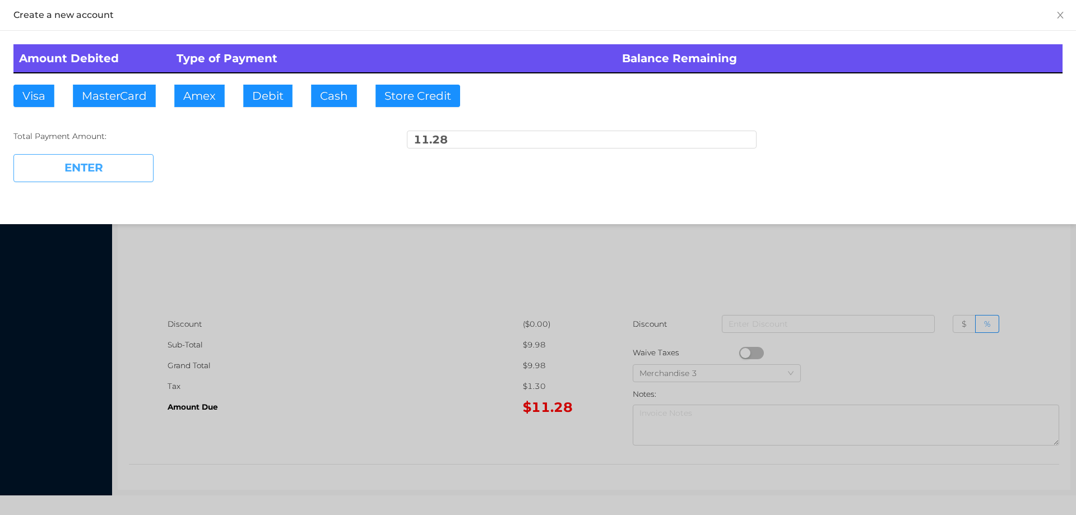
click at [89, 169] on button "ENTER" at bounding box center [83, 168] width 140 height 28
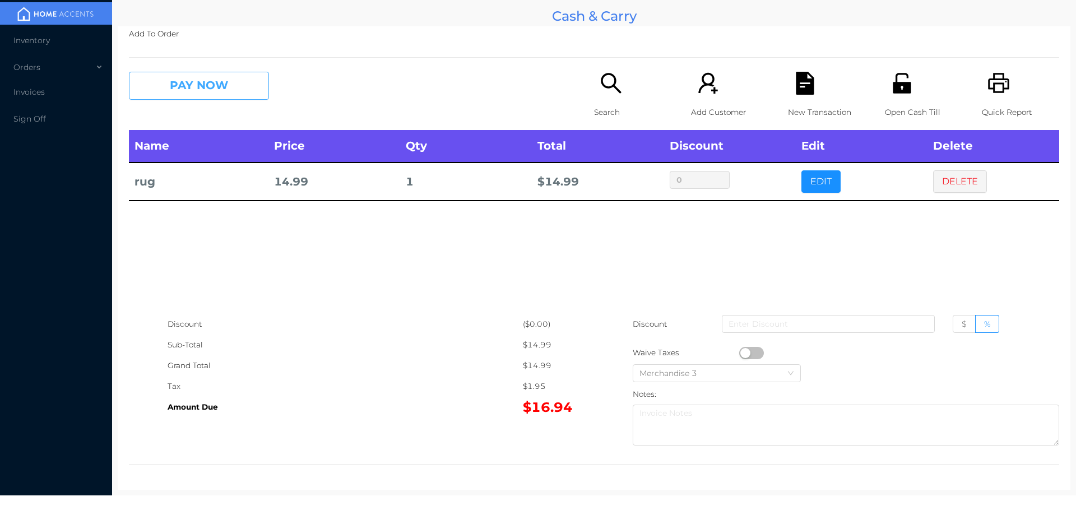
click at [199, 83] on button "PAY NOW" at bounding box center [199, 86] width 140 height 28
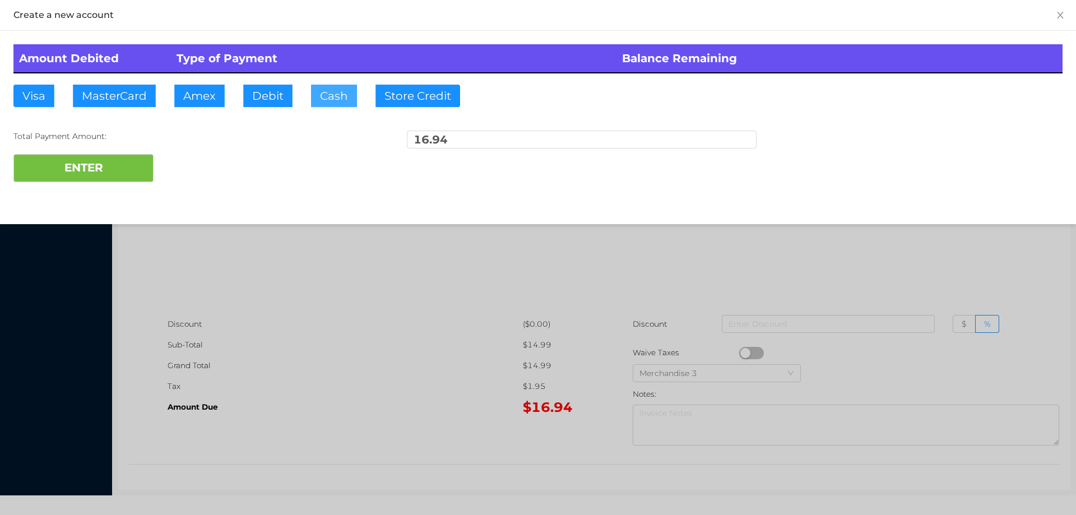
click at [332, 102] on button "Cash" at bounding box center [334, 96] width 46 height 22
type input "20."
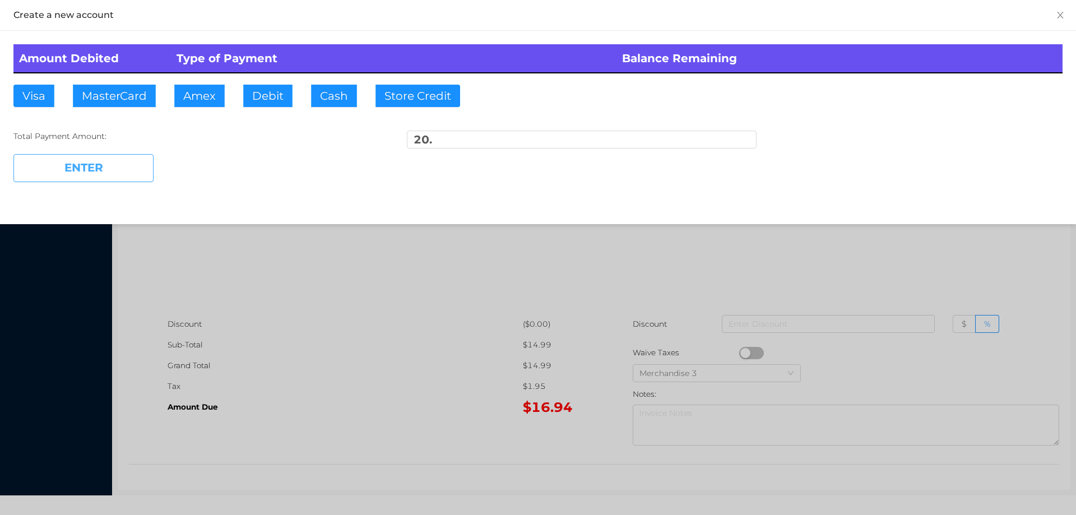
click at [133, 163] on button "ENTER" at bounding box center [83, 168] width 140 height 28
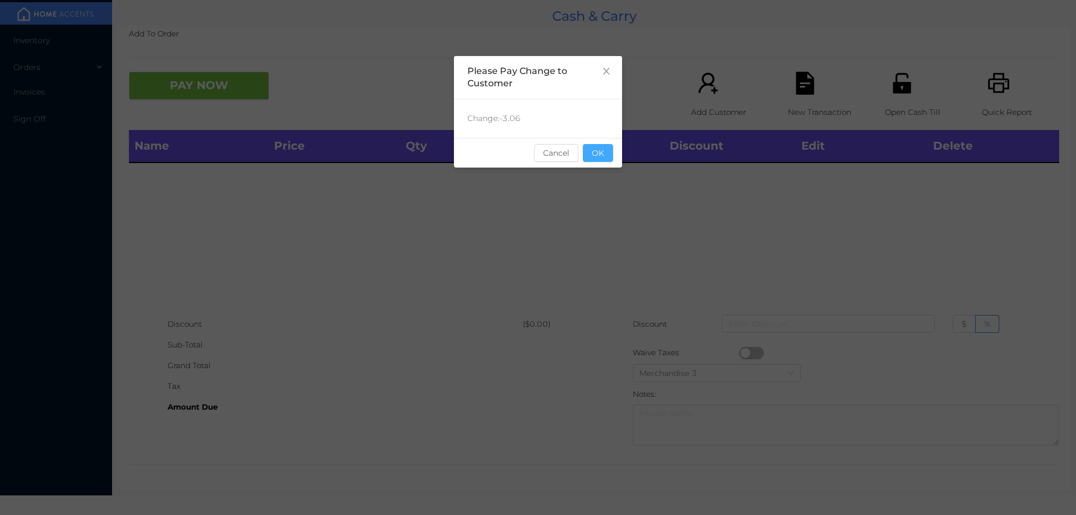
click at [609, 153] on button "OK" at bounding box center [598, 153] width 30 height 18
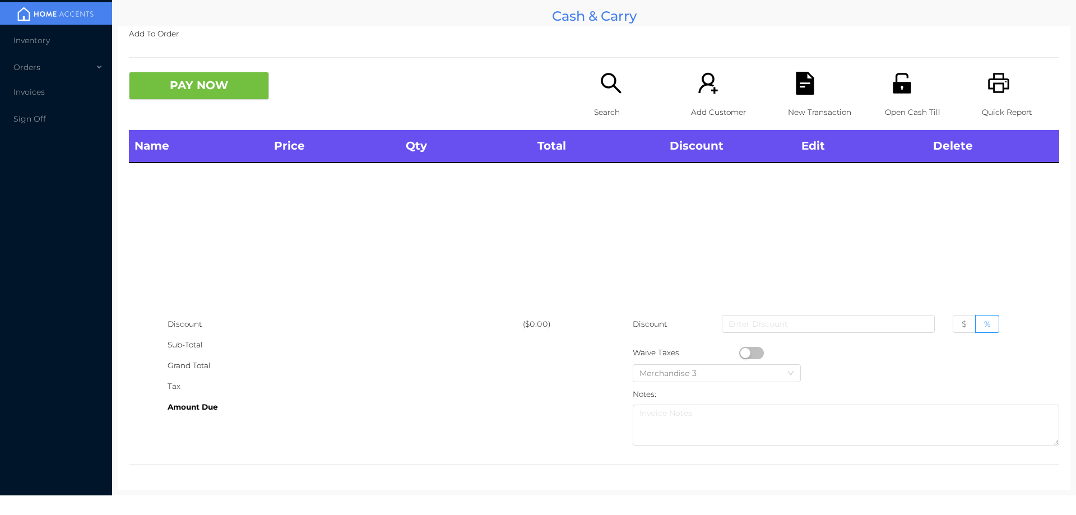
click at [604, 95] on icon "icon: search" at bounding box center [610, 83] width 23 height 23
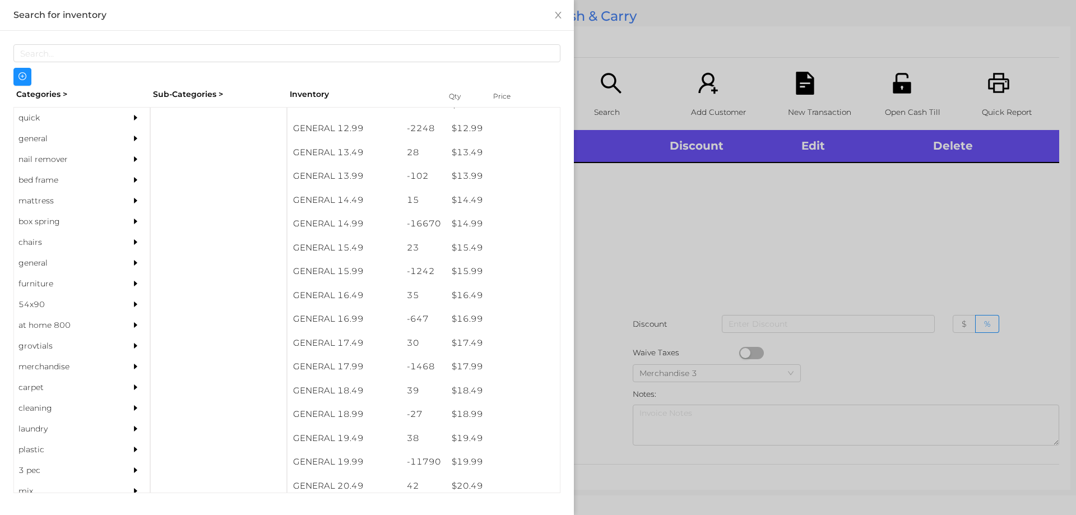
scroll to position [861, 0]
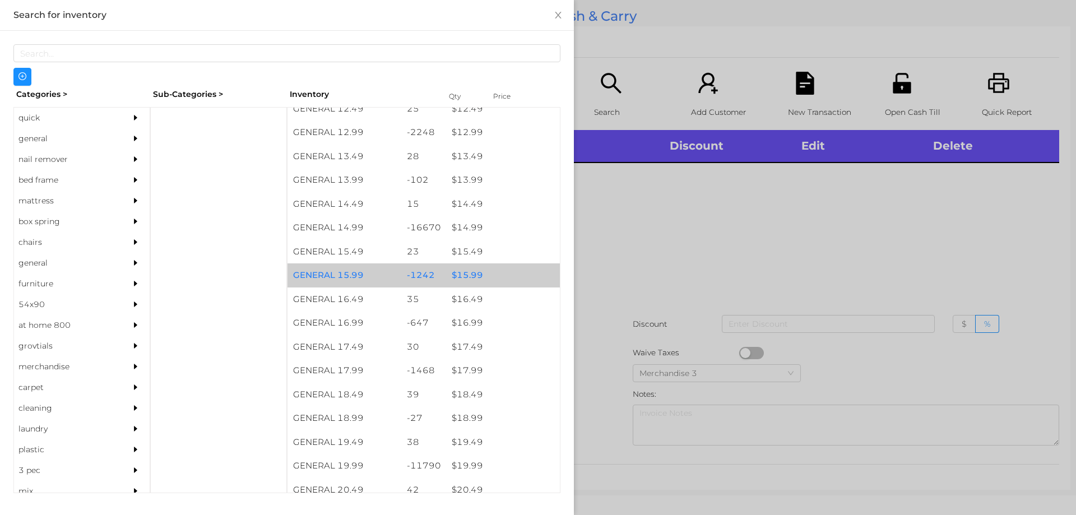
click at [468, 270] on div "$ 15.99" at bounding box center [503, 275] width 114 height 24
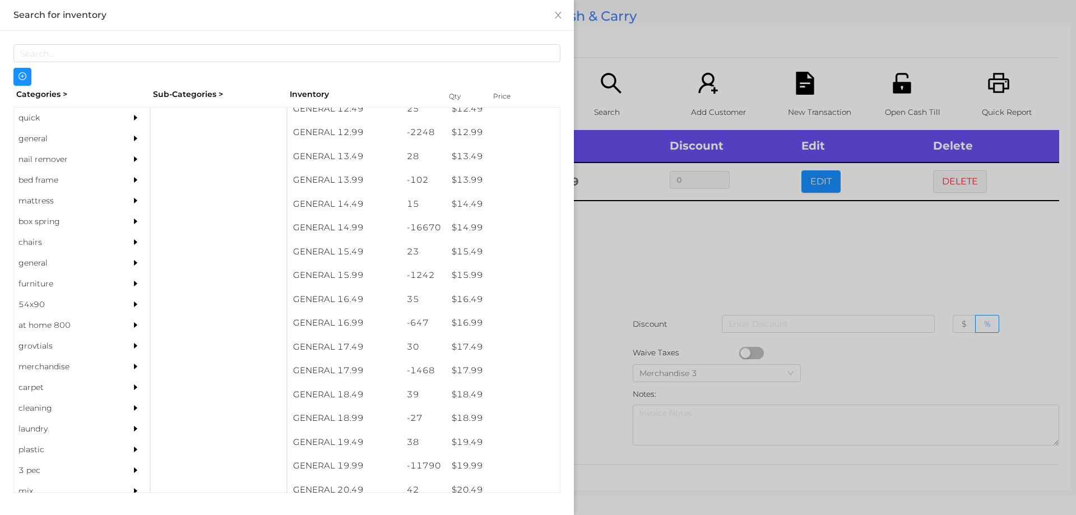
click at [688, 254] on div at bounding box center [538, 257] width 1076 height 515
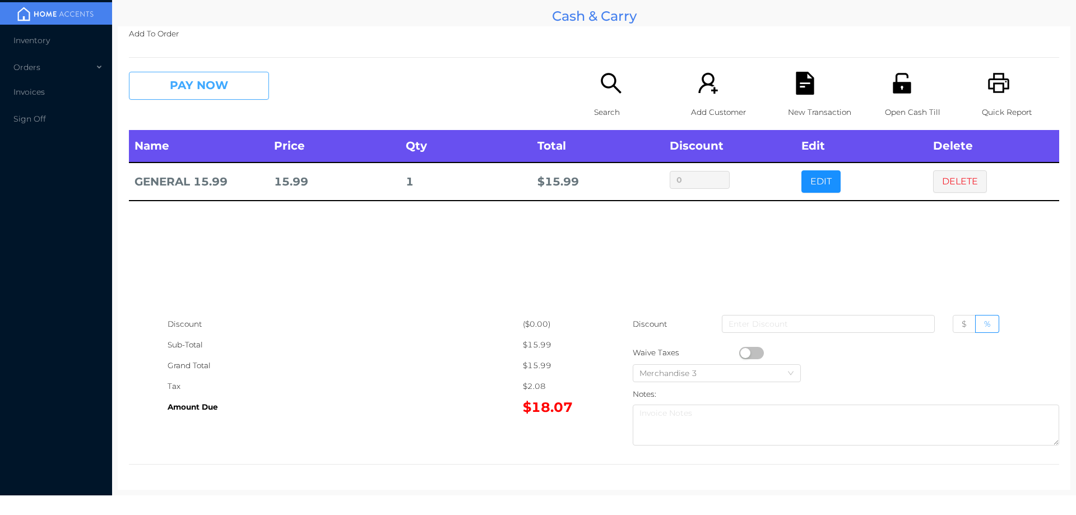
click at [227, 84] on button "PAY NOW" at bounding box center [199, 86] width 140 height 28
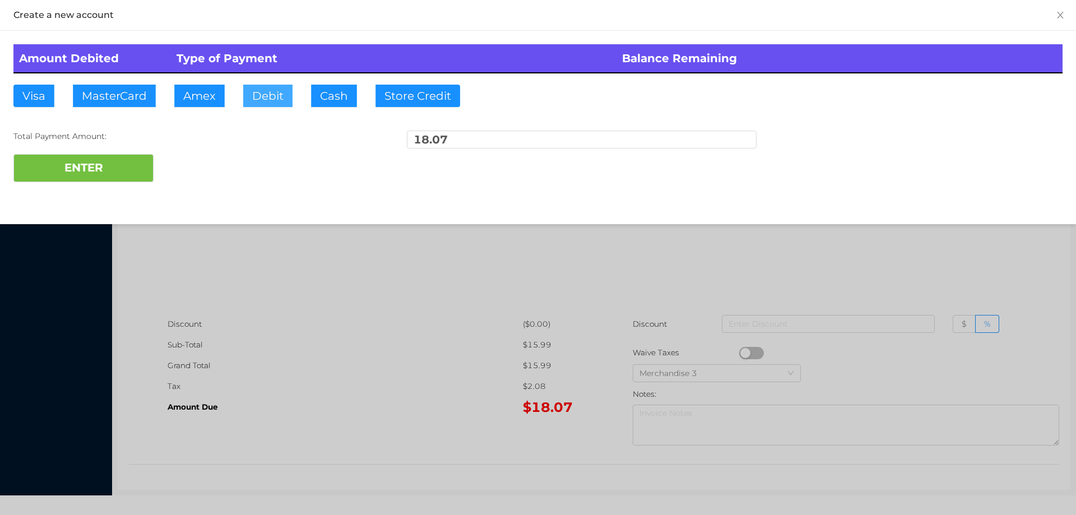
click at [278, 89] on button "Debit" at bounding box center [267, 96] width 49 height 22
click at [277, 88] on button "Debit" at bounding box center [267, 96] width 49 height 22
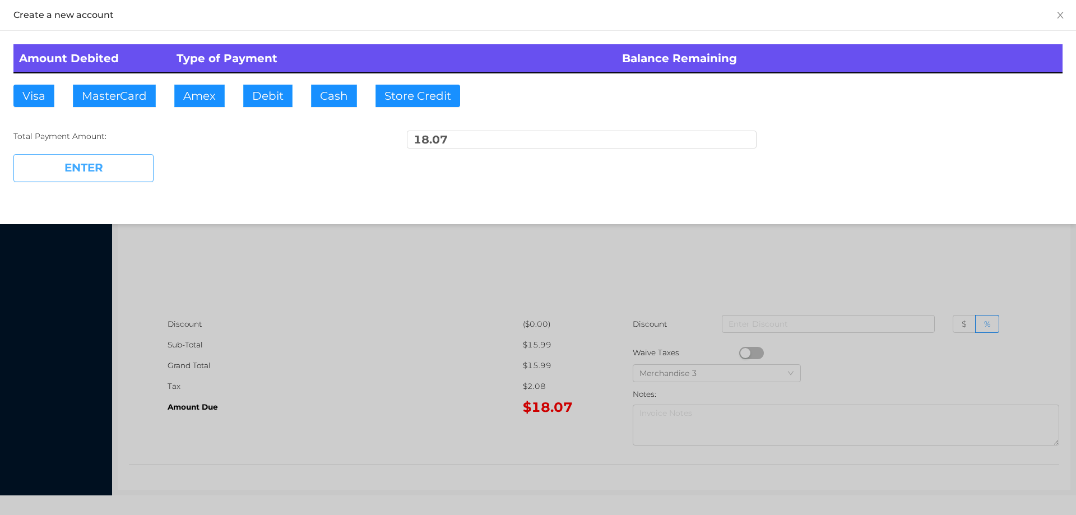
click at [97, 165] on button "ENTER" at bounding box center [83, 168] width 140 height 28
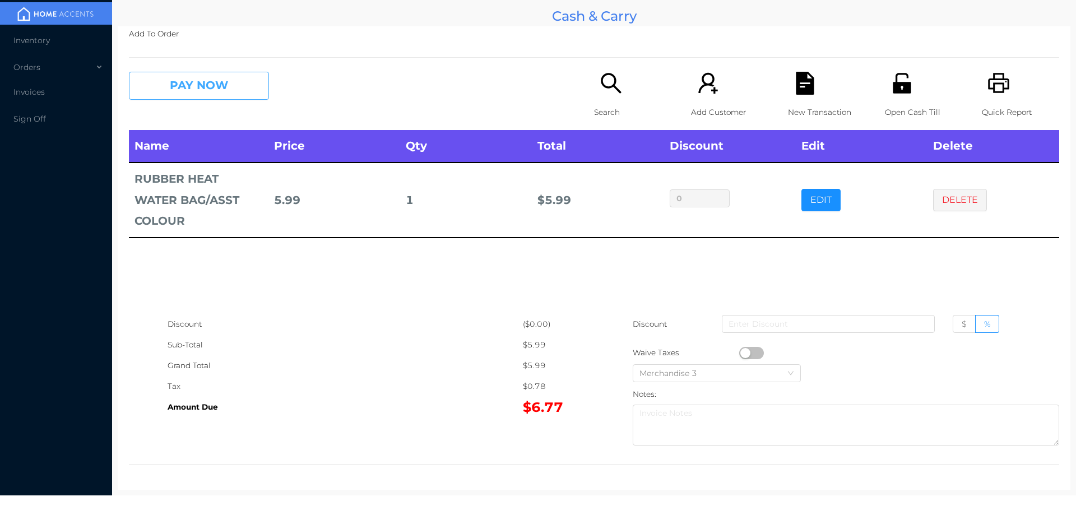
click at [243, 89] on button "PAY NOW" at bounding box center [199, 86] width 140 height 28
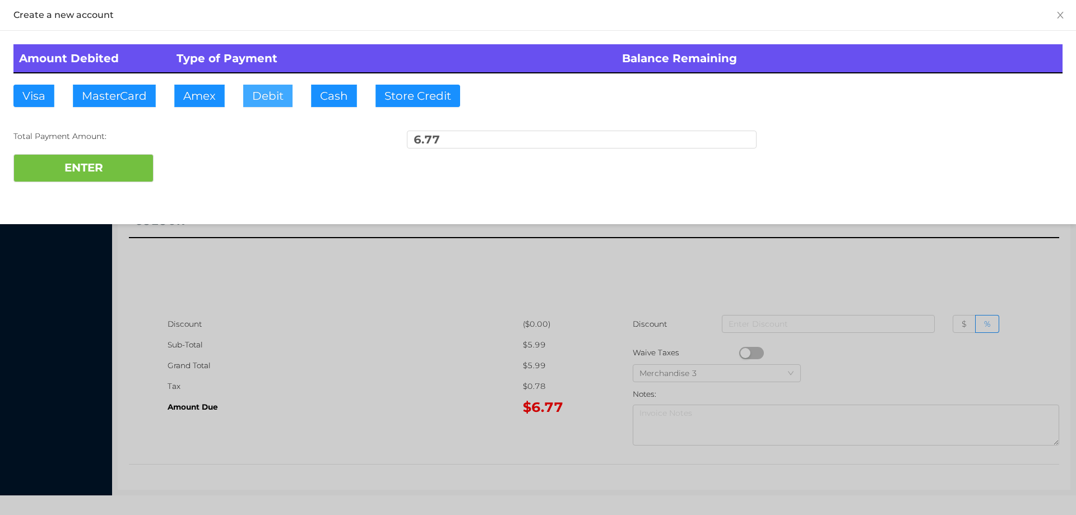
click at [258, 86] on button "Debit" at bounding box center [267, 96] width 49 height 22
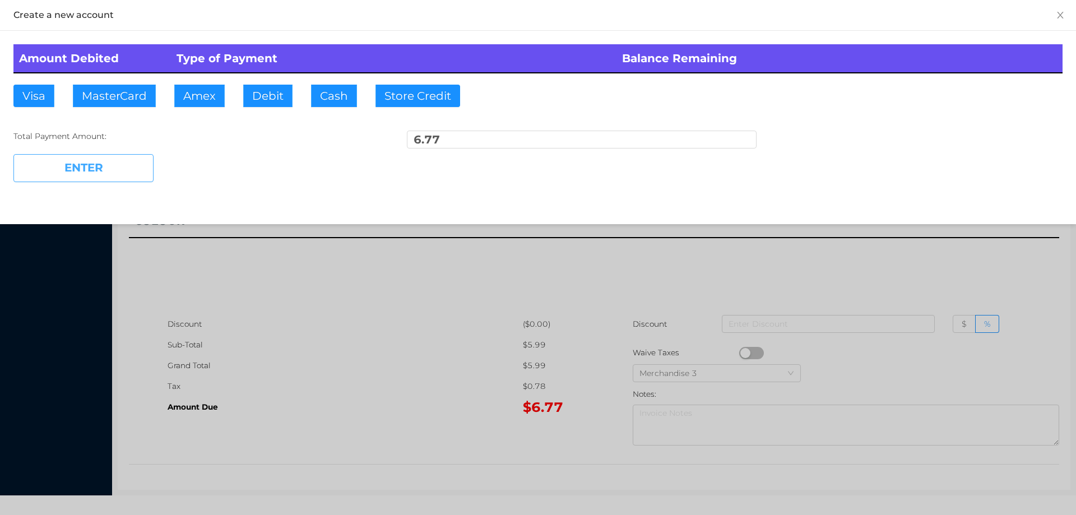
click at [131, 155] on button "ENTER" at bounding box center [83, 168] width 140 height 28
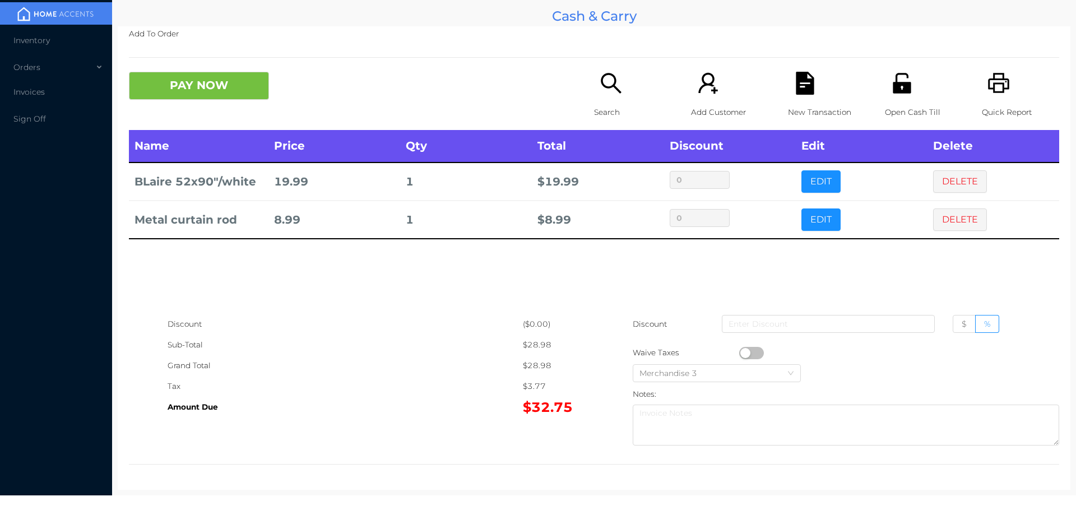
click at [605, 107] on p "Search" at bounding box center [632, 112] width 77 height 21
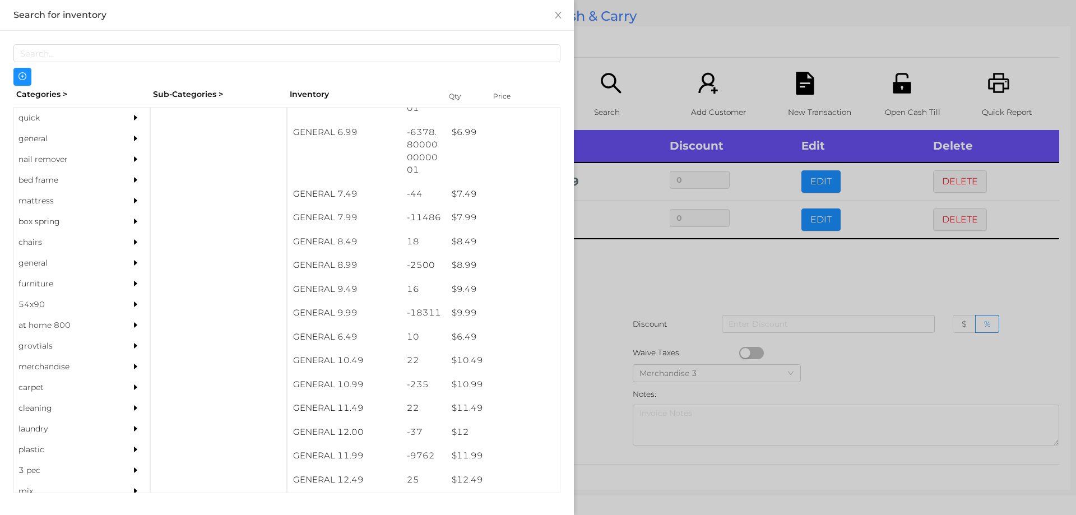
scroll to position [491, 0]
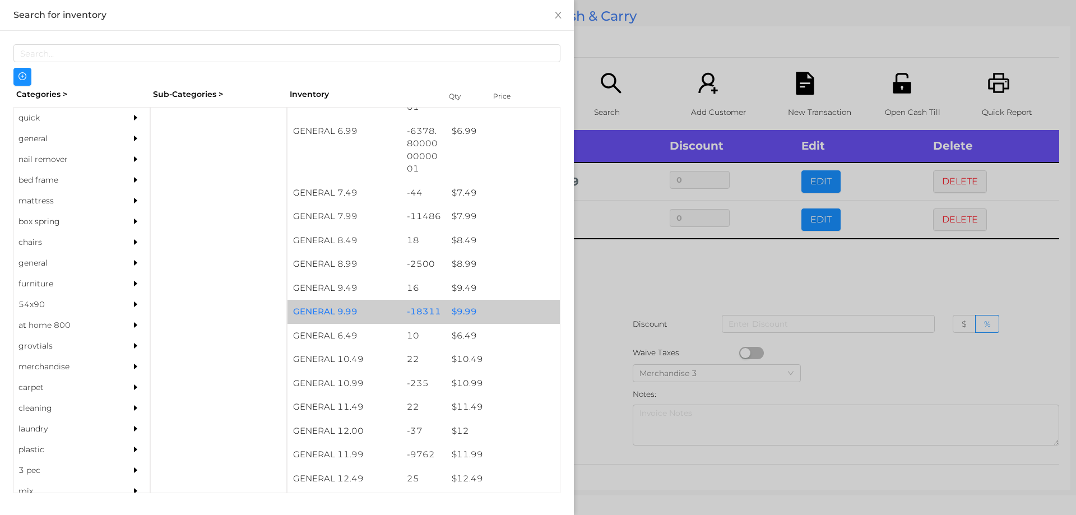
click at [460, 315] on div "$ 9.99" at bounding box center [503, 312] width 114 height 24
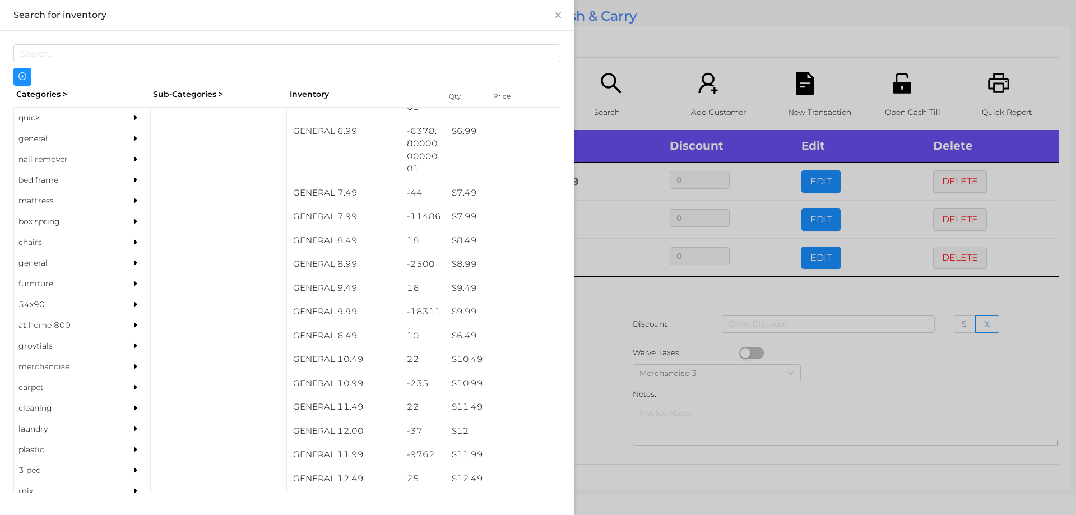
click at [594, 330] on div at bounding box center [538, 257] width 1076 height 515
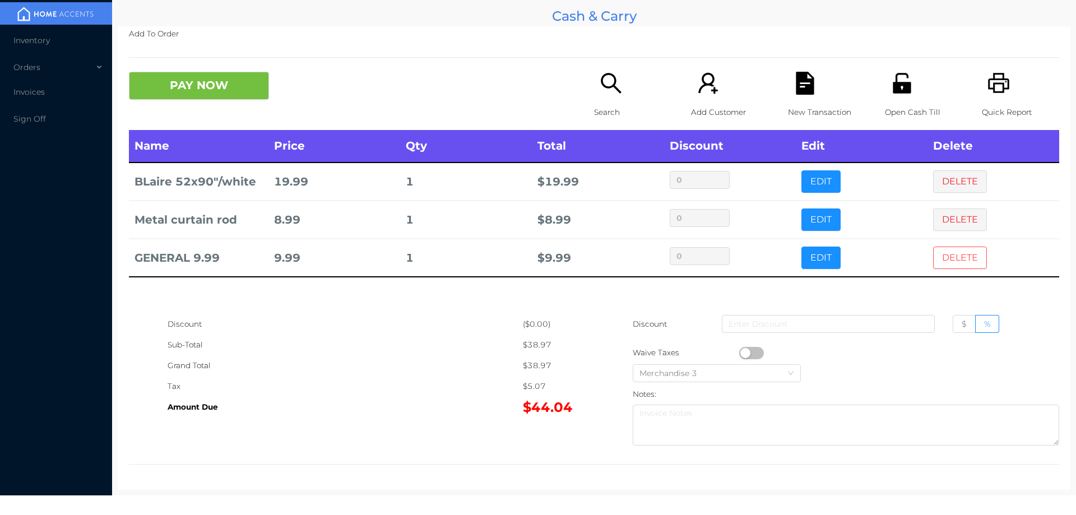
click at [949, 261] on button "DELETE" at bounding box center [960, 257] width 54 height 22
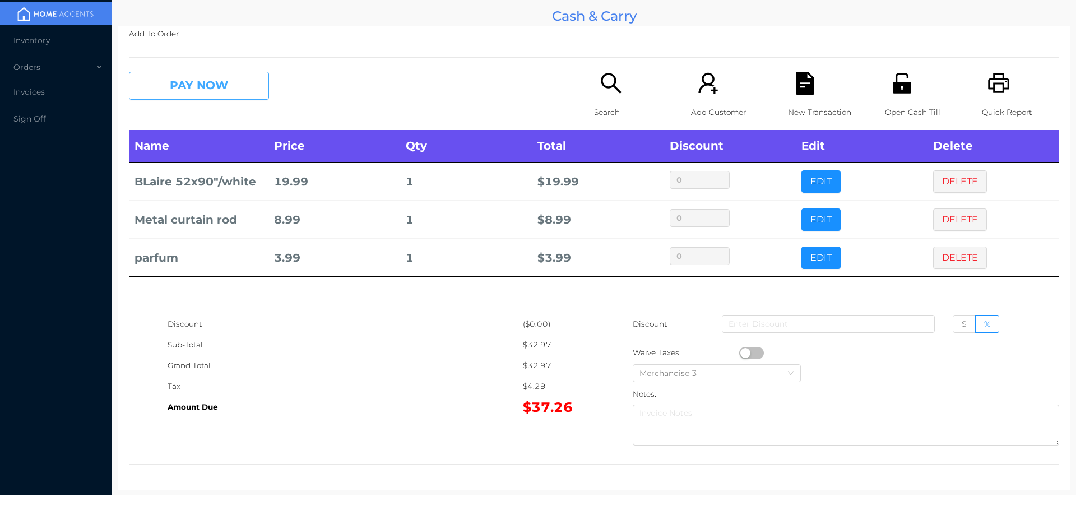
click at [230, 91] on button "PAY NOW" at bounding box center [199, 86] width 140 height 28
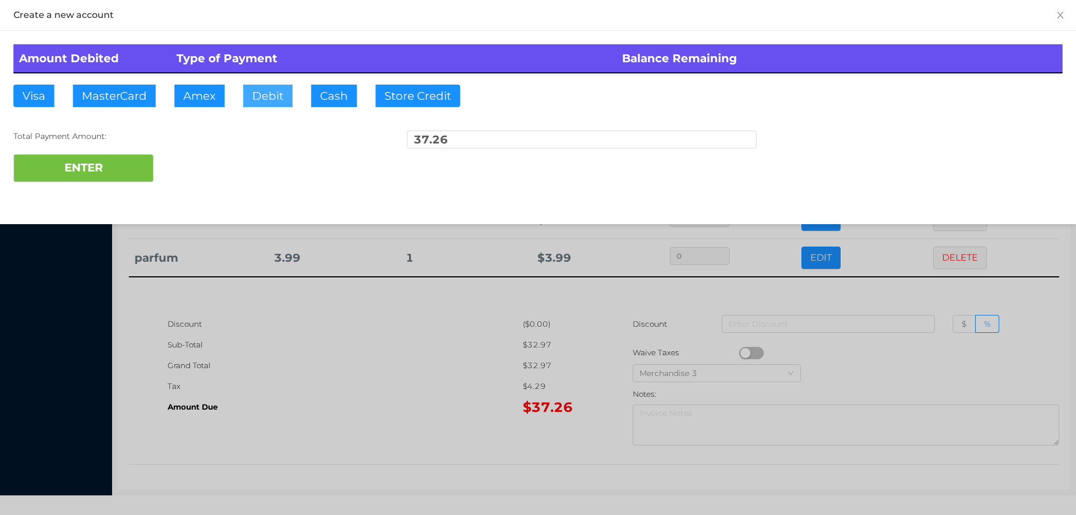
click at [256, 95] on button "Debit" at bounding box center [267, 96] width 49 height 22
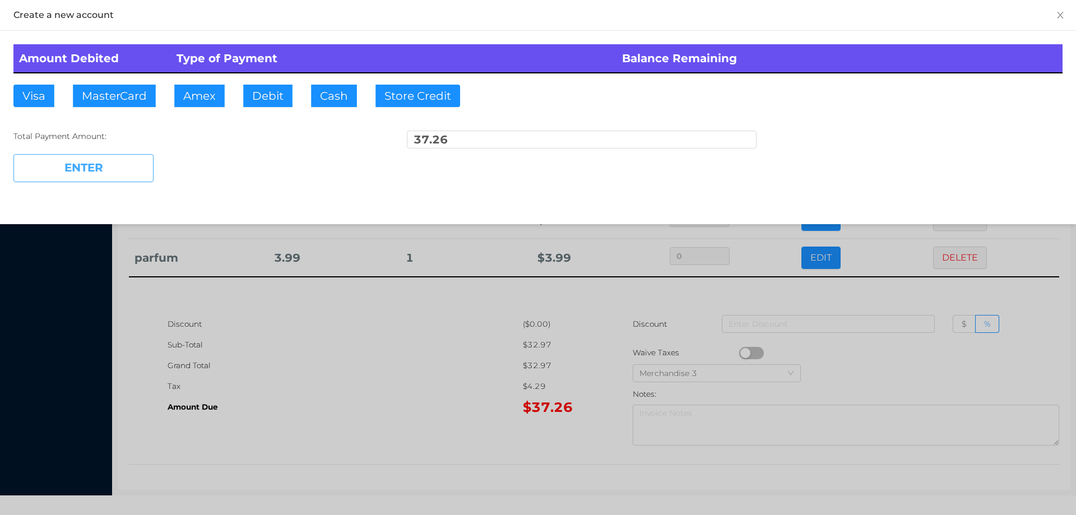
click at [129, 156] on button "ENTER" at bounding box center [83, 168] width 140 height 28
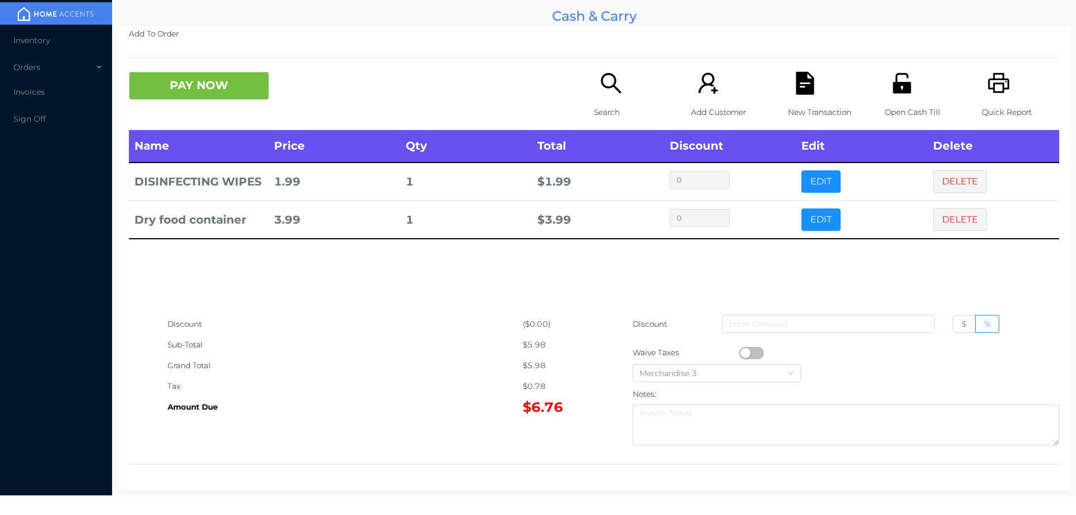
click at [176, 82] on button "PAY NOW" at bounding box center [199, 86] width 140 height 28
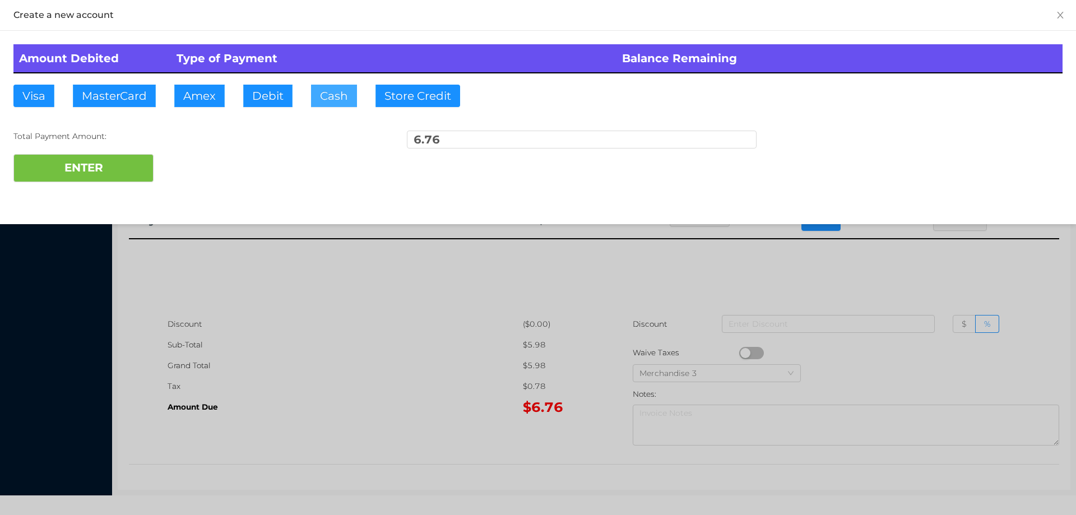
click at [322, 85] on button "Cash" at bounding box center [334, 96] width 46 height 22
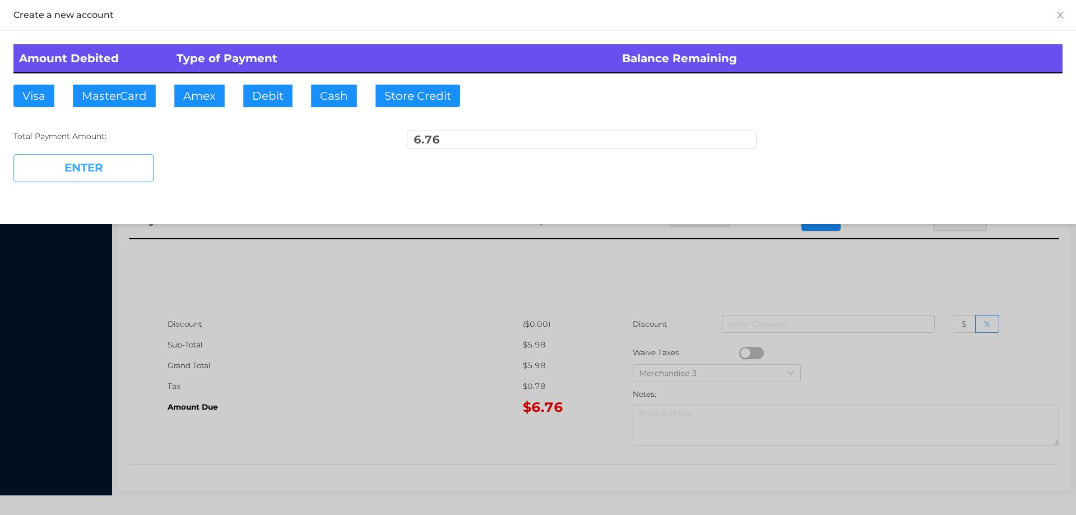
click at [115, 173] on button "ENTER" at bounding box center [83, 168] width 140 height 28
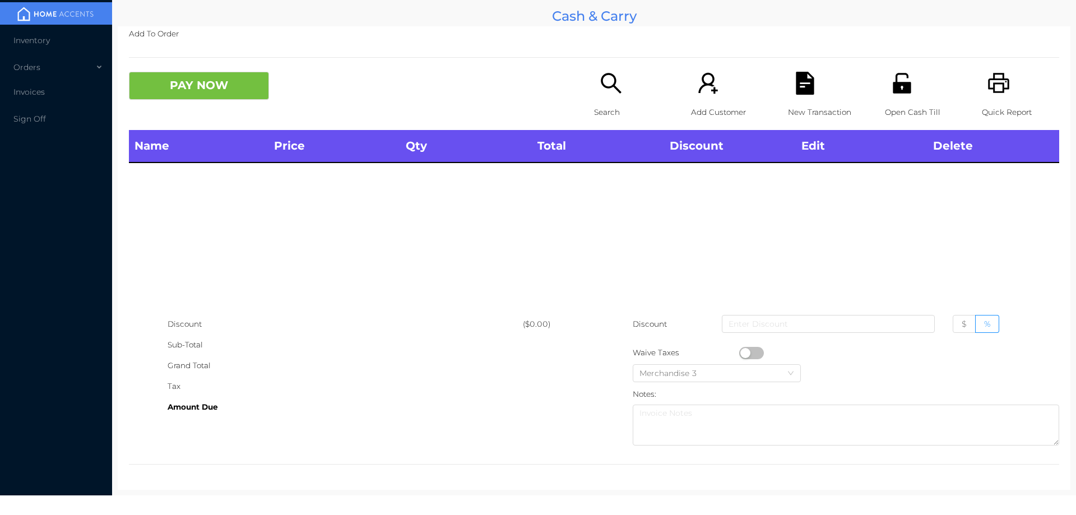
click at [609, 85] on icon "icon: search" at bounding box center [610, 83] width 20 height 20
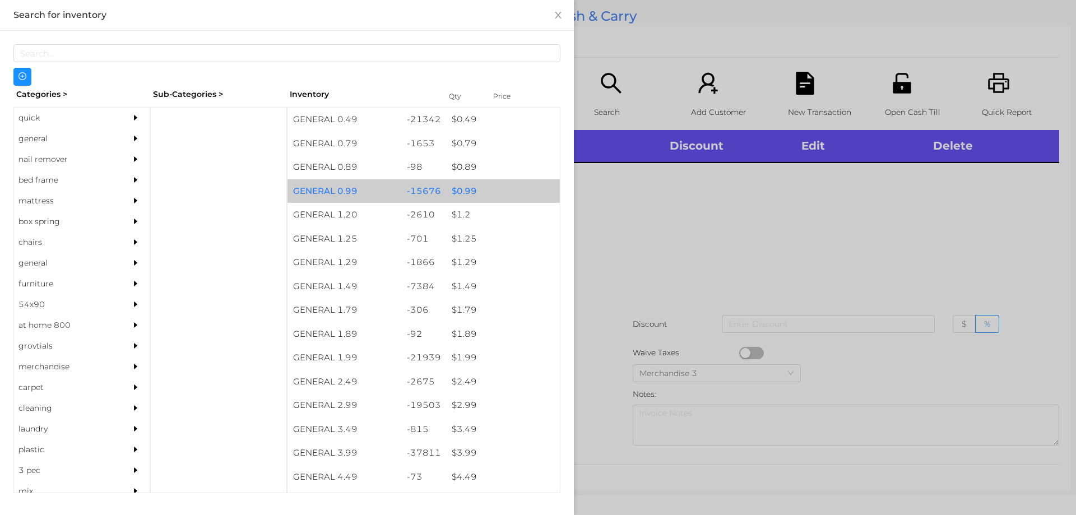
click at [454, 189] on div "$ 0.99" at bounding box center [503, 191] width 114 height 24
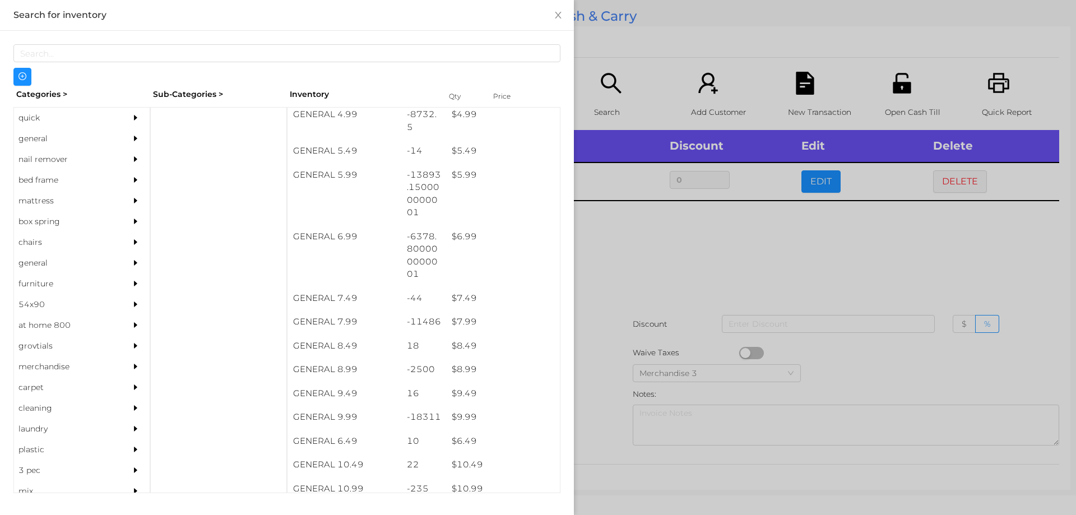
scroll to position [386, 0]
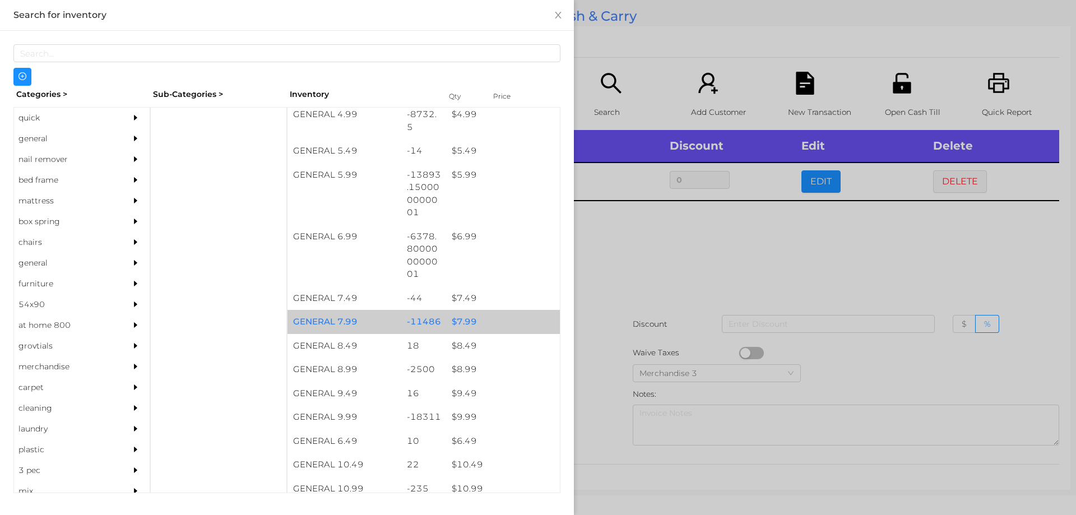
click at [461, 325] on div "$ 7.99" at bounding box center [503, 322] width 114 height 24
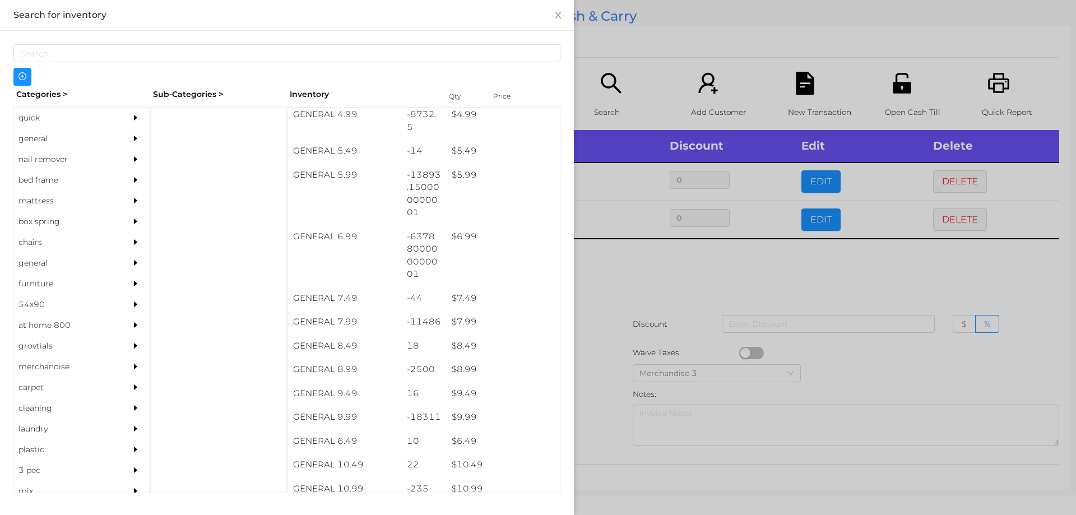
click at [616, 278] on div at bounding box center [538, 257] width 1076 height 515
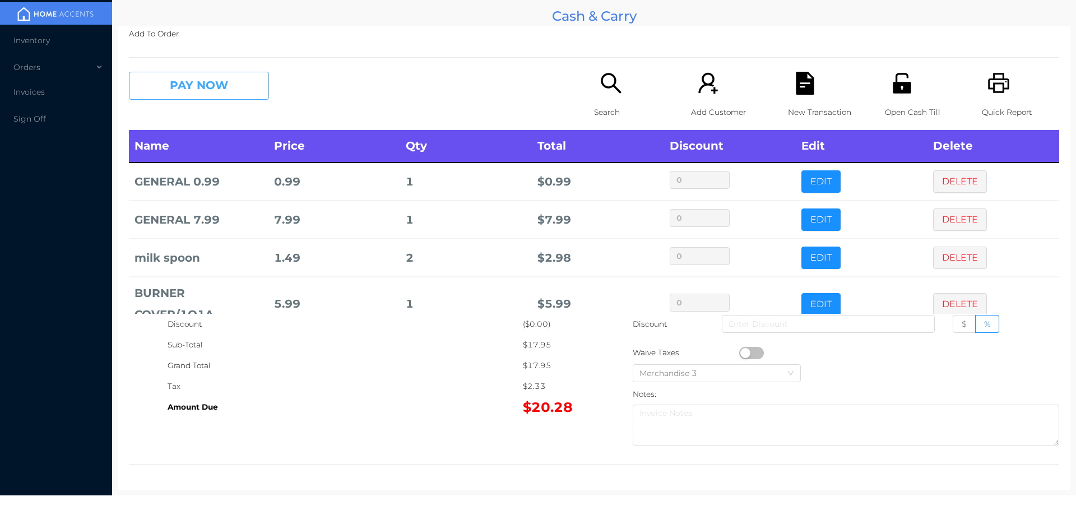
click at [188, 89] on button "PAY NOW" at bounding box center [199, 86] width 140 height 28
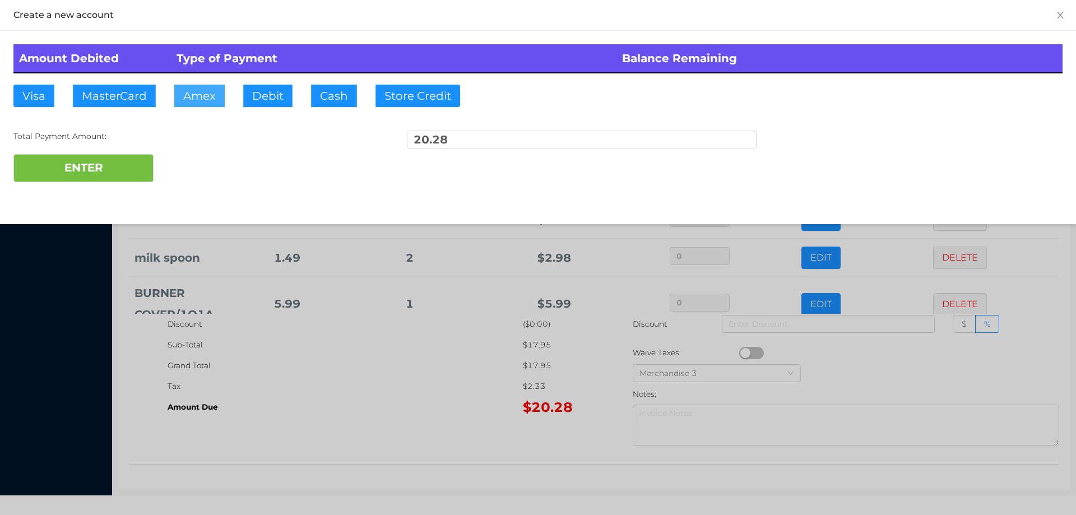
click at [188, 96] on button "Amex" at bounding box center [199, 96] width 50 height 22
click at [294, 359] on div at bounding box center [538, 257] width 1076 height 515
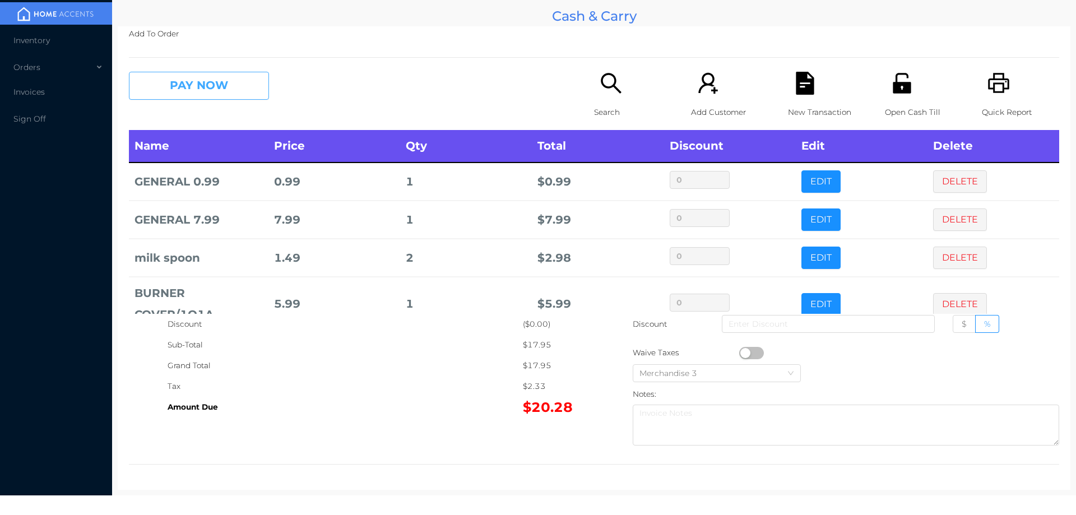
click at [205, 90] on button "PAY NOW" at bounding box center [199, 86] width 140 height 28
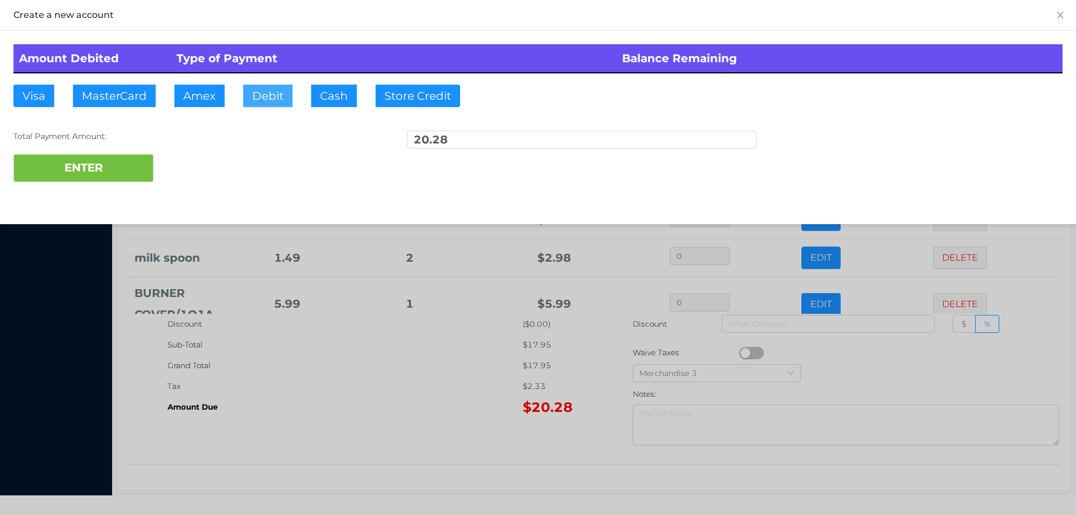
click at [260, 99] on button "Debit" at bounding box center [267, 96] width 49 height 22
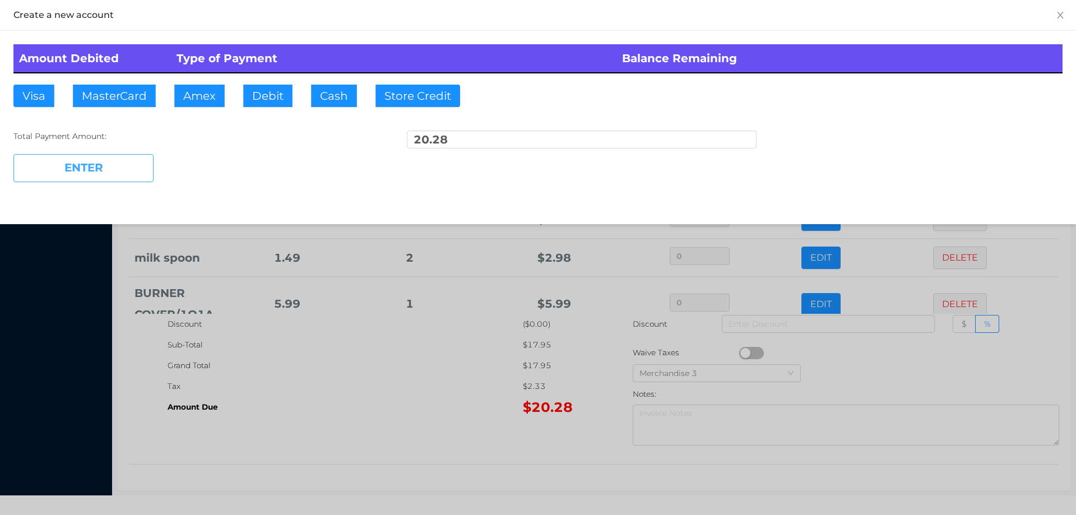
click at [87, 157] on button "ENTER" at bounding box center [83, 168] width 140 height 28
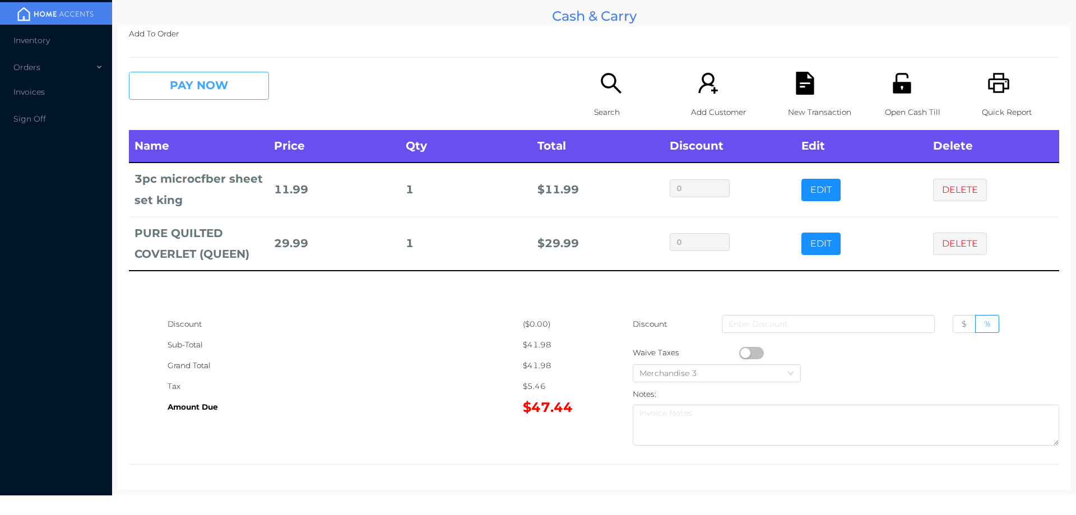
click at [189, 82] on button "PAY NOW" at bounding box center [199, 86] width 140 height 28
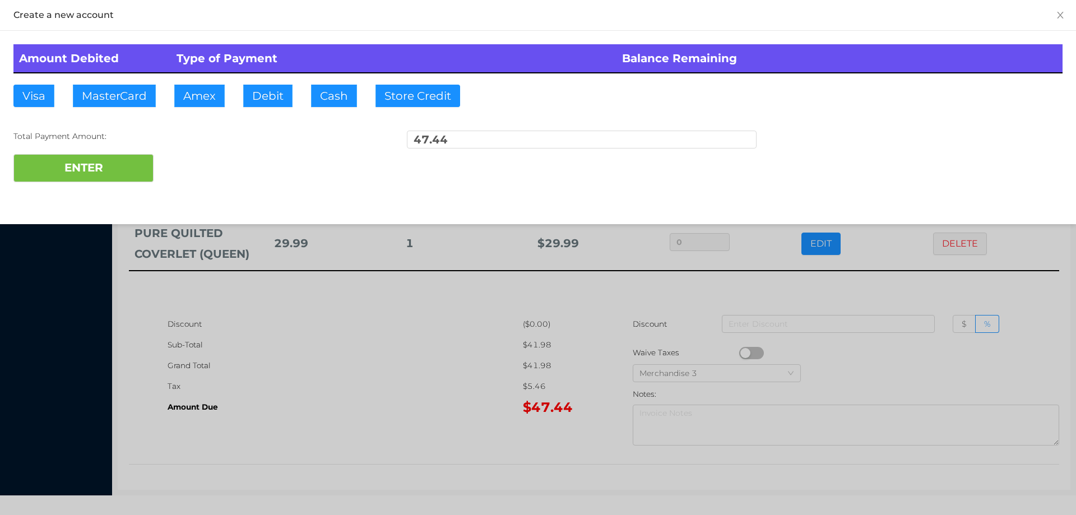
click at [193, 154] on div "ENTER" at bounding box center [537, 168] width 1049 height 28
click at [436, 393] on div at bounding box center [538, 257] width 1076 height 515
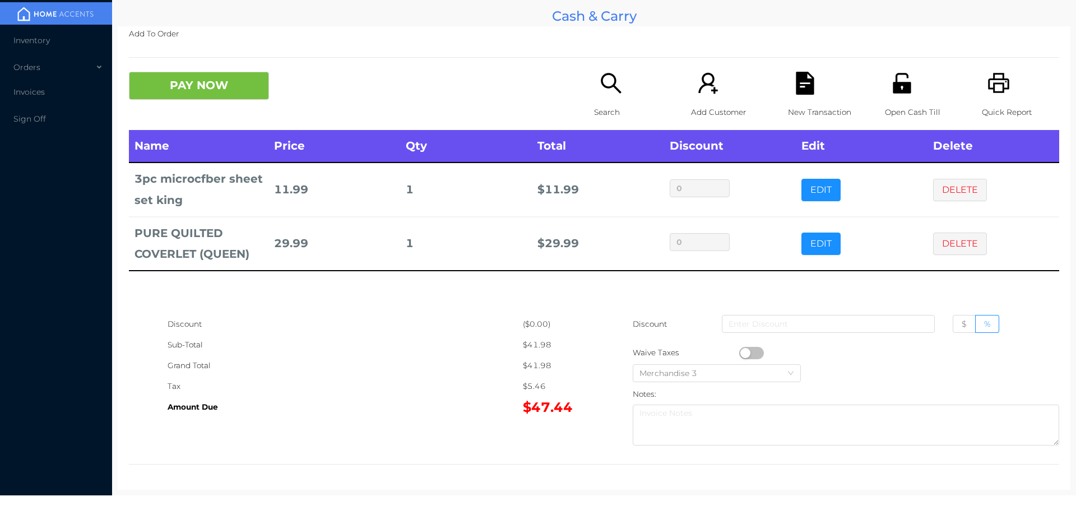
click at [792, 100] on div "New Transaction" at bounding box center [826, 101] width 77 height 58
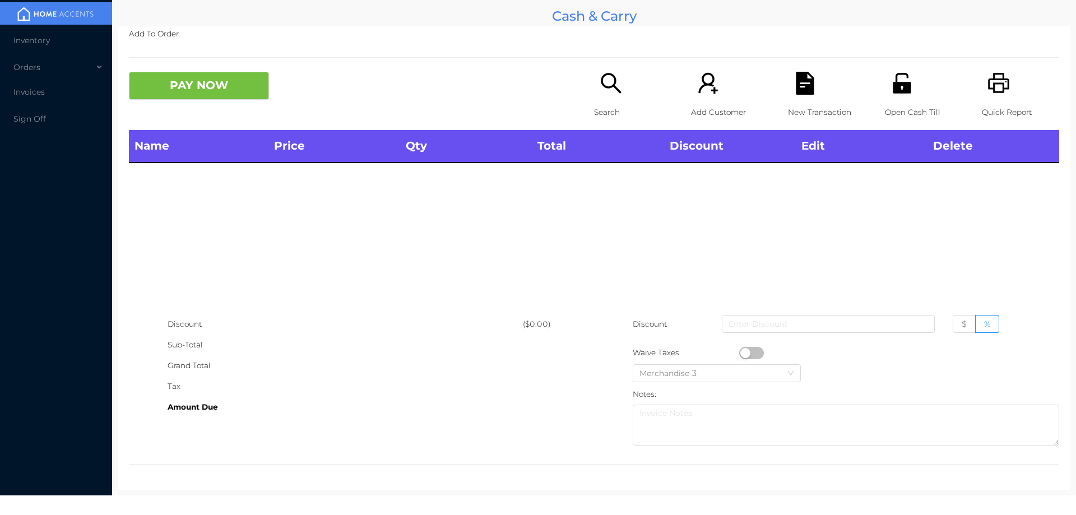
click at [611, 108] on p "Search" at bounding box center [632, 112] width 77 height 21
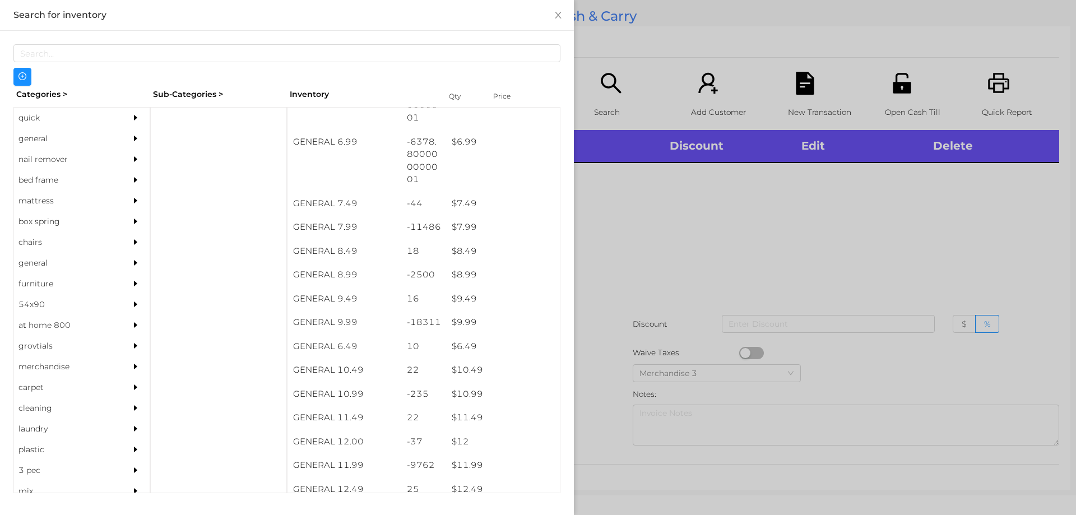
scroll to position [482, 0]
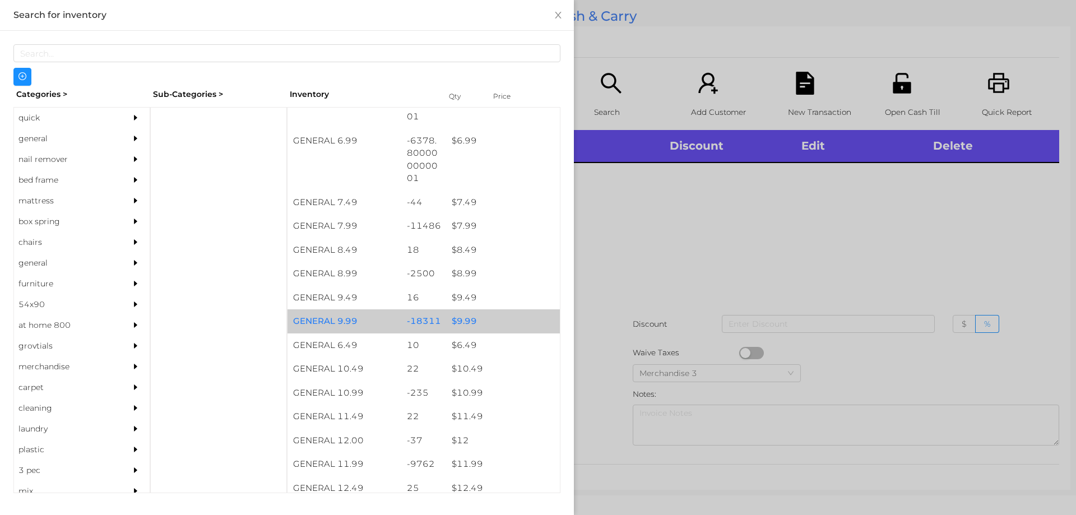
click at [459, 318] on div "$ 9.99" at bounding box center [503, 321] width 114 height 24
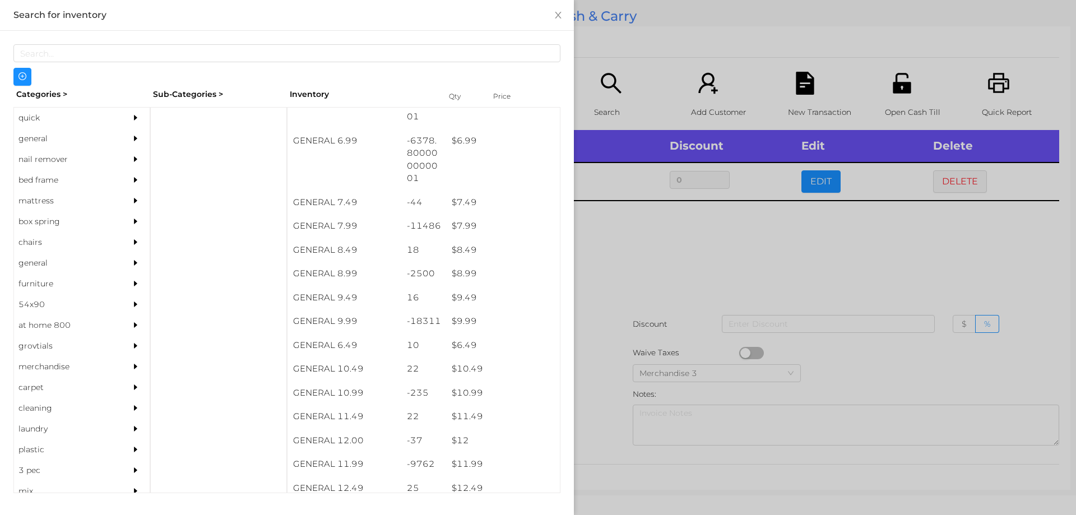
click at [700, 250] on div at bounding box center [538, 257] width 1076 height 515
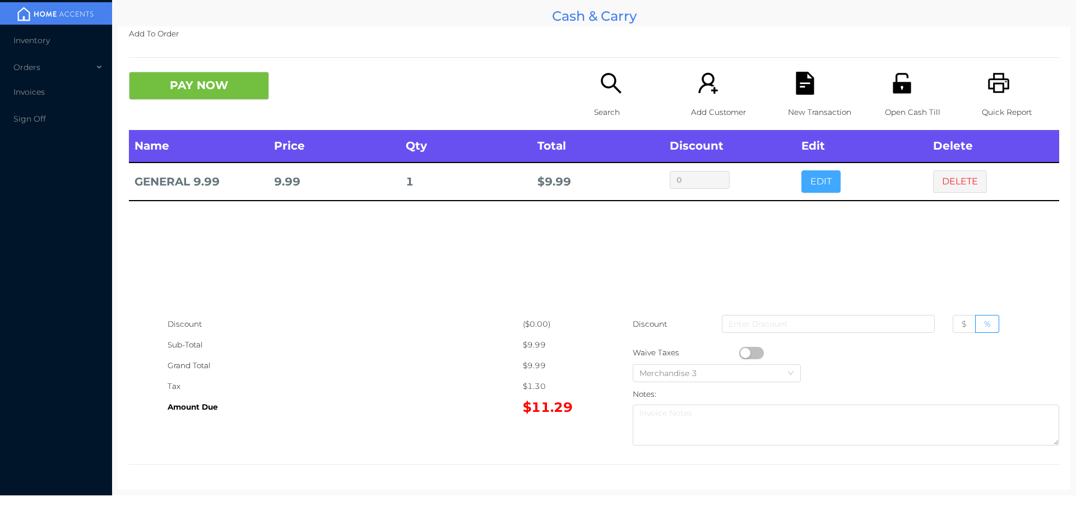
click at [827, 184] on button "EDIT" at bounding box center [820, 181] width 39 height 22
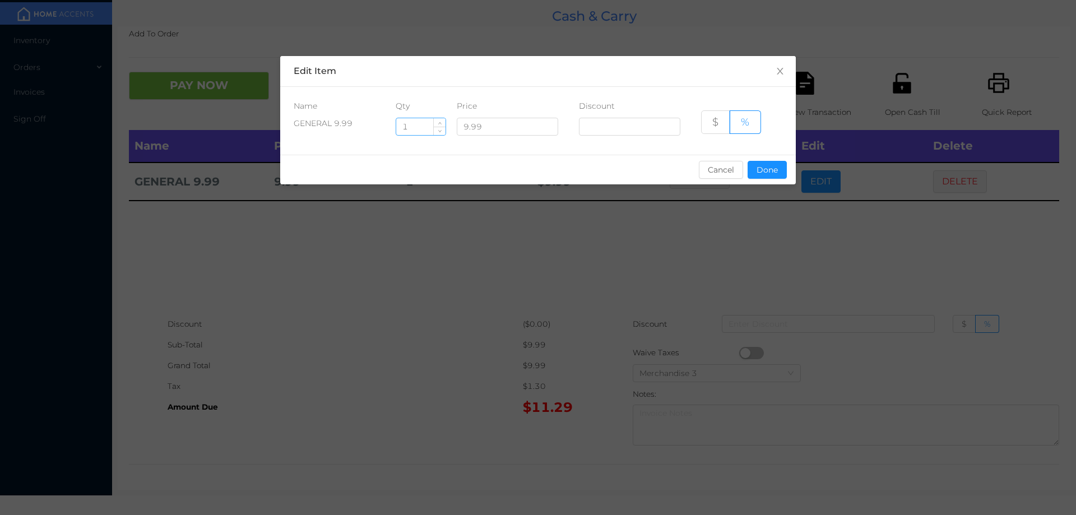
click at [420, 122] on input "1" at bounding box center [420, 126] width 49 height 17
type input "12"
click at [769, 166] on button "Done" at bounding box center [766, 170] width 39 height 18
type input "0%"
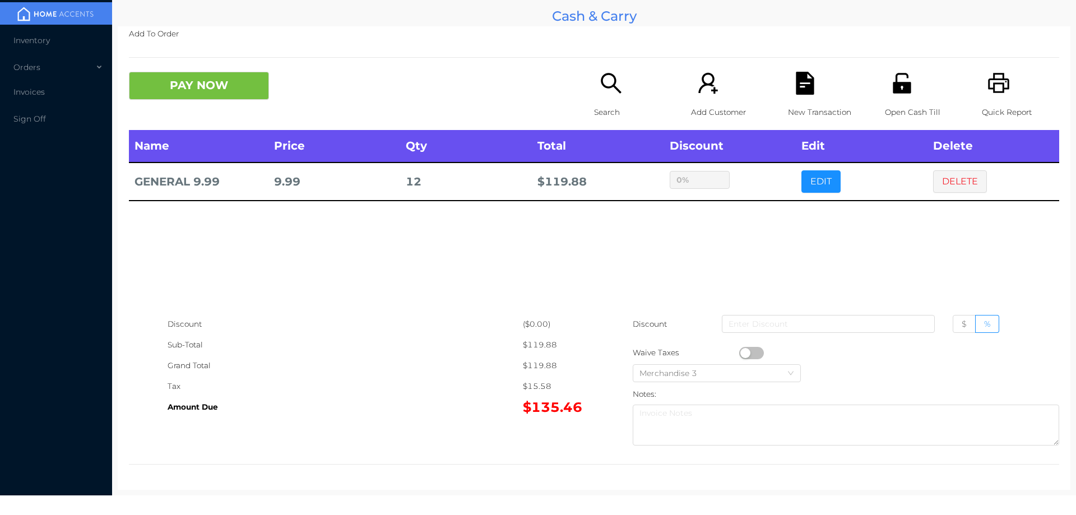
click at [737, 245] on div "sentinelStart Edit Item Name Qty Price Discount GENERAL 9.99 12 9.99 $ % Cancel…" at bounding box center [538, 257] width 1076 height 515
click at [594, 100] on div "Search" at bounding box center [632, 101] width 77 height 58
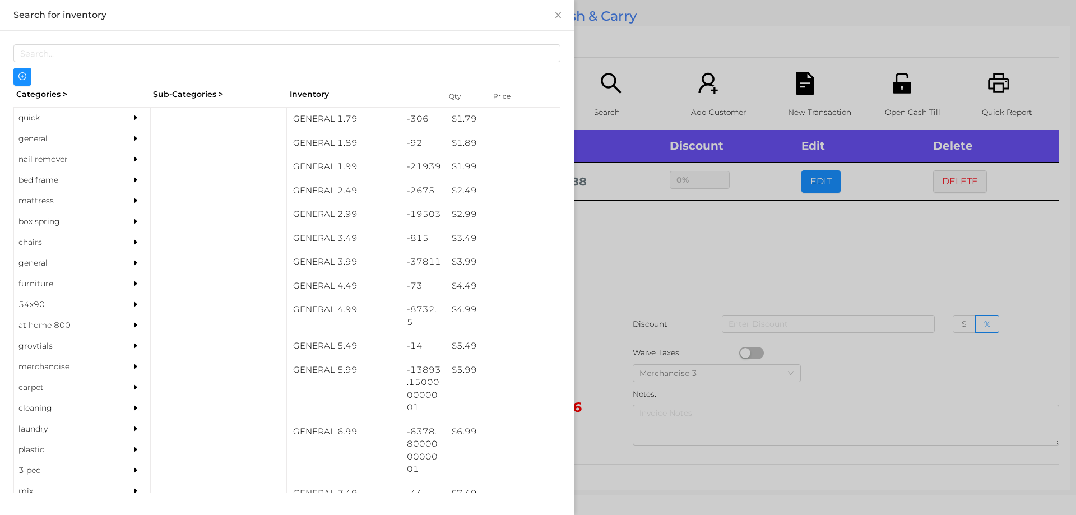
scroll to position [190, 0]
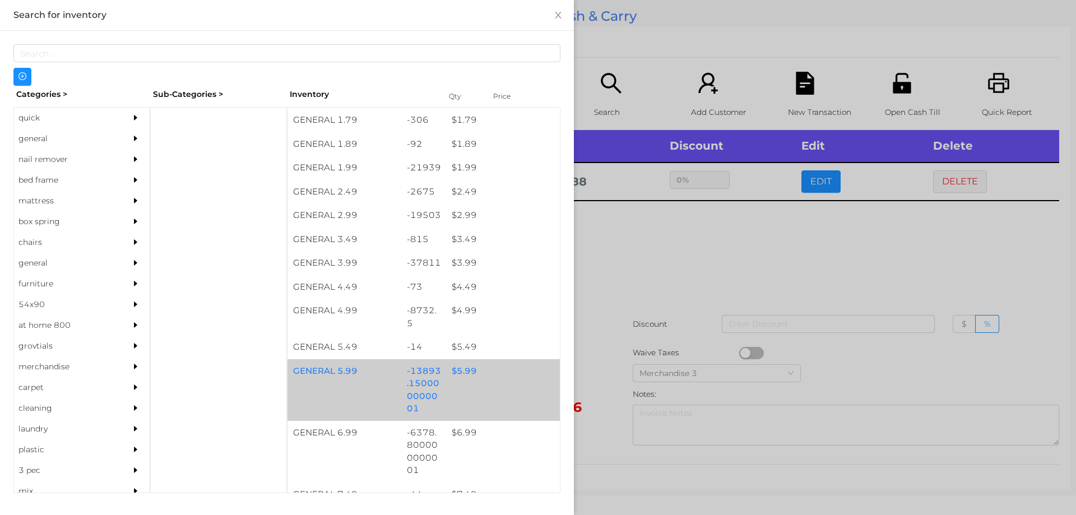
click at [468, 371] on div "$ 5.99" at bounding box center [503, 371] width 114 height 24
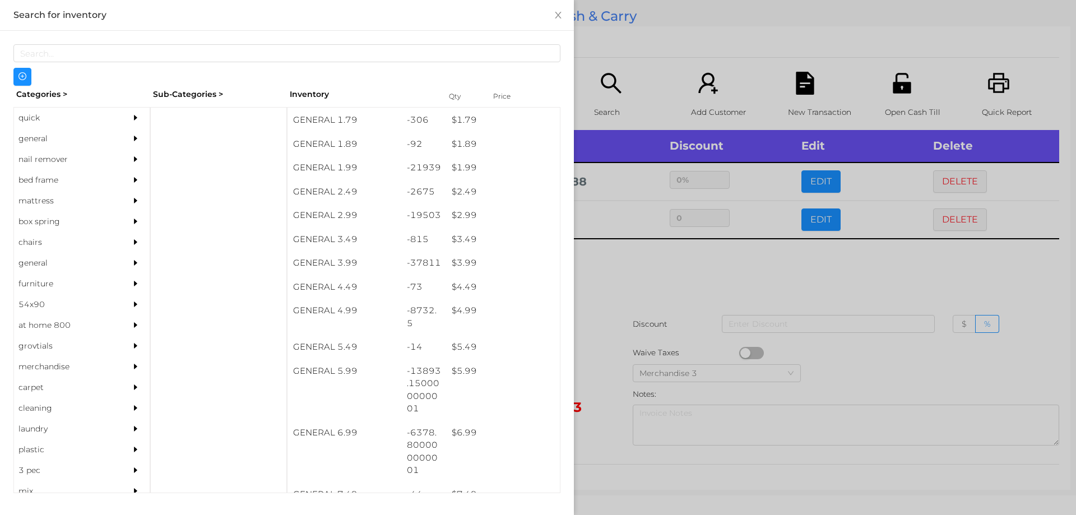
click at [597, 325] on div at bounding box center [538, 257] width 1076 height 515
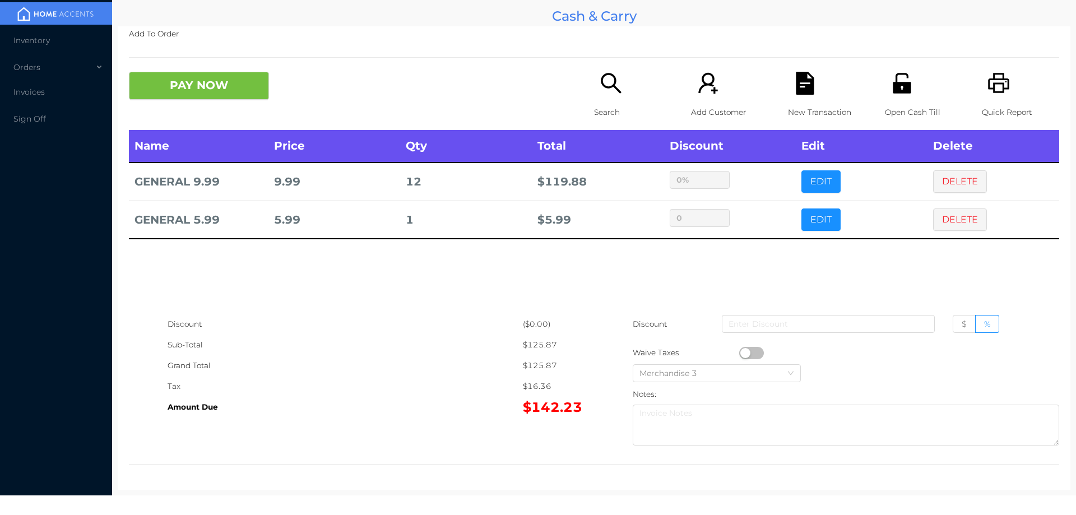
click at [594, 95] on div "Search" at bounding box center [632, 101] width 77 height 58
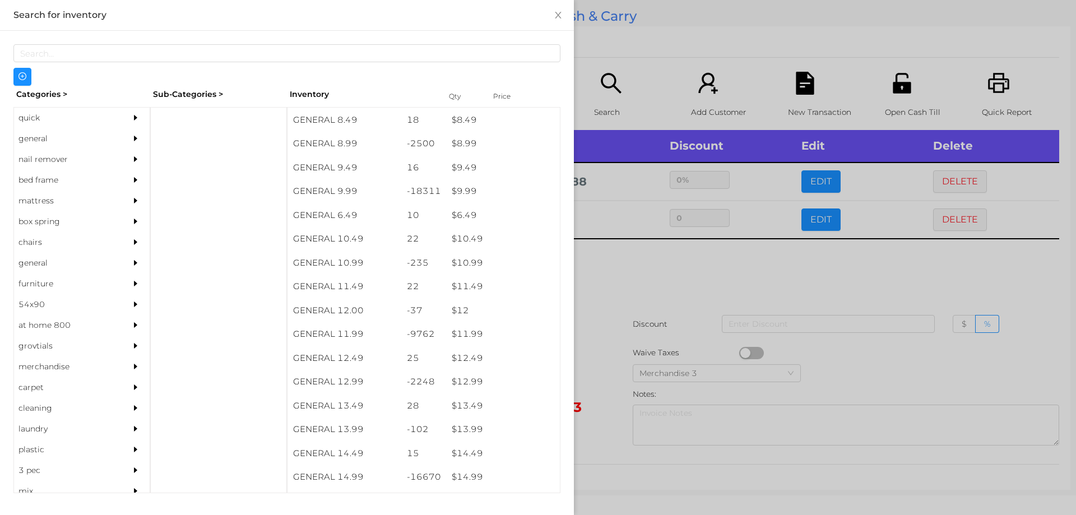
scroll to position [613, 0]
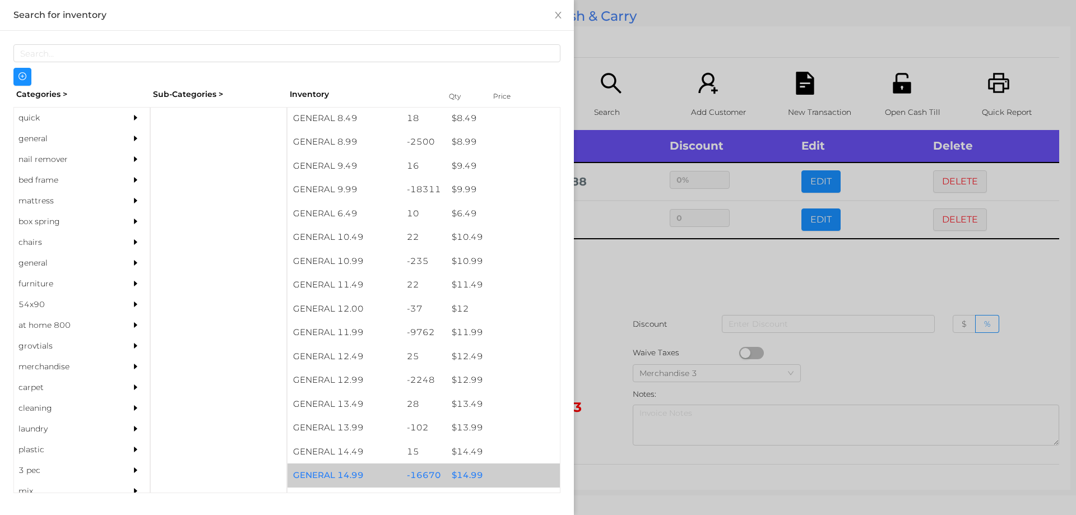
click at [462, 473] on div "$ 14.99" at bounding box center [503, 475] width 114 height 24
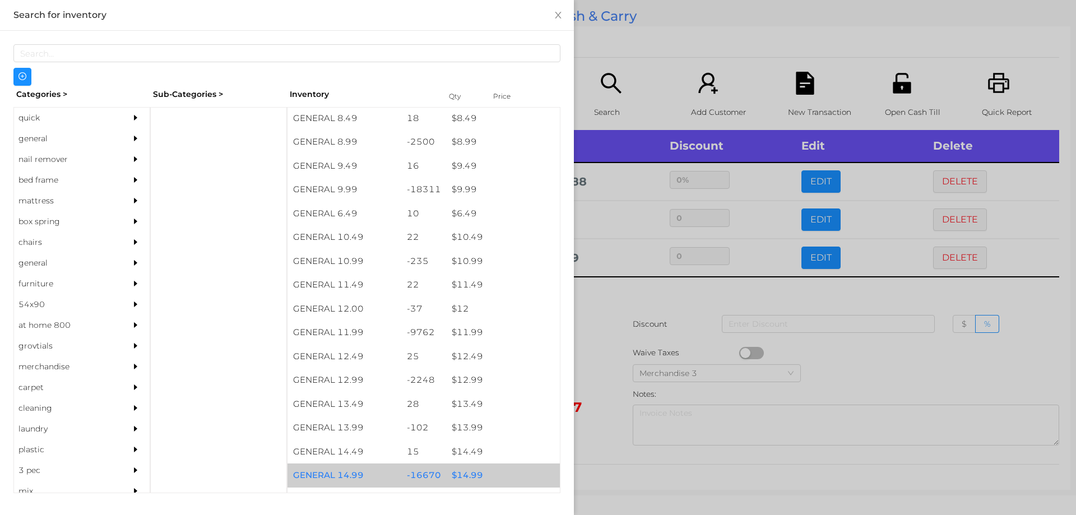
click at [468, 474] on div "$ 14.99" at bounding box center [503, 475] width 114 height 24
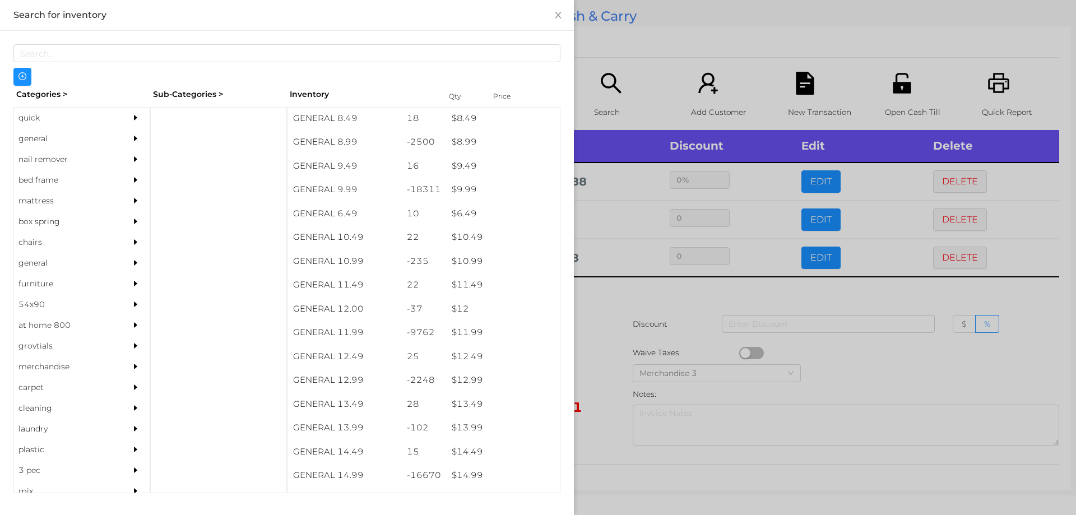
click at [603, 403] on div at bounding box center [538, 257] width 1076 height 515
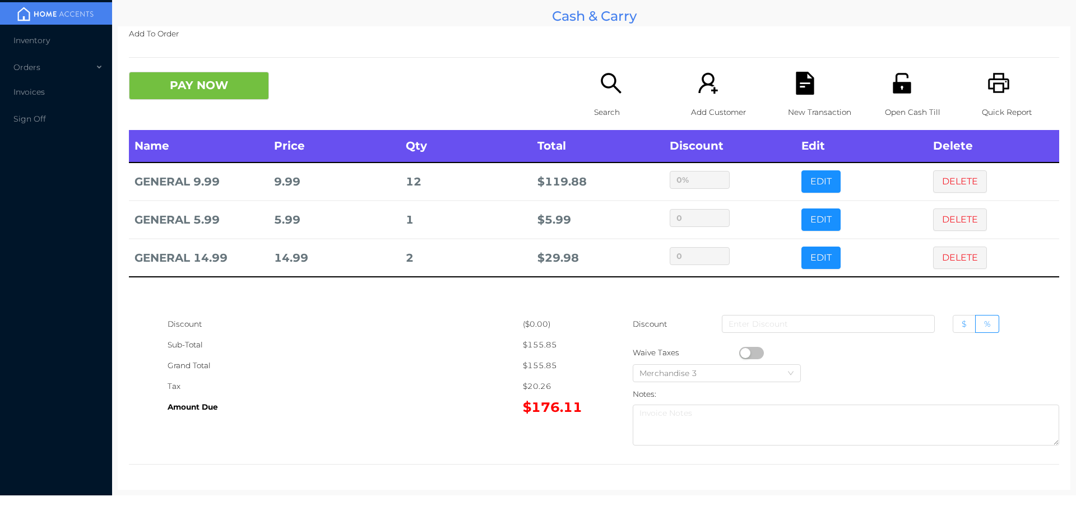
click at [961, 326] on span "$" at bounding box center [963, 324] width 5 height 10
click at [961, 327] on input "$" at bounding box center [961, 327] width 0 height 0
click at [819, 321] on input at bounding box center [827, 324] width 213 height 18
type input "10"
click at [812, 176] on button "EDIT" at bounding box center [820, 181] width 39 height 22
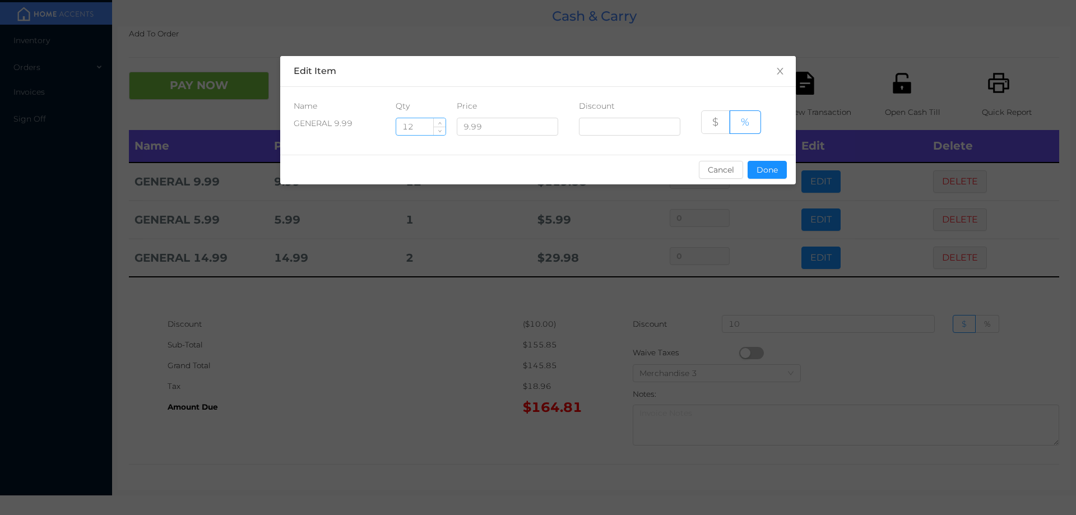
click at [423, 129] on input "12" at bounding box center [420, 126] width 49 height 17
type input "10"
click at [777, 170] on button "Done" at bounding box center [766, 170] width 39 height 18
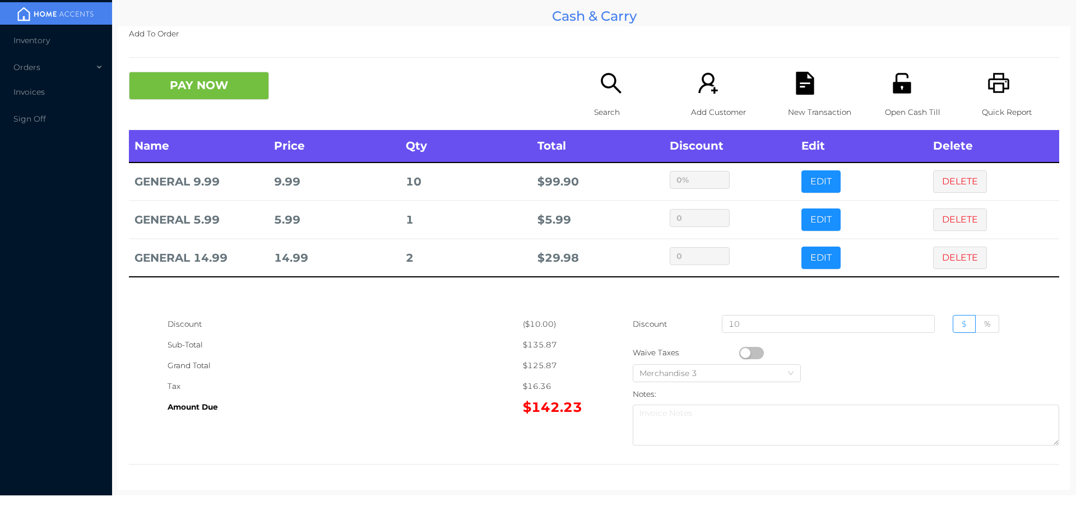
click at [435, 388] on div "Tax" at bounding box center [344, 386] width 355 height 21
click at [215, 90] on button "PAY NOW" at bounding box center [199, 86] width 140 height 28
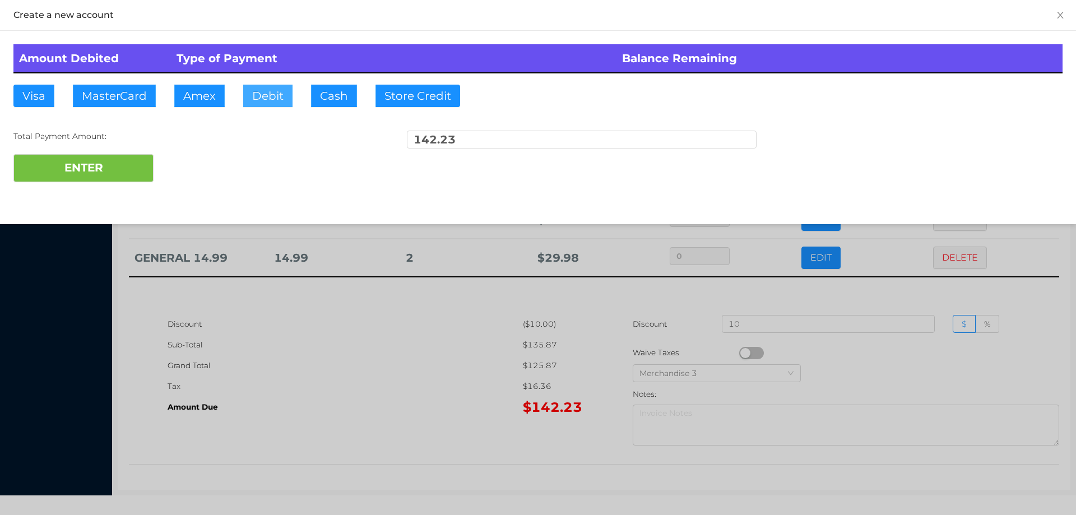
click at [267, 101] on button "Debit" at bounding box center [267, 96] width 49 height 22
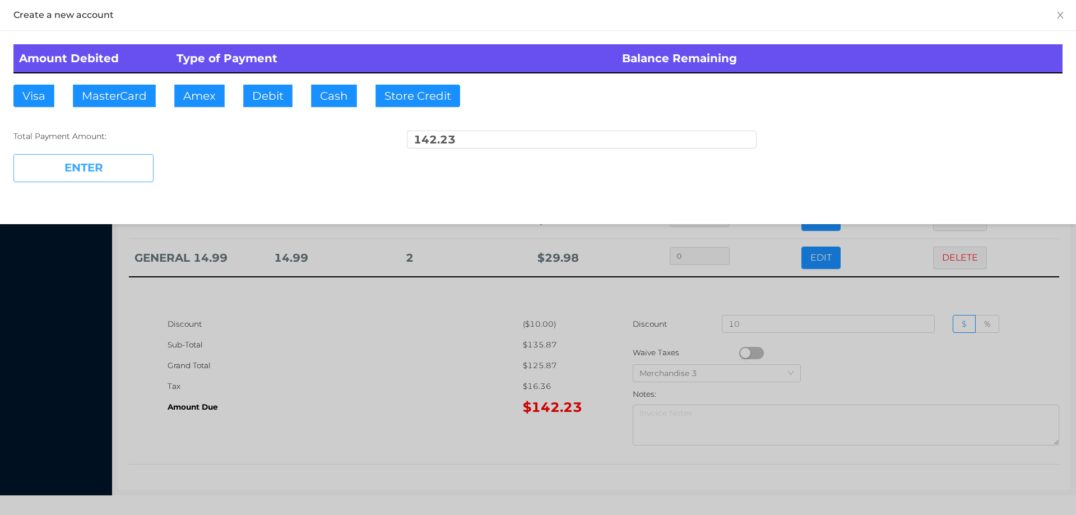
click at [149, 163] on button "ENTER" at bounding box center [83, 168] width 140 height 28
type input "0"
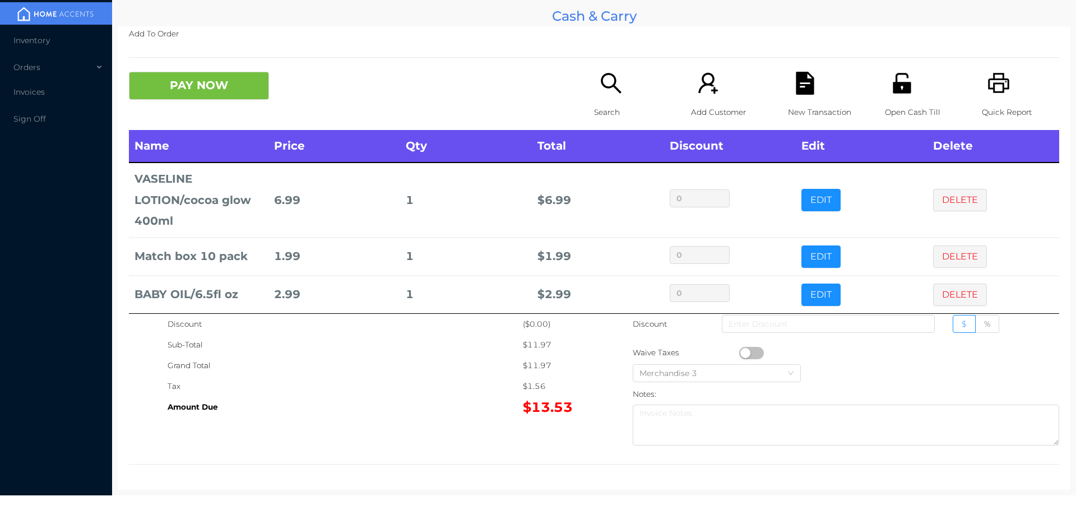
click at [250, 89] on button "PAY NOW" at bounding box center [199, 86] width 140 height 28
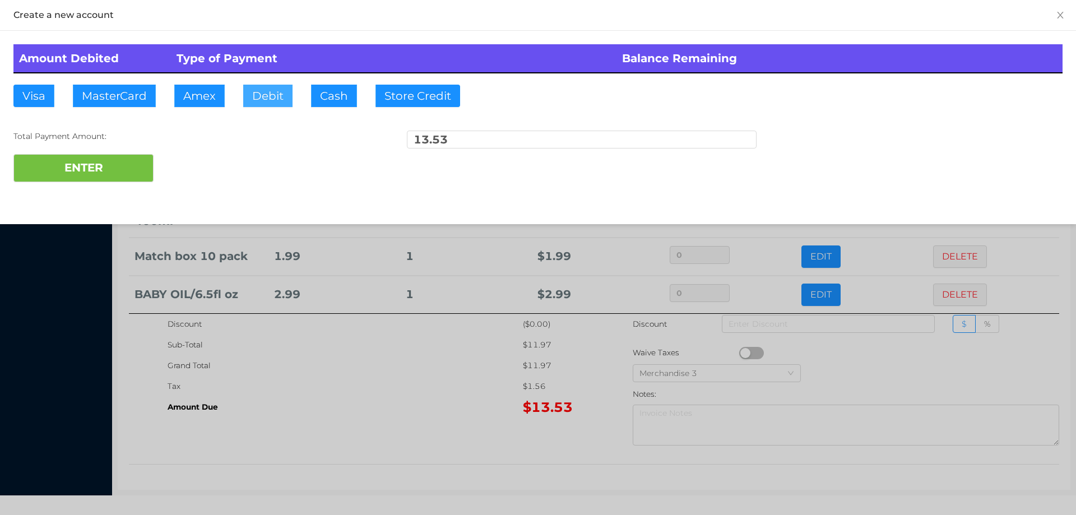
click at [255, 102] on button "Debit" at bounding box center [267, 96] width 49 height 22
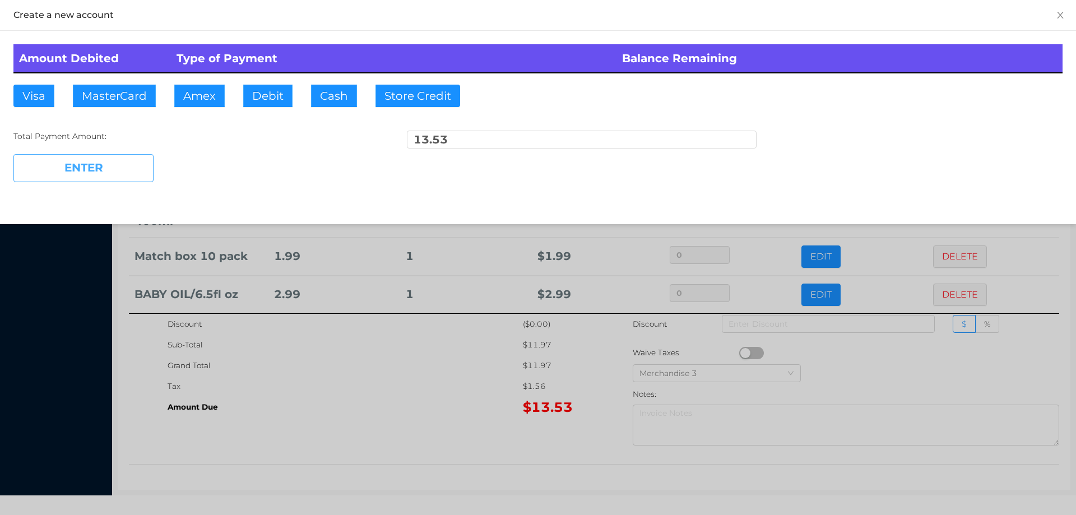
click at [131, 156] on button "ENTER" at bounding box center [83, 168] width 140 height 28
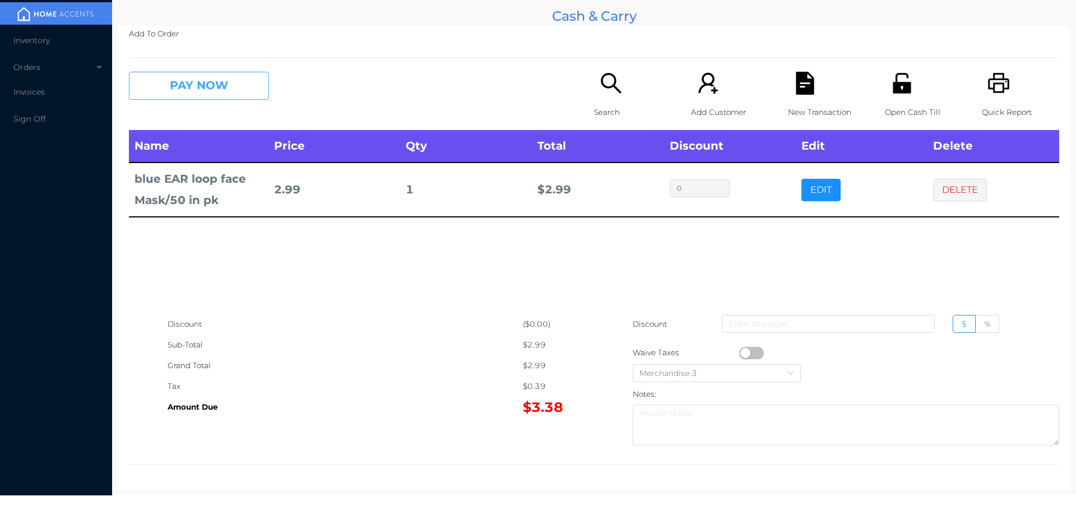
click at [196, 82] on button "PAY NOW" at bounding box center [199, 86] width 140 height 28
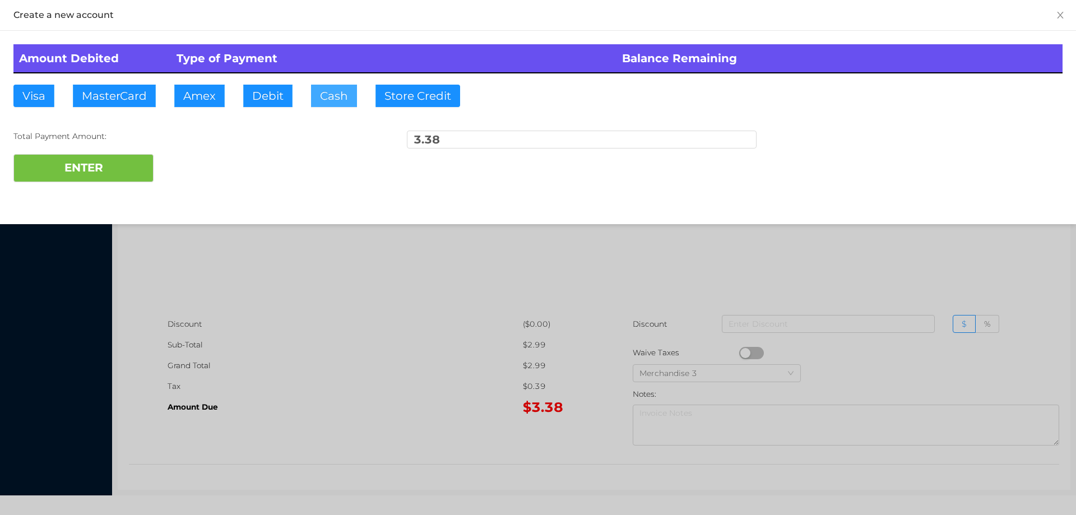
click at [327, 94] on button "Cash" at bounding box center [334, 96] width 46 height 22
type input "5."
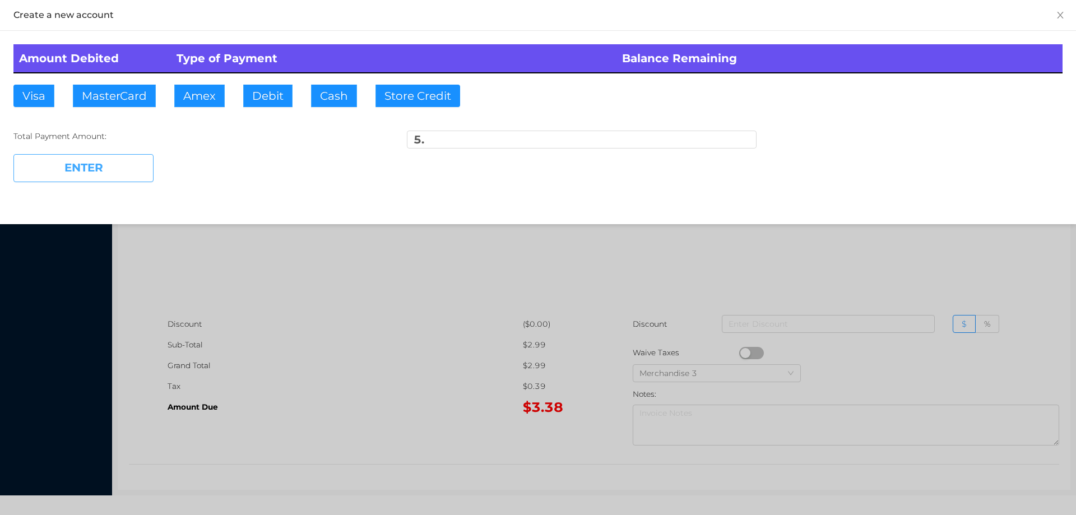
click at [114, 160] on button "ENTER" at bounding box center [83, 168] width 140 height 28
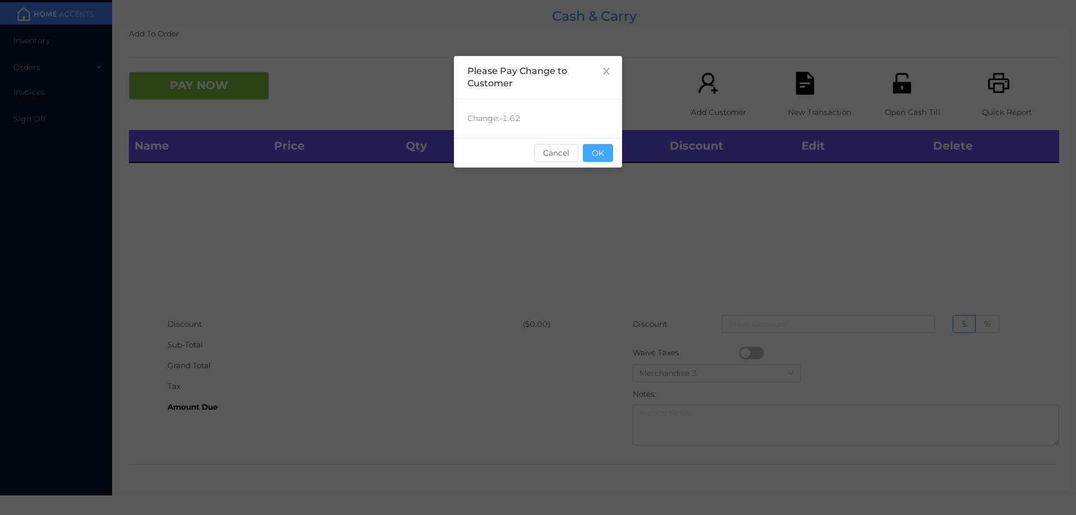
click at [605, 149] on button "OK" at bounding box center [598, 153] width 30 height 18
click at [616, 188] on div "Name Price Qty Total Discount Edit Delete" at bounding box center [594, 222] width 930 height 184
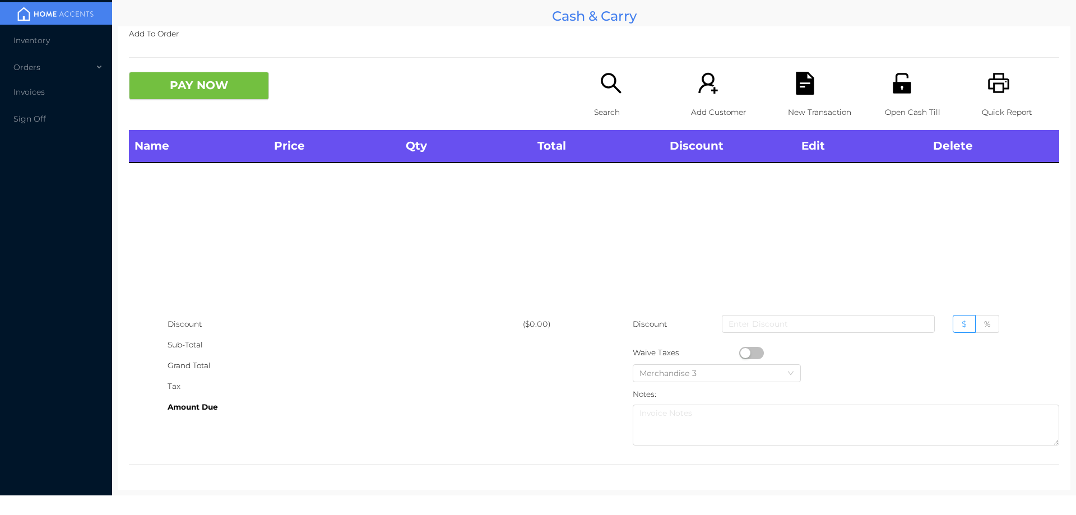
click at [628, 232] on div "Name Price Qty Total Discount Edit Delete" at bounding box center [594, 222] width 930 height 184
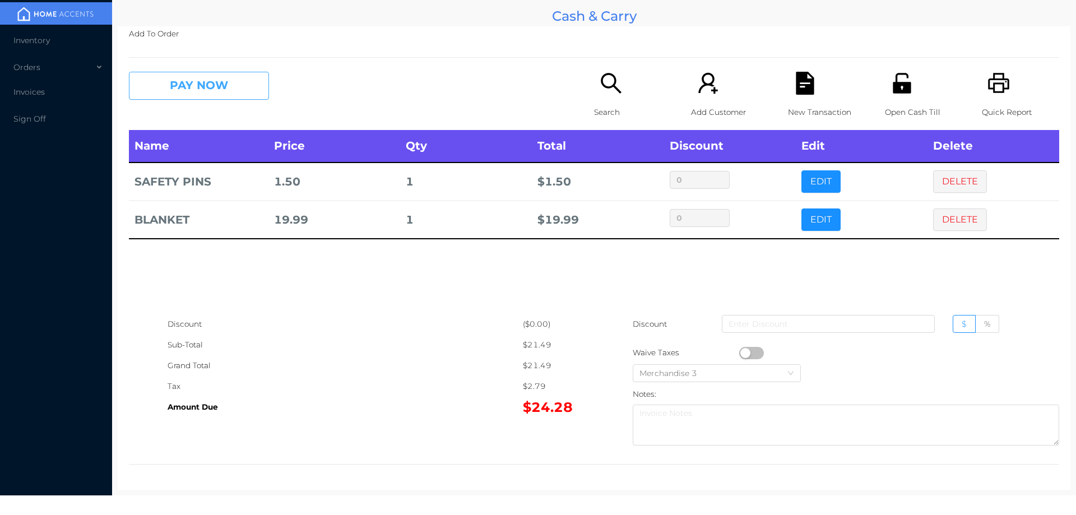
click at [181, 87] on button "PAY NOW" at bounding box center [199, 86] width 140 height 28
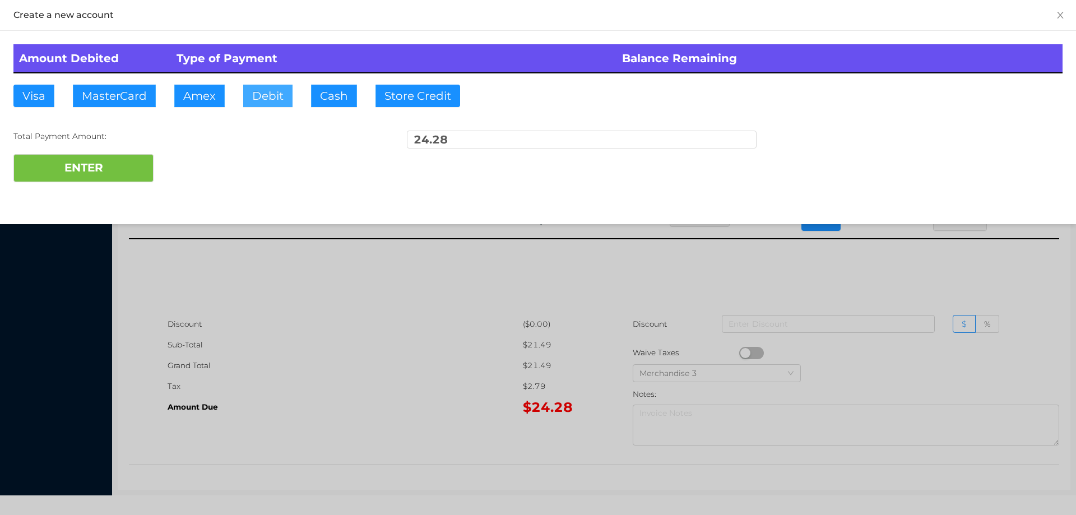
click at [257, 90] on button "Debit" at bounding box center [267, 96] width 49 height 22
click at [188, 170] on div "ENTER" at bounding box center [537, 168] width 1049 height 28
click at [913, 271] on div at bounding box center [538, 257] width 1076 height 515
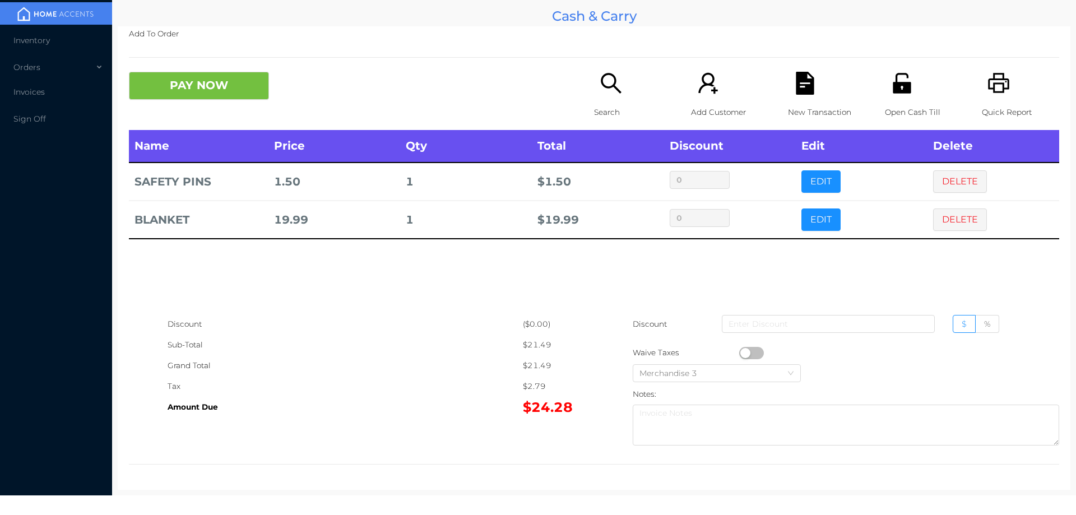
click at [808, 91] on icon "icon: file-text" at bounding box center [804, 83] width 23 height 23
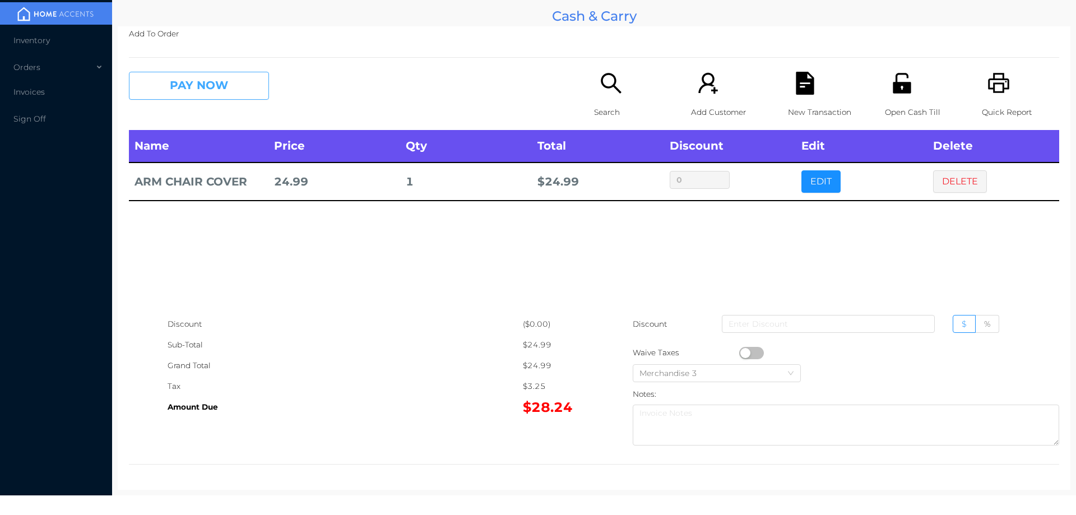
click at [193, 99] on button "PAY NOW" at bounding box center [199, 86] width 140 height 28
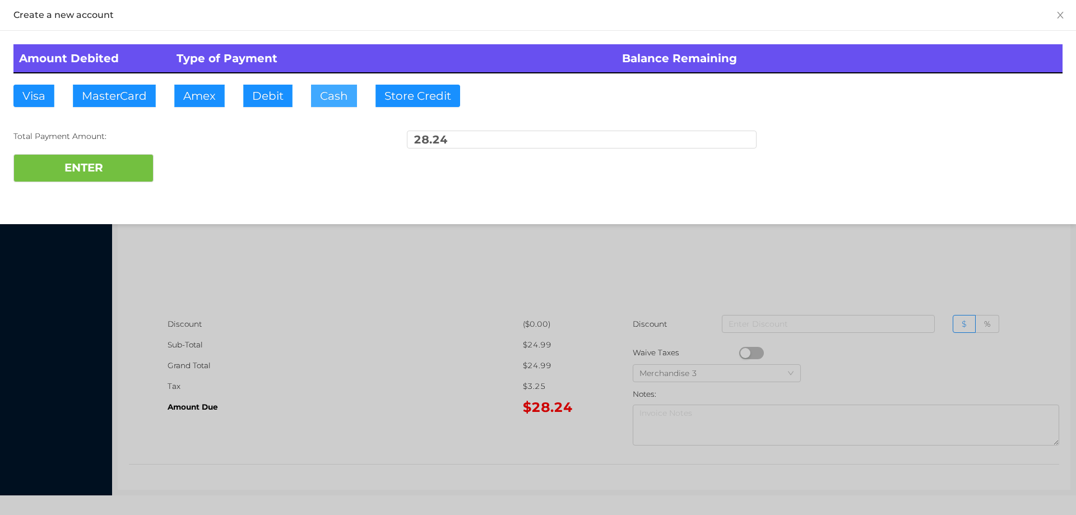
click at [326, 95] on button "Cash" at bounding box center [334, 96] width 46 height 22
type input "30."
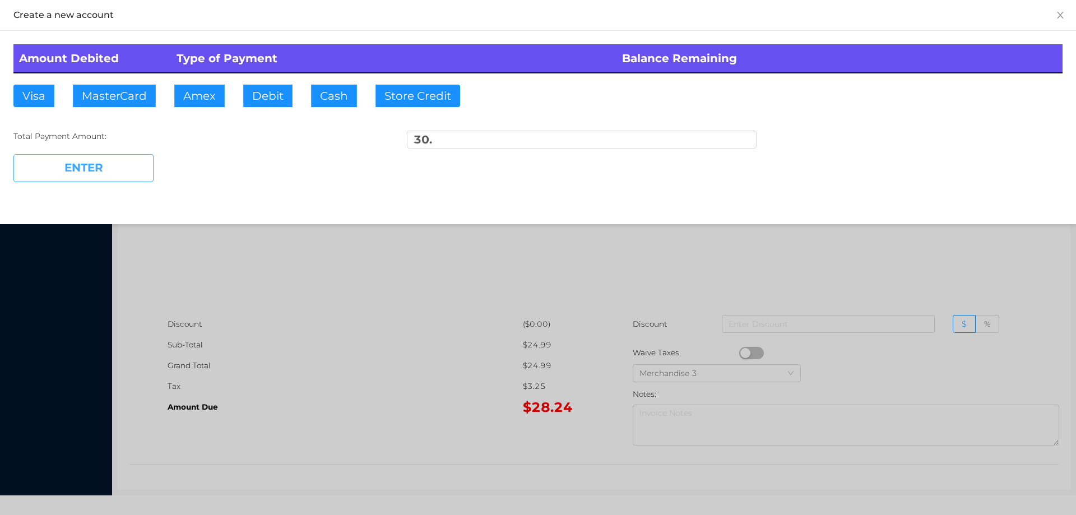
click at [98, 168] on button "ENTER" at bounding box center [83, 168] width 140 height 28
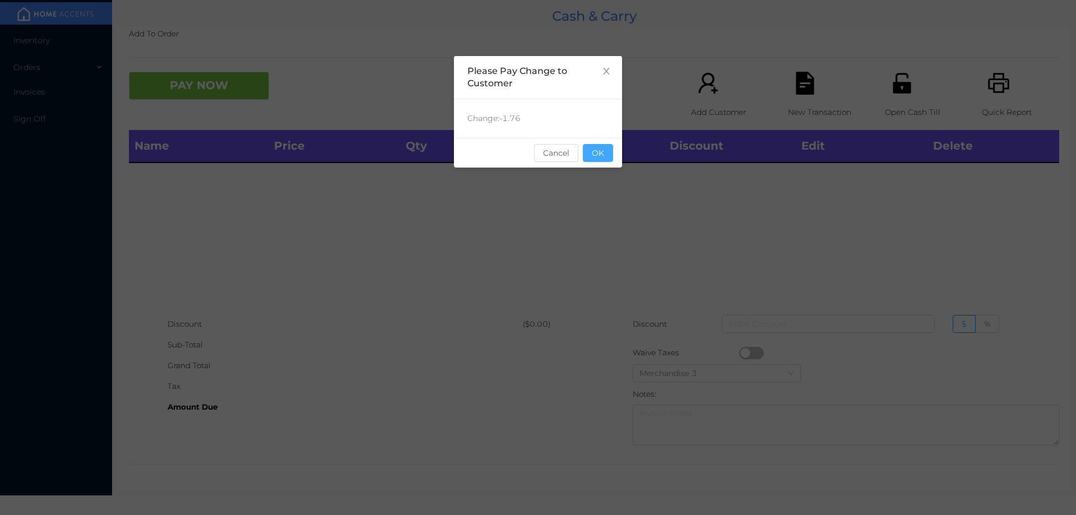
click at [598, 159] on button "OK" at bounding box center [598, 153] width 30 height 18
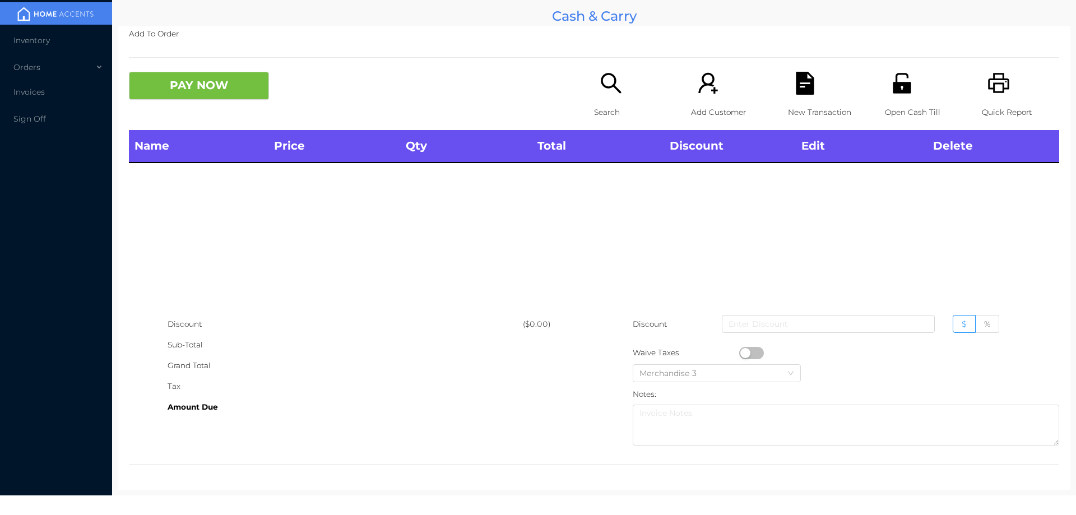
click at [995, 80] on icon "icon: printer" at bounding box center [998, 83] width 21 height 20
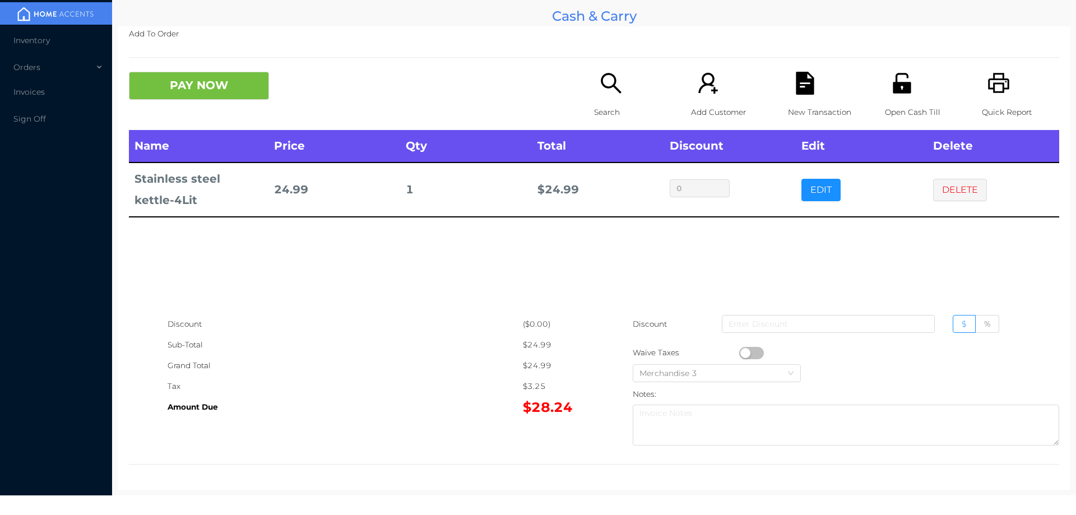
click at [613, 94] on icon "icon: search" at bounding box center [610, 83] width 23 height 23
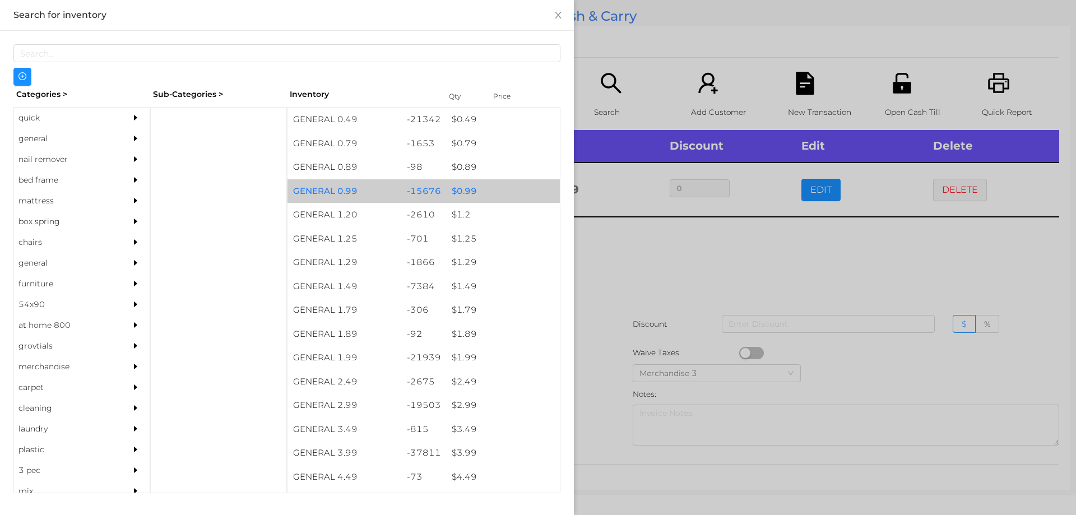
click at [459, 189] on div "$ 0.99" at bounding box center [503, 191] width 114 height 24
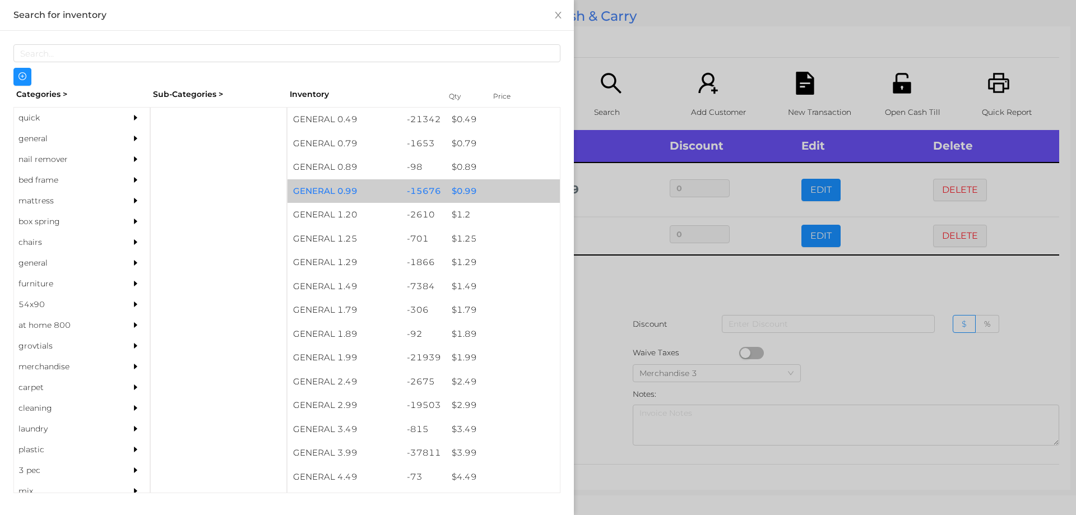
click at [455, 188] on div "$ 0.99" at bounding box center [503, 191] width 114 height 24
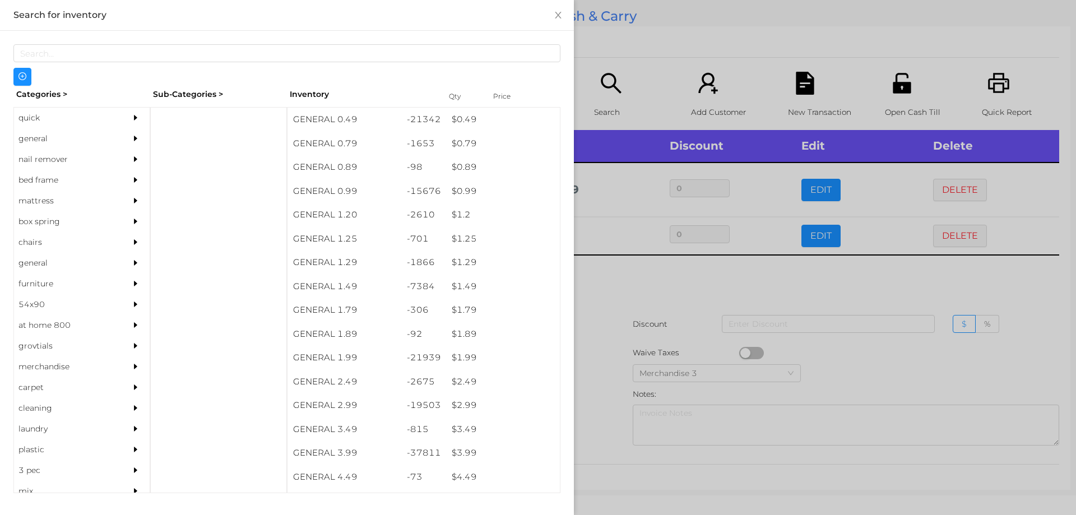
click at [604, 292] on div at bounding box center [538, 257] width 1076 height 515
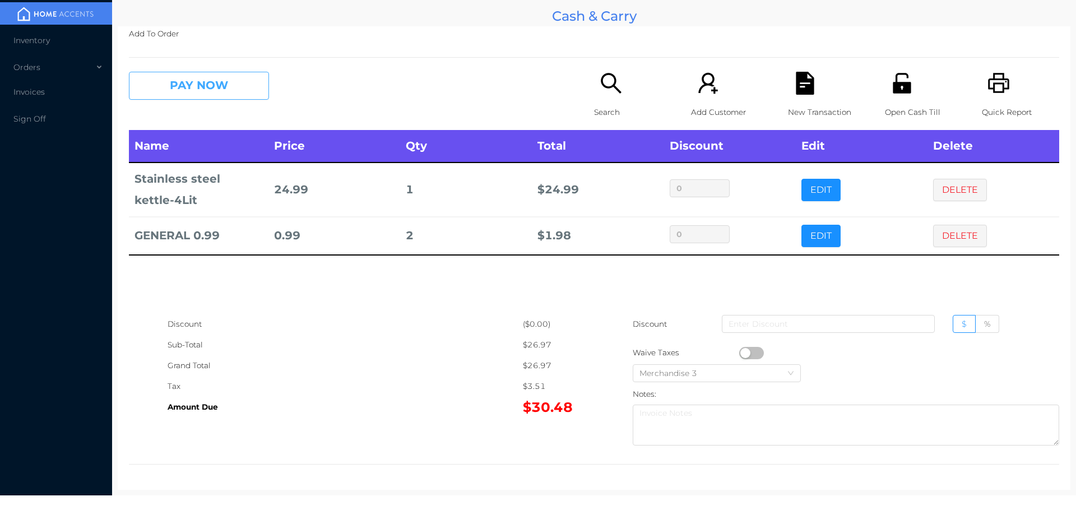
click at [194, 96] on button "PAY NOW" at bounding box center [199, 86] width 140 height 28
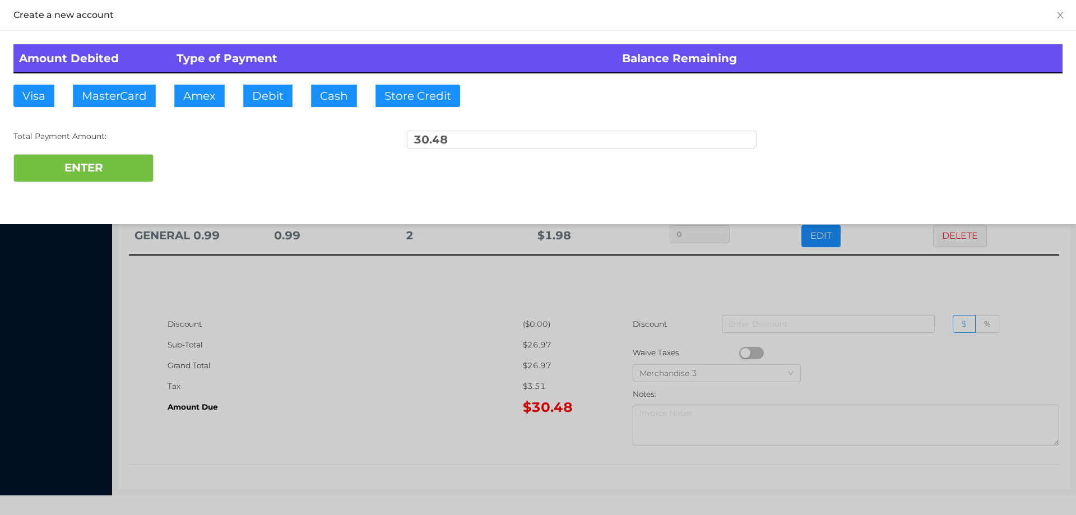
click at [198, 154] on div "ENTER" at bounding box center [537, 168] width 1049 height 28
click at [420, 366] on div at bounding box center [538, 257] width 1076 height 515
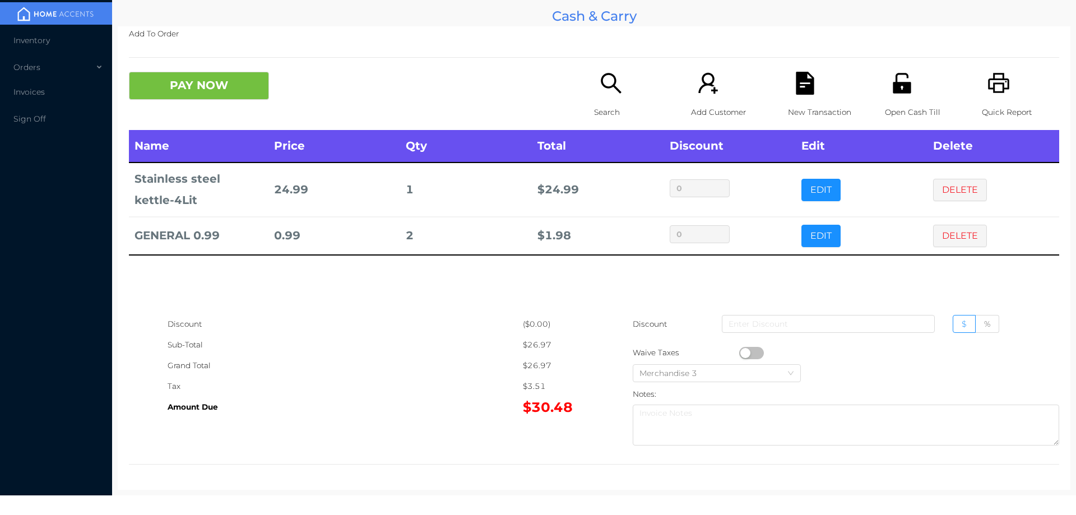
click at [795, 76] on icon "icon: file-text" at bounding box center [804, 83] width 18 height 23
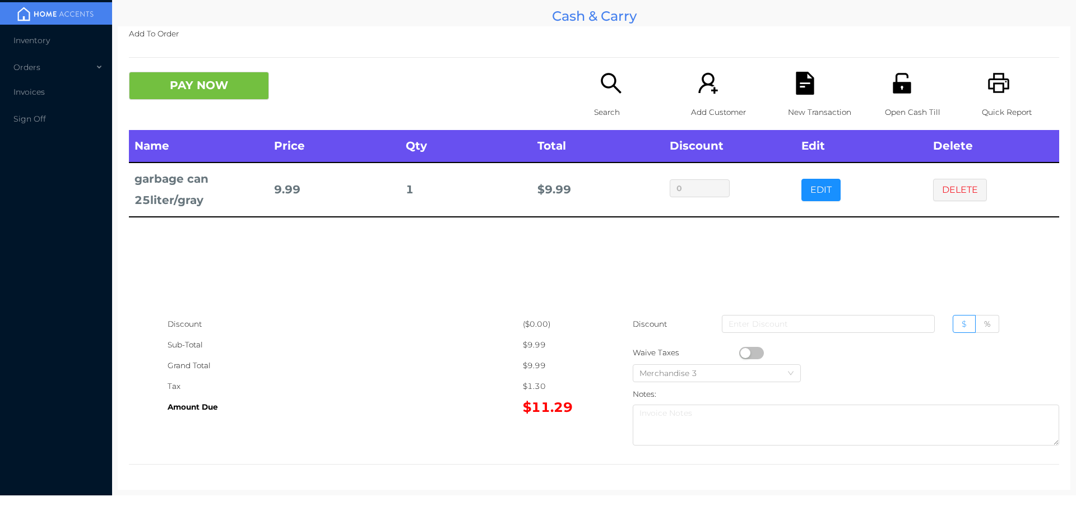
click at [996, 108] on p "Quick Report" at bounding box center [1019, 112] width 77 height 21
click at [944, 197] on button "DELETE" at bounding box center [960, 190] width 54 height 22
click at [599, 91] on icon "icon: search" at bounding box center [610, 83] width 23 height 23
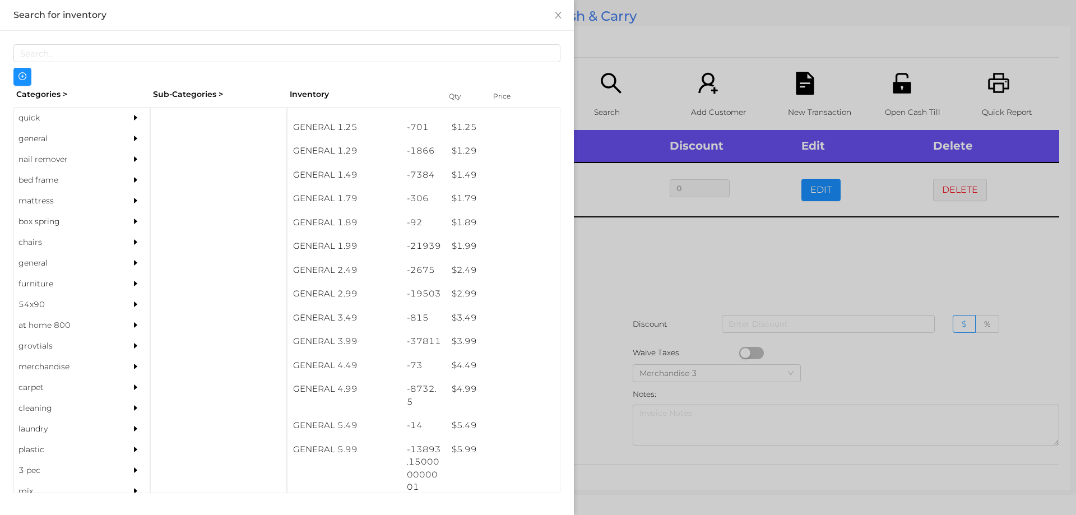
scroll to position [111, 0]
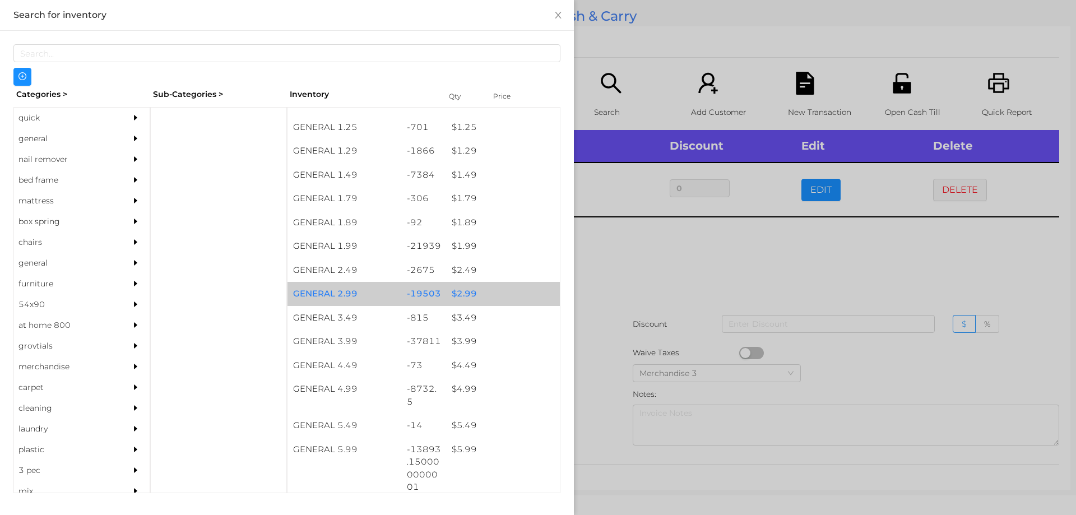
click at [461, 297] on div "$ 2.99" at bounding box center [503, 294] width 114 height 24
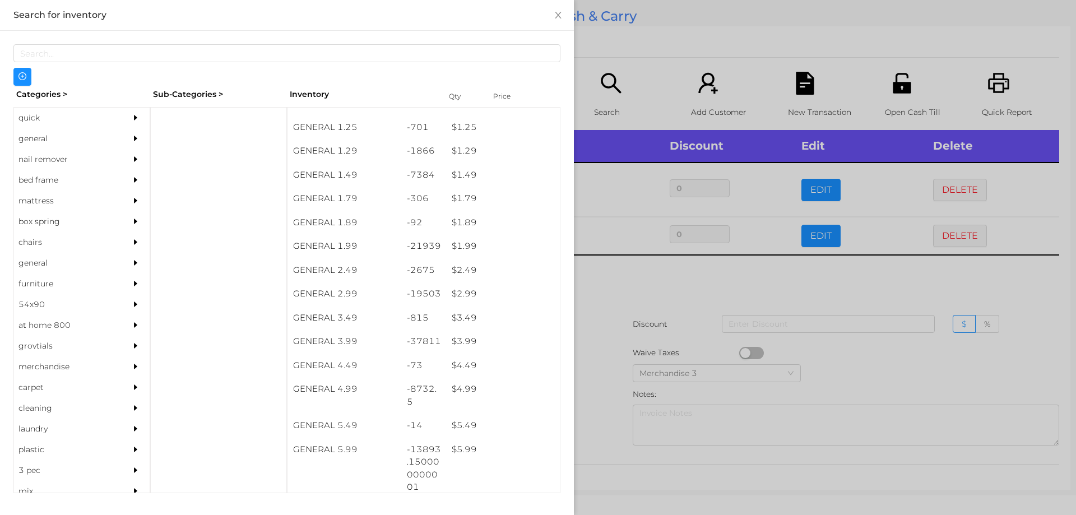
click at [616, 332] on div at bounding box center [538, 257] width 1076 height 515
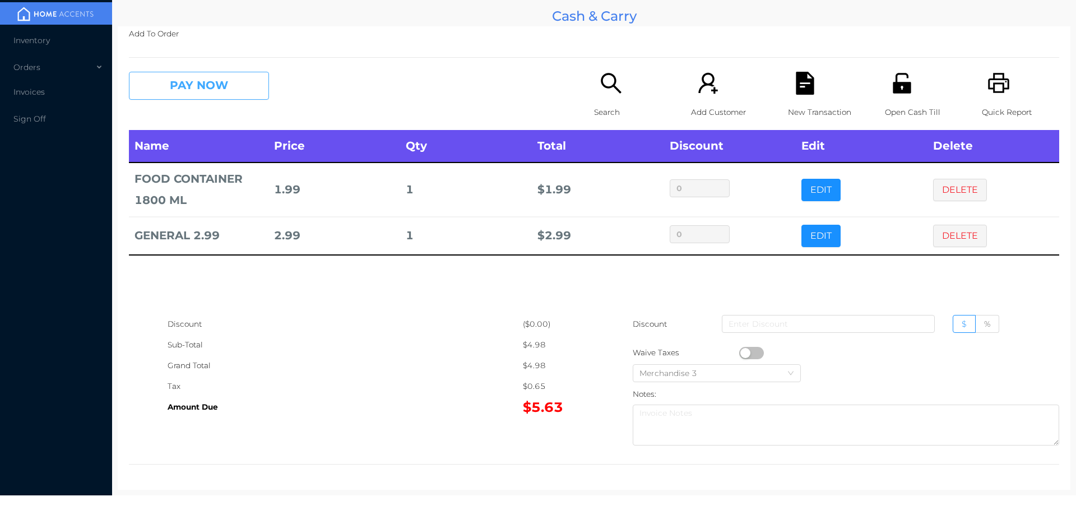
click at [174, 88] on button "PAY NOW" at bounding box center [199, 86] width 140 height 28
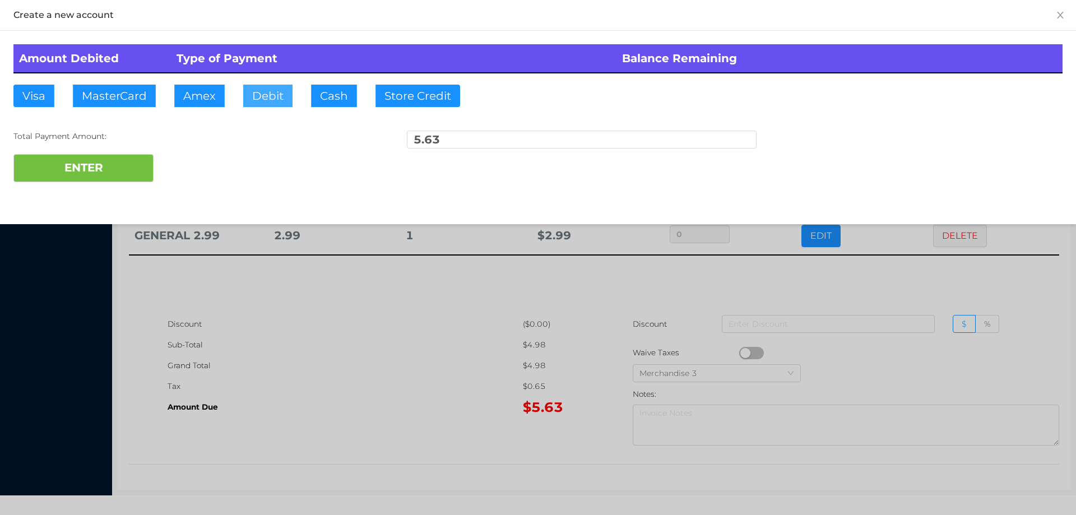
click at [277, 94] on button "Debit" at bounding box center [267, 96] width 49 height 22
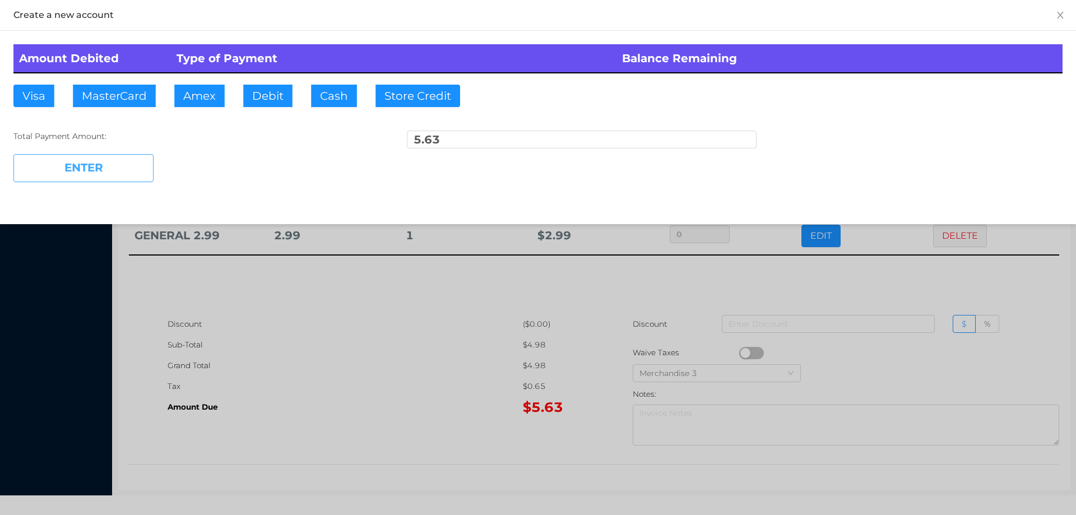
click at [105, 157] on button "ENTER" at bounding box center [83, 168] width 140 height 28
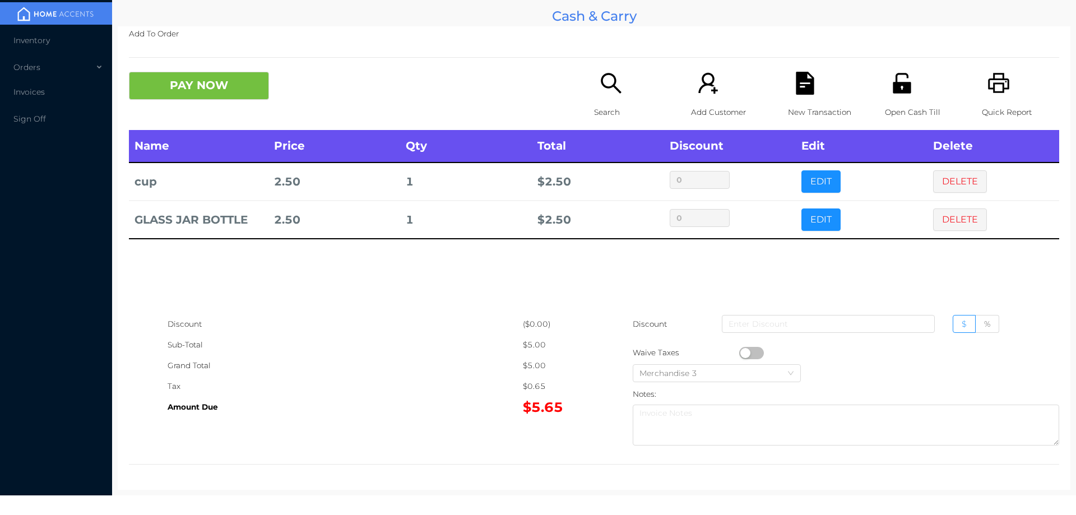
click at [609, 103] on p "Search" at bounding box center [632, 112] width 77 height 21
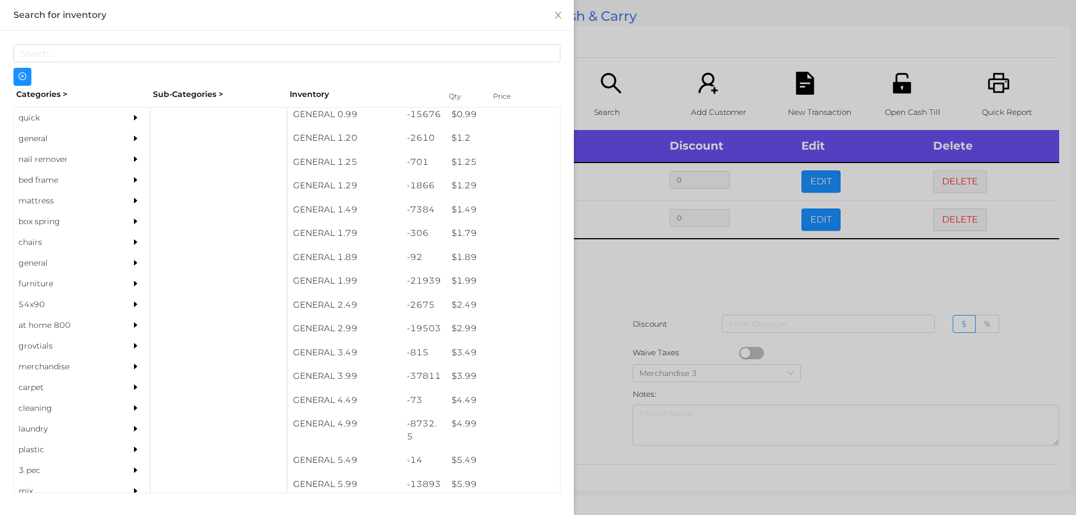
scroll to position [132, 0]
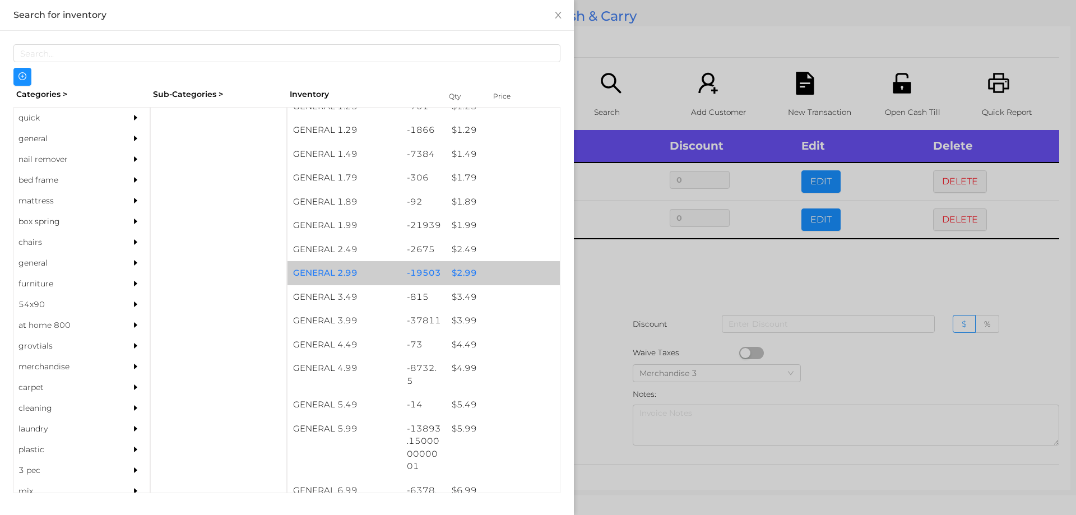
click at [460, 274] on div "$ 2.99" at bounding box center [503, 273] width 114 height 24
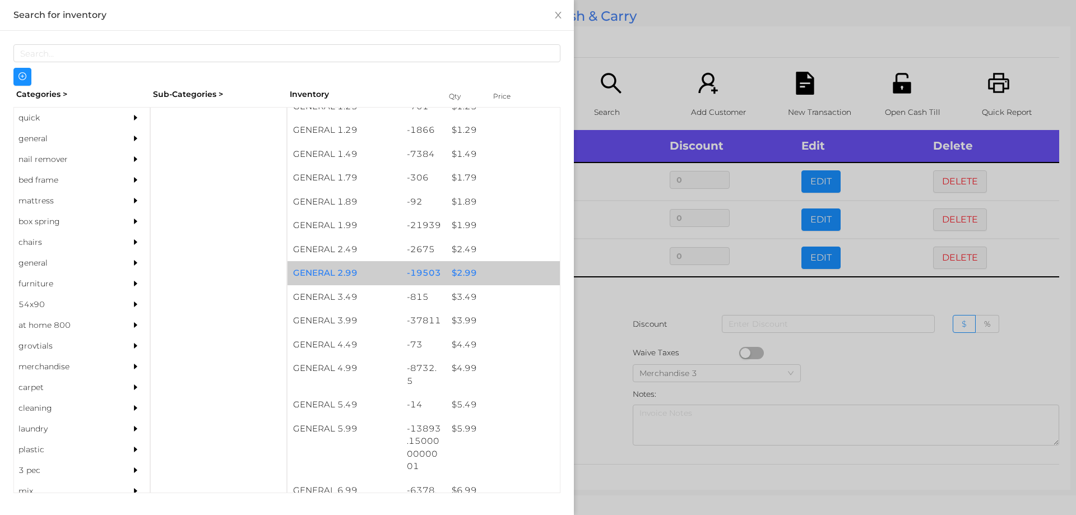
click at [469, 273] on div "$ 2.99" at bounding box center [503, 273] width 114 height 24
click at [462, 267] on div "$ 2.99" at bounding box center [503, 273] width 114 height 24
click at [468, 272] on div "$ 2.99" at bounding box center [503, 273] width 114 height 24
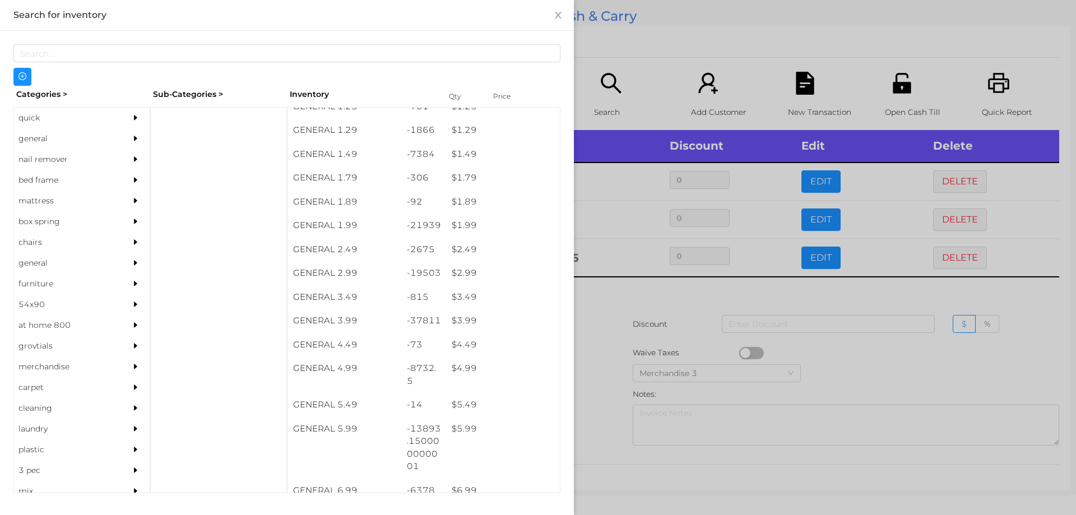
click at [604, 325] on div at bounding box center [538, 257] width 1076 height 515
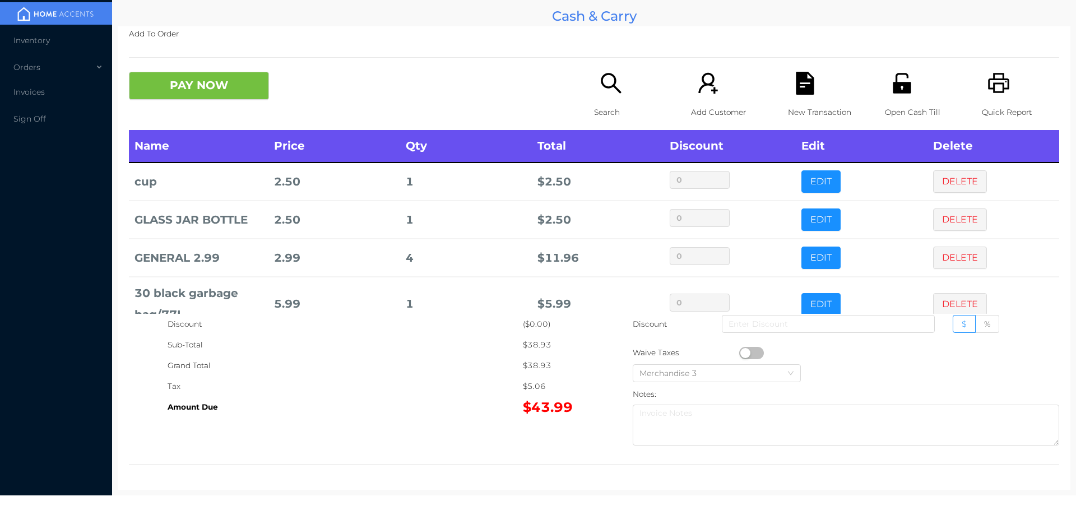
click at [601, 87] on icon "icon: search" at bounding box center [610, 83] width 20 height 20
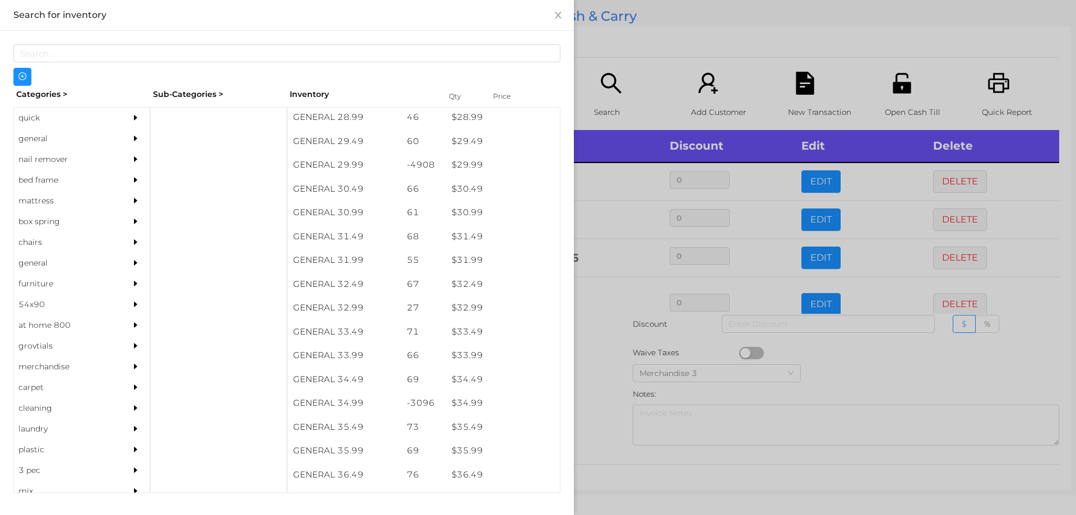
scroll to position [1677, 0]
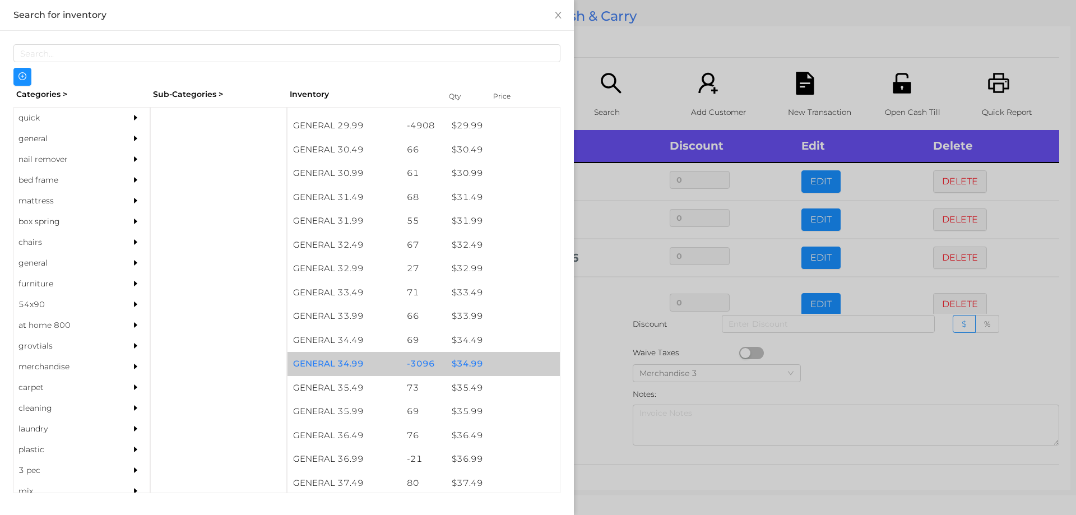
click at [469, 362] on div "$ 34.99" at bounding box center [503, 364] width 114 height 24
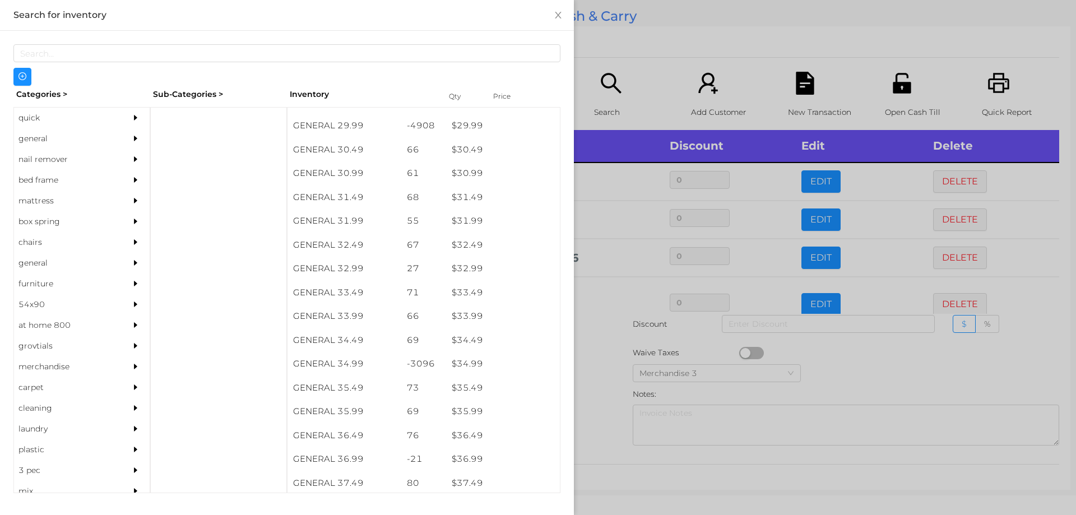
click at [594, 371] on div at bounding box center [538, 257] width 1076 height 515
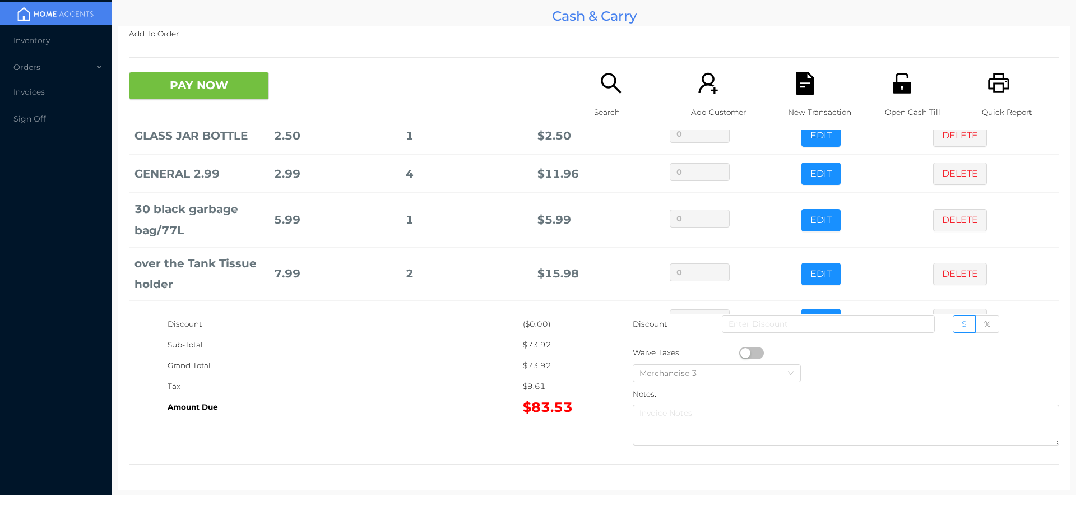
scroll to position [121, 0]
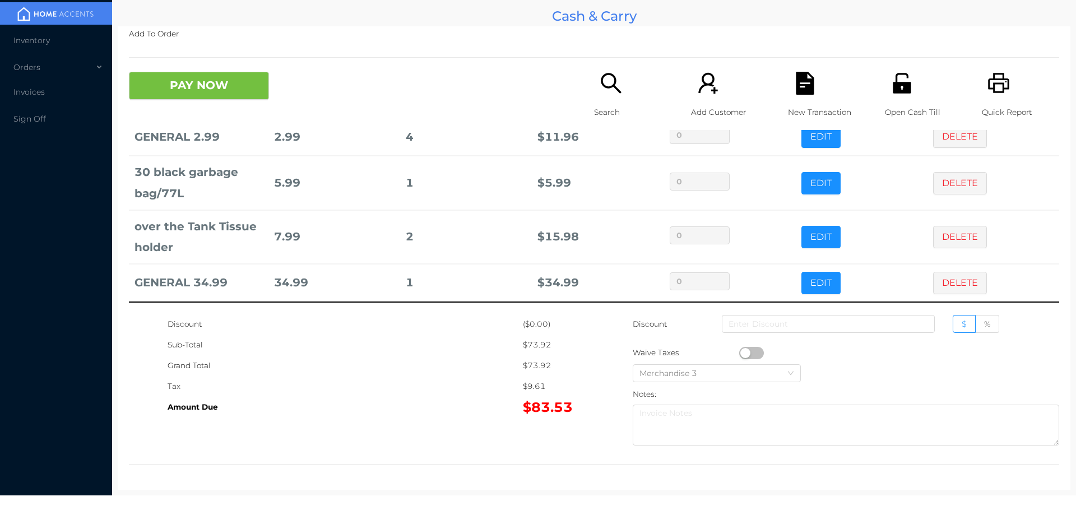
click at [235, 92] on button "PAY NOW" at bounding box center [199, 86] width 140 height 28
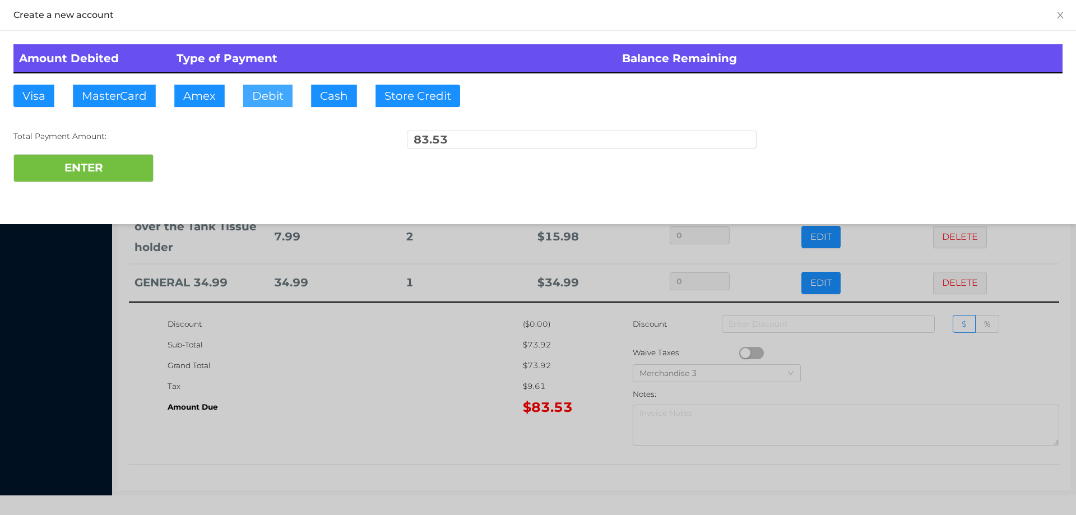
click at [260, 87] on button "Debit" at bounding box center [267, 96] width 49 height 22
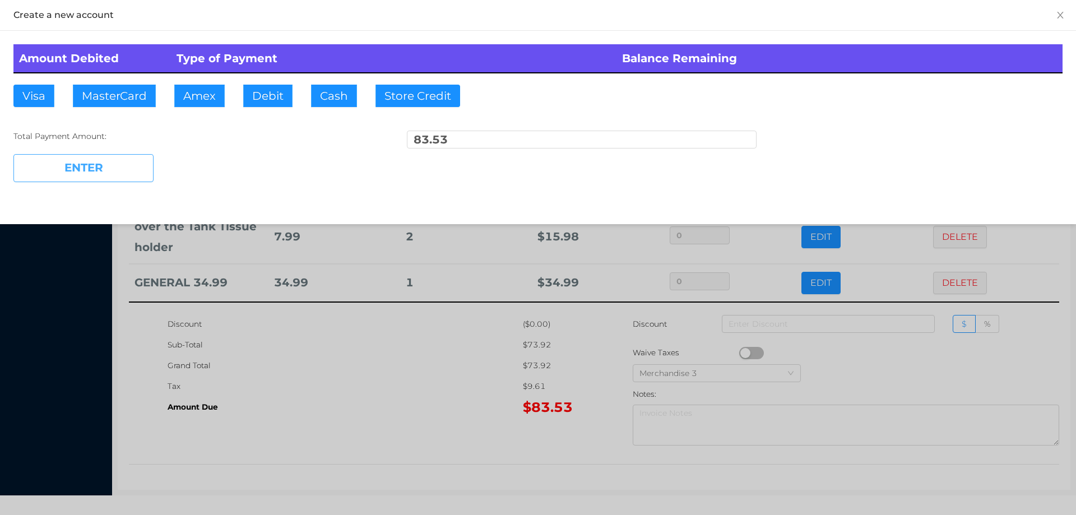
click at [126, 171] on button "ENTER" at bounding box center [83, 168] width 140 height 28
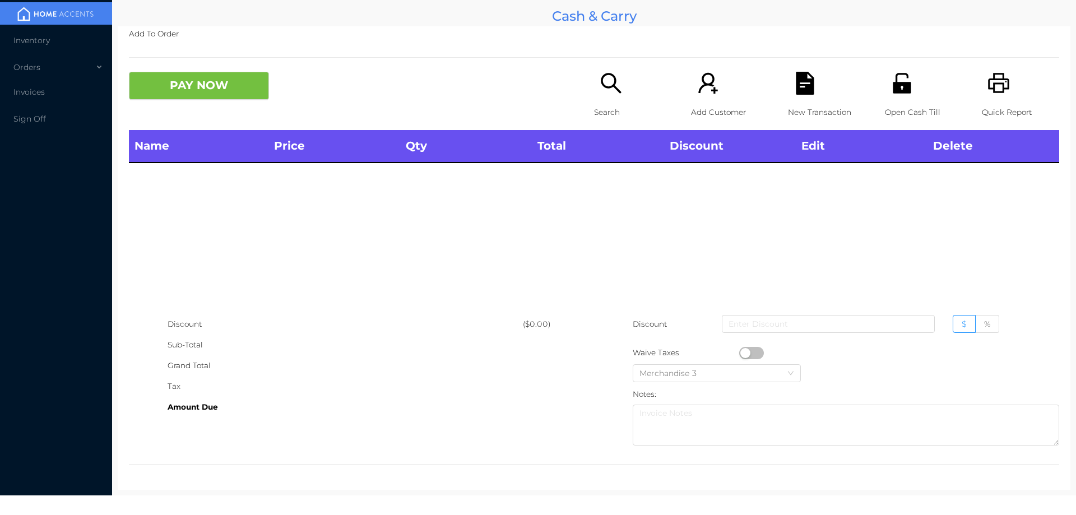
scroll to position [0, 0]
click at [600, 89] on icon "icon: search" at bounding box center [610, 83] width 23 height 23
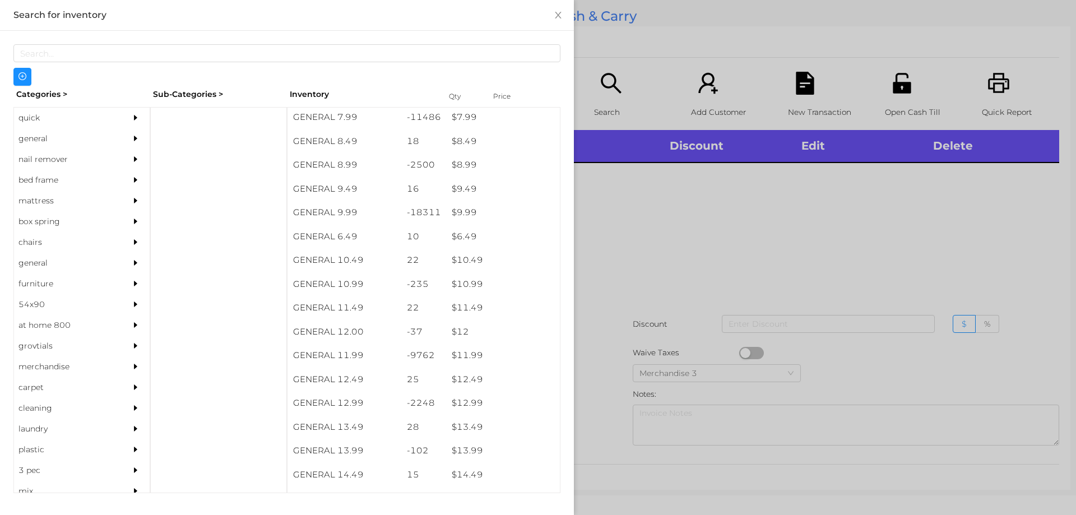
scroll to position [590, 0]
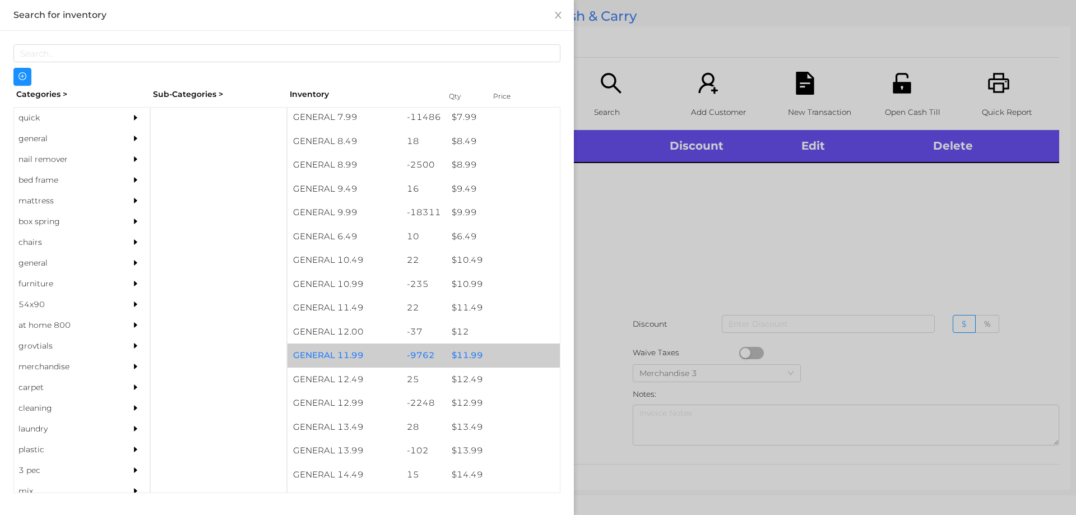
click at [468, 354] on div "$ 11.99" at bounding box center [503, 355] width 114 height 24
click at [468, 348] on div "$ 11.99" at bounding box center [503, 355] width 114 height 24
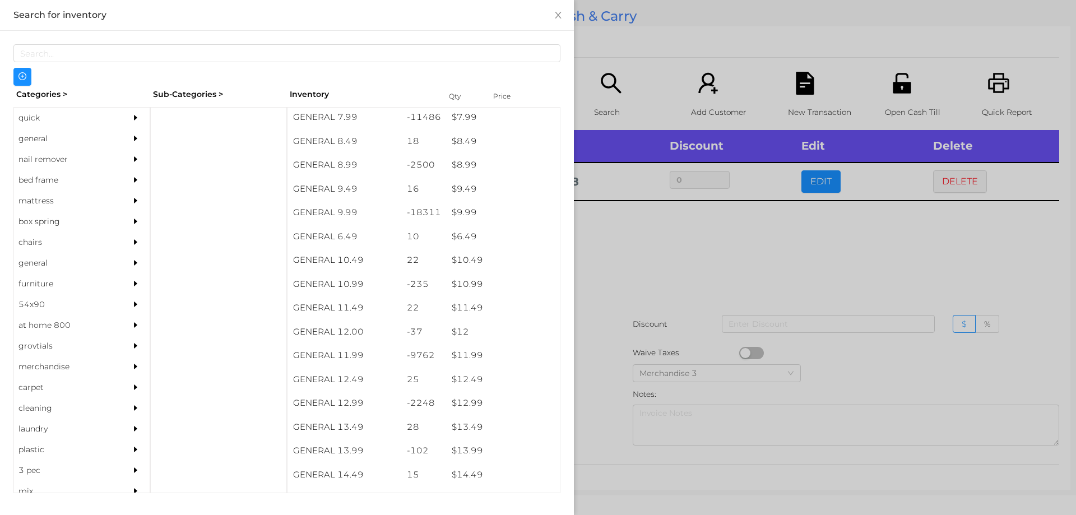
click at [634, 286] on div at bounding box center [538, 257] width 1076 height 515
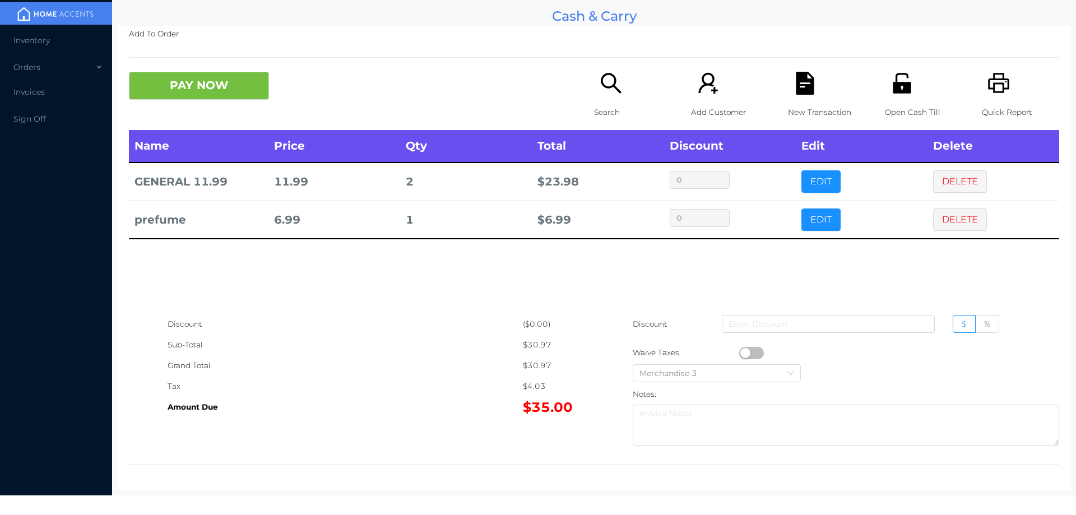
click at [609, 97] on div "Search" at bounding box center [632, 101] width 77 height 58
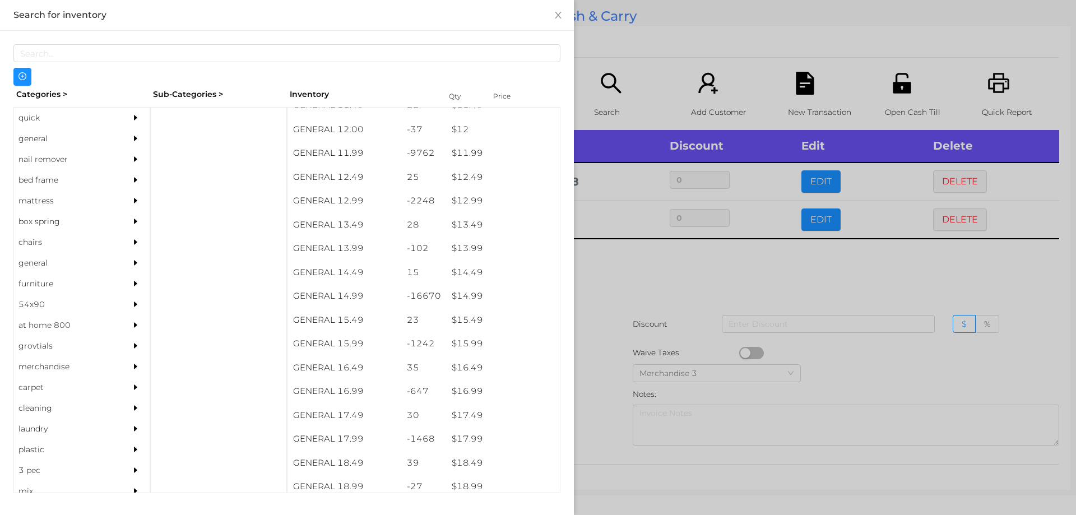
scroll to position [792, 0]
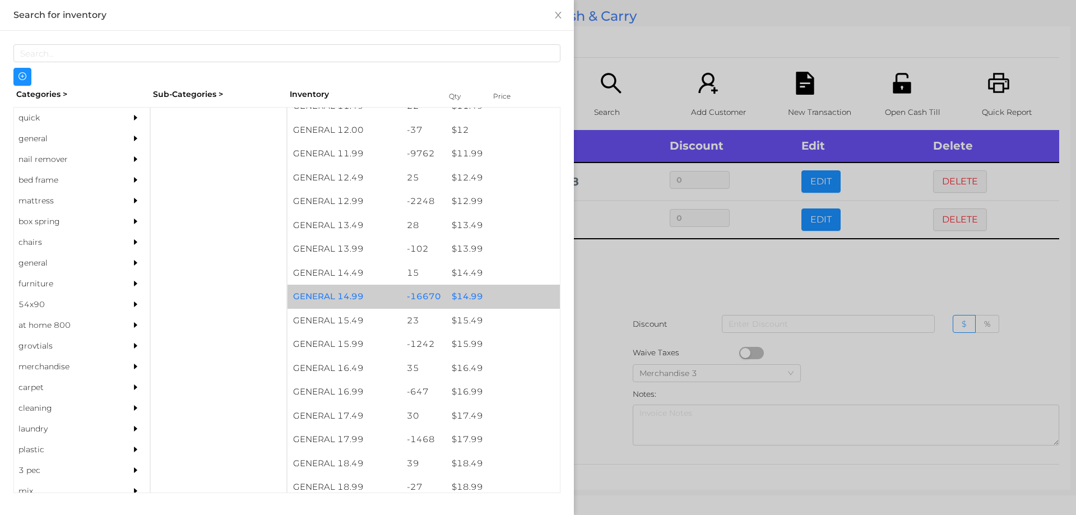
click at [468, 294] on div "$ 14.99" at bounding box center [503, 297] width 114 height 24
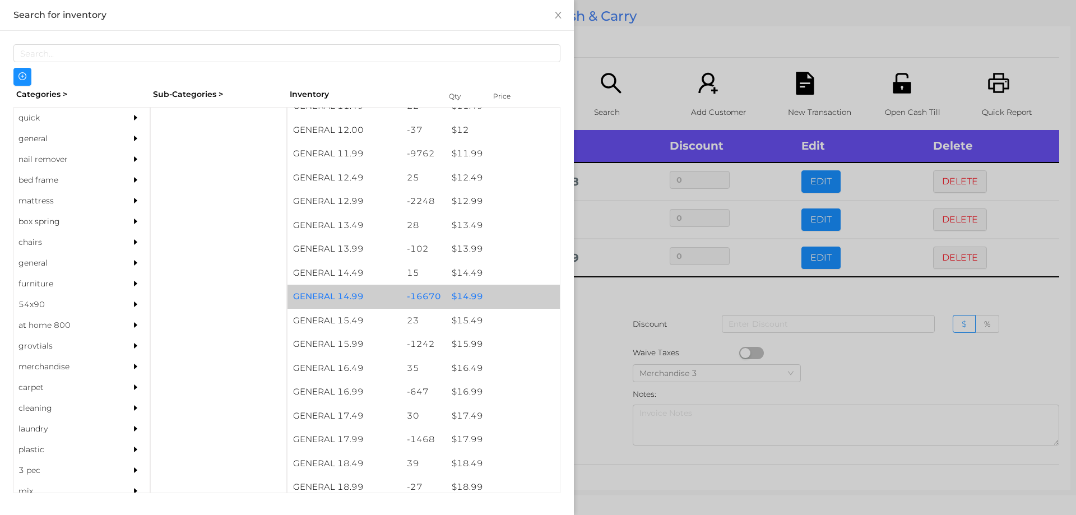
click at [473, 294] on div "$ 14.99" at bounding box center [503, 297] width 114 height 24
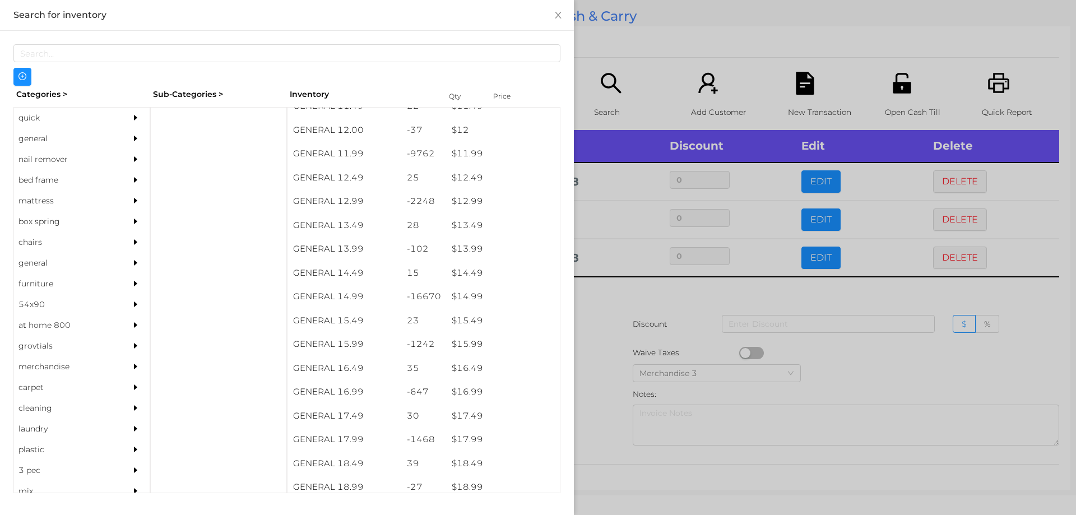
click at [600, 319] on div at bounding box center [538, 257] width 1076 height 515
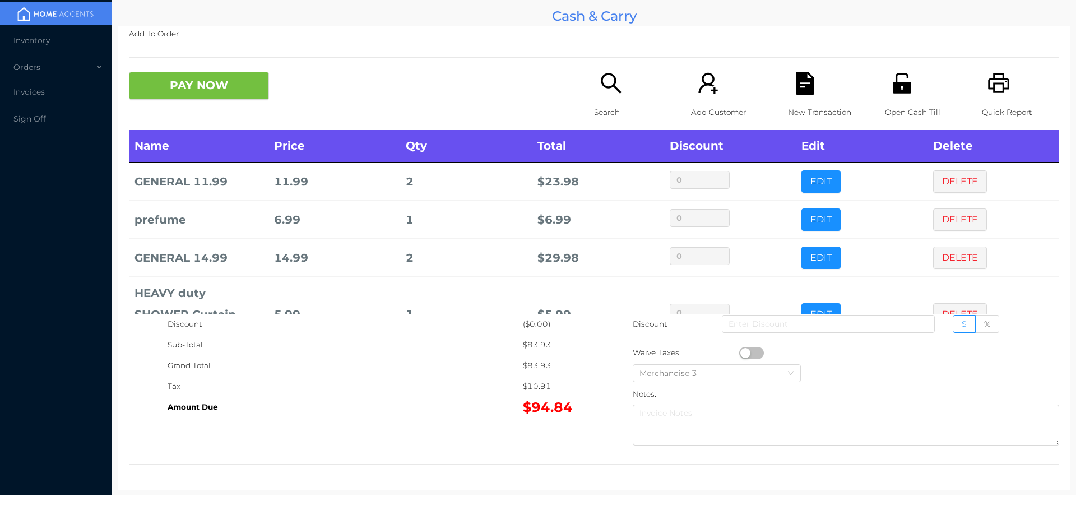
scroll to position [88, 0]
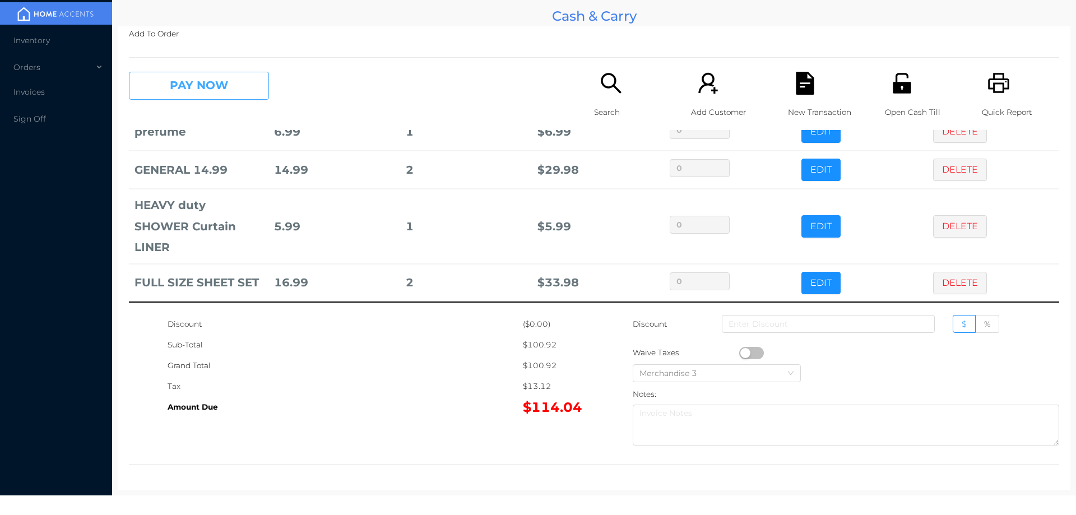
click at [189, 95] on button "PAY NOW" at bounding box center [199, 86] width 140 height 28
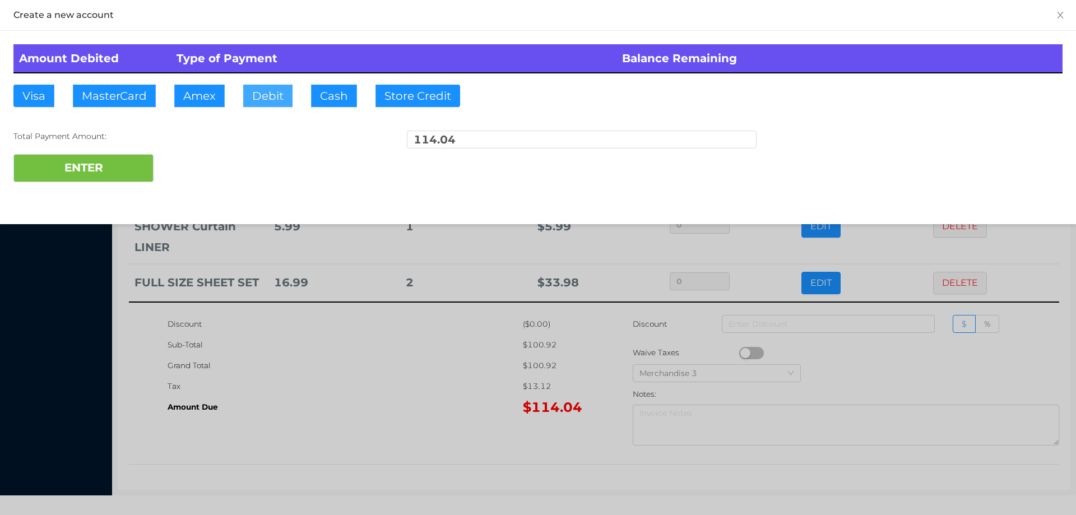
click at [266, 96] on button "Debit" at bounding box center [267, 96] width 49 height 22
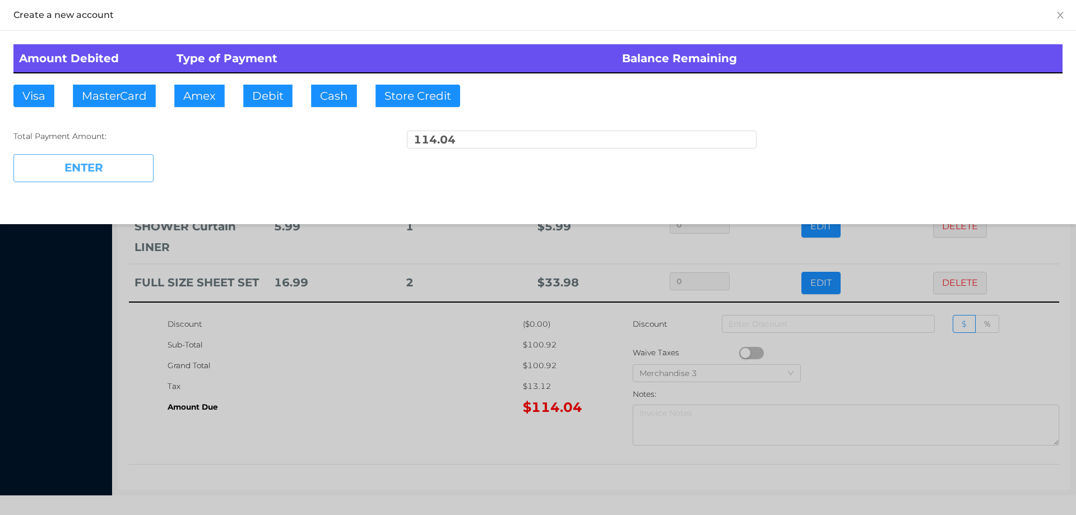
click at [109, 170] on button "ENTER" at bounding box center [83, 168] width 140 height 28
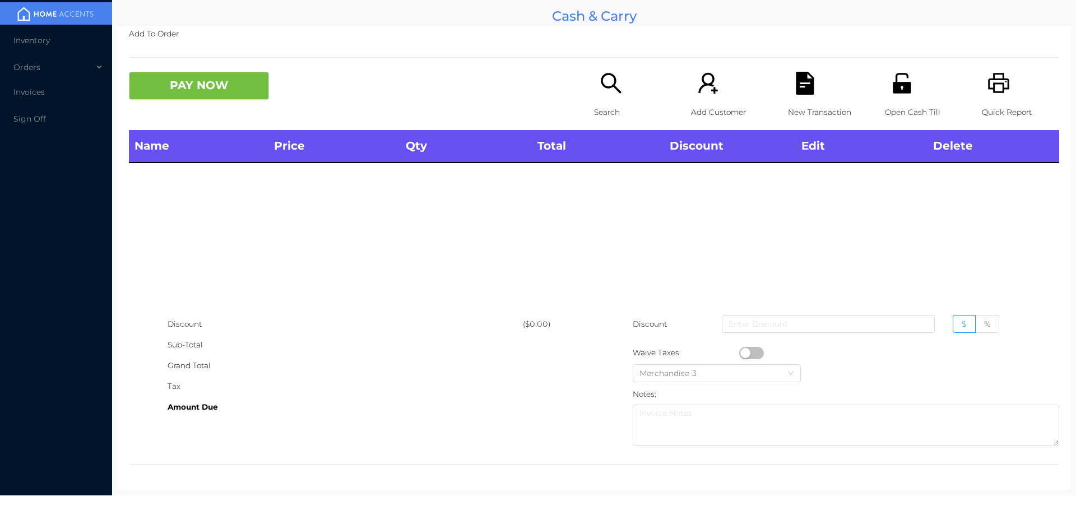
scroll to position [0, 0]
click at [610, 99] on div "Search" at bounding box center [632, 101] width 77 height 58
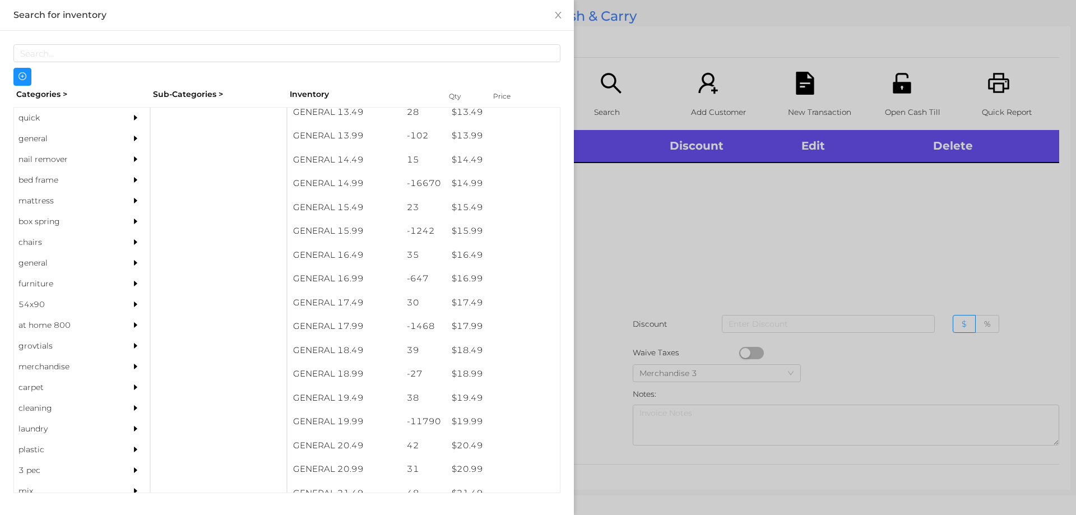
scroll to position [905, 0]
click at [838, 274] on div at bounding box center [538, 257] width 1076 height 515
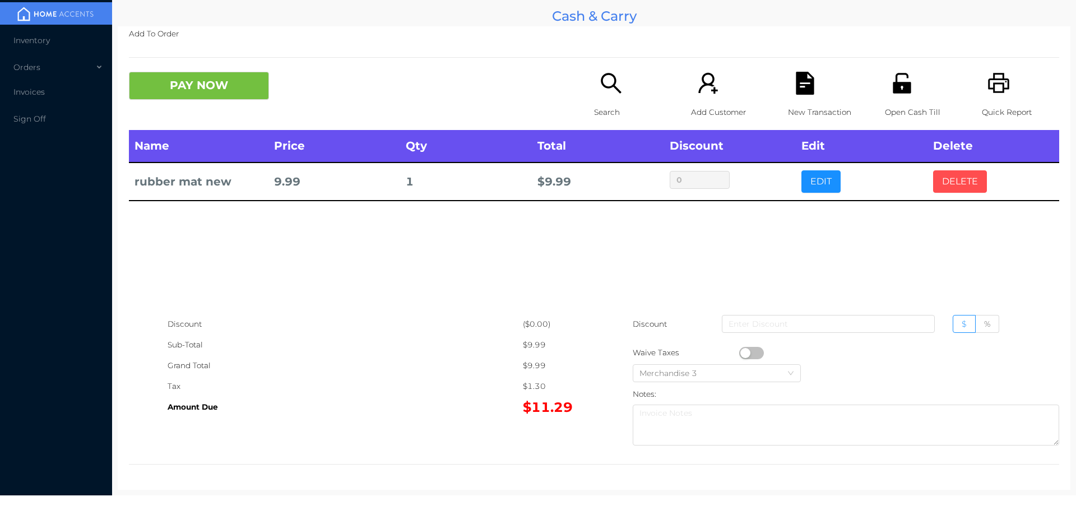
click at [938, 185] on button "DELETE" at bounding box center [960, 181] width 54 height 22
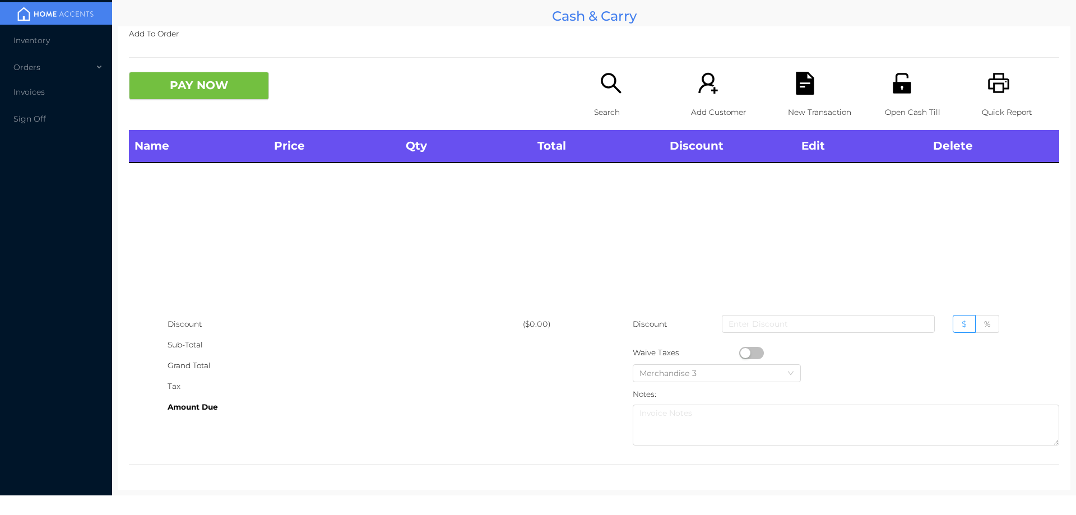
click at [885, 100] on div "Open Cash Till" at bounding box center [923, 101] width 77 height 58
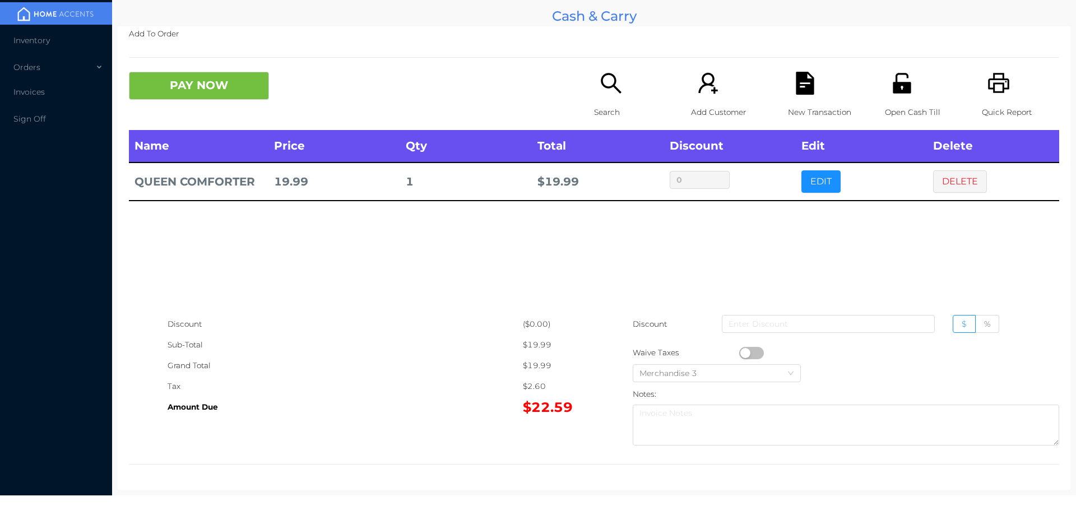
click at [609, 98] on div "Search" at bounding box center [632, 101] width 77 height 58
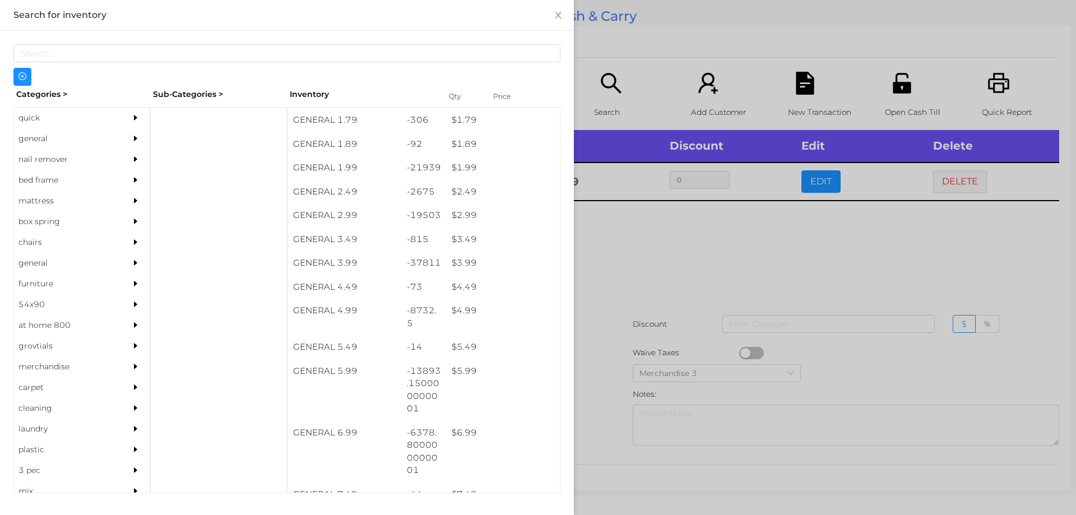
scroll to position [192, 0]
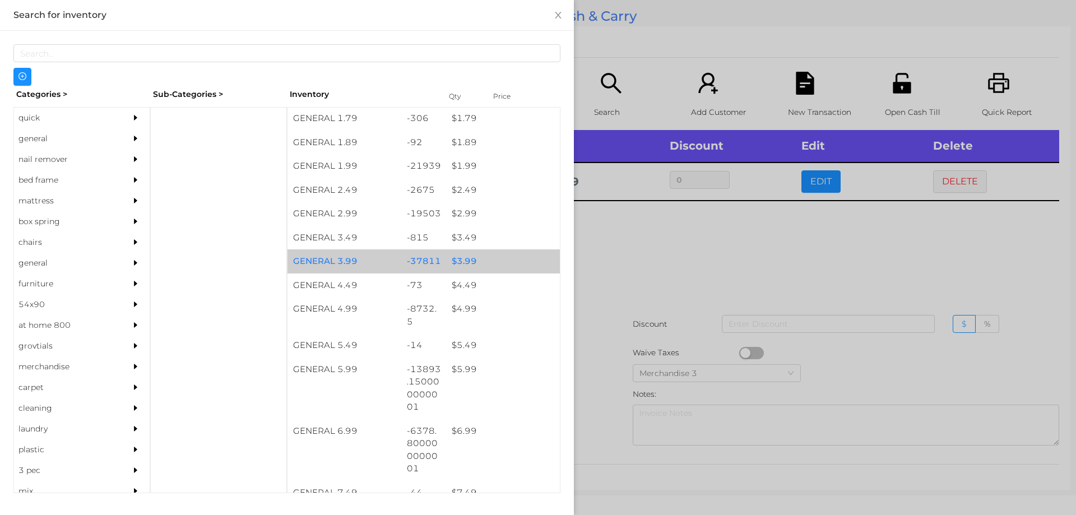
click at [467, 258] on div "$ 3.99" at bounding box center [503, 261] width 114 height 24
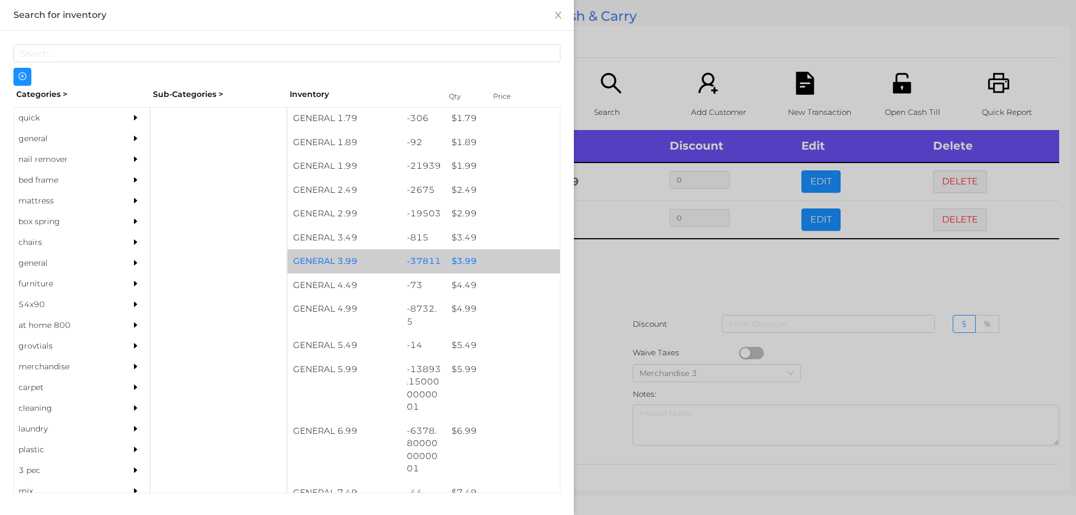
click at [467, 255] on div "$ 3.99" at bounding box center [503, 261] width 114 height 24
click at [478, 256] on div "$ 3.99" at bounding box center [503, 261] width 114 height 24
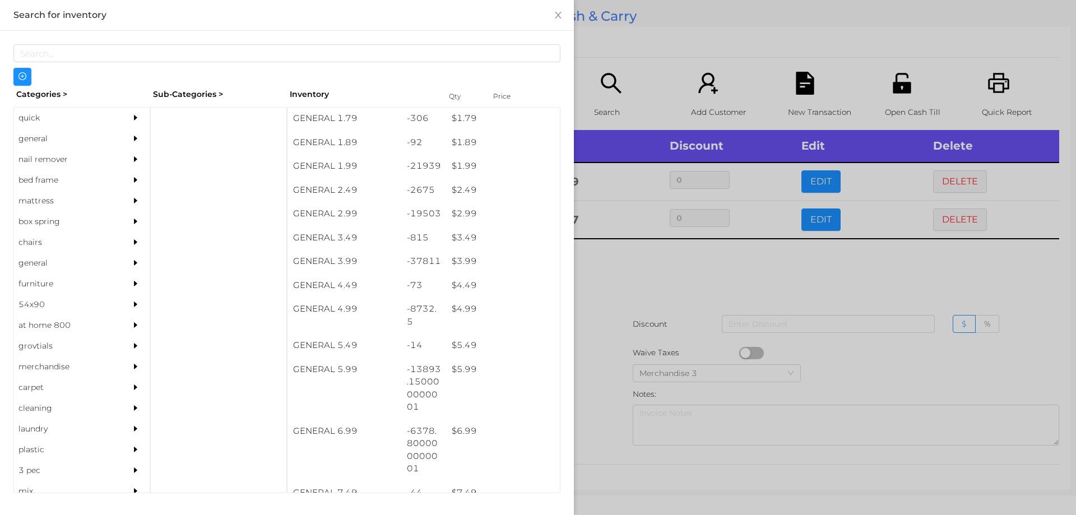
click at [604, 277] on div at bounding box center [538, 257] width 1076 height 515
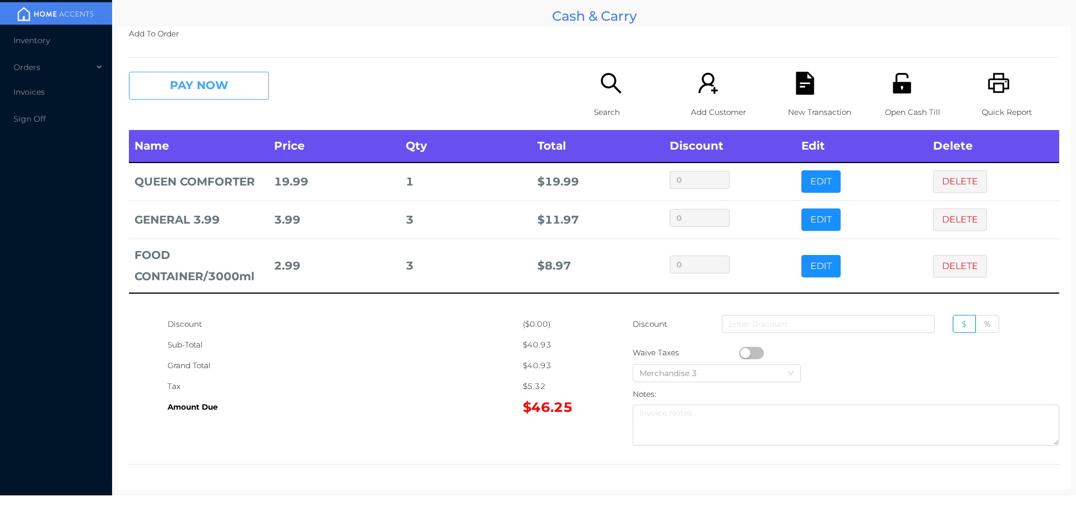
click at [202, 79] on button "PAY NOW" at bounding box center [199, 86] width 140 height 28
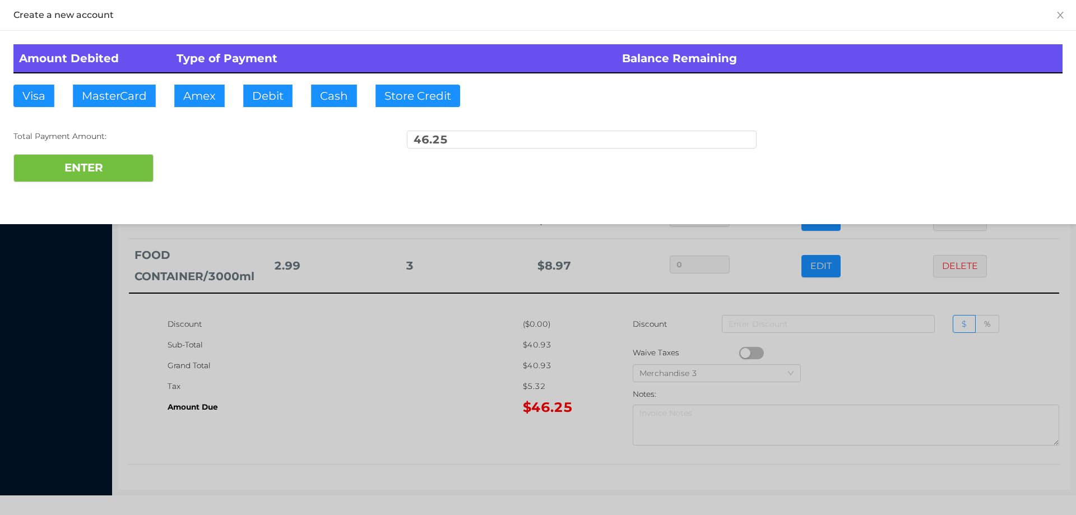
click at [420, 387] on div at bounding box center [538, 257] width 1076 height 515
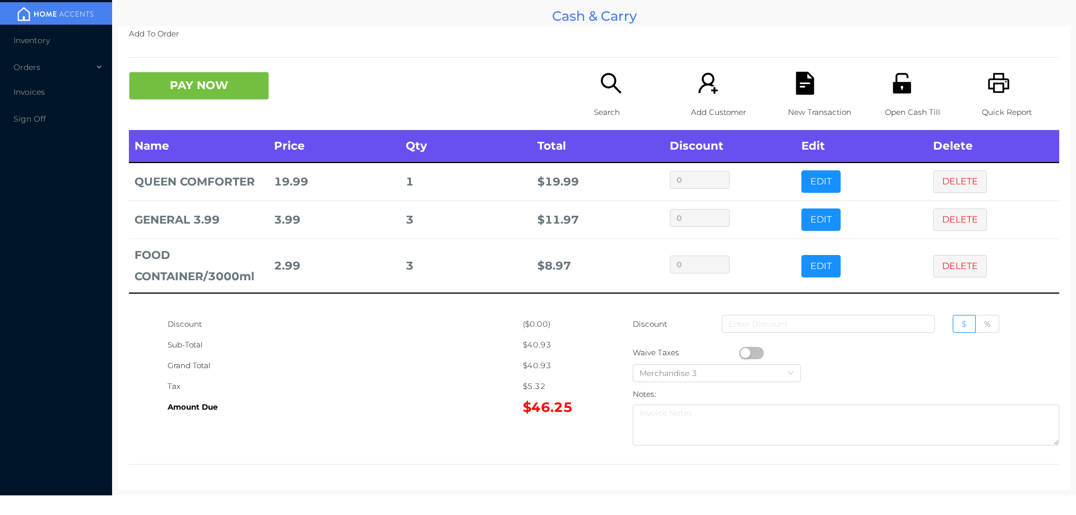
click at [790, 105] on p "New Transaction" at bounding box center [826, 112] width 77 height 21
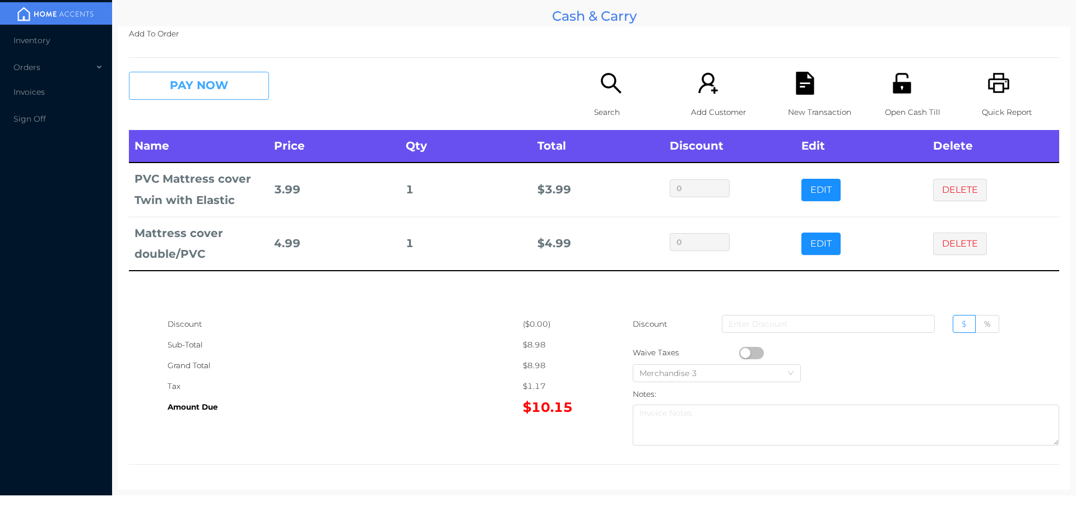
click at [192, 76] on button "PAY NOW" at bounding box center [199, 86] width 140 height 28
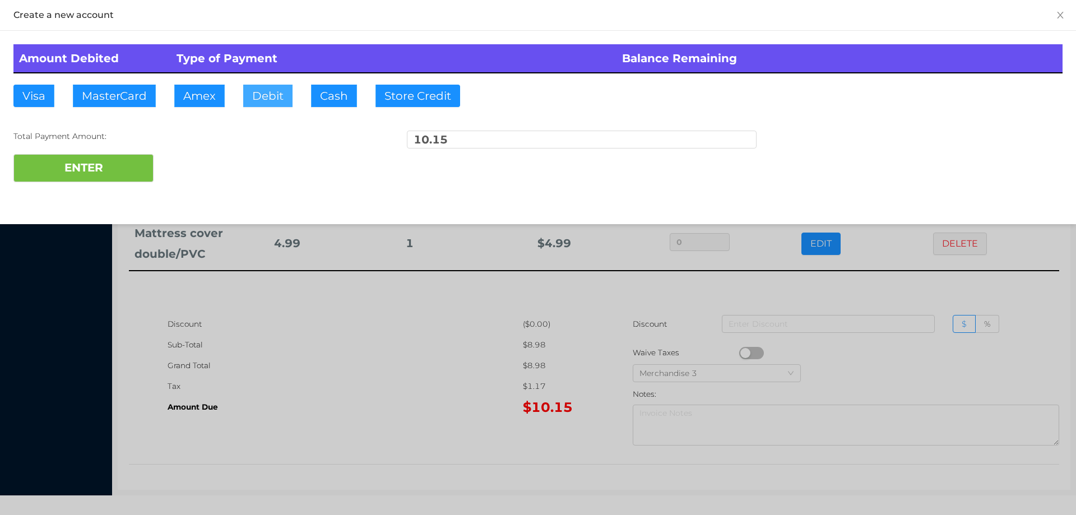
click at [267, 95] on button "Debit" at bounding box center [267, 96] width 49 height 22
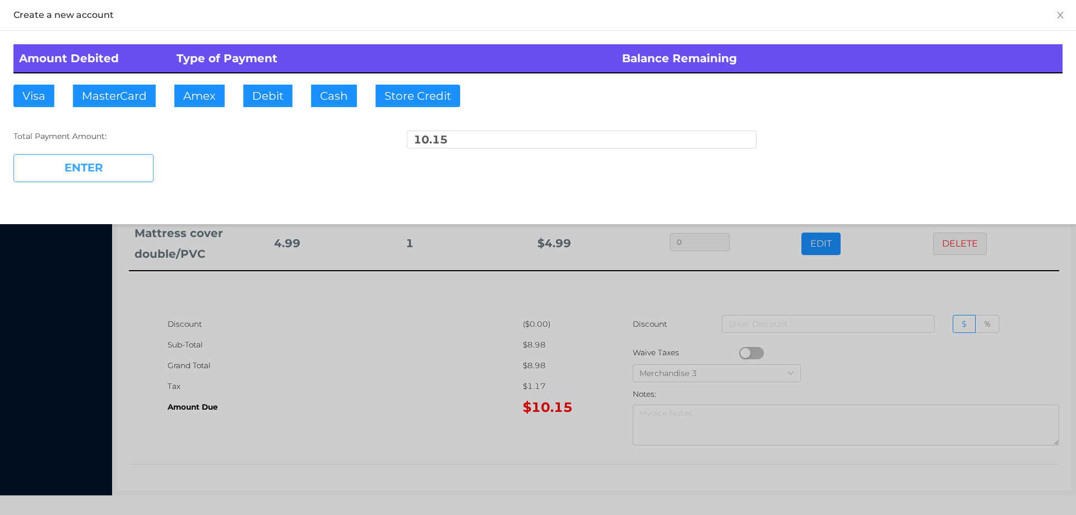
click at [108, 165] on button "ENTER" at bounding box center [83, 168] width 140 height 28
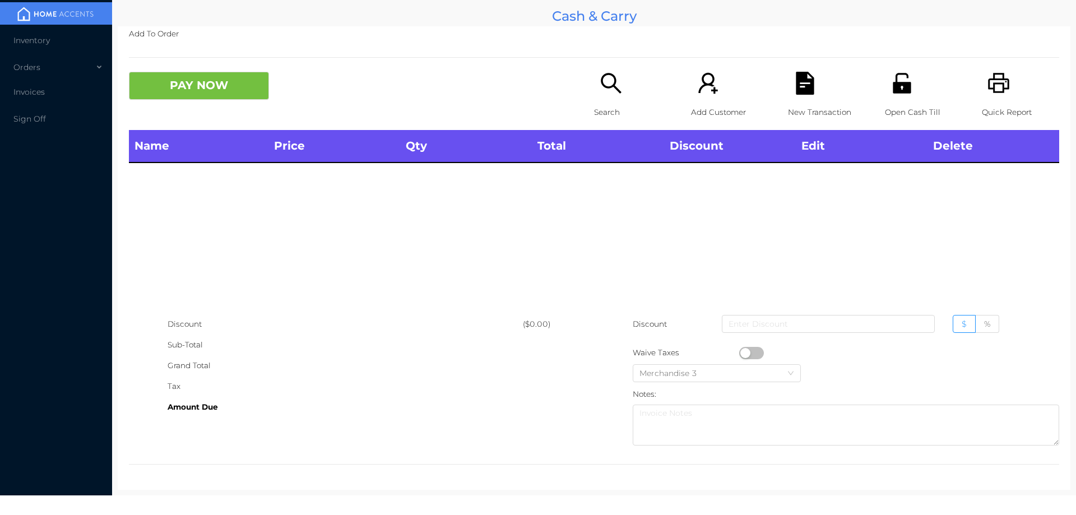
click at [595, 97] on div "Search" at bounding box center [632, 101] width 77 height 58
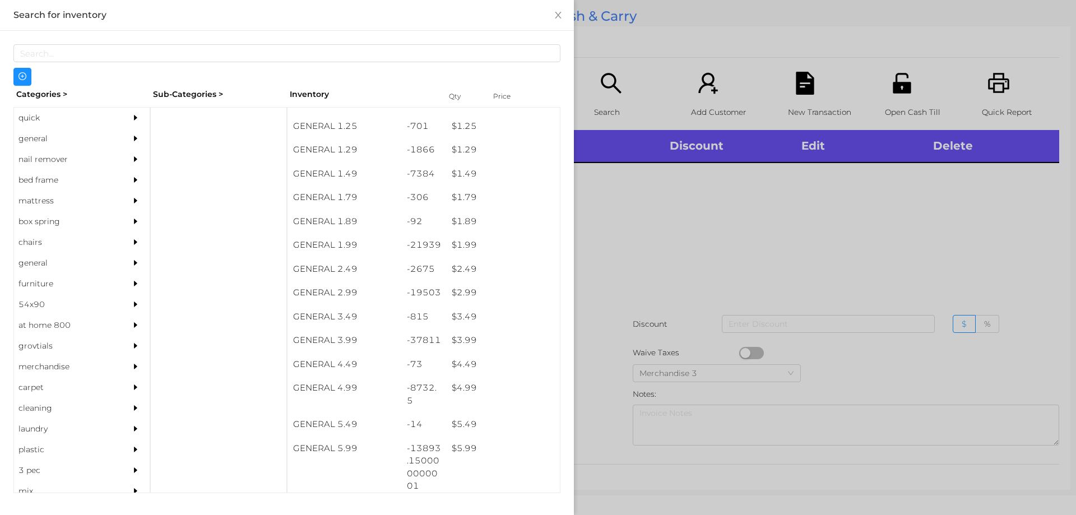
scroll to position [113, 0]
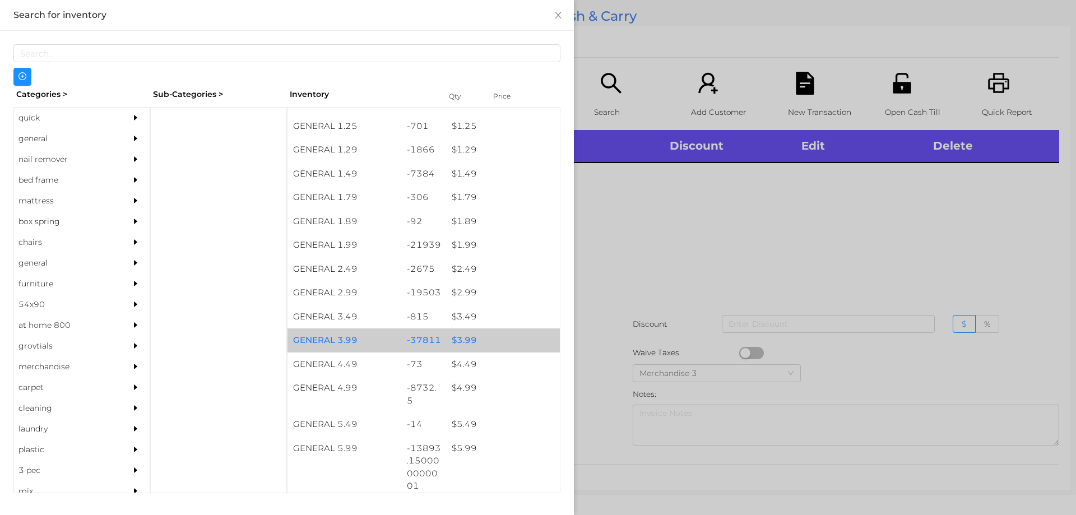
click at [459, 338] on div "$ 3.99" at bounding box center [503, 340] width 114 height 24
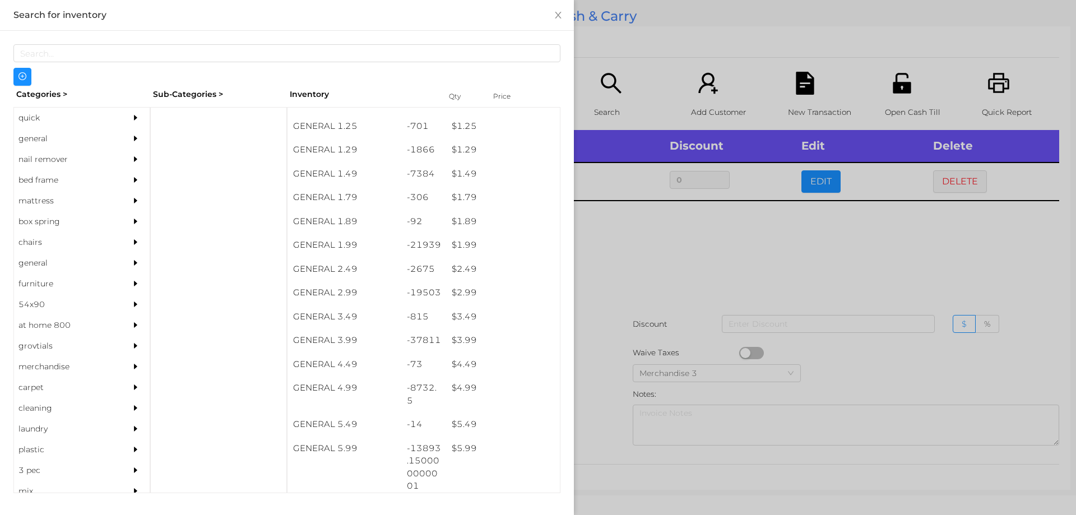
click at [622, 280] on div at bounding box center [538, 257] width 1076 height 515
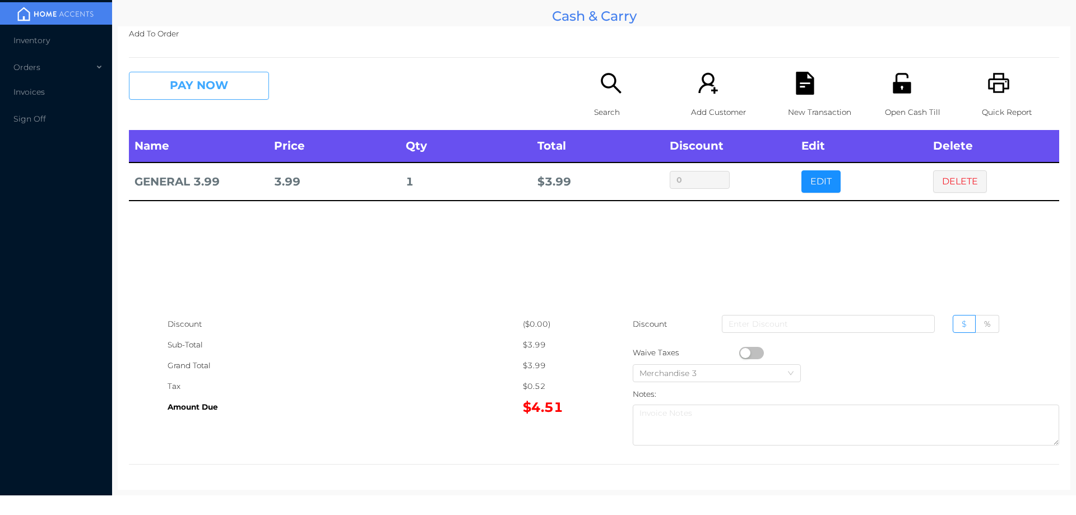
click at [171, 92] on button "PAY NOW" at bounding box center [199, 86] width 140 height 28
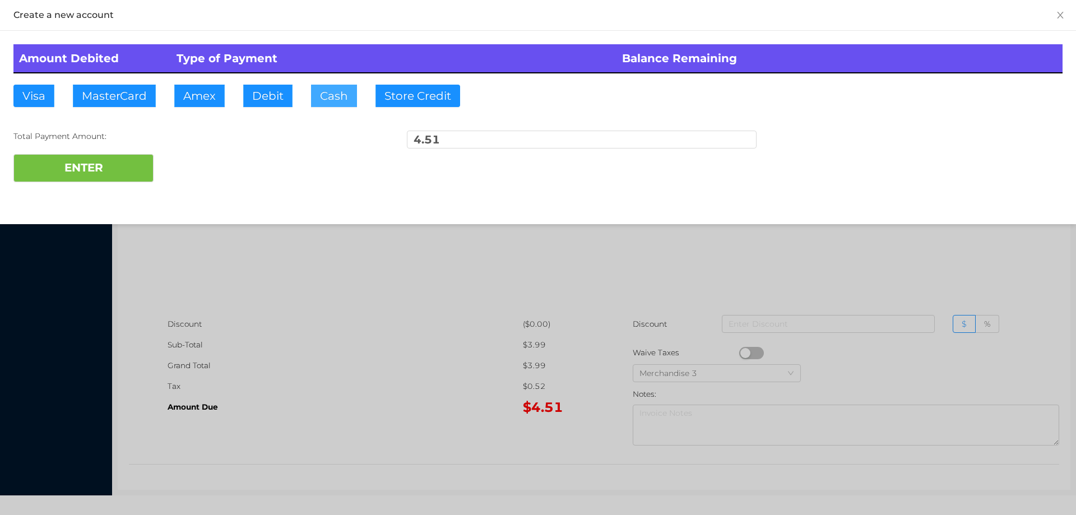
click at [323, 102] on button "Cash" at bounding box center [334, 96] width 46 height 22
click at [855, 256] on div at bounding box center [538, 257] width 1076 height 515
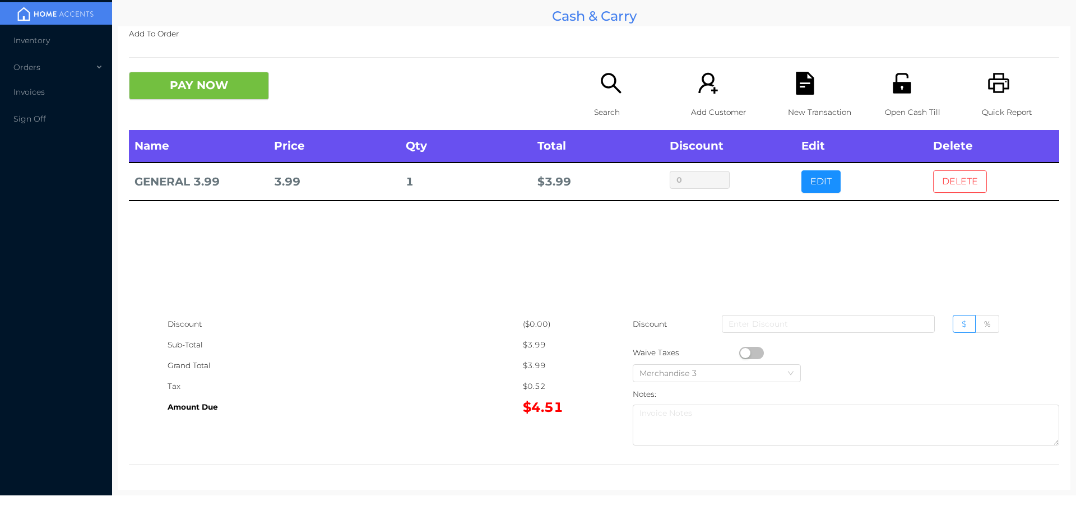
click at [953, 186] on button "DELETE" at bounding box center [960, 181] width 54 height 22
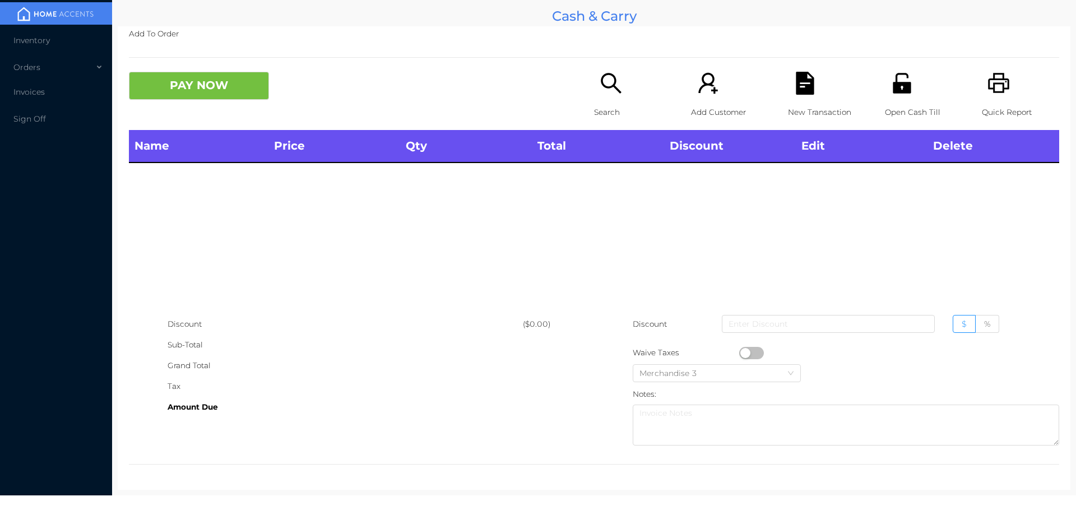
click at [609, 88] on icon "icon: search" at bounding box center [610, 83] width 23 height 23
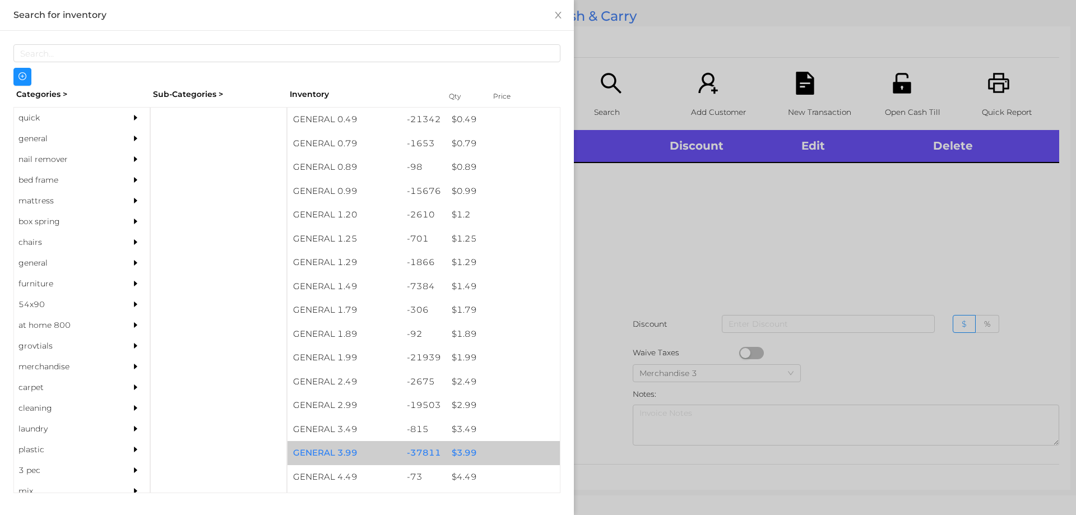
click at [457, 446] on div "$ 3.99" at bounding box center [503, 453] width 114 height 24
click at [465, 453] on div "$ 3.99" at bounding box center [503, 453] width 114 height 24
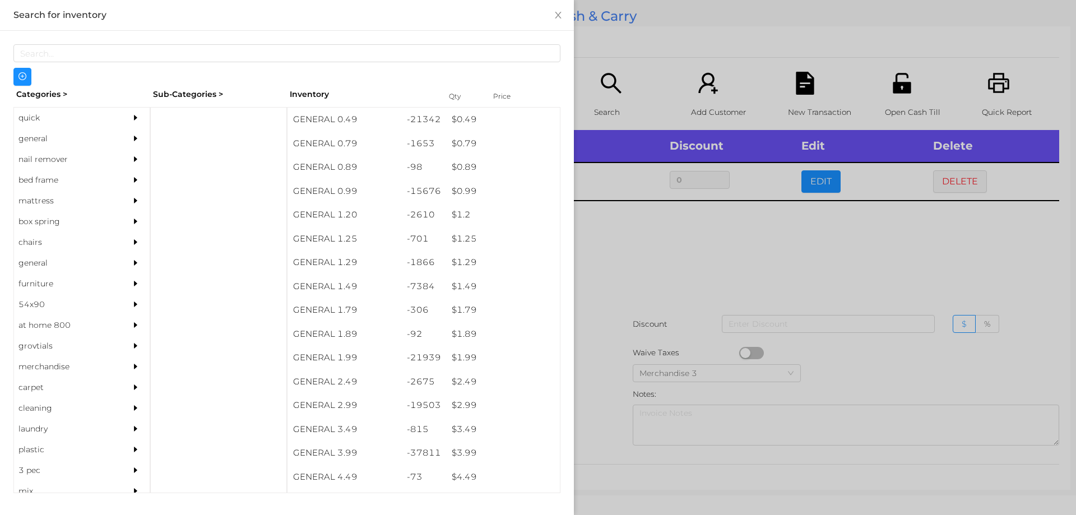
click at [624, 294] on div at bounding box center [538, 257] width 1076 height 515
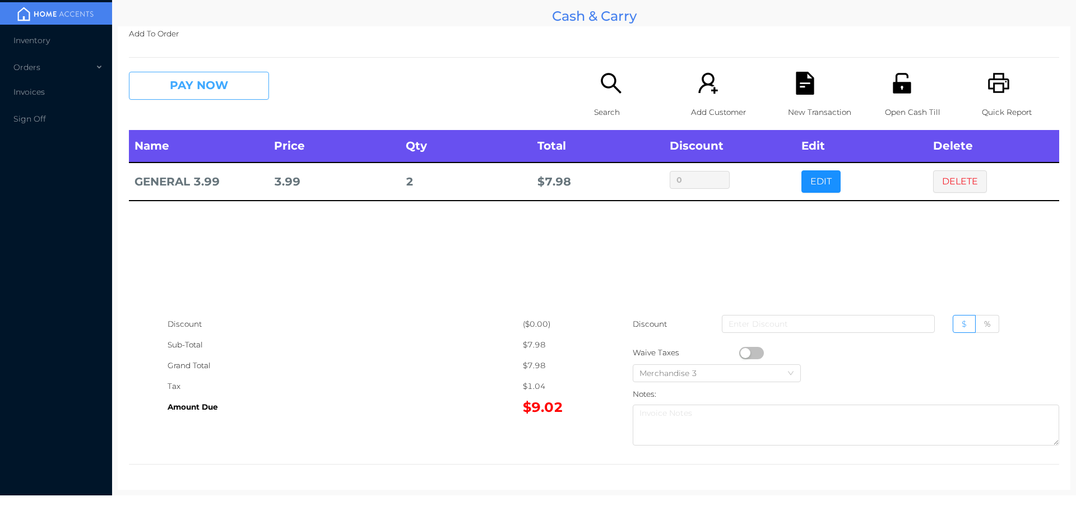
click at [211, 86] on button "PAY NOW" at bounding box center [199, 86] width 140 height 28
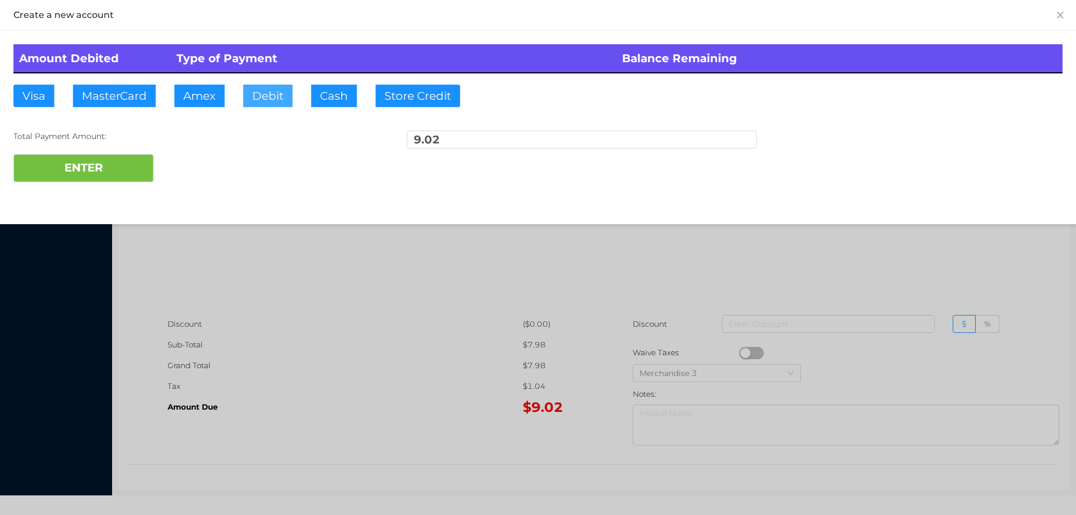
click at [269, 96] on button "Debit" at bounding box center [267, 96] width 49 height 22
type input "20."
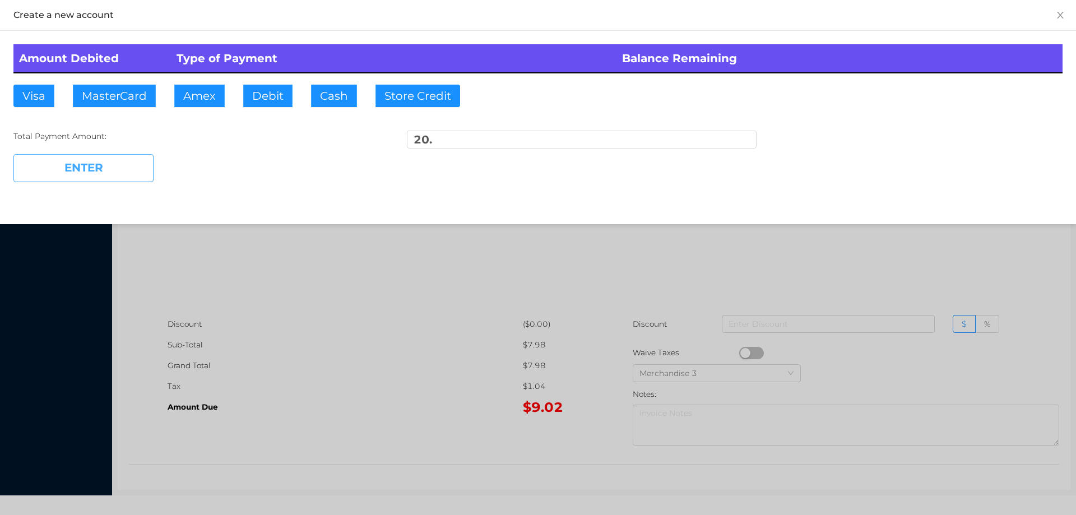
click at [115, 171] on button "ENTER" at bounding box center [83, 168] width 140 height 28
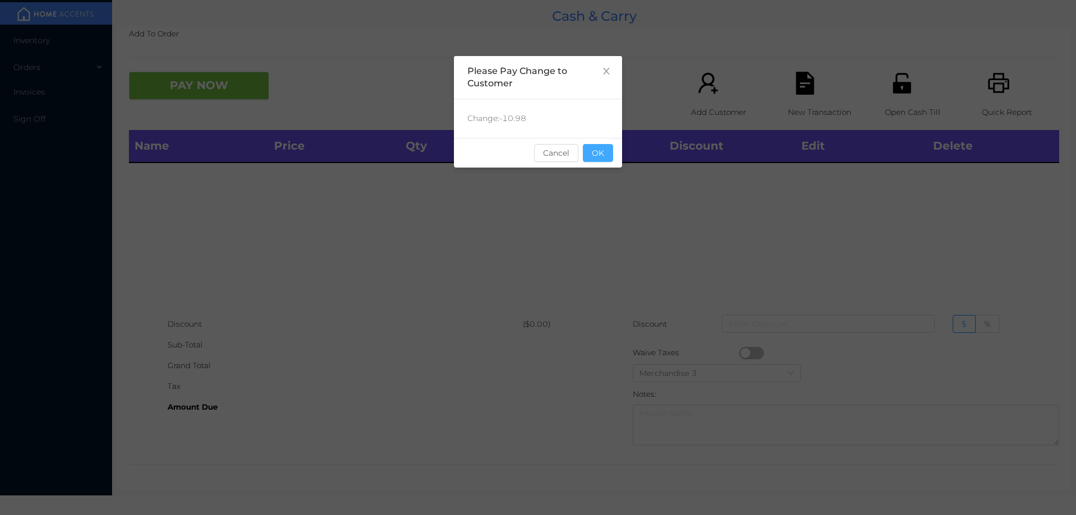
click at [599, 158] on button "OK" at bounding box center [598, 153] width 30 height 18
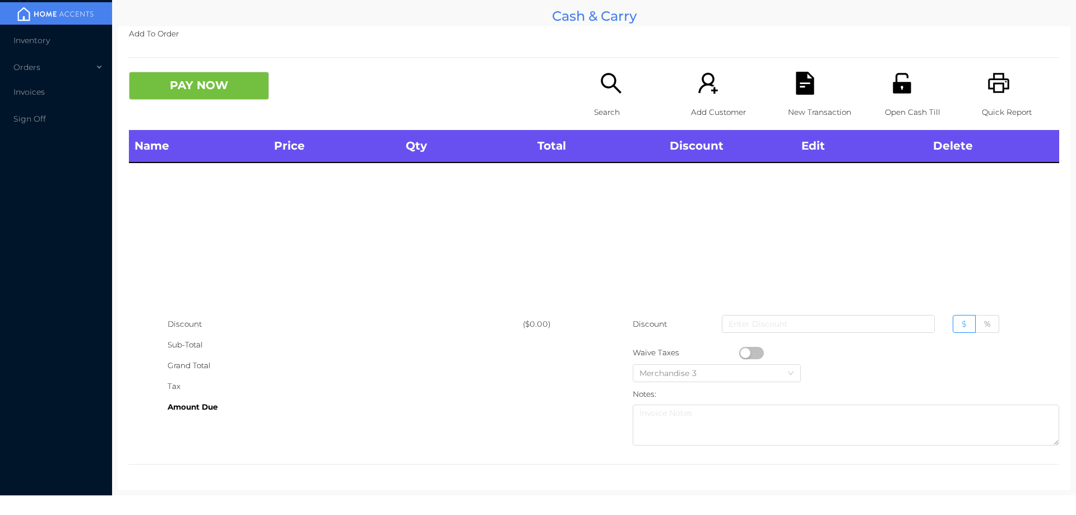
click at [885, 106] on p "Open Cash Till" at bounding box center [923, 112] width 77 height 21
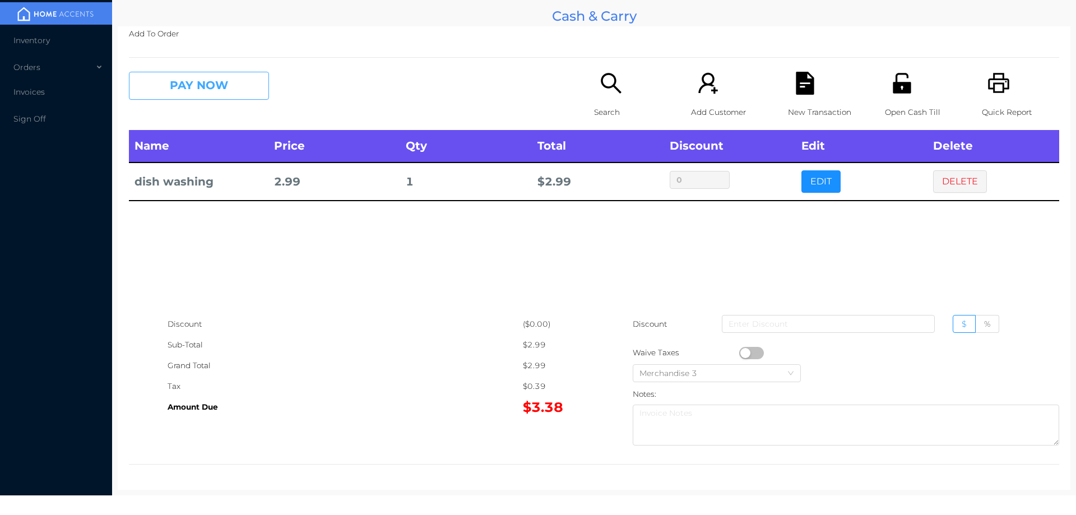
click at [160, 89] on button "PAY NOW" at bounding box center [199, 86] width 140 height 28
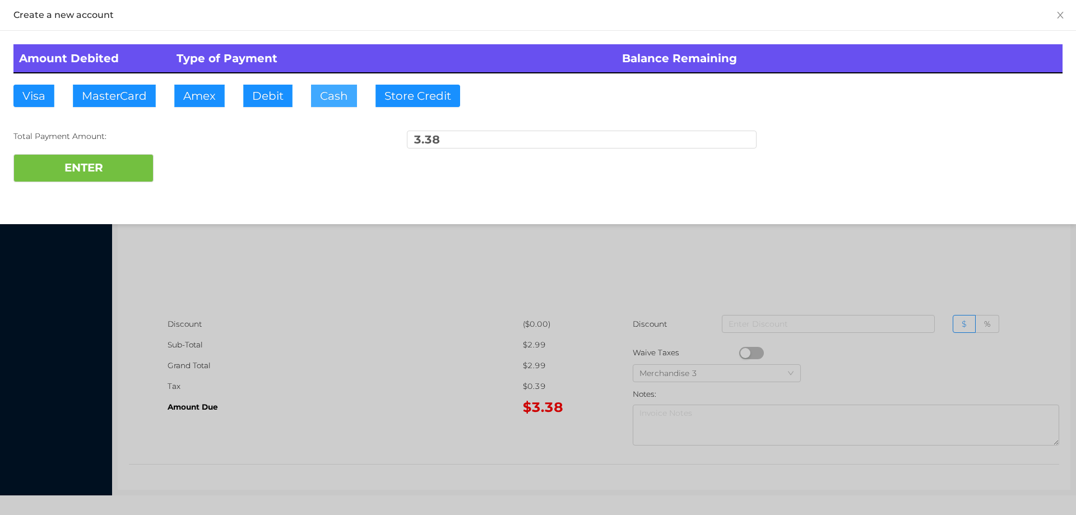
click at [333, 101] on button "Cash" at bounding box center [334, 96] width 46 height 22
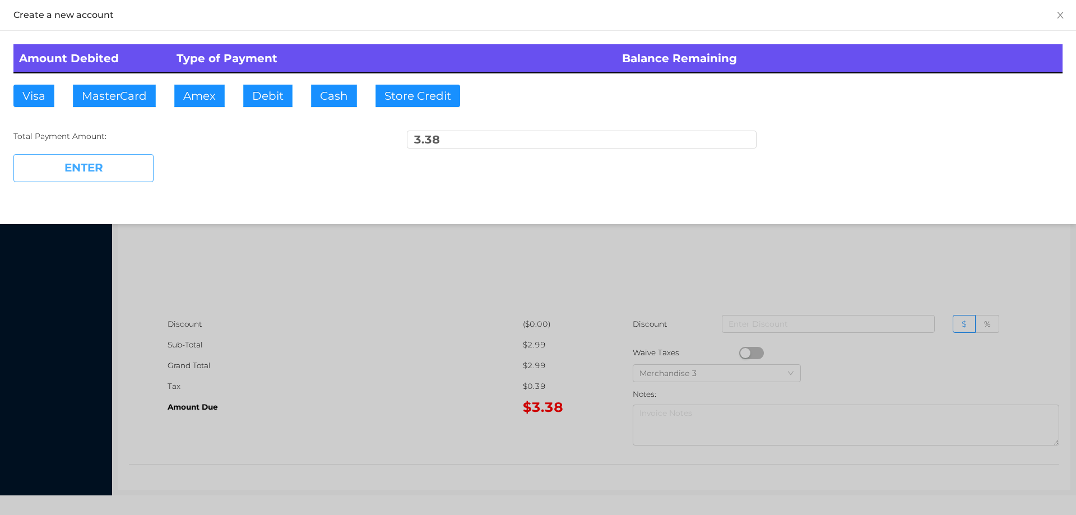
click at [122, 179] on button "ENTER" at bounding box center [83, 168] width 140 height 28
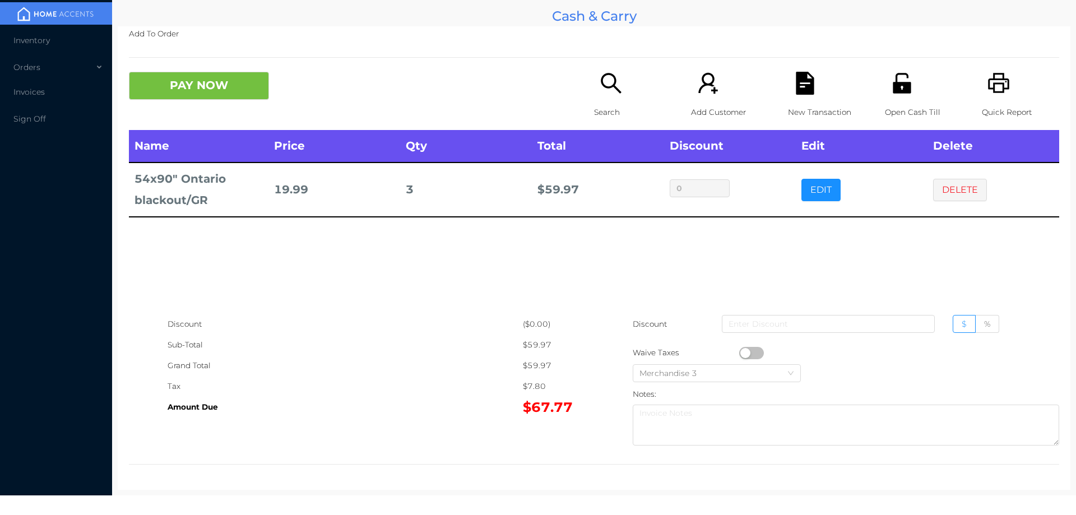
click at [611, 94] on icon "icon: search" at bounding box center [610, 83] width 23 height 23
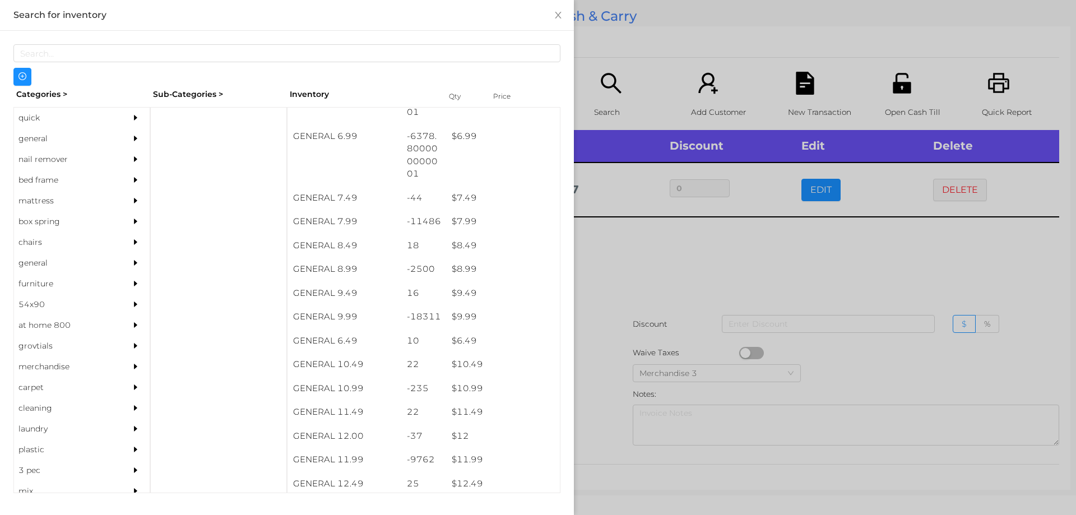
scroll to position [486, 0]
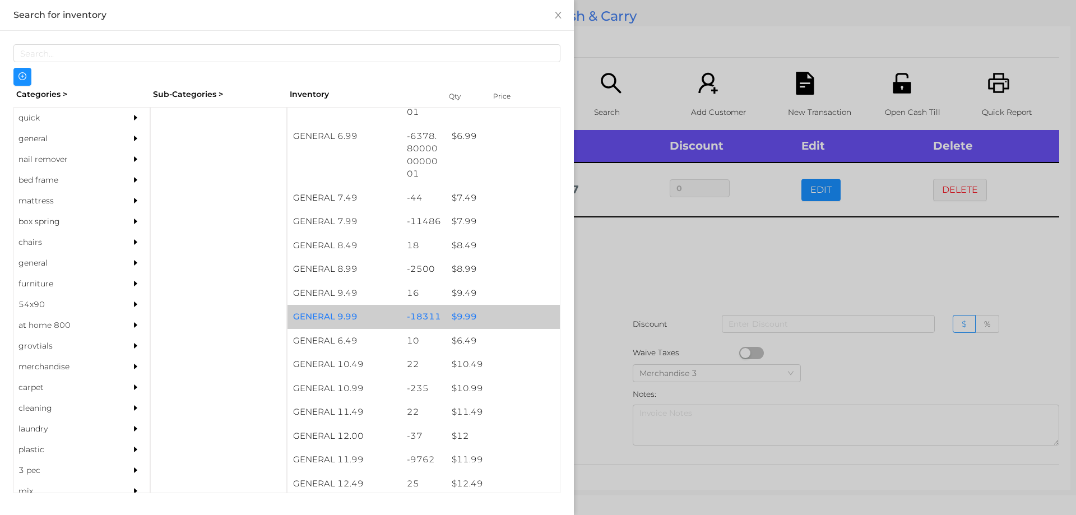
click at [456, 313] on div "$ 9.99" at bounding box center [503, 317] width 114 height 24
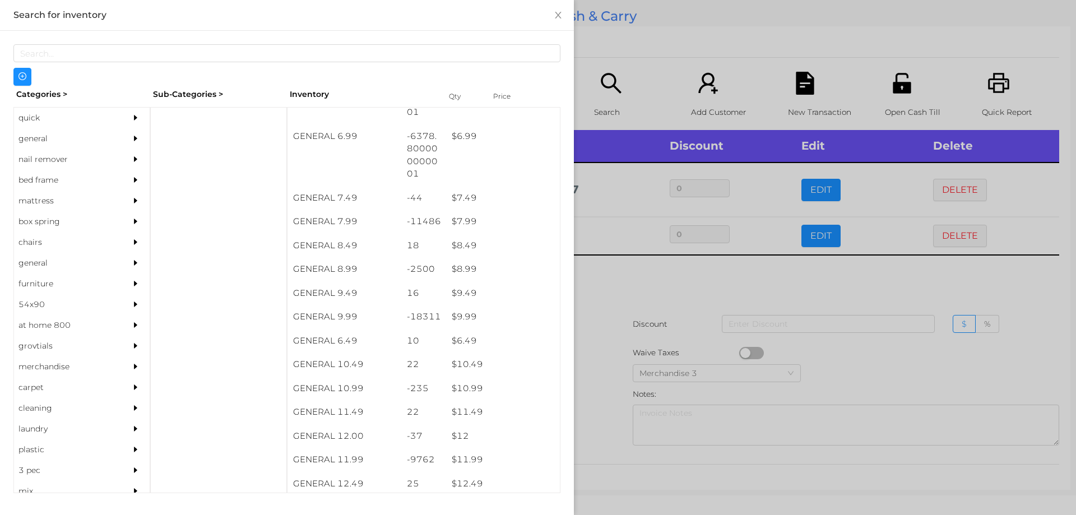
click at [600, 278] on div at bounding box center [538, 257] width 1076 height 515
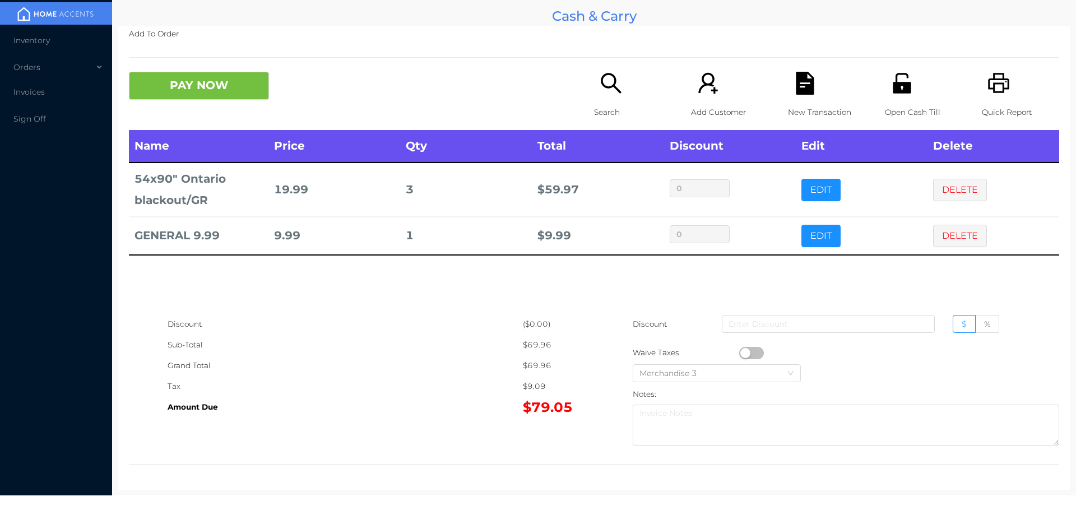
click at [813, 84] on div "New Transaction" at bounding box center [826, 101] width 77 height 58
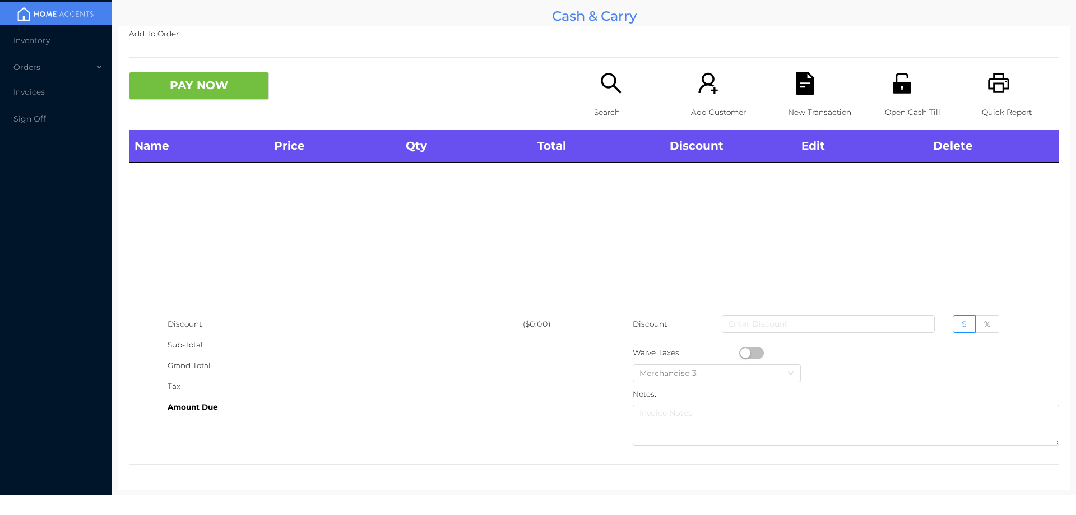
click at [994, 94] on icon "icon: printer" at bounding box center [998, 83] width 23 height 23
click at [248, 73] on button "PAY NOW" at bounding box center [199, 86] width 140 height 28
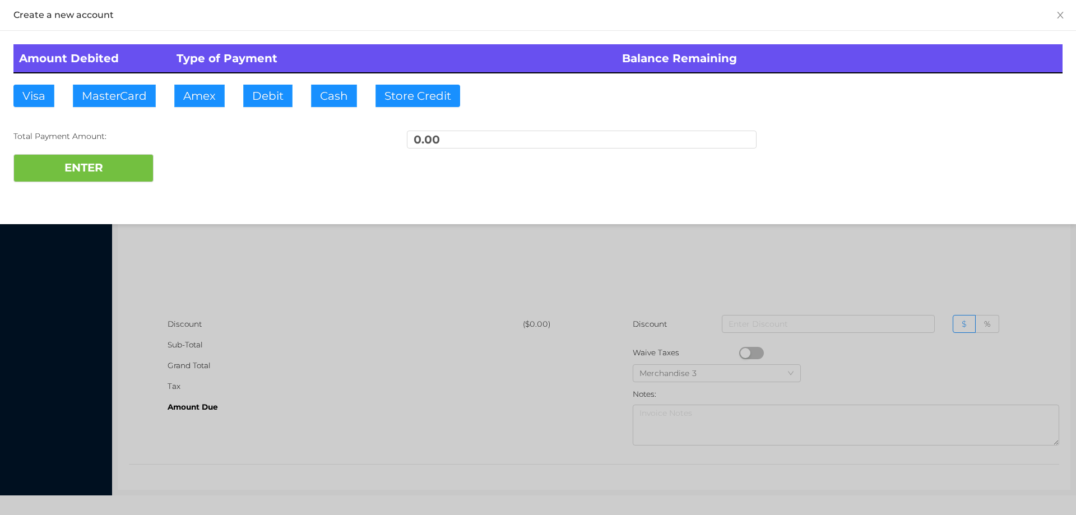
click at [296, 253] on div at bounding box center [538, 257] width 1076 height 515
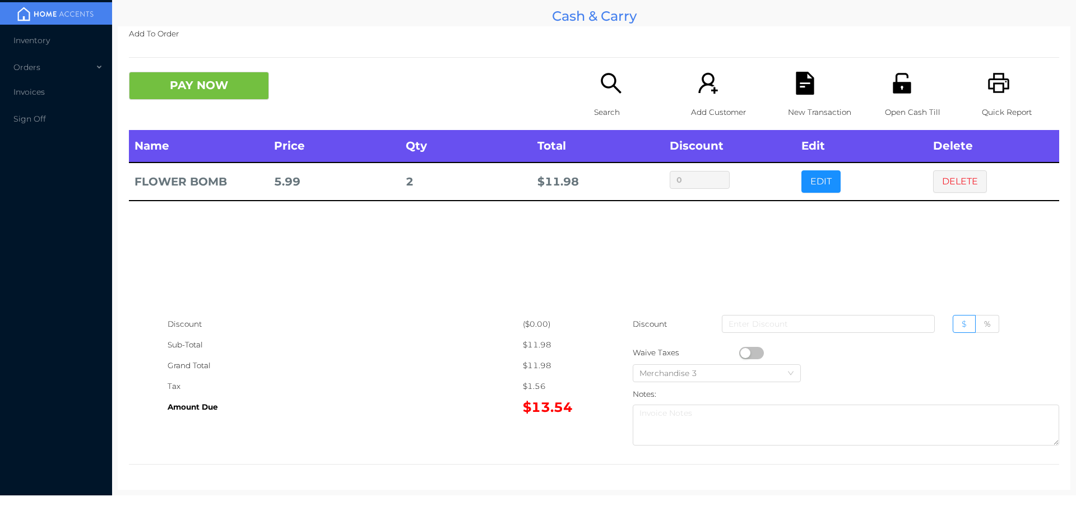
click at [602, 94] on icon "icon: search" at bounding box center [610, 83] width 23 height 23
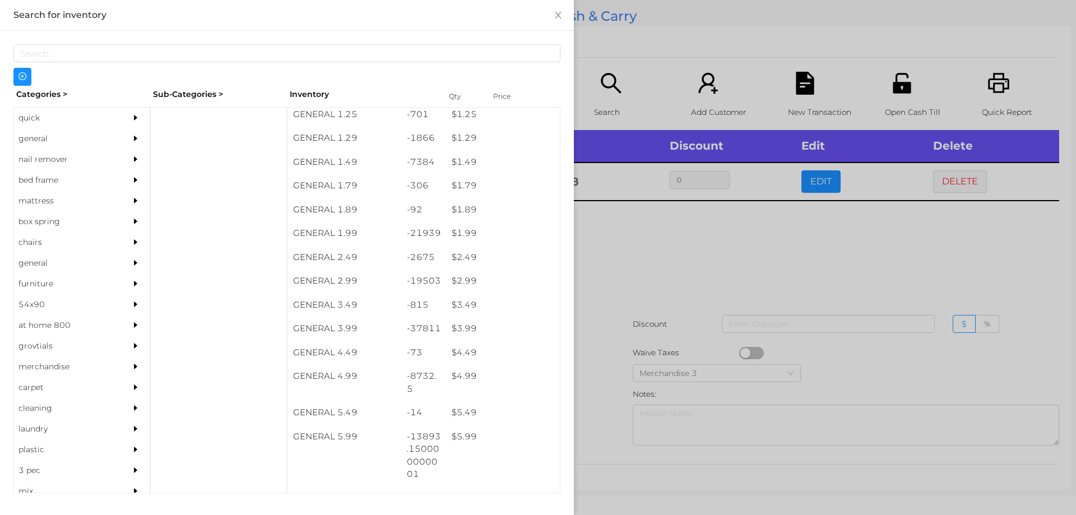
scroll to position [124, 0]
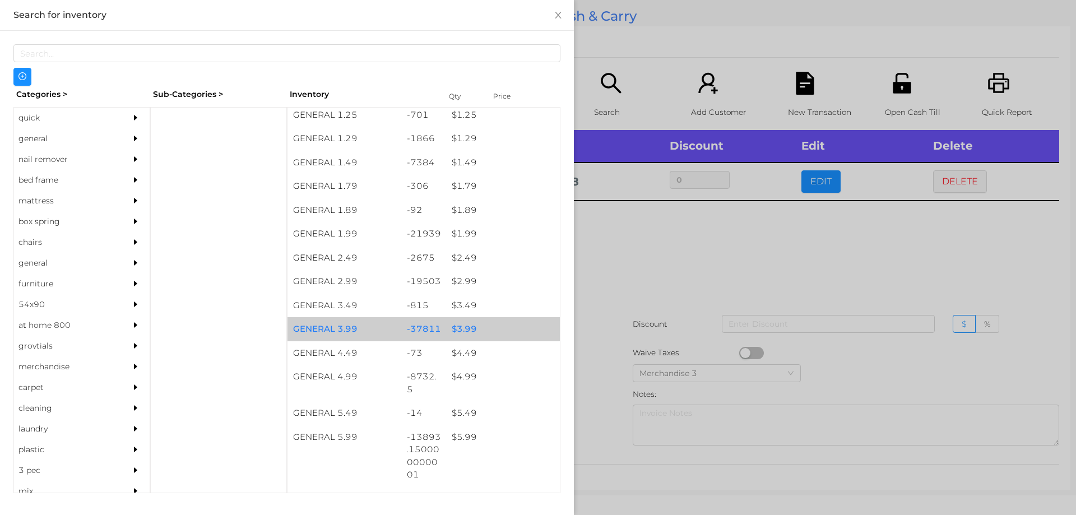
click at [460, 320] on div "$ 3.99" at bounding box center [503, 329] width 114 height 24
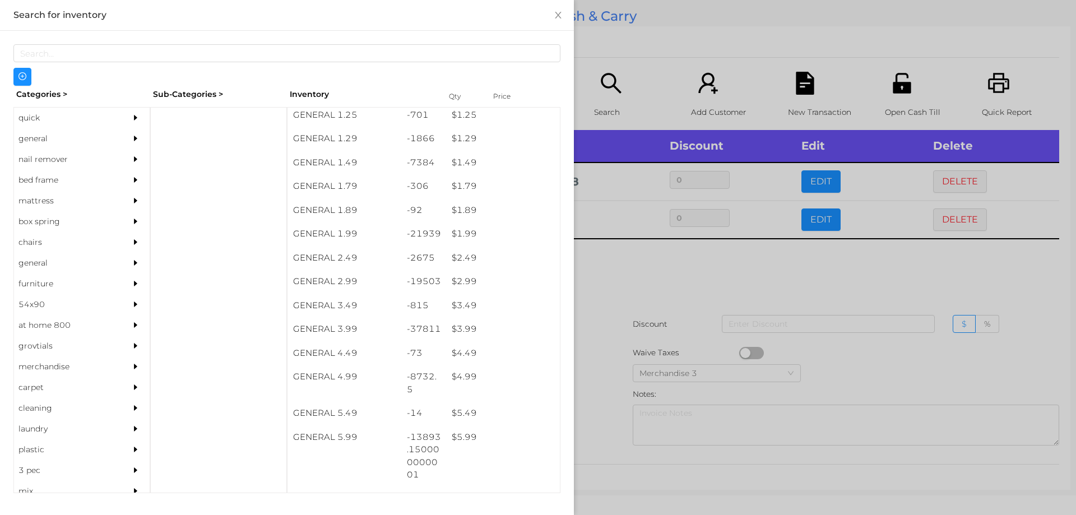
click at [652, 272] on div at bounding box center [538, 257] width 1076 height 515
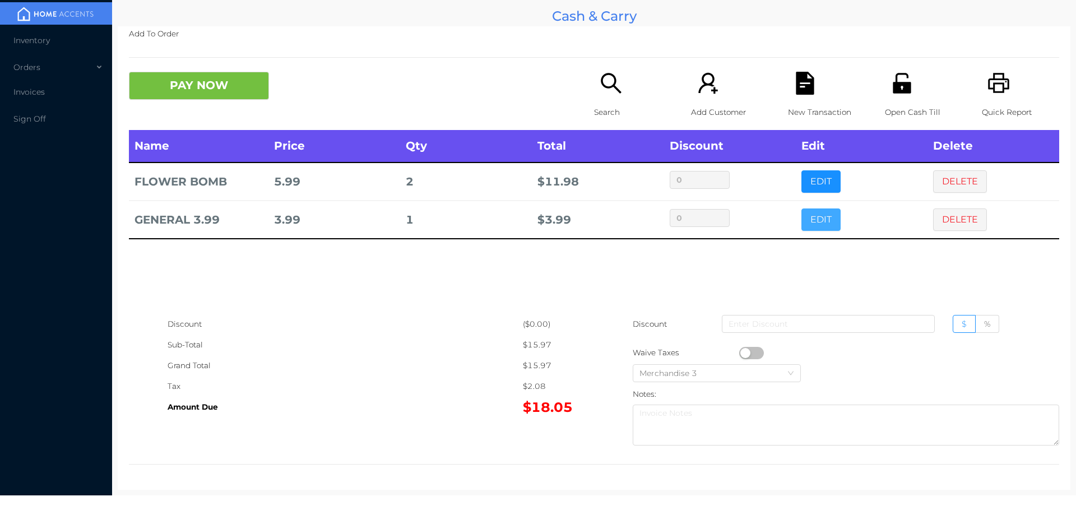
click at [819, 220] on button "EDIT" at bounding box center [820, 219] width 39 height 22
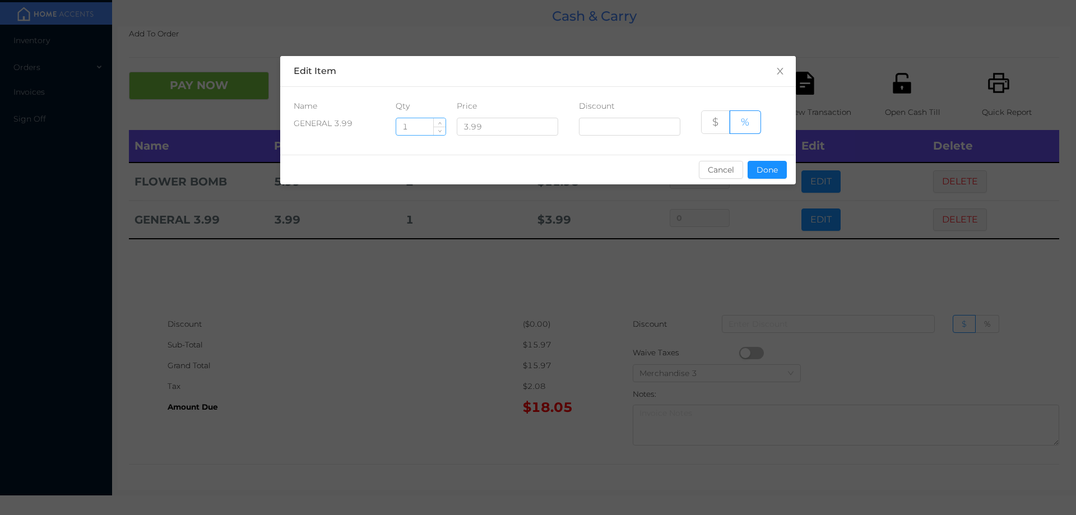
click at [423, 128] on input "1" at bounding box center [420, 126] width 49 height 17
type input "8"
click at [753, 176] on button "Done" at bounding box center [766, 170] width 39 height 18
type input "0%"
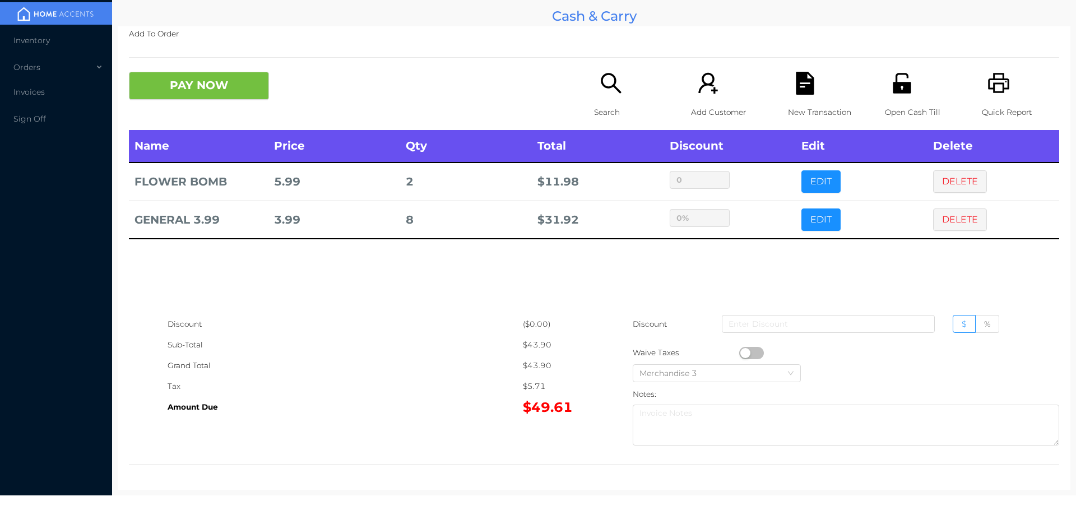
click at [765, 266] on div "Name Price Qty Total Discount Edit Delete FLOWER BOMB 5.99 2 $ 11.98 0 EDIT DEL…" at bounding box center [594, 222] width 930 height 184
click at [901, 106] on p "Open Cash Till" at bounding box center [923, 112] width 77 height 21
click at [225, 92] on button "PAY NOW" at bounding box center [199, 86] width 140 height 28
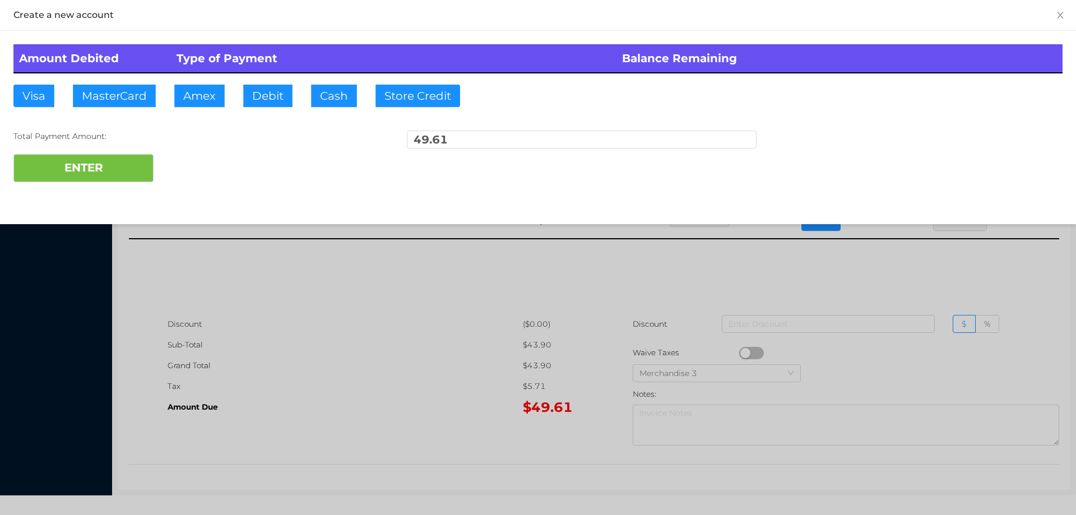
click at [179, 163] on div "ENTER" at bounding box center [537, 168] width 1049 height 28
click at [345, 311] on div at bounding box center [538, 257] width 1076 height 515
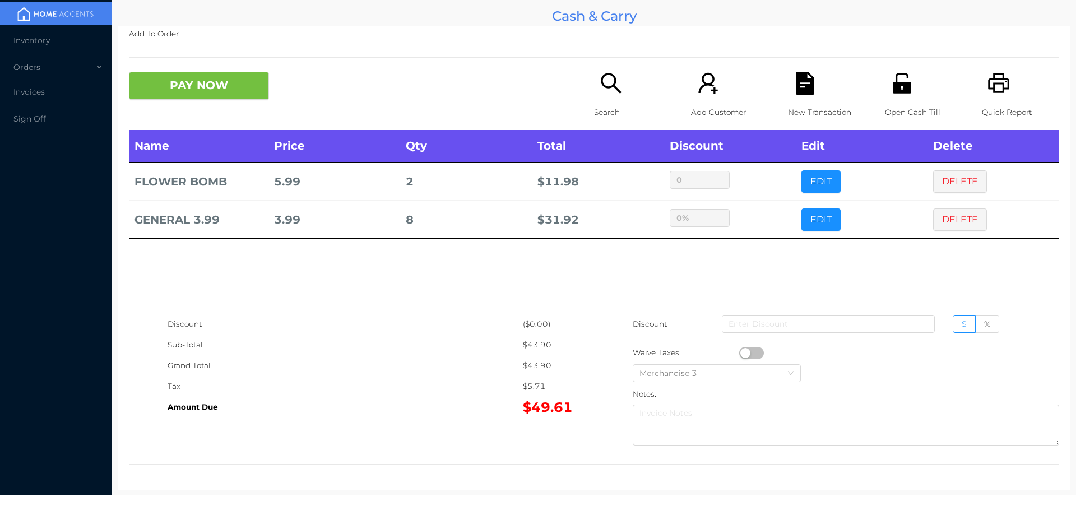
click at [803, 92] on icon "icon: file-text" at bounding box center [804, 83] width 18 height 23
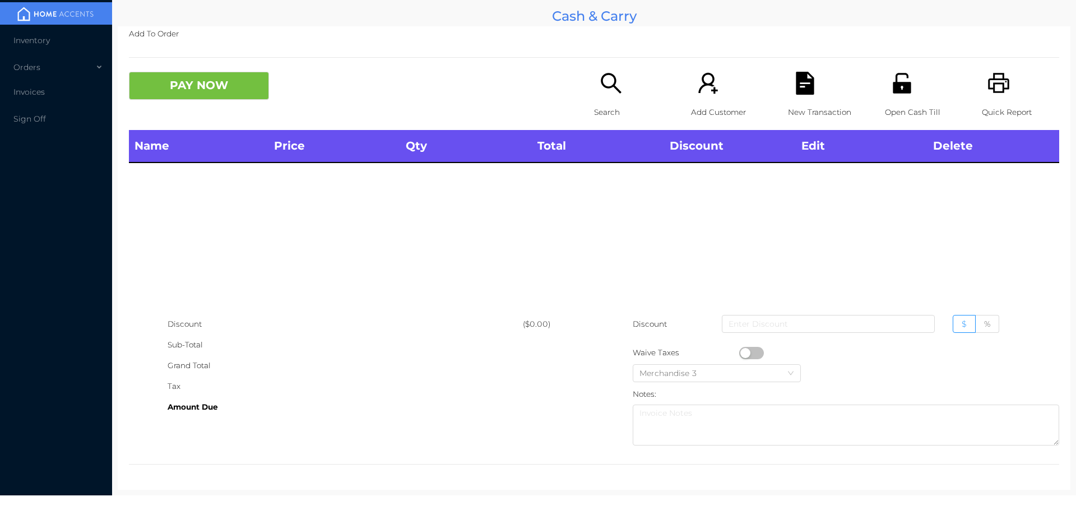
click at [602, 87] on icon "icon: search" at bounding box center [610, 83] width 20 height 20
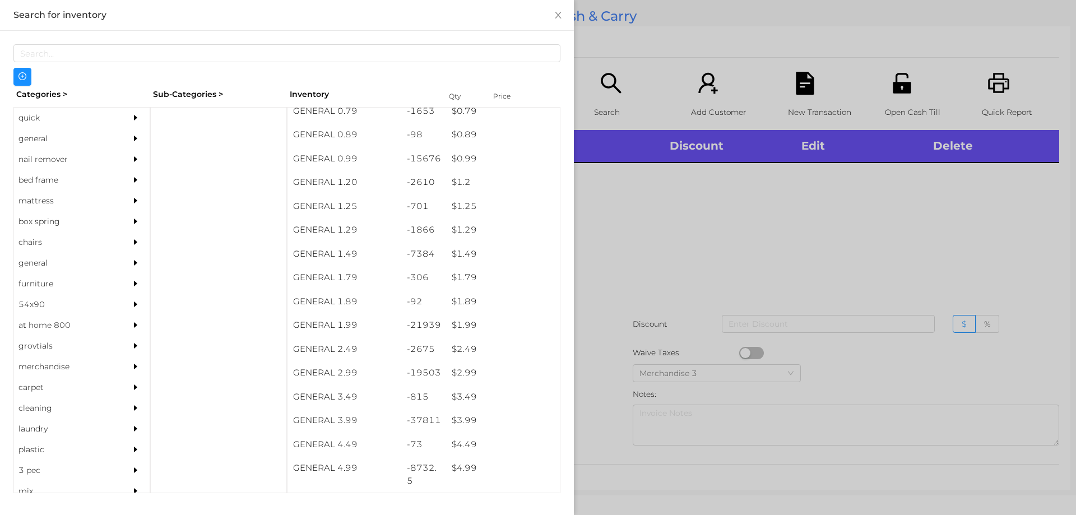
scroll to position [32, 0]
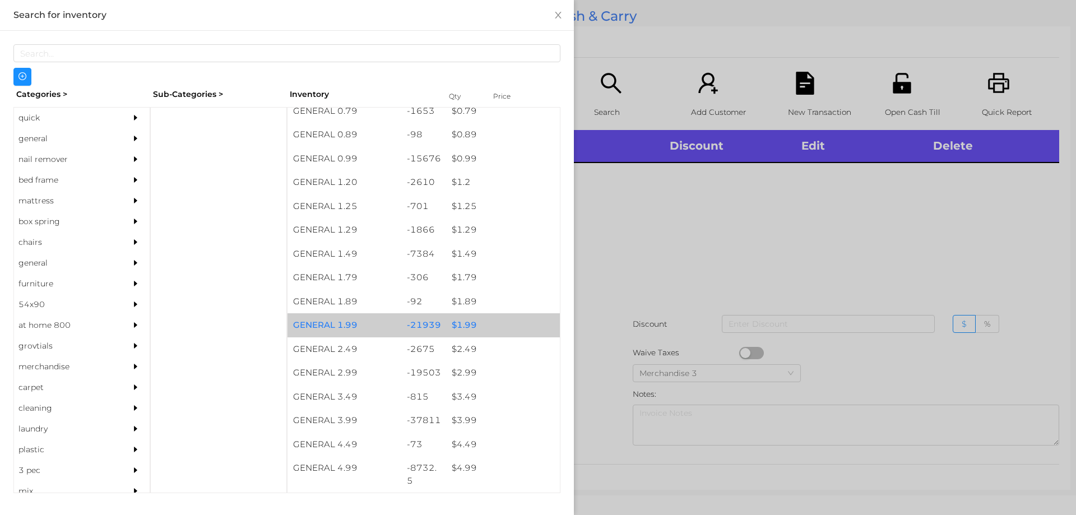
click at [467, 321] on div "$ 1.99" at bounding box center [503, 325] width 114 height 24
click at [469, 320] on div "$ 1.99" at bounding box center [503, 325] width 114 height 24
click at [473, 320] on div "$ 1.99" at bounding box center [503, 325] width 114 height 24
click at [480, 323] on div "$ 1.99" at bounding box center [503, 325] width 114 height 24
click at [488, 323] on div "$ 1.99" at bounding box center [503, 325] width 114 height 24
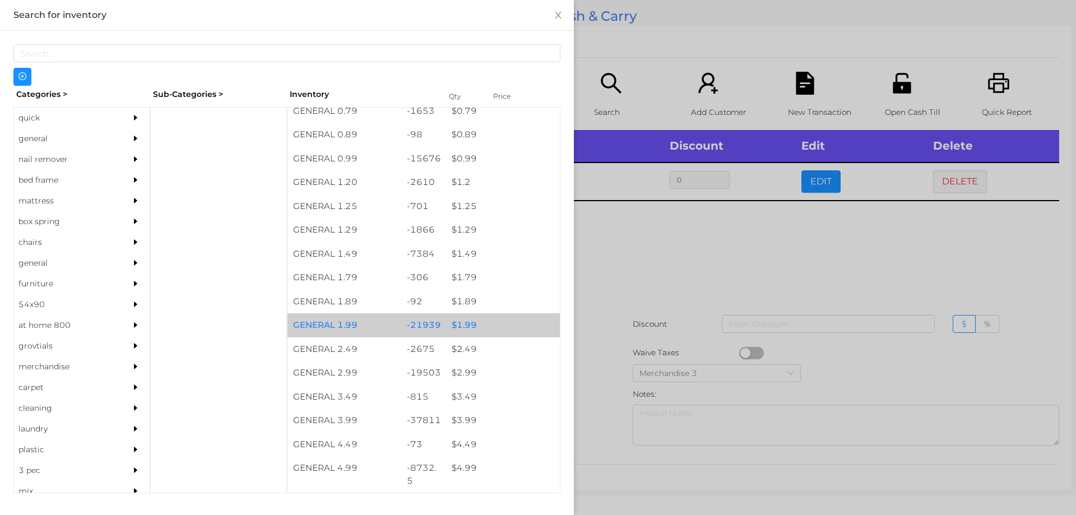
click at [481, 317] on div "$ 1.99" at bounding box center [503, 325] width 114 height 24
click at [480, 322] on div "$ 1.99" at bounding box center [503, 325] width 114 height 24
click at [474, 320] on div "$ 1.99" at bounding box center [503, 325] width 114 height 24
click at [473, 322] on div "$ 1.99" at bounding box center [503, 325] width 114 height 24
click at [478, 316] on div "$ 1.99" at bounding box center [503, 325] width 114 height 24
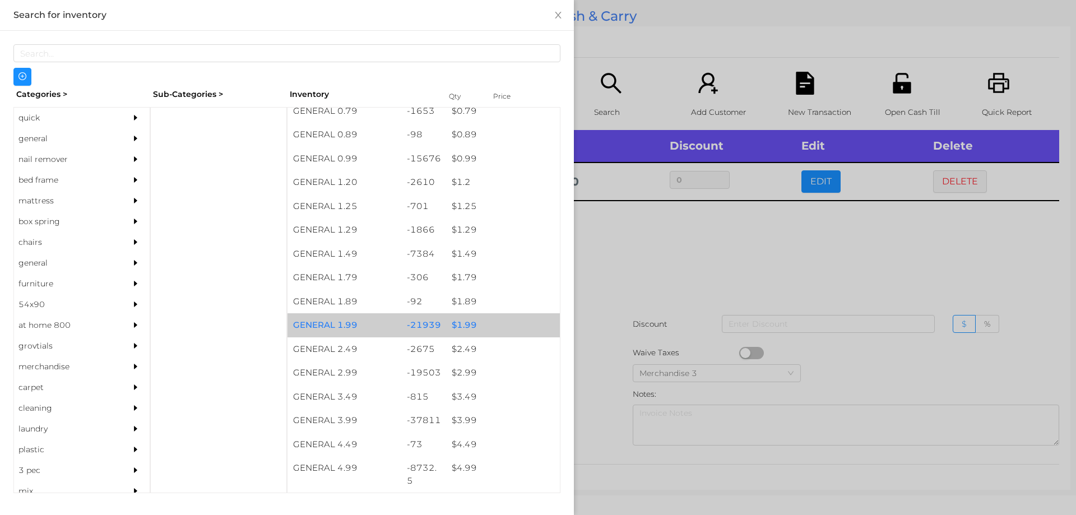
click at [471, 324] on div "$ 1.99" at bounding box center [503, 325] width 114 height 24
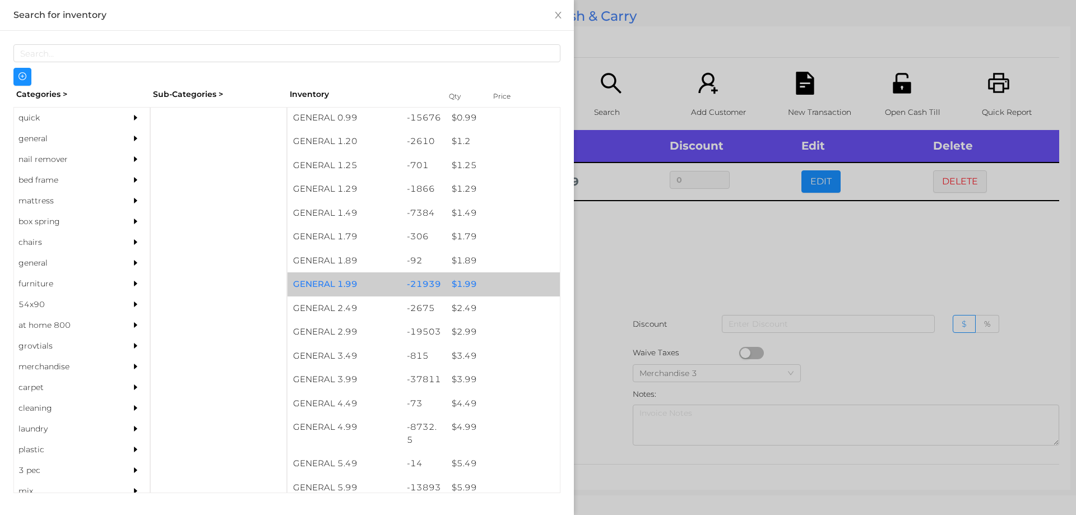
scroll to position [72, 0]
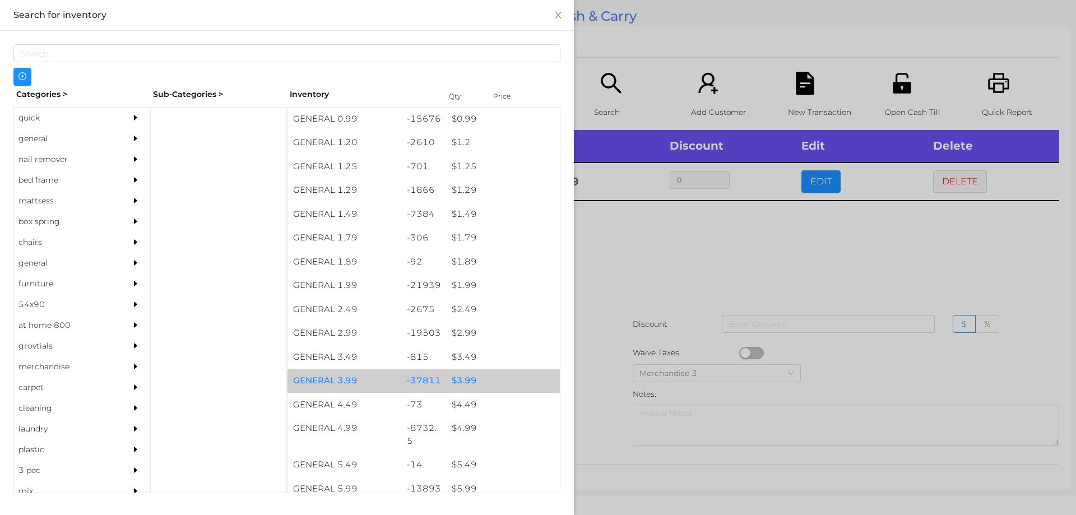
click at [458, 383] on div "$ 3.99" at bounding box center [503, 381] width 114 height 24
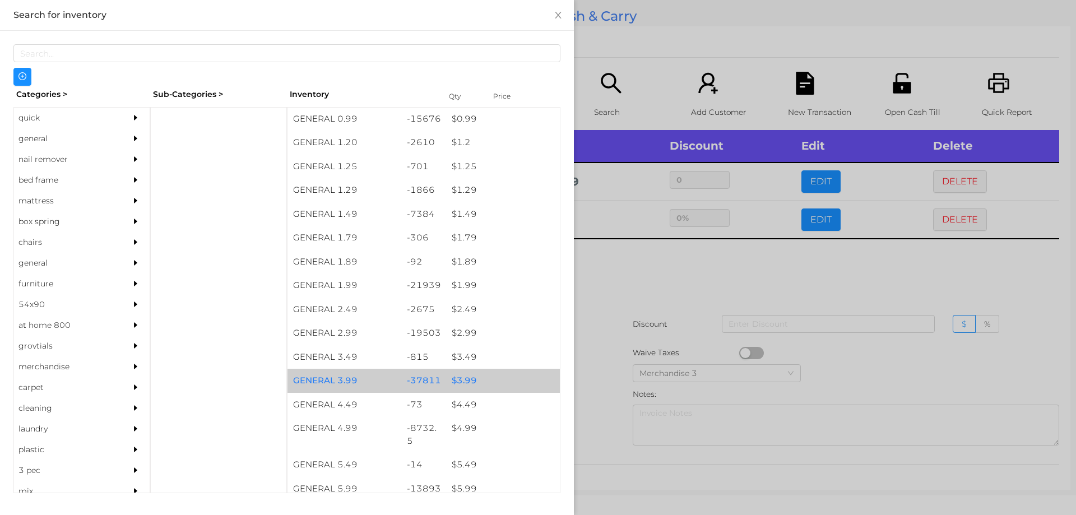
click at [458, 378] on div "$ 3.99" at bounding box center [503, 381] width 114 height 24
click at [623, 272] on div at bounding box center [538, 257] width 1076 height 515
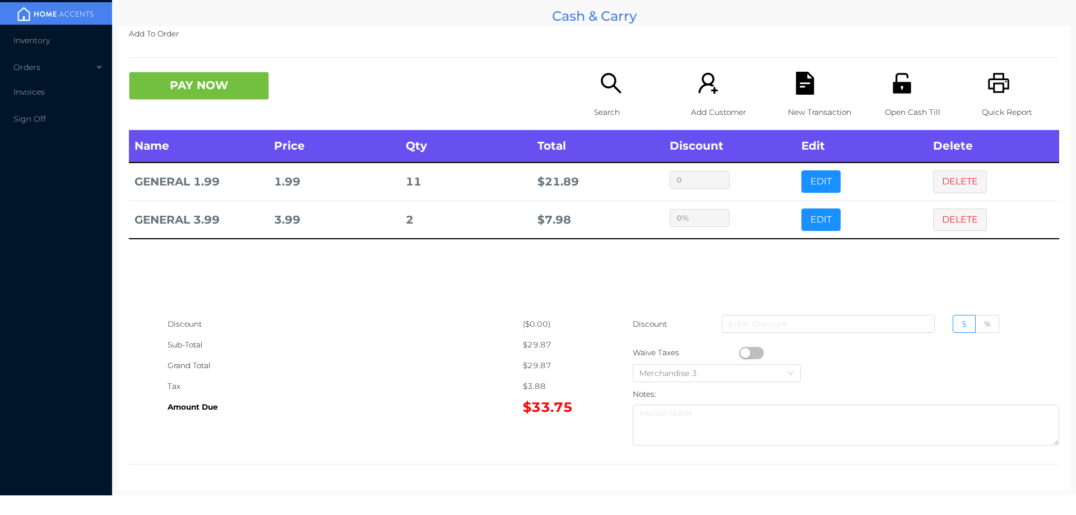
click at [608, 90] on icon "icon: search" at bounding box center [610, 83] width 23 height 23
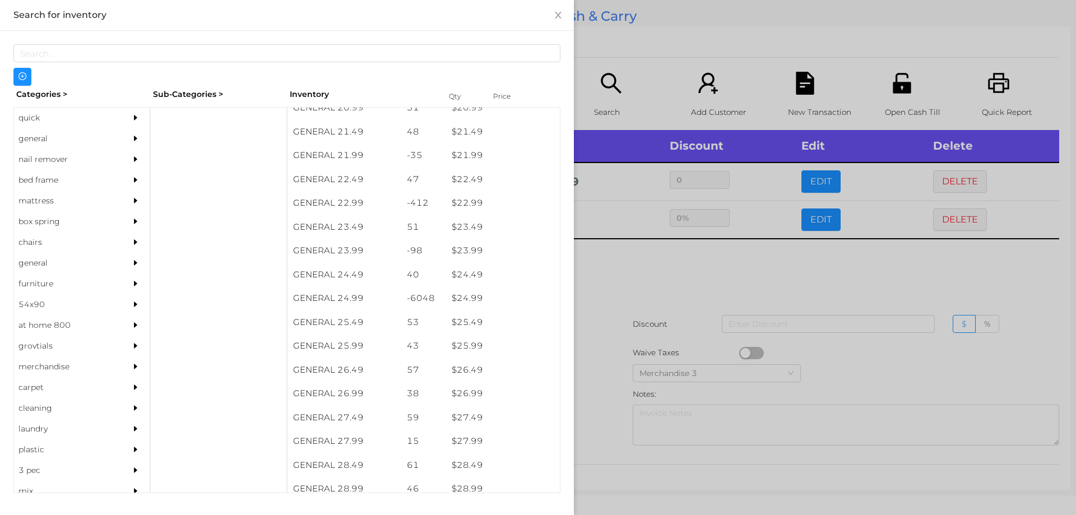
scroll to position [1267, 0]
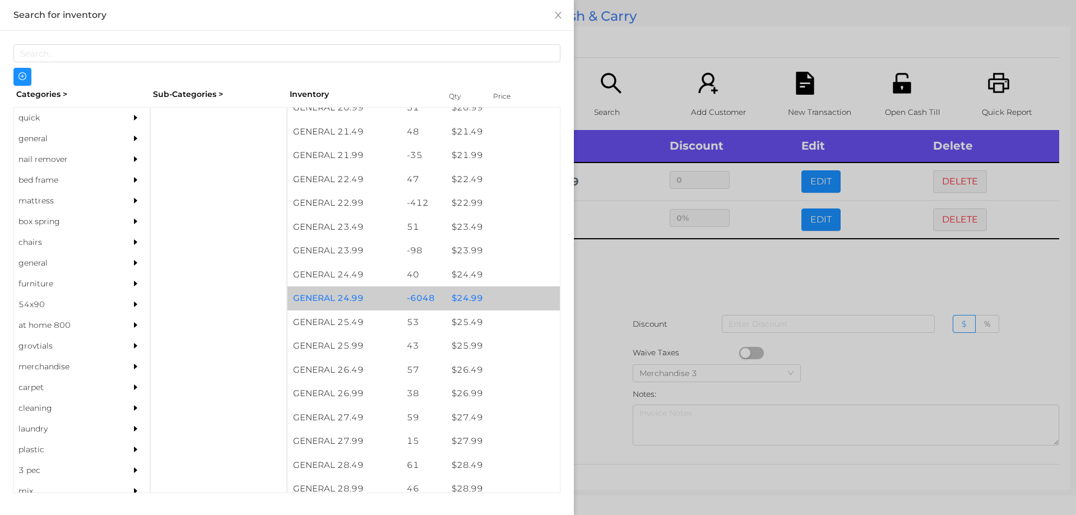
click at [474, 297] on div "$ 24.99" at bounding box center [503, 298] width 114 height 24
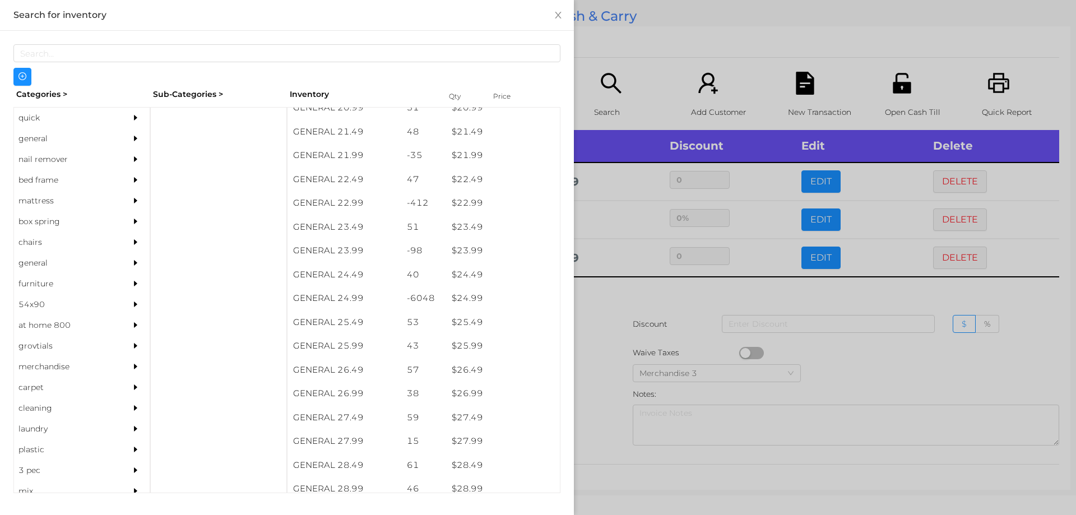
click at [617, 303] on div at bounding box center [538, 257] width 1076 height 515
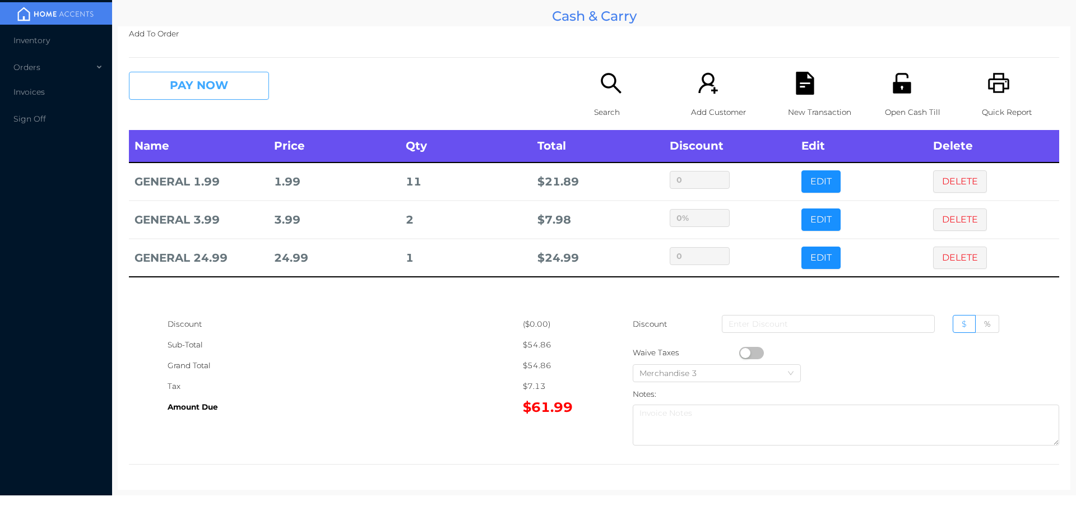
click at [216, 86] on button "PAY NOW" at bounding box center [199, 86] width 140 height 28
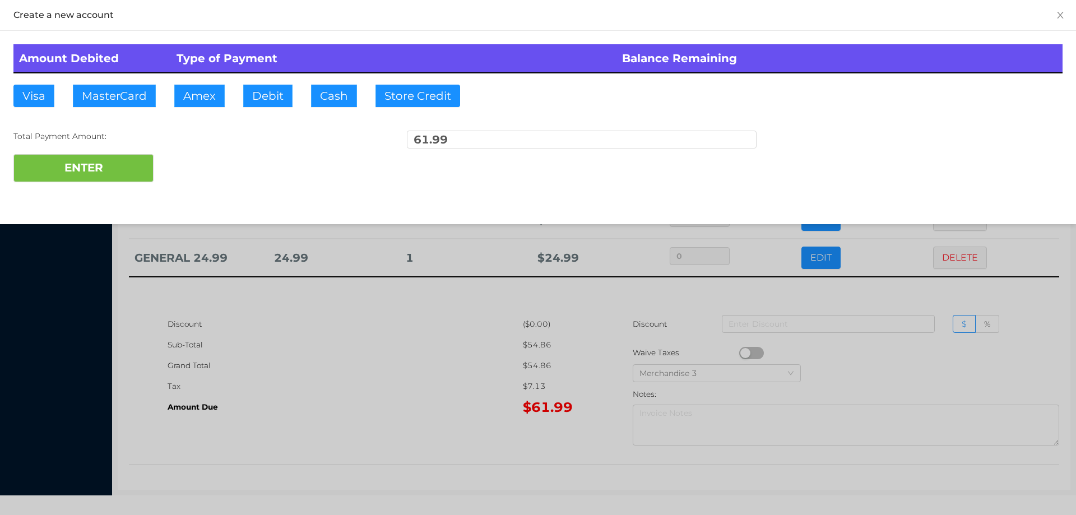
click at [195, 168] on div "ENTER" at bounding box center [537, 168] width 1049 height 28
click at [203, 165] on div "ENTER" at bounding box center [537, 168] width 1049 height 28
click at [346, 387] on div at bounding box center [538, 257] width 1076 height 515
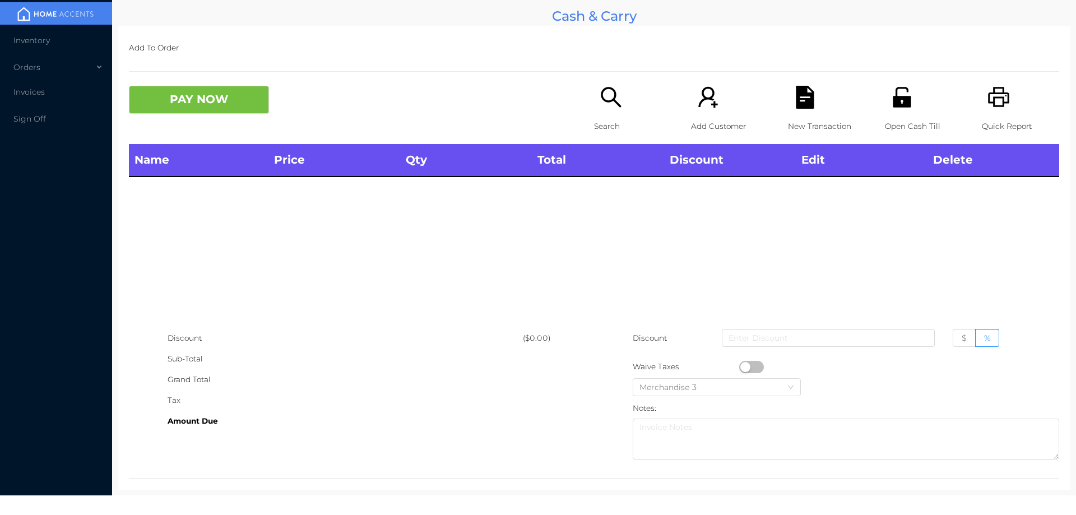
click at [885, 114] on div "Open Cash Till" at bounding box center [923, 115] width 77 height 58
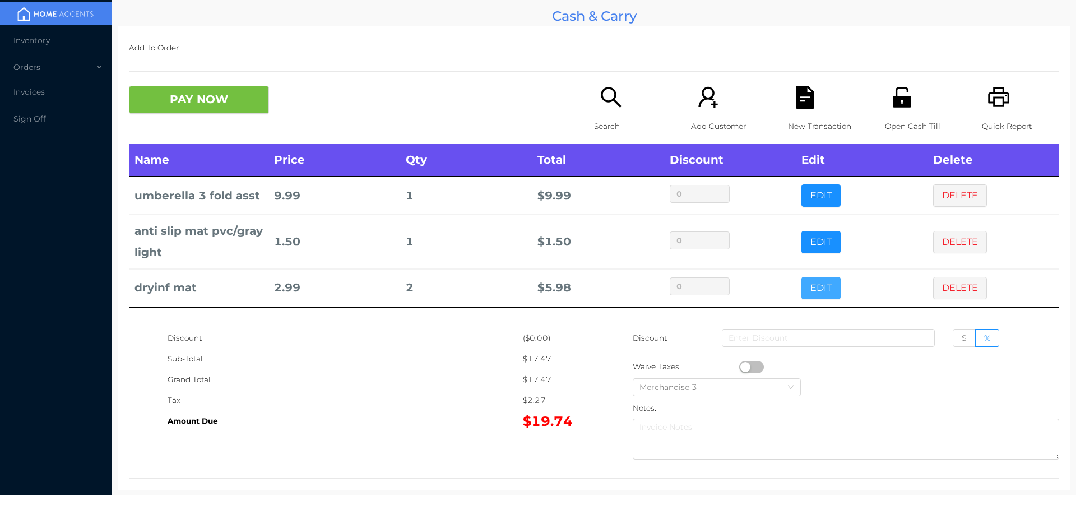
click at [802, 289] on button "EDIT" at bounding box center [820, 288] width 39 height 22
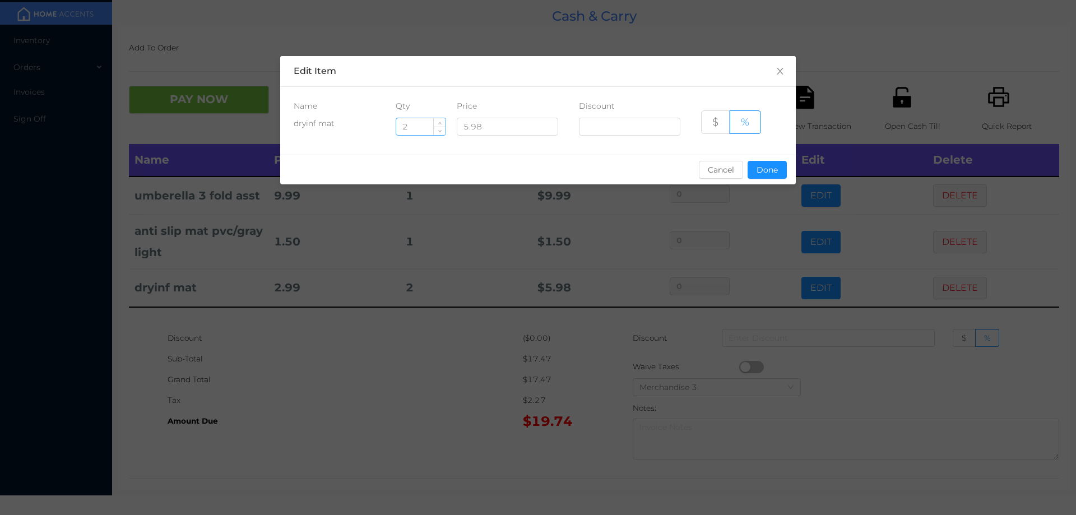
click at [418, 129] on input "2" at bounding box center [420, 126] width 49 height 17
type input "1"
click at [763, 165] on button "Done" at bounding box center [766, 170] width 39 height 18
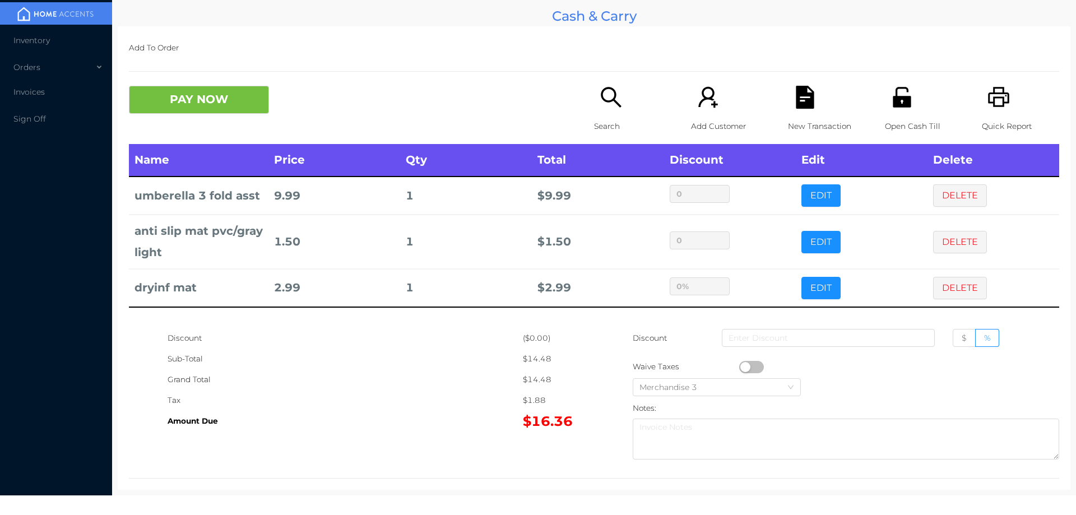
click at [426, 347] on div "Discount" at bounding box center [344, 338] width 355 height 21
click at [233, 104] on button "PAY NOW" at bounding box center [199, 100] width 140 height 28
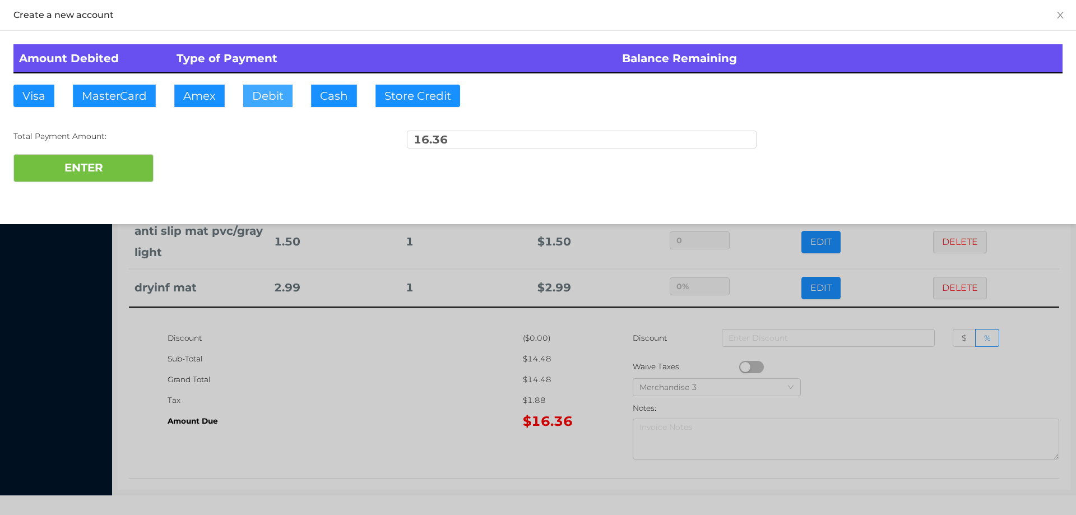
click at [267, 92] on button "Debit" at bounding box center [267, 96] width 49 height 22
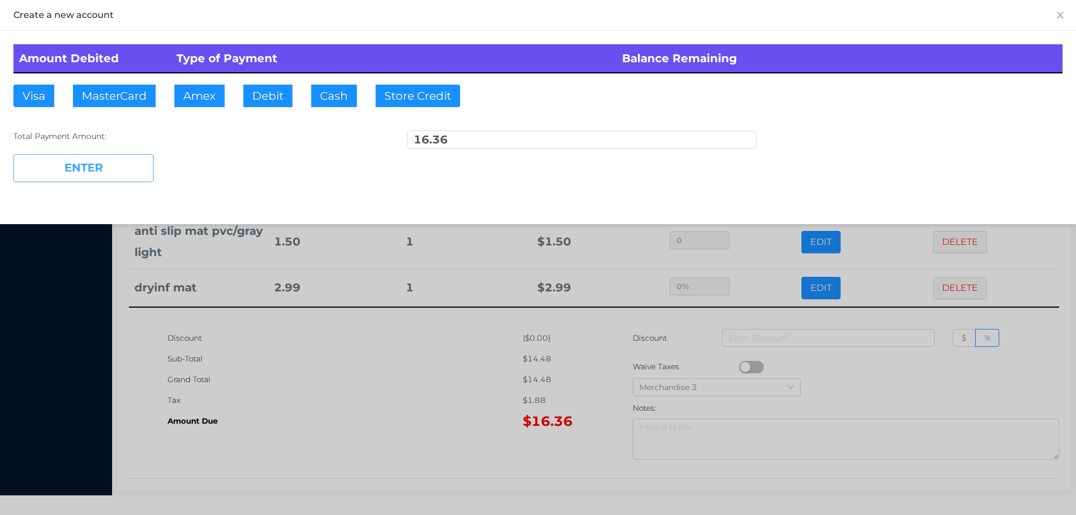
click at [118, 171] on button "ENTER" at bounding box center [83, 168] width 140 height 28
type input "0"
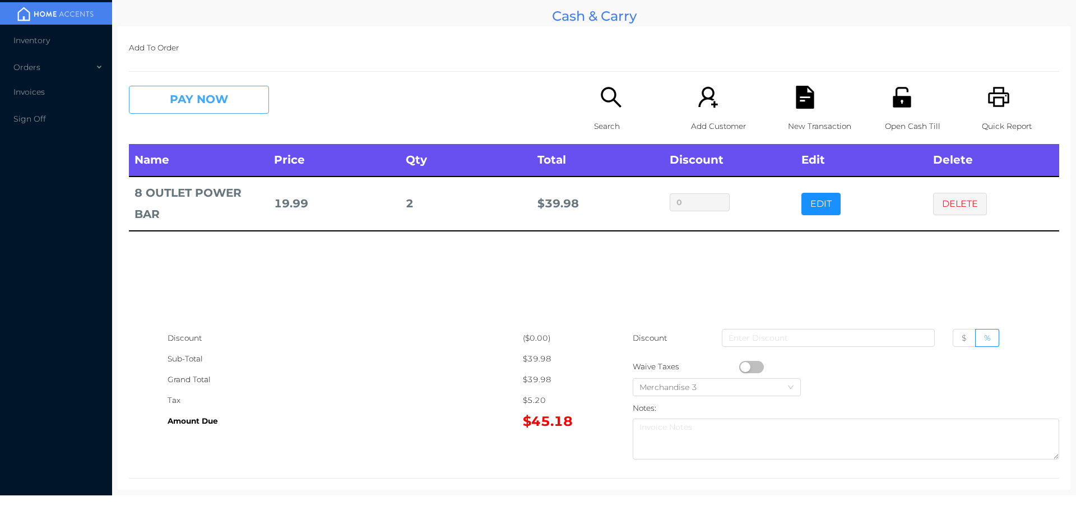
click at [222, 104] on button "PAY NOW" at bounding box center [199, 100] width 140 height 28
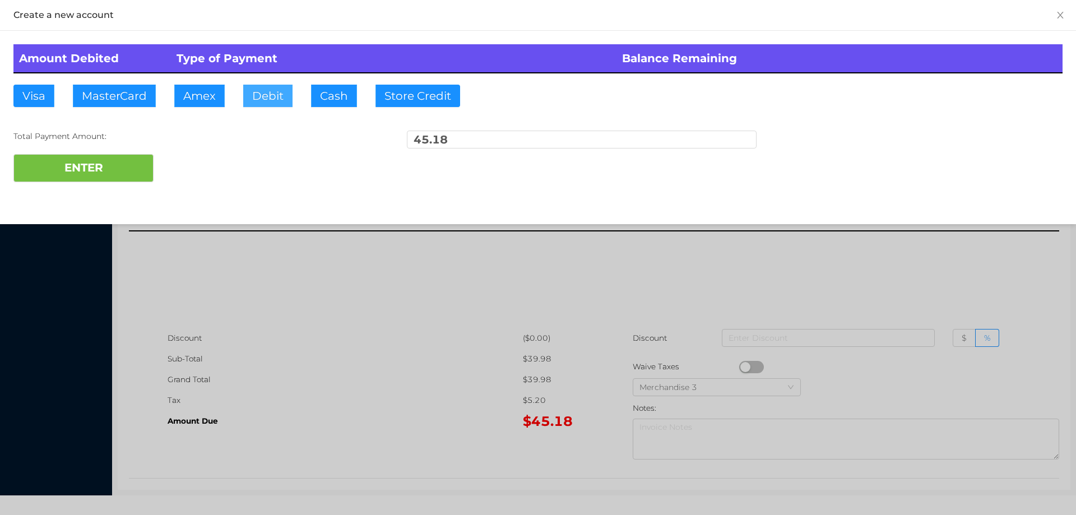
click at [264, 95] on button "Debit" at bounding box center [267, 96] width 49 height 22
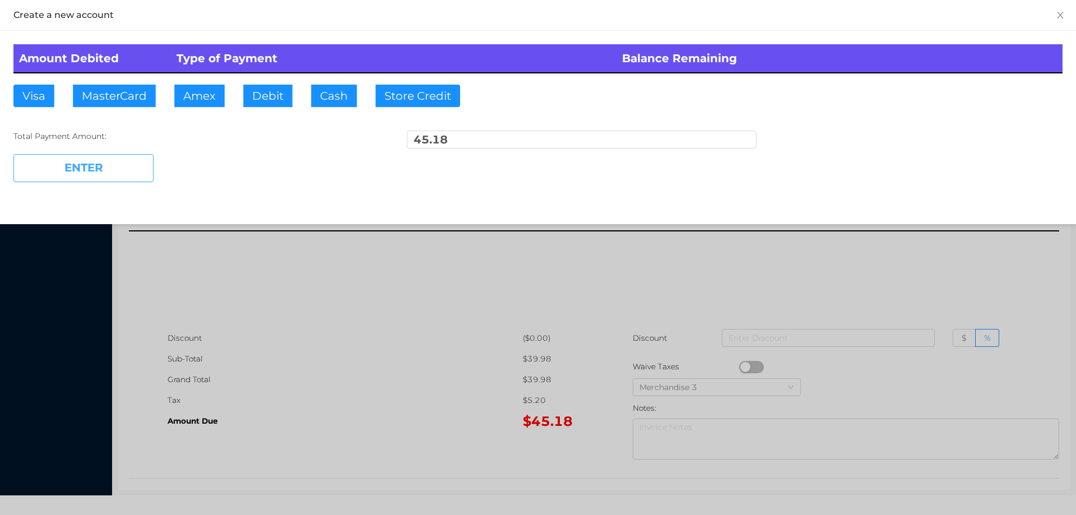
click at [118, 158] on button "ENTER" at bounding box center [83, 168] width 140 height 28
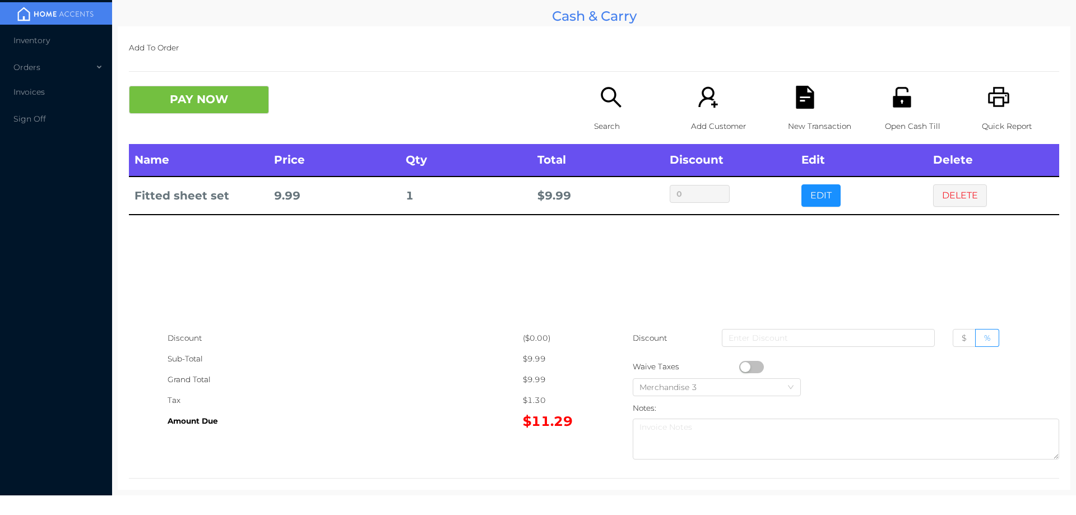
click at [230, 96] on button "PAY NOW" at bounding box center [199, 100] width 140 height 28
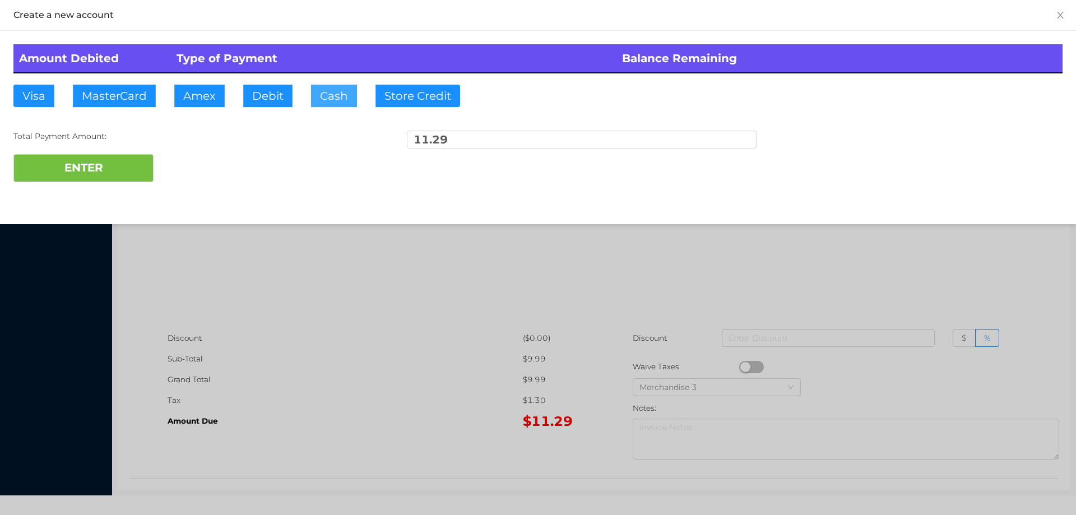
click at [332, 95] on button "Cash" at bounding box center [334, 96] width 46 height 22
type input "20."
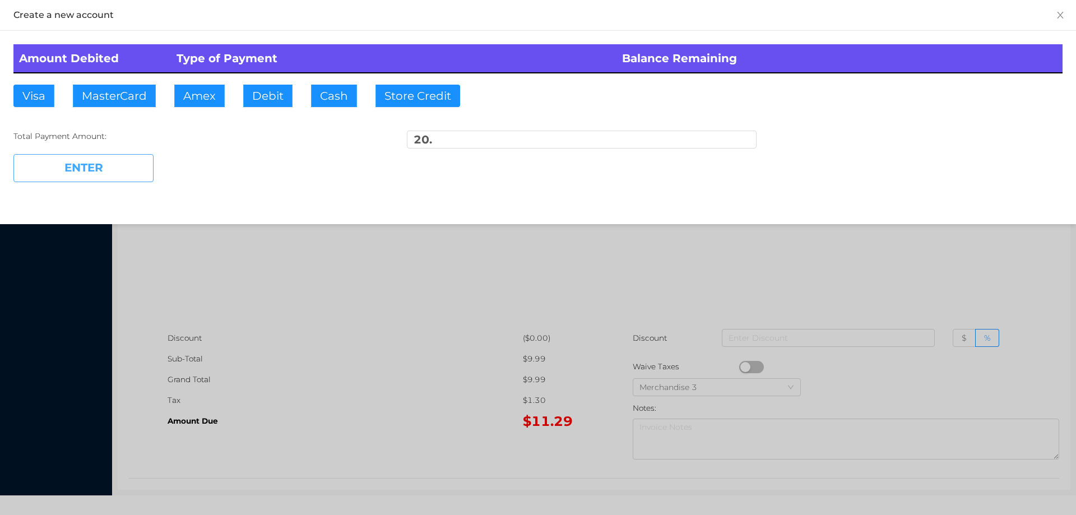
click at [106, 161] on button "ENTER" at bounding box center [83, 168] width 140 height 28
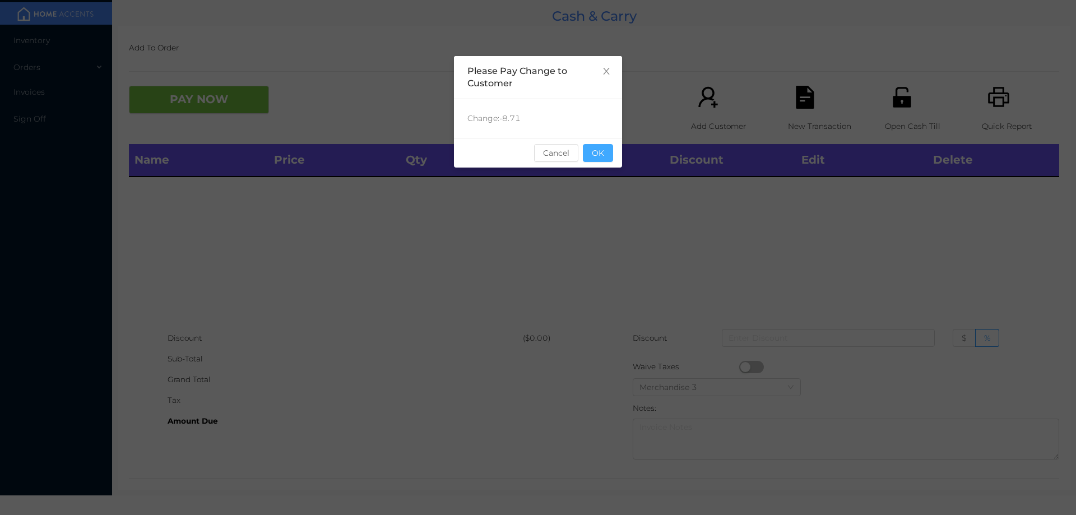
click at [590, 160] on button "OK" at bounding box center [598, 153] width 30 height 18
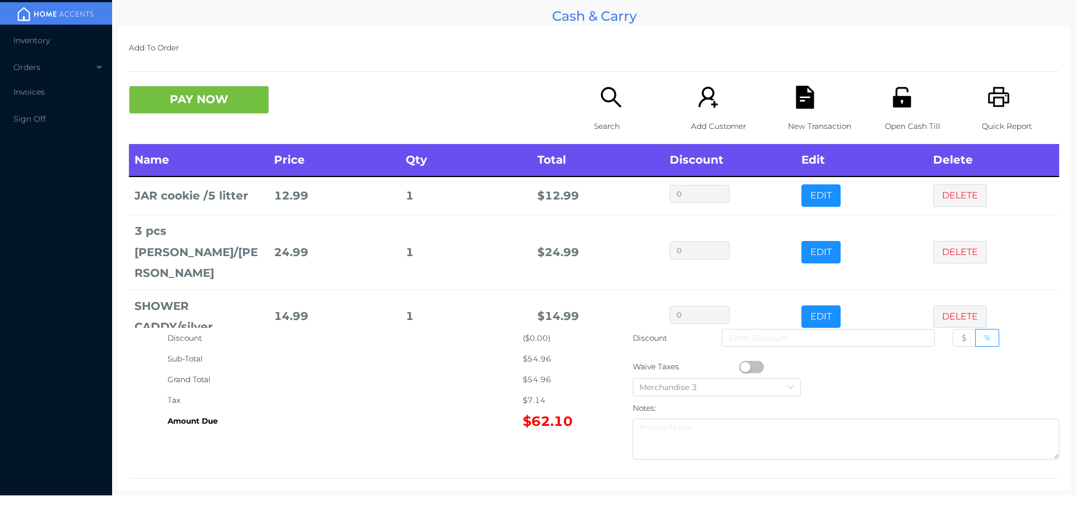
click at [609, 104] on icon "icon: search" at bounding box center [610, 97] width 23 height 23
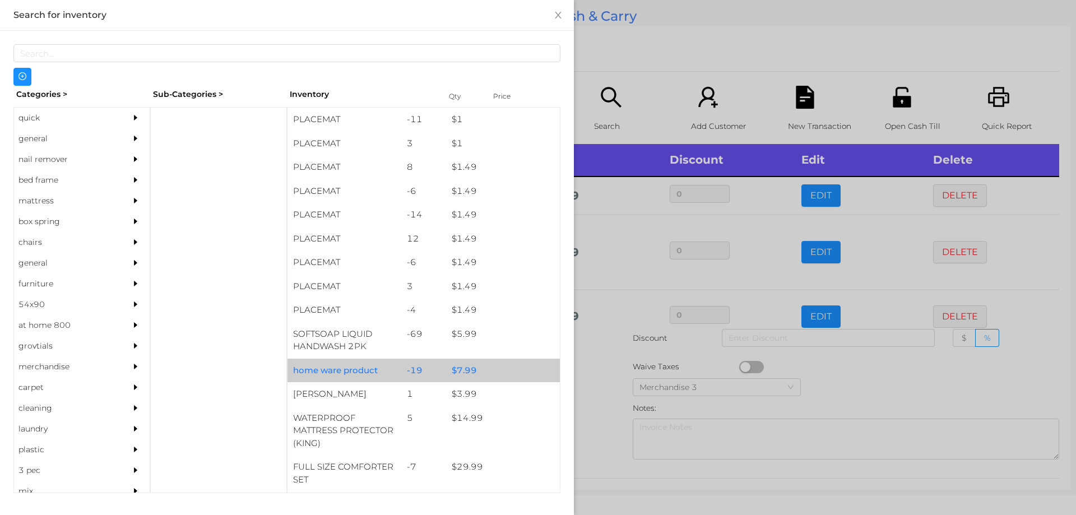
click at [457, 366] on div "$ 7.99" at bounding box center [503, 371] width 114 height 24
click at [462, 367] on div "$ 7.99" at bounding box center [503, 371] width 114 height 24
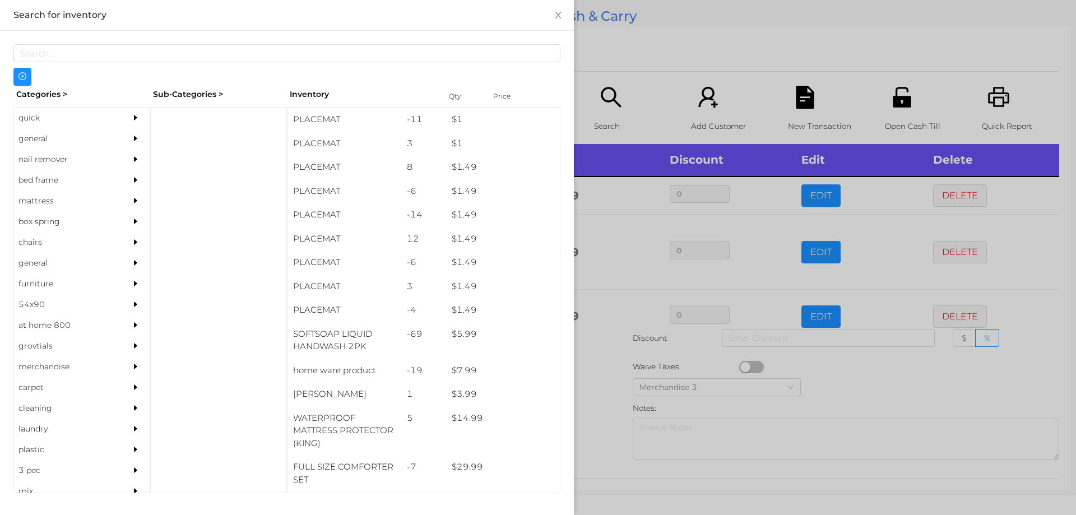
click at [603, 374] on div at bounding box center [538, 257] width 1076 height 515
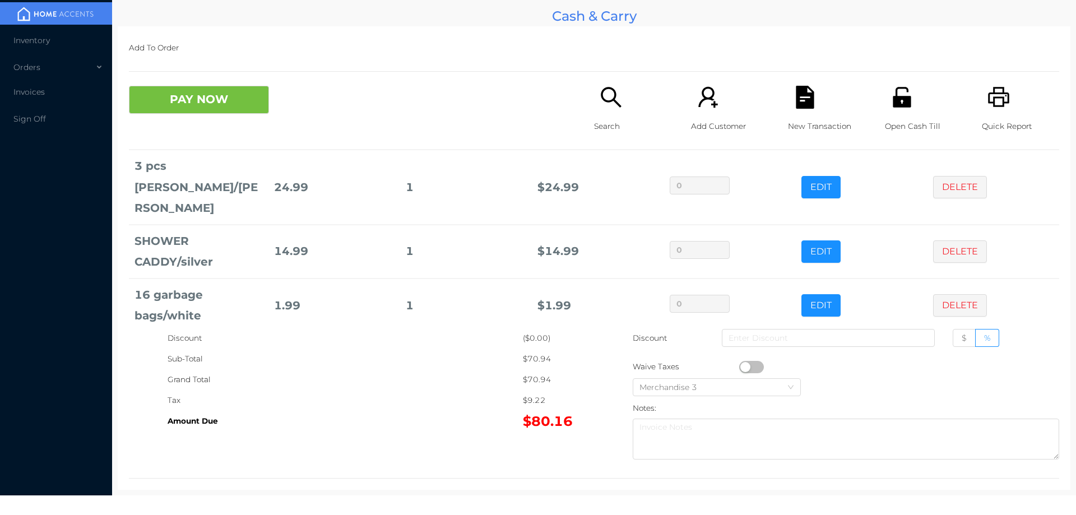
scroll to position [99, 0]
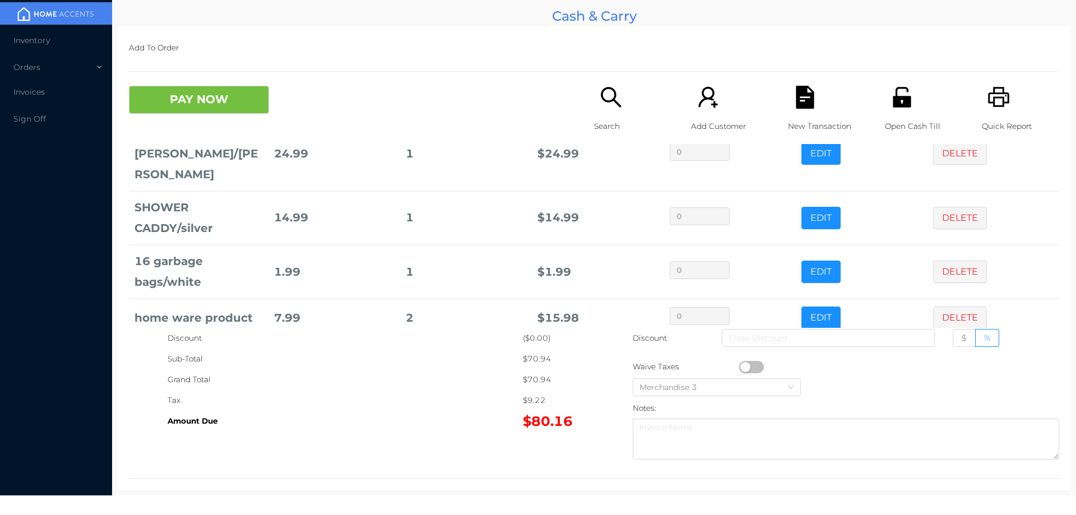
click at [895, 106] on icon "icon: unlock" at bounding box center [901, 97] width 18 height 20
click at [185, 113] on button "PAY NOW" at bounding box center [199, 100] width 140 height 28
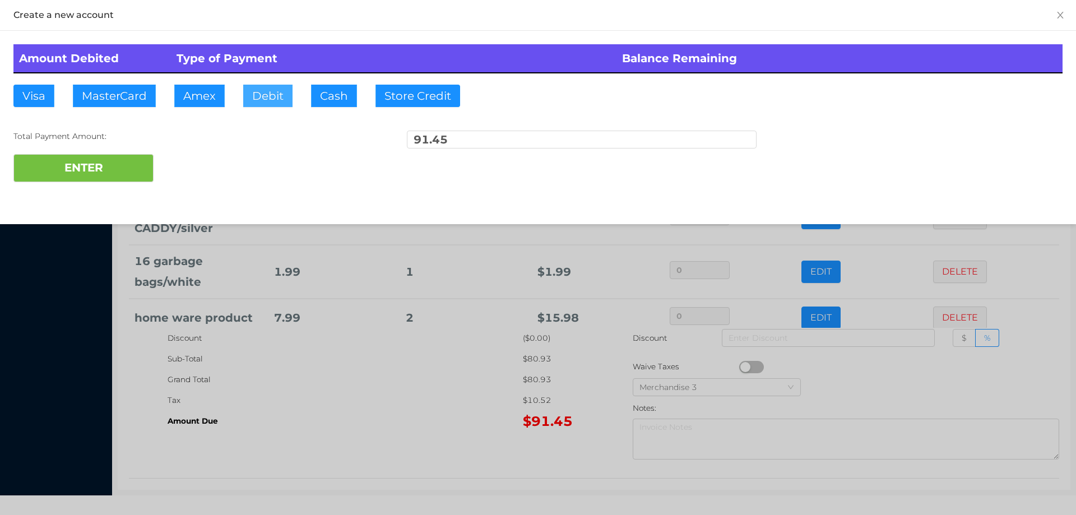
click at [252, 100] on button "Debit" at bounding box center [267, 96] width 49 height 22
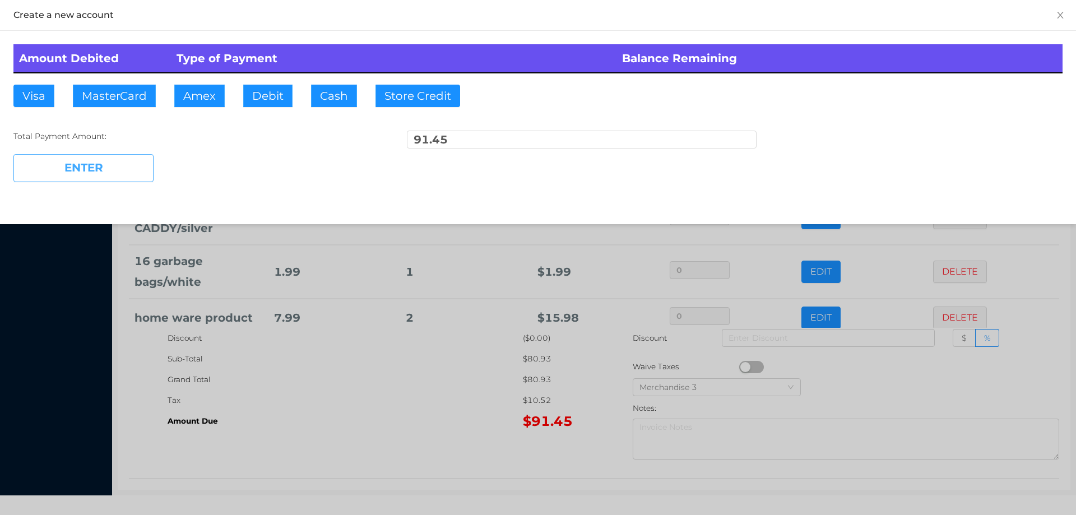
click at [133, 156] on button "ENTER" at bounding box center [83, 168] width 140 height 28
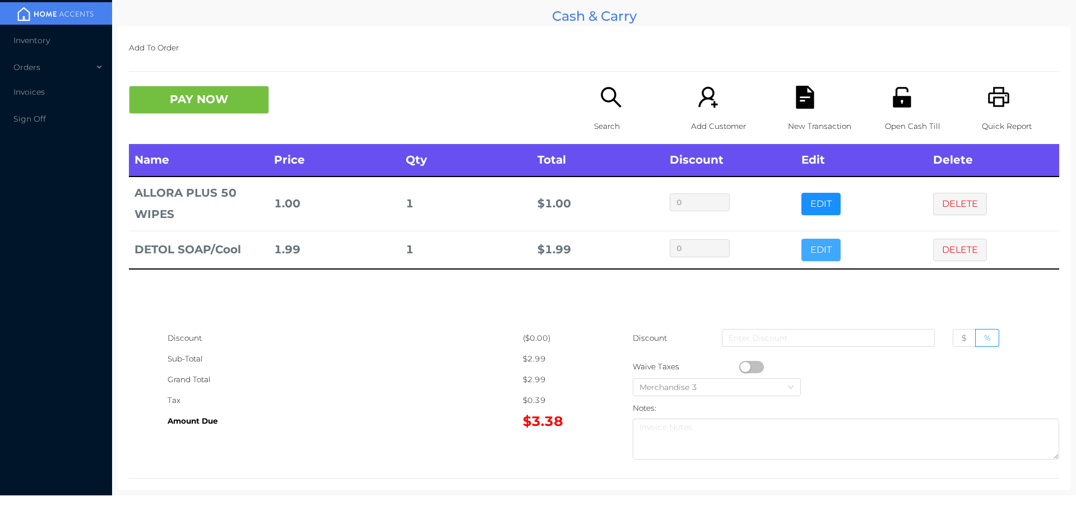
click at [802, 241] on button "EDIT" at bounding box center [820, 250] width 39 height 22
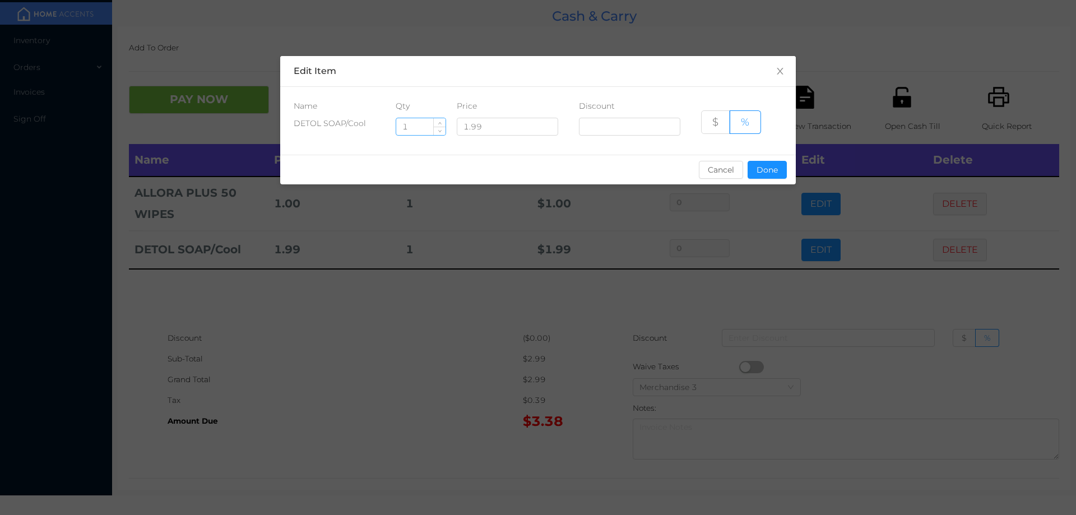
click at [420, 129] on input "1" at bounding box center [420, 126] width 49 height 17
type input "2"
click at [765, 175] on button "Done" at bounding box center [766, 170] width 39 height 18
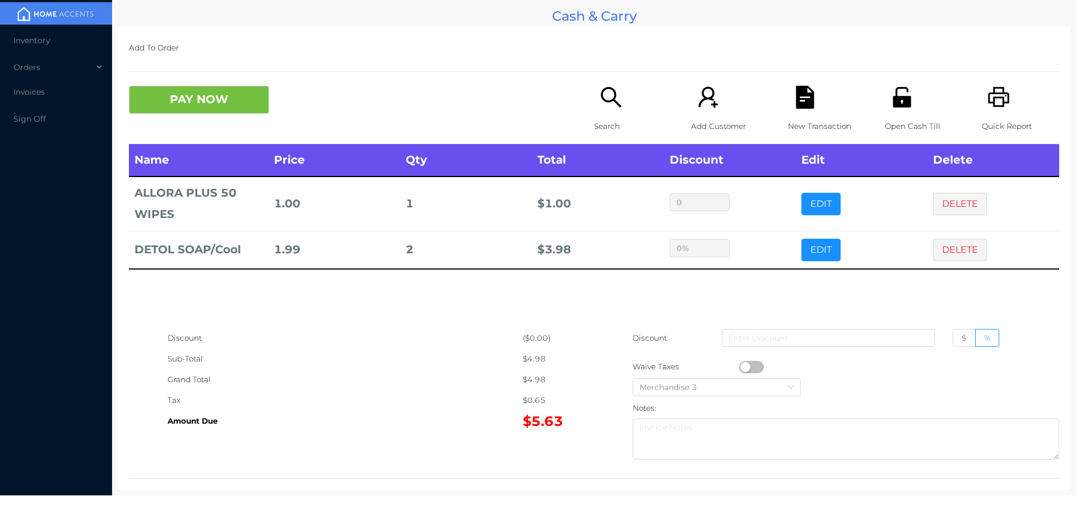
click at [458, 347] on div "Discount" at bounding box center [344, 338] width 355 height 21
click at [176, 106] on button "PAY NOW" at bounding box center [199, 100] width 140 height 28
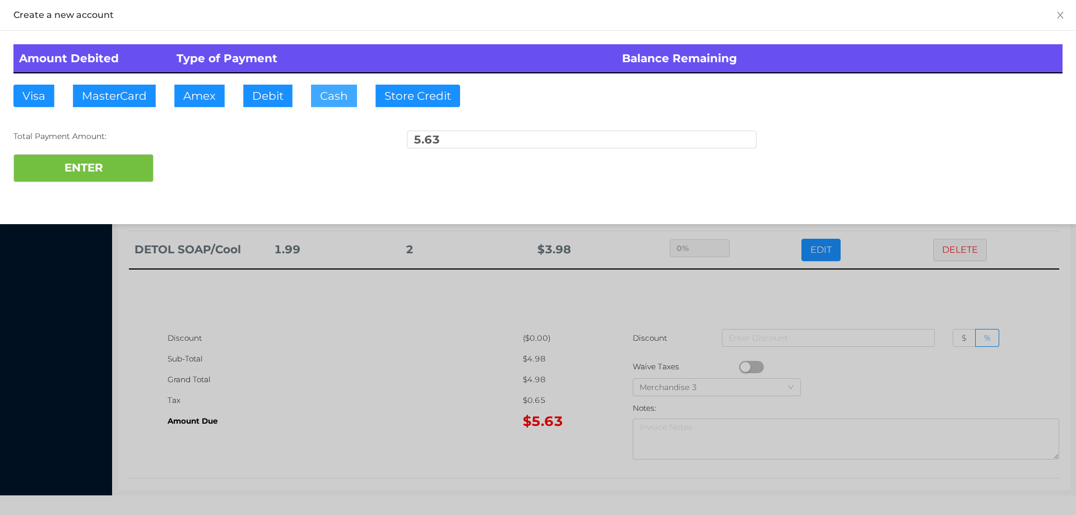
click at [313, 104] on button "Cash" at bounding box center [334, 96] width 46 height 22
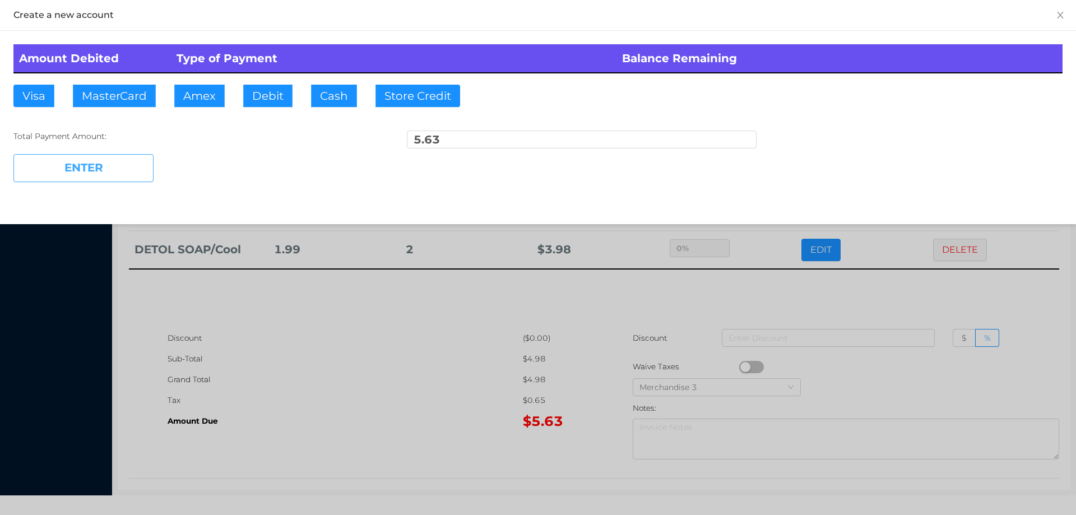
click at [114, 170] on button "ENTER" at bounding box center [83, 168] width 140 height 28
type input "0"
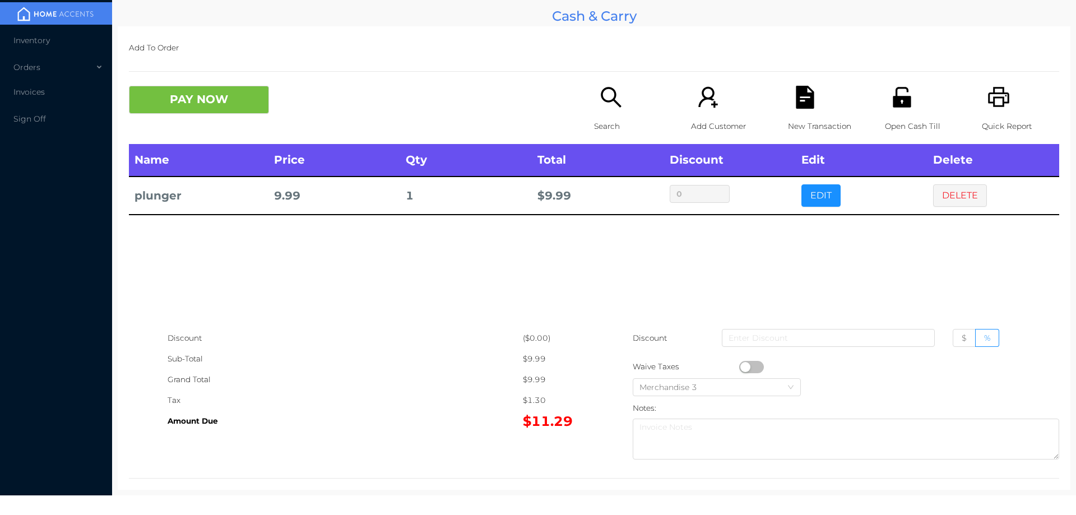
click at [991, 106] on icon "icon: printer" at bounding box center [998, 97] width 21 height 20
click at [796, 96] on icon "icon: file-text" at bounding box center [804, 97] width 18 height 23
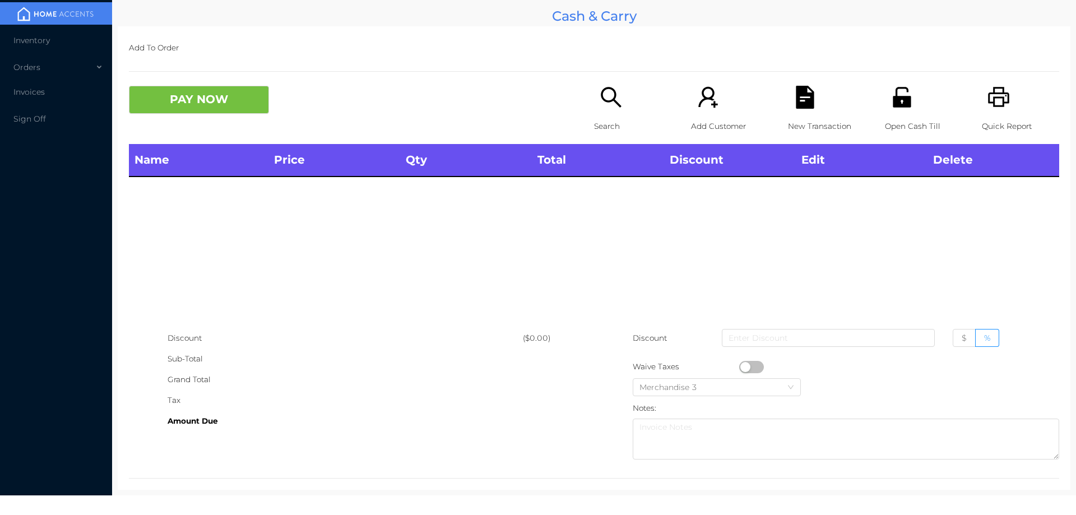
click at [617, 115] on div "Search" at bounding box center [632, 115] width 77 height 58
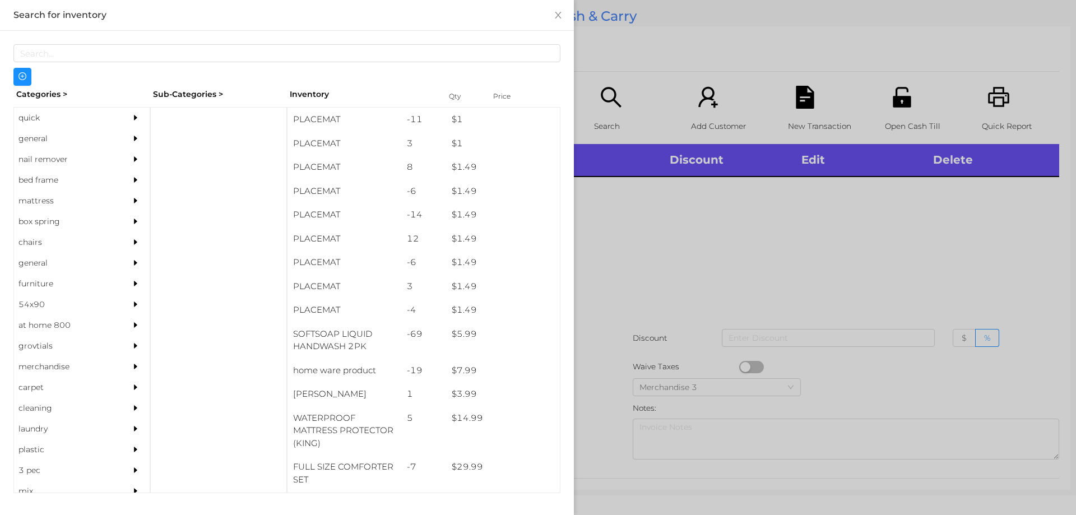
click at [29, 140] on div "general" at bounding box center [65, 138] width 102 height 21
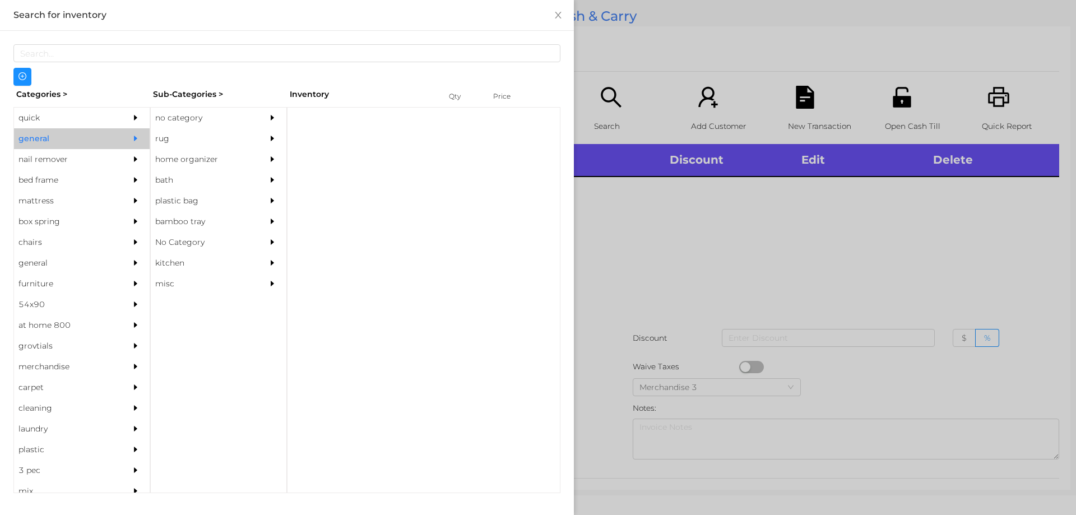
click at [192, 120] on div "no category" at bounding box center [202, 118] width 102 height 21
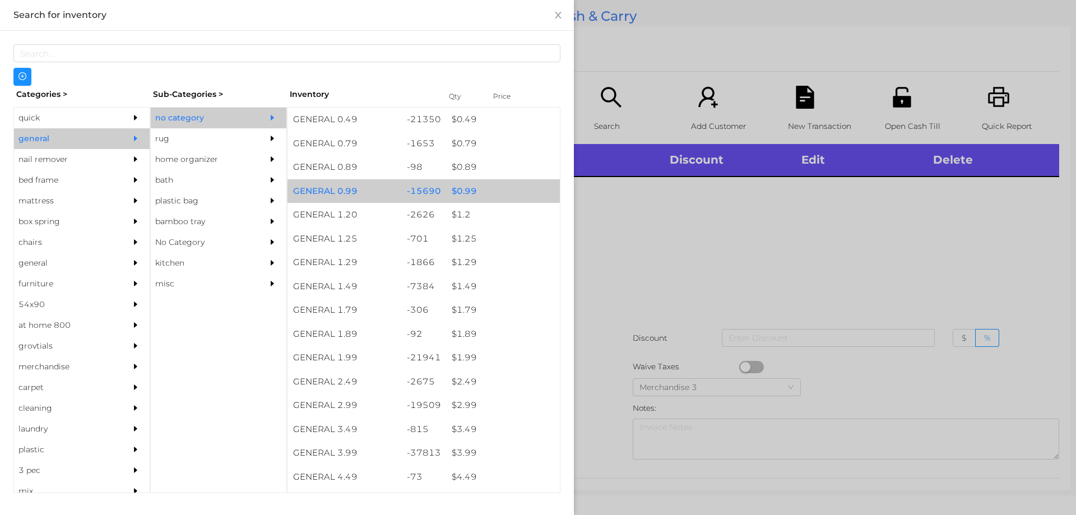
click at [458, 193] on div "$ 0.99" at bounding box center [503, 191] width 114 height 24
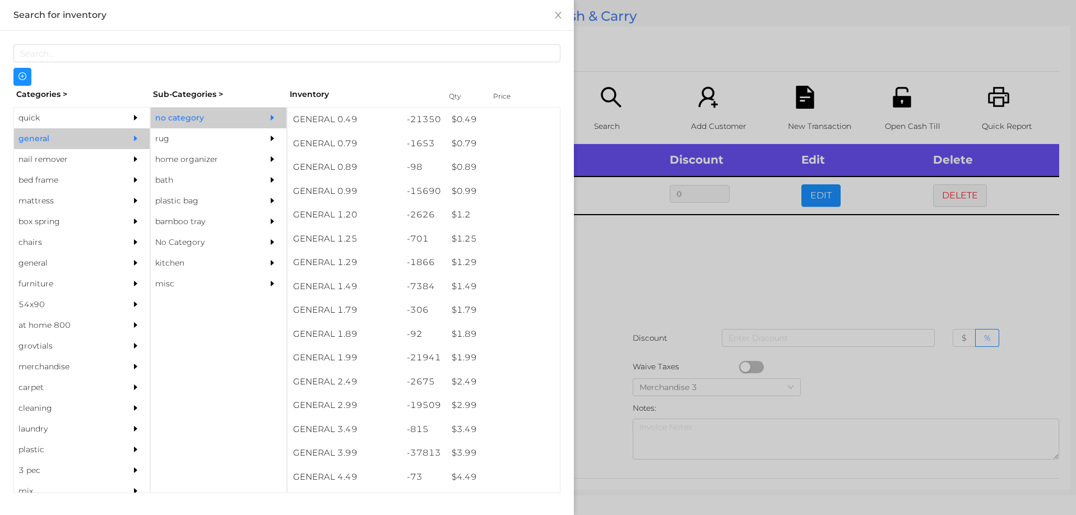
click at [618, 262] on div at bounding box center [538, 257] width 1076 height 515
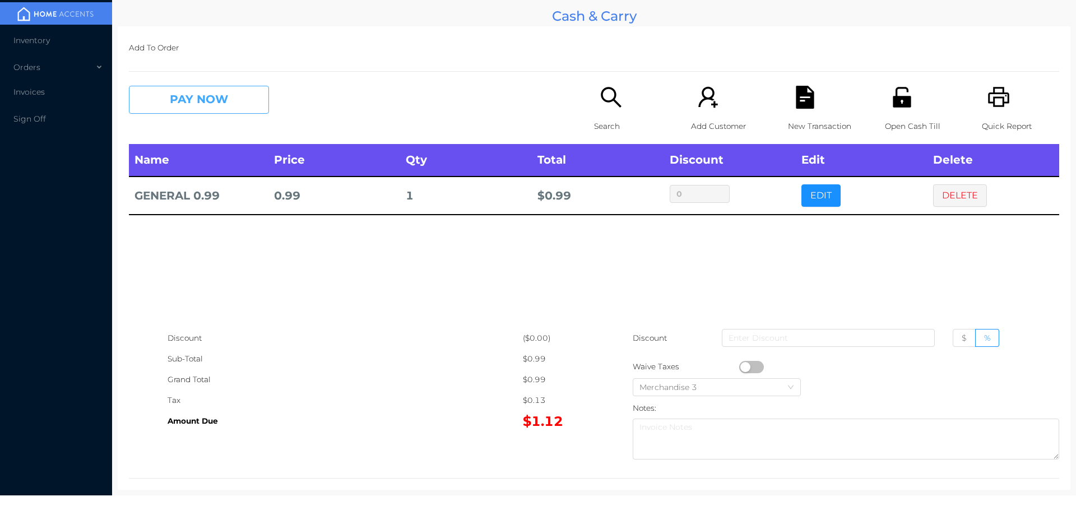
click at [221, 87] on button "PAY NOW" at bounding box center [199, 100] width 140 height 28
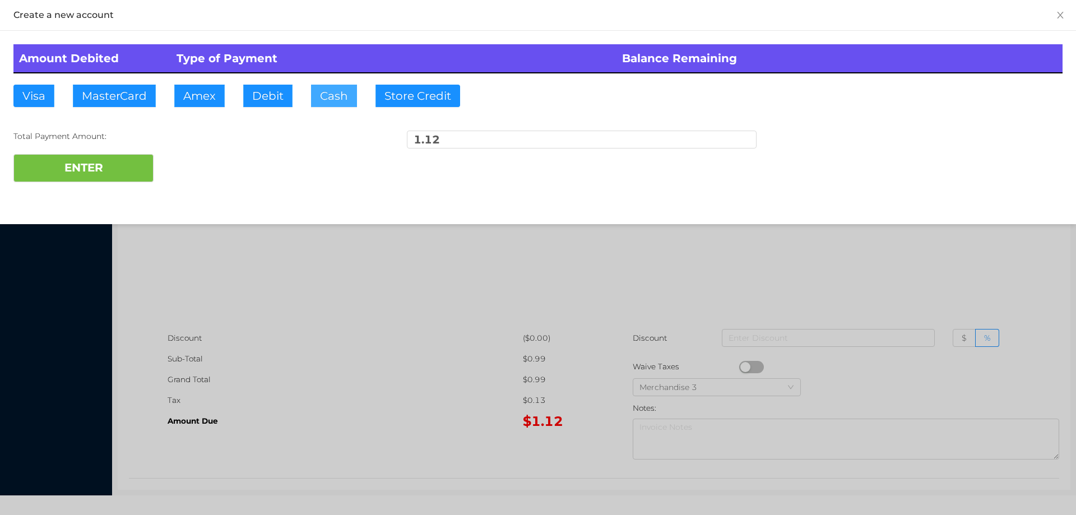
click at [326, 101] on button "Cash" at bounding box center [334, 96] width 46 height 22
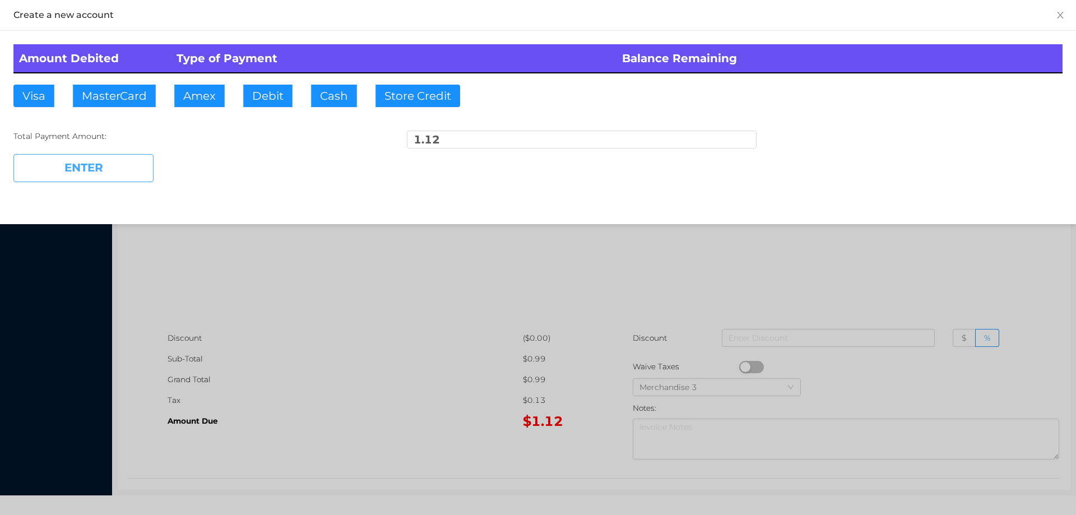
click at [92, 161] on button "ENTER" at bounding box center [83, 168] width 140 height 28
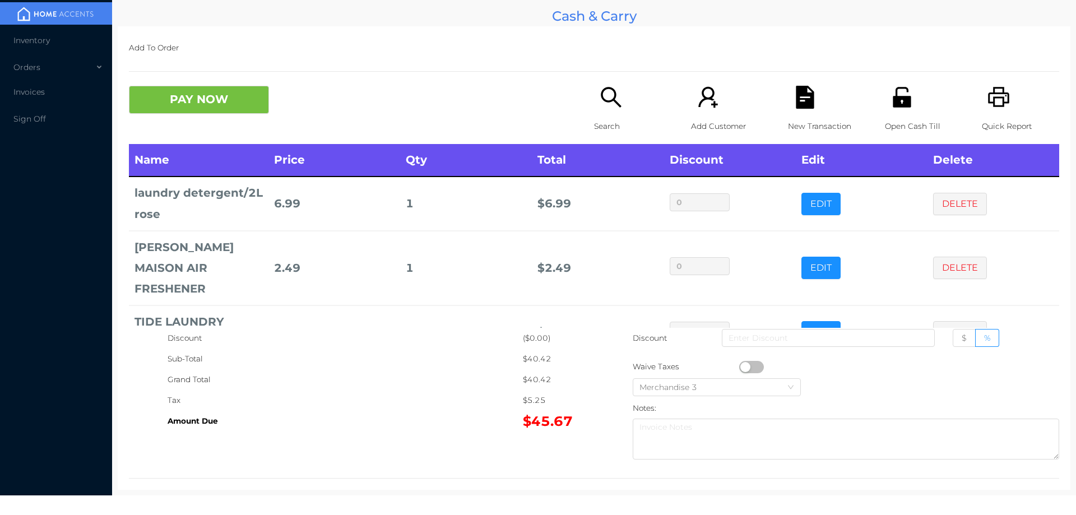
click at [607, 117] on p "Search" at bounding box center [632, 126] width 77 height 21
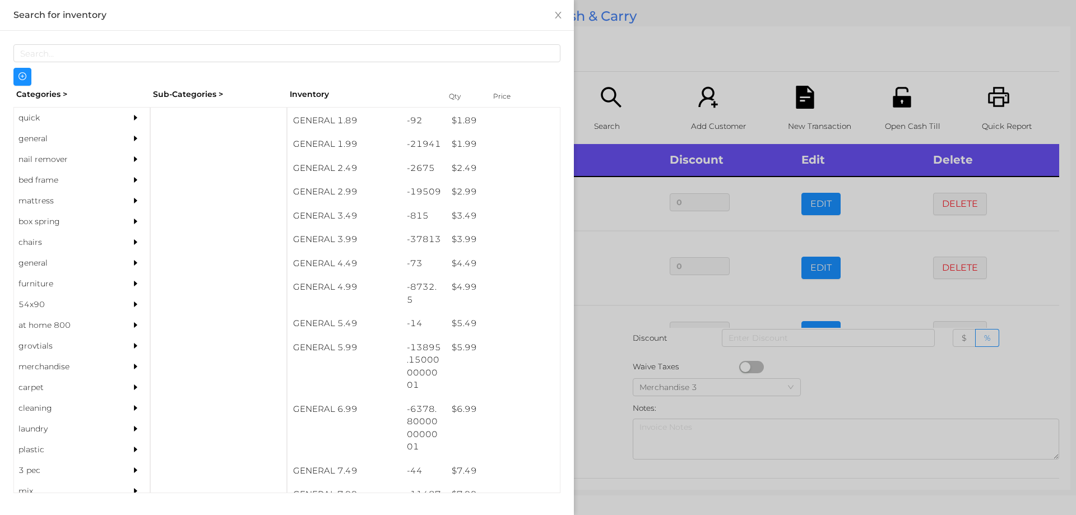
scroll to position [213, 0]
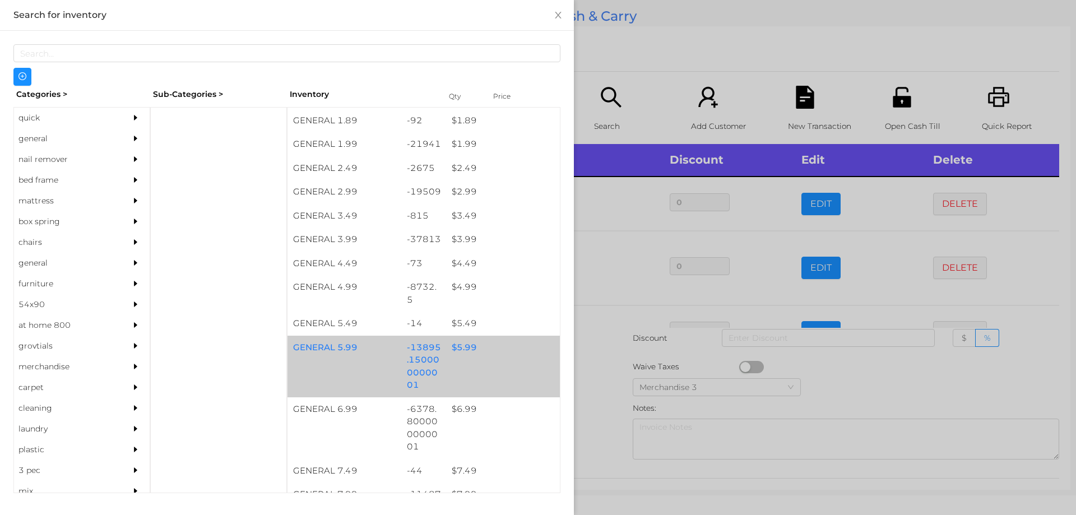
click at [455, 346] on div "$ 5.99" at bounding box center [503, 348] width 114 height 24
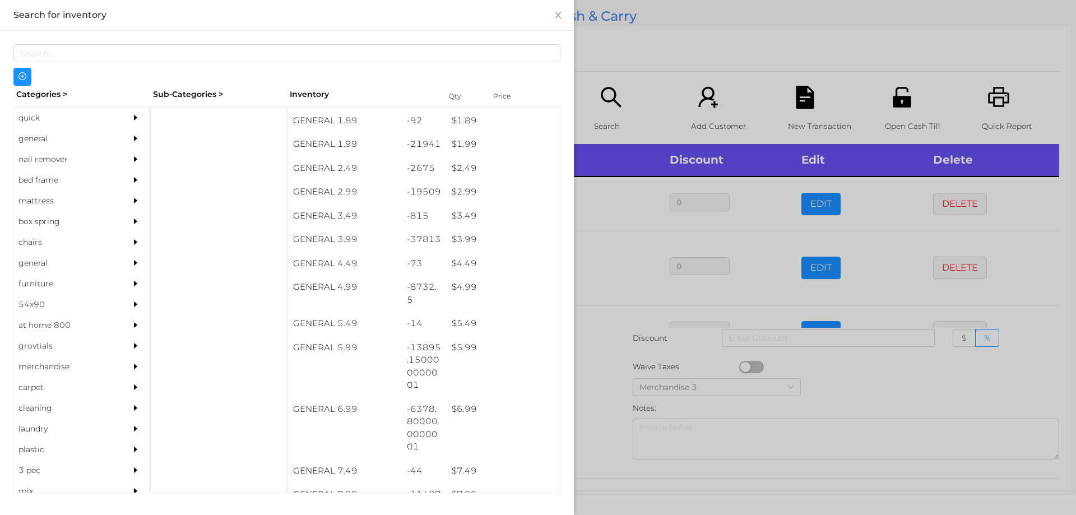
click at [602, 379] on div at bounding box center [538, 257] width 1076 height 515
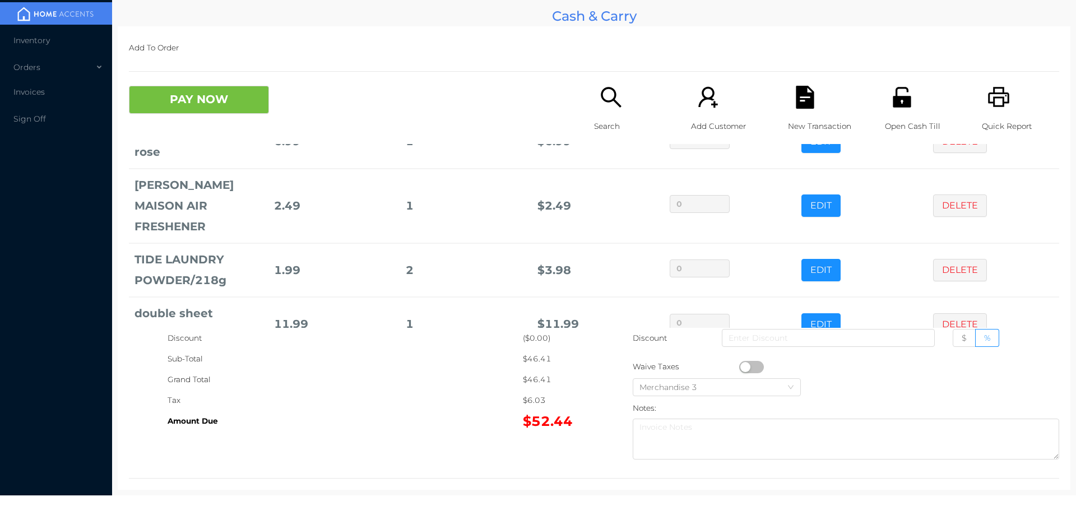
scroll to position [152, 0]
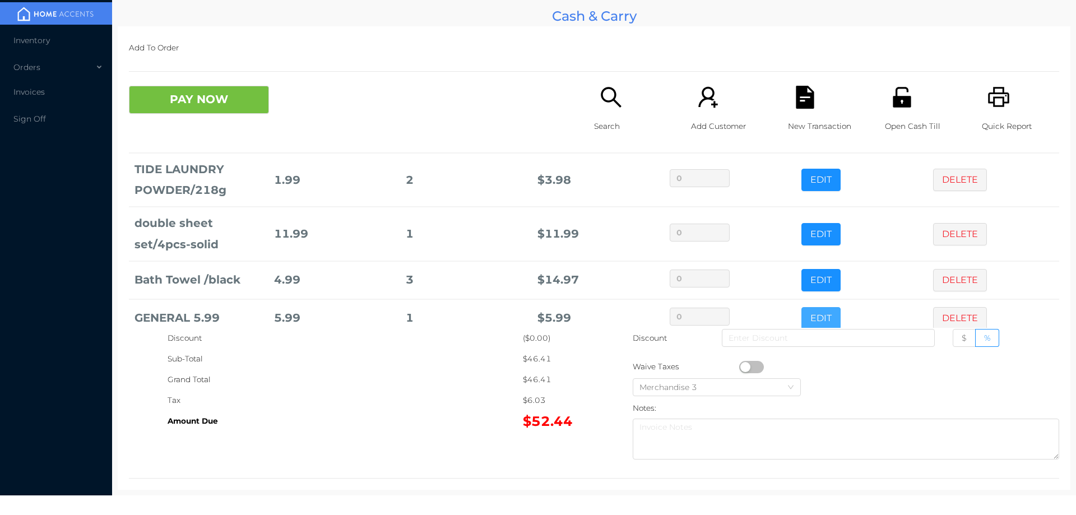
click at [805, 307] on button "EDIT" at bounding box center [820, 318] width 39 height 22
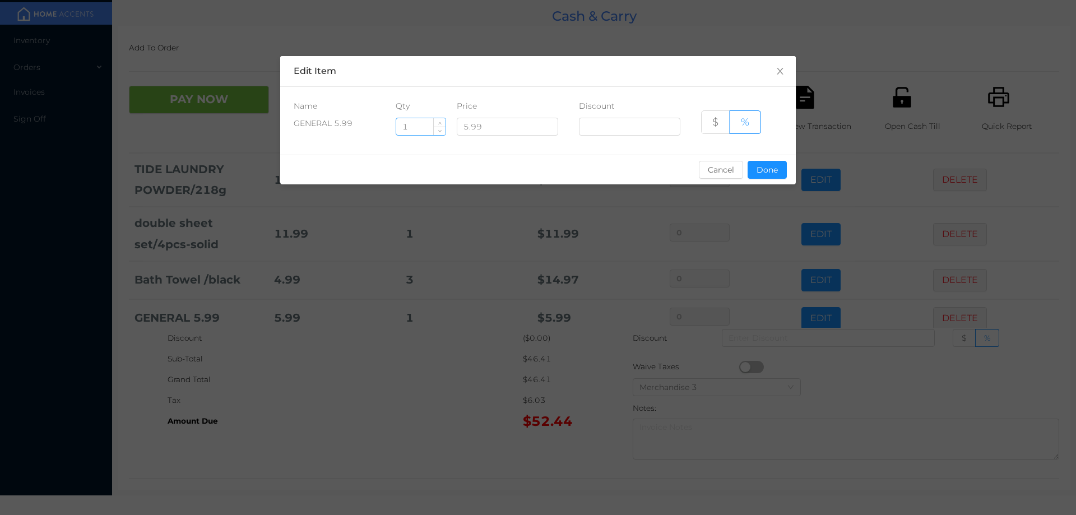
click at [426, 129] on input "1" at bounding box center [420, 126] width 49 height 17
type input "1.5"
click at [772, 174] on button "Done" at bounding box center [766, 170] width 39 height 18
type input "0%"
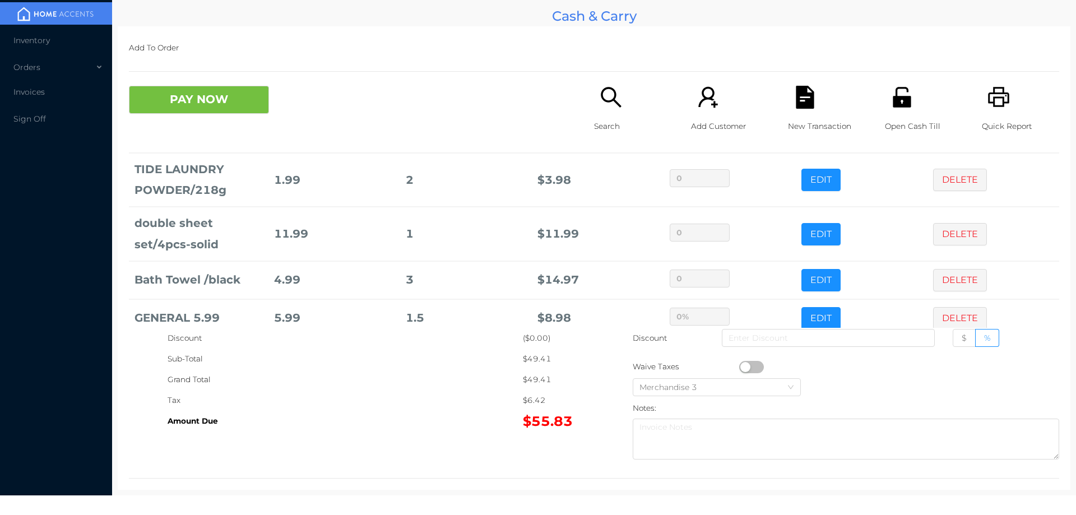
click at [462, 385] on div "Grand Total" at bounding box center [344, 379] width 355 height 21
click at [892, 105] on icon "icon: unlock" at bounding box center [901, 97] width 18 height 20
click at [223, 94] on button "PAY NOW" at bounding box center [199, 100] width 140 height 28
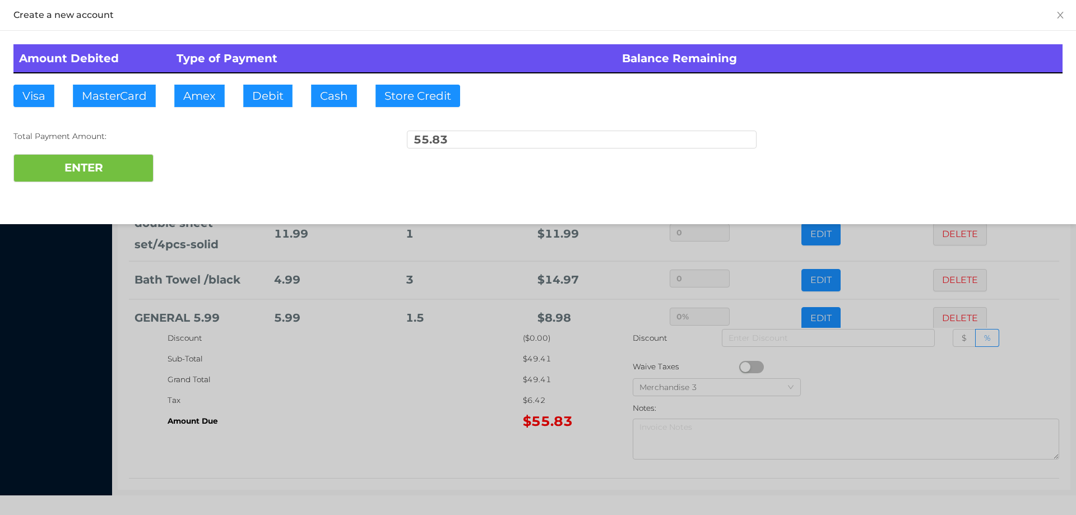
click at [199, 169] on div "ENTER" at bounding box center [537, 168] width 1049 height 28
click at [301, 380] on div at bounding box center [538, 257] width 1076 height 515
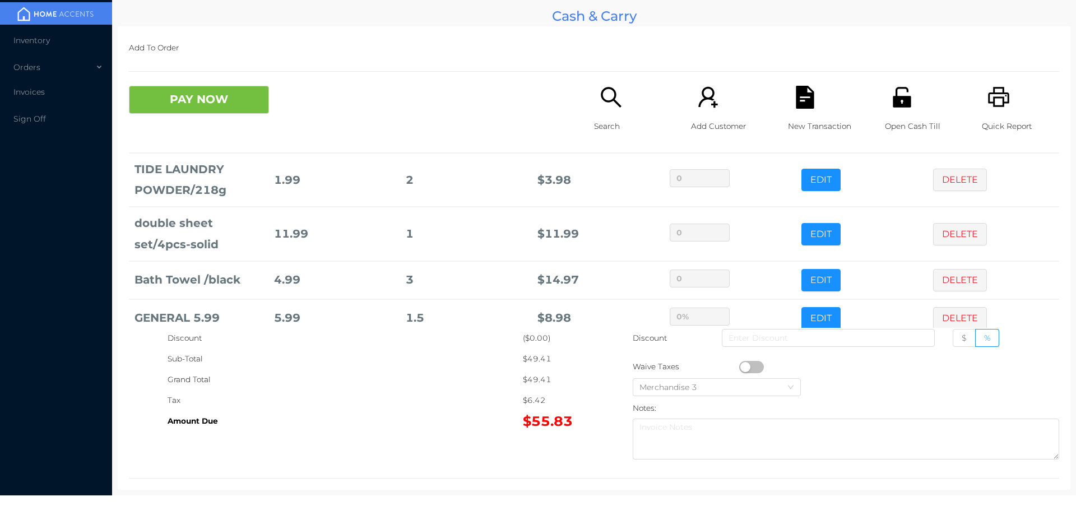
click at [795, 112] on div "New Transaction" at bounding box center [826, 115] width 77 height 58
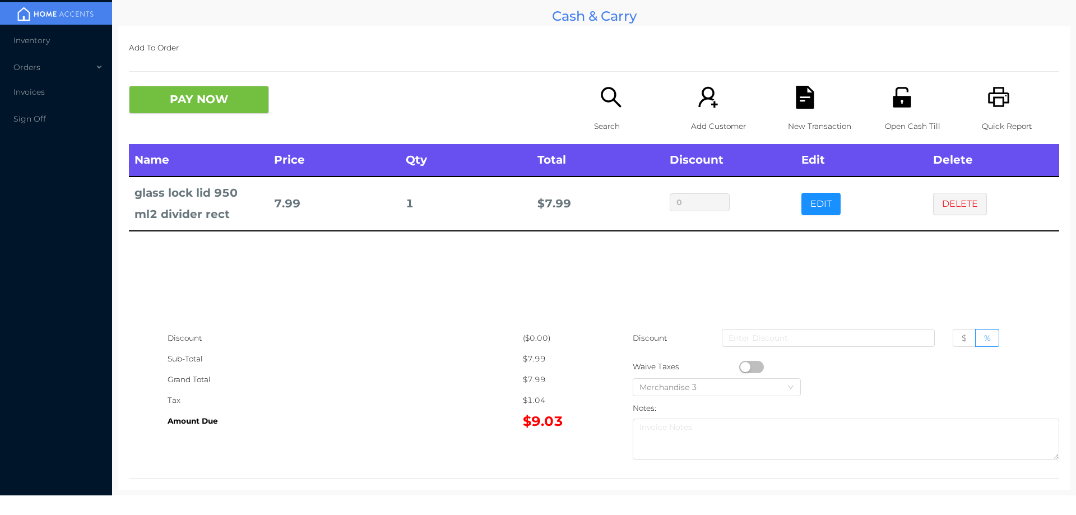
click at [907, 103] on div "Open Cash Till" at bounding box center [923, 115] width 77 height 58
click at [308, 87] on div "PAY NOW" at bounding box center [245, 100] width 232 height 28
click at [977, 205] on button "DELETE" at bounding box center [960, 204] width 54 height 22
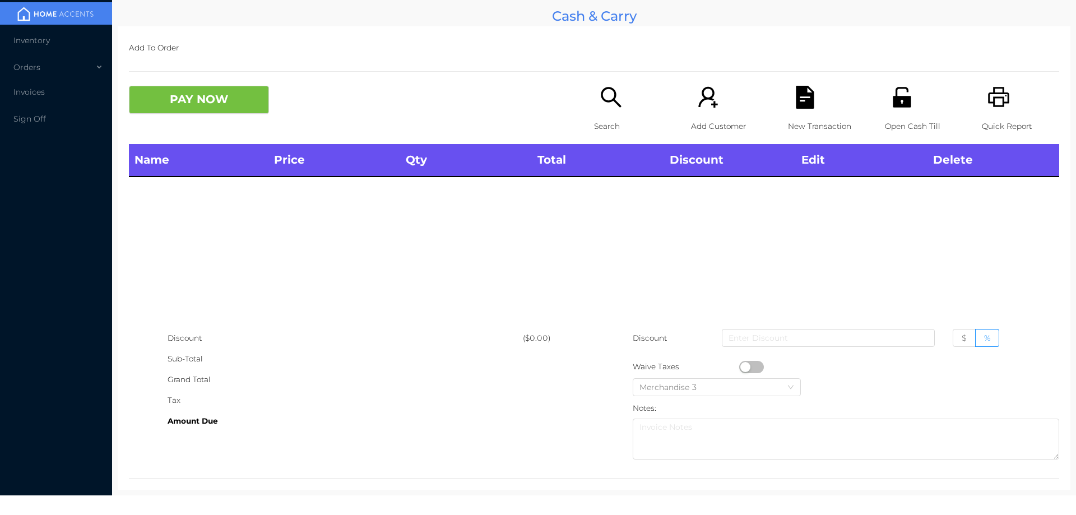
click at [605, 108] on icon "icon: search" at bounding box center [610, 97] width 23 height 23
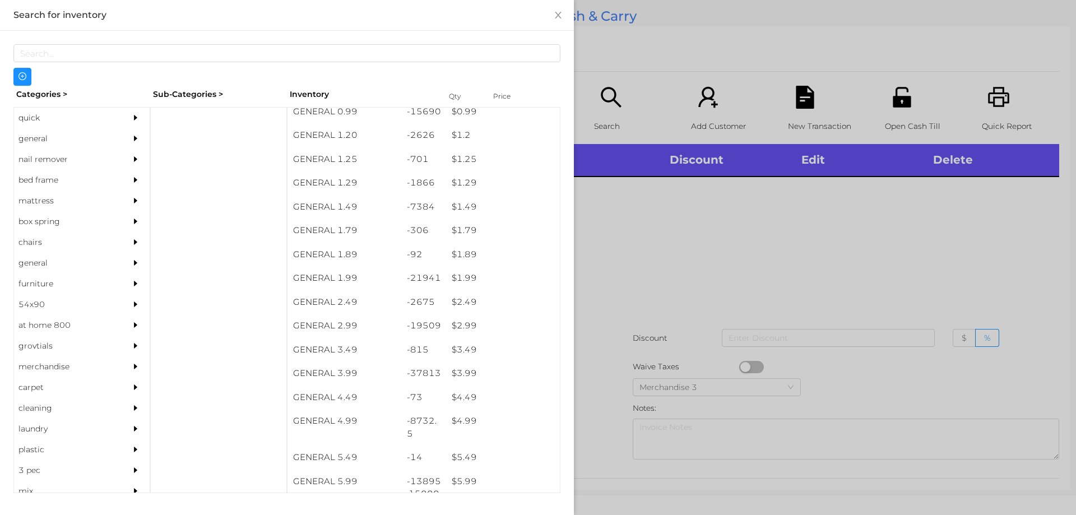
scroll to position [141, 0]
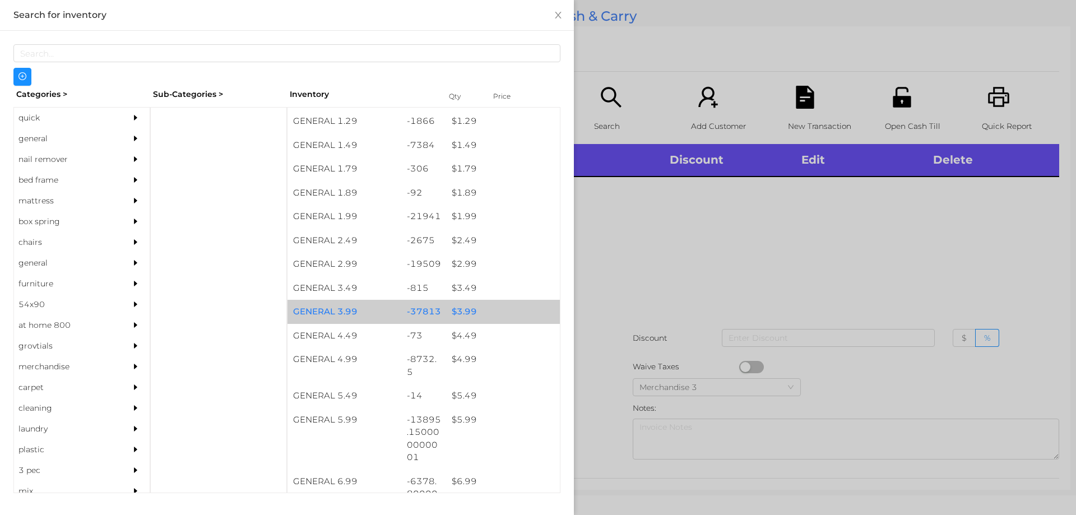
click at [462, 313] on div "$ 3.99" at bounding box center [503, 312] width 114 height 24
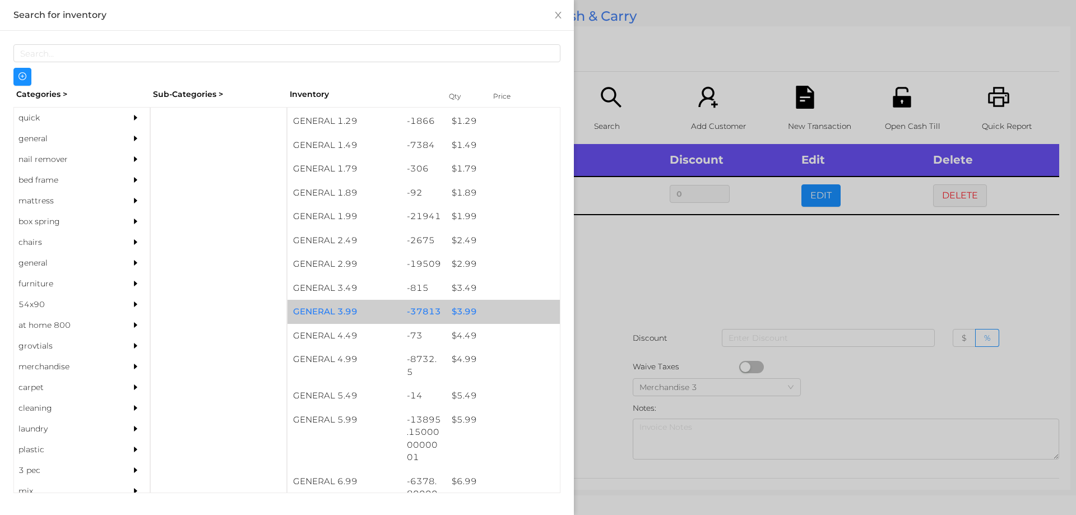
click at [464, 315] on div "$ 3.99" at bounding box center [503, 312] width 114 height 24
click at [460, 310] on div "$ 3.99" at bounding box center [503, 312] width 114 height 24
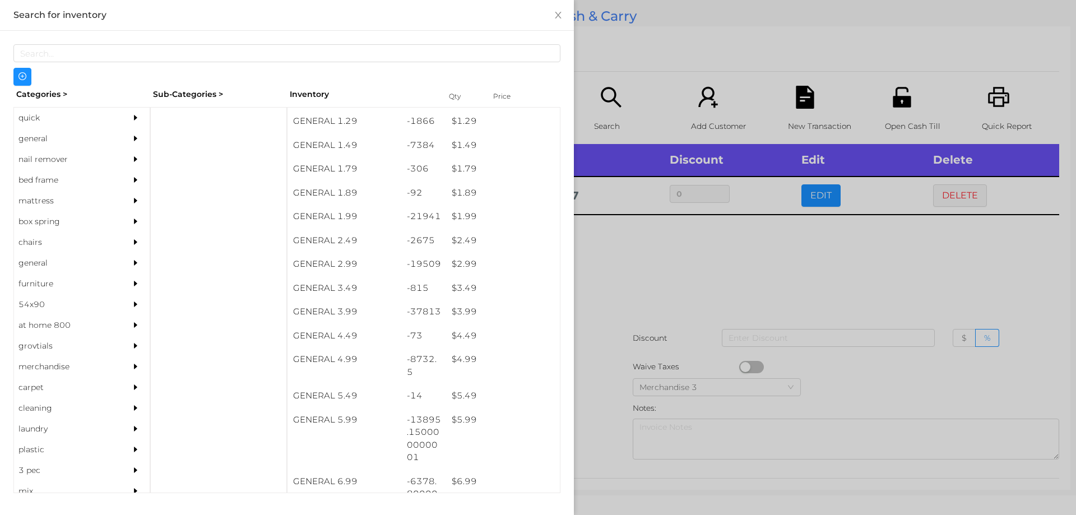
click at [621, 261] on div at bounding box center [538, 257] width 1076 height 515
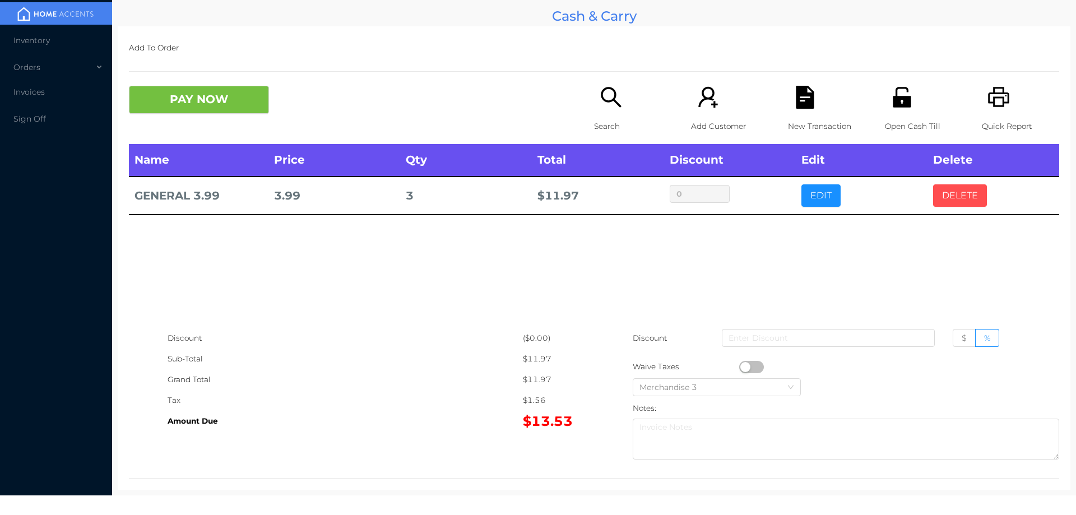
click at [960, 189] on button "DELETE" at bounding box center [960, 195] width 54 height 22
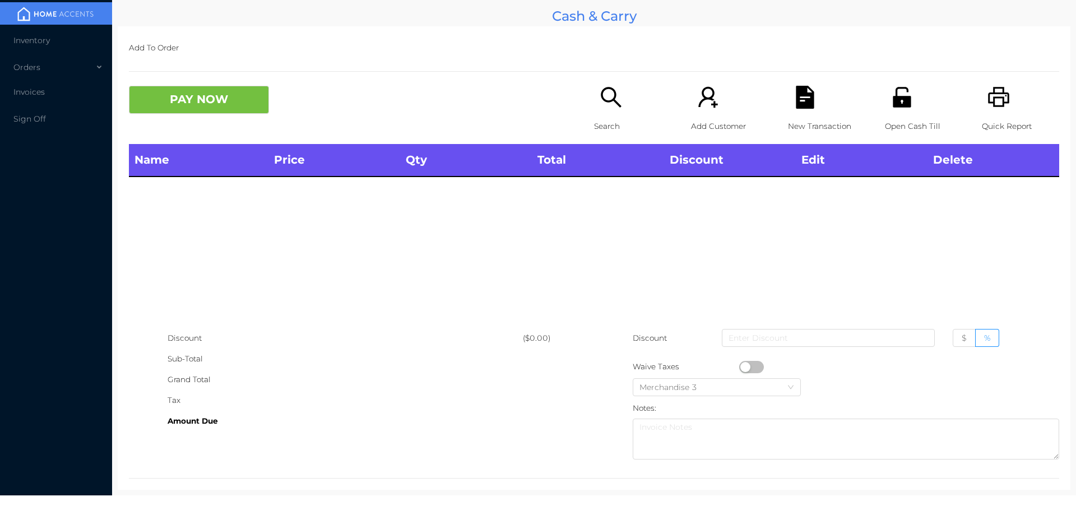
click at [1002, 96] on icon "icon: printer" at bounding box center [998, 97] width 23 height 23
click at [274, 310] on div "Name Price Qty Total Discount Edit Delete" at bounding box center [594, 236] width 930 height 184
click at [594, 97] on div "Search" at bounding box center [632, 115] width 77 height 58
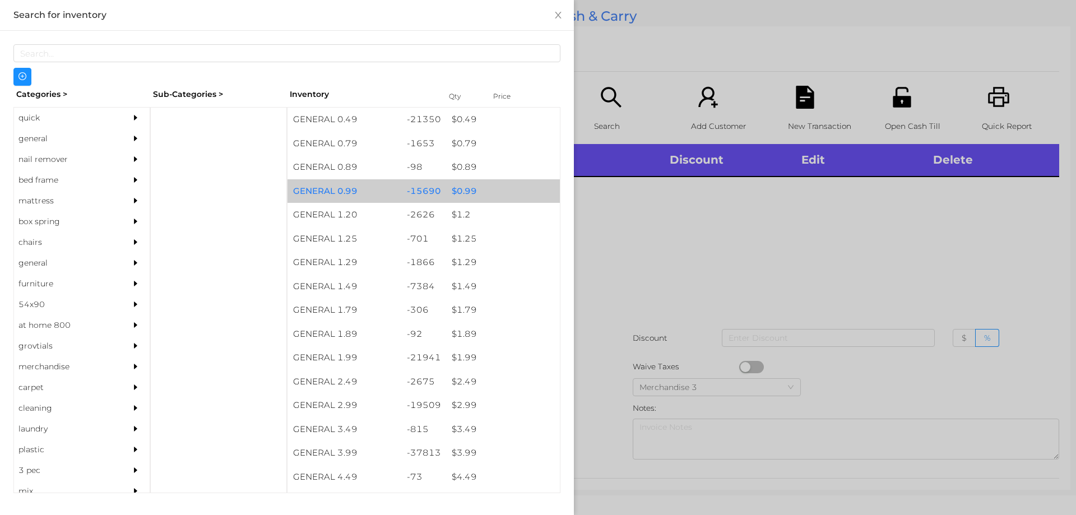
click at [458, 192] on div "$ 0.99" at bounding box center [503, 191] width 114 height 24
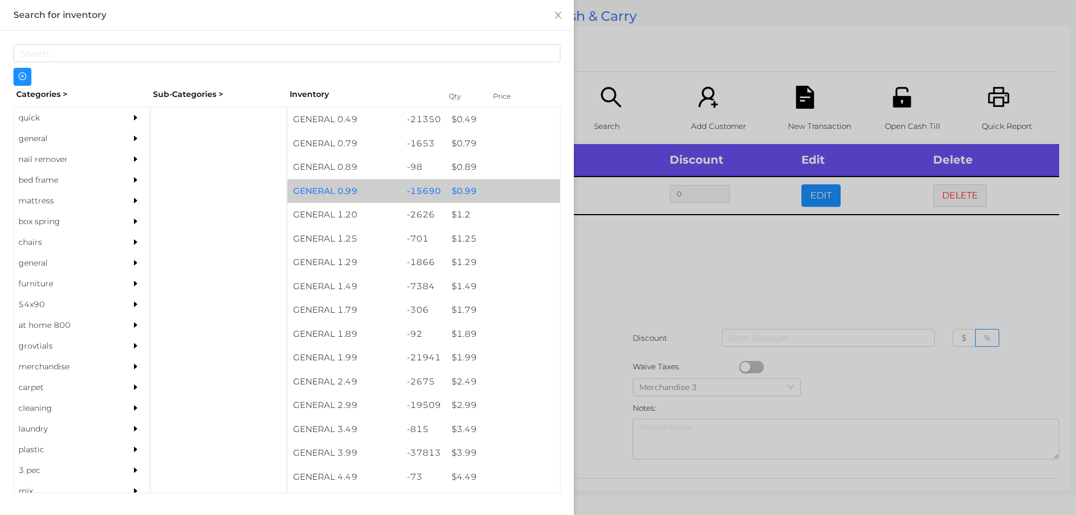
click at [461, 189] on div "$ 0.99" at bounding box center [503, 191] width 114 height 24
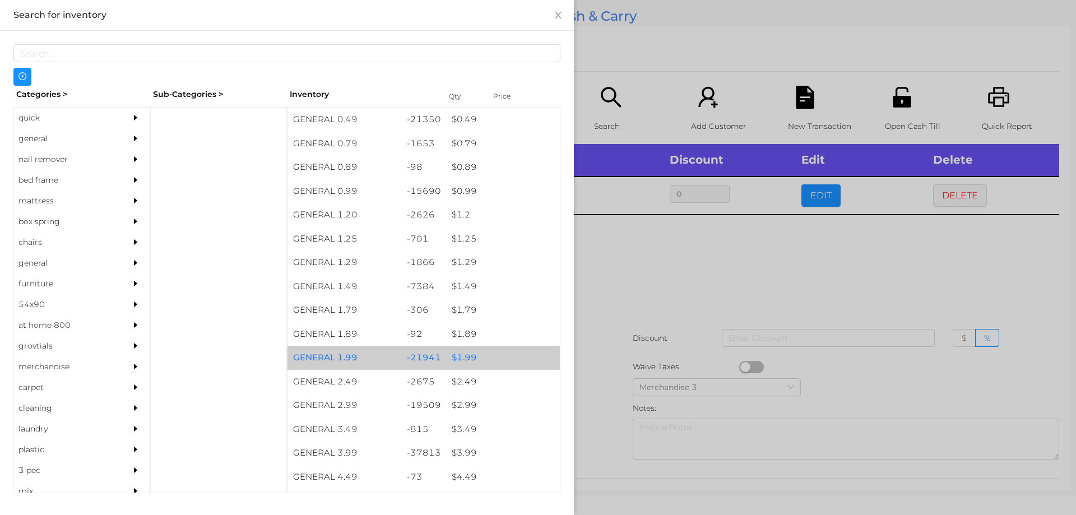
click at [459, 359] on div "$ 1.99" at bounding box center [503, 358] width 114 height 24
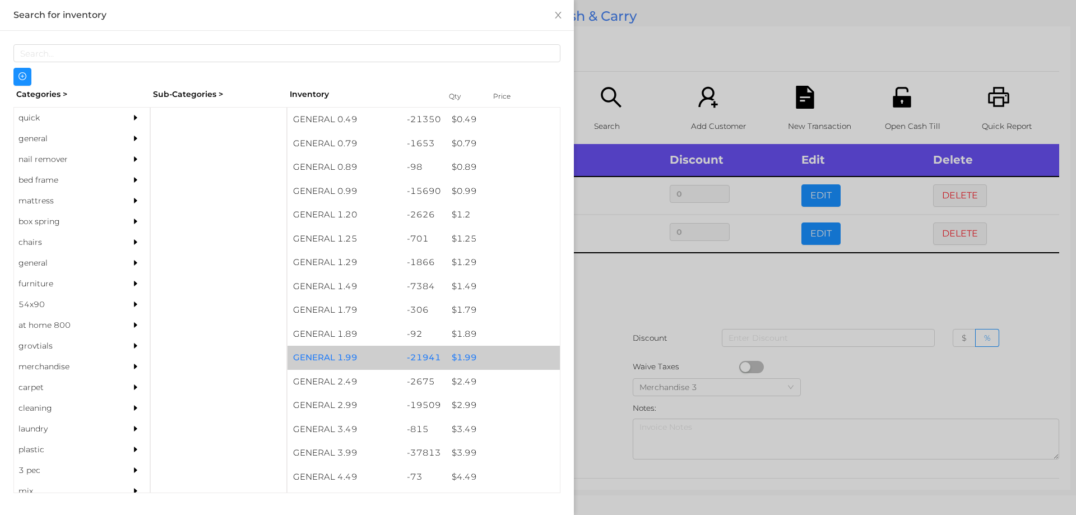
click at [455, 352] on div "$ 1.99" at bounding box center [503, 358] width 114 height 24
click at [458, 355] on div "$ 1.99" at bounding box center [503, 358] width 114 height 24
click at [462, 356] on div "$ 1.99" at bounding box center [503, 358] width 114 height 24
click at [460, 355] on div "$ 1.99" at bounding box center [503, 358] width 114 height 24
click at [463, 355] on div "$ 1.99" at bounding box center [503, 358] width 114 height 24
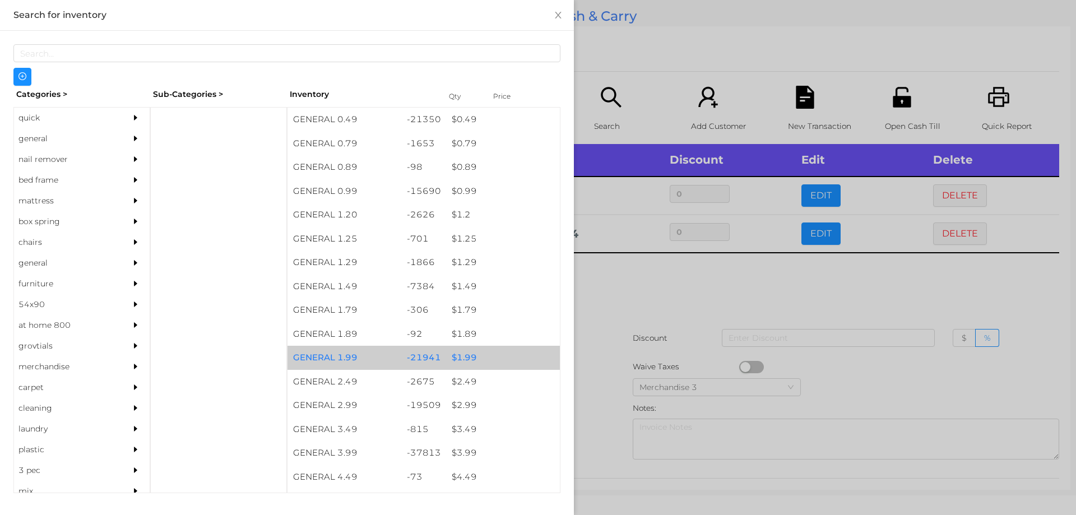
click at [458, 357] on div "$ 1.99" at bounding box center [503, 358] width 114 height 24
click at [453, 357] on div "$ 1.99" at bounding box center [503, 358] width 114 height 24
click at [455, 356] on div "$ 1.99" at bounding box center [503, 358] width 114 height 24
click at [462, 353] on div "$ 1.99" at bounding box center [503, 358] width 114 height 24
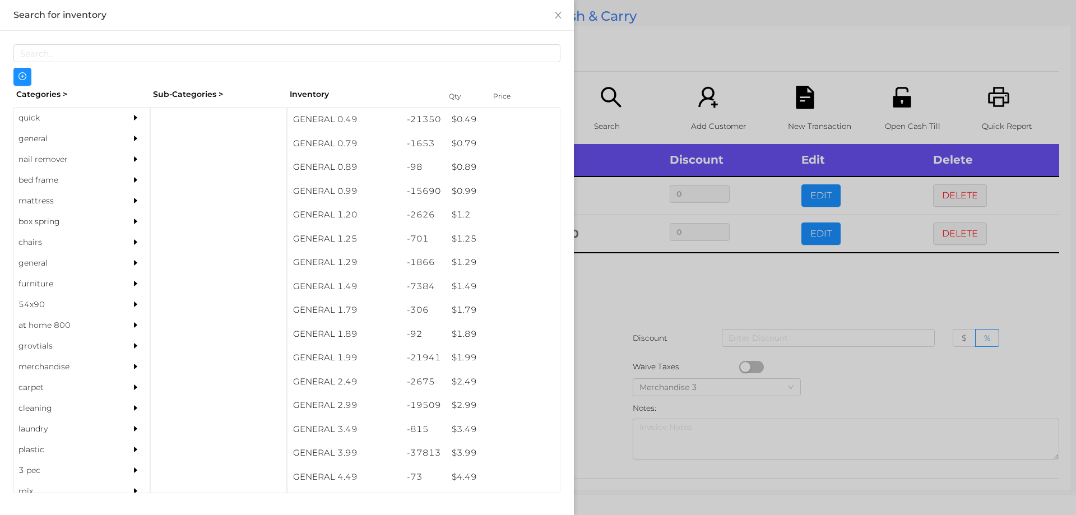
click at [636, 281] on div at bounding box center [538, 257] width 1076 height 515
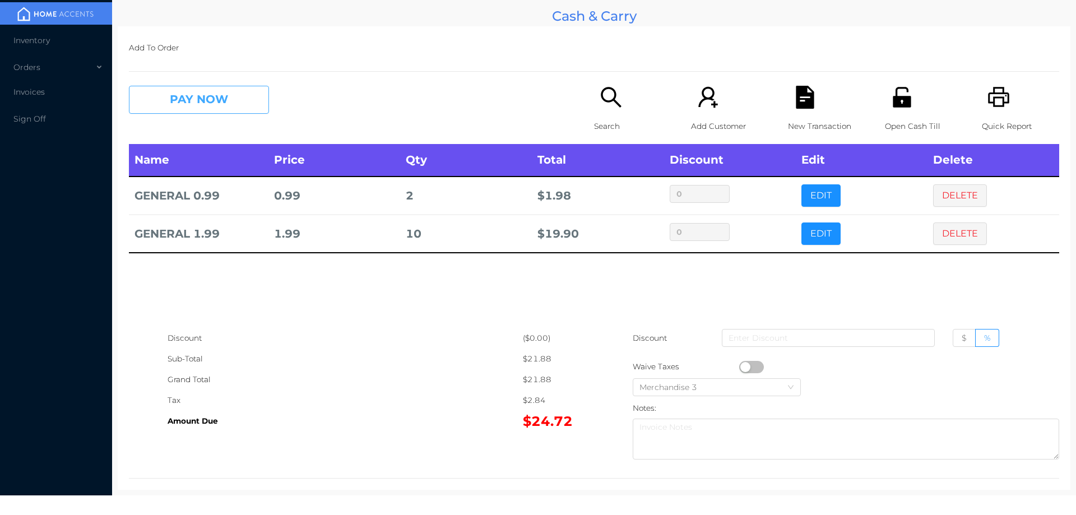
click at [220, 87] on button "PAY NOW" at bounding box center [199, 100] width 140 height 28
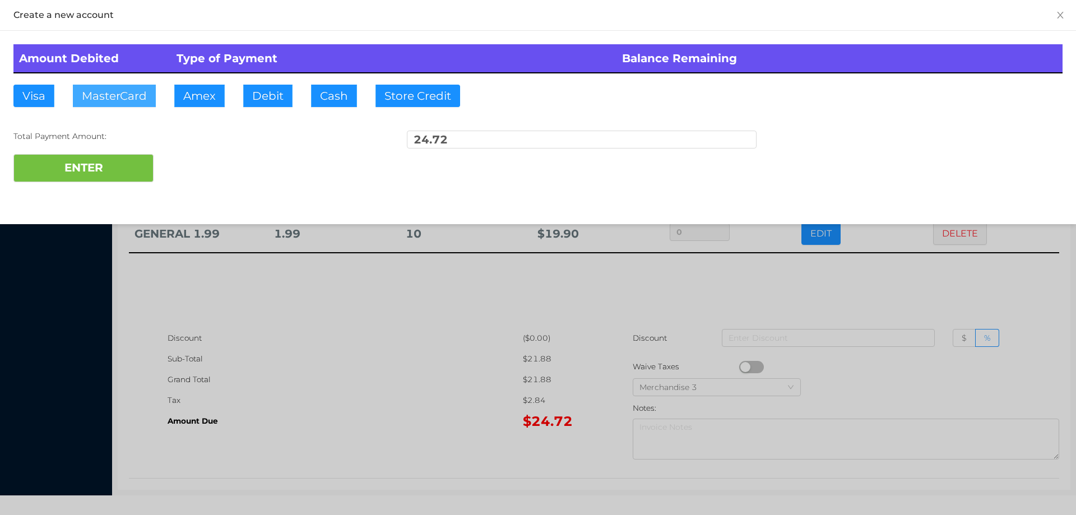
click at [117, 97] on button "MasterCard" at bounding box center [114, 96] width 83 height 22
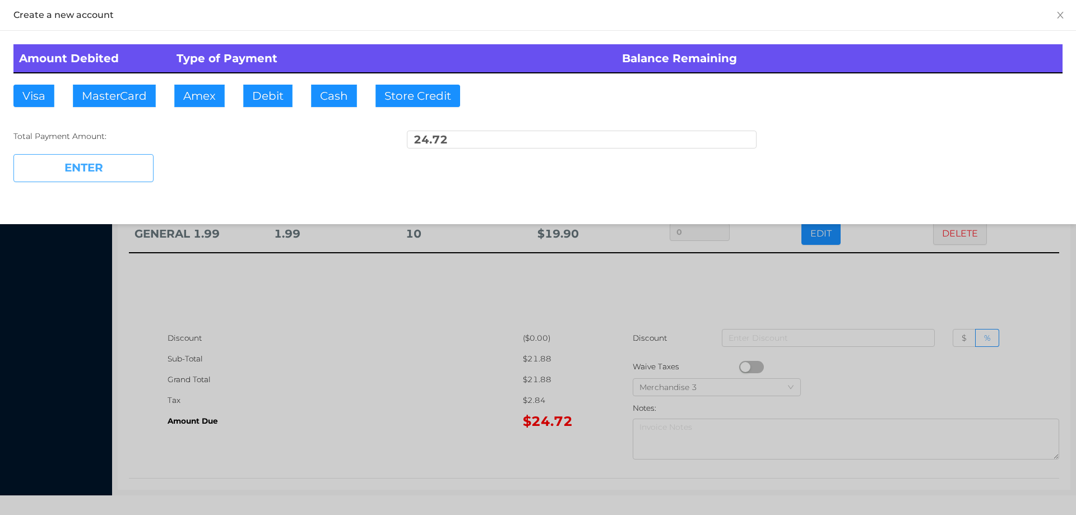
click at [87, 173] on button "ENTER" at bounding box center [83, 168] width 140 height 28
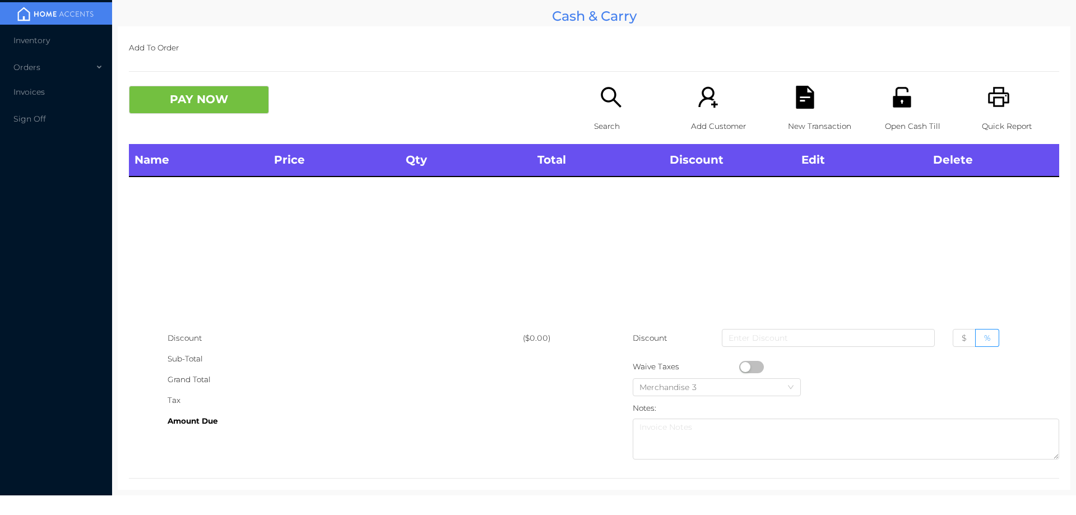
click at [899, 117] on p "Open Cash Till" at bounding box center [923, 126] width 77 height 21
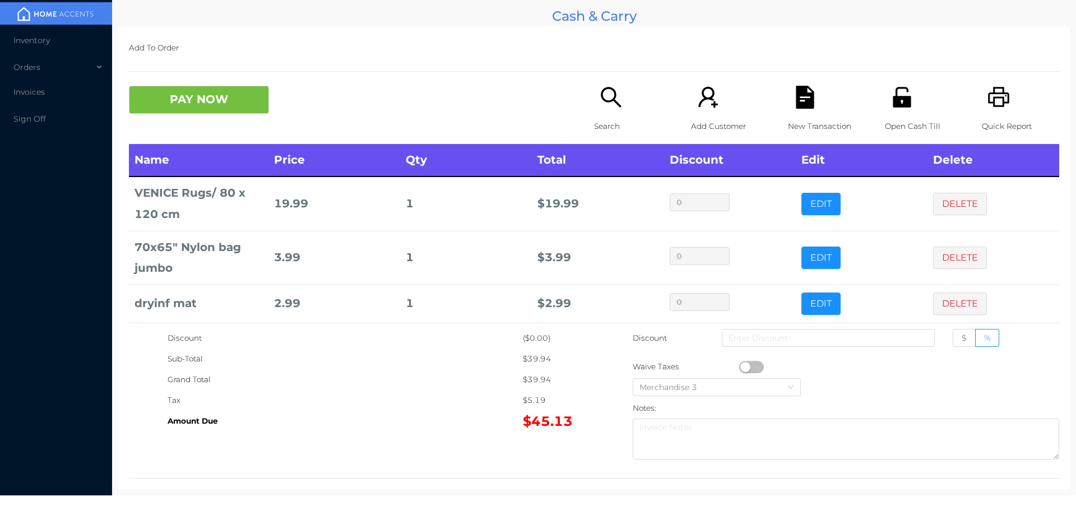
click at [603, 122] on p "Search" at bounding box center [632, 126] width 77 height 21
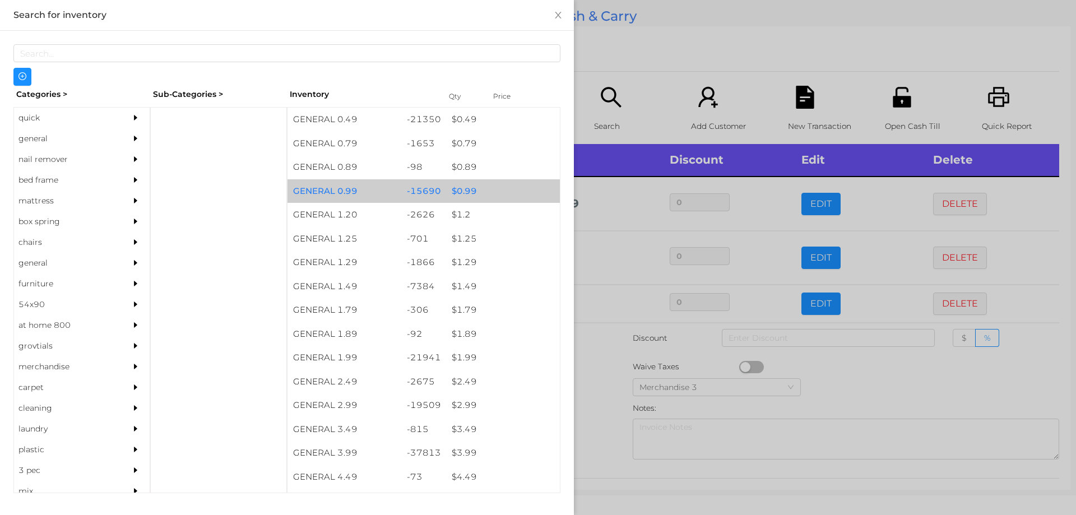
click at [469, 185] on div "$ 0.99" at bounding box center [503, 191] width 114 height 24
click at [465, 190] on div "$ 0.99" at bounding box center [503, 191] width 114 height 24
click at [467, 185] on div "$ 0.99" at bounding box center [503, 191] width 114 height 24
click at [471, 191] on div "$ 0.99" at bounding box center [503, 191] width 114 height 24
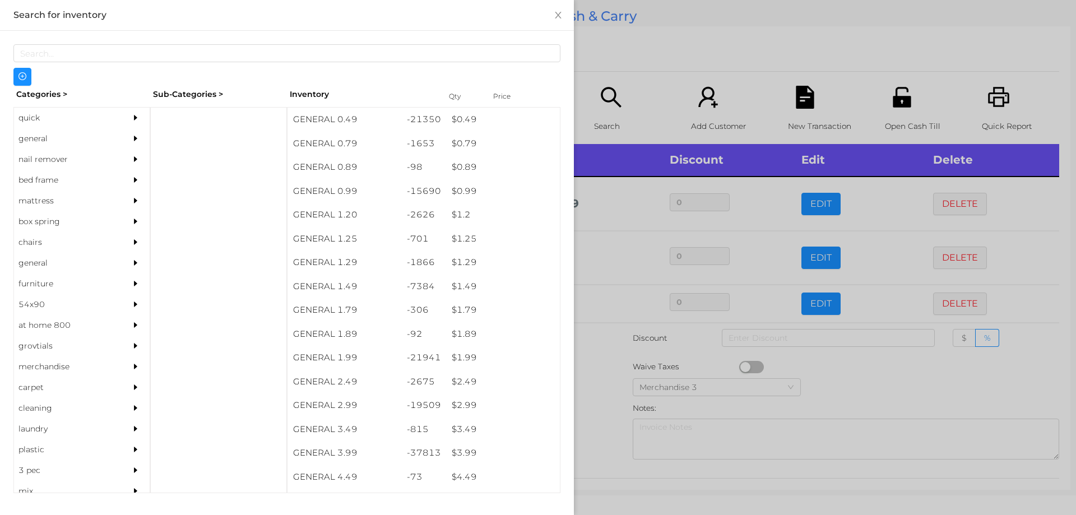
click at [606, 385] on div at bounding box center [538, 257] width 1076 height 515
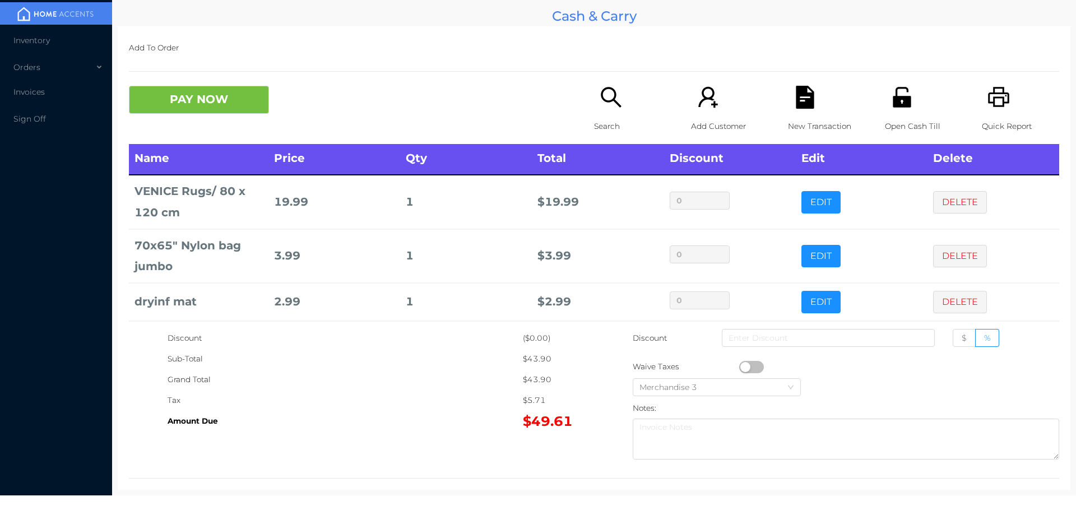
scroll to position [0, 0]
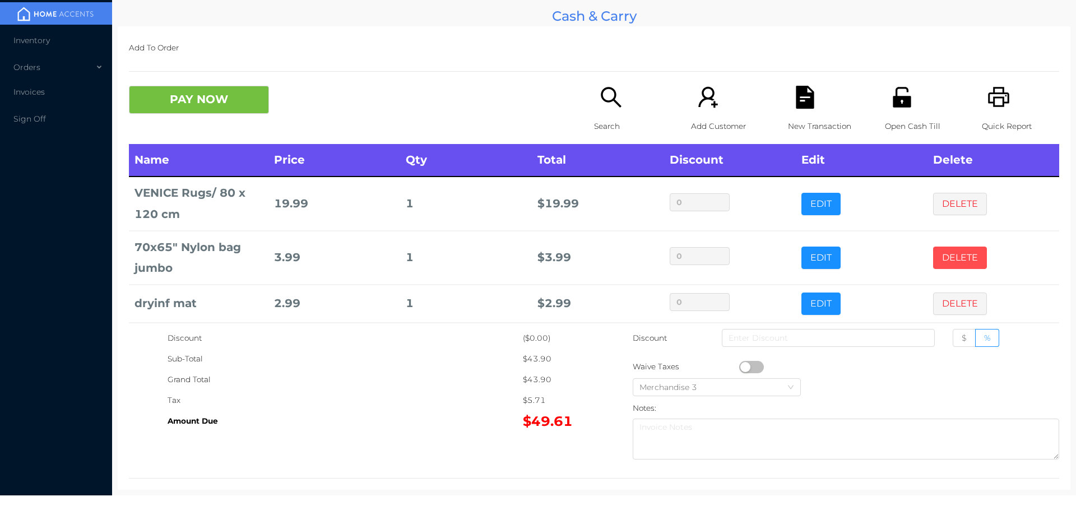
click at [953, 253] on button "DELETE" at bounding box center [960, 257] width 54 height 22
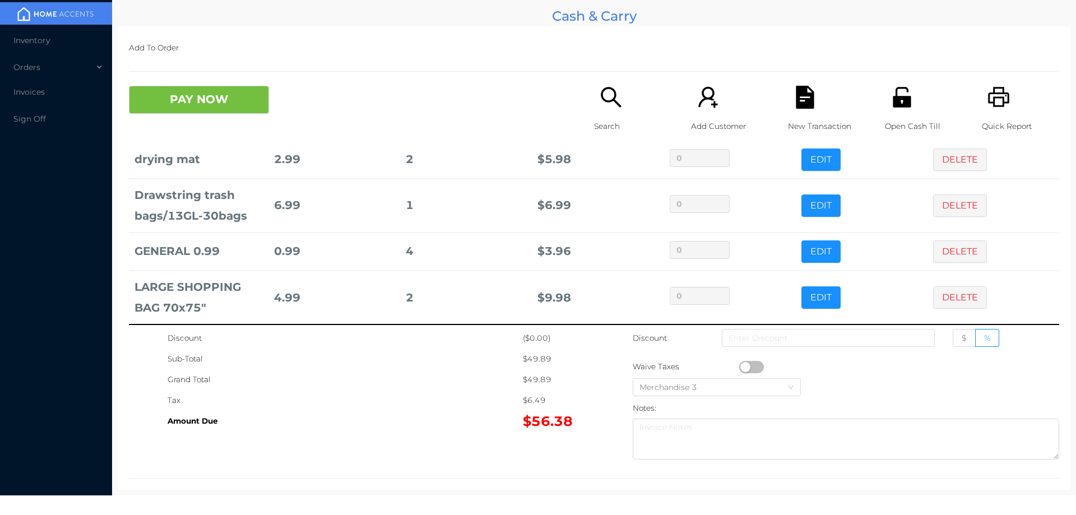
scroll to position [137, 0]
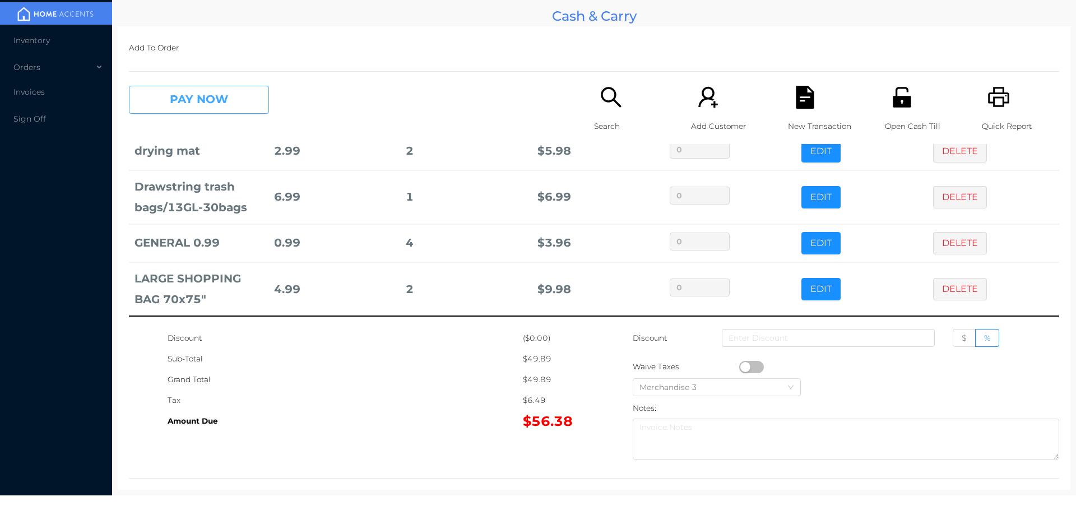
click at [220, 113] on button "PAY NOW" at bounding box center [199, 100] width 140 height 28
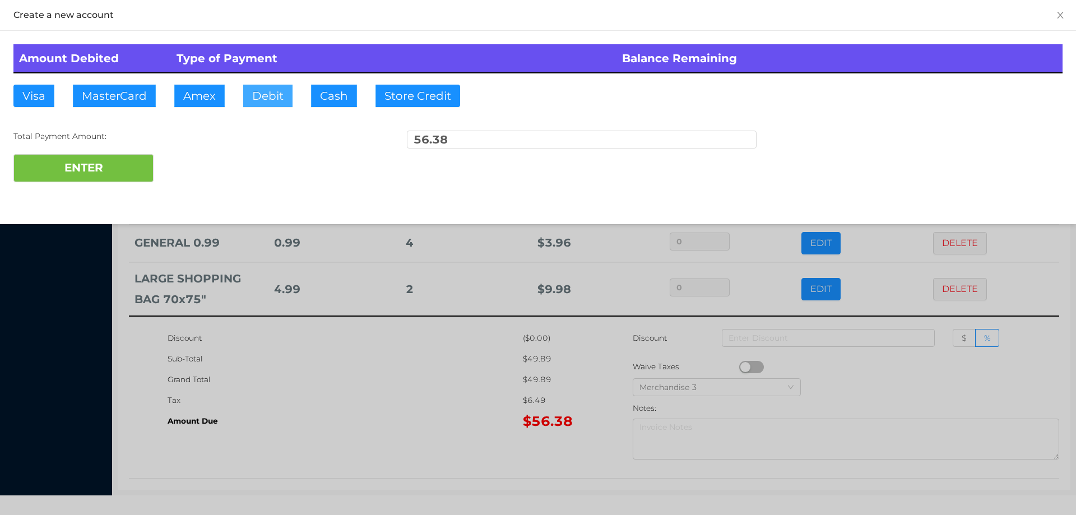
click at [262, 101] on button "Debit" at bounding box center [267, 96] width 49 height 22
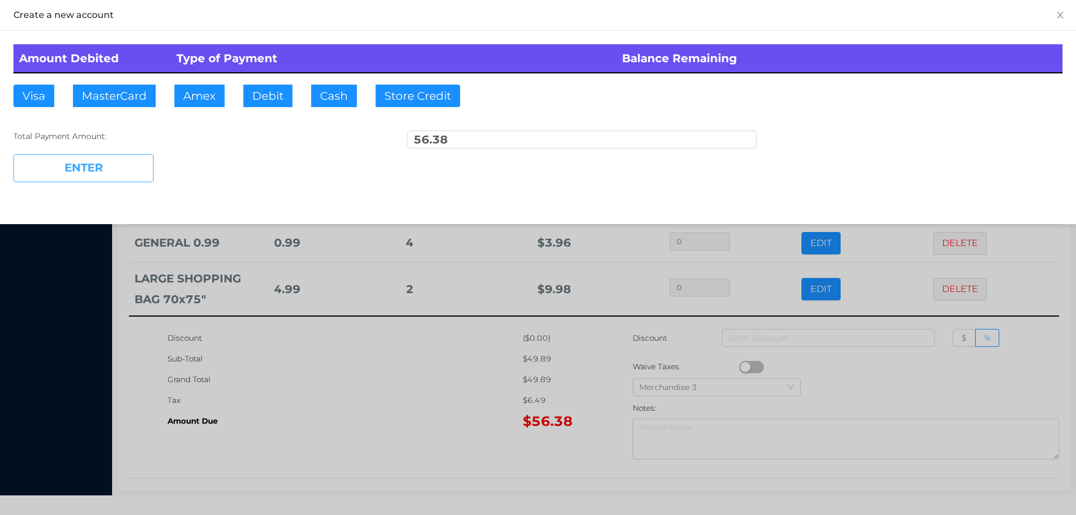
click at [131, 166] on button "ENTER" at bounding box center [83, 168] width 140 height 28
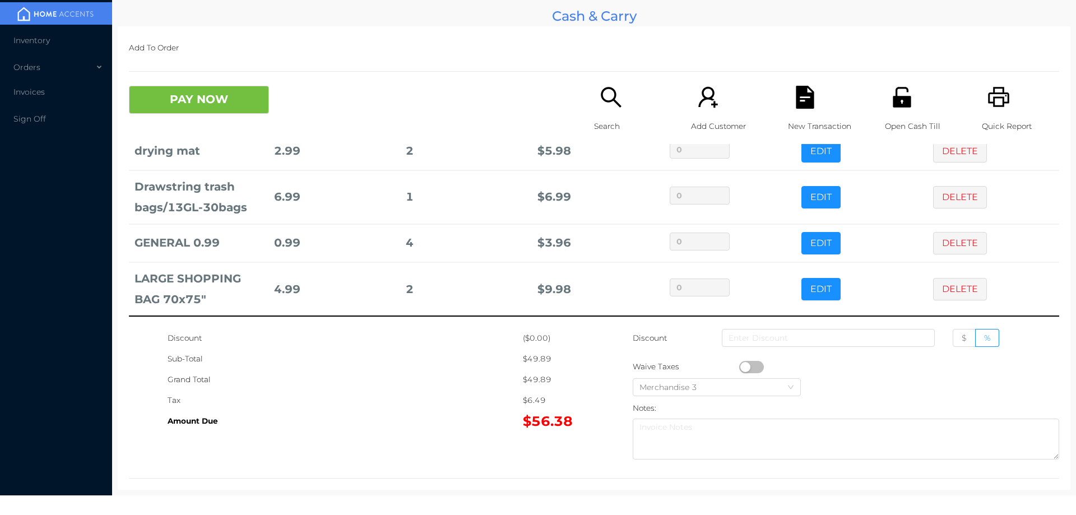
scroll to position [0, 0]
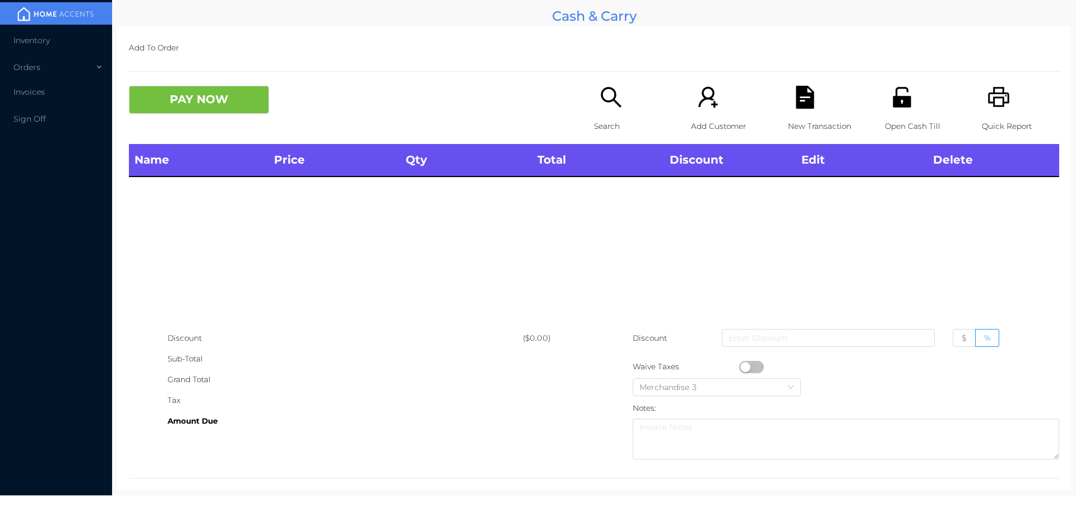
click at [606, 106] on icon "icon: search" at bounding box center [610, 97] width 23 height 23
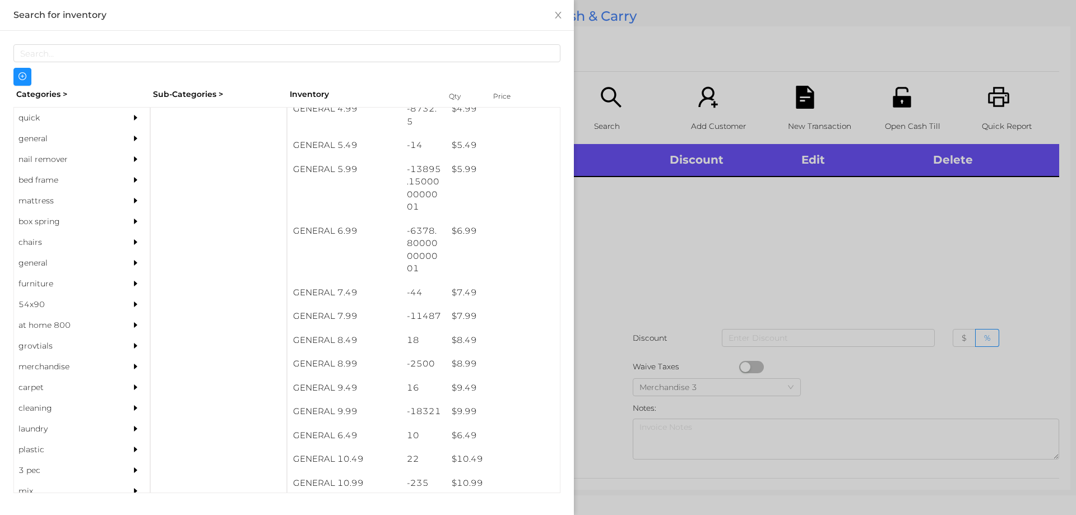
scroll to position [393, 0]
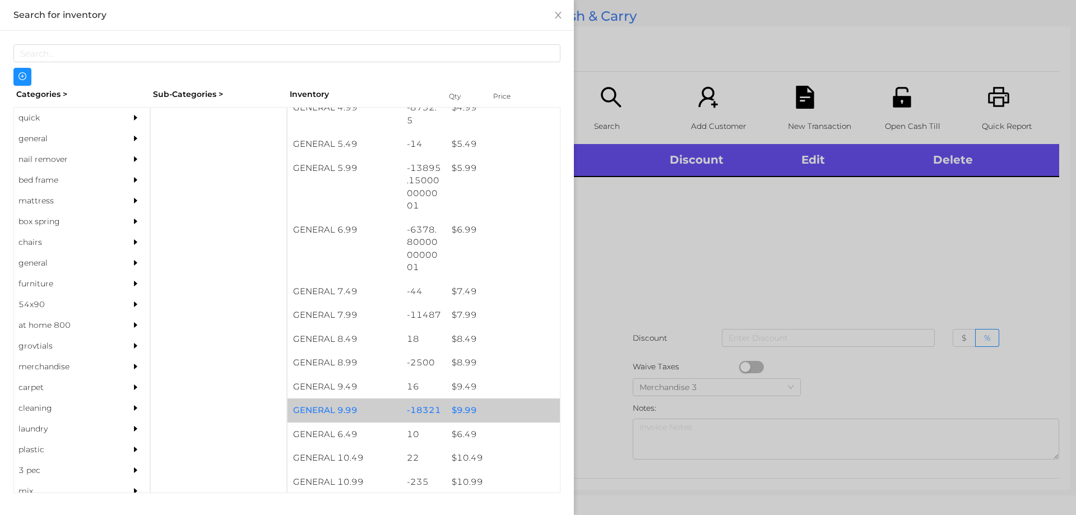
click at [461, 415] on div "$ 9.99" at bounding box center [503, 410] width 114 height 24
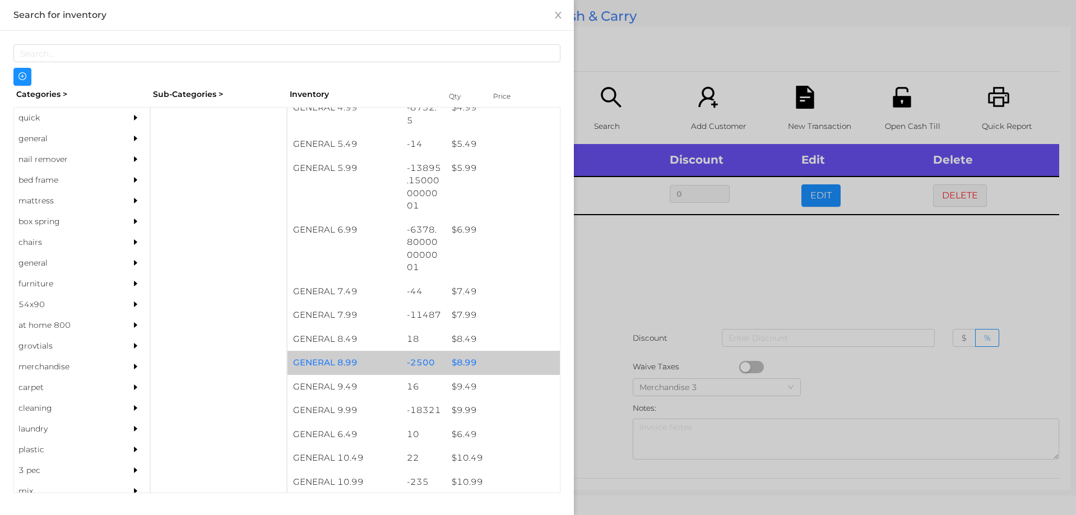
click at [459, 359] on div "$ 8.99" at bounding box center [503, 363] width 114 height 24
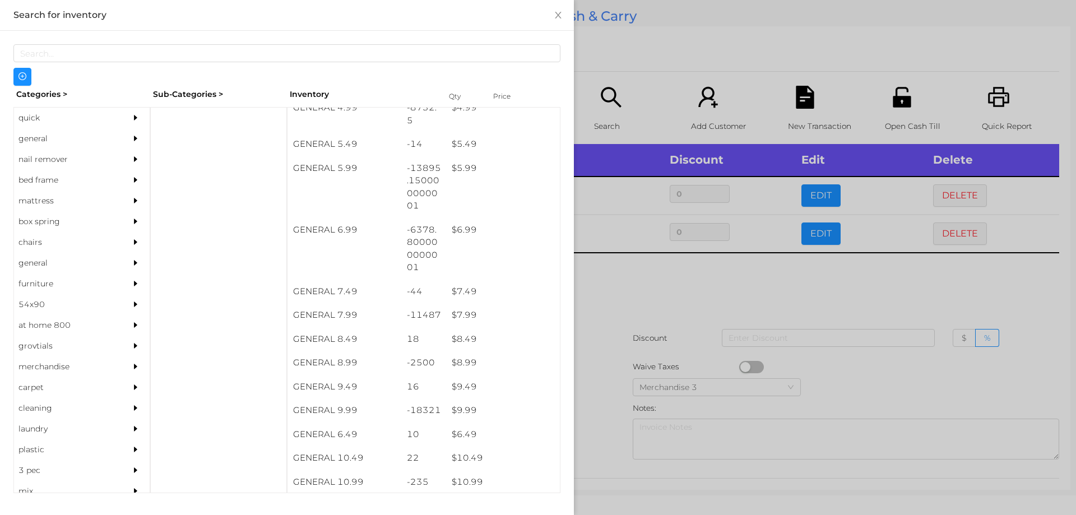
click at [622, 286] on div at bounding box center [538, 257] width 1076 height 515
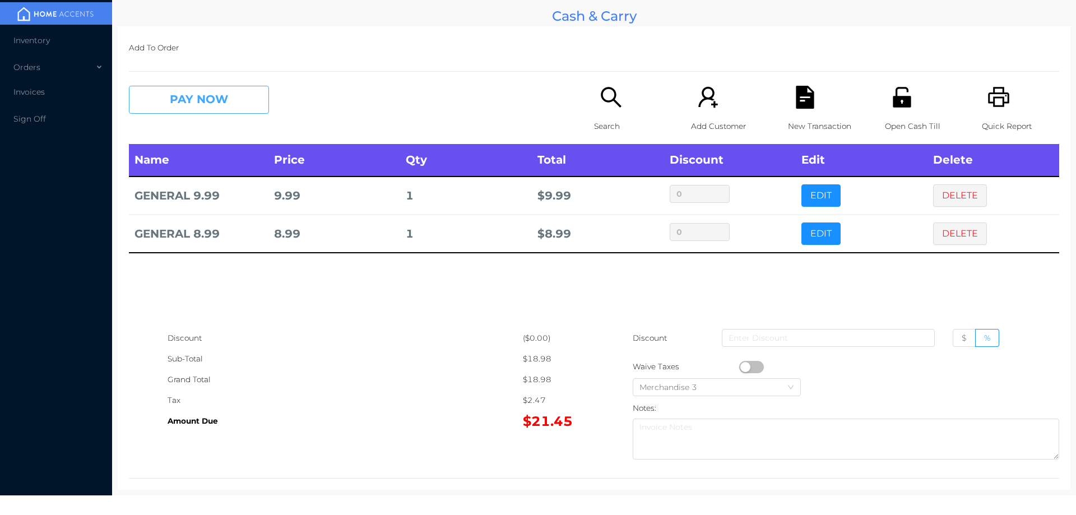
click at [211, 103] on button "PAY NOW" at bounding box center [199, 100] width 140 height 28
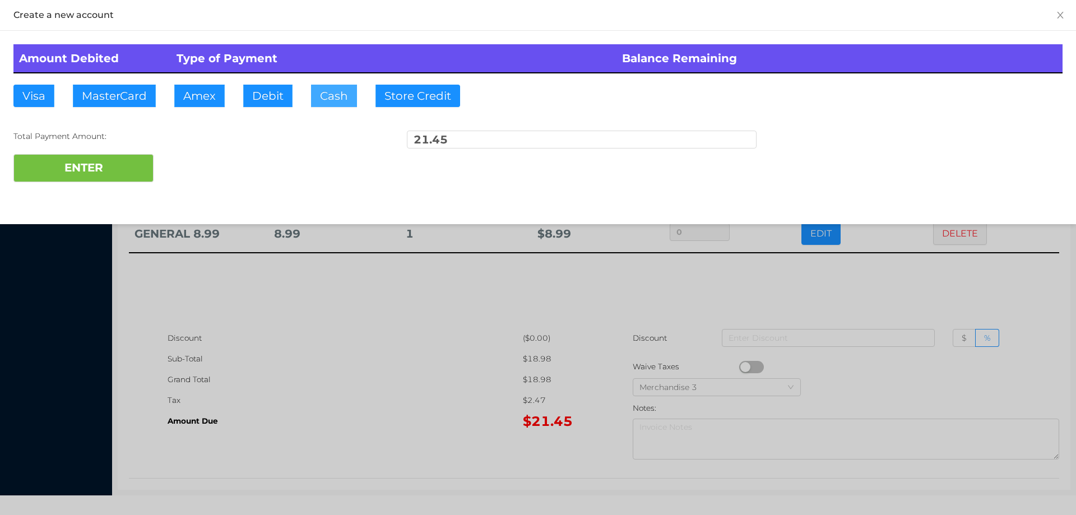
click at [321, 99] on button "Cash" at bounding box center [334, 96] width 46 height 22
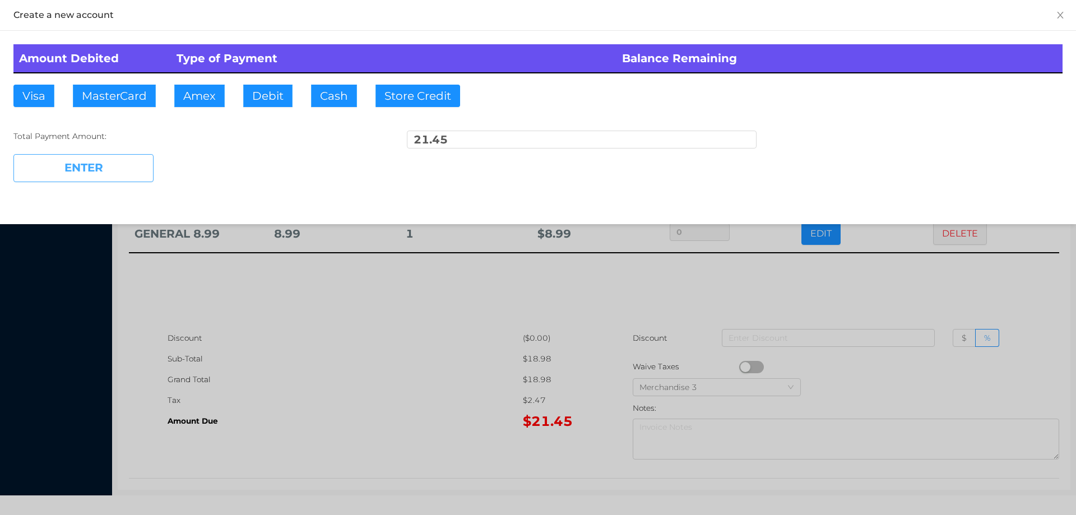
click at [122, 160] on button "ENTER" at bounding box center [83, 168] width 140 height 28
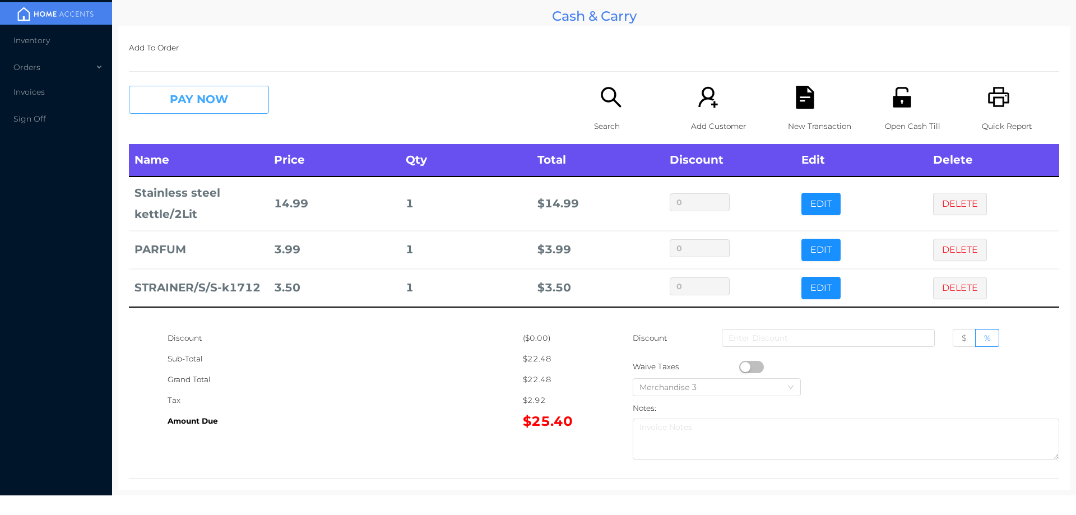
click at [213, 106] on button "PAY NOW" at bounding box center [199, 100] width 140 height 28
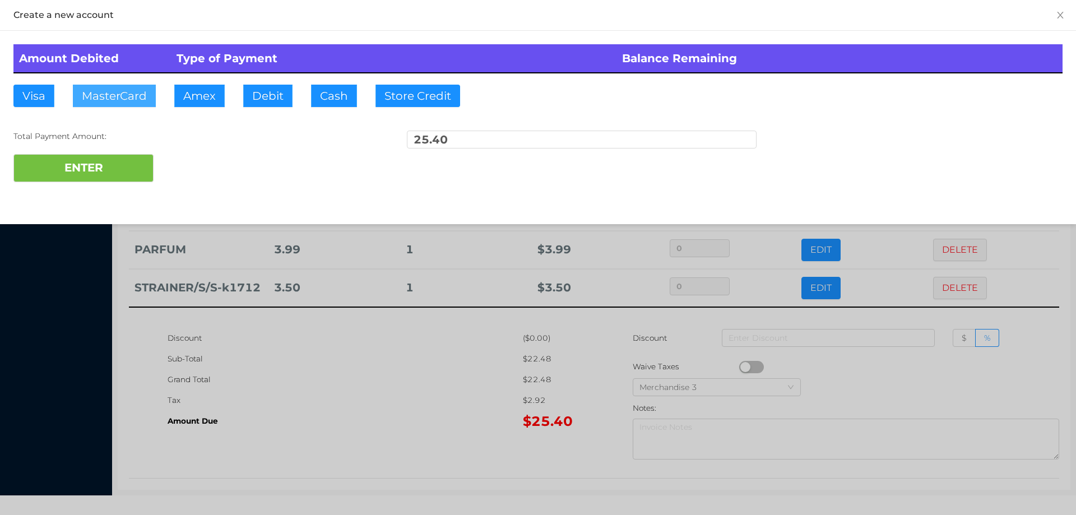
click at [124, 98] on button "MasterCard" at bounding box center [114, 96] width 83 height 22
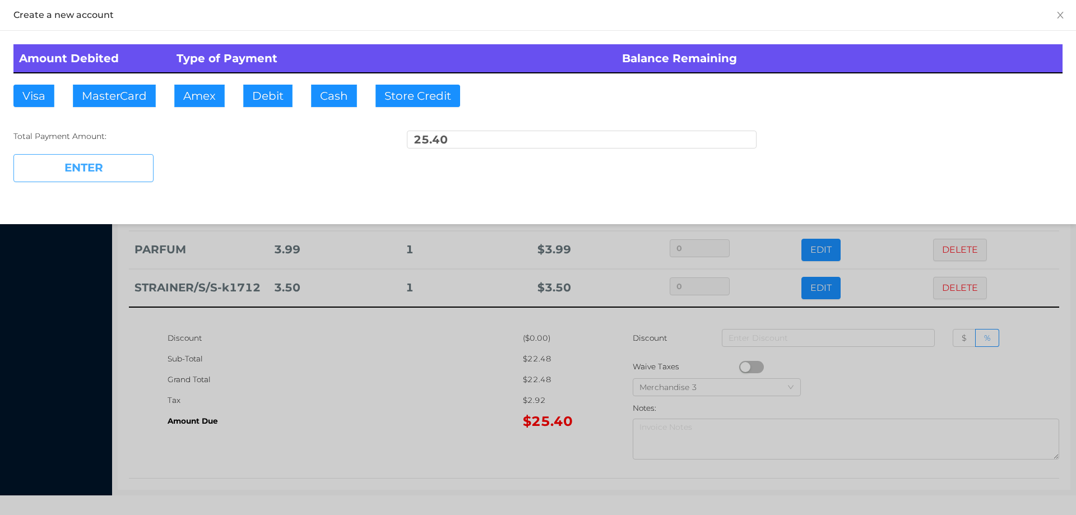
click at [115, 169] on button "ENTER" at bounding box center [83, 168] width 140 height 28
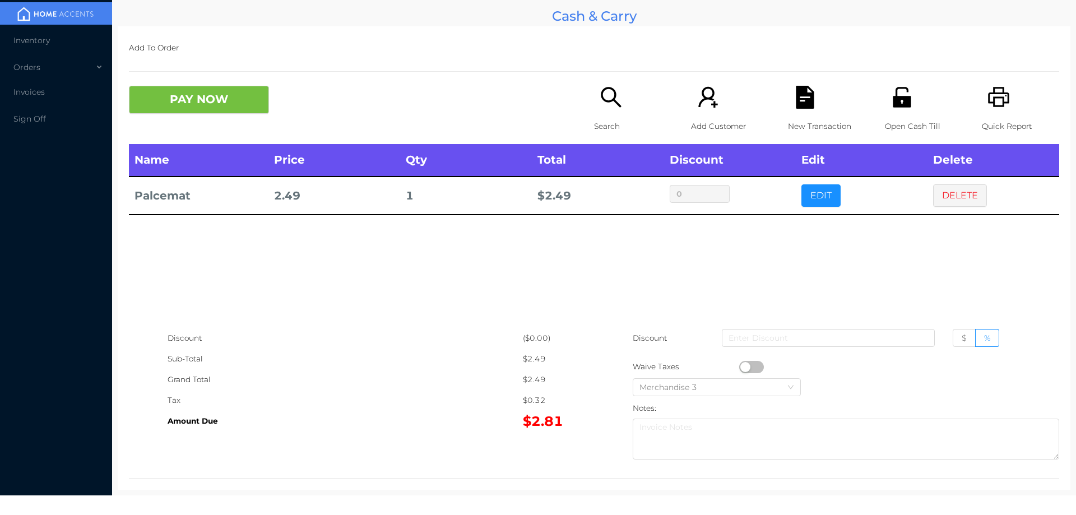
click at [606, 98] on icon "icon: search" at bounding box center [610, 97] width 23 height 23
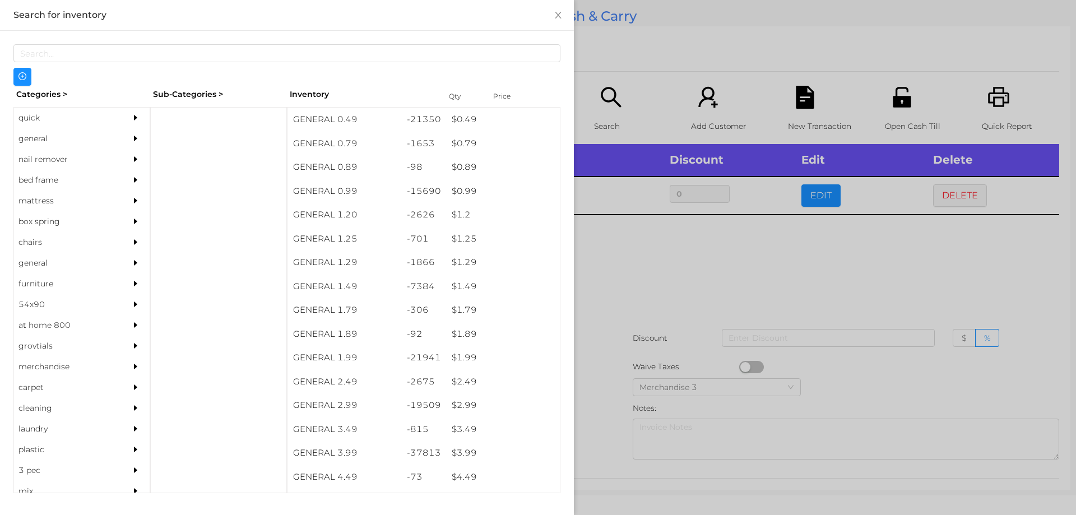
click at [41, 128] on div "quick" at bounding box center [65, 118] width 102 height 21
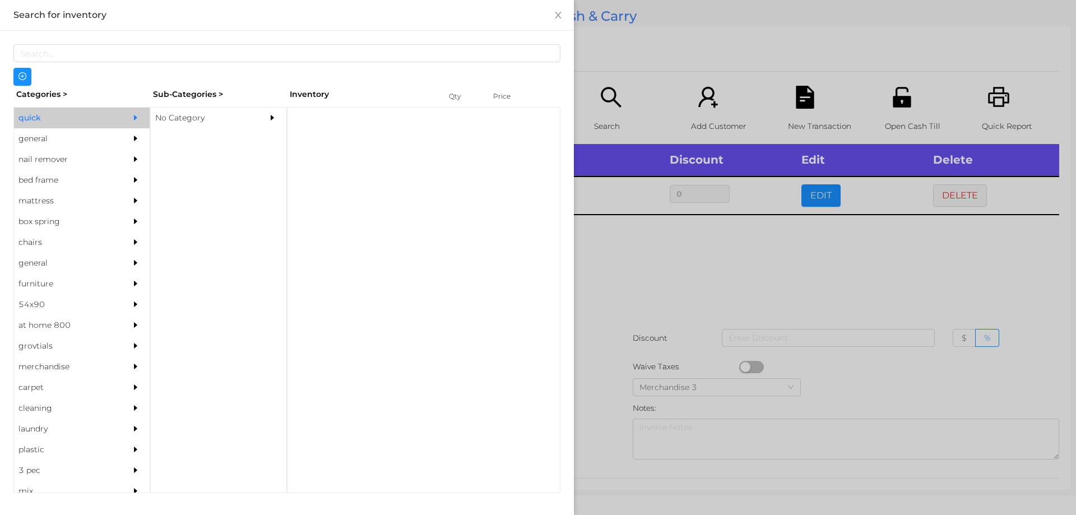
click at [167, 114] on div "No Category" at bounding box center [202, 118] width 102 height 21
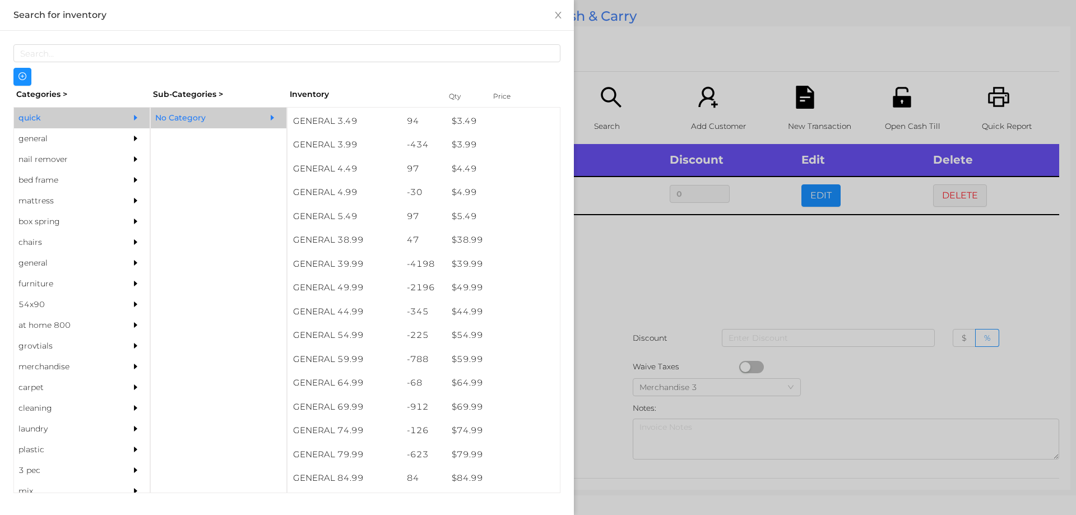
scroll to position [499, 0]
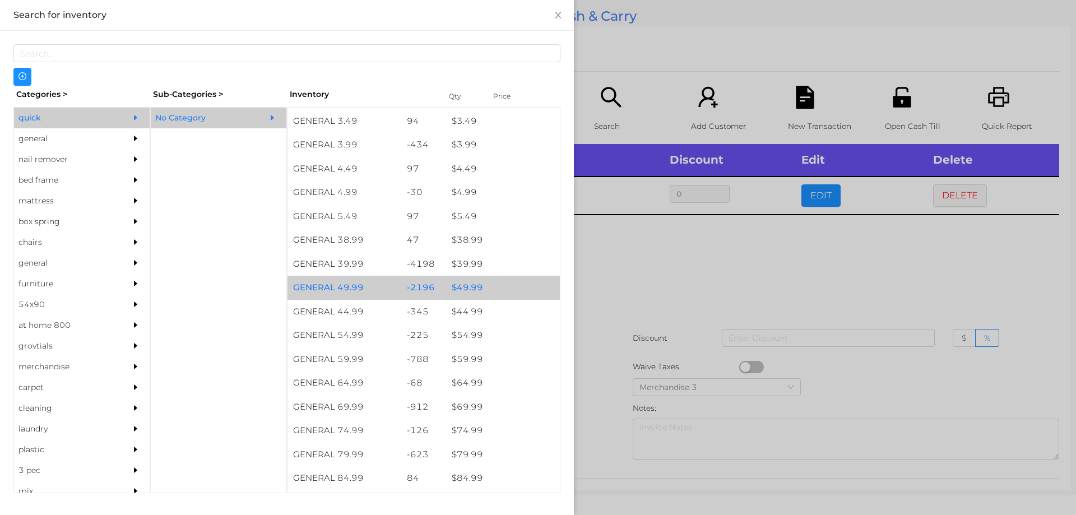
click at [458, 287] on div "$ 49.99" at bounding box center [503, 288] width 114 height 24
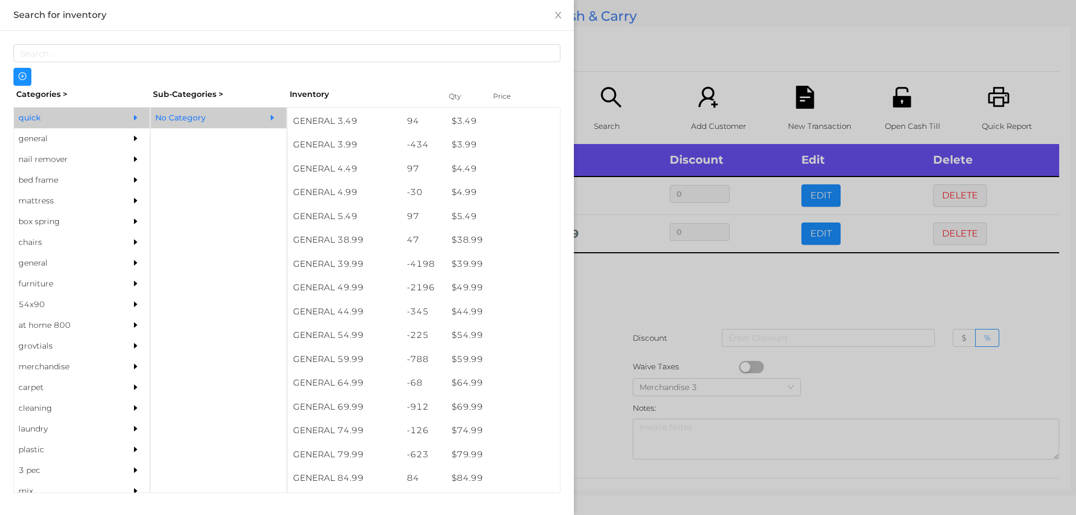
click at [630, 309] on div at bounding box center [538, 257] width 1076 height 515
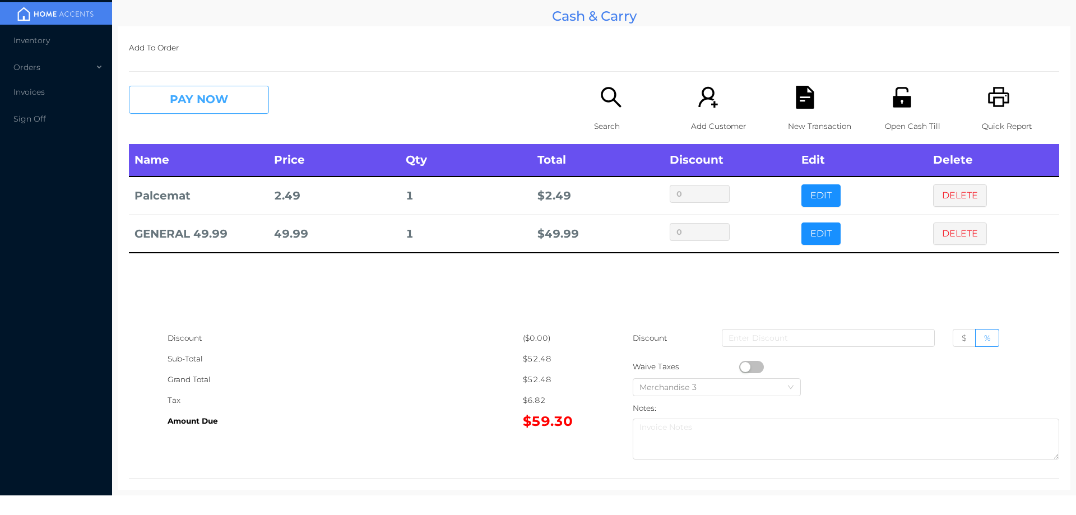
click at [198, 100] on button "PAY NOW" at bounding box center [199, 100] width 140 height 28
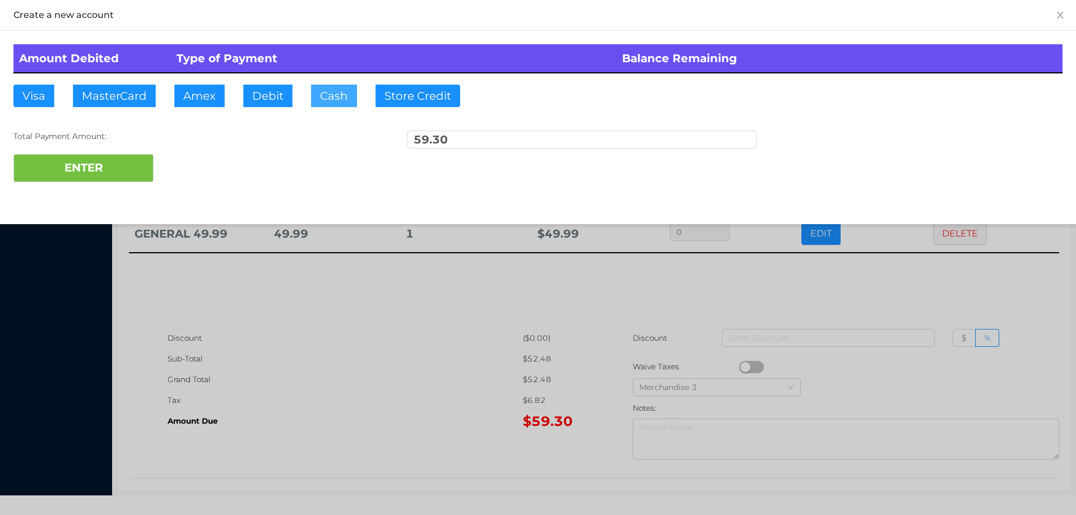
click at [325, 91] on button "Cash" at bounding box center [334, 96] width 46 height 22
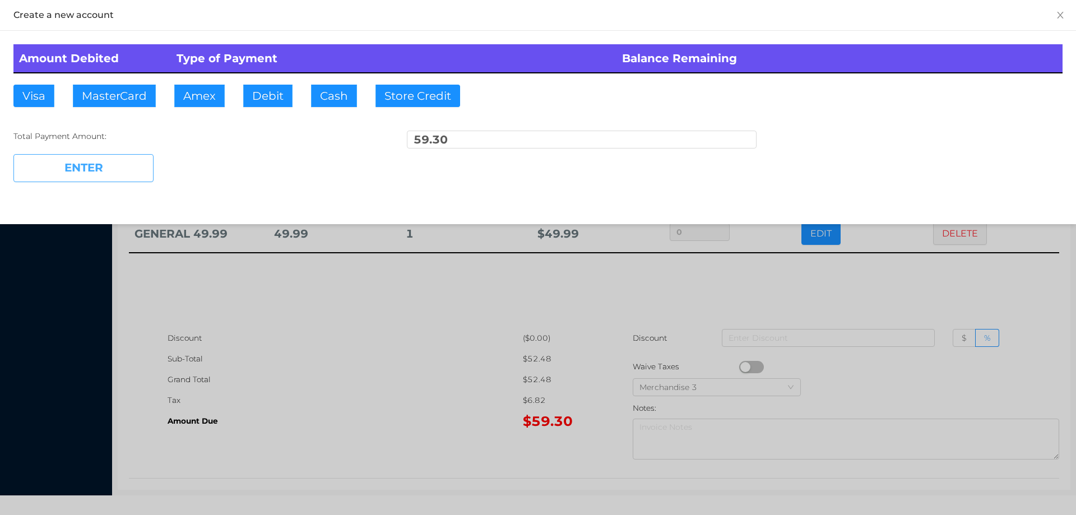
click at [89, 163] on button "ENTER" at bounding box center [83, 168] width 140 height 28
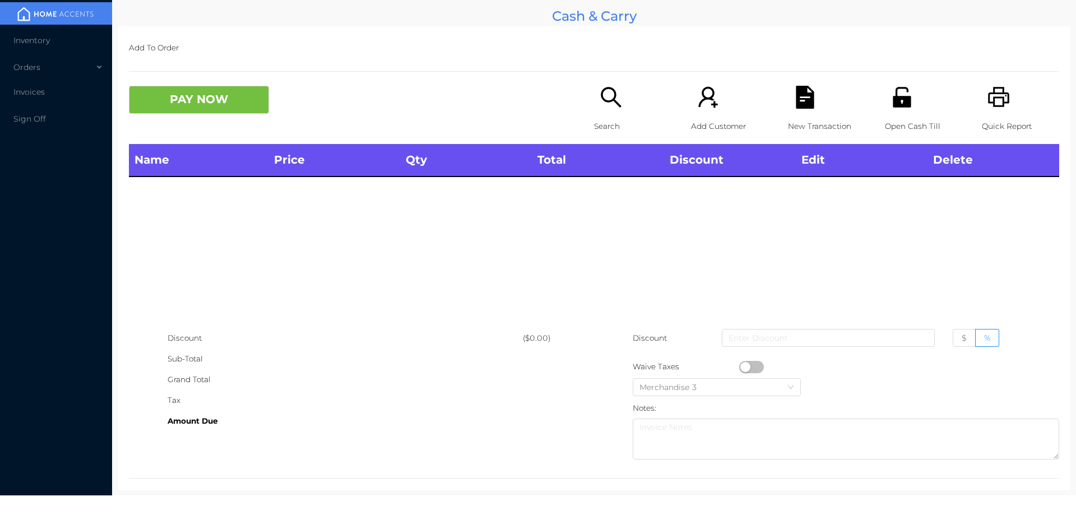
click at [599, 109] on icon "icon: search" at bounding box center [610, 97] width 23 height 23
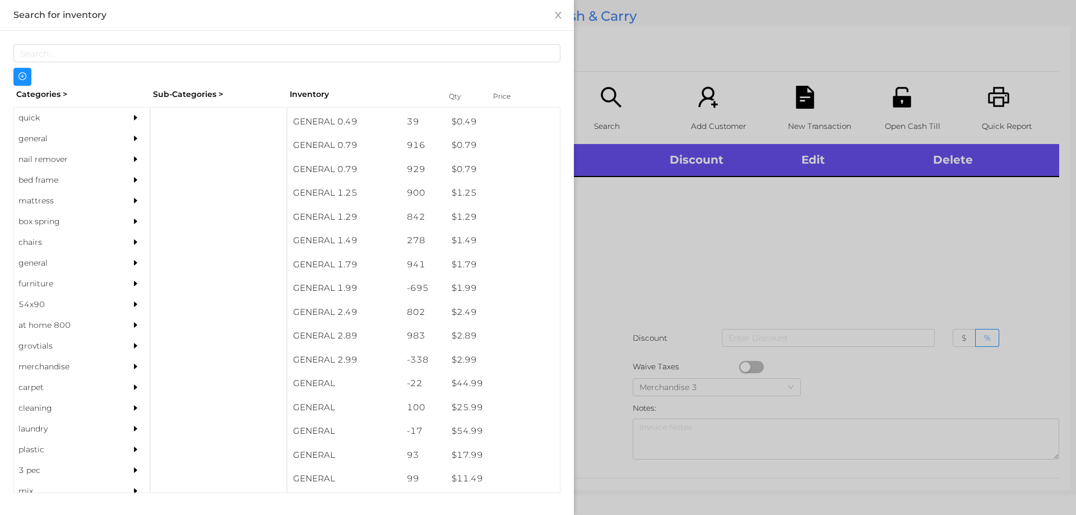
scroll to position [69, 0]
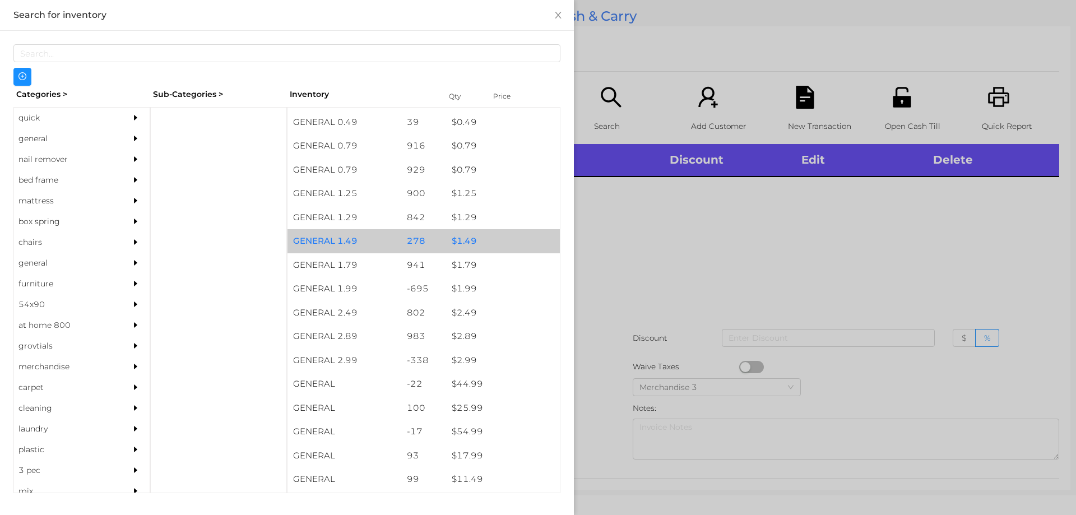
click at [467, 243] on div "$ 1.49" at bounding box center [503, 241] width 114 height 24
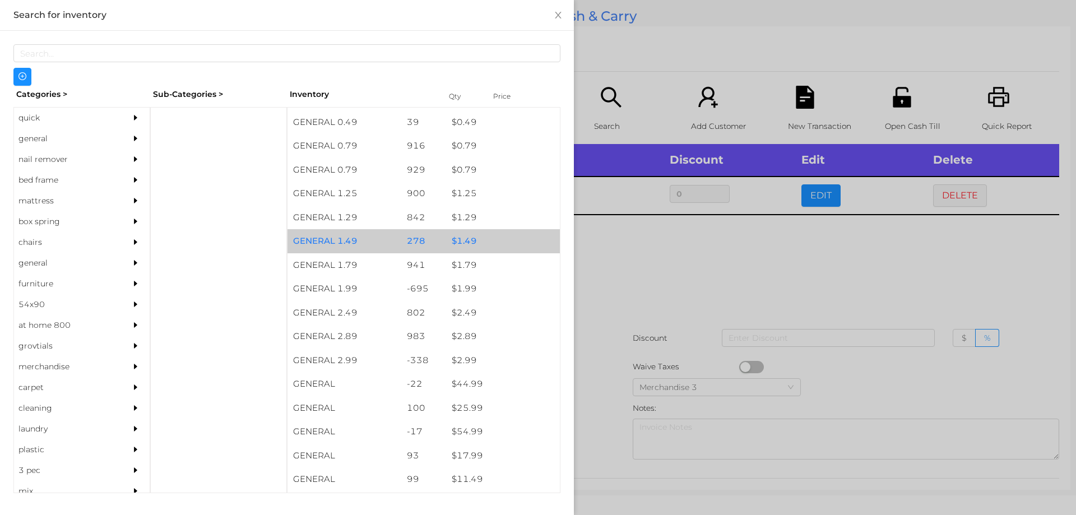
click at [470, 237] on div "$ 1.49" at bounding box center [503, 241] width 114 height 24
click at [462, 236] on div "$ 1.49" at bounding box center [503, 241] width 114 height 24
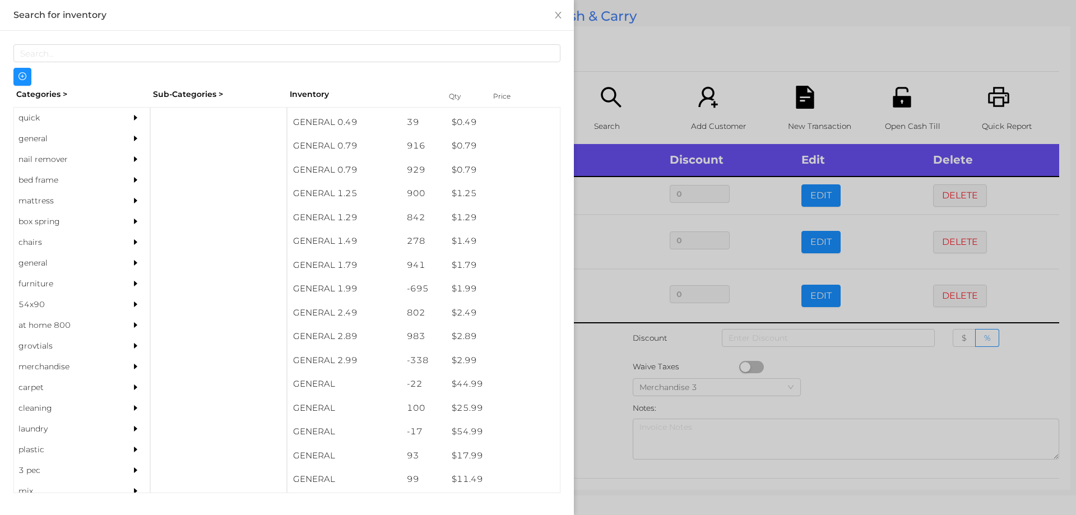
click at [868, 379] on div at bounding box center [538, 257] width 1076 height 515
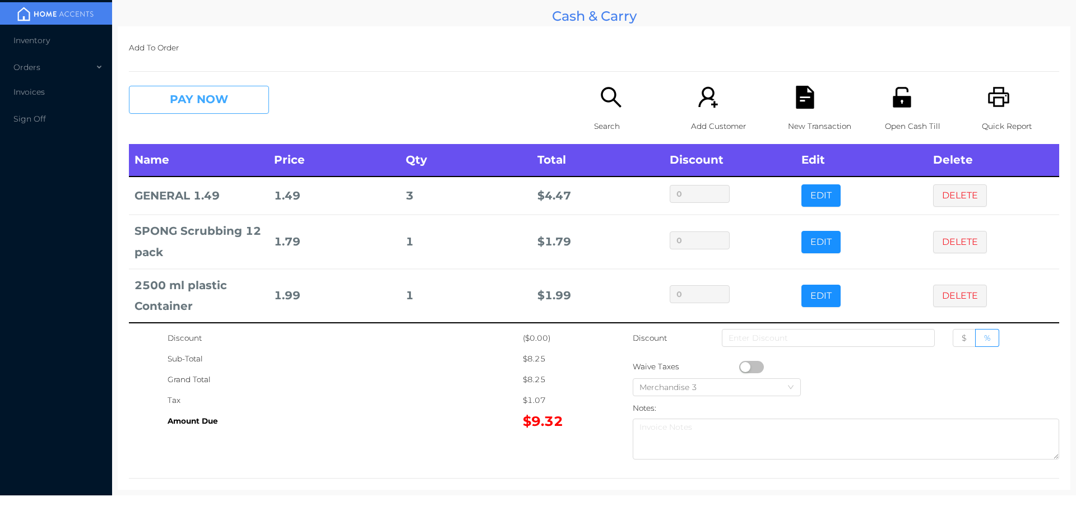
click at [215, 104] on button "PAY NOW" at bounding box center [199, 100] width 140 height 28
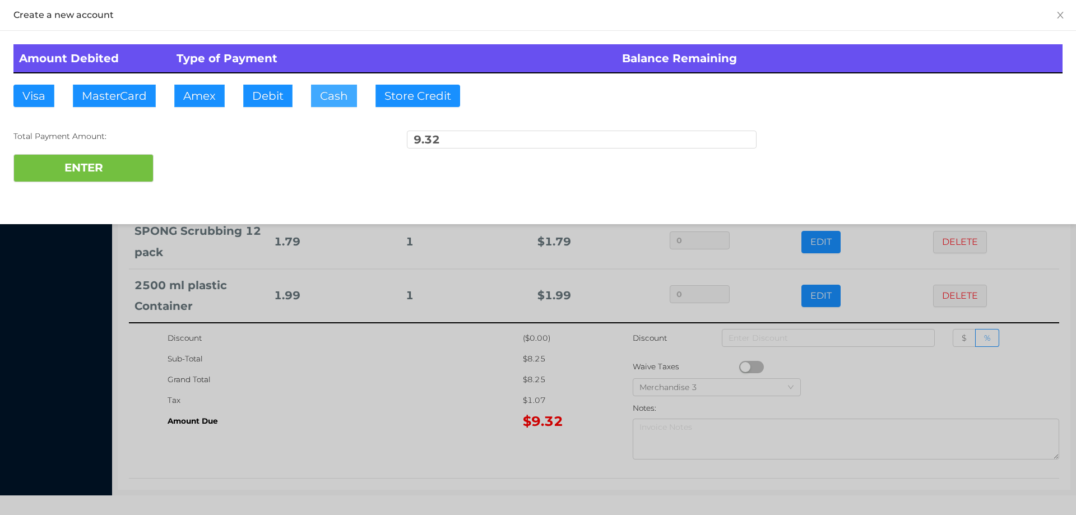
click at [328, 102] on button "Cash" at bounding box center [334, 96] width 46 height 22
type input "10."
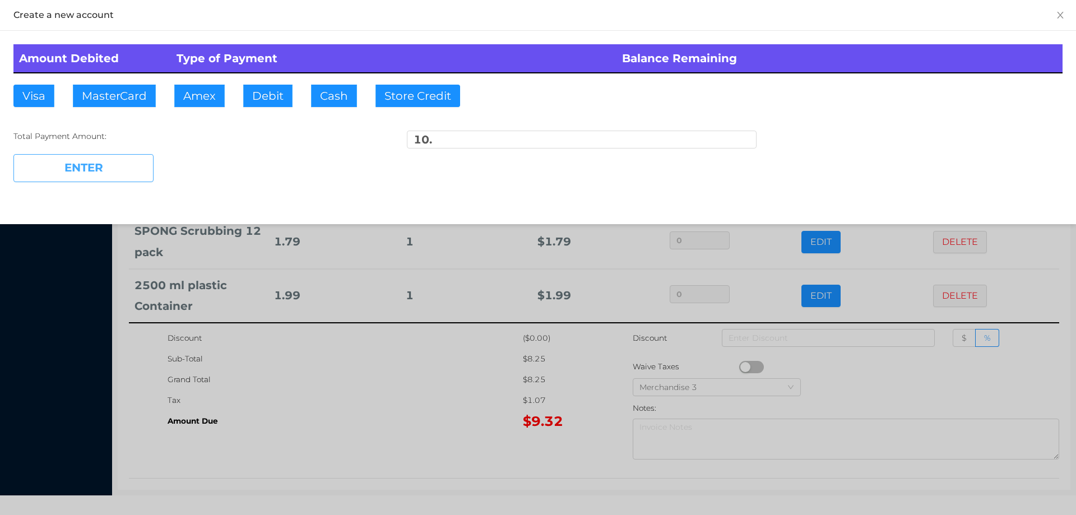
click at [142, 171] on button "ENTER" at bounding box center [83, 168] width 140 height 28
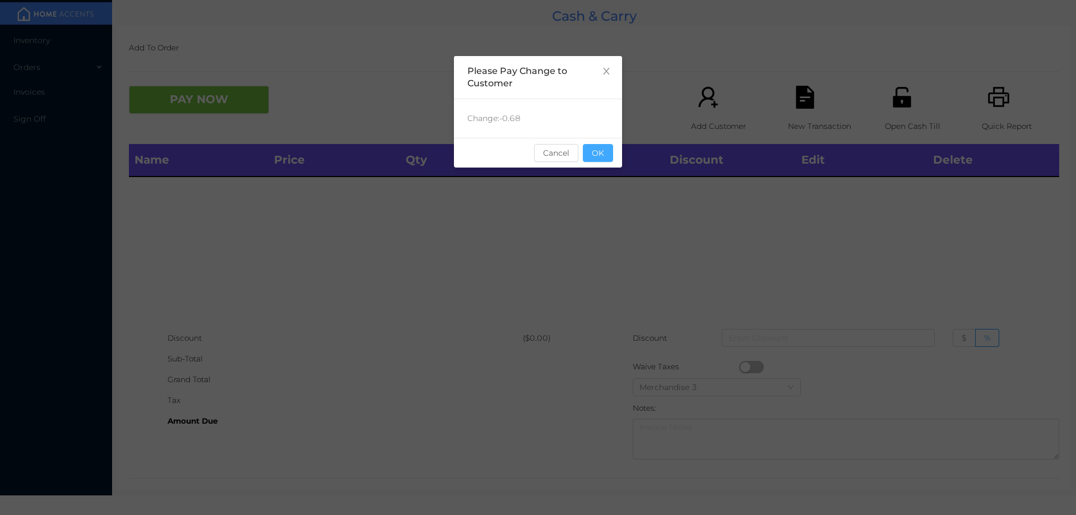
click at [597, 148] on button "OK" at bounding box center [598, 153] width 30 height 18
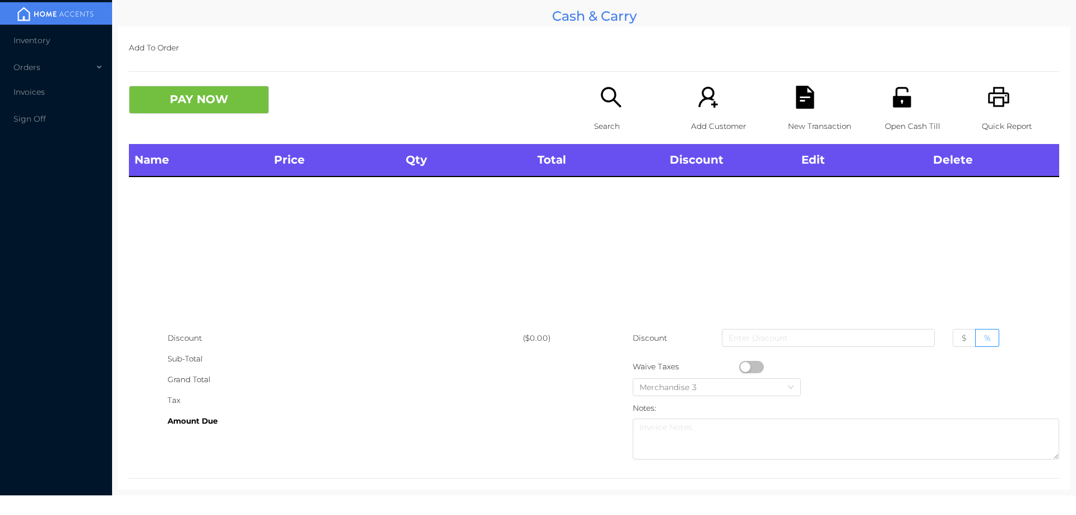
click at [885, 104] on div "Open Cash Till" at bounding box center [923, 115] width 77 height 58
click at [1010, 92] on div "Quick Report" at bounding box center [1019, 115] width 77 height 58
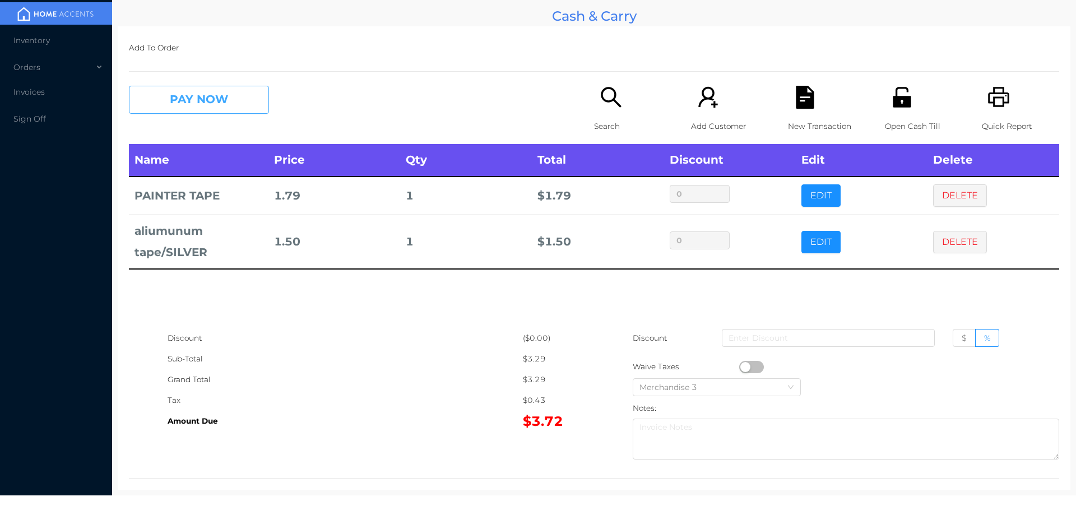
click at [231, 94] on button "PAY NOW" at bounding box center [199, 100] width 140 height 28
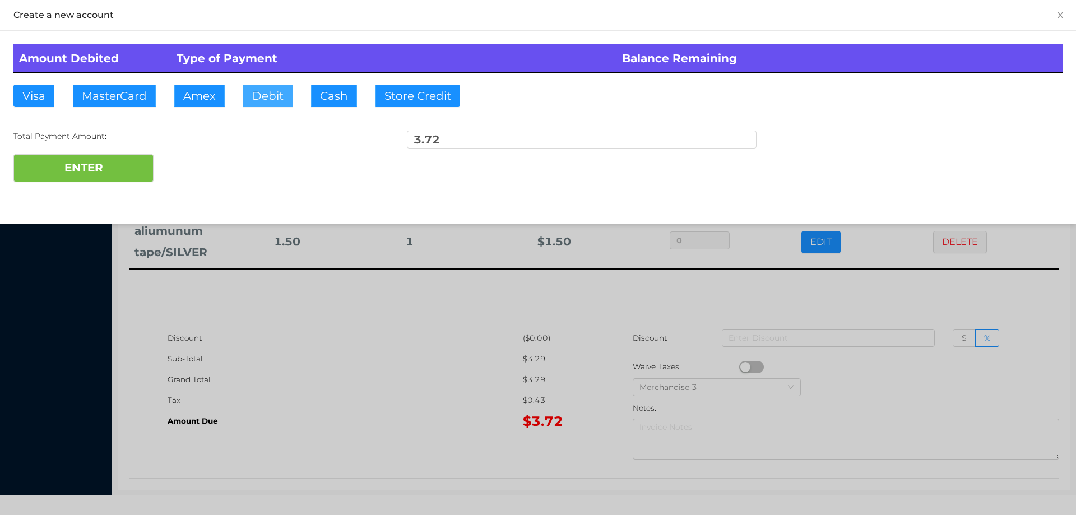
click at [263, 94] on button "Debit" at bounding box center [267, 96] width 49 height 22
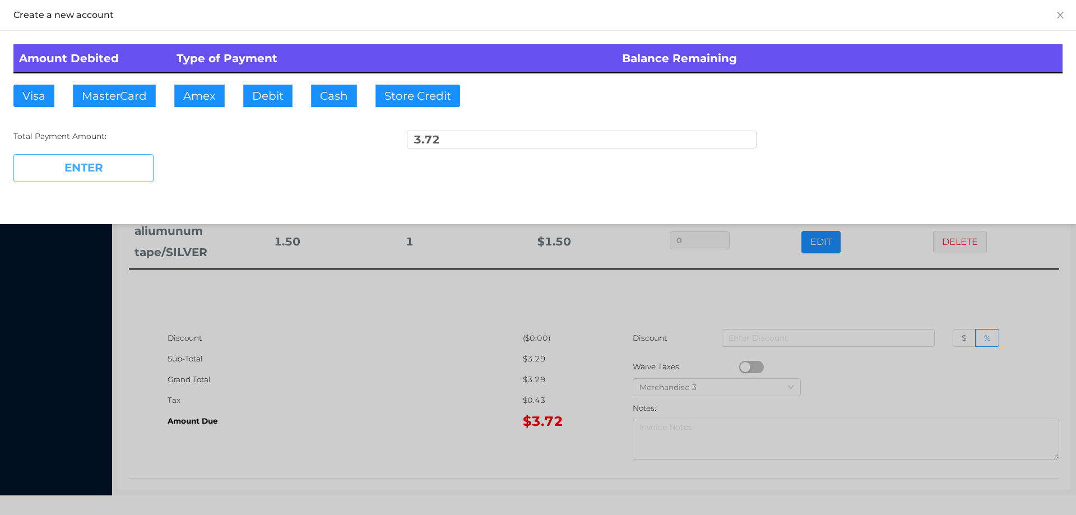
click at [117, 173] on button "ENTER" at bounding box center [83, 168] width 140 height 28
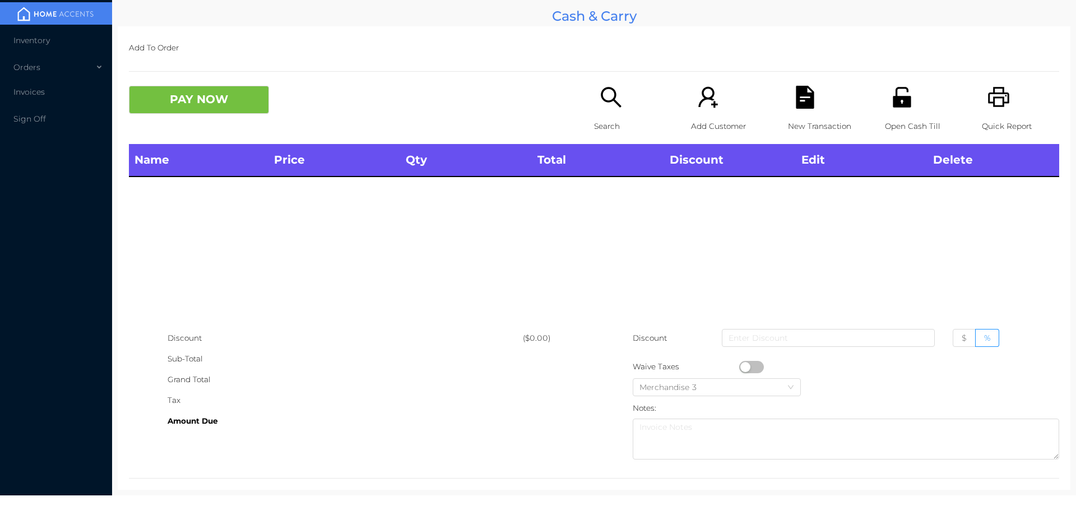
click at [994, 104] on icon "icon: printer" at bounding box center [998, 97] width 23 height 23
click at [904, 108] on icon "icon: unlock" at bounding box center [901, 97] width 23 height 23
